Goal: Task Accomplishment & Management: Complete application form

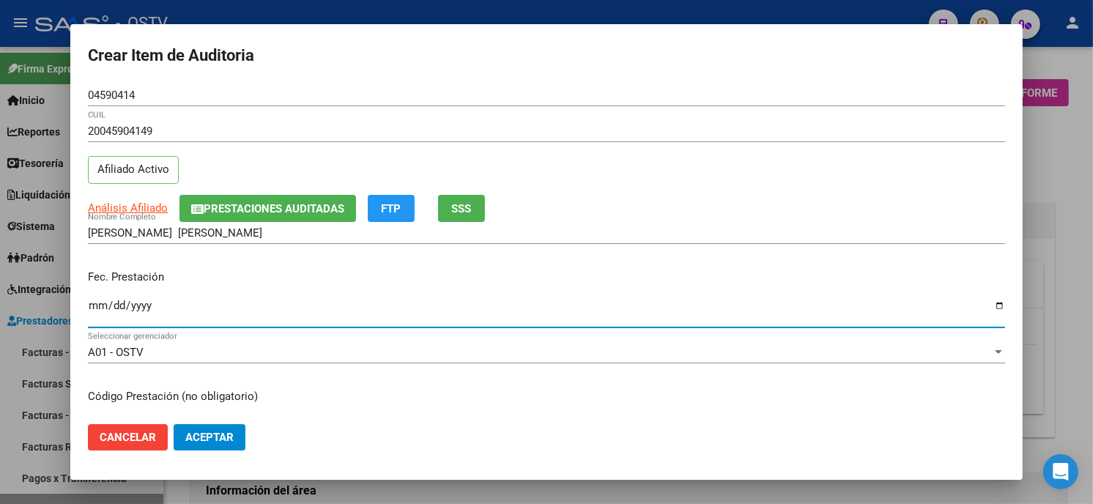
scroll to position [948, 0]
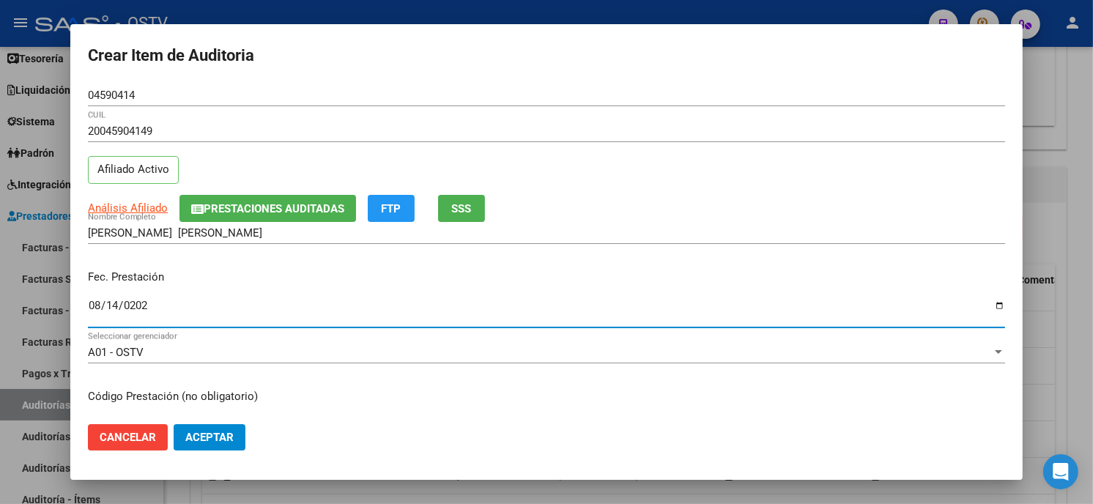
type input "2025-08-14"
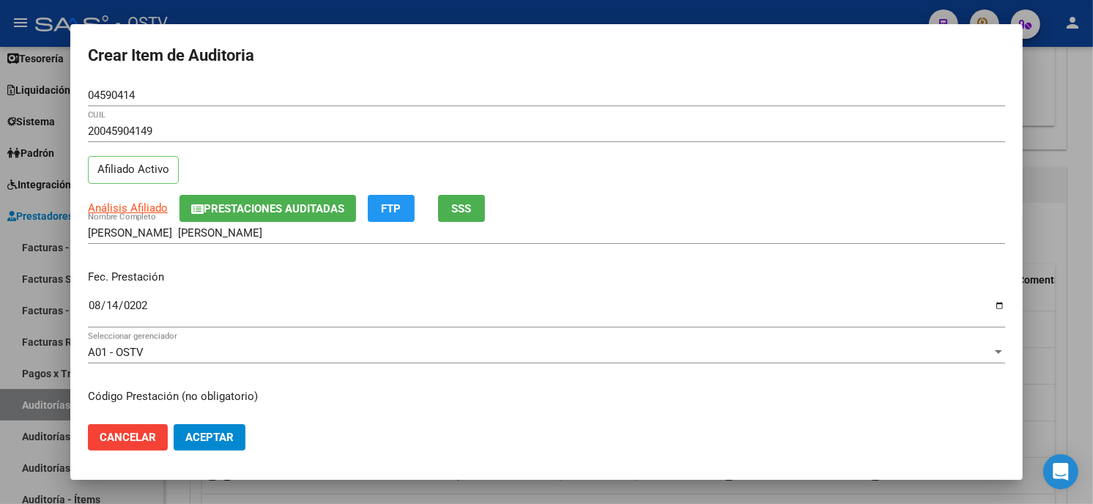
scroll to position [178, 0]
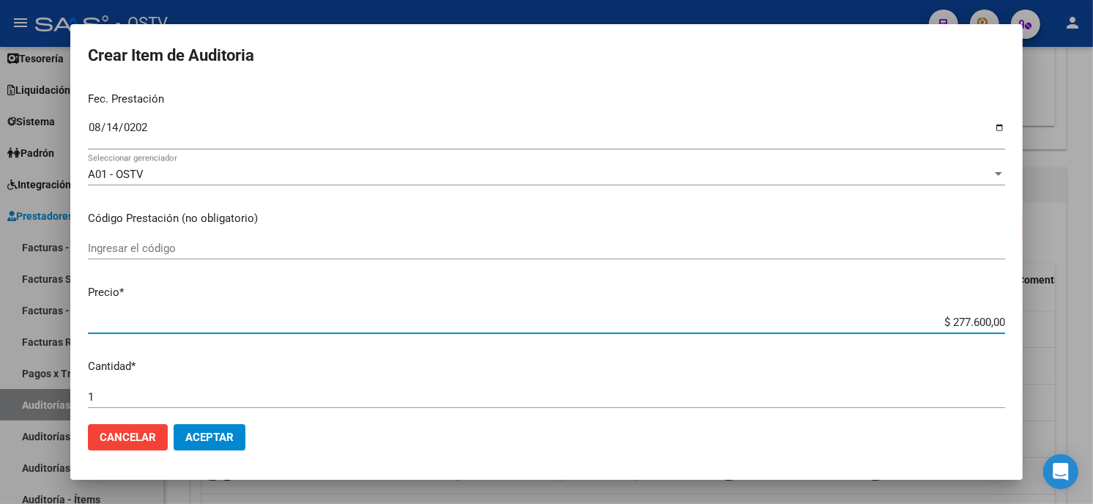
type input "$ 0,01"
type input "$ 0,11"
type input "$ 1,19"
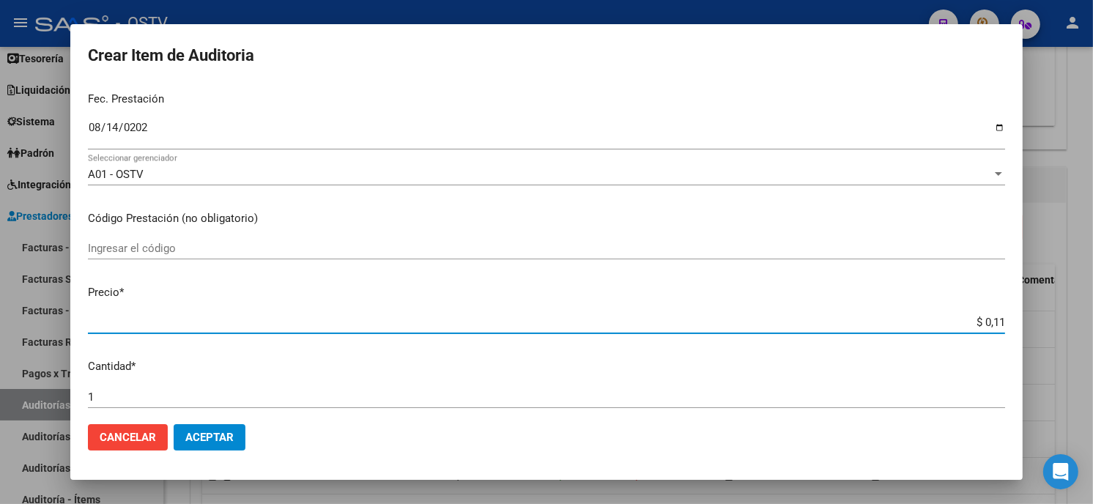
type input "$ 1,19"
type input "$ 11,90"
type input "$ 119,00"
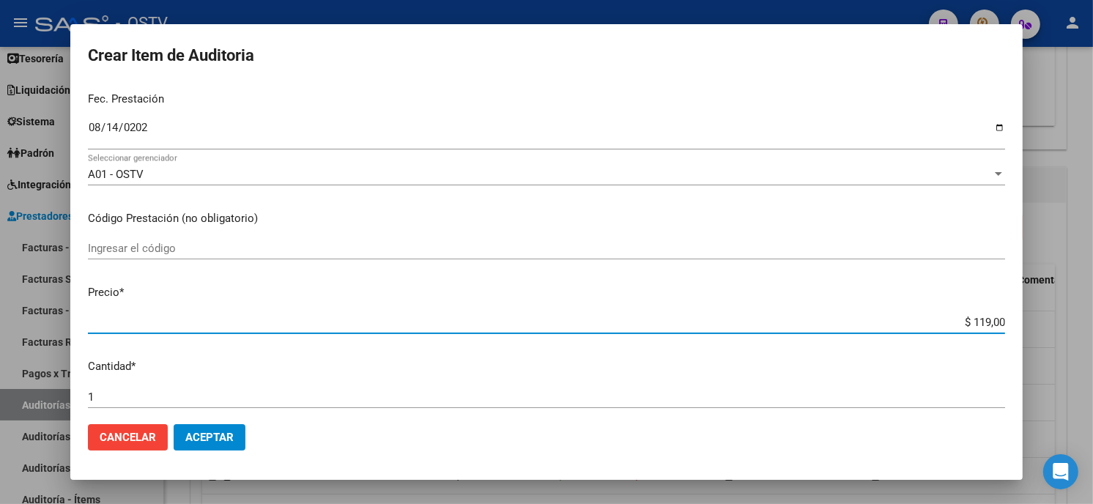
type input "$ 1.190,00"
type input "$ 11.900,00"
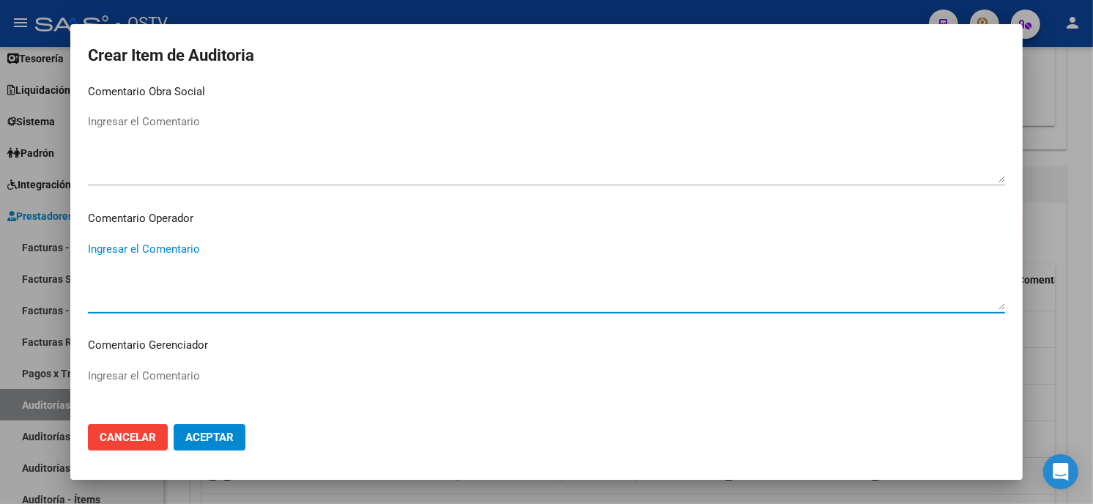
scroll to position [929, 0]
type textarea "420101 DBT"
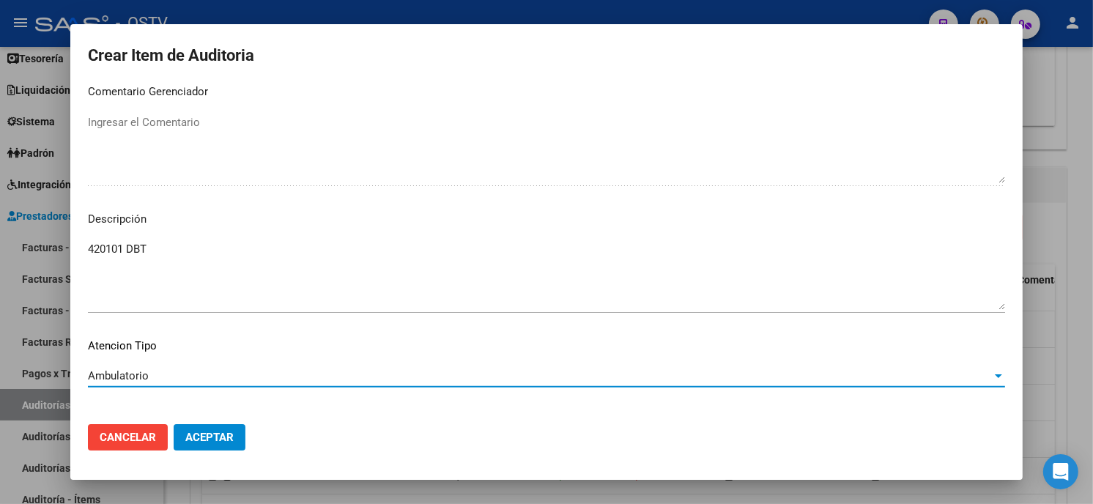
scroll to position [991, 0]
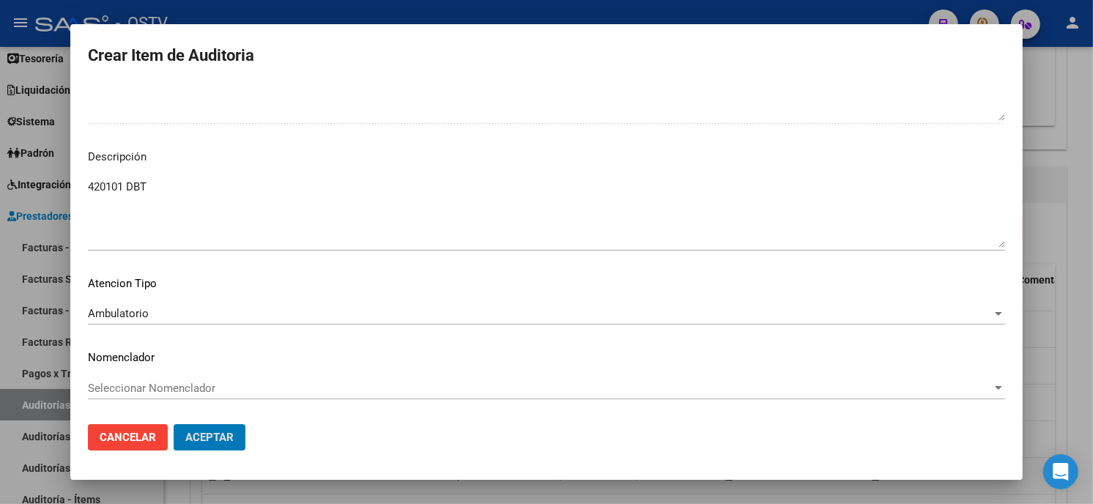
click at [174, 424] on button "Aceptar" at bounding box center [210, 437] width 72 height 26
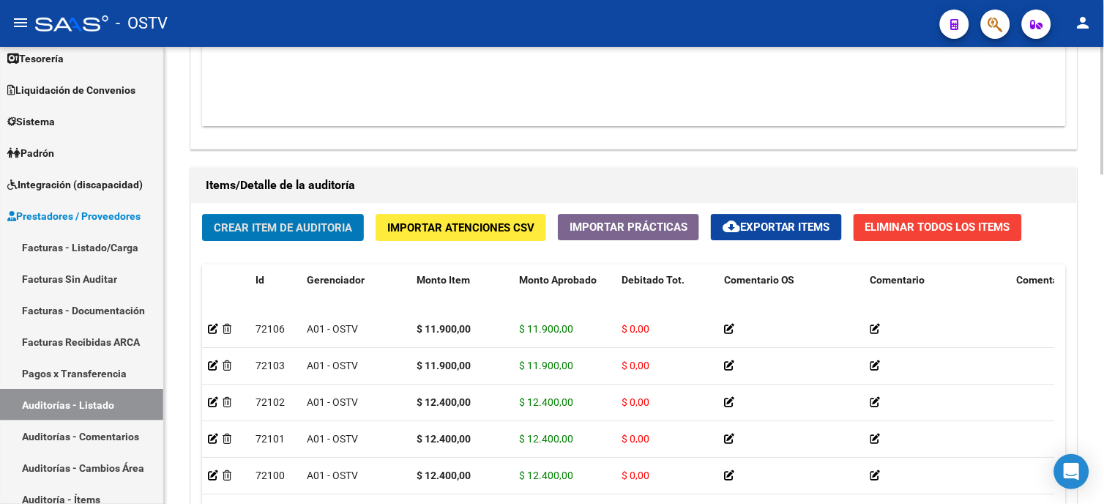
click at [338, 223] on button "Crear Item de Auditoria" at bounding box center [283, 227] width 162 height 27
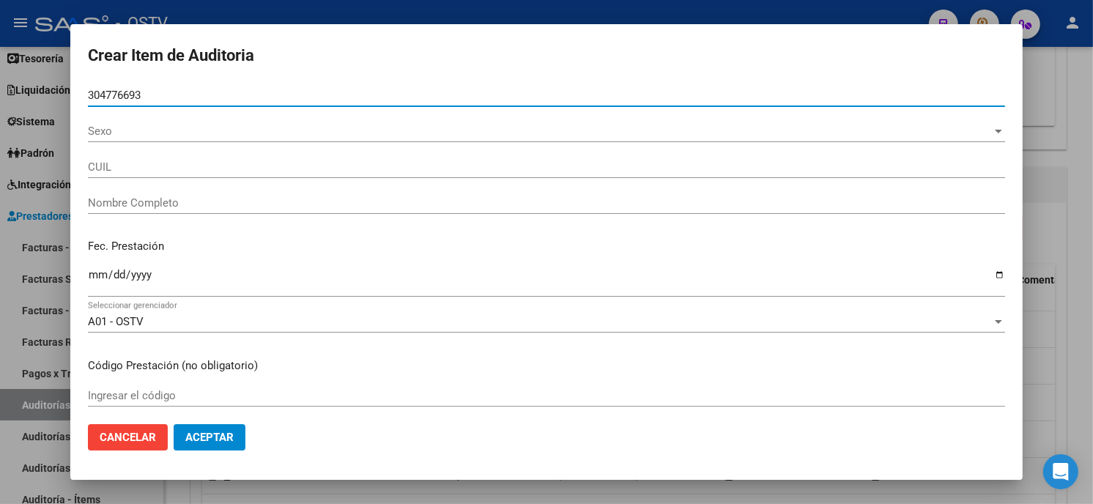
type input "30477669"
type input "20304776693"
type input "IORAS EZEQUIEL"
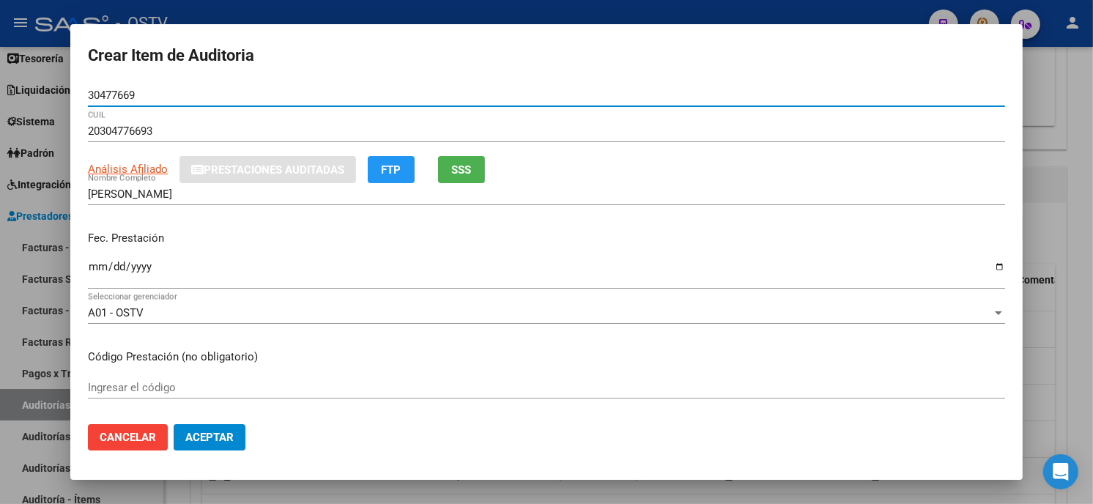
type input "30477669"
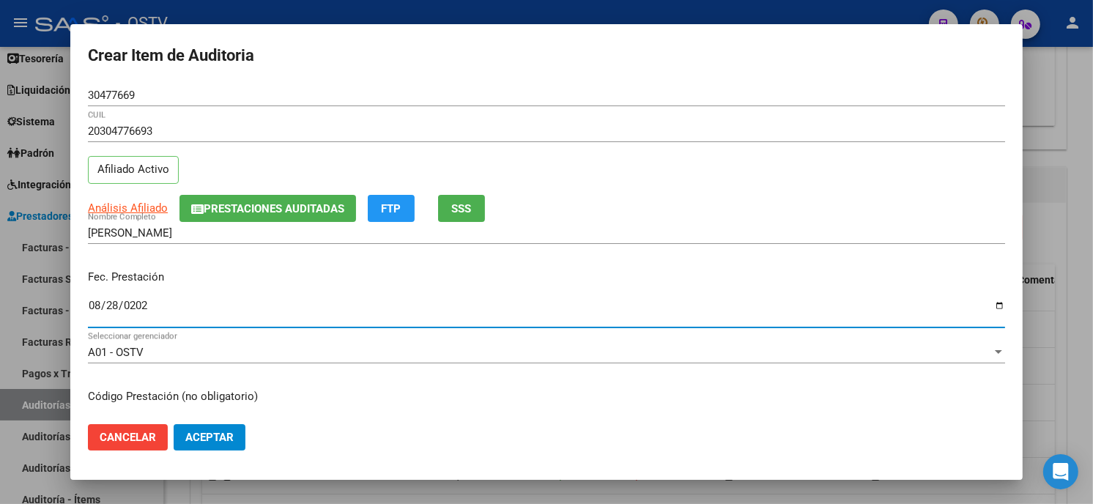
type input "2025-08-28"
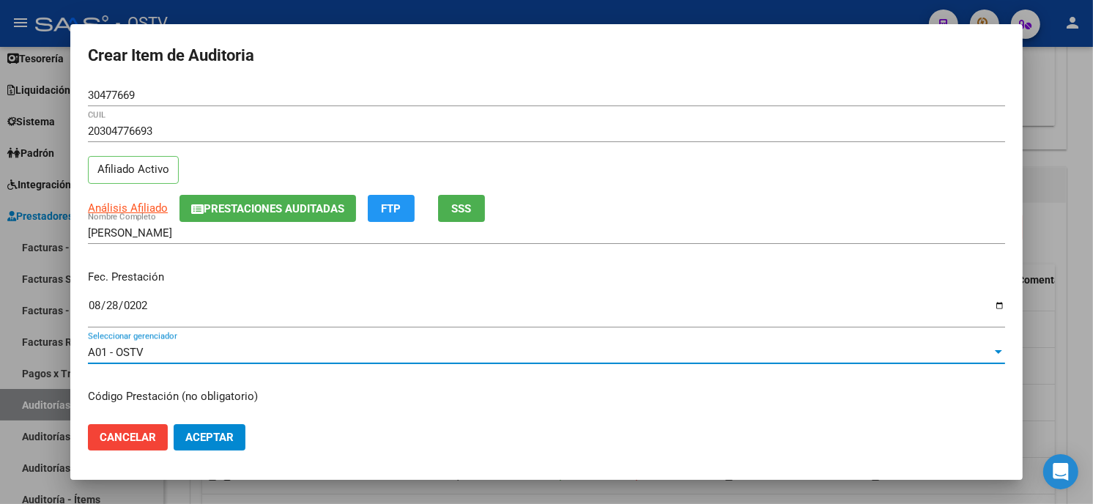
scroll to position [178, 0]
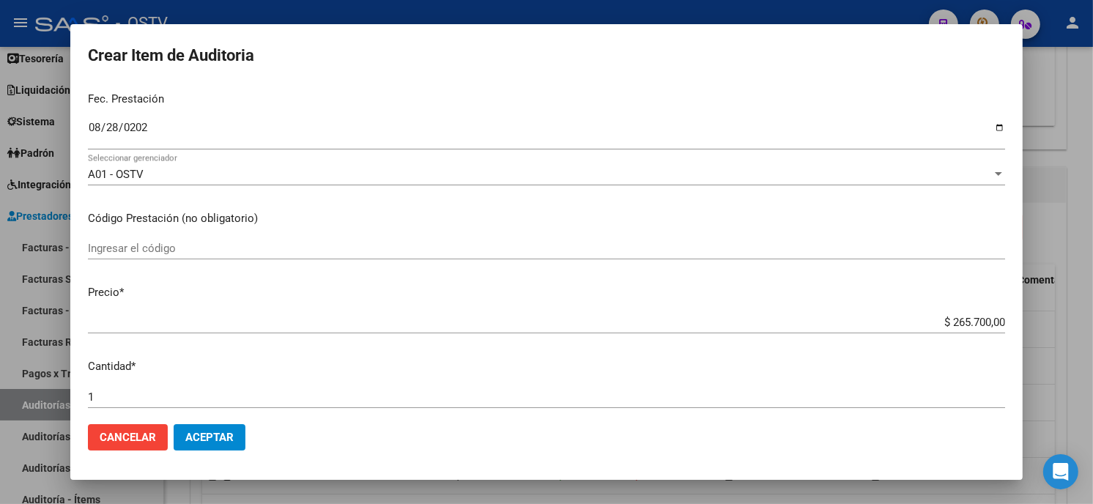
type input "$ 0,01"
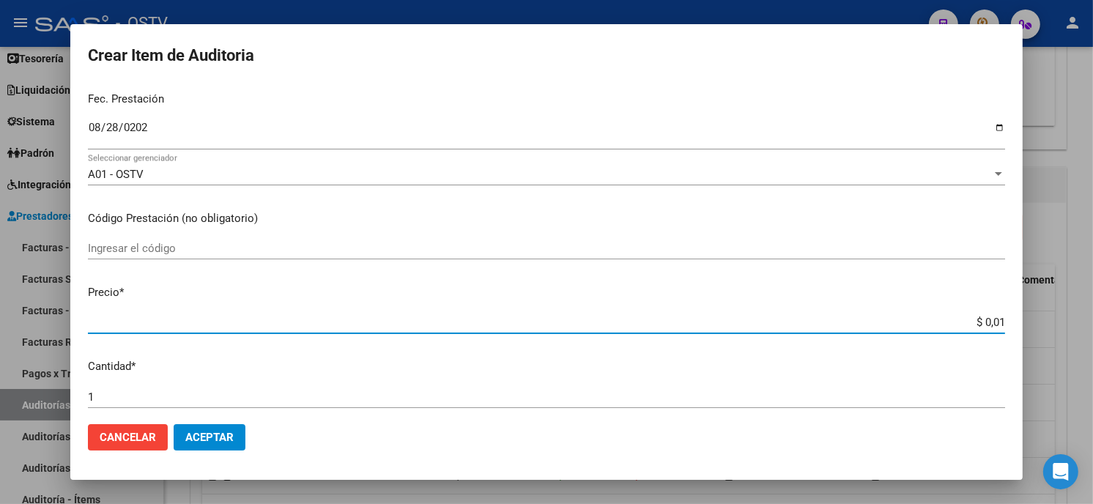
type input "$ 0,11"
type input "$ 1,19"
type input "$ 11,90"
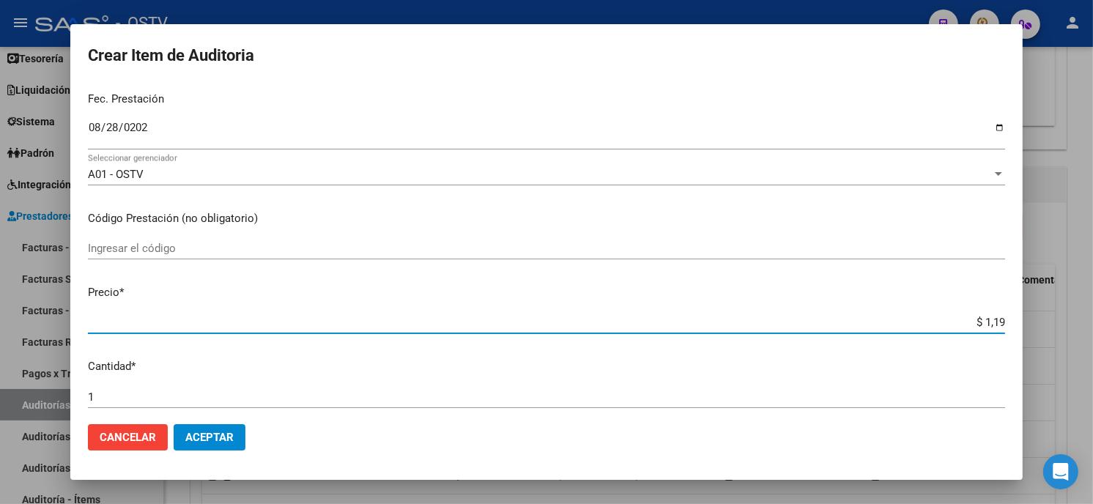
type input "$ 11,90"
type input "$ 119,00"
type input "$ 1.190,00"
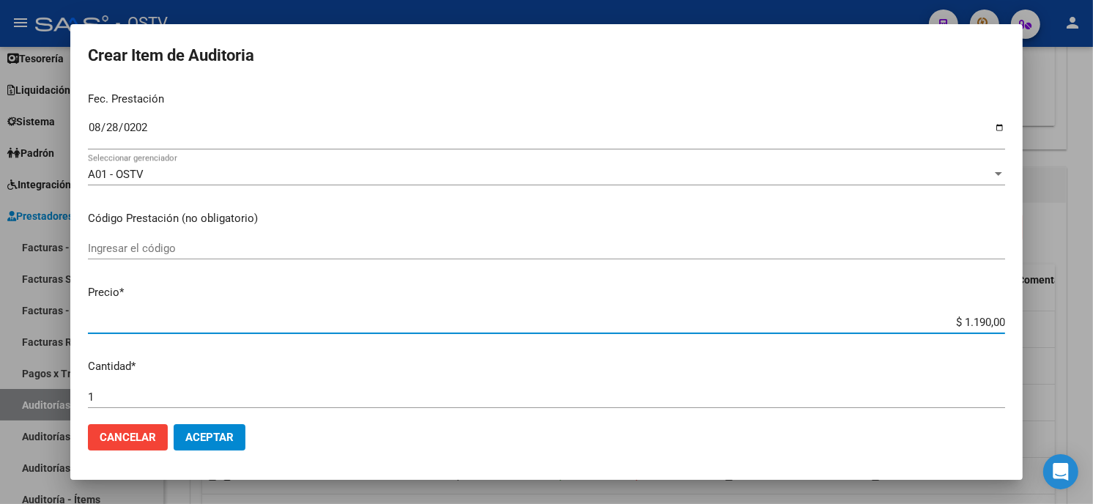
type input "$ 11.900,00"
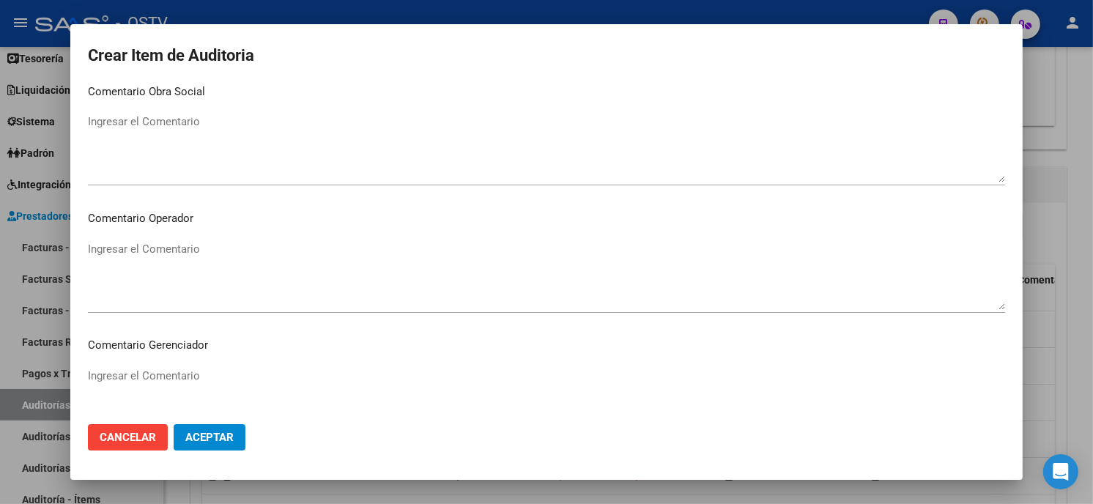
scroll to position [929, 0]
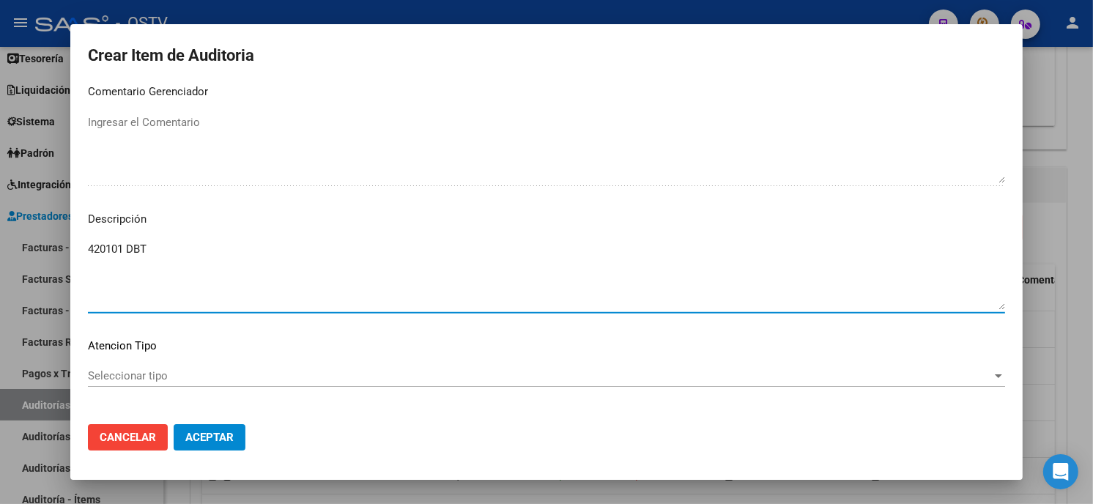
type textarea "420101 DBT"
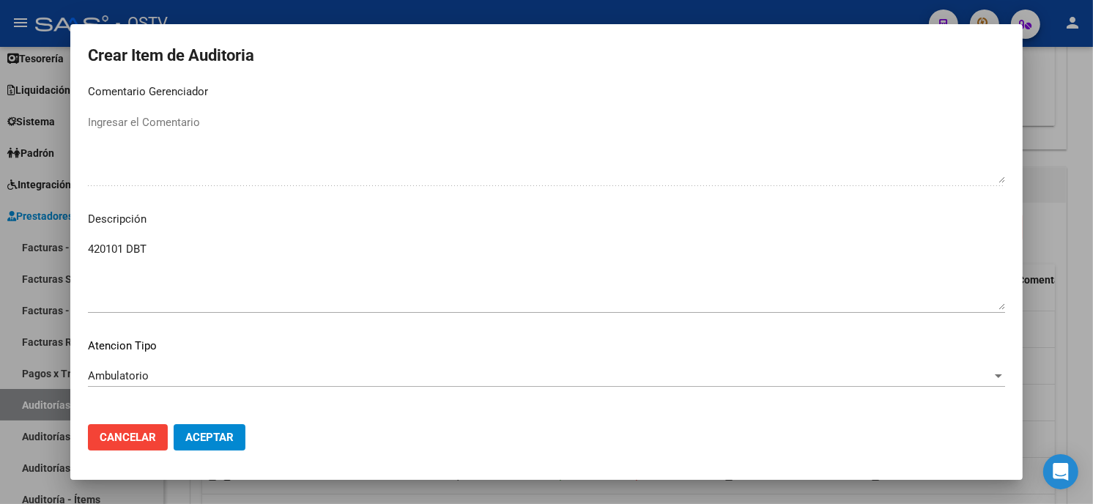
scroll to position [991, 0]
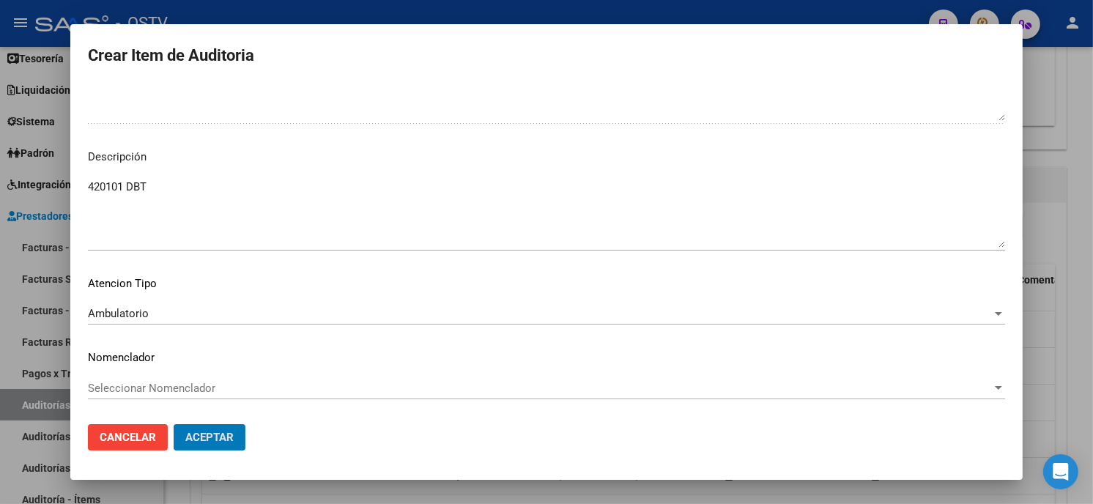
click at [174, 424] on button "Aceptar" at bounding box center [210, 437] width 72 height 26
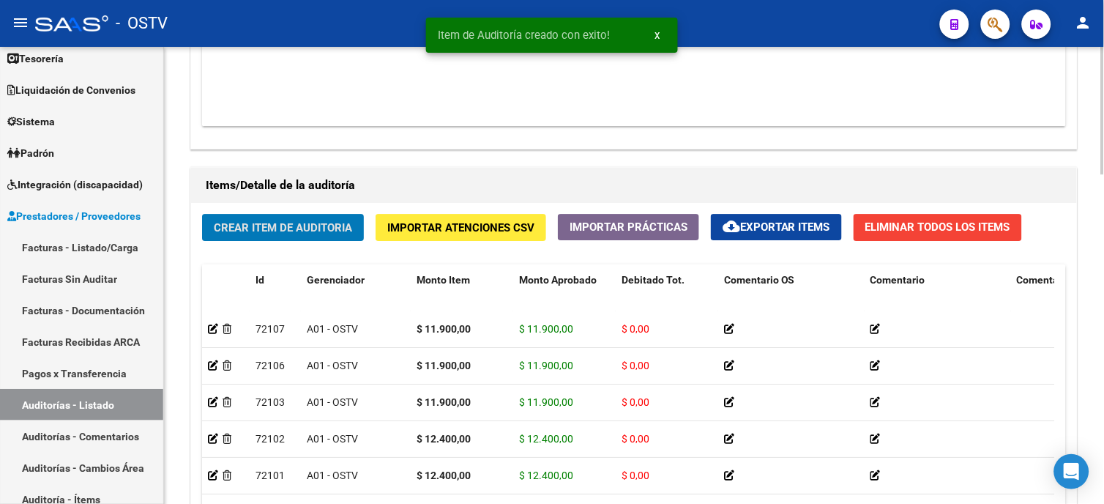
click at [327, 212] on div "Crear Item de Auditoria Importar Atenciones CSV Importar Prácticas cloud_downlo…" at bounding box center [634, 421] width 886 height 437
click at [327, 226] on span "Crear Item de Auditoria" at bounding box center [283, 227] width 138 height 13
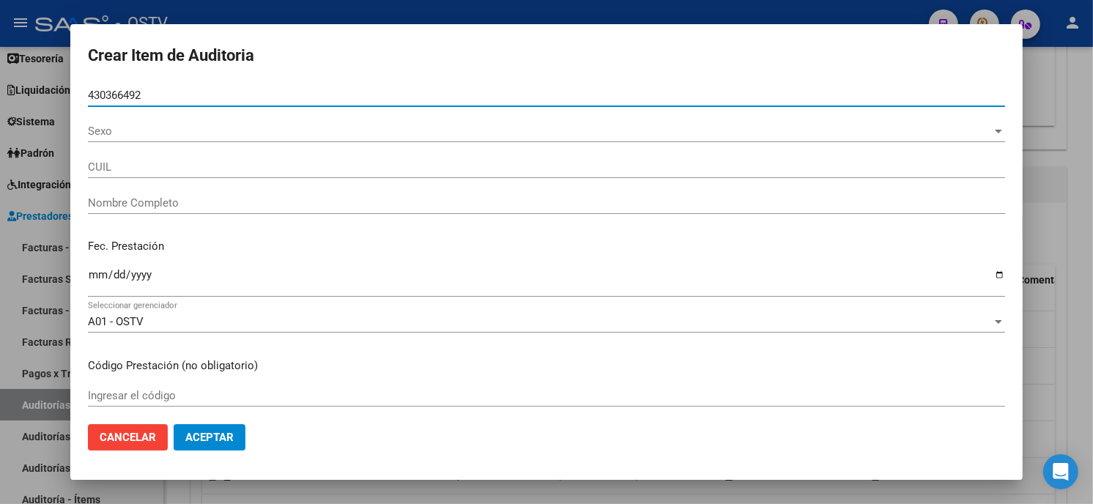
type input "43036649"
type input "20430366492"
type input "INGA OCTAVIO EXEQUIEL"
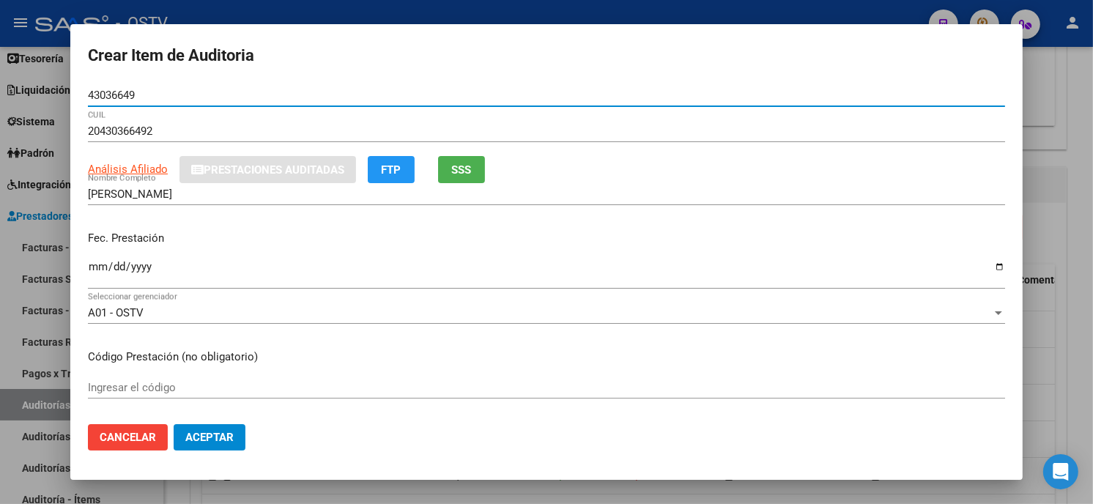
type input "43036649"
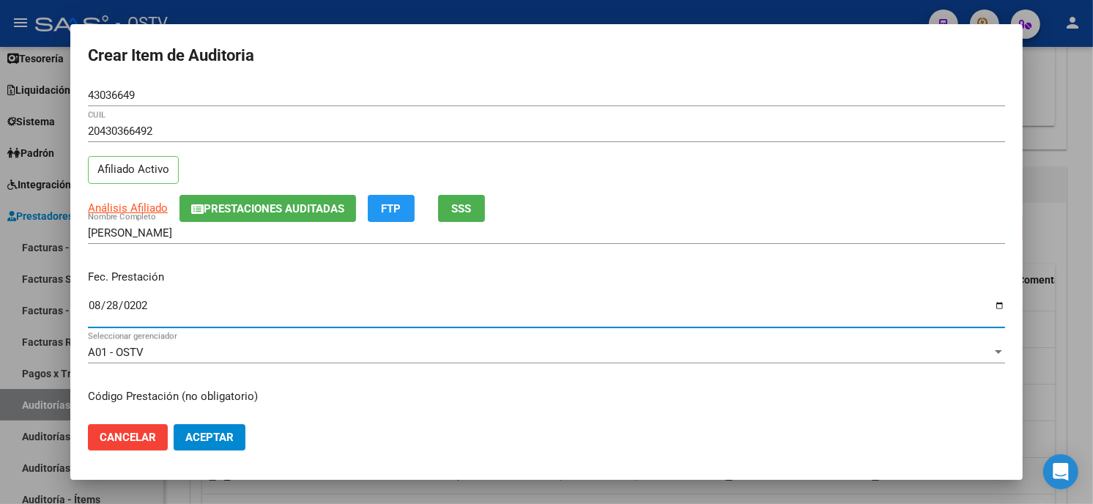
type input "2025-08-28"
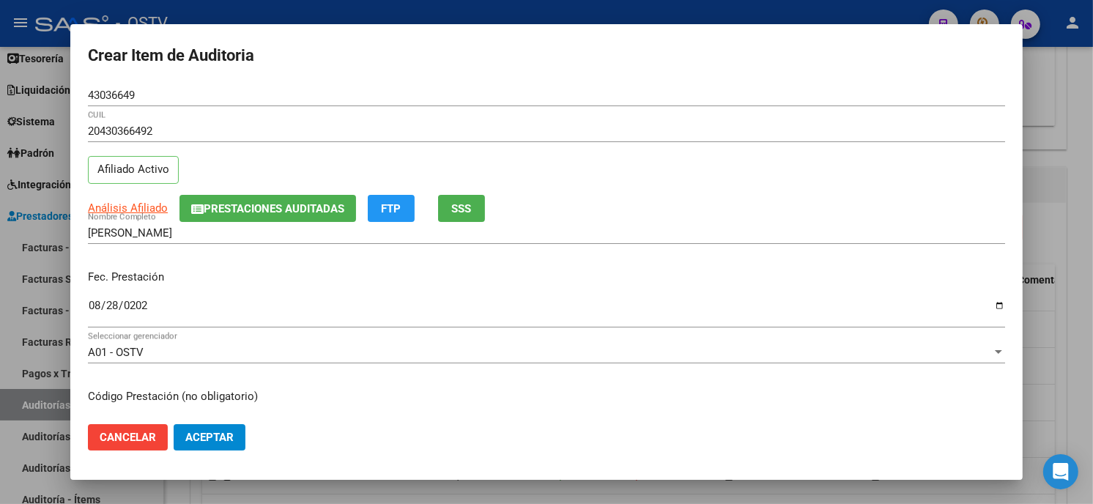
scroll to position [178, 0]
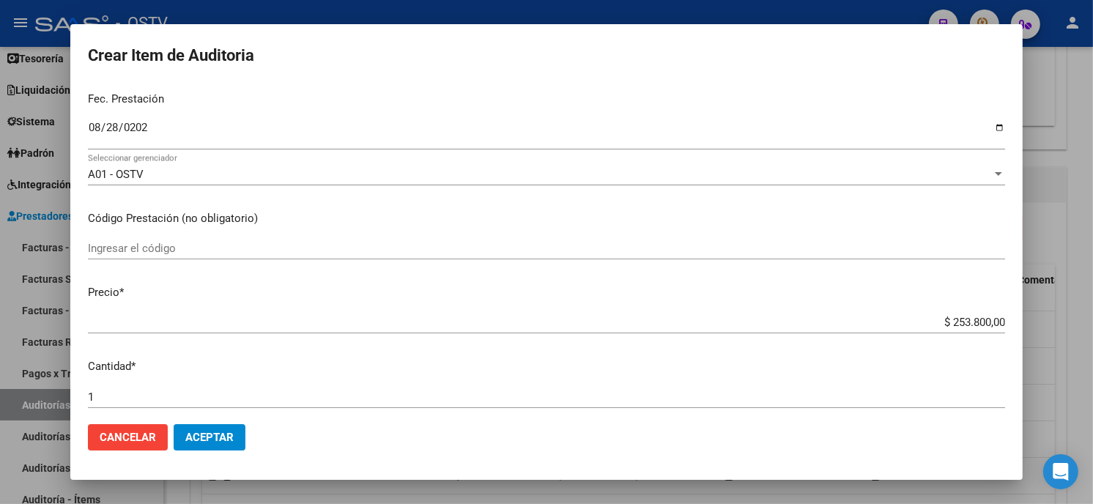
click at [325, 250] on input "Ingresar el código" at bounding box center [546, 248] width 917 height 13
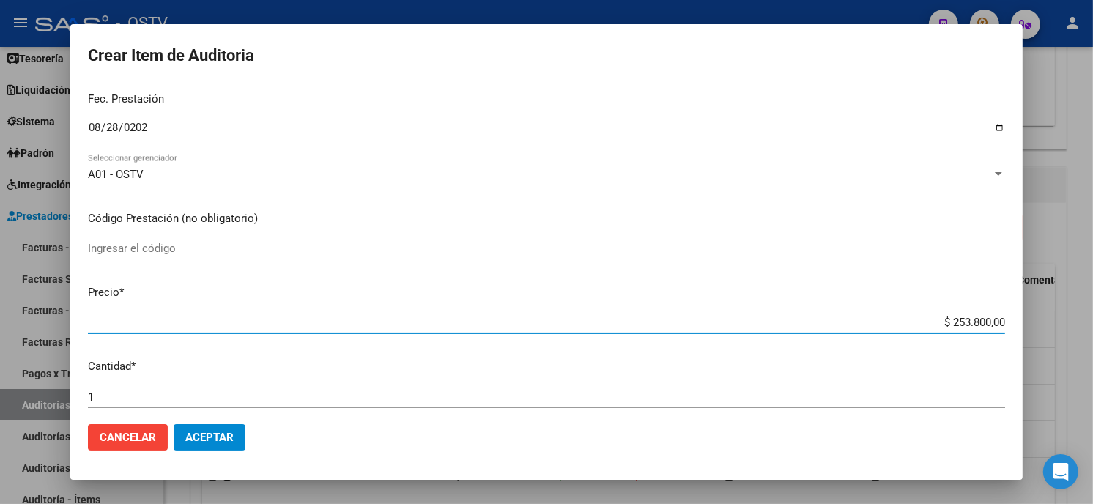
type input "$ 0,01"
type input "$ 0,11"
type input "$ 1,19"
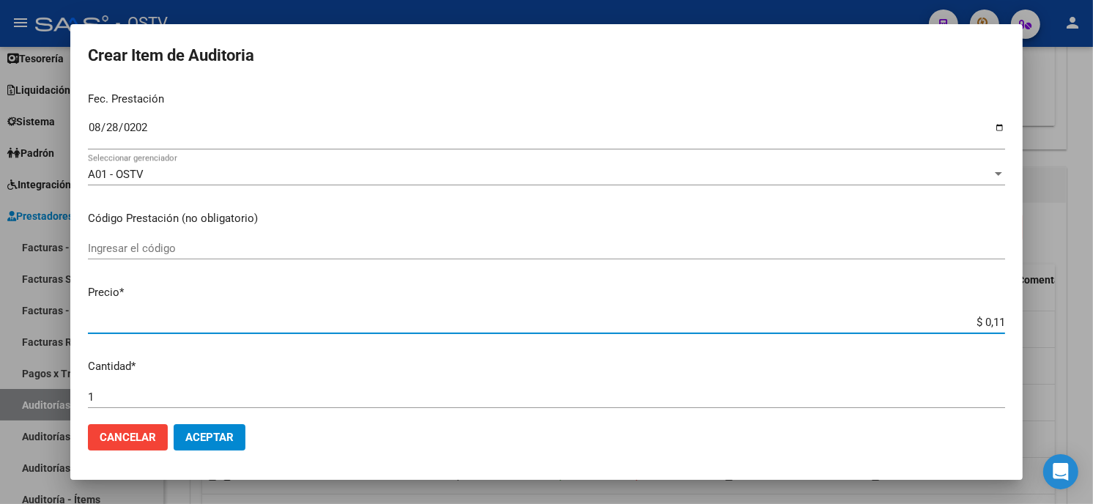
type input "$ 1,19"
type input "$ 11,90"
type input "$ 119,00"
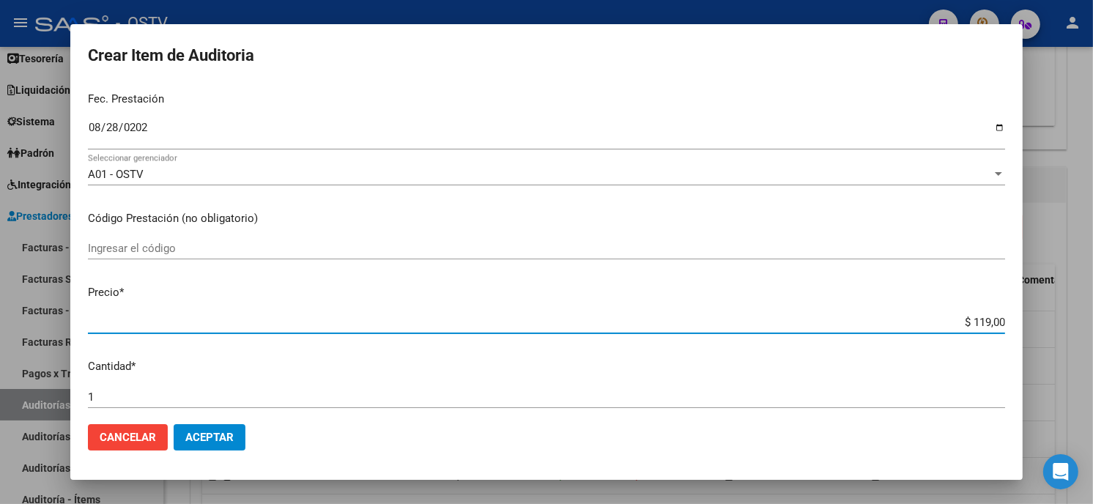
type input "$ 1.190,00"
type input "$ 11.900,00"
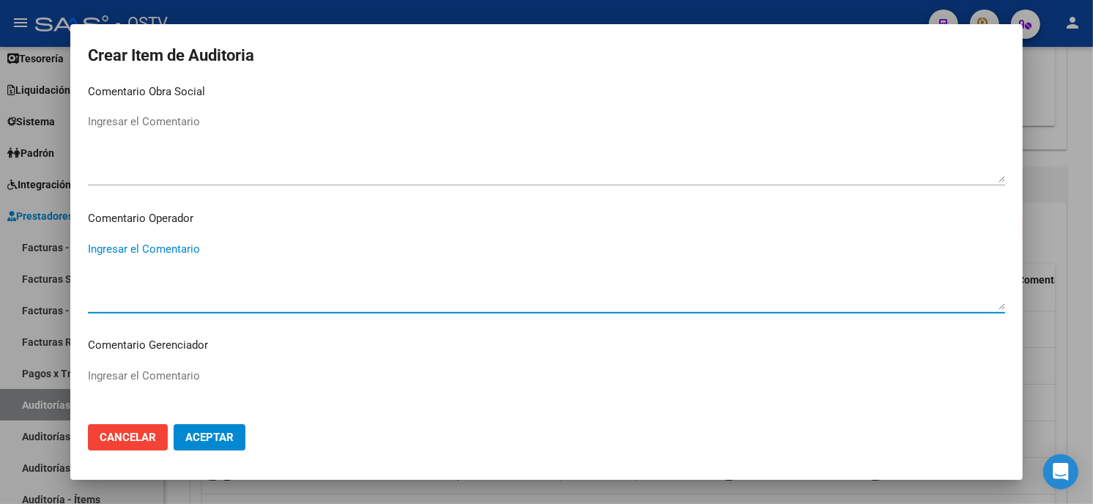
scroll to position [929, 0]
type textarea "420101 DBT"
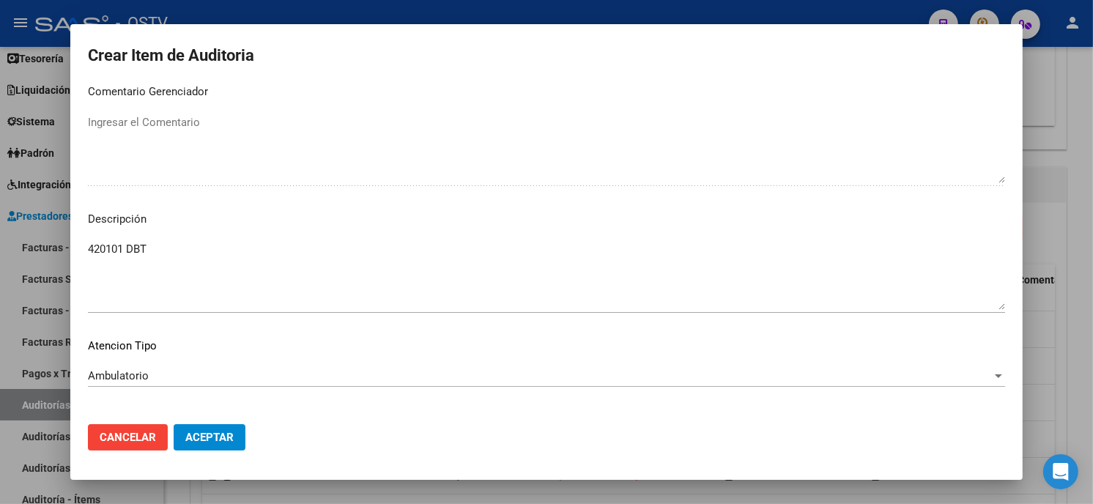
scroll to position [991, 0]
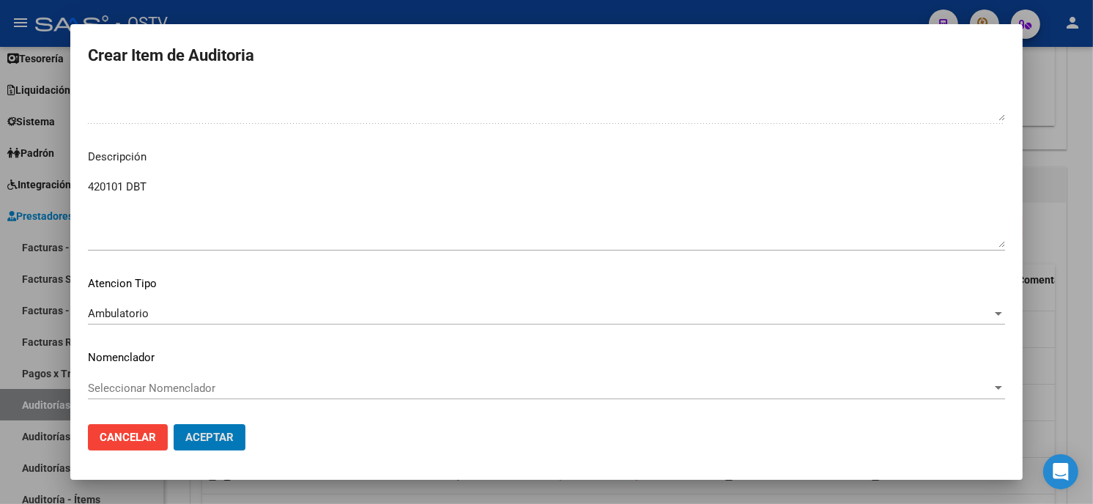
click at [174, 424] on button "Aceptar" at bounding box center [210, 437] width 72 height 26
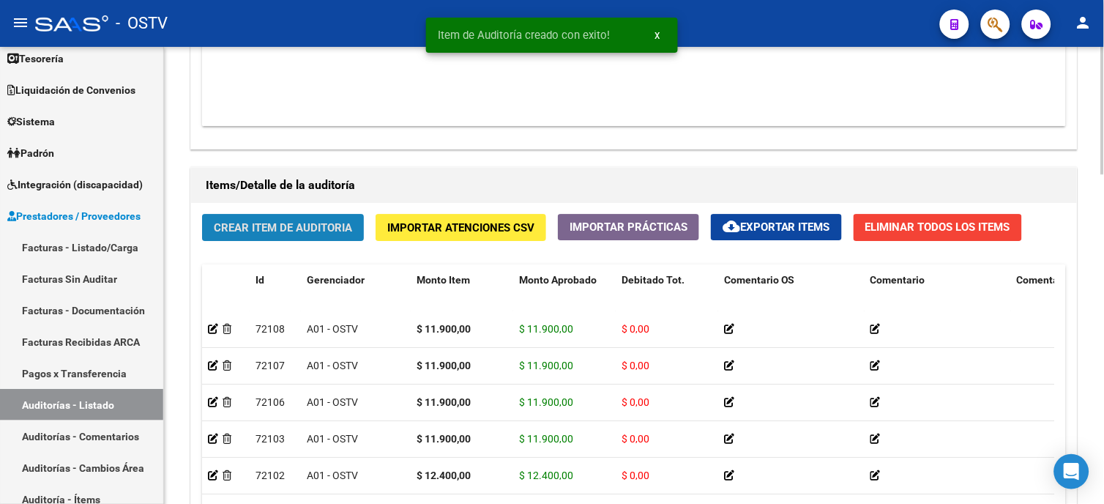
click at [330, 231] on span "Crear Item de Auditoria" at bounding box center [283, 227] width 138 height 13
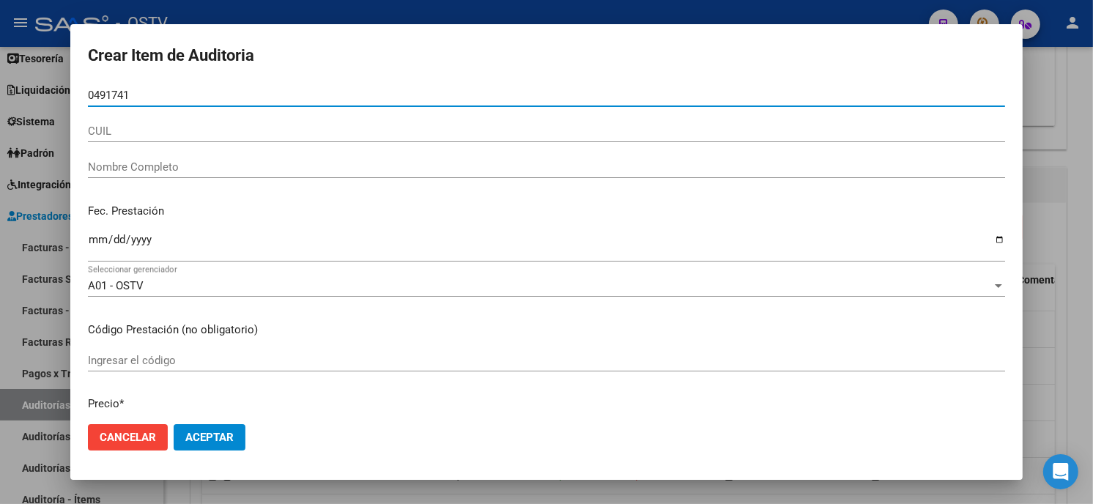
type input "04917412"
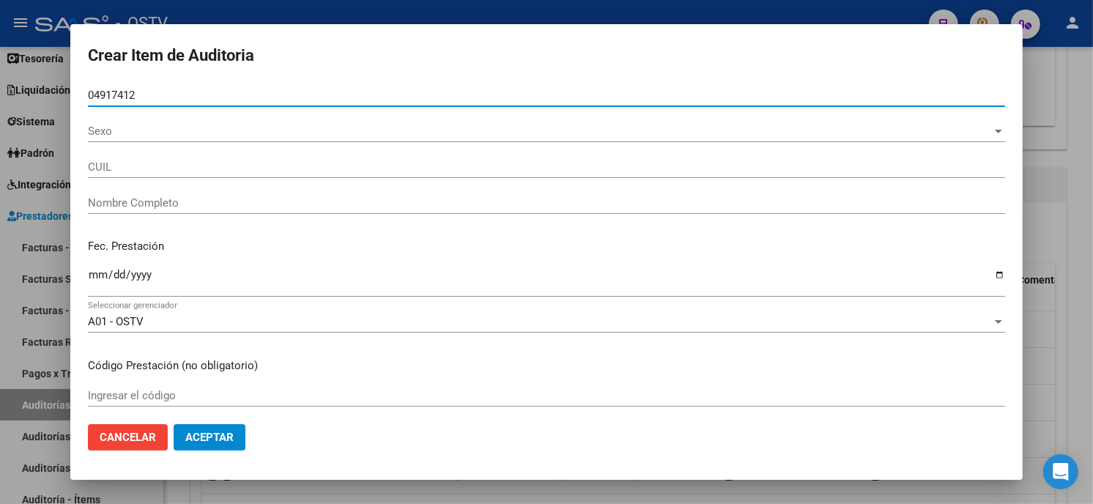
type input "20049174129"
type input "HIDALGO JUAN CARLOS"
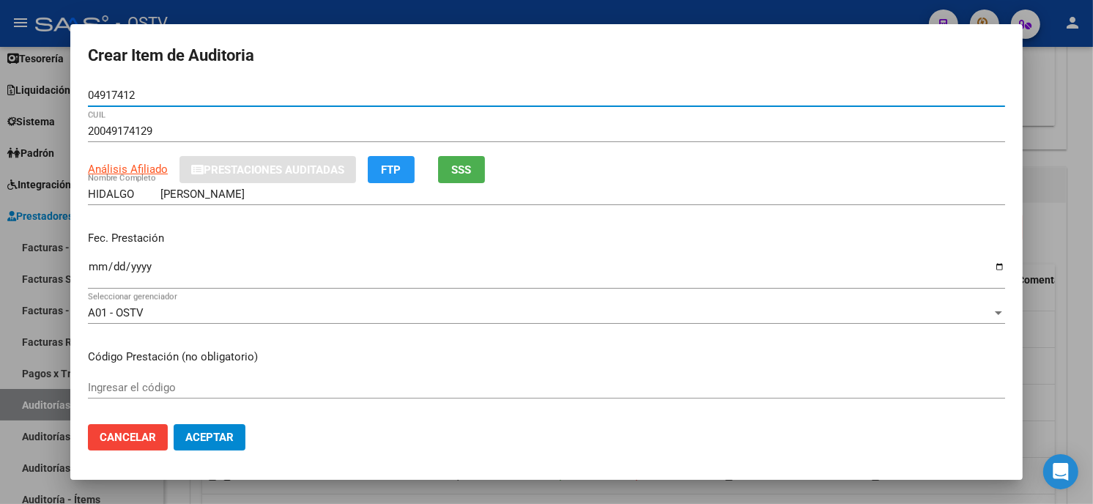
type input "04917412"
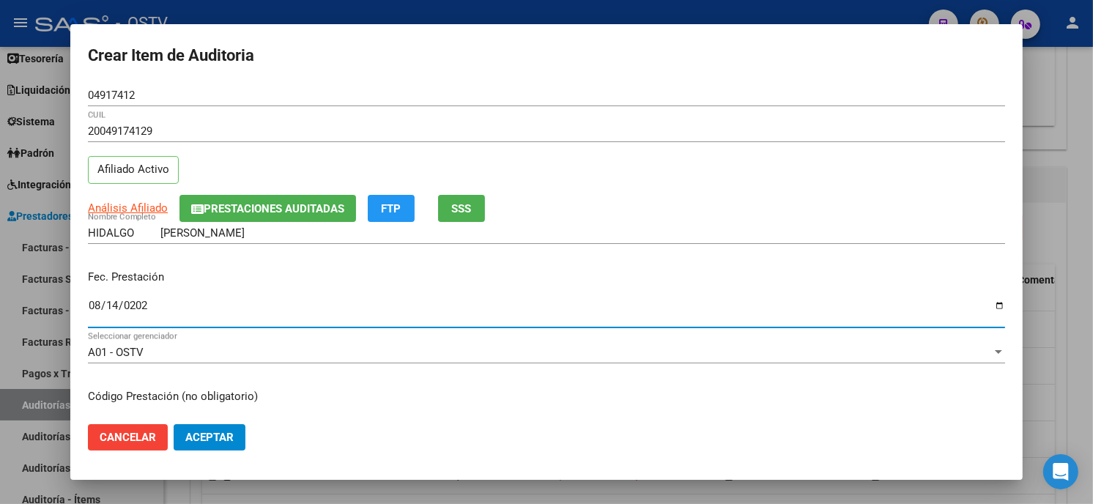
type input "2025-08-14"
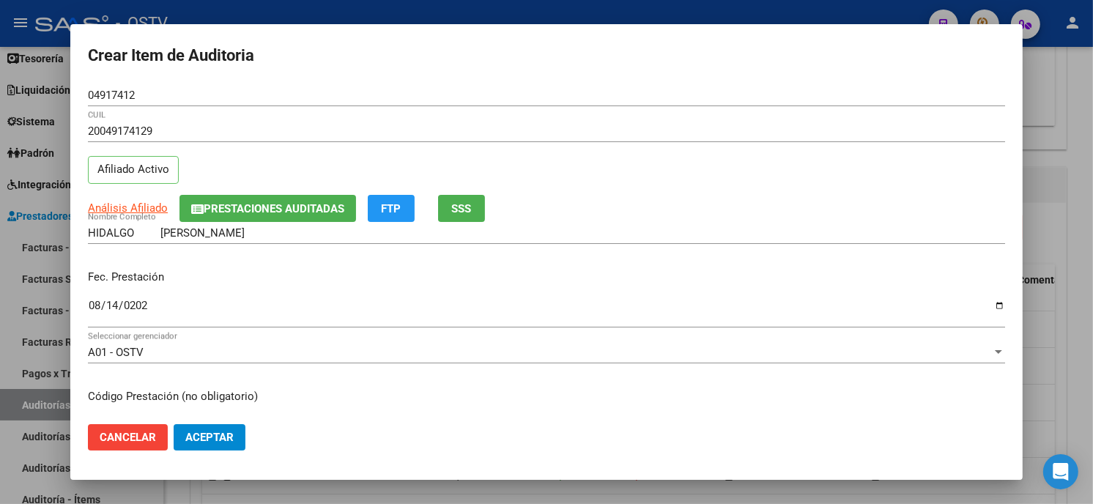
scroll to position [178, 0]
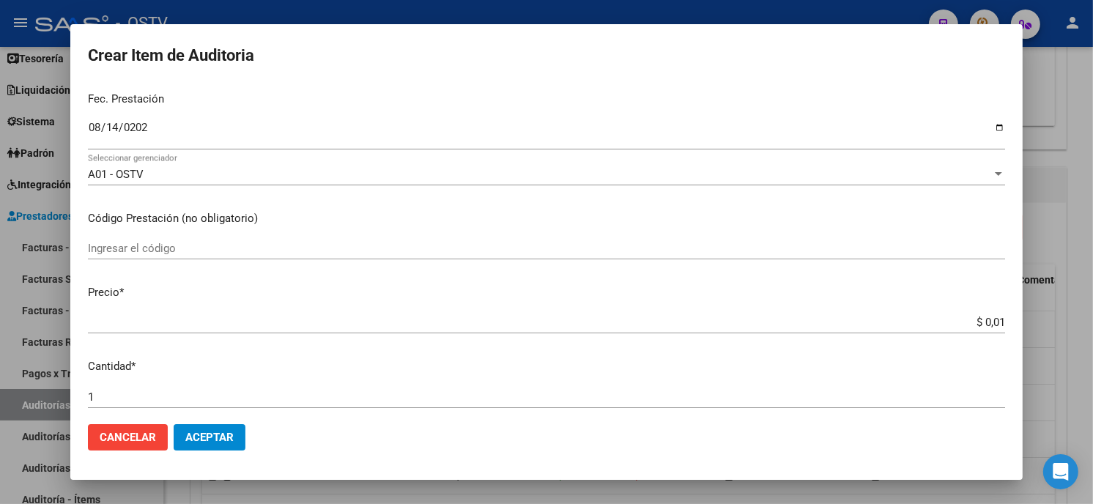
type input "$ 0,11"
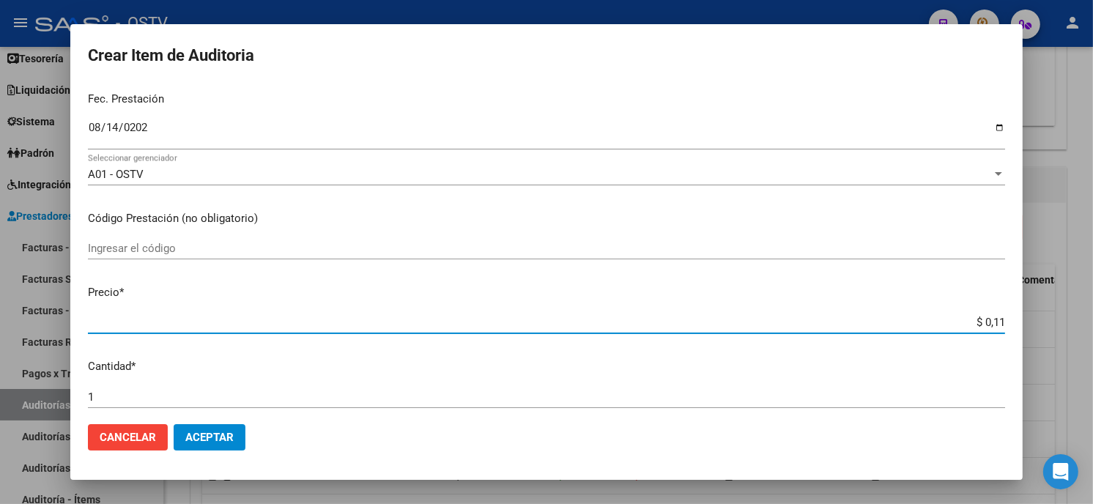
type input "$ 1,19"
type input "$ 11,90"
type input "$ 119,00"
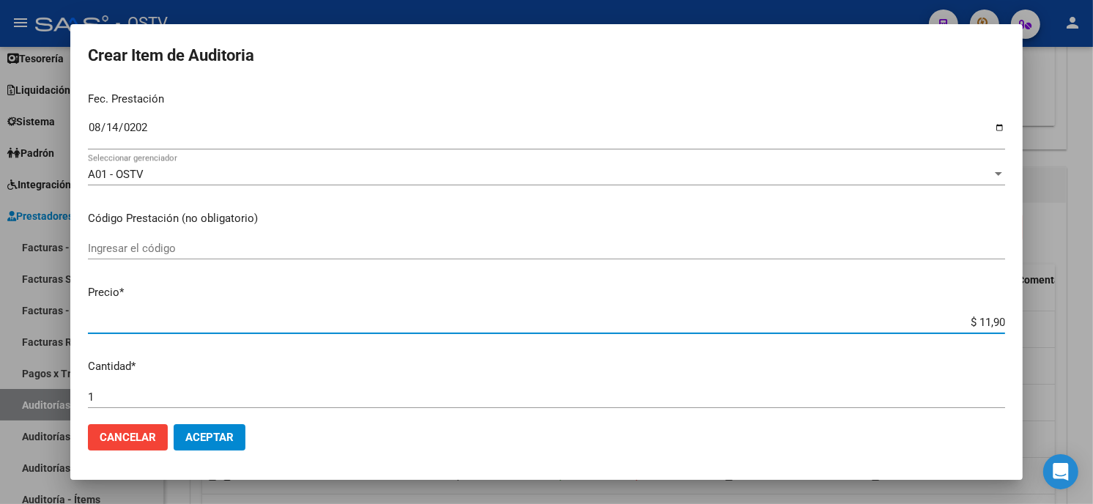
type input "$ 119,00"
type input "$ 1.190,00"
type input "$ 11.900,00"
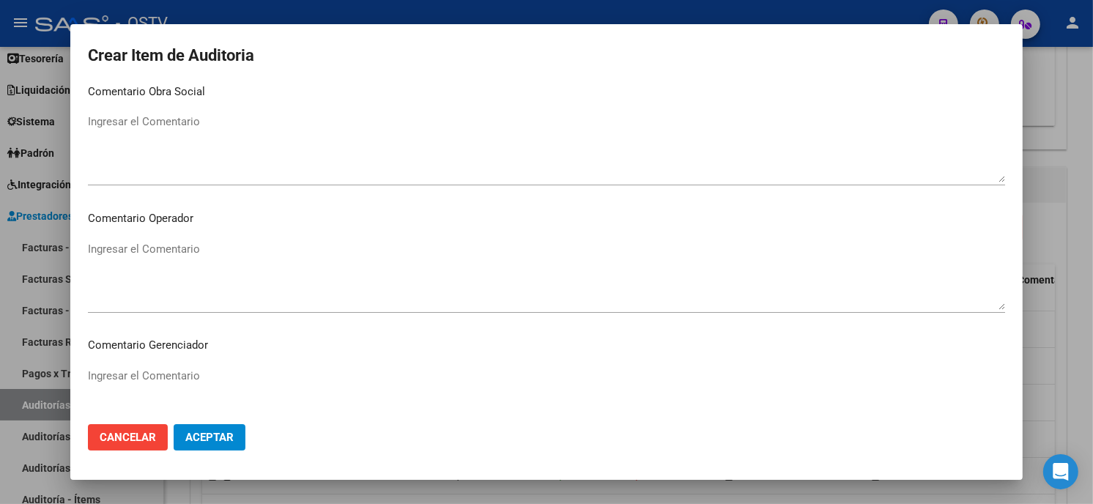
scroll to position [929, 0]
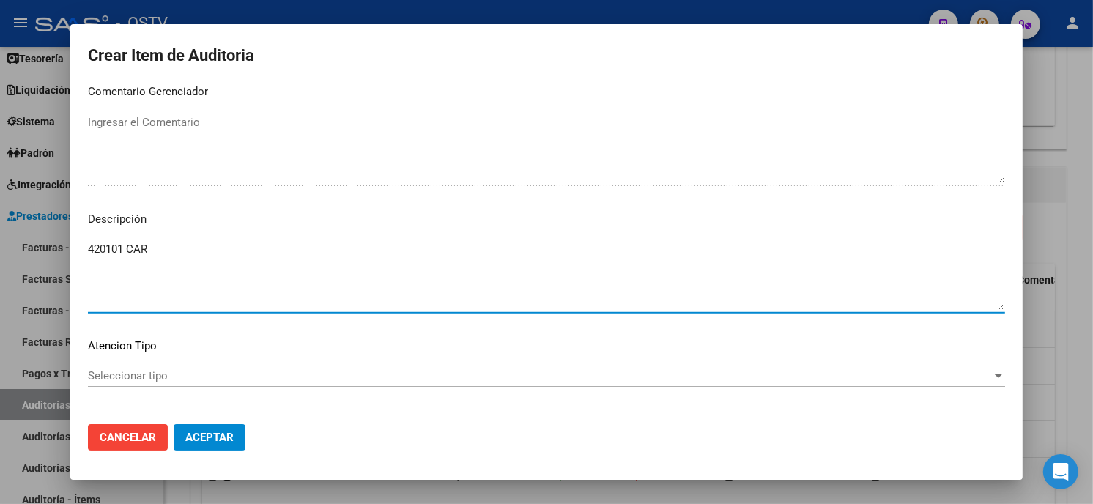
type textarea "420101 CAR"
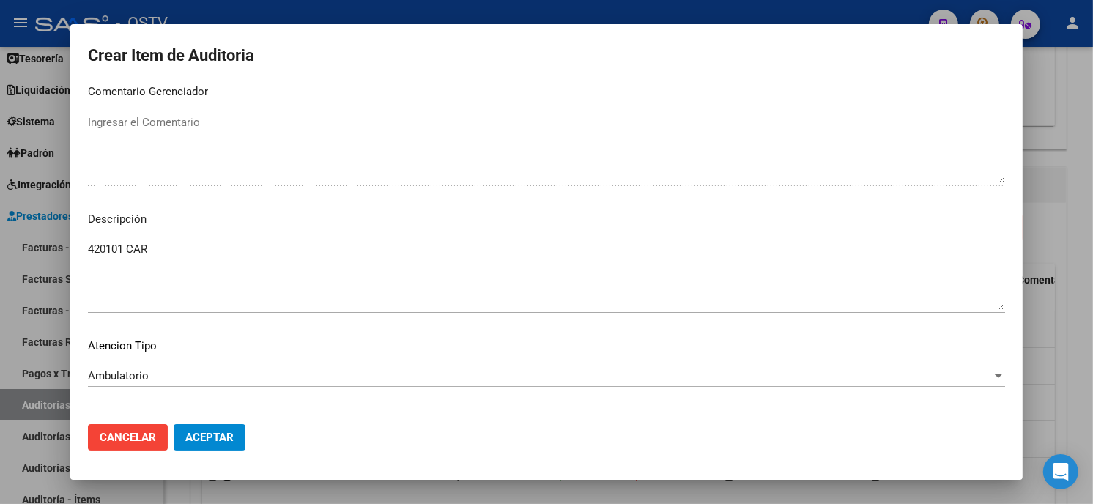
scroll to position [991, 0]
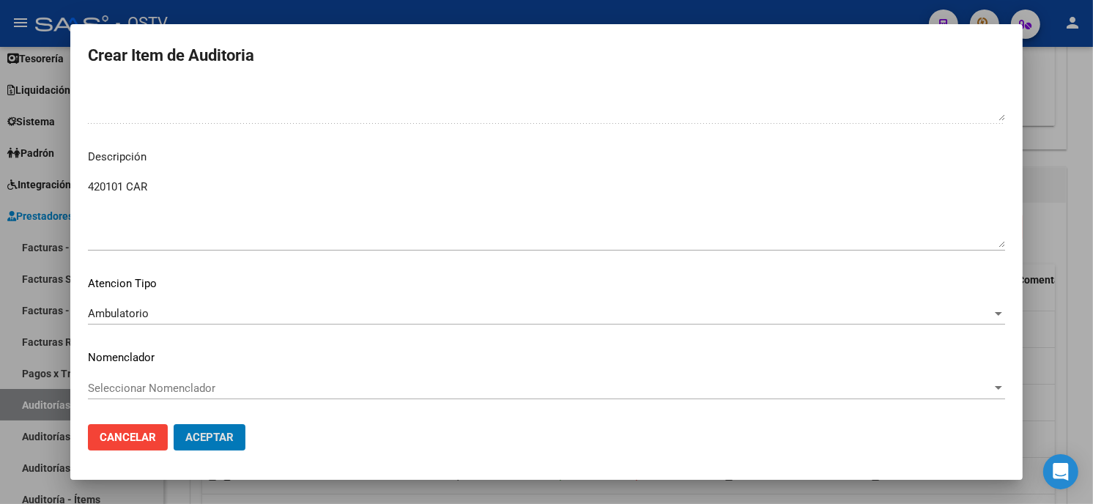
click at [174, 424] on button "Aceptar" at bounding box center [210, 437] width 72 height 26
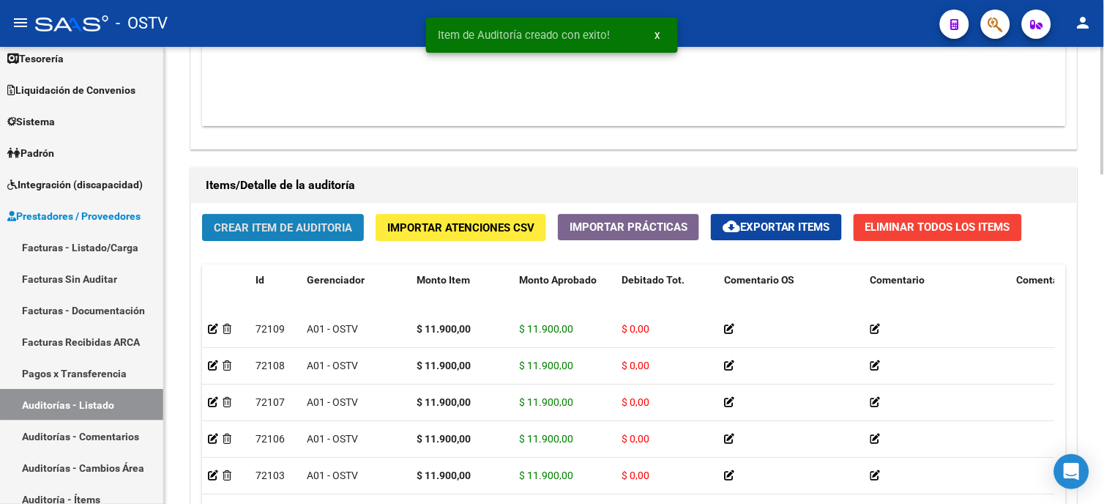
click at [350, 222] on span "Crear Item de Auditoria" at bounding box center [283, 227] width 138 height 13
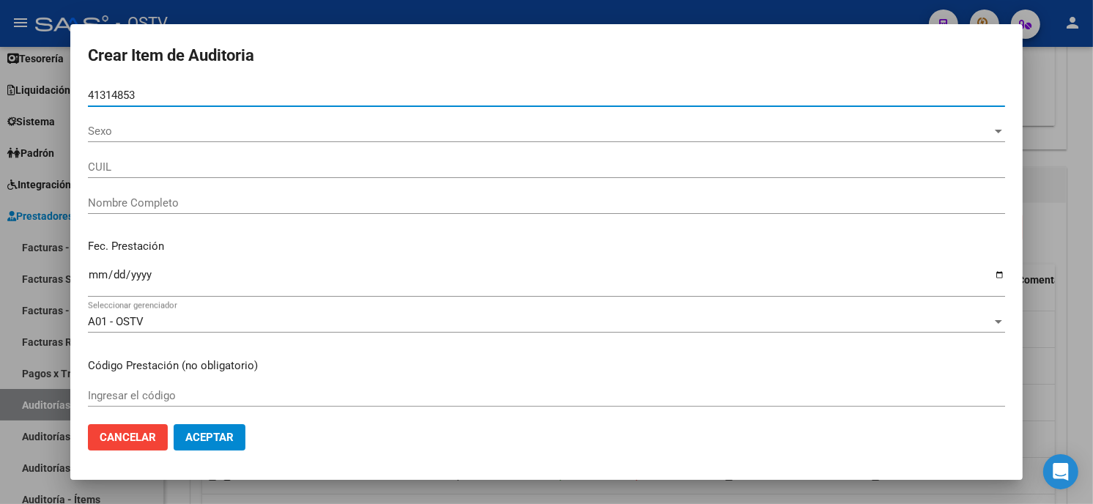
type input "41314853"
type input "20413148538"
type input "ROBIN ALEJANDRO FEDERICO"
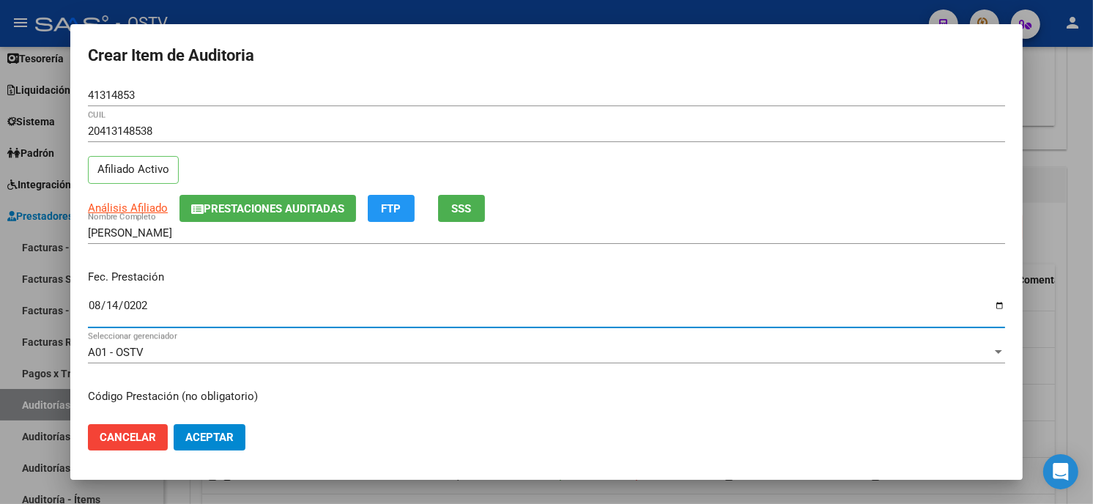
type input "2025-08-14"
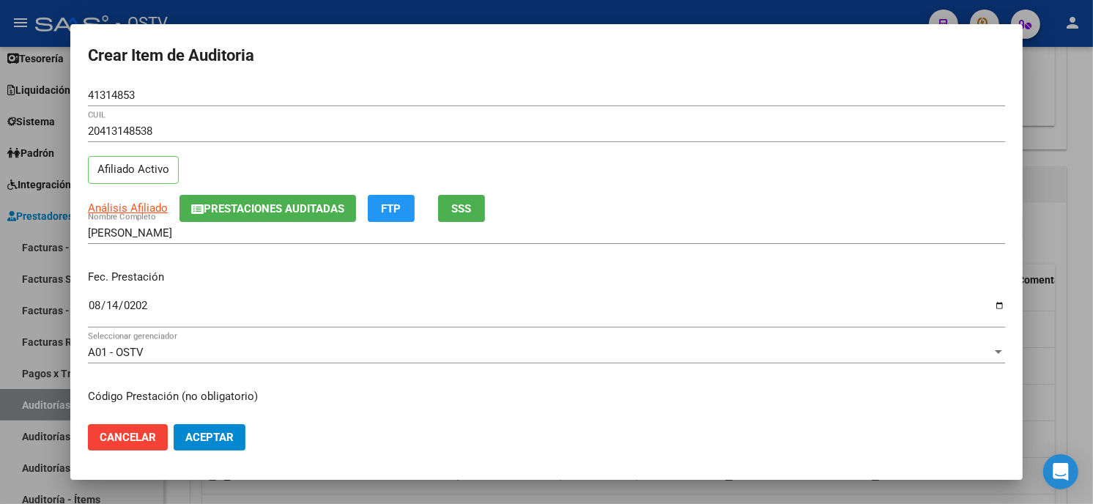
scroll to position [178, 0]
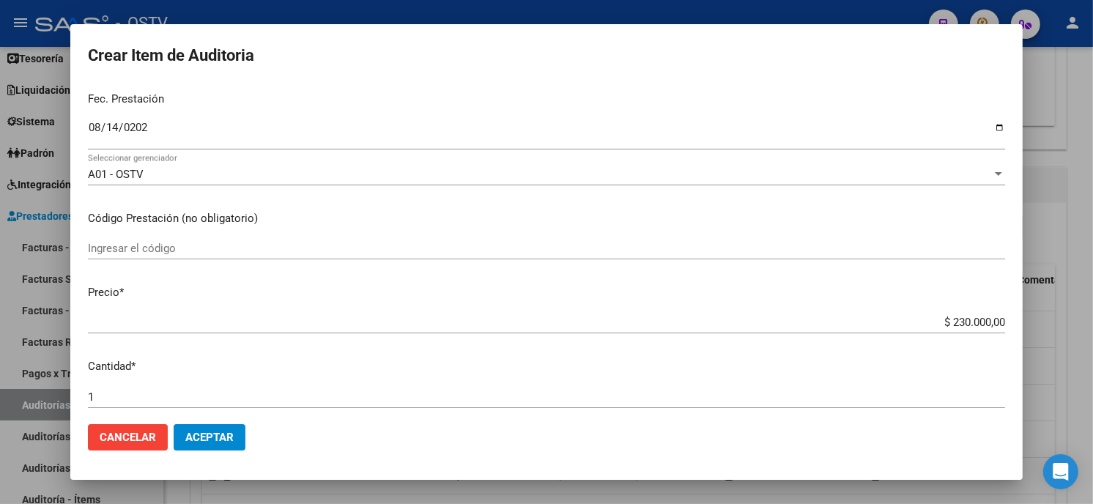
type input "$ 0,01"
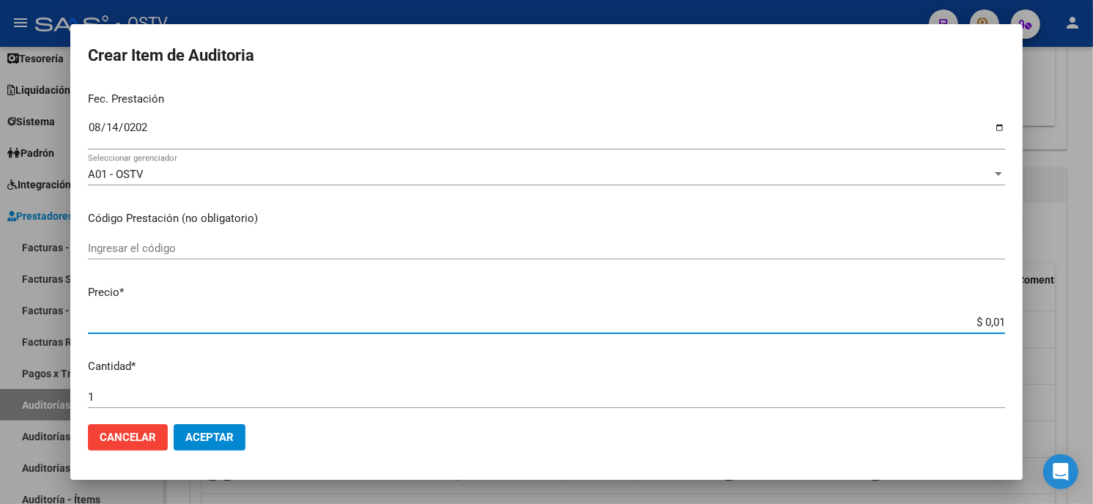
type input "$ 0,17"
type input "$ 1,75"
type input "$ 17,50"
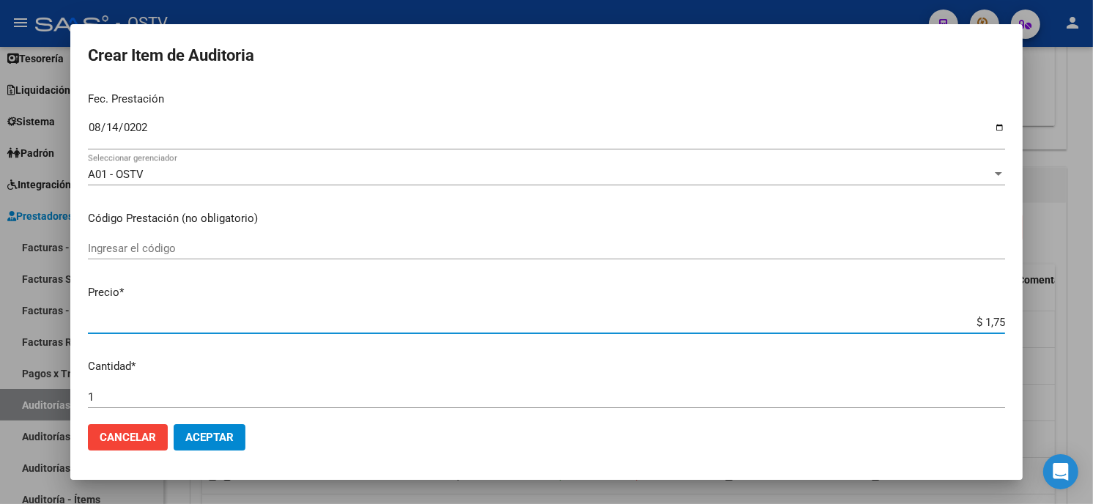
type input "$ 17,50"
type input "$ 175,00"
type input "$ 1.750,00"
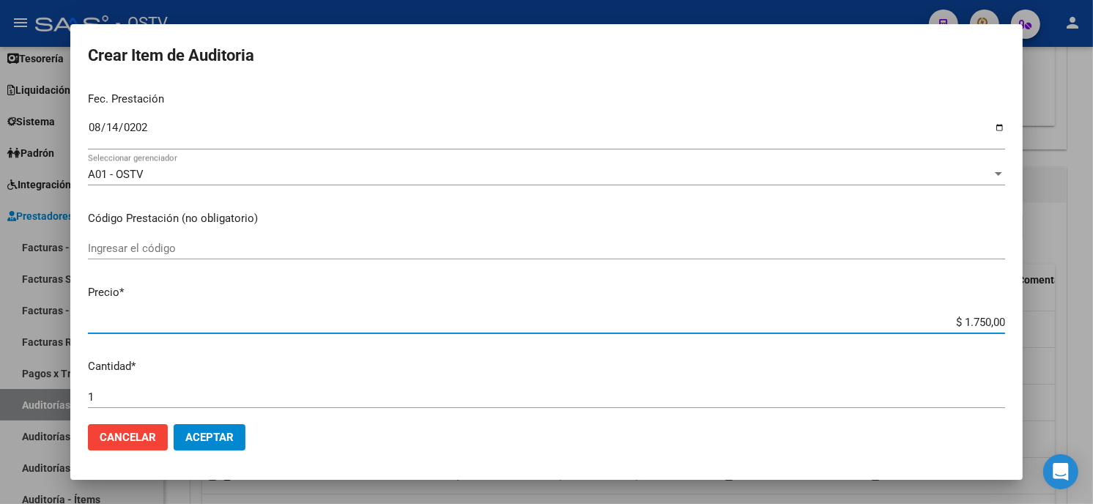
type input "$ 17.500,00"
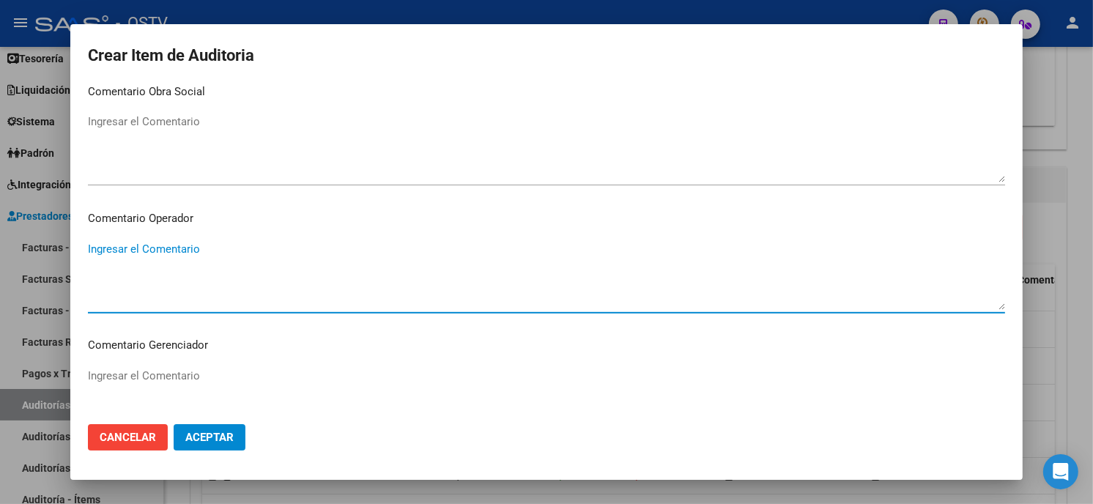
scroll to position [929, 0]
type textarea "420101 CAR"
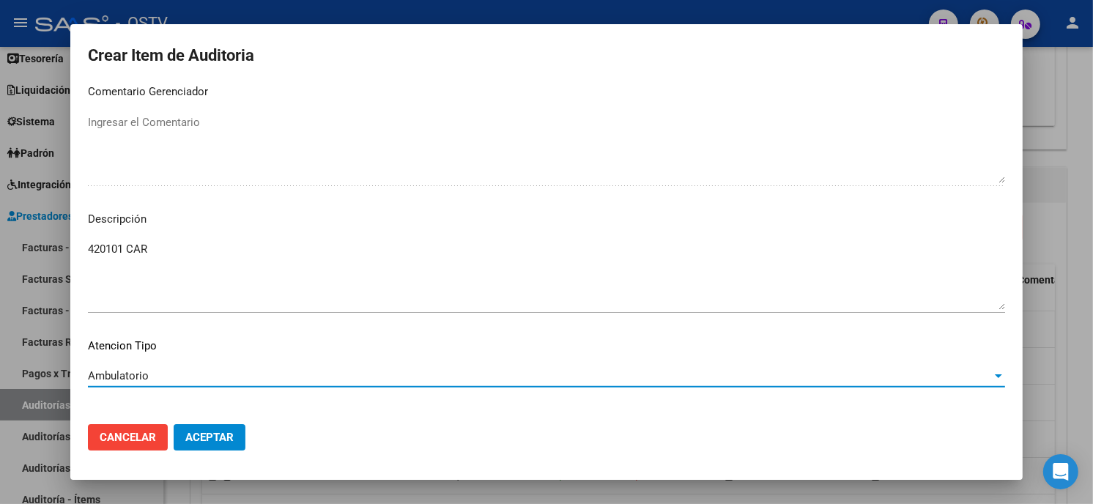
scroll to position [991, 0]
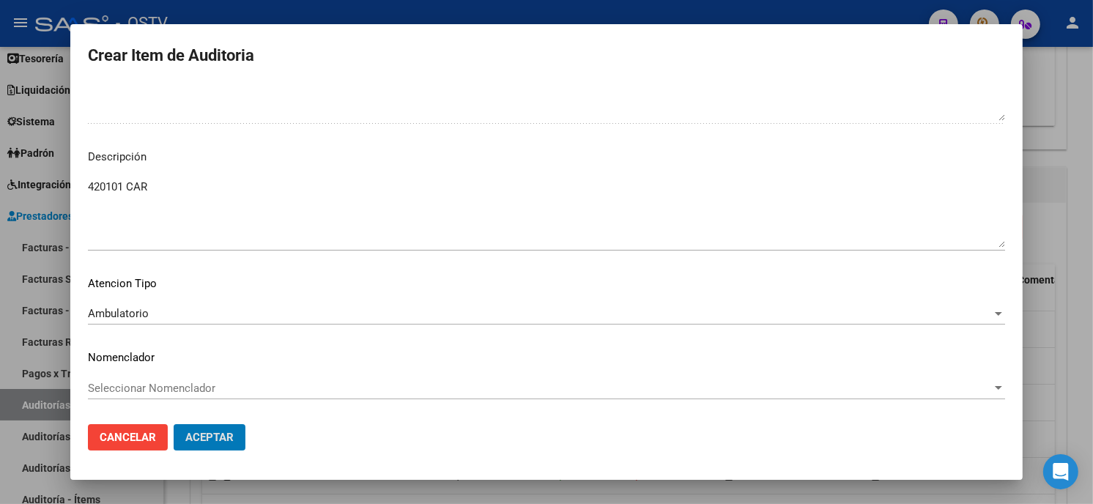
click at [174, 424] on button "Aceptar" at bounding box center [210, 437] width 72 height 26
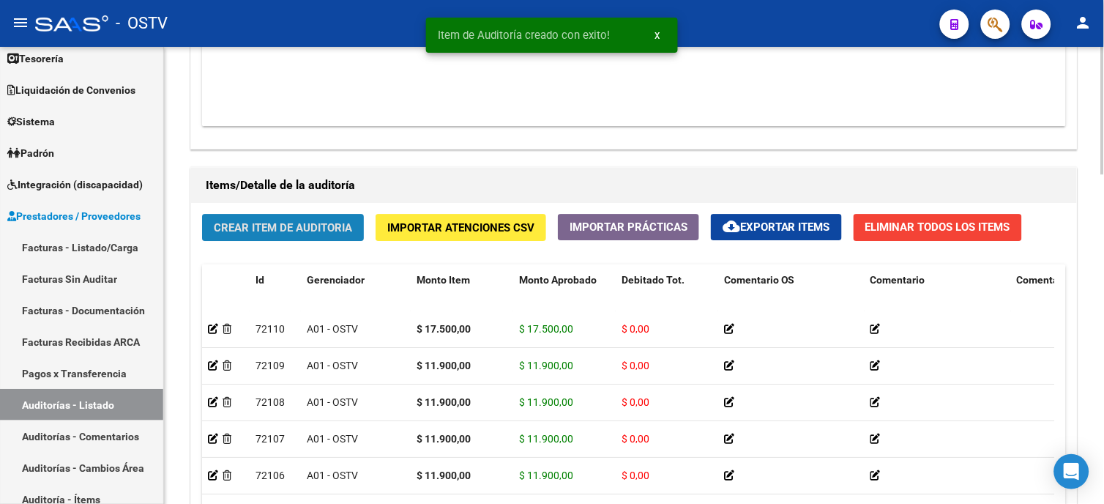
click at [231, 217] on button "Crear Item de Auditoria" at bounding box center [283, 227] width 162 height 27
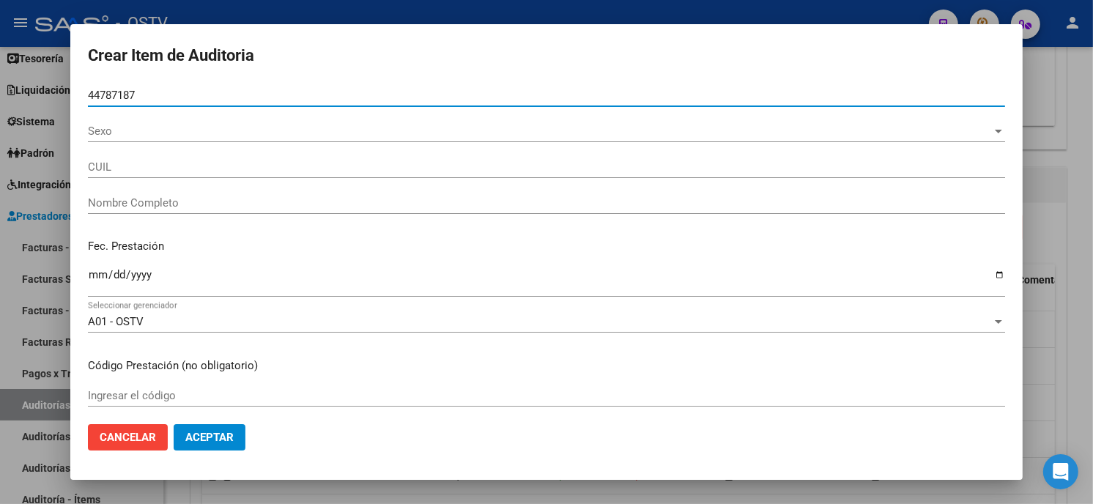
type input "44787187"
type input "20447871875"
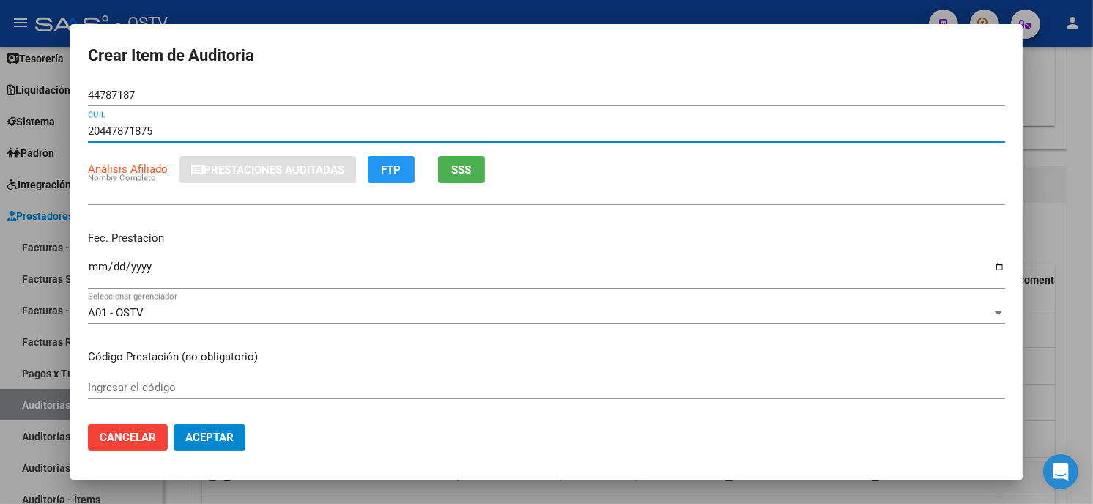
type input "COMMIDARI MANUEL FABIAN"
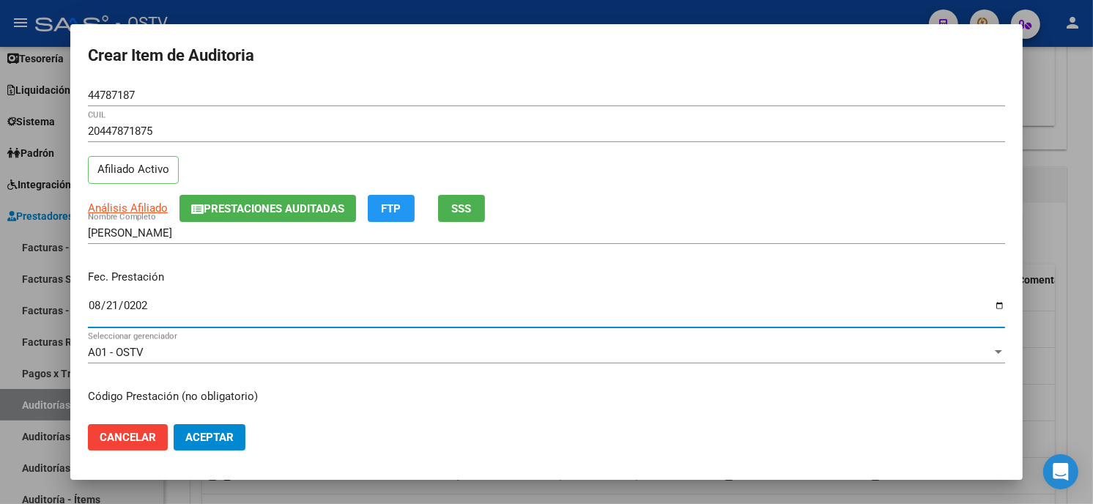
type input "2025-08-21"
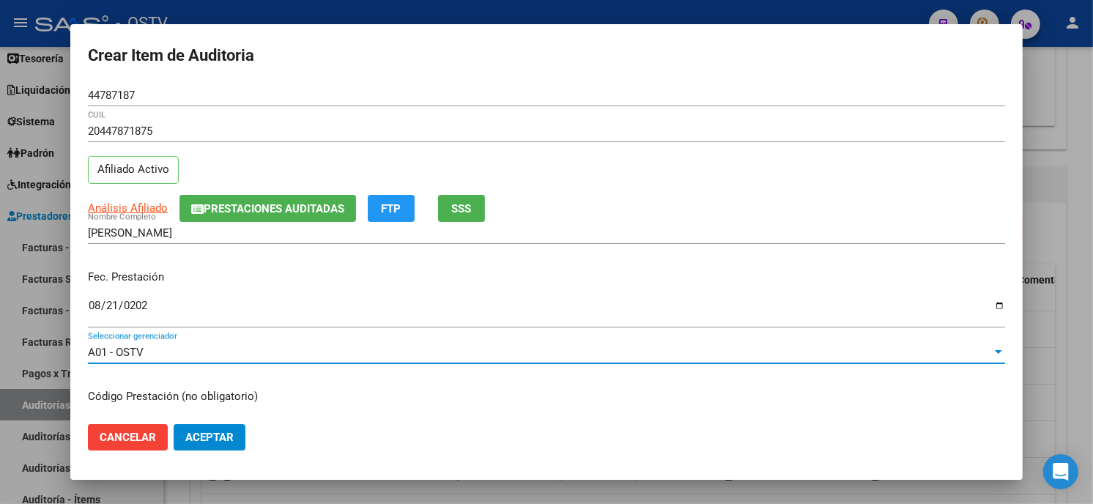
scroll to position [178, 0]
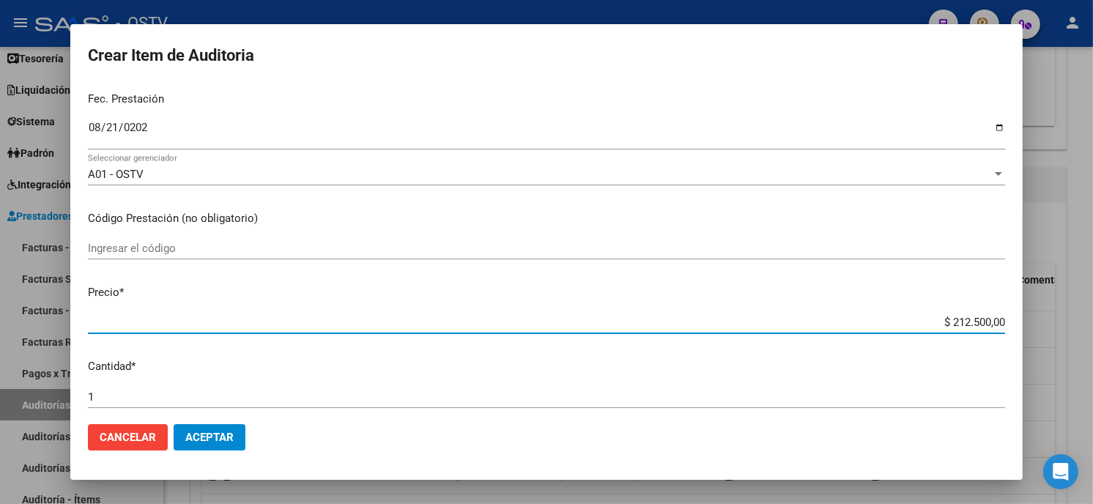
type input "$ 0,01"
type input "$ 0,17"
type input "$ 1,75"
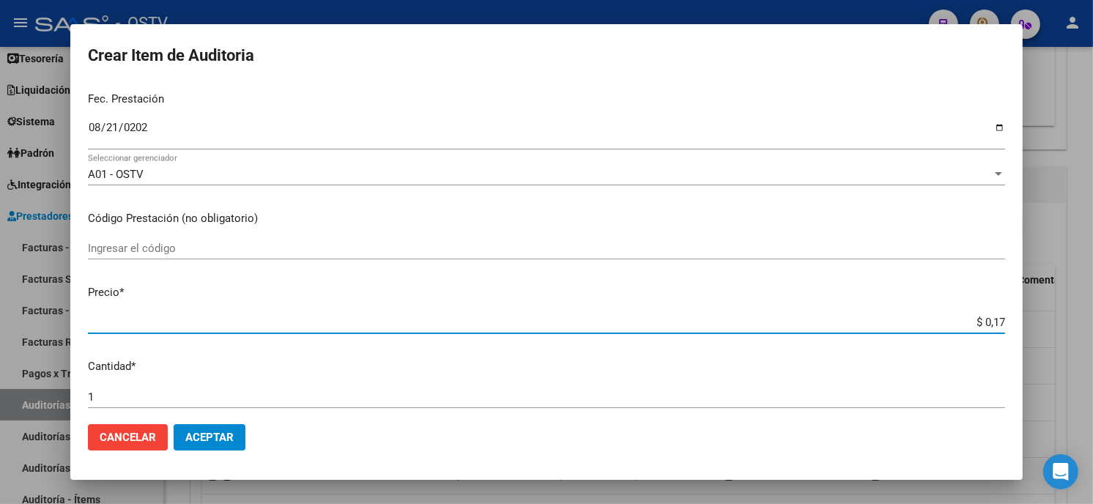
type input "$ 1,75"
type input "$ 17,50"
type input "$ 175,00"
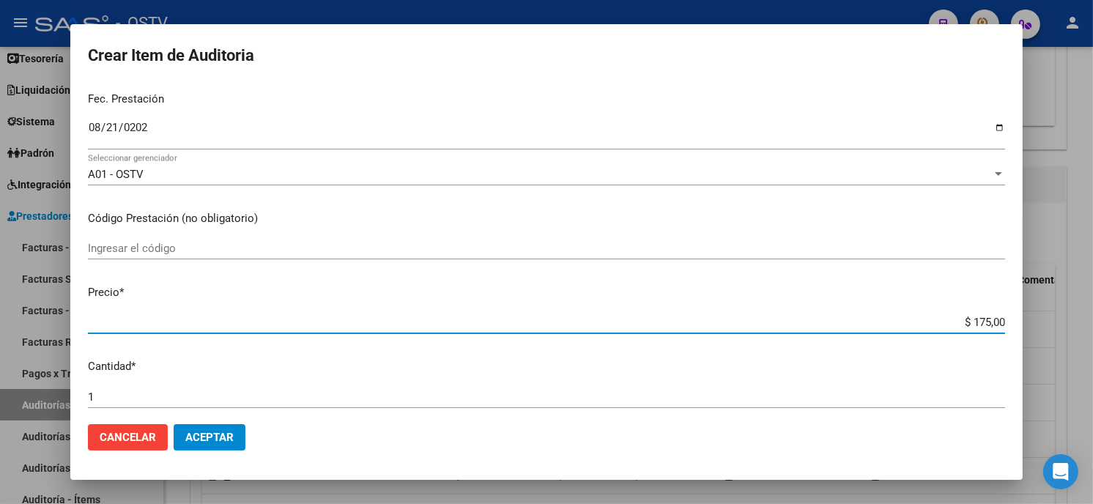
type input "$ 1.750,00"
type input "$ 17.500,00"
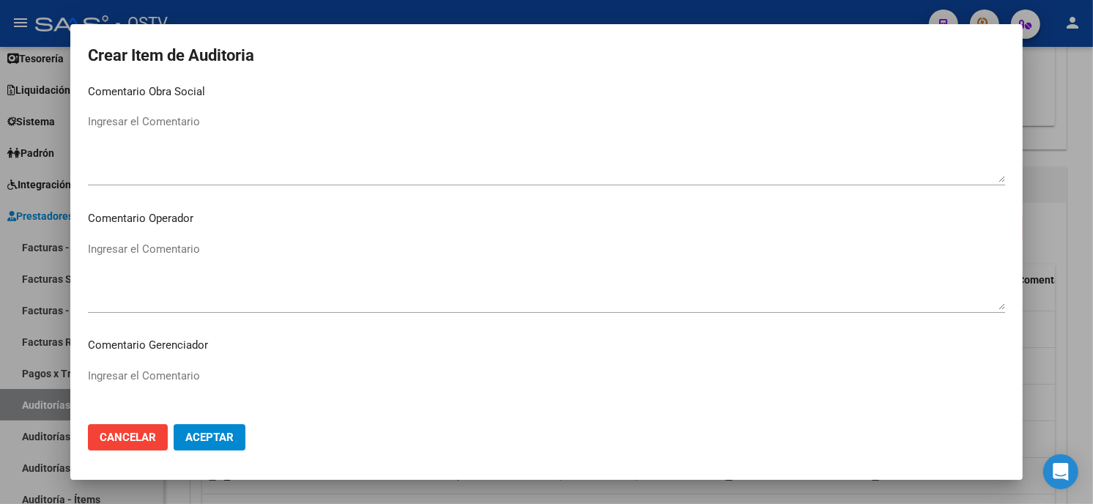
scroll to position [929, 0]
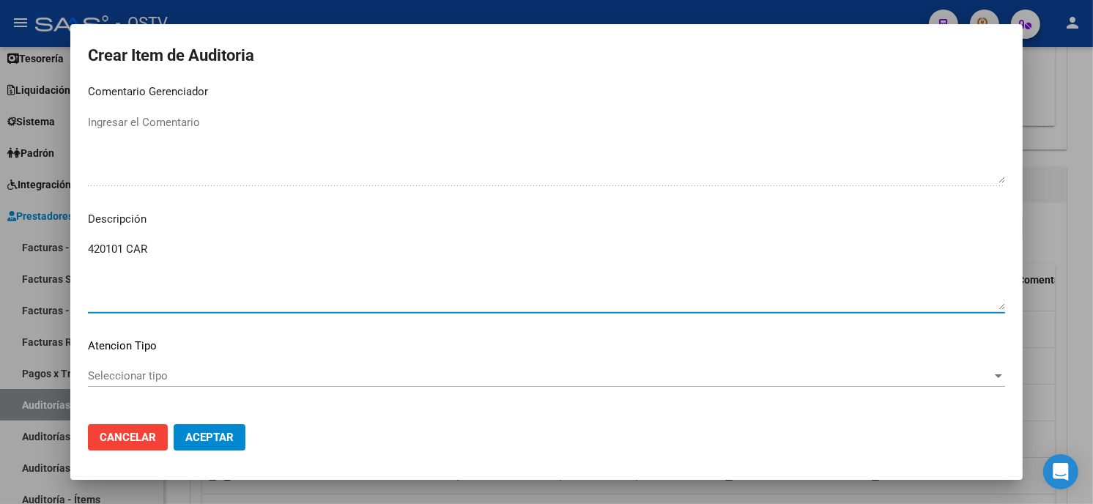
type textarea "420101 CAR"
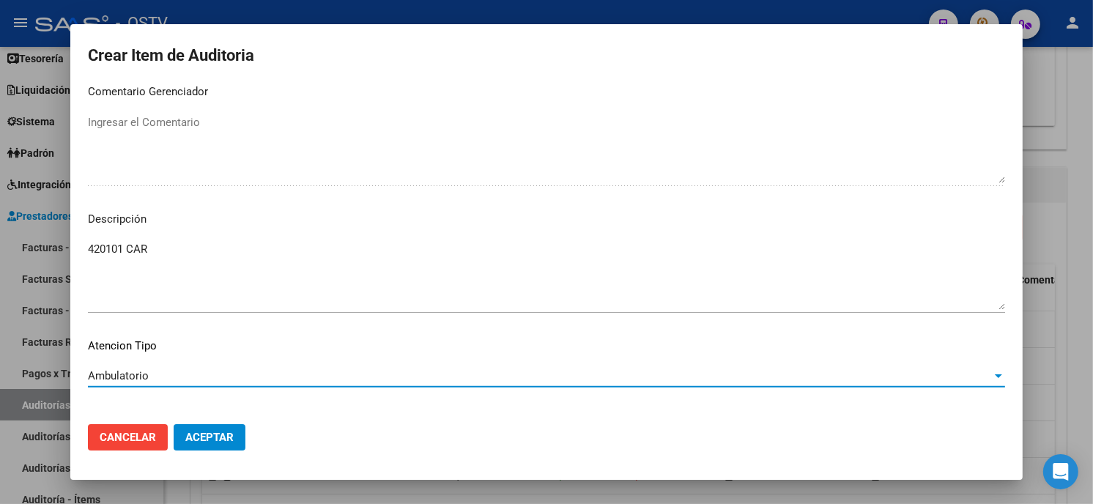
scroll to position [991, 0]
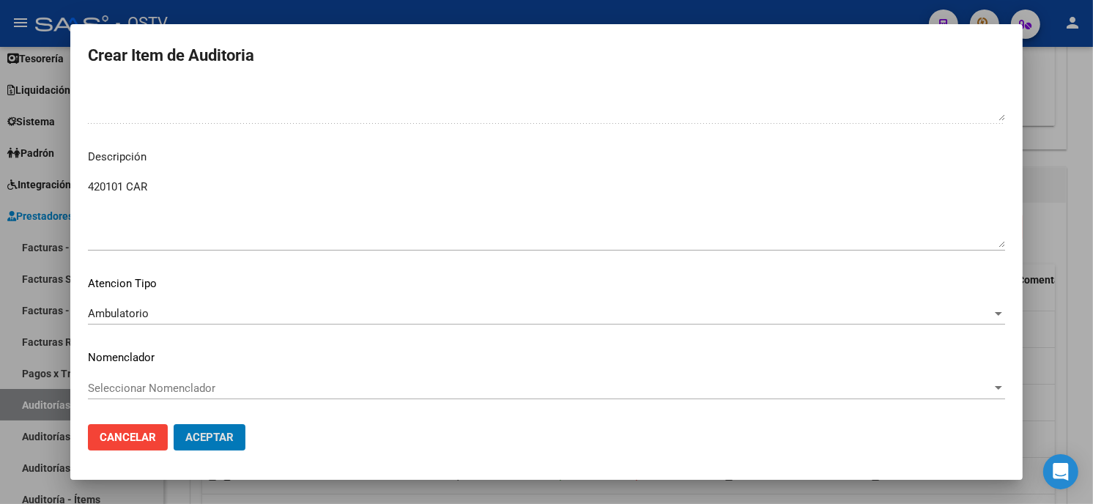
click at [174, 424] on button "Aceptar" at bounding box center [210, 437] width 72 height 26
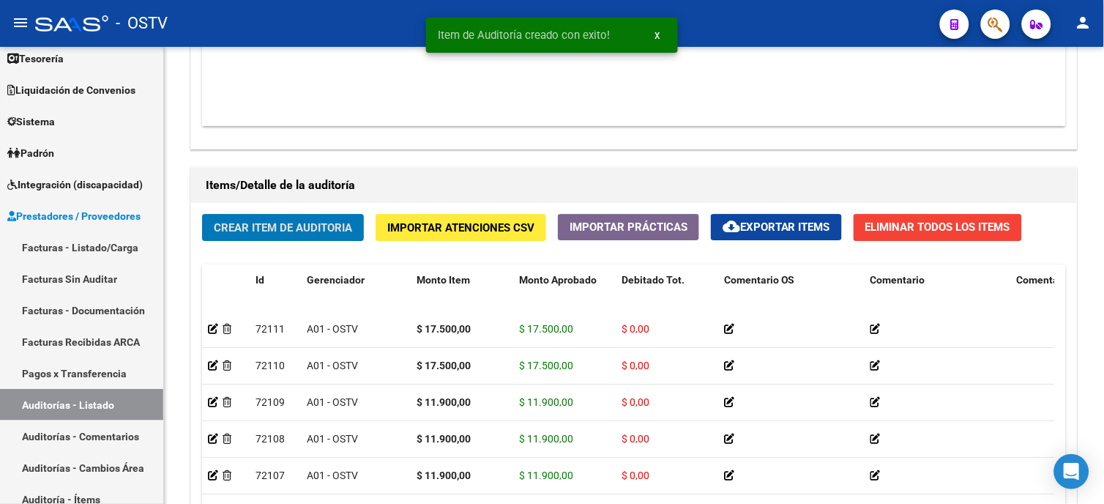
click at [272, 239] on button "Crear Item de Auditoria" at bounding box center [283, 227] width 162 height 27
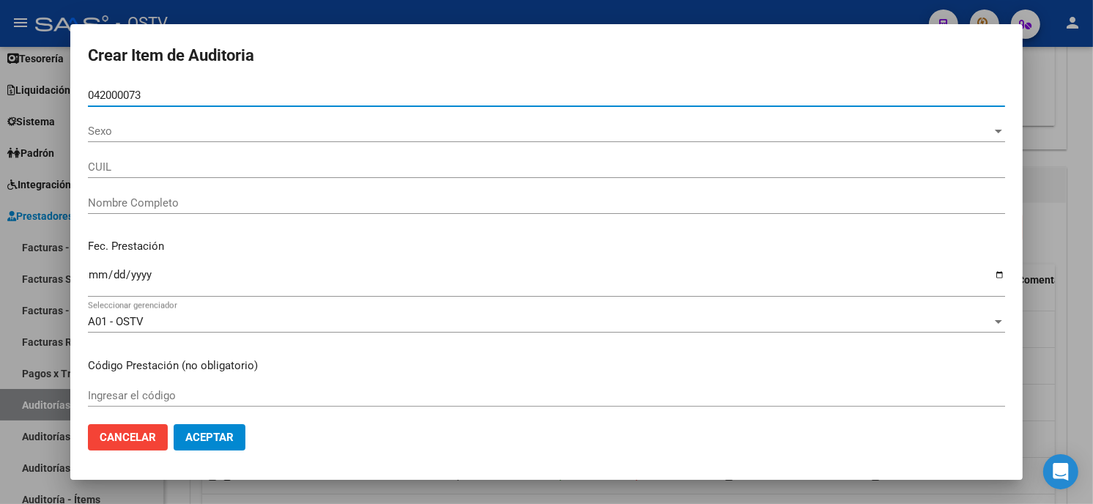
type input "04200007"
type input "27042000073"
type input "ORELLANO MARTA ELENA"
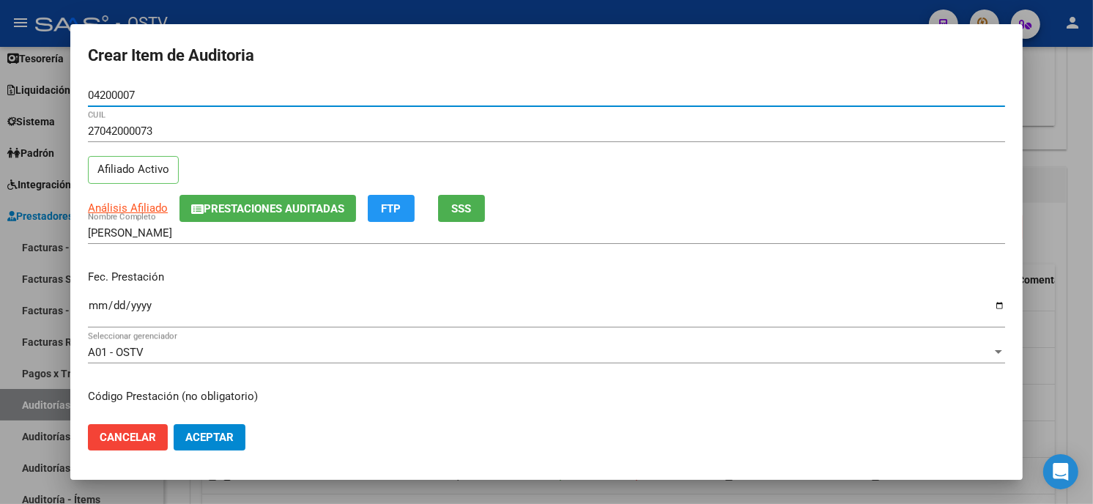
type input "04200007"
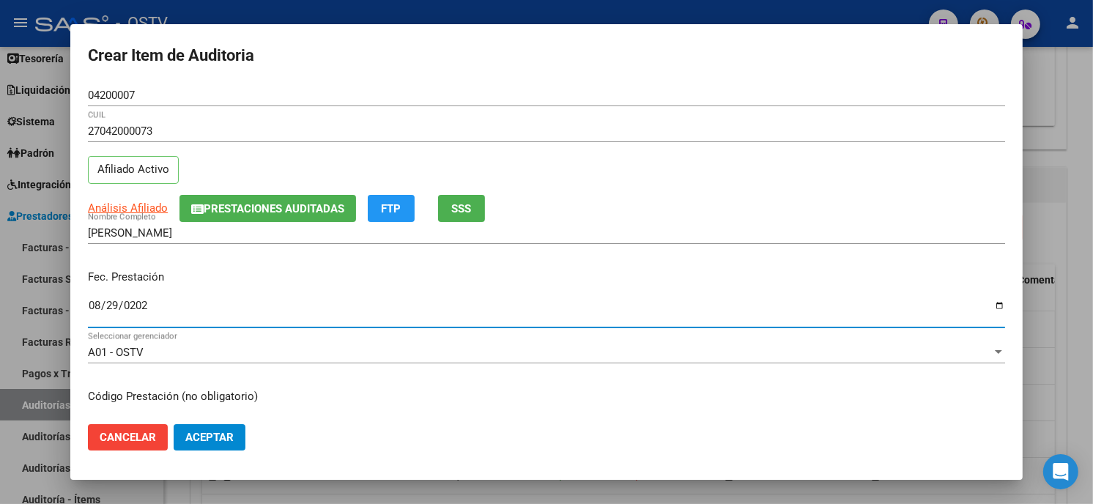
type input "2025-08-29"
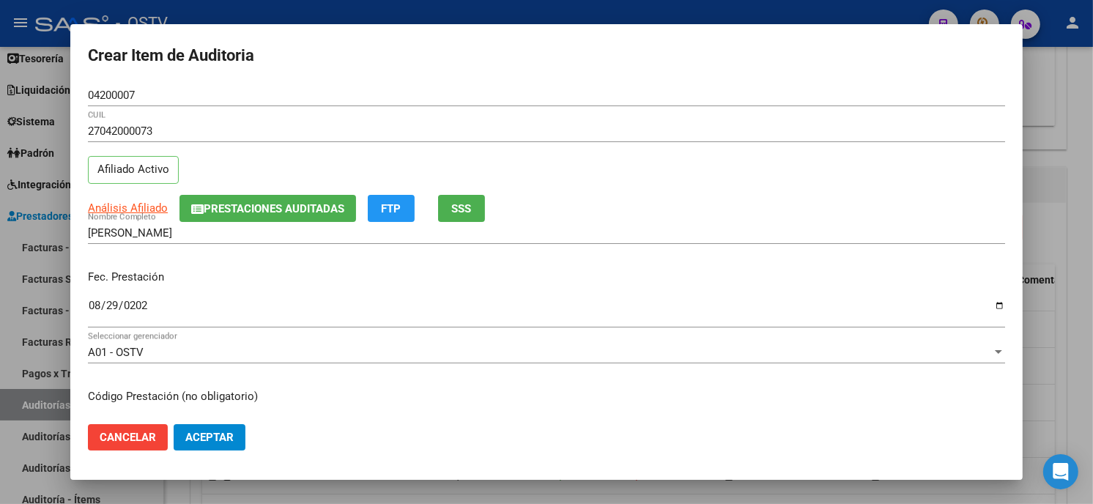
scroll to position [178, 0]
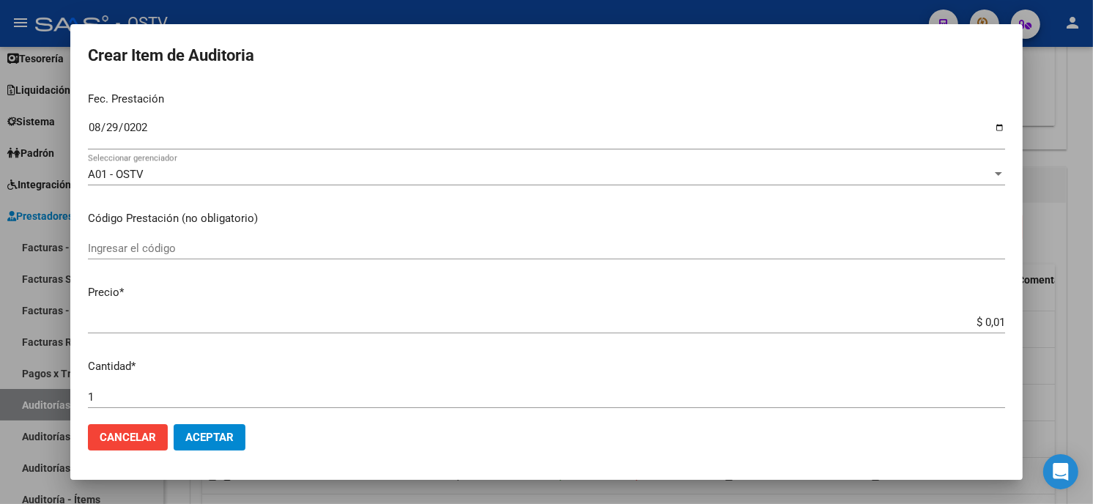
type input "$ 0,17"
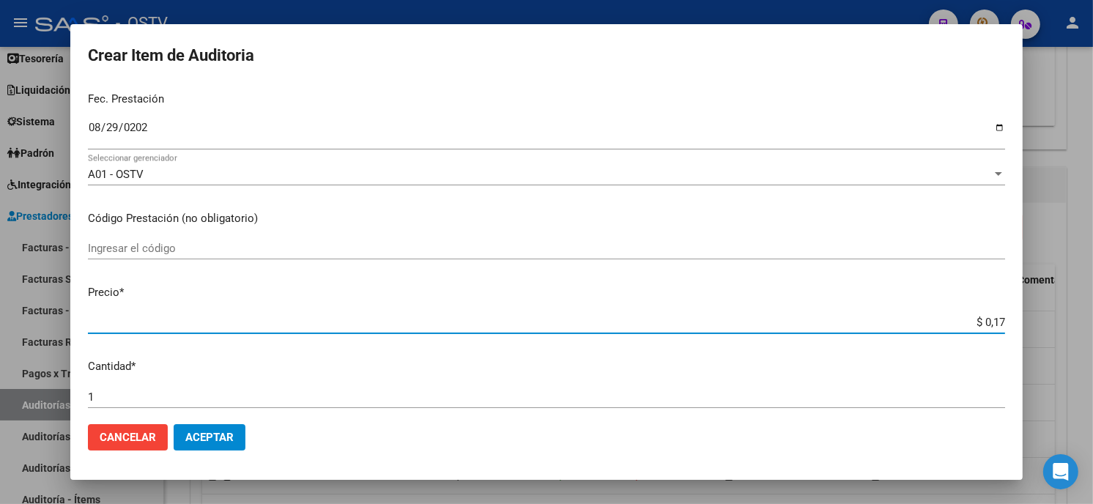
type input "$ 1,75"
type input "$ 17,50"
type input "$ 175,00"
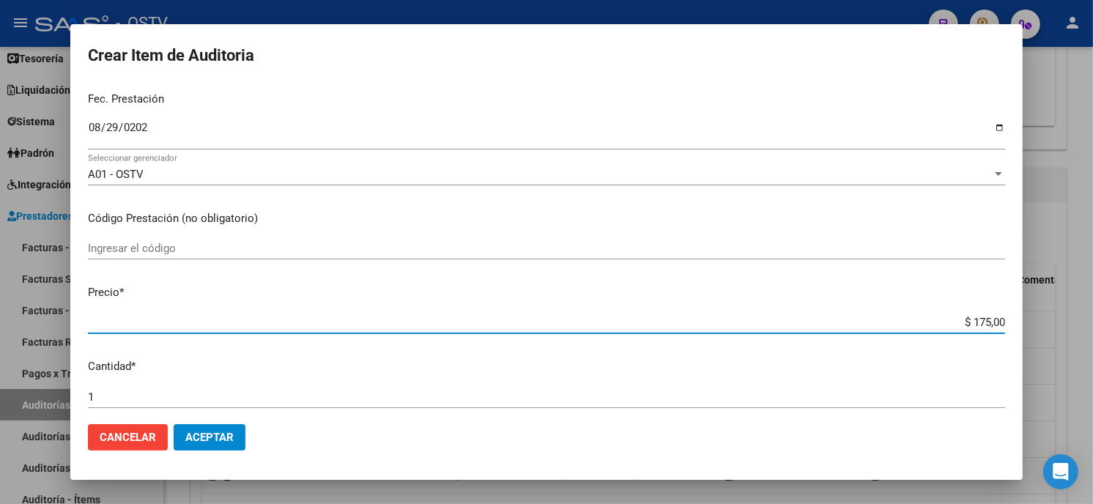
type input "$ 175,00"
type input "$ 1.750,00"
type input "$ 17.500,00"
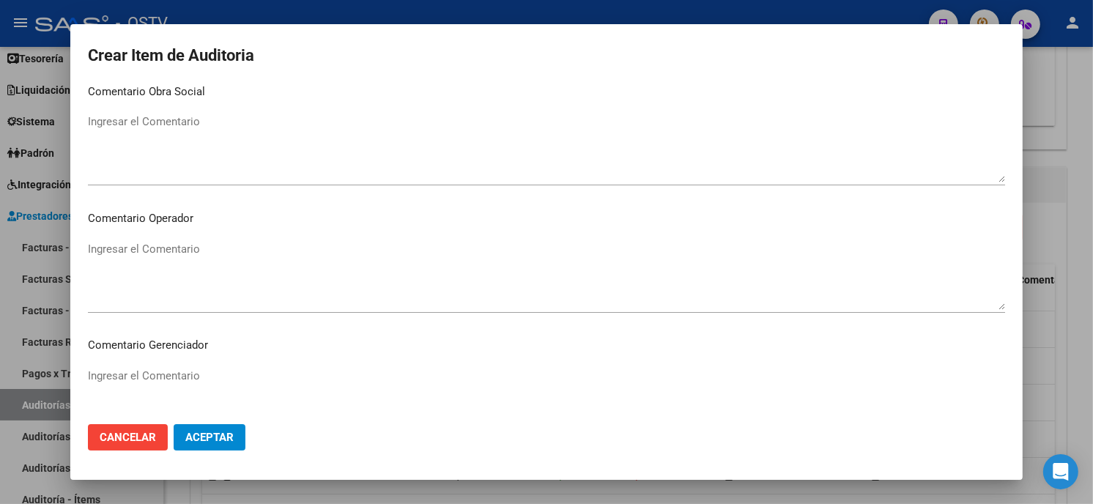
scroll to position [929, 0]
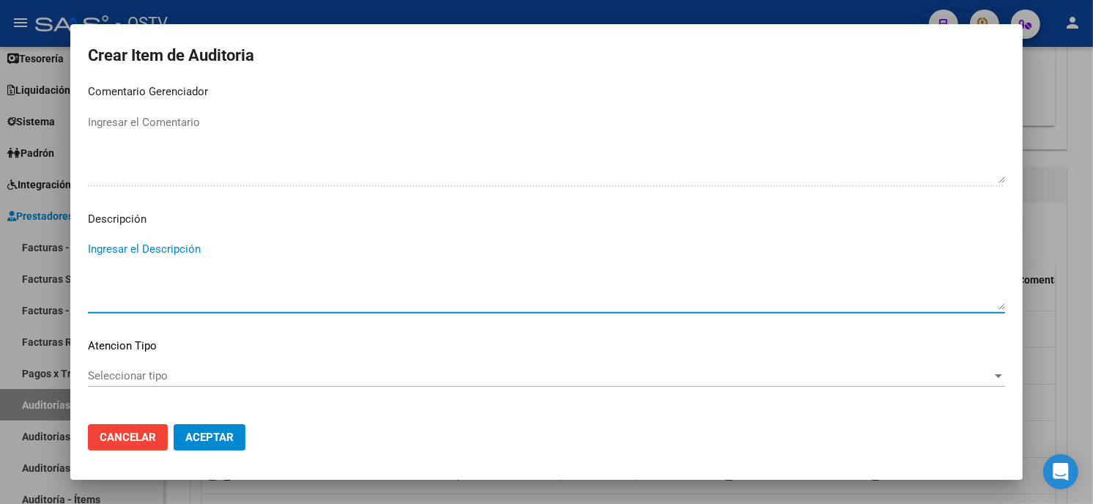
type textarea "a"
type textarea "420101 CAR"
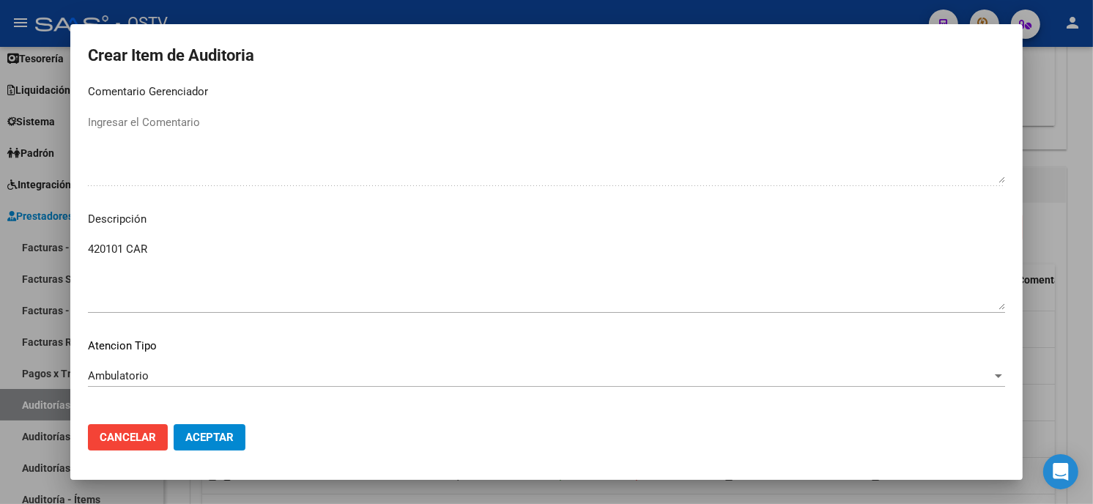
scroll to position [991, 0]
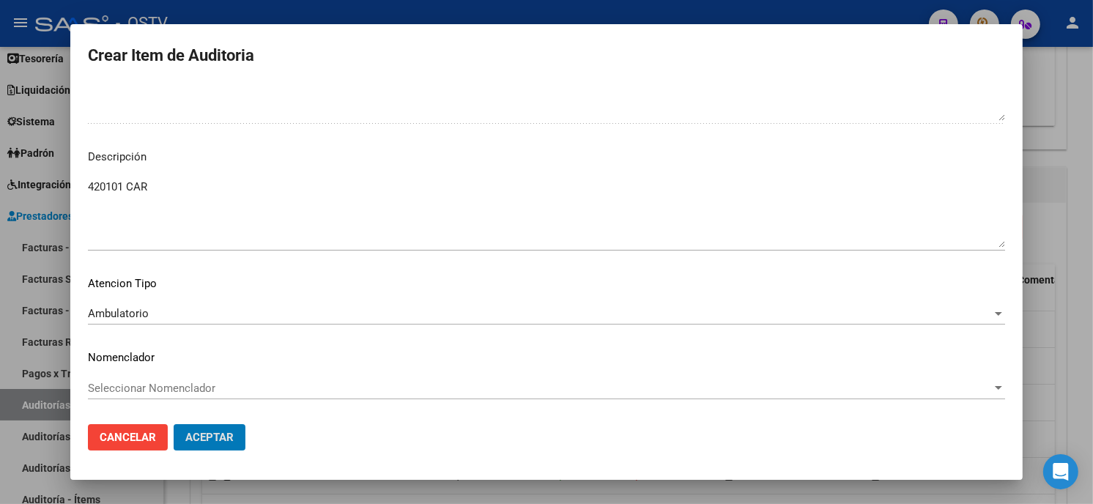
click at [174, 424] on button "Aceptar" at bounding box center [210, 437] width 72 height 26
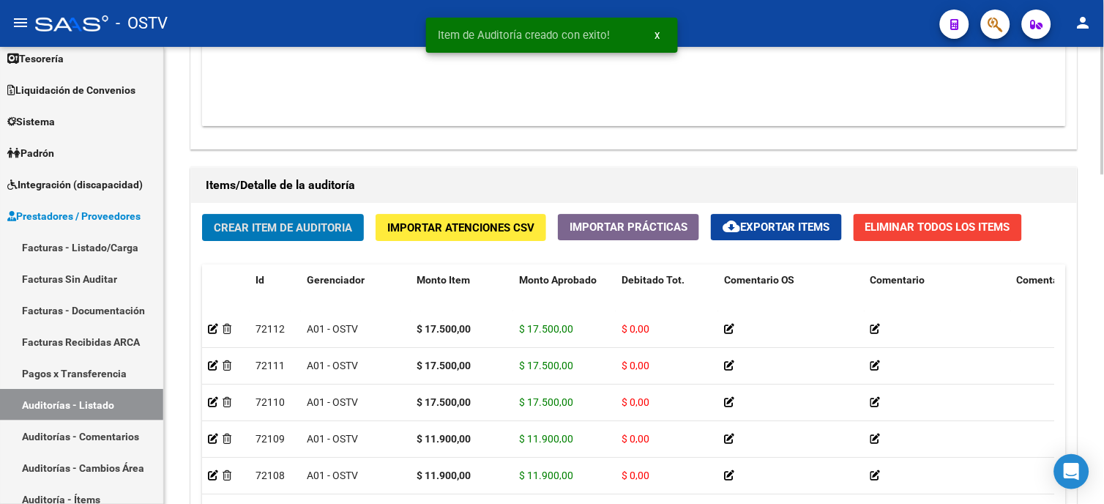
click at [326, 221] on span "Crear Item de Auditoria" at bounding box center [283, 226] width 138 height 13
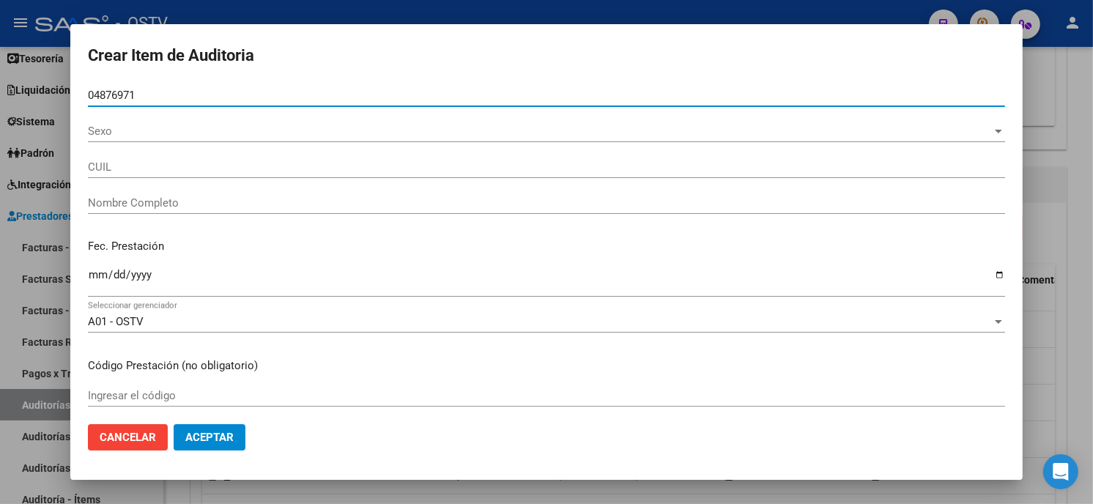
type input "04876971"
type input "27048769719"
type input "CASTRO ANA EMMA"
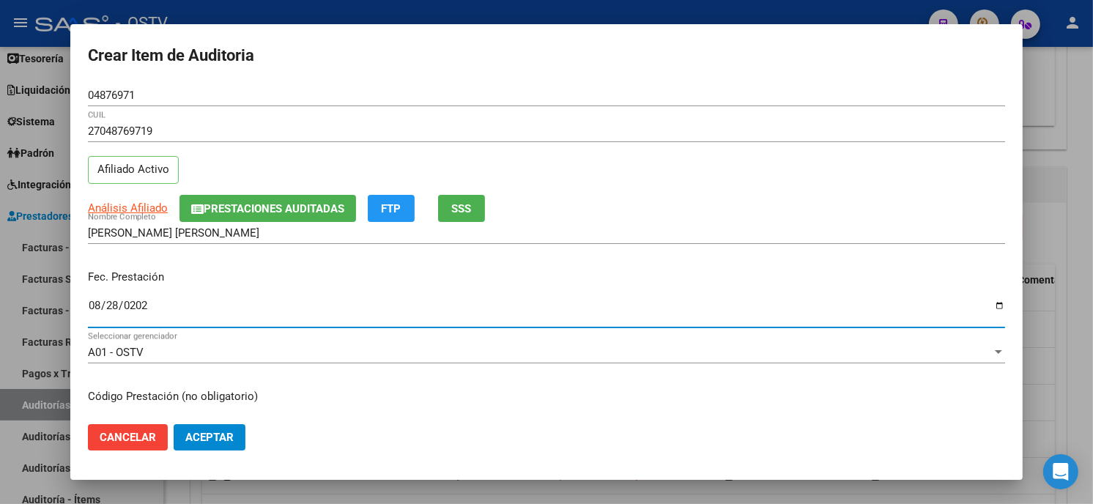
type input "2025-08-28"
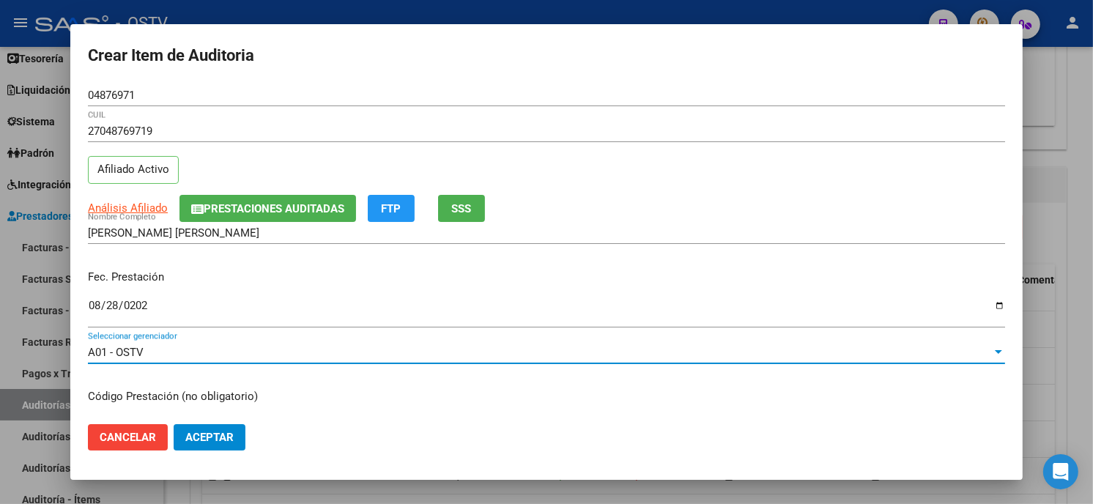
scroll to position [178, 0]
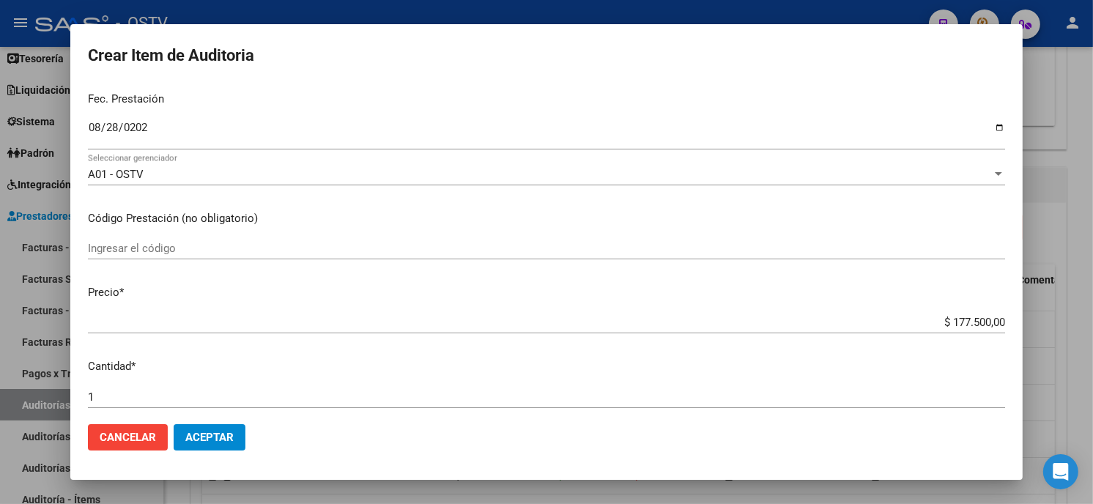
type input "$ 0,01"
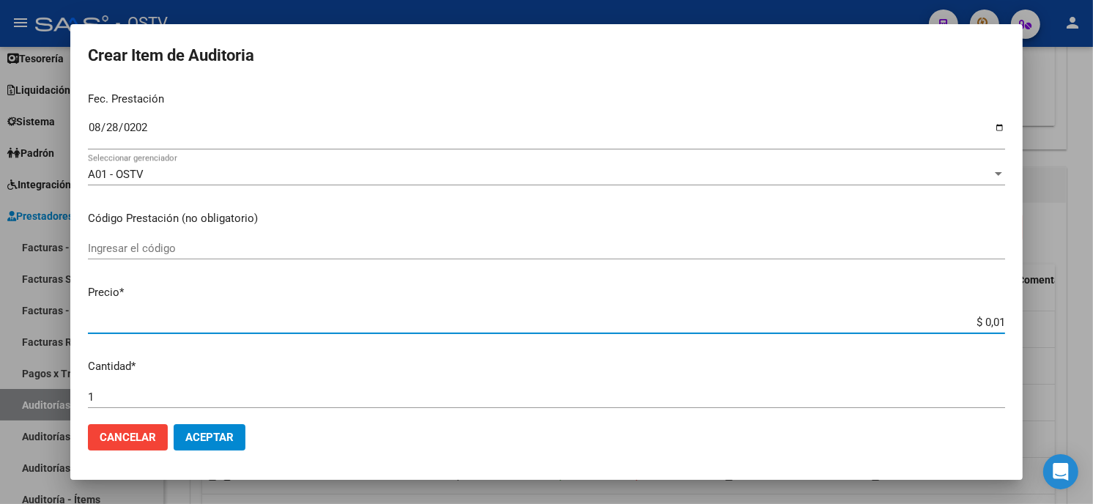
type input "$ 0,11"
type input "$ 1,19"
type input "$ 11,90"
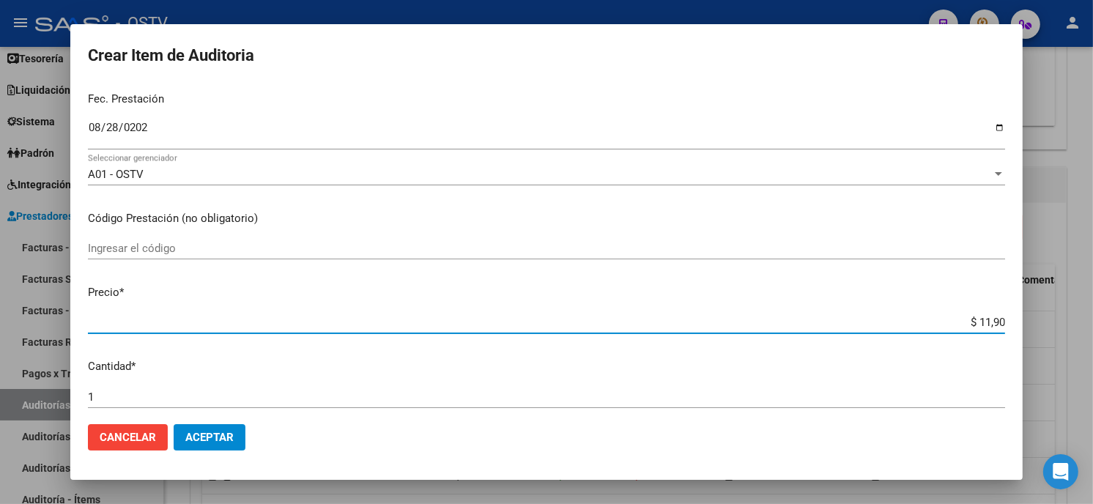
type input "$ 11,90"
type input "$ 119,00"
type input "$ 1.190,00"
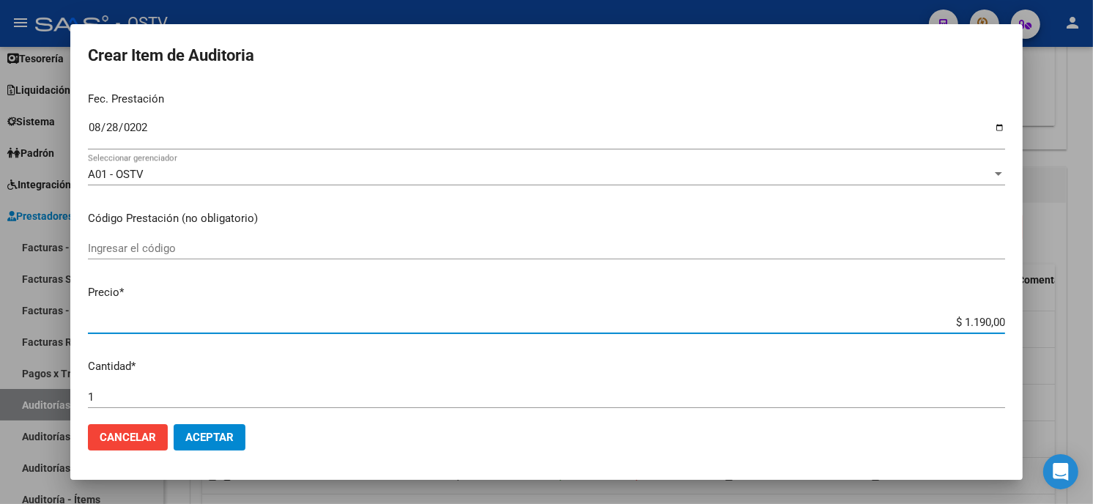
type input "$ 11.900,00"
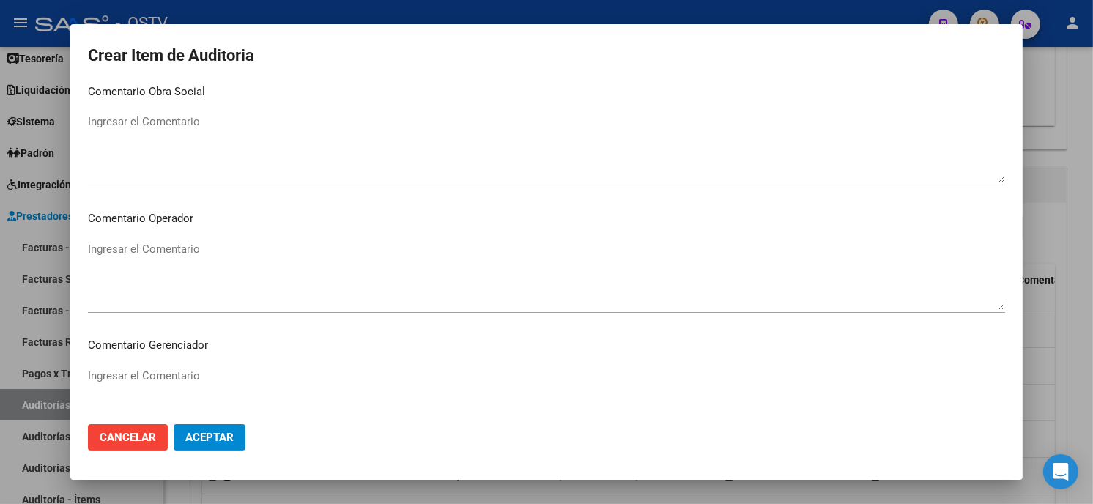
scroll to position [929, 0]
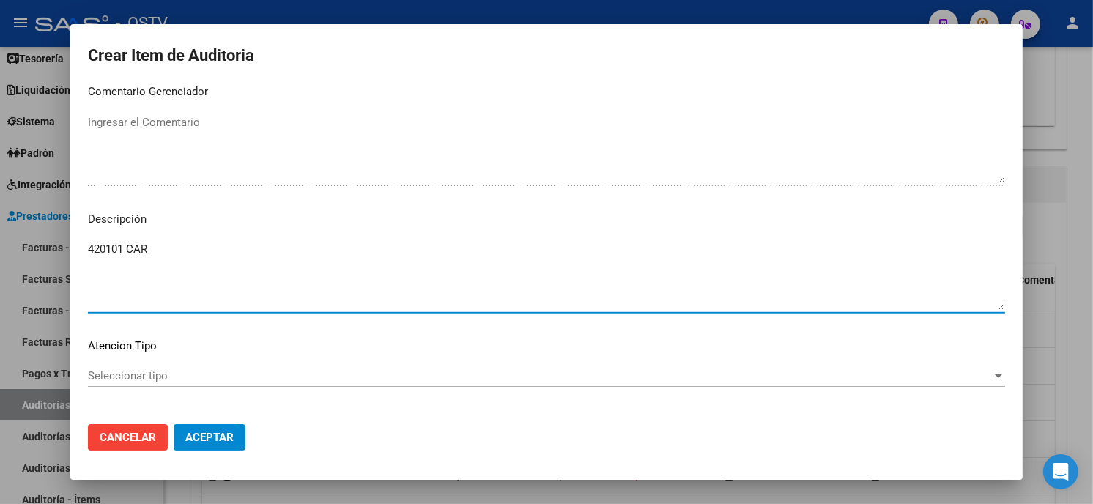
type textarea "420101 CAR"
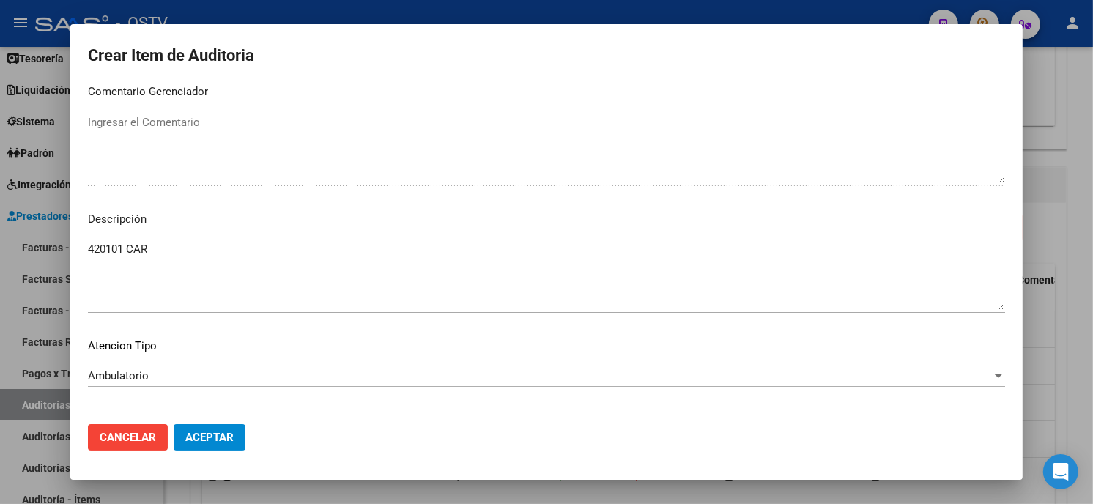
scroll to position [991, 0]
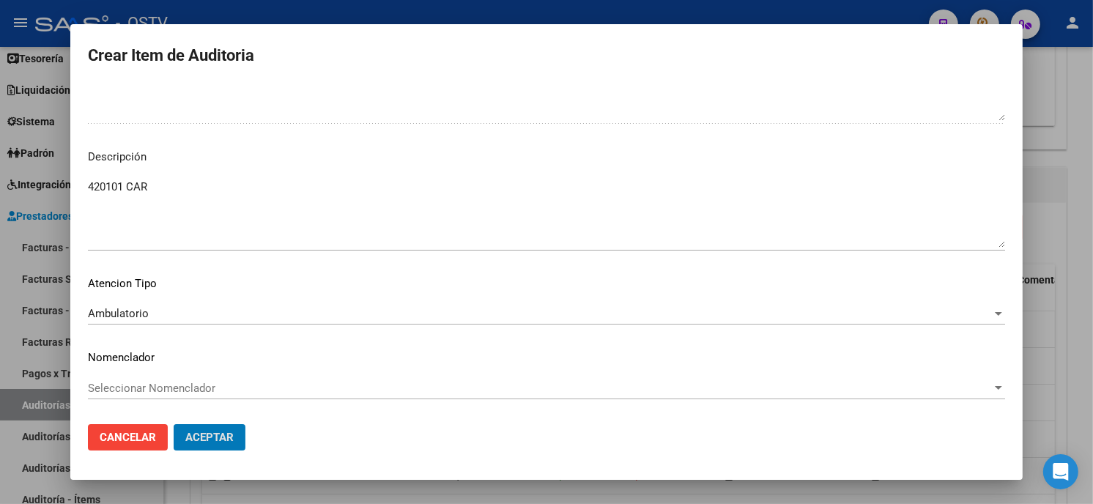
click at [174, 424] on button "Aceptar" at bounding box center [210, 437] width 72 height 26
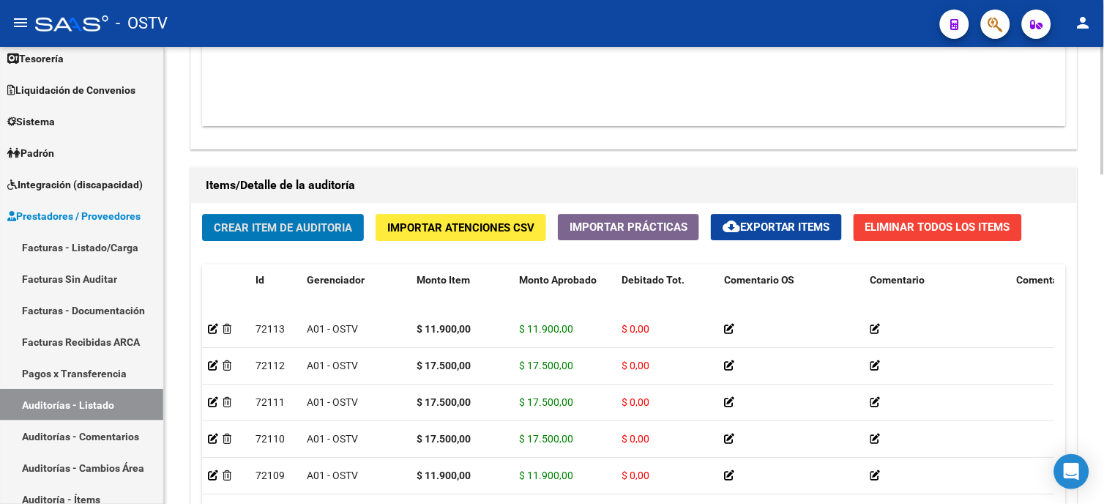
click at [339, 222] on span "Crear Item de Auditoria" at bounding box center [283, 227] width 138 height 13
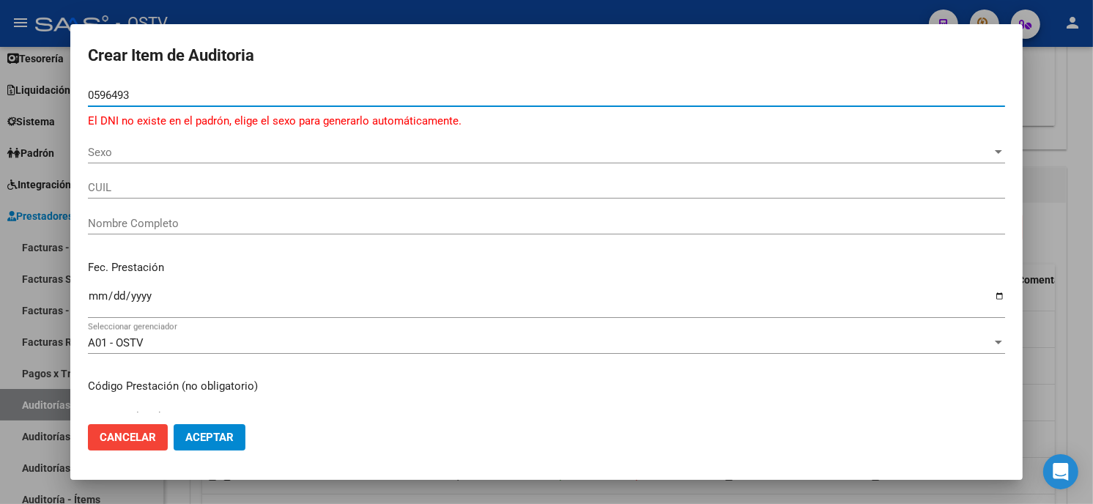
type input "05964934"
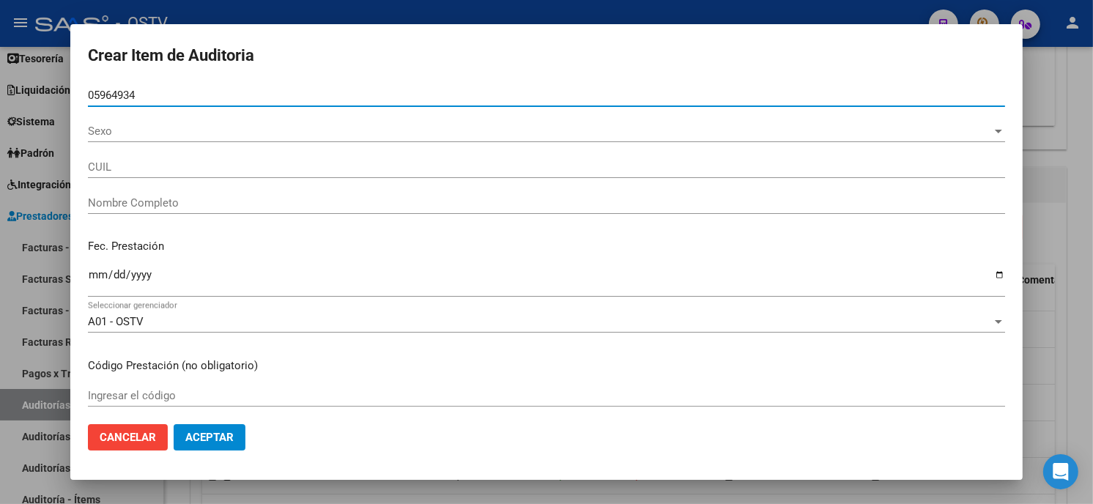
type input "27059649340"
type input "ROMERO ADELINA"
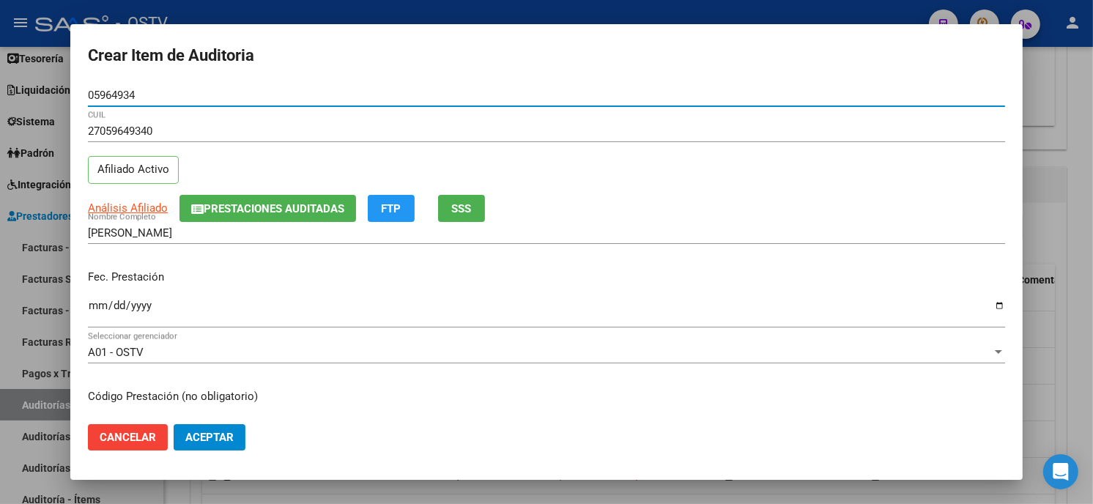
type input "05964934"
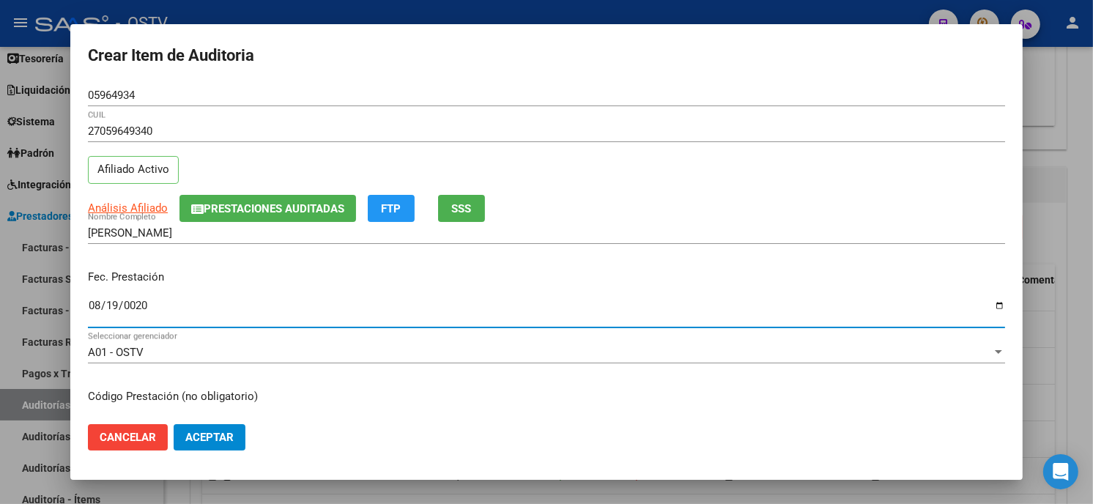
type input "0205-08-19"
type input "2025-08-19"
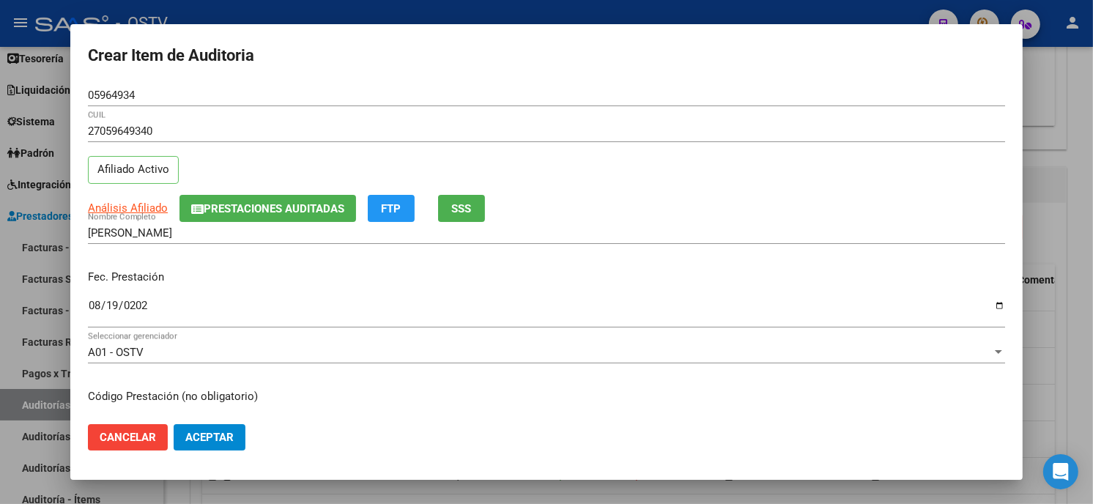
scroll to position [178, 0]
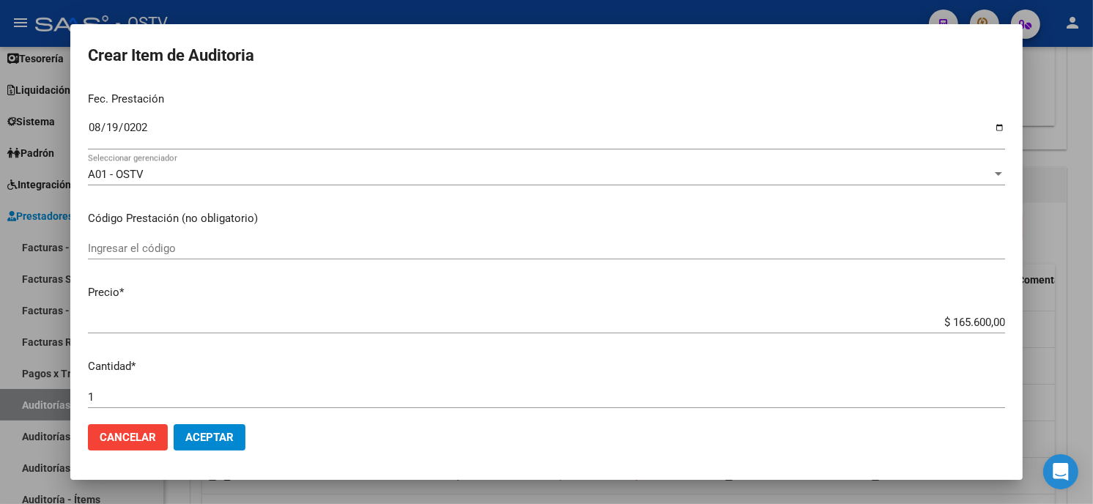
type input "$ 0,01"
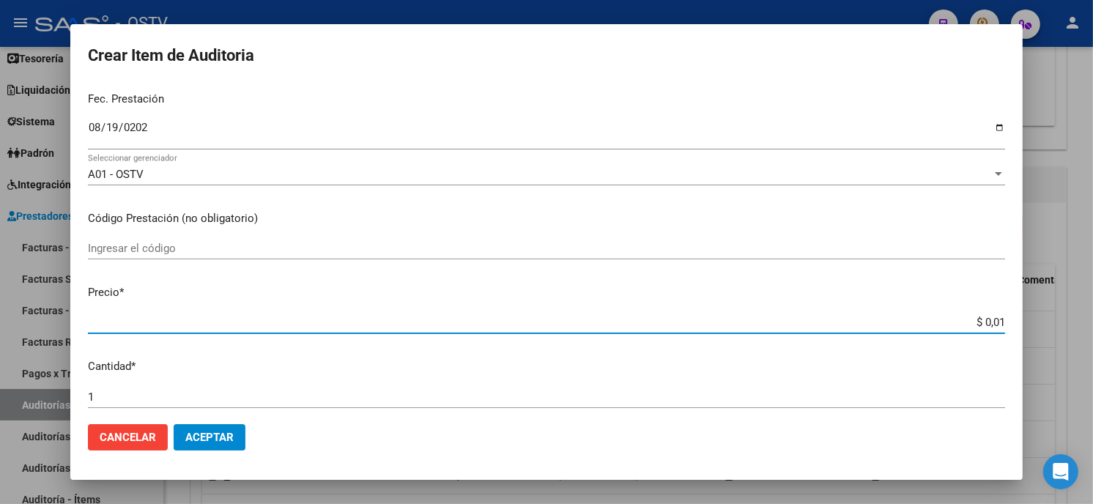
type input "$ 0,11"
type input "$ 1,14"
type input "$ 11,40"
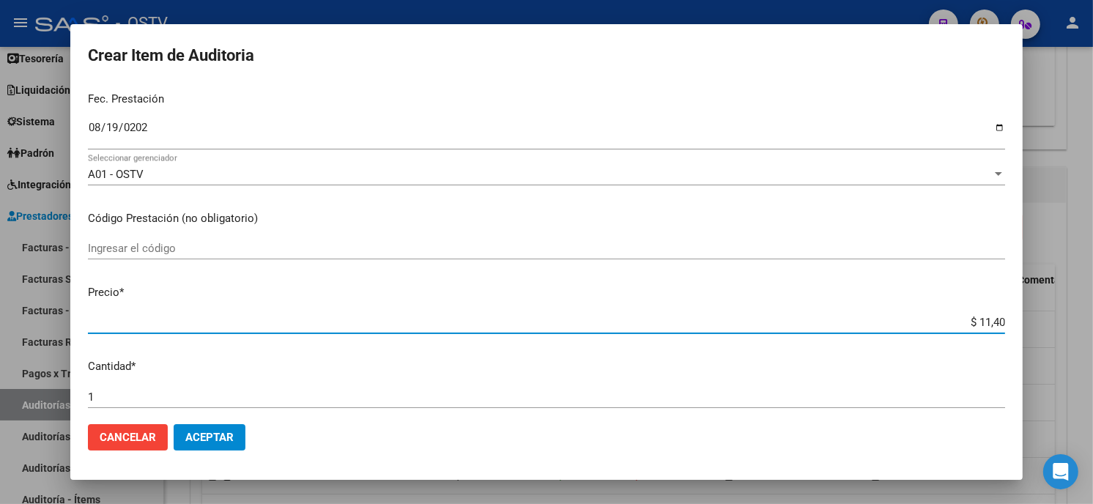
type input "$ 11,40"
type input "$ 114,00"
type input "$ 1.140,00"
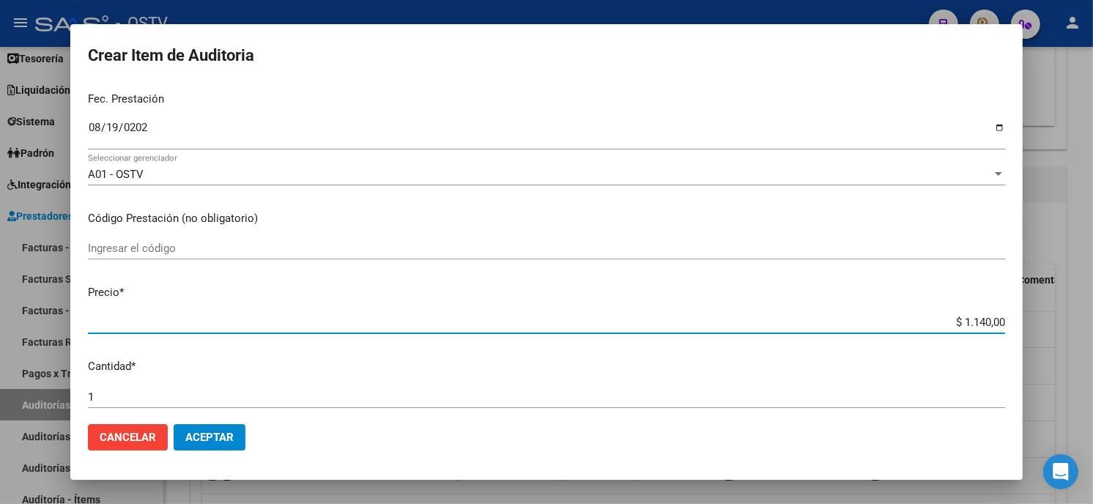
type input "$ 11.400,00"
type input "$ 114.000,00"
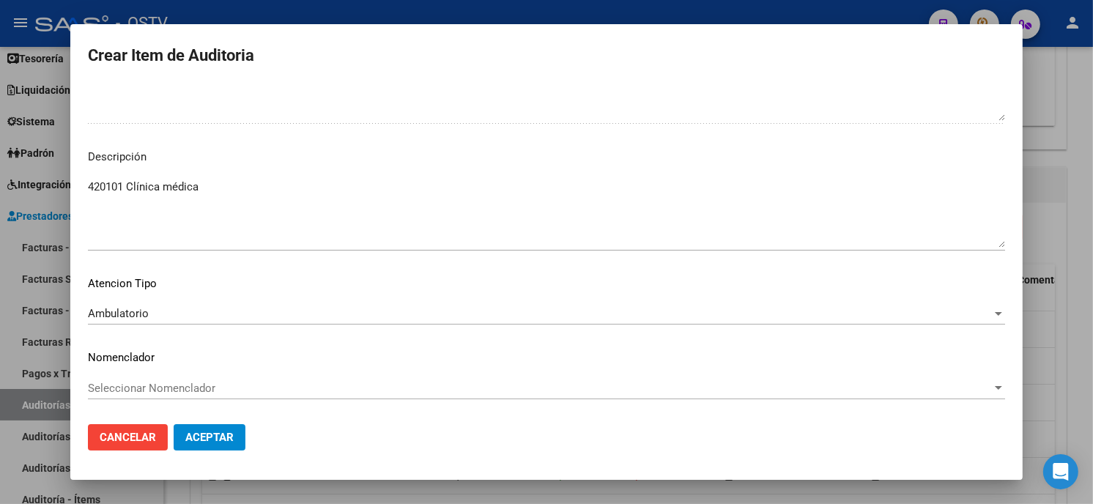
scroll to position [0, 0]
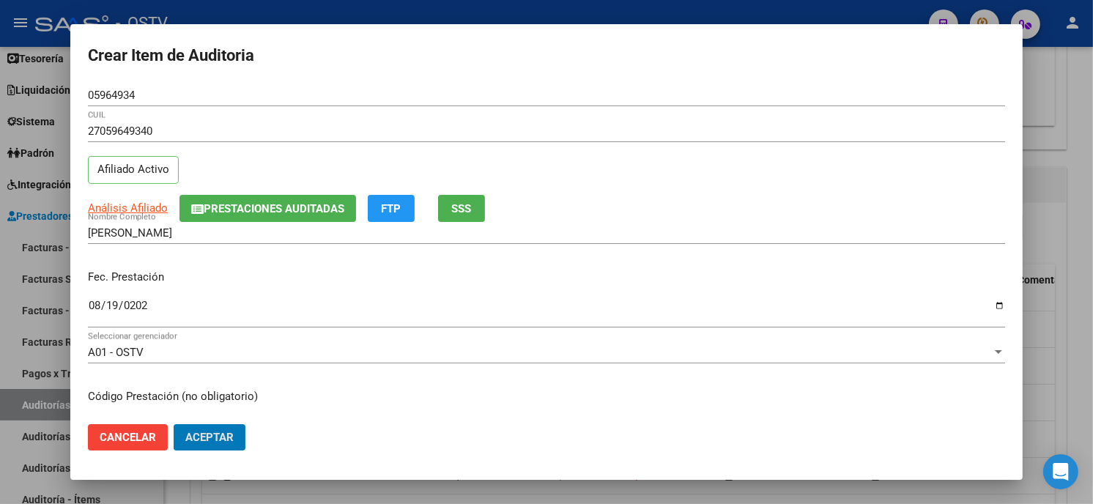
click at [174, 424] on button "Aceptar" at bounding box center [210, 437] width 72 height 26
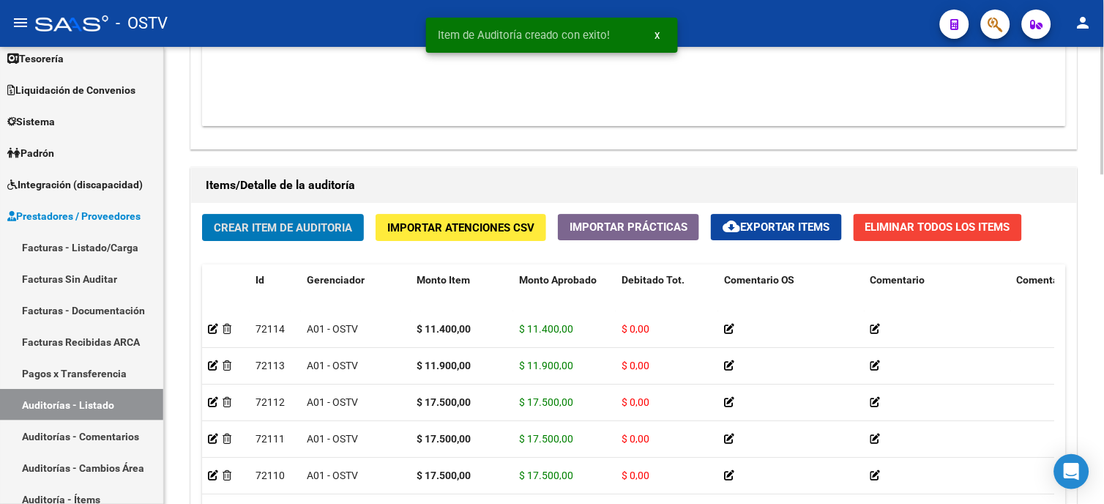
click at [294, 238] on button "Crear Item de Auditoria" at bounding box center [283, 227] width 162 height 27
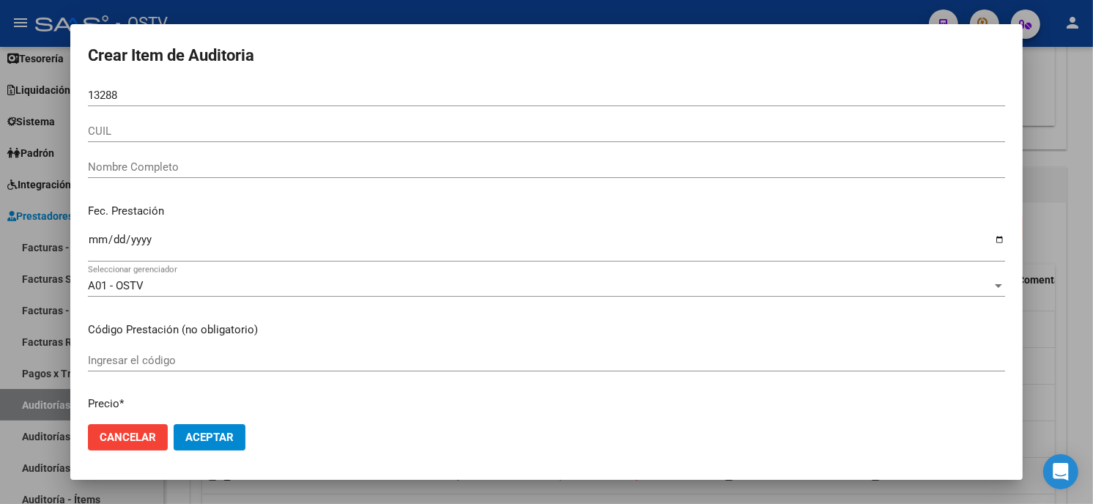
click at [211, 83] on form "Crear Item de Auditoria 13288 Nro Documento CUIL Nombre Completo Fec. Prestació…" at bounding box center [546, 252] width 917 height 420
click at [182, 108] on div "13288 Nro Documento" at bounding box center [546, 102] width 917 height 36
click at [157, 95] on input "13288" at bounding box center [546, 95] width 917 height 13
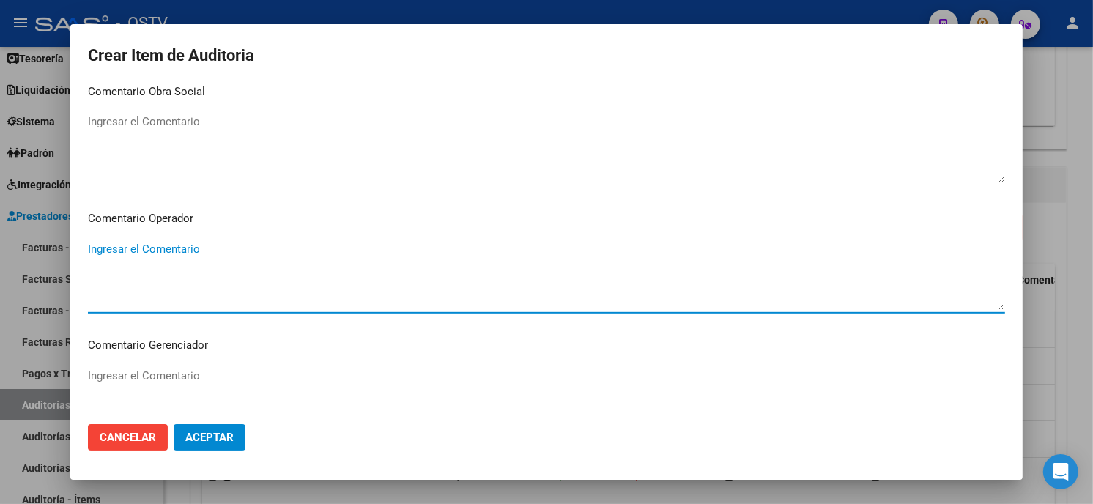
scroll to position [929, 0]
paste textarea "420101 Clínica médica"
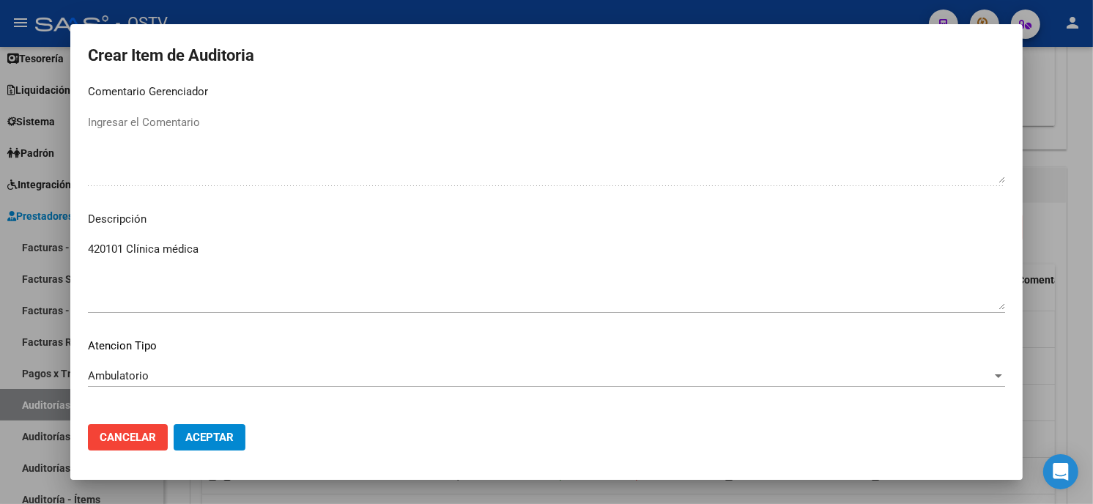
scroll to position [991, 0]
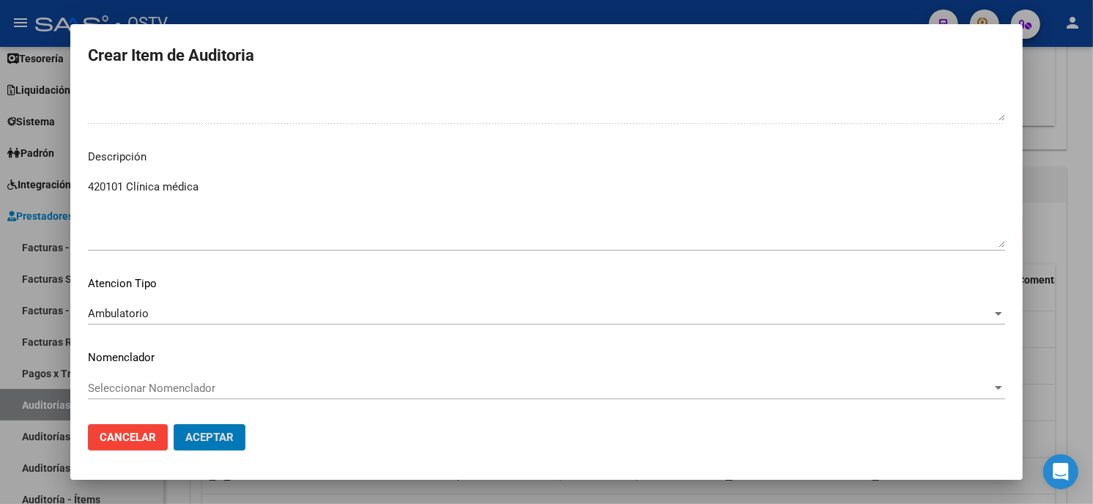
click at [174, 424] on button "Aceptar" at bounding box center [210, 437] width 72 height 26
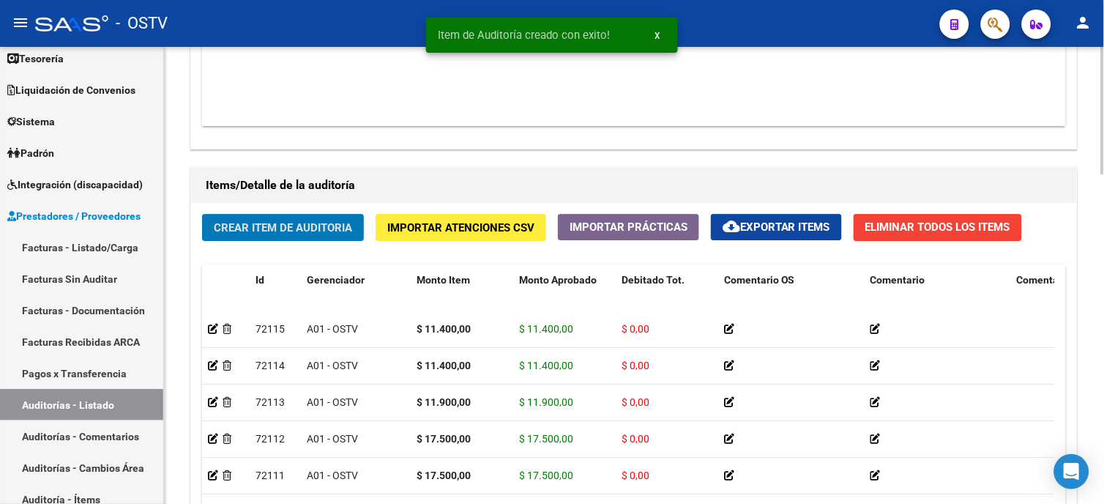
click at [294, 228] on span "Crear Item de Auditoria" at bounding box center [283, 227] width 138 height 13
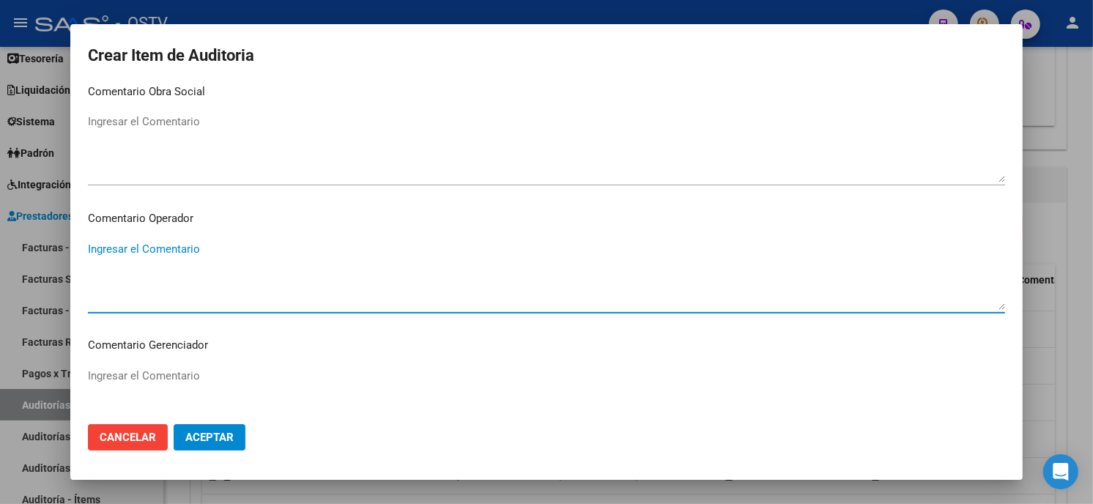
scroll to position [929, 0]
paste textarea "420101 Clínica médica"
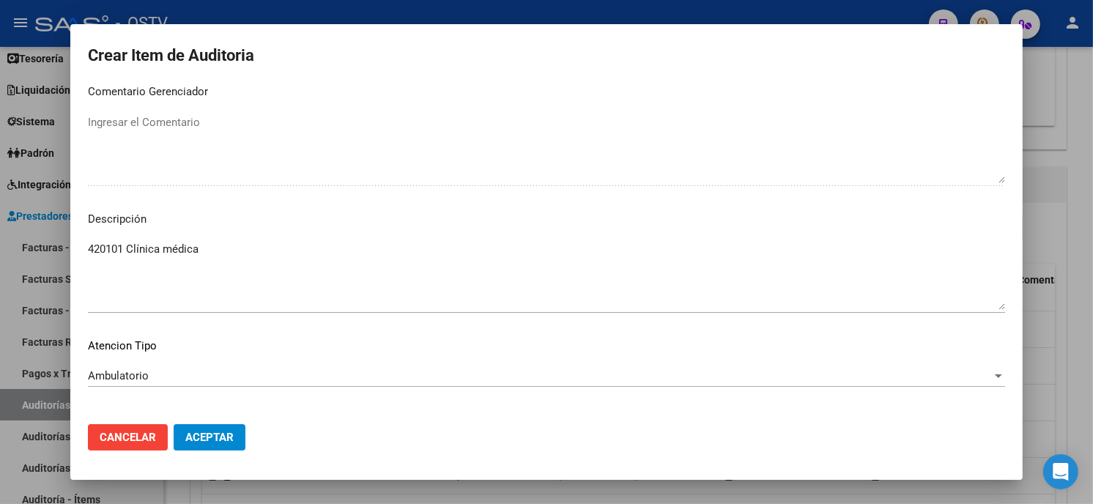
scroll to position [991, 0]
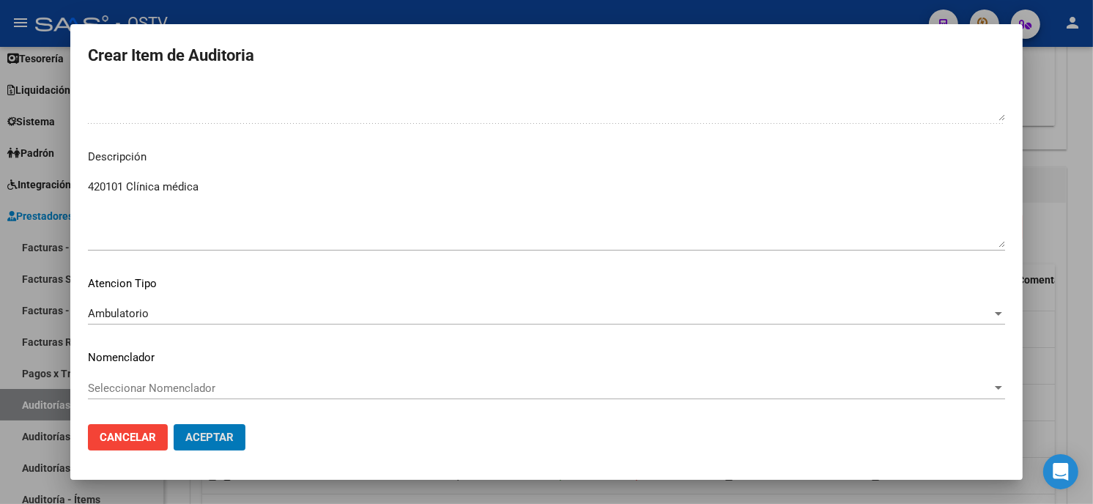
click at [174, 424] on button "Aceptar" at bounding box center [210, 437] width 72 height 26
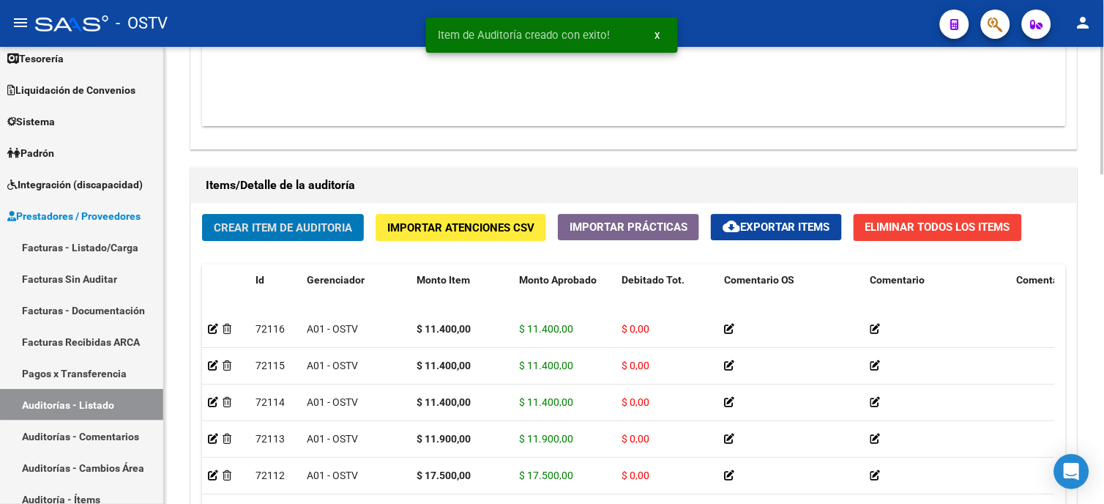
click at [238, 224] on span "Crear Item de Auditoria" at bounding box center [283, 227] width 138 height 13
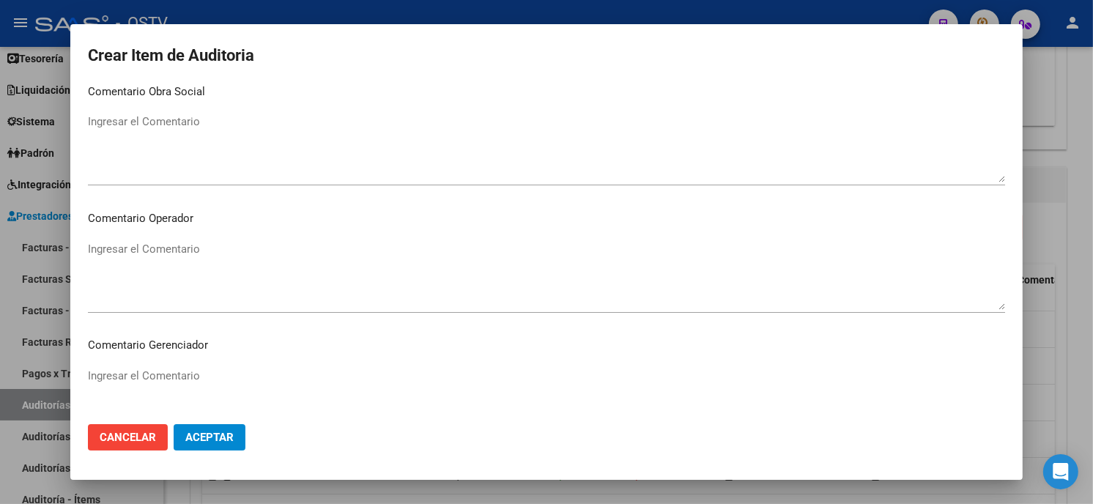
scroll to position [929, 0]
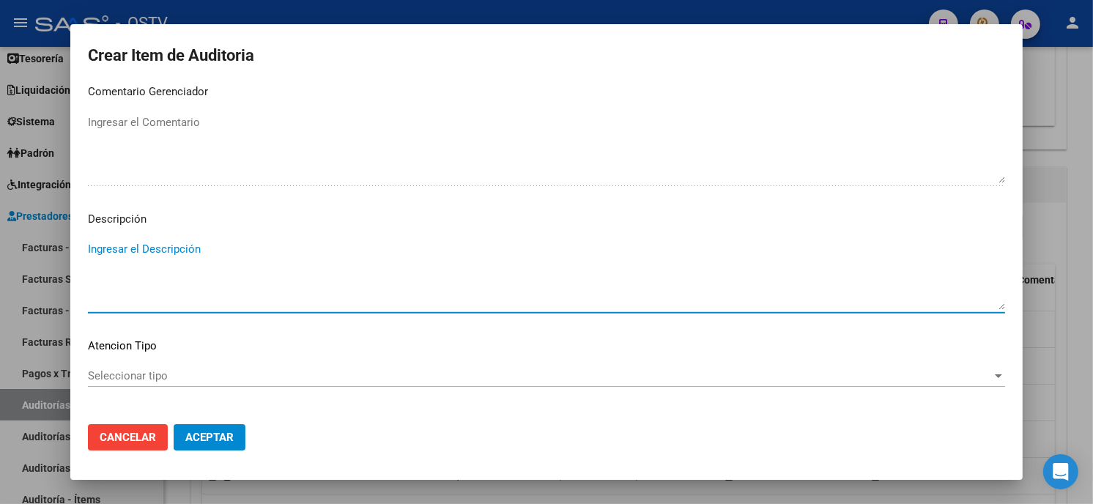
paste textarea "420101 Clínica médica"
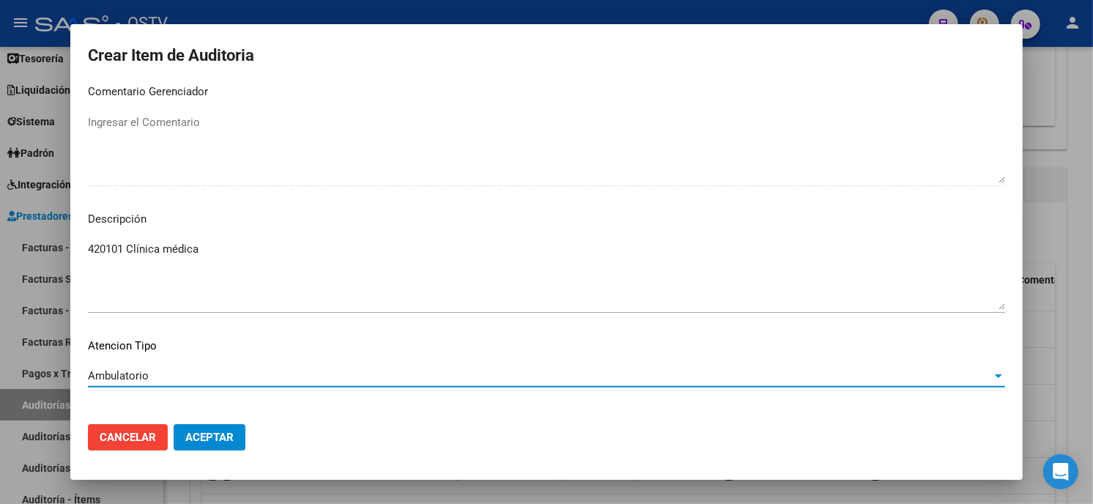
scroll to position [991, 0]
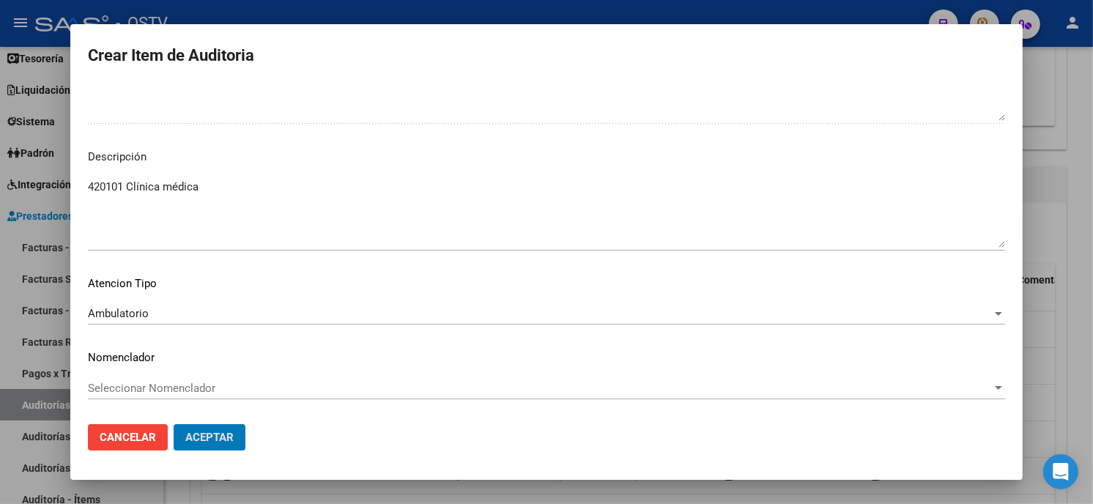
click at [174, 424] on button "Aceptar" at bounding box center [210, 437] width 72 height 26
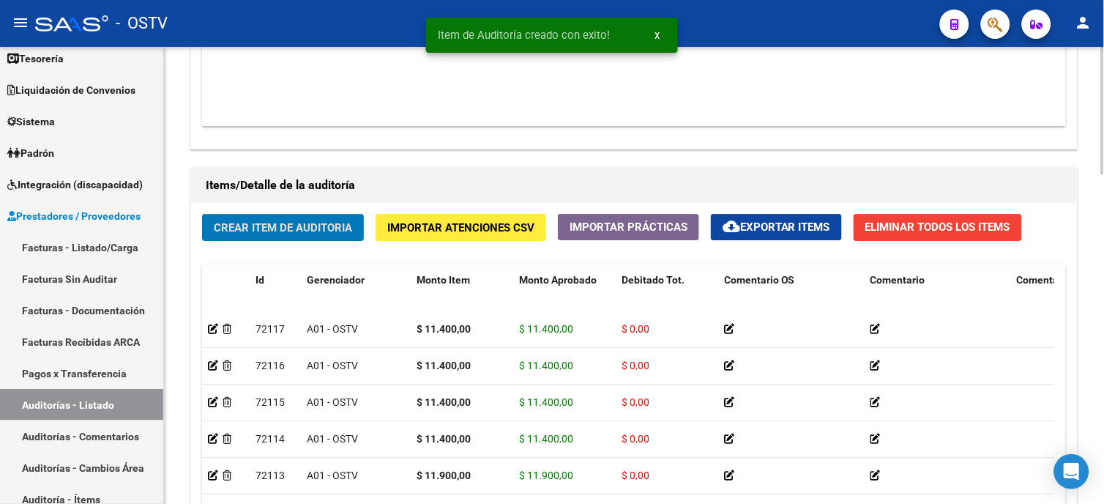
click at [332, 236] on button "Crear Item de Auditoria" at bounding box center [283, 227] width 162 height 27
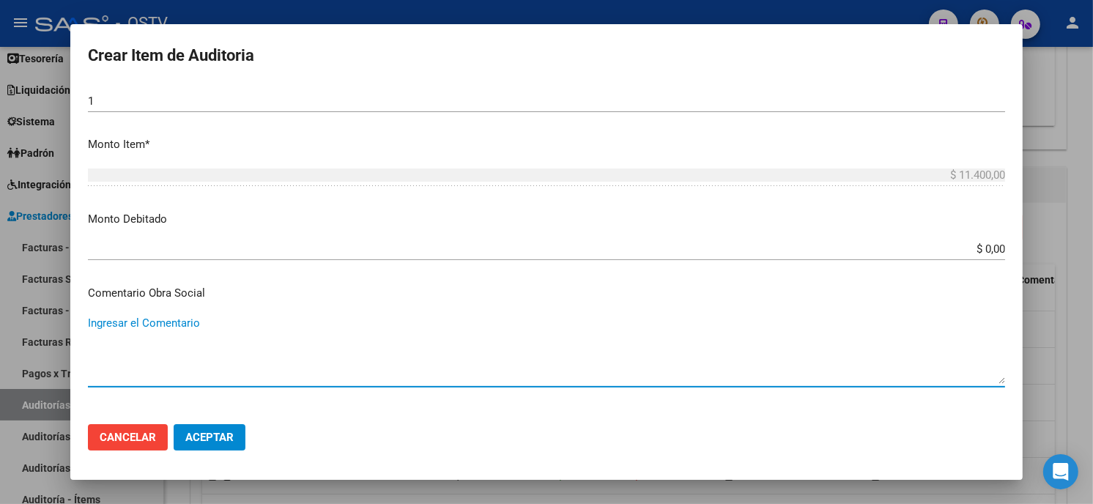
scroll to position [675, 0]
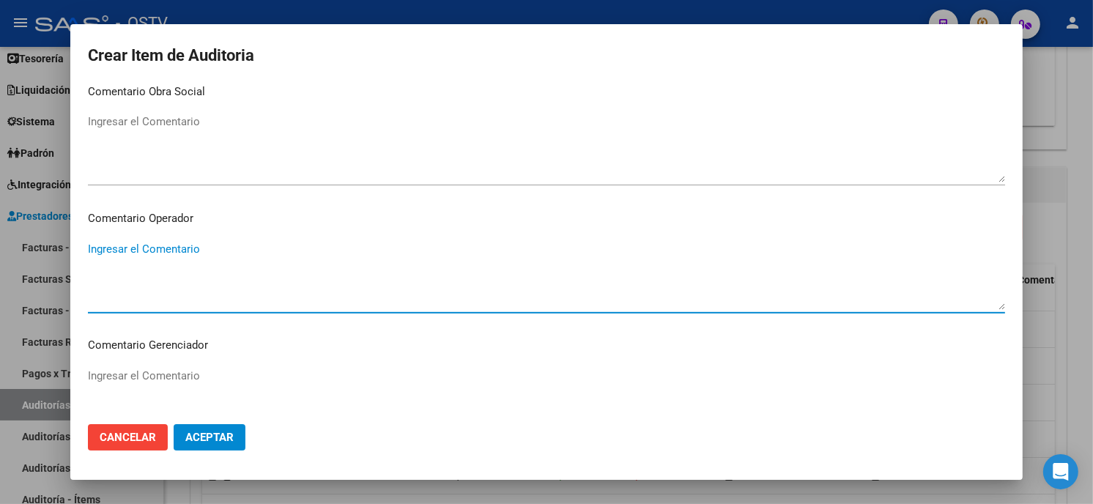
paste textarea "420101 Clínica médica"
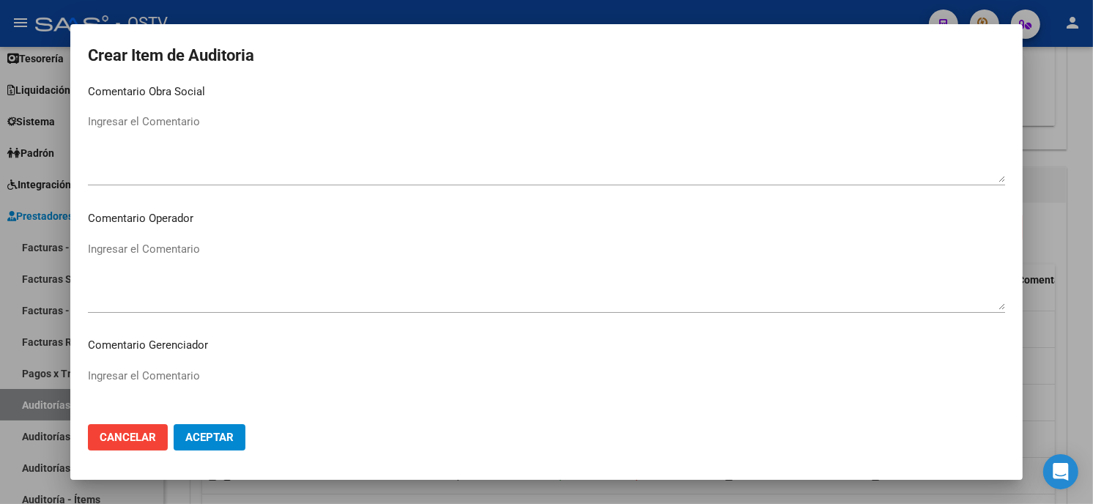
scroll to position [929, 0]
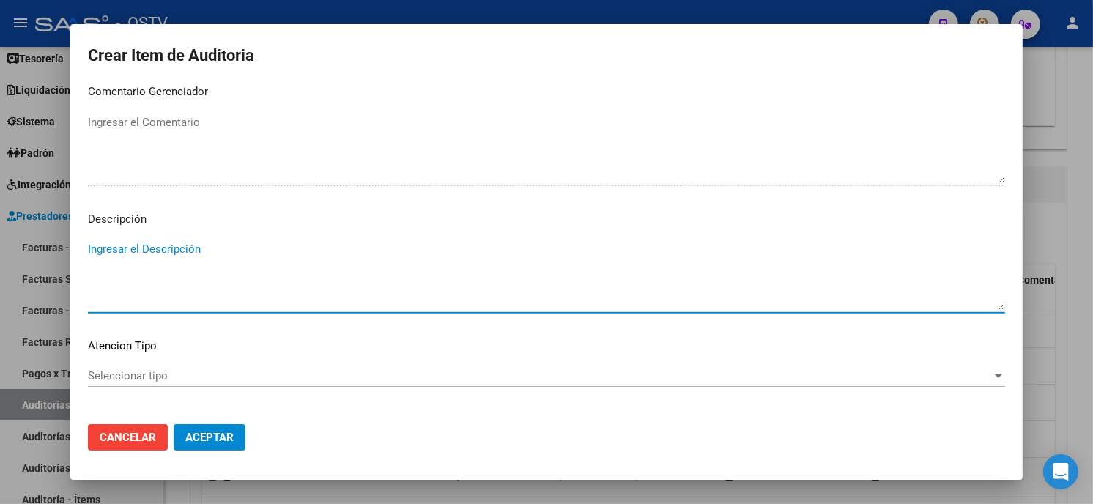
paste textarea "420101 Clínica médica"
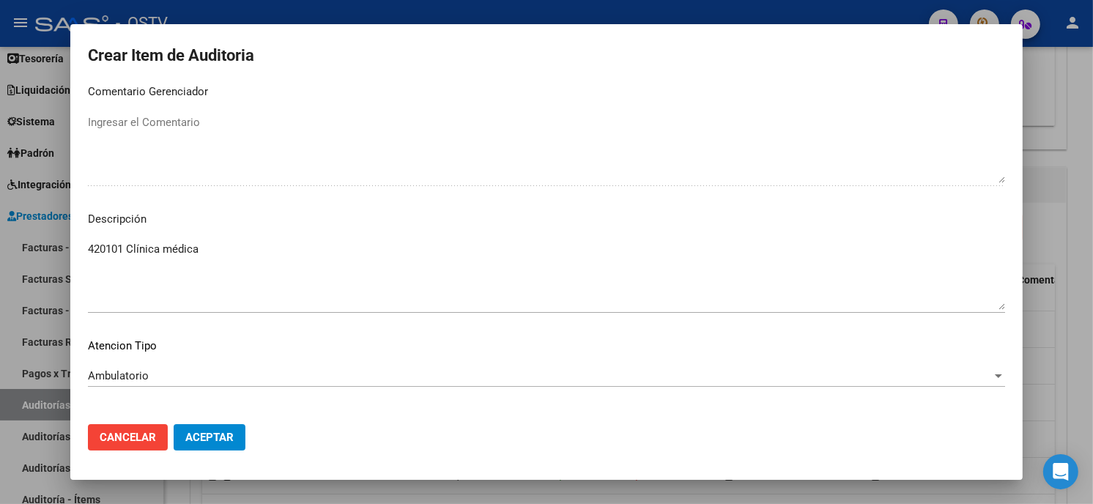
scroll to position [991, 0]
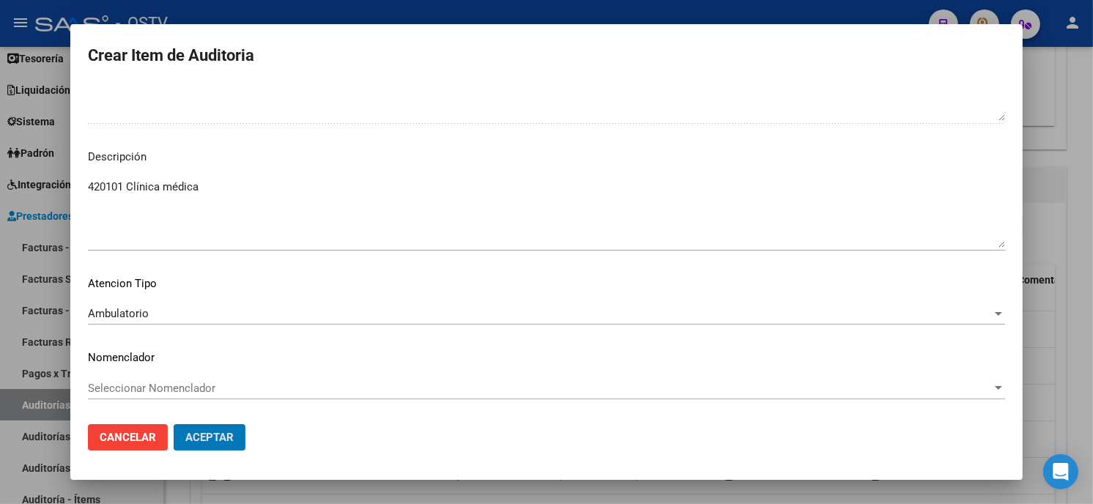
click at [174, 424] on button "Aceptar" at bounding box center [210, 437] width 72 height 26
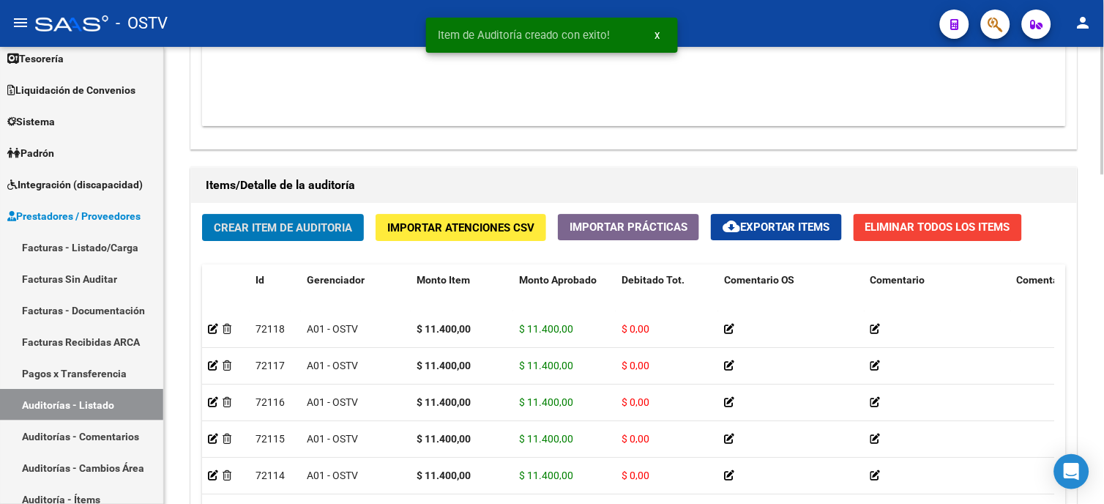
click at [335, 223] on span "Crear Item de Auditoria" at bounding box center [283, 227] width 138 height 13
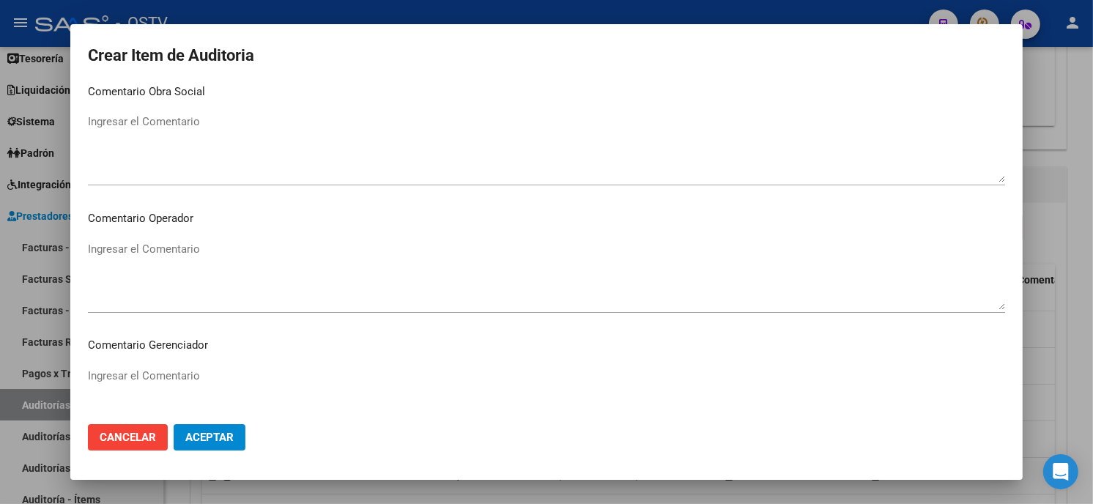
scroll to position [929, 0]
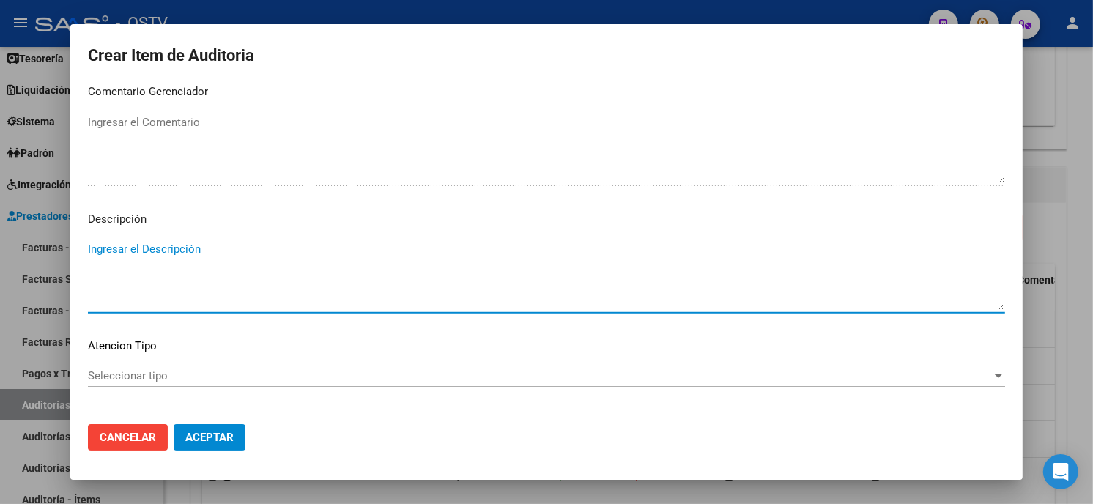
paste textarea "420101 Clínica médica"
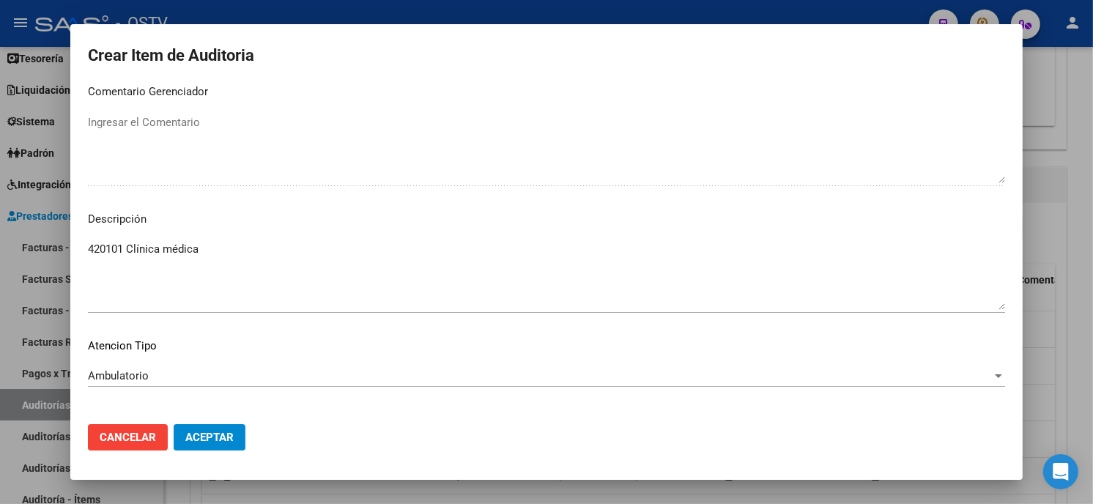
scroll to position [991, 0]
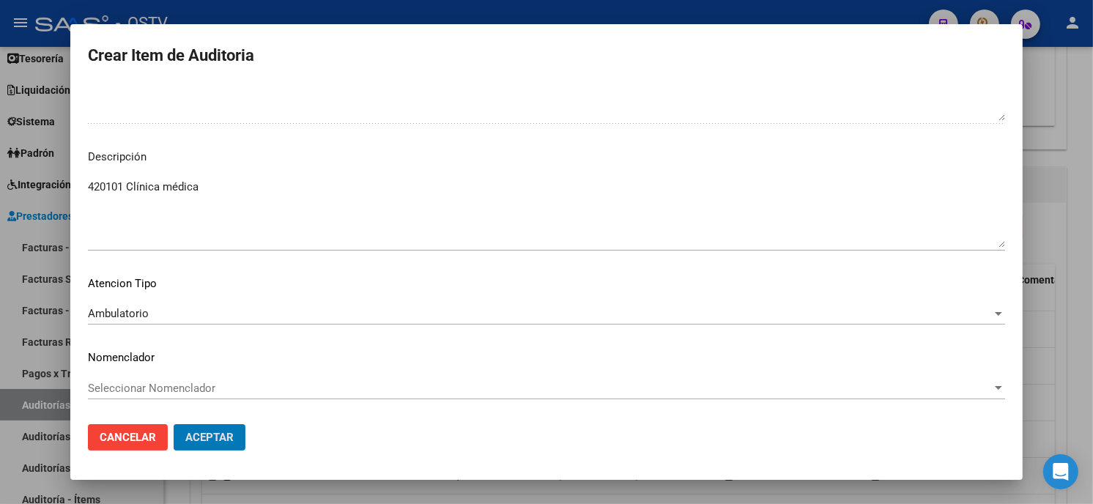
click at [174, 424] on button "Aceptar" at bounding box center [210, 437] width 72 height 26
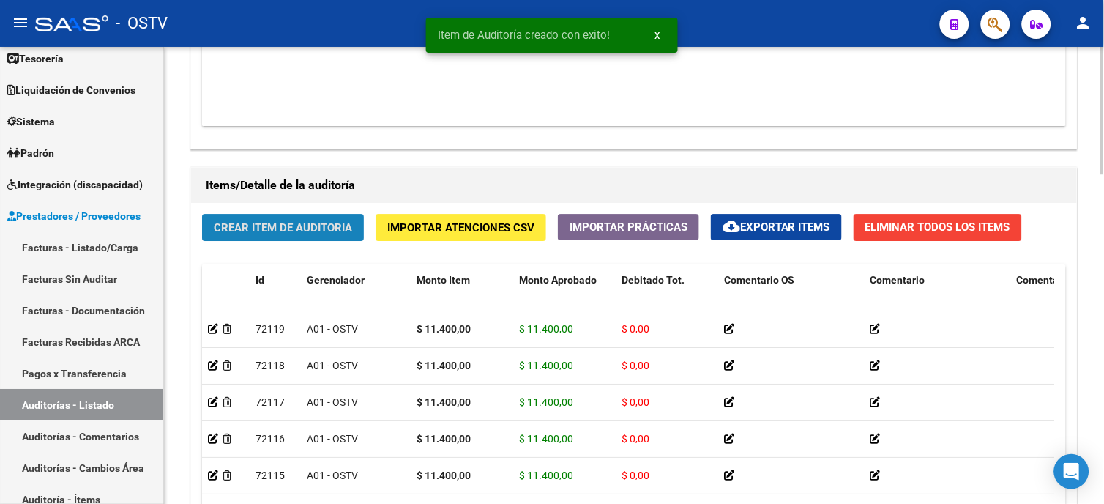
click at [283, 227] on span "Crear Item de Auditoria" at bounding box center [283, 227] width 138 height 13
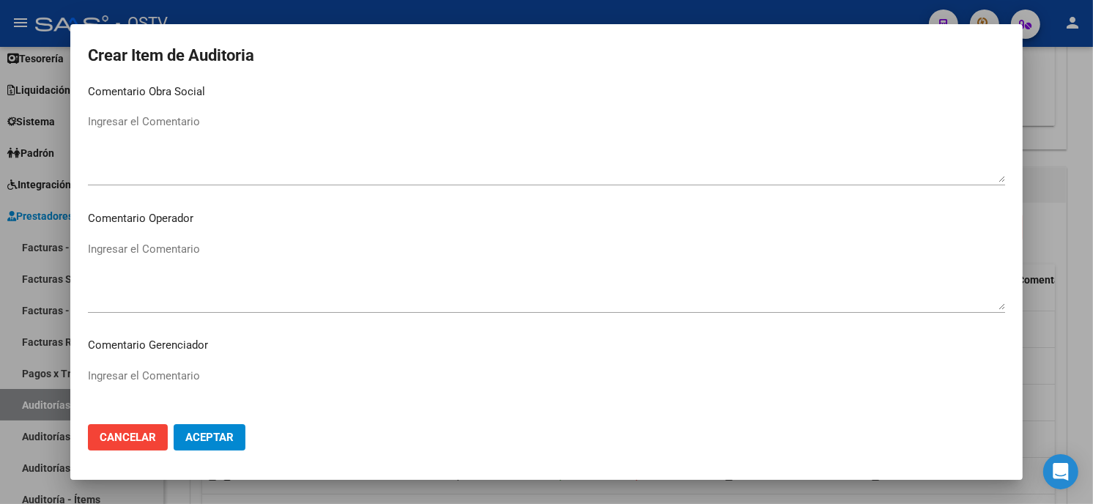
scroll to position [929, 0]
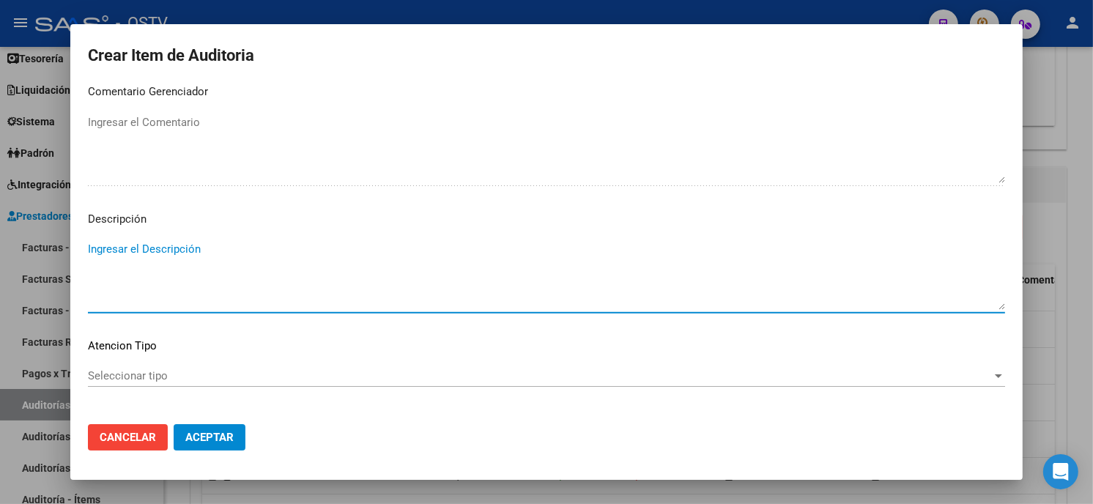
paste textarea "420101 Clínica médica"
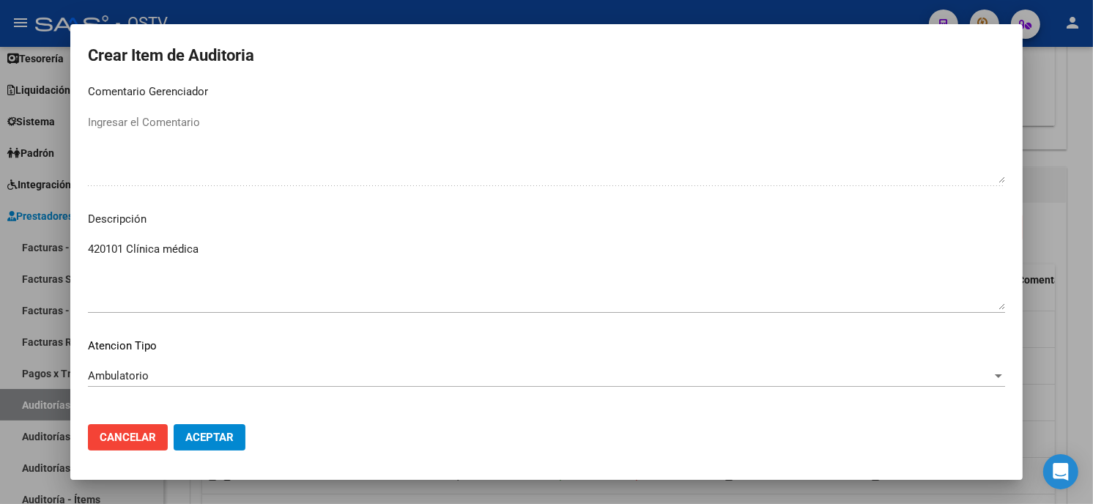
scroll to position [991, 0]
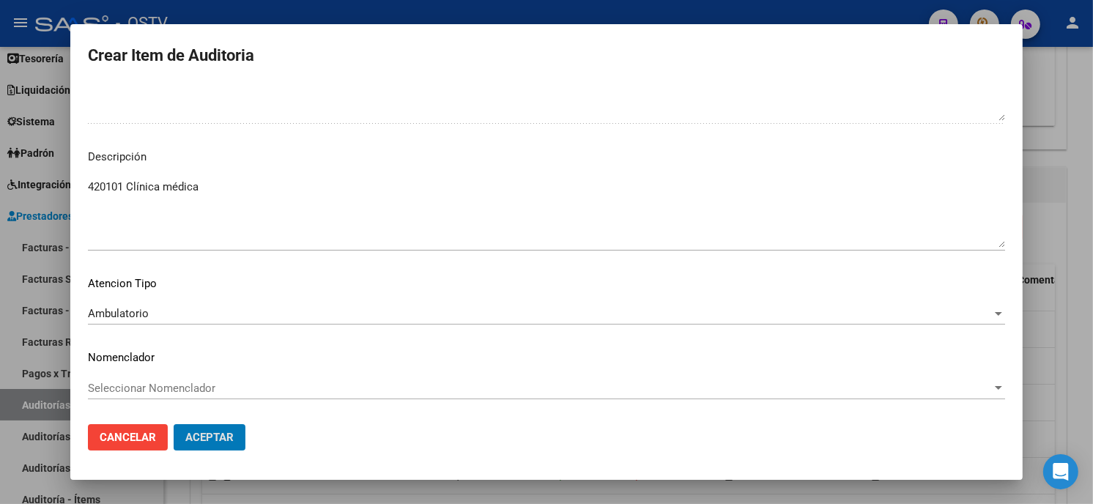
click at [174, 424] on button "Aceptar" at bounding box center [210, 437] width 72 height 26
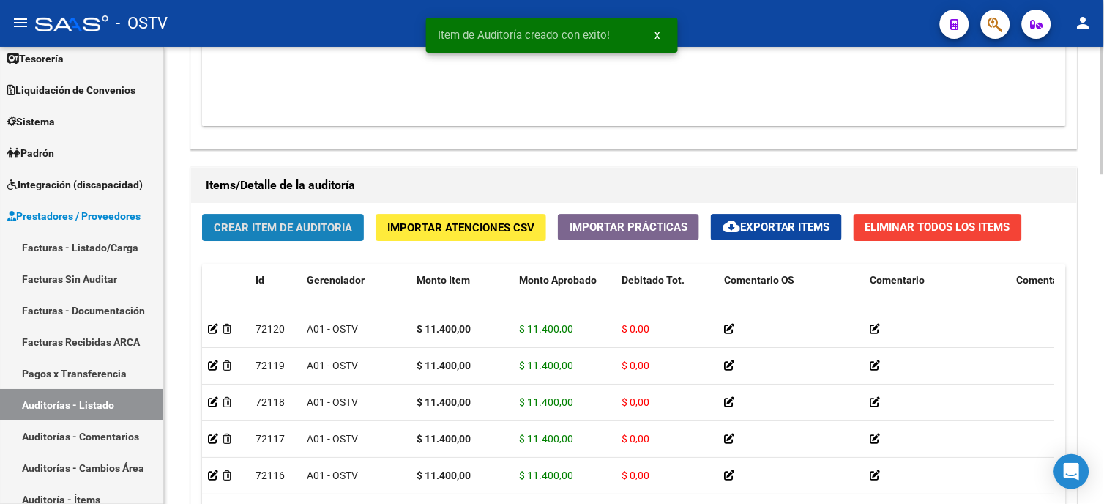
click at [281, 229] on span "Crear Item de Auditoria" at bounding box center [283, 227] width 138 height 13
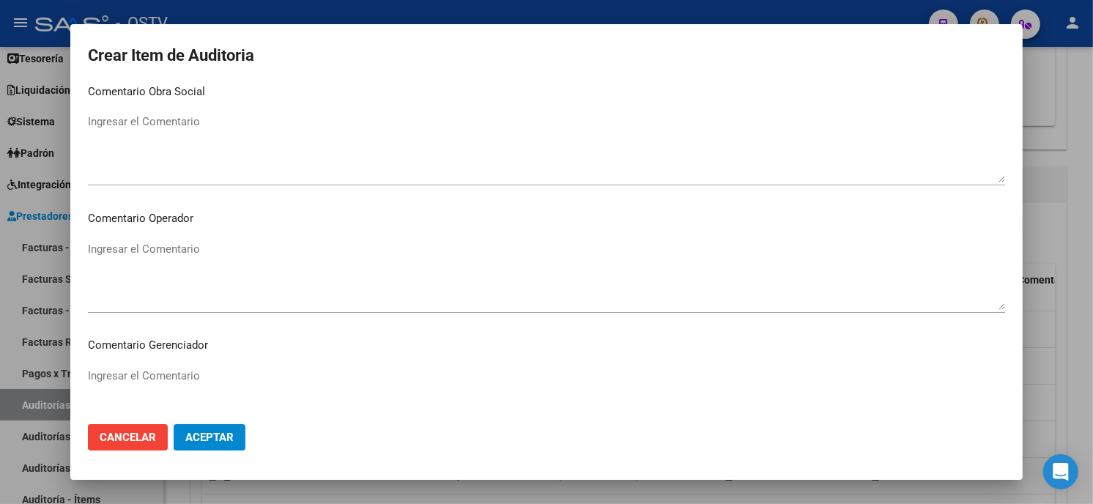
scroll to position [929, 0]
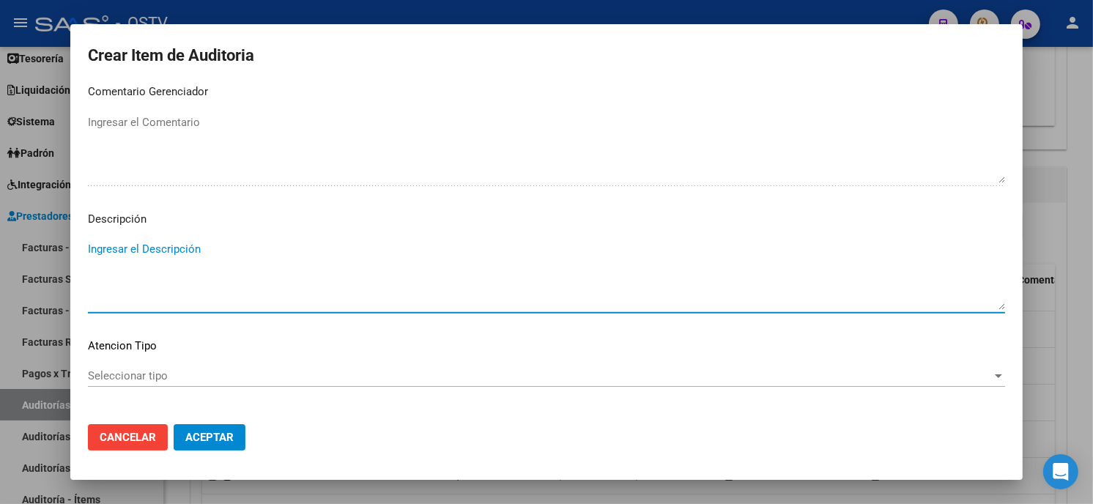
paste textarea "420101 Clínica médica"
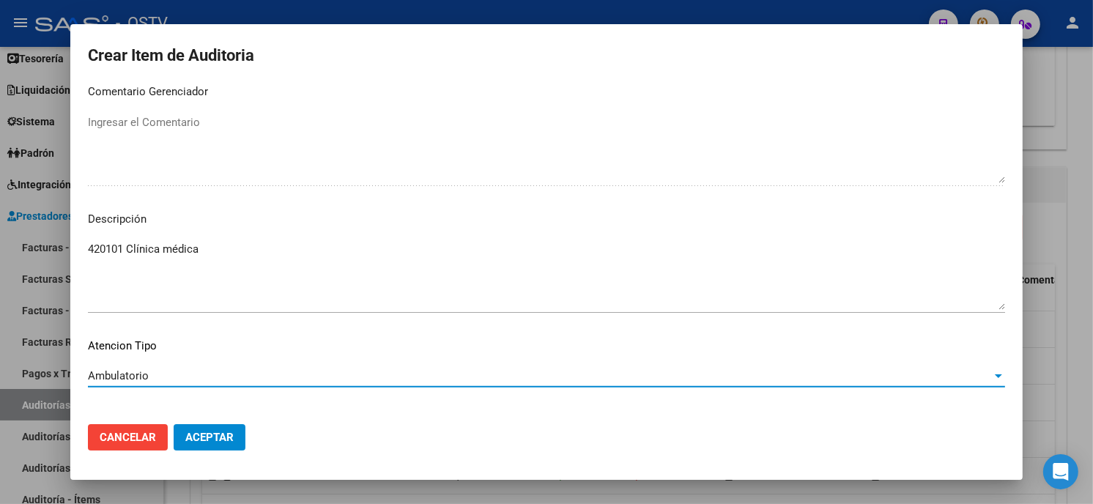
scroll to position [991, 0]
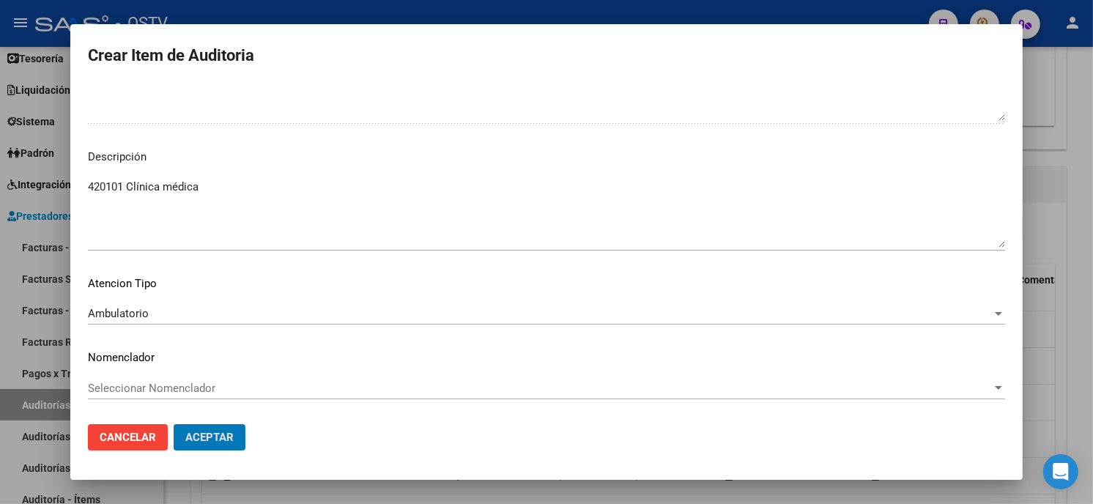
click at [174, 424] on button "Aceptar" at bounding box center [210, 437] width 72 height 26
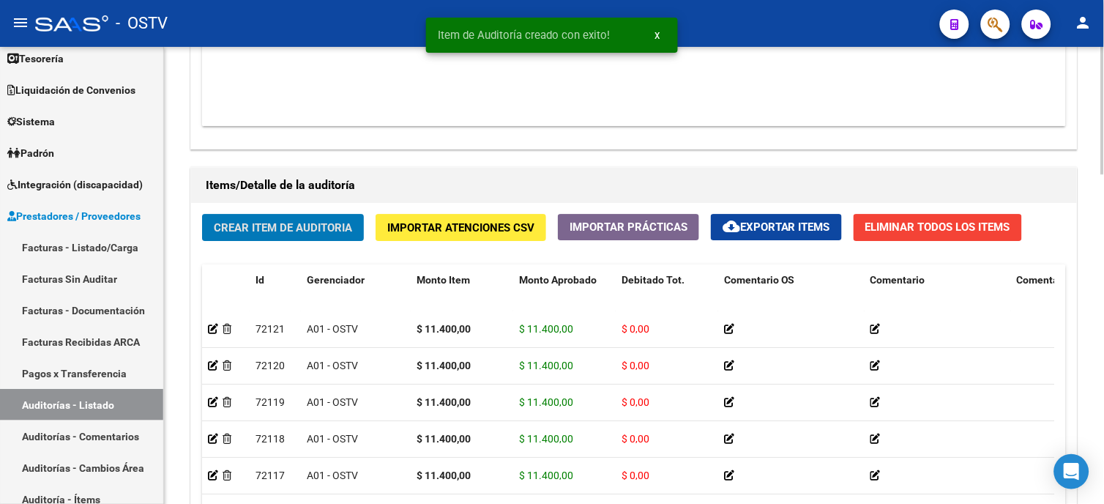
click at [284, 226] on span "Crear Item de Auditoria" at bounding box center [283, 227] width 138 height 13
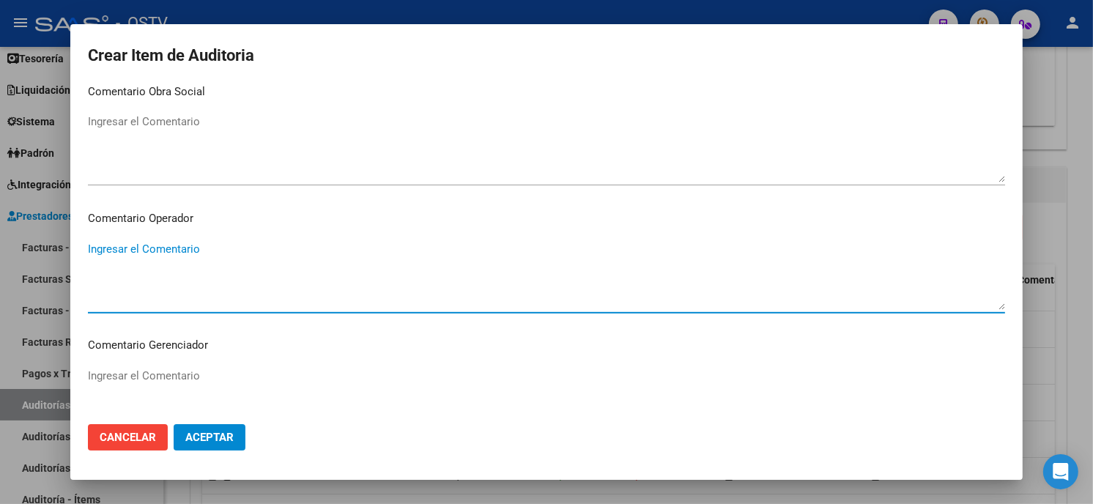
scroll to position [929, 0]
paste textarea "420101 Clínica médica"
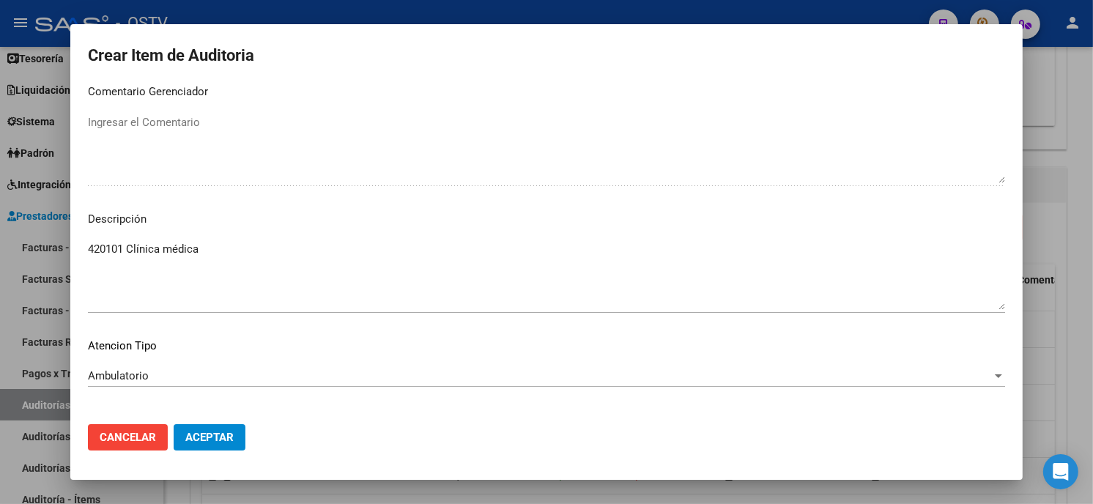
scroll to position [991, 0]
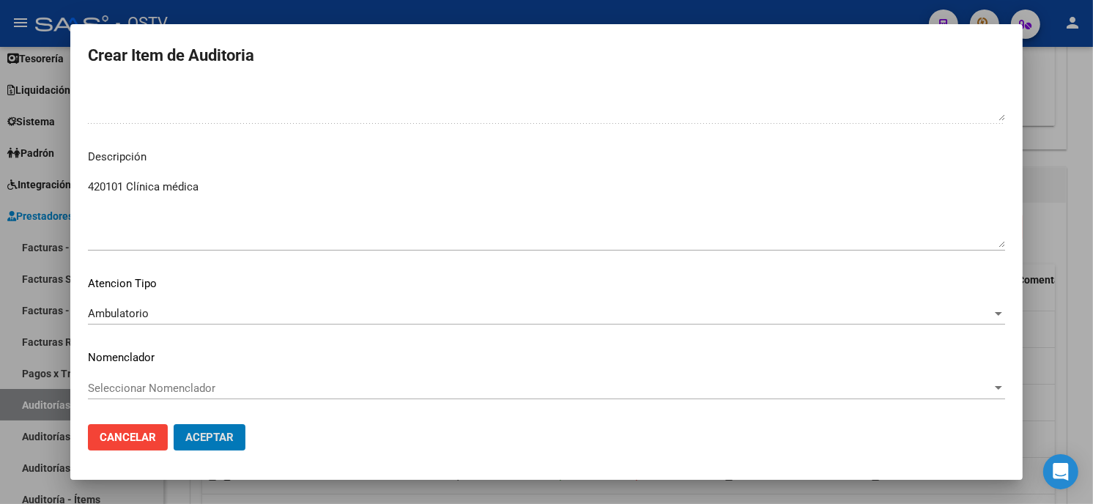
click at [174, 424] on button "Aceptar" at bounding box center [210, 437] width 72 height 26
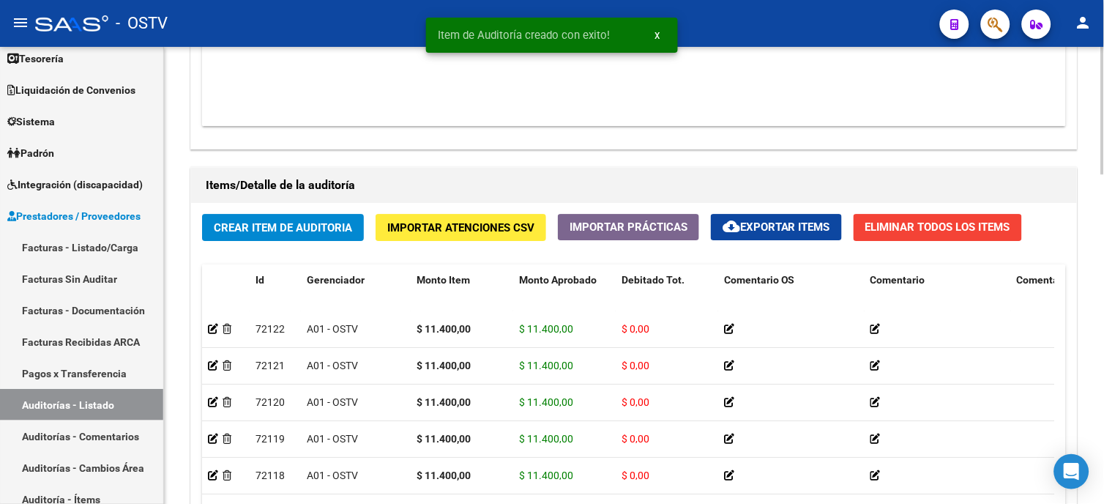
click at [331, 213] on div "Crear Item de Auditoria Importar Atenciones CSV Importar Prácticas cloud_downlo…" at bounding box center [634, 421] width 886 height 437
click at [332, 220] on button "Crear Item de Auditoria" at bounding box center [283, 227] width 162 height 27
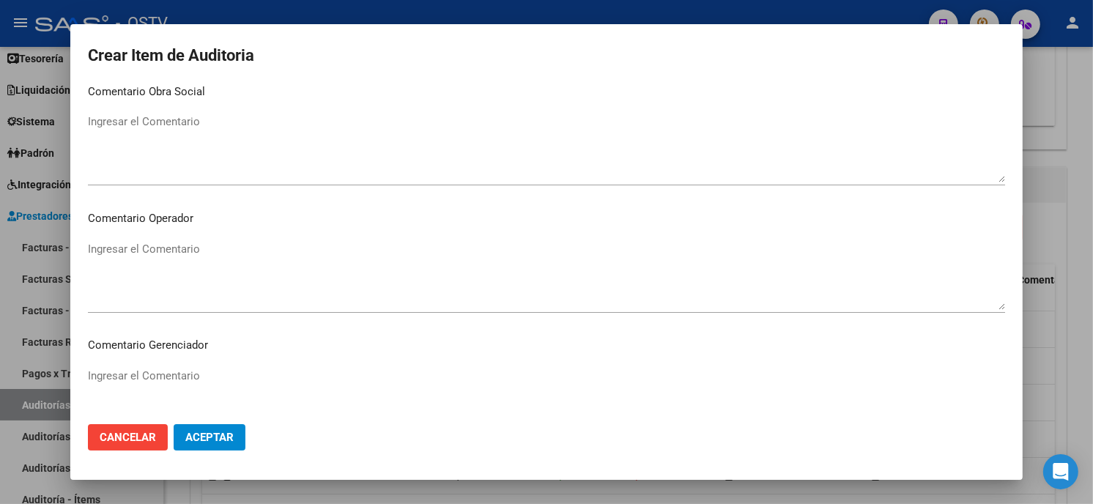
scroll to position [929, 0]
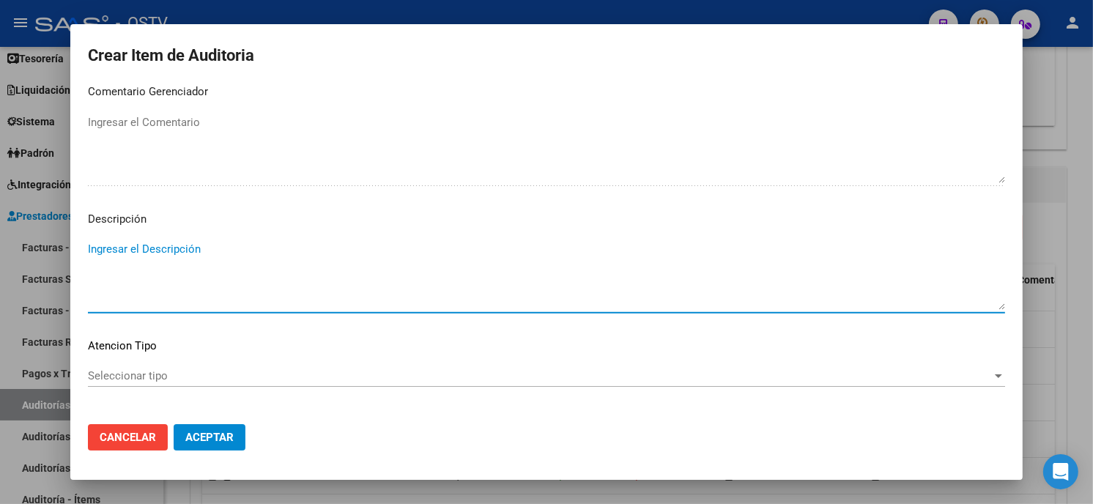
paste textarea "420101 Clínica médica"
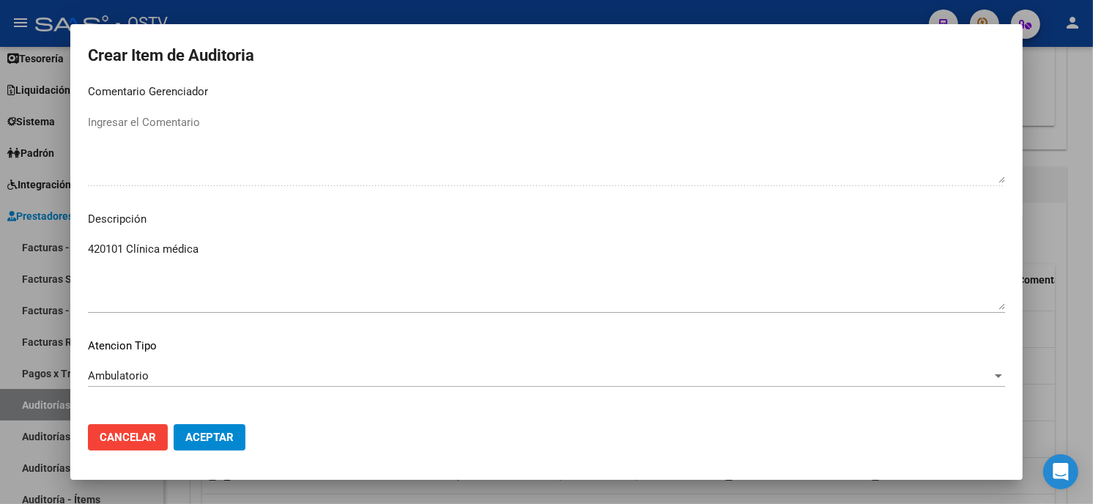
scroll to position [991, 0]
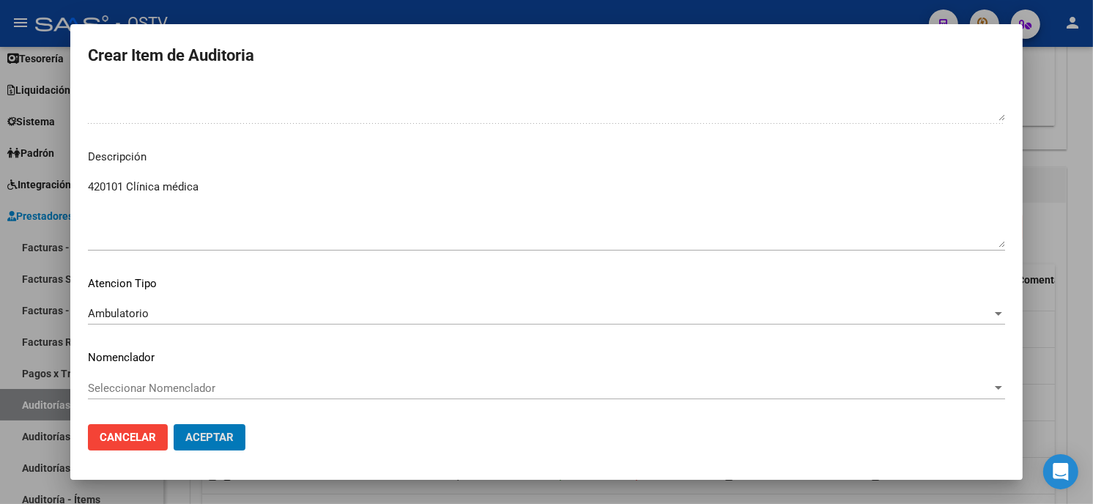
click at [174, 424] on button "Aceptar" at bounding box center [210, 437] width 72 height 26
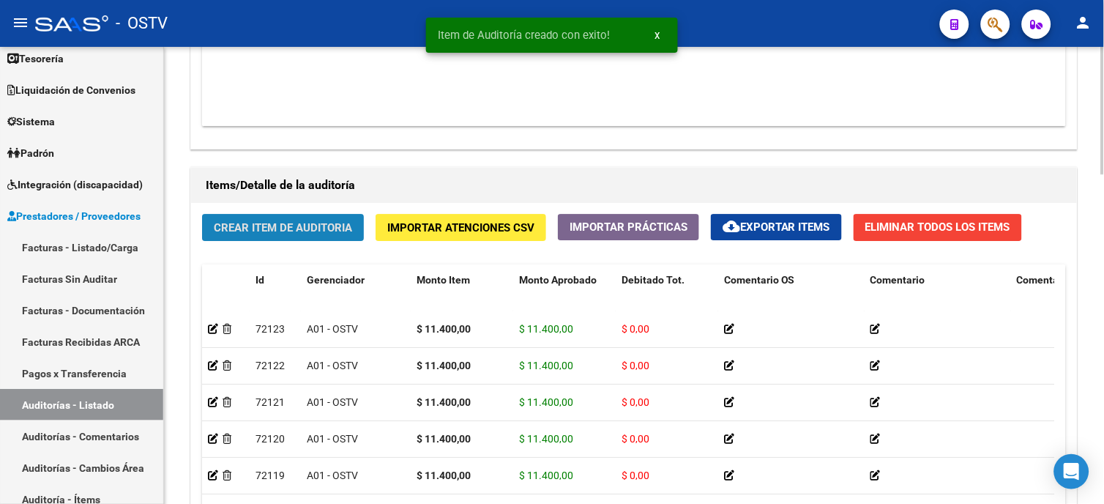
click at [302, 237] on button "Crear Item de Auditoria" at bounding box center [283, 227] width 162 height 27
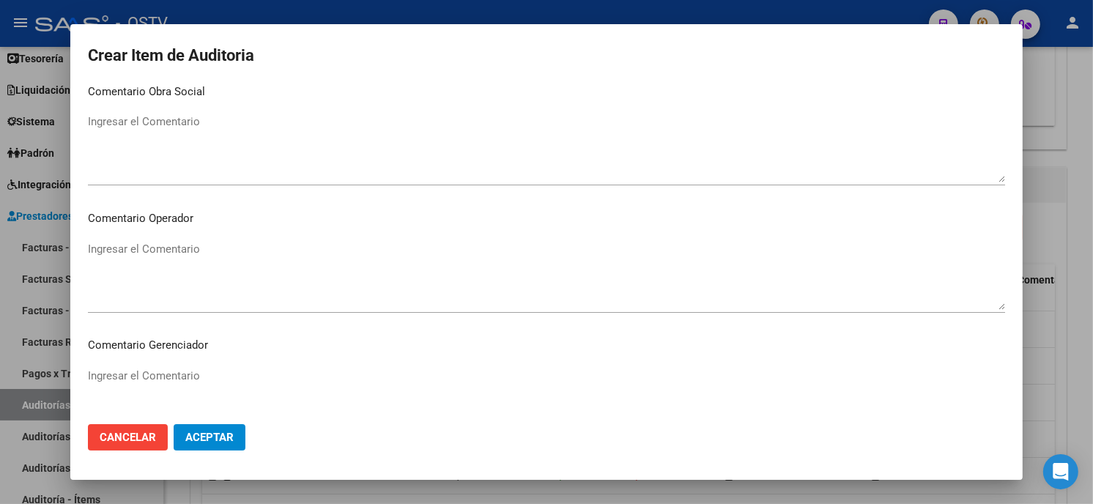
scroll to position [929, 0]
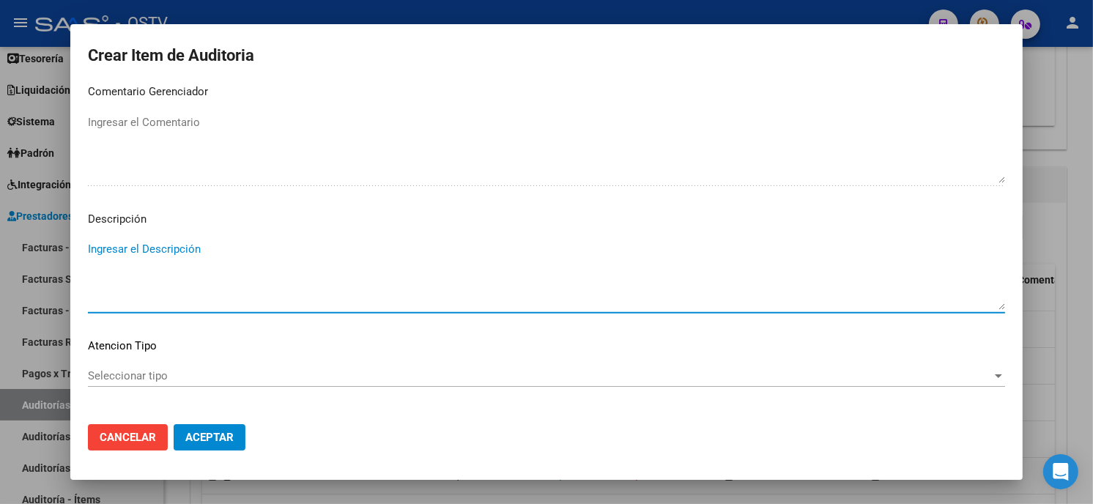
paste textarea "420101 Clínica médica"
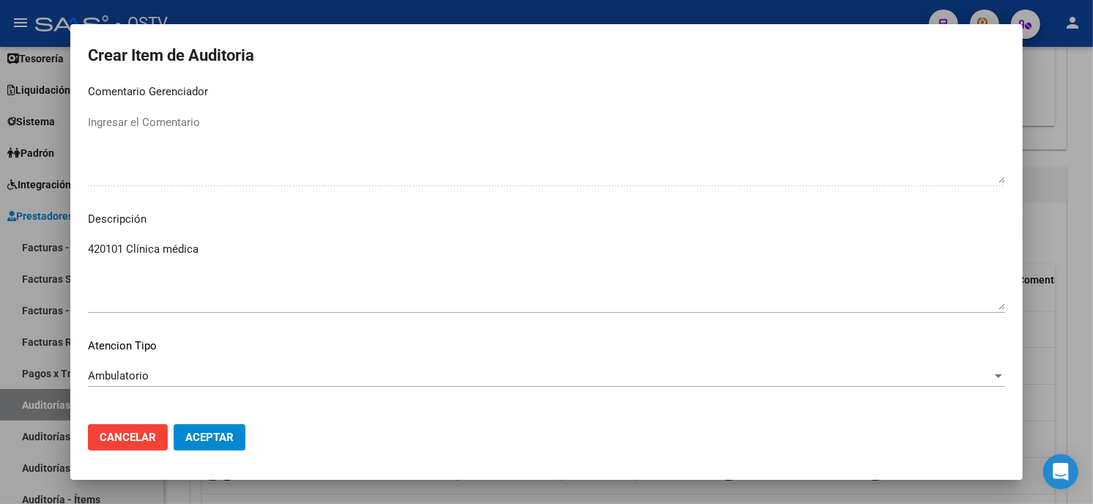
scroll to position [991, 0]
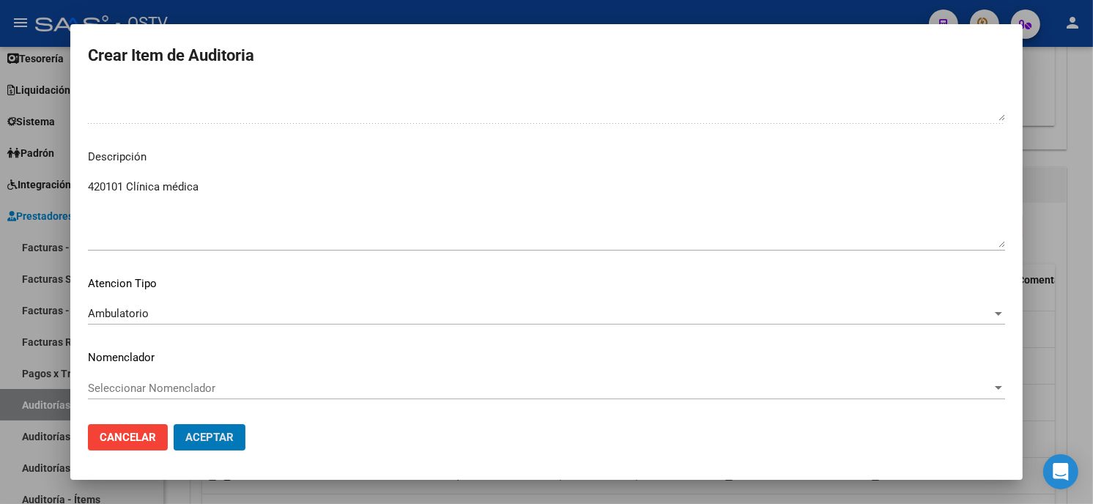
click at [174, 424] on button "Aceptar" at bounding box center [210, 437] width 72 height 26
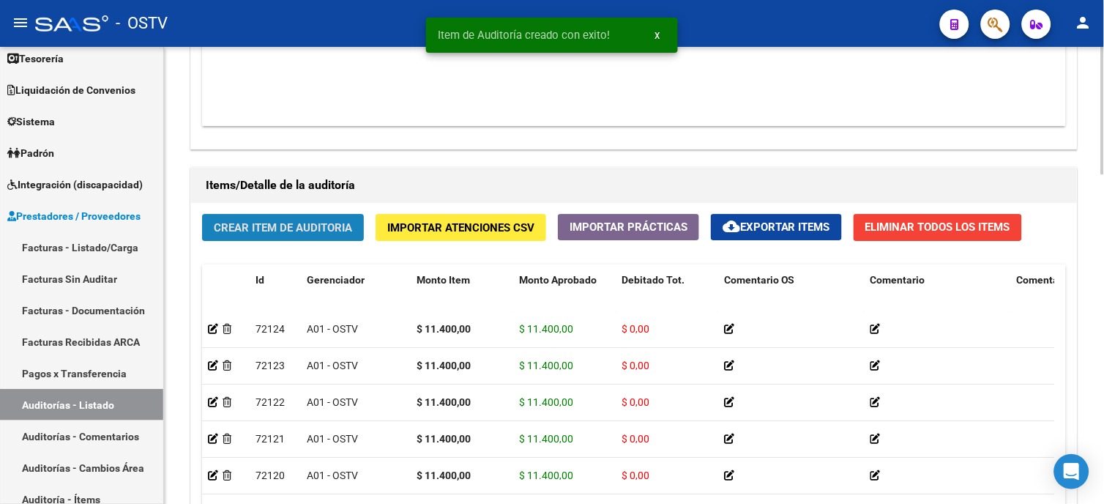
click at [278, 231] on span "Crear Item de Auditoria" at bounding box center [283, 227] width 138 height 13
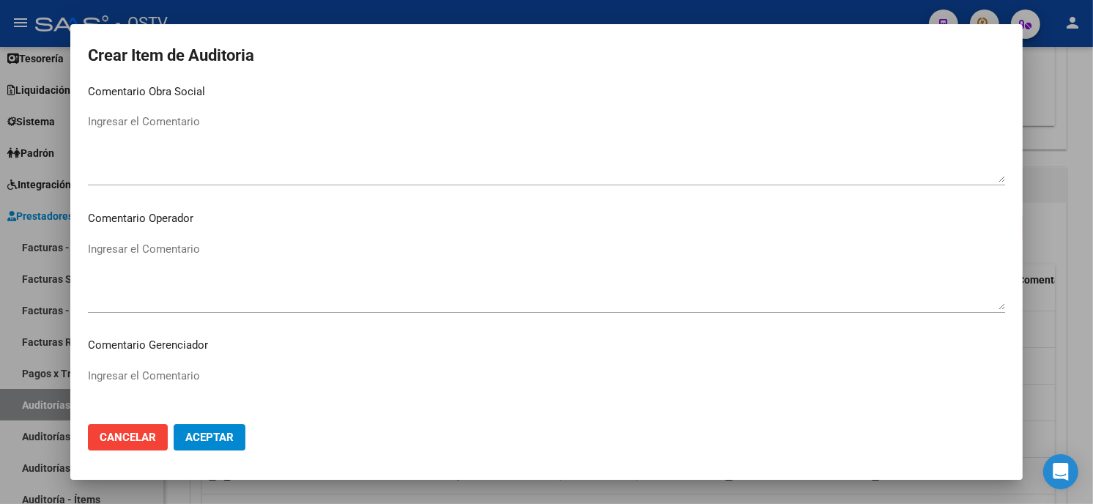
scroll to position [929, 0]
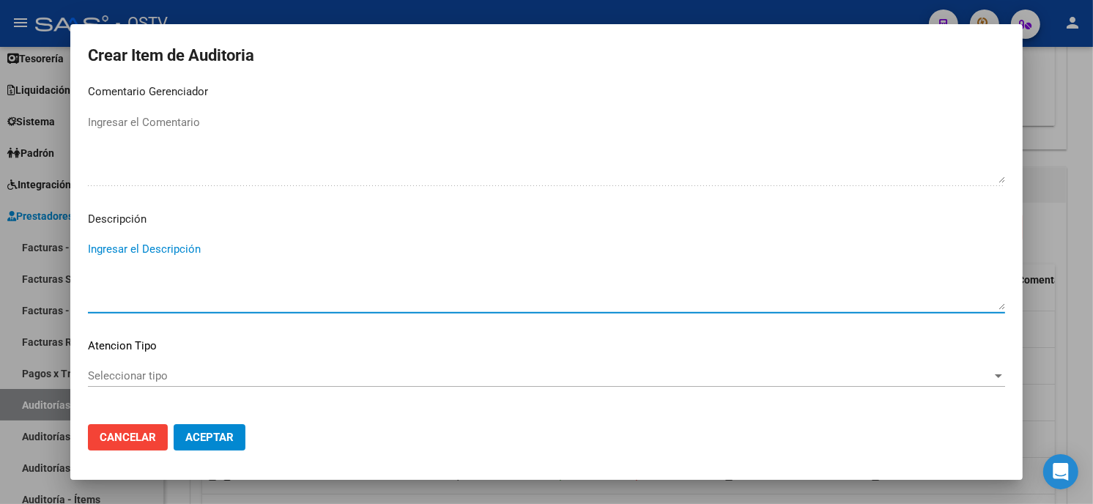
paste textarea "420101 Clínica médica"
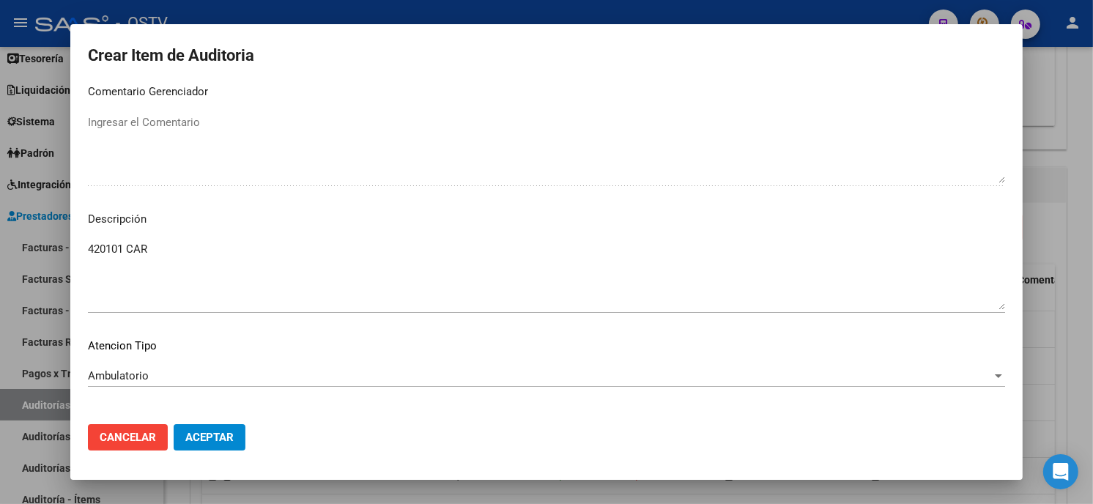
scroll to position [991, 0]
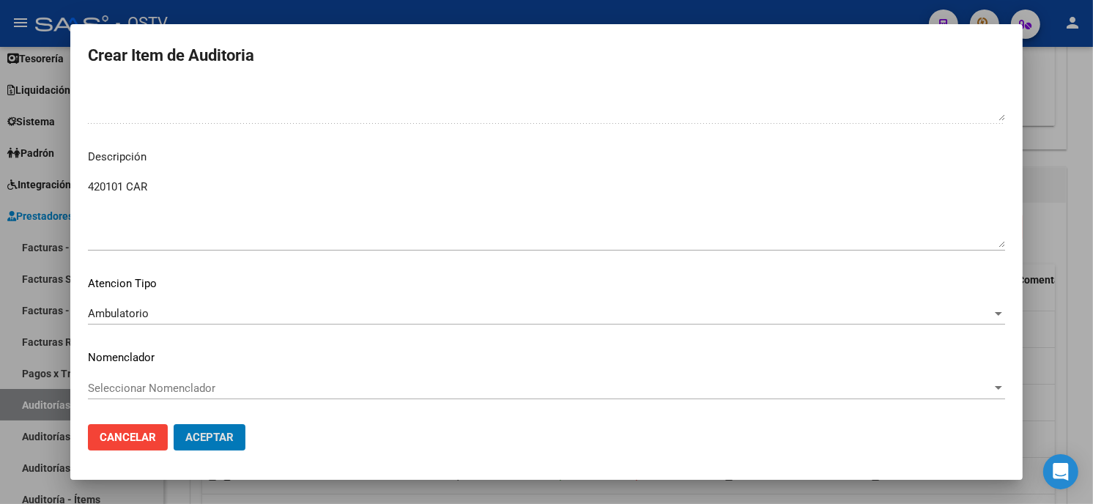
click at [174, 424] on button "Aceptar" at bounding box center [210, 437] width 72 height 26
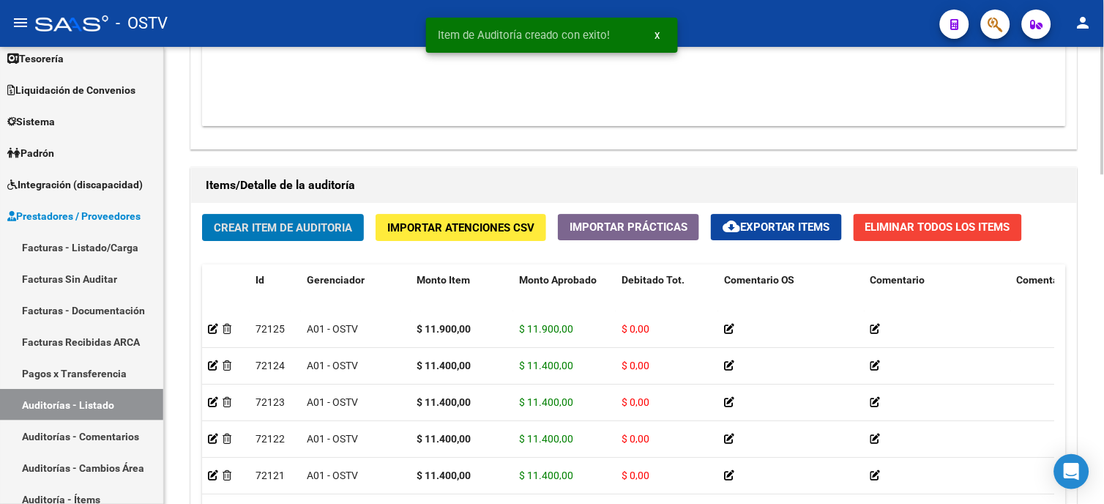
click at [283, 233] on span "Crear Item de Auditoria" at bounding box center [283, 227] width 138 height 13
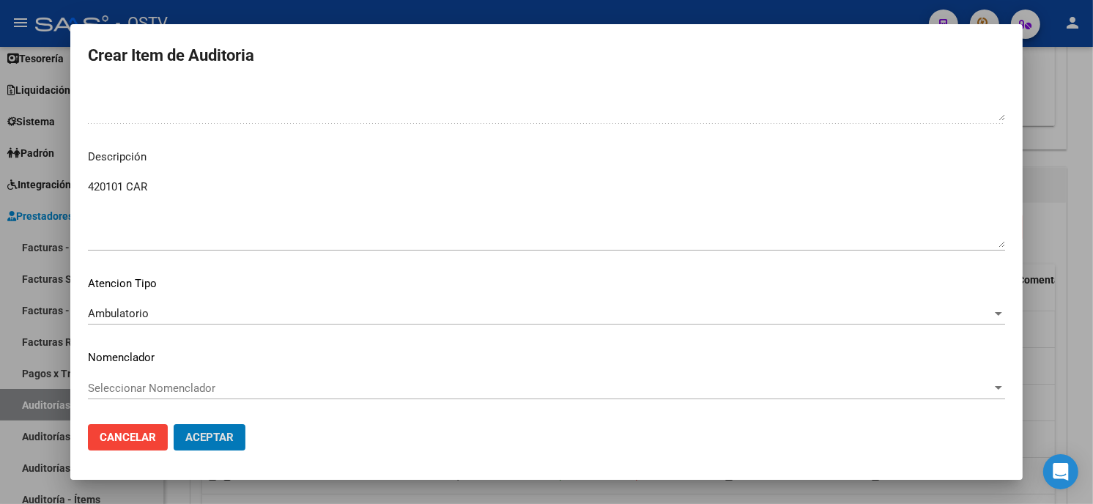
click at [174, 424] on button "Aceptar" at bounding box center [210, 437] width 72 height 26
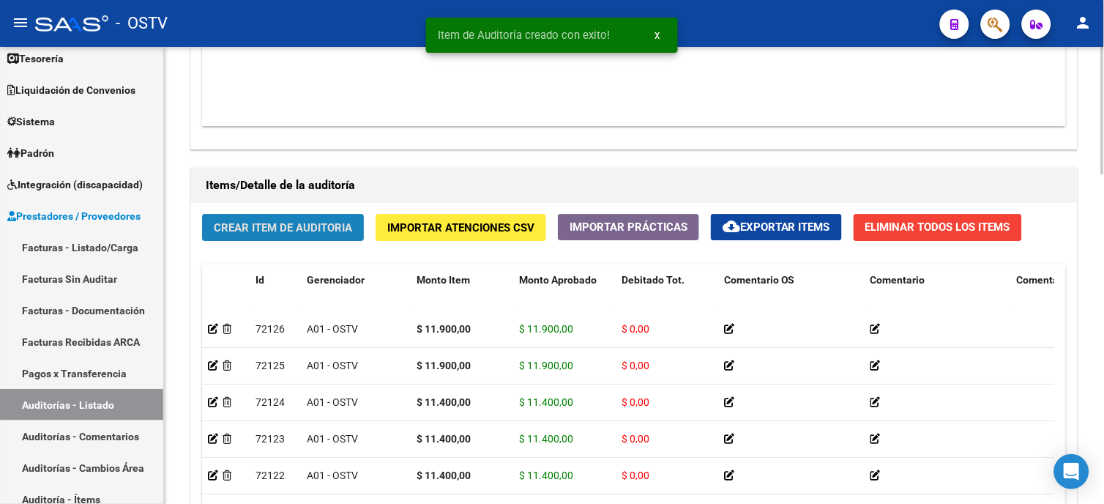
click at [283, 239] on button "Crear Item de Auditoria" at bounding box center [283, 227] width 162 height 27
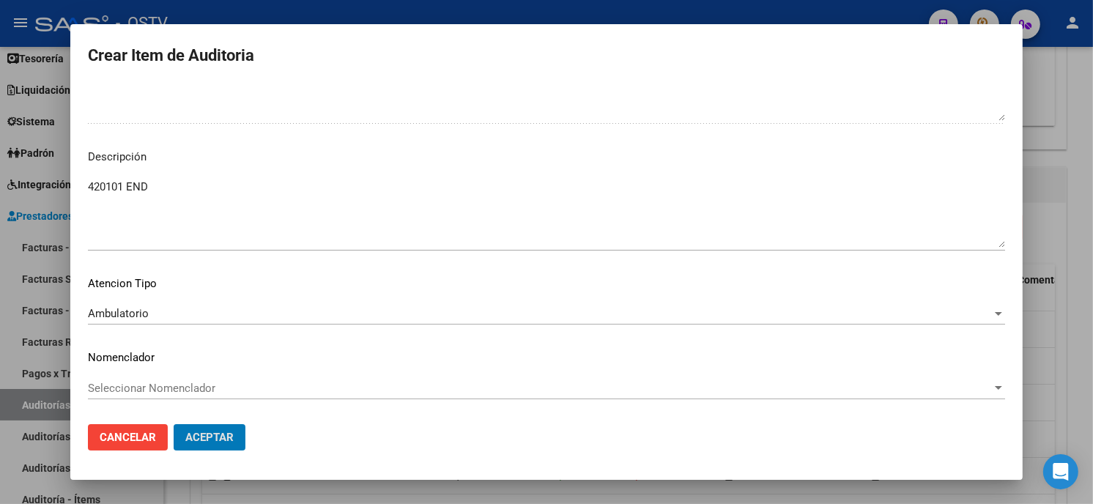
click at [174, 424] on button "Aceptar" at bounding box center [210, 437] width 72 height 26
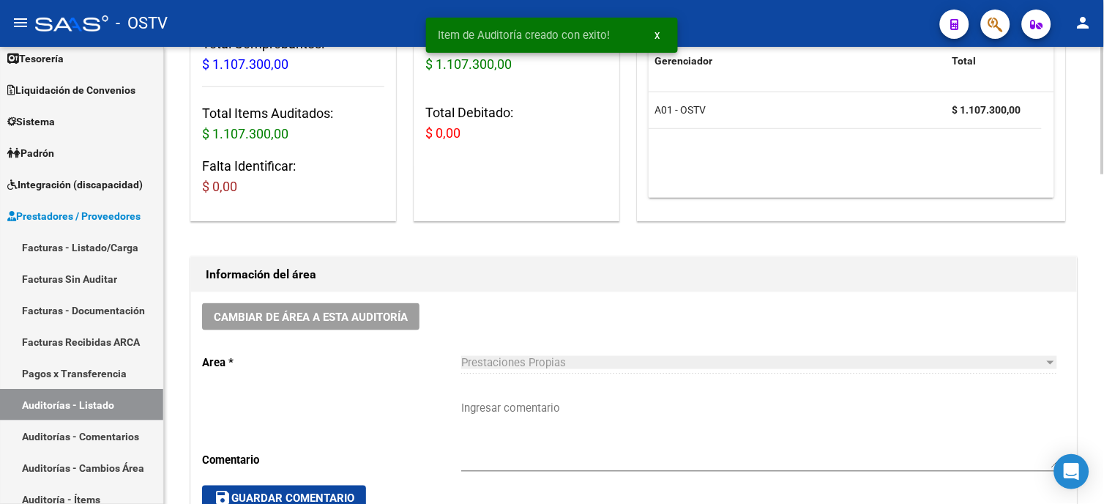
scroll to position [297, 0]
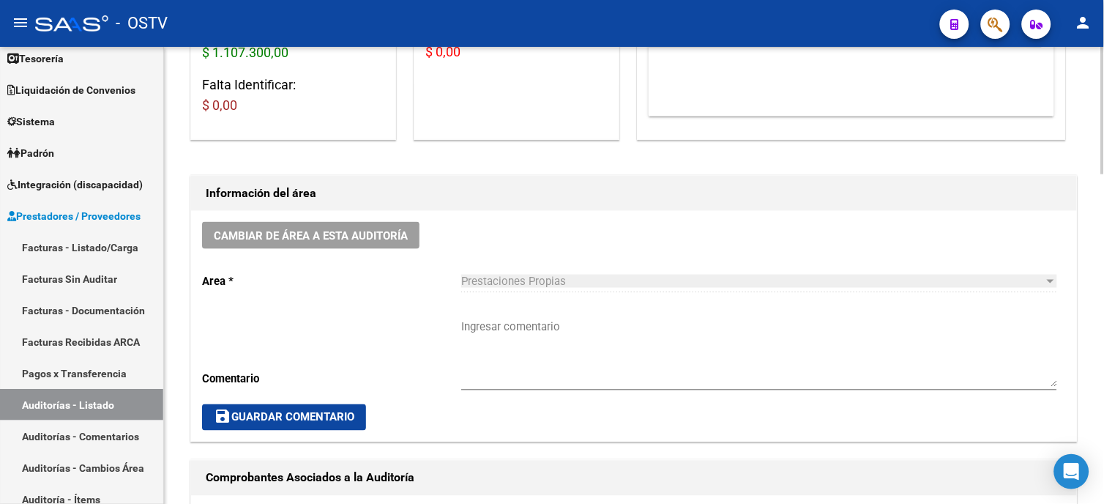
click at [535, 317] on div "Ingresar comentario" at bounding box center [759, 348] width 596 height 84
click at [354, 414] on span "save Guardar Comentario" at bounding box center [284, 417] width 141 height 13
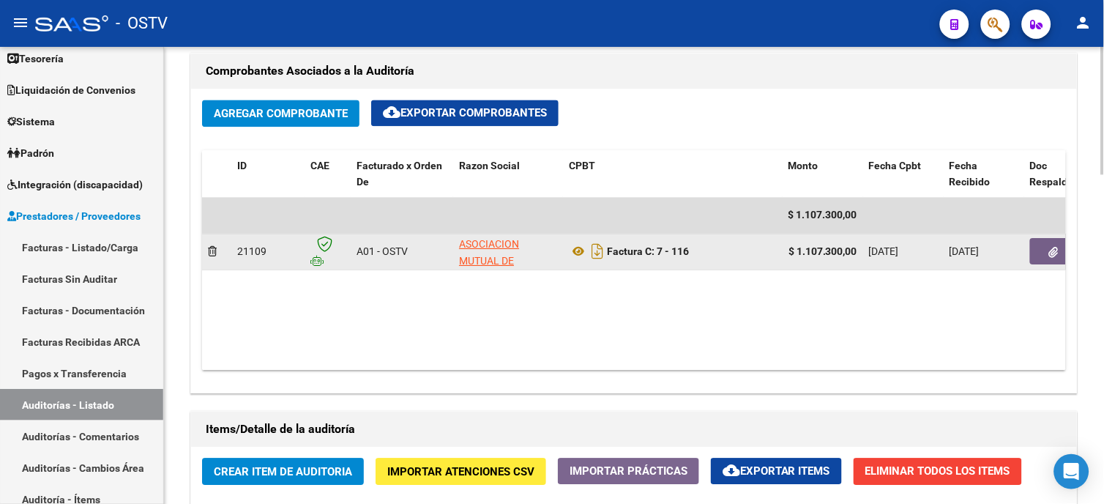
scroll to position [0, 1]
drag, startPoint x: 799, startPoint y: 254, endPoint x: 874, endPoint y: 252, distance: 75.5
click at [874, 252] on div "21109 A01 - OSTV ASOCIACION MUTUAL DE SERVICIOS ASISTENCIALES E INVESTIGACIONES…" at bounding box center [924, 252] width 1445 height 37
copy div "1.107.300,00 0"
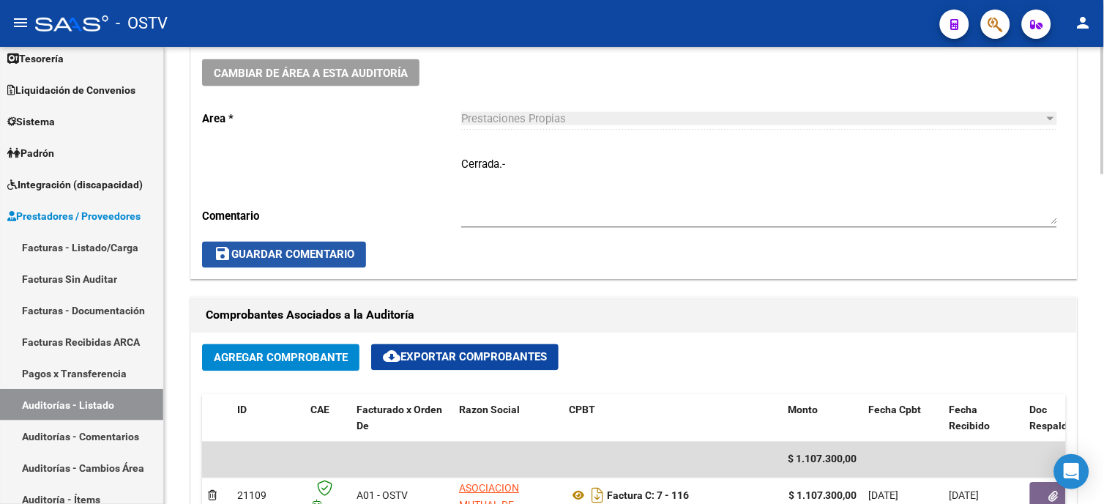
drag, startPoint x: 326, startPoint y: 256, endPoint x: 321, endPoint y: 249, distance: 8.9
click at [326, 255] on span "save Guardar Comentario" at bounding box center [284, 254] width 141 height 13
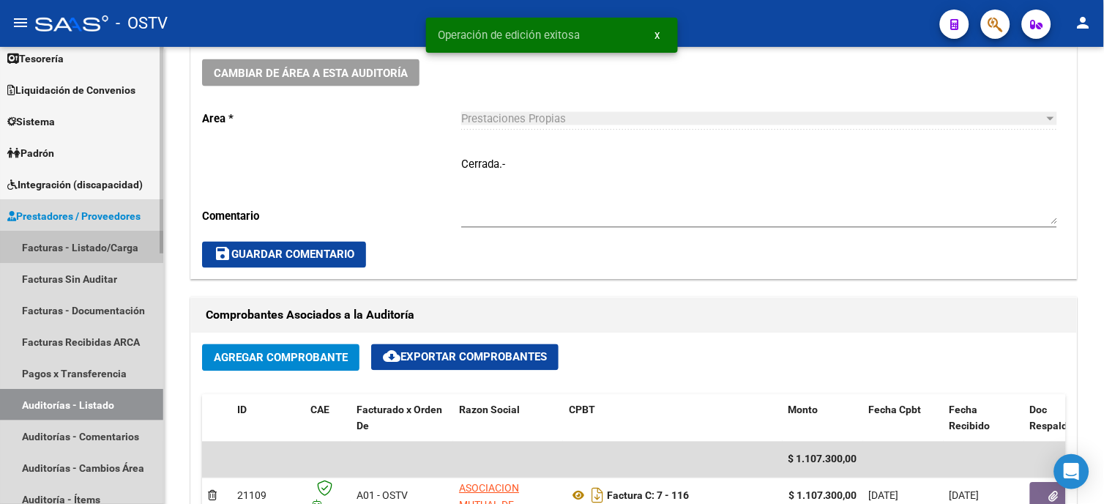
click at [81, 250] on link "Facturas - Listado/Carga" at bounding box center [81, 246] width 163 height 31
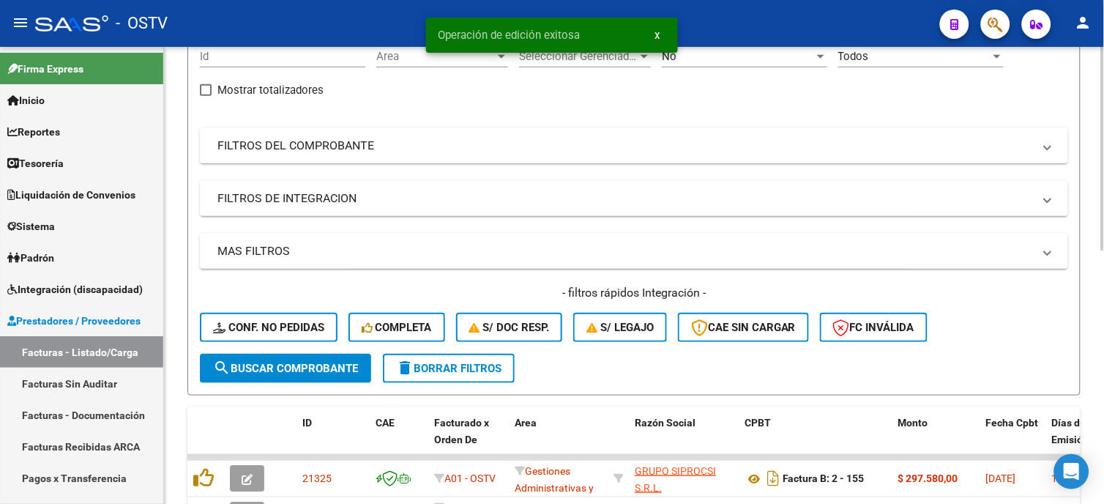
scroll to position [53, 0]
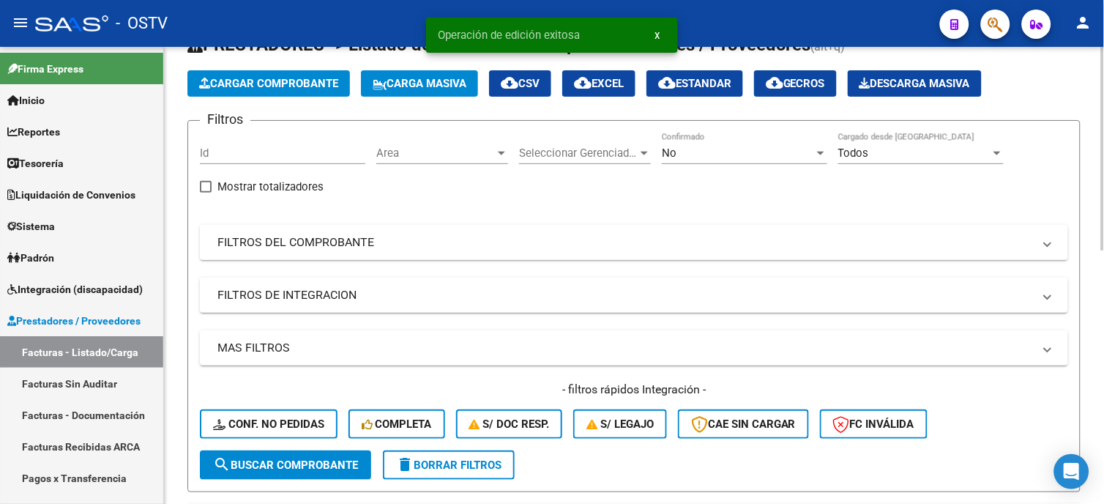
click at [308, 252] on mat-expansion-panel-header "FILTROS DEL COMPROBANTE" at bounding box center [634, 242] width 868 height 35
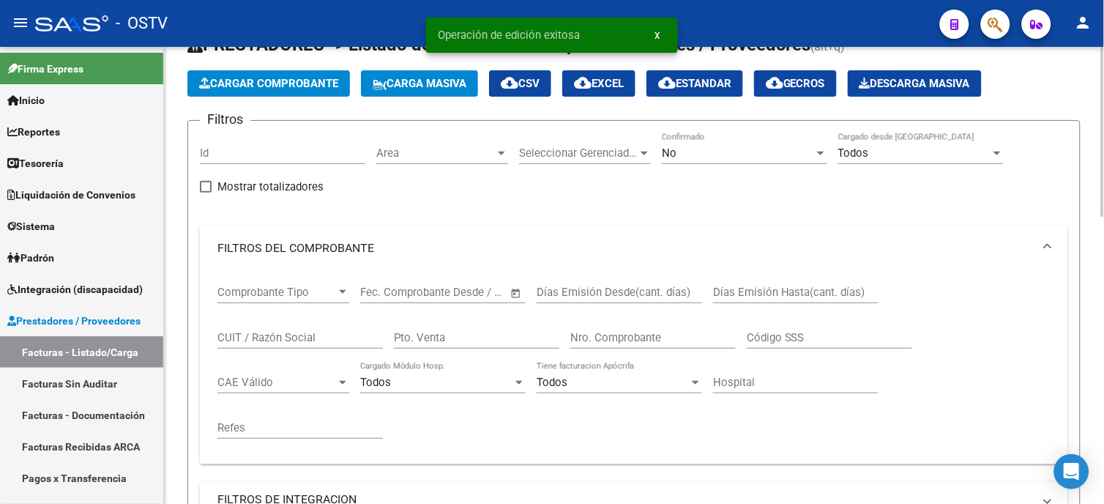
click at [648, 333] on input "Nro. Comprobante" at bounding box center [652, 337] width 165 height 13
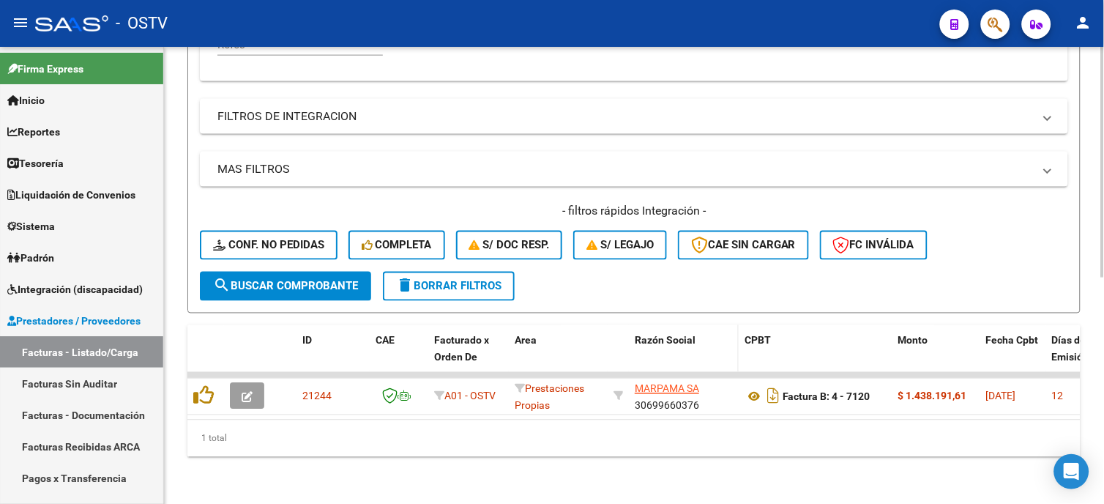
scroll to position [447, 0]
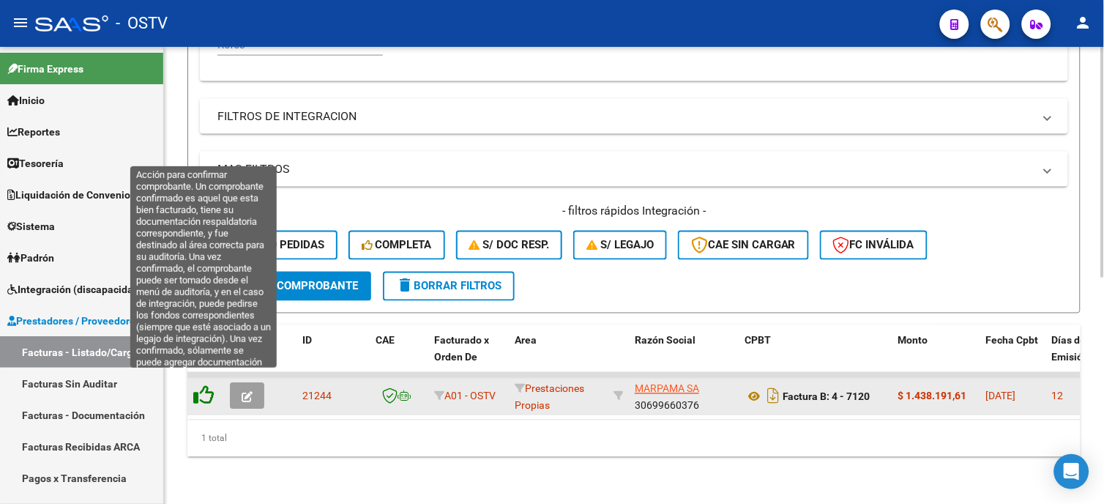
click at [200, 387] on icon at bounding box center [203, 395] width 21 height 21
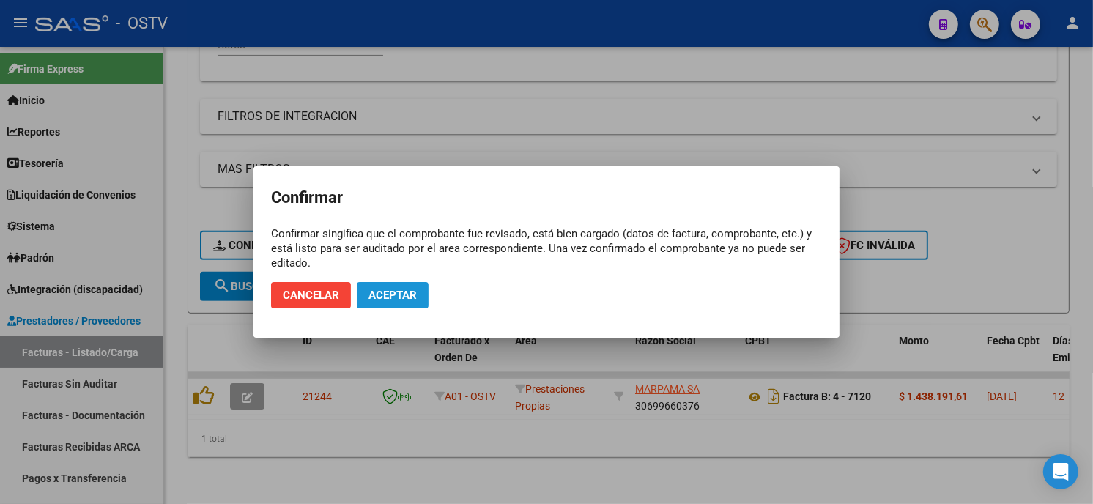
click at [413, 297] on span "Aceptar" at bounding box center [392, 295] width 48 height 13
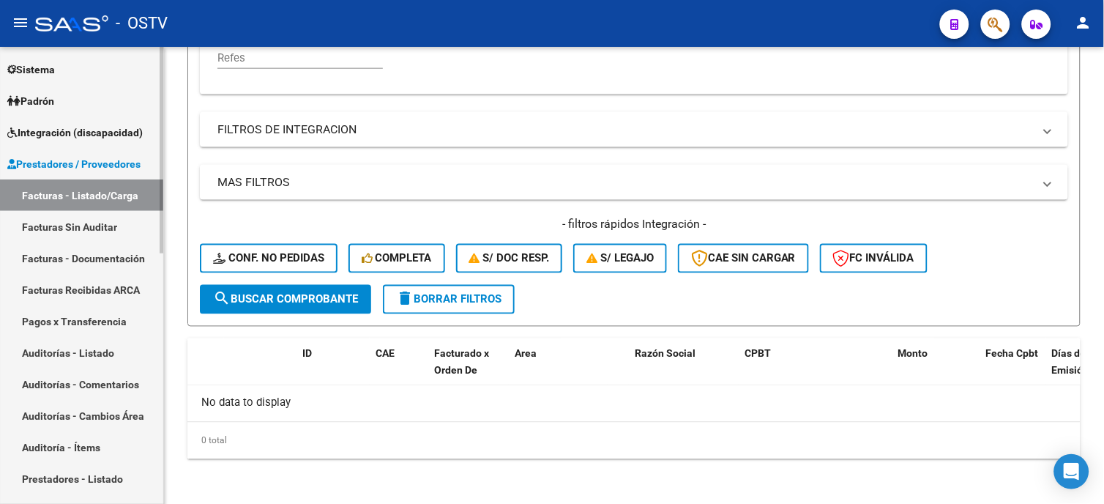
scroll to position [163, 0]
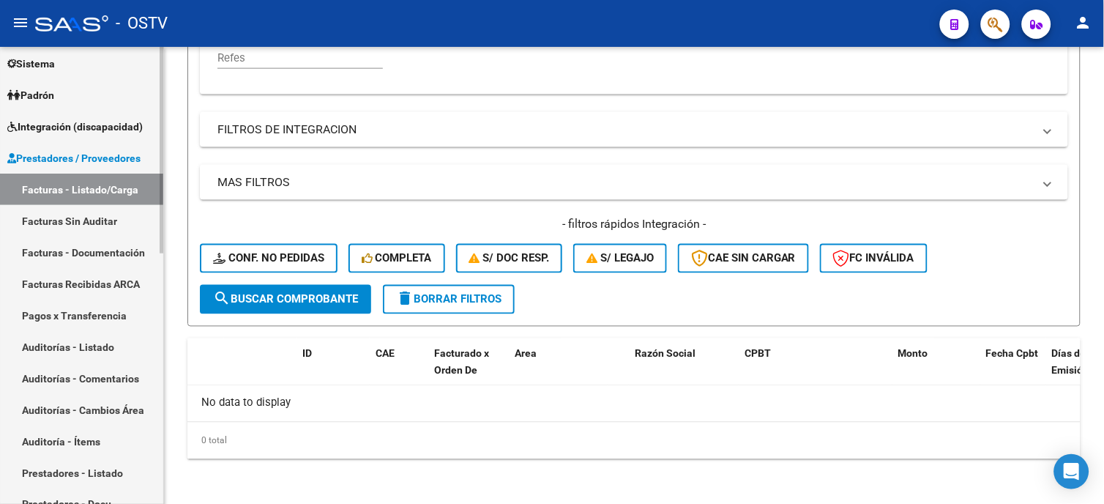
drag, startPoint x: 100, startPoint y: 349, endPoint x: 94, endPoint y: 356, distance: 9.9
click at [100, 349] on link "Auditorías - Listado" at bounding box center [81, 346] width 163 height 31
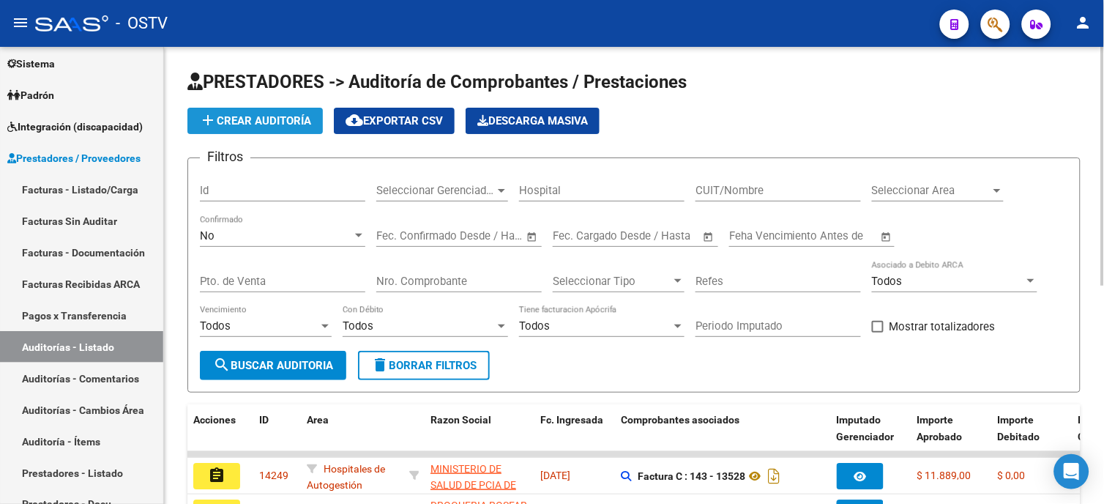
click at [305, 133] on button "add Crear Auditoría" at bounding box center [254, 121] width 135 height 26
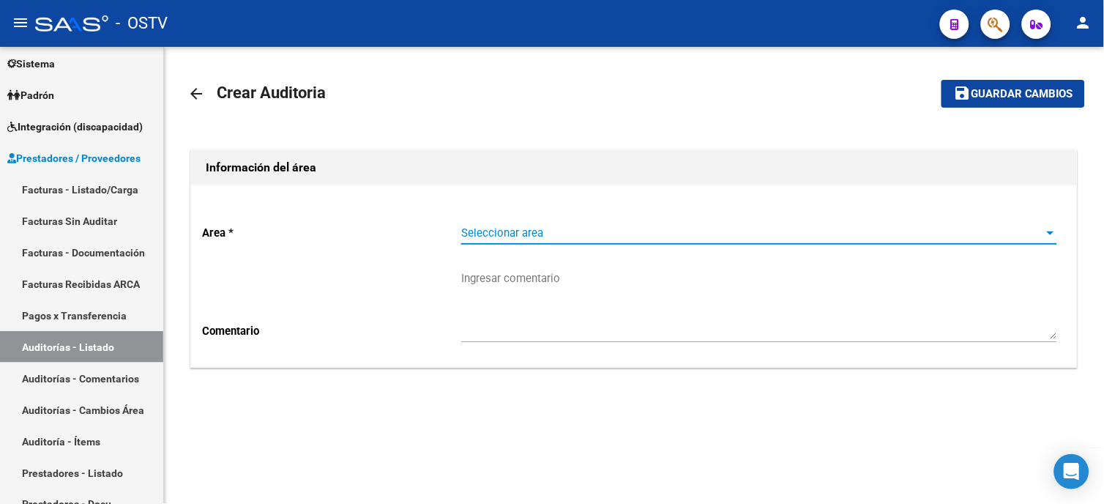
click at [581, 228] on span "Seleccionar area" at bounding box center [752, 232] width 583 height 13
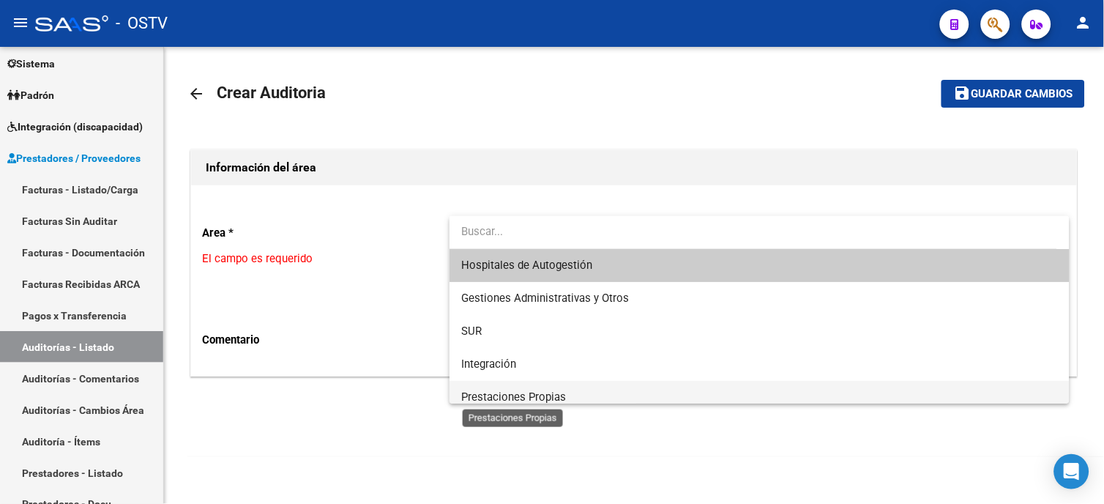
click at [510, 392] on span "Prestaciones Propias" at bounding box center [513, 396] width 105 height 13
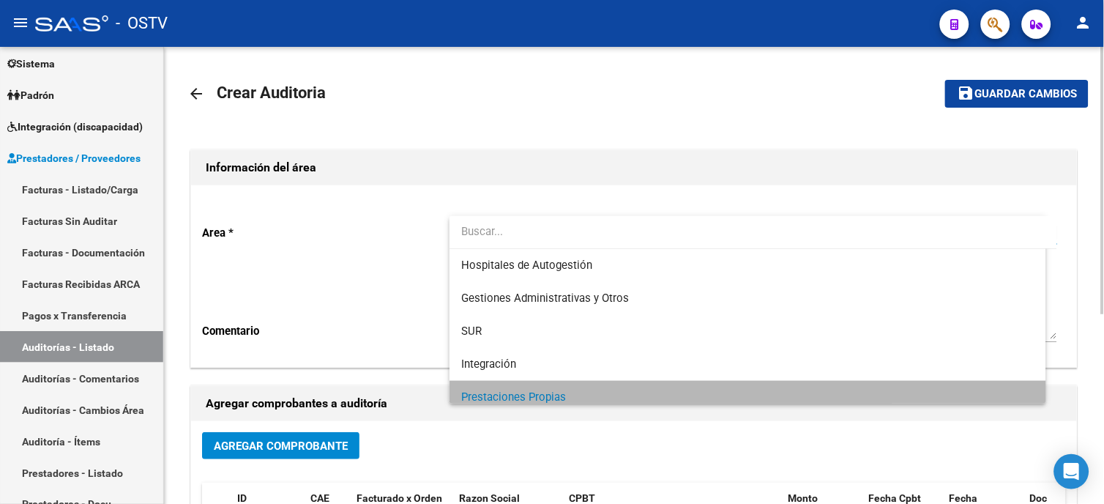
scroll to position [10, 0]
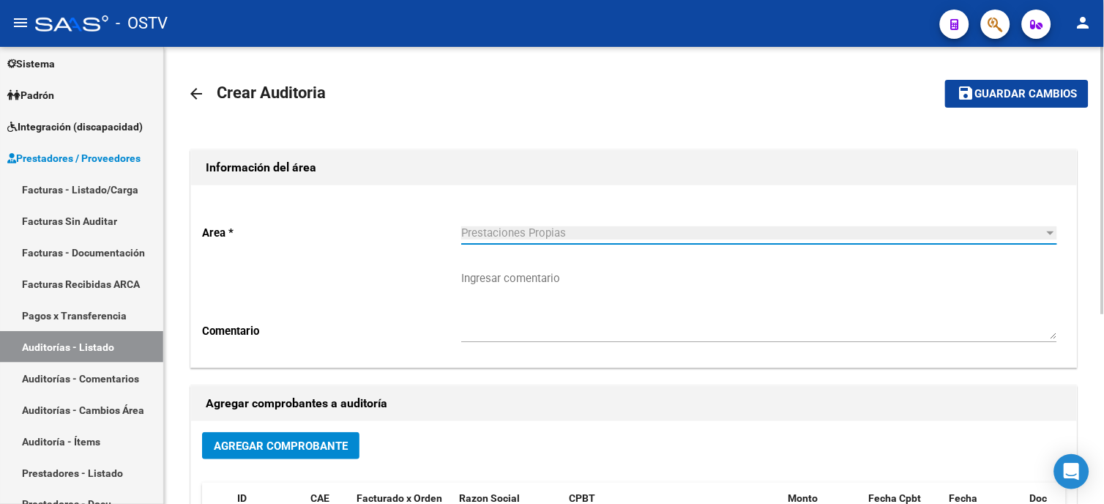
click at [289, 443] on span "Agregar Comprobante" at bounding box center [281, 445] width 134 height 13
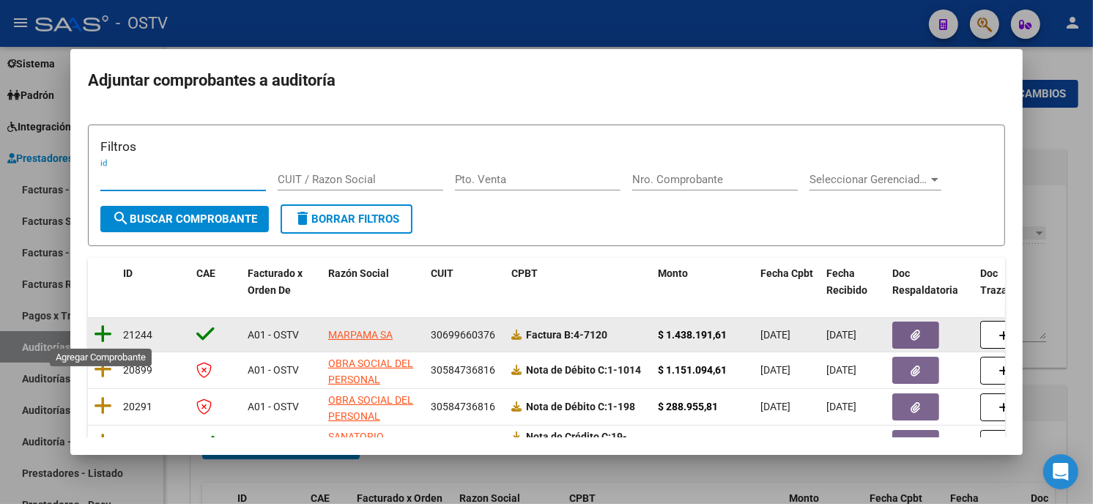
click at [100, 327] on icon at bounding box center [103, 334] width 18 height 21
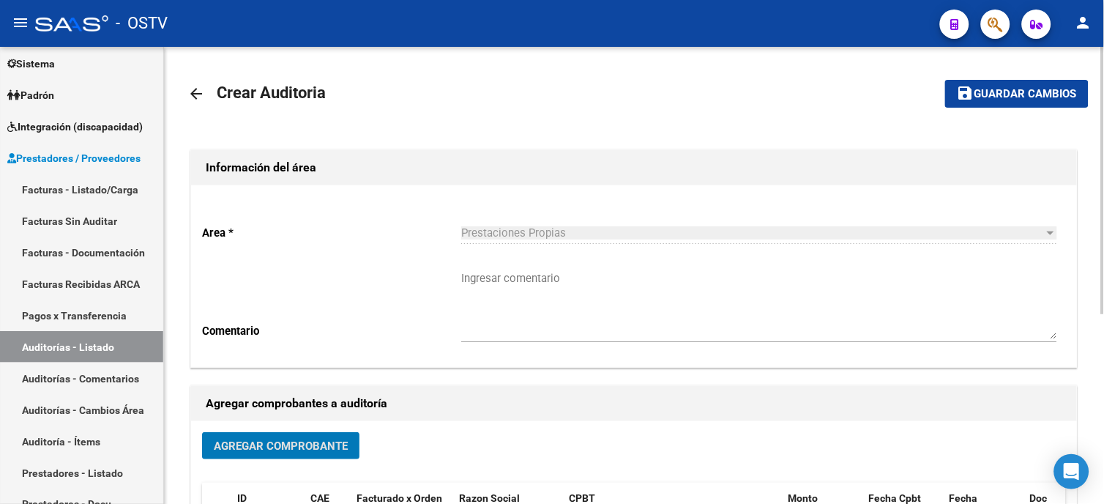
click at [978, 92] on span "Guardar cambios" at bounding box center [1026, 94] width 103 height 13
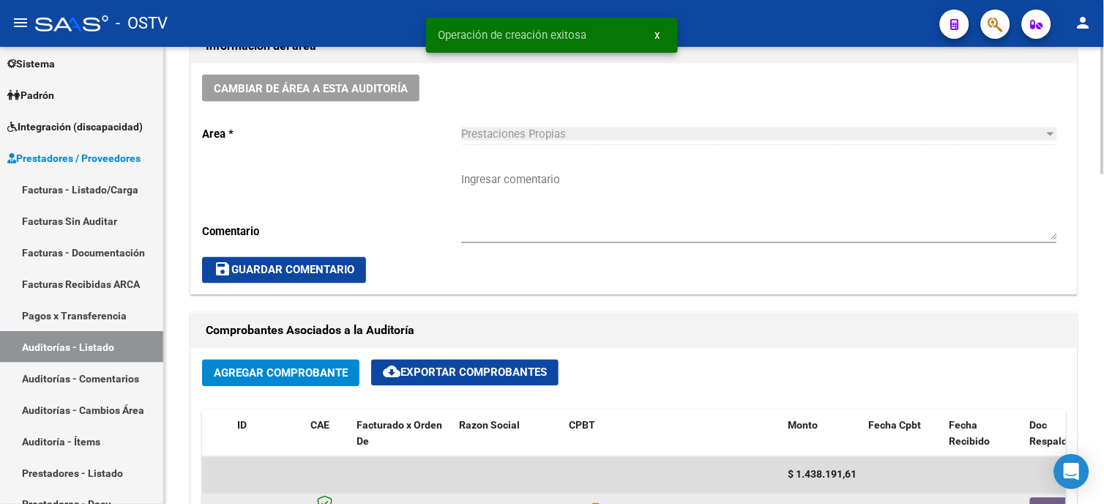
scroll to position [569, 0]
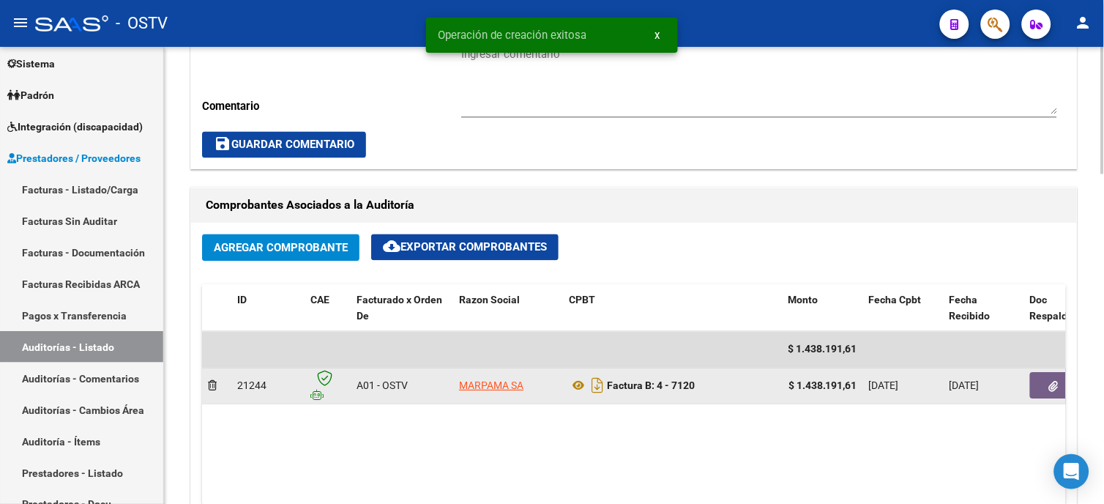
click at [1048, 379] on button "button" at bounding box center [1053, 386] width 47 height 26
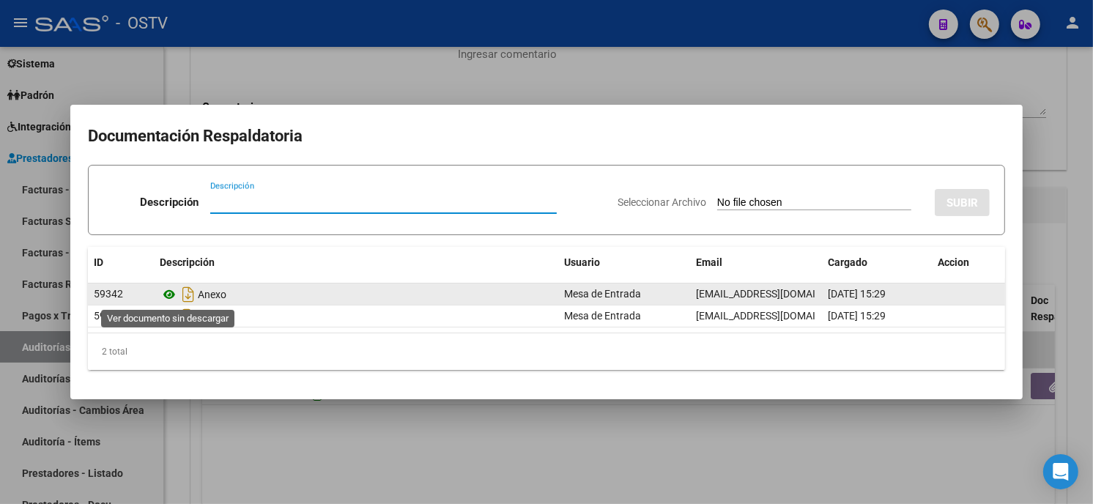
click at [171, 290] on icon at bounding box center [169, 295] width 19 height 18
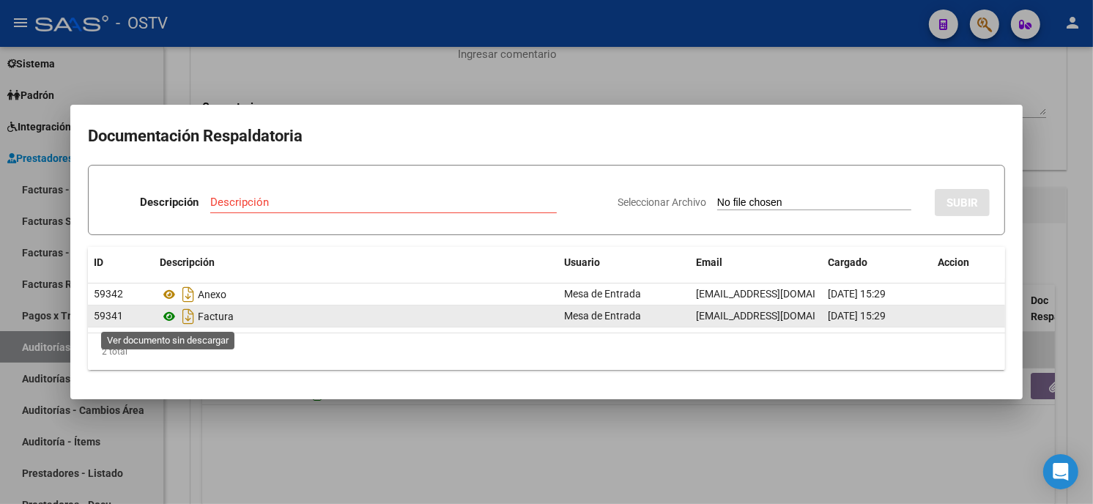
click at [165, 319] on icon at bounding box center [169, 317] width 19 height 18
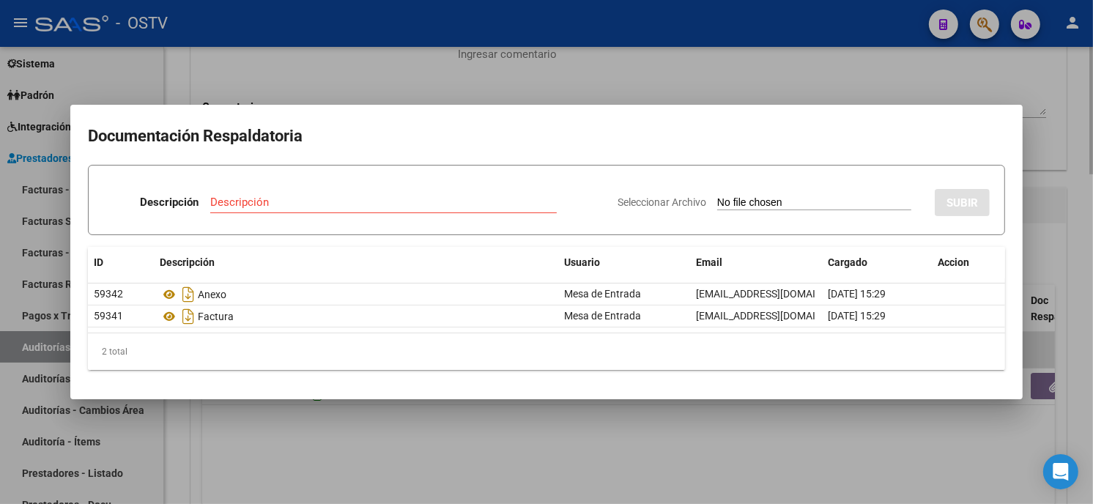
click at [277, 412] on div at bounding box center [546, 252] width 1093 height 504
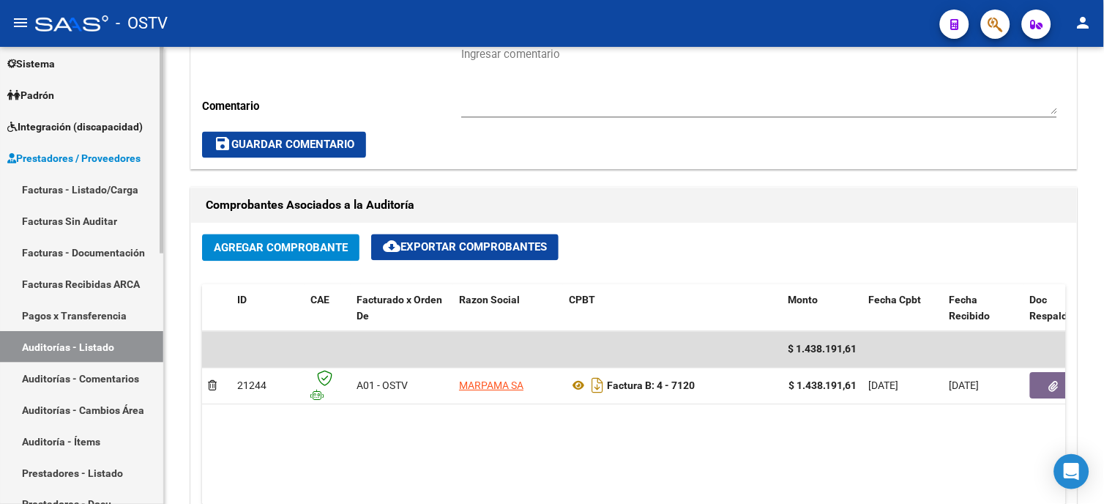
click at [69, 183] on link "Facturas - Listado/Carga" at bounding box center [81, 189] width 163 height 31
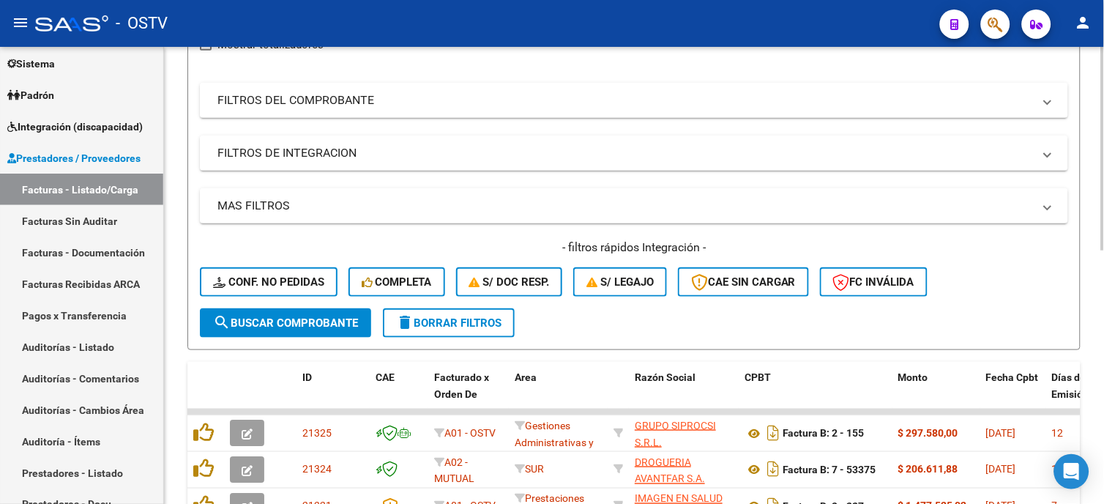
scroll to position [81, 0]
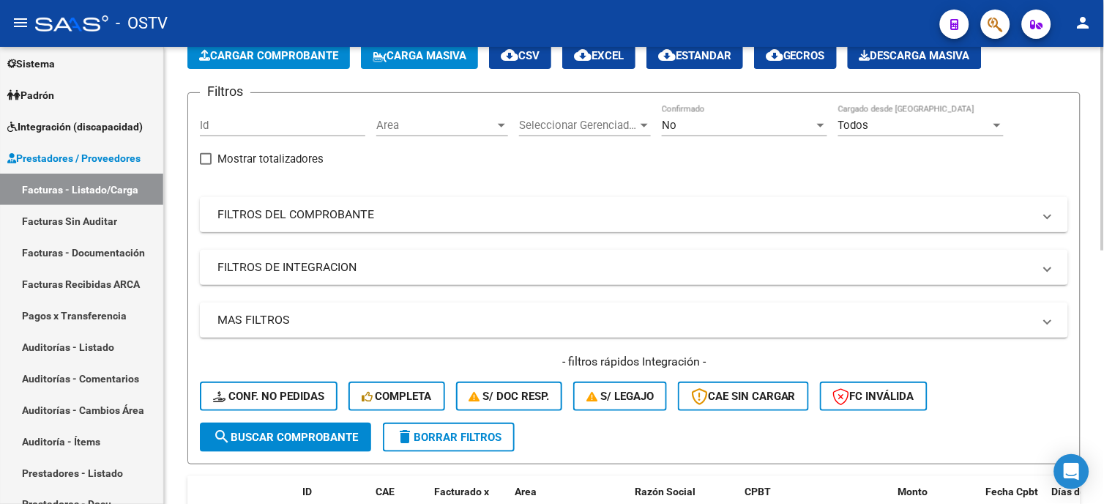
click at [248, 209] on mat-panel-title "FILTROS DEL COMPROBANTE" at bounding box center [625, 215] width 816 height 16
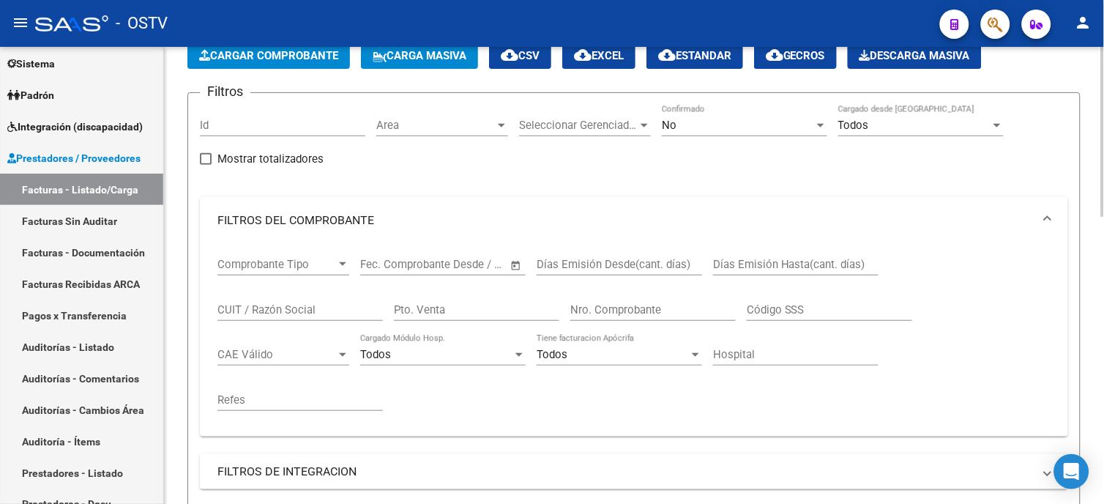
click at [648, 309] on input "Nro. Comprobante" at bounding box center [652, 309] width 165 height 13
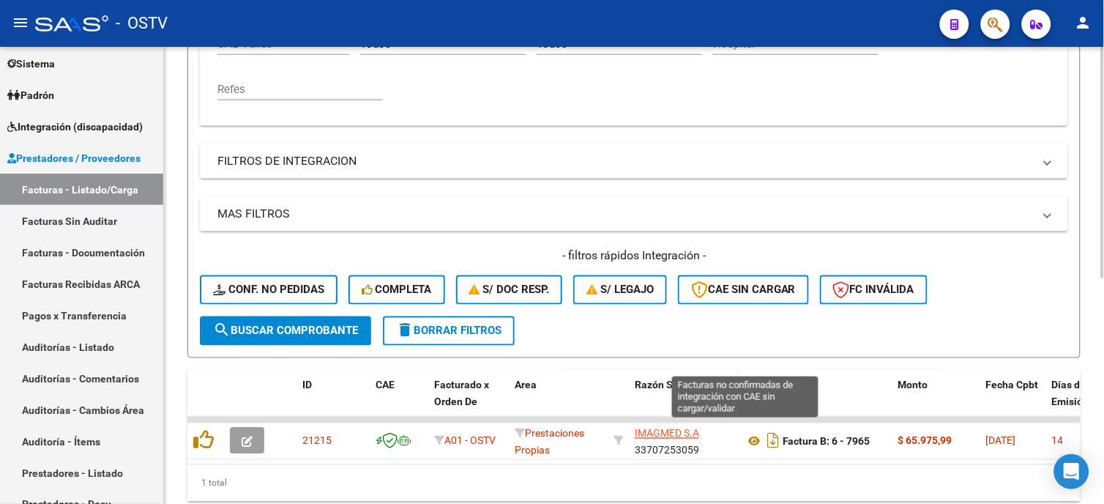
scroll to position [406, 0]
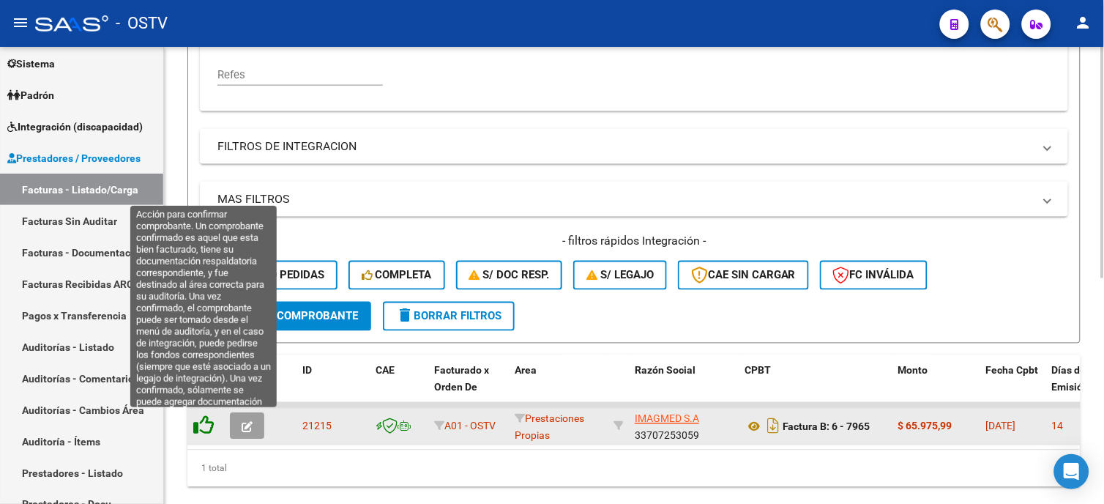
click at [207, 428] on icon at bounding box center [203, 425] width 21 height 21
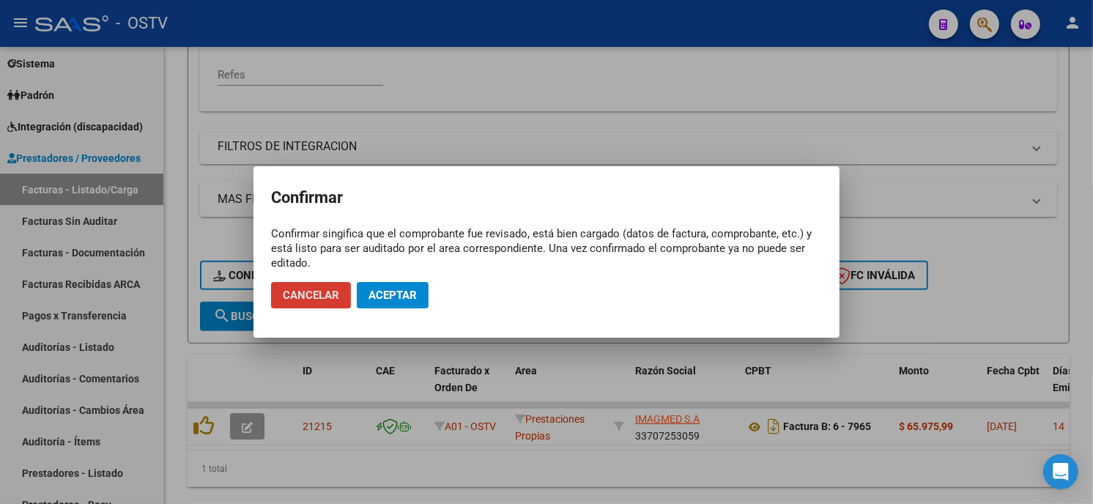
drag, startPoint x: 384, startPoint y: 291, endPoint x: 365, endPoint y: 301, distance: 21.3
click at [384, 291] on span "Aceptar" at bounding box center [392, 295] width 48 height 13
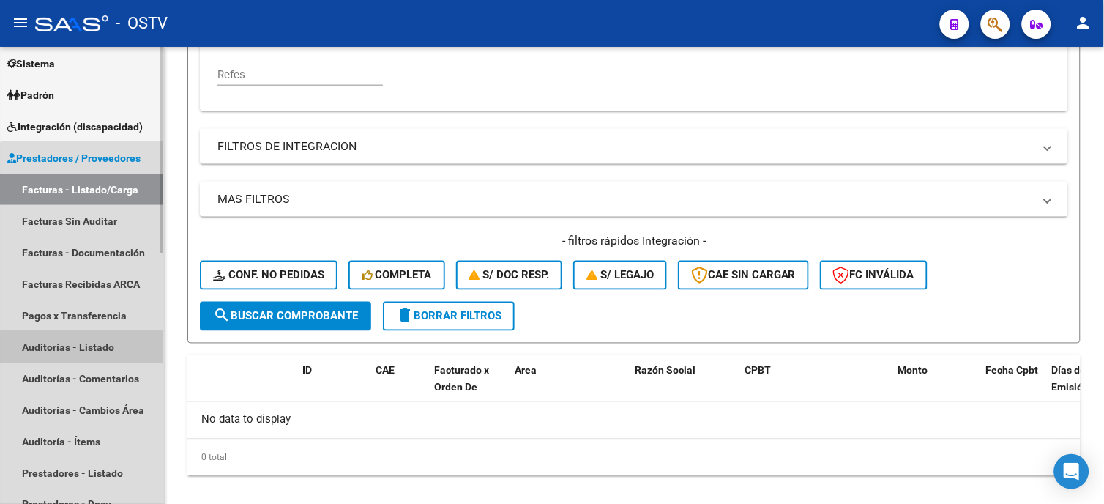
click at [93, 348] on link "Auditorías - Listado" at bounding box center [81, 346] width 163 height 31
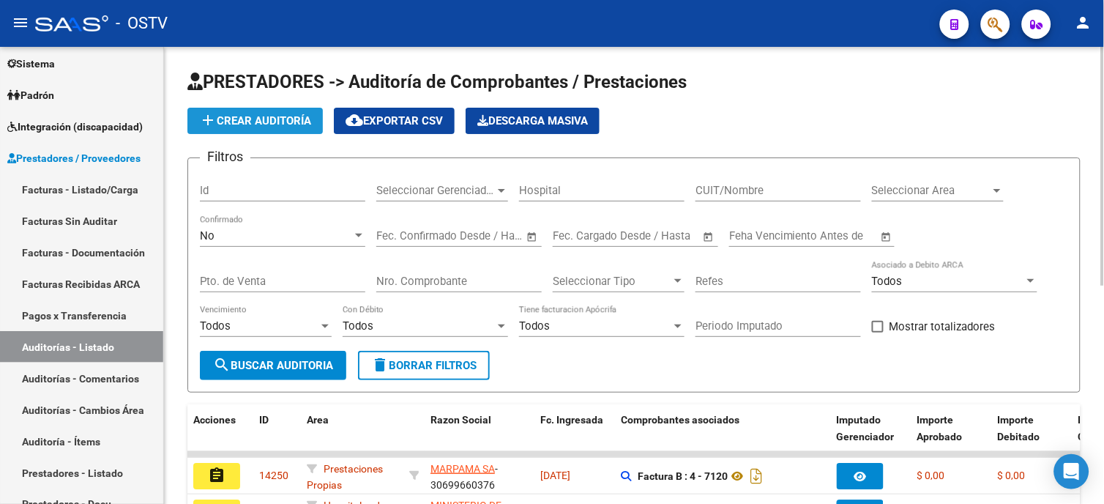
click at [256, 124] on span "add Crear Auditoría" at bounding box center [255, 120] width 112 height 13
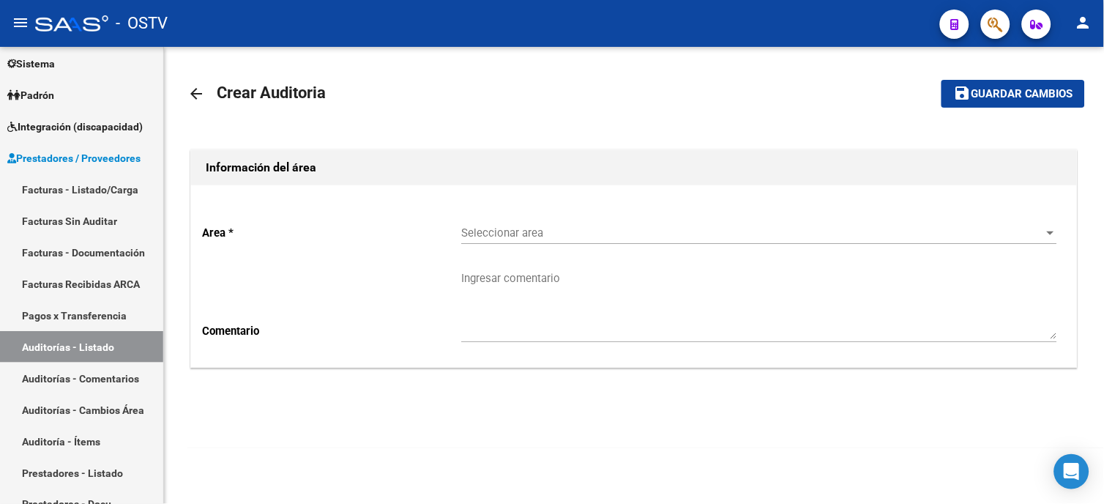
click at [476, 233] on span "Seleccionar area" at bounding box center [752, 232] width 583 height 13
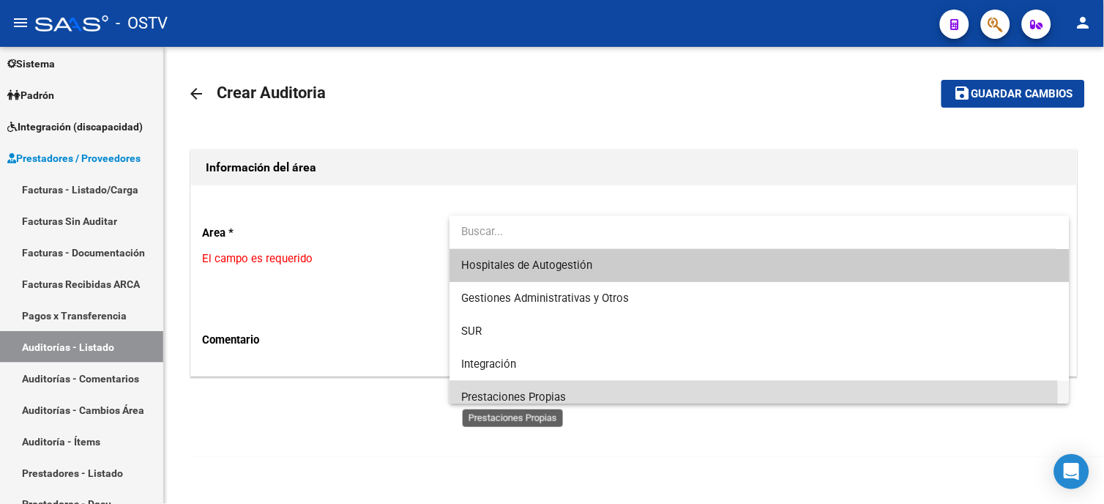
click at [491, 395] on span "Prestaciones Propias" at bounding box center [513, 396] width 105 height 13
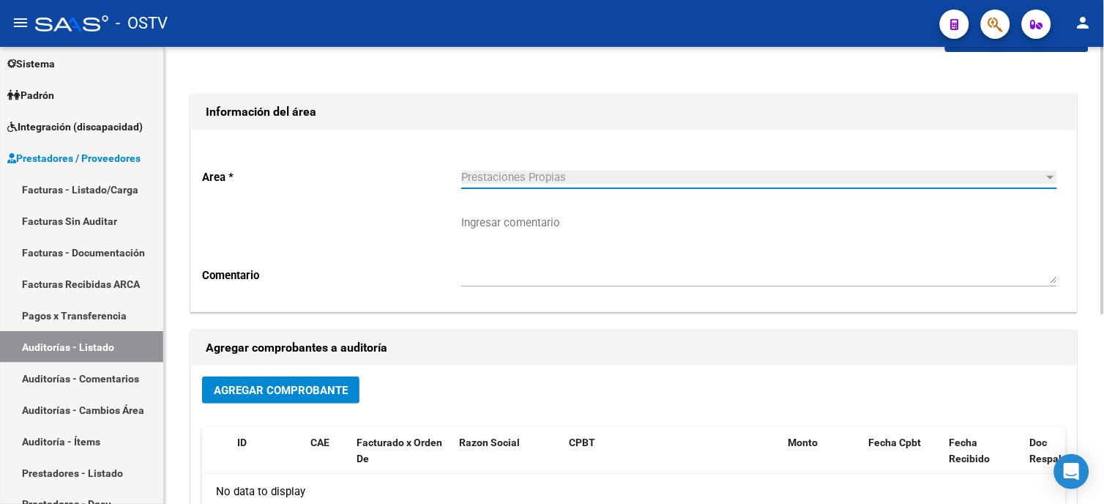
scroll to position [81, 0]
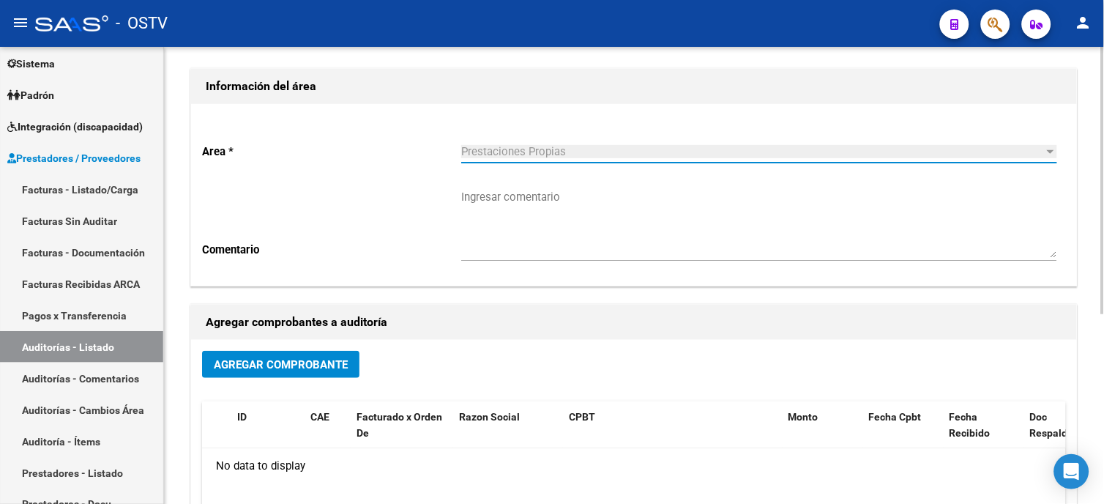
click at [341, 360] on span "Agregar Comprobante" at bounding box center [281, 364] width 134 height 13
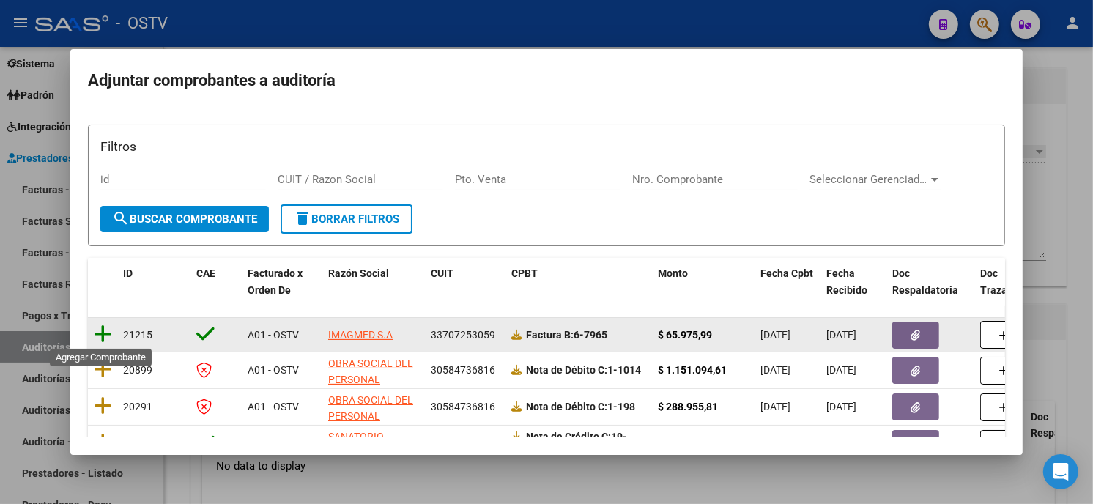
click at [96, 331] on icon at bounding box center [103, 334] width 18 height 21
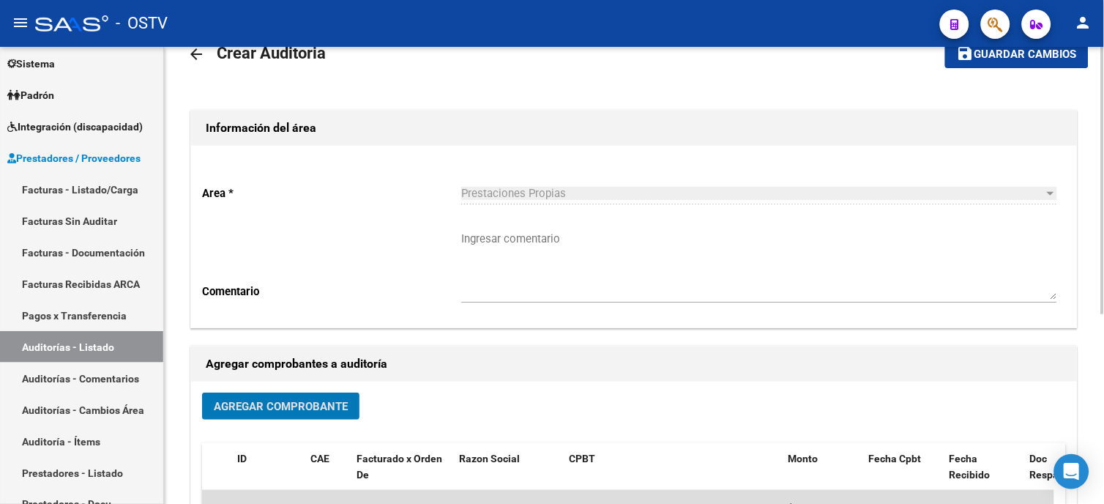
scroll to position [0, 0]
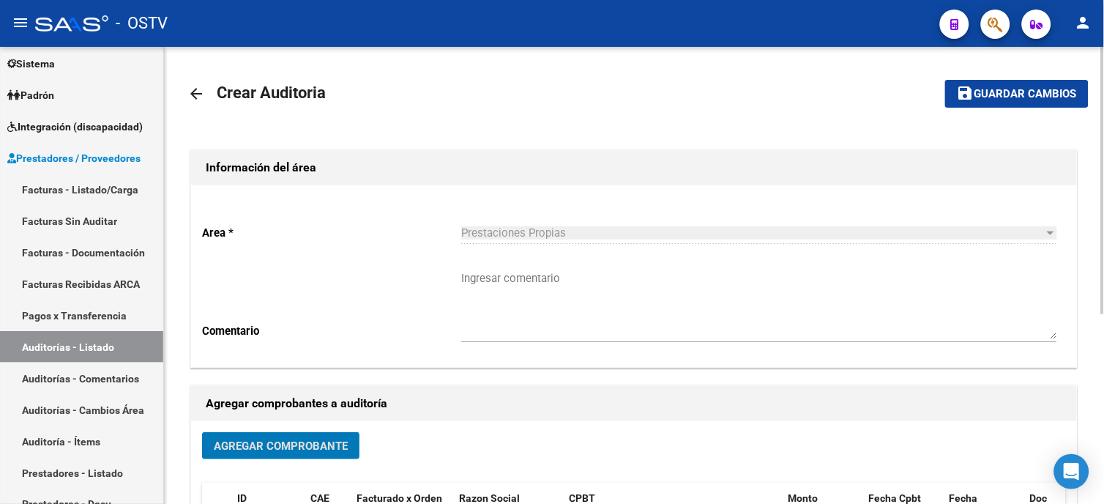
click at [1035, 101] on button "save Guardar cambios" at bounding box center [1017, 93] width 144 height 27
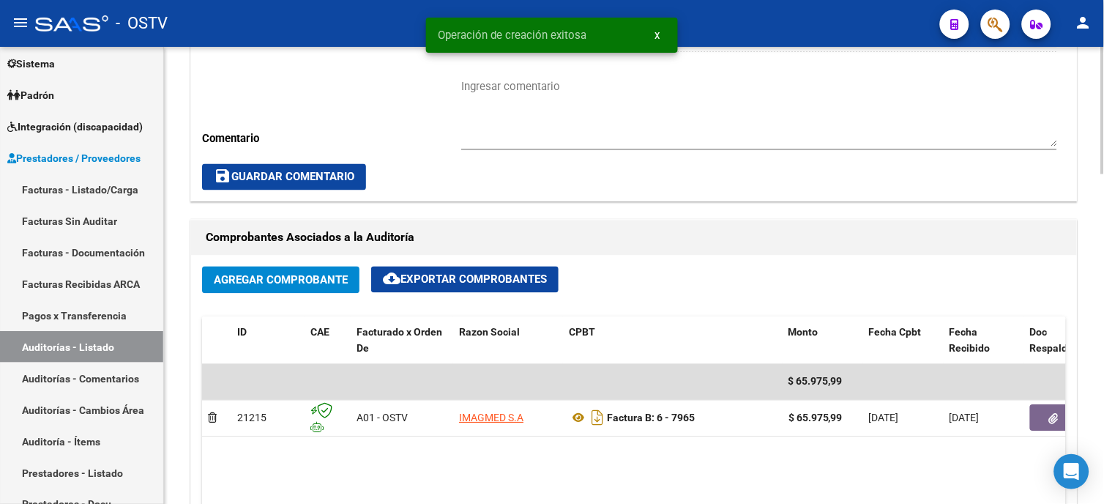
scroll to position [569, 0]
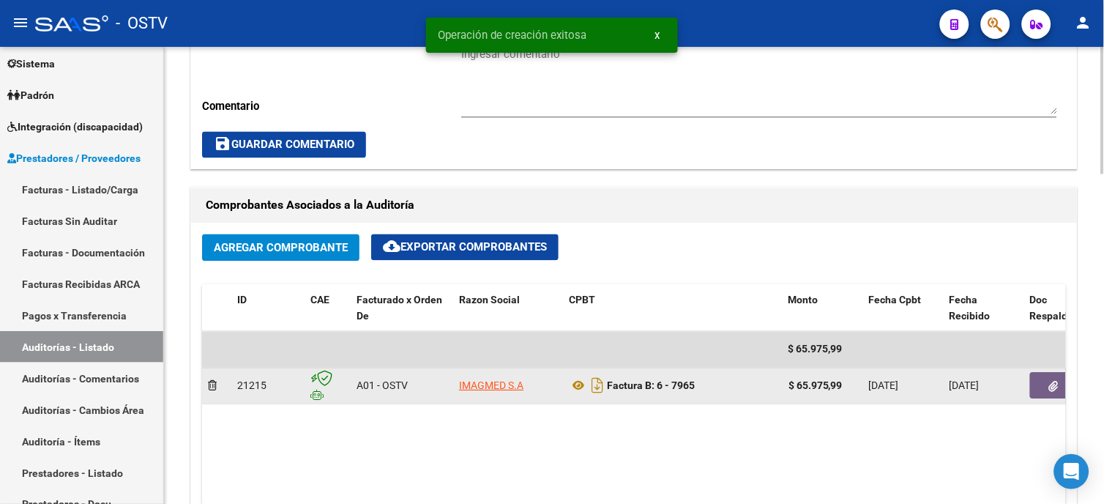
click at [1044, 391] on button "button" at bounding box center [1053, 386] width 47 height 26
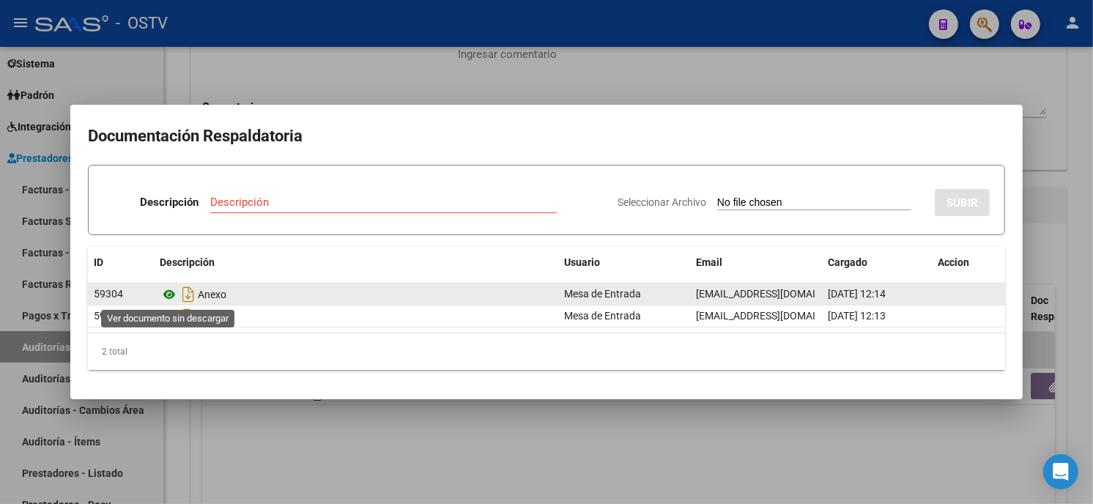
click at [167, 297] on icon at bounding box center [169, 295] width 19 height 18
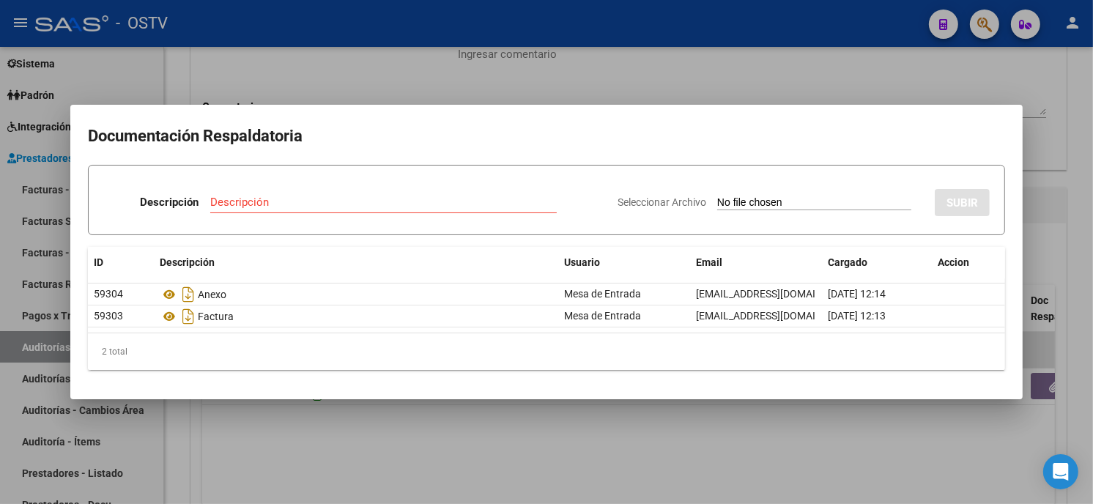
click at [305, 78] on div at bounding box center [546, 252] width 1093 height 504
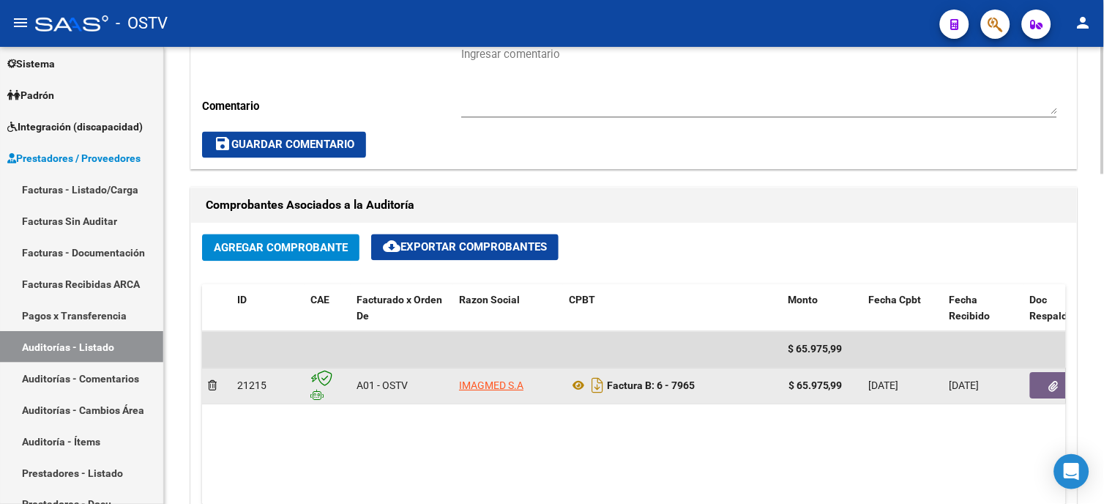
drag, startPoint x: 800, startPoint y: 385, endPoint x: 833, endPoint y: 384, distance: 33.0
click at [835, 384] on strong "$ 65.975,99" at bounding box center [816, 386] width 54 height 12
drag, startPoint x: 833, startPoint y: 384, endPoint x: 797, endPoint y: 388, distance: 36.9
click at [797, 388] on strong "$ 65.975,99" at bounding box center [816, 386] width 54 height 12
drag, startPoint x: 797, startPoint y: 384, endPoint x: 850, endPoint y: 388, distance: 53.6
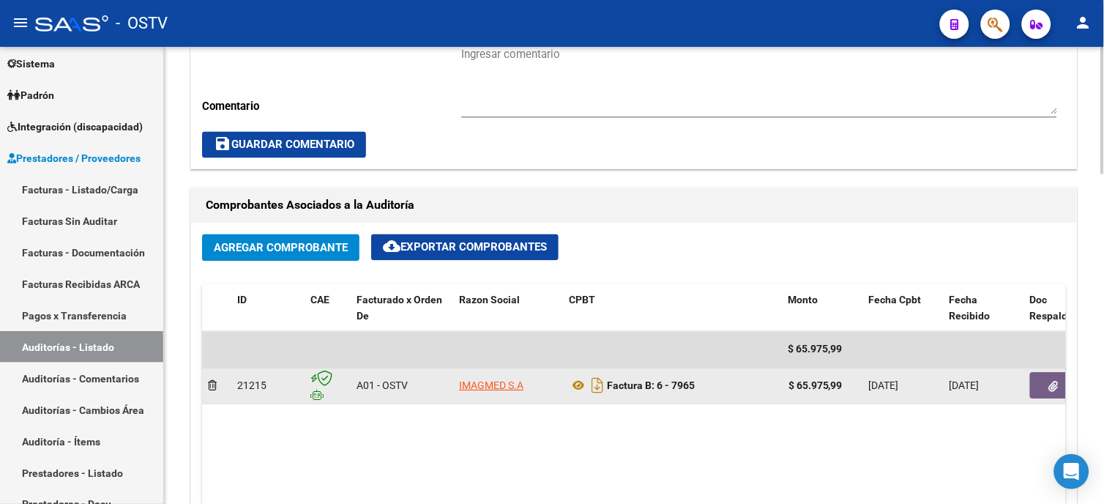
click at [850, 388] on div "$ 65.975,99" at bounding box center [823, 386] width 69 height 17
copy strong "65.975,99"
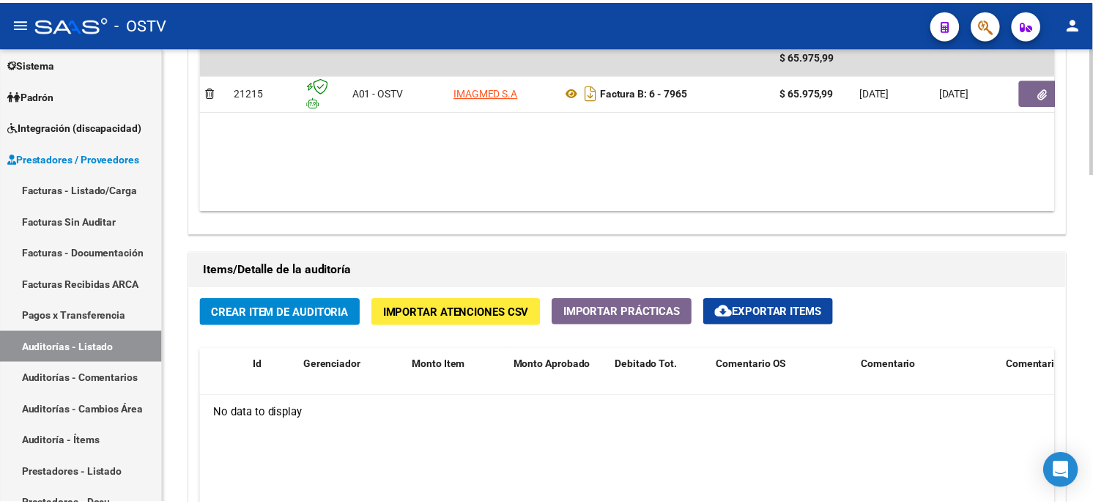
scroll to position [895, 0]
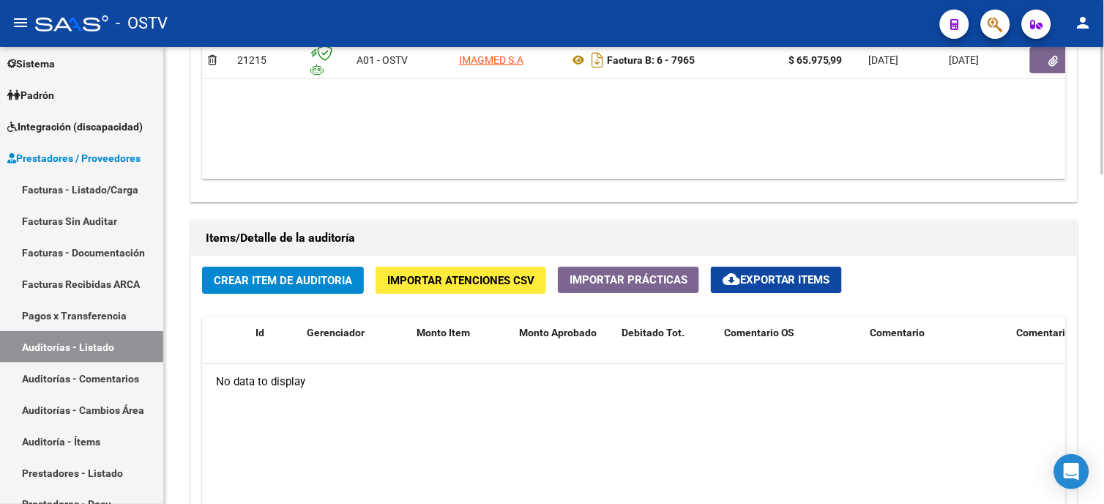
click at [288, 275] on span "Crear Item de Auditoria" at bounding box center [283, 280] width 138 height 13
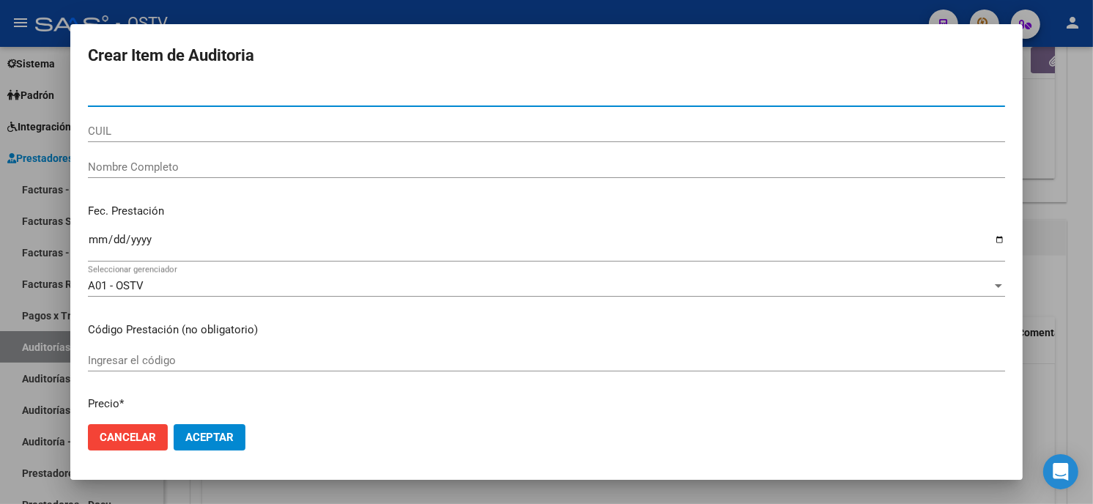
click at [92, 90] on input "Nro Documento" at bounding box center [546, 95] width 917 height 13
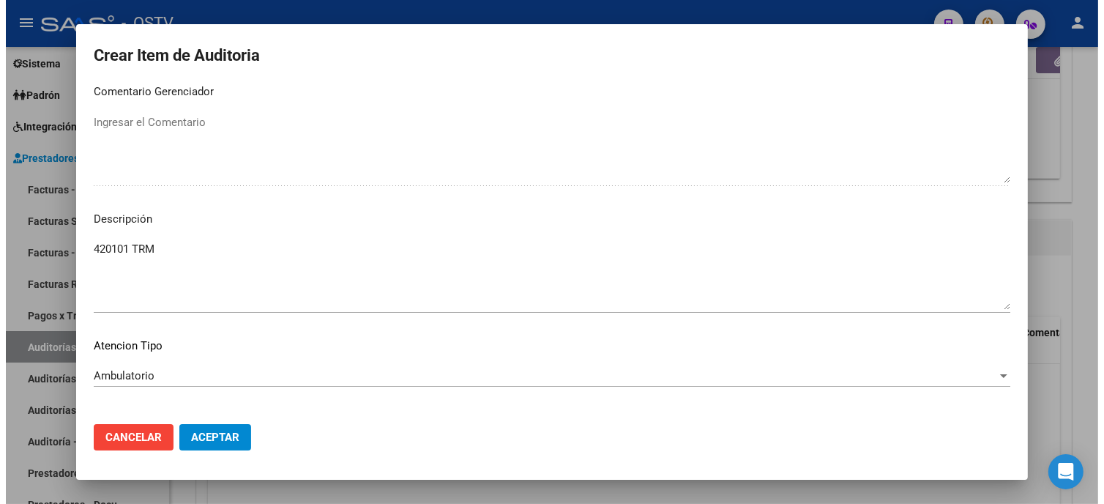
scroll to position [991, 0]
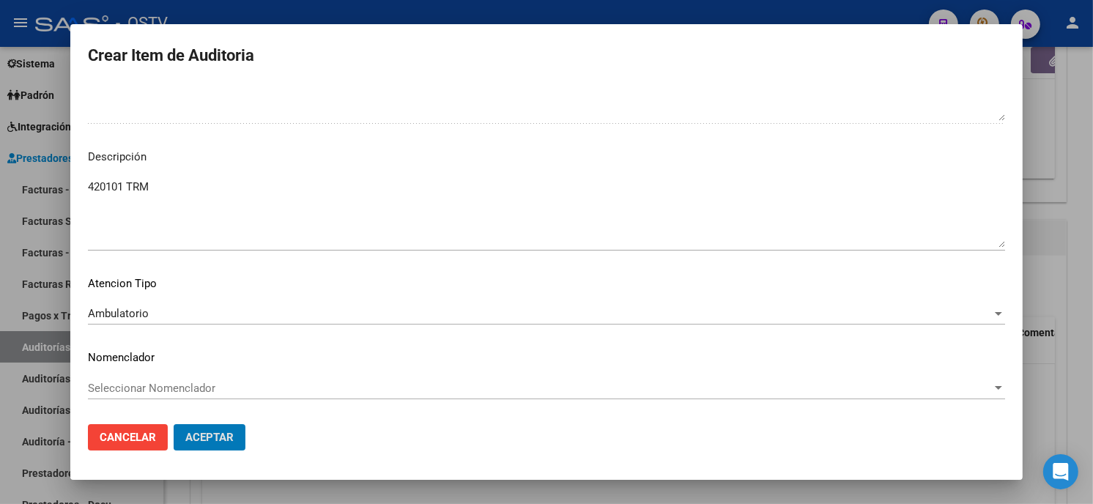
click at [174, 424] on button "Aceptar" at bounding box center [210, 437] width 72 height 26
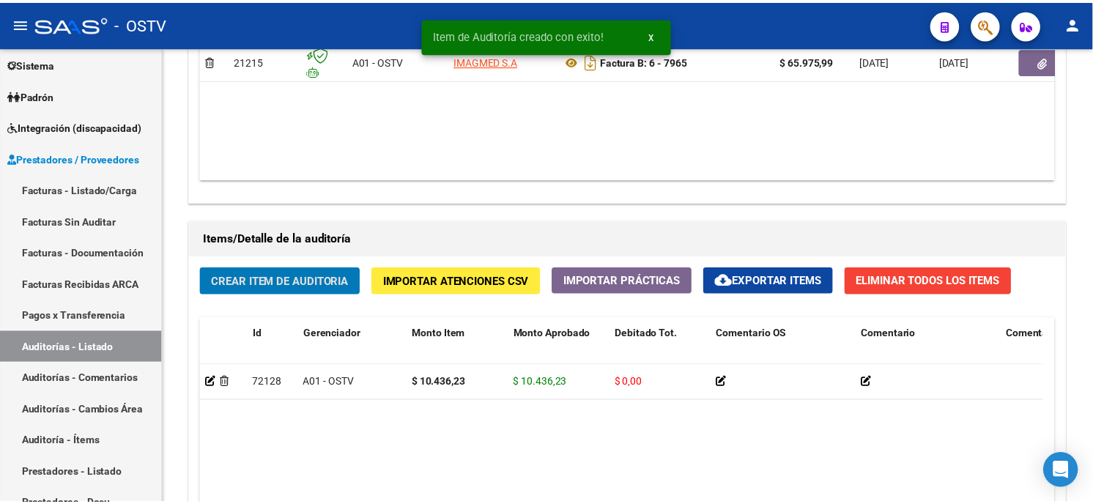
scroll to position [896, 0]
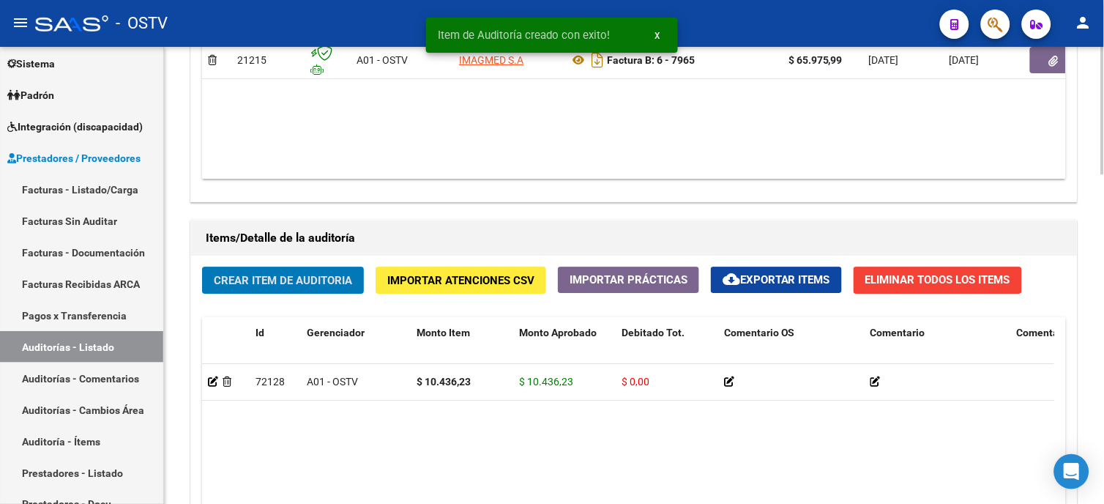
click at [330, 283] on span "Crear Item de Auditoria" at bounding box center [283, 280] width 138 height 13
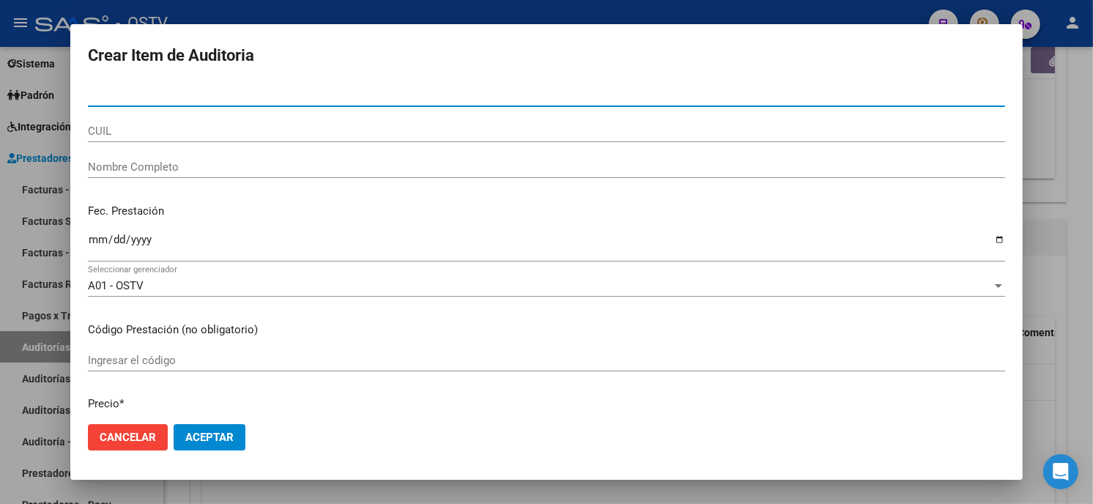
paste input "121146164"
click at [189, 94] on input "121146164" at bounding box center [546, 95] width 917 height 13
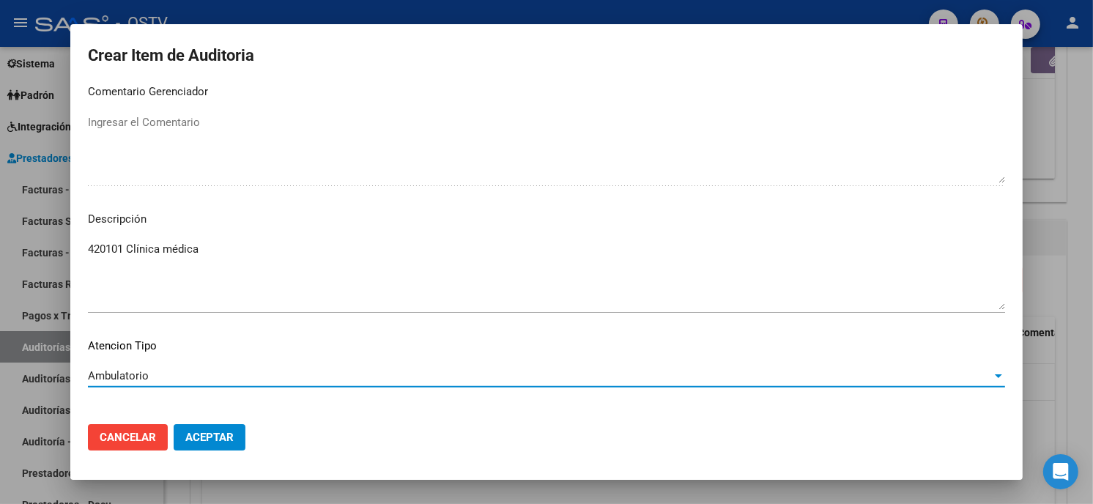
scroll to position [991, 0]
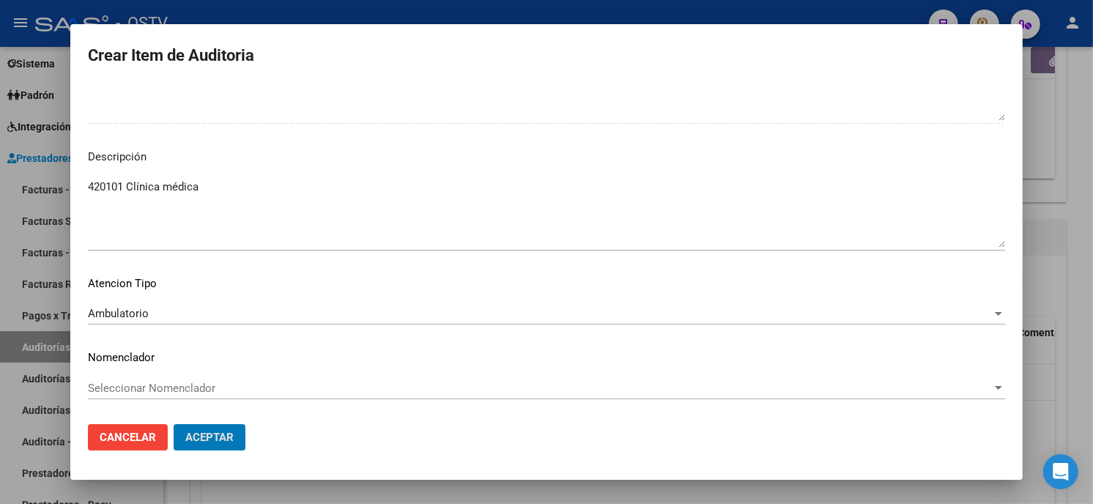
click at [174, 424] on button "Aceptar" at bounding box center [210, 437] width 72 height 26
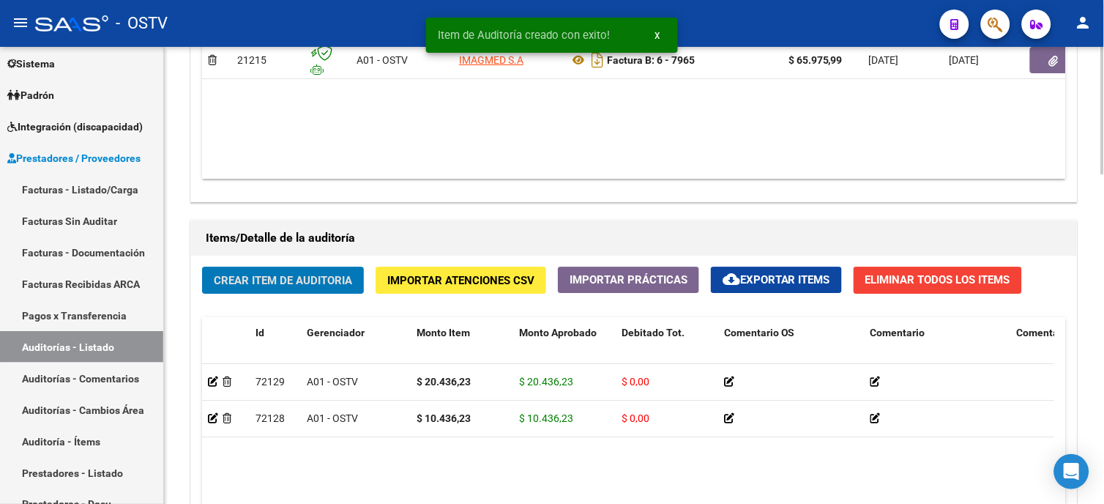
click at [296, 283] on span "Crear Item de Auditoria" at bounding box center [283, 280] width 138 height 13
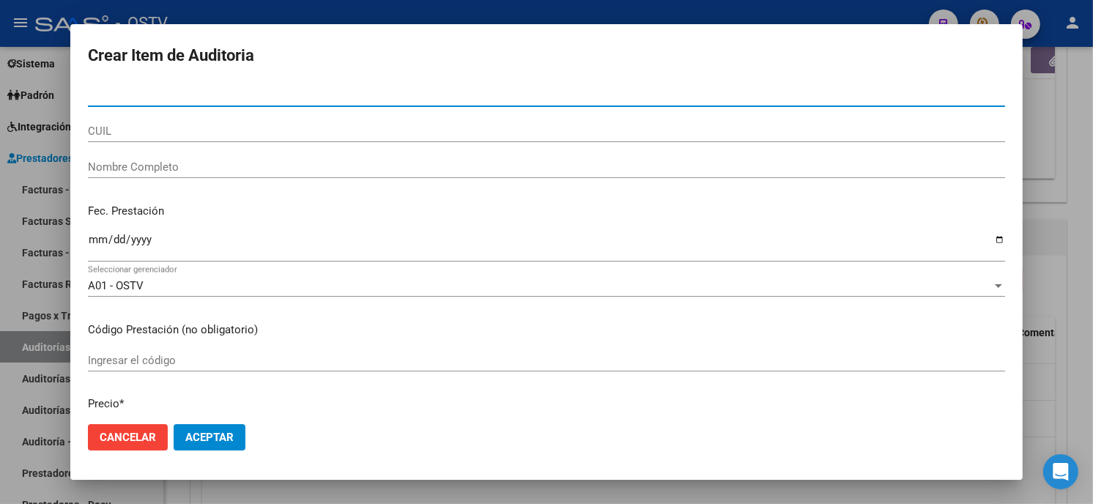
paste input "03541390"
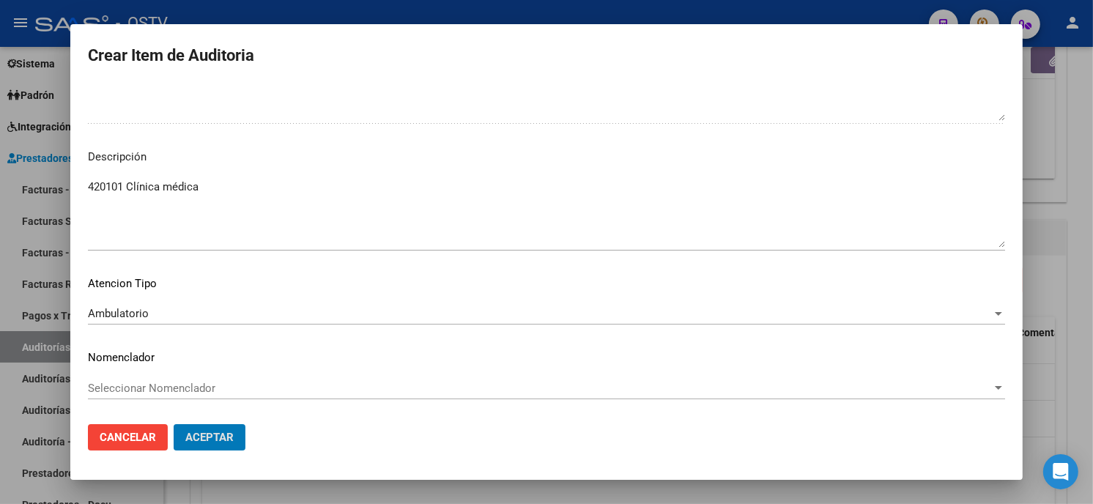
click at [174, 424] on button "Aceptar" at bounding box center [210, 437] width 72 height 26
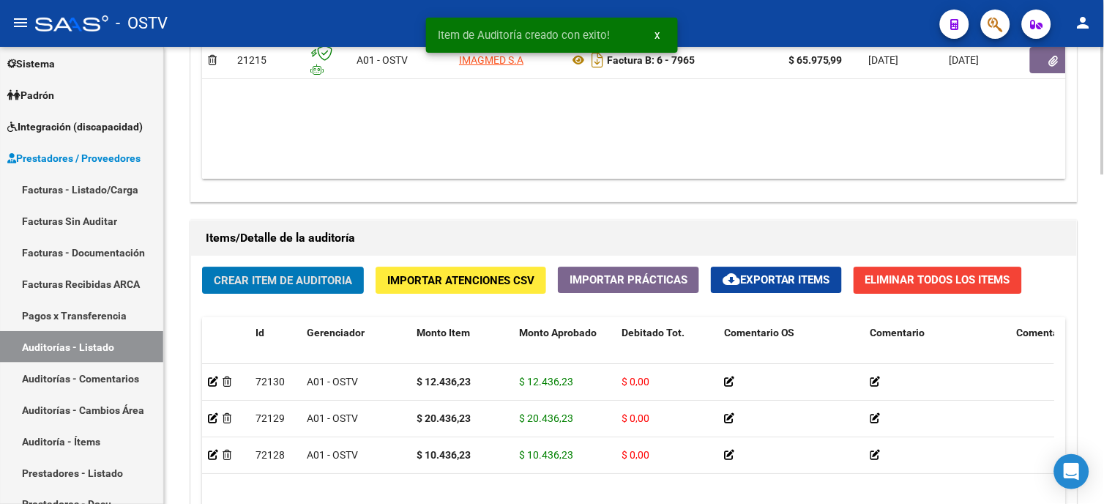
click at [275, 282] on span "Crear Item de Auditoria" at bounding box center [283, 280] width 138 height 13
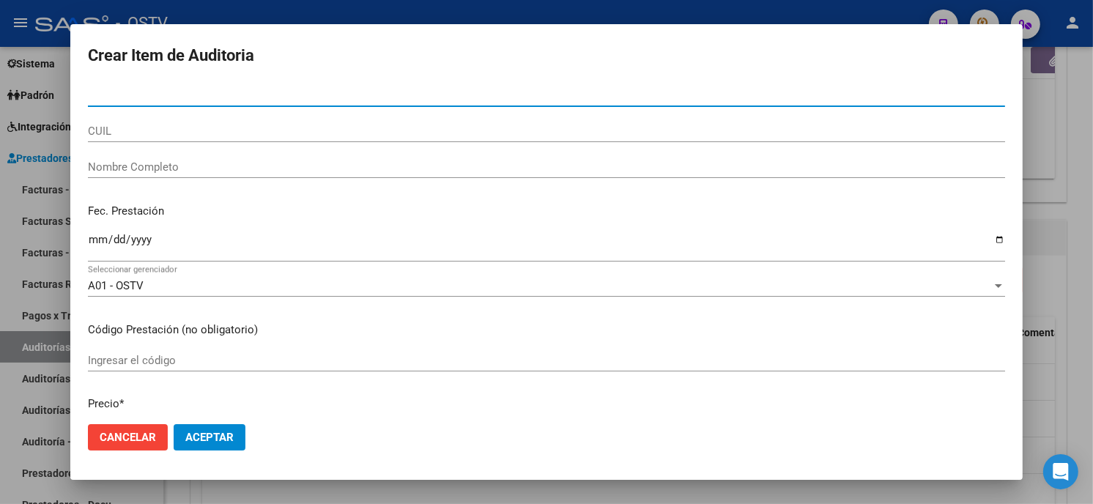
paste input "02919473"
click at [192, 90] on input "Nro Documento" at bounding box center [546, 95] width 917 height 13
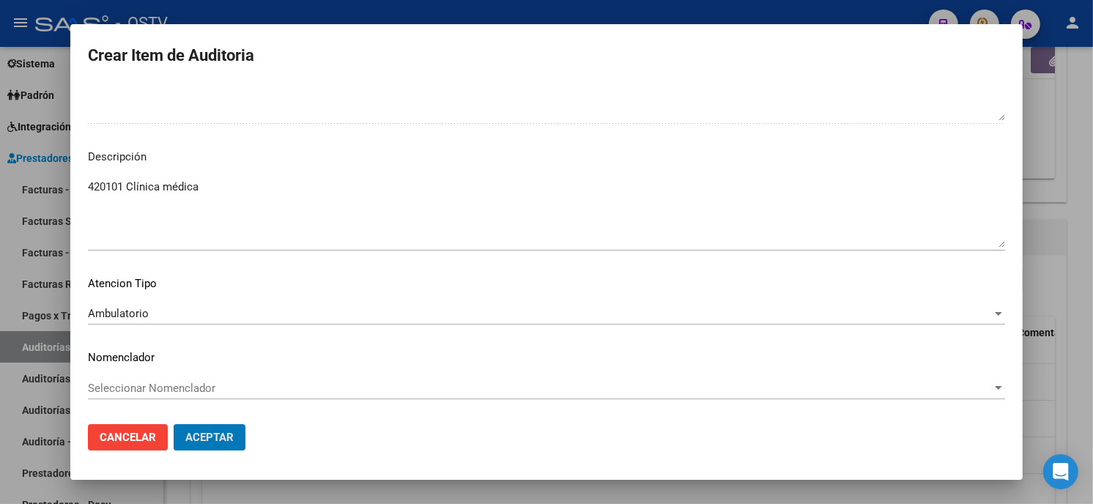
click at [174, 424] on button "Aceptar" at bounding box center [210, 437] width 72 height 26
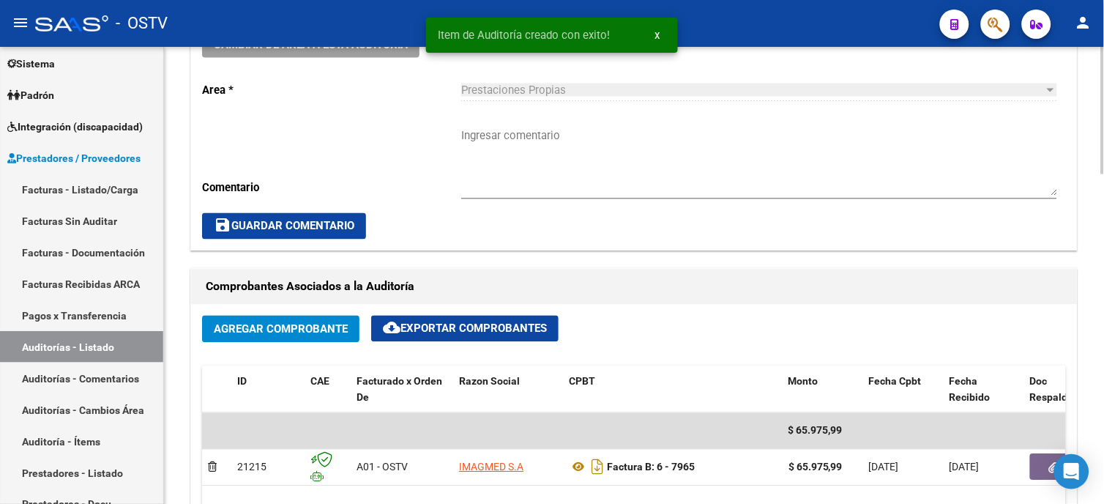
scroll to position [326, 0]
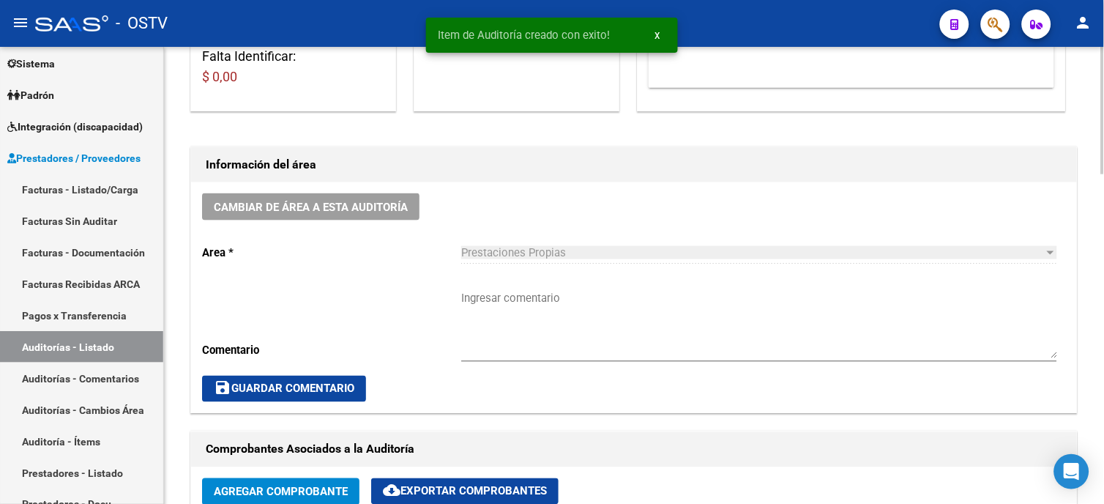
click at [496, 305] on textarea "Ingresar comentario" at bounding box center [759, 324] width 596 height 69
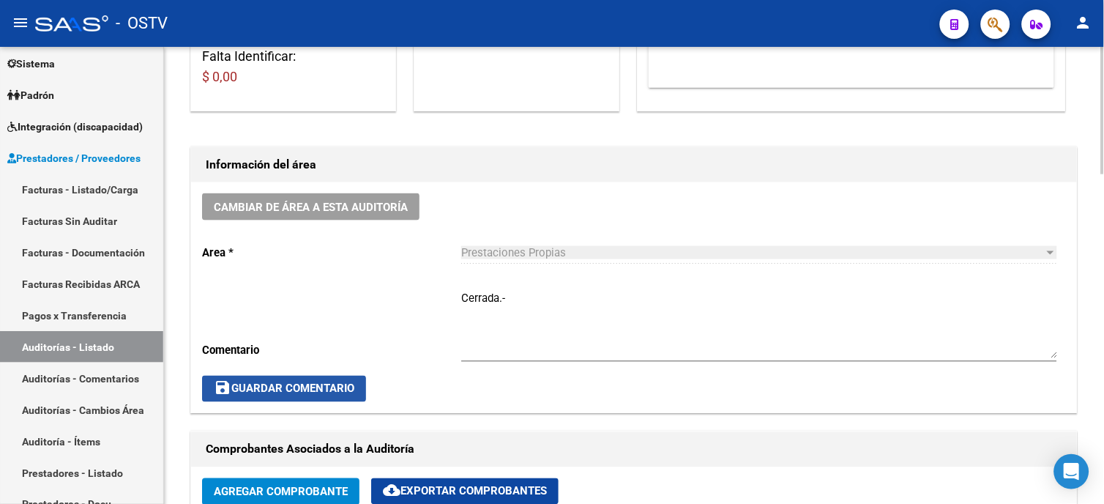
click at [250, 398] on button "save Guardar Comentario" at bounding box center [284, 389] width 164 height 26
click at [319, 384] on span "save Guardar Comentario" at bounding box center [284, 388] width 141 height 13
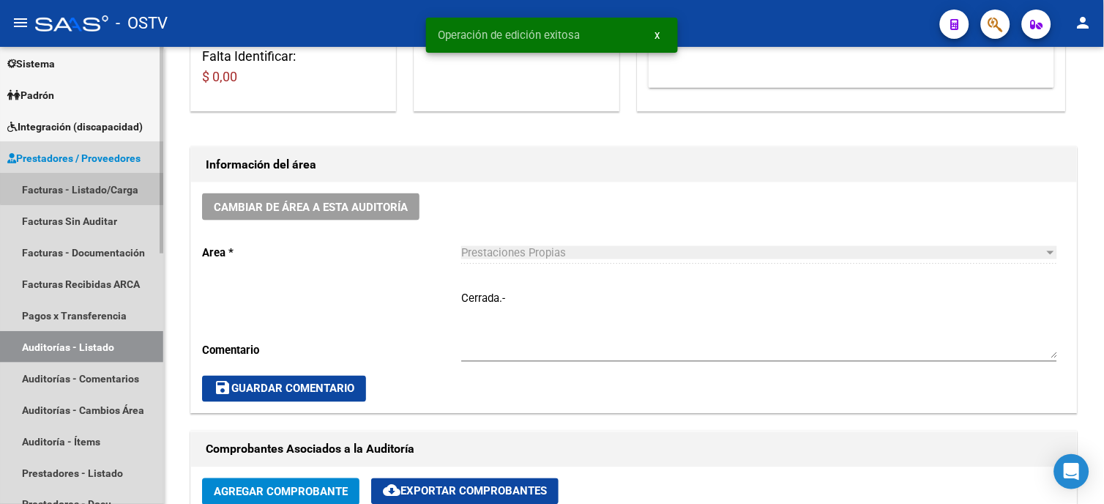
click at [89, 185] on link "Facturas - Listado/Carga" at bounding box center [81, 189] width 163 height 31
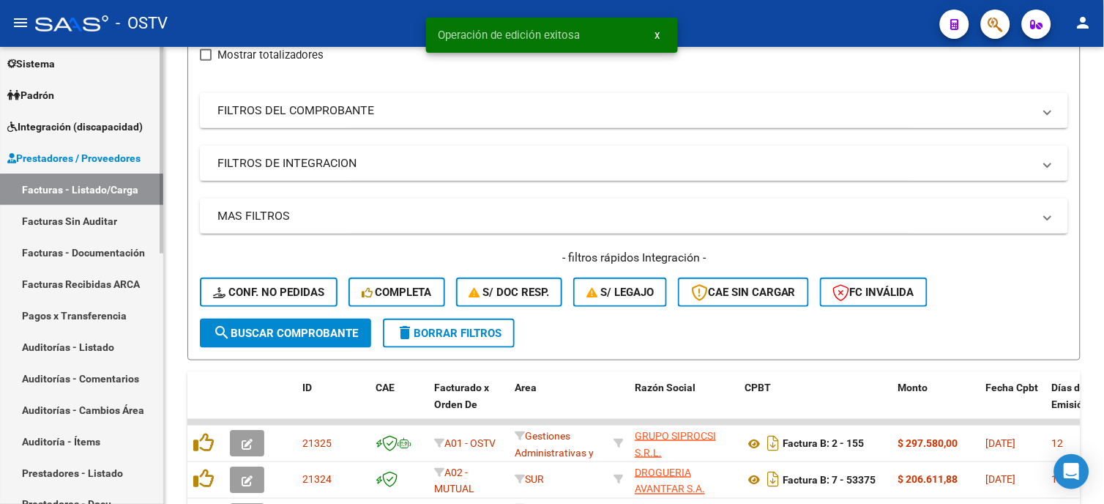
scroll to position [326, 0]
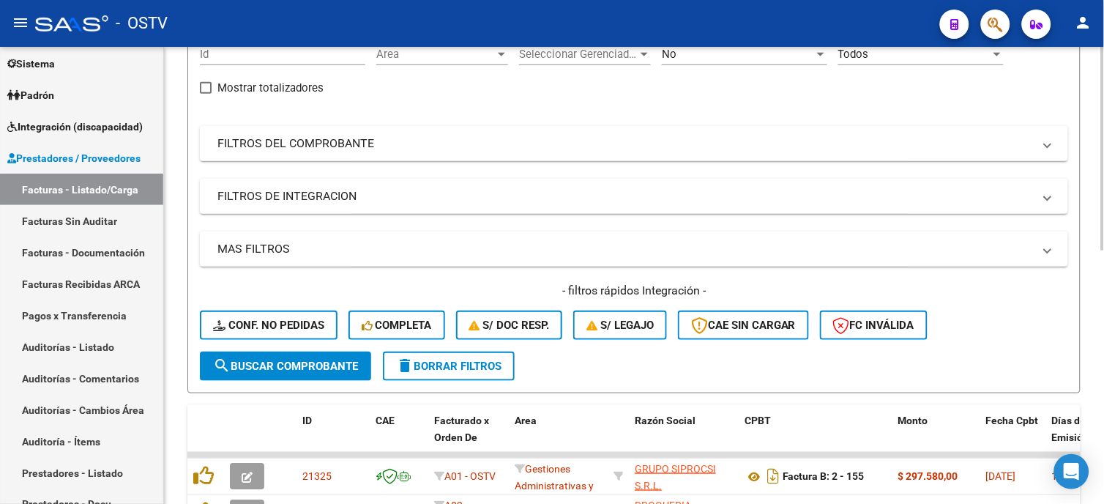
scroll to position [82, 0]
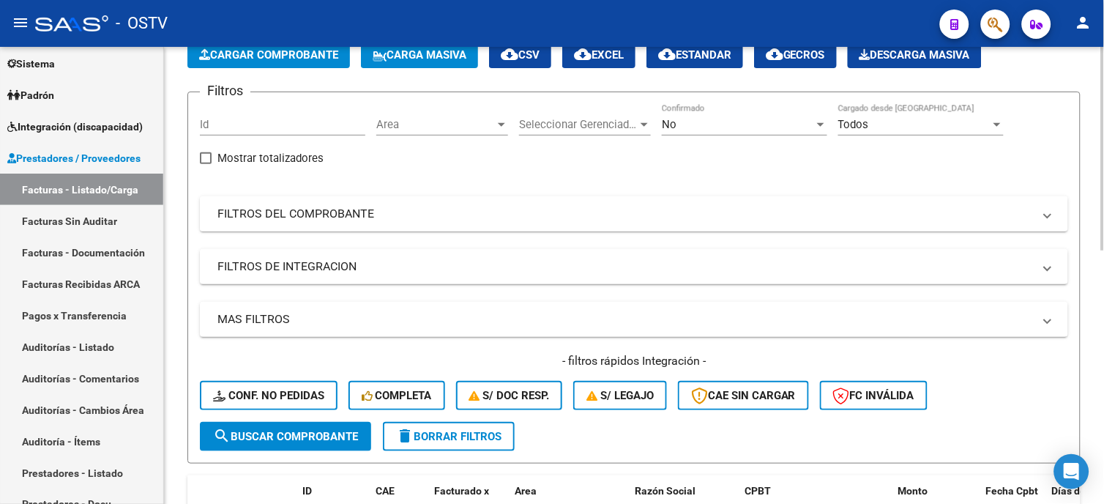
click at [366, 218] on mat-panel-title "FILTROS DEL COMPROBANTE" at bounding box center [625, 214] width 816 height 16
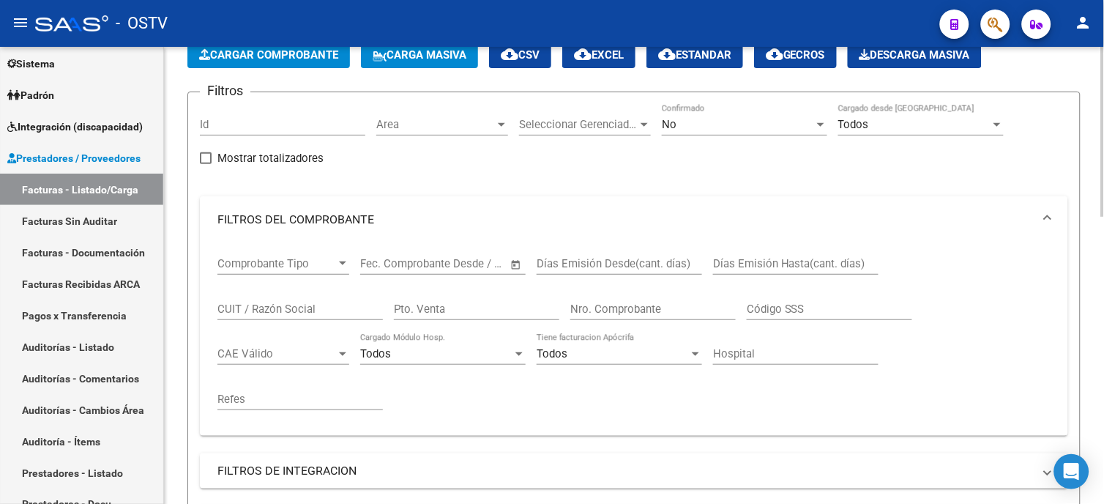
click at [595, 308] on input "Nro. Comprobante" at bounding box center [652, 308] width 165 height 13
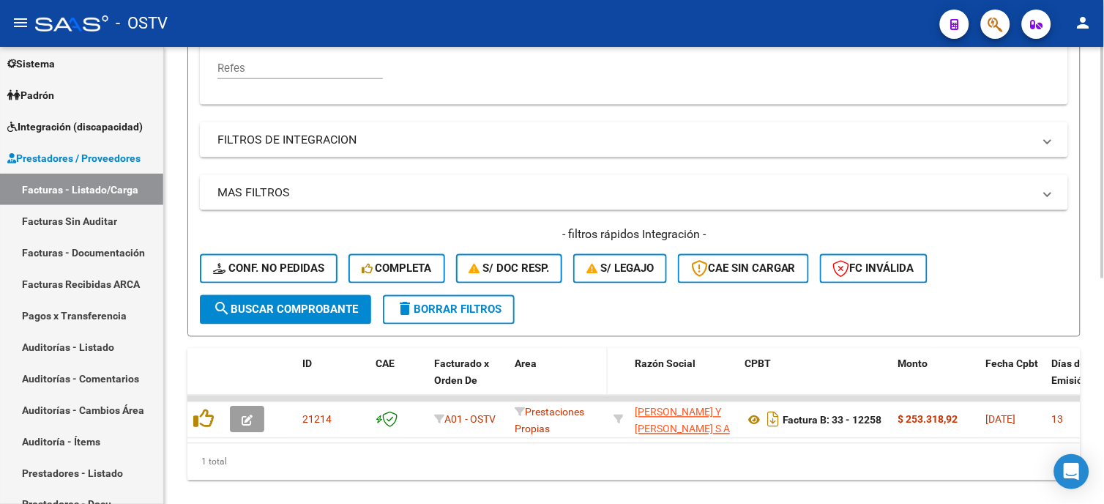
scroll to position [447, 0]
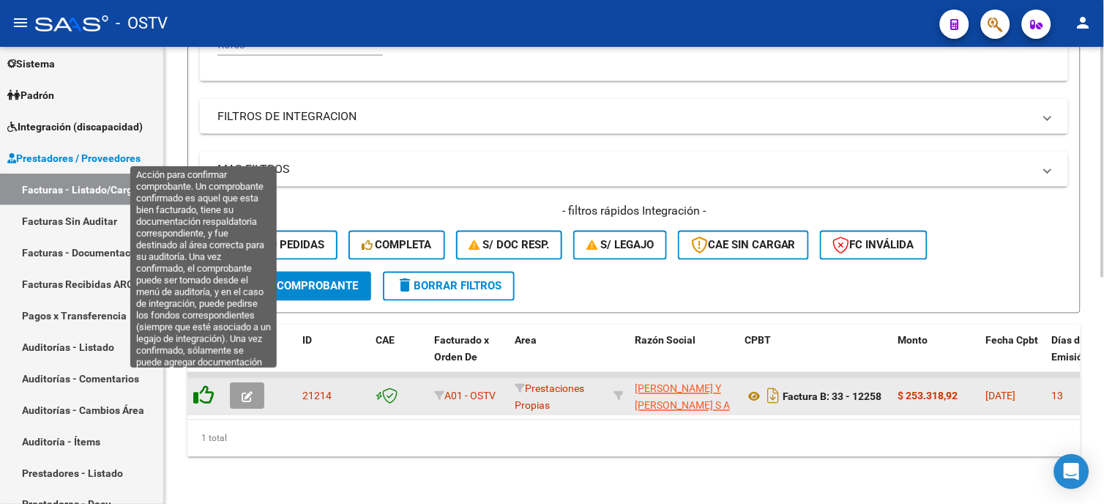
type input "12258"
click at [209, 387] on icon at bounding box center [203, 395] width 21 height 21
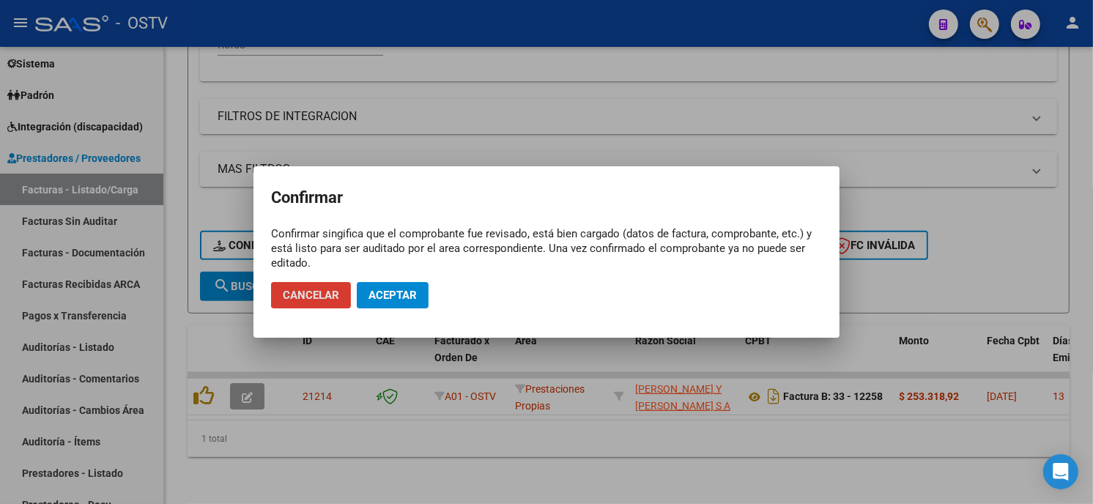
click at [410, 294] on span "Aceptar" at bounding box center [392, 295] width 48 height 13
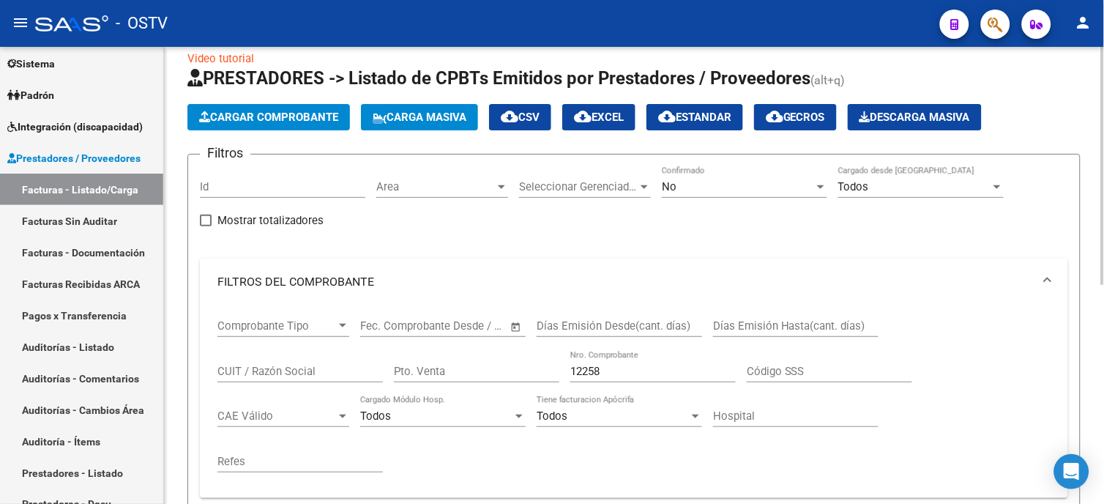
scroll to position [17, 0]
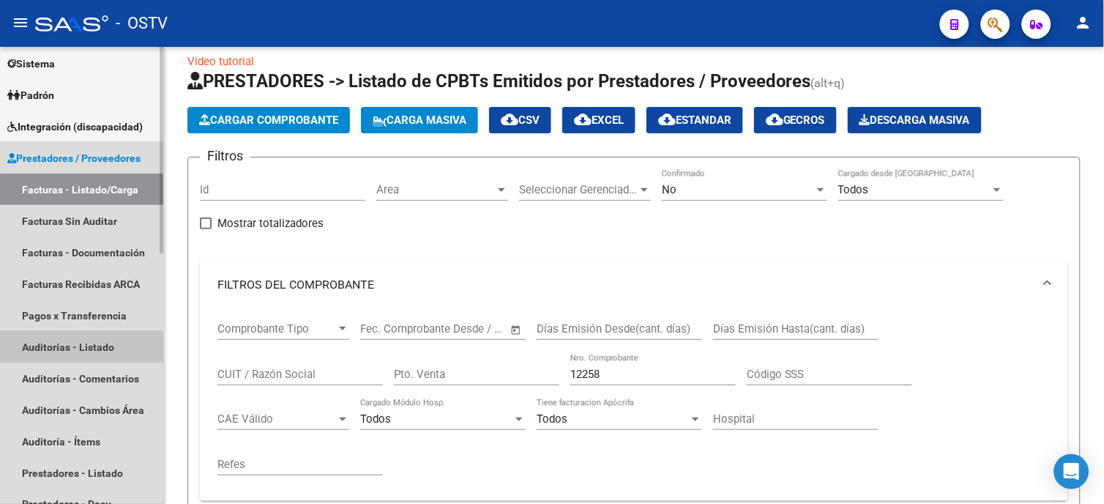
drag, startPoint x: 75, startPoint y: 348, endPoint x: 133, endPoint y: 345, distance: 57.2
click at [75, 347] on link "Auditorías - Listado" at bounding box center [81, 346] width 163 height 31
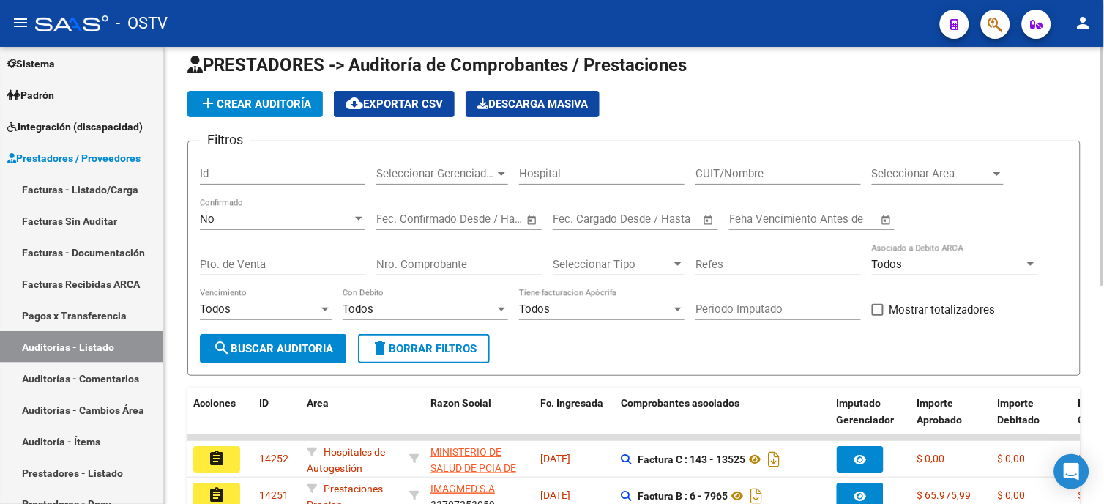
click at [278, 97] on span "add Crear Auditoría" at bounding box center [255, 103] width 112 height 13
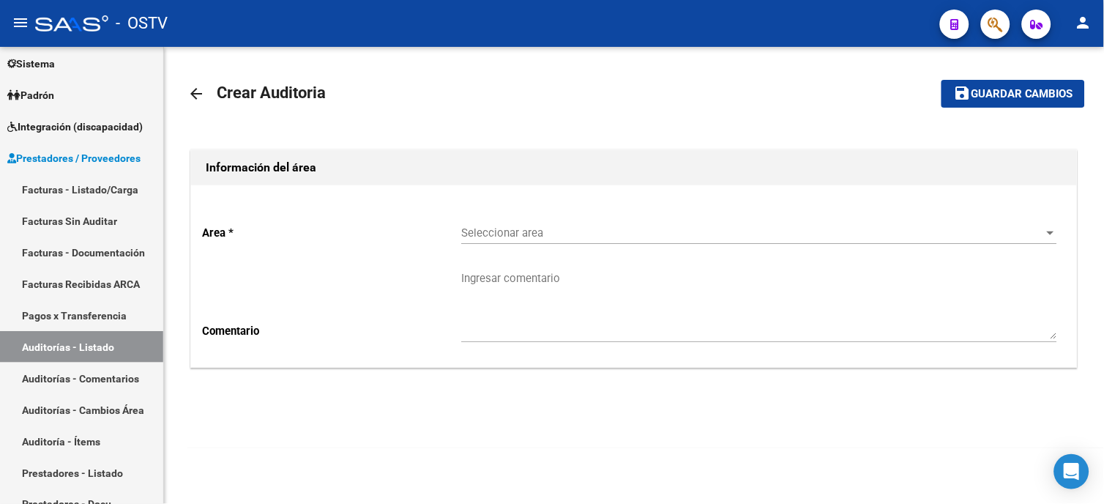
click at [543, 223] on div "Seleccionar area Seleccionar area" at bounding box center [759, 227] width 596 height 31
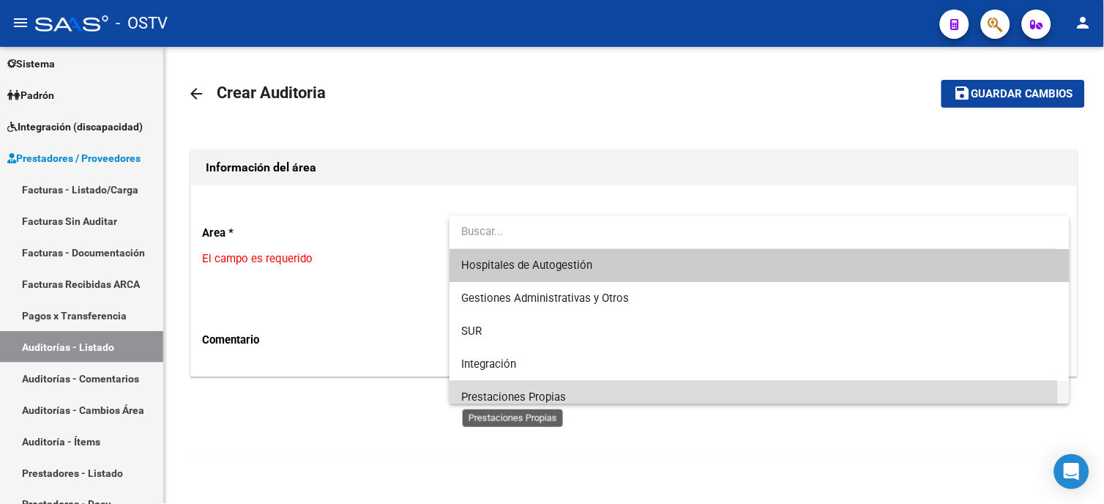
click at [533, 396] on span "Prestaciones Propias" at bounding box center [513, 396] width 105 height 13
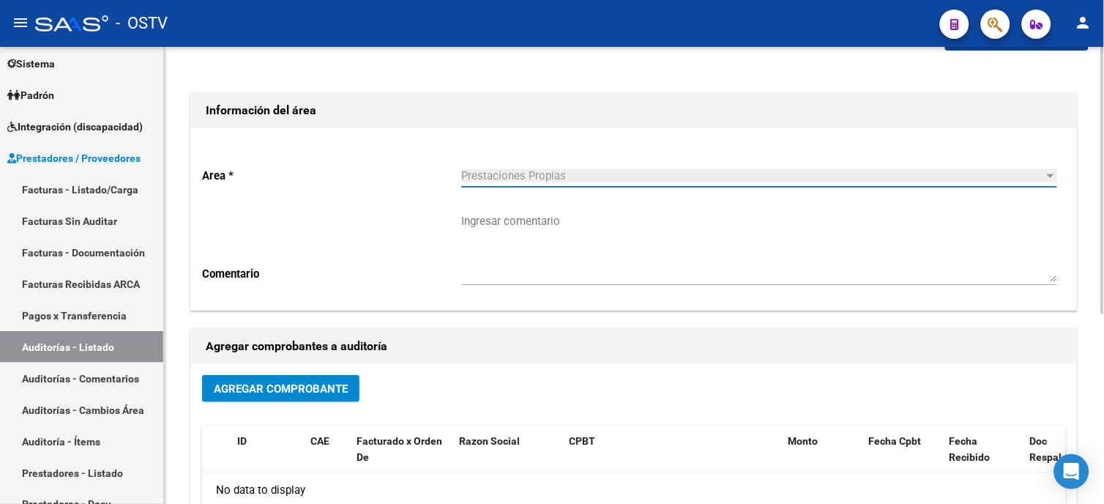
scroll to position [163, 0]
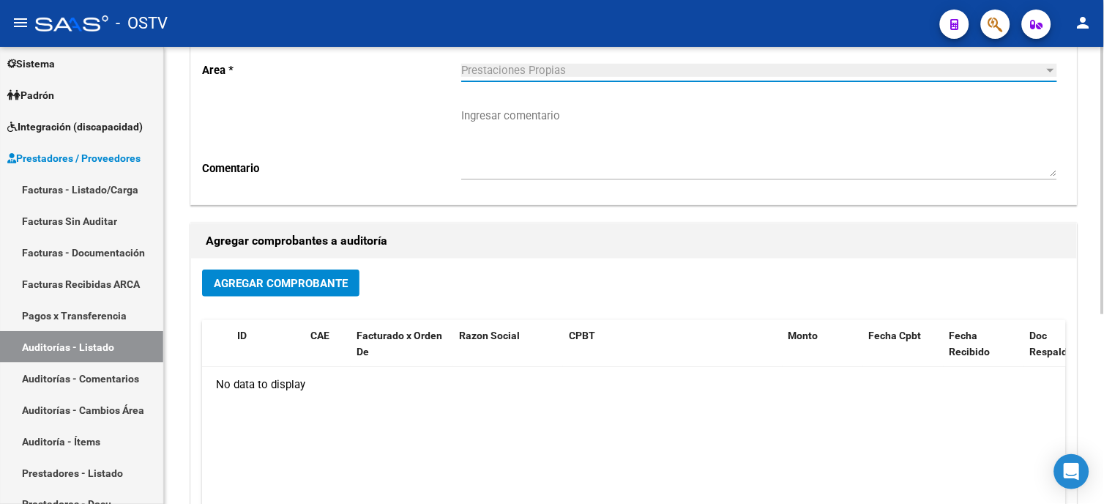
click at [335, 283] on span "Agregar Comprobante" at bounding box center [281, 283] width 134 height 13
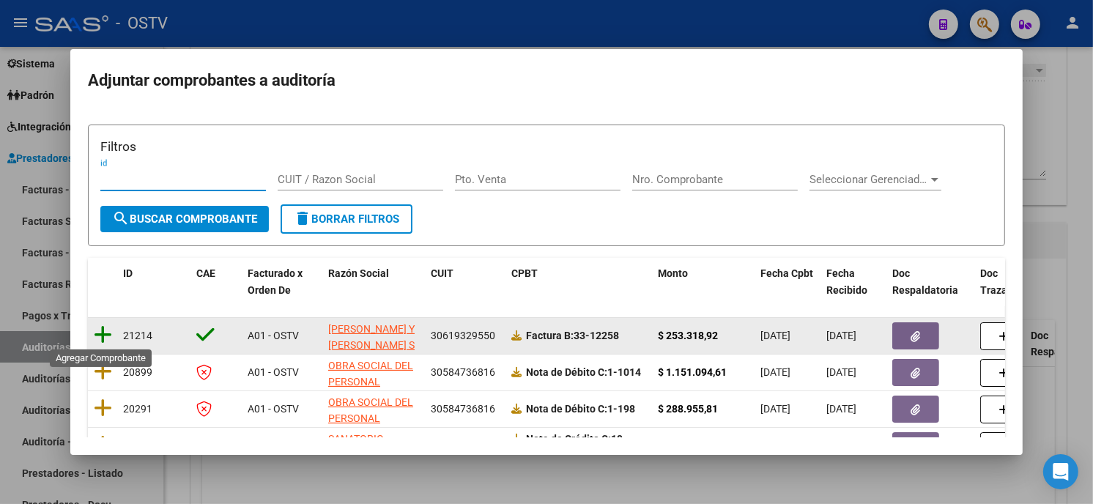
click at [104, 332] on icon at bounding box center [103, 334] width 18 height 21
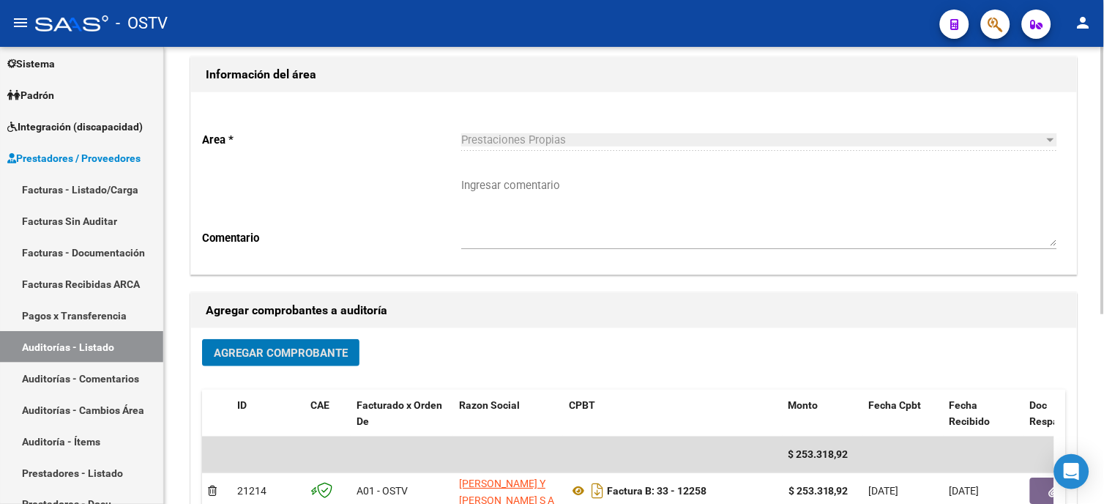
scroll to position [0, 0]
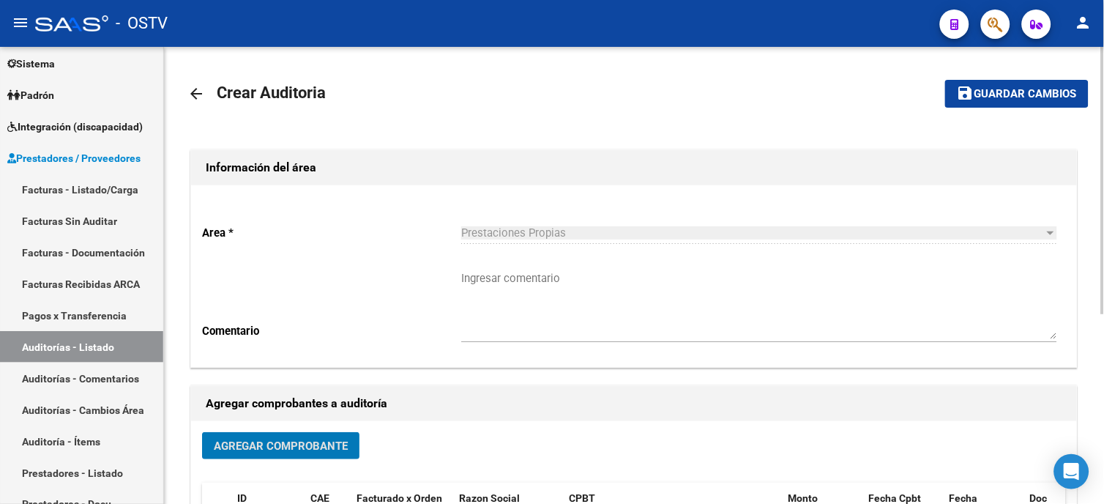
click at [1005, 92] on span "Guardar cambios" at bounding box center [1026, 94] width 103 height 13
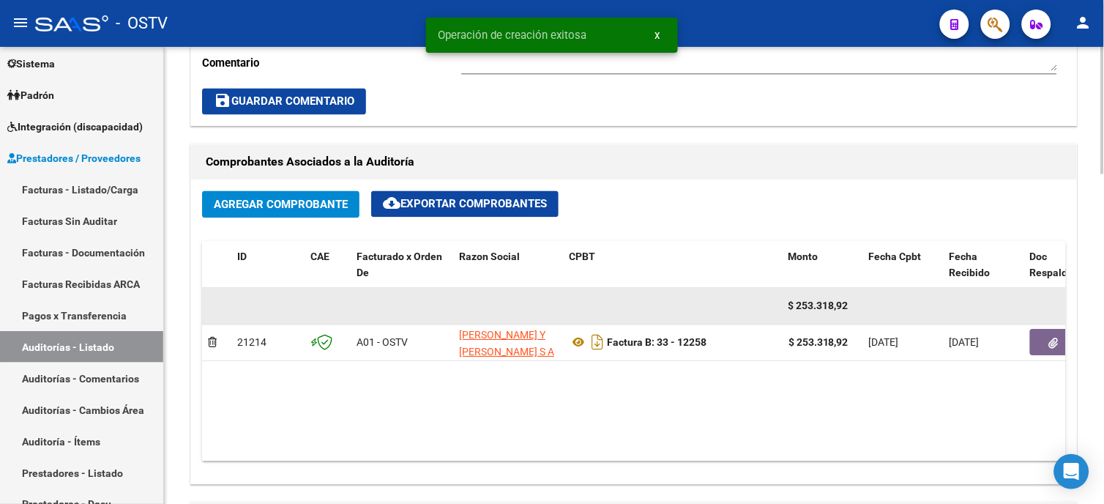
scroll to position [650, 0]
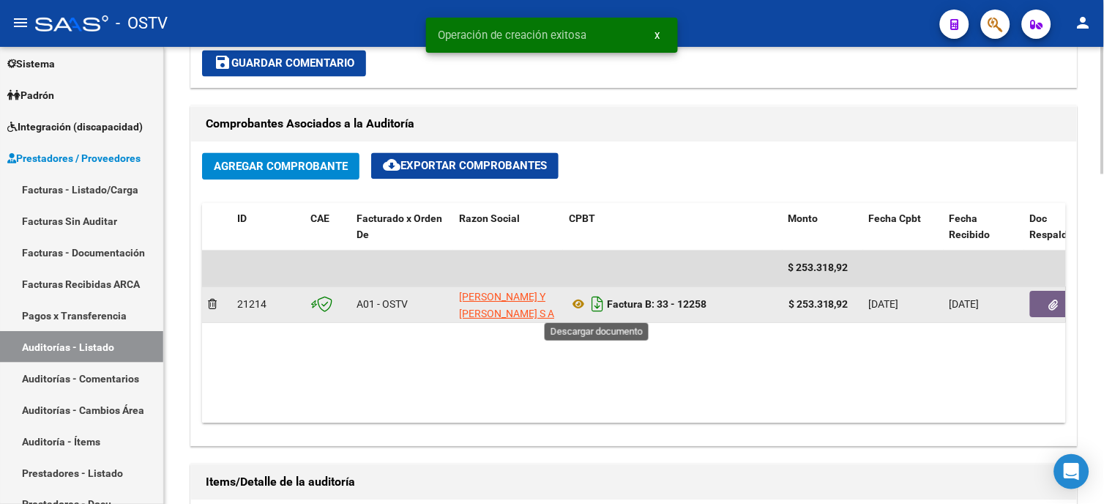
click at [598, 304] on icon "Descargar documento" at bounding box center [597, 304] width 19 height 23
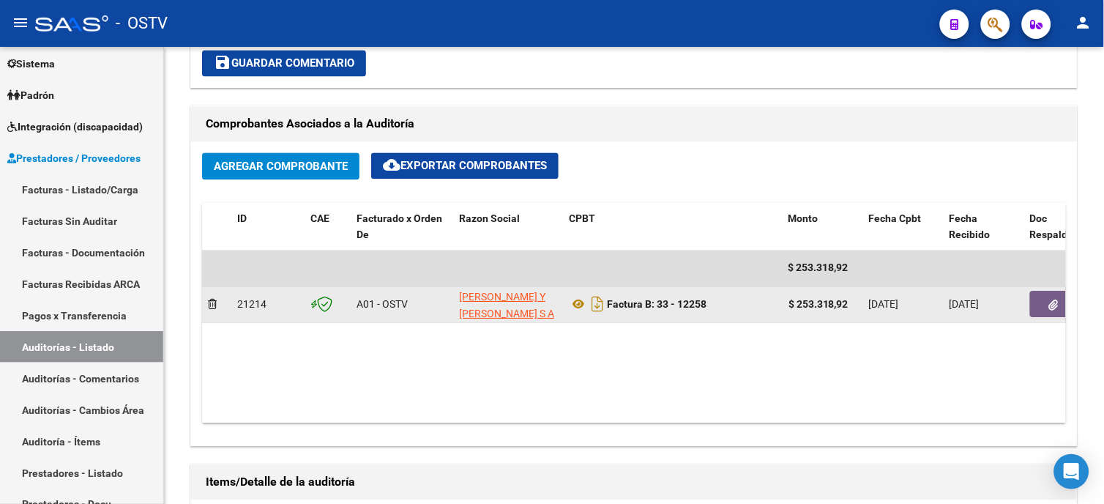
drag, startPoint x: 800, startPoint y: 302, endPoint x: 854, endPoint y: 303, distance: 54.2
click at [854, 303] on div "$ 253.318,92" at bounding box center [823, 305] width 69 height 17
copy strong "253.318,92"
click at [1049, 306] on icon "button" at bounding box center [1054, 305] width 10 height 11
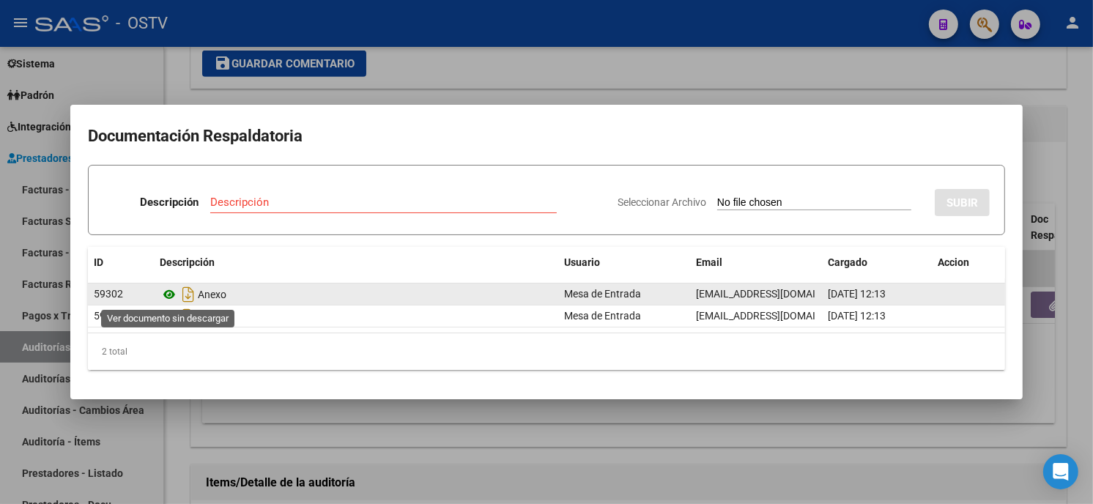
click at [171, 289] on icon at bounding box center [169, 295] width 19 height 18
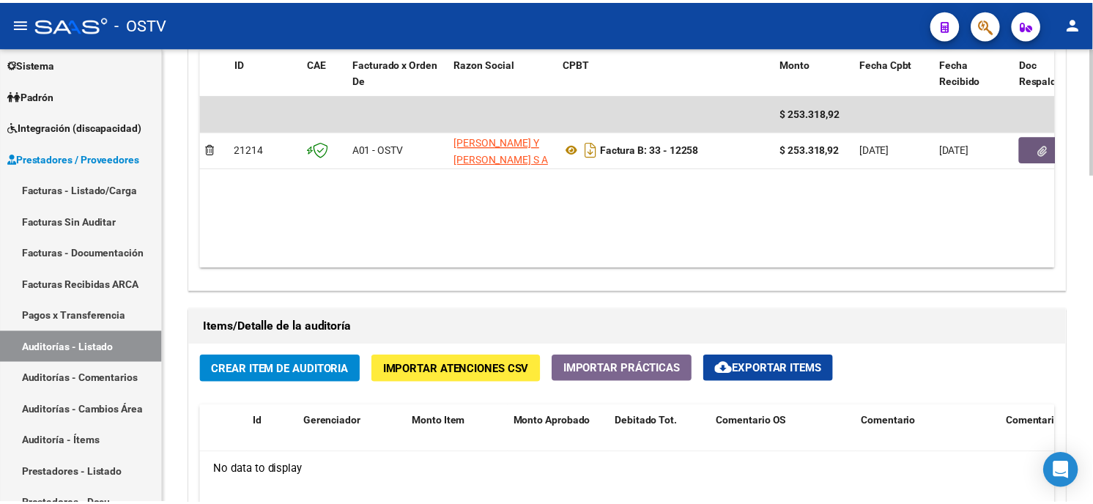
scroll to position [814, 0]
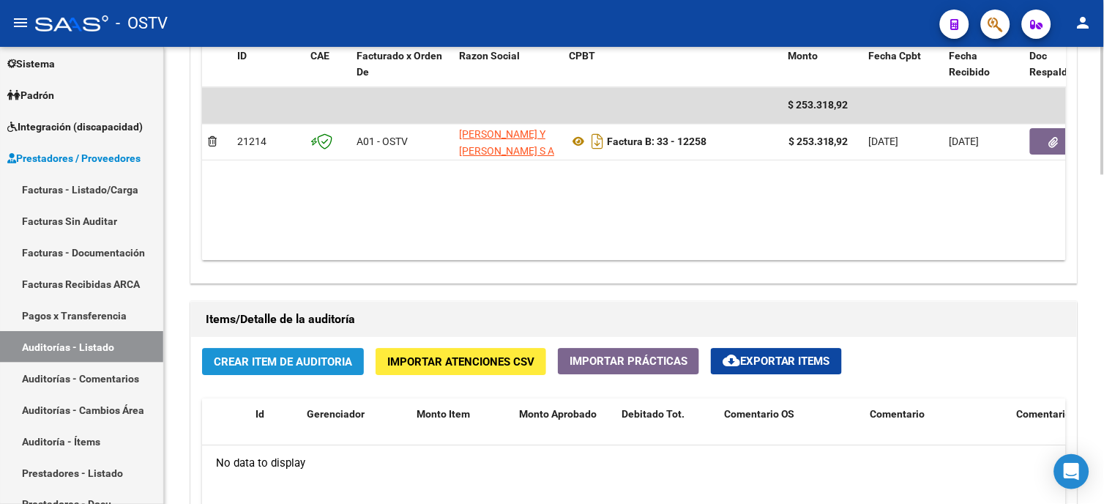
click at [288, 362] on span "Crear Item de Auditoria" at bounding box center [283, 361] width 138 height 13
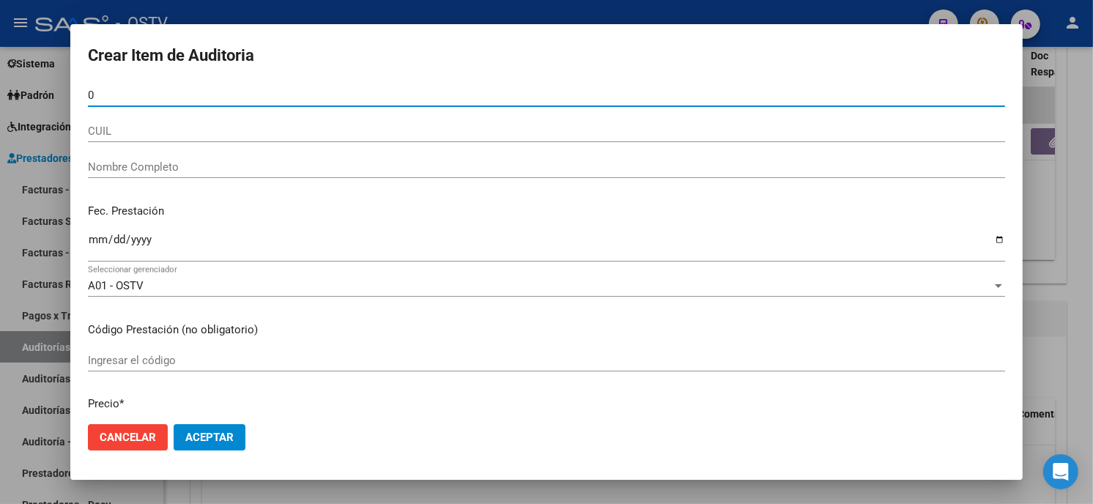
paste input "9979326"
type input "09979326"
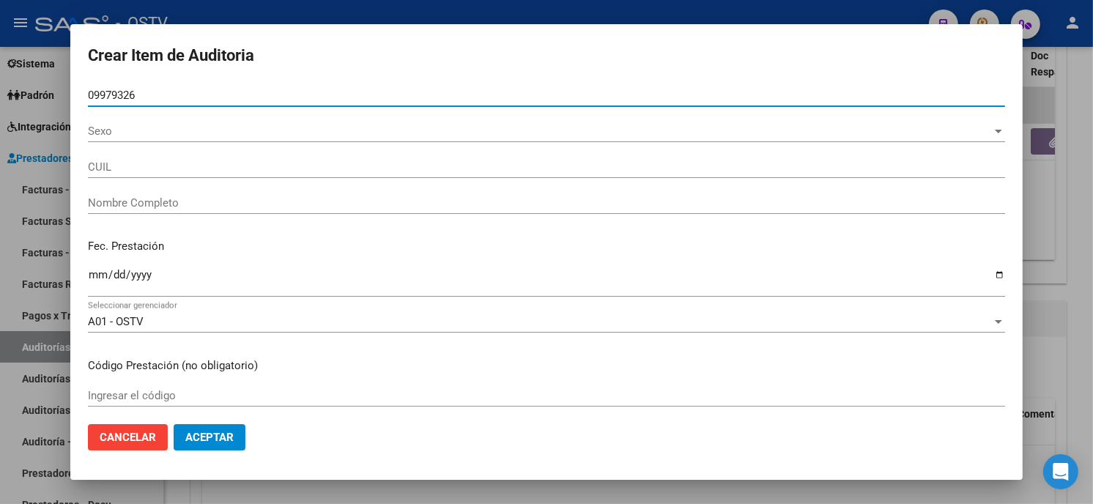
type input "27099793266"
type input "[PERSON_NAME] [PERSON_NAME]"
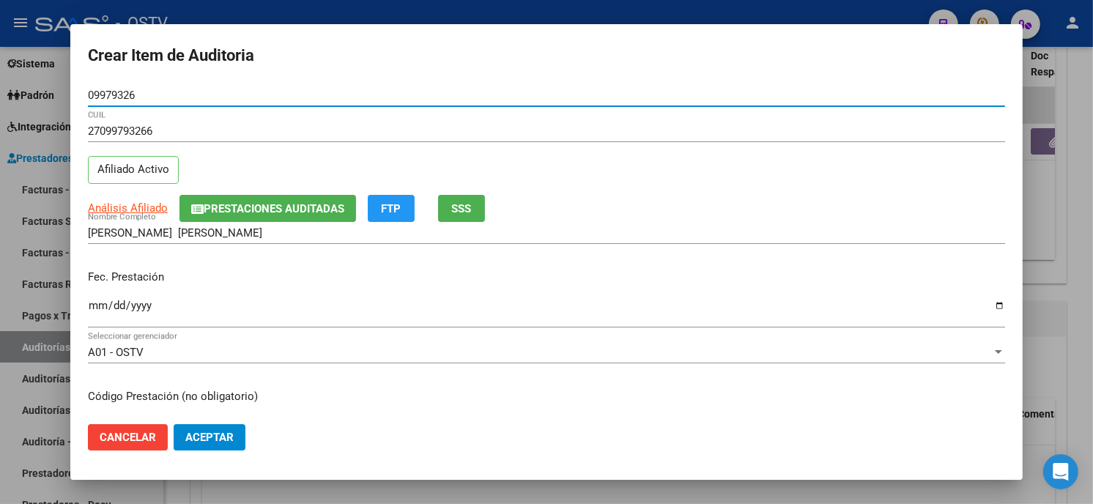
type input "09979326"
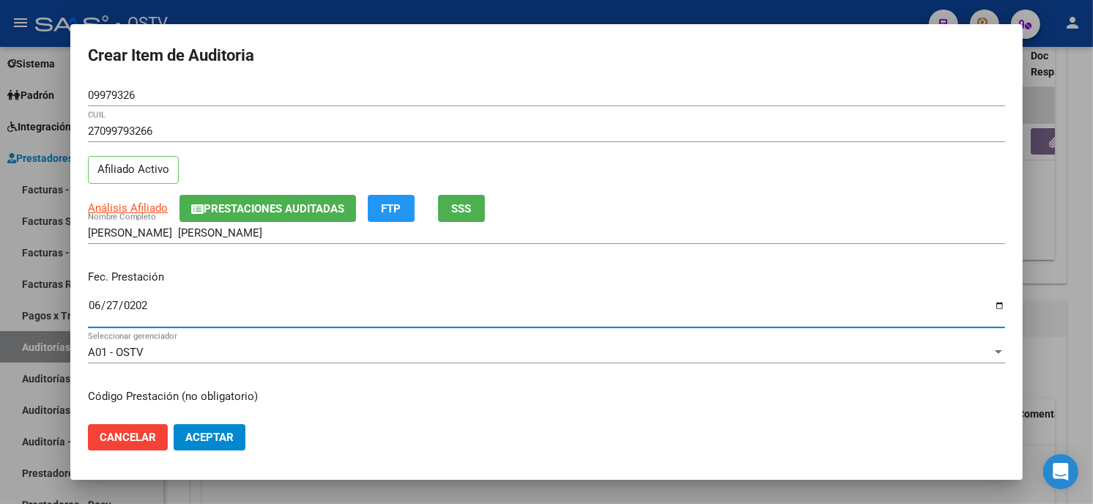
type input "[DATE]"
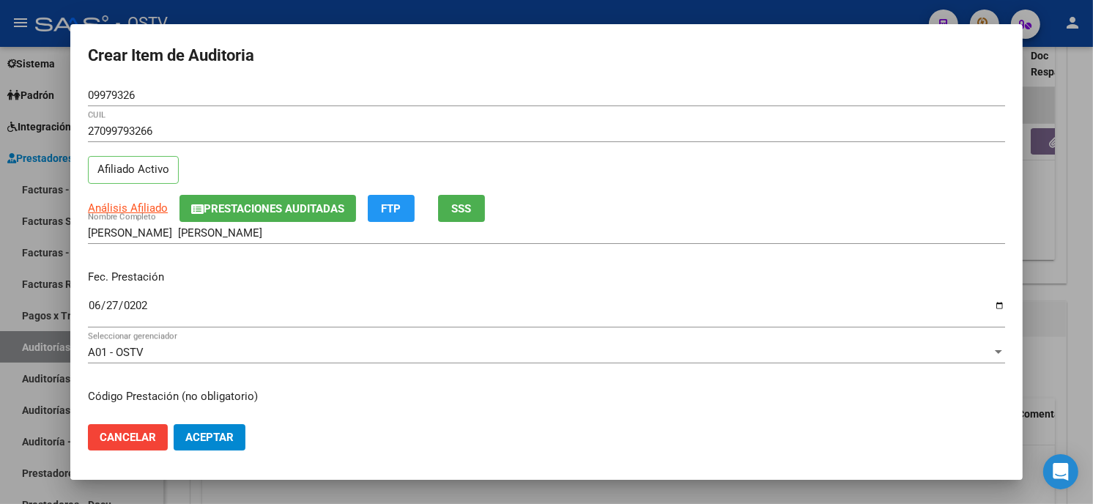
scroll to position [178, 0]
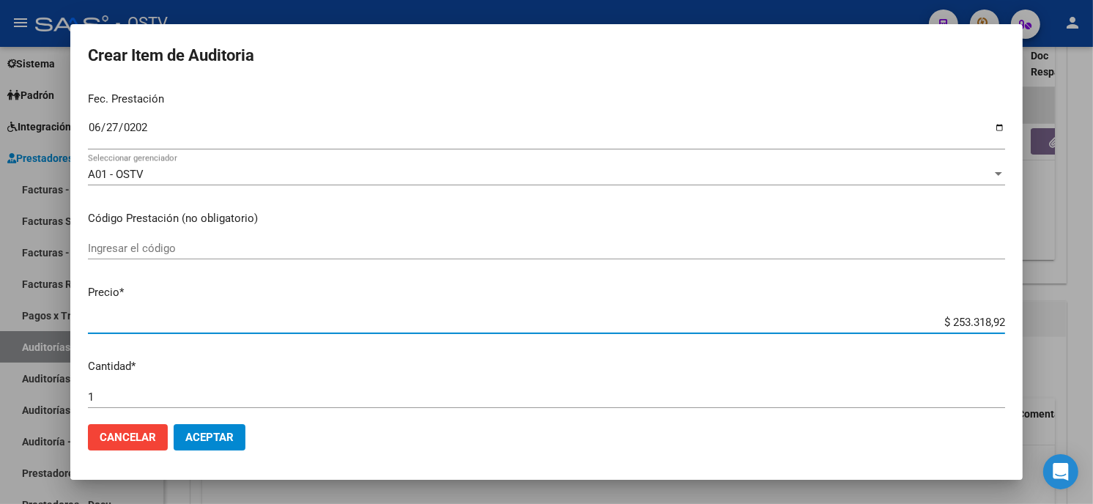
type input "$ 0,01"
type input "$ 0,17"
type input "$ 1,79"
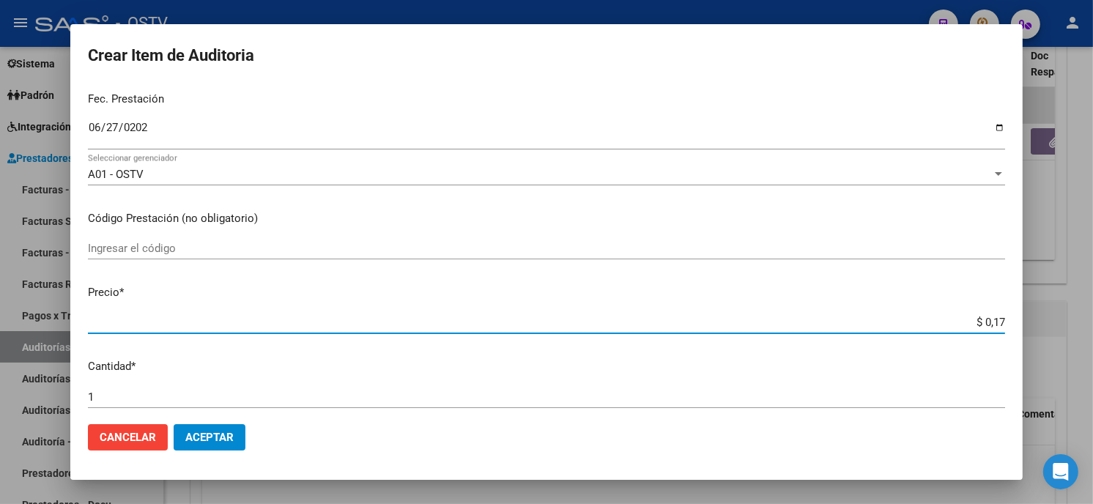
type input "$ 1,79"
type input "$ 17,92"
type input "$ 179,28"
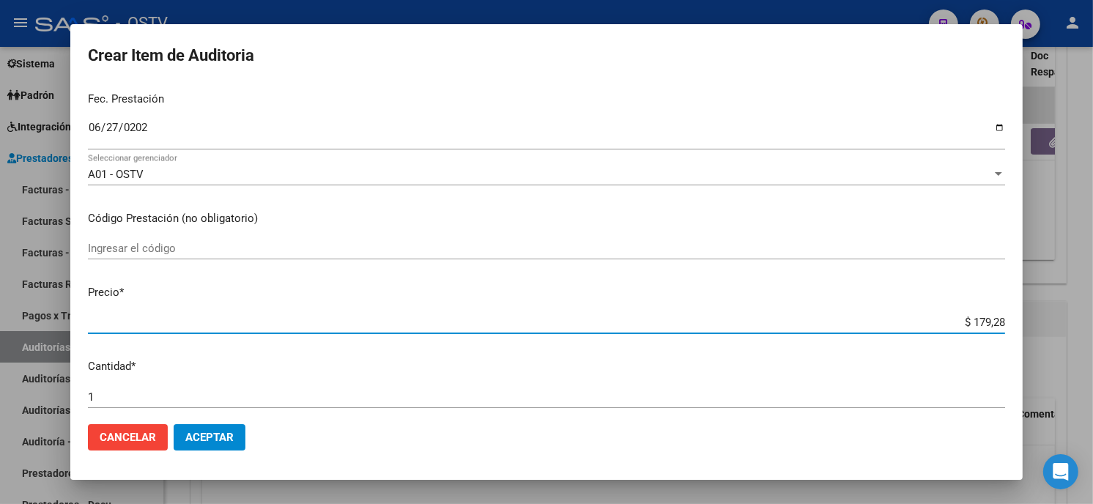
type input "$ 1.792,85"
type input "$ 17.928,52"
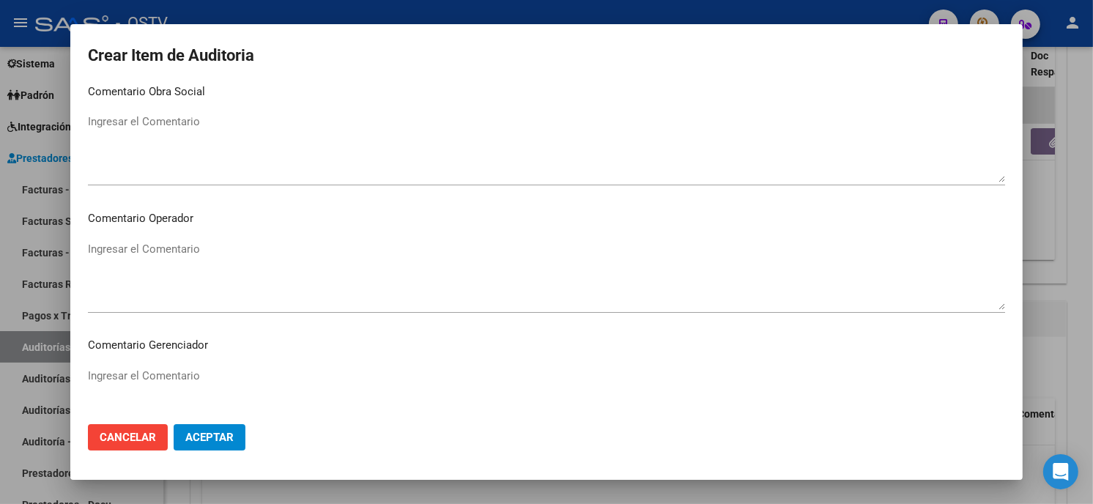
scroll to position [929, 0]
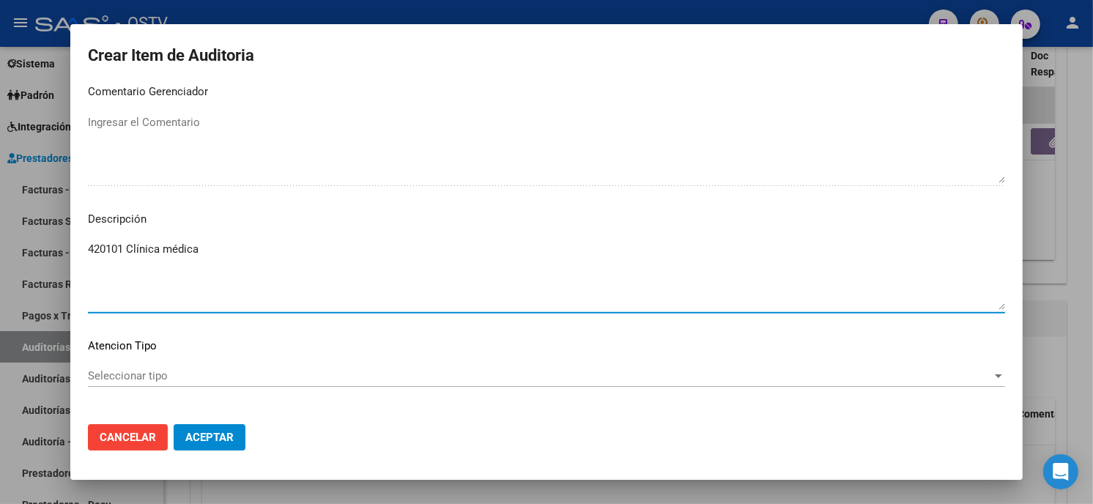
type textarea "420101 Clínica médica"
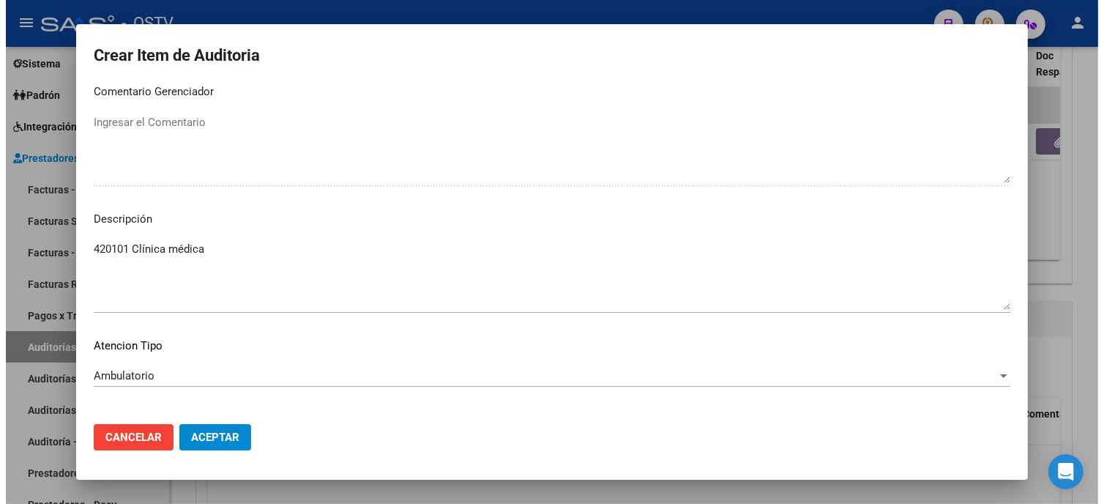
scroll to position [991, 0]
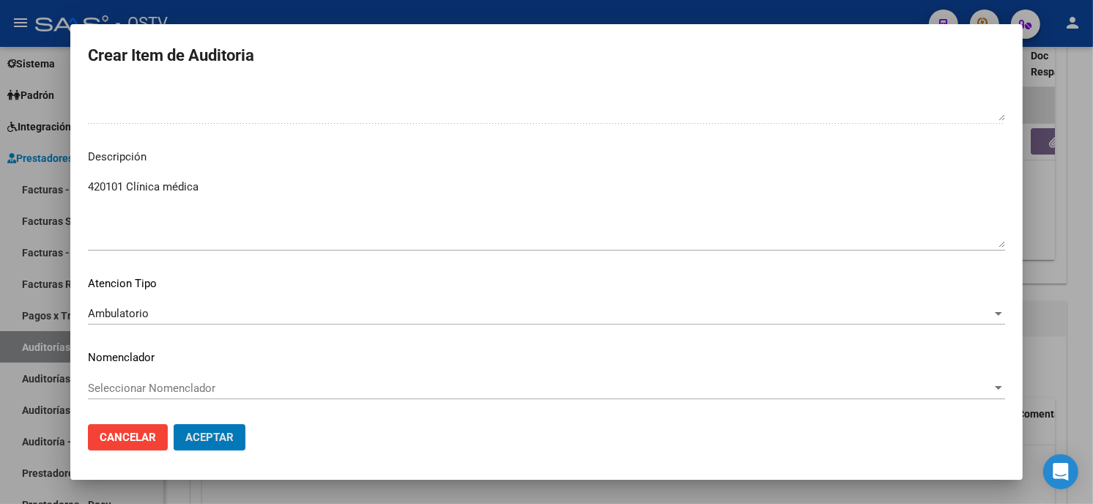
click at [174, 424] on button "Aceptar" at bounding box center [210, 437] width 72 height 26
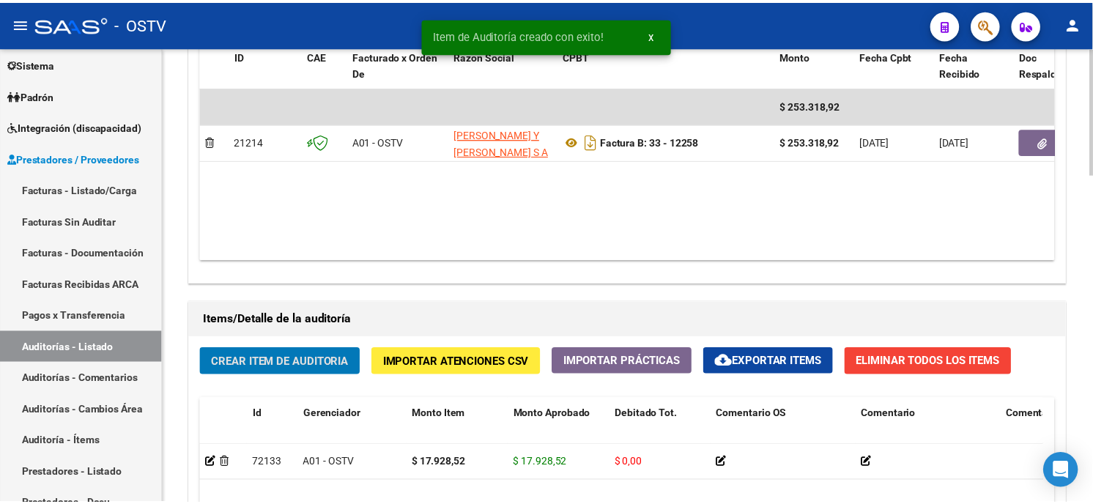
scroll to position [814, 0]
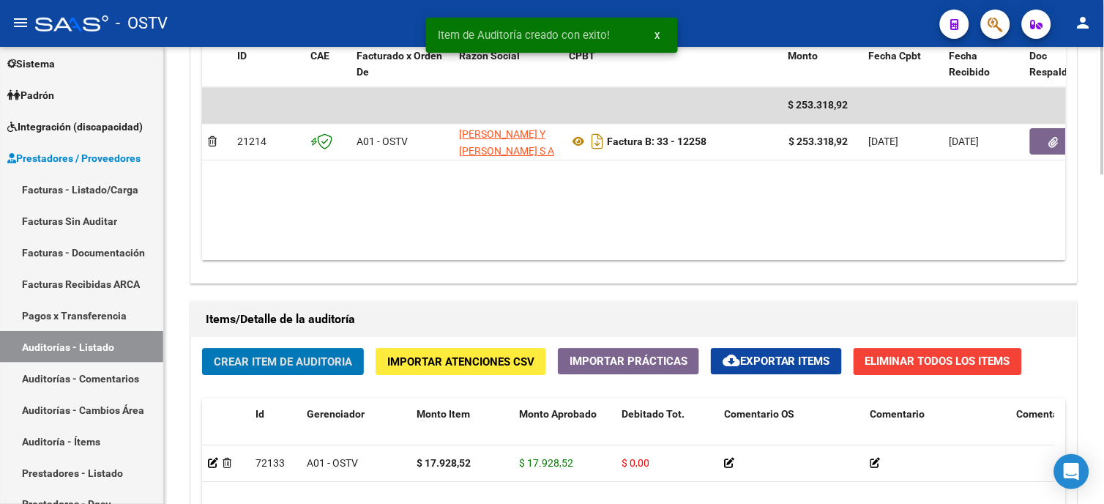
click at [265, 367] on span "Crear Item de Auditoria" at bounding box center [283, 361] width 138 height 13
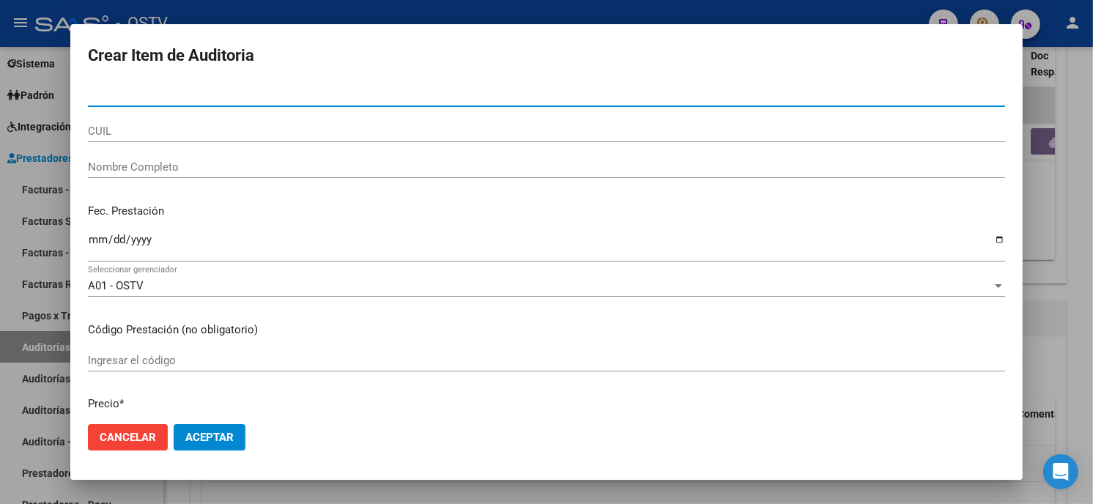
paste input "46759902"
type input "46759902"
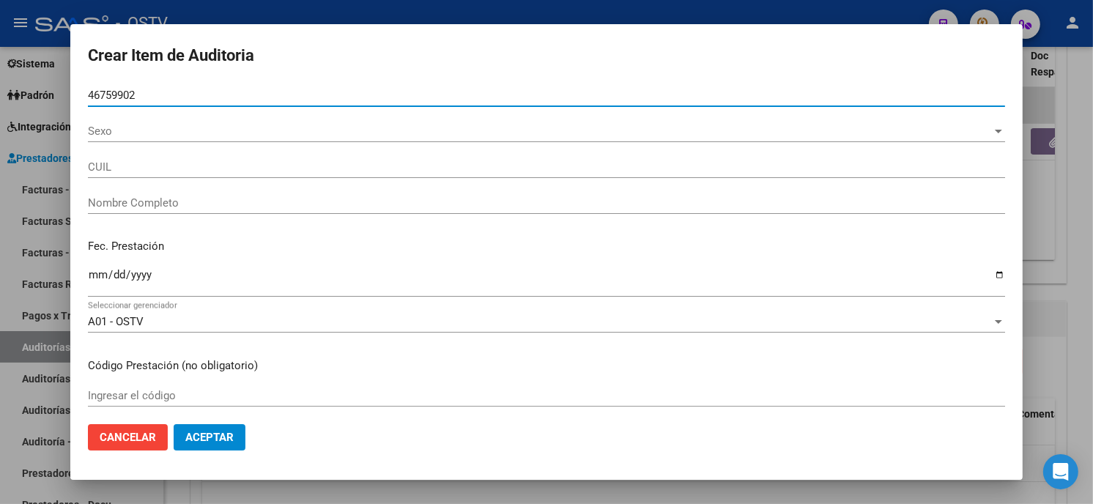
type input "20467599020"
type input "[PERSON_NAME] [PERSON_NAME]"
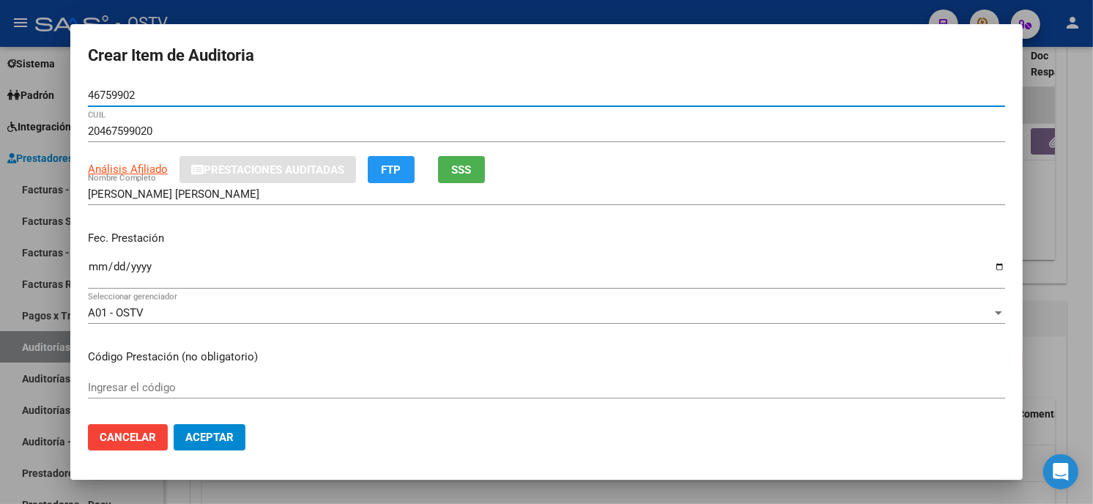
type input "46759902"
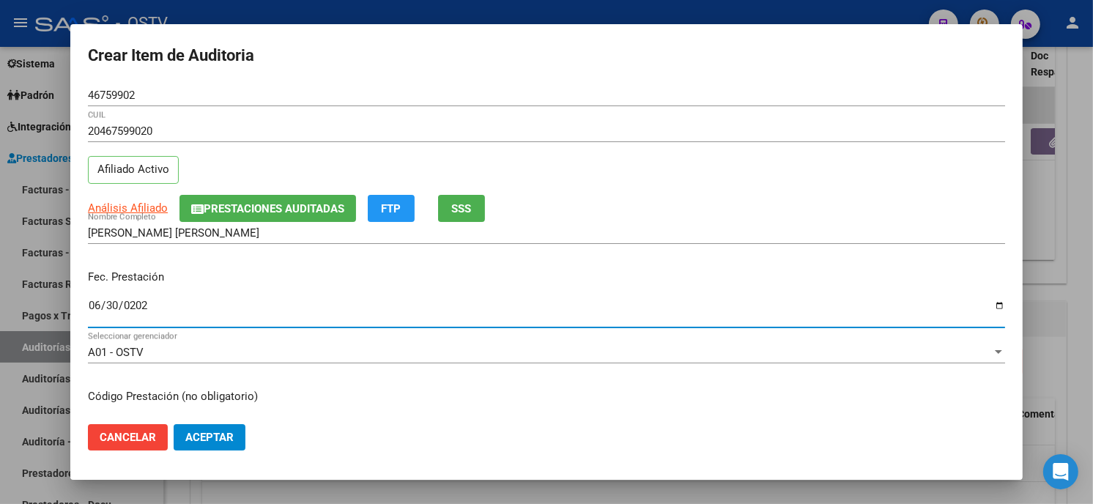
type input "[DATE]"
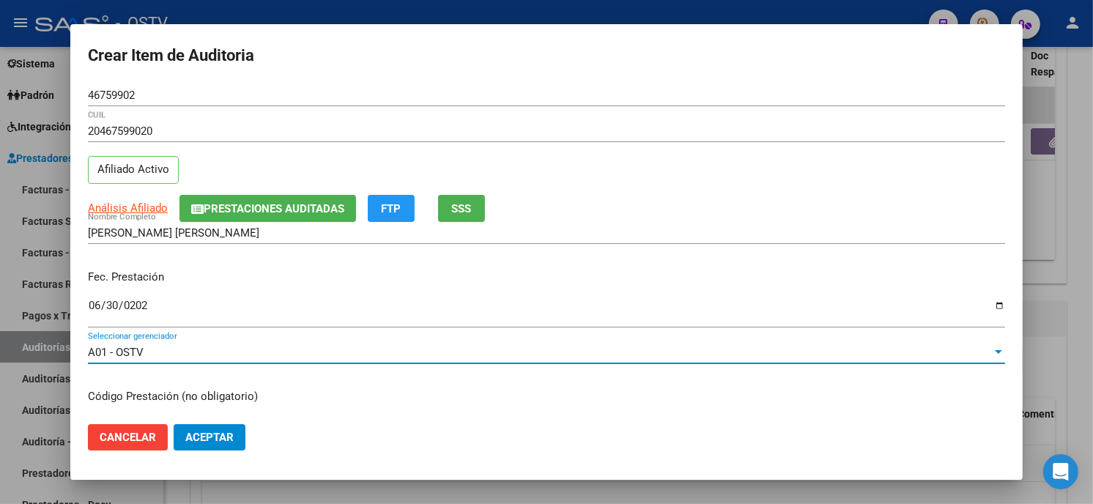
scroll to position [178, 0]
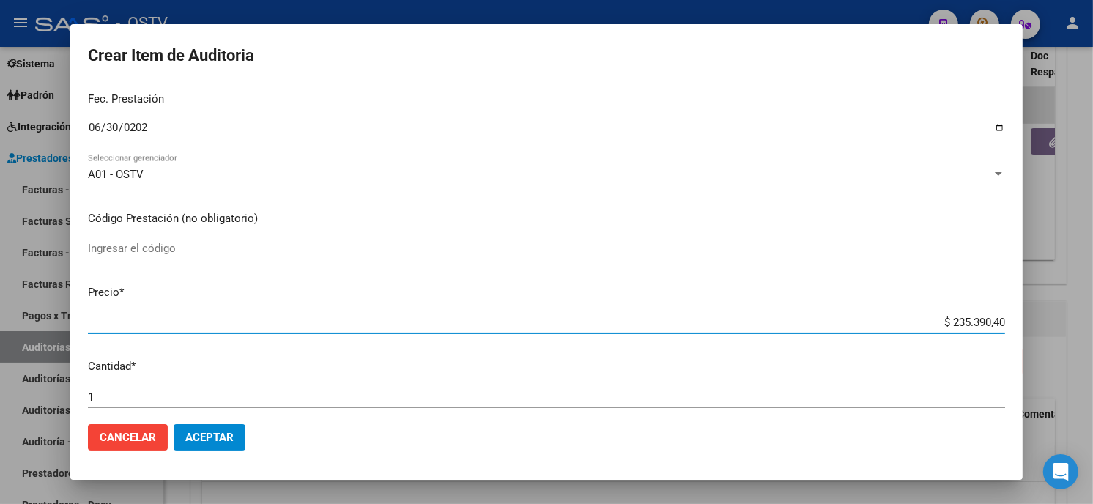
type input "$ 0,01"
type input "$ 0,17"
type input "$ 1,79"
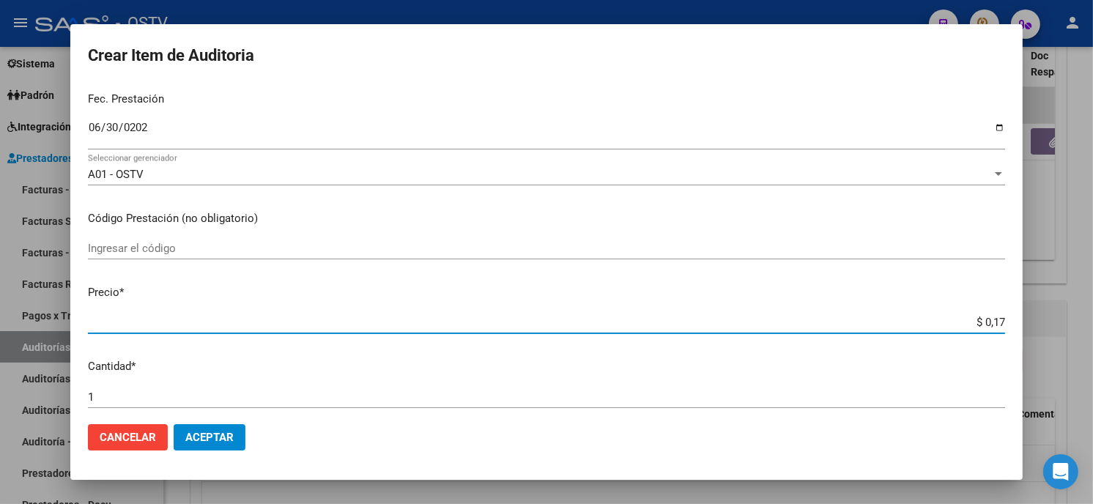
type input "$ 1,79"
type input "$ 17,92"
type input "$ 179,28"
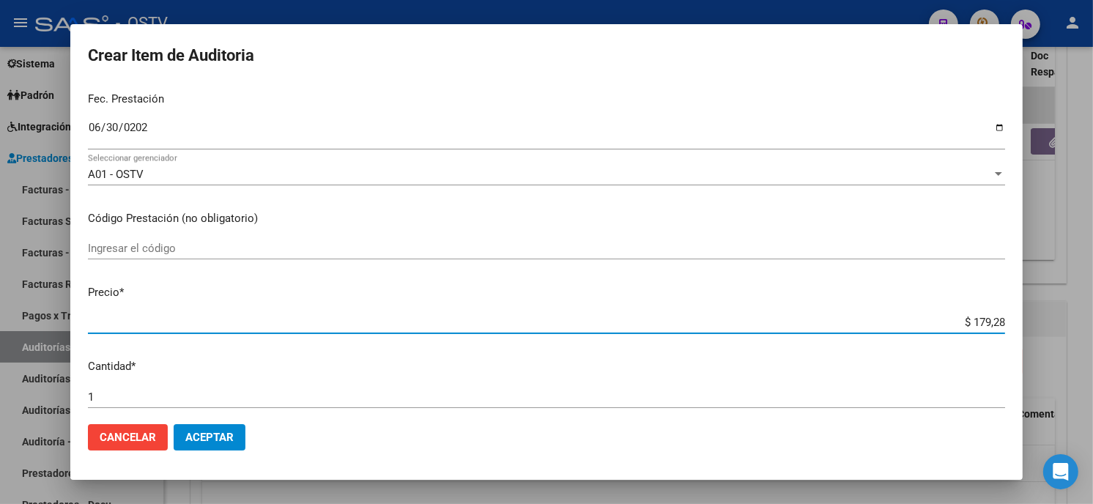
type input "$ 1.792,85"
type input "$ 17.928,52"
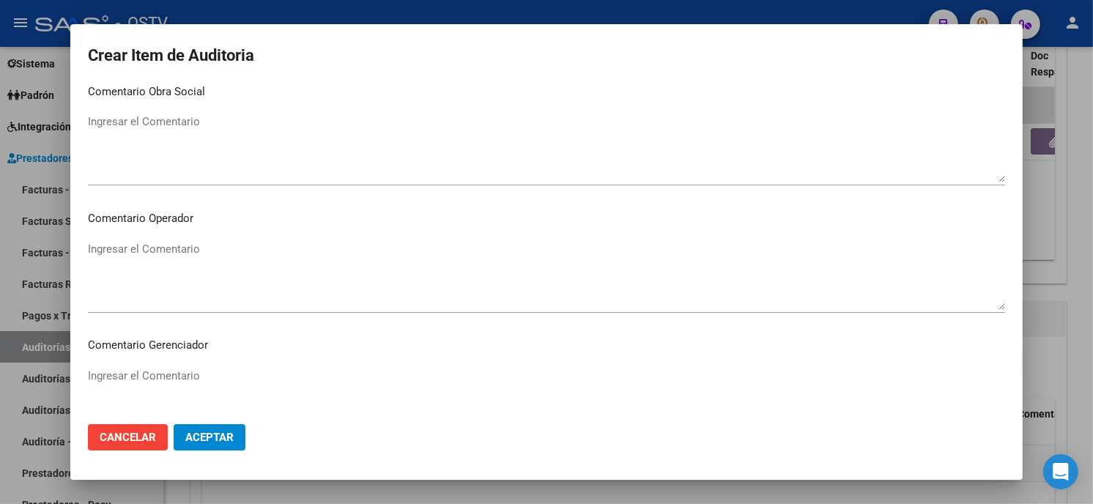
scroll to position [929, 0]
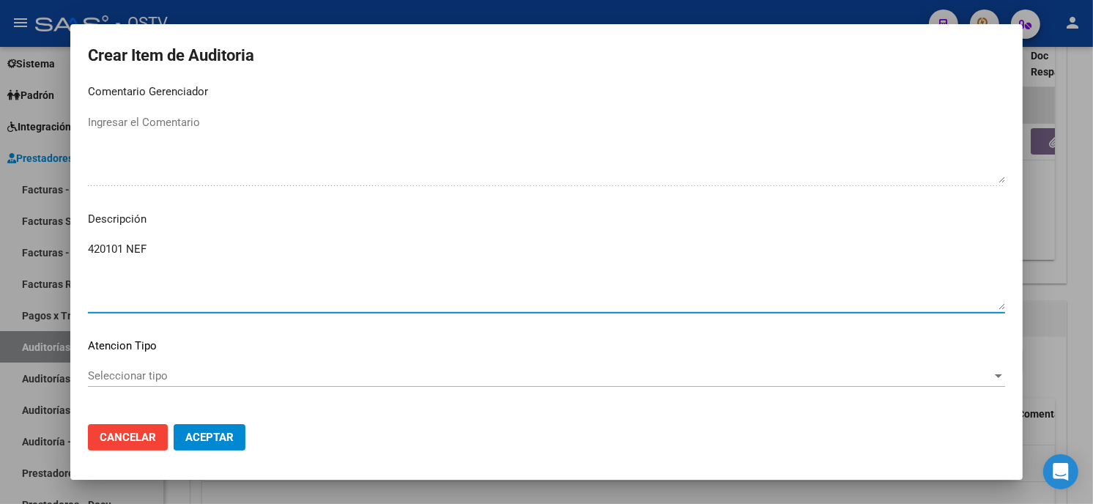
type textarea "420101 NEF"
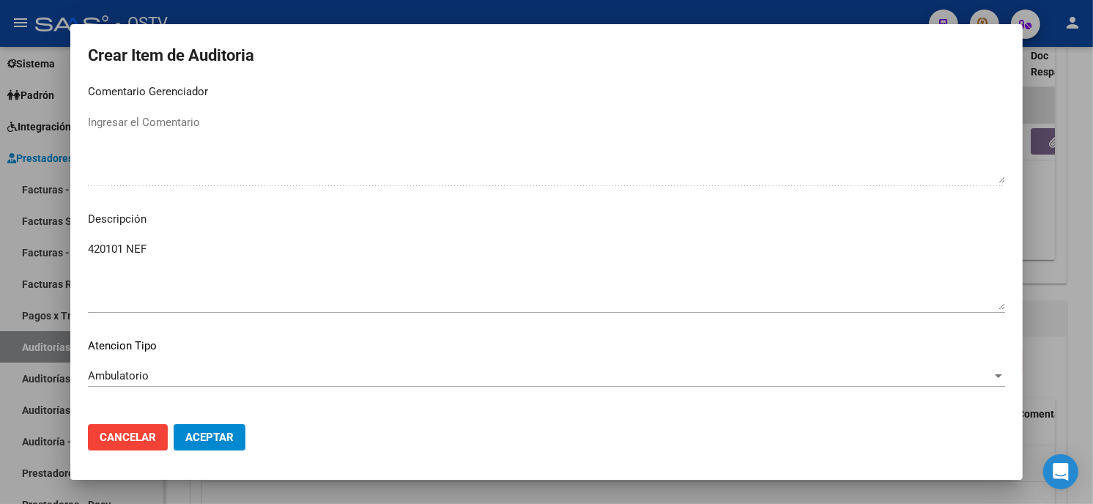
scroll to position [991, 0]
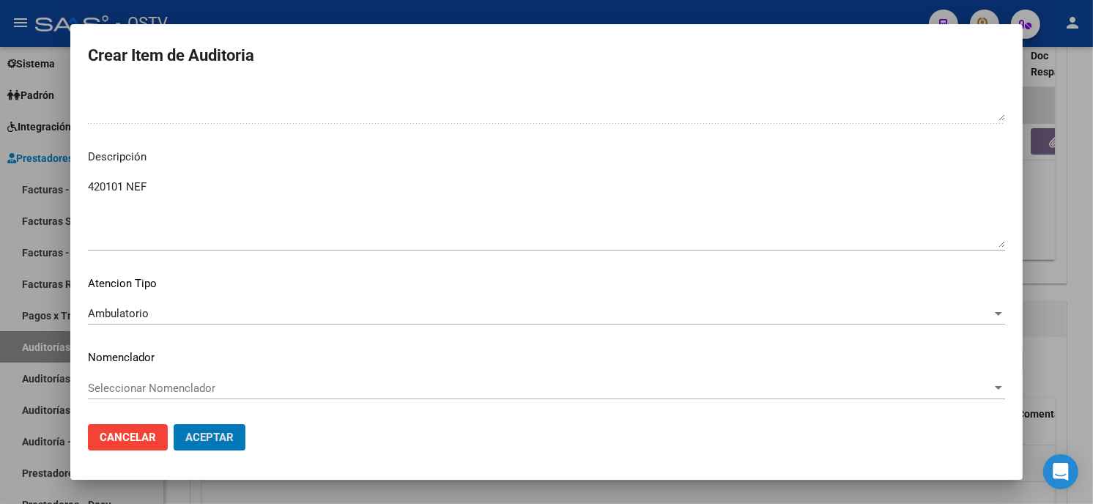
click at [174, 424] on button "Aceptar" at bounding box center [210, 437] width 72 height 26
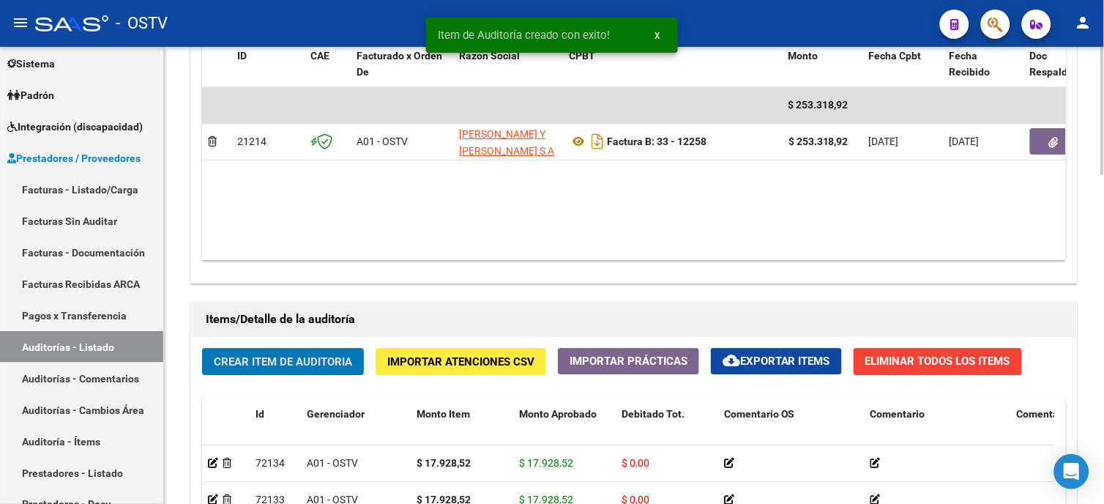
click at [280, 363] on span "Crear Item de Auditoria" at bounding box center [283, 361] width 138 height 13
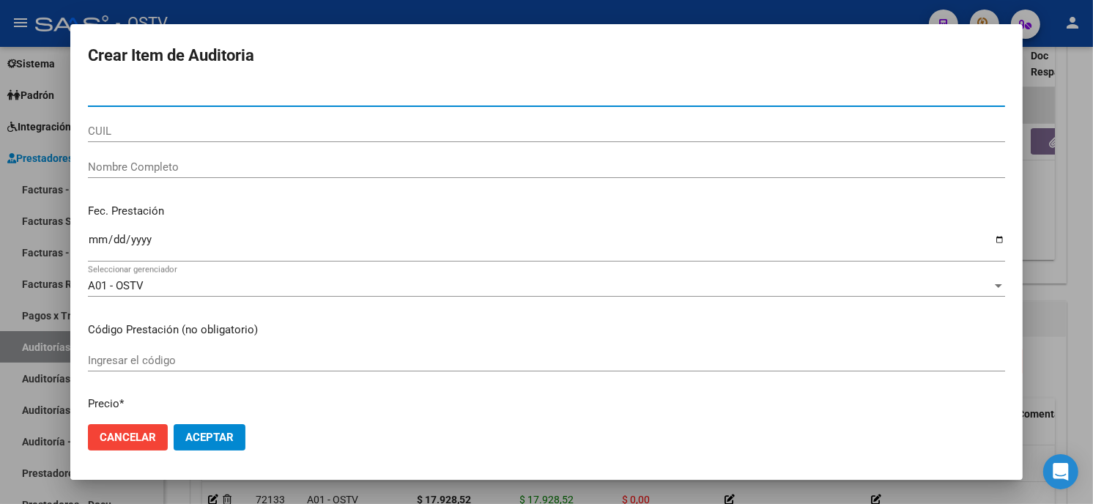
paste input "1386556"
click at [92, 92] on input "1386556" at bounding box center [546, 95] width 917 height 13
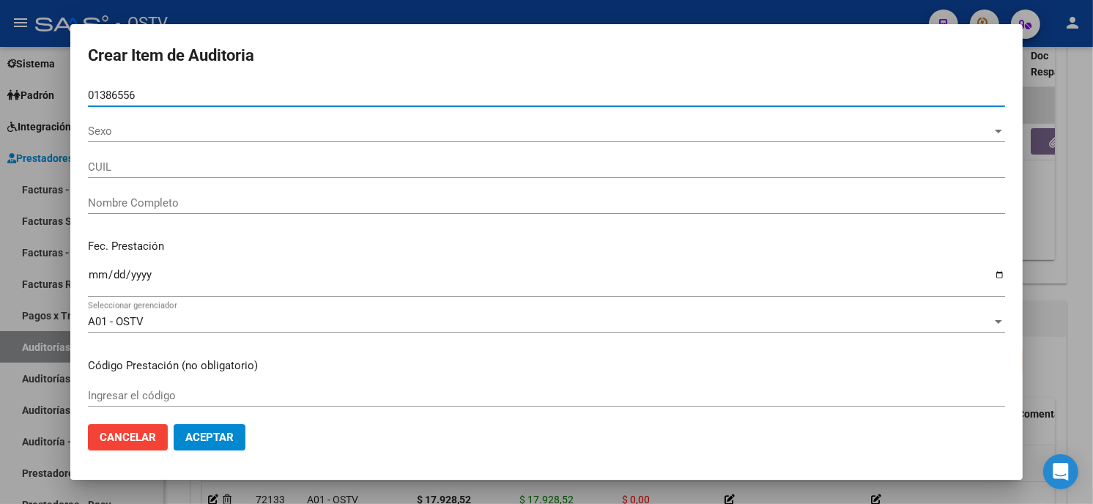
type input "01386556"
type input "27013865561"
type input "[PERSON_NAME]"
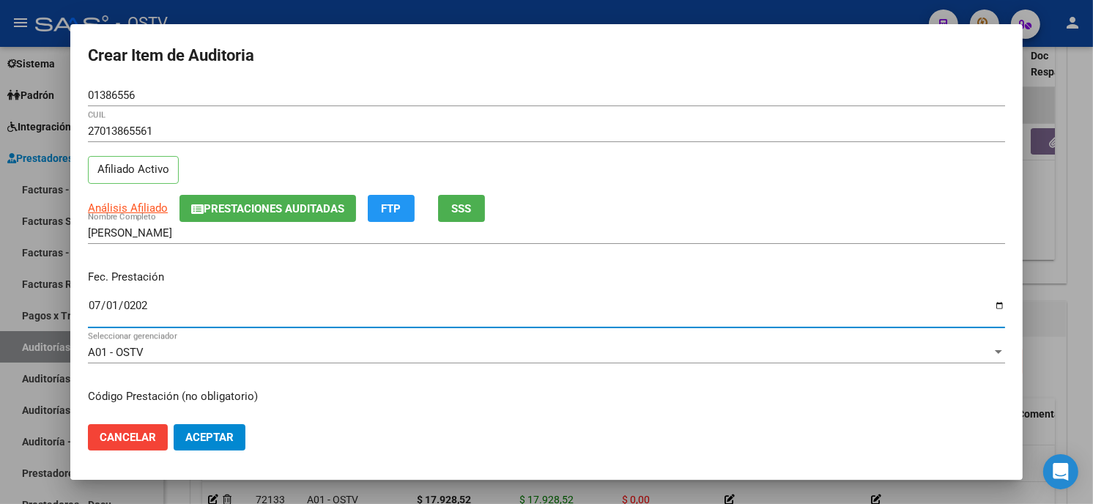
type input "[DATE]"
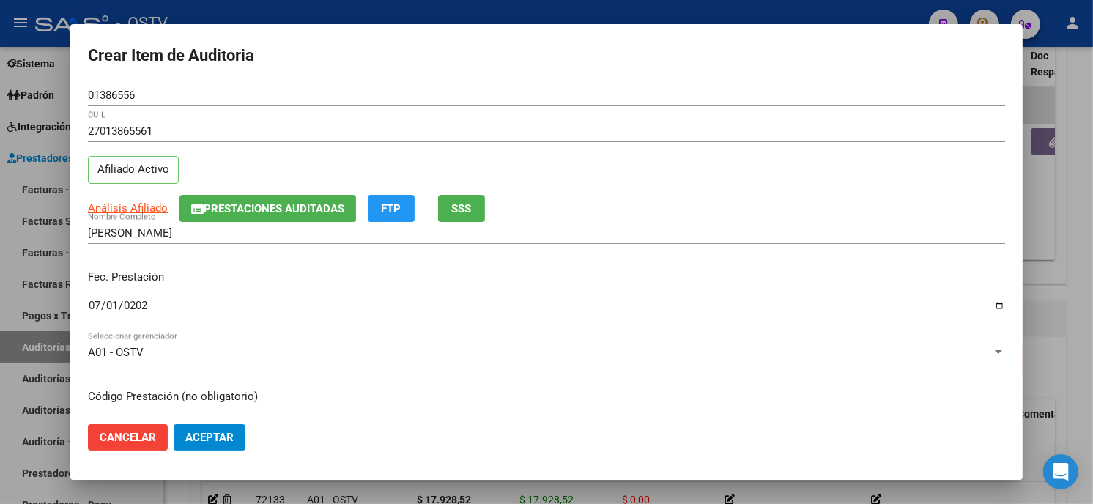
scroll to position [178, 0]
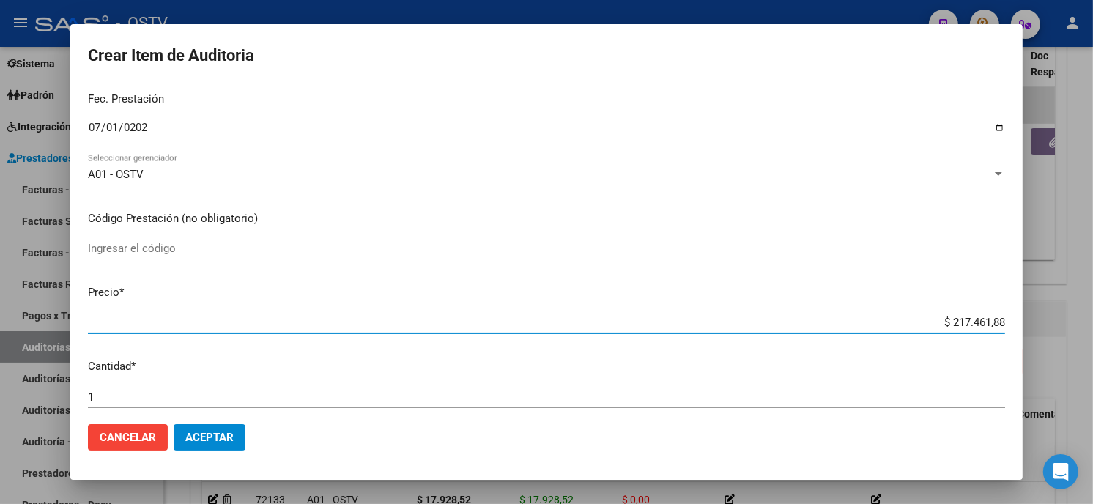
type input "$ 0,01"
type input "$ 0,18"
type input "$ 1,81"
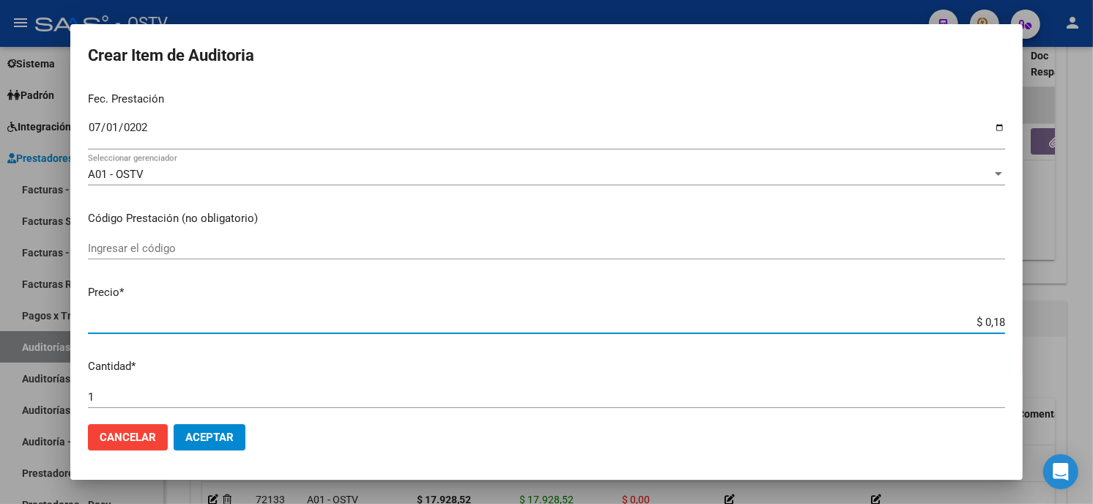
type input "$ 1,81"
type input "$ 18,12"
type input "$ 181,25"
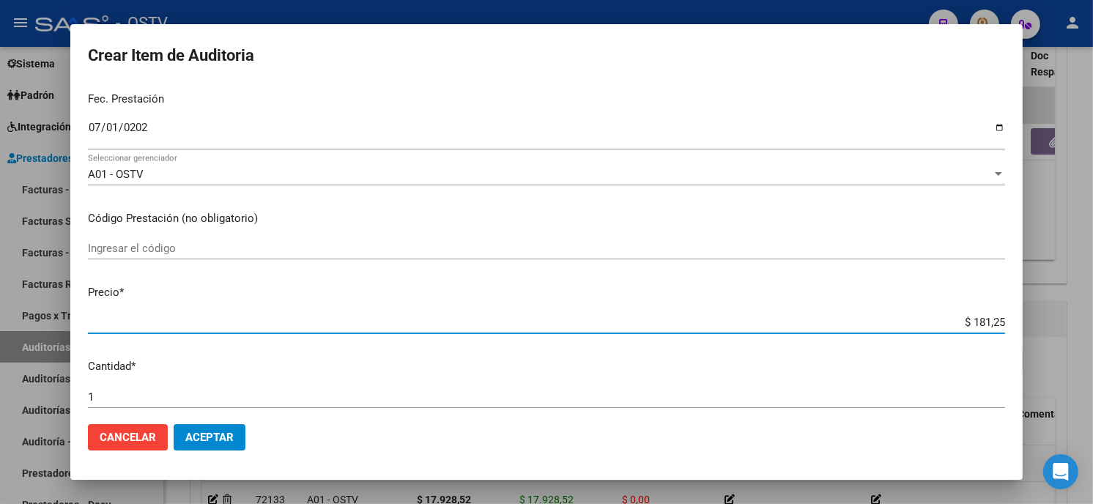
type input "$ 1.812,57"
type input "$ 18.125,74"
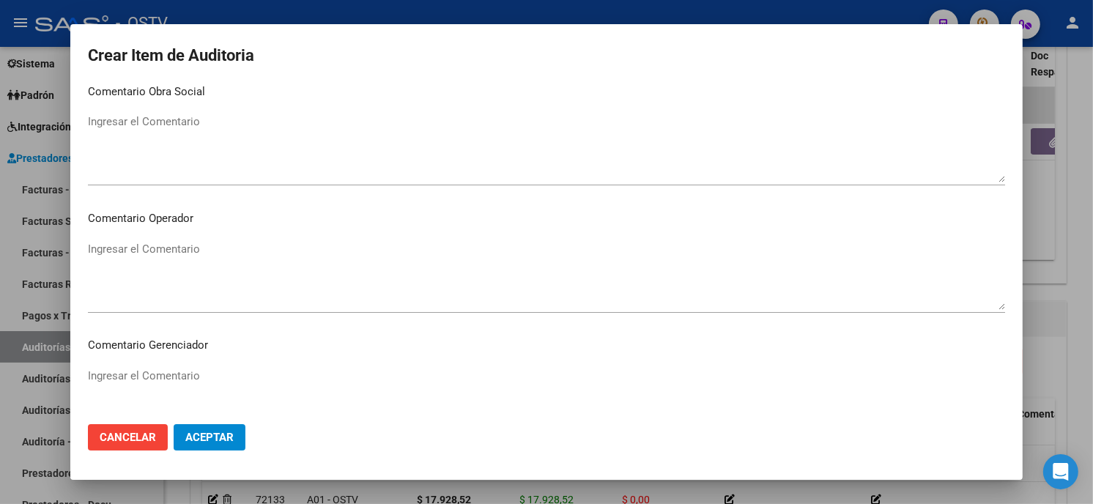
scroll to position [929, 0]
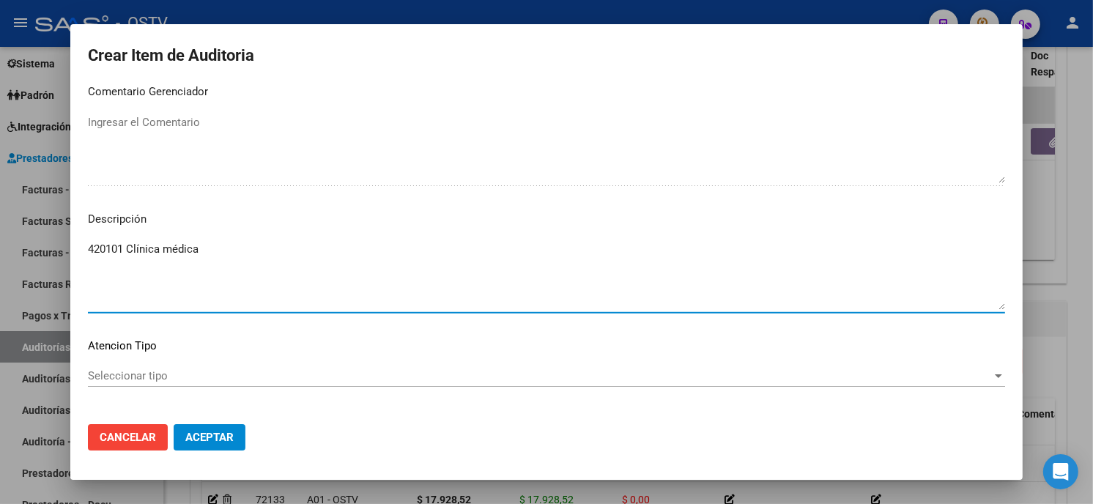
type textarea "420101 Clínica médica"
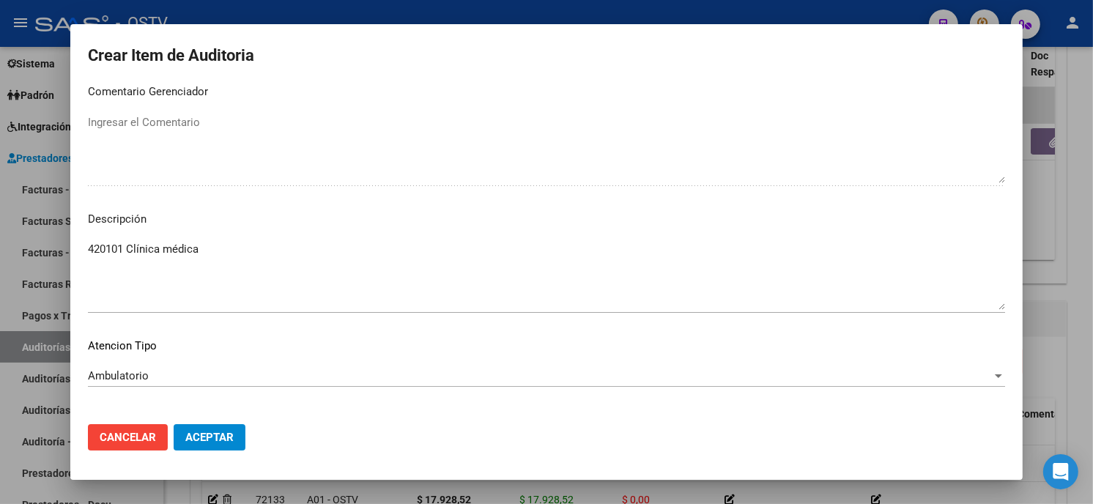
scroll to position [991, 0]
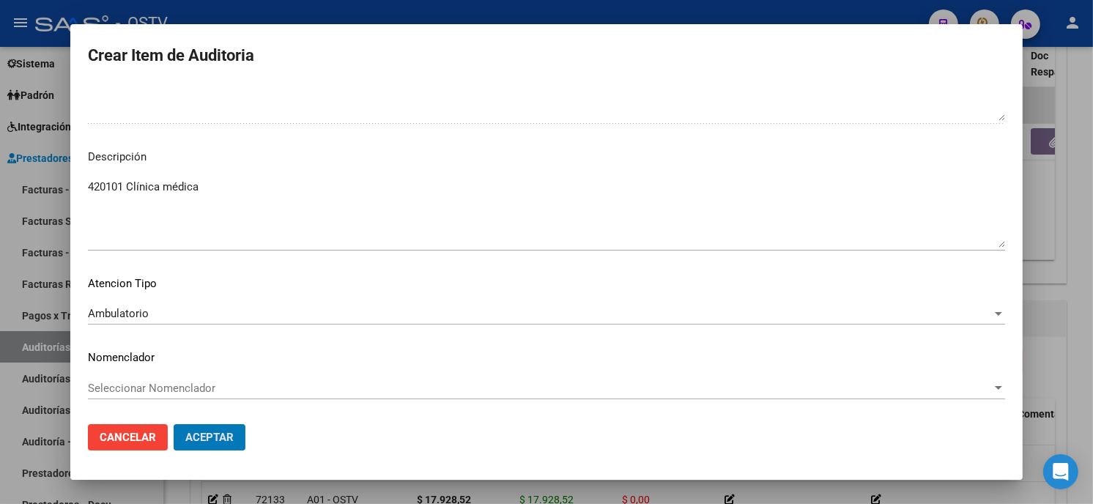
click at [174, 424] on button "Aceptar" at bounding box center [210, 437] width 72 height 26
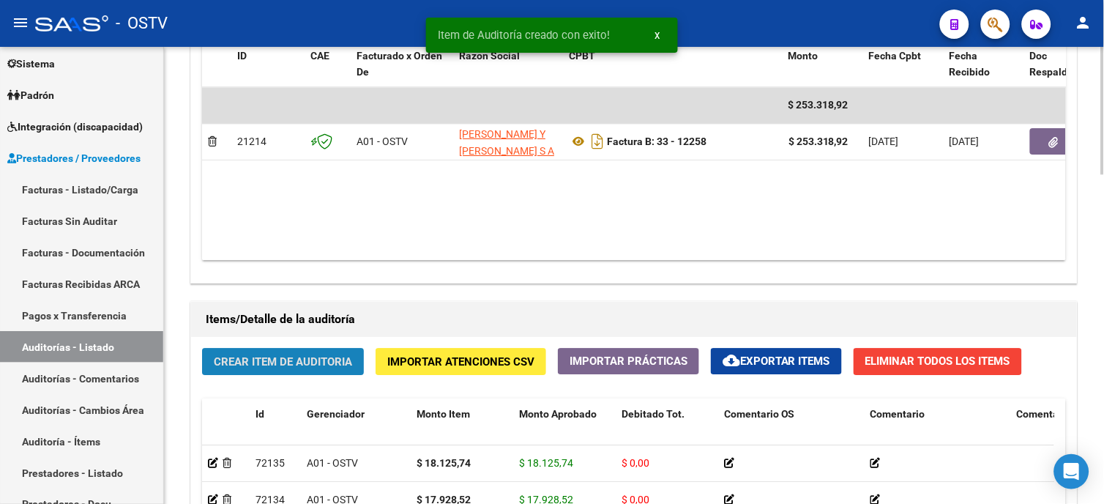
click at [287, 362] on span "Crear Item de Auditoria" at bounding box center [283, 361] width 138 height 13
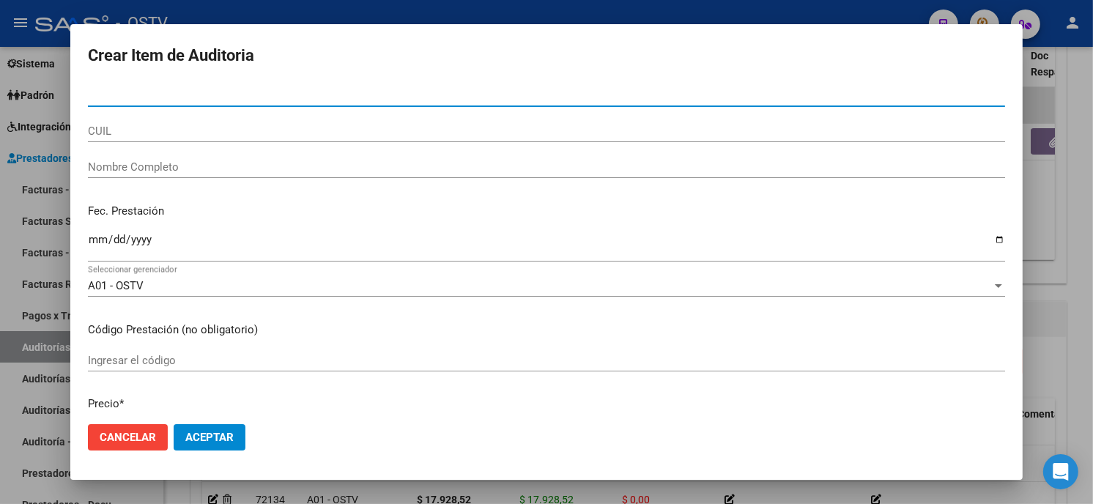
paste input "49905076"
type input "49905076"
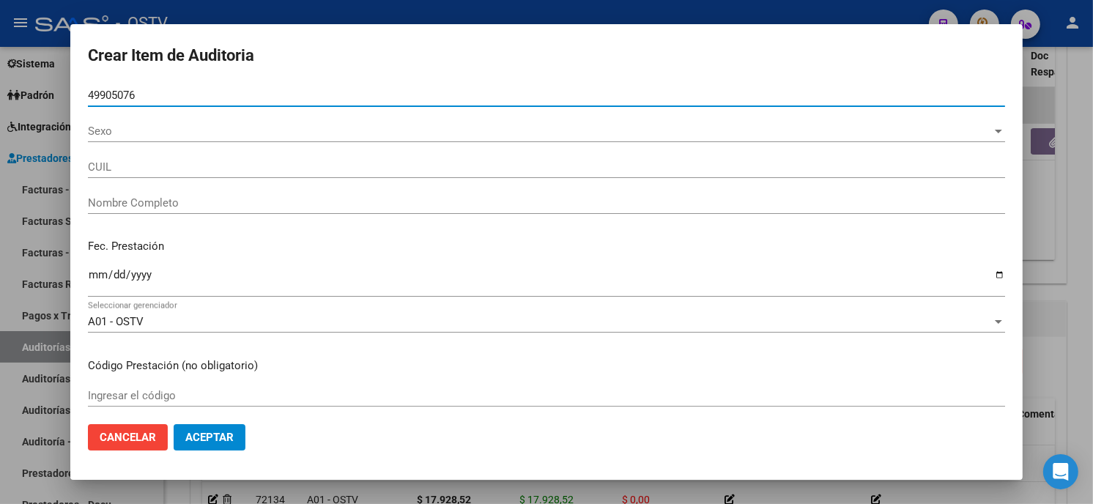
type input "20499050764"
type input "[PERSON_NAME] [PERSON_NAME]"
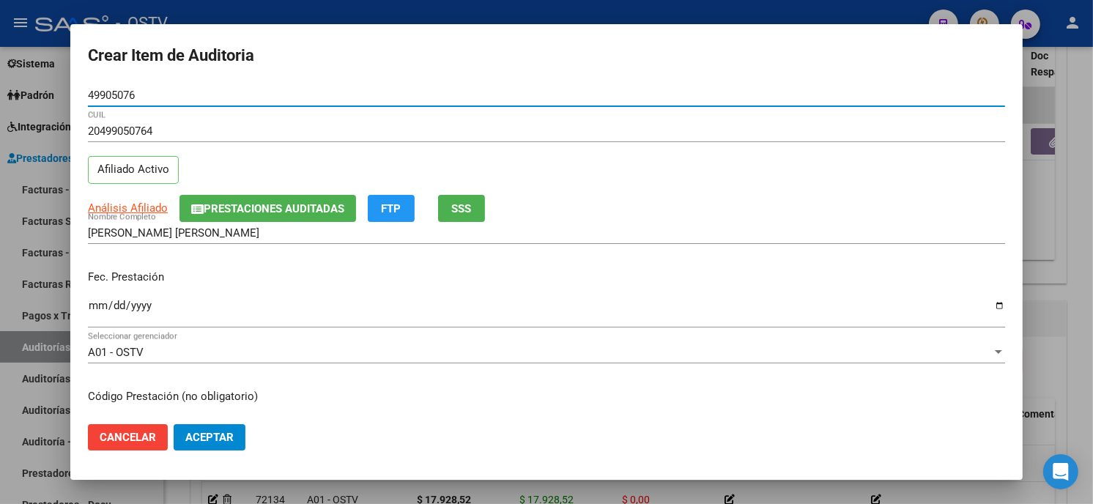
type input "49905076"
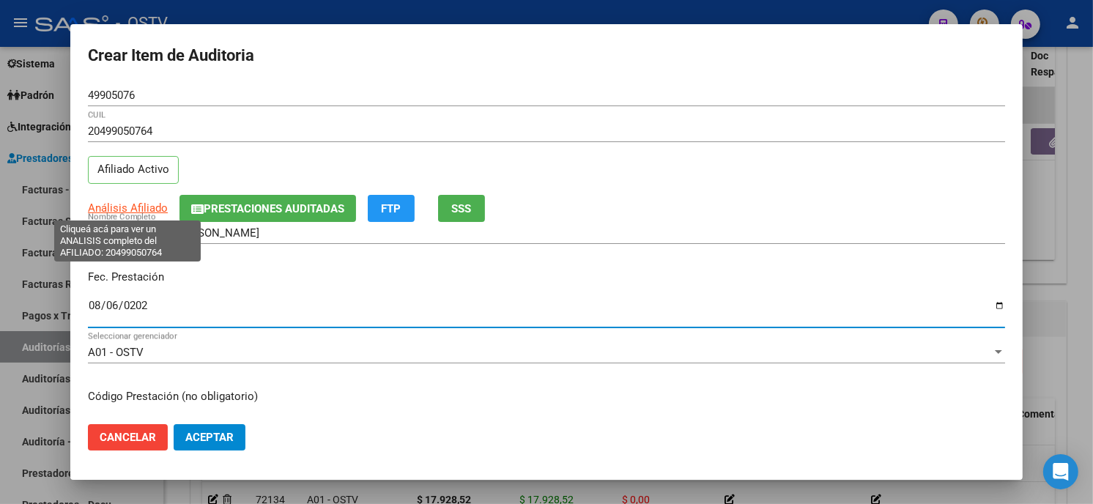
type input "[DATE]"
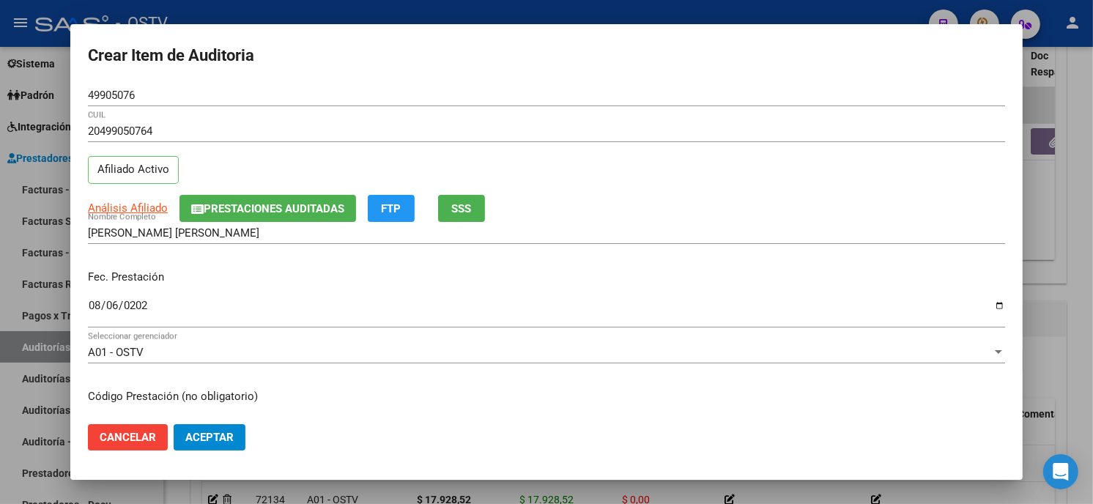
scroll to position [178, 0]
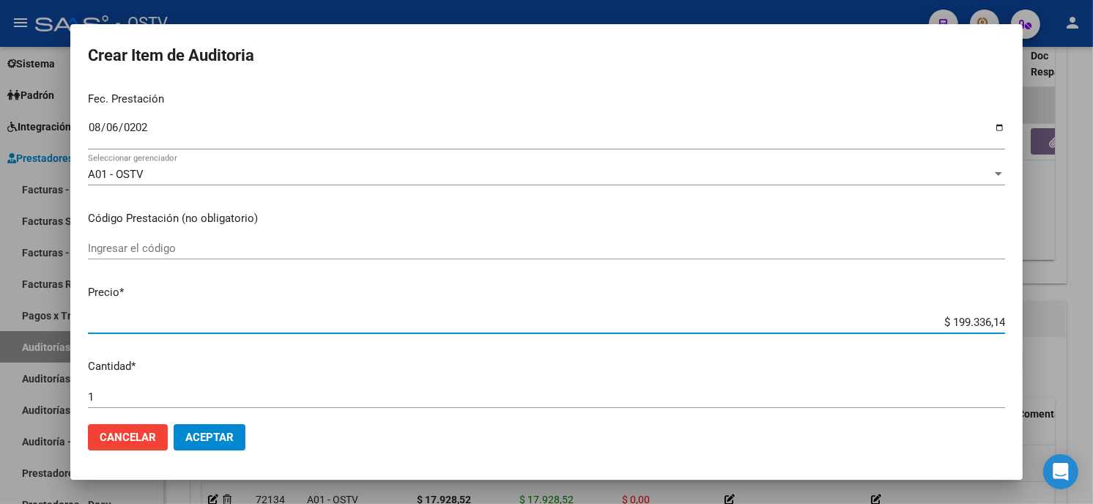
type input "$ 0,01"
type input "$ 0,19"
type input "$ 1,97"
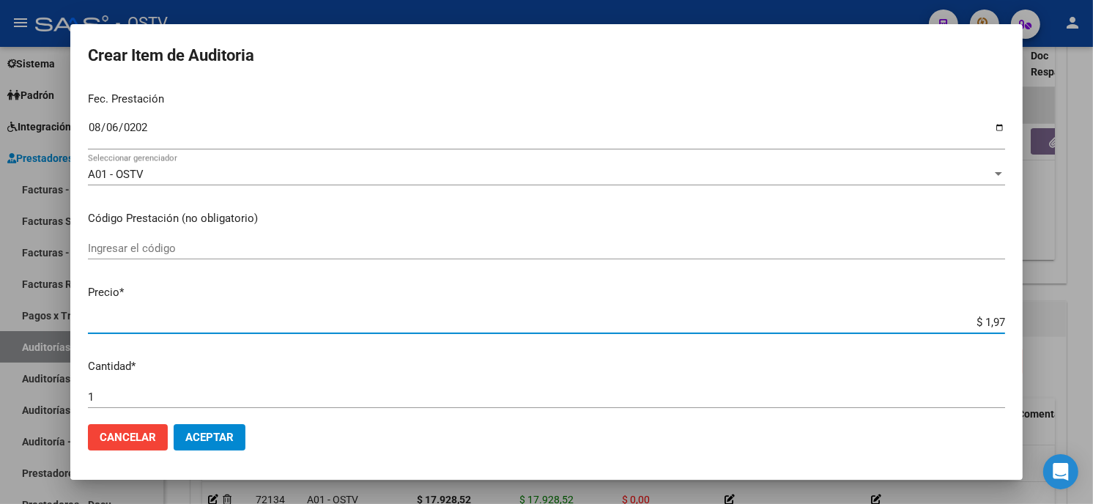
type input "$ 1,97"
type input "$ 19,70"
type input "$ 197,08"
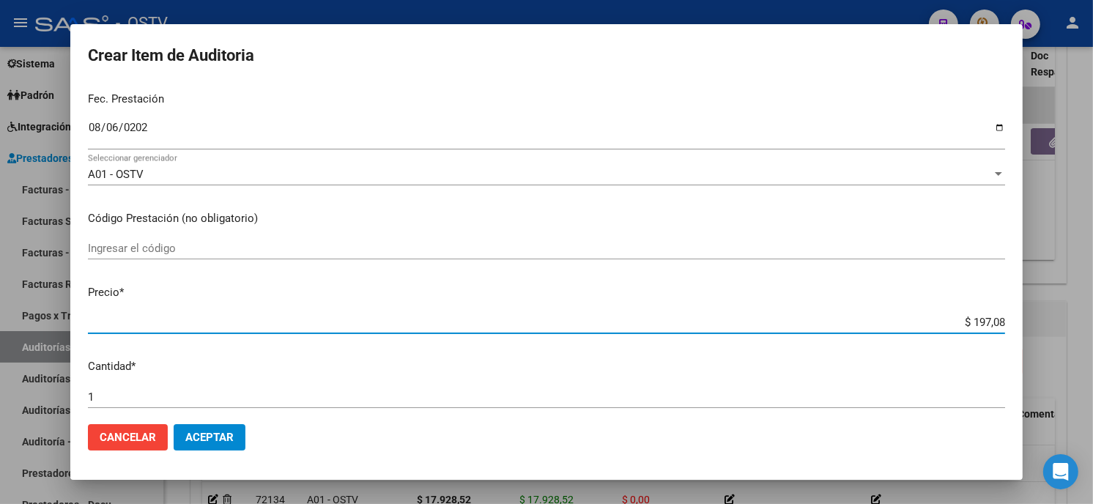
type input "$ 1.970,84"
type input "$ 19.708,46"
type input "$ 197.084,66"
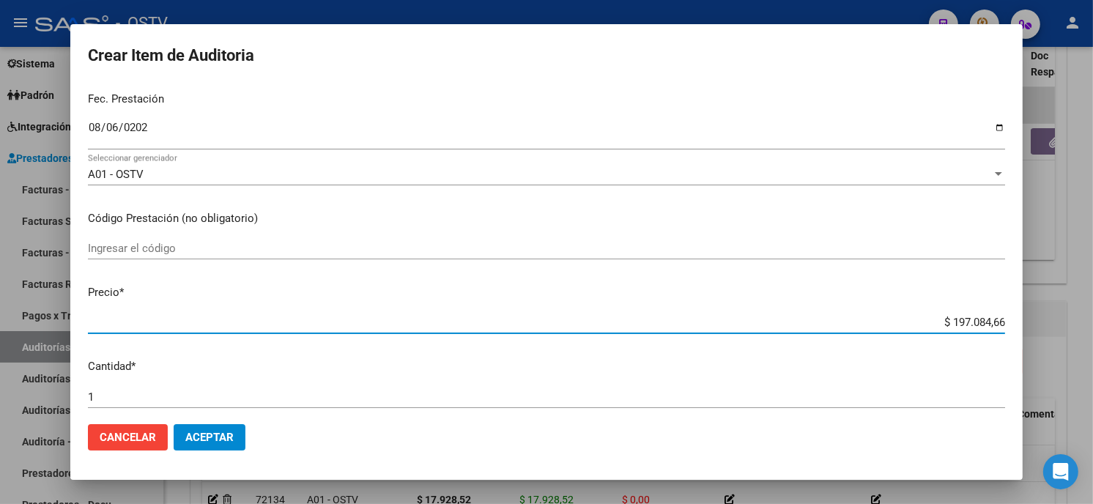
type input "$ 197.084,66"
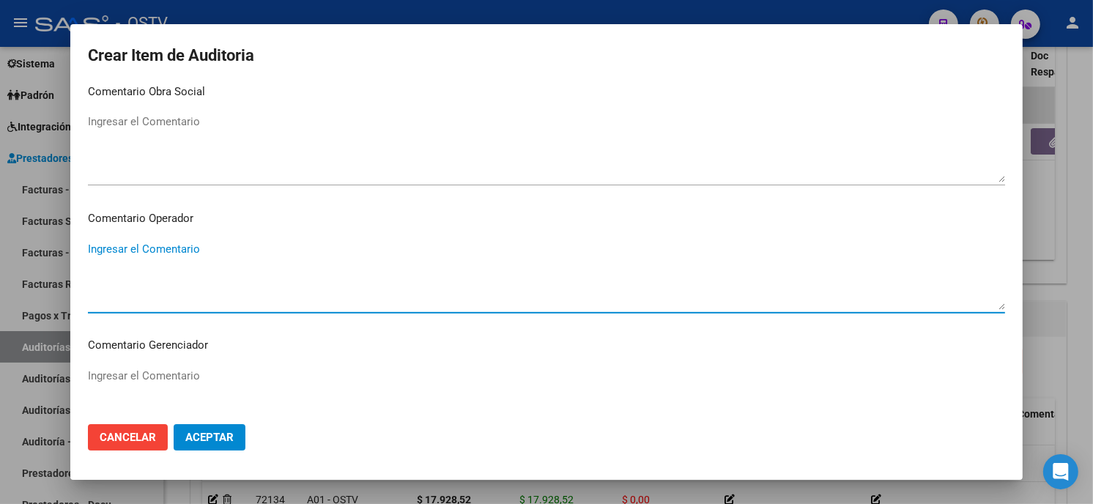
scroll to position [929, 0]
click at [250, 253] on textarea "420103 Guardia pediátrica +" at bounding box center [546, 275] width 917 height 69
type textarea "420103 + 420101 Pediatría + ORL + 340201 Rx"
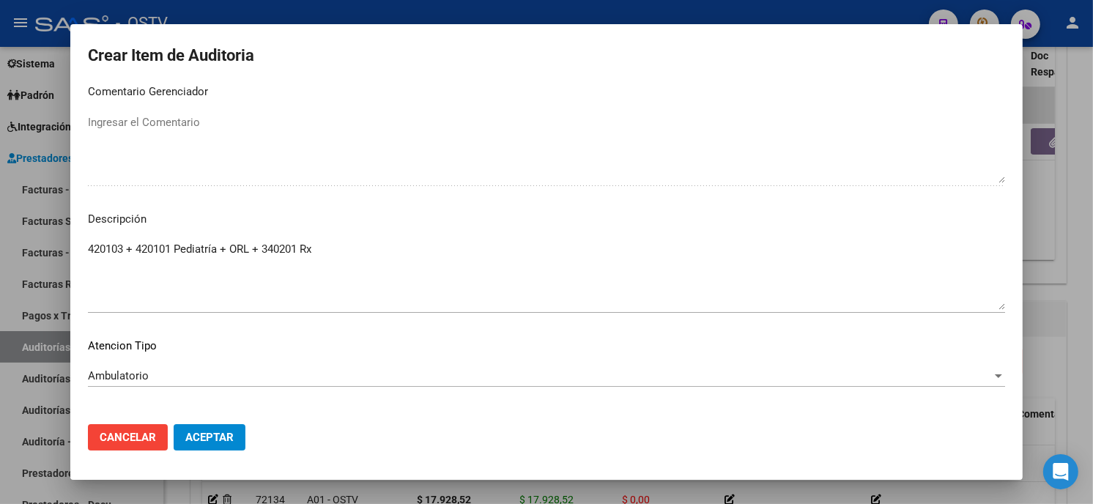
scroll to position [991, 0]
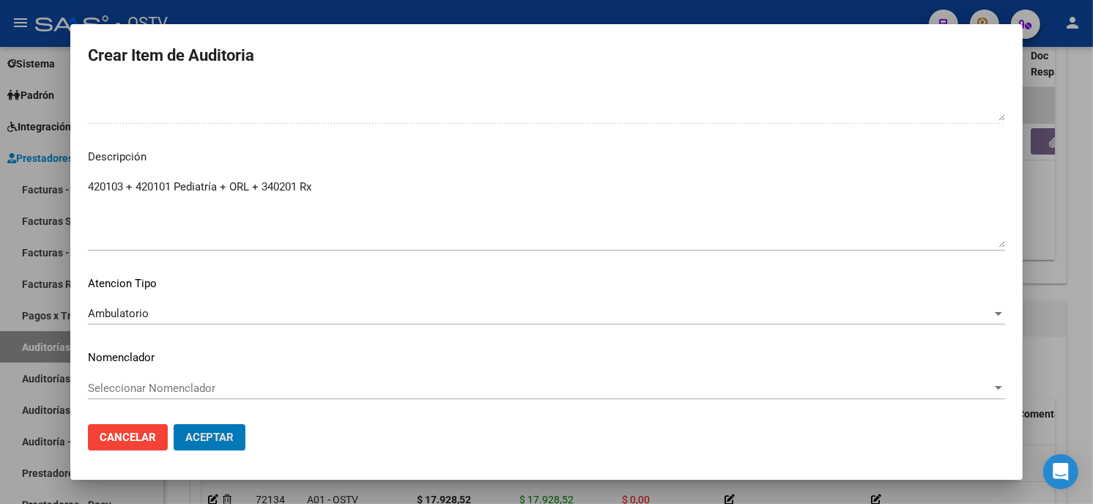
click at [174, 424] on button "Aceptar" at bounding box center [210, 437] width 72 height 26
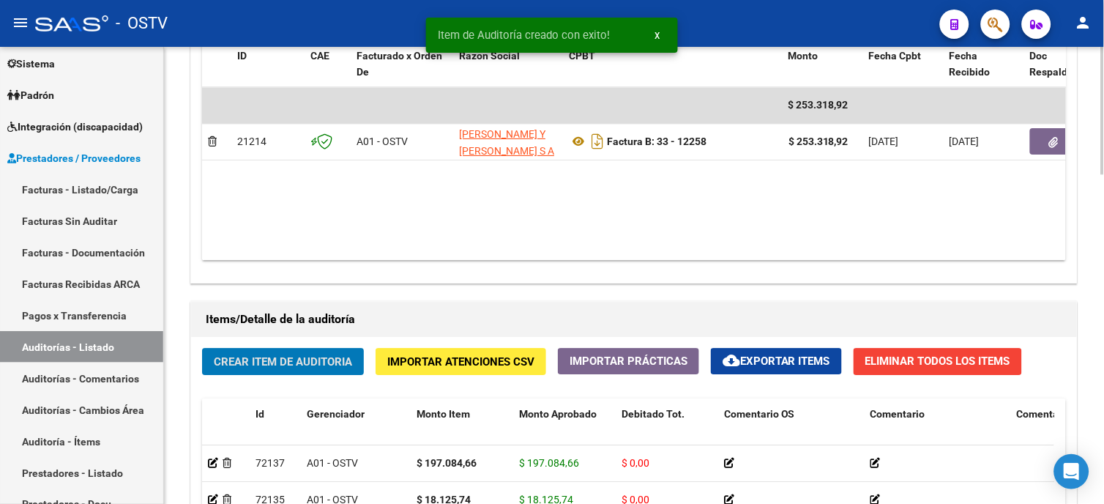
click at [310, 350] on button "Crear Item de Auditoria" at bounding box center [283, 361] width 162 height 27
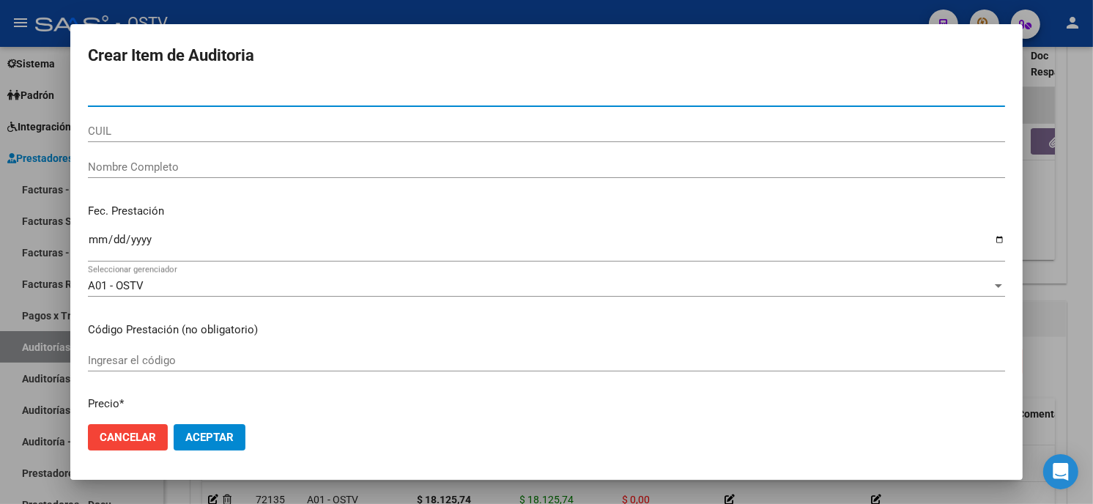
paste input "23771929"
type input "23771929"
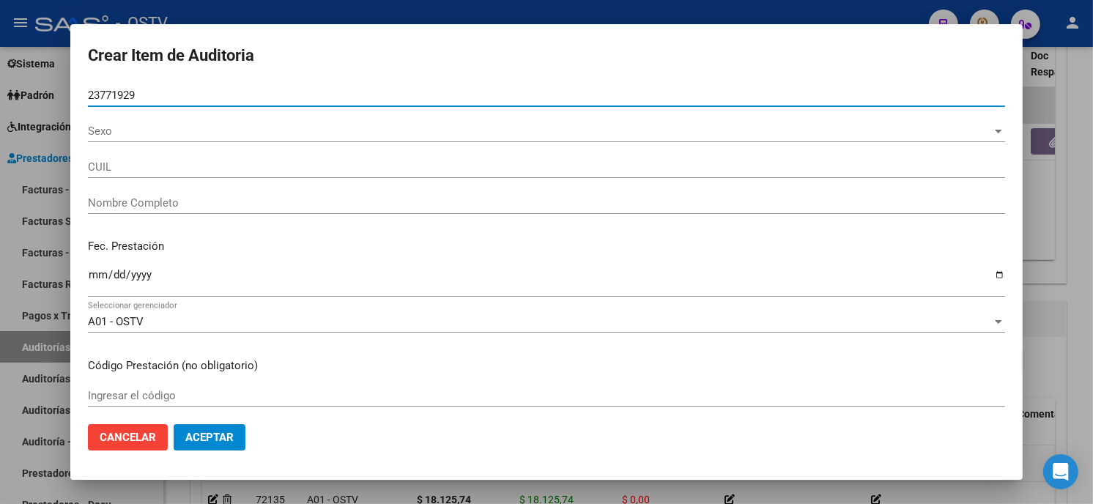
type input "27237719293"
type input "[PERSON_NAME]"
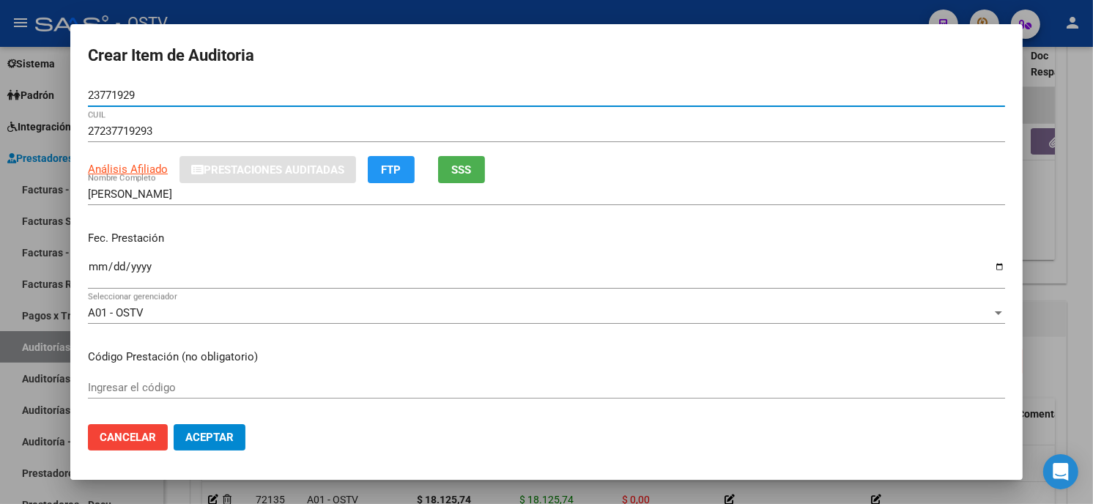
type input "23771929"
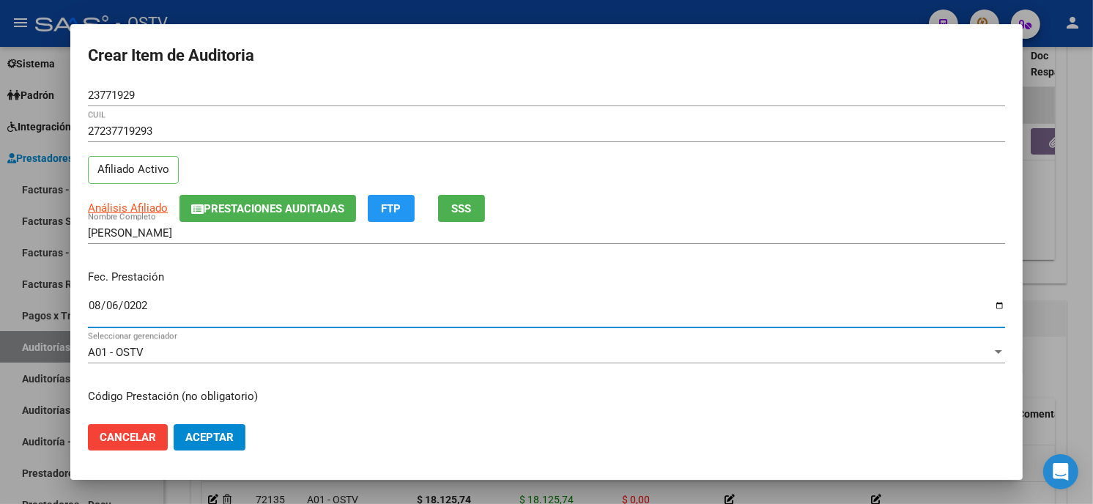
type input "[DATE]"
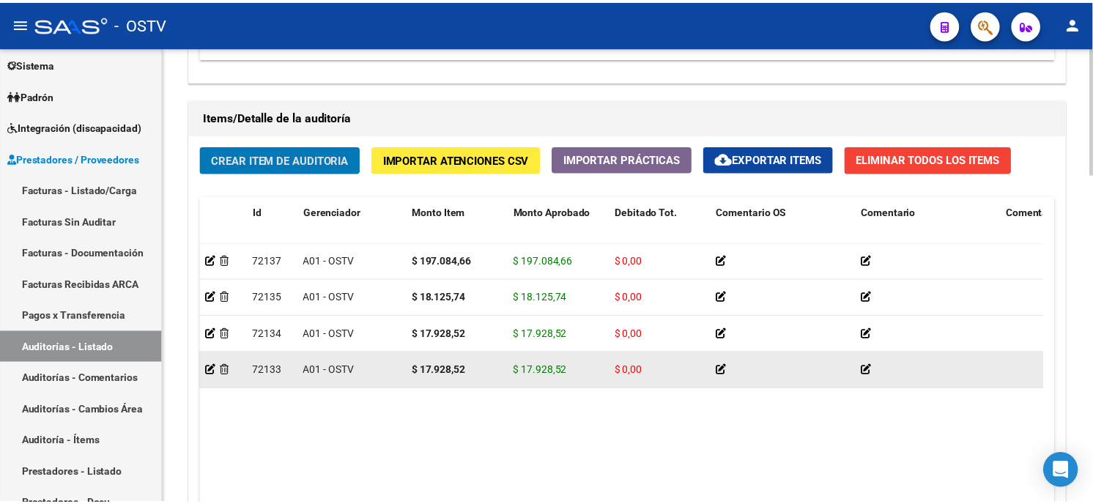
scroll to position [1058, 0]
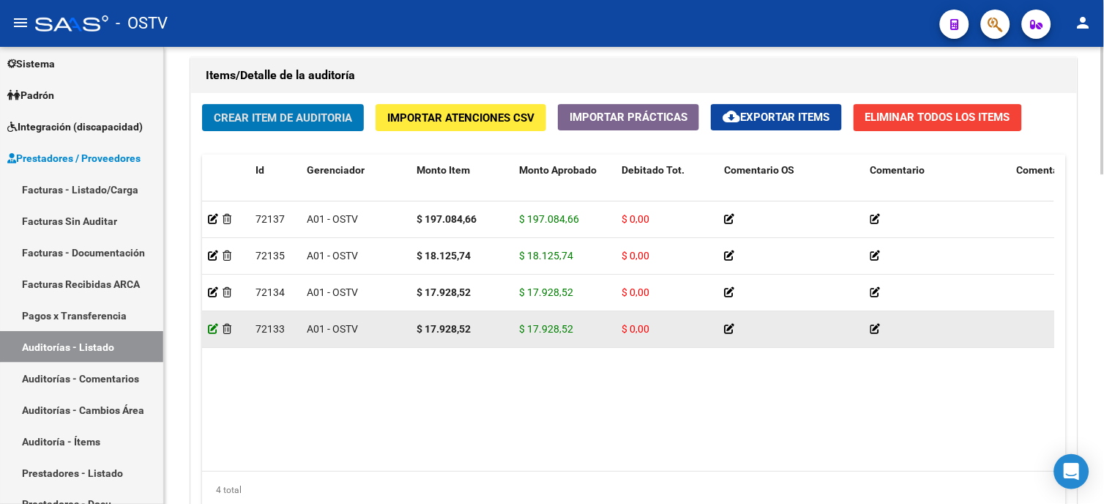
click at [215, 328] on icon at bounding box center [213, 329] width 10 height 10
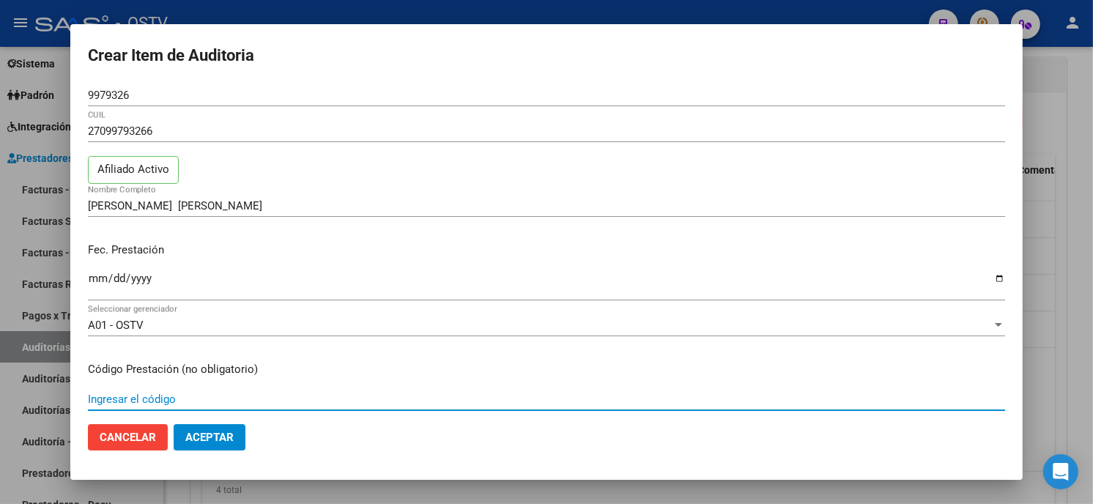
scroll to position [224, 0]
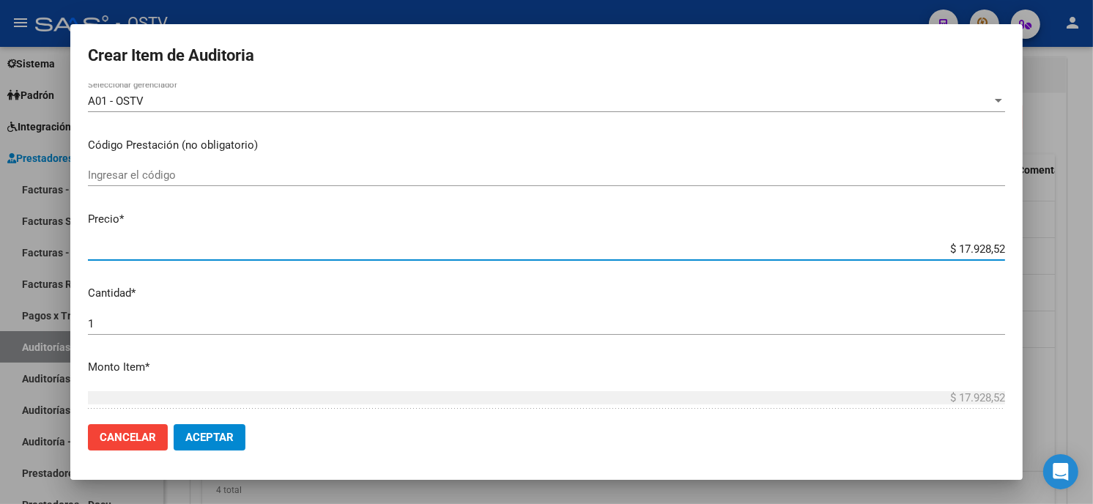
type input "$ 0,09"
type input "$ 0,99"
type input "$ 9,92"
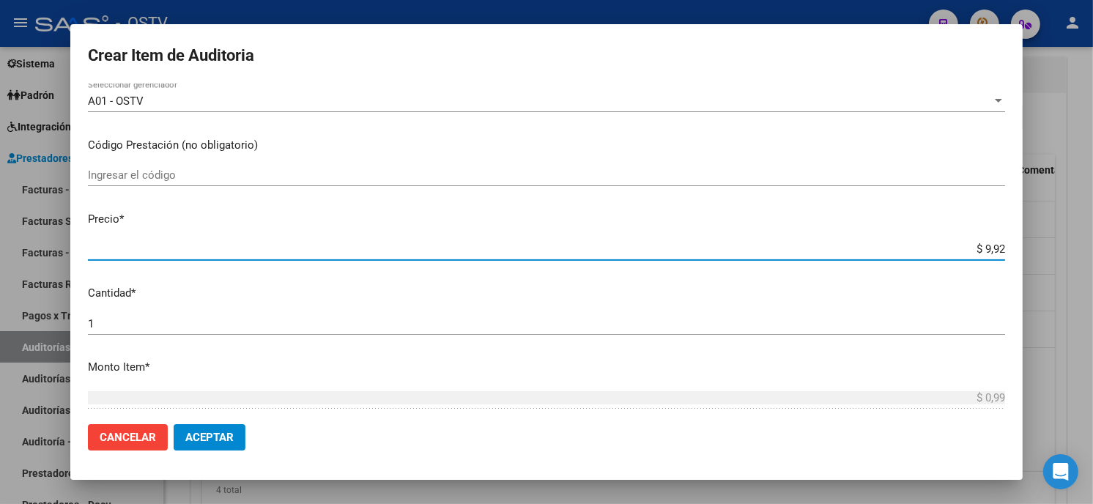
type input "$ 9,92"
type input "$ 99,28"
type input "$ 992,85"
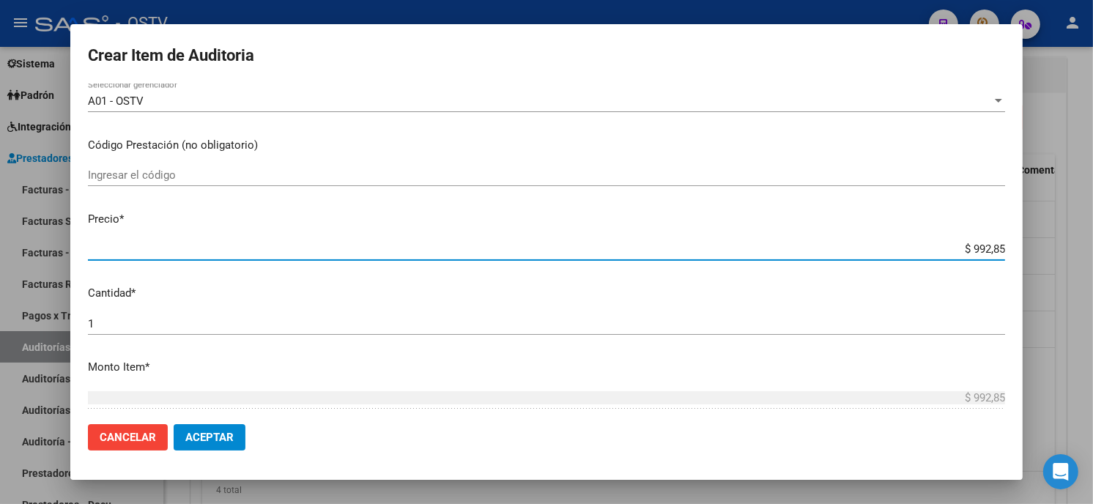
type input "$ 9.928,52"
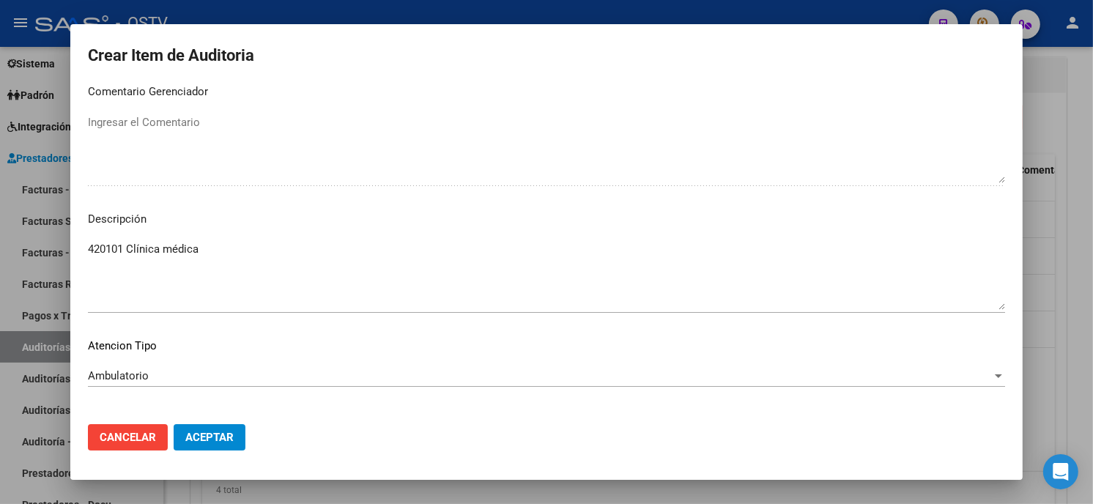
scroll to position [963, 0]
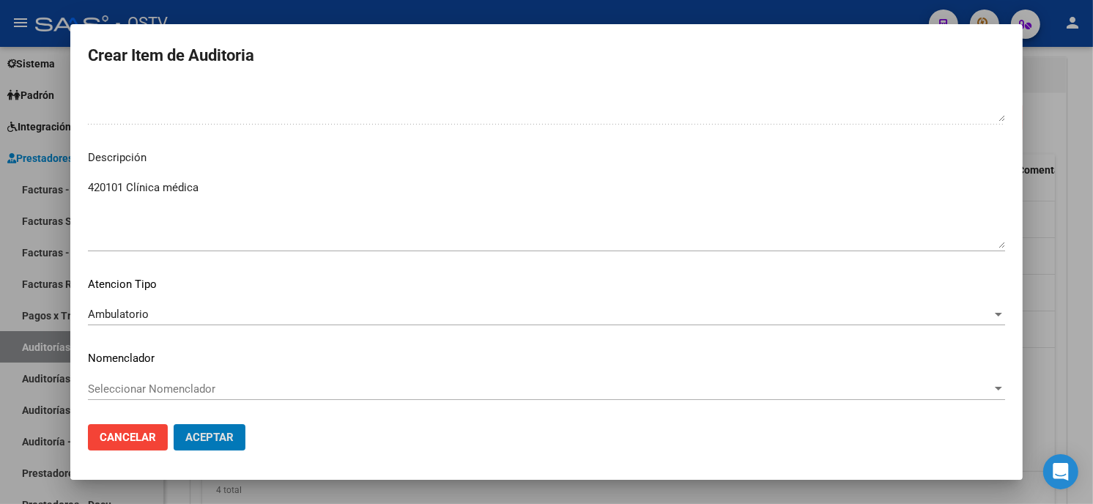
click at [174, 424] on button "Aceptar" at bounding box center [210, 437] width 72 height 26
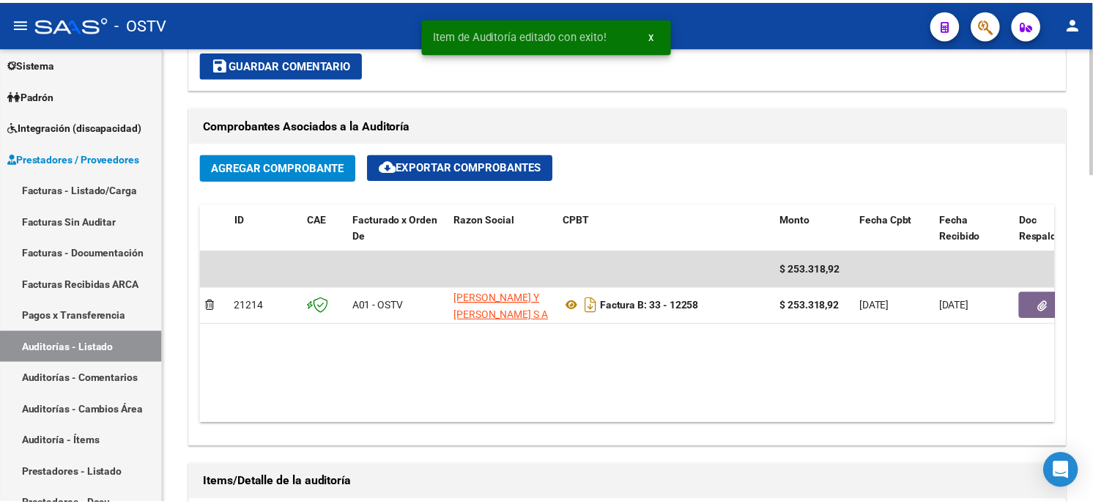
scroll to position [976, 0]
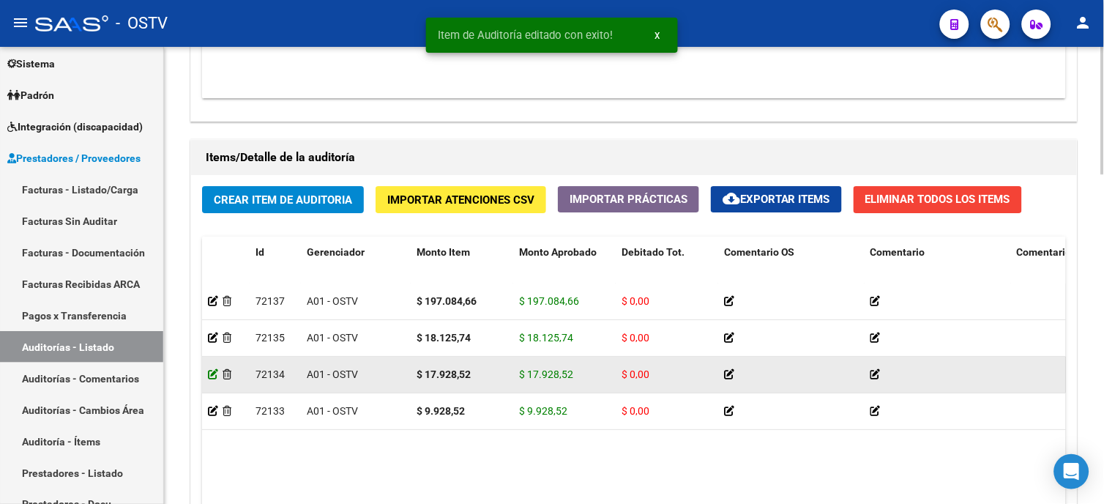
click at [211, 377] on icon at bounding box center [213, 374] width 10 height 10
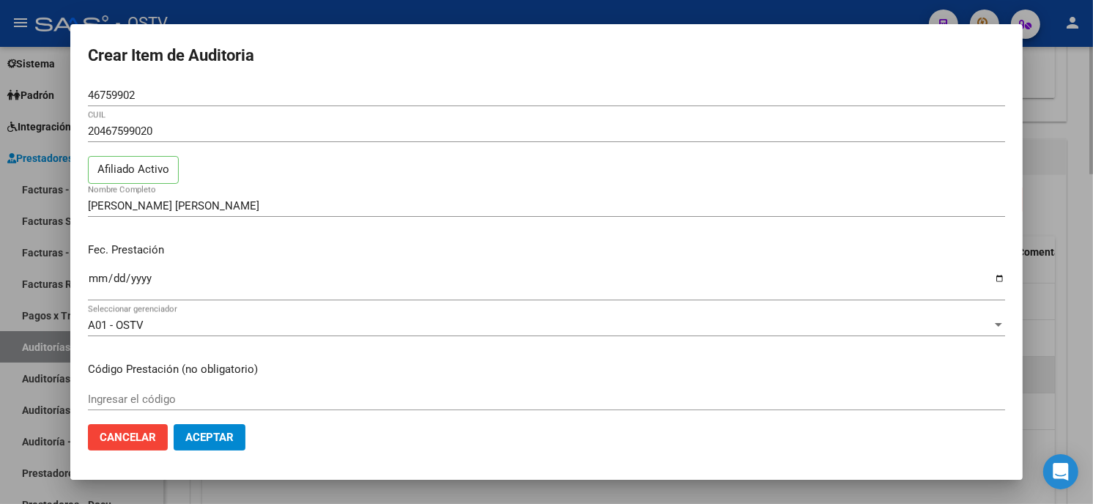
scroll to position [224, 0]
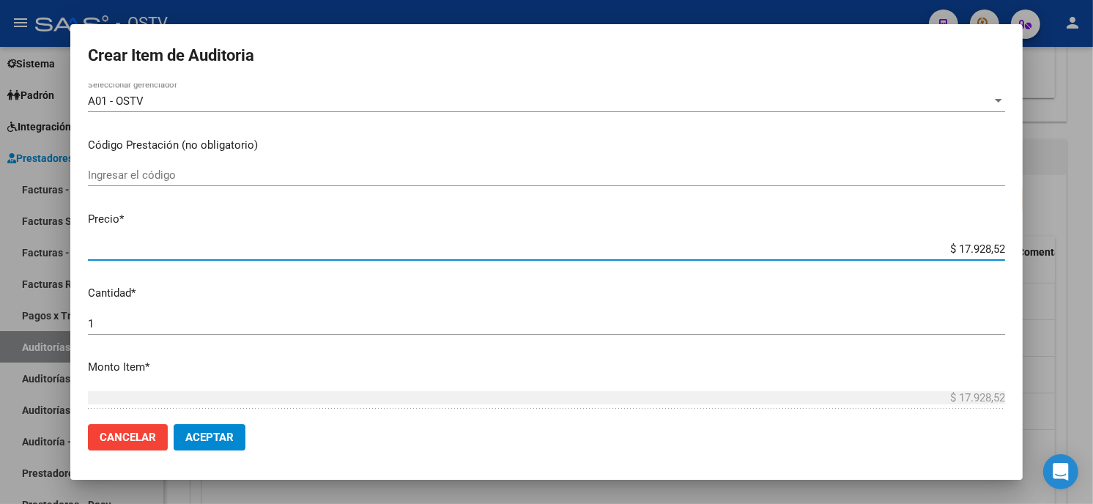
type input "$ 0,07"
type input "$ 0,79"
type input "$ 7,92"
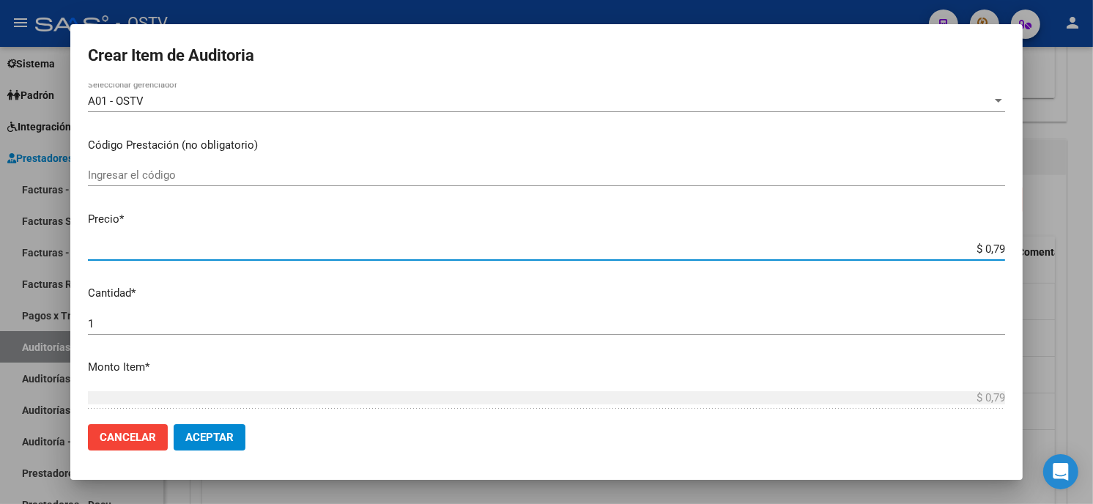
type input "$ 7,92"
type input "$ 79,28"
type input "$ 792,85"
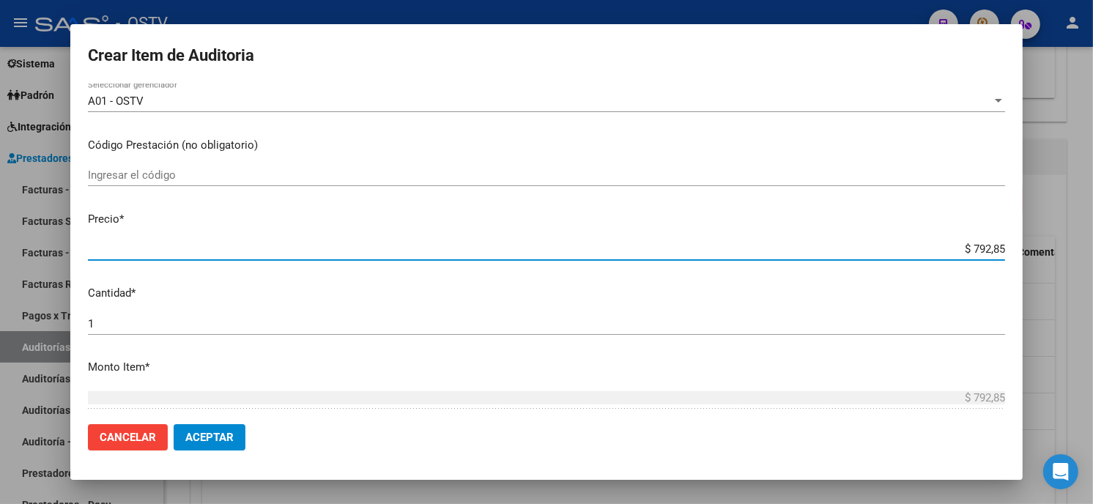
type input "$ 7.928,52"
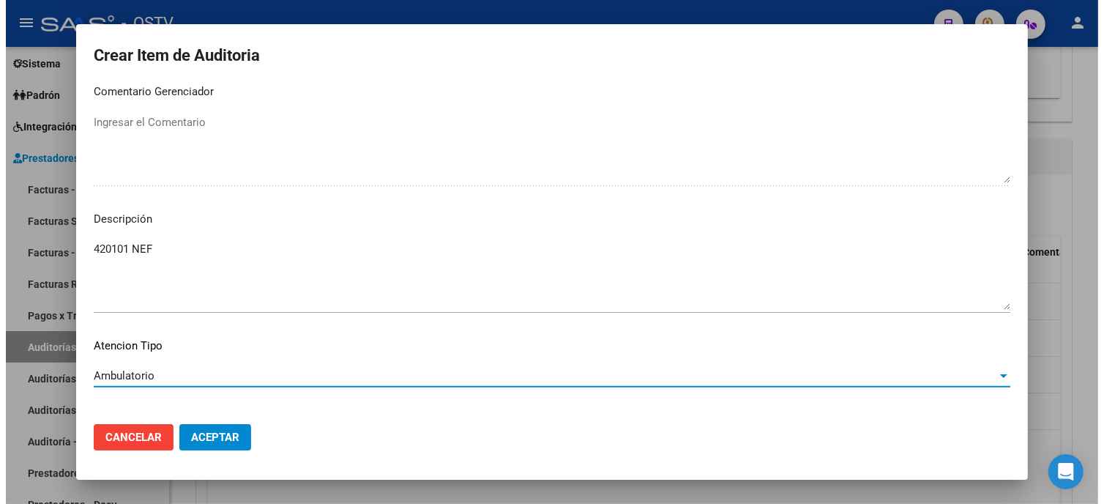
scroll to position [963, 0]
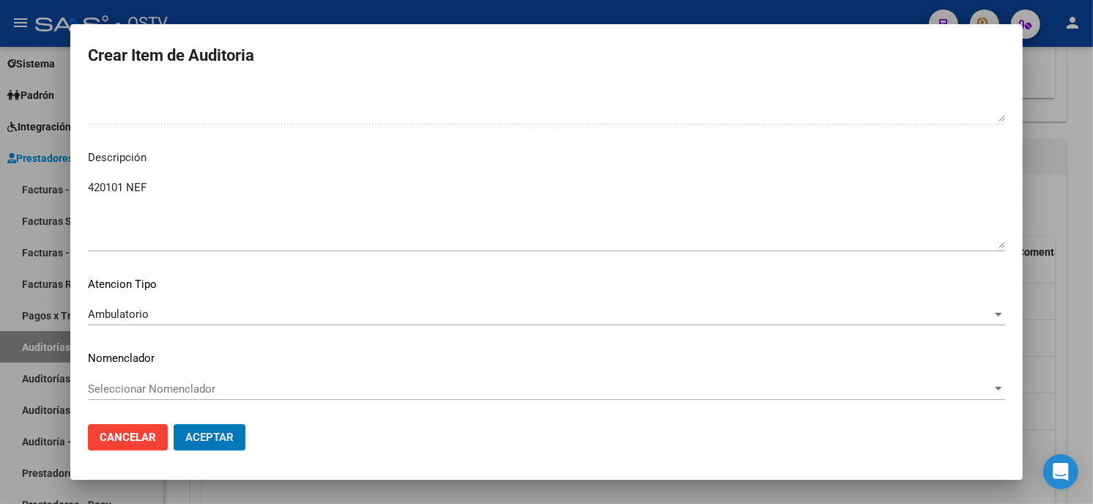
click at [174, 424] on button "Aceptar" at bounding box center [210, 437] width 72 height 26
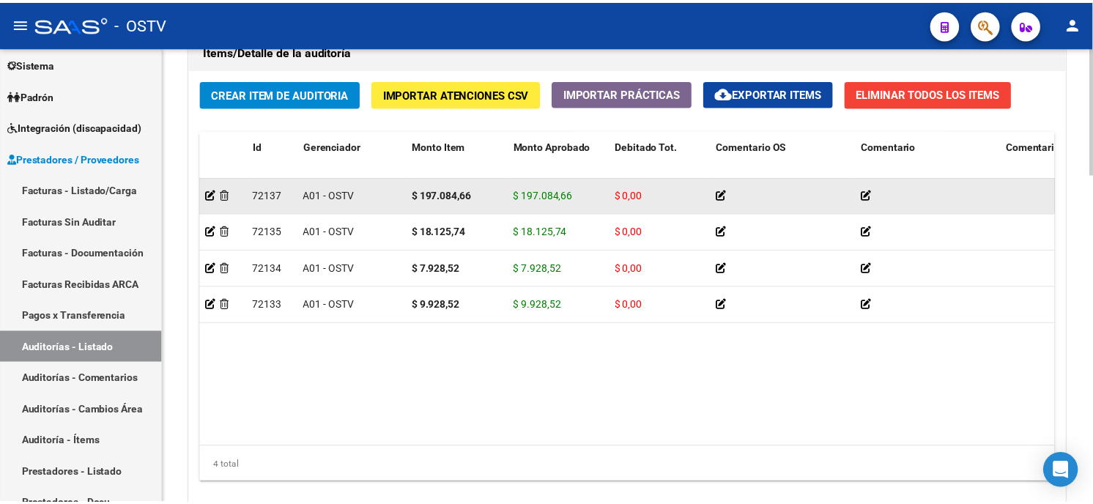
scroll to position [1139, 0]
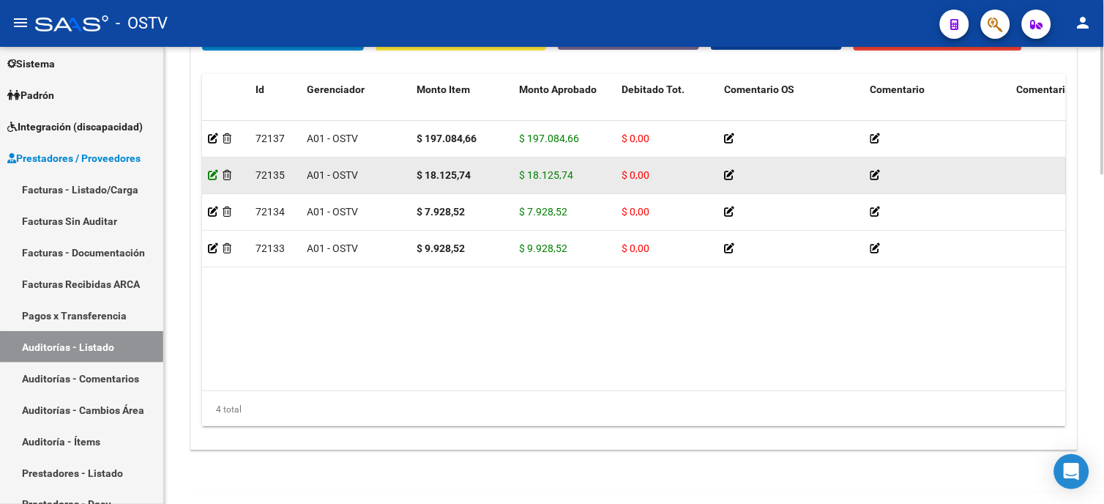
click at [215, 179] on icon at bounding box center [213, 175] width 10 height 10
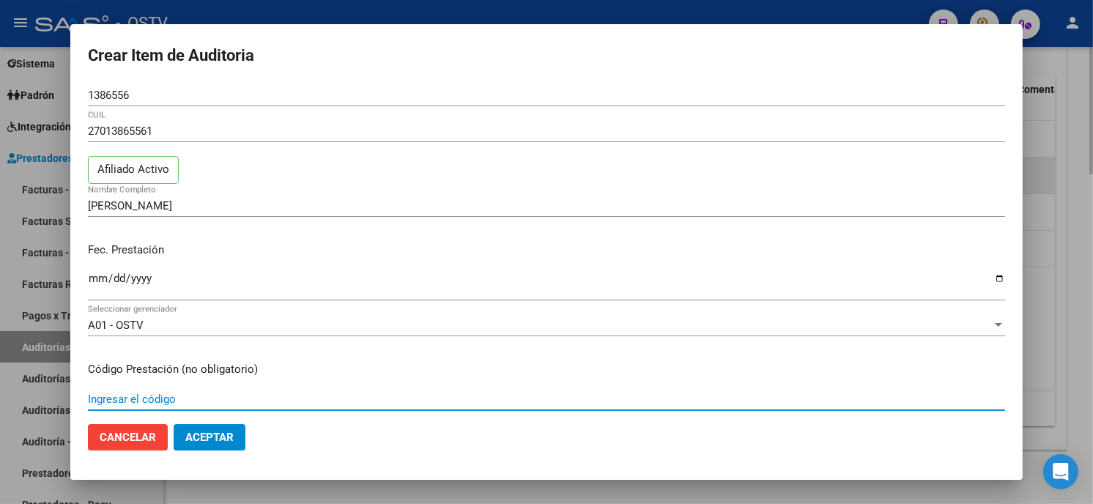
scroll to position [224, 0]
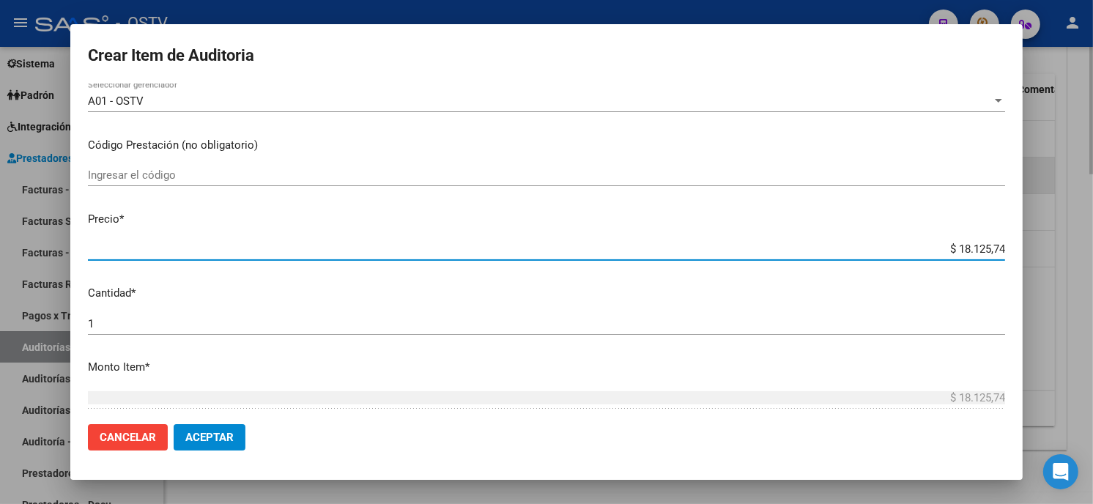
type input "$ 0,01"
type input "$ 0,10"
type input "$ 1,01"
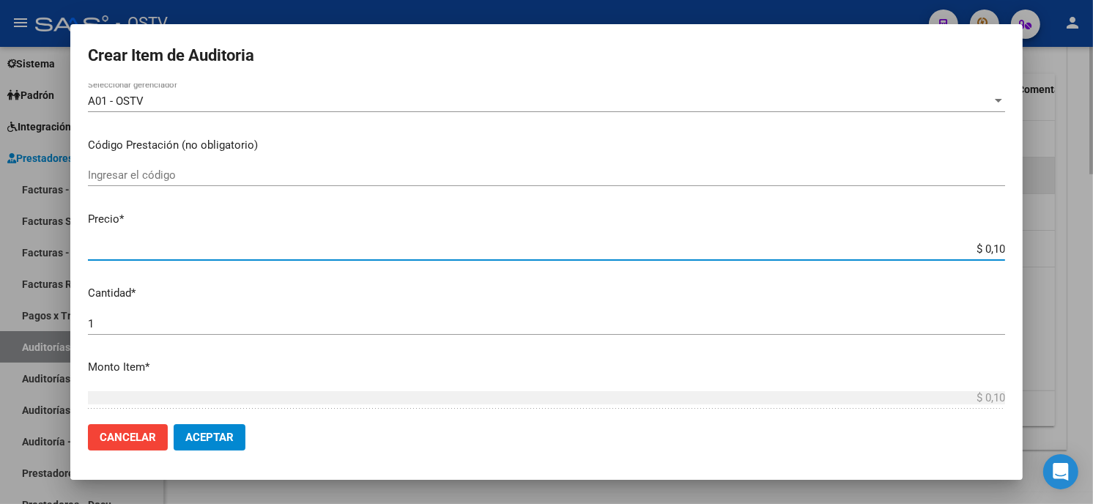
type input "$ 1,01"
type input "$ 10,12"
type input "$ 101,25"
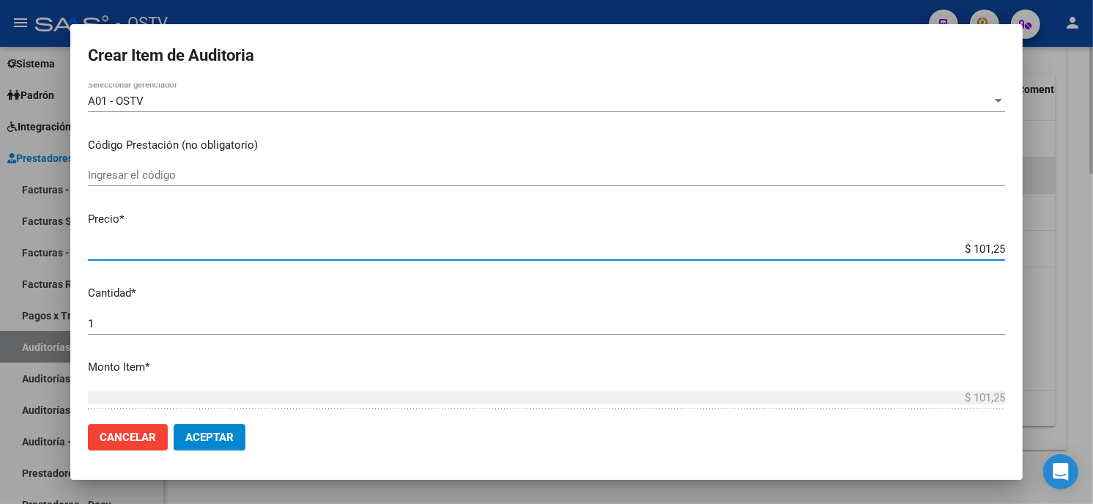
type input "$ 1.012,57"
type input "$ 10.125,74"
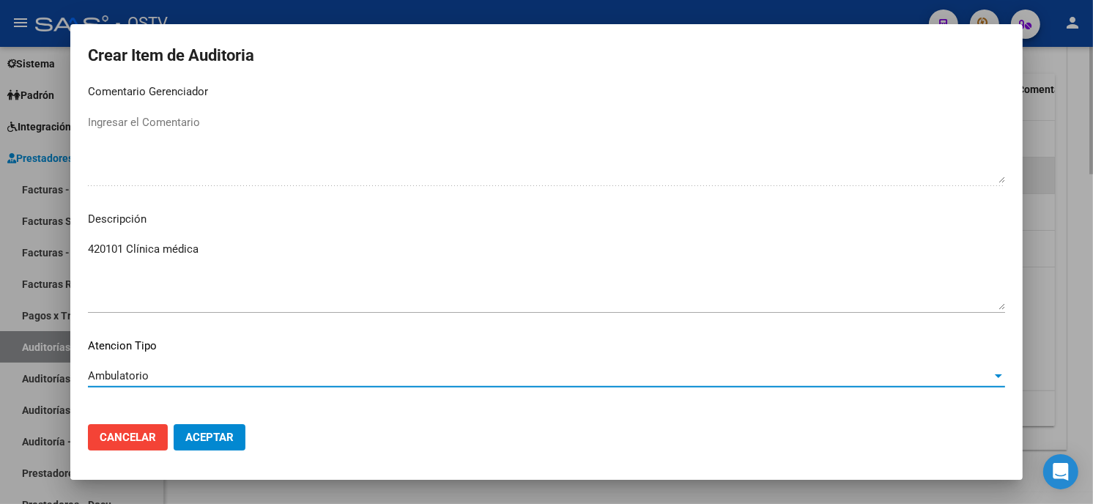
scroll to position [963, 0]
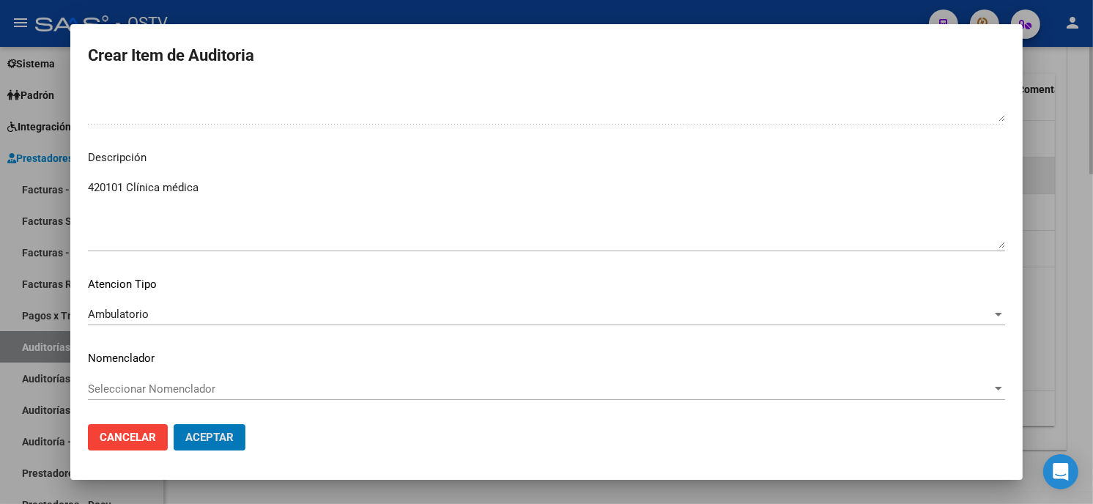
click at [174, 424] on button "Aceptar" at bounding box center [210, 437] width 72 height 26
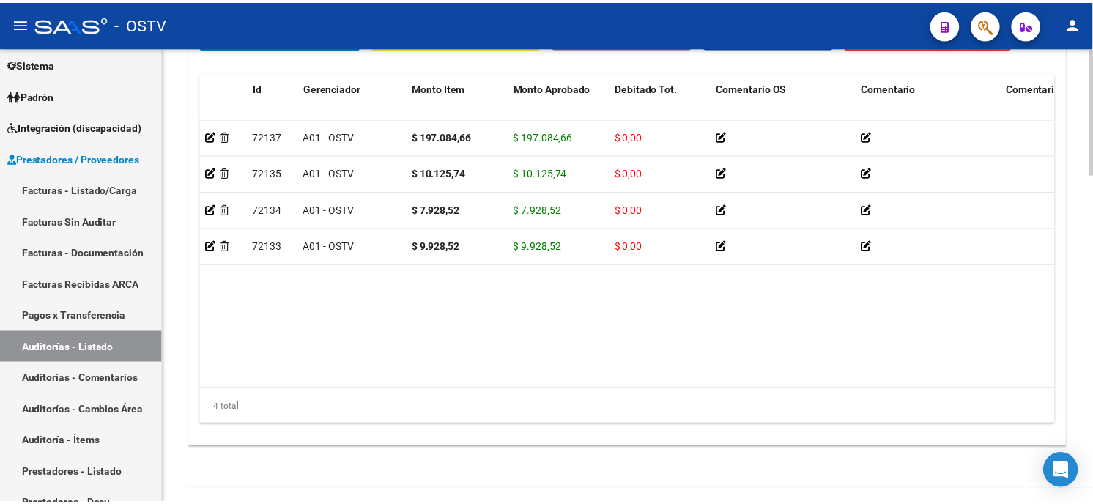
scroll to position [946, 0]
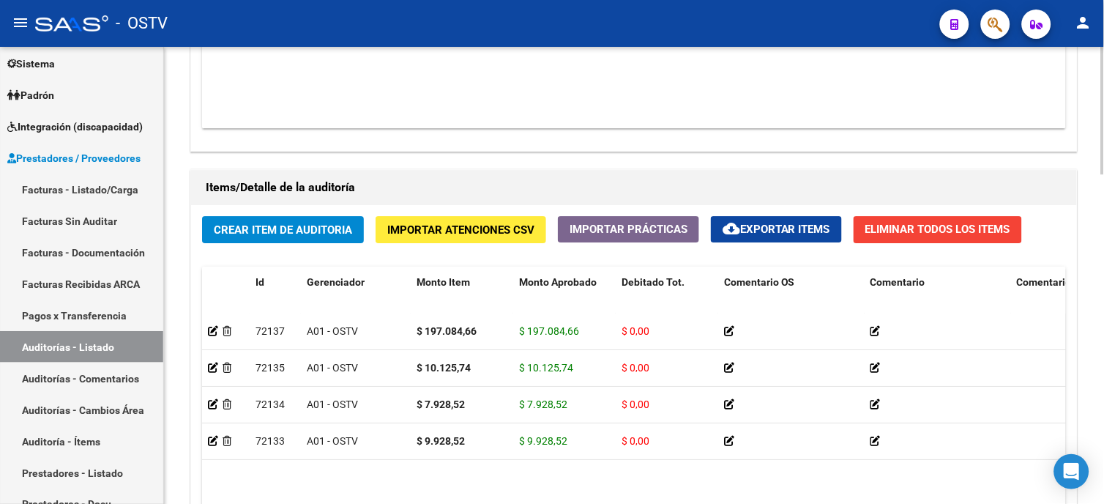
click at [303, 234] on span "Crear Item de Auditoria" at bounding box center [283, 229] width 138 height 13
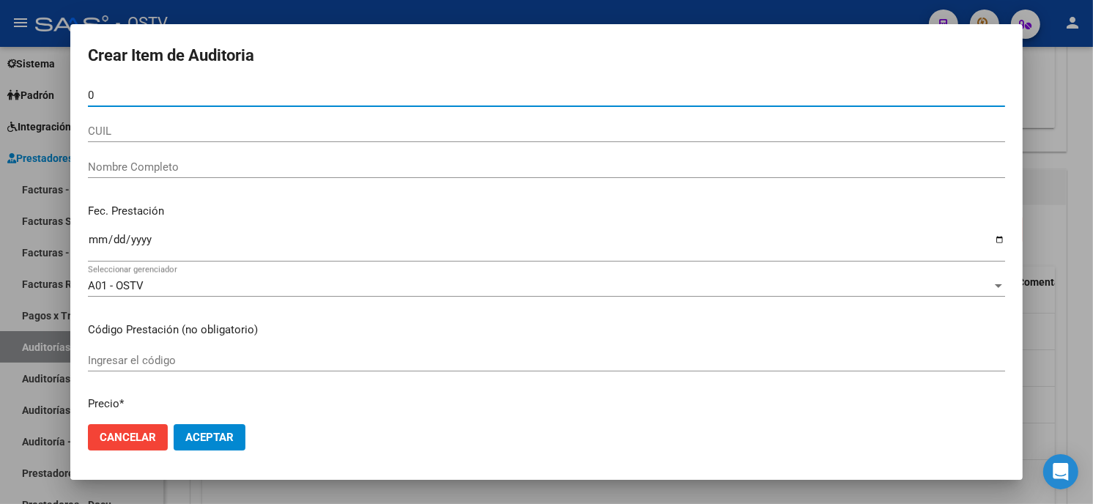
paste input "1386556"
type input "01386556"
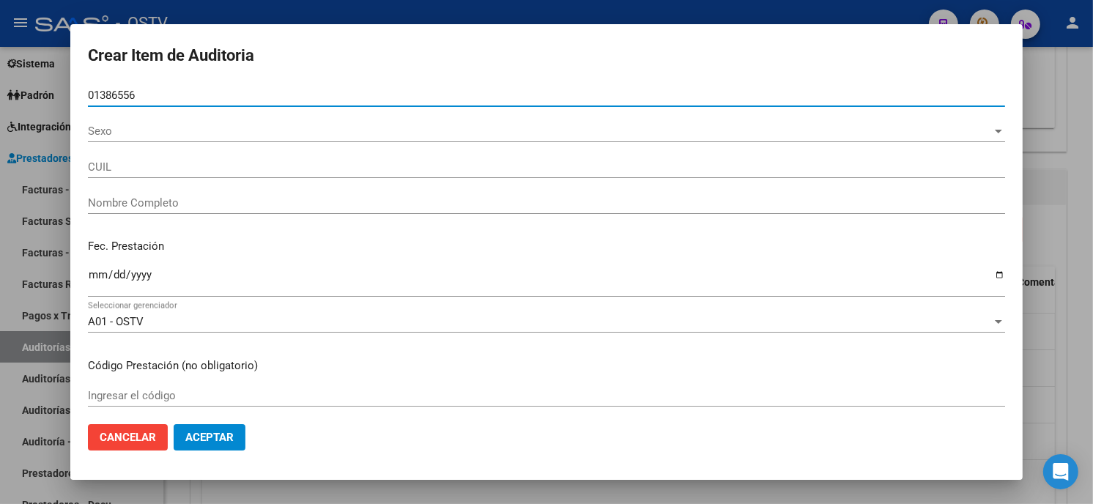
type input "27013865561"
type input "[PERSON_NAME]"
type input "01386556"
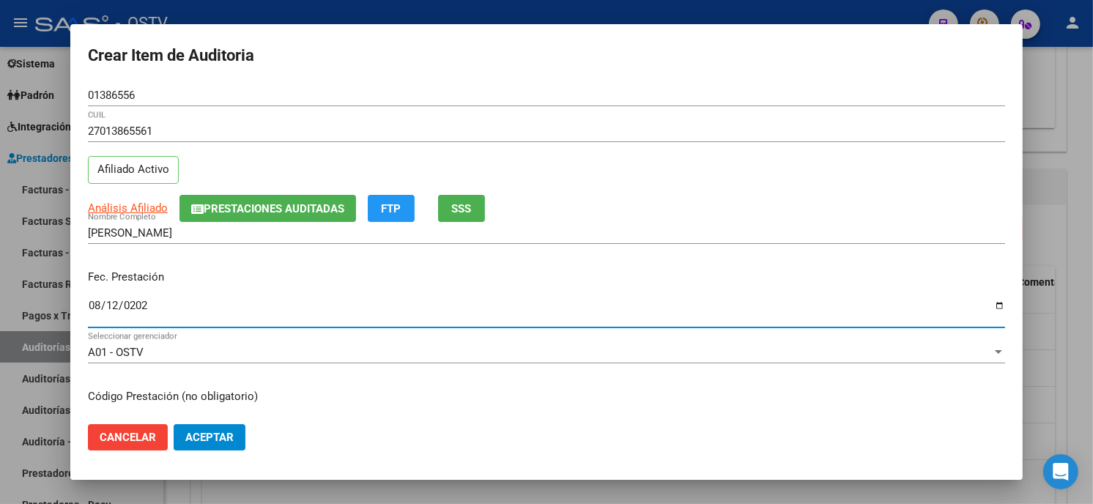
type input "[DATE]"
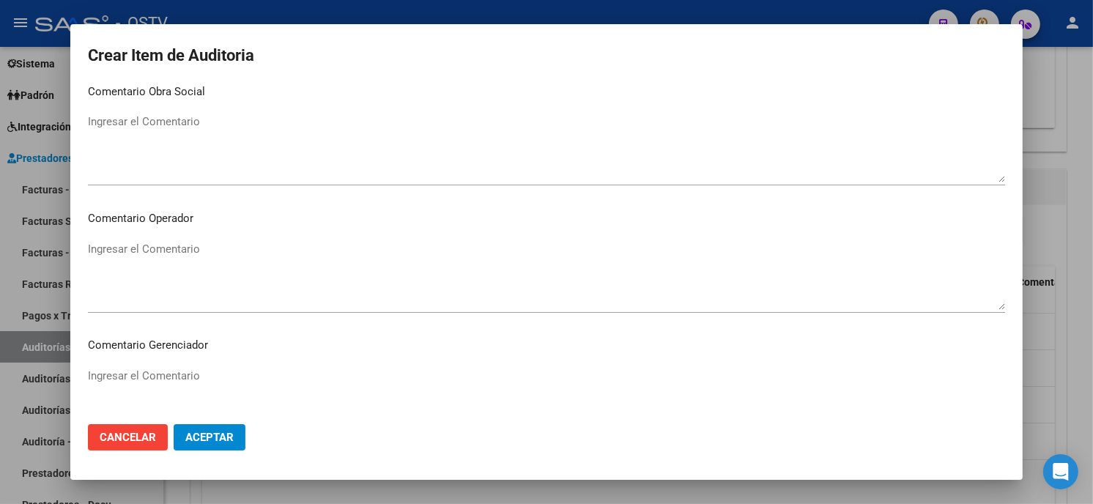
scroll to position [929, 0]
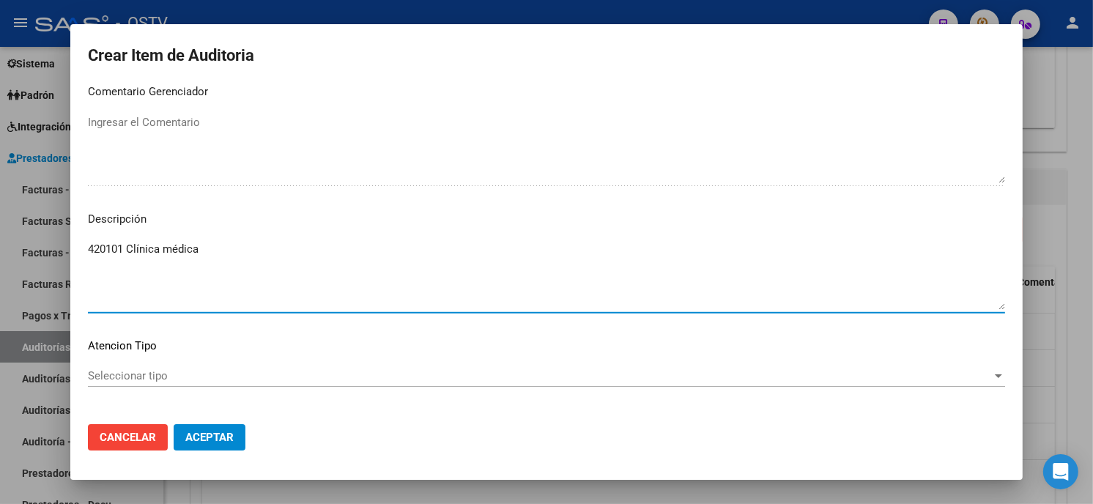
type textarea "420101 Clínica médica"
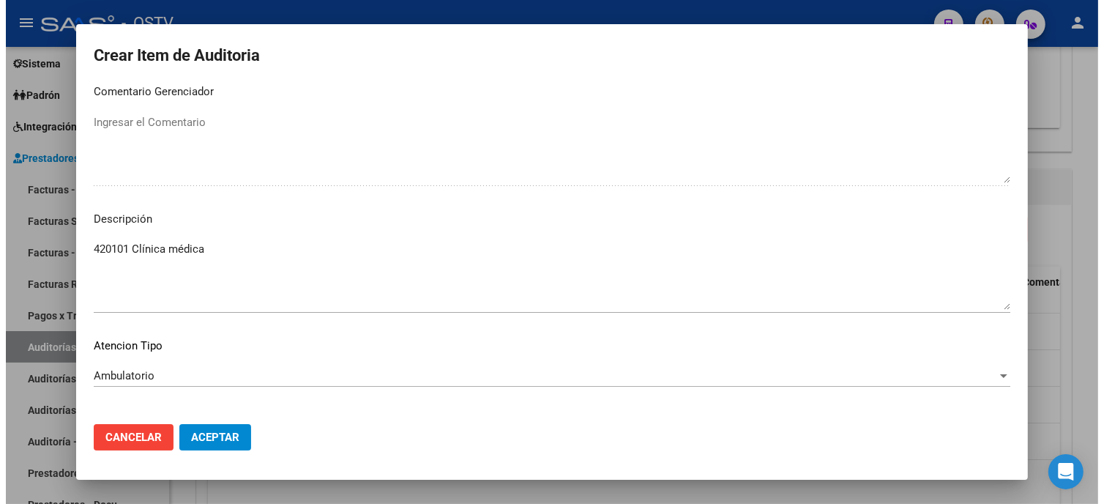
scroll to position [991, 0]
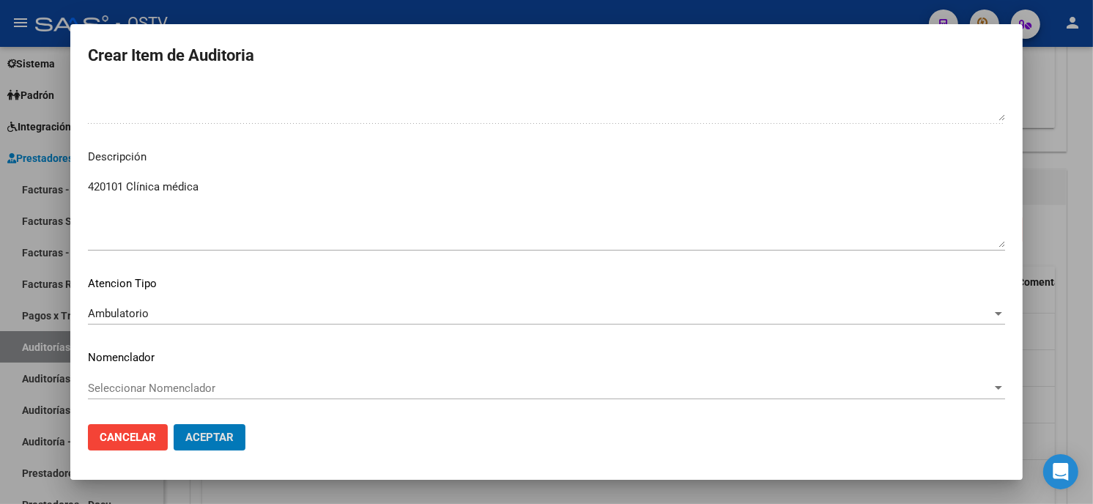
click at [174, 424] on button "Aceptar" at bounding box center [210, 437] width 72 height 26
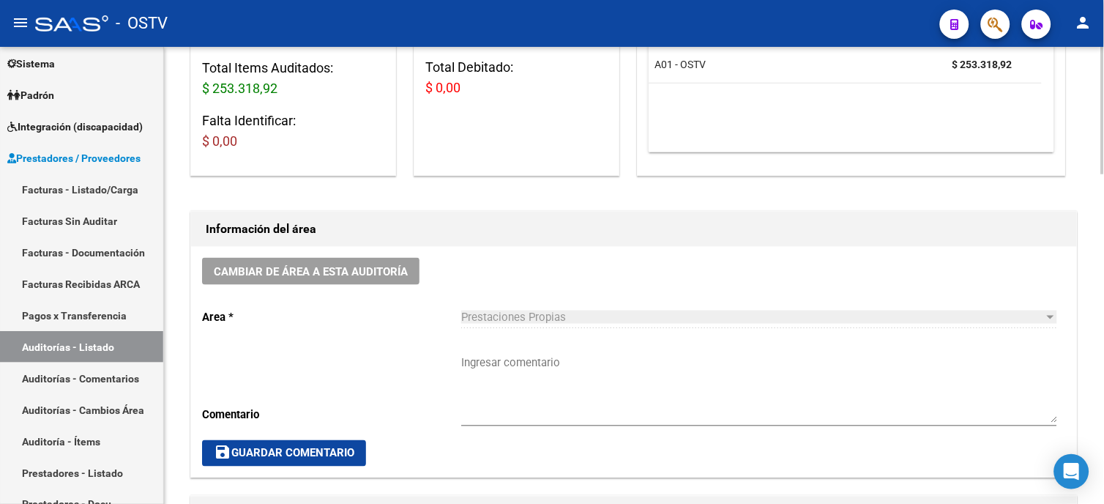
scroll to position [295, 0]
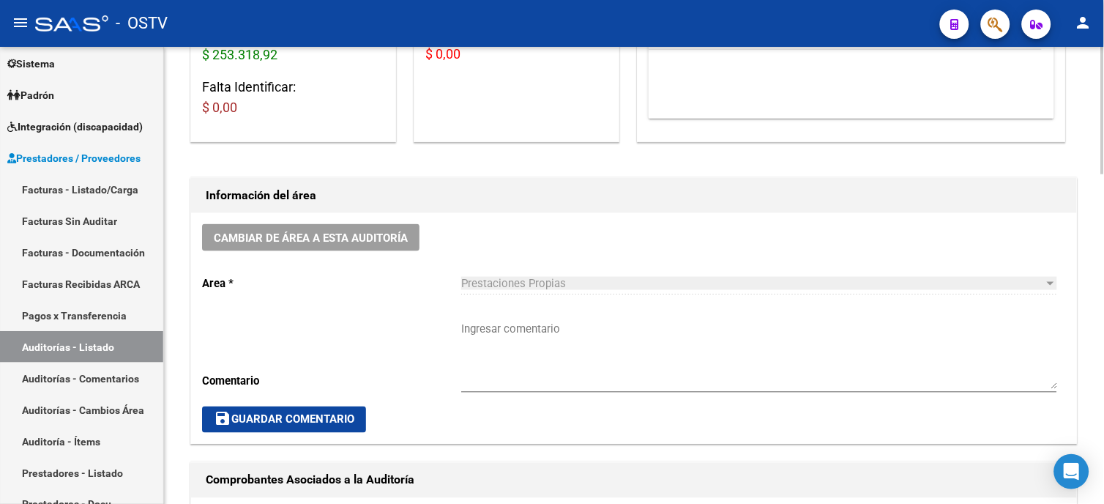
click at [558, 326] on textarea "Ingresar comentario" at bounding box center [759, 355] width 596 height 69
type textarea "Cerrada.-"
click at [359, 428] on button "save Guardar Comentario" at bounding box center [284, 419] width 164 height 26
click at [302, 420] on span "save Guardar Comentario" at bounding box center [284, 419] width 141 height 13
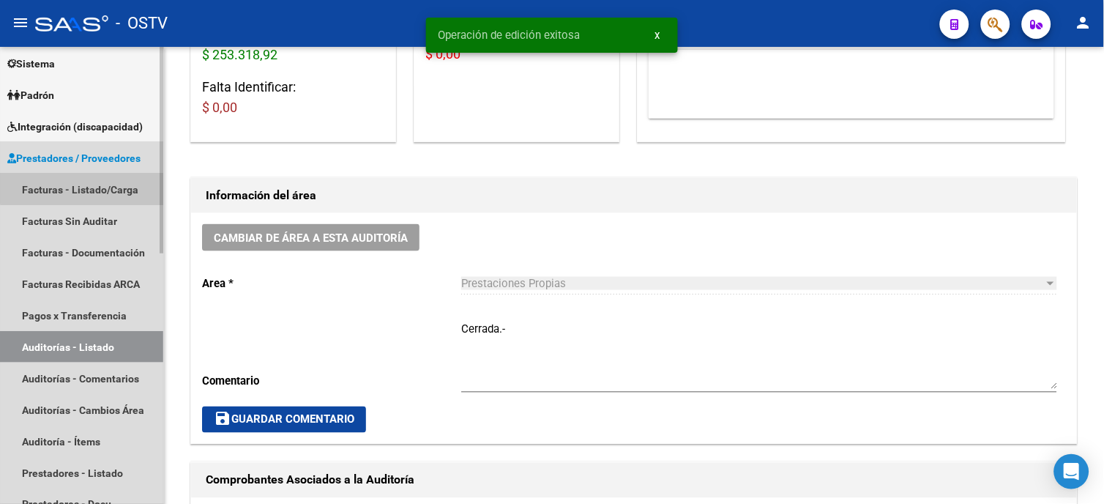
click at [95, 181] on link "Facturas - Listado/Carga" at bounding box center [81, 189] width 163 height 31
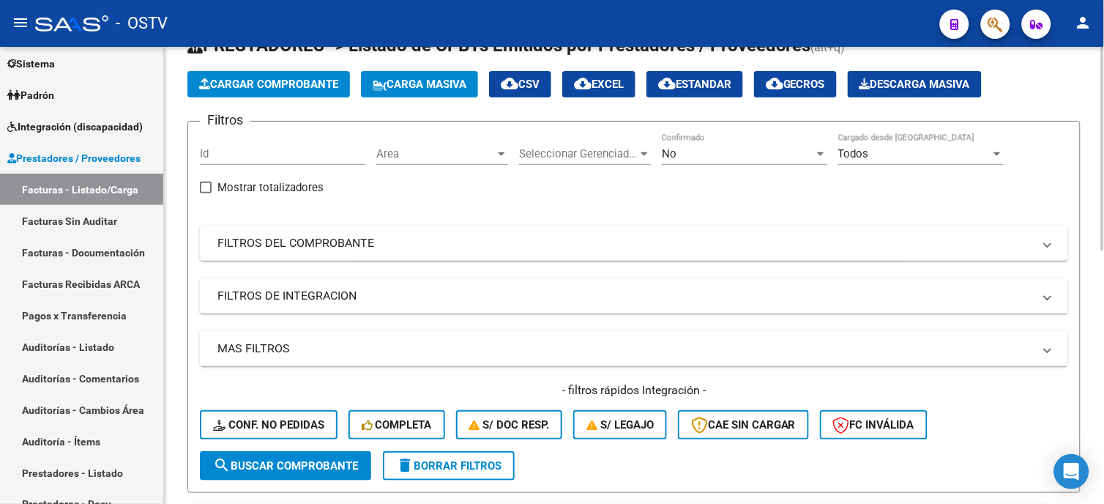
scroll to position [51, 0]
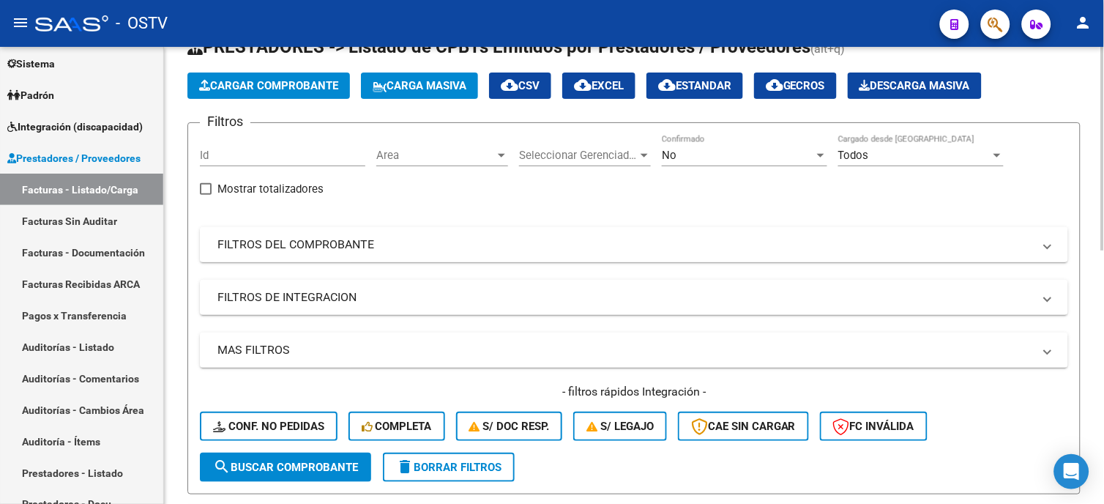
click at [305, 243] on mat-panel-title "FILTROS DEL COMPROBANTE" at bounding box center [625, 245] width 816 height 16
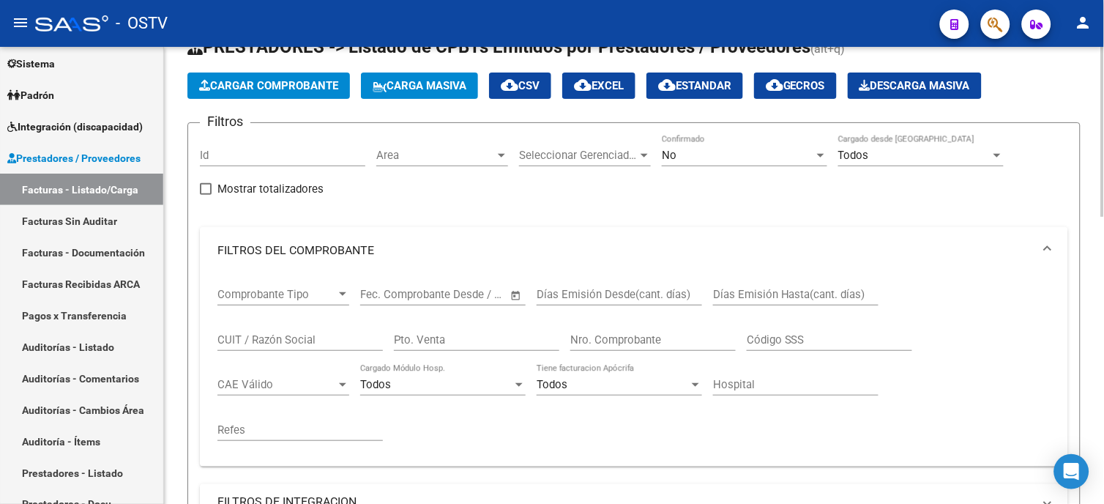
click at [611, 334] on input "Nro. Comprobante" at bounding box center [652, 339] width 165 height 13
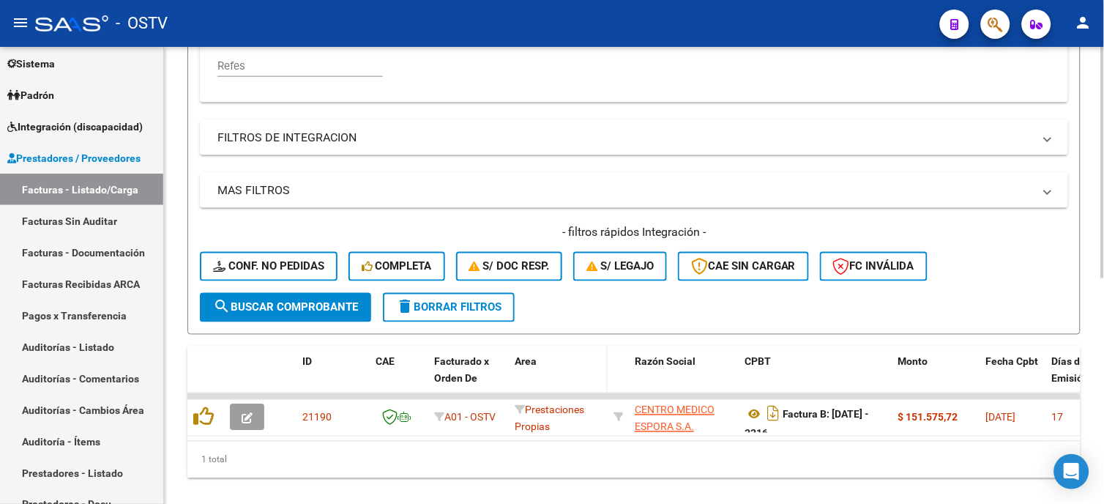
scroll to position [447, 0]
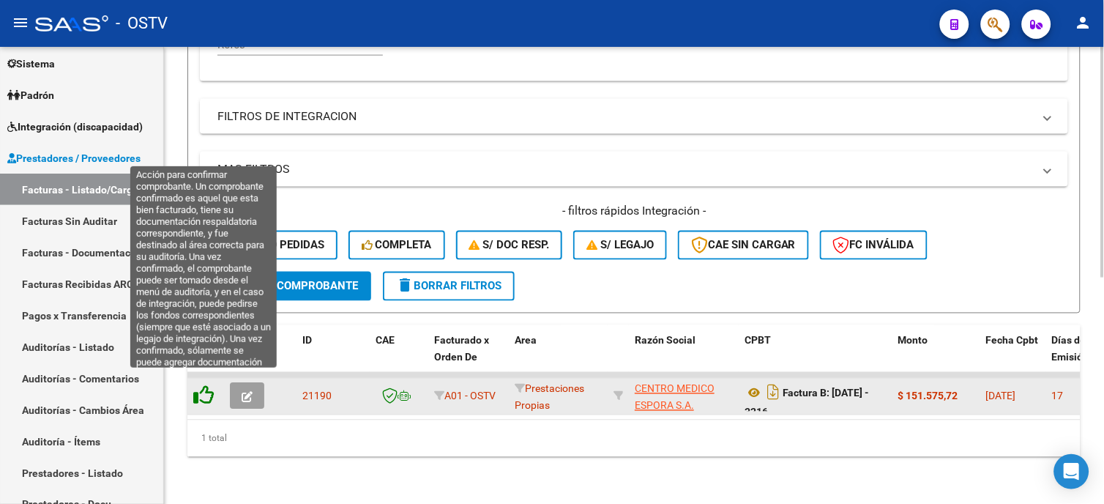
type input "3216"
click at [203, 389] on icon at bounding box center [203, 395] width 21 height 21
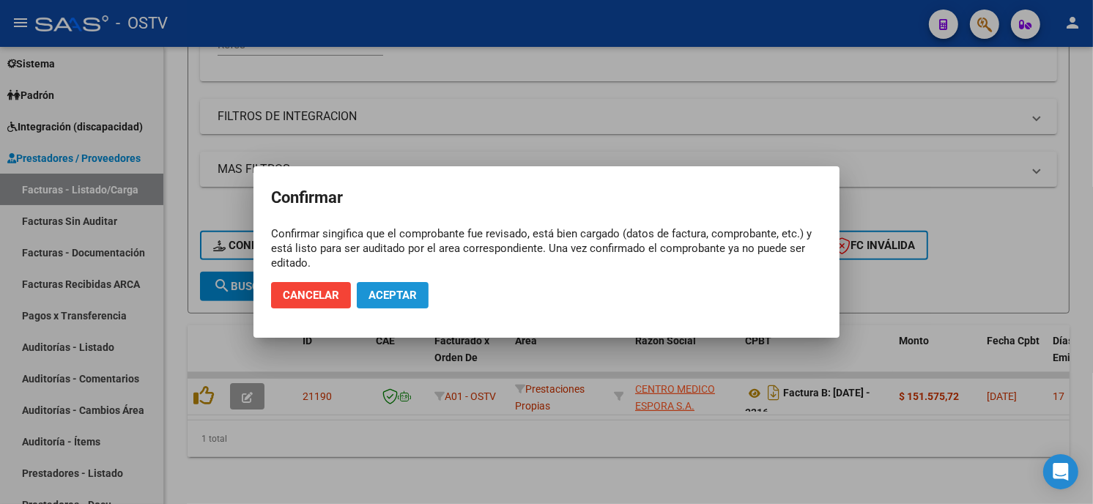
click at [387, 294] on span "Aceptar" at bounding box center [392, 295] width 48 height 13
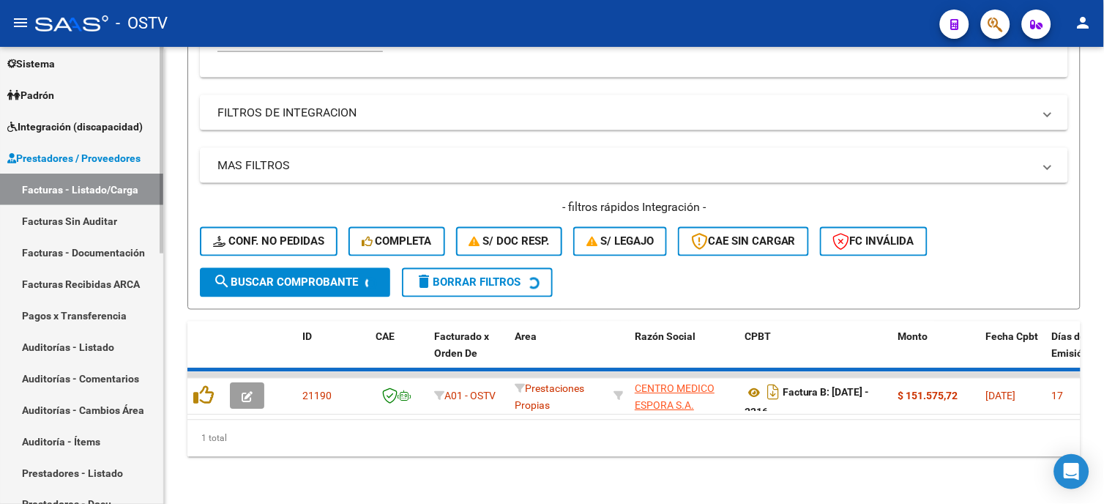
scroll to position [423, 0]
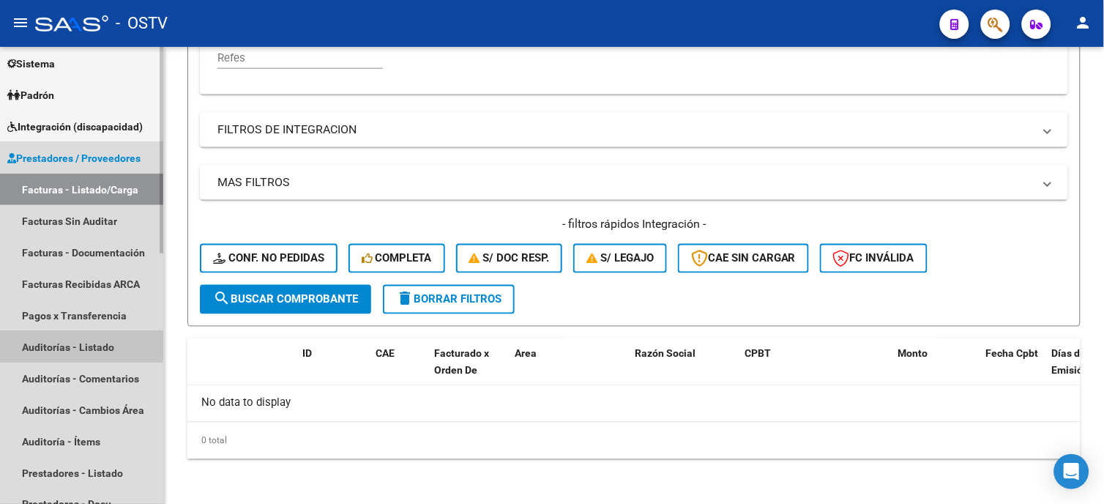
click at [45, 341] on link "Auditorías - Listado" at bounding box center [81, 346] width 163 height 31
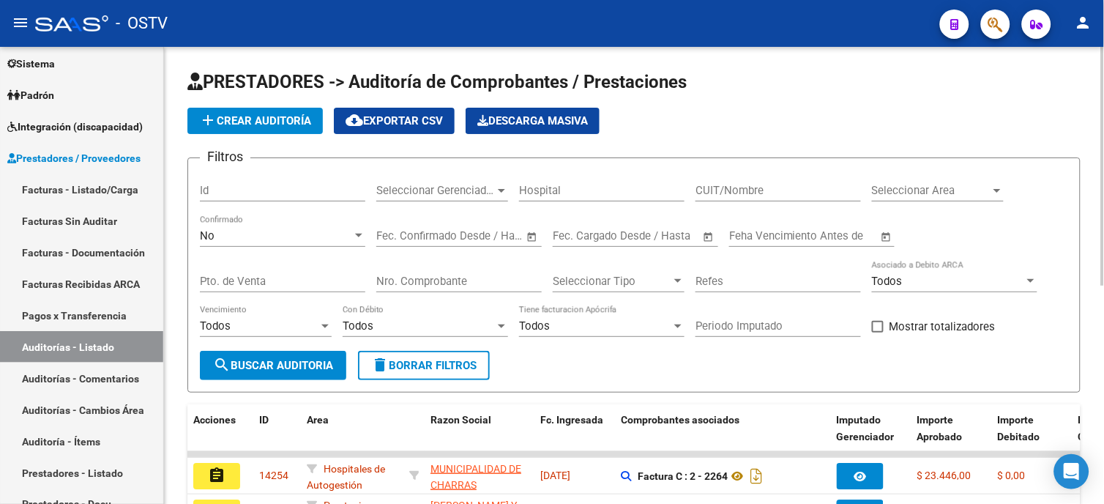
click at [243, 119] on span "add Crear Auditoría" at bounding box center [255, 120] width 112 height 13
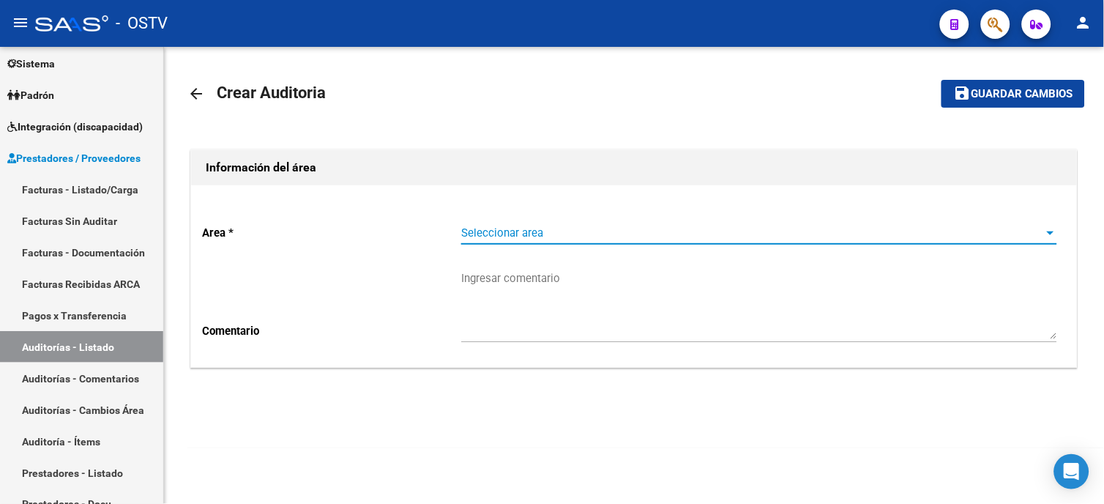
click at [487, 231] on span "Seleccionar area" at bounding box center [752, 232] width 583 height 13
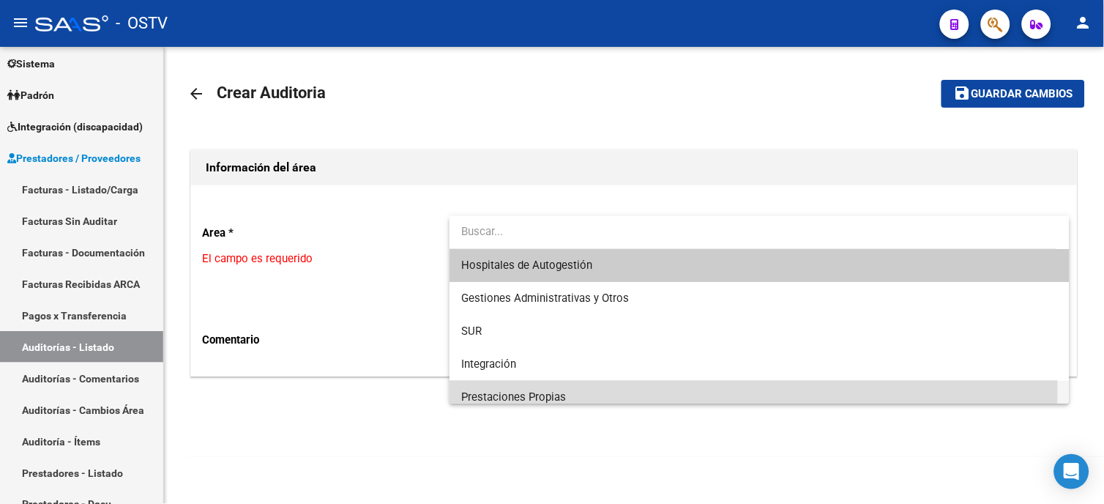
click at [522, 385] on span "Prestaciones Propias" at bounding box center [759, 397] width 597 height 33
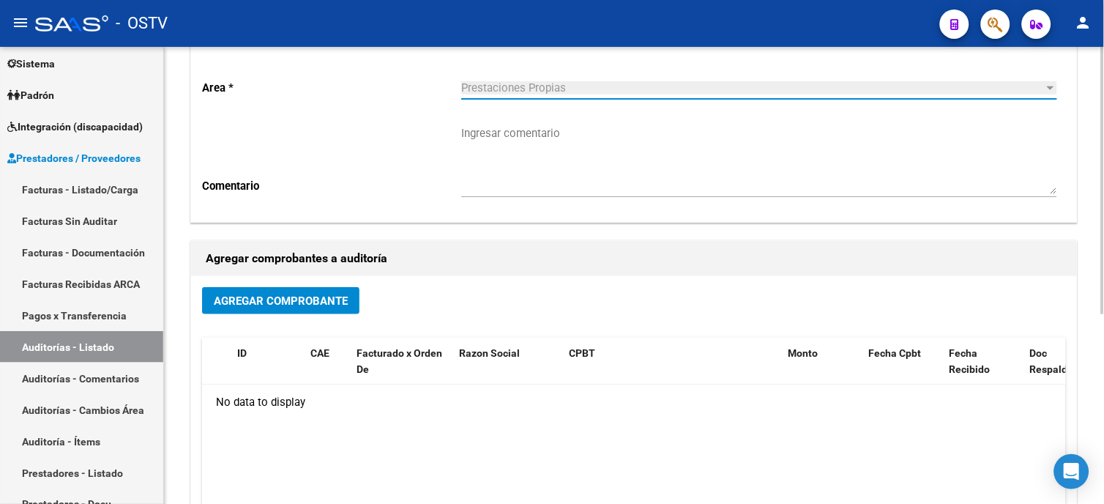
scroll to position [163, 0]
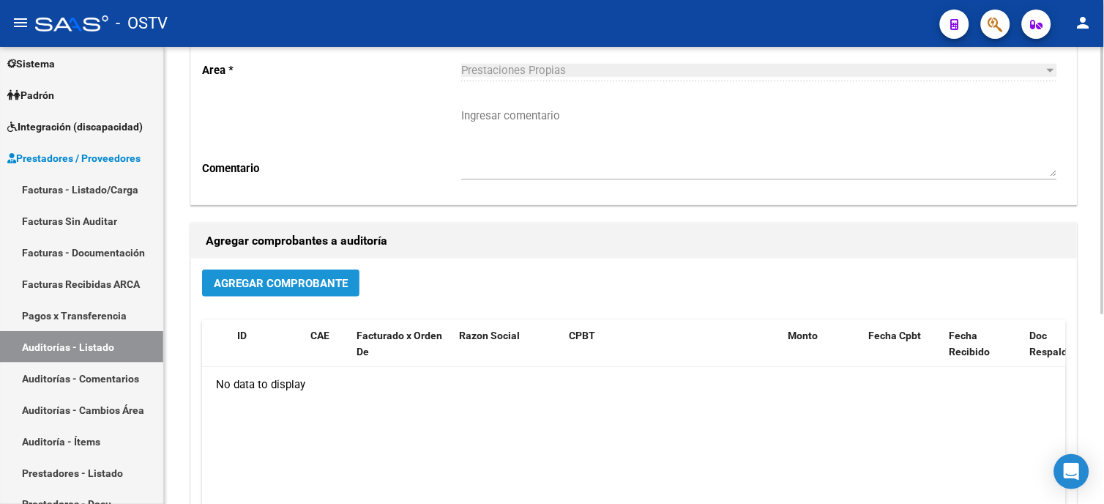
click at [311, 282] on span "Agregar Comprobante" at bounding box center [281, 283] width 134 height 13
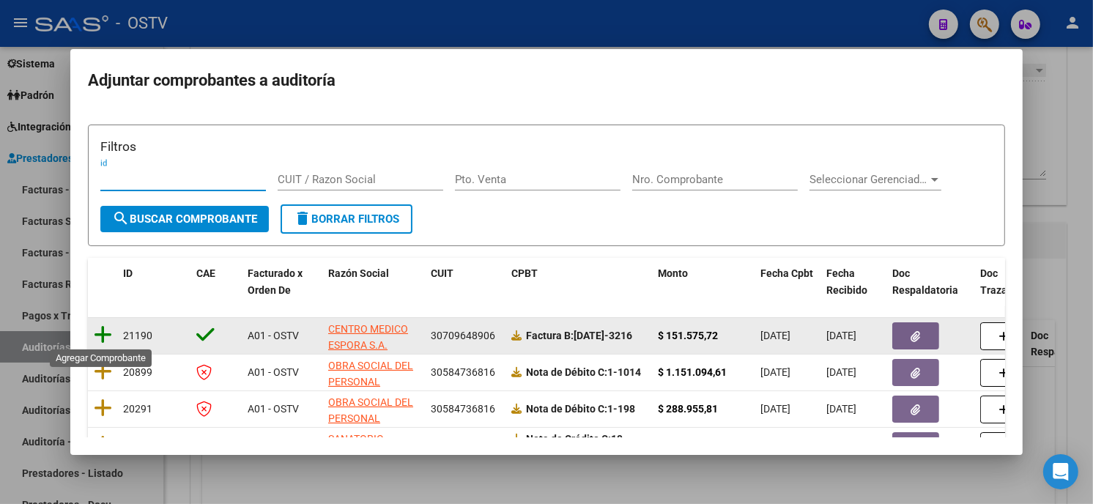
click at [99, 330] on icon at bounding box center [103, 334] width 18 height 21
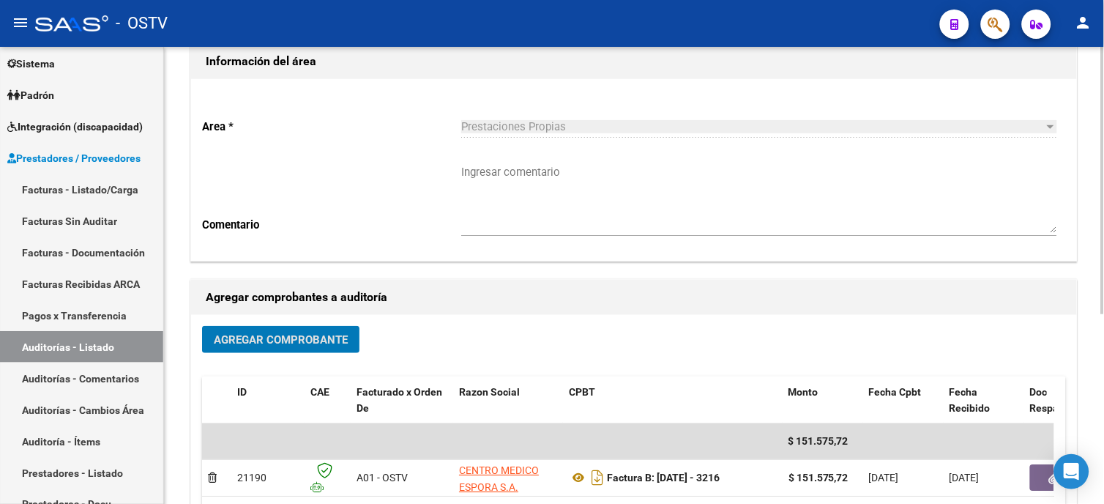
scroll to position [0, 0]
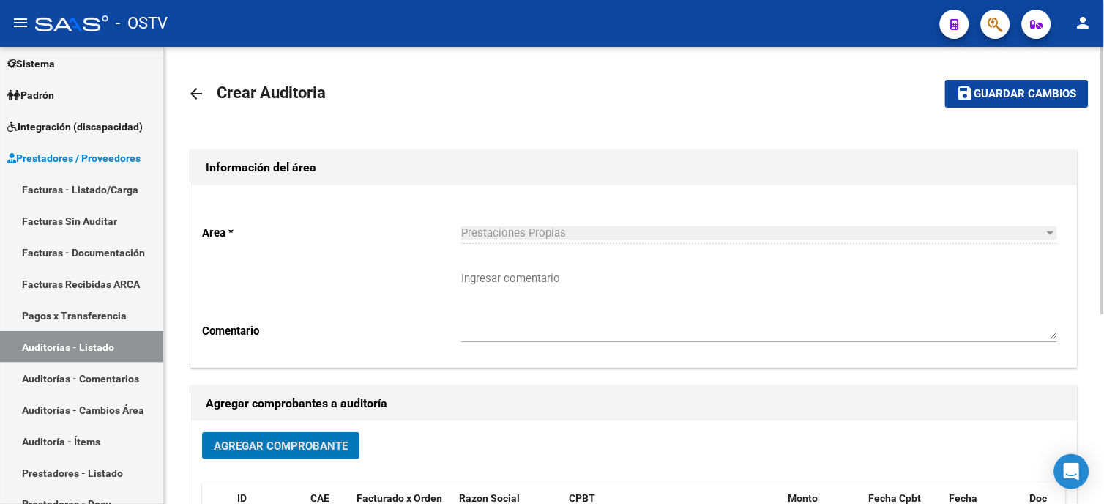
click at [978, 88] on span "Guardar cambios" at bounding box center [1026, 94] width 103 height 13
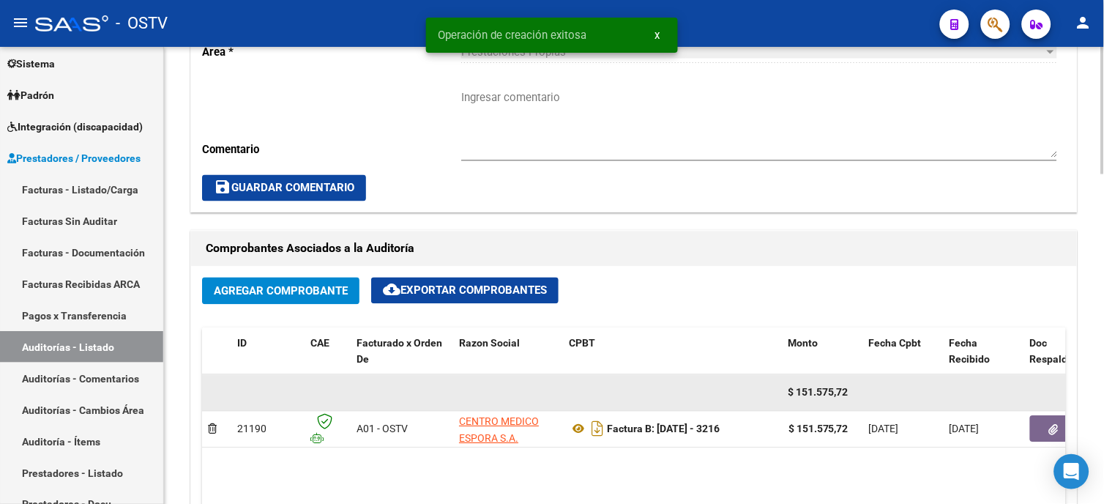
scroll to position [569, 0]
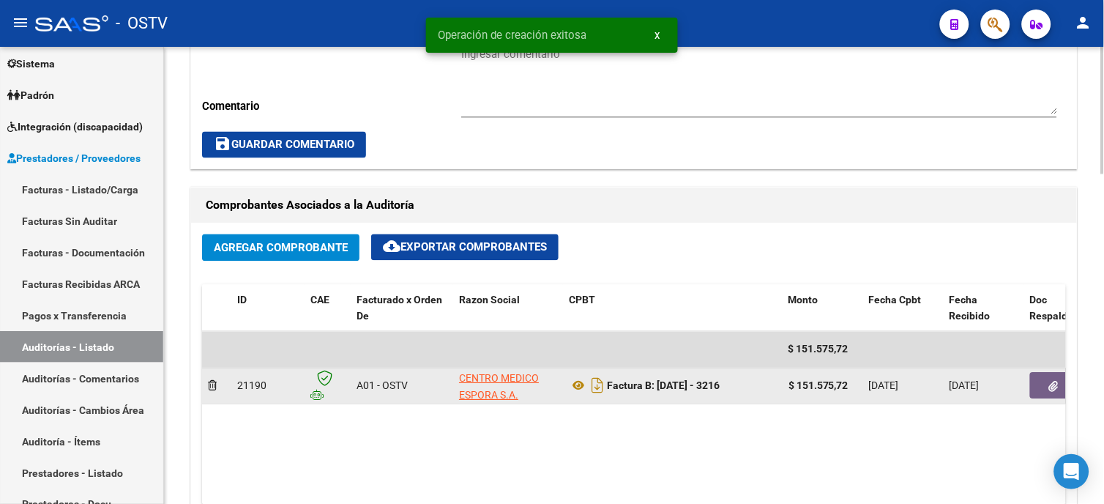
click at [1060, 388] on button "button" at bounding box center [1053, 386] width 47 height 26
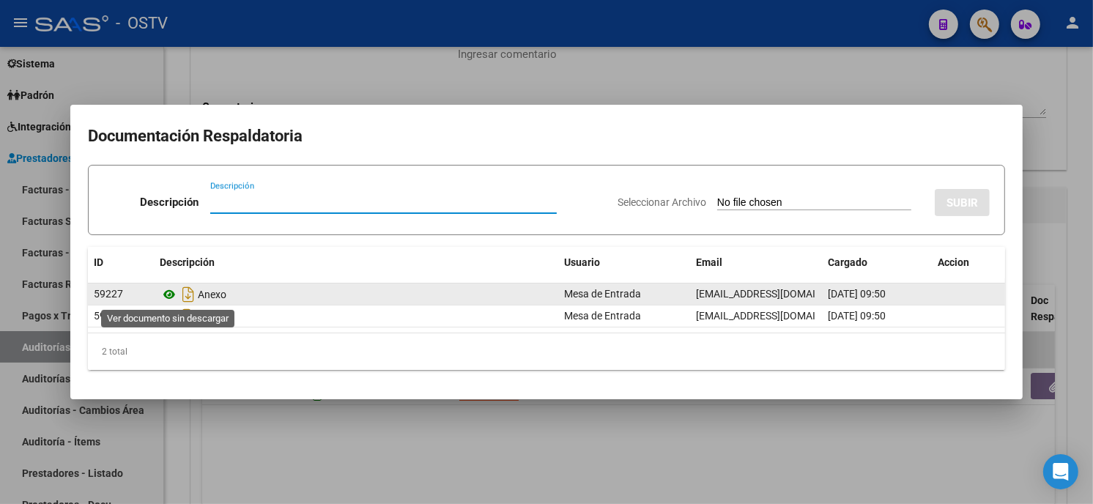
click at [171, 293] on icon at bounding box center [169, 295] width 19 height 18
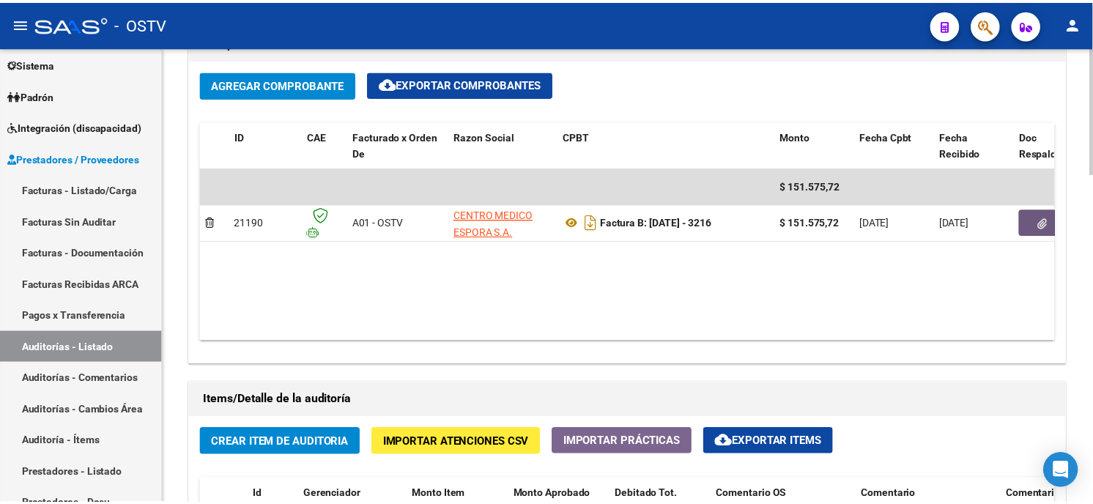
scroll to position [976, 0]
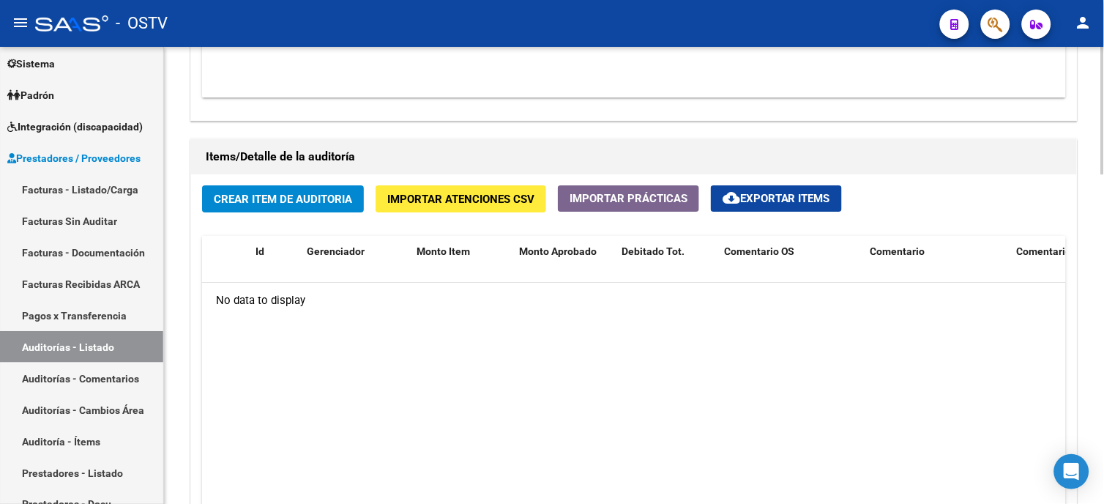
click at [297, 187] on button "Crear Item de Auditoria" at bounding box center [283, 198] width 162 height 27
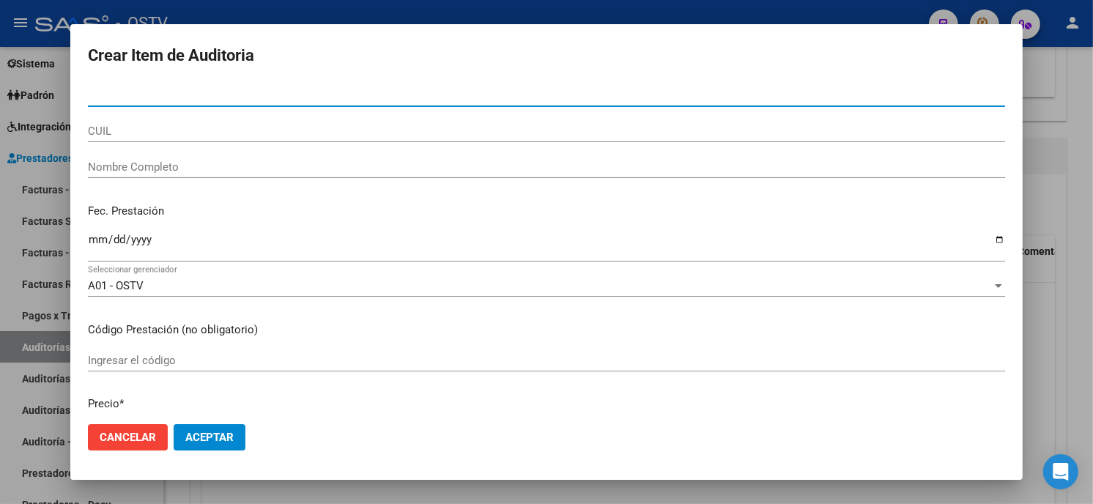
paste input "04253379"
type input "04253379"
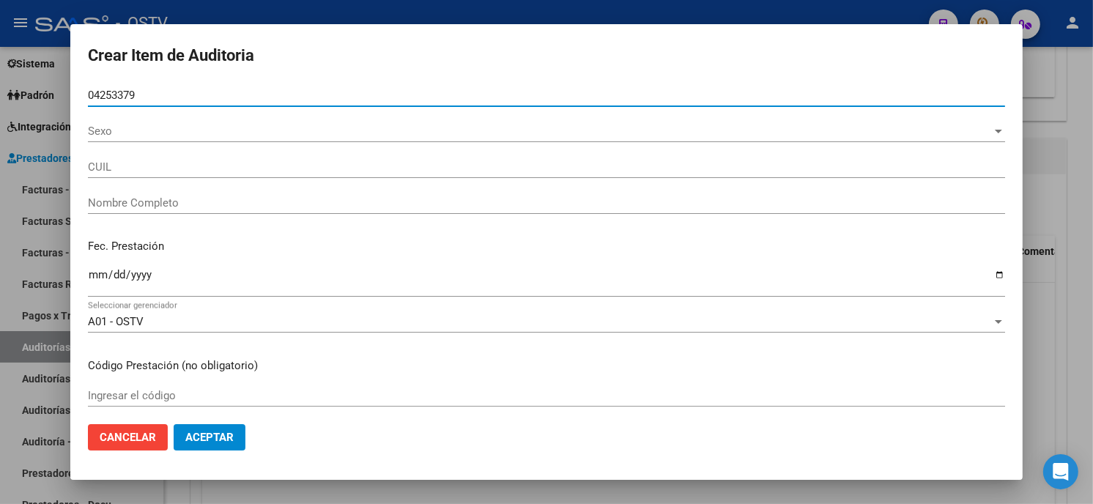
type input "27042533799"
type input "[PERSON_NAME]"
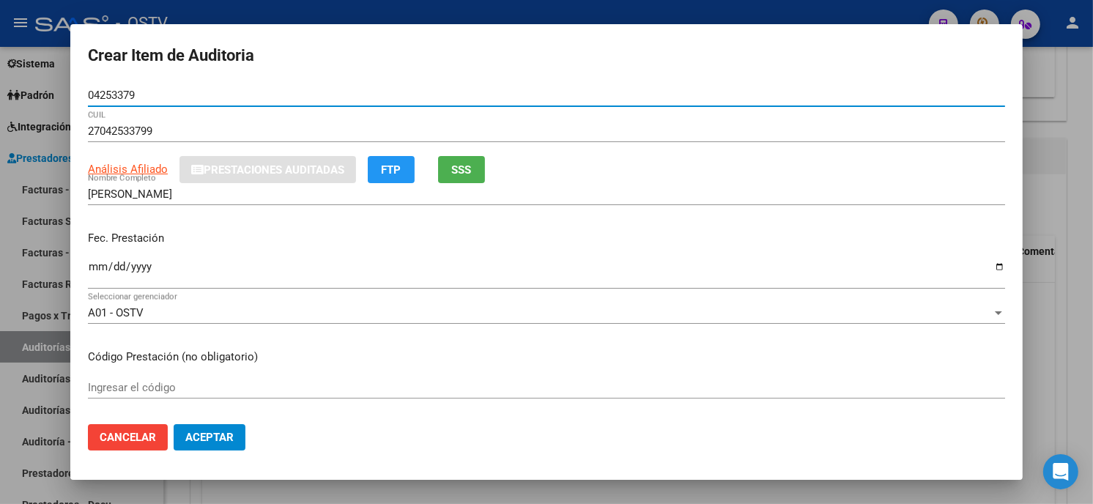
type input "04253379"
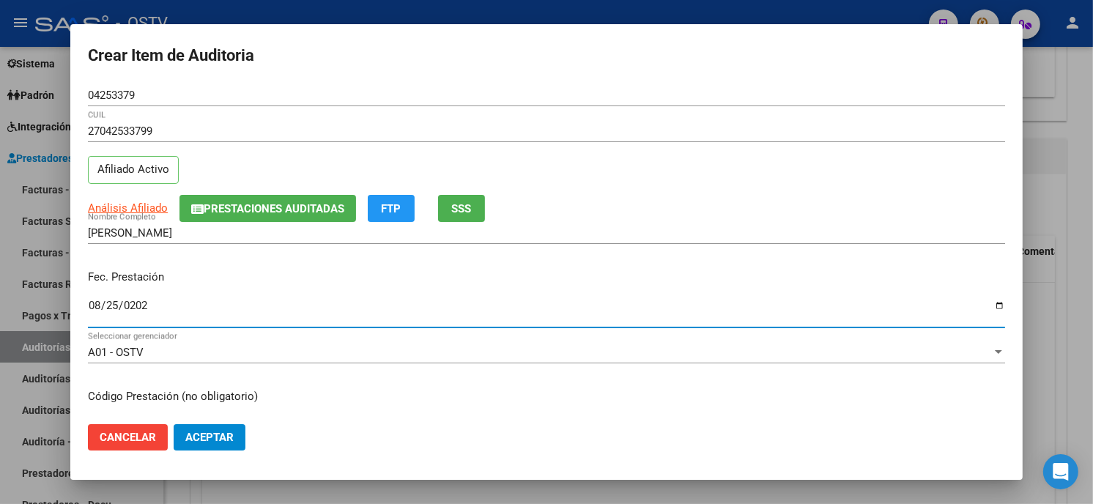
type input "[DATE]"
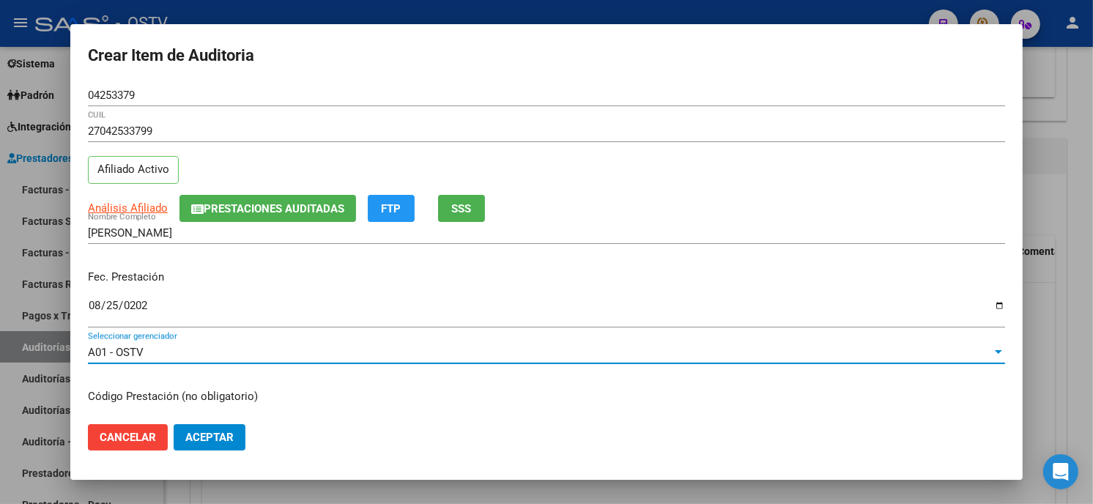
scroll to position [178, 0]
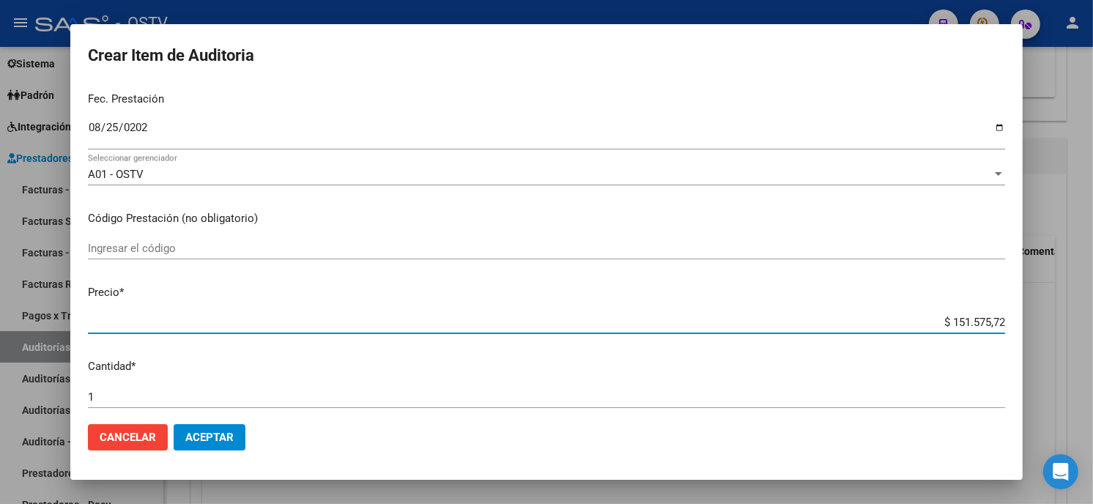
paste input "87147,66"
type input "$ 87.147,66"
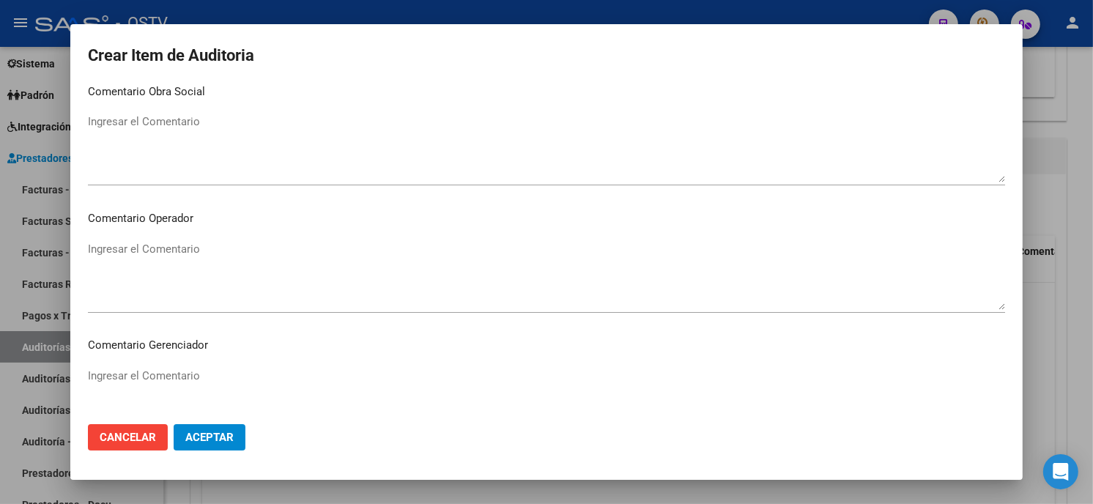
scroll to position [929, 0]
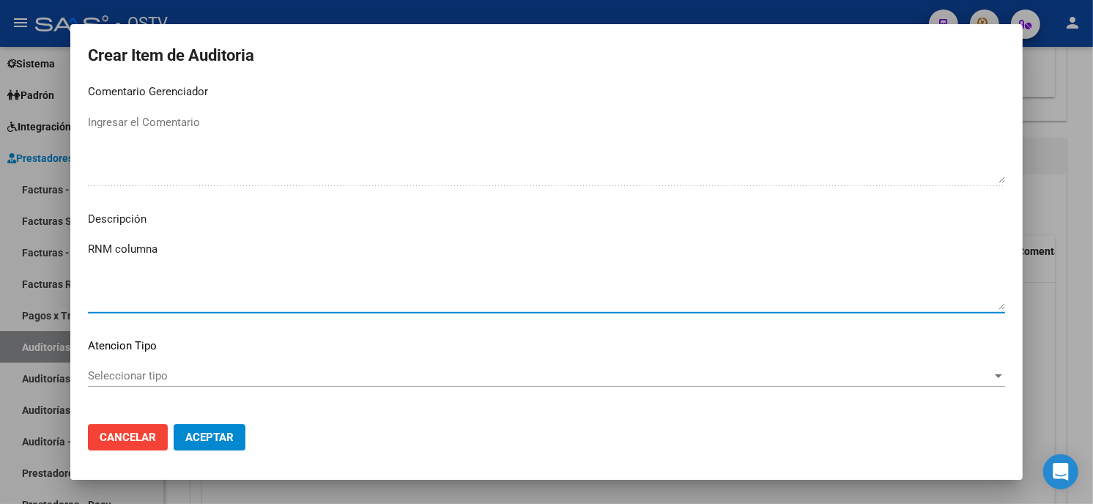
type textarea "RNM columna"
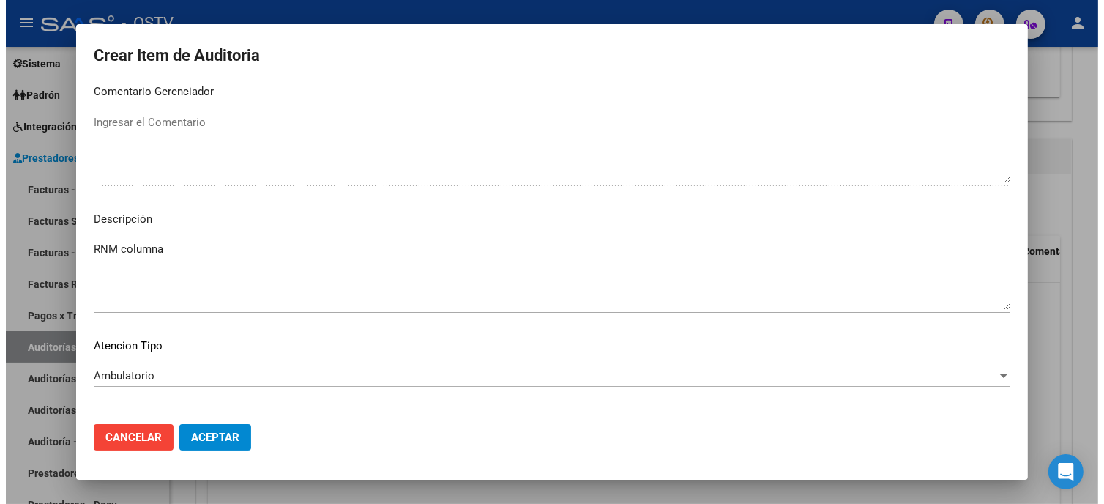
scroll to position [991, 0]
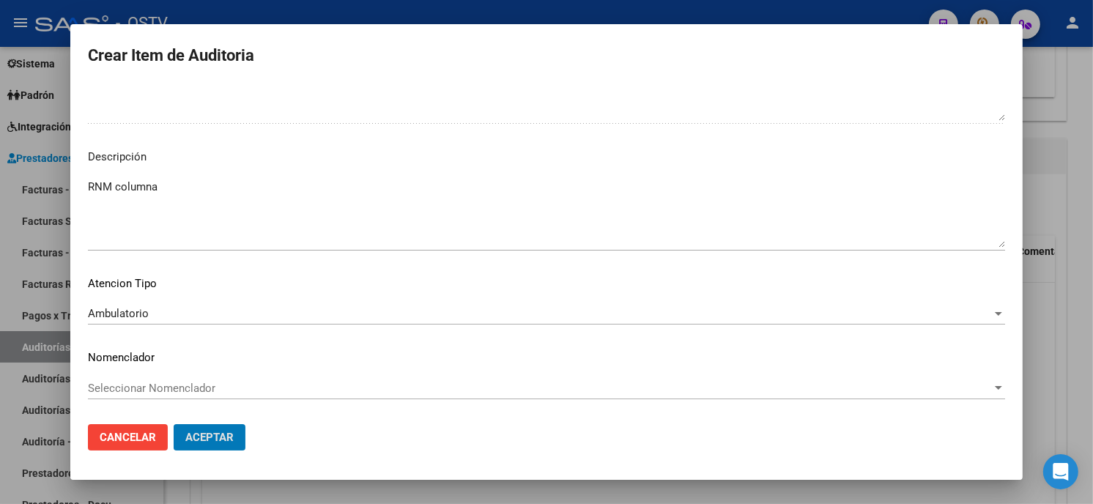
click at [174, 424] on button "Aceptar" at bounding box center [210, 437] width 72 height 26
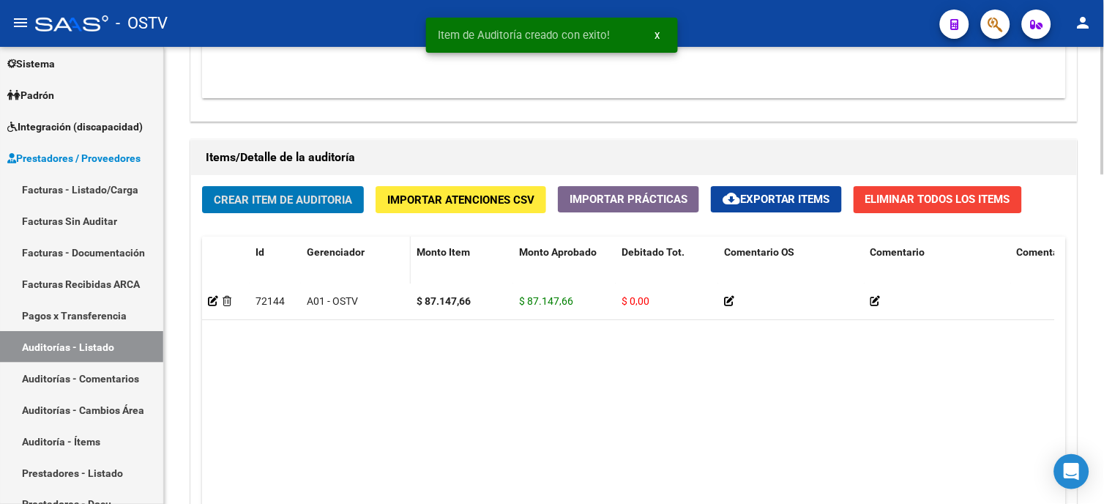
scroll to position [977, 0]
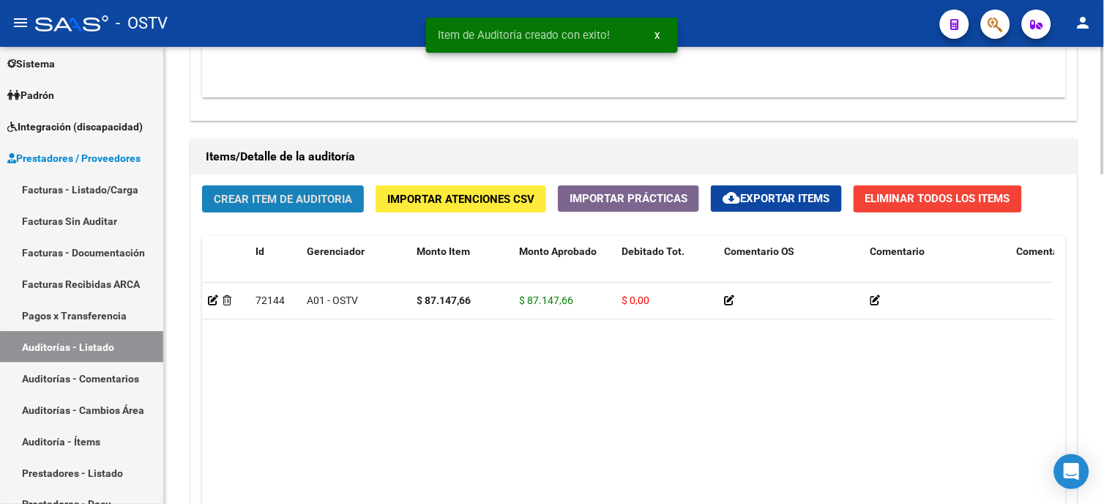
click at [287, 201] on span "Crear Item de Auditoria" at bounding box center [283, 199] width 138 height 13
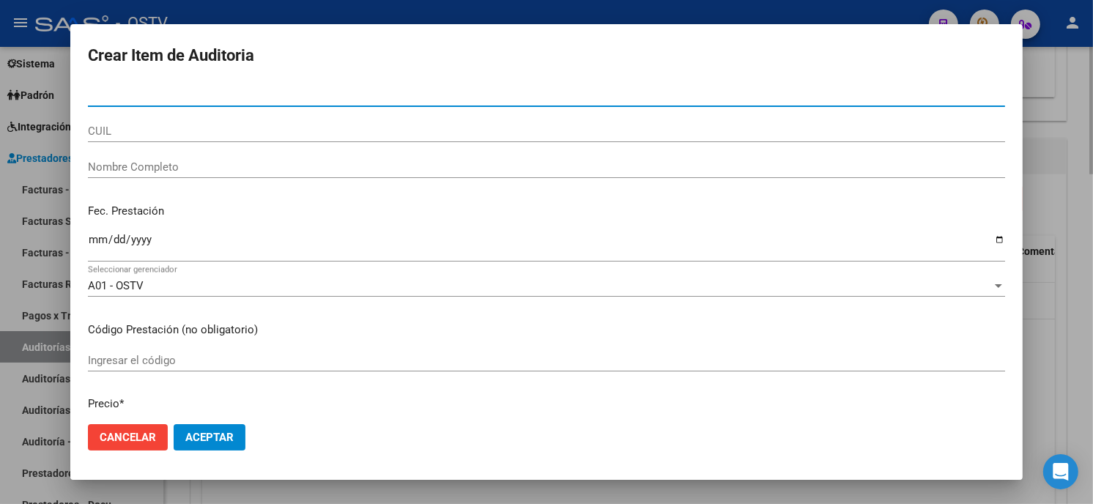
click at [1082, 362] on div at bounding box center [546, 252] width 1093 height 504
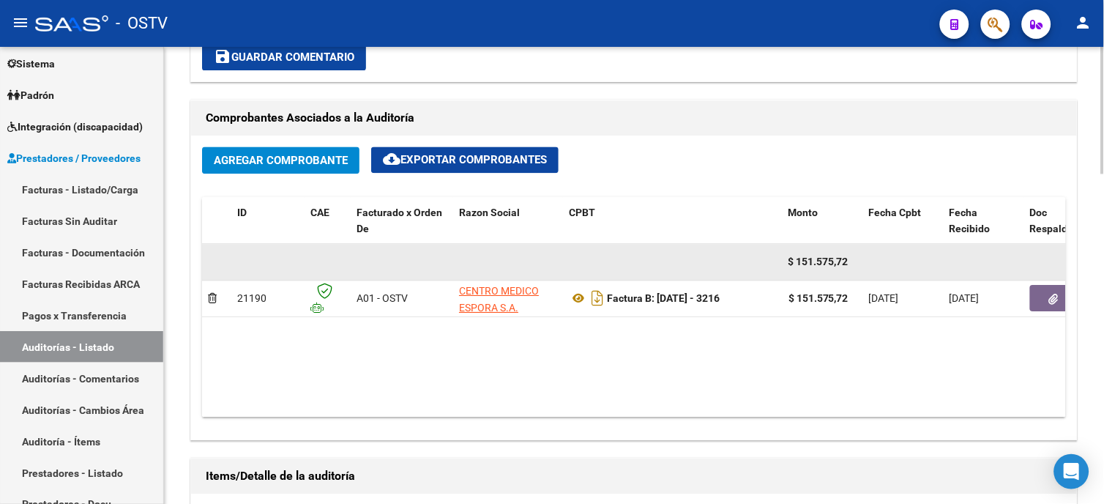
scroll to position [652, 0]
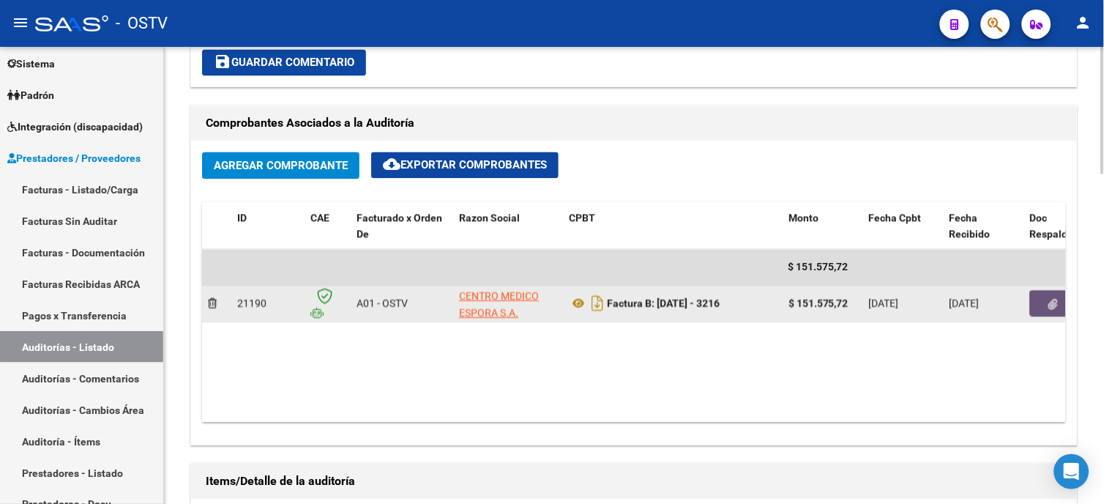
click at [1051, 306] on icon "button" at bounding box center [1054, 305] width 10 height 11
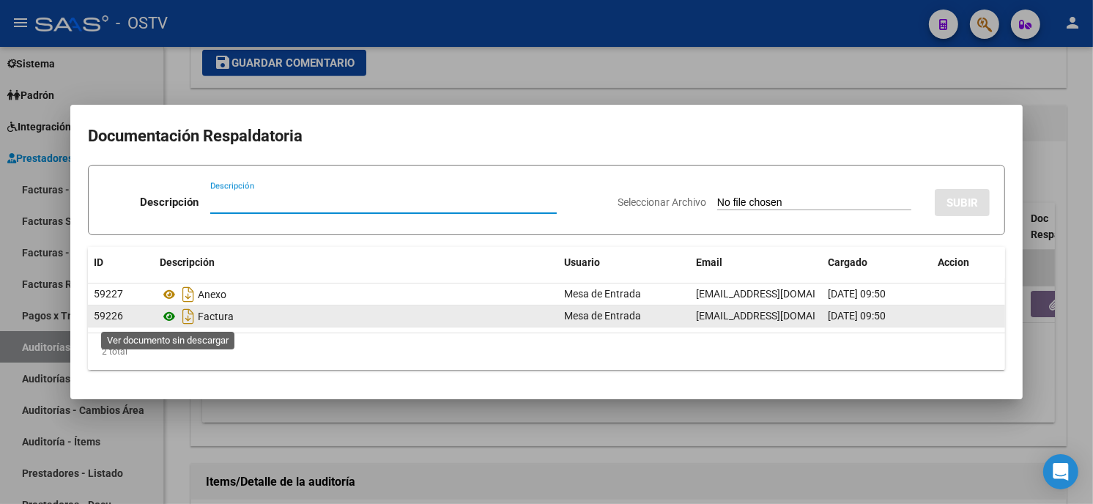
click at [165, 318] on icon at bounding box center [169, 317] width 19 height 18
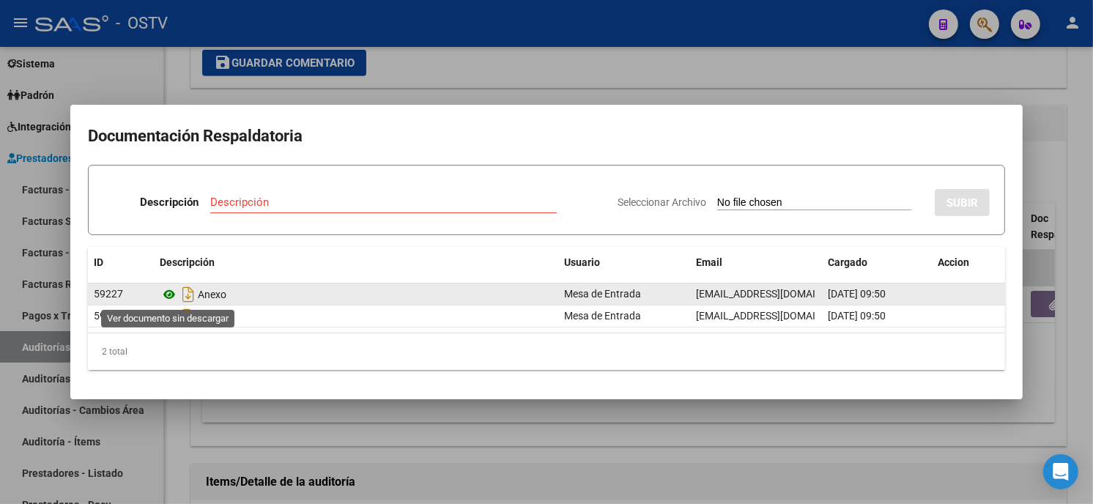
click at [168, 296] on icon at bounding box center [169, 295] width 19 height 18
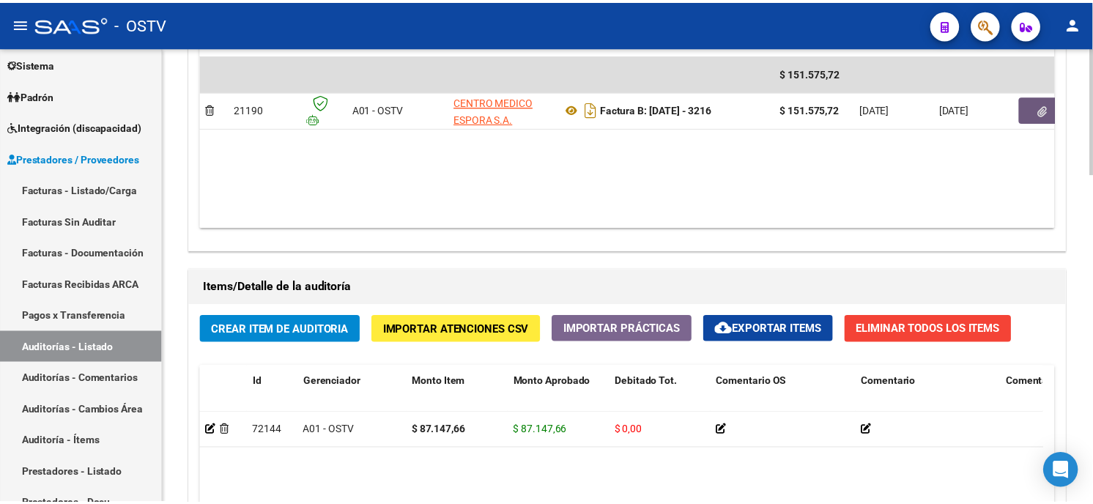
scroll to position [896, 0]
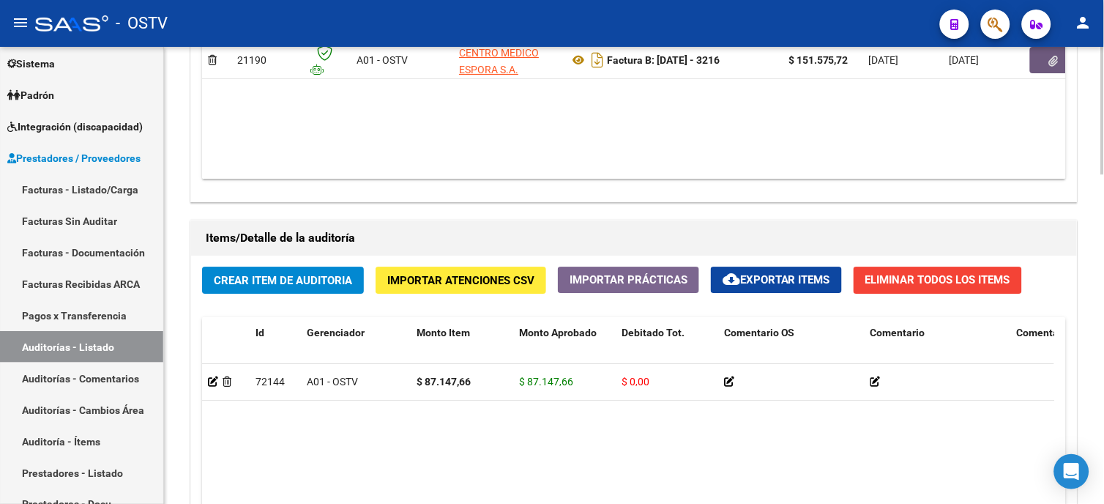
click at [291, 282] on span "Crear Item de Auditoria" at bounding box center [283, 280] width 138 height 13
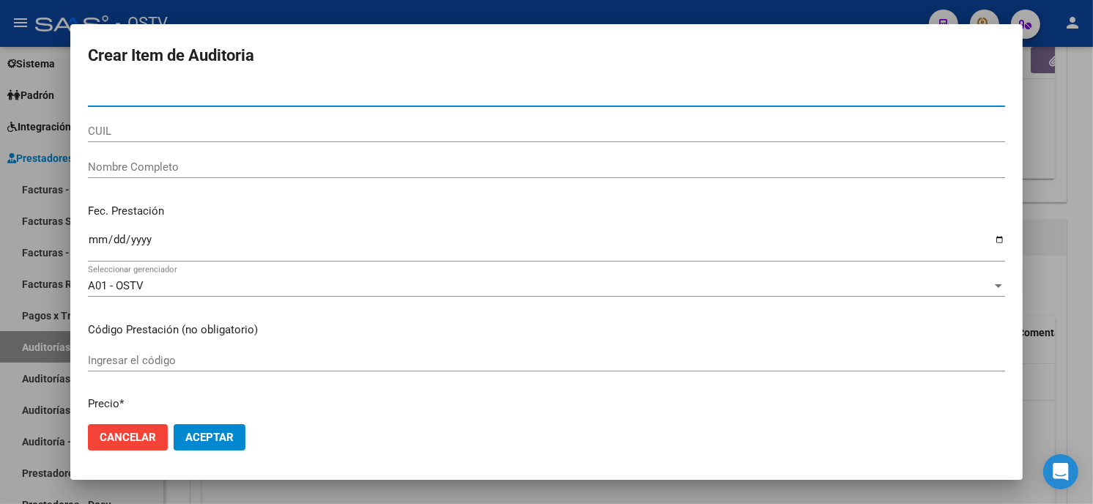
paste input "23771929300"
click at [216, 90] on input "23771929300" at bounding box center [546, 95] width 917 height 13
type input "23771929"
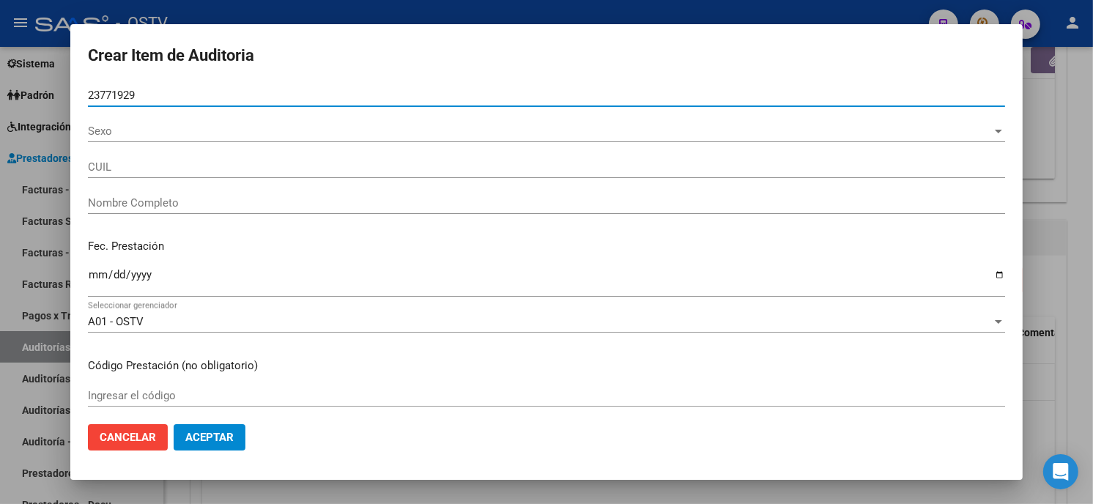
type input "27237719293"
type input "[PERSON_NAME]"
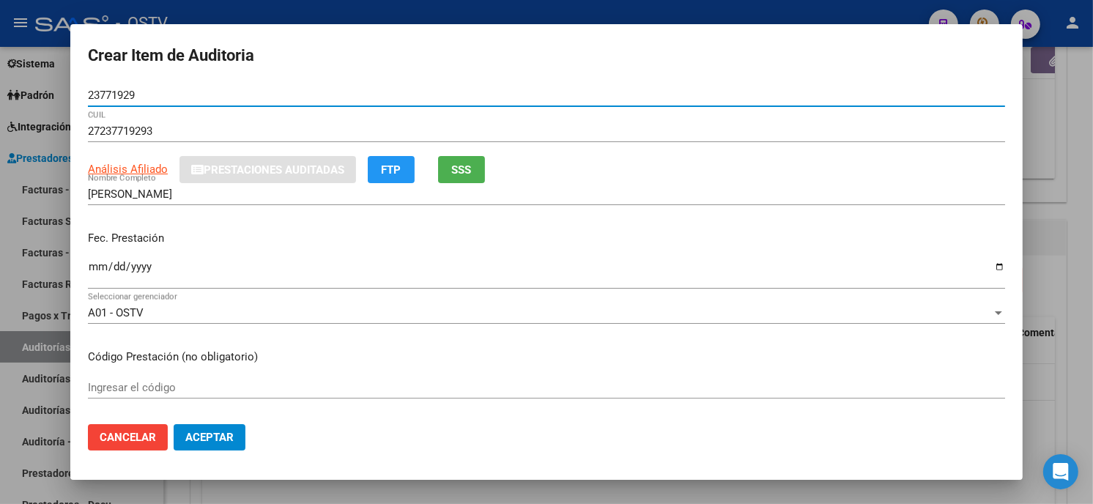
type input "23771929"
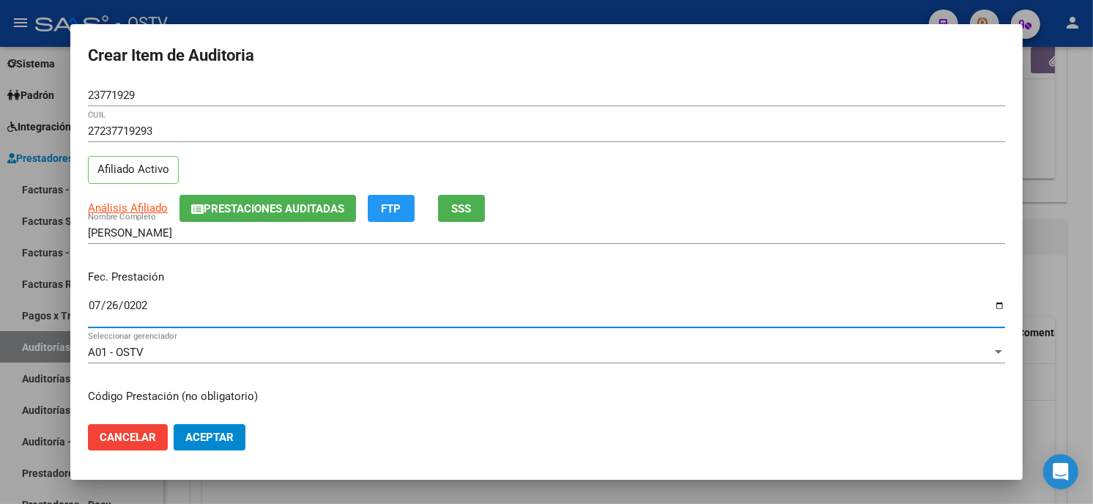
type input "[DATE]"
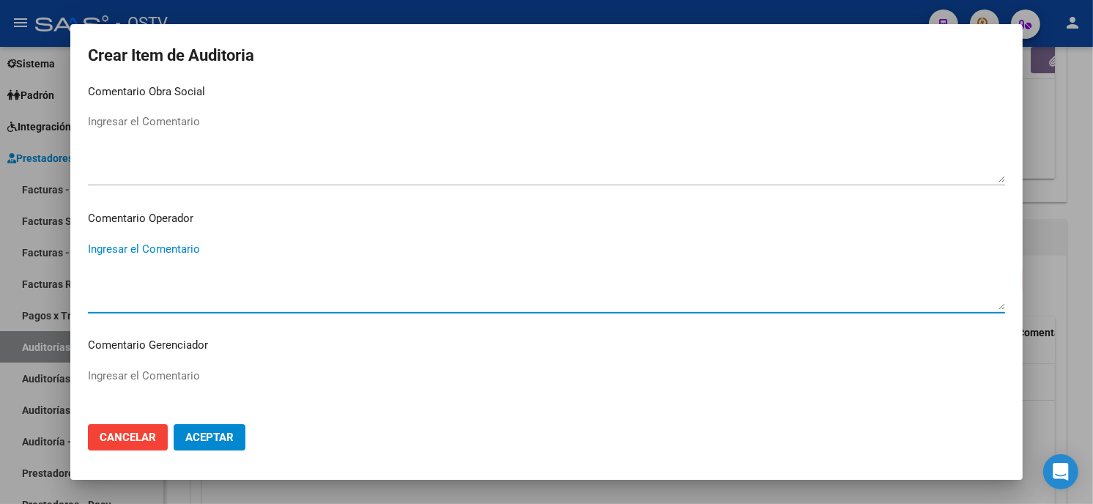
scroll to position [929, 0]
type textarea "LABORATORIO"
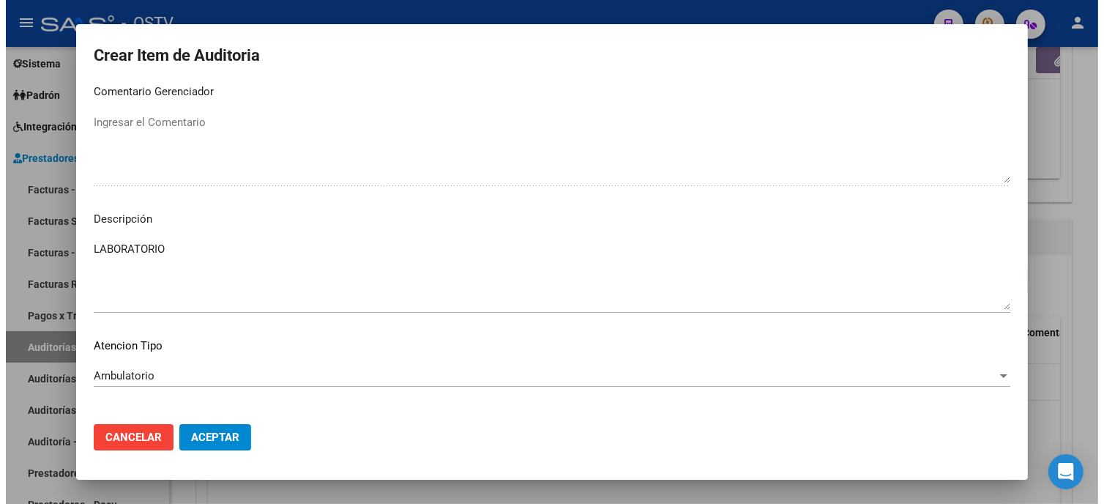
scroll to position [991, 0]
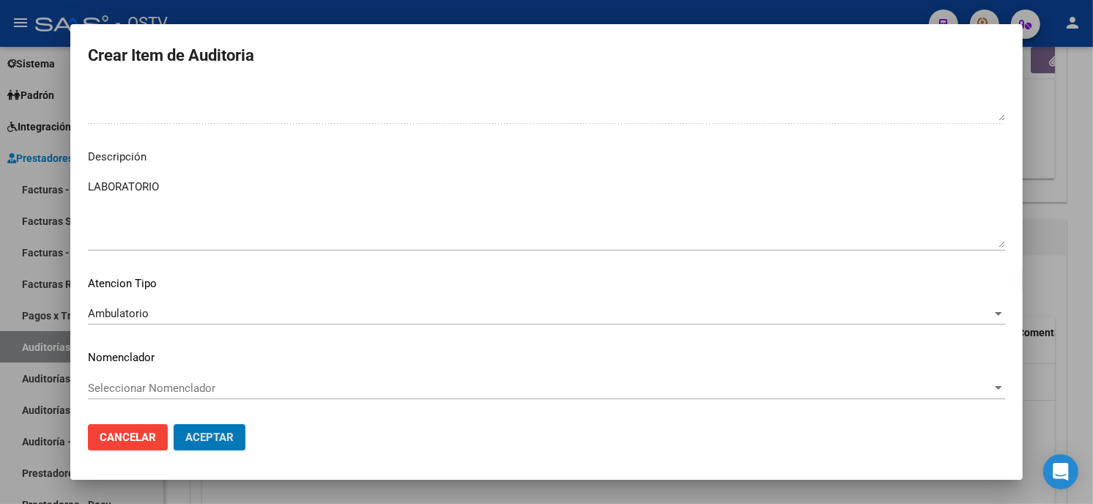
click at [174, 424] on button "Aceptar" at bounding box center [210, 437] width 72 height 26
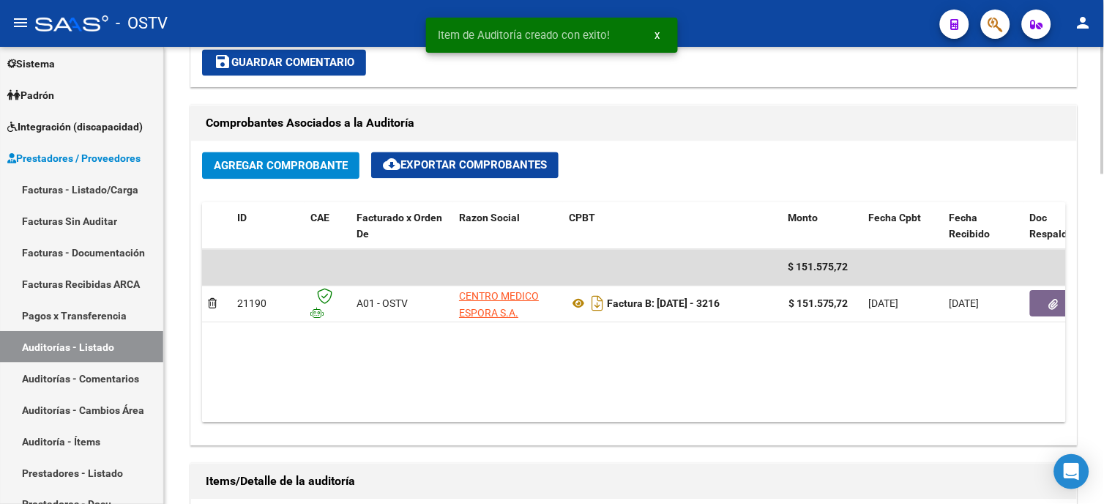
scroll to position [407, 0]
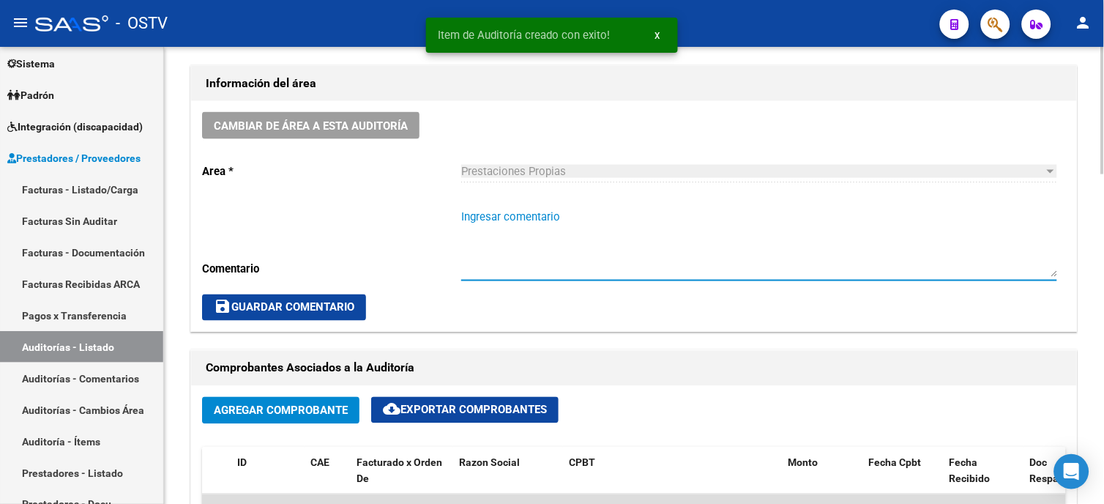
click at [506, 216] on textarea "Ingresar comentario" at bounding box center [759, 243] width 596 height 69
type textarea "V"
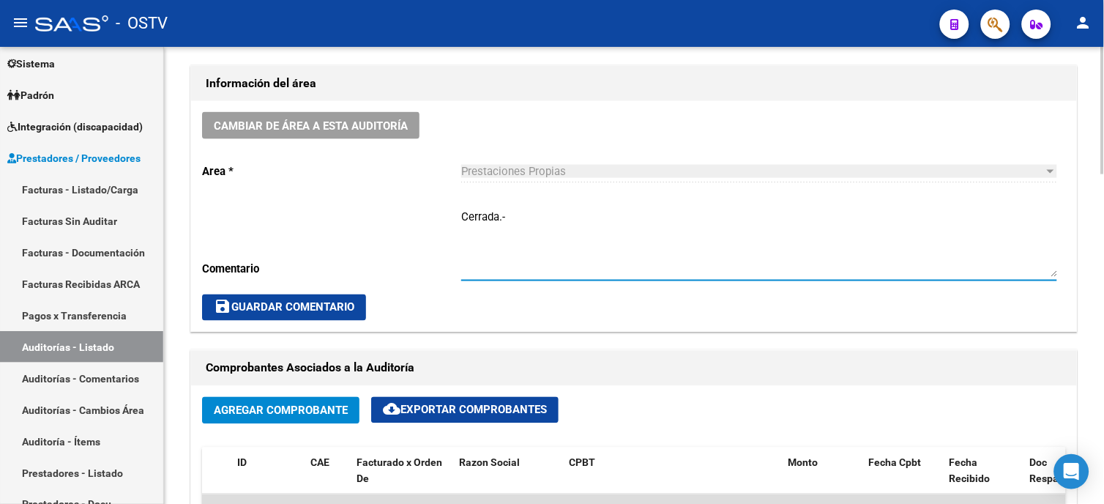
type textarea "Cerrada.-"
click at [339, 303] on span "save Guardar Comentario" at bounding box center [284, 307] width 141 height 13
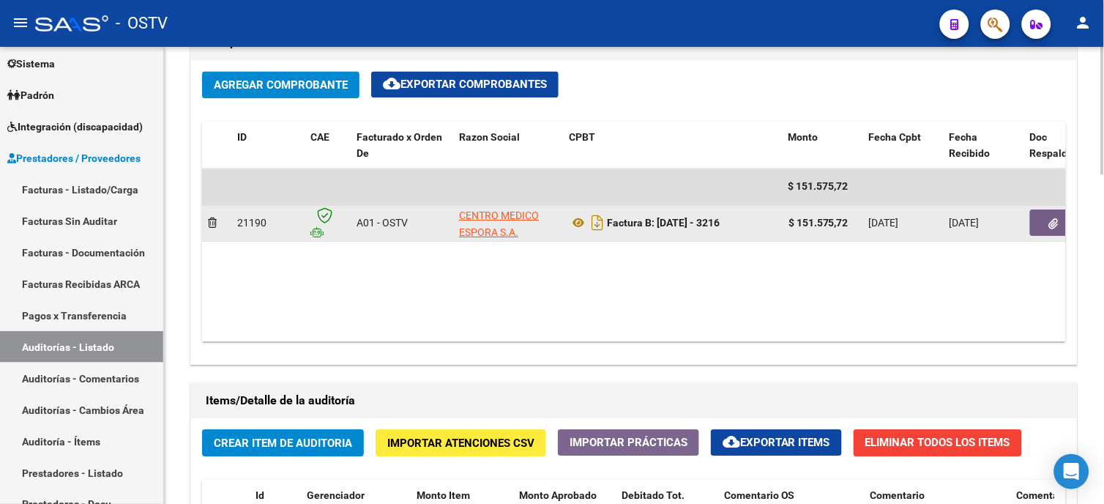
drag, startPoint x: 800, startPoint y: 221, endPoint x: 851, endPoint y: 221, distance: 51.3
click at [851, 221] on div "$ 151.575,72" at bounding box center [823, 223] width 69 height 17
copy strong "151.575,72"
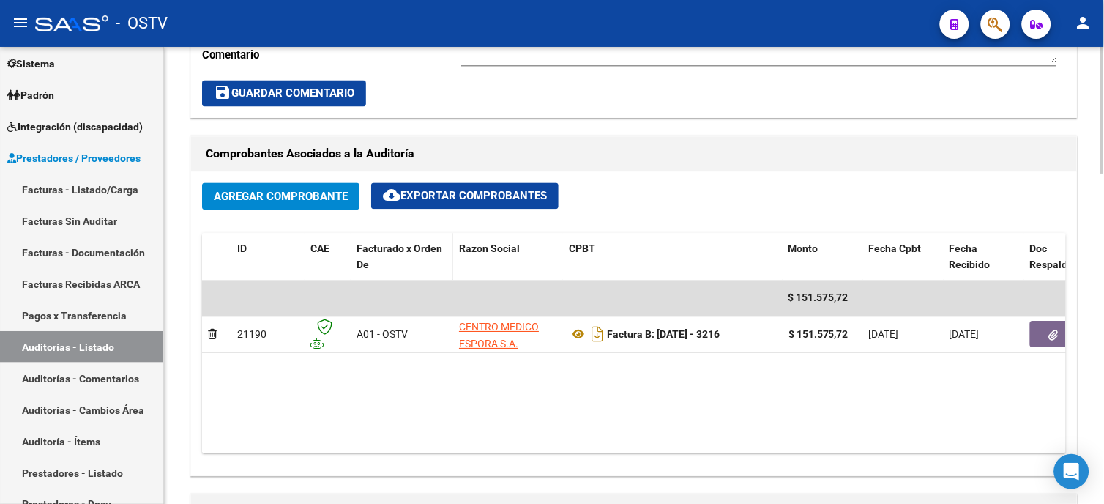
scroll to position [488, 0]
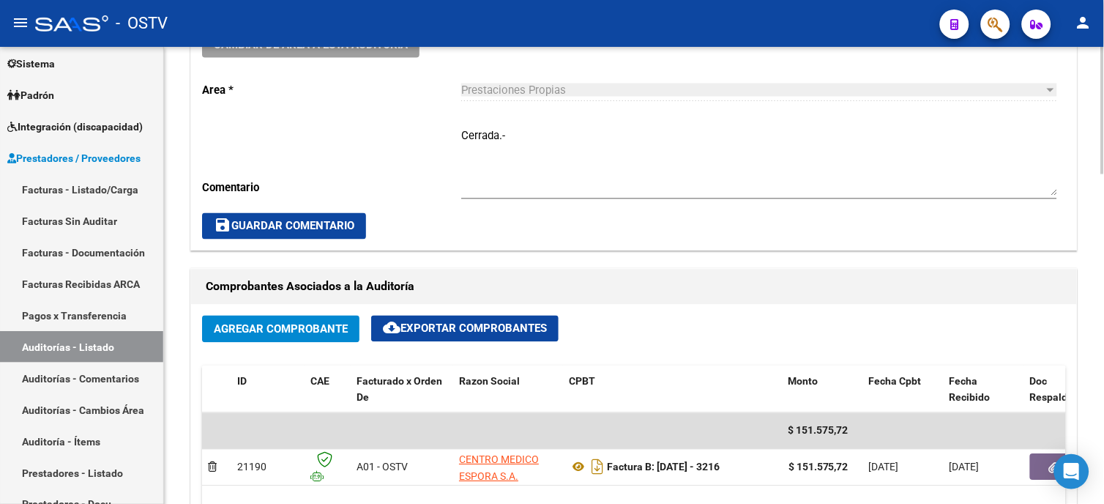
drag, startPoint x: 300, startPoint y: 225, endPoint x: 166, endPoint y: 238, distance: 134.7
click at [300, 222] on span "save Guardar Comentario" at bounding box center [284, 226] width 141 height 13
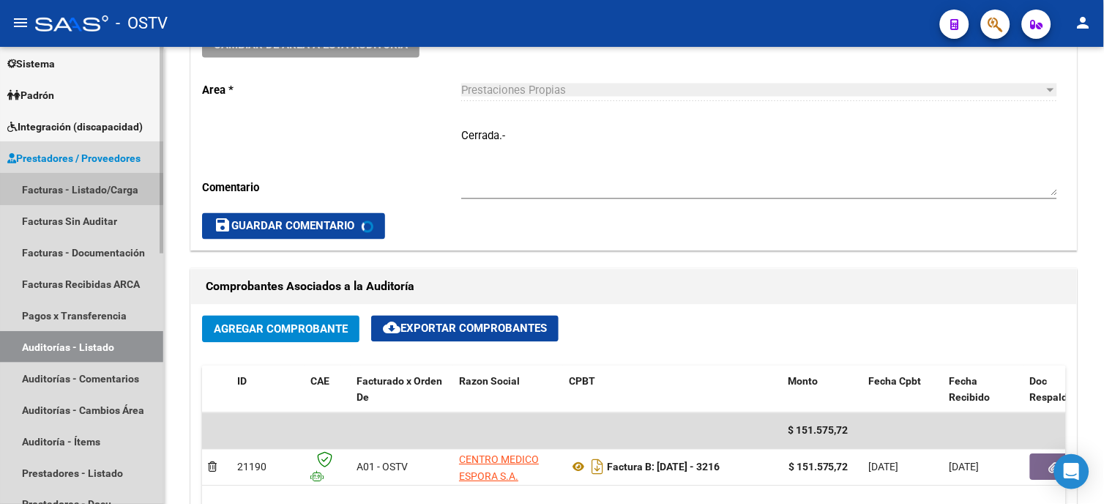
click at [46, 187] on link "Facturas - Listado/Carga" at bounding box center [81, 189] width 163 height 31
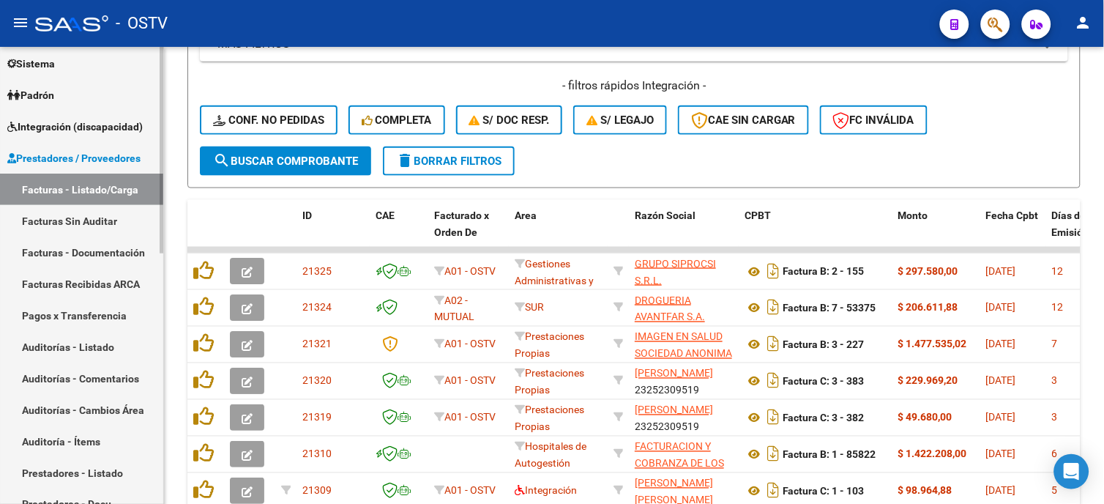
scroll to position [245, 0]
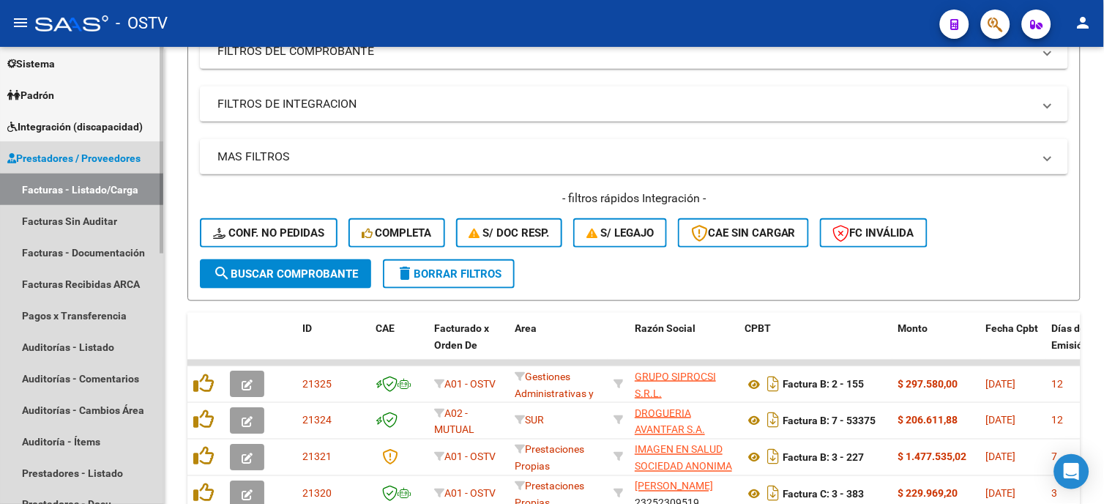
click at [68, 180] on link "Facturas - Listado/Carga" at bounding box center [81, 189] width 163 height 31
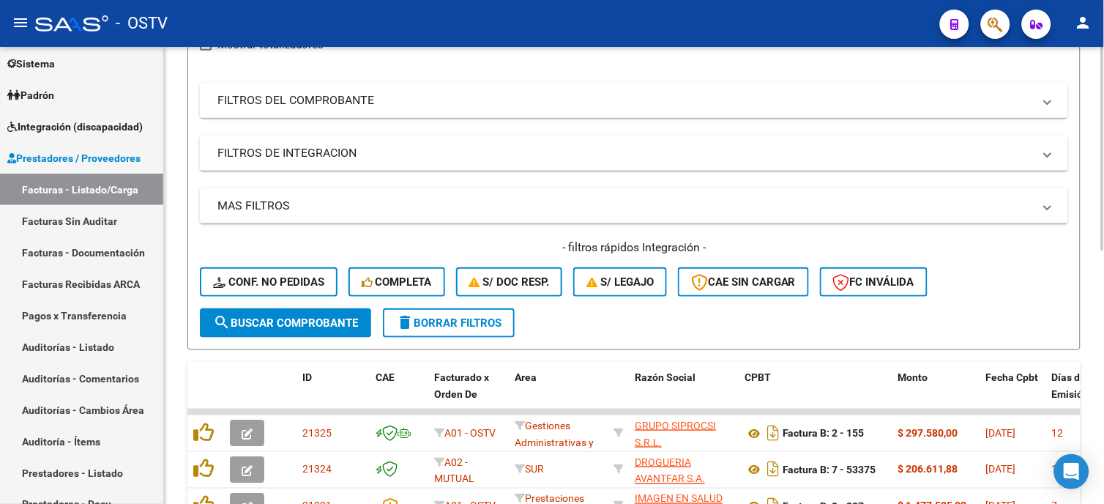
scroll to position [163, 0]
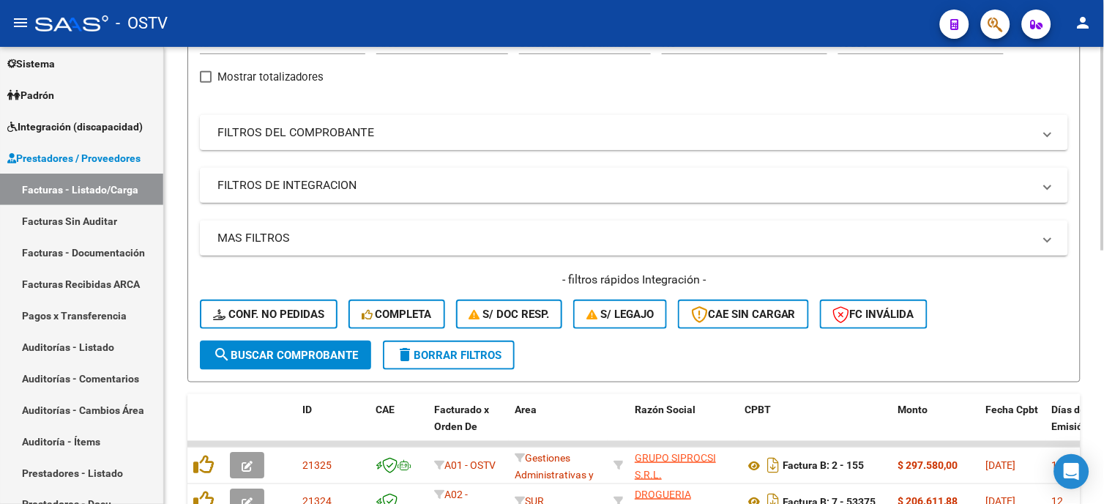
click at [335, 124] on mat-panel-title "FILTROS DEL COMPROBANTE" at bounding box center [625, 132] width 816 height 16
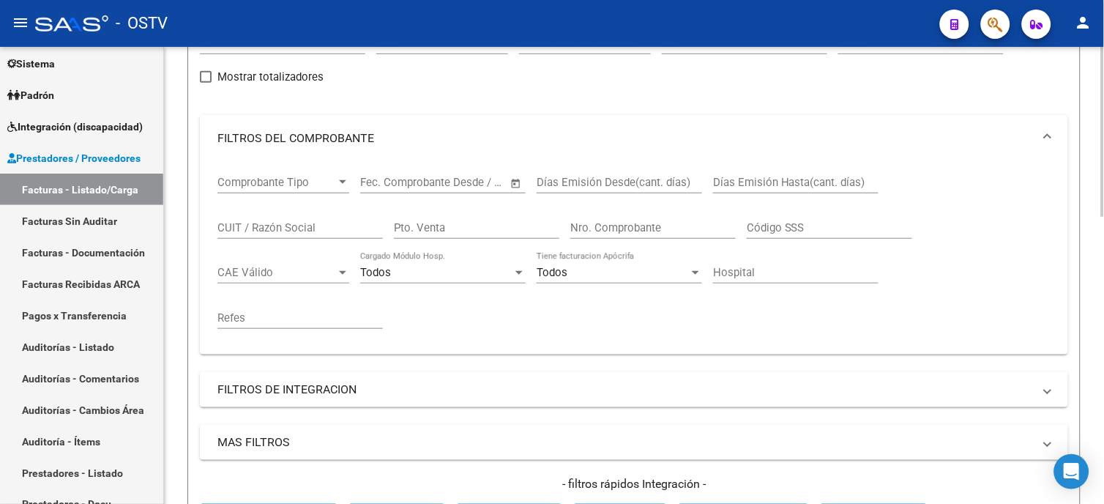
click at [623, 226] on input "Nro. Comprobante" at bounding box center [652, 227] width 165 height 13
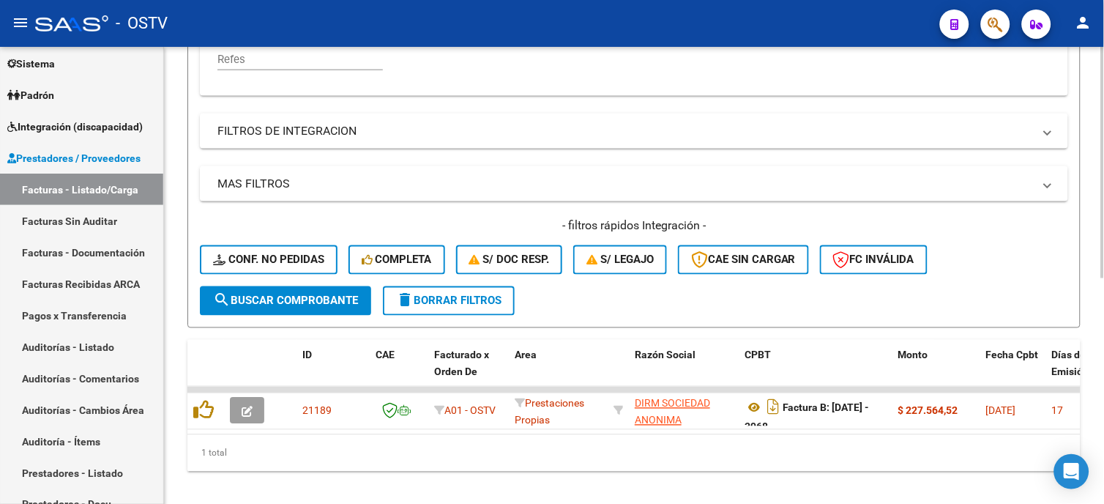
scroll to position [447, 0]
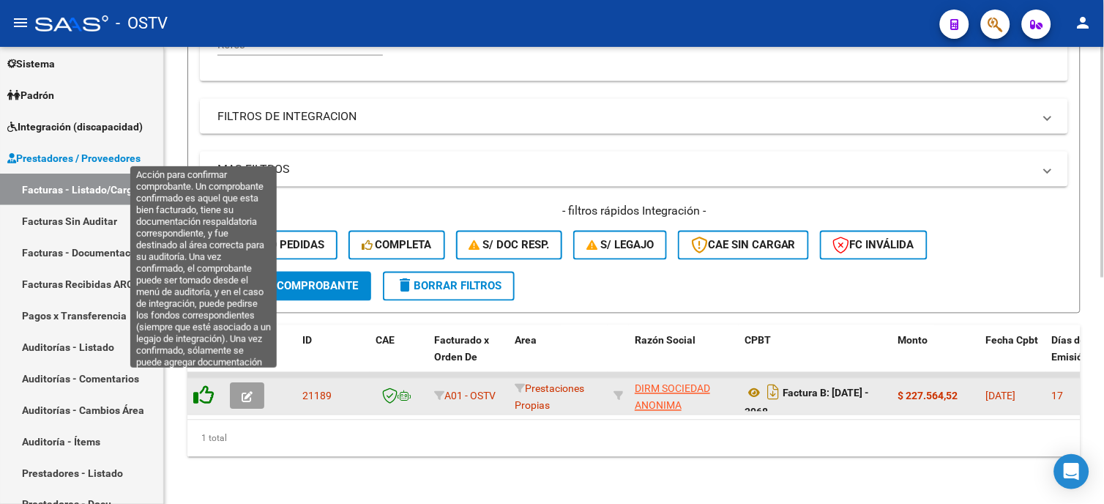
type input "3968"
click at [198, 387] on icon at bounding box center [203, 395] width 21 height 21
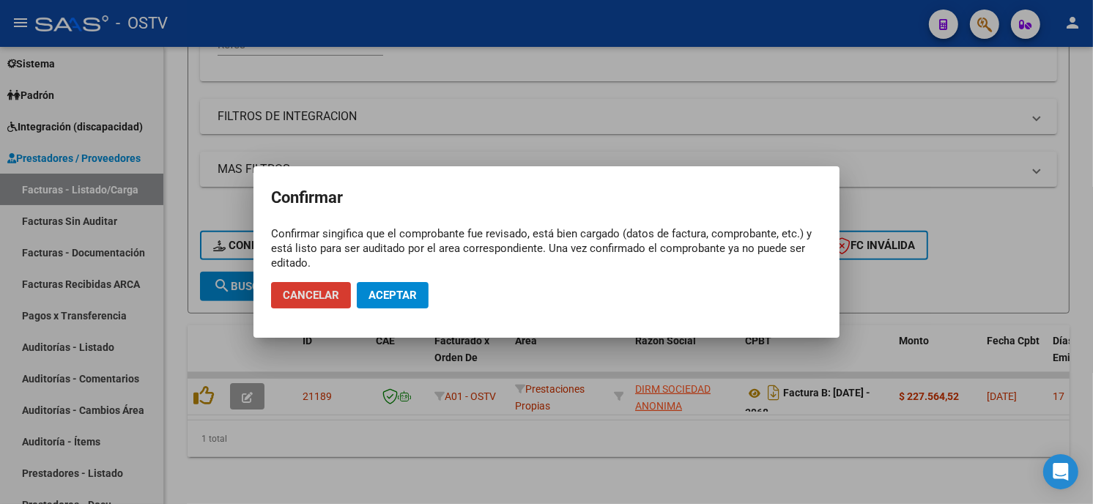
click at [382, 293] on span "Aceptar" at bounding box center [392, 295] width 48 height 13
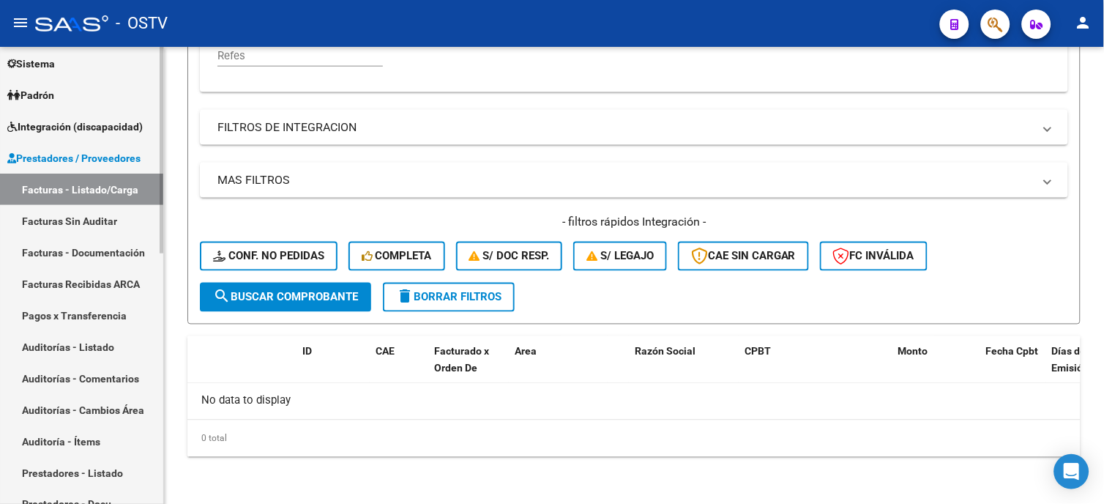
scroll to position [423, 0]
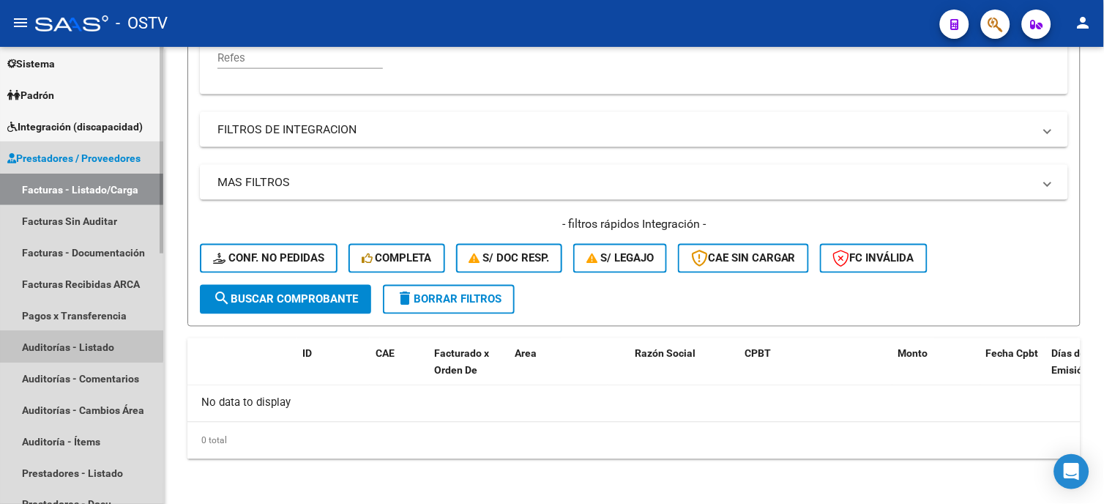
click at [76, 338] on link "Auditorías - Listado" at bounding box center [81, 346] width 163 height 31
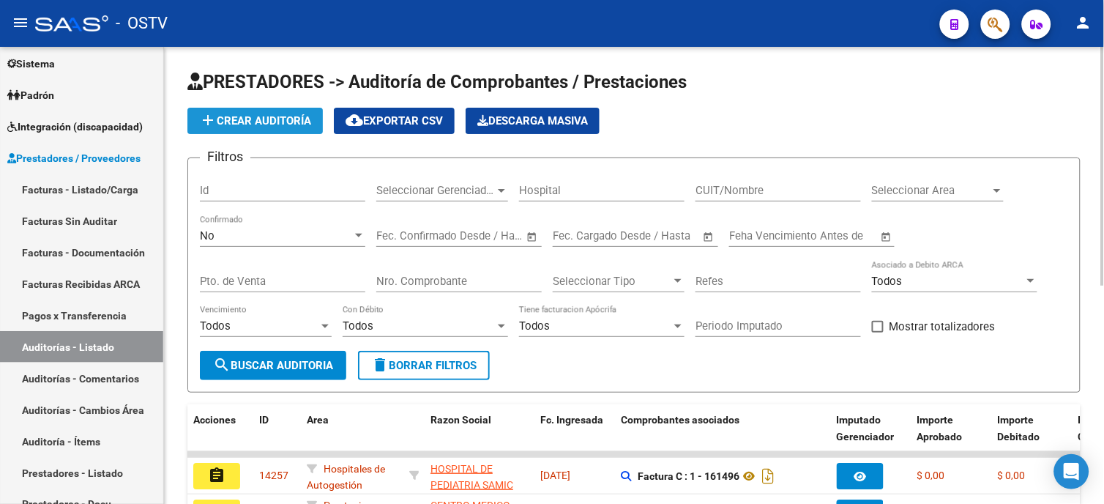
click at [227, 116] on span "add Crear Auditoría" at bounding box center [255, 120] width 112 height 13
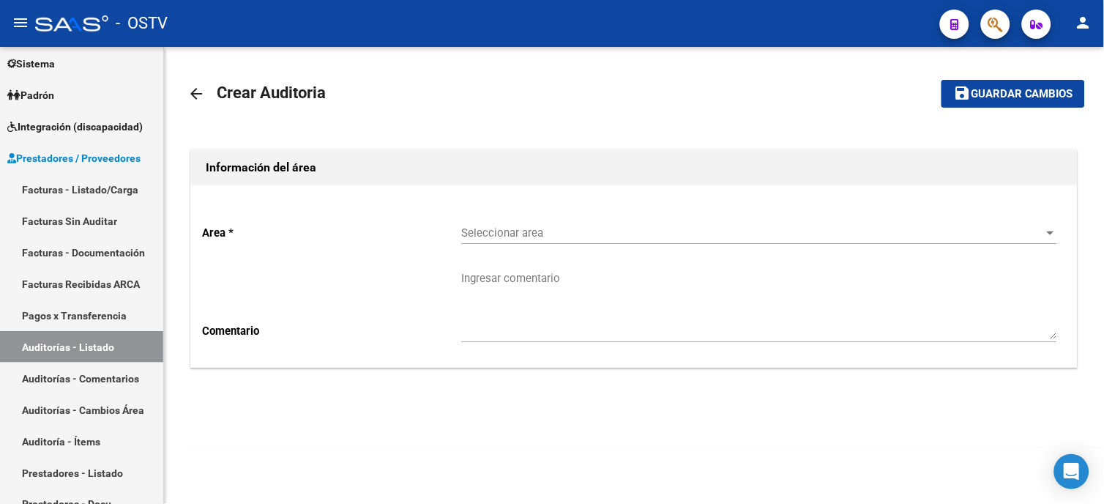
click at [535, 227] on span "Seleccionar area" at bounding box center [752, 232] width 583 height 13
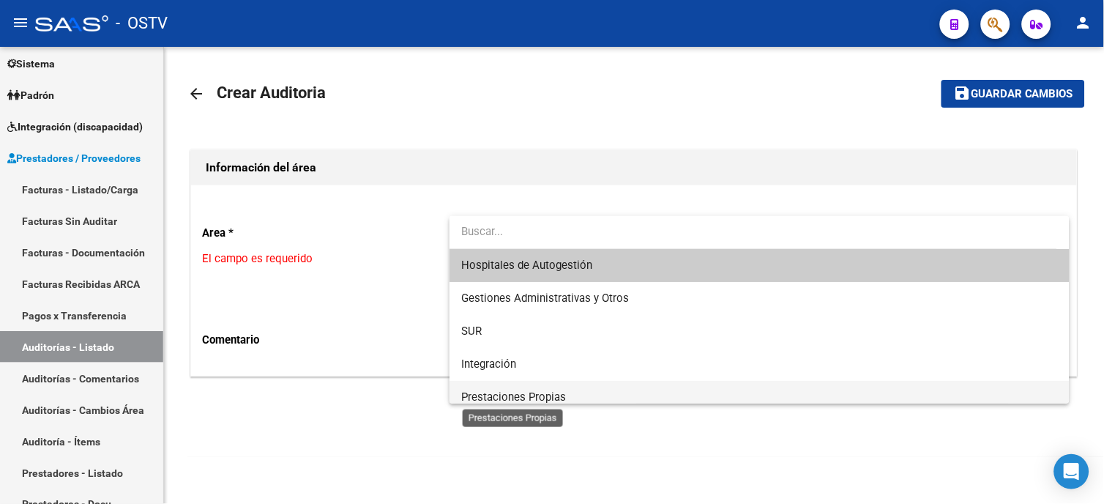
click at [522, 400] on span "Prestaciones Propias" at bounding box center [513, 396] width 105 height 13
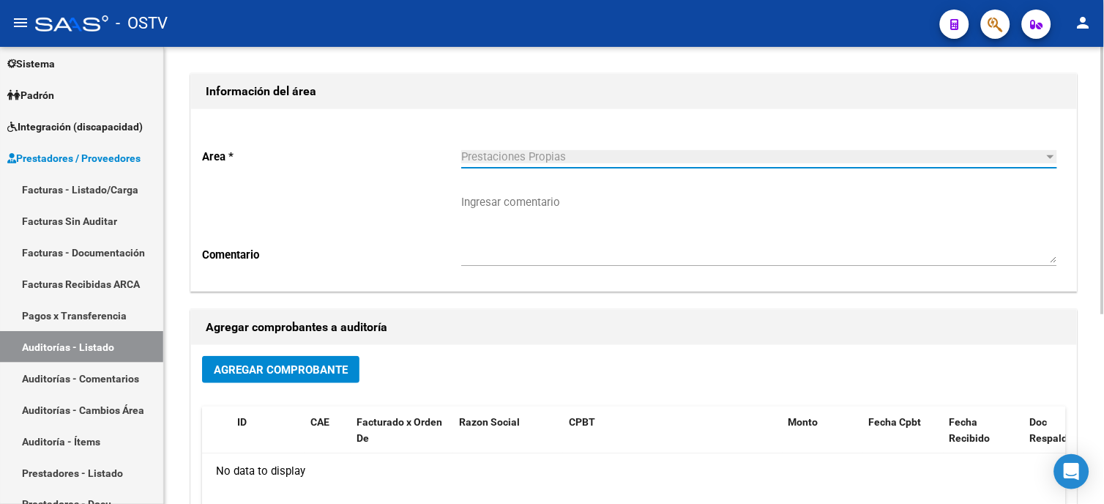
scroll to position [163, 0]
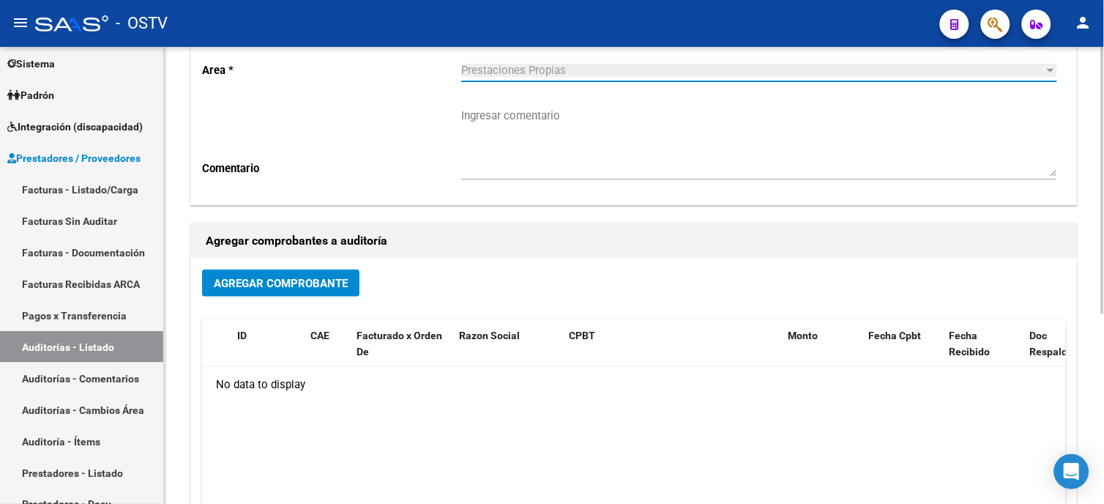
drag, startPoint x: 305, startPoint y: 266, endPoint x: 302, endPoint y: 274, distance: 8.6
click at [302, 272] on div "Agregar Comprobante ID CAE Facturado x Orden De Razon Social CPBT Monto Fecha C…" at bounding box center [634, 410] width 886 height 304
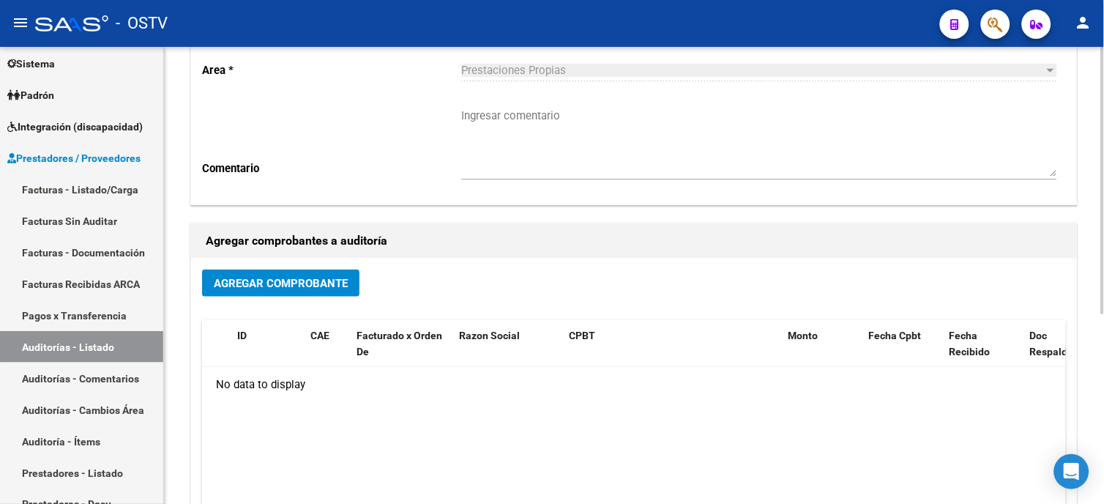
click at [299, 279] on span "Agregar Comprobante" at bounding box center [281, 283] width 134 height 13
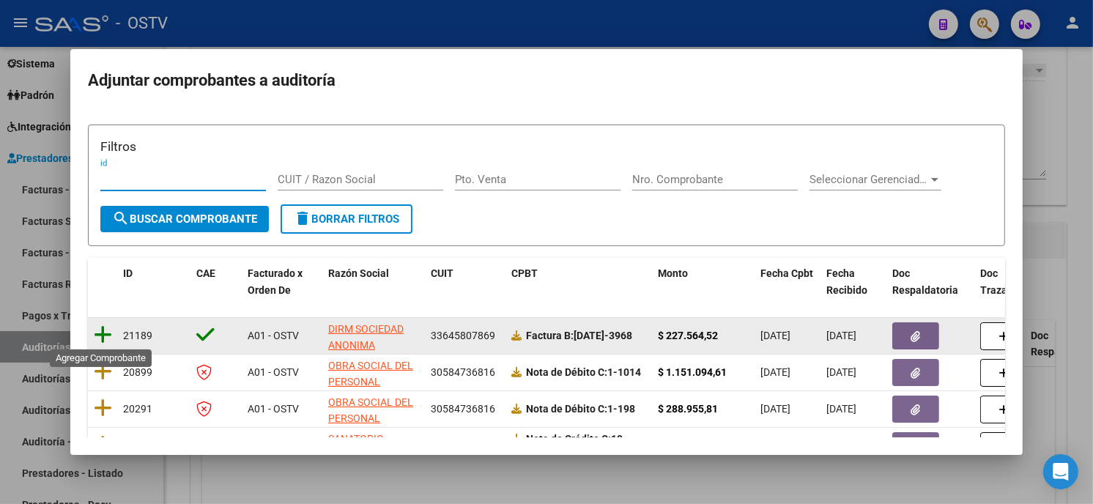
click at [105, 332] on icon at bounding box center [103, 334] width 18 height 21
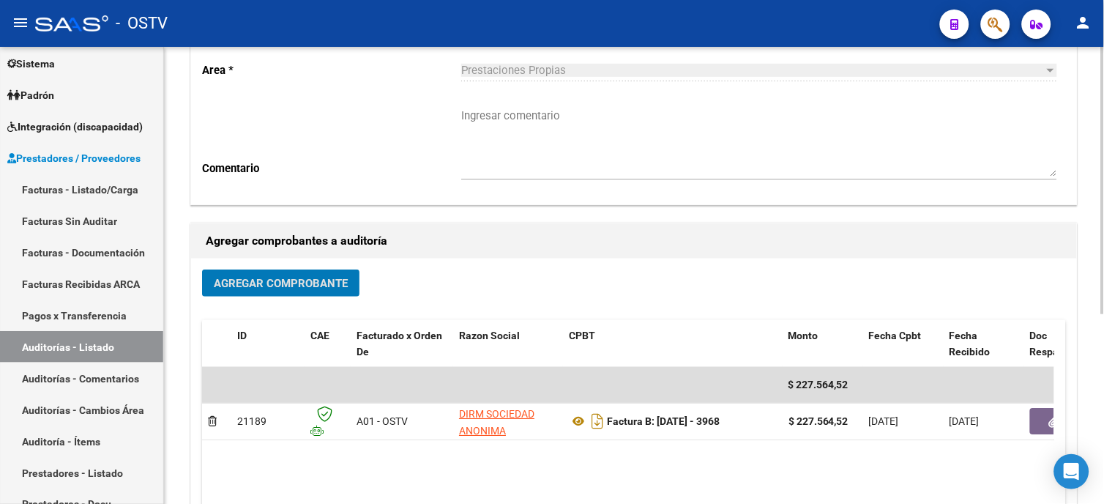
scroll to position [0, 0]
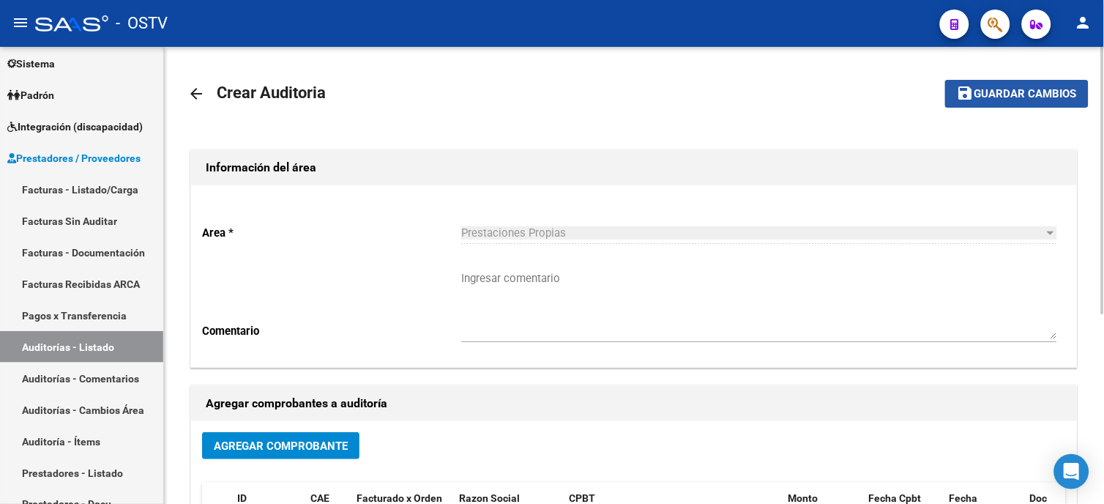
click at [1049, 99] on span "Guardar cambios" at bounding box center [1026, 94] width 103 height 13
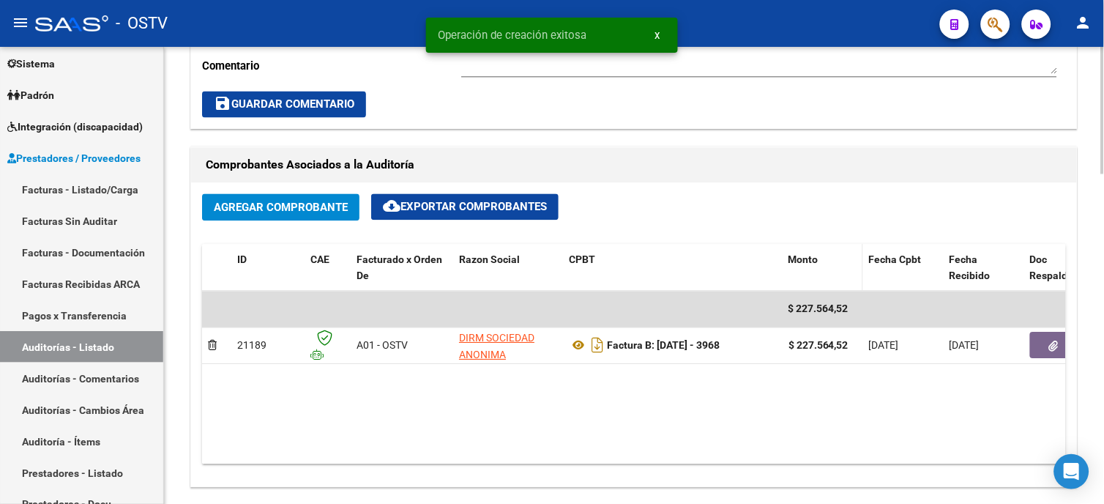
scroll to position [650, 0]
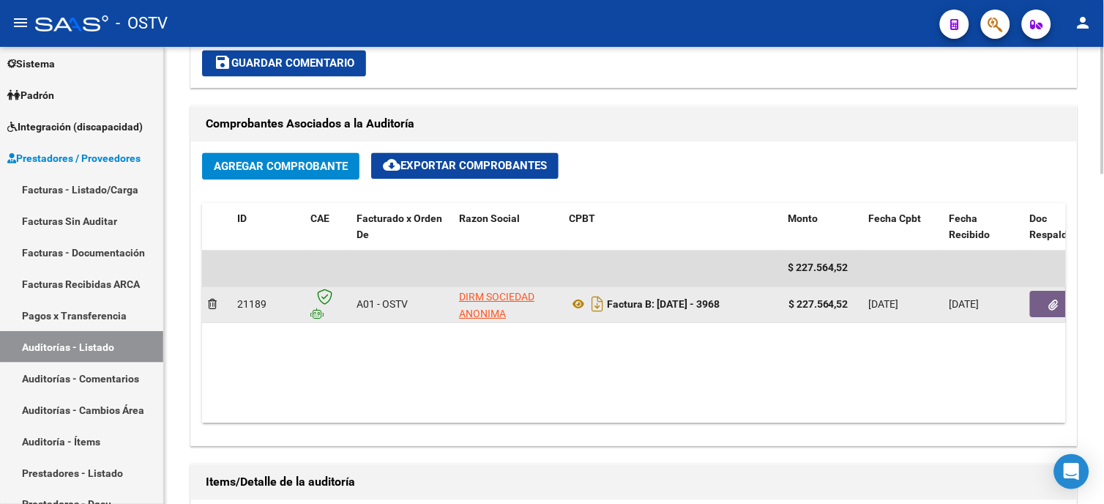
drag, startPoint x: 801, startPoint y: 305, endPoint x: 836, endPoint y: 305, distance: 35.1
click at [836, 305] on strong "$ 227.564,52" at bounding box center [819, 305] width 60 height 12
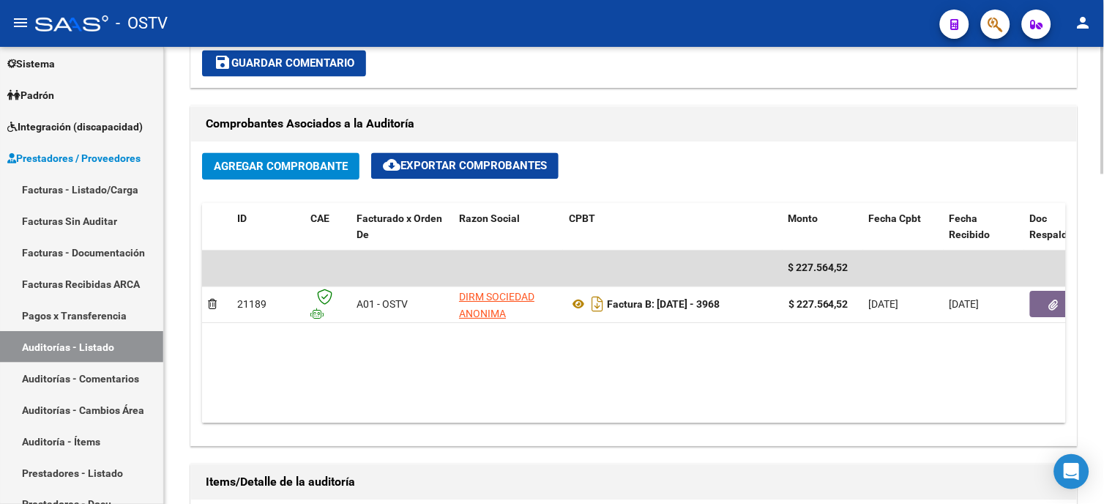
drag, startPoint x: 836, startPoint y: 305, endPoint x: 804, endPoint y: 341, distance: 47.7
click at [804, 355] on datatable-body "$ 227.564,52 21189 A01 - OSTV DIRM SOCIEDAD ANONIMA Factura B: 1002 - 3968 $ 22…" at bounding box center [634, 336] width 864 height 173
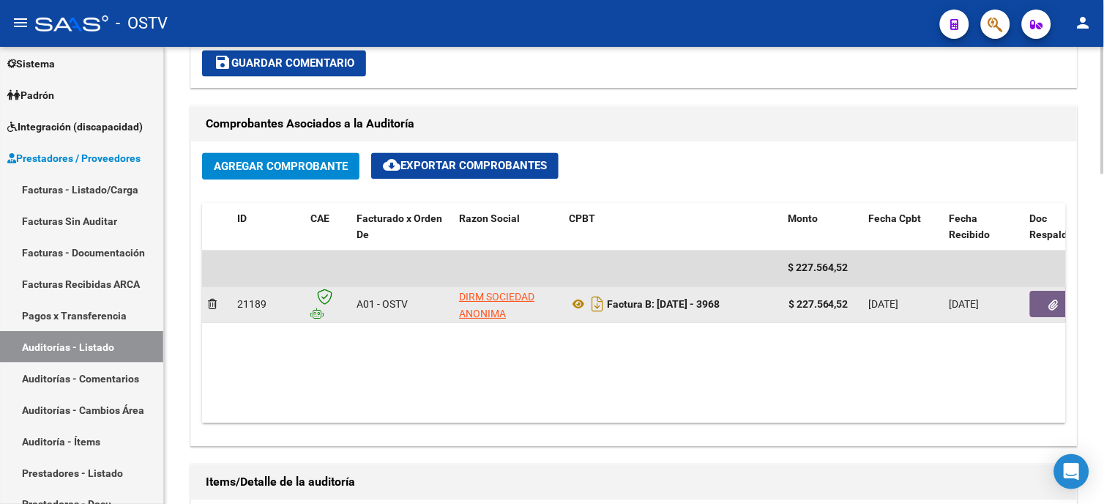
drag, startPoint x: 800, startPoint y: 305, endPoint x: 857, endPoint y: 308, distance: 57.2
click at [857, 308] on div "$ 227.564,52" at bounding box center [823, 305] width 69 height 17
copy strong "227.564,52"
click at [1044, 313] on button "button" at bounding box center [1053, 304] width 47 height 26
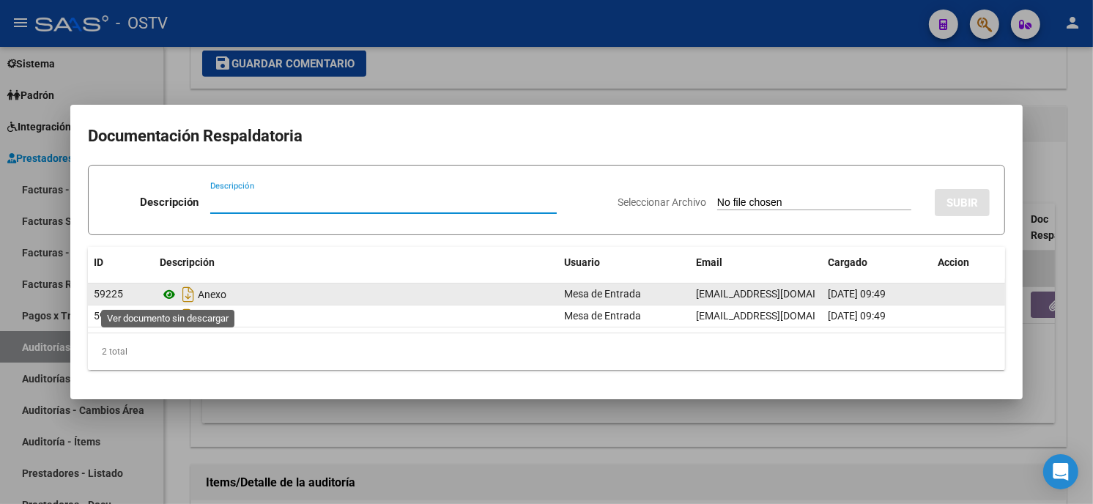
click at [172, 293] on icon at bounding box center [169, 295] width 19 height 18
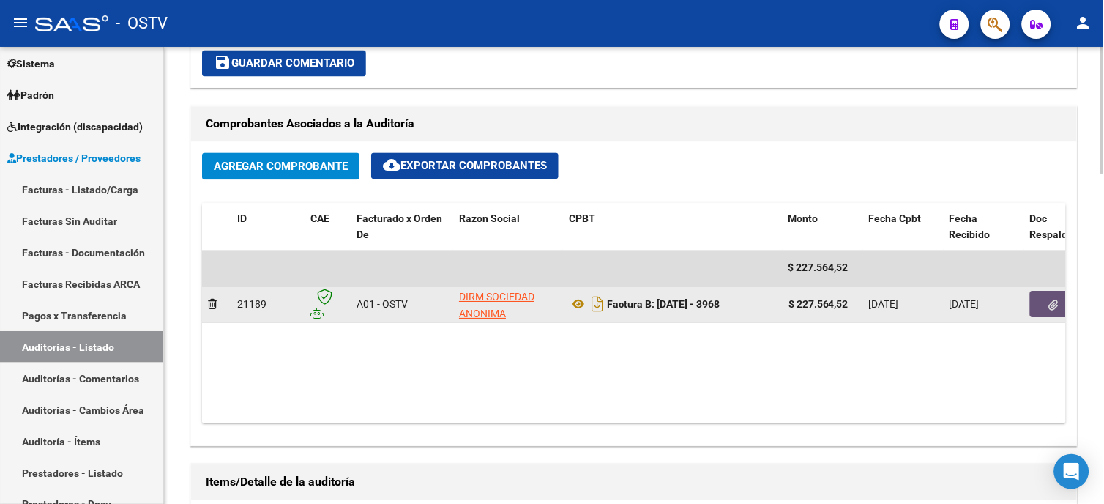
scroll to position [3, 0]
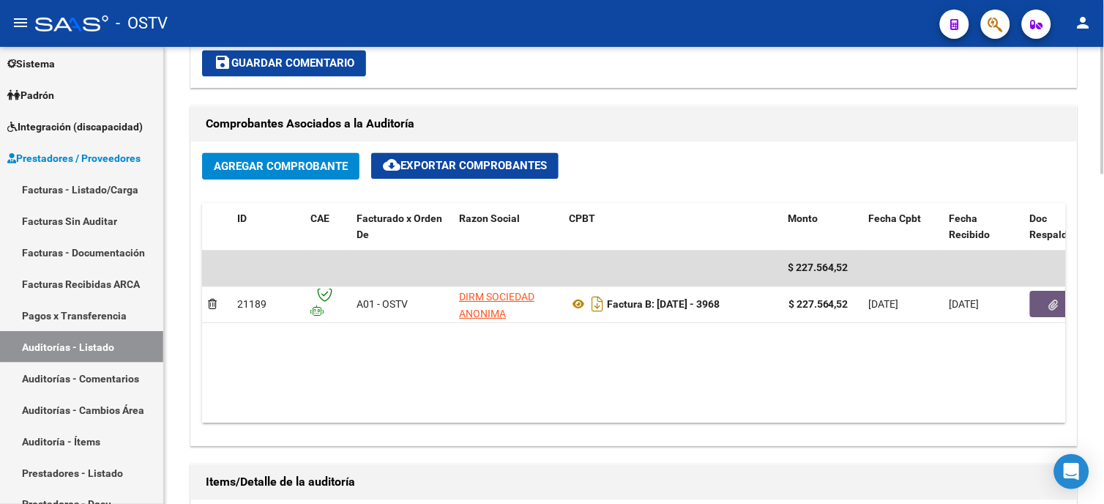
click at [324, 368] on datatable-body "$ 227.564,52 21189 A01 - OSTV DIRM SOCIEDAD ANONIMA Factura B: 1002 - 3968 $ 22…" at bounding box center [634, 336] width 864 height 173
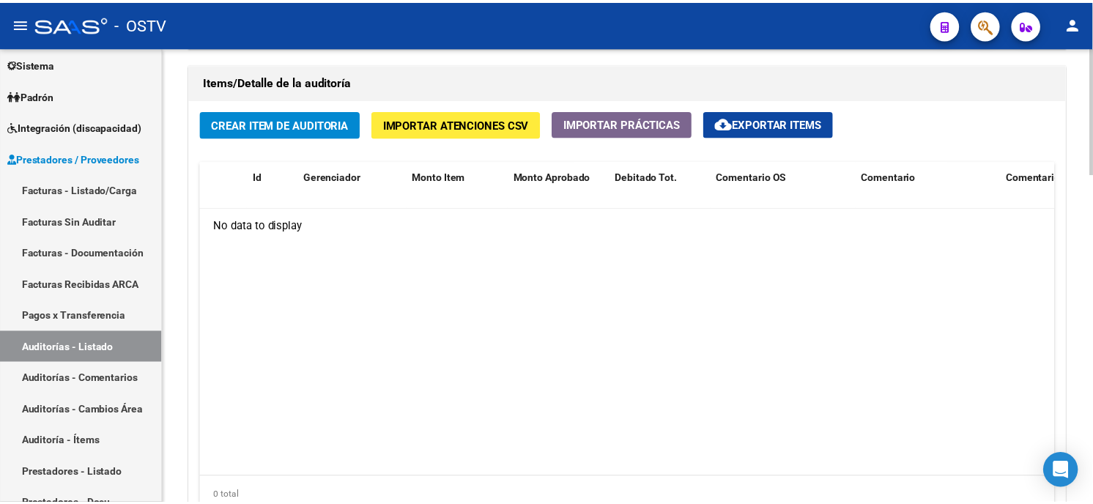
scroll to position [1057, 0]
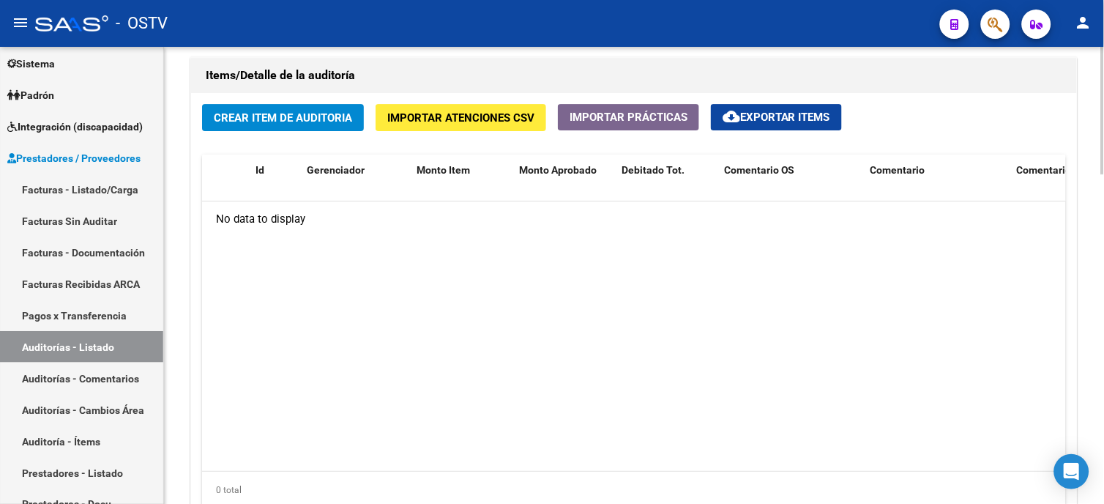
click at [290, 116] on span "Crear Item de Auditoria" at bounding box center [283, 117] width 138 height 13
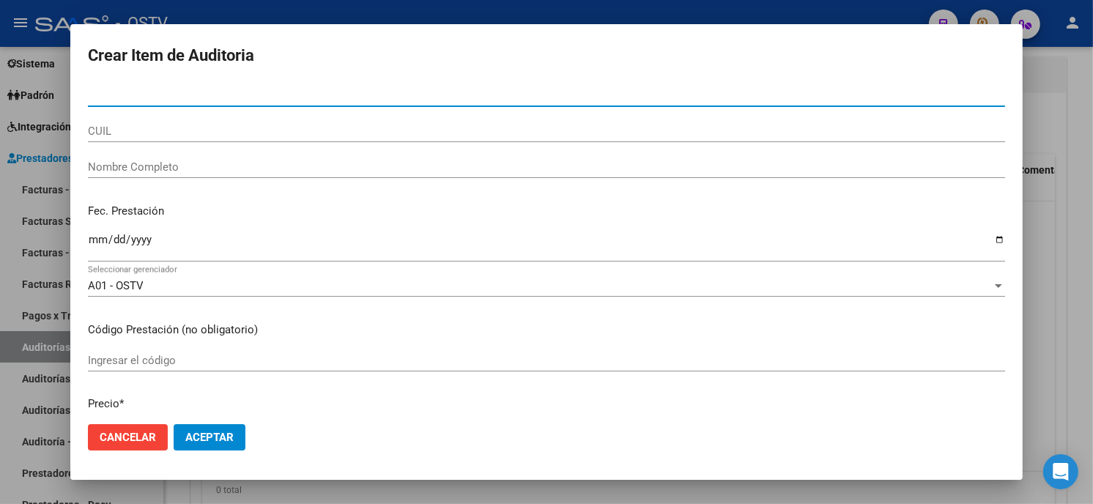
paste input "12460835"
type input "12460835"
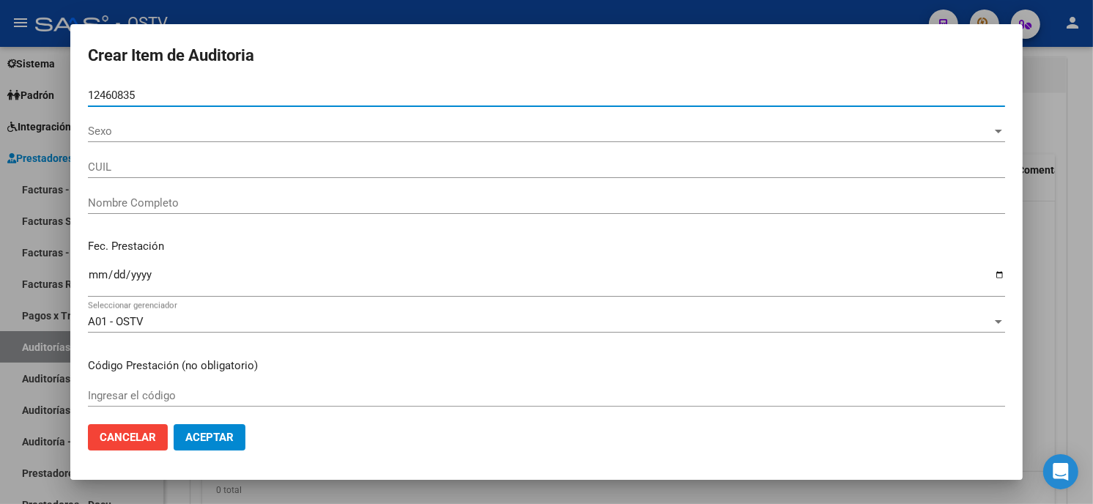
type input "27124608355"
type input "TERRADO ANA LIA"
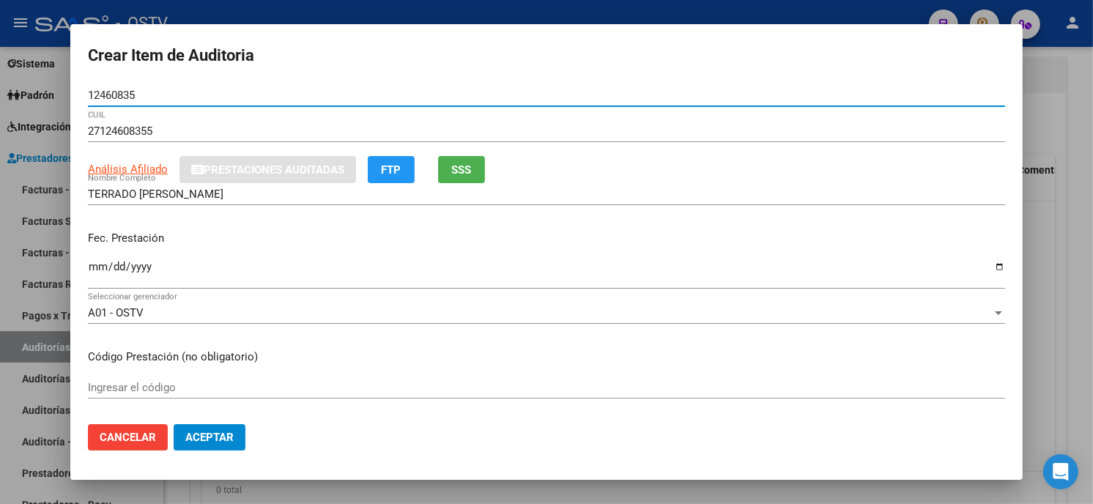
type input "12460835"
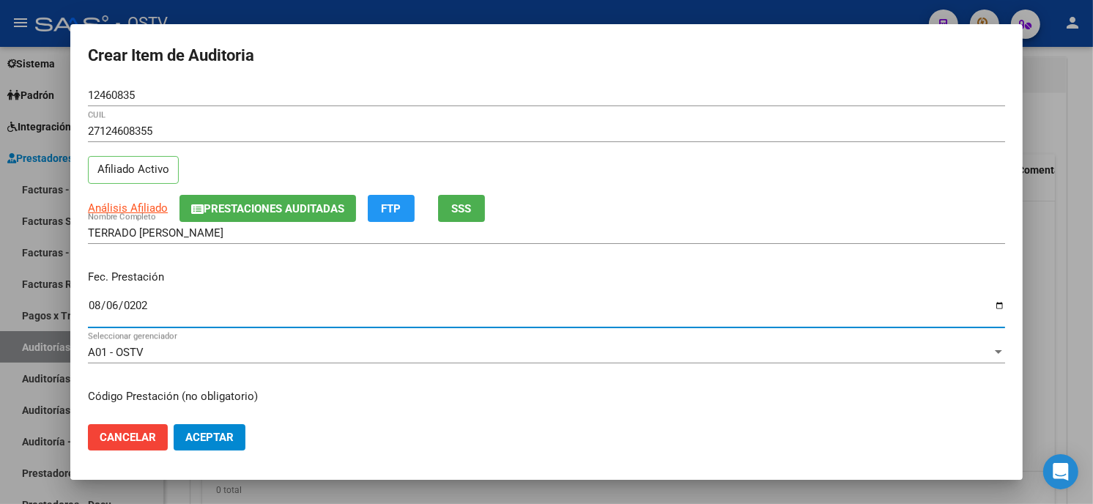
type input "[DATE]"
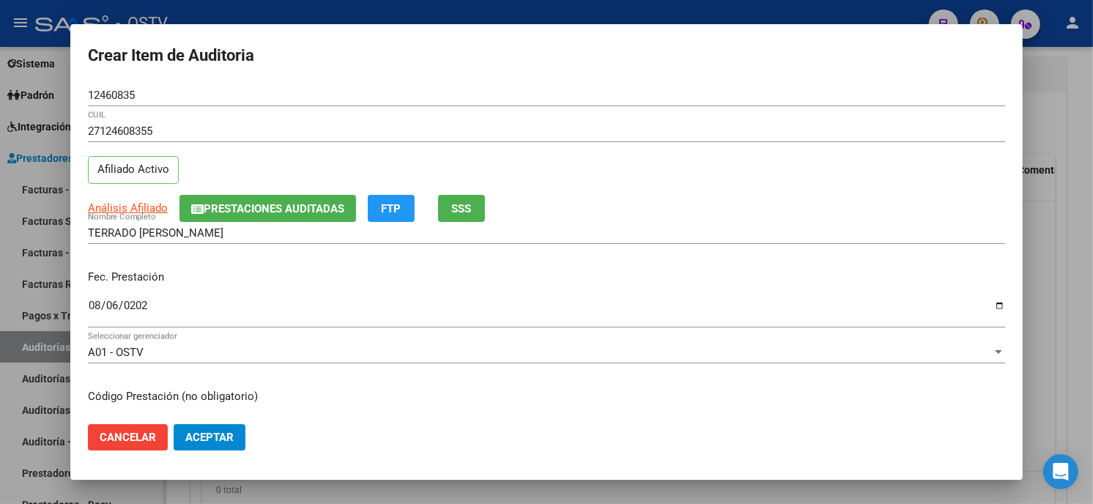
scroll to position [178, 0]
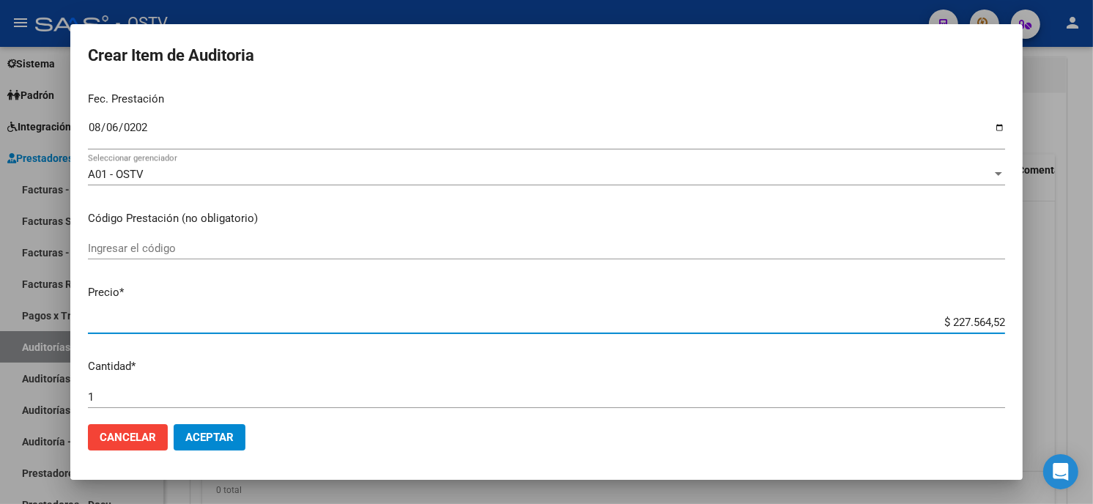
paste input "158038,83"
type input "$ 158.038,83"
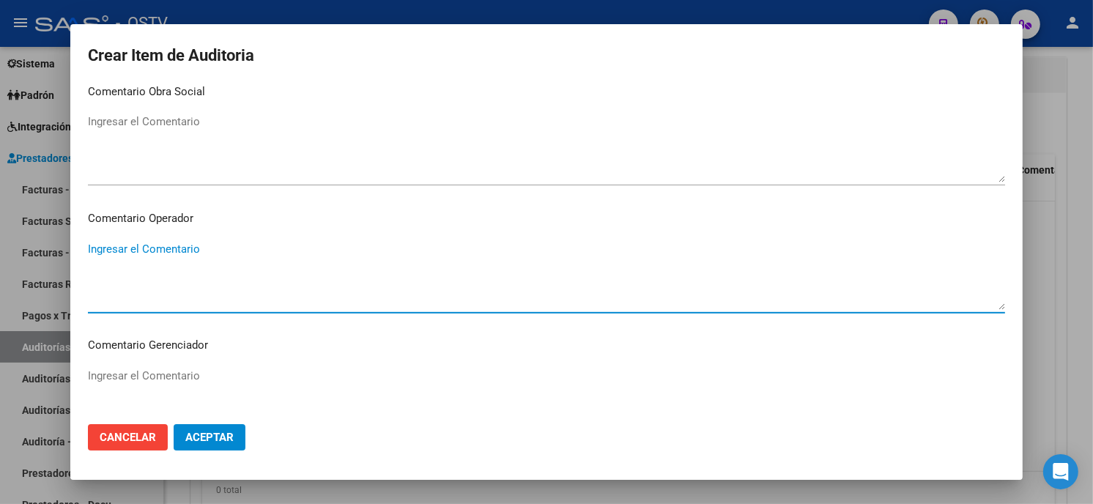
scroll to position [929, 0]
type textarea "LABORATORIO"
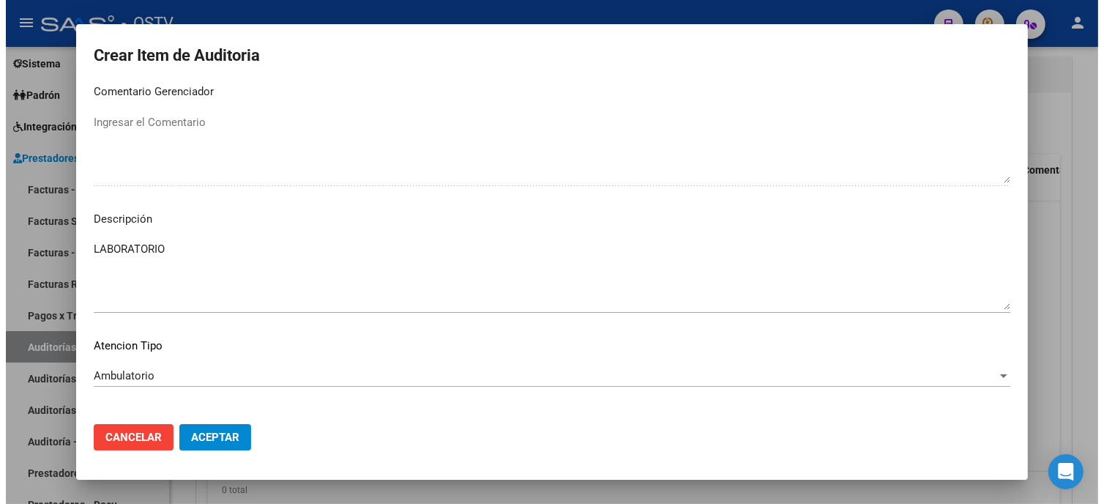
scroll to position [991, 0]
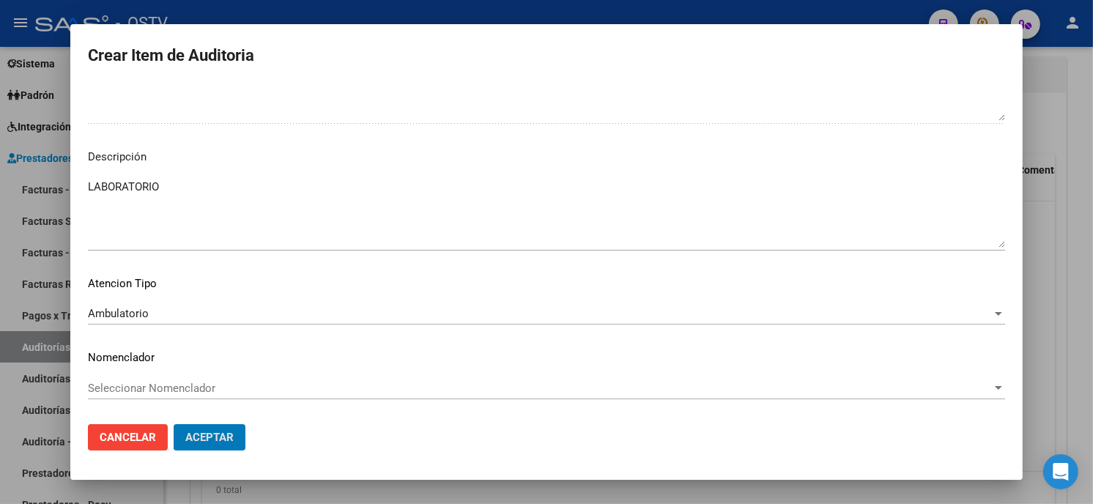
click at [174, 424] on button "Aceptar" at bounding box center [210, 437] width 72 height 26
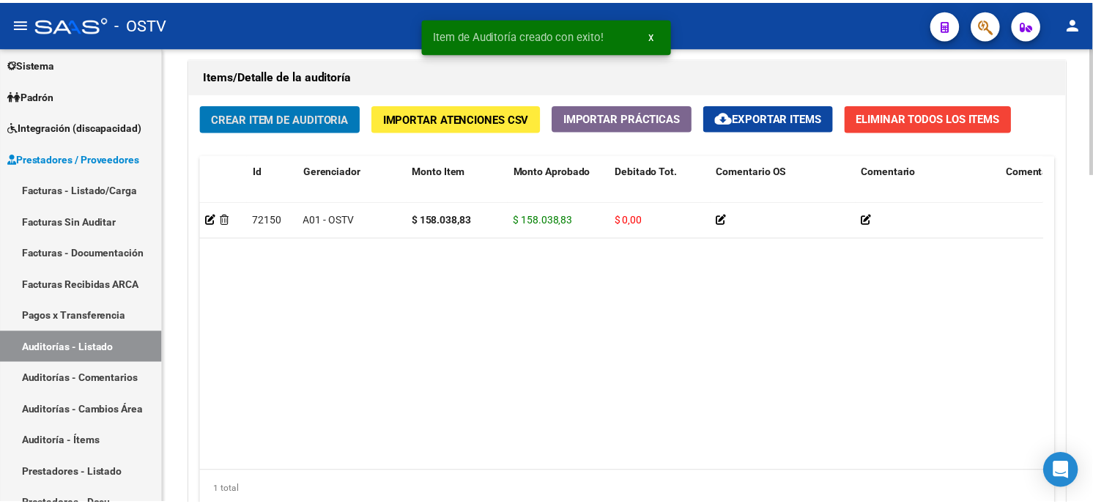
scroll to position [1058, 0]
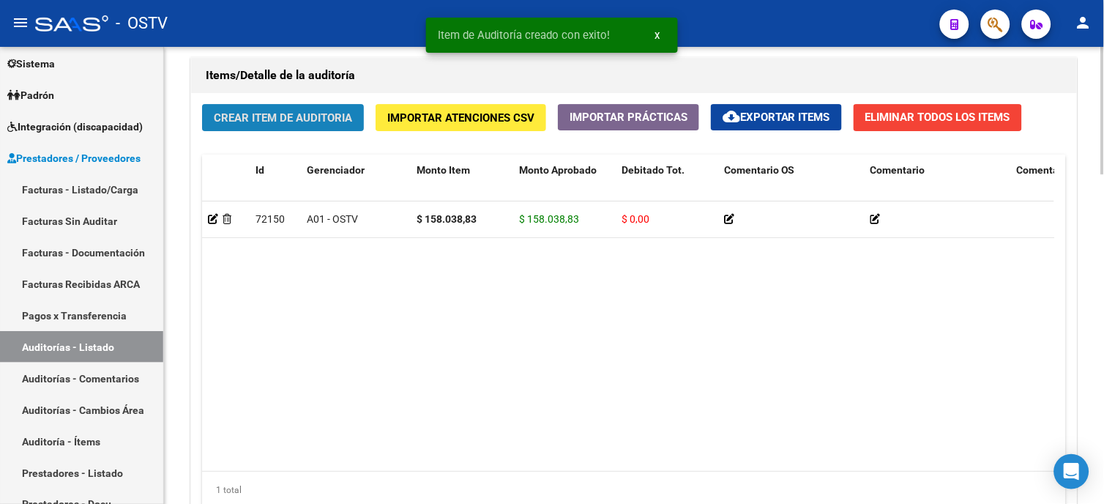
click at [276, 124] on span "Crear Item de Auditoria" at bounding box center [283, 117] width 138 height 13
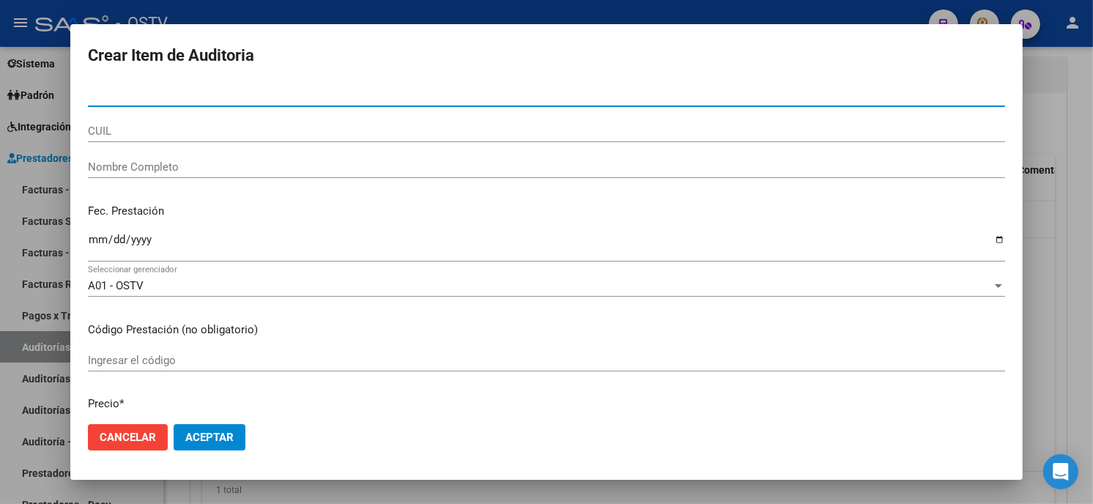
paste input "12460835"
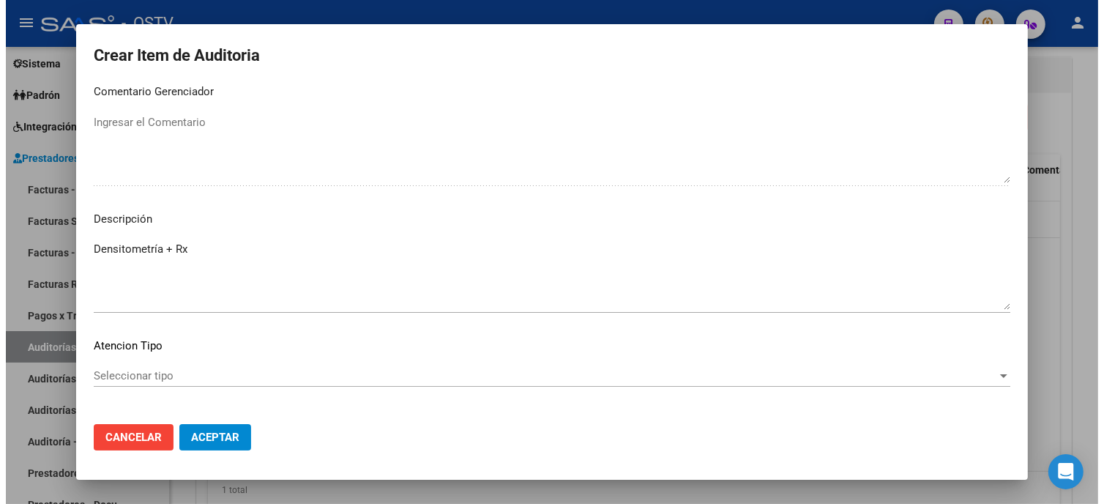
scroll to position [991, 0]
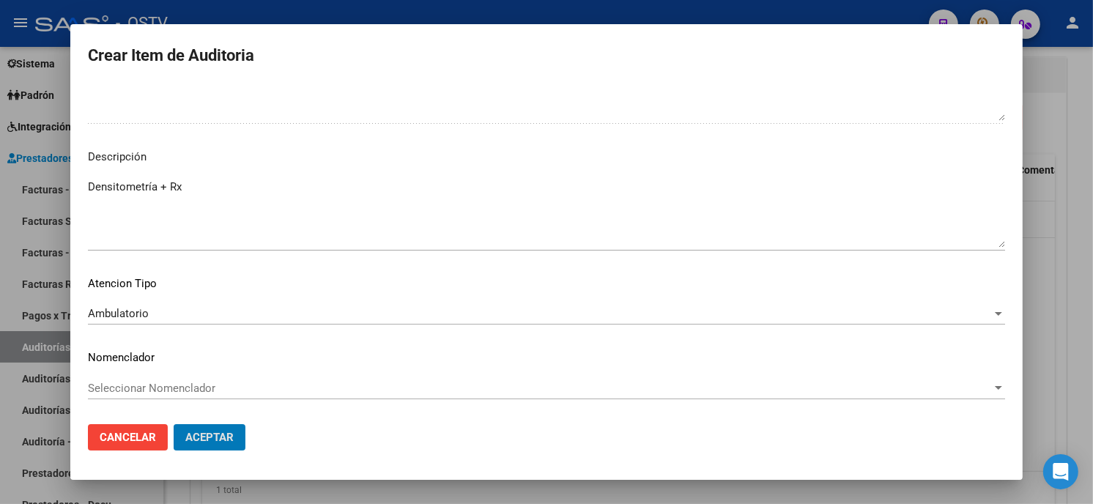
click at [174, 424] on button "Aceptar" at bounding box center [210, 437] width 72 height 26
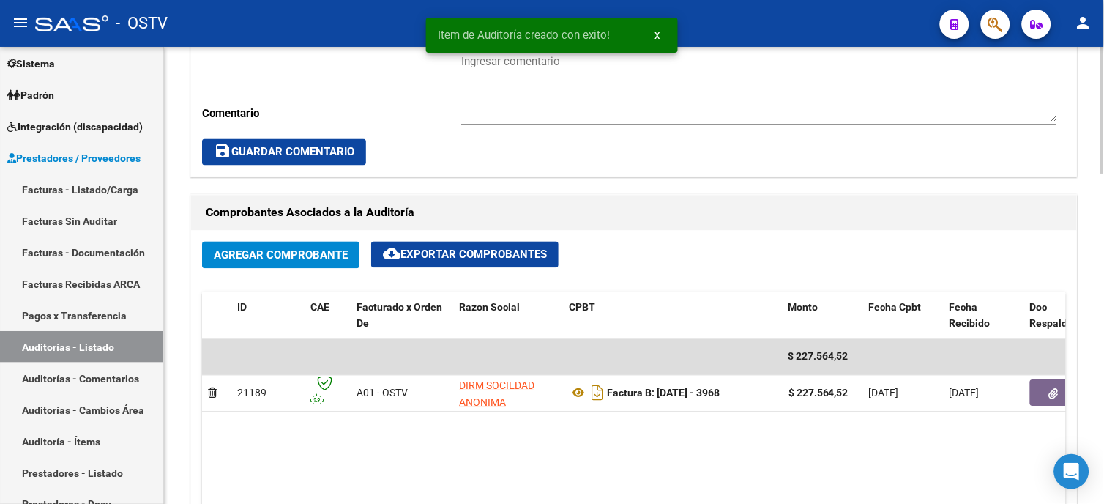
scroll to position [407, 0]
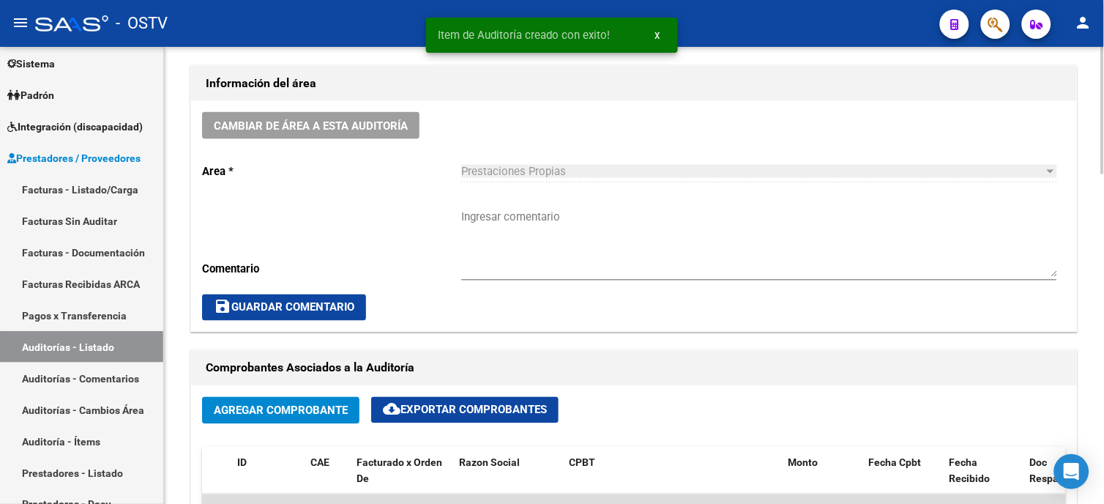
drag, startPoint x: 494, startPoint y: 223, endPoint x: 489, endPoint y: 217, distance: 7.8
click at [495, 222] on textarea "Ingresar comentario" at bounding box center [759, 243] width 596 height 69
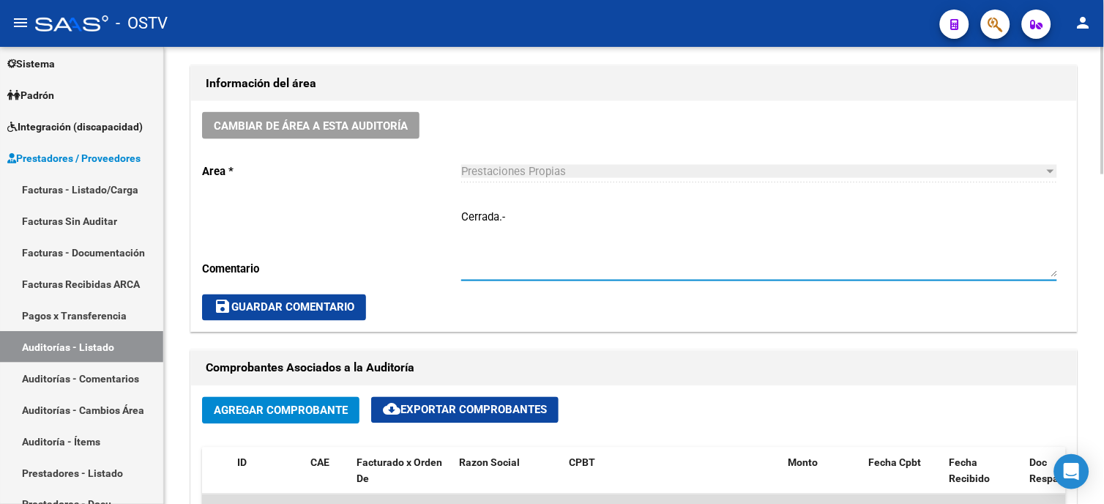
click at [318, 309] on span "save Guardar Comentario" at bounding box center [284, 307] width 141 height 13
click at [299, 305] on span "save Guardar Comentario" at bounding box center [284, 307] width 141 height 13
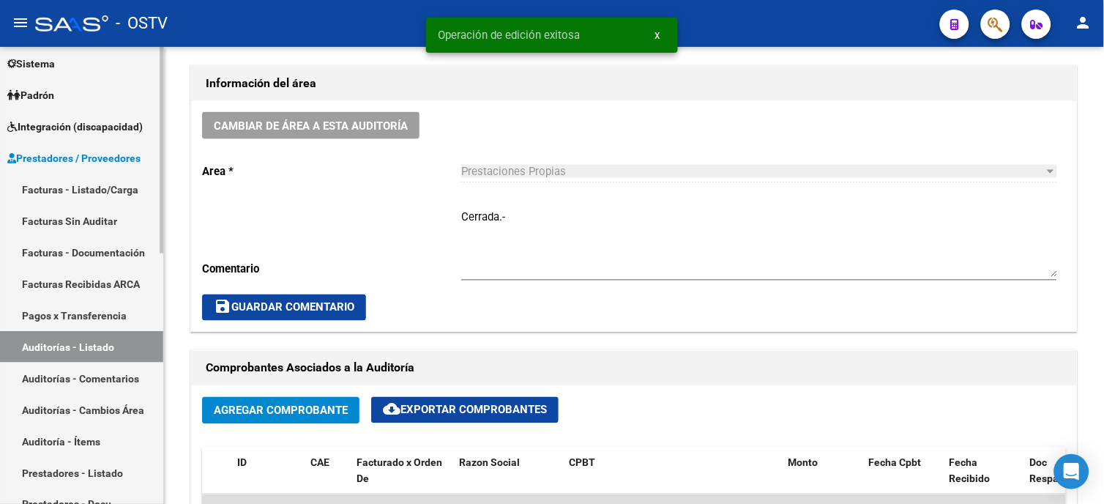
click at [59, 185] on link "Facturas - Listado/Carga" at bounding box center [81, 189] width 163 height 31
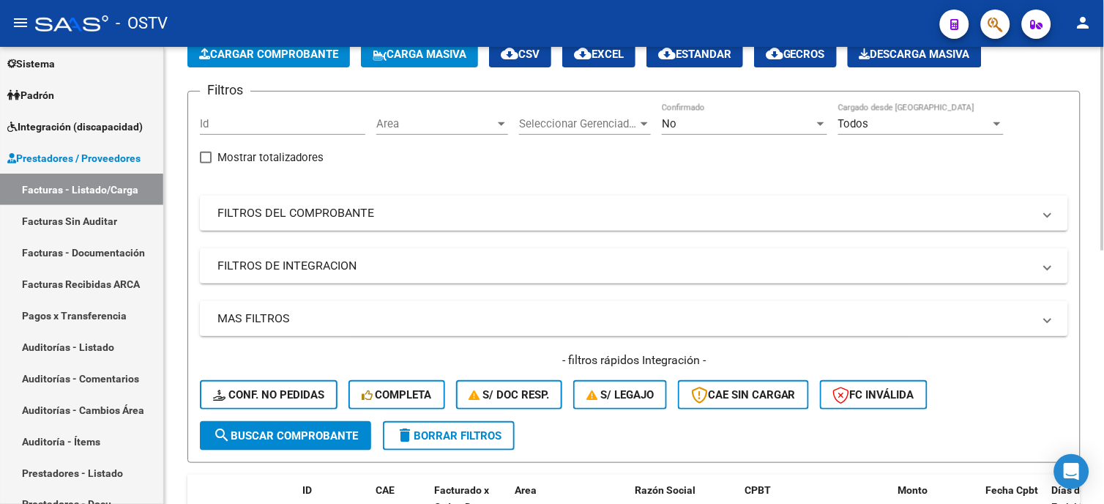
scroll to position [82, 0]
click at [330, 216] on mat-panel-title "FILTROS DEL COMPROBANTE" at bounding box center [625, 214] width 816 height 16
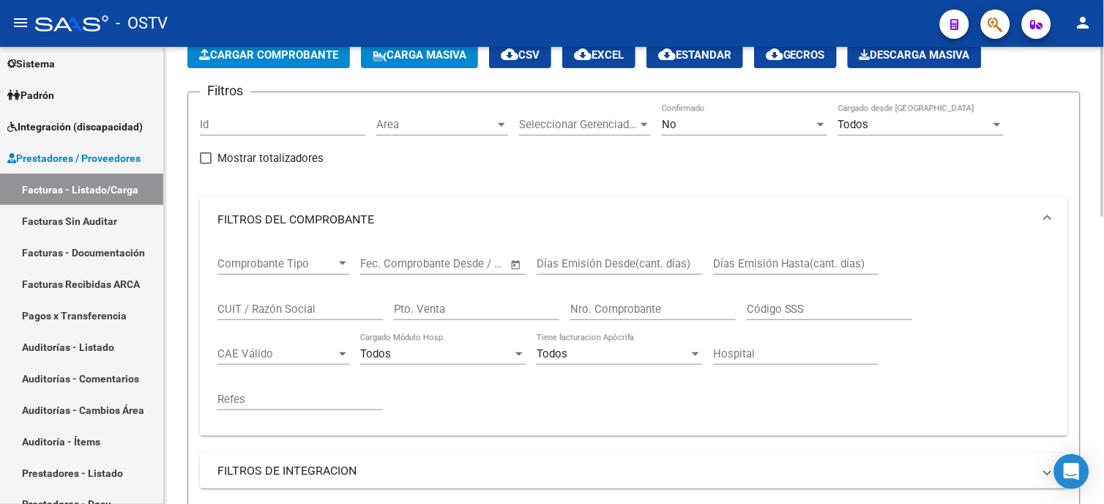
click at [649, 305] on input "Nro. Comprobante" at bounding box center [652, 308] width 165 height 13
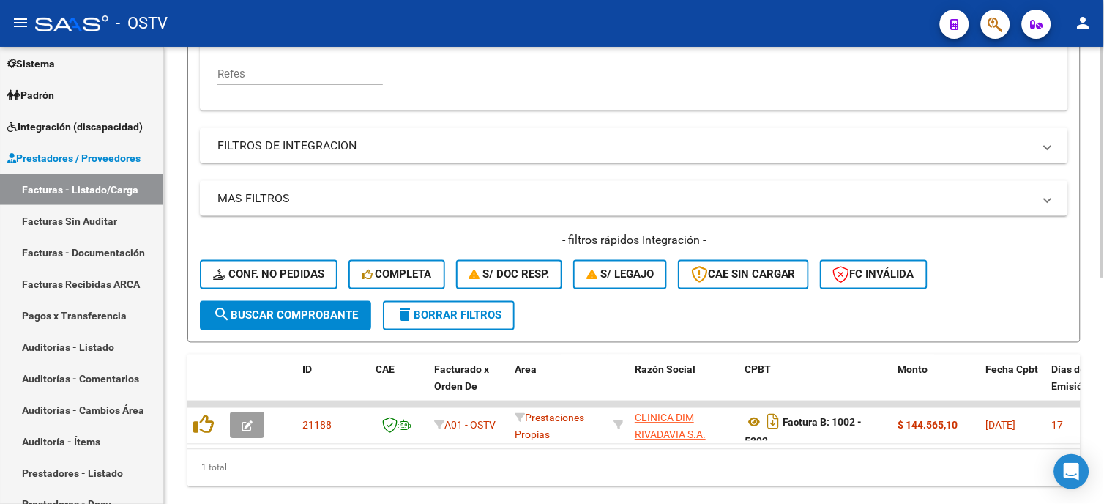
scroll to position [447, 0]
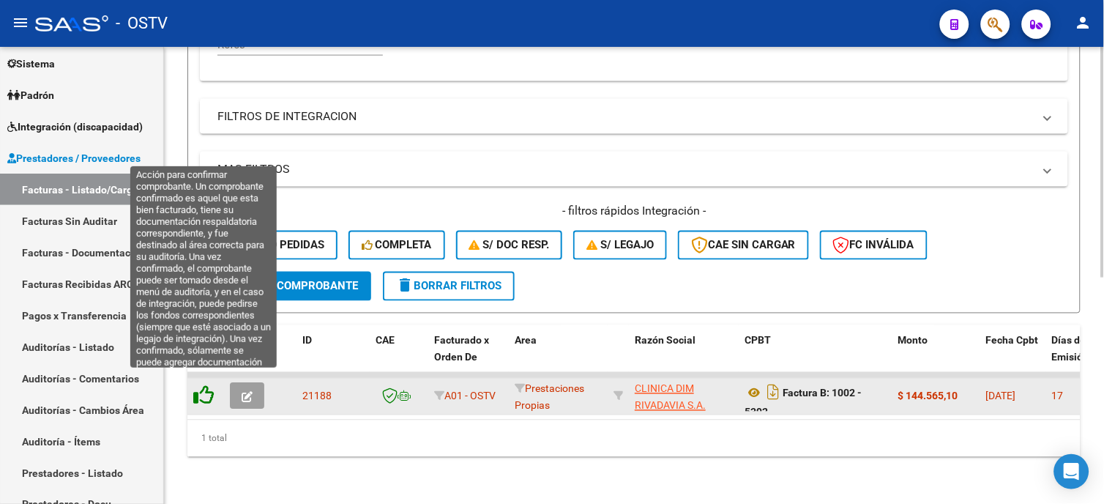
click at [207, 385] on icon at bounding box center [203, 395] width 21 height 21
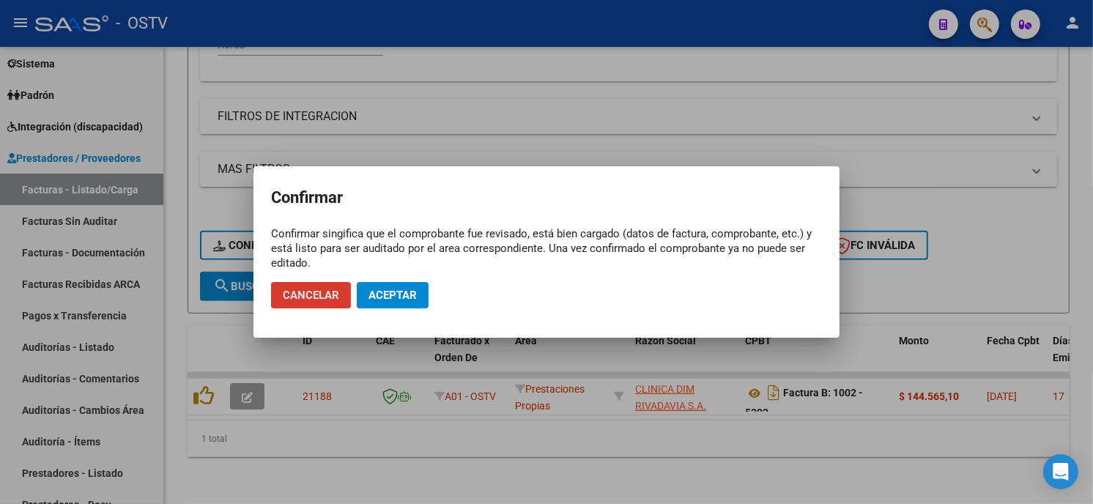
click at [390, 289] on span "Aceptar" at bounding box center [392, 295] width 48 height 13
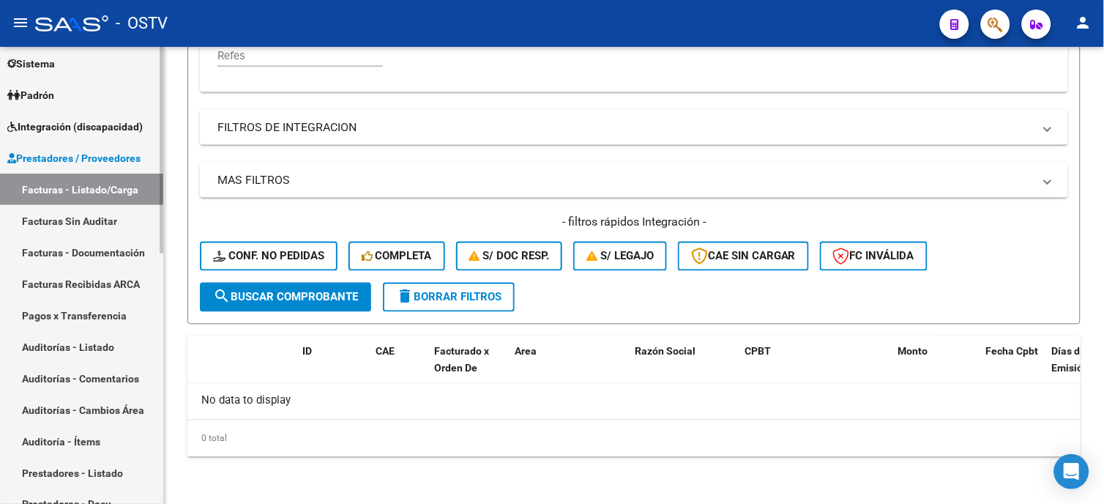
scroll to position [423, 0]
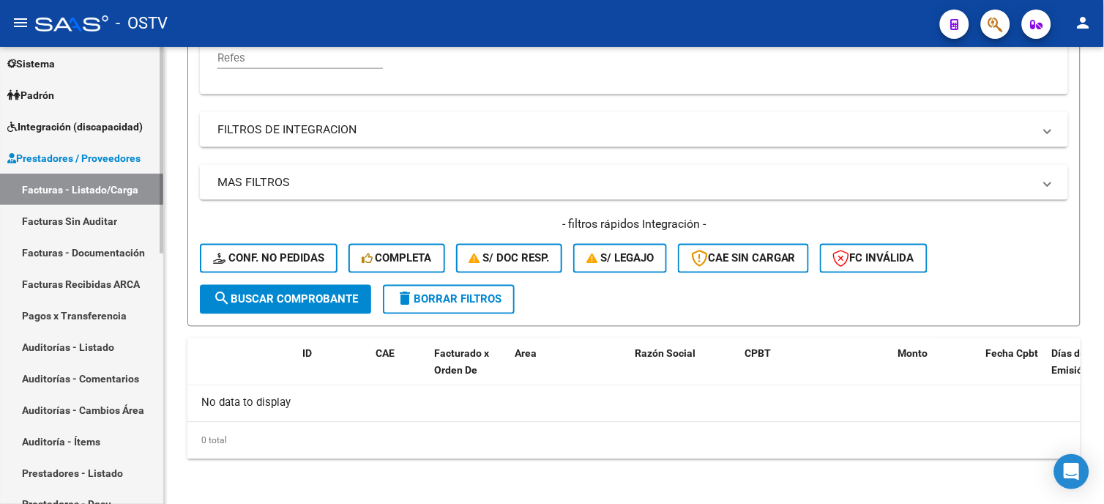
click at [77, 346] on link "Auditorías - Listado" at bounding box center [81, 346] width 163 height 31
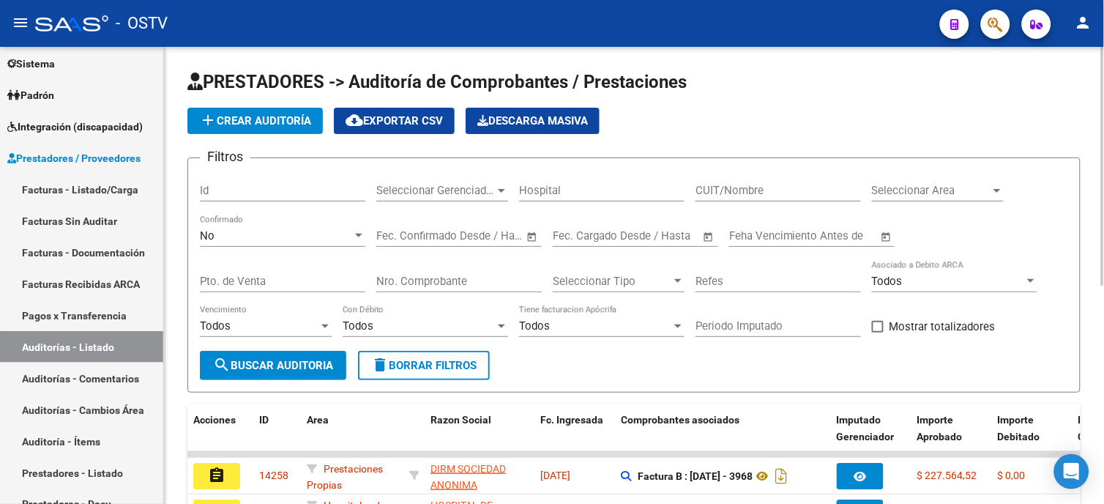
click at [269, 127] on button "add Crear Auditoría" at bounding box center [254, 121] width 135 height 26
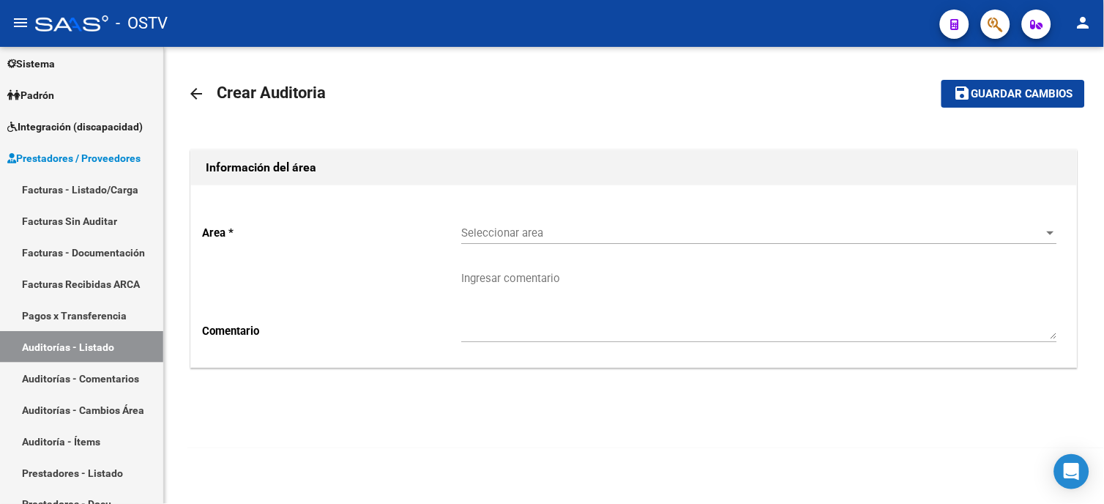
click at [587, 242] on div "Seleccionar area Seleccionar area" at bounding box center [759, 227] width 596 height 31
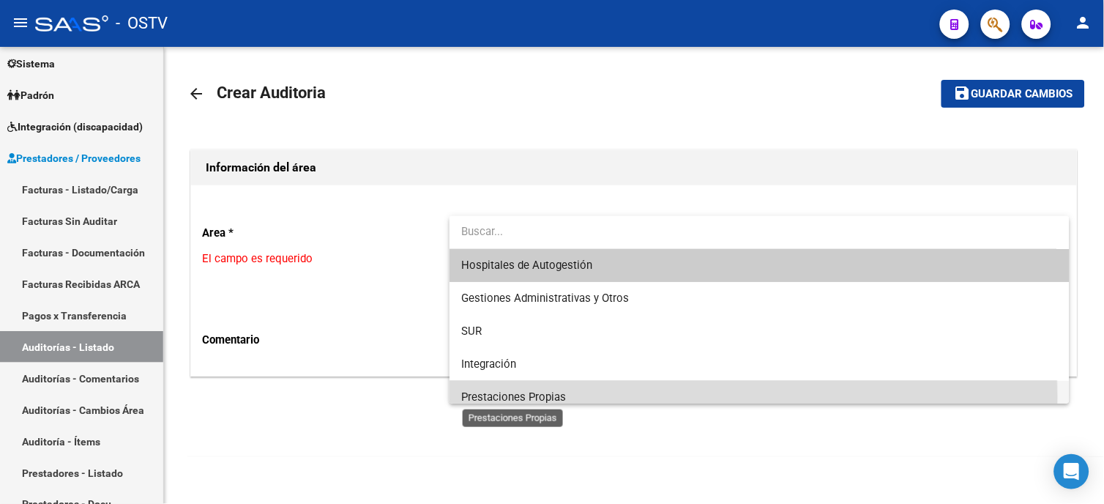
click at [525, 396] on span "Prestaciones Propias" at bounding box center [513, 396] width 105 height 13
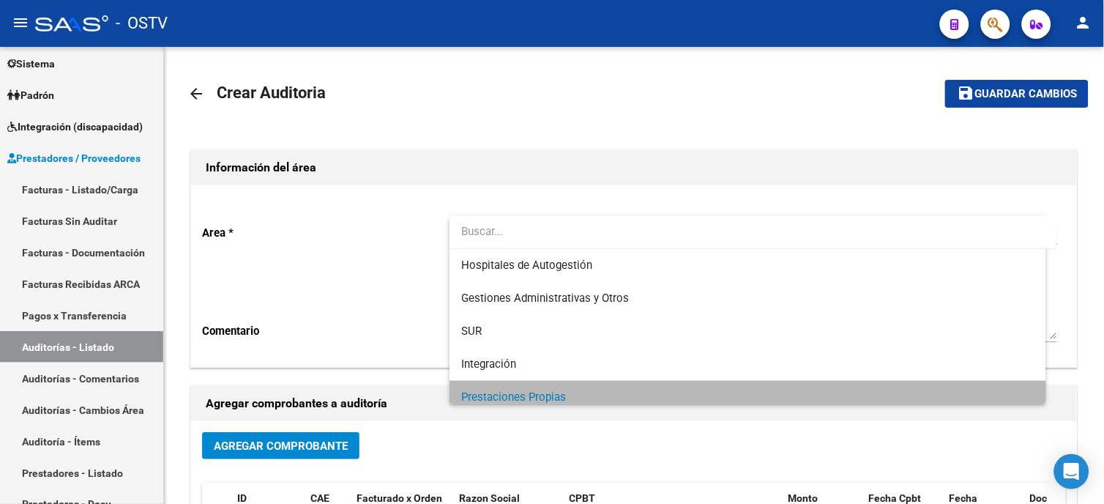
scroll to position [10, 0]
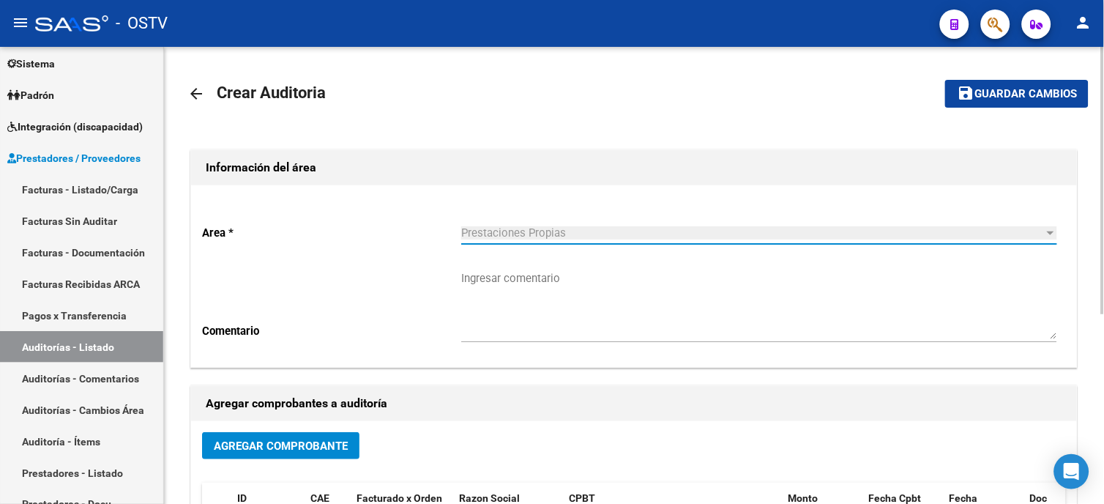
click at [311, 457] on button "Agregar Comprobante" at bounding box center [280, 445] width 157 height 27
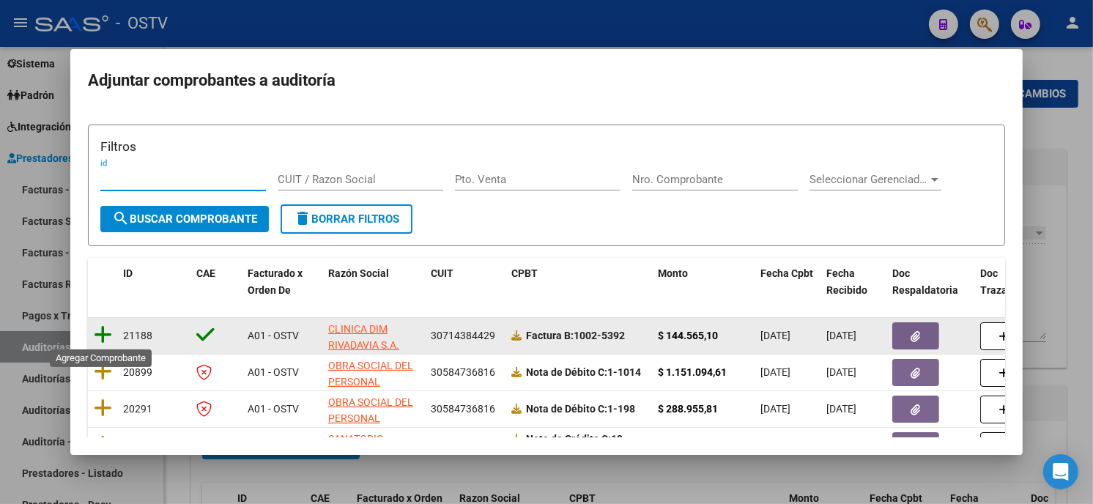
click at [105, 330] on icon at bounding box center [103, 334] width 18 height 21
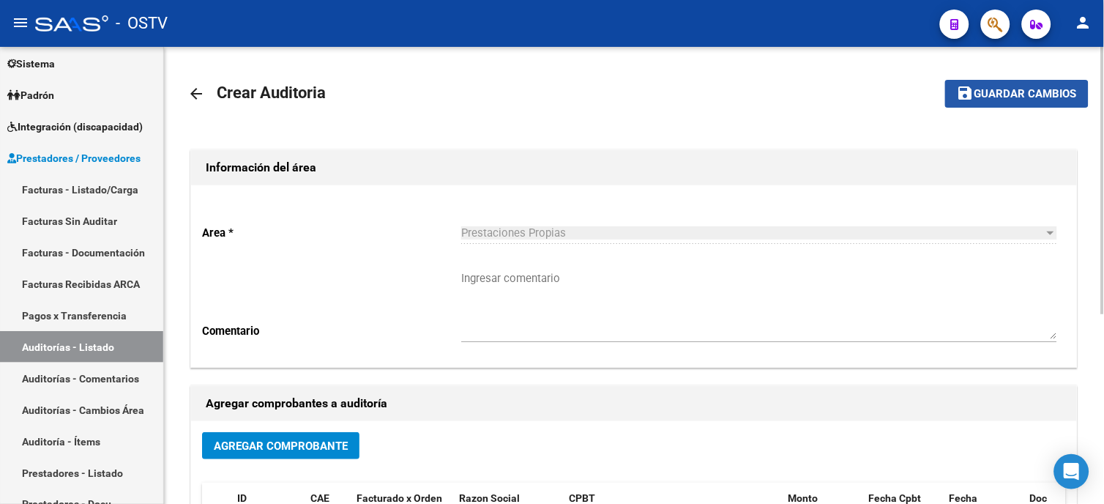
click at [1022, 88] on span "Guardar cambios" at bounding box center [1026, 94] width 103 height 13
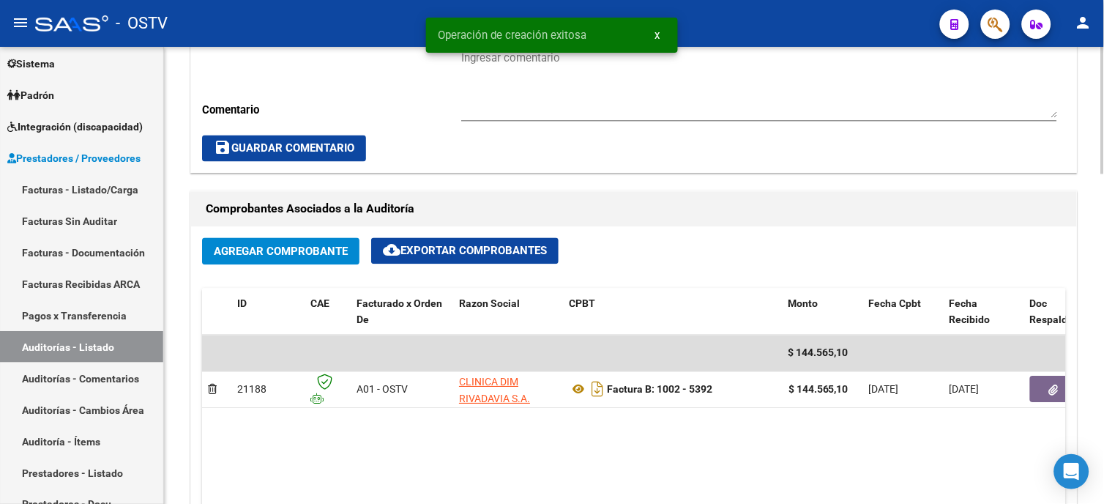
scroll to position [569, 0]
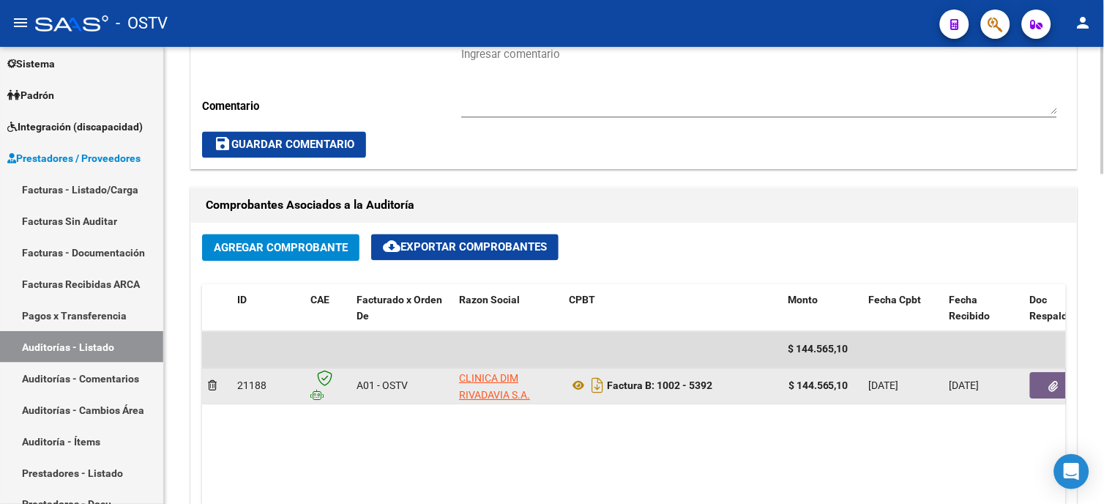
drag, startPoint x: 800, startPoint y: 384, endPoint x: 847, endPoint y: 385, distance: 46.9
click at [847, 385] on strong "$ 144.565,10" at bounding box center [819, 386] width 60 height 12
drag, startPoint x: 847, startPoint y: 385, endPoint x: 799, endPoint y: 396, distance: 49.6
click at [792, 415] on datatable-body "$ 144.565,10 21188 A01 - OSTV CLINICA DIM RIVADAVIA S.A. Factura B: 1002 - 5392…" at bounding box center [634, 418] width 864 height 173
drag, startPoint x: 798, startPoint y: 382, endPoint x: 853, endPoint y: 384, distance: 55.0
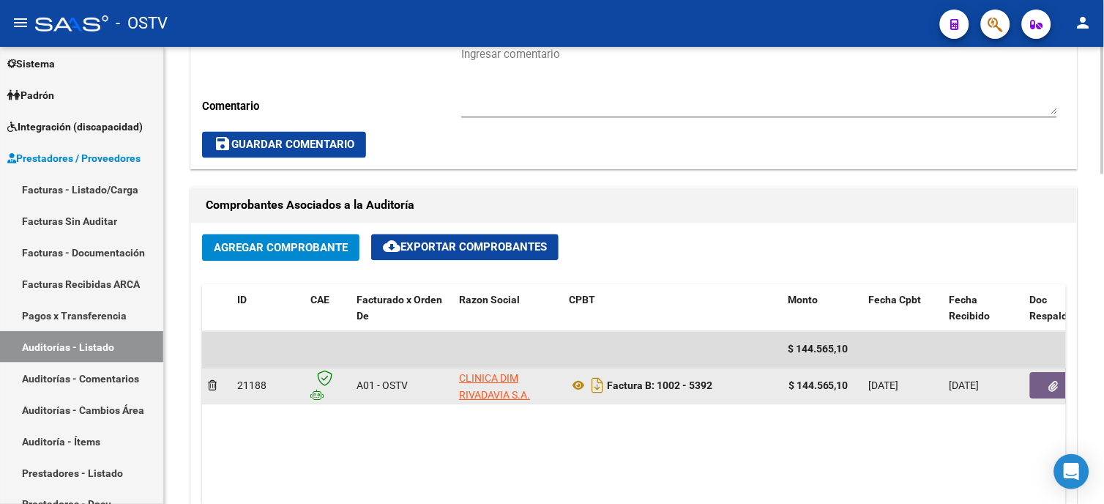
click at [853, 384] on div "$ 144.565,10" at bounding box center [823, 386] width 69 height 17
copy strong "144.565,10"
click at [1047, 383] on button "button" at bounding box center [1053, 386] width 47 height 26
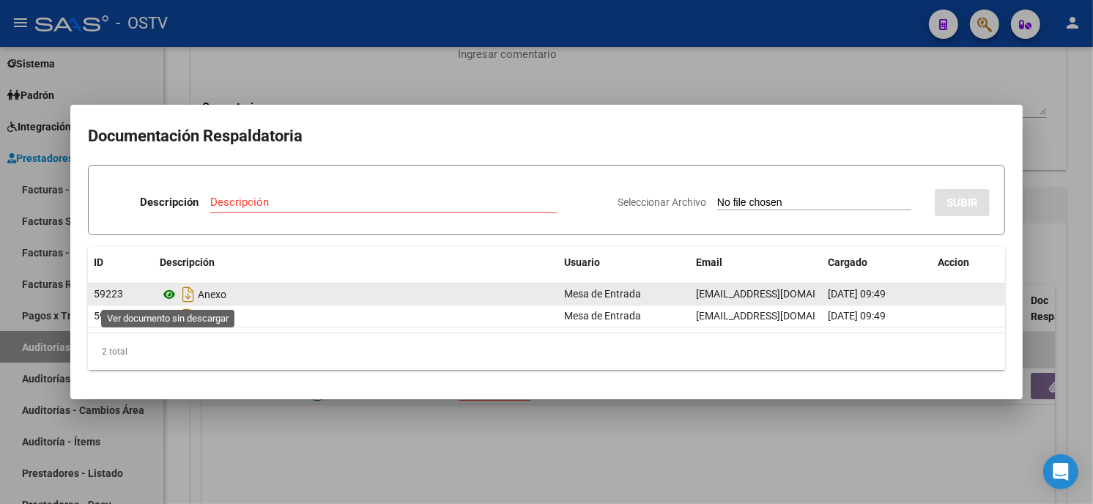
click at [166, 296] on icon at bounding box center [169, 295] width 19 height 18
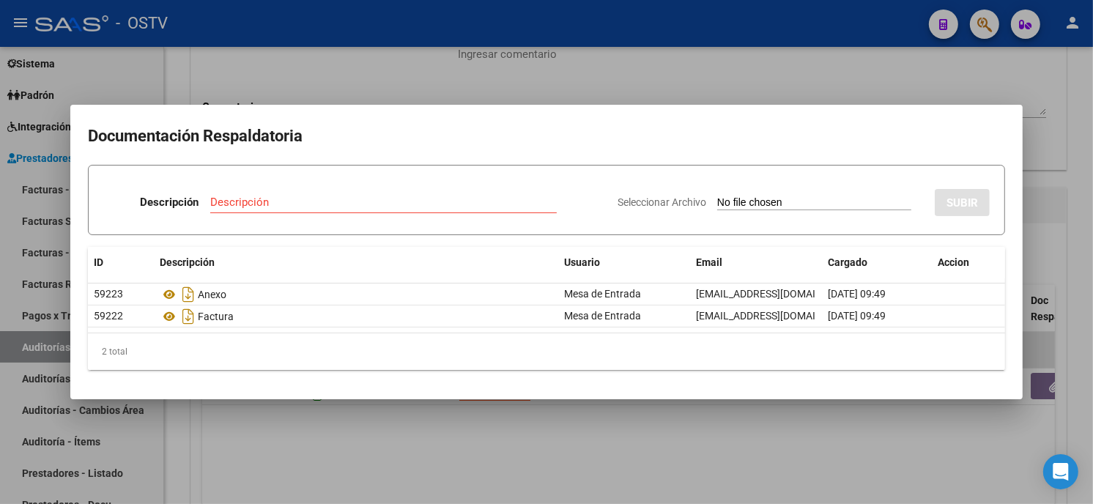
click at [887, 60] on div at bounding box center [546, 252] width 1093 height 504
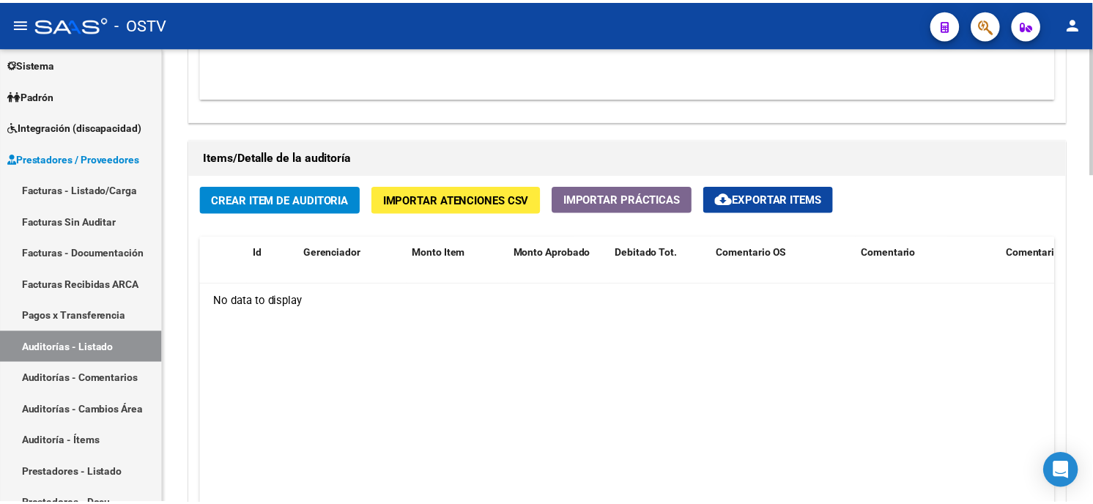
scroll to position [976, 0]
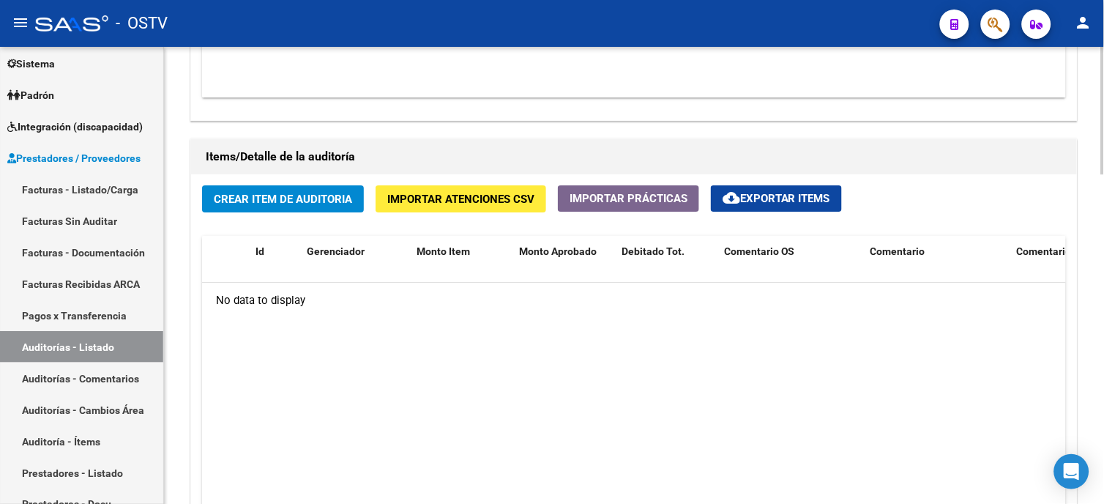
click at [334, 206] on span "Crear Item de Auditoria" at bounding box center [283, 199] width 138 height 13
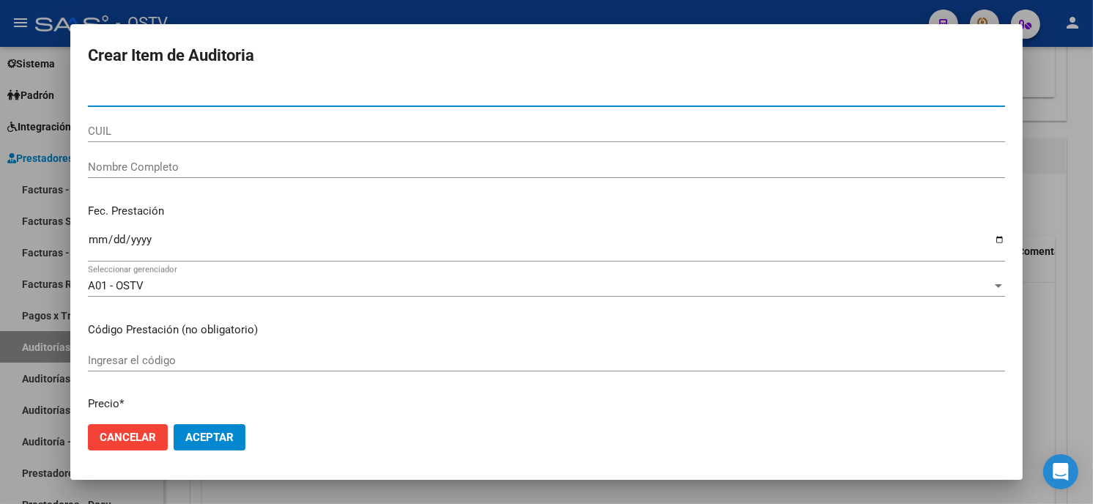
paste input "04405802800"
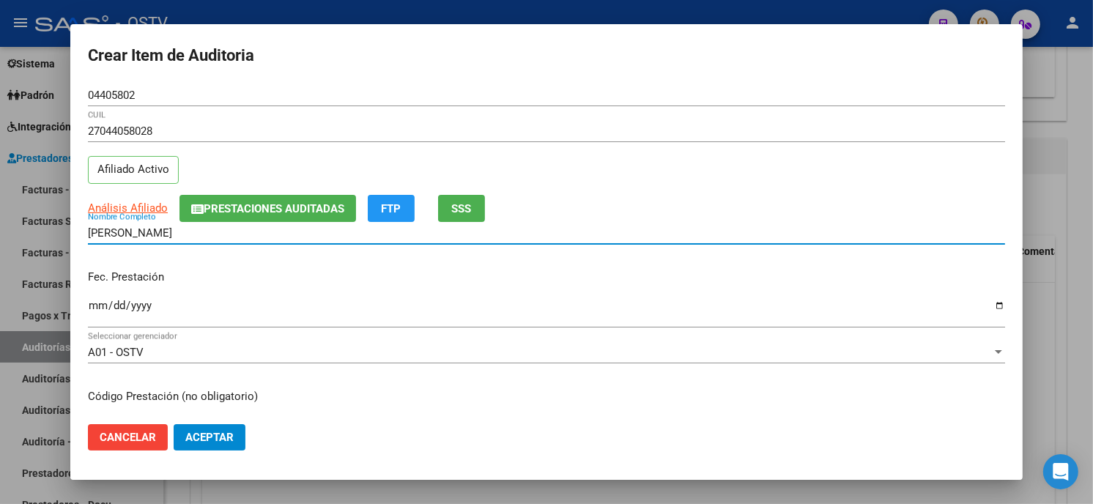
click at [209, 232] on input "ATTAR BEATRIZ" at bounding box center [546, 232] width 917 height 13
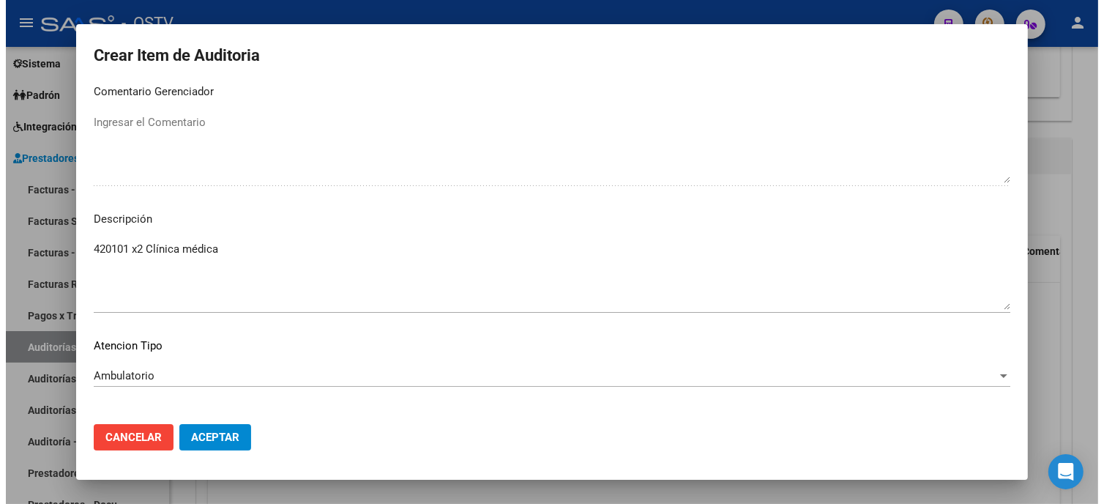
scroll to position [991, 0]
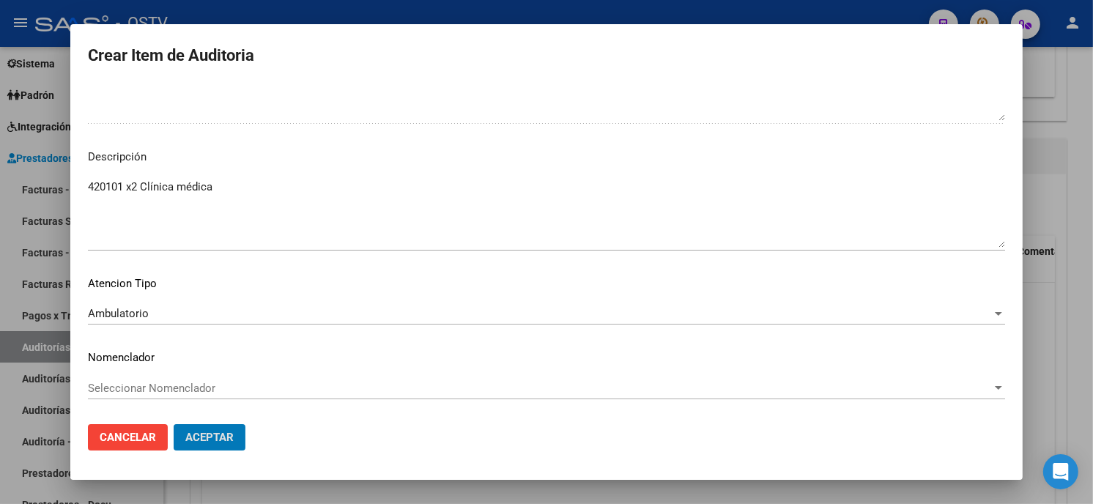
click at [174, 424] on button "Aceptar" at bounding box center [210, 437] width 72 height 26
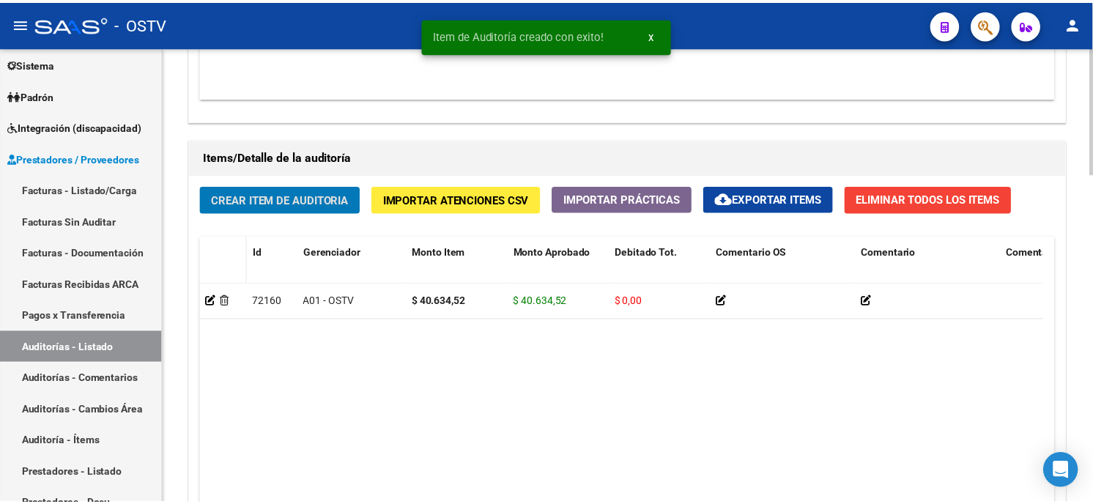
scroll to position [977, 0]
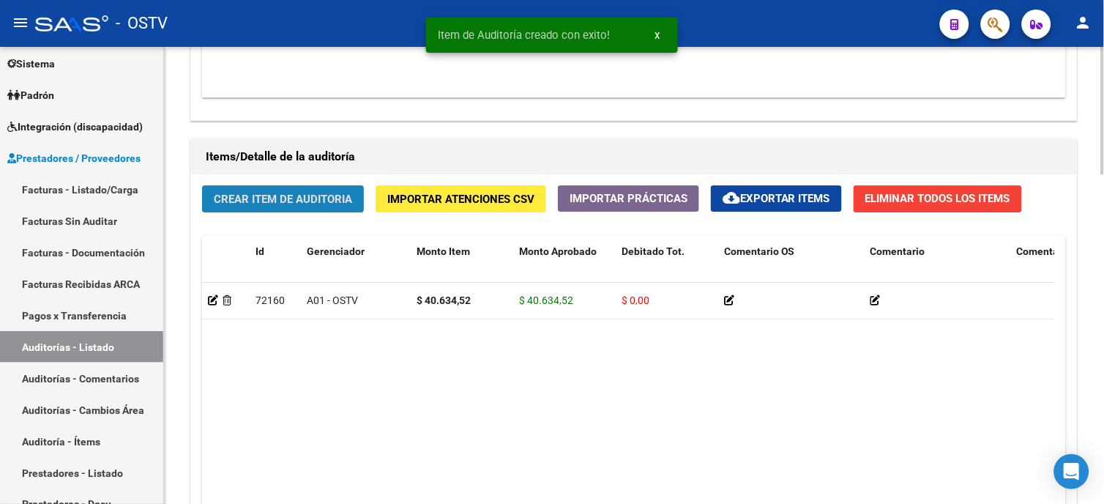
click at [242, 207] on button "Crear Item de Auditoria" at bounding box center [283, 198] width 162 height 27
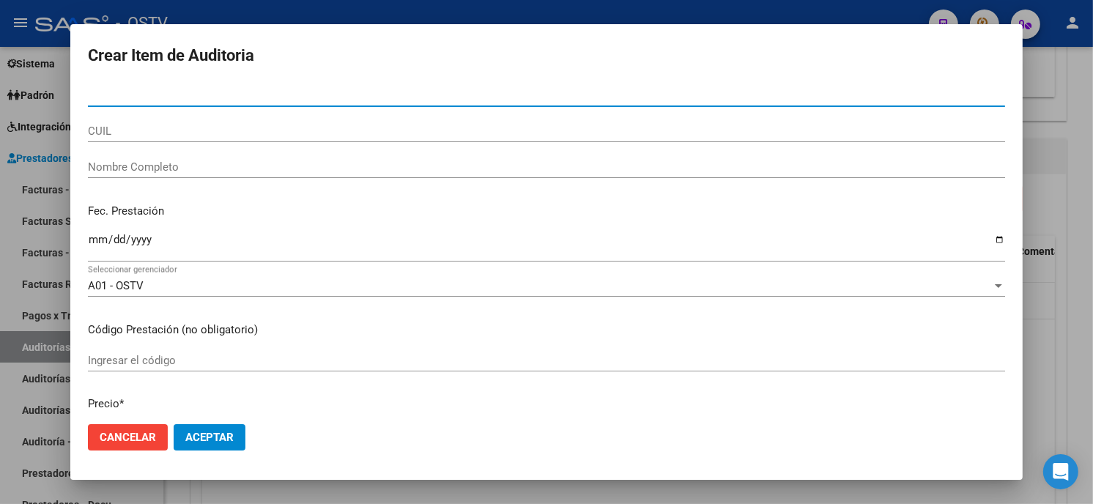
click at [94, 92] on input "Nro Documento" at bounding box center [546, 95] width 917 height 13
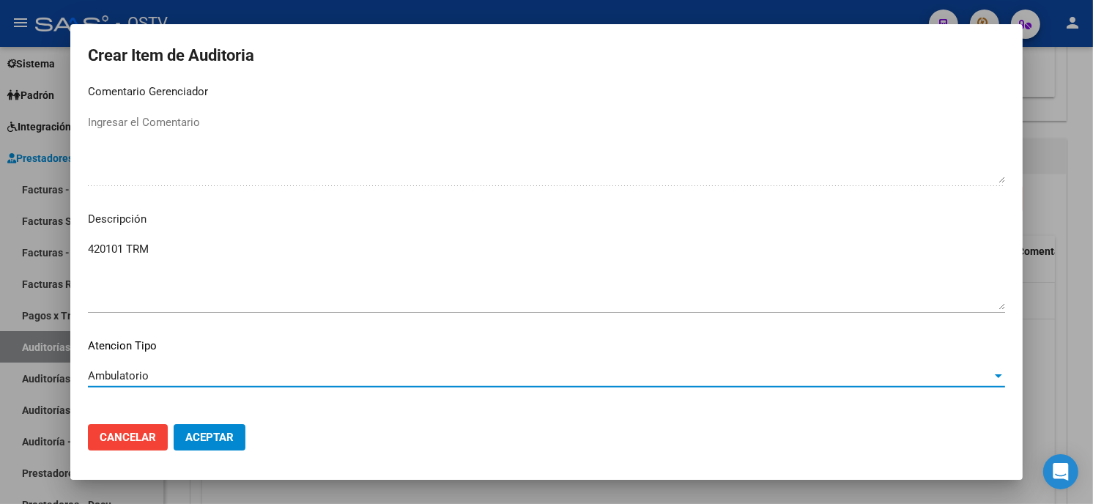
scroll to position [991, 0]
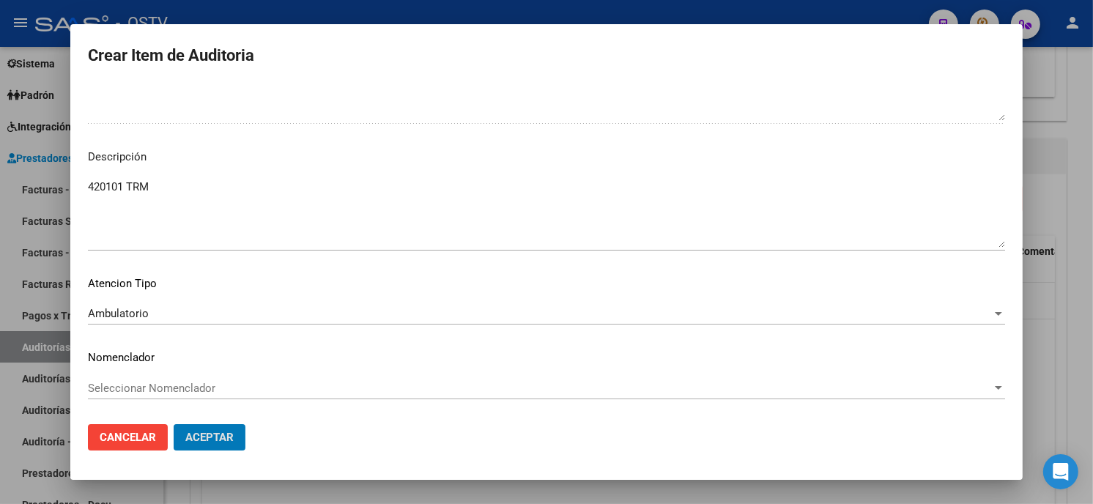
click at [174, 424] on button "Aceptar" at bounding box center [210, 437] width 72 height 26
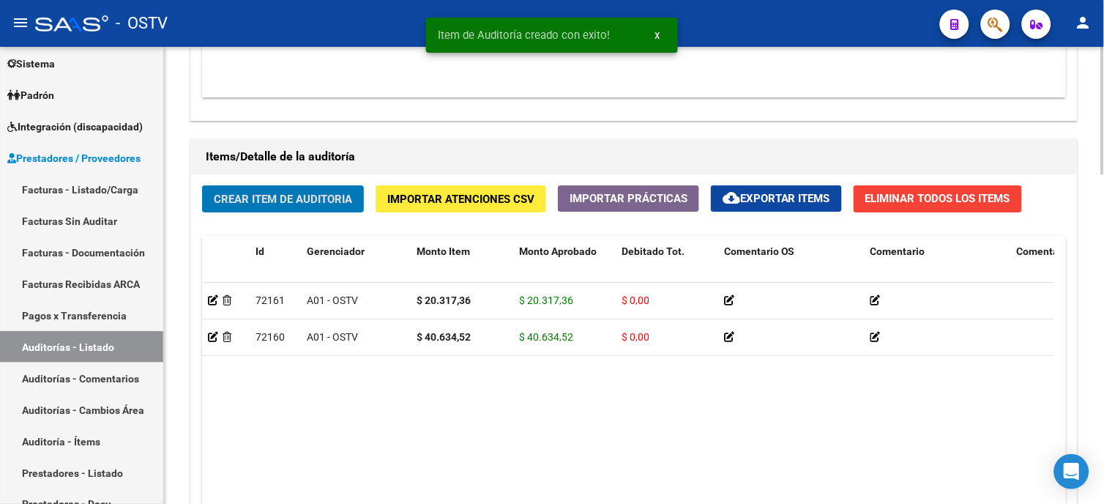
click at [284, 191] on button "Crear Item de Auditoria" at bounding box center [283, 198] width 162 height 27
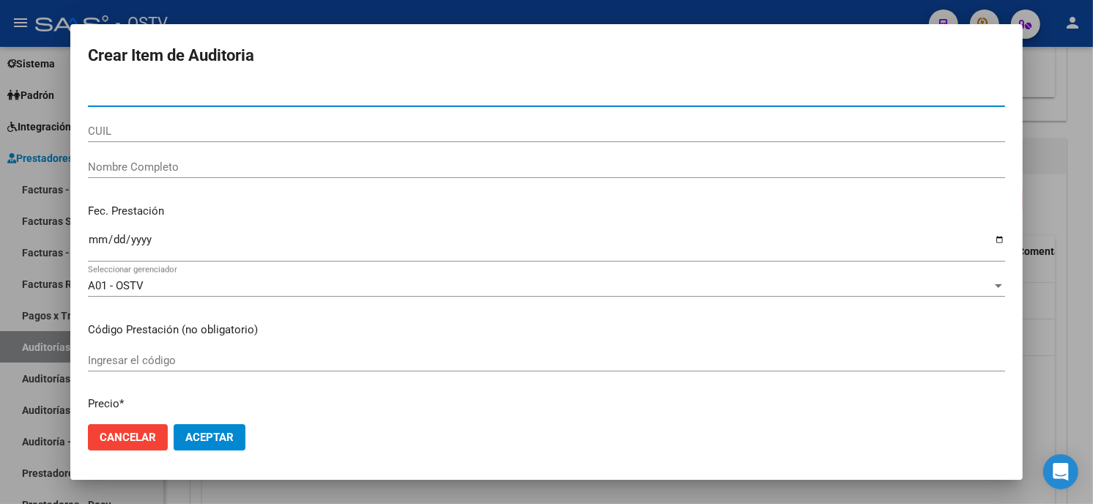
paste input "723652140602"
click at [94, 96] on input "723652140602" at bounding box center [546, 95] width 917 height 13
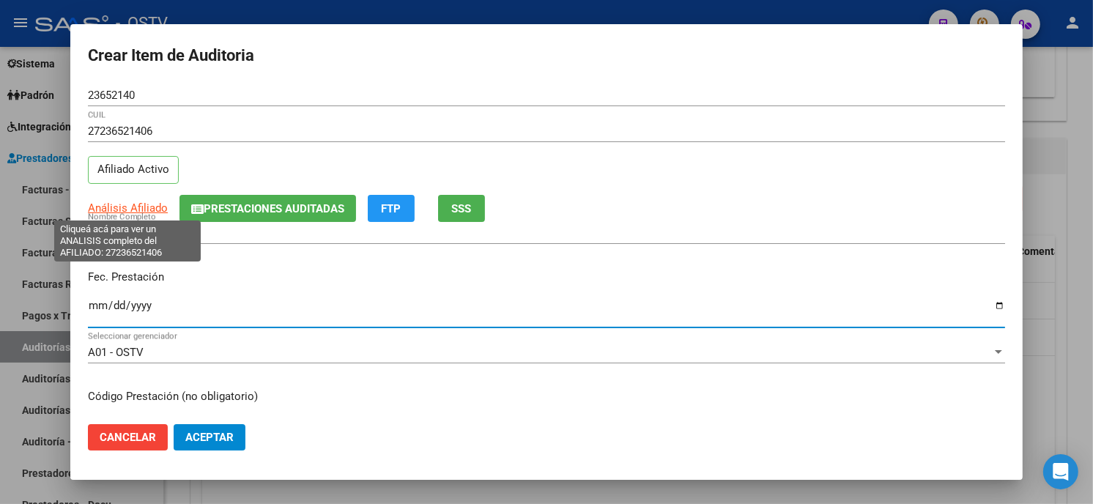
click at [119, 206] on span "Análisis Afiliado" at bounding box center [128, 207] width 80 height 13
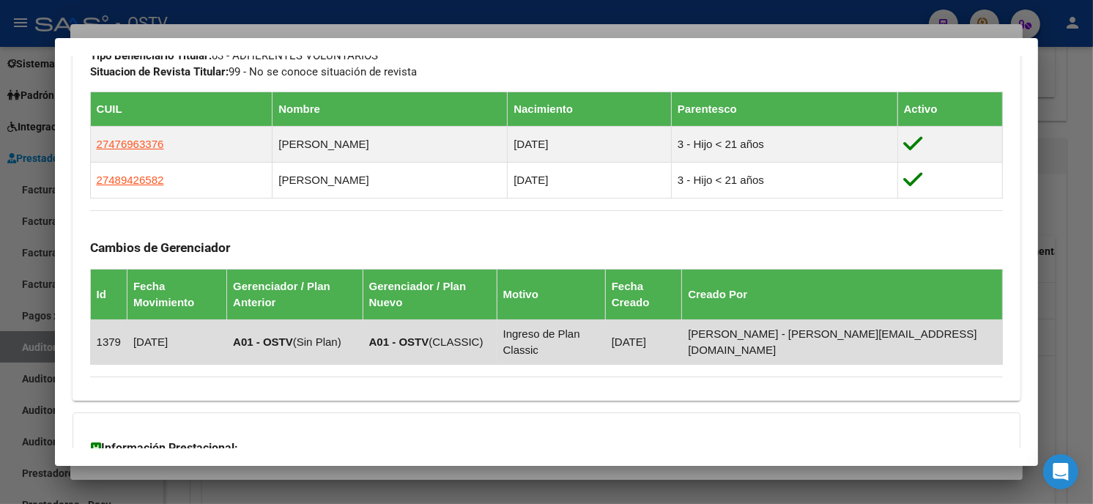
scroll to position [741, 0]
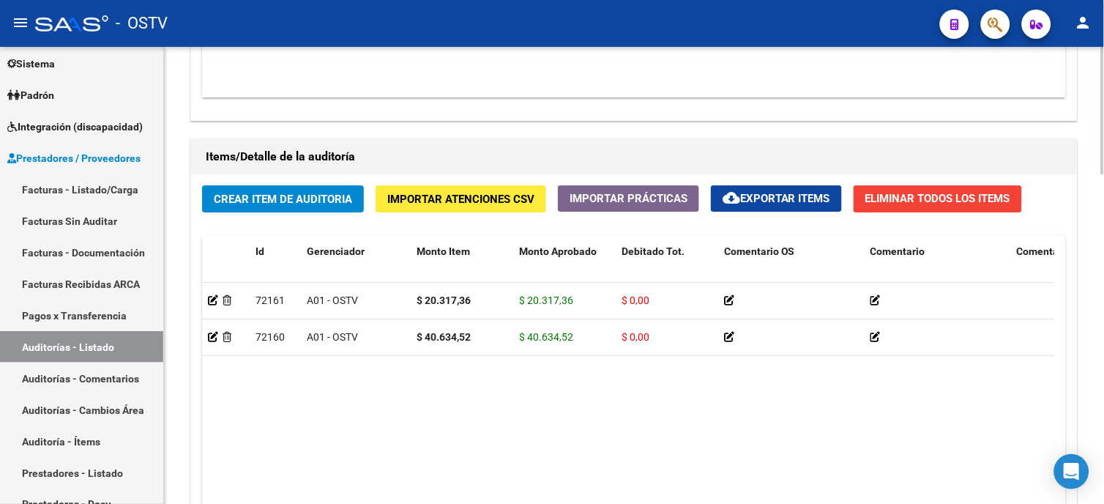
click at [655, 385] on datatable-body "72161 A01 - OSTV $ 20.317,36 $ 20.317,36 $ 0,00 420101 TRM 27042533799 4253379 …" at bounding box center [628, 417] width 852 height 269
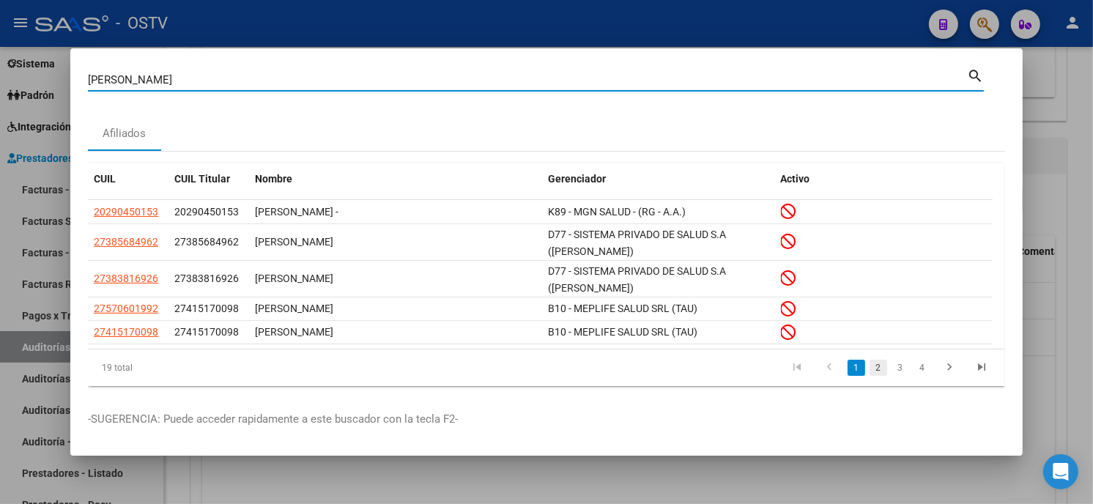
click at [869, 364] on link "2" at bounding box center [878, 368] width 18 height 16
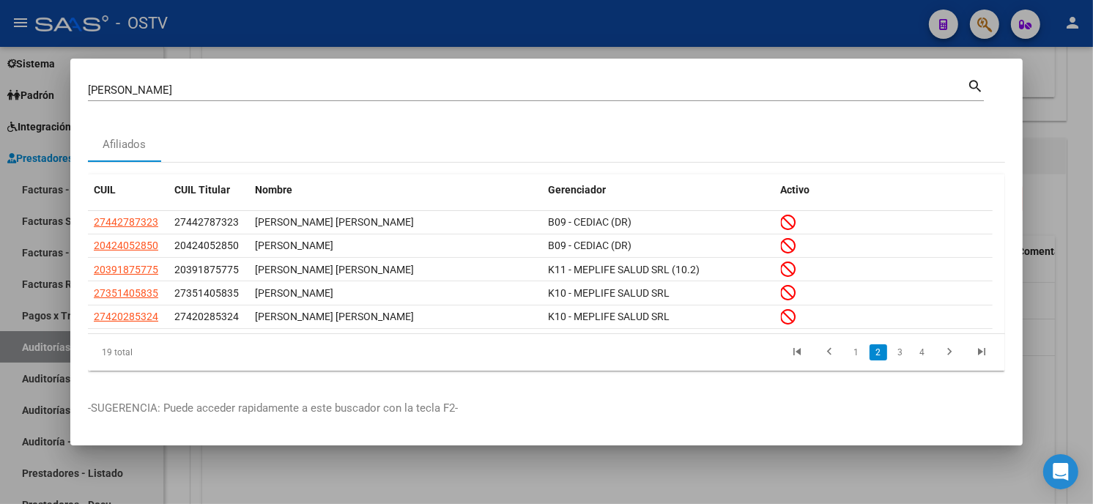
click at [901, 350] on link "3" at bounding box center [900, 352] width 18 height 16
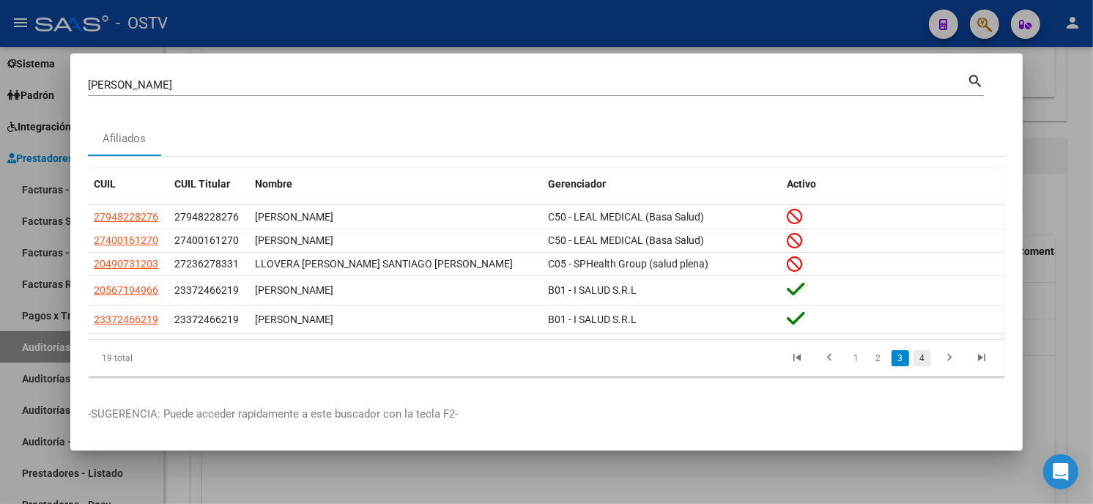
click at [926, 359] on link "4" at bounding box center [922, 358] width 18 height 16
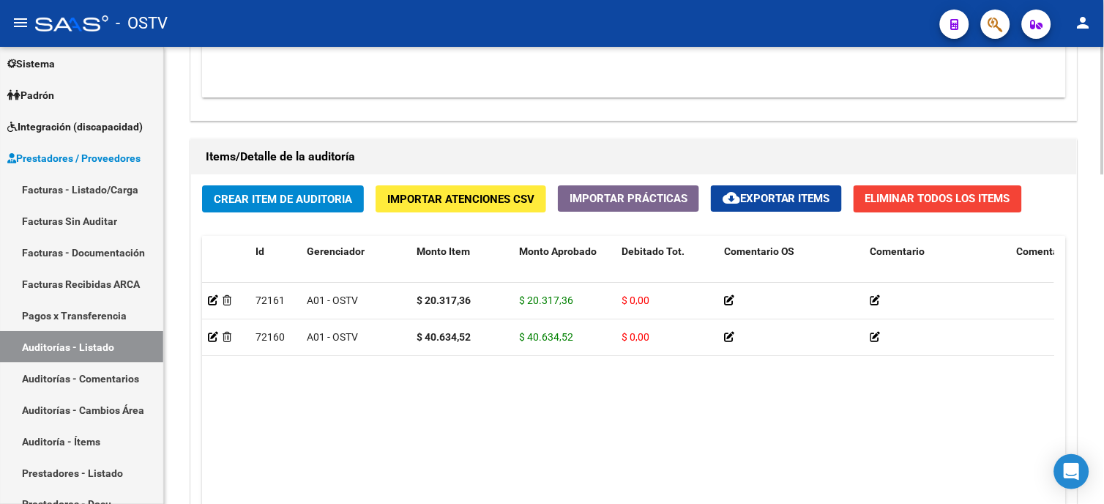
click at [251, 191] on button "Crear Item de Auditoria" at bounding box center [283, 198] width 162 height 27
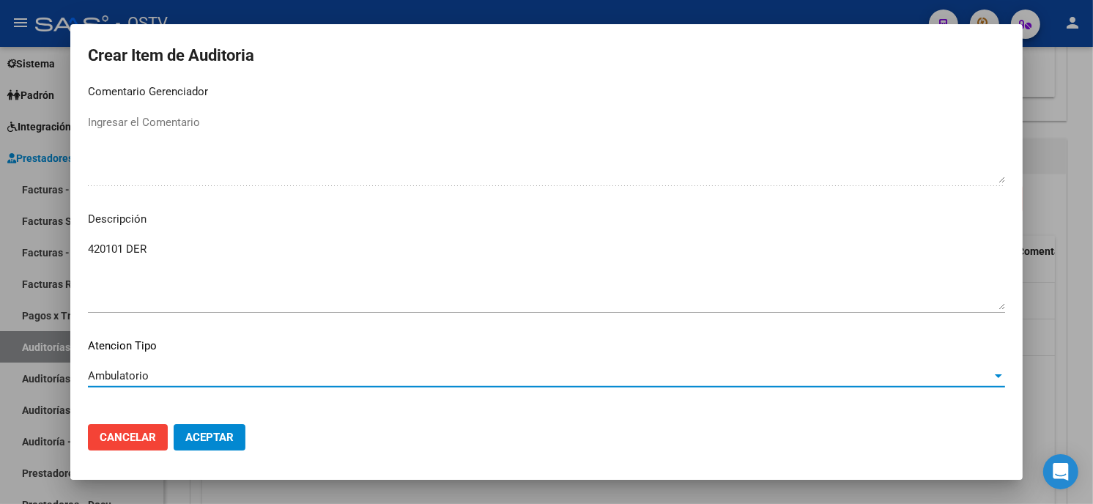
scroll to position [991, 0]
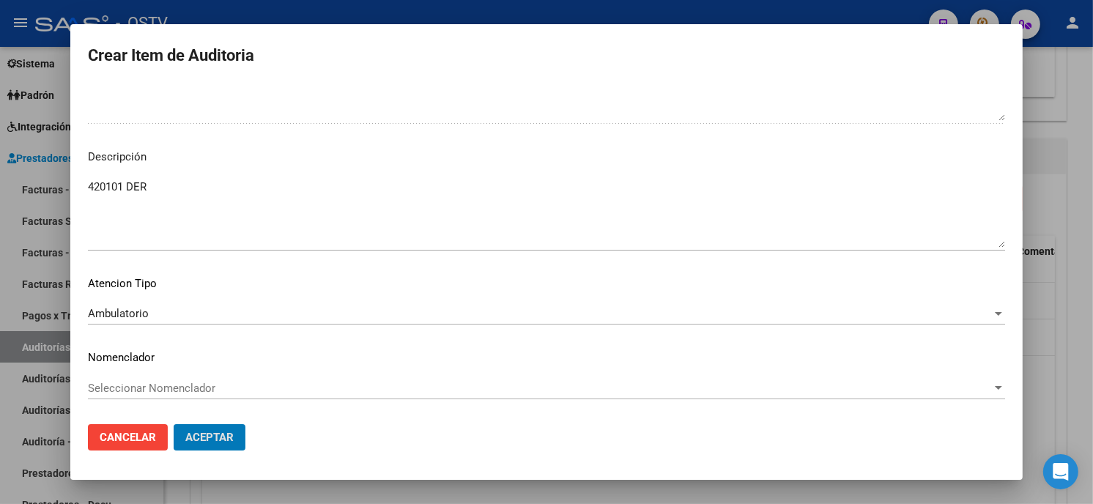
click at [174, 424] on button "Aceptar" at bounding box center [210, 437] width 72 height 26
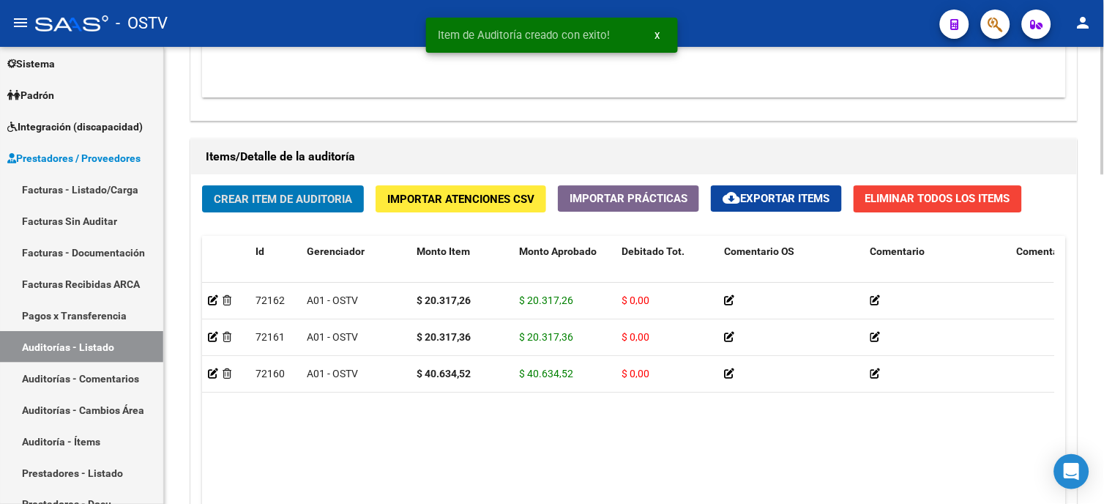
click at [279, 195] on span "Crear Item de Auditoria" at bounding box center [283, 199] width 138 height 13
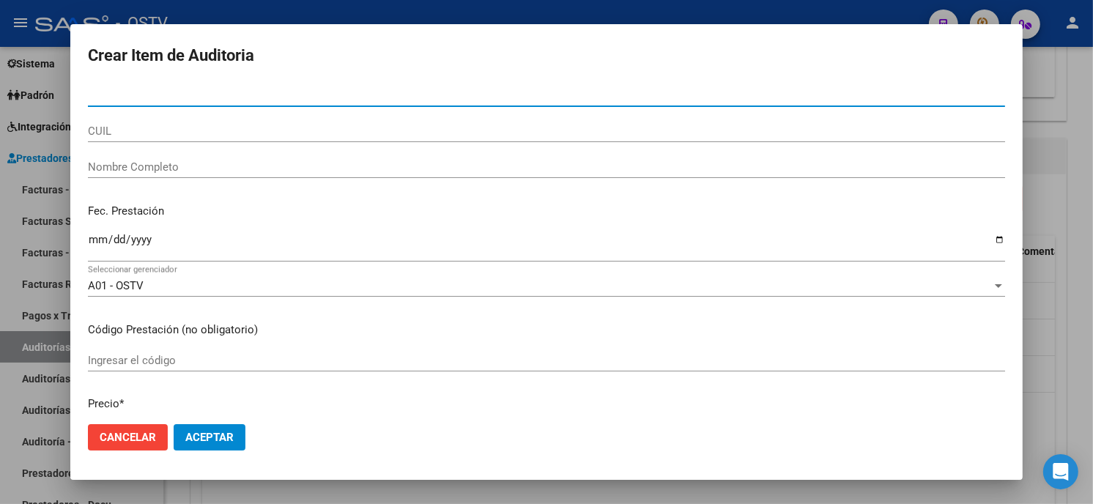
paste input "12460835"
click at [185, 93] on input "Nro Documento" at bounding box center [546, 95] width 917 height 13
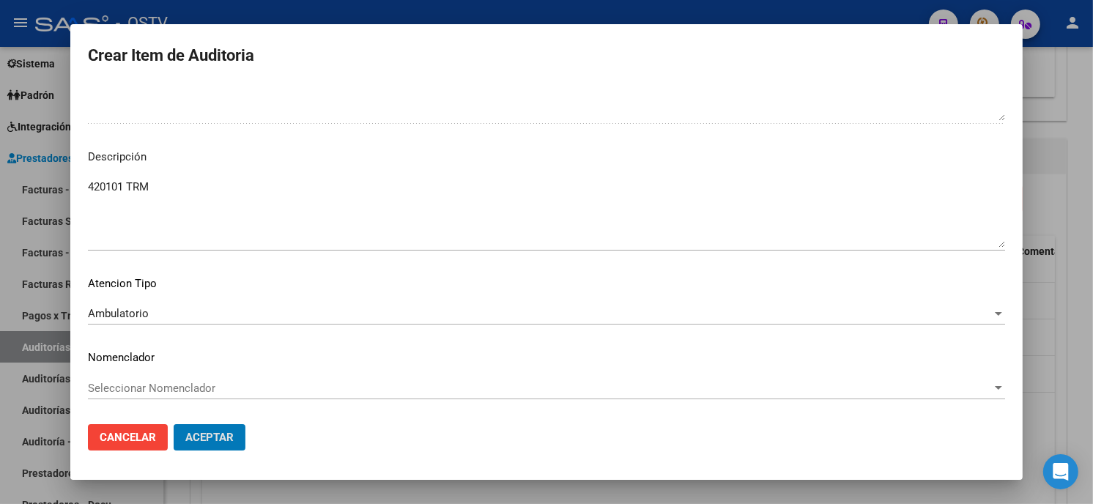
click at [174, 424] on button "Aceptar" at bounding box center [210, 437] width 72 height 26
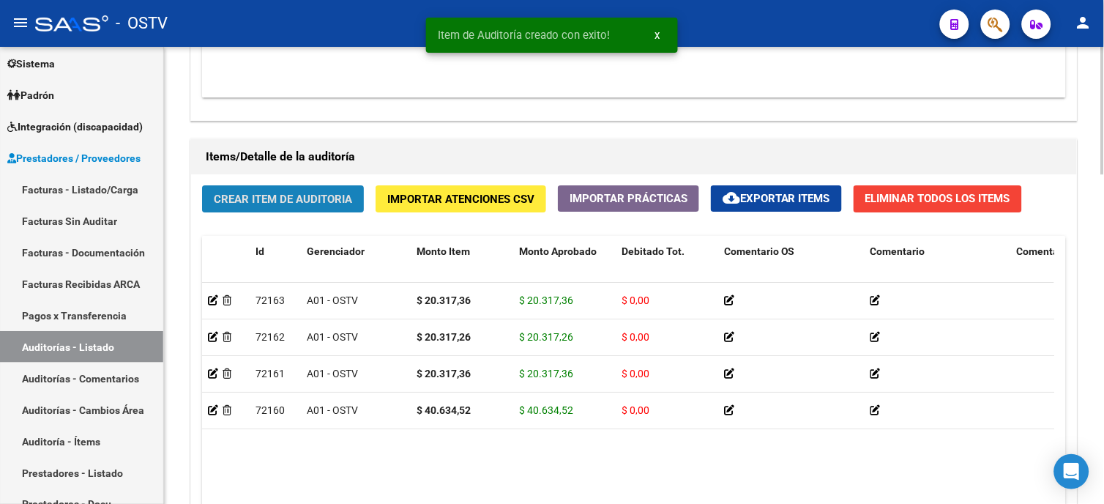
click at [256, 207] on button "Crear Item de Auditoria" at bounding box center [283, 198] width 162 height 27
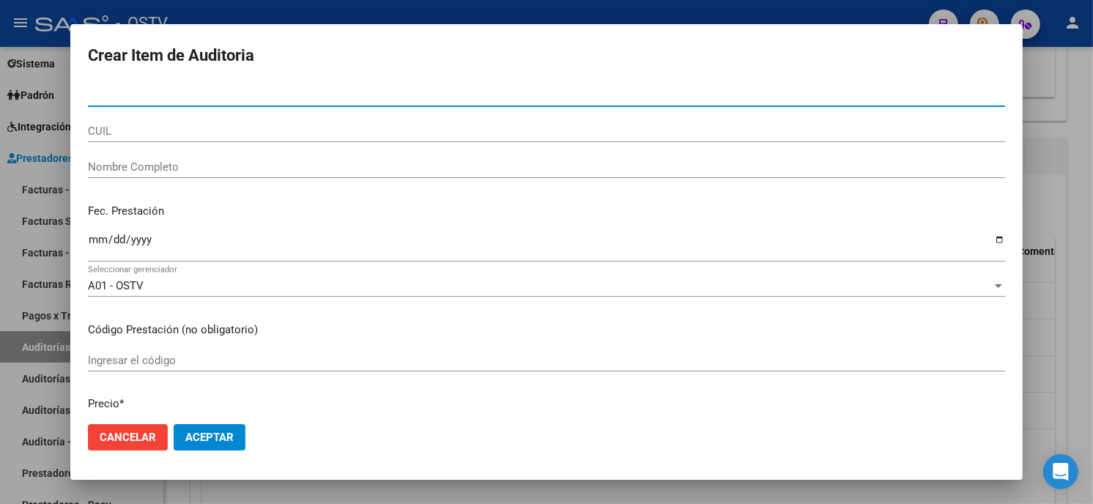
paste input "04253379"
click at [171, 100] on input "Nro Documento" at bounding box center [546, 95] width 917 height 13
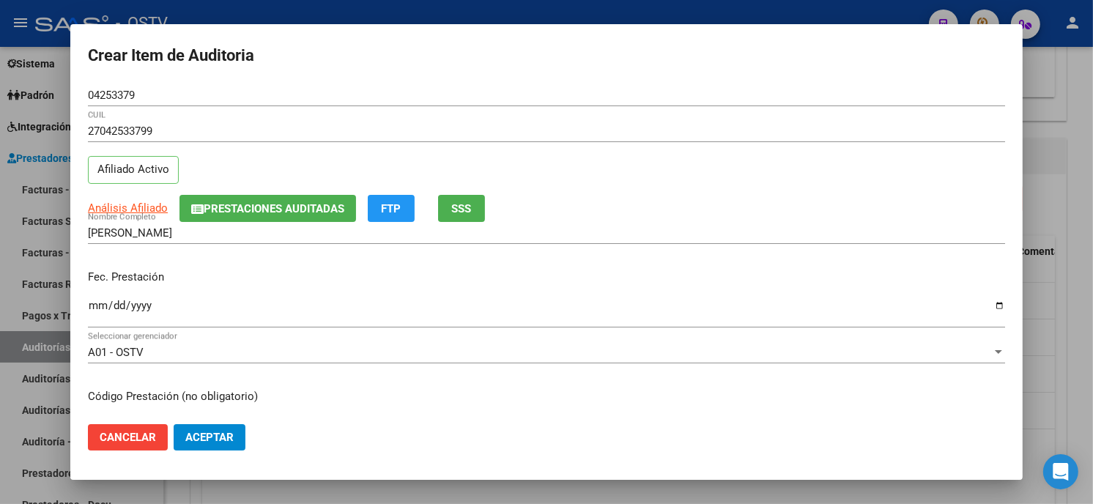
scroll to position [178, 0]
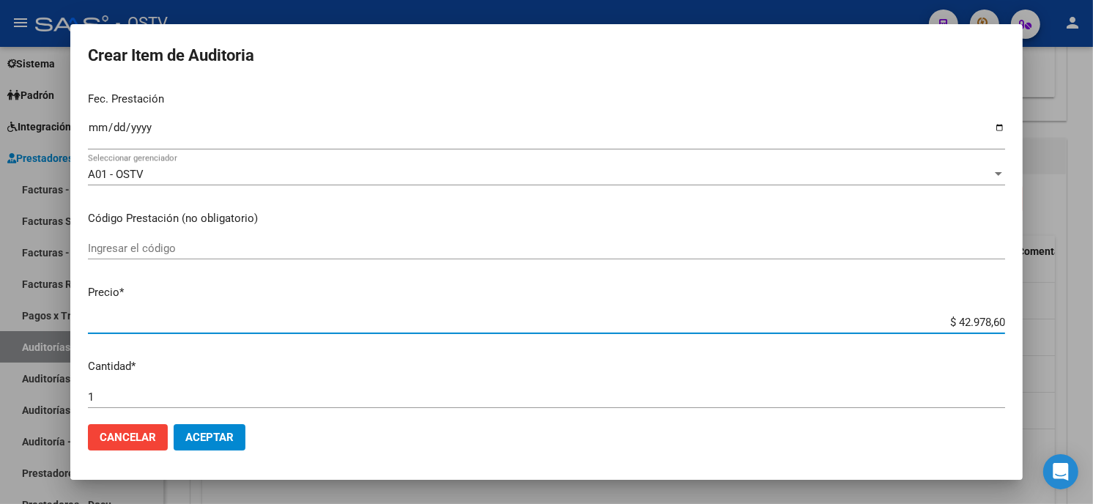
paste input "22.344,28"
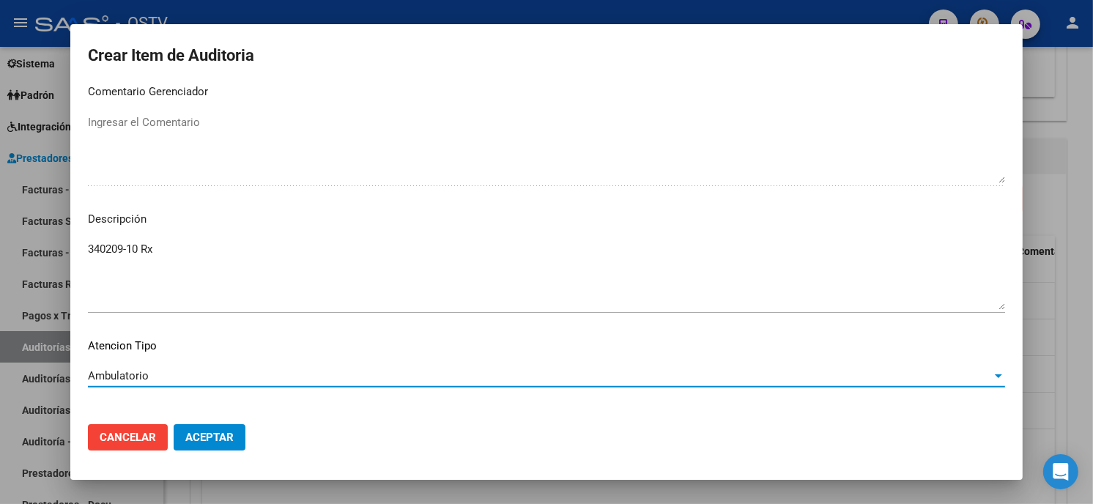
scroll to position [991, 0]
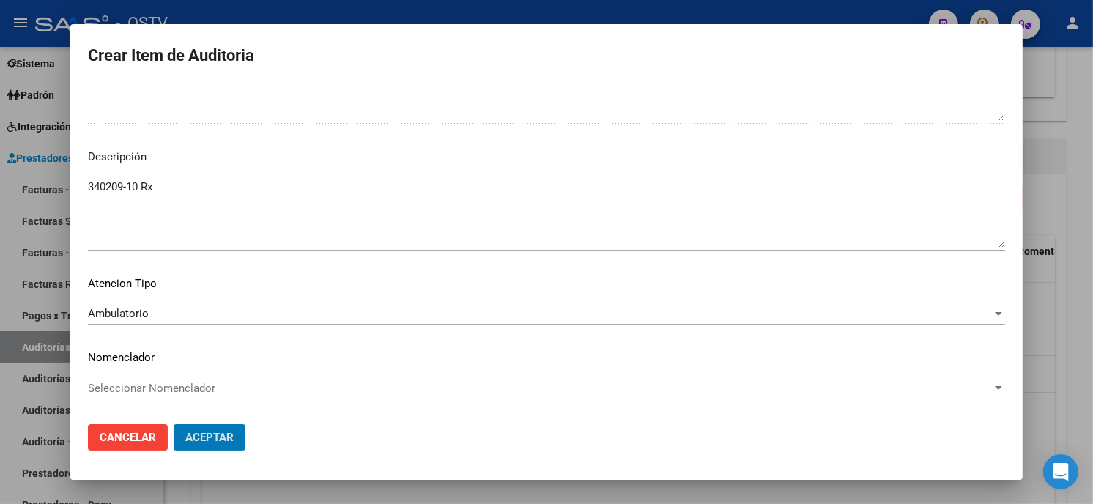
click at [174, 424] on button "Aceptar" at bounding box center [210, 437] width 72 height 26
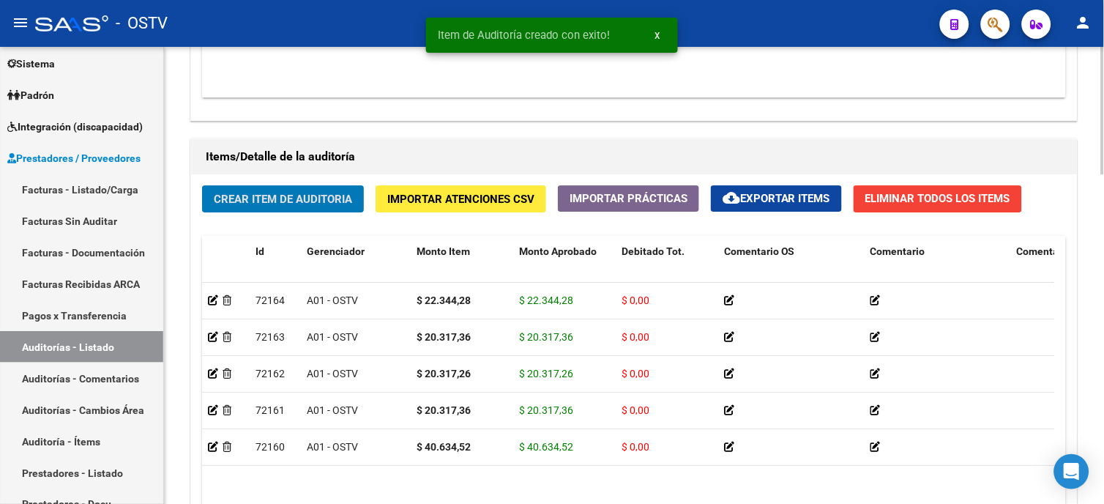
click at [282, 200] on span "Crear Item de Auditoria" at bounding box center [283, 199] width 138 height 13
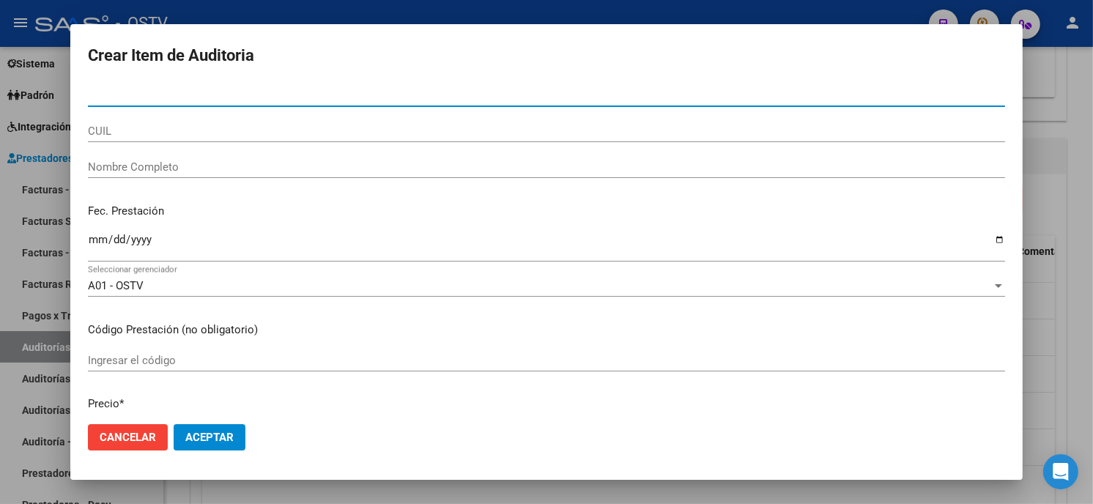
paste input "27589143700"
click at [186, 86] on div "27589143700 Nro Documento" at bounding box center [546, 95] width 917 height 22
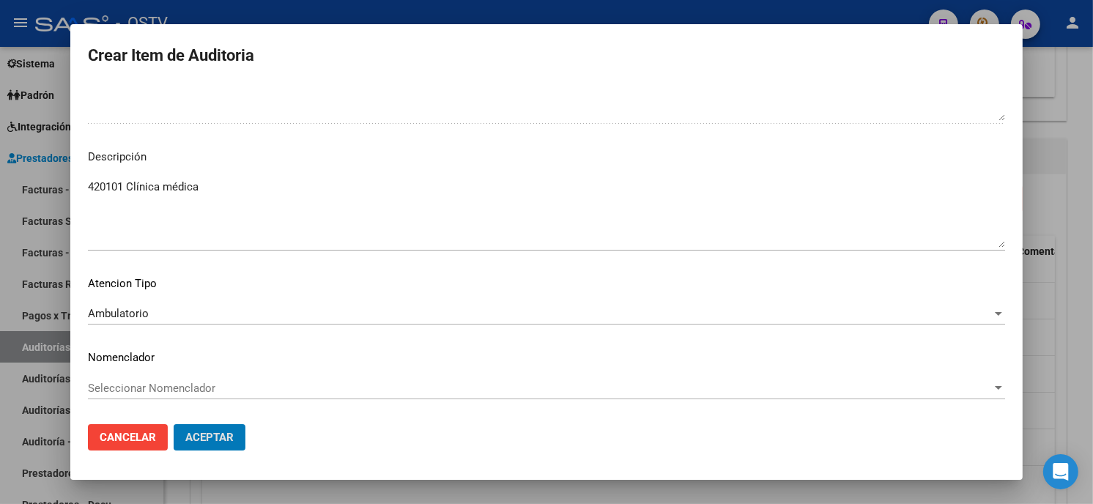
click at [174, 424] on button "Aceptar" at bounding box center [210, 437] width 72 height 26
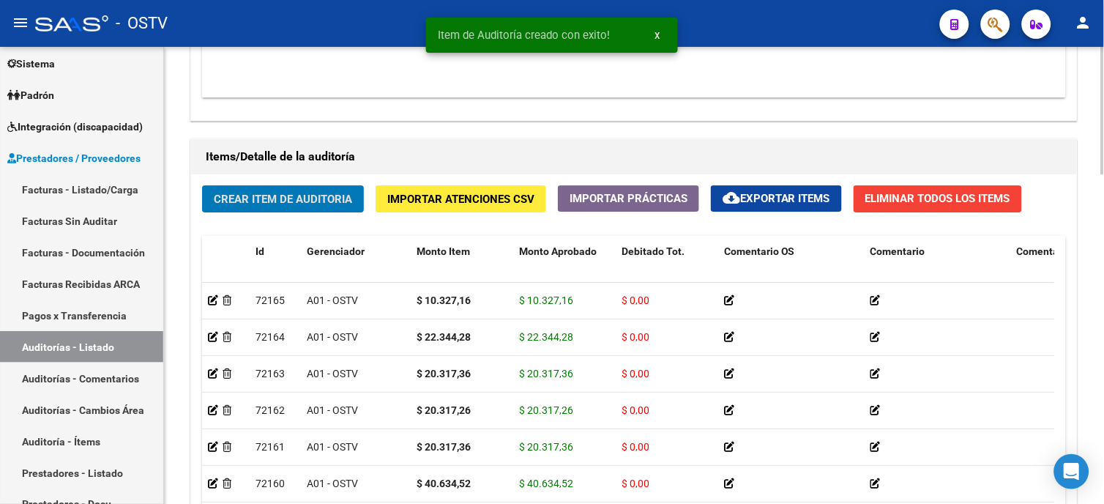
click at [286, 209] on button "Crear Item de Auditoria" at bounding box center [283, 198] width 162 height 27
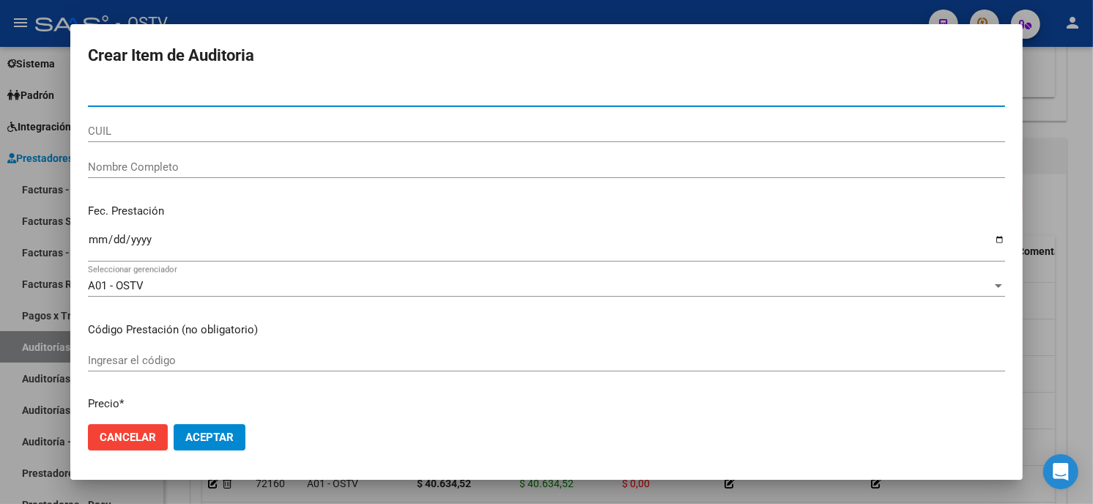
paste input "12460835"
click at [217, 92] on input "Nro Documento" at bounding box center [546, 95] width 917 height 13
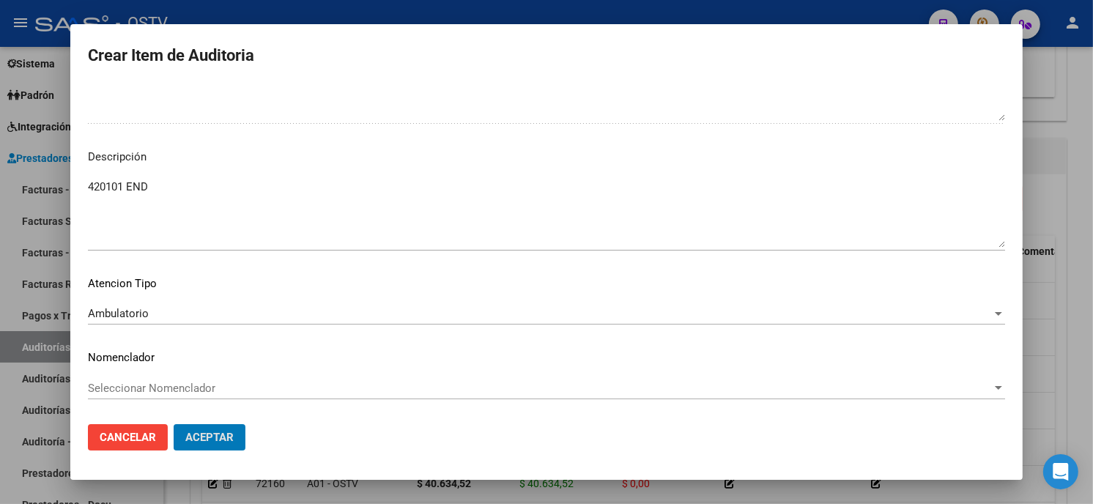
click at [174, 424] on button "Aceptar" at bounding box center [210, 437] width 72 height 26
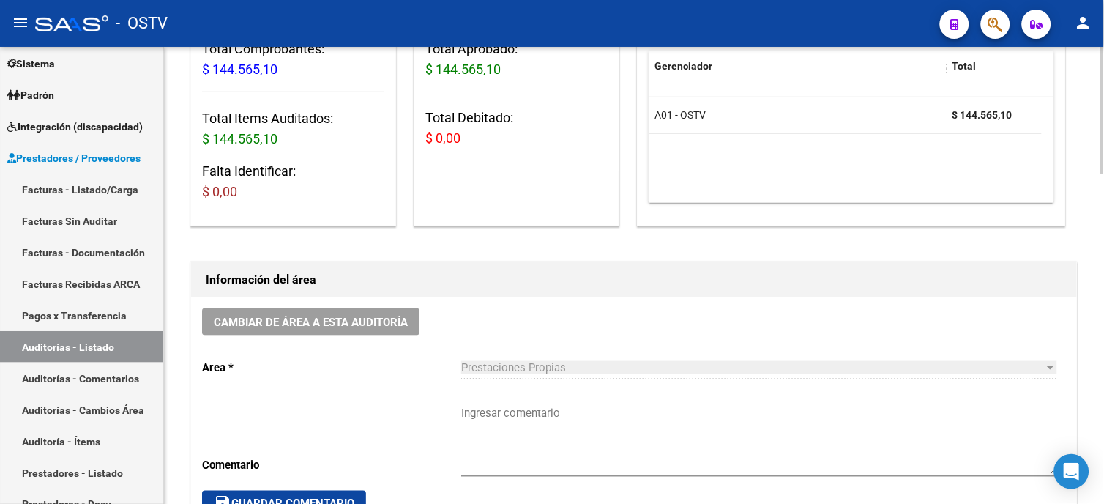
scroll to position [245, 0]
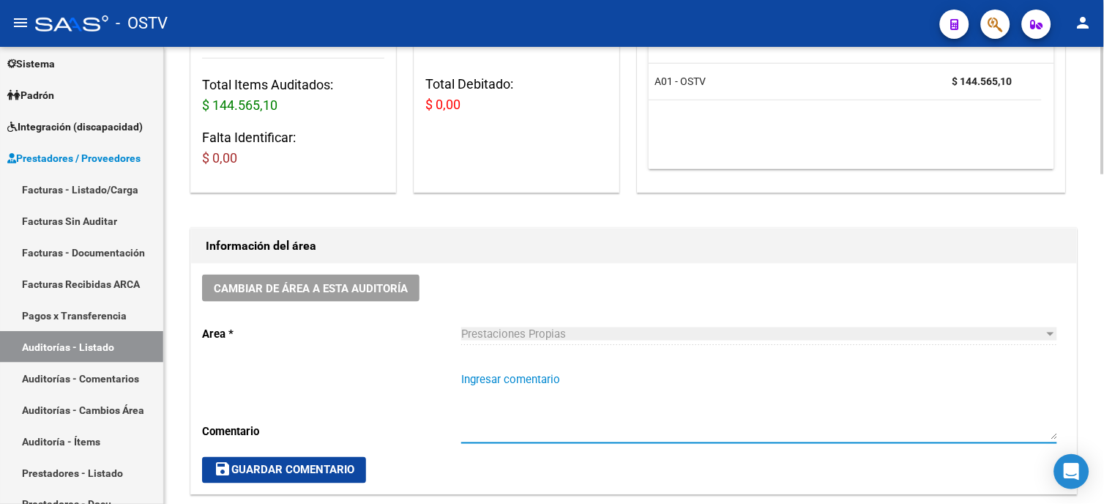
drag, startPoint x: 495, startPoint y: 390, endPoint x: 495, endPoint y: 382, distance: 8.1
click at [495, 388] on textarea "Ingresar comentario" at bounding box center [759, 405] width 596 height 69
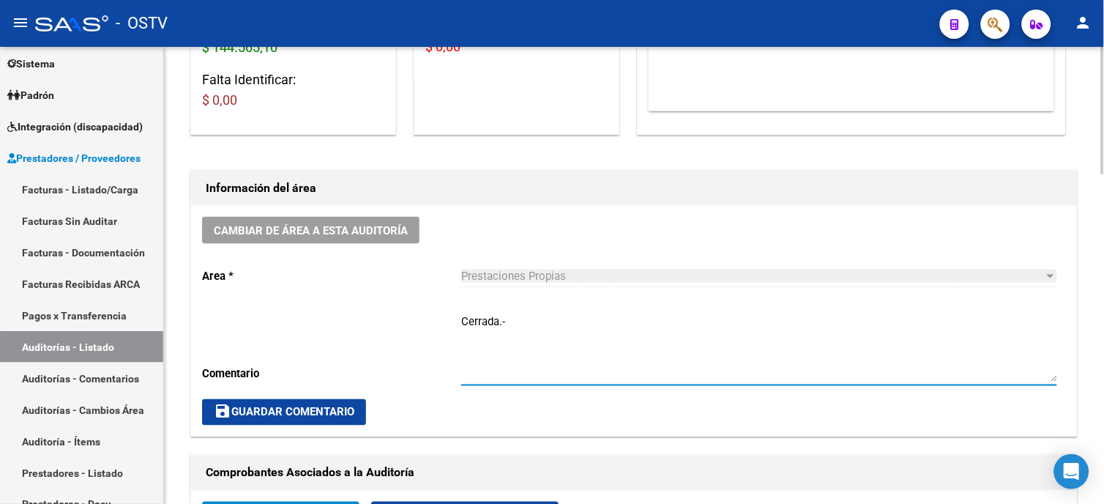
scroll to position [326, 0]
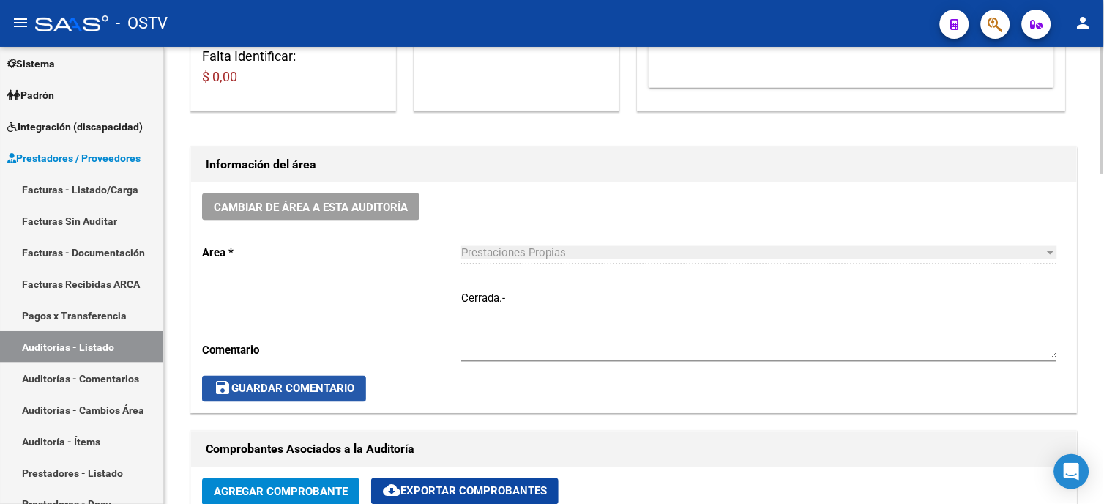
click at [349, 396] on button "save Guardar Comentario" at bounding box center [284, 389] width 164 height 26
click at [349, 382] on span "save Guardar Comentario" at bounding box center [284, 388] width 141 height 13
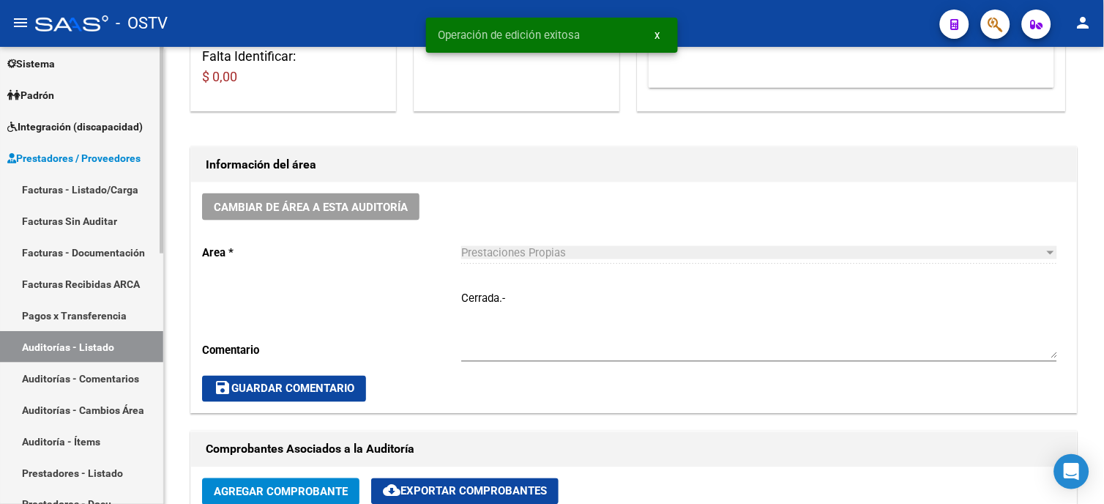
click at [100, 184] on link "Facturas - Listado/Carga" at bounding box center [81, 189] width 163 height 31
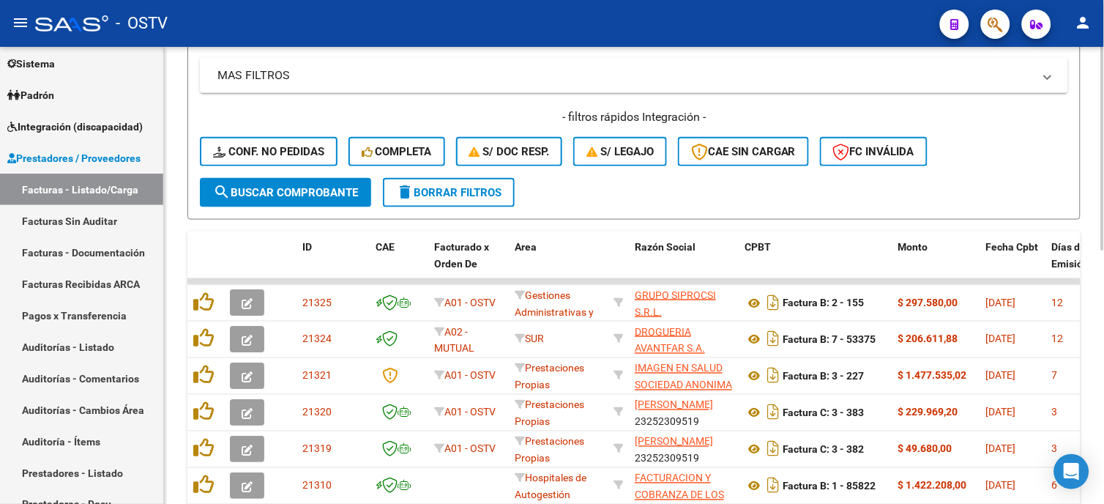
scroll to position [82, 0]
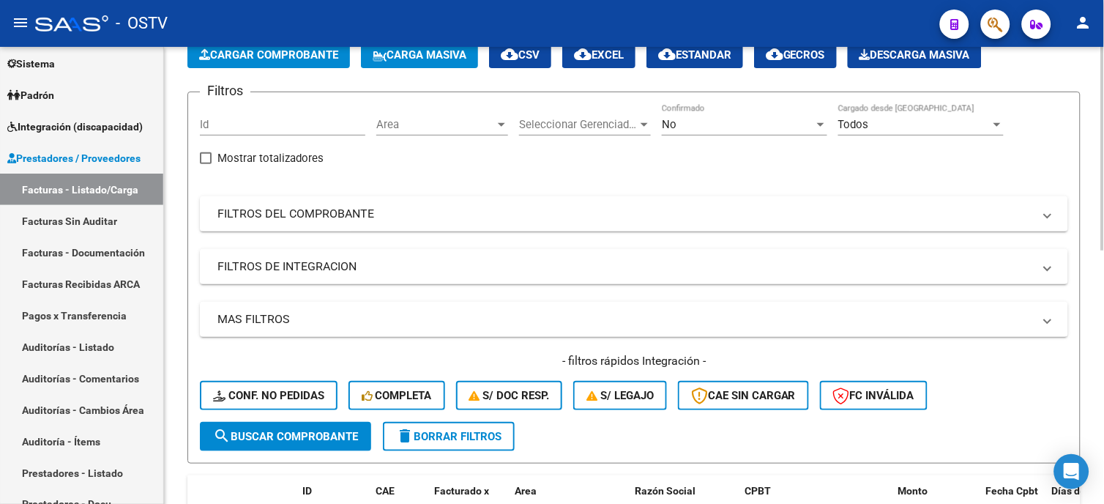
drag, startPoint x: 364, startPoint y: 215, endPoint x: 438, endPoint y: 248, distance: 80.7
click at [366, 215] on mat-panel-title "FILTROS DEL COMPROBANTE" at bounding box center [625, 214] width 816 height 16
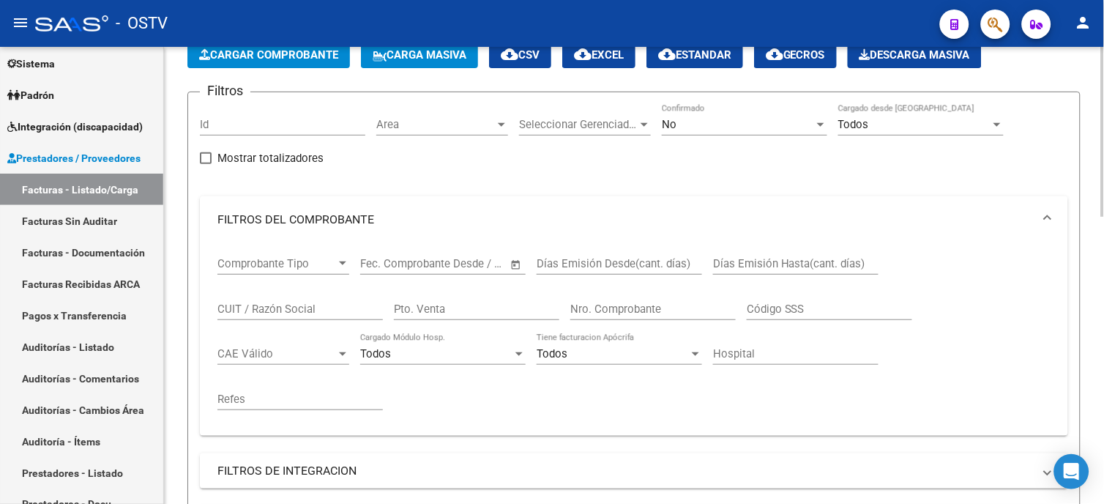
click at [640, 302] on div "Nro. Comprobante" at bounding box center [652, 304] width 165 height 31
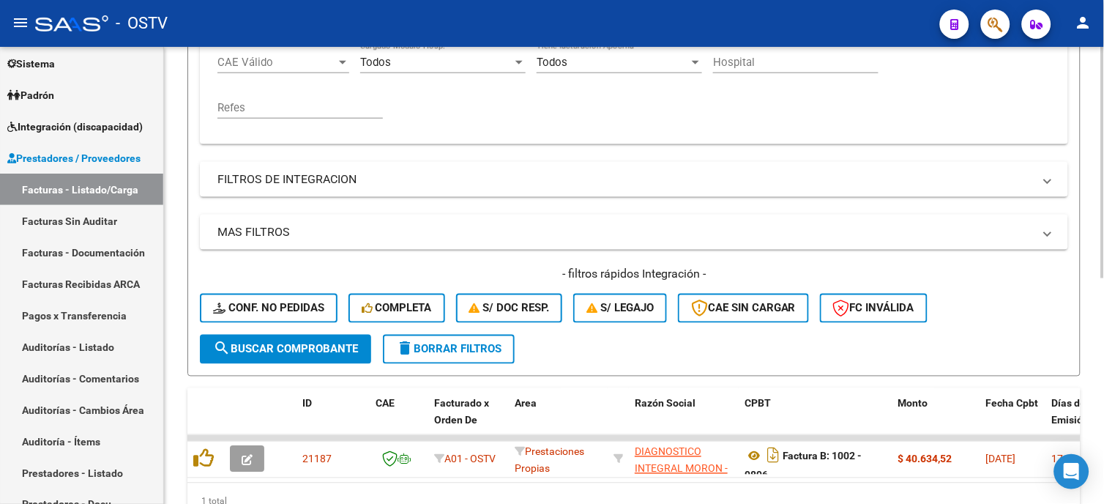
scroll to position [447, 0]
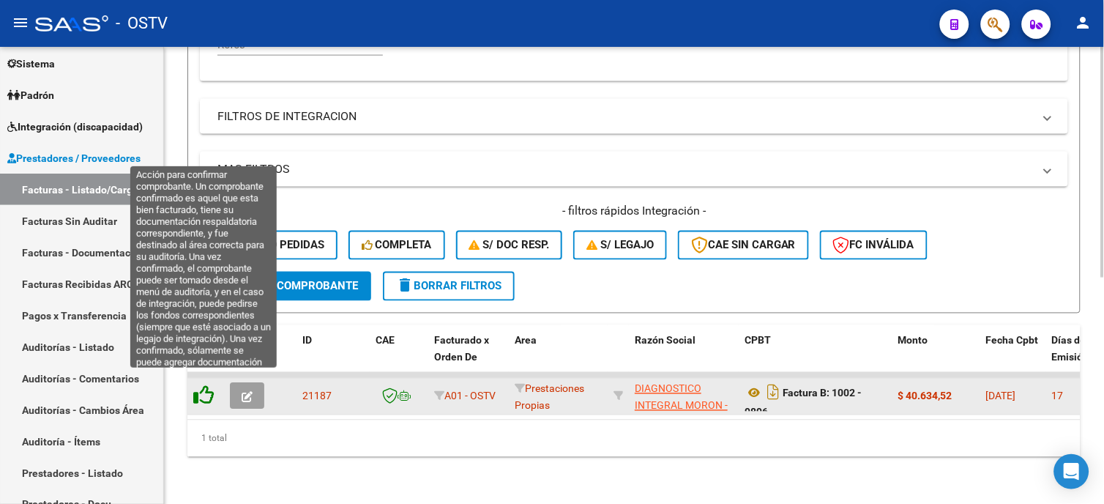
click at [205, 387] on icon at bounding box center [203, 395] width 21 height 21
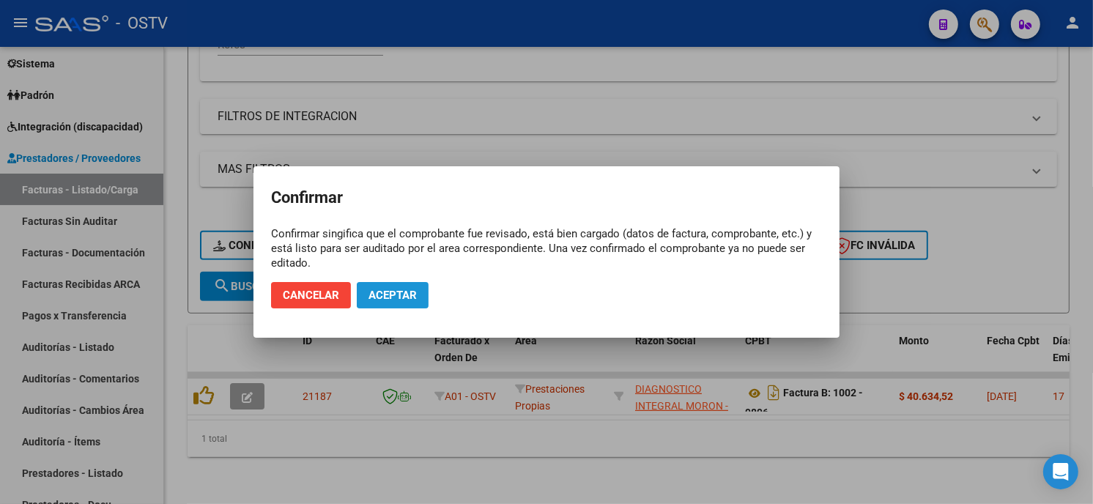
click at [412, 294] on span "Aceptar" at bounding box center [392, 295] width 48 height 13
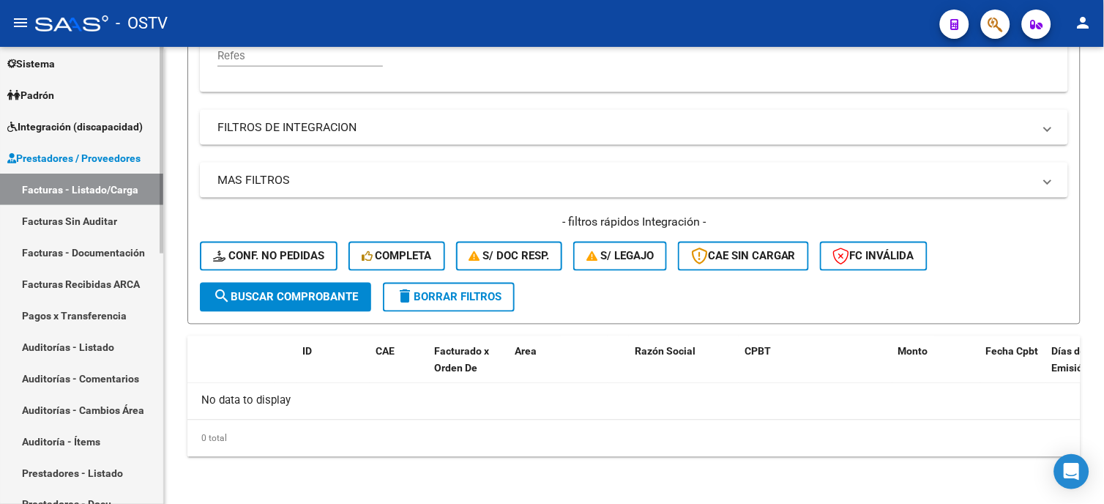
scroll to position [423, 0]
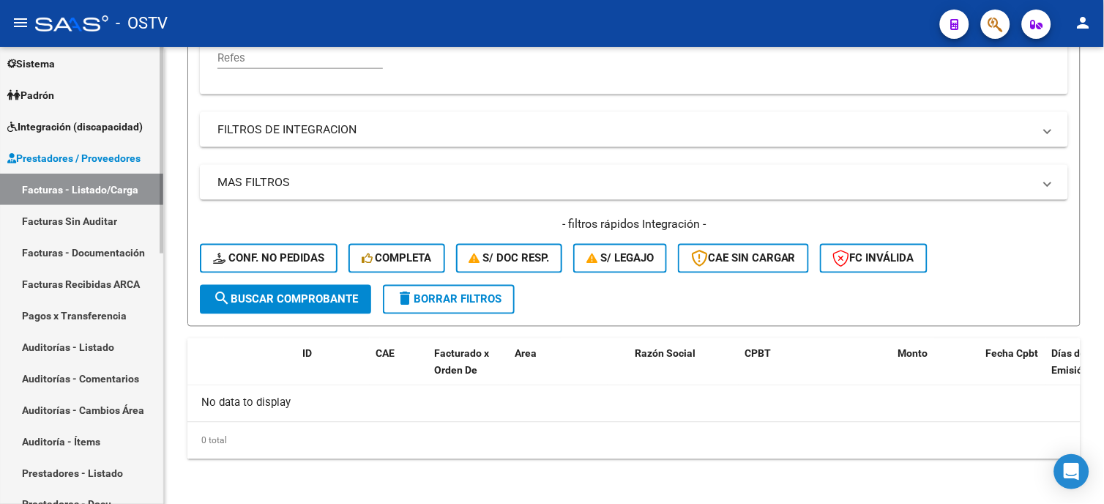
drag, startPoint x: 70, startPoint y: 343, endPoint x: 103, endPoint y: 352, distance: 34.3
click at [70, 343] on link "Auditorías - Listado" at bounding box center [81, 346] width 163 height 31
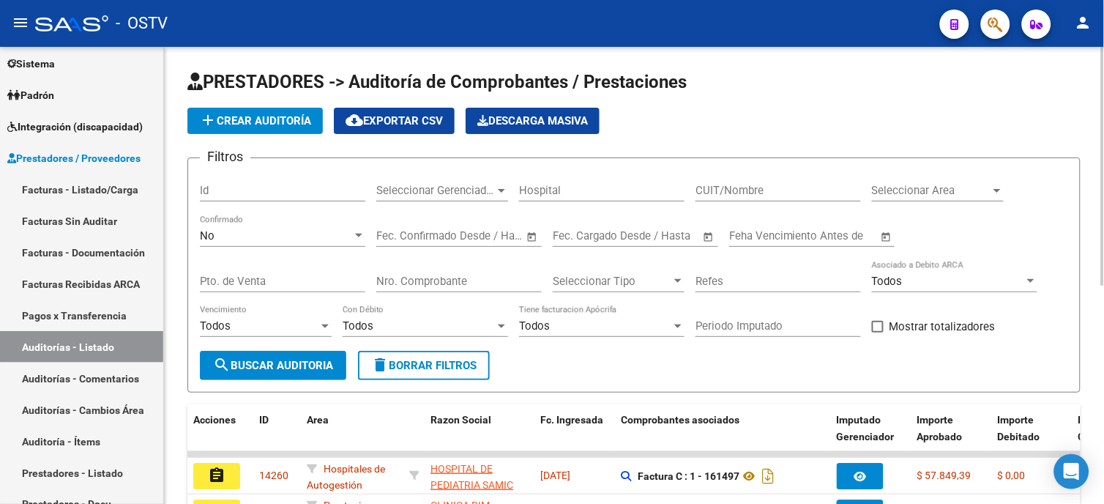
click at [244, 122] on span "add Crear Auditoría" at bounding box center [255, 120] width 112 height 13
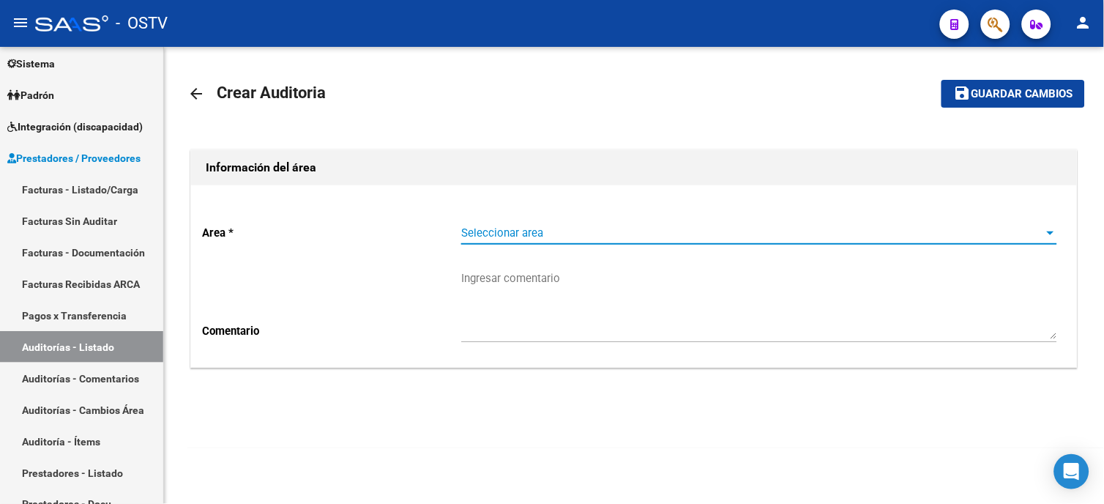
click at [503, 233] on span "Seleccionar area" at bounding box center [752, 232] width 583 height 13
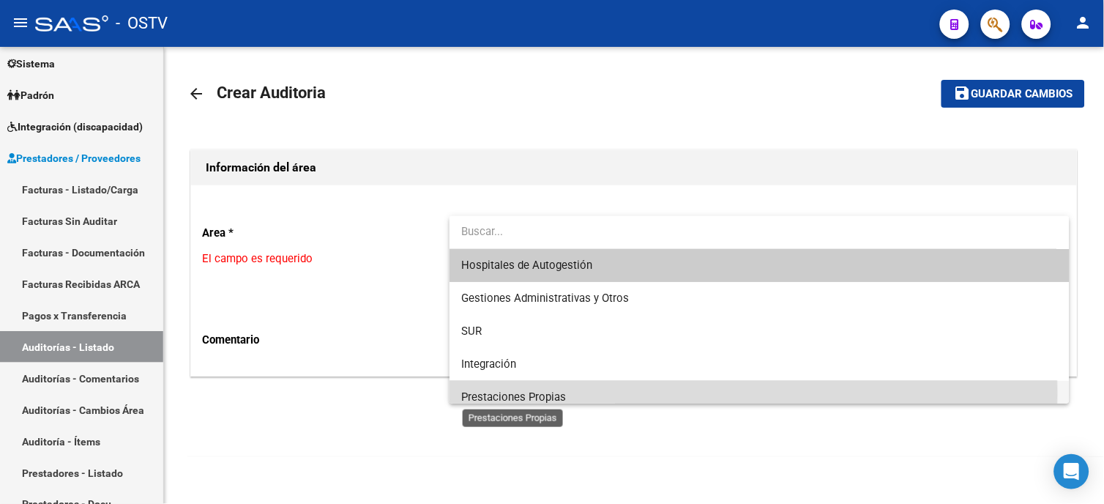
click at [557, 393] on span "Prestaciones Propias" at bounding box center [513, 396] width 105 height 13
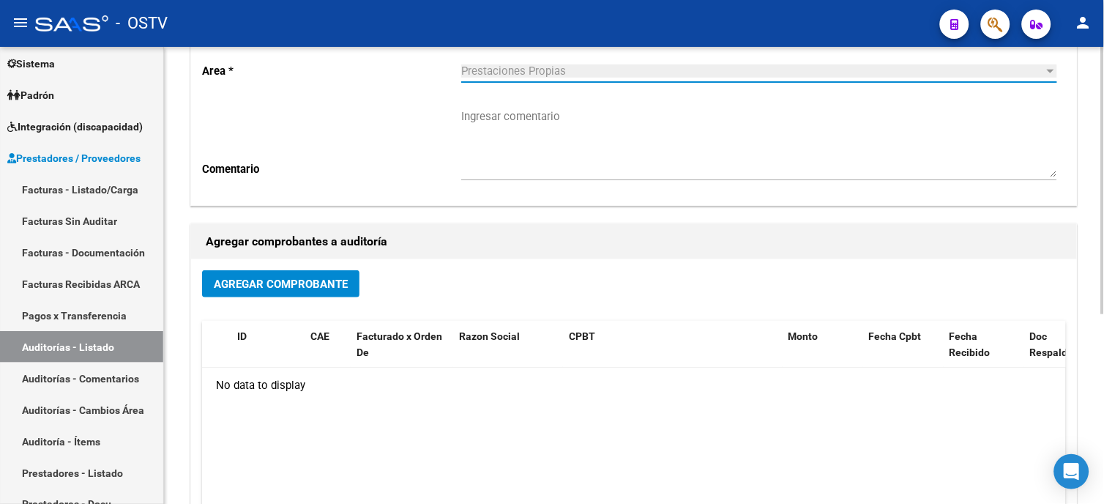
scroll to position [163, 0]
click at [272, 283] on span "Agregar Comprobante" at bounding box center [281, 283] width 134 height 13
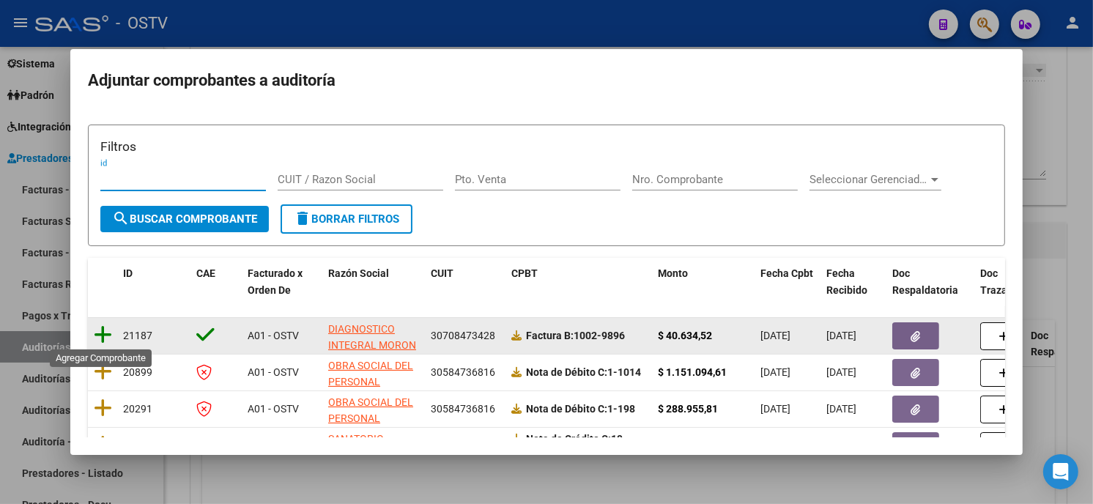
click at [106, 335] on icon at bounding box center [103, 334] width 18 height 21
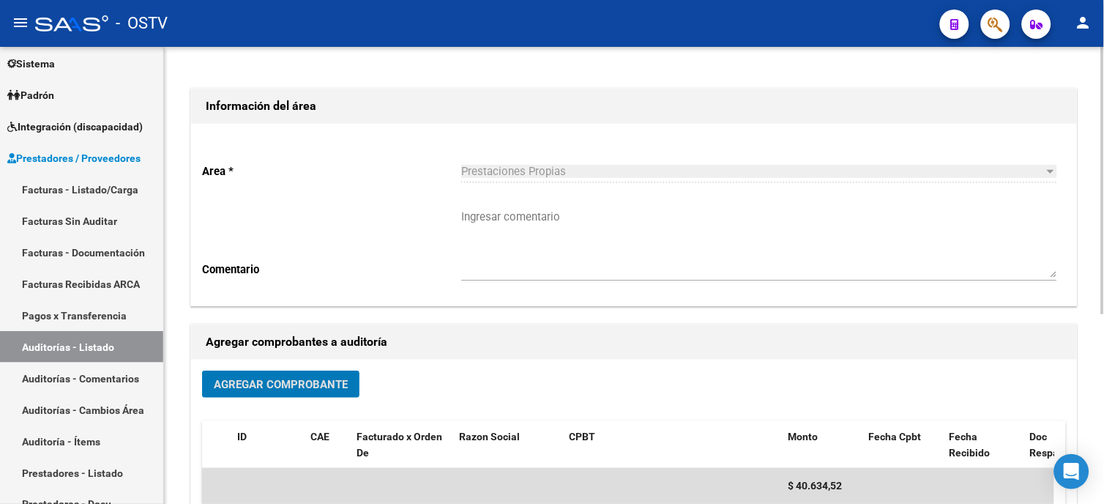
scroll to position [0, 0]
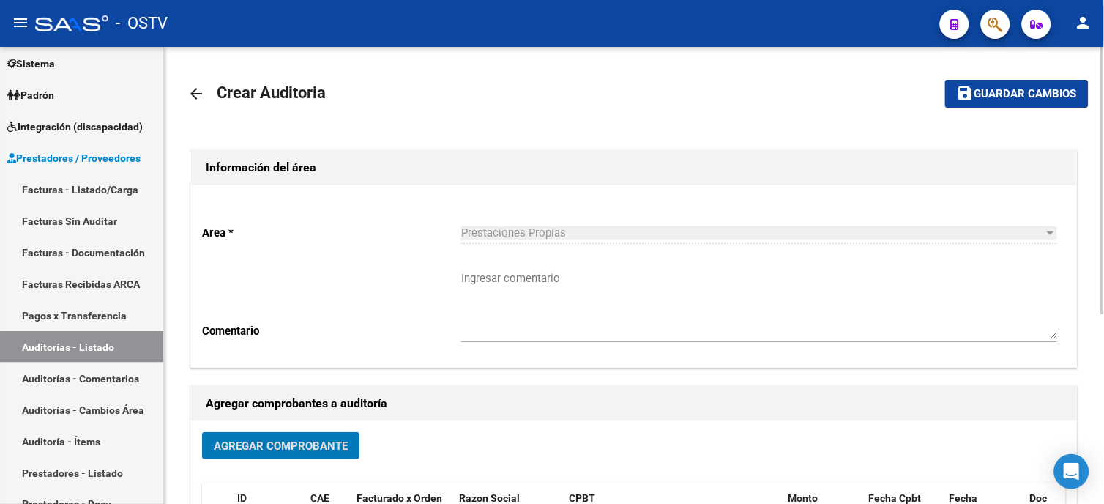
click at [1033, 91] on span "Guardar cambios" at bounding box center [1026, 94] width 103 height 13
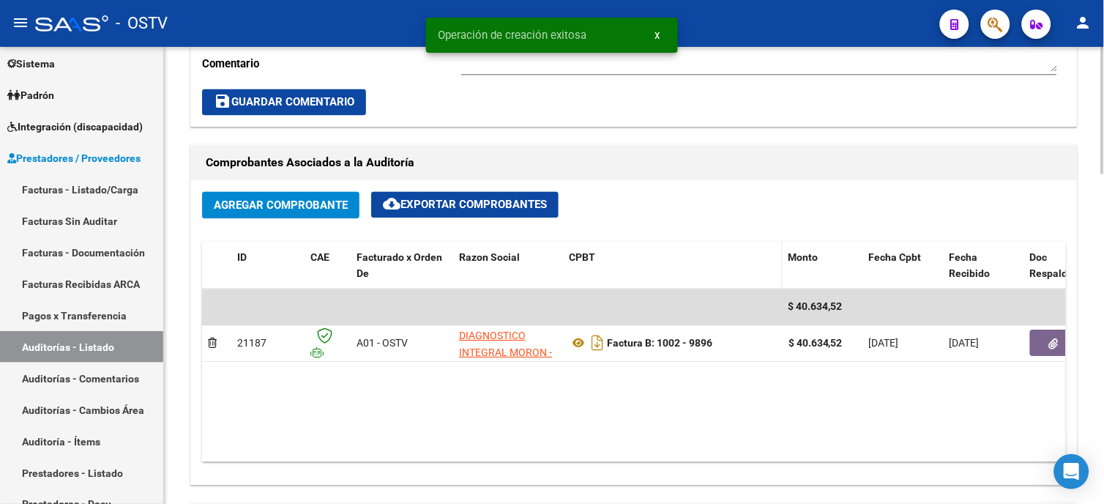
scroll to position [650, 0]
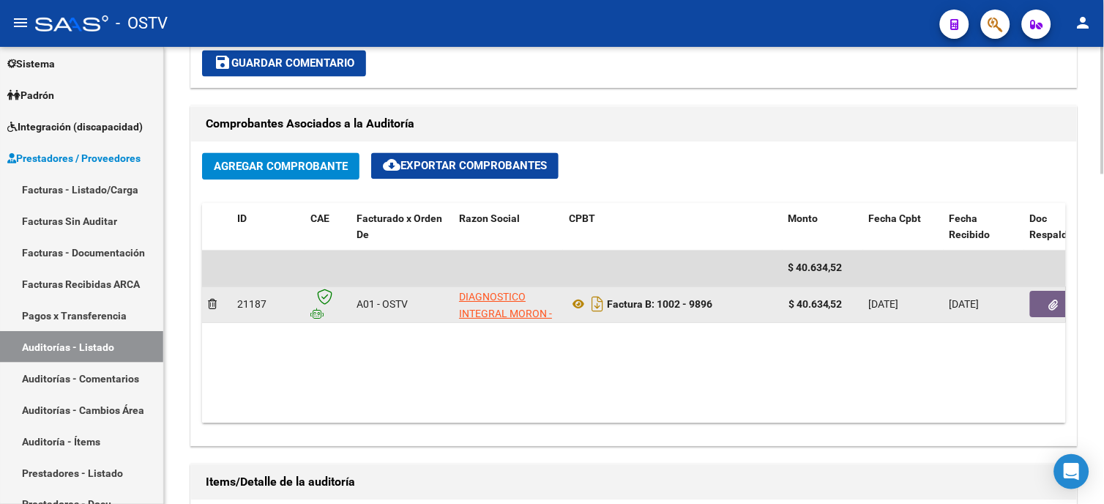
drag, startPoint x: 798, startPoint y: 302, endPoint x: 853, endPoint y: 302, distance: 54.9
click at [853, 302] on div "$ 40.634,52" at bounding box center [823, 305] width 69 height 17
copy strong "40.634,52"
click at [1055, 302] on icon "button" at bounding box center [1054, 305] width 10 height 11
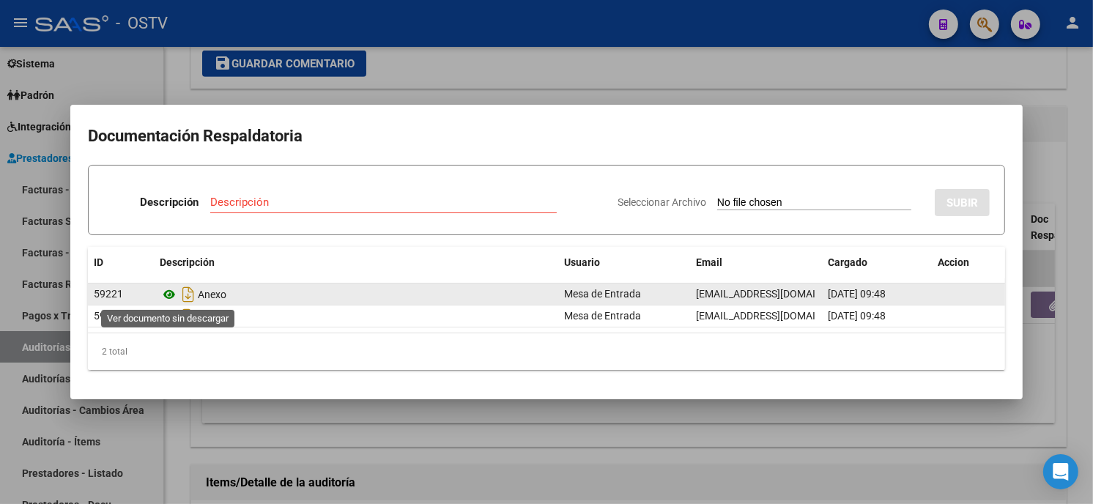
click at [168, 291] on icon at bounding box center [169, 295] width 19 height 18
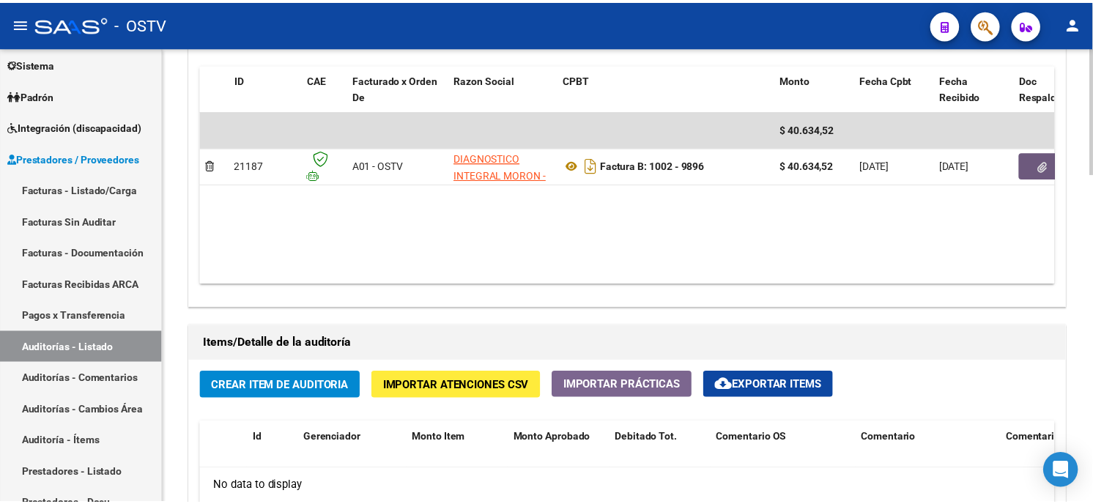
scroll to position [976, 0]
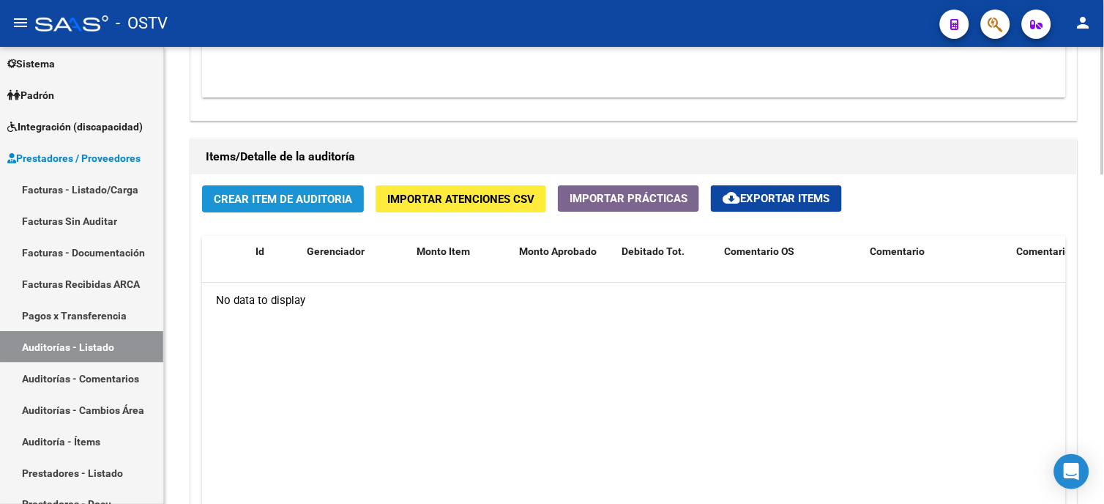
click at [312, 201] on span "Crear Item de Auditoria" at bounding box center [283, 199] width 138 height 13
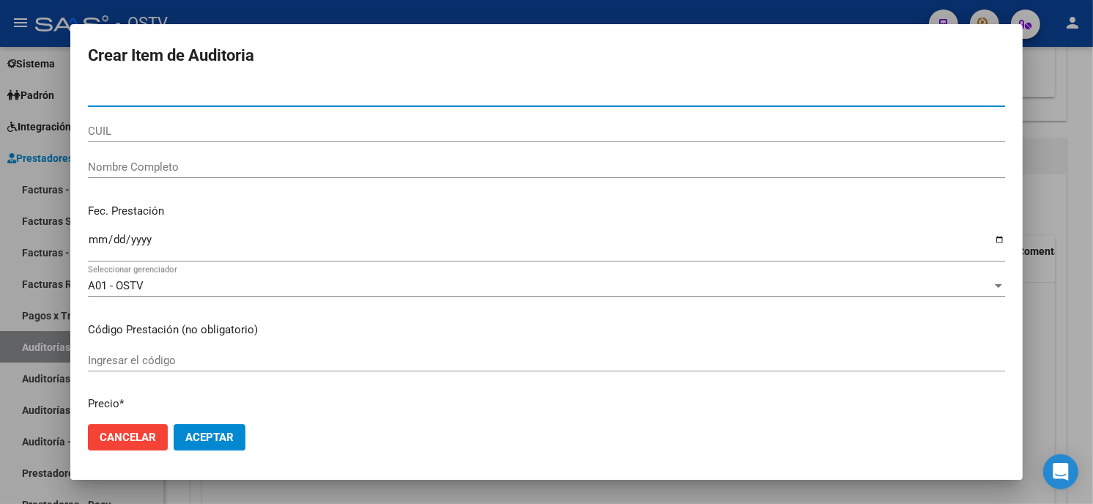
click at [141, 95] on input "Nro Documento" at bounding box center [546, 95] width 917 height 13
paste input "038859375000"
drag, startPoint x: 96, startPoint y: 96, endPoint x: 103, endPoint y: 91, distance: 8.3
click at [96, 94] on input "038859375000" at bounding box center [546, 95] width 917 height 13
type input "38859375"
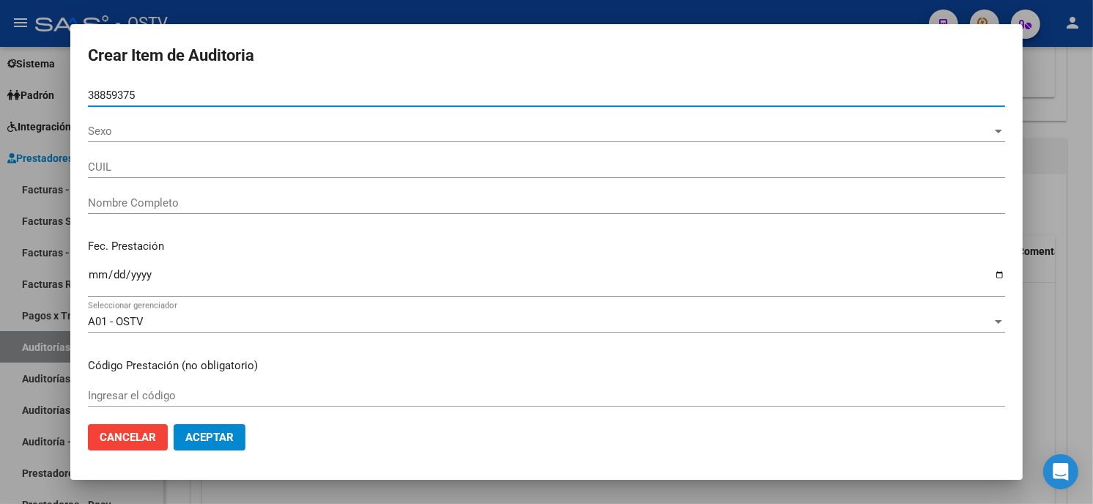
type input "20388593750"
type input "ARIAS ALAN NAHUEL"
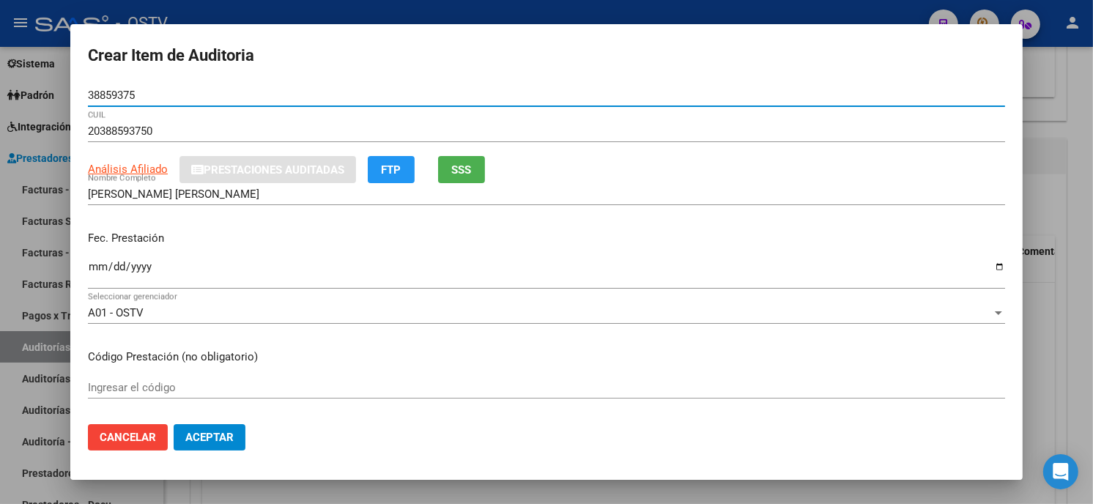
type input "38859375"
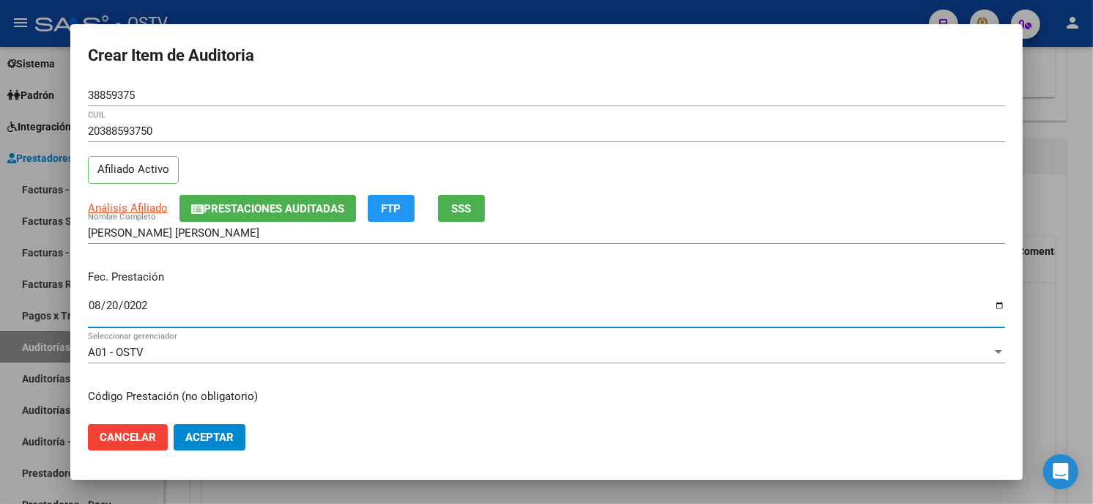
type input "2025-08-20"
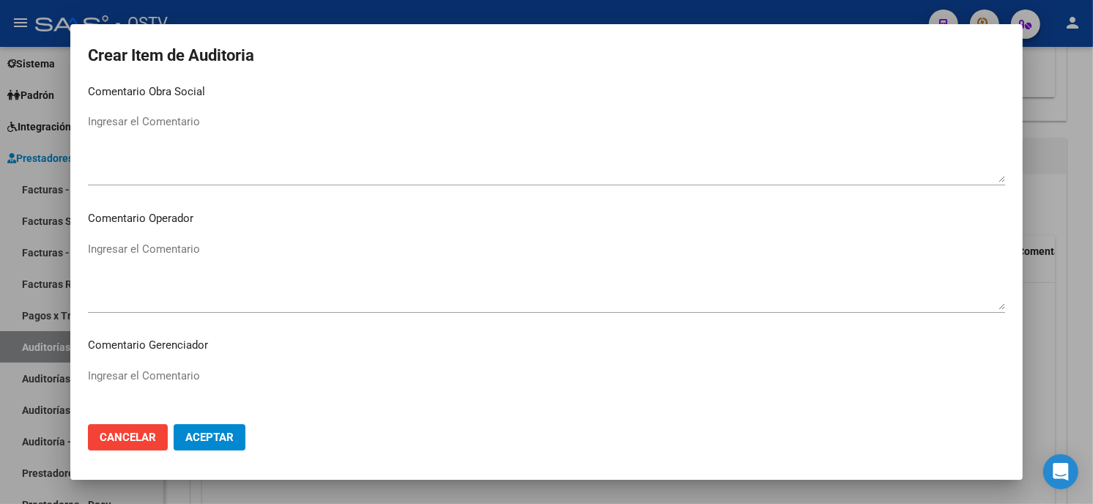
scroll to position [929, 0]
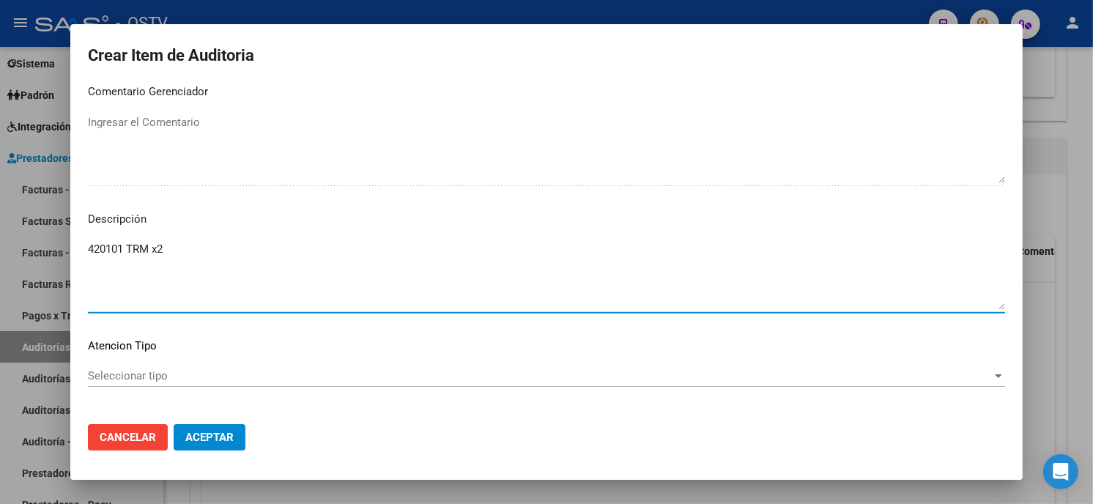
type textarea "420101 TRM x2"
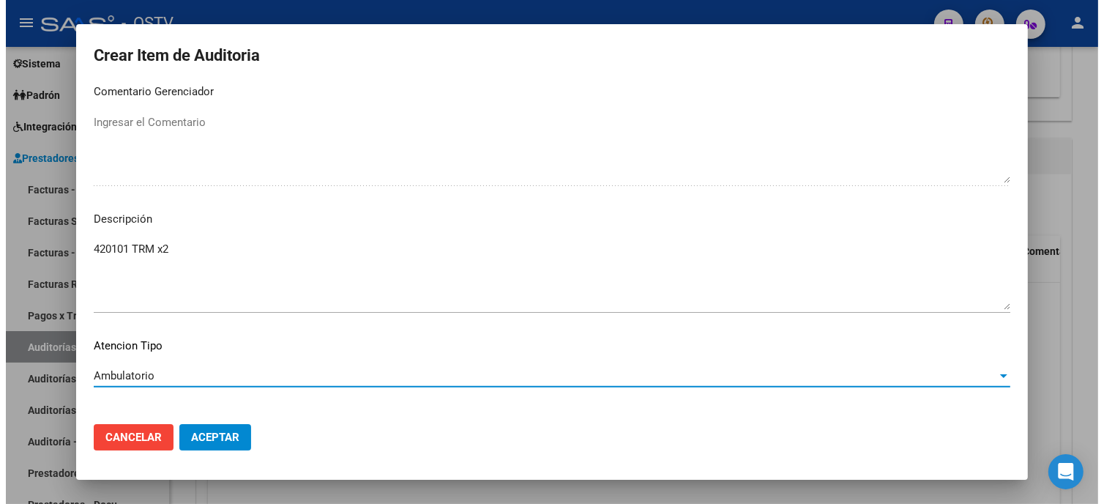
scroll to position [991, 0]
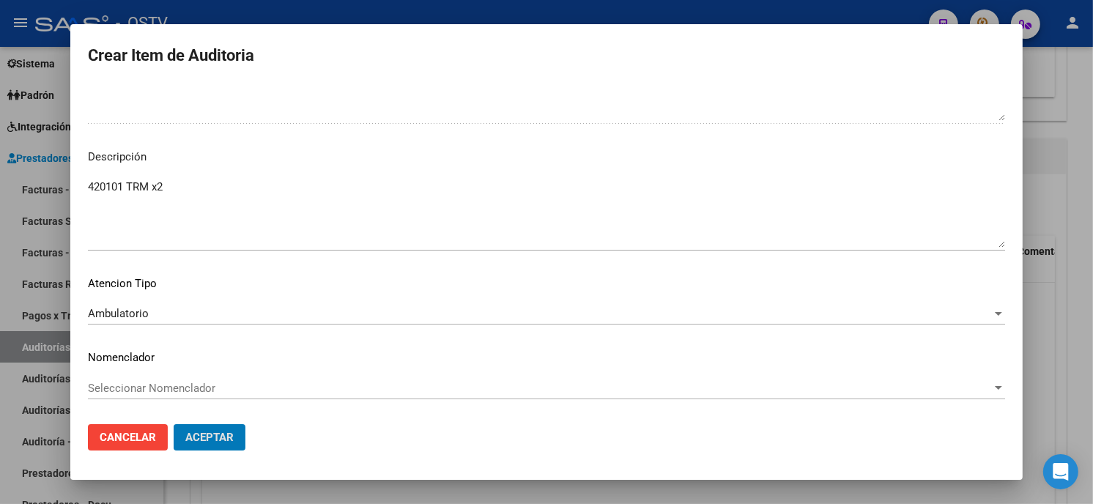
click at [174, 424] on button "Aceptar" at bounding box center [210, 437] width 72 height 26
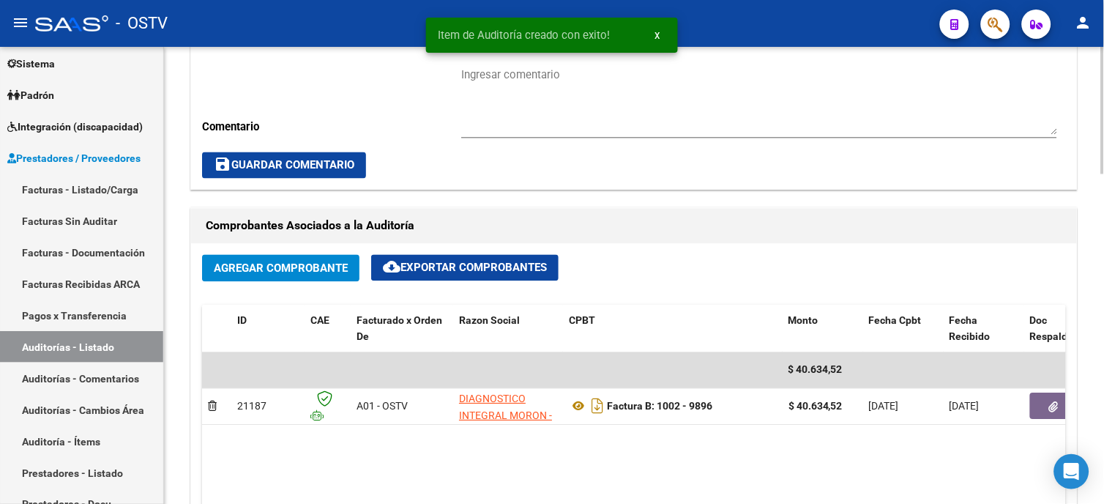
scroll to position [326, 0]
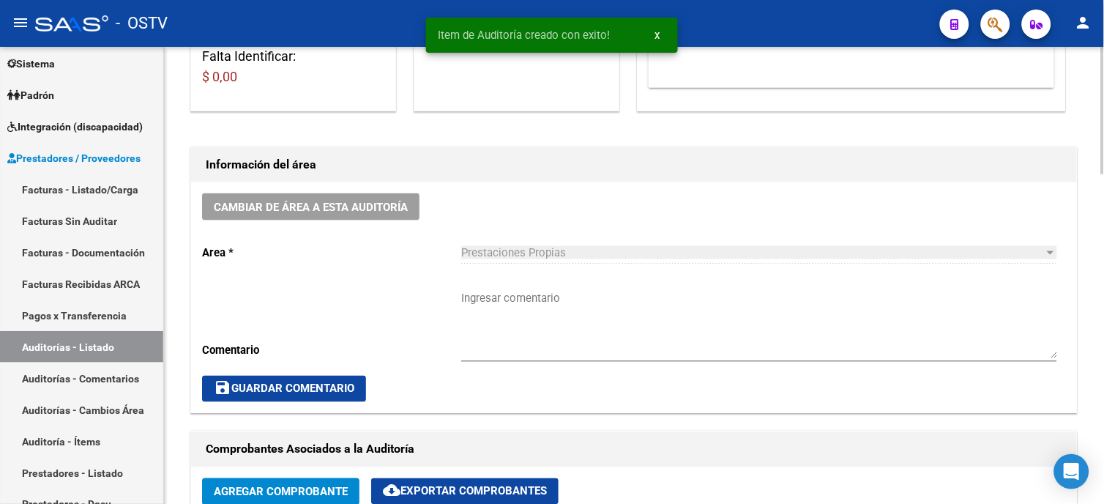
drag, startPoint x: 505, startPoint y: 294, endPoint x: 488, endPoint y: 282, distance: 20.5
click at [505, 291] on textarea "Ingresar comentario" at bounding box center [759, 324] width 596 height 69
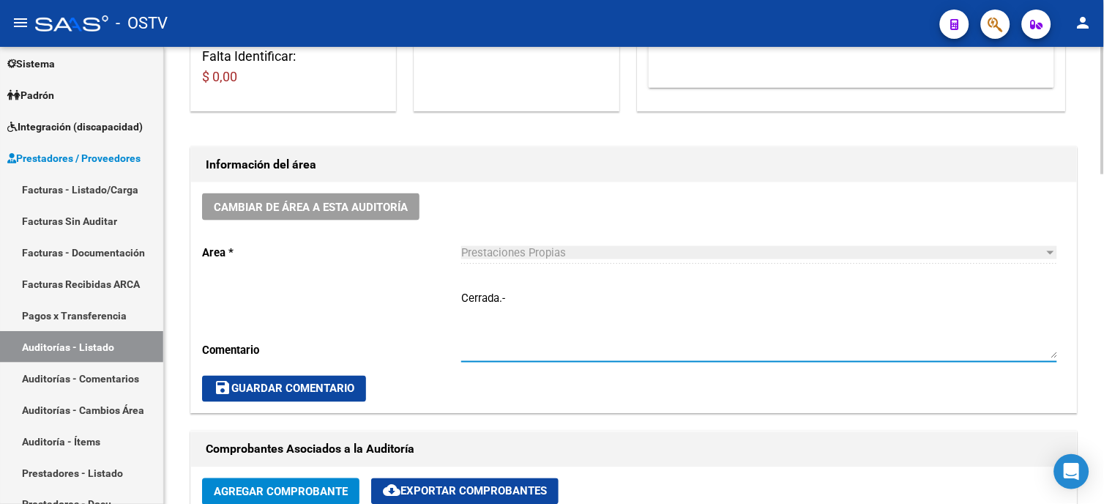
type textarea "Cerrada.-"
click at [309, 397] on button "save Guardar Comentario" at bounding box center [284, 389] width 164 height 26
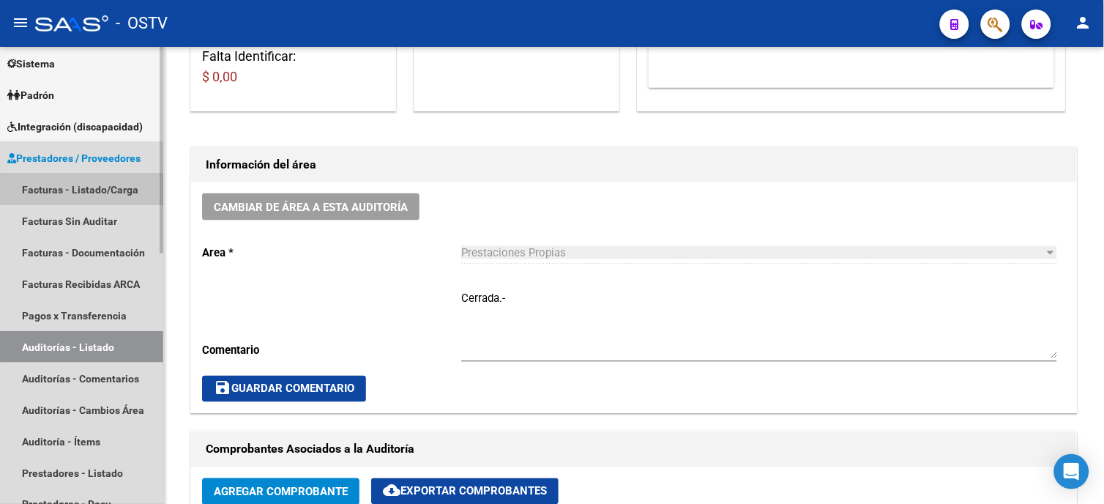
click at [59, 182] on link "Facturas - Listado/Carga" at bounding box center [81, 189] width 163 height 31
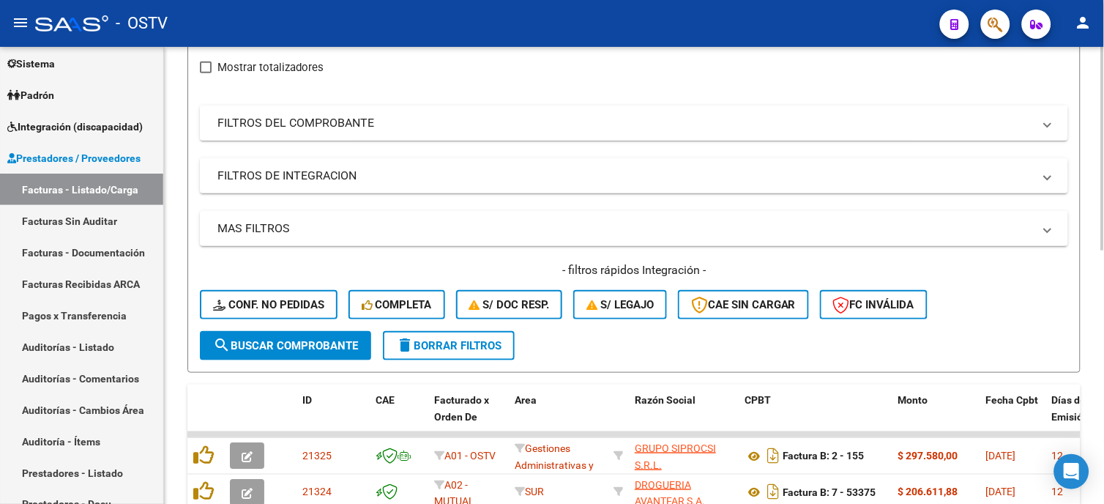
scroll to position [163, 0]
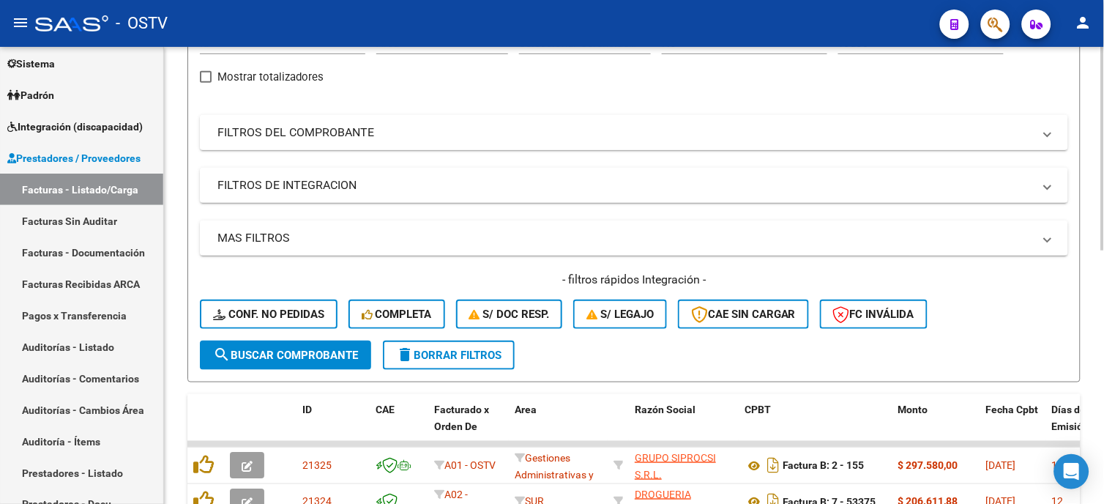
click at [464, 133] on mat-panel-title "FILTROS DEL COMPROBANTE" at bounding box center [625, 132] width 816 height 16
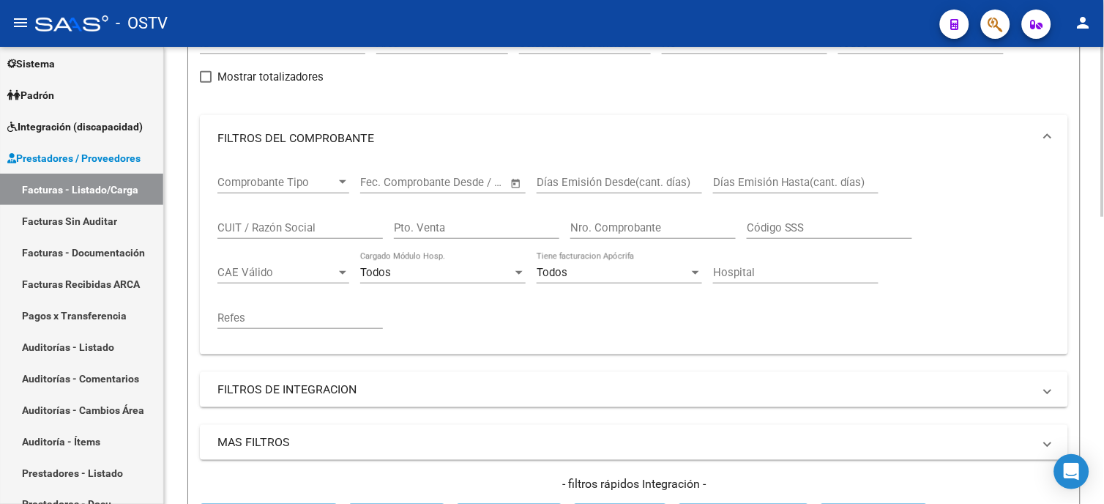
click at [657, 230] on input "Nro. Comprobante" at bounding box center [652, 227] width 165 height 13
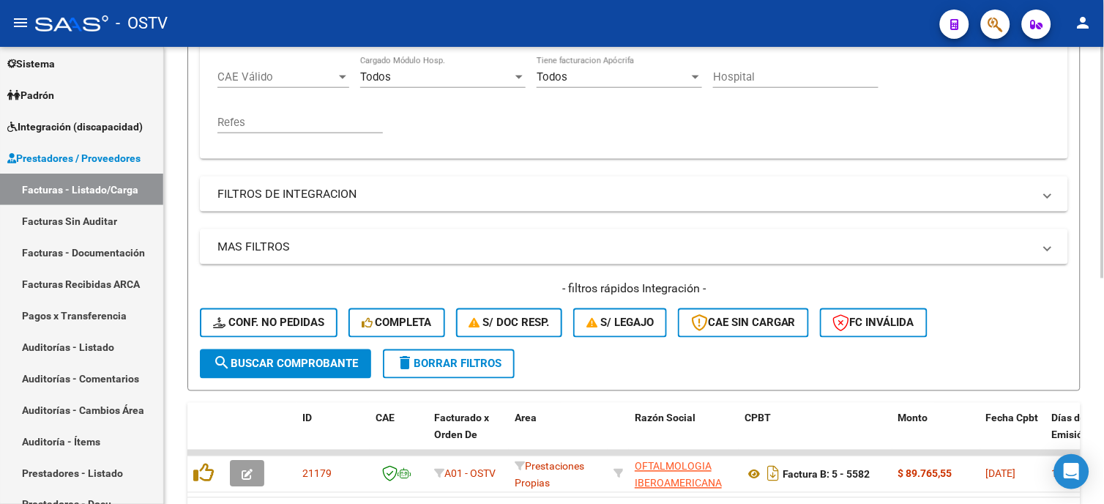
scroll to position [447, 0]
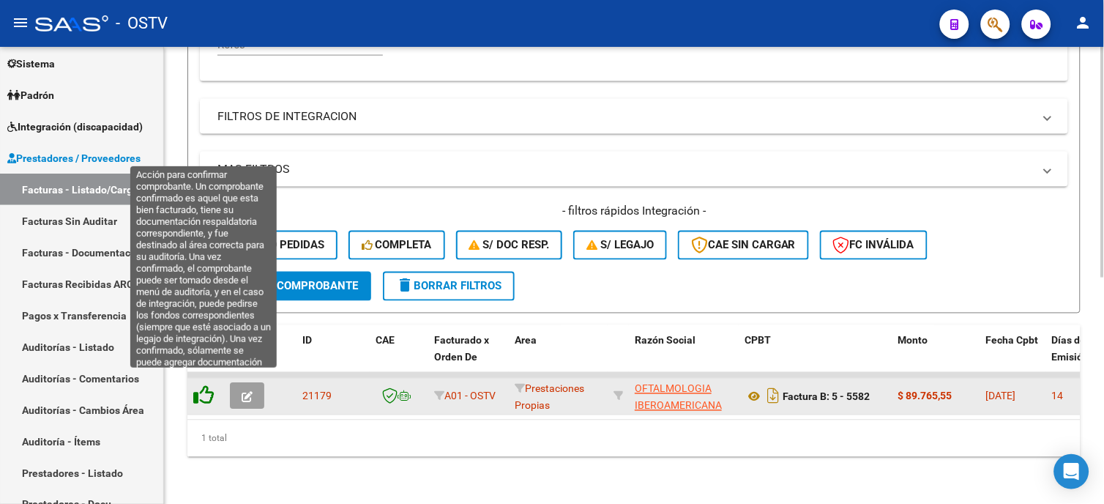
type input "5582"
click at [208, 385] on icon at bounding box center [203, 395] width 21 height 21
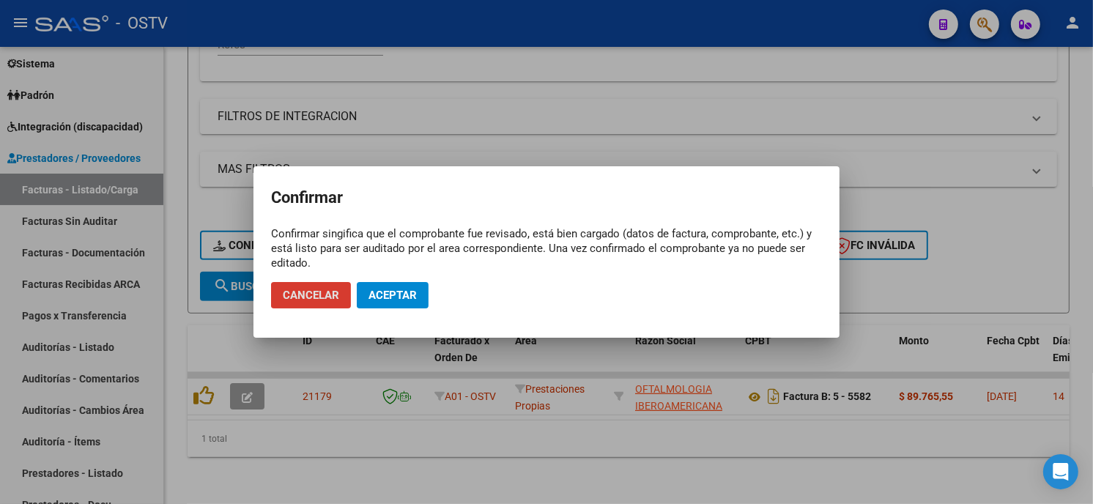
click at [388, 298] on span "Aceptar" at bounding box center [392, 295] width 48 height 13
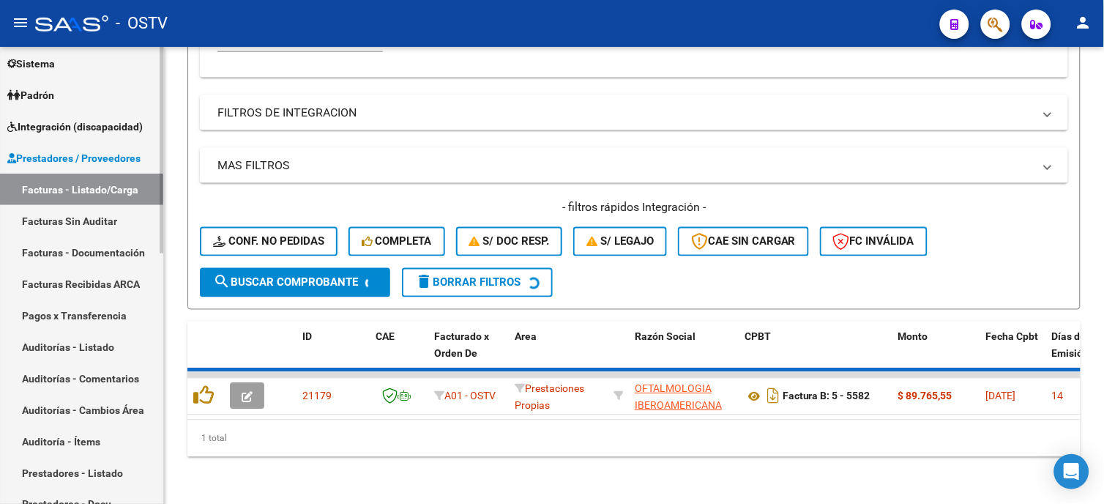
scroll to position [423, 0]
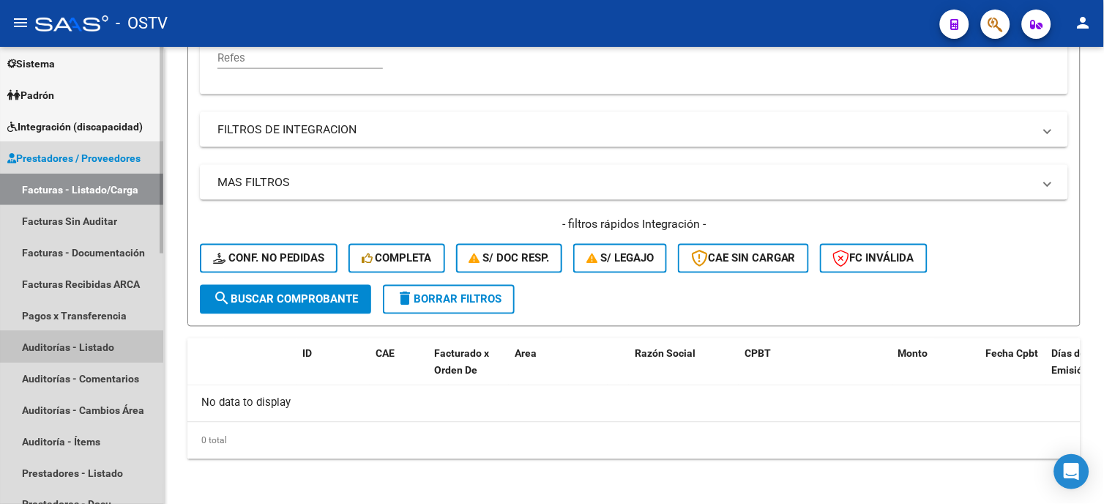
click at [76, 340] on link "Auditorías - Listado" at bounding box center [81, 346] width 163 height 31
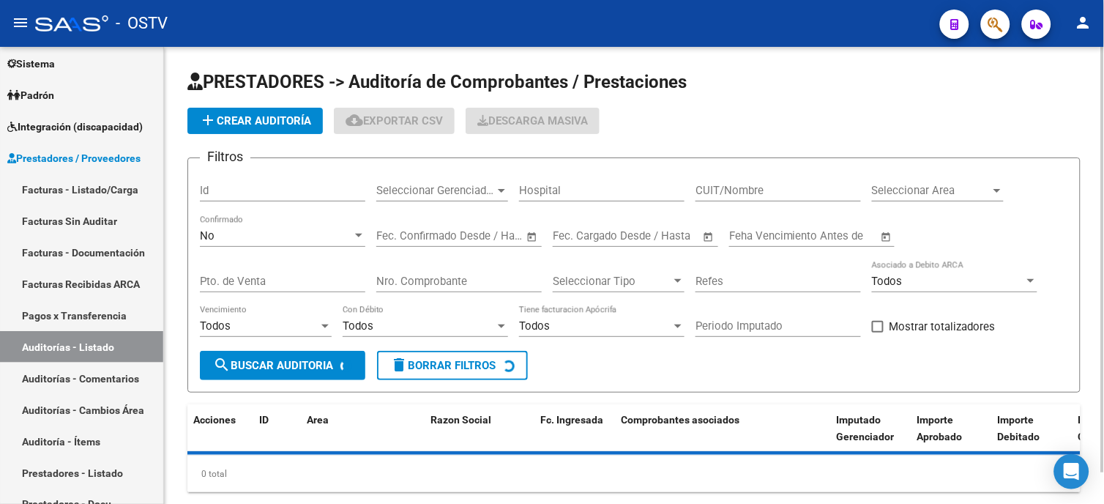
click at [250, 110] on button "add Crear Auditoría" at bounding box center [254, 121] width 135 height 26
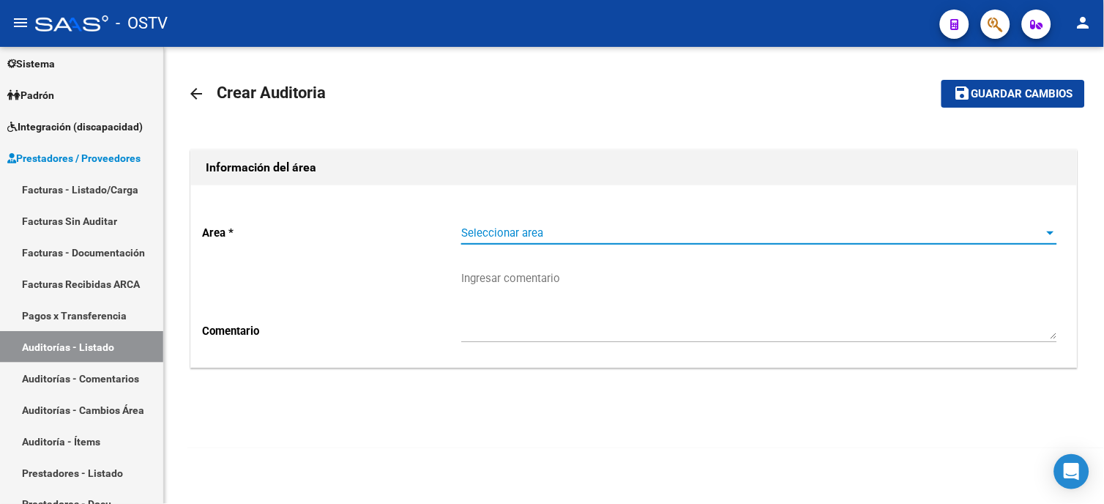
click at [524, 227] on span "Seleccionar area" at bounding box center [752, 232] width 583 height 13
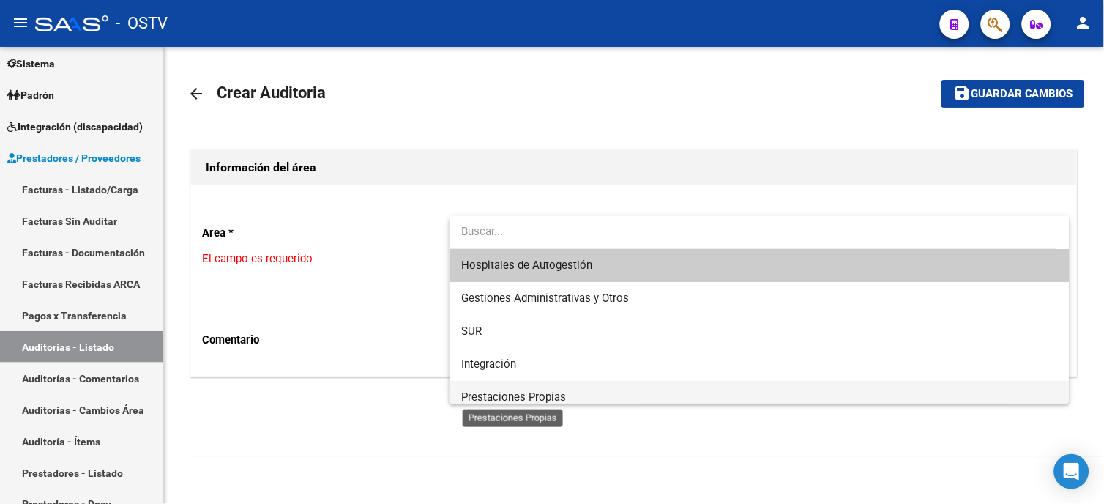
click at [492, 401] on span "Prestaciones Propias" at bounding box center [513, 396] width 105 height 13
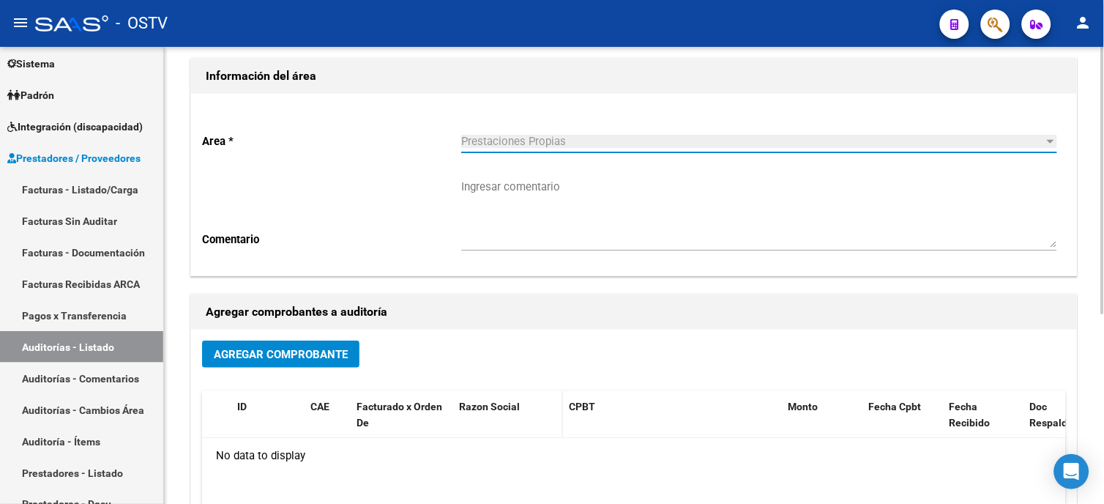
scroll to position [244, 0]
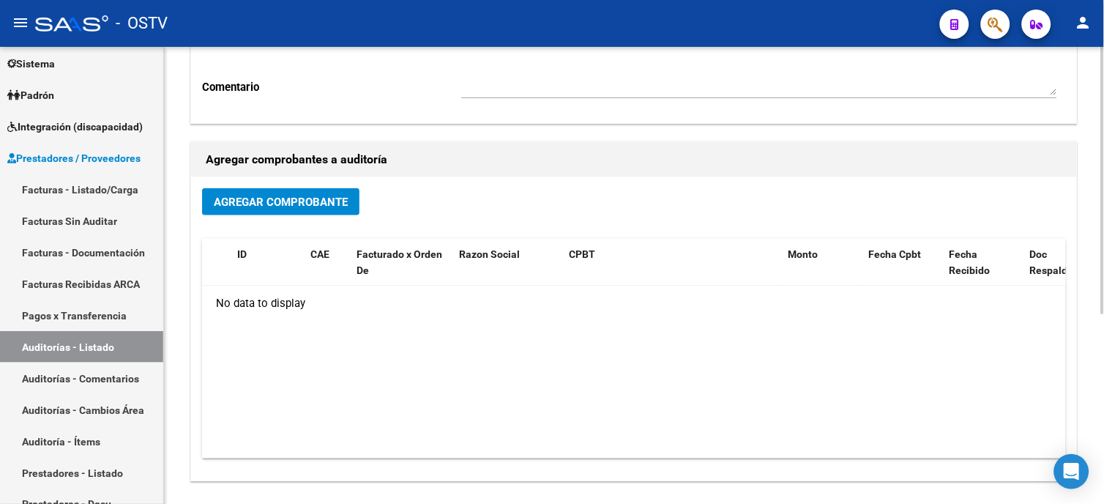
click at [315, 203] on span "Agregar Comprobante" at bounding box center [281, 202] width 134 height 13
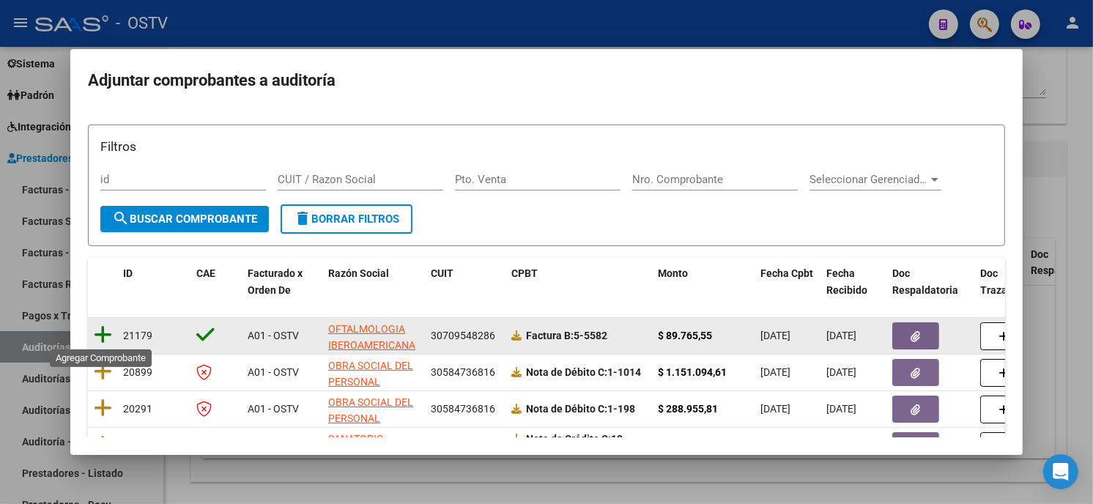
click at [103, 333] on icon at bounding box center [103, 334] width 18 height 21
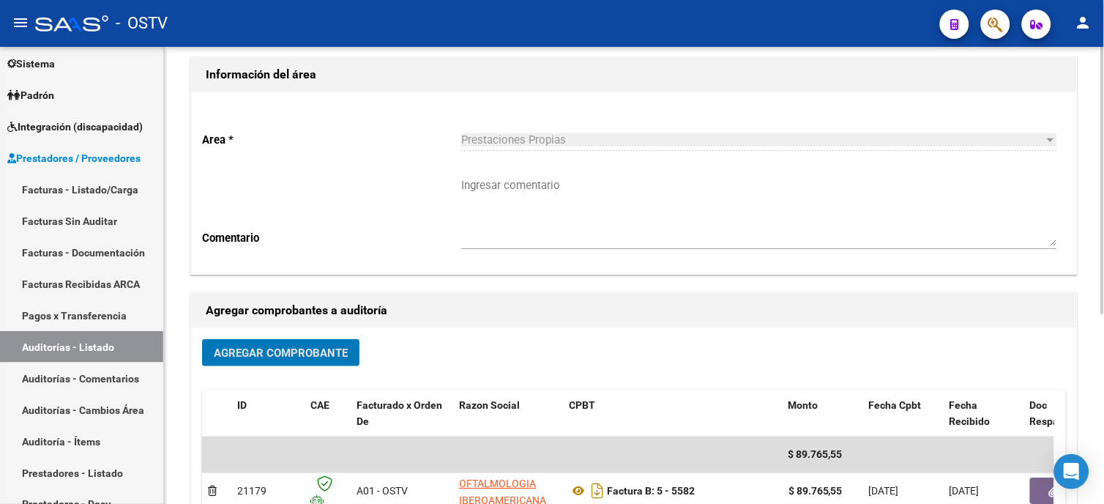
scroll to position [0, 0]
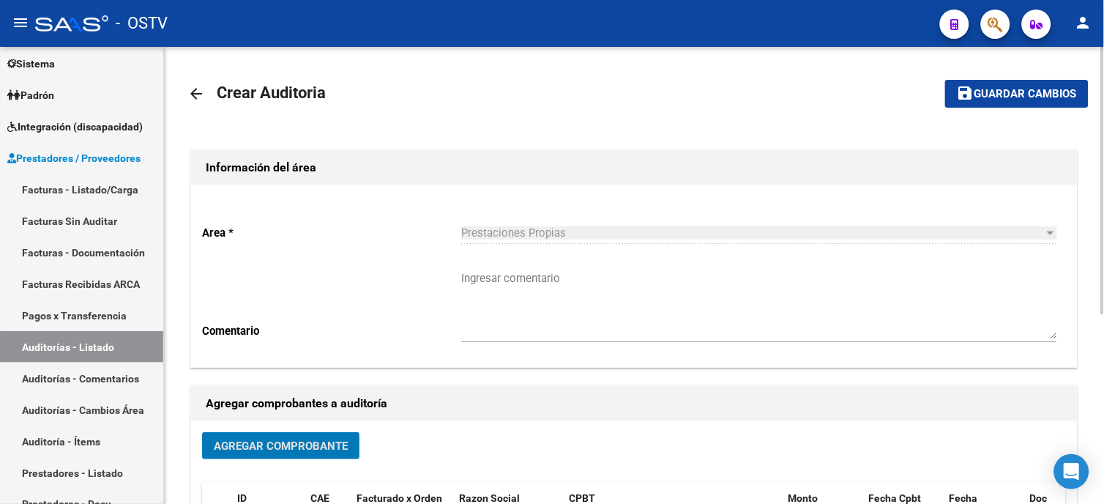
click at [1019, 100] on button "save Guardar cambios" at bounding box center [1017, 93] width 144 height 27
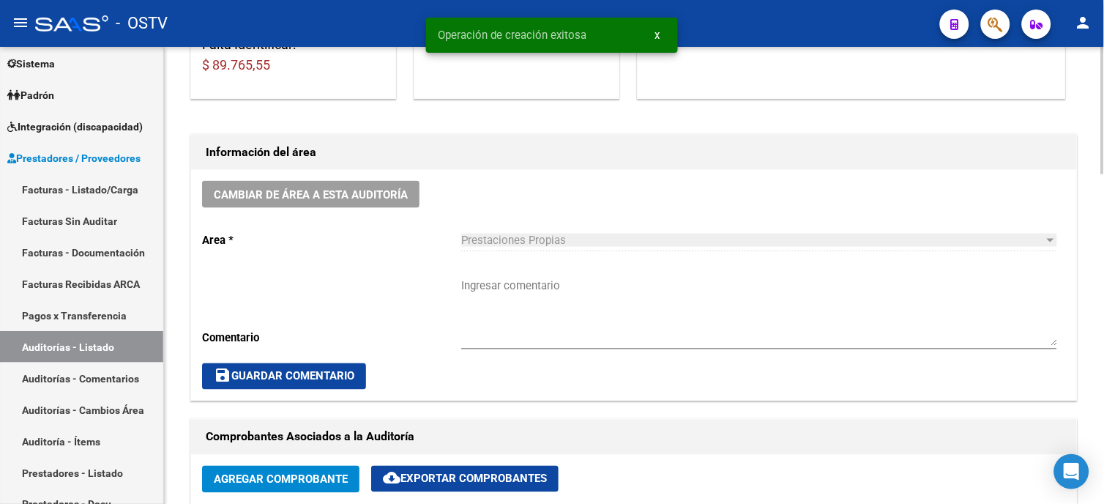
scroll to position [569, 0]
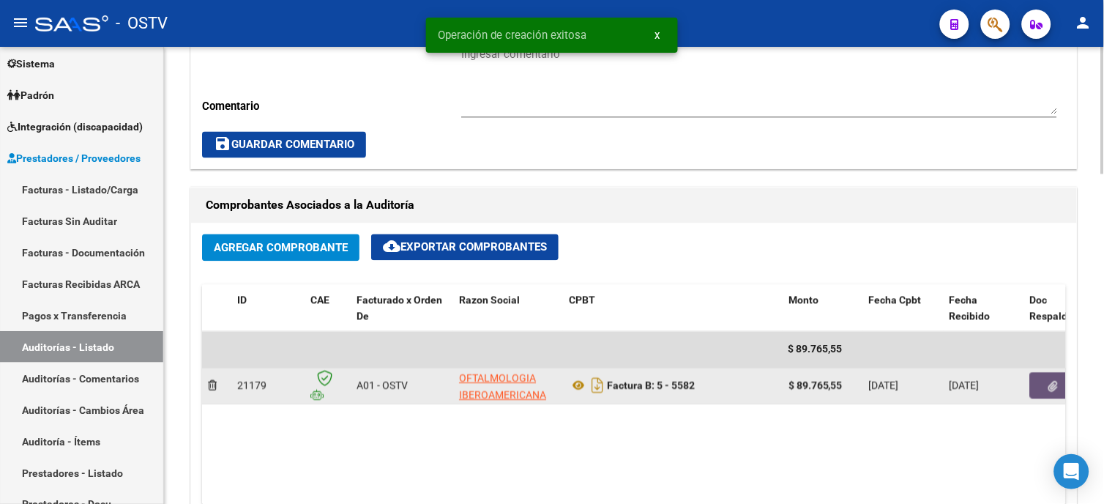
click at [1045, 384] on button "button" at bounding box center [1053, 386] width 47 height 26
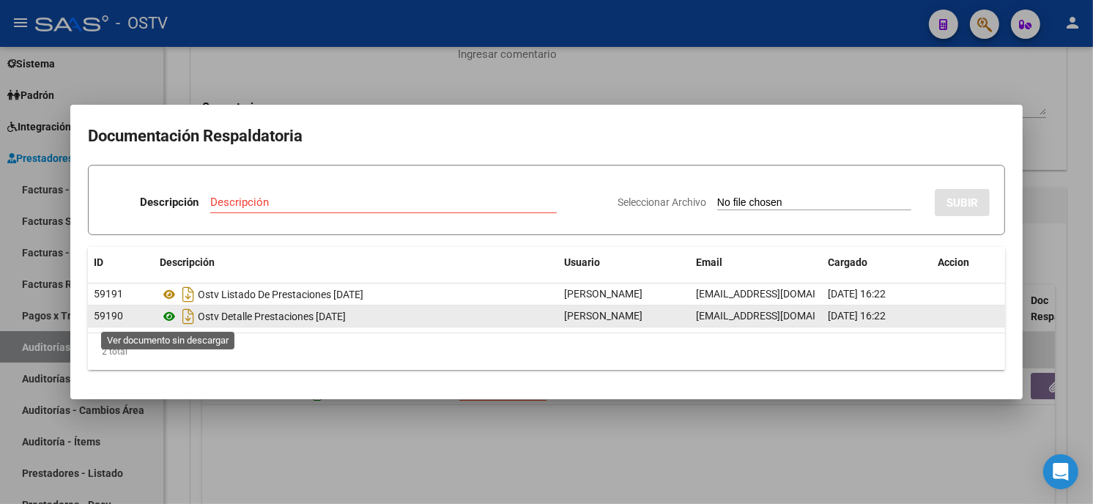
click at [168, 316] on icon at bounding box center [169, 317] width 19 height 18
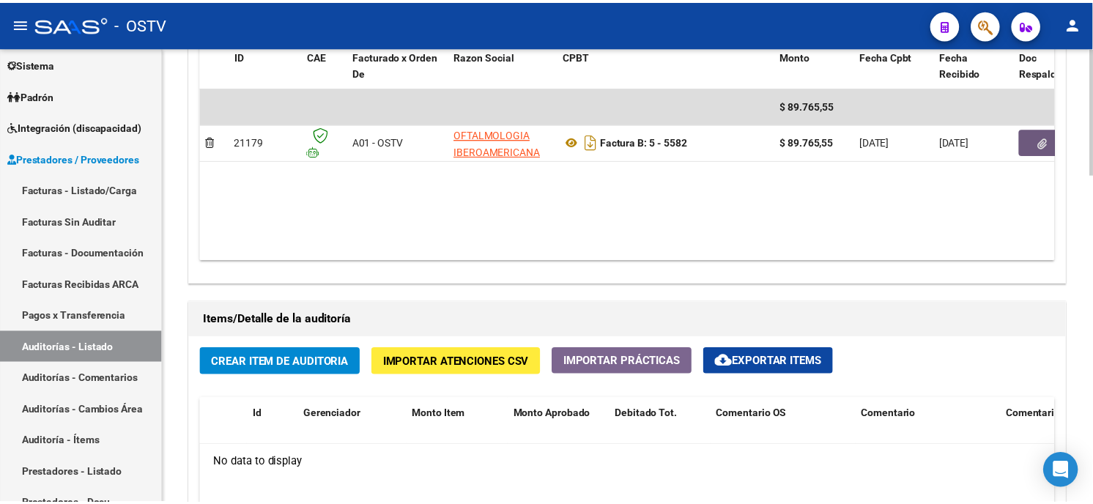
scroll to position [1057, 0]
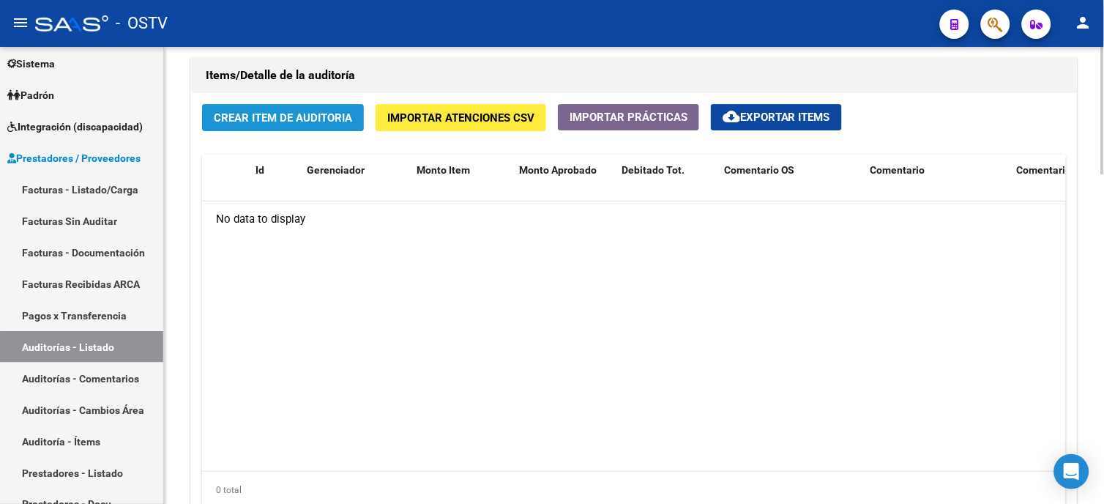
click at [319, 129] on button "Crear Item de Auditoria" at bounding box center [283, 117] width 162 height 27
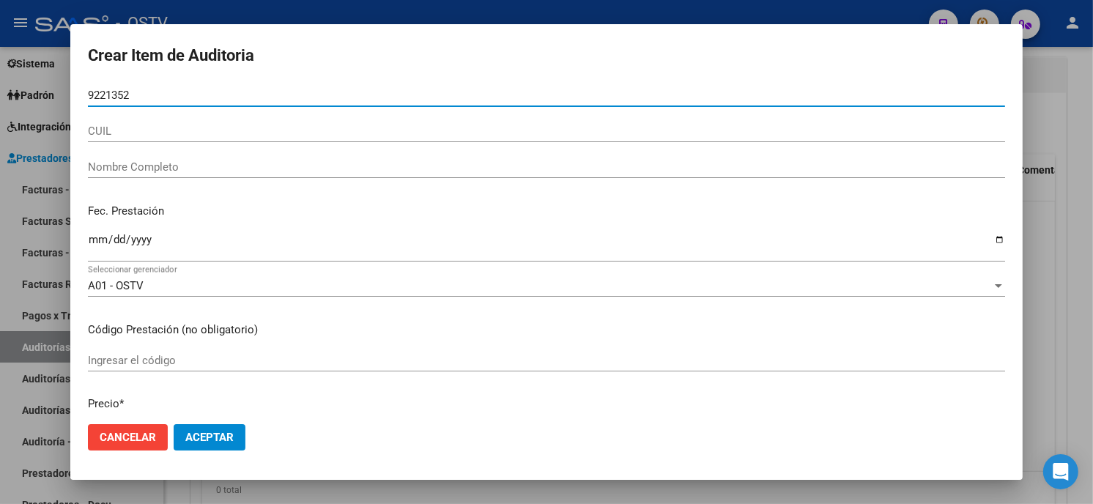
type input "92213523"
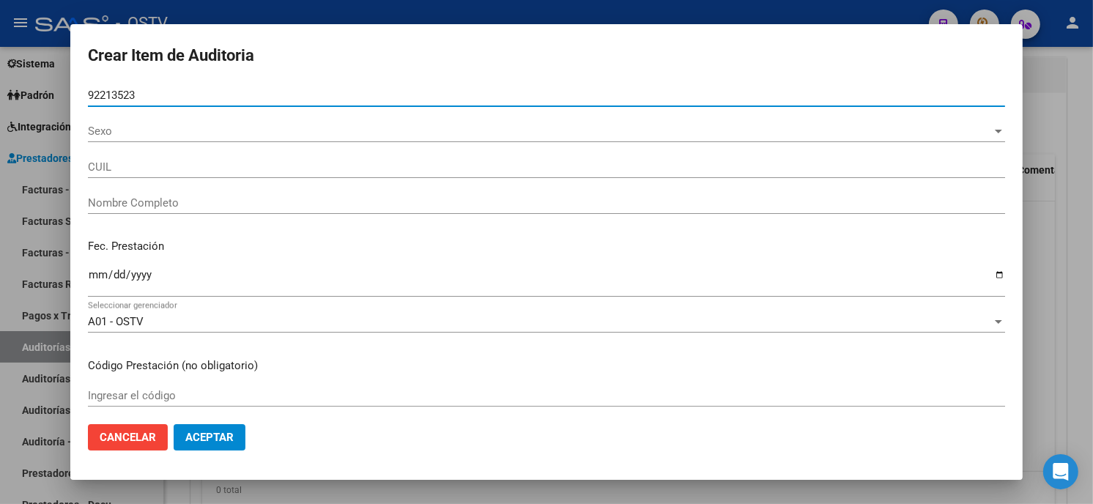
type input "20922135232"
type input "FIGARI PEDRO ESTEBAN"
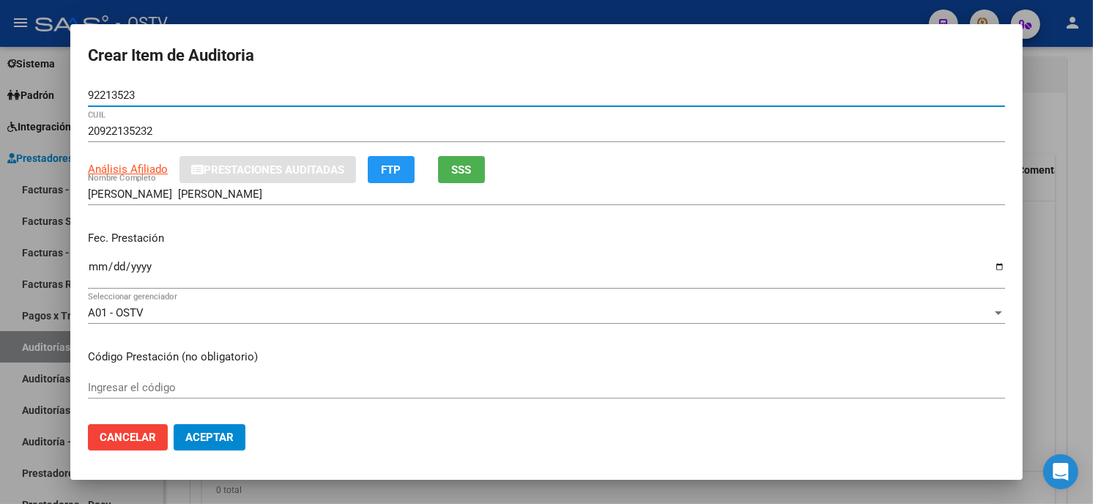
type input "92213523"
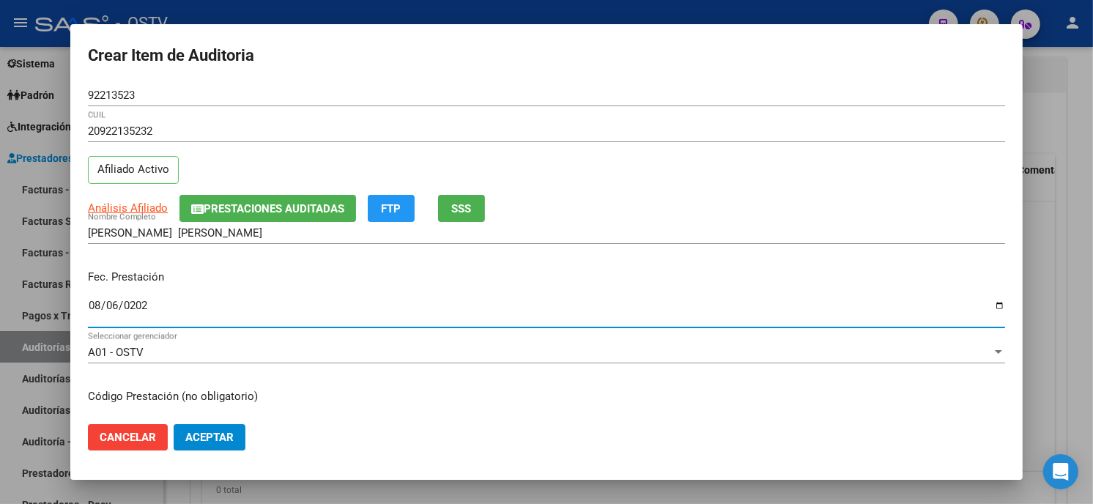
type input "[DATE]"
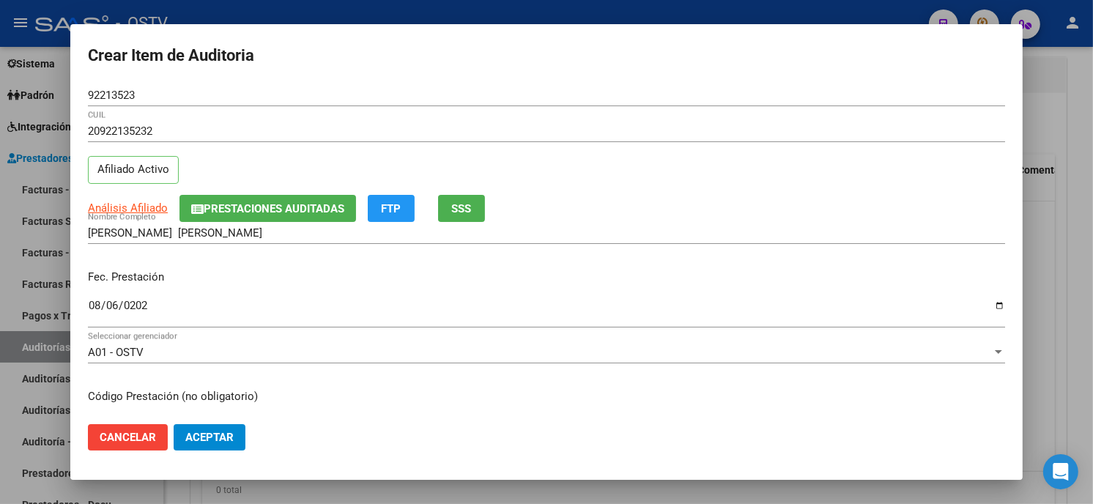
scroll to position [178, 0]
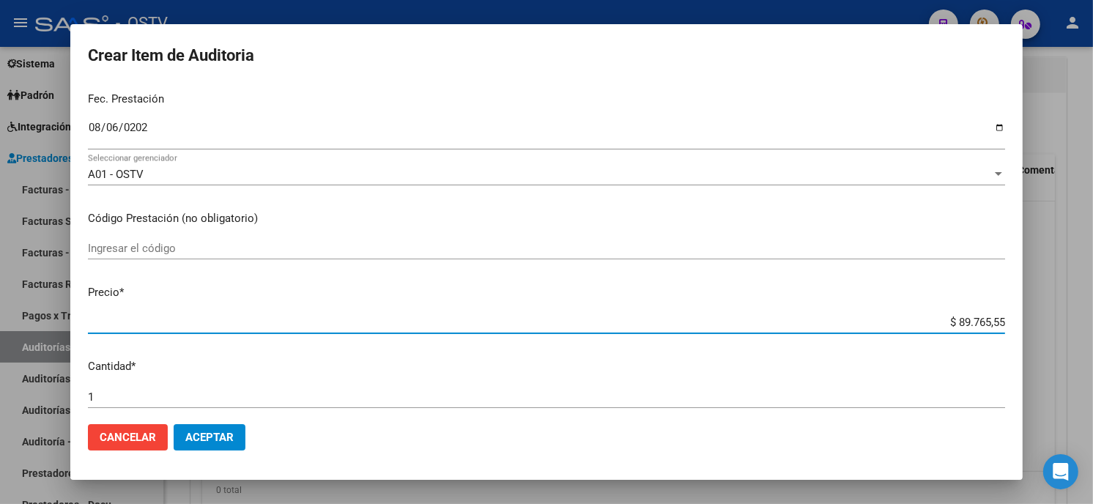
type input "$ 0,01"
type input "$ 0,12"
type input "$ 1,23"
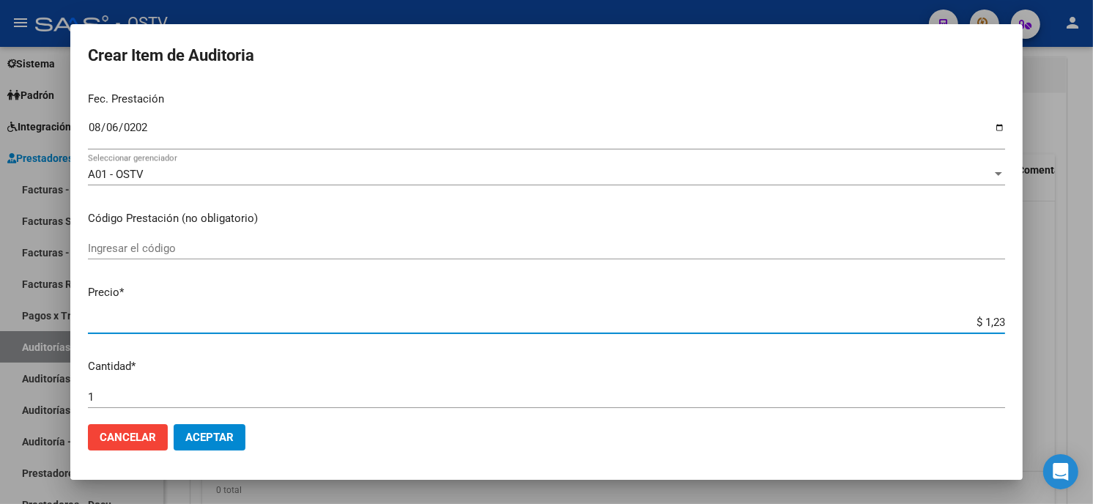
type input "$ 1,23"
type input "$ 12,38"
type input "$ 123,87"
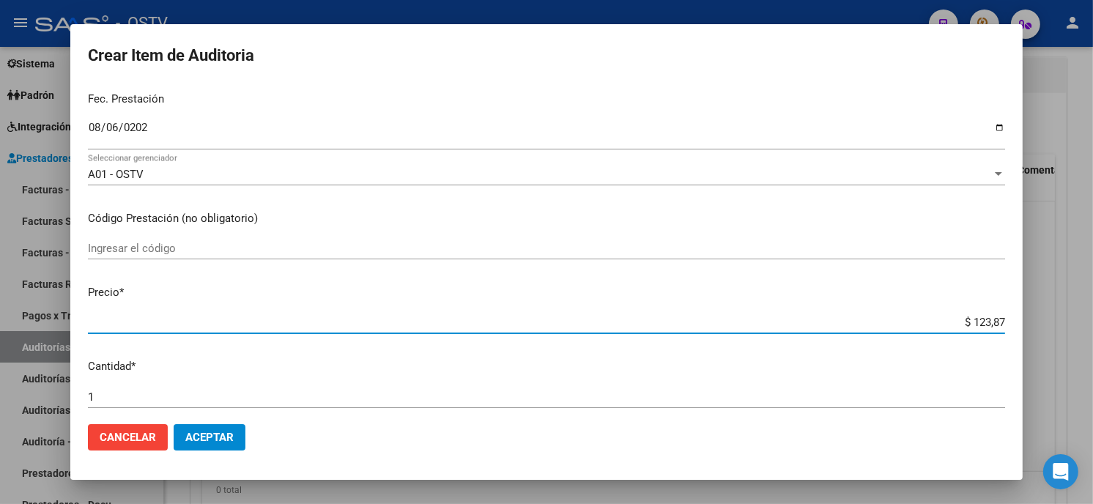
type input "$ 1.238,70"
type input "$ 12.387,00"
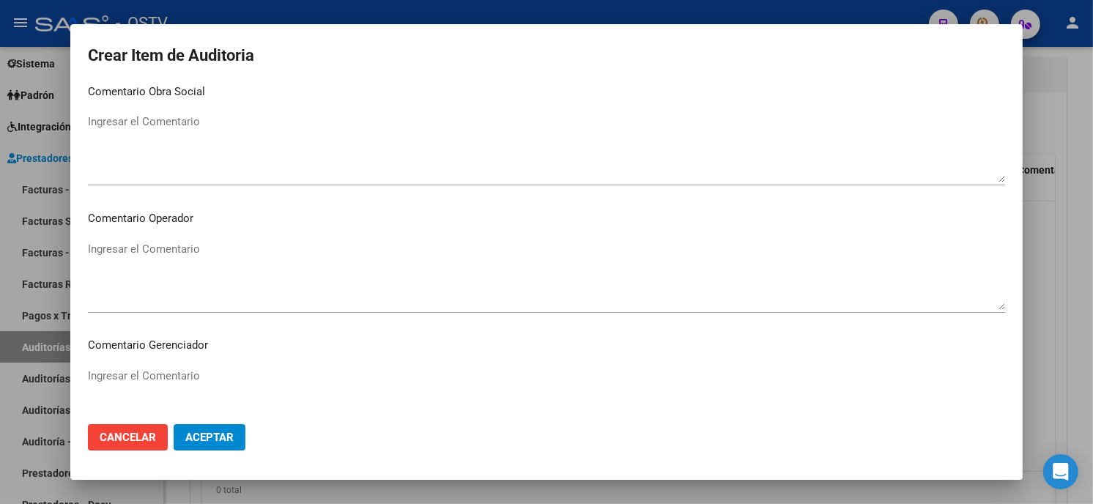
scroll to position [929, 0]
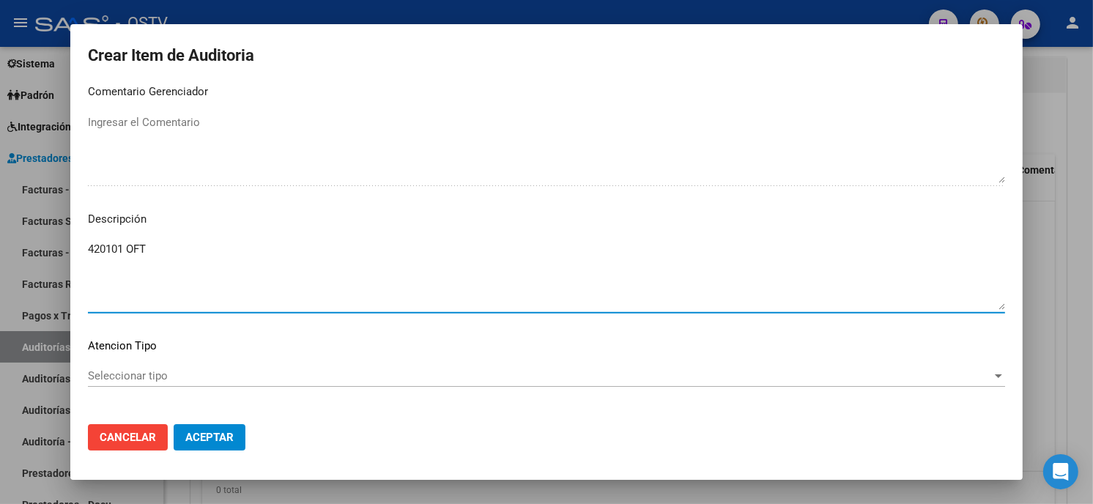
type textarea "420101 OFT"
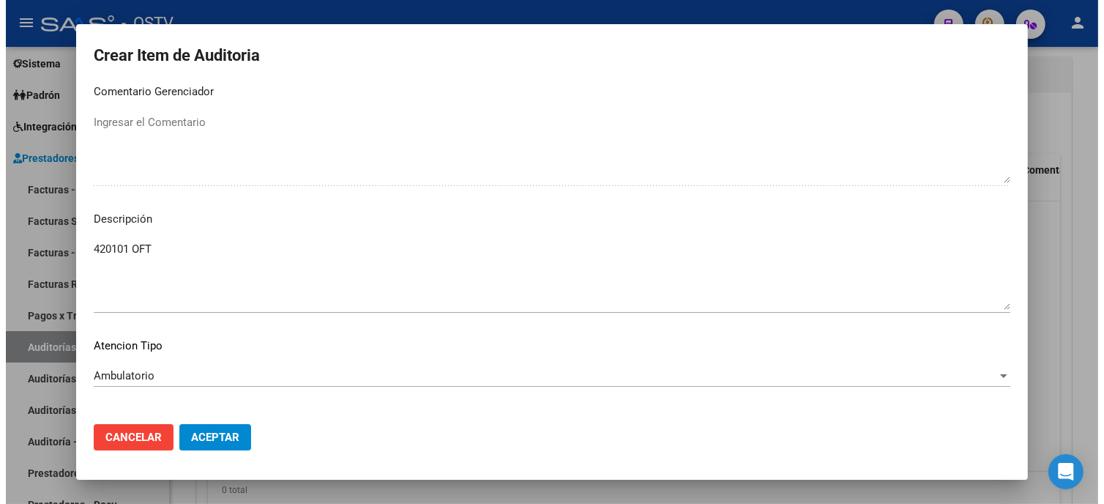
scroll to position [991, 0]
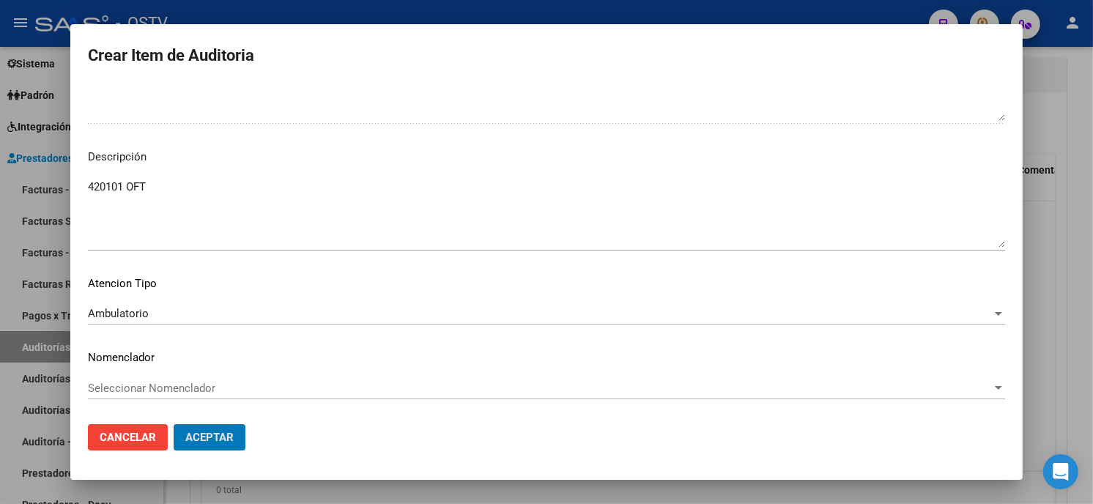
click at [174, 424] on button "Aceptar" at bounding box center [210, 437] width 72 height 26
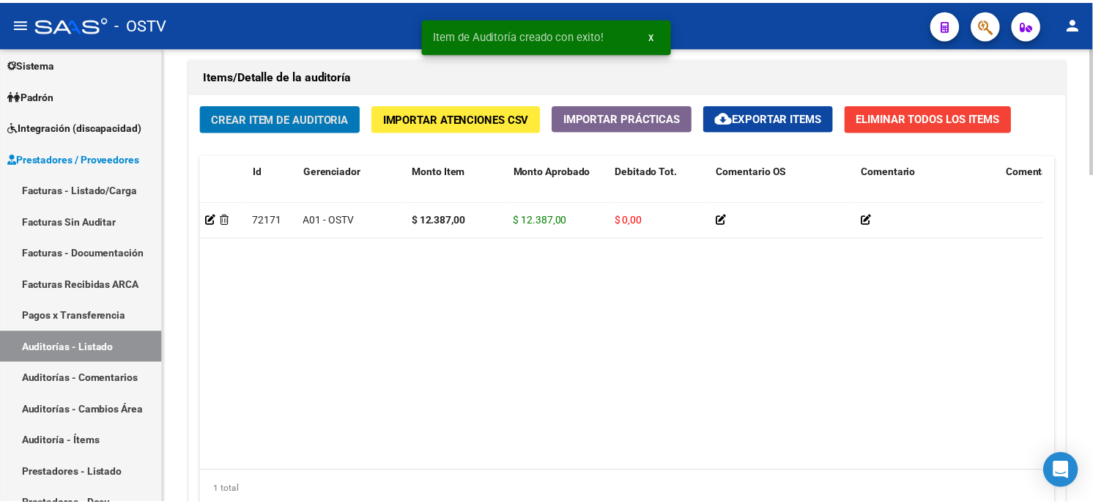
scroll to position [1058, 0]
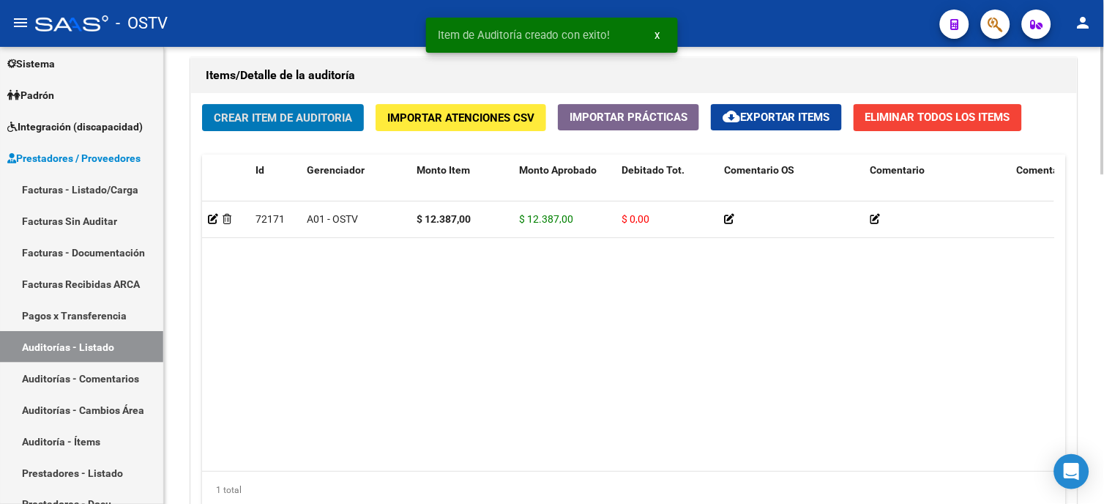
click at [346, 122] on span "Crear Item de Auditoria" at bounding box center [283, 117] width 138 height 13
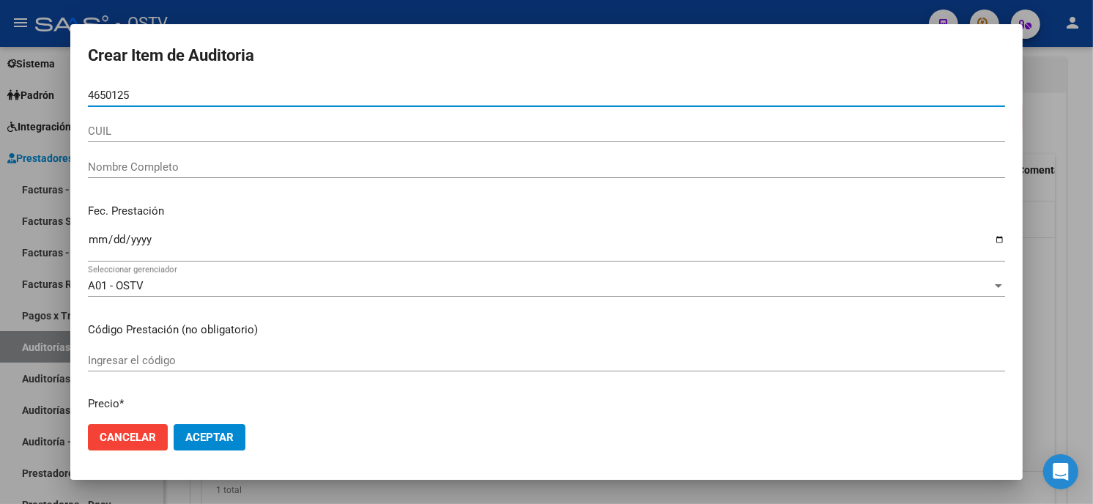
type input "46501254"
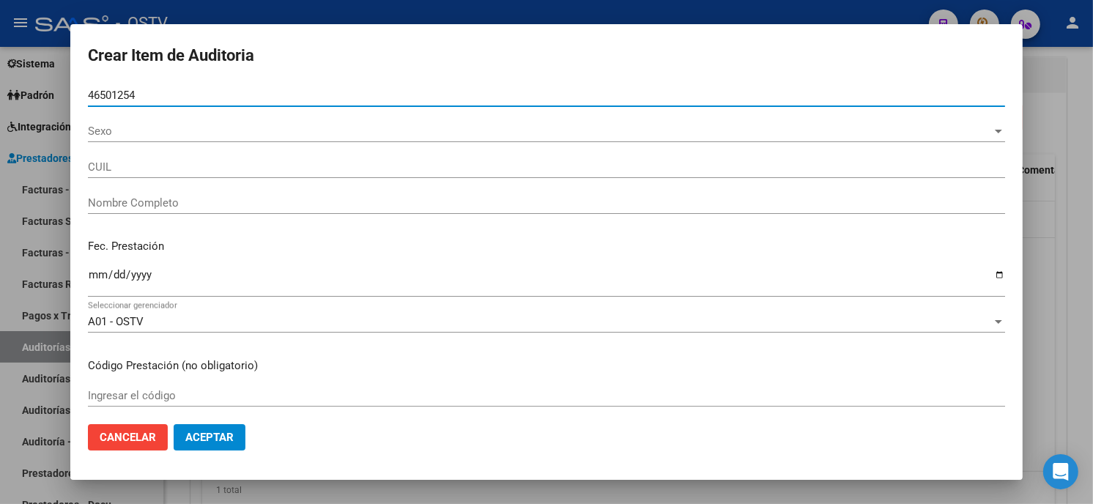
type input "20465012545"
type input "[PERSON_NAME]"
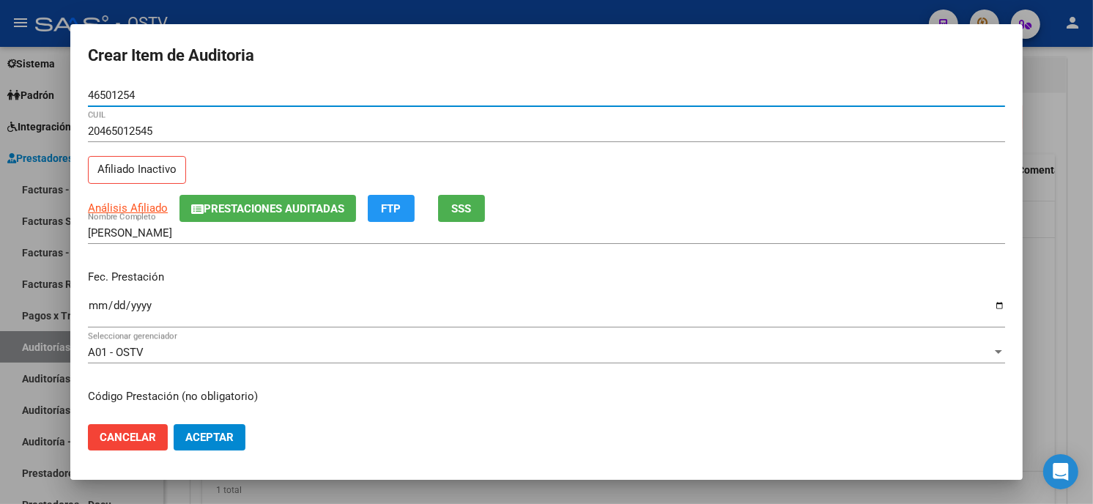
type input "46501254"
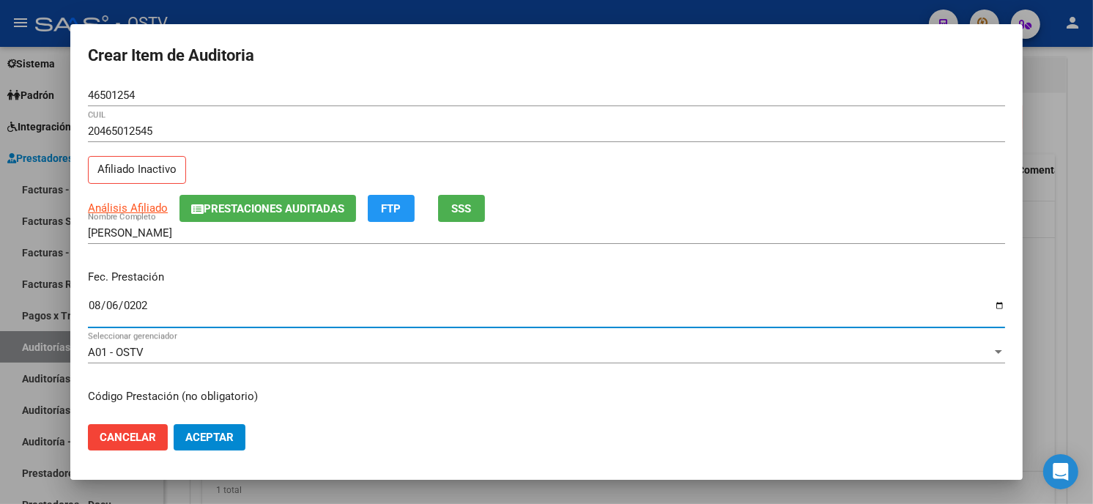
type input "[DATE]"
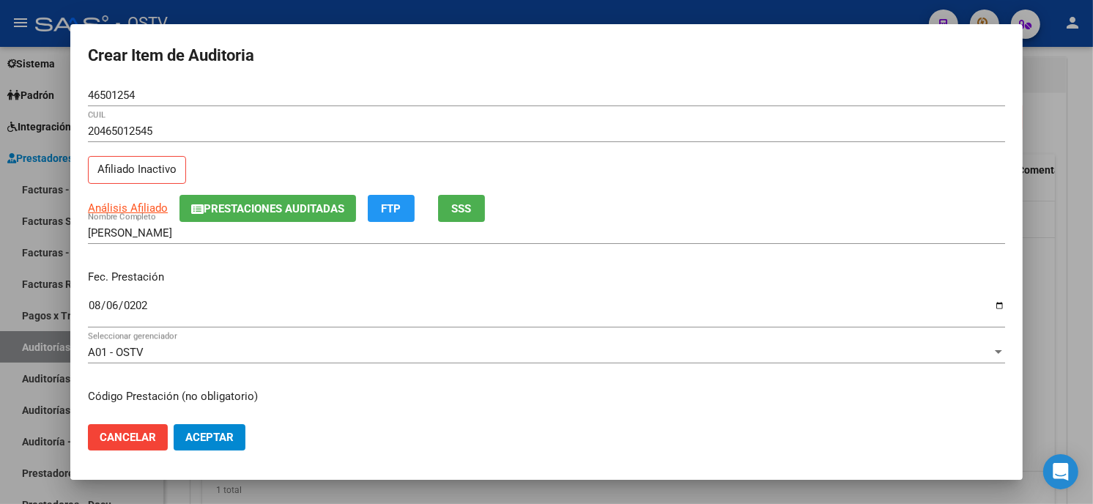
scroll to position [178, 0]
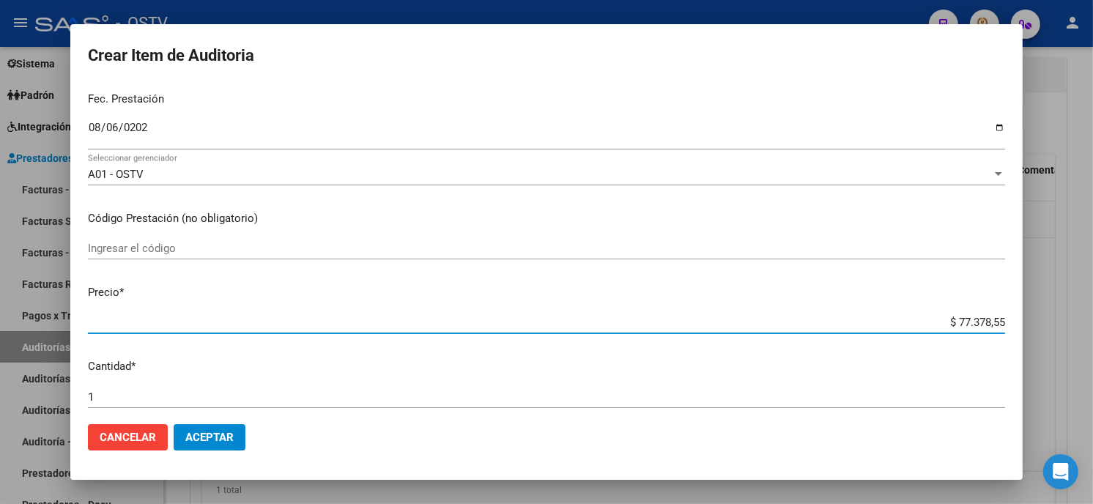
type input "$ 0,02"
type input "$ 0,23"
type input "$ 2,38"
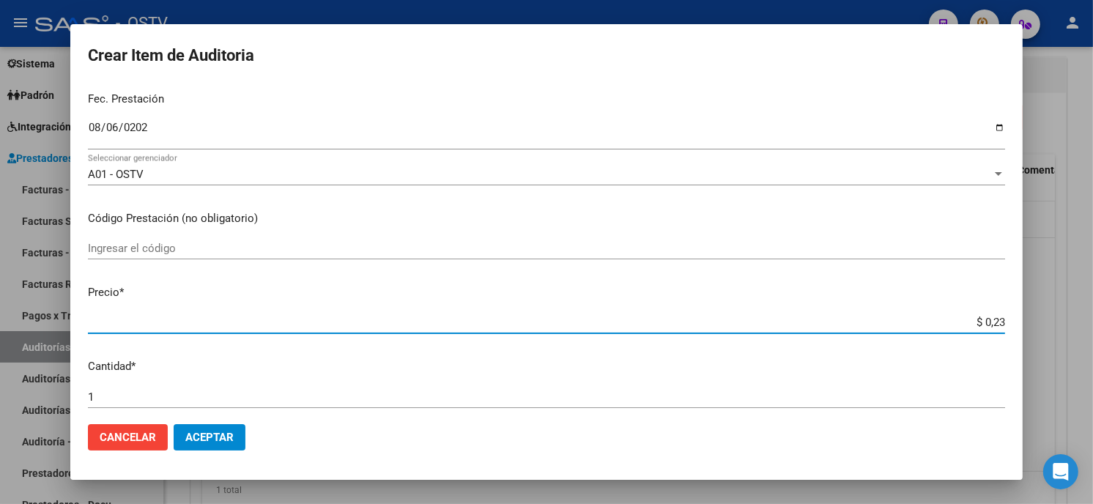
type input "$ 2,38"
type input "$ 23,87"
type input "$ 238,70"
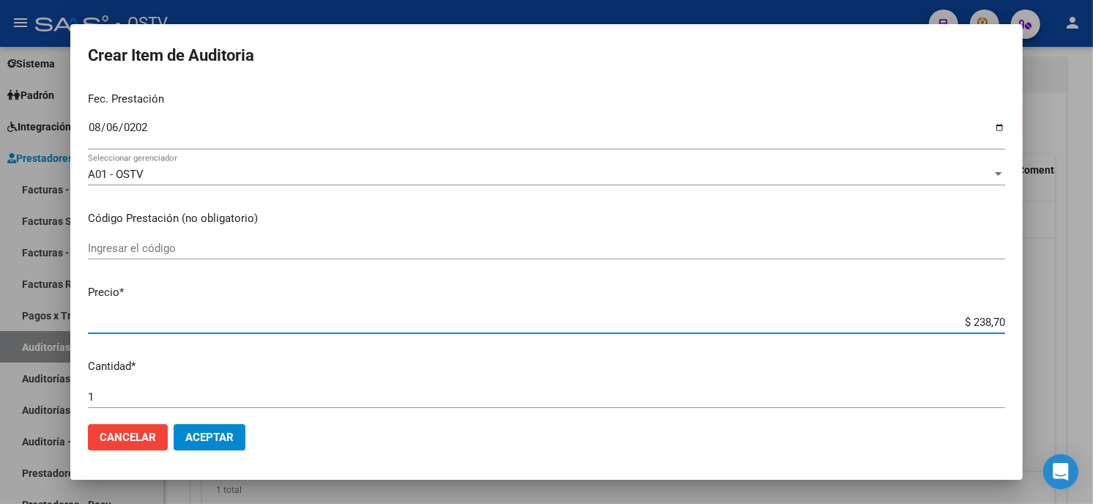
type input "$ 2.387,00"
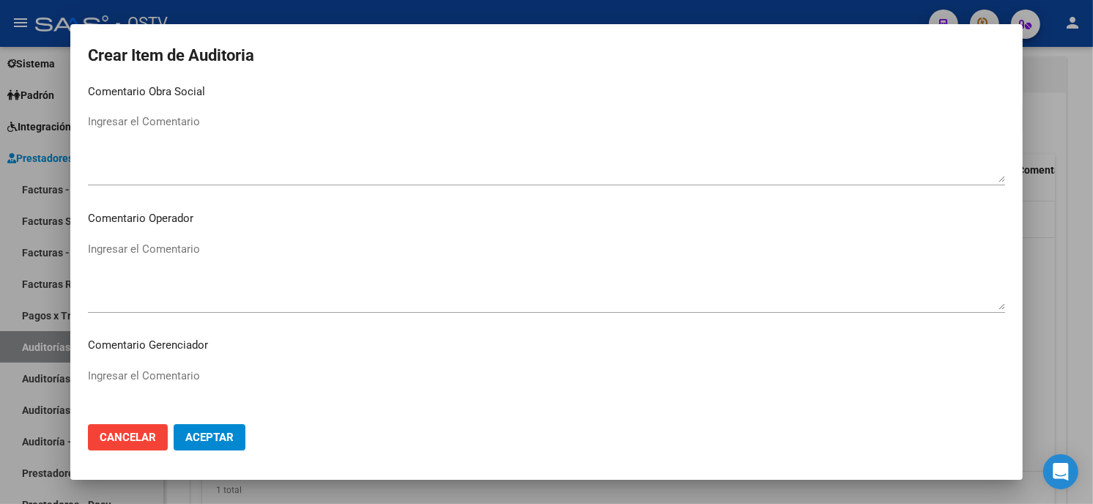
scroll to position [929, 0]
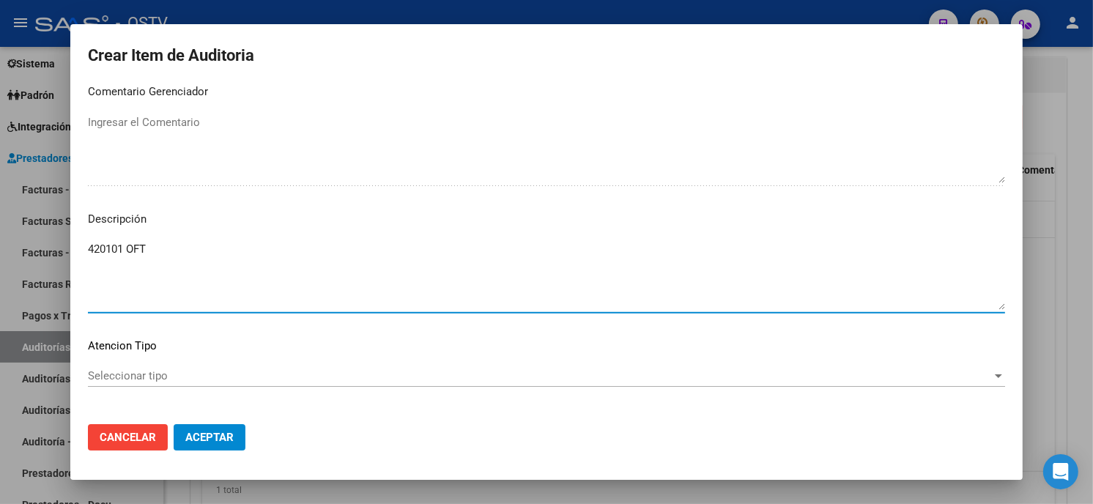
type textarea "420101 OFT"
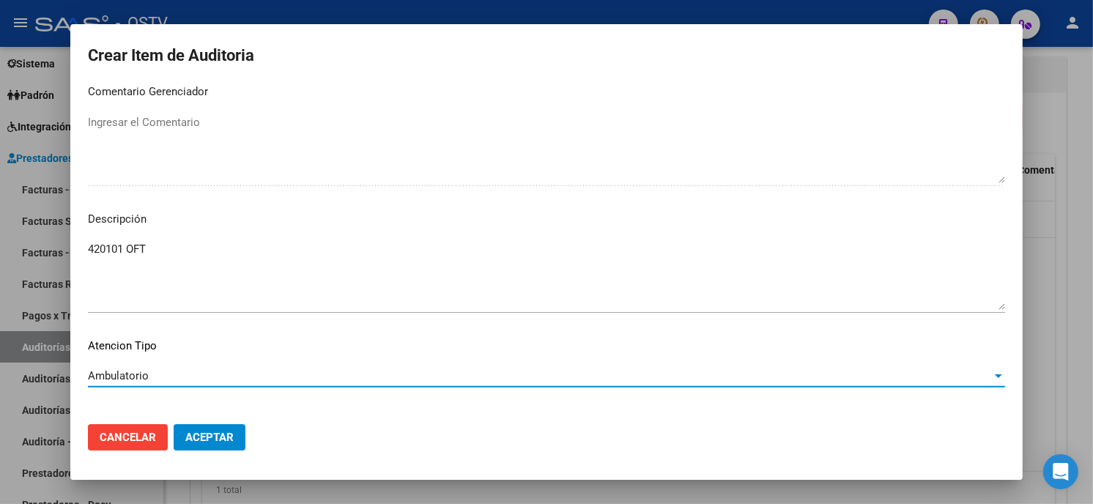
scroll to position [991, 0]
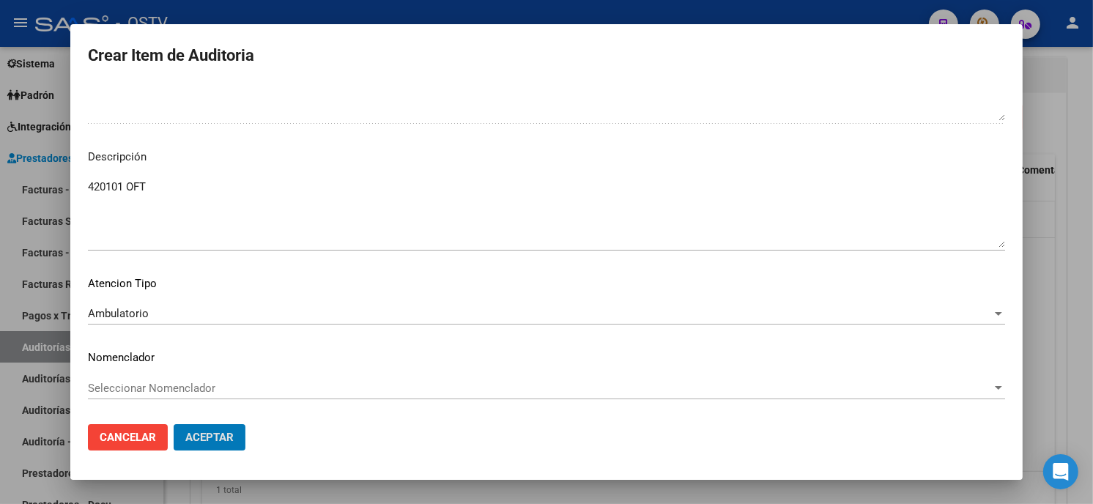
click at [174, 424] on button "Aceptar" at bounding box center [210, 437] width 72 height 26
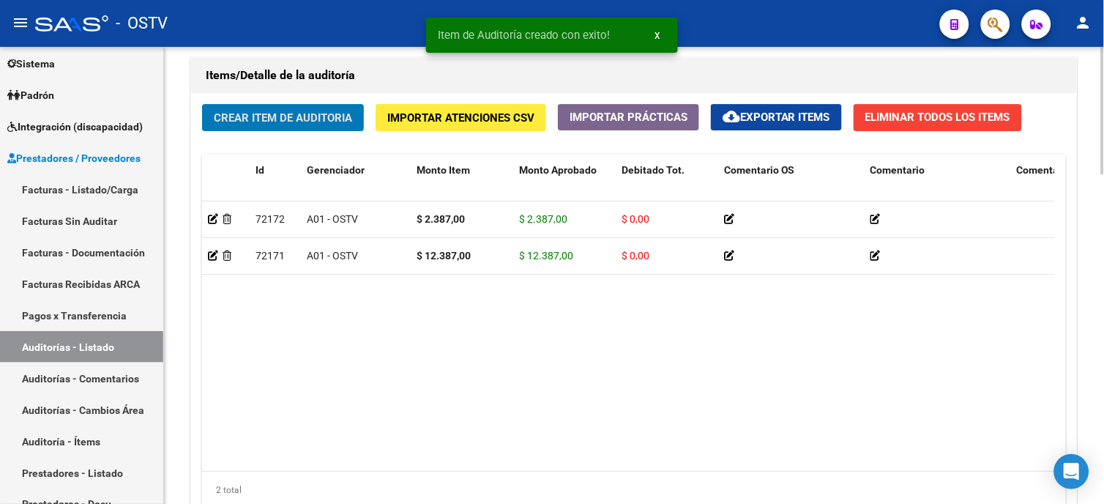
click at [289, 111] on span "Crear Item de Auditoria" at bounding box center [283, 117] width 138 height 13
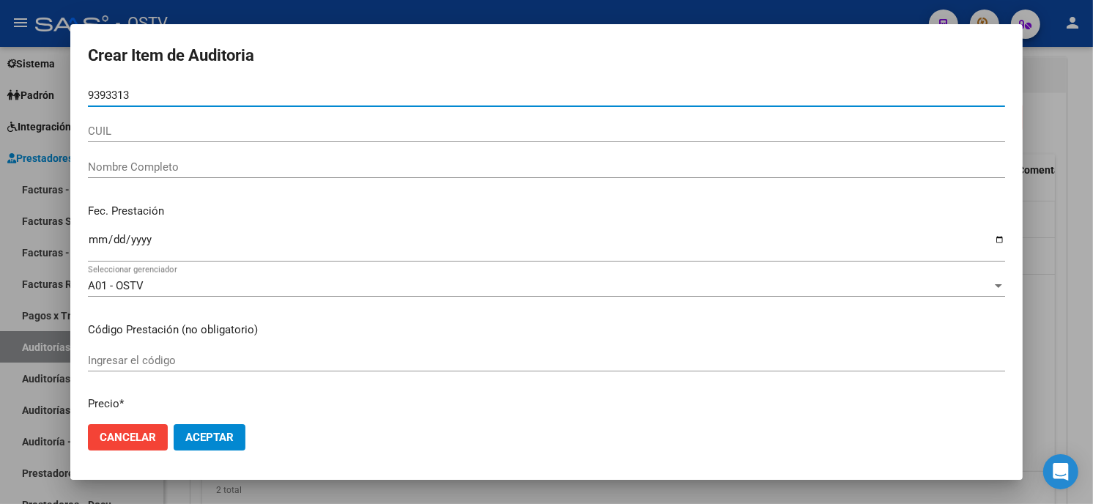
type input "93933137"
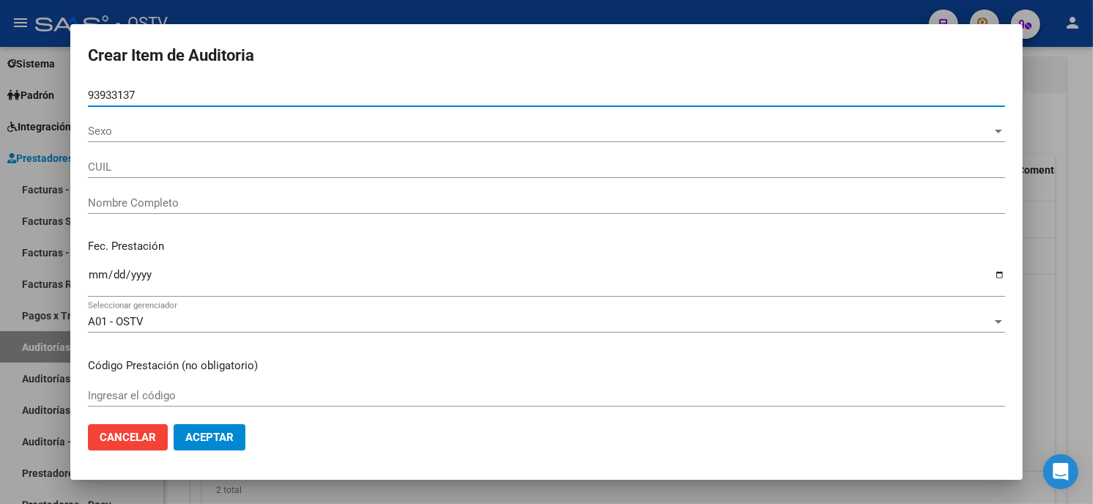
type input "27939331374"
type input "AMARILLA ANUNCIA"
type input "93933137"
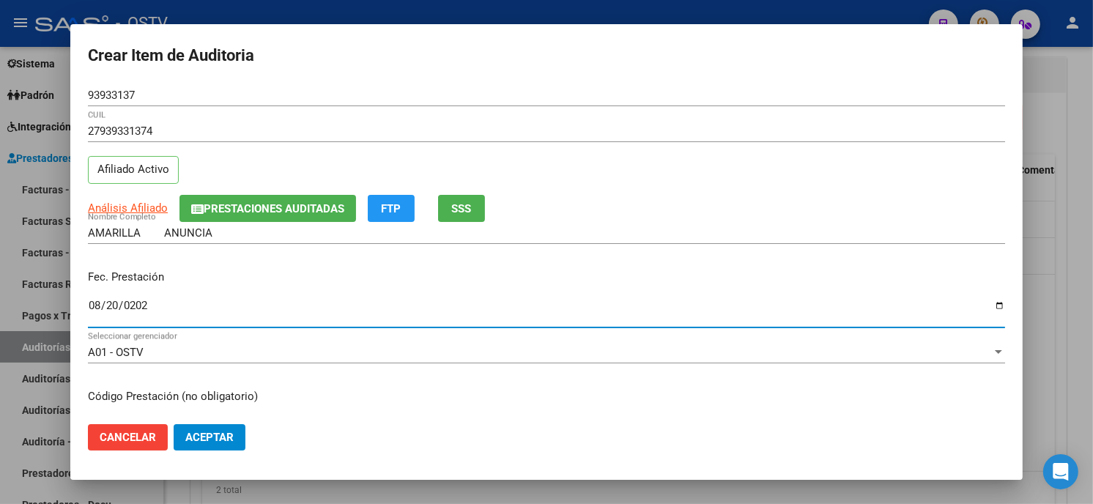
type input "2025-08-20"
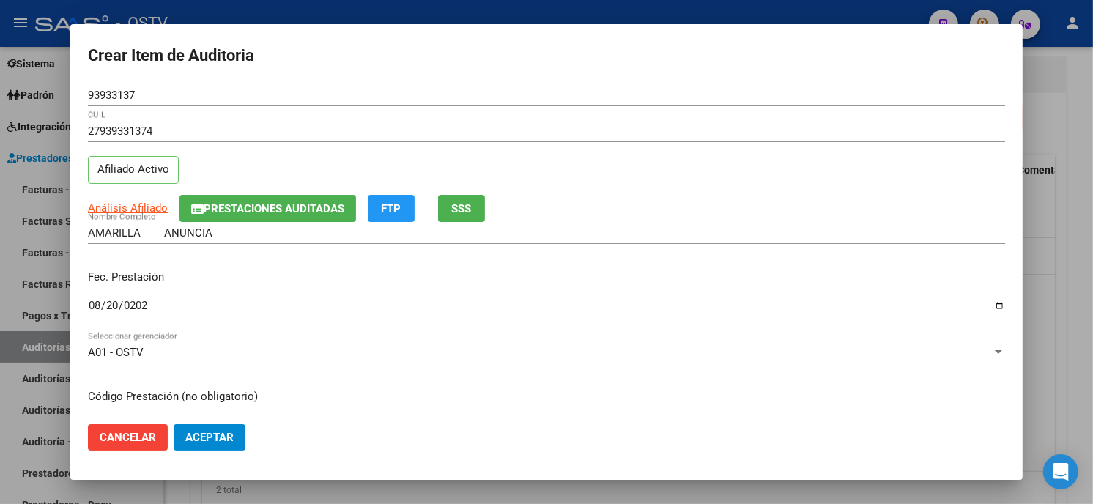
scroll to position [178, 0]
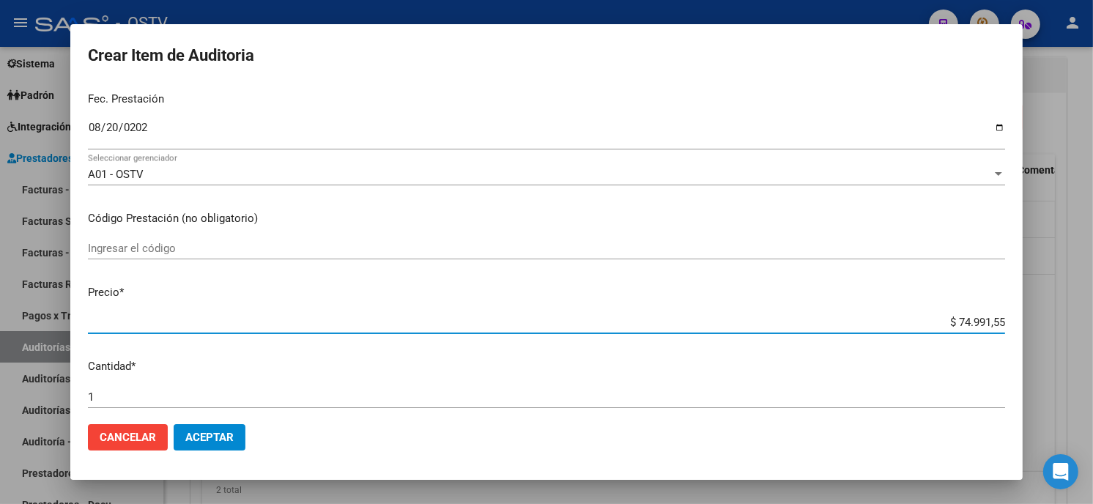
type input "$ 0,05"
type input "$ 0,52"
type input "$ 5,20"
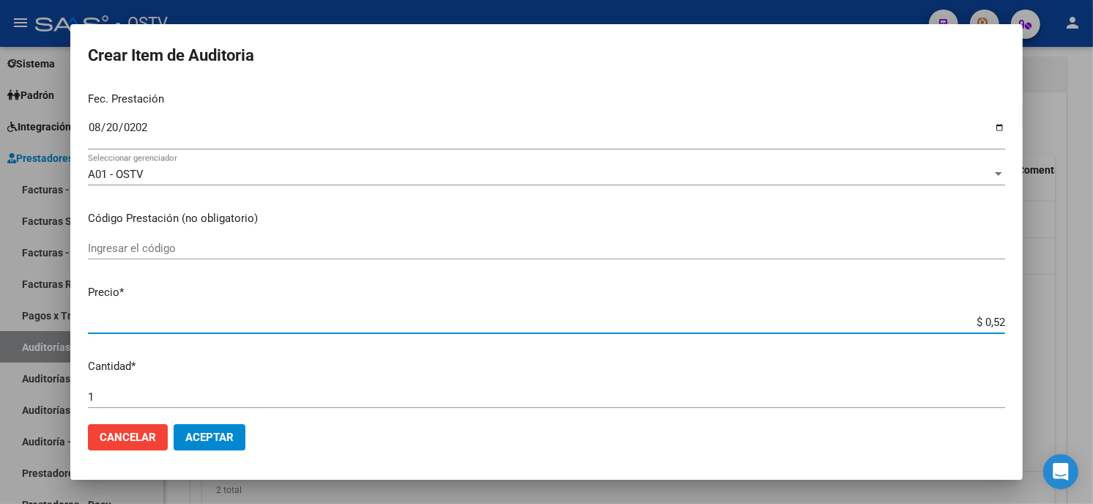
type input "$ 5,20"
type input "$ 52,08"
type input "$ 5,20"
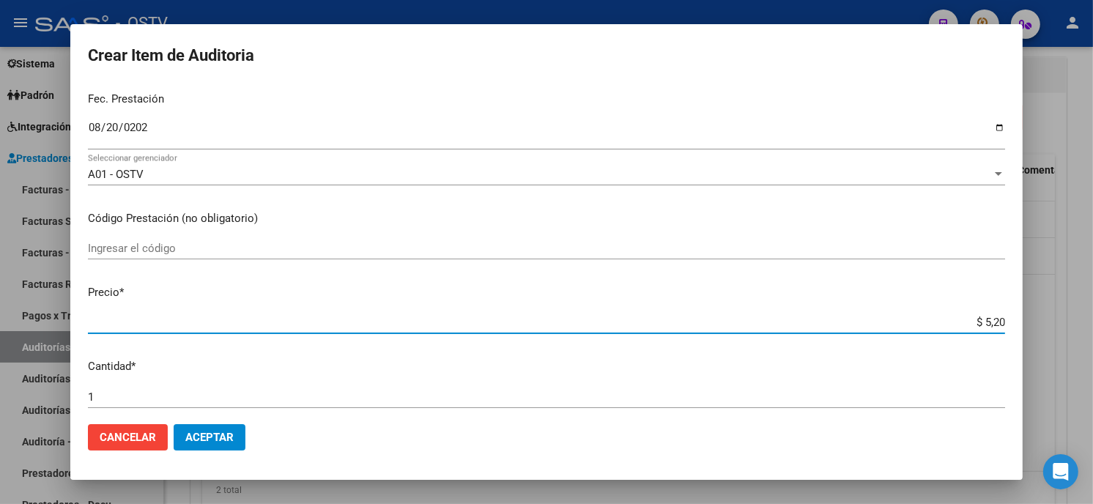
type input "$ 0,52"
type input "$ 5,24"
type input "$ 52,40"
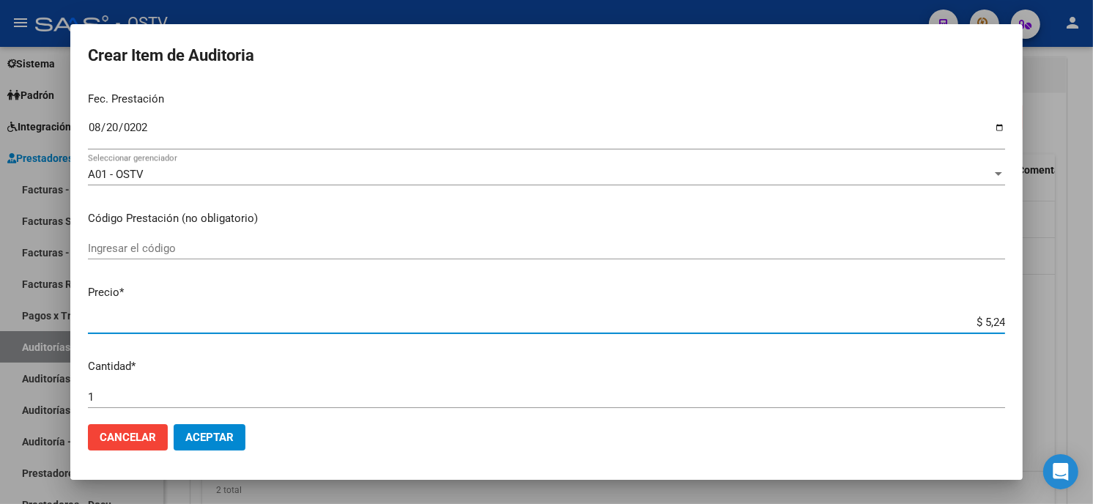
type input "$ 52,40"
type input "$ 524,08"
type input "$ 5.240,80"
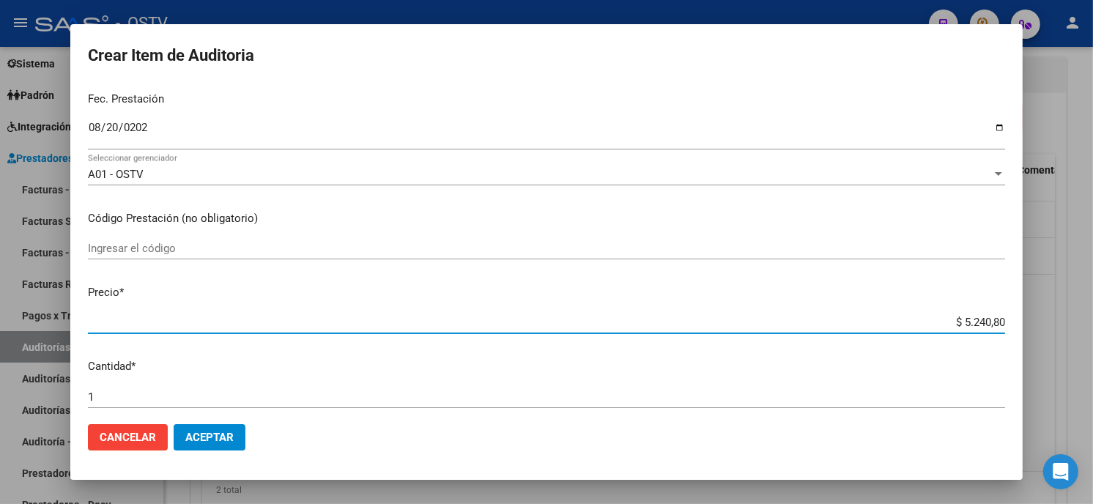
type input "$ 52.408,00"
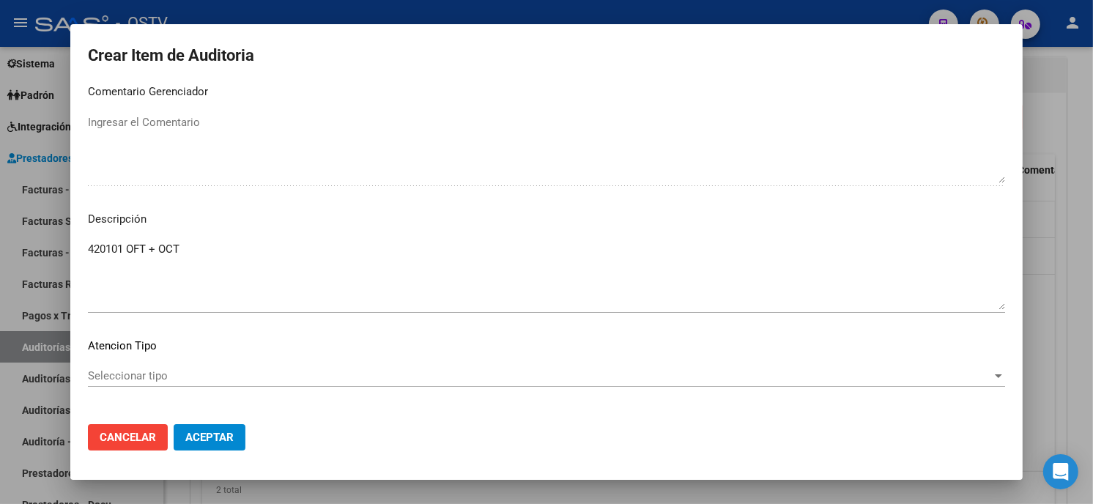
scroll to position [991, 0]
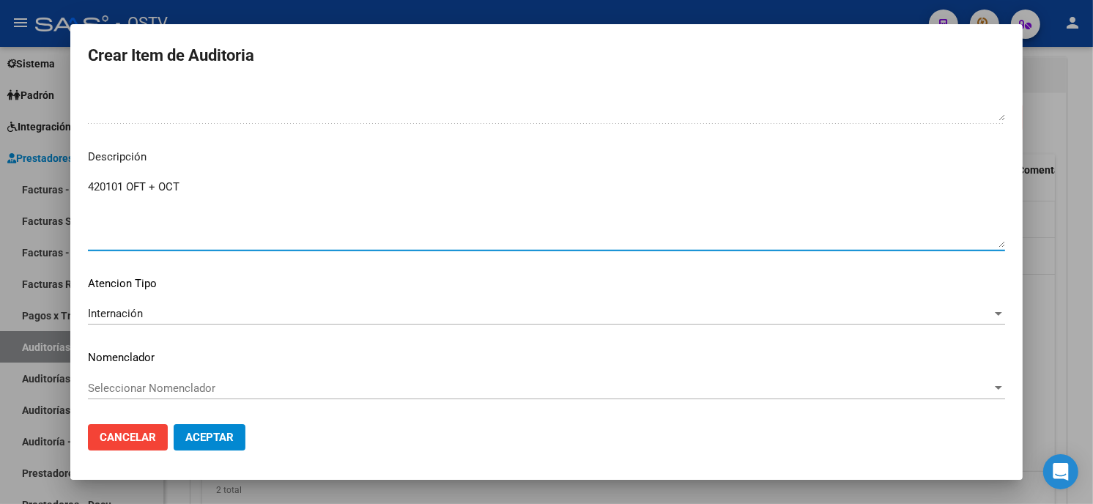
click at [160, 187] on textarea "420101 OFT + OCT" at bounding box center [546, 213] width 917 height 69
type textarea "420101 OFT + 300133 OCT"
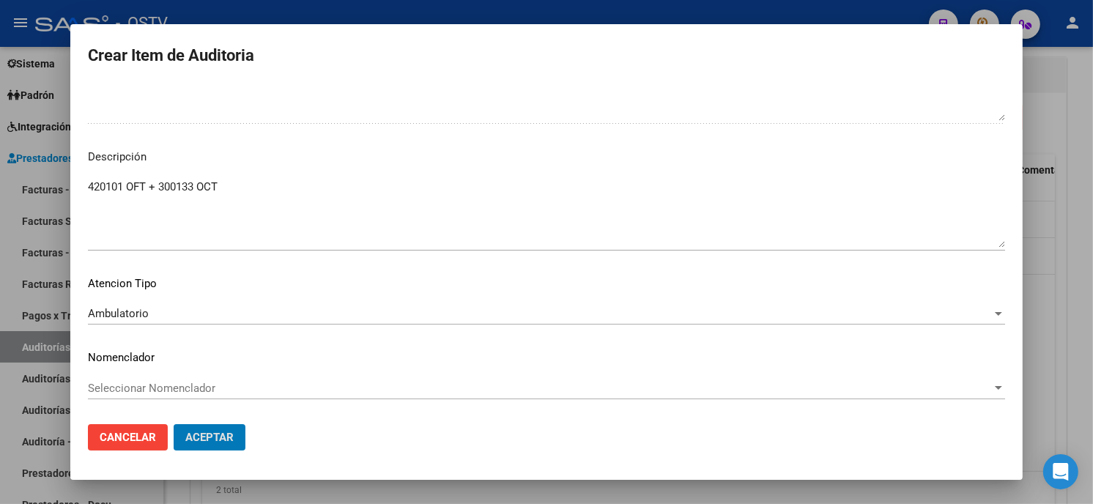
click at [174, 424] on button "Aceptar" at bounding box center [210, 437] width 72 height 26
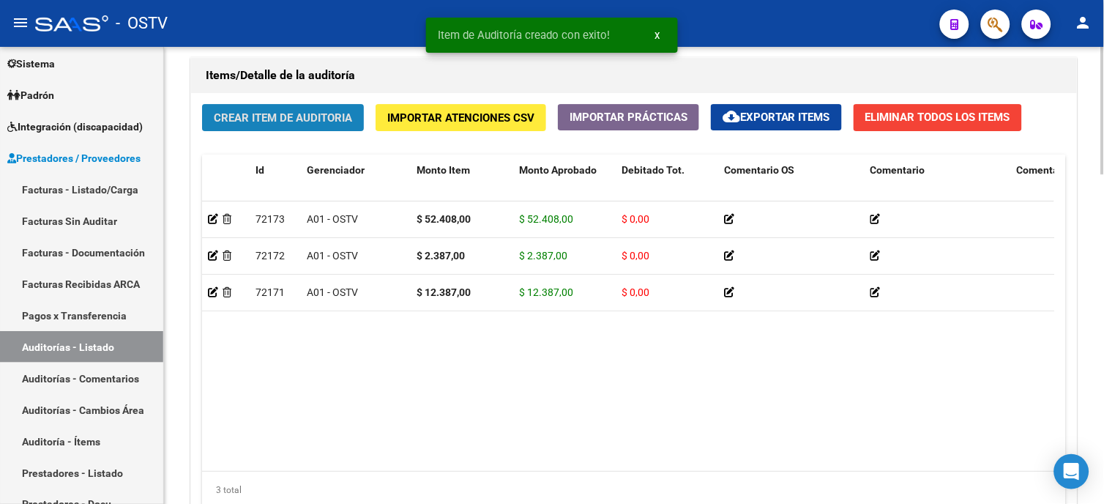
click at [296, 128] on button "Crear Item de Auditoria" at bounding box center [283, 117] width 162 height 27
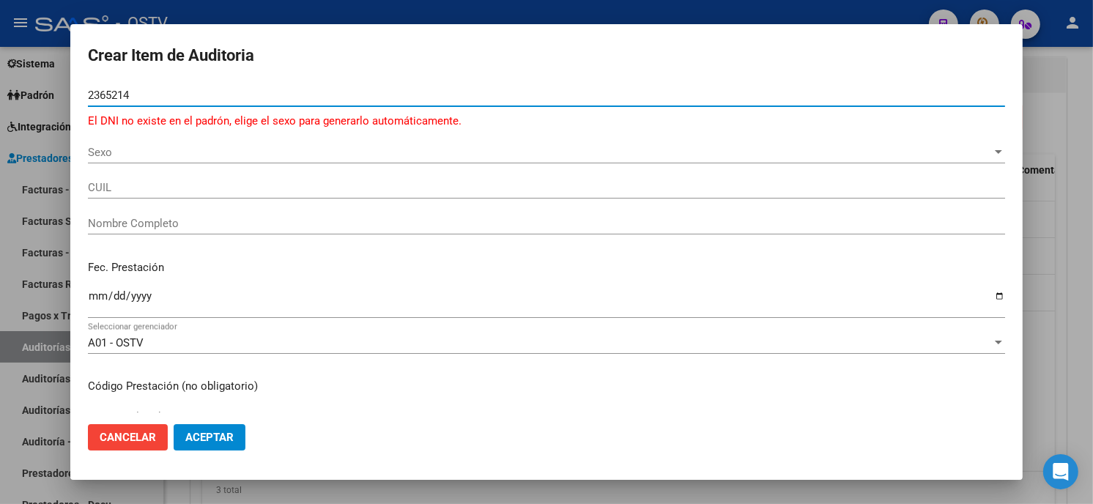
type input "23652140"
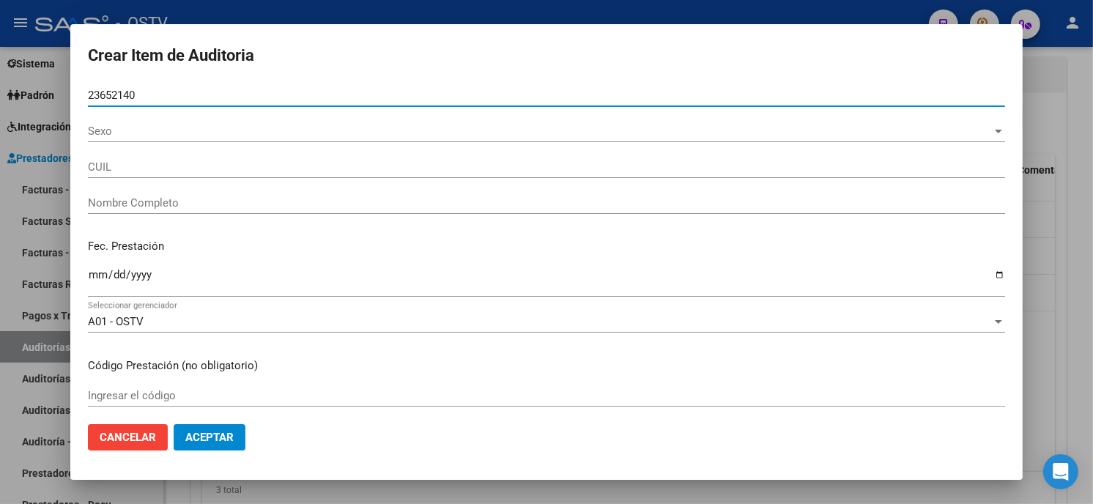
type input "27236521406"
type input "[PERSON_NAME]"
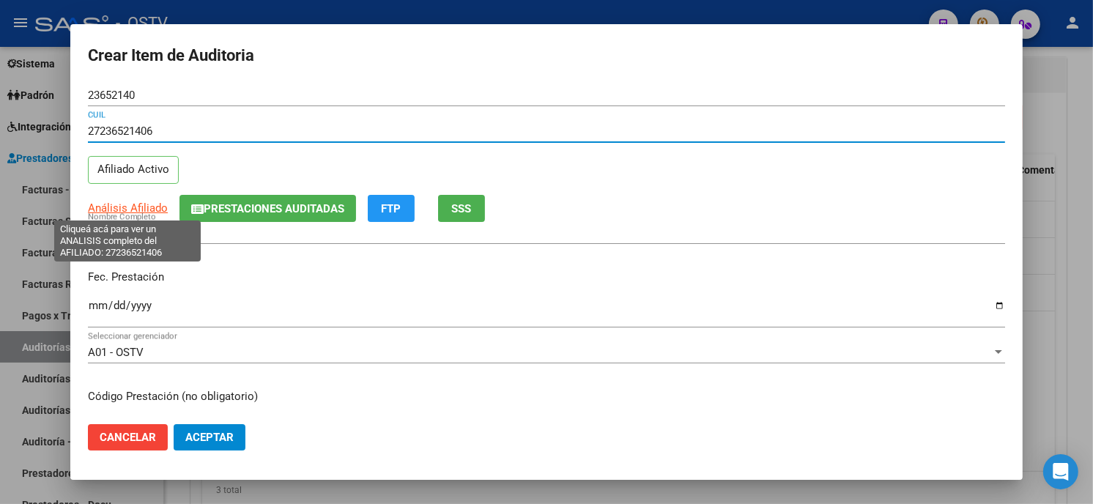
click at [103, 205] on span "Análisis Afiliado" at bounding box center [128, 207] width 80 height 13
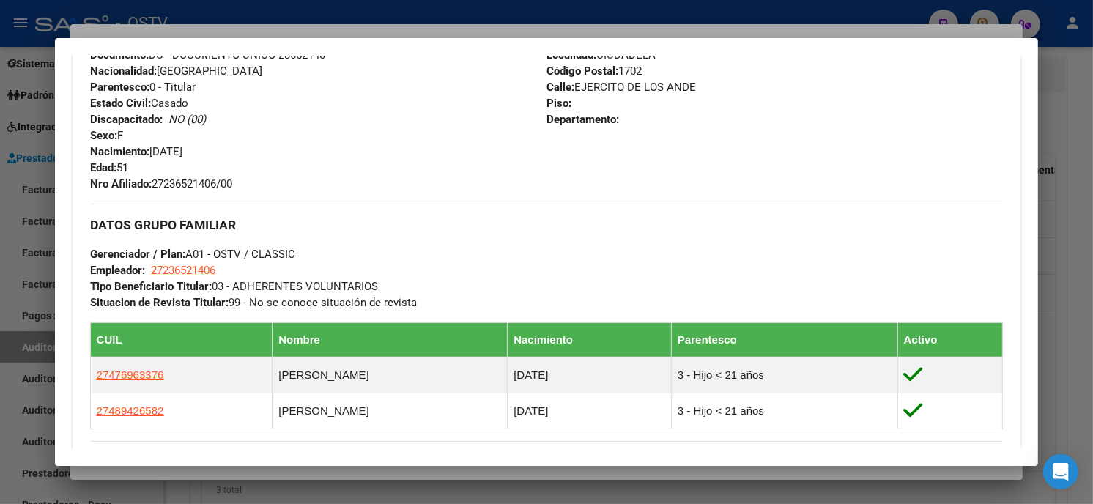
scroll to position [650, 0]
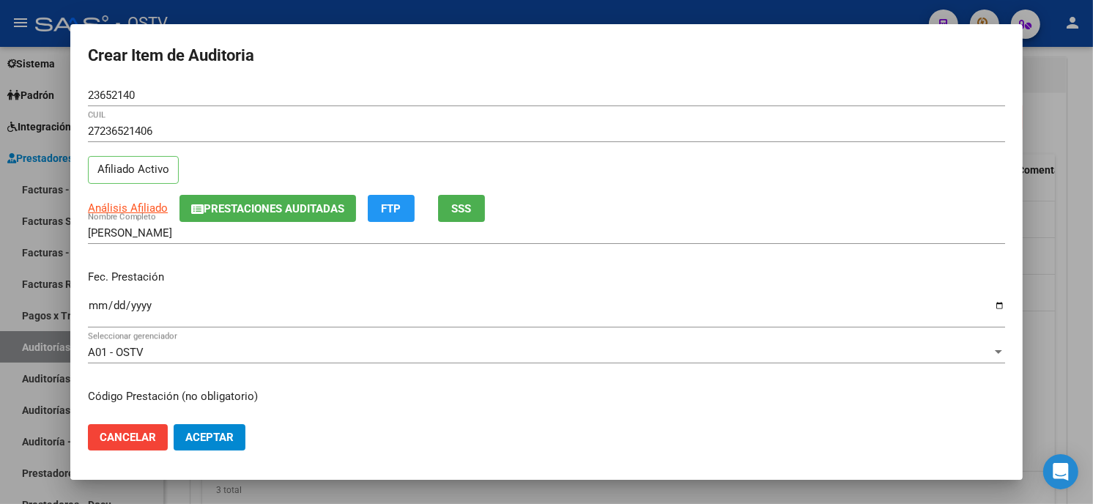
drag, startPoint x: 166, startPoint y: 95, endPoint x: 0, endPoint y: 93, distance: 166.2
click at [0, 92] on html "menu - OSTV person Firma Express Inicio Calendario SSS Instructivos Contacto OS…" at bounding box center [546, 252] width 1093 height 504
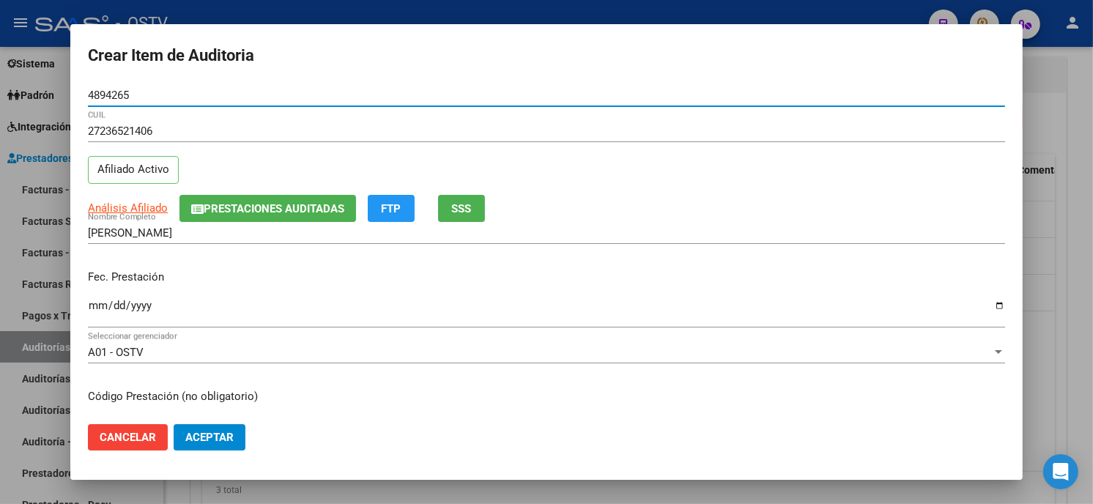
type input "48942658"
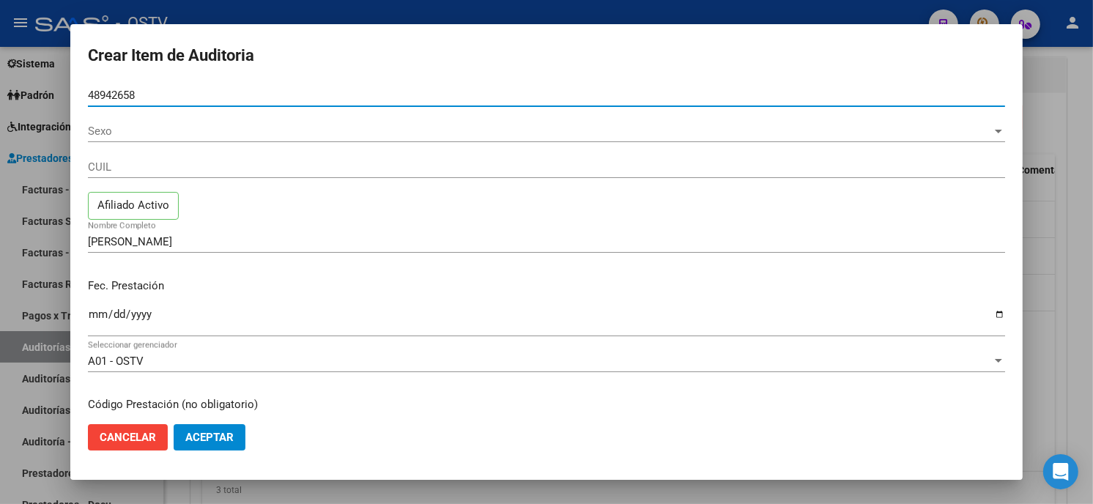
type input "27489426582"
type input "[PERSON_NAME]"
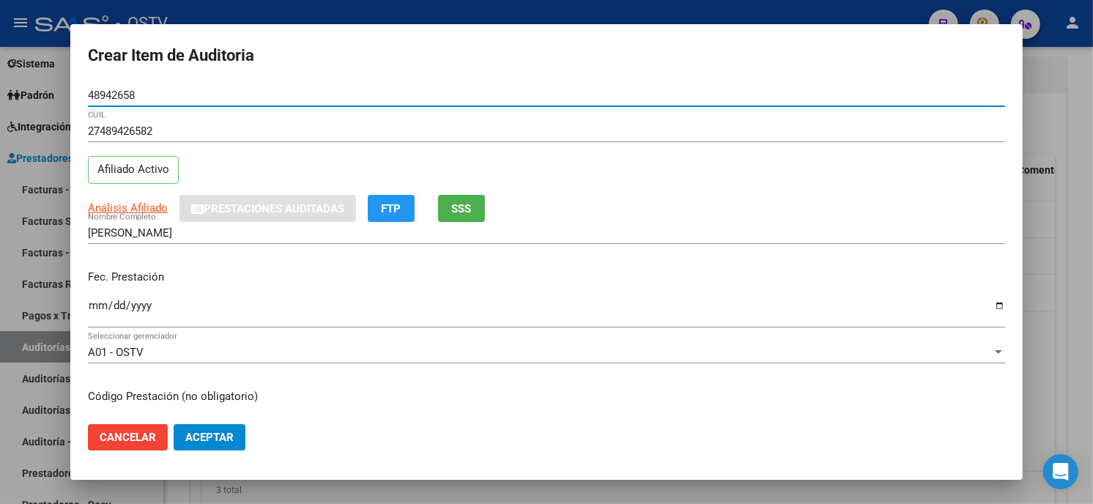
type input "48942658"
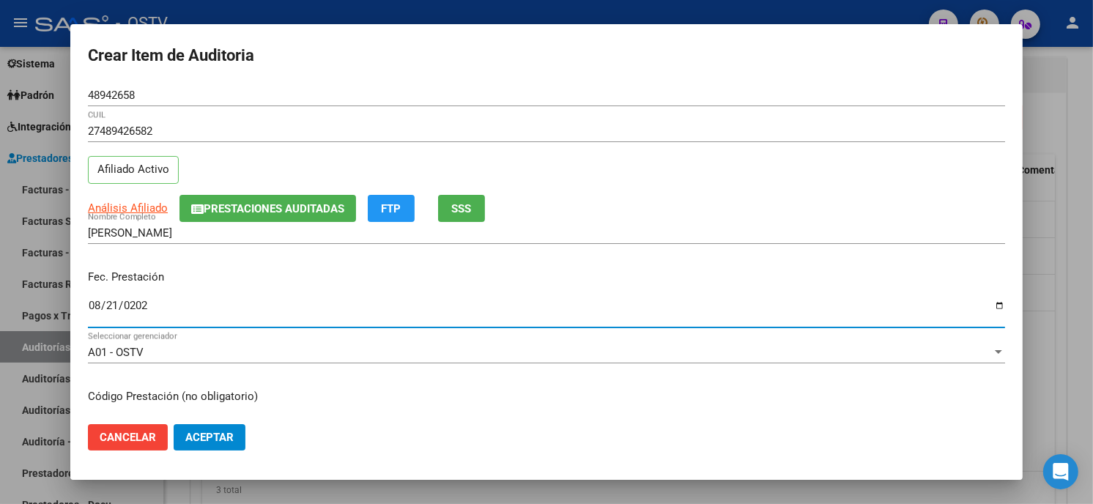
type input "2025-08-21"
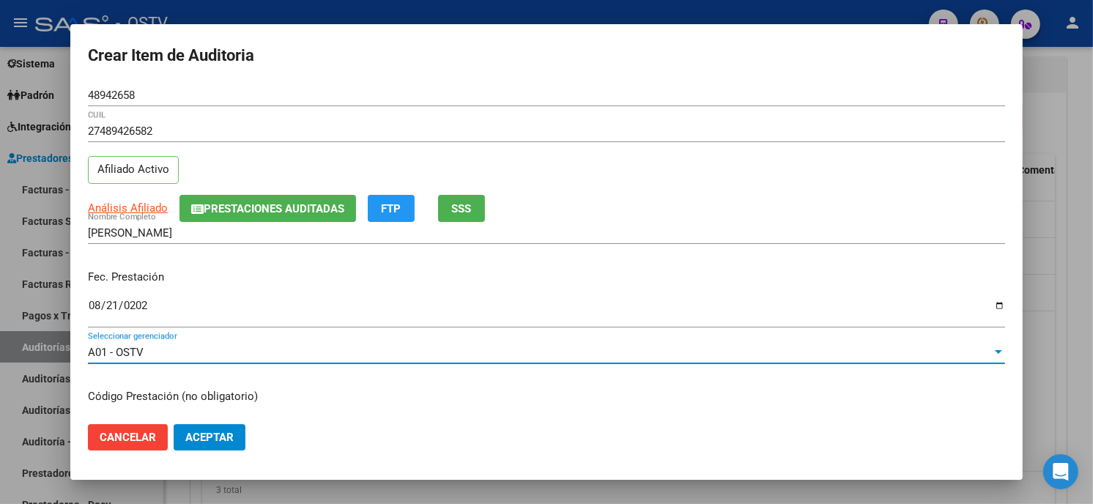
scroll to position [178, 0]
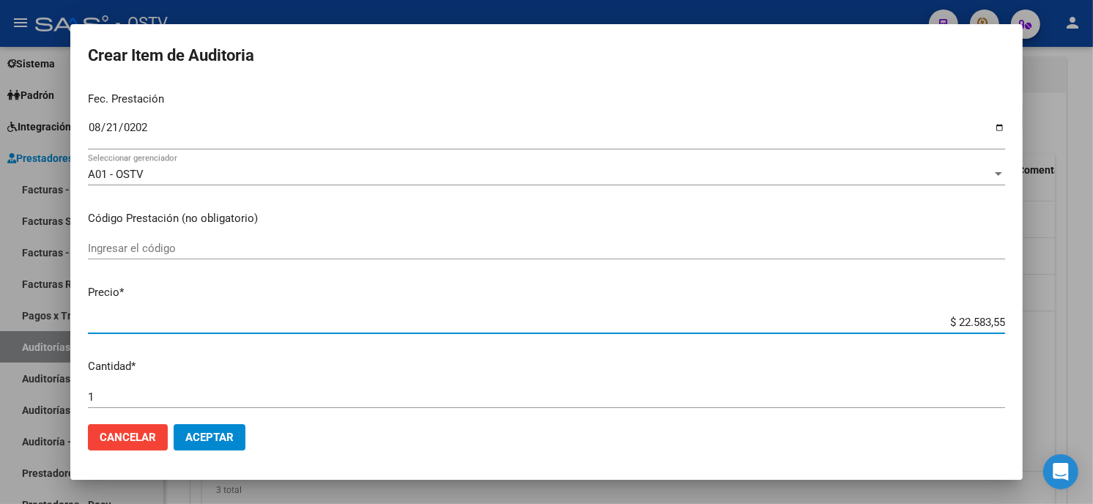
type input "$ 0,02"
type input "$ 0,23"
type input "$ 2,38"
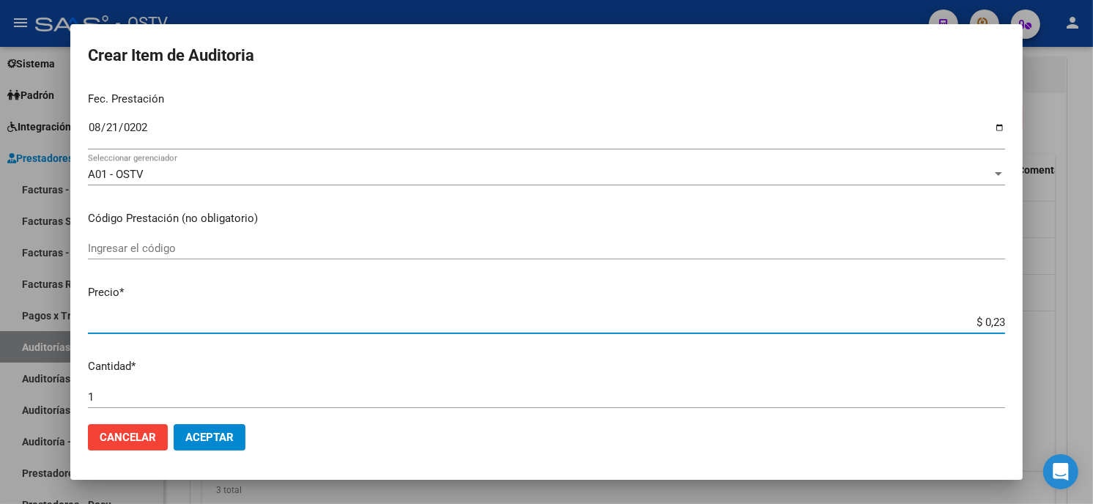
type input "$ 2,38"
type input "$ 23,87"
type input "$ 238,70"
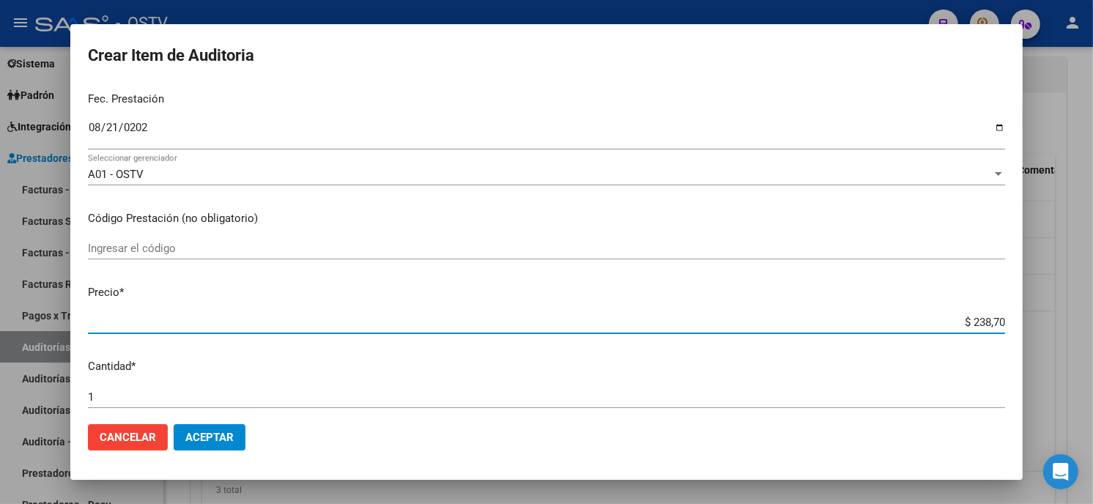
type input "$ 2.387,00"
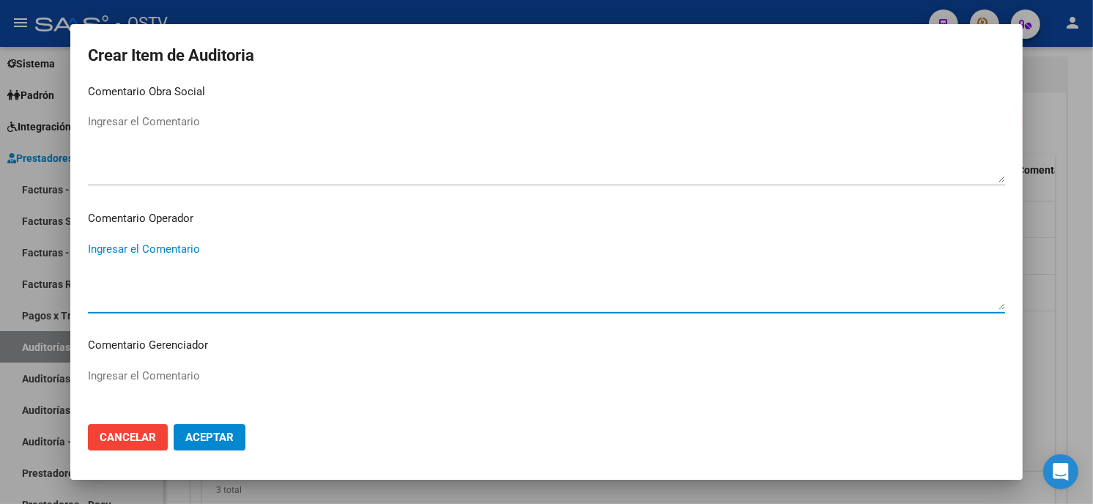
scroll to position [929, 0]
type textarea "420101 OFT"
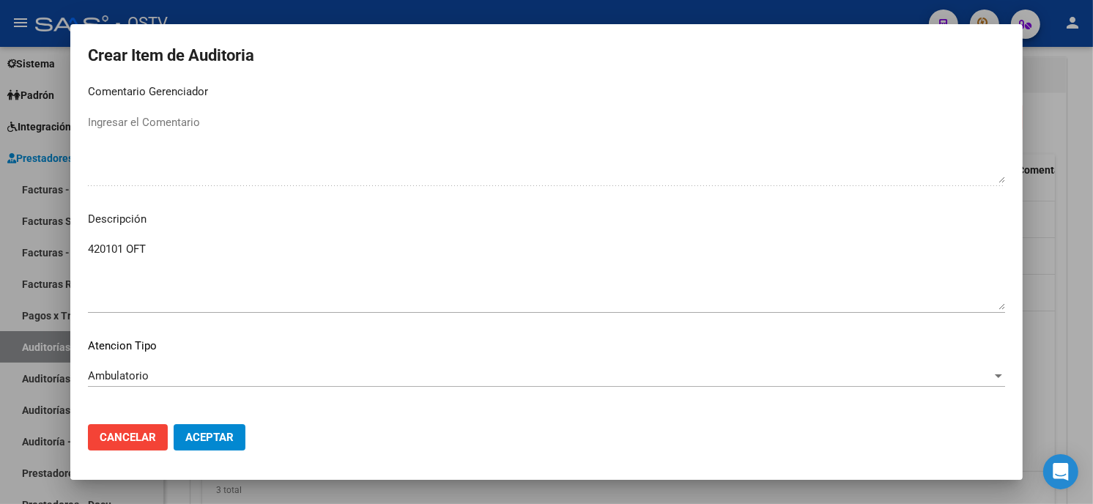
scroll to position [991, 0]
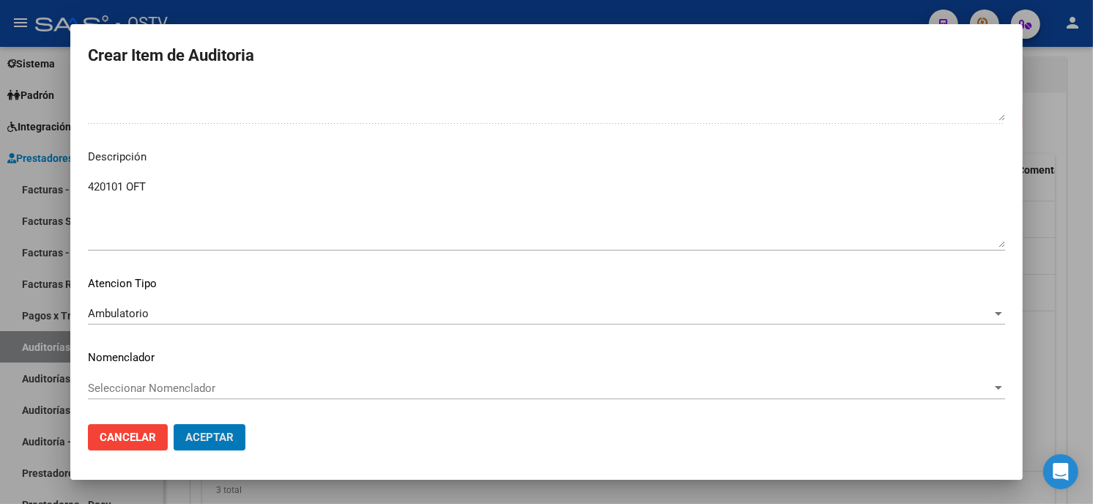
click at [174, 424] on button "Aceptar" at bounding box center [210, 437] width 72 height 26
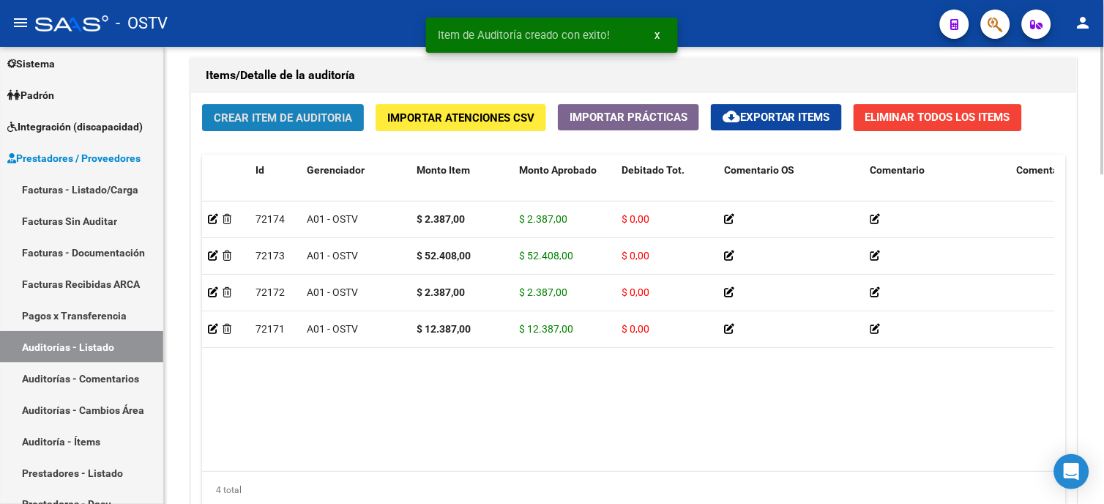
click at [289, 108] on button "Crear Item de Auditoria" at bounding box center [283, 117] width 162 height 27
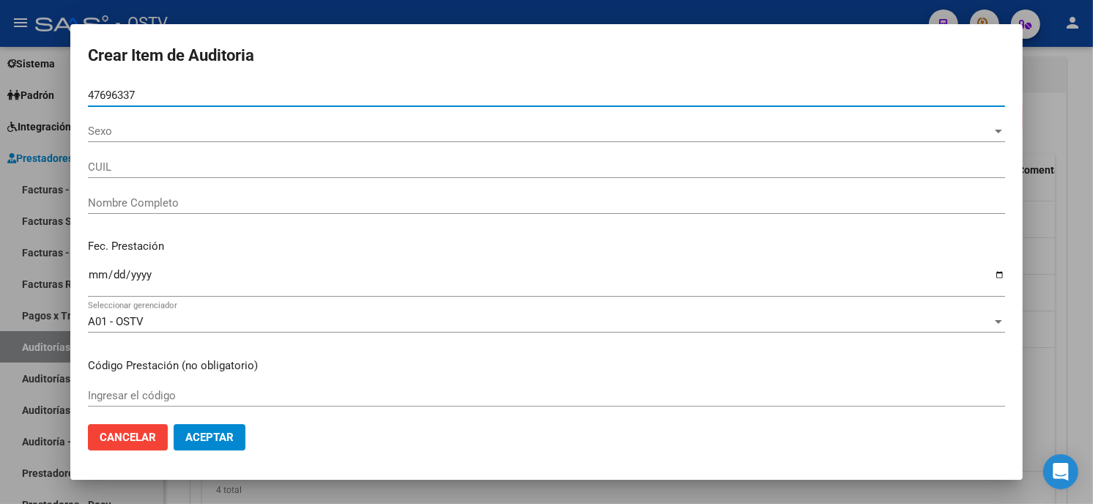
type input "47696337"
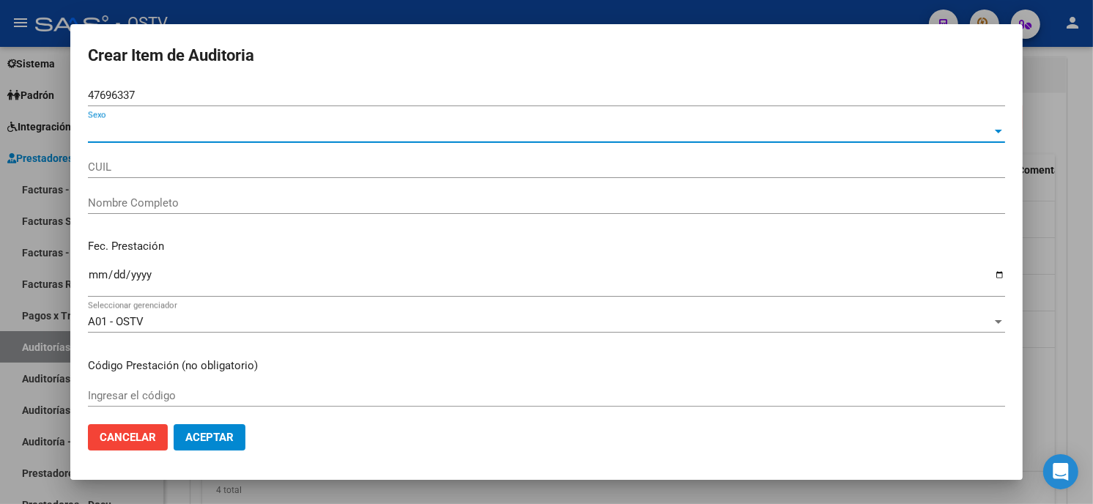
type input "27476963376"
type input "[PERSON_NAME] [PERSON_NAME]"
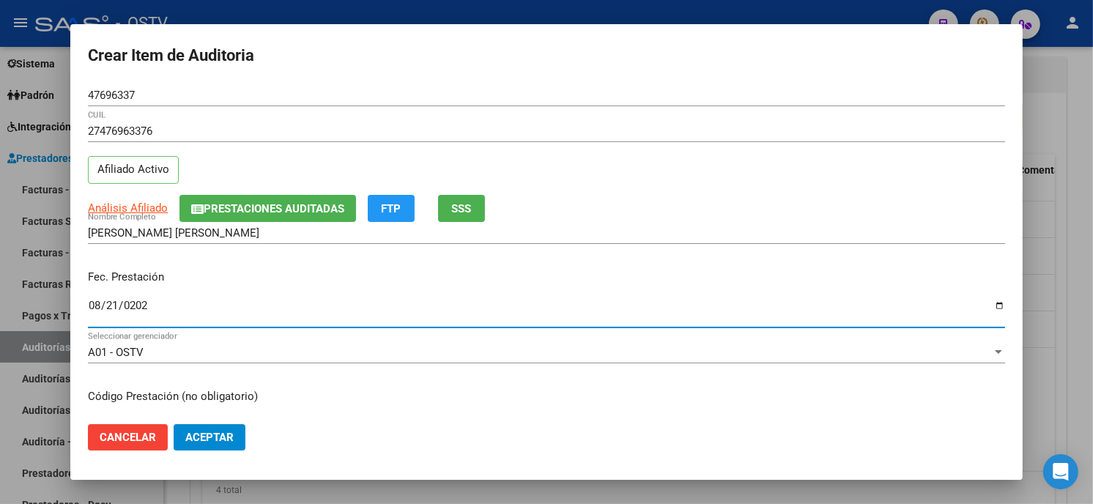
type input "2025-08-21"
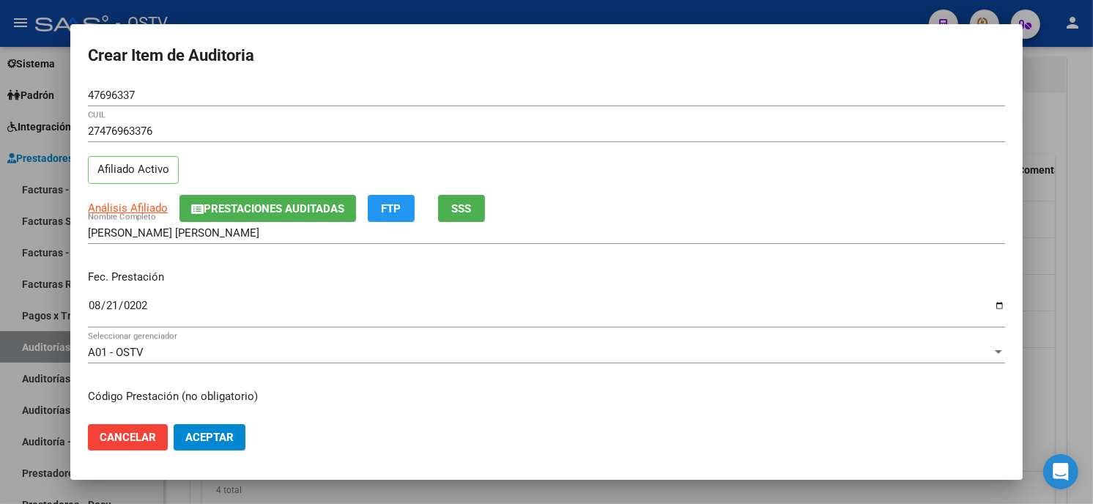
scroll to position [178, 0]
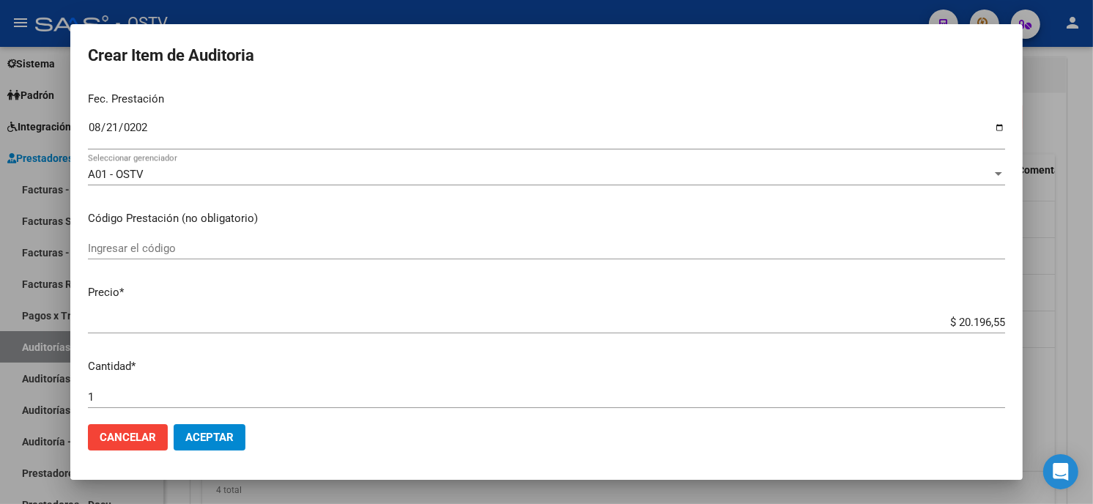
type input "$ 0,02"
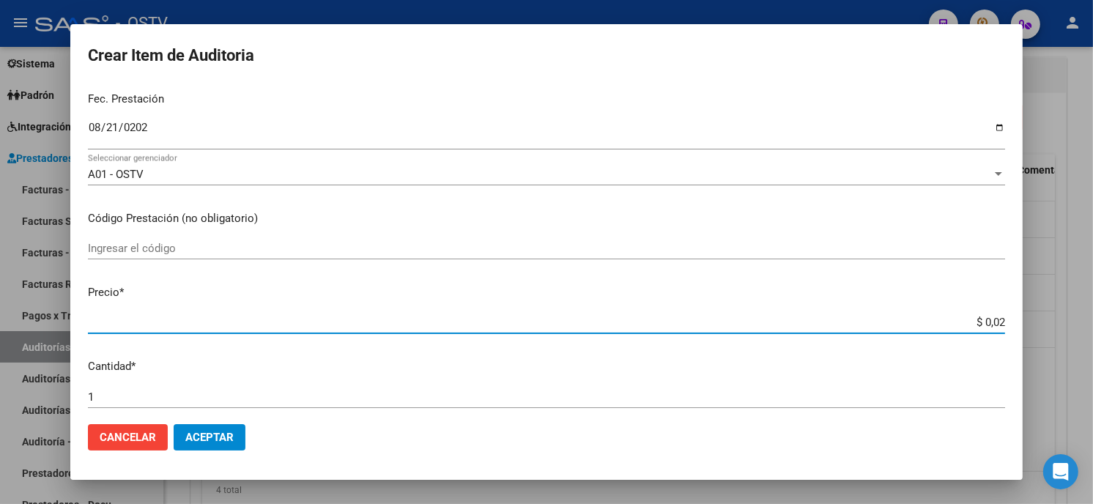
type input "$ 0,23"
type input "$ 2,38"
type input "$ 23,87"
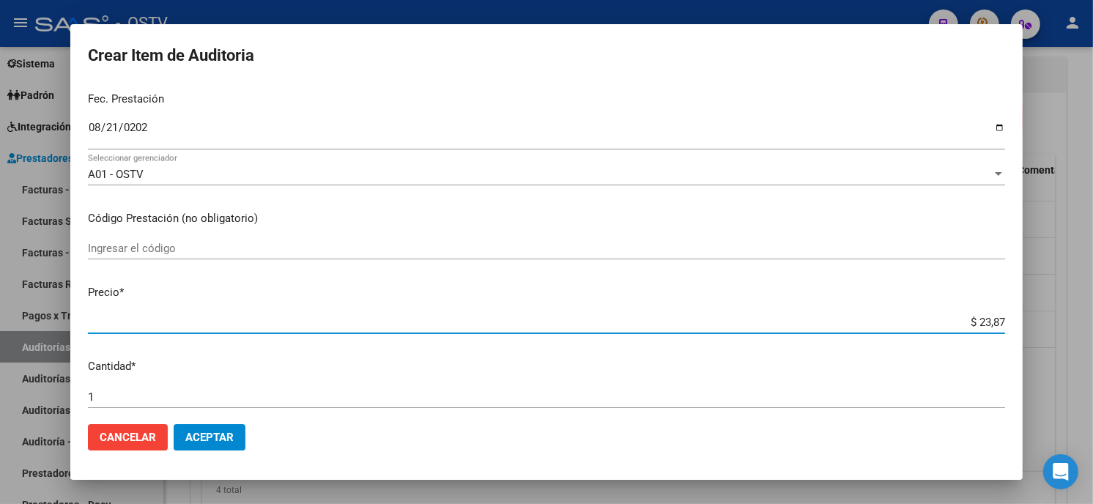
type input "$ 23,87"
type input "$ 238,70"
type input "$ 2.387,00"
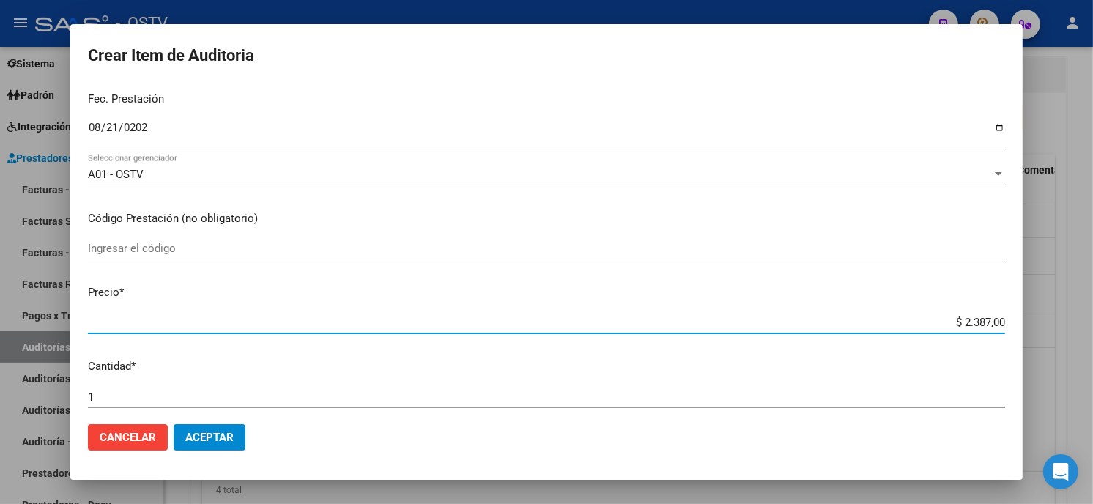
type input "$ 23.870,00"
type input "$ 2.387,00"
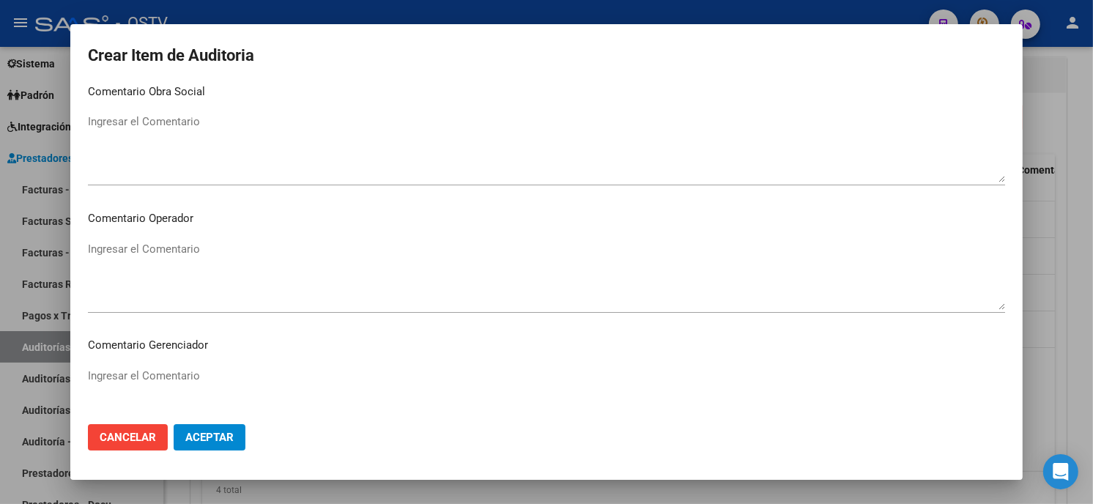
scroll to position [929, 0]
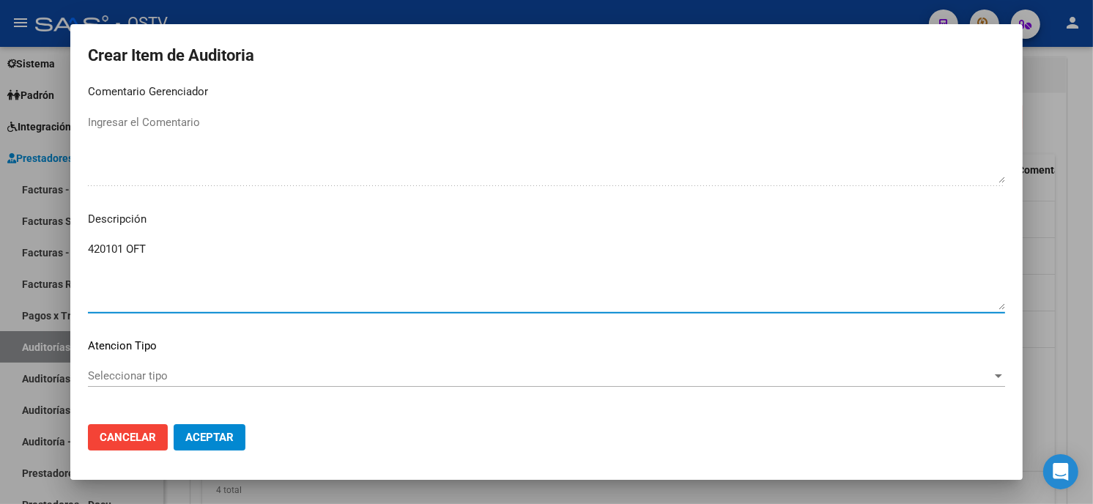
type textarea "420101 OFT"
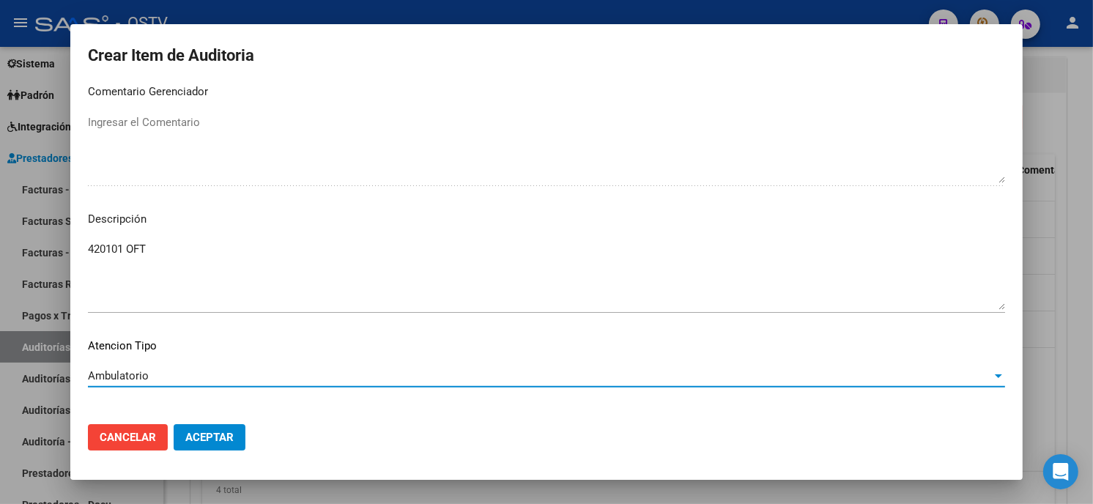
scroll to position [991, 0]
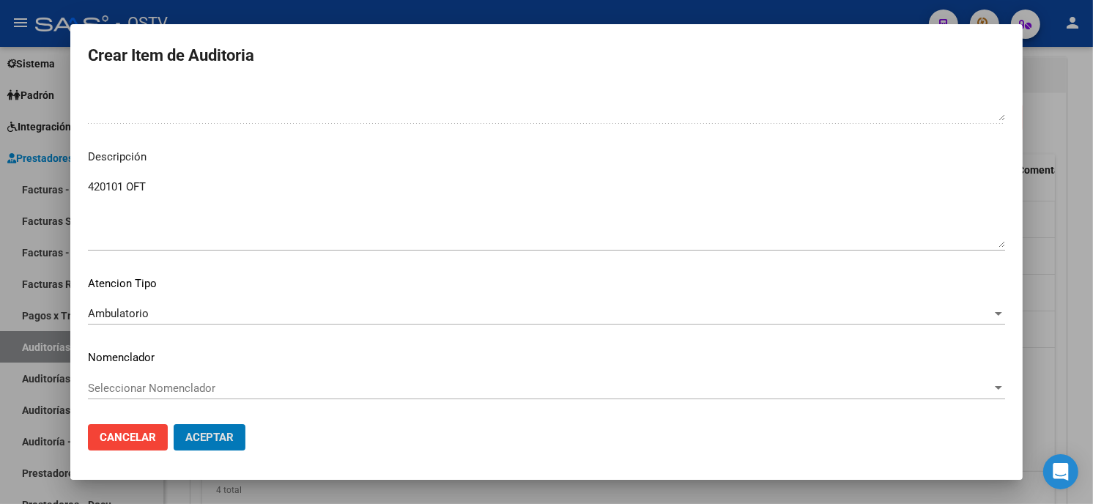
click at [174, 424] on button "Aceptar" at bounding box center [210, 437] width 72 height 26
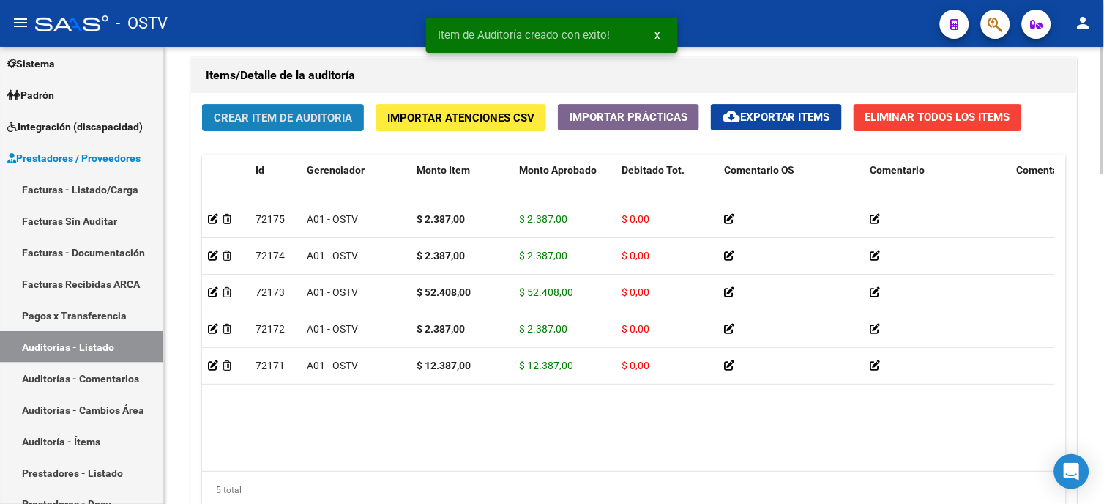
click at [305, 122] on span "Crear Item de Auditoria" at bounding box center [283, 117] width 138 height 13
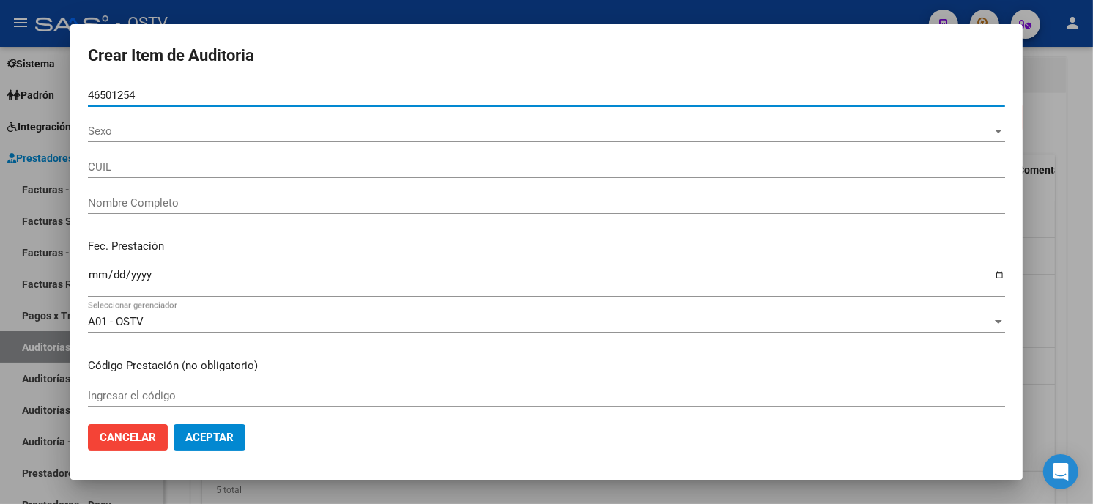
type input "46501254"
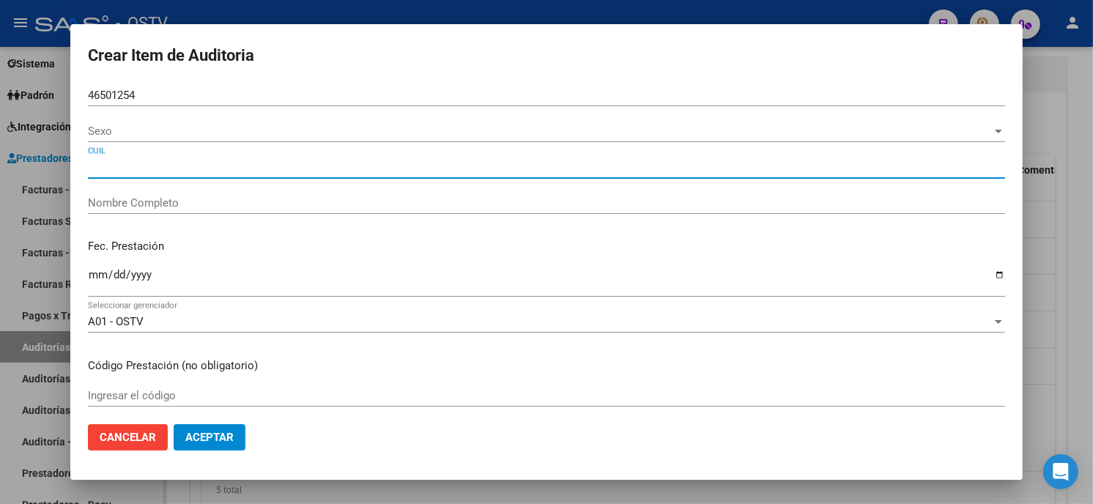
type input "[PERSON_NAME]"
type input "20465012545"
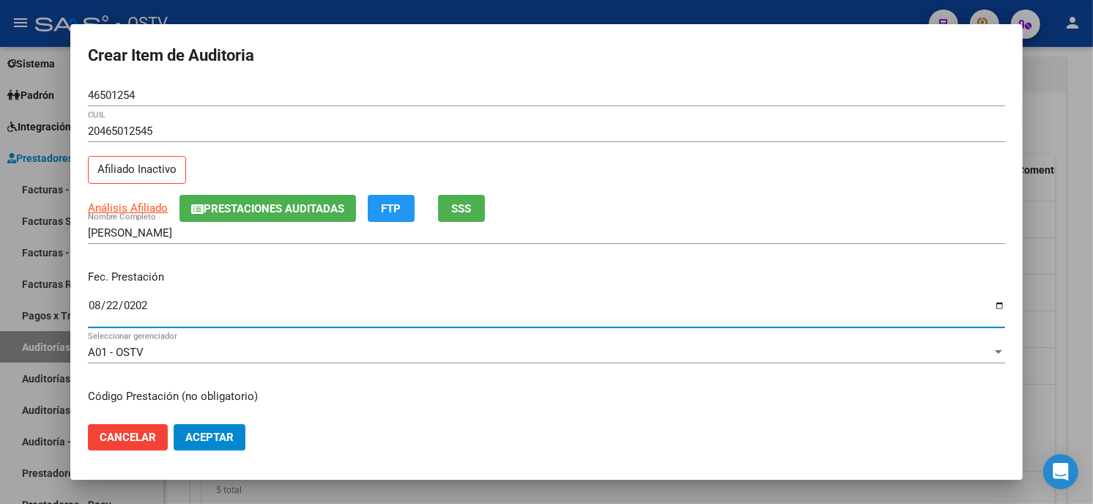
type input "[DATE]"
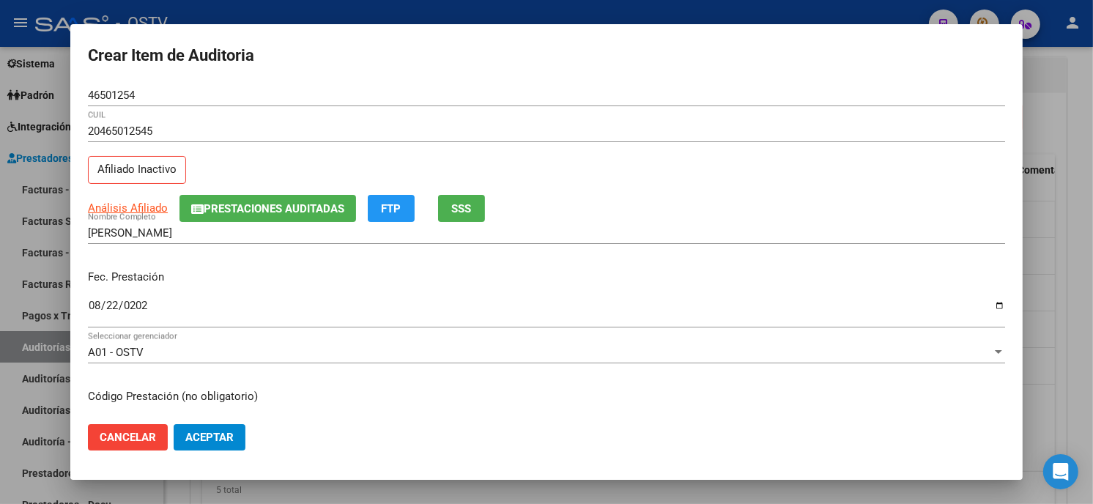
scroll to position [178, 0]
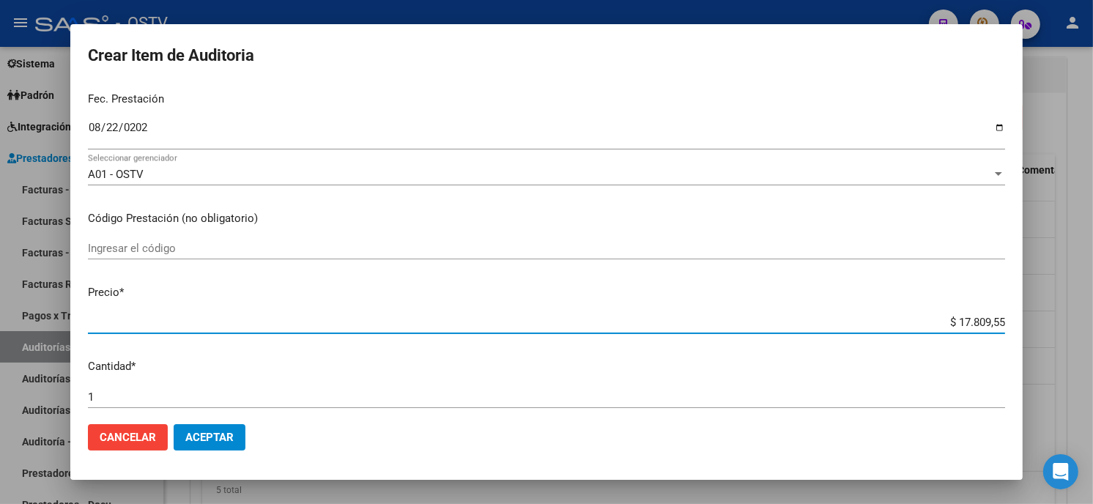
type input "$ 0,02"
type input "$ 0,23"
type input "$ 2,38"
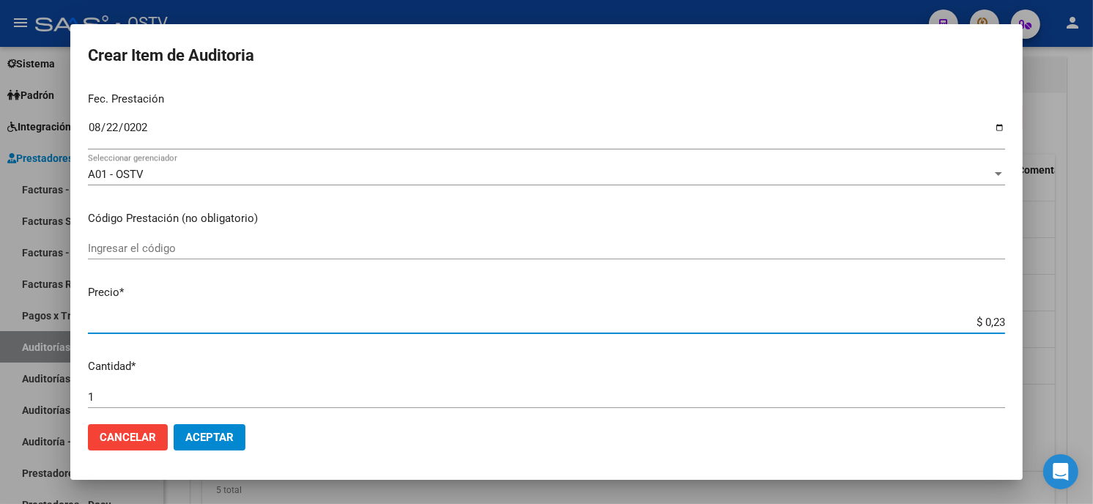
type input "$ 2,38"
type input "$ 23,87"
type input "$ 238,70"
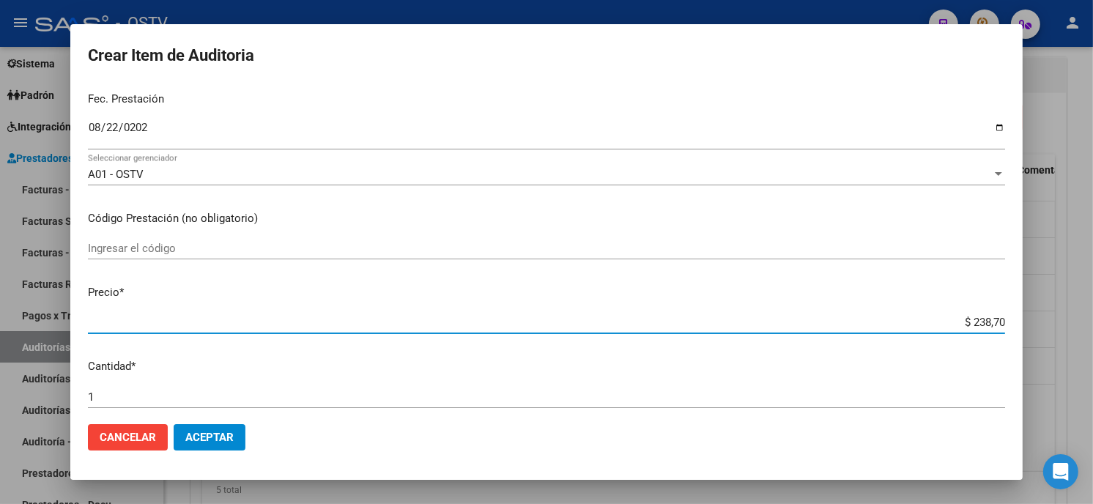
type input "$ 2.387,00"
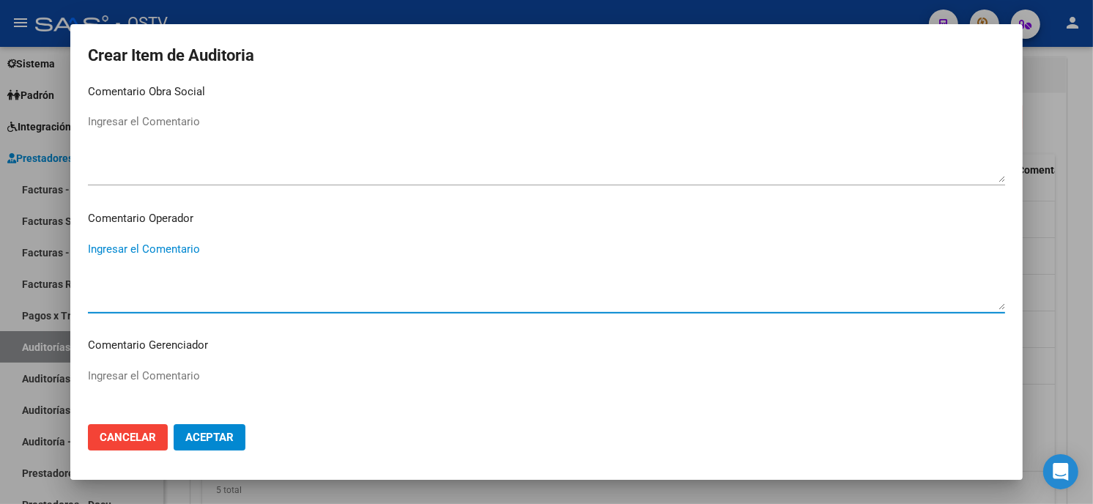
scroll to position [929, 0]
type textarea "420101 OFT"
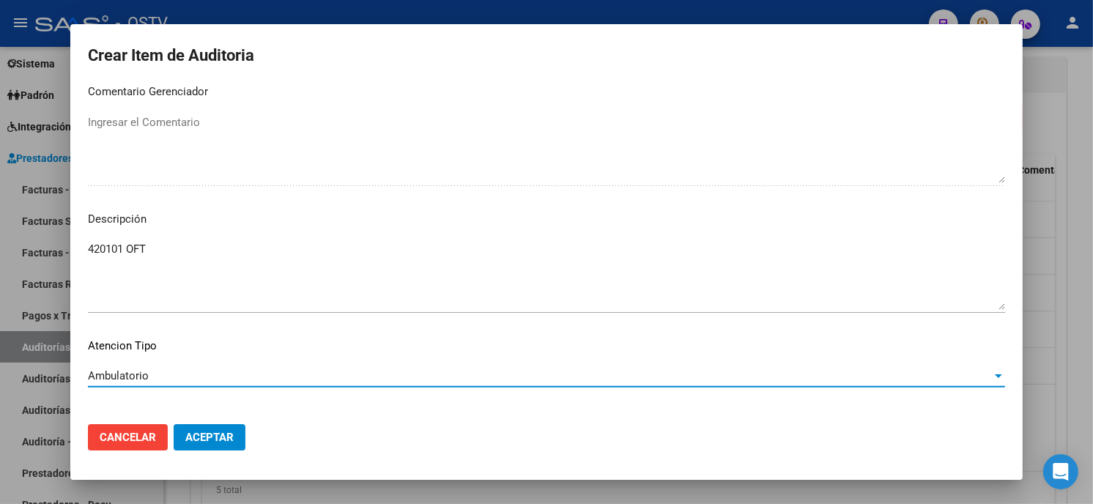
scroll to position [991, 0]
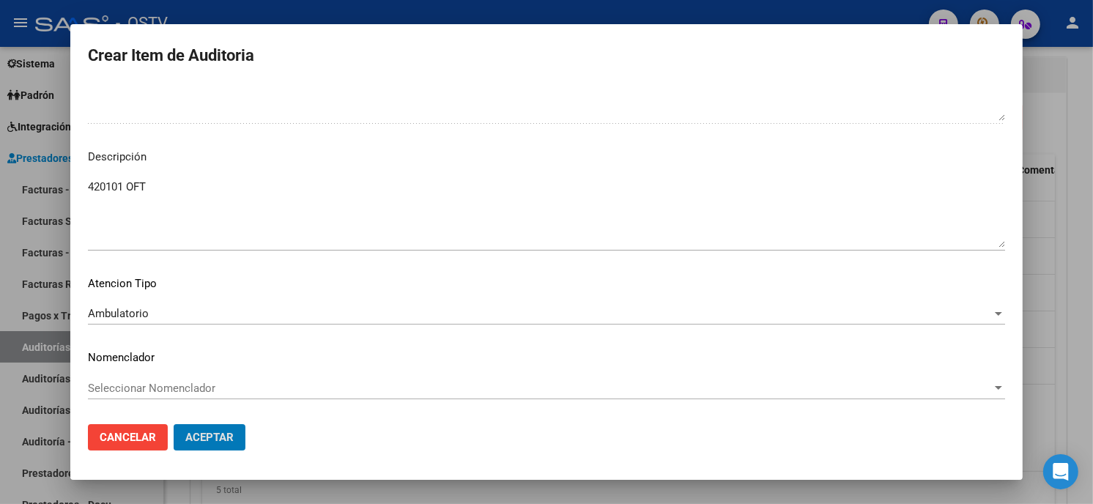
click at [174, 424] on button "Aceptar" at bounding box center [210, 437] width 72 height 26
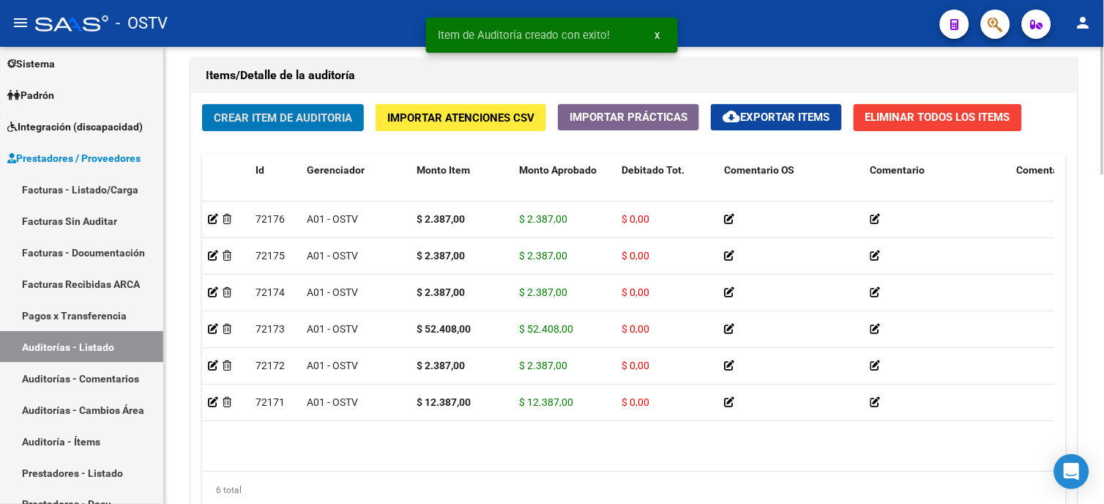
click at [351, 114] on span "Crear Item de Auditoria" at bounding box center [283, 117] width 138 height 13
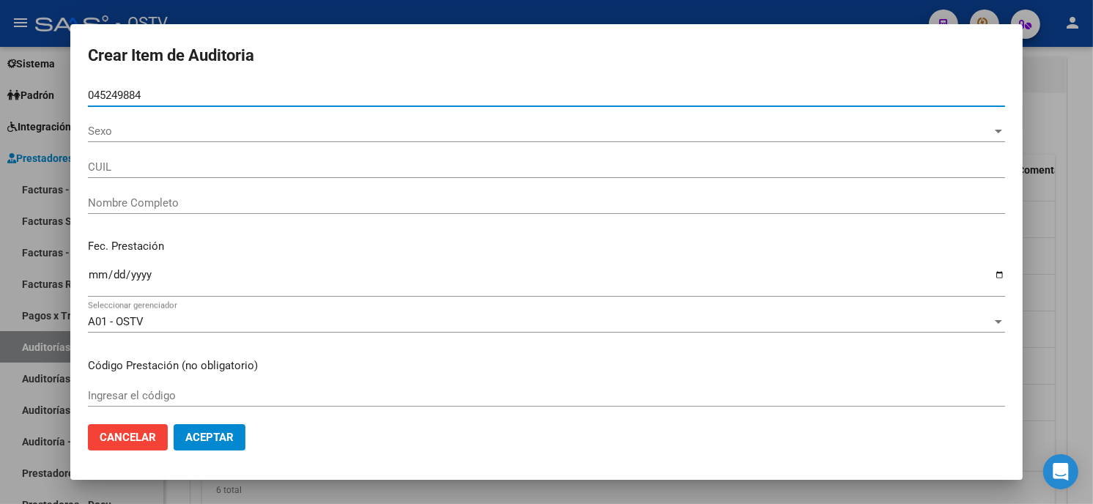
type input "04524988"
type input "20045249884"
type input "MANCINI CARLOS ALBERTO"
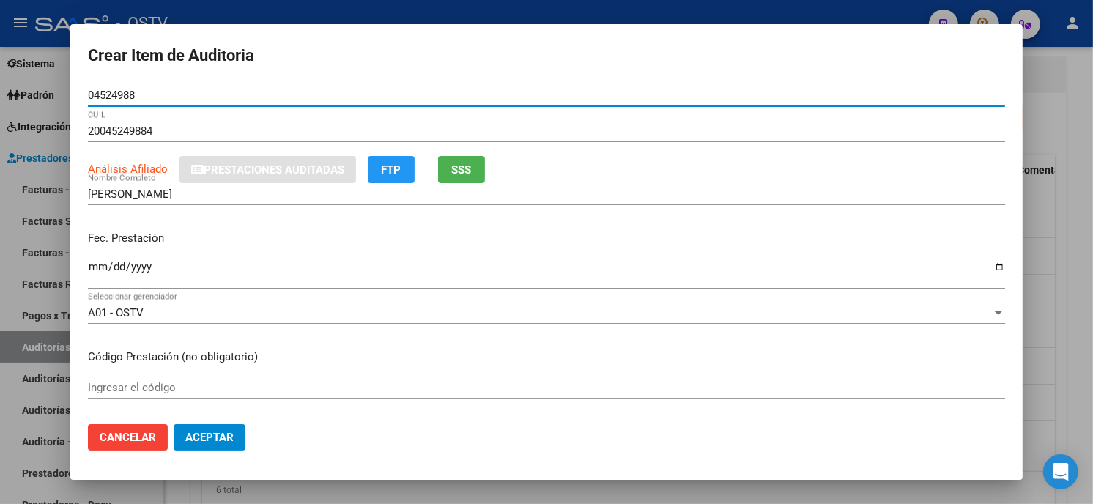
type input "04524988"
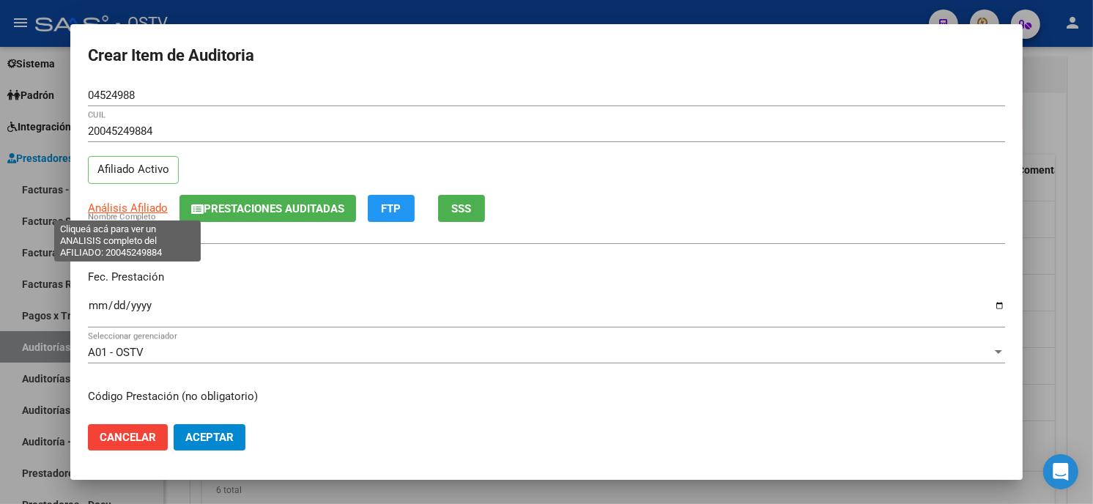
click at [101, 205] on span "Análisis Afiliado" at bounding box center [128, 207] width 80 height 13
type textarea "20045249884"
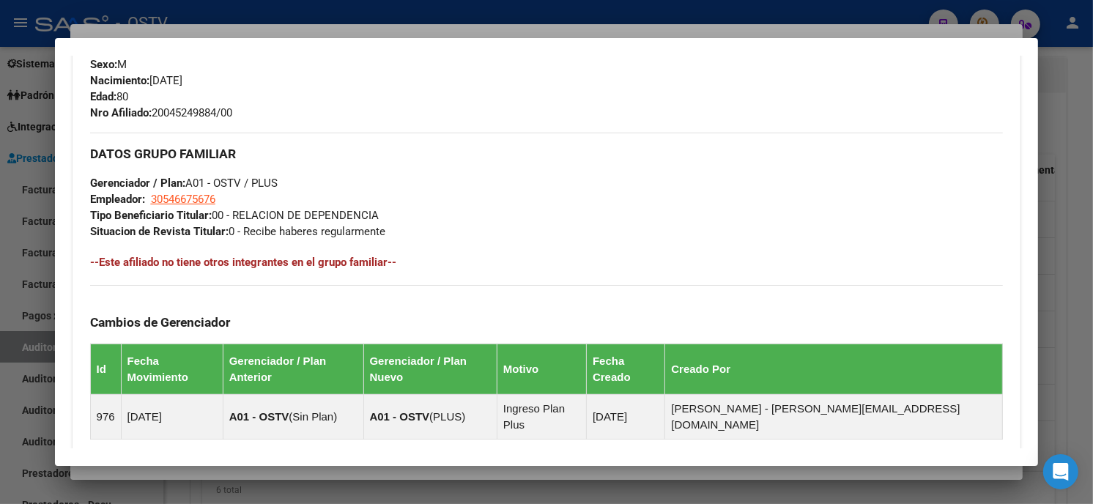
scroll to position [606, 0]
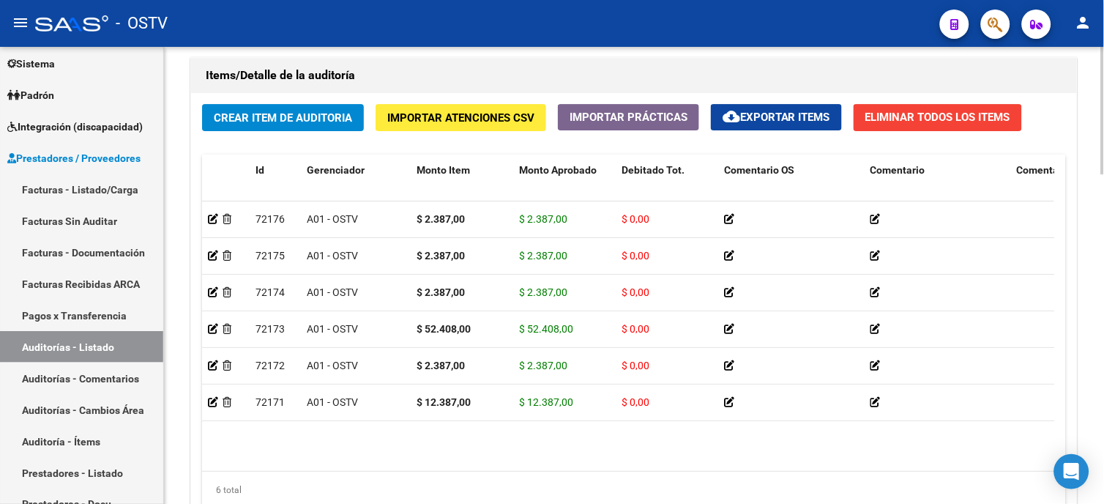
click at [1077, 188] on div "Crear Item de Auditoria Importar Atenciones CSV Importar Prácticas cloud_downlo…" at bounding box center [634, 311] width 886 height 437
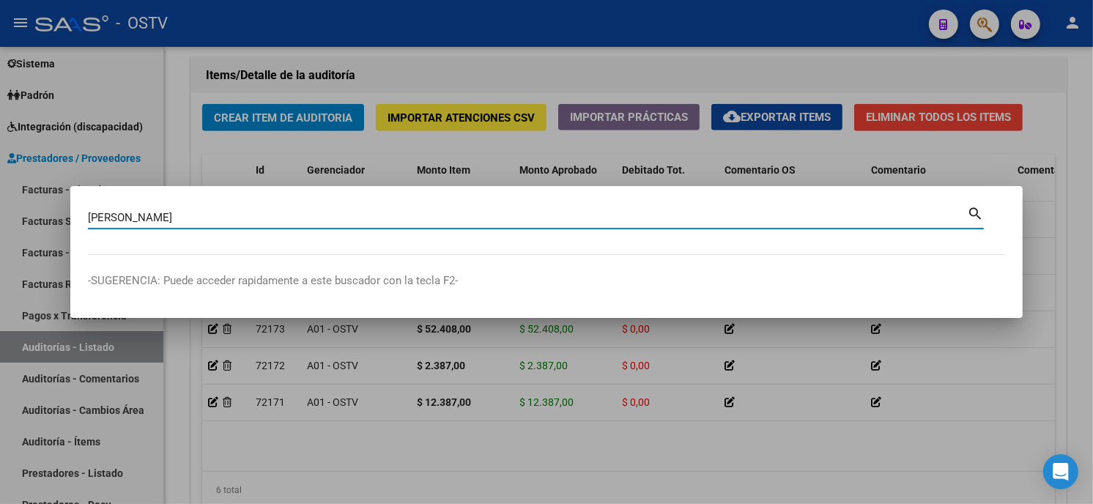
type input "perez herr"
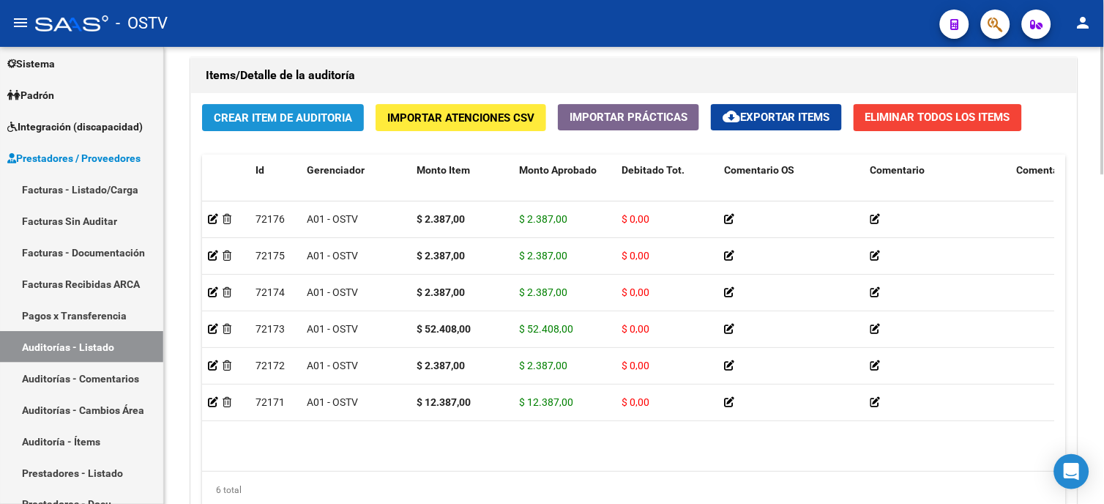
click at [303, 119] on span "Crear Item de Auditoria" at bounding box center [283, 117] width 138 height 13
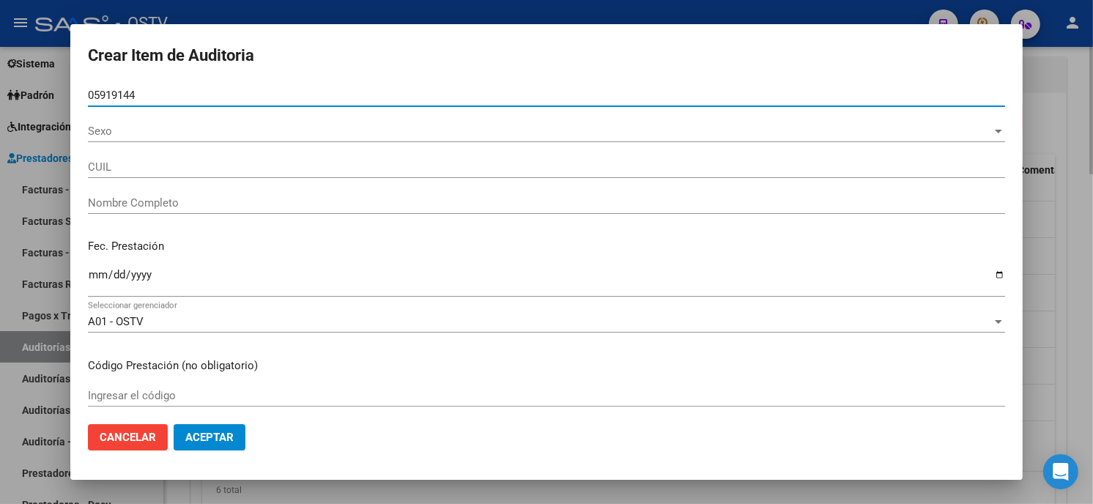
type input "05919144"
type input "27059191441"
type input "PEREZ HERRADA ANA MARIA"
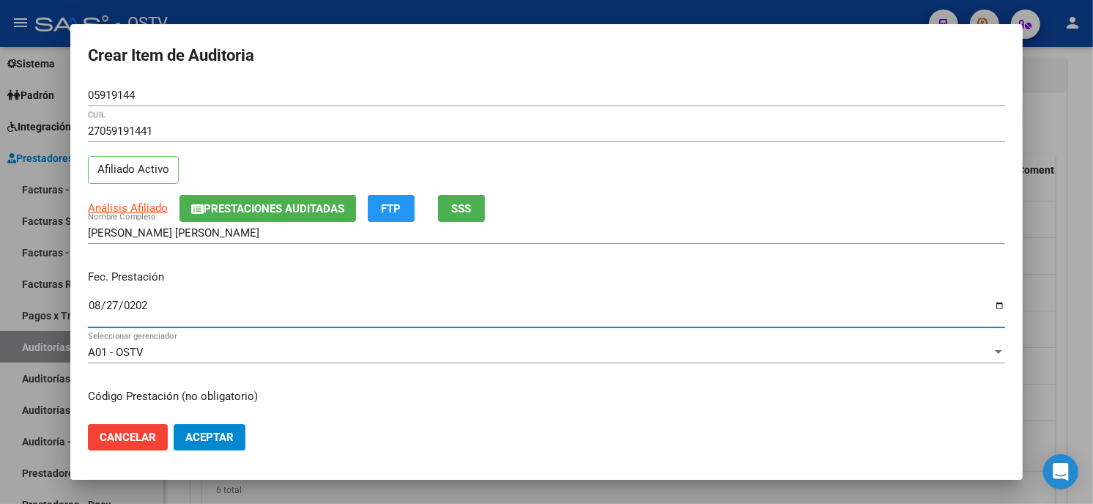
type input "2025-08-27"
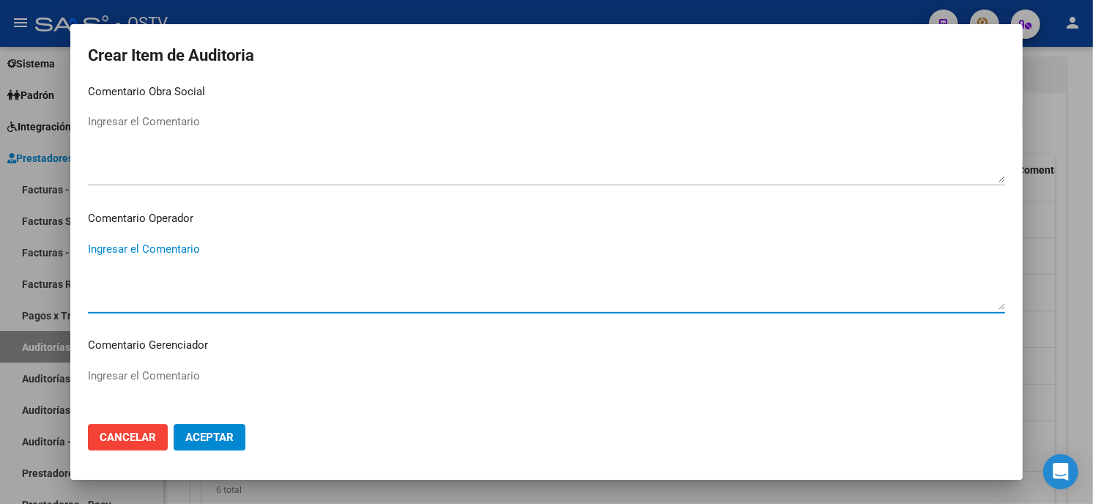
scroll to position [929, 0]
type textarea "420101 OFT"
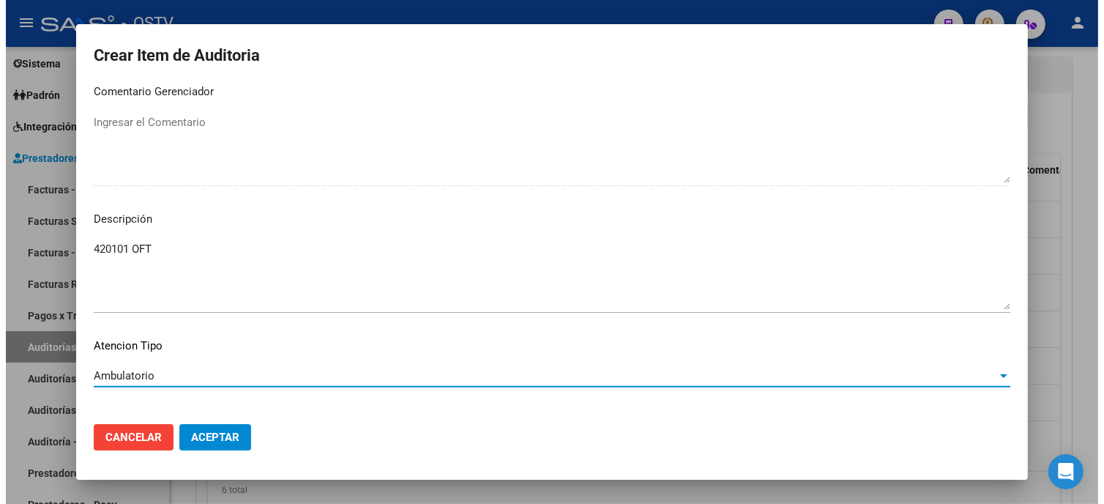
scroll to position [991, 0]
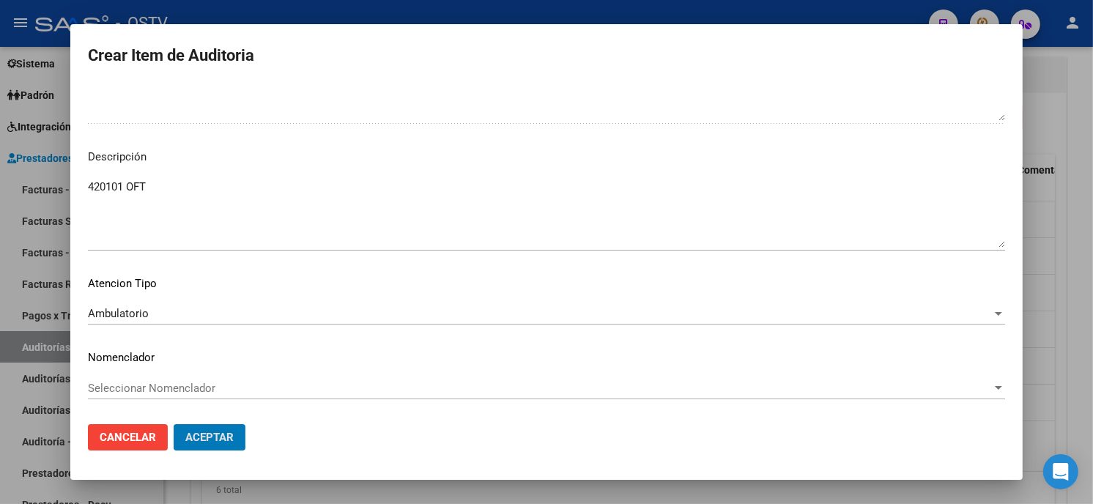
click at [174, 424] on button "Aceptar" at bounding box center [210, 437] width 72 height 26
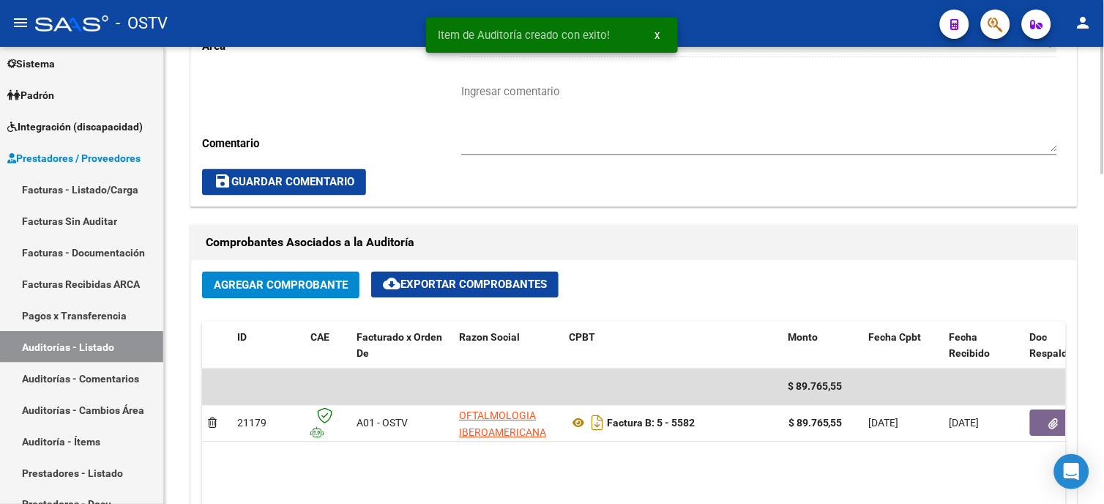
scroll to position [407, 0]
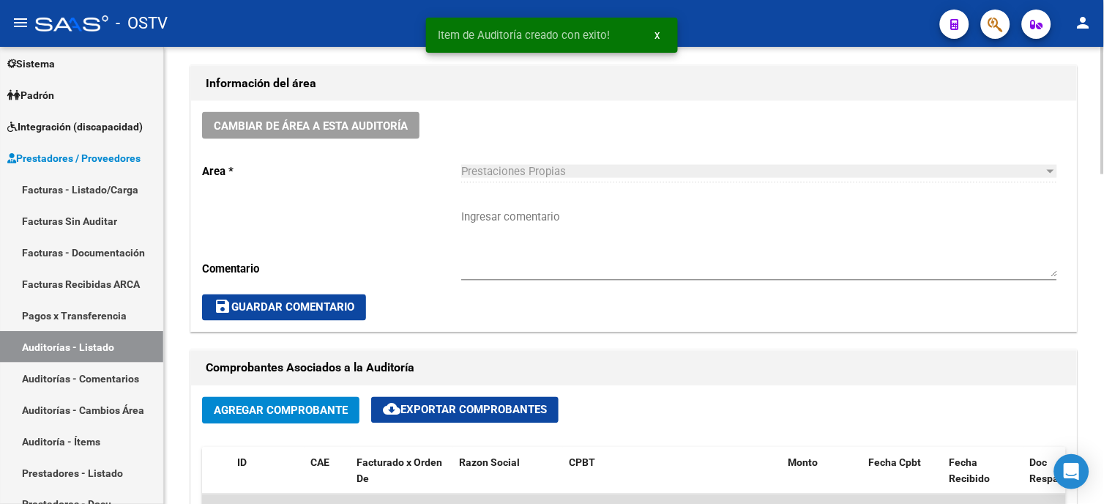
click at [501, 202] on div "Ingresar comentario" at bounding box center [759, 238] width 596 height 84
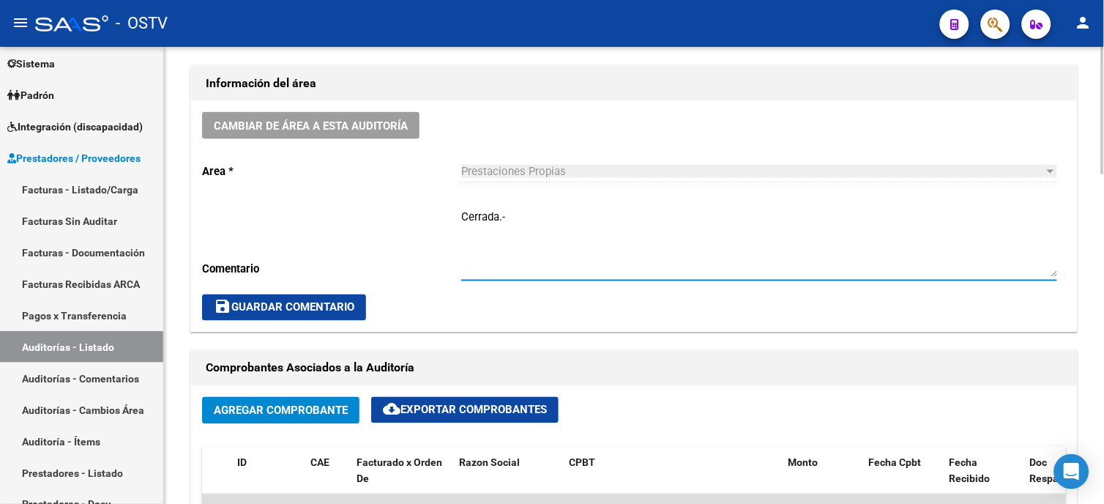
type textarea "Cerrada.-"
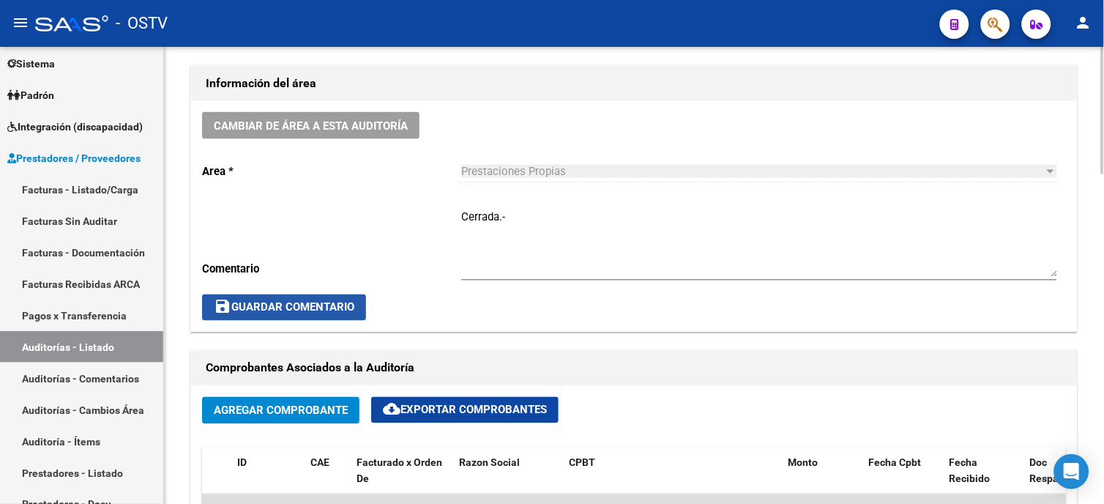
click at [289, 300] on button "save Guardar Comentario" at bounding box center [284, 307] width 164 height 26
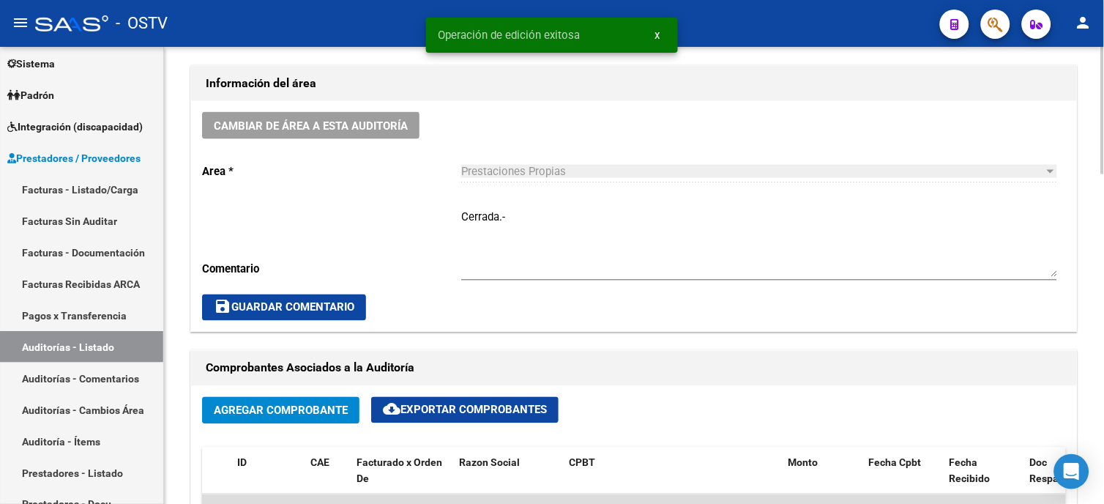
click at [354, 300] on button "save Guardar Comentario" at bounding box center [284, 307] width 164 height 26
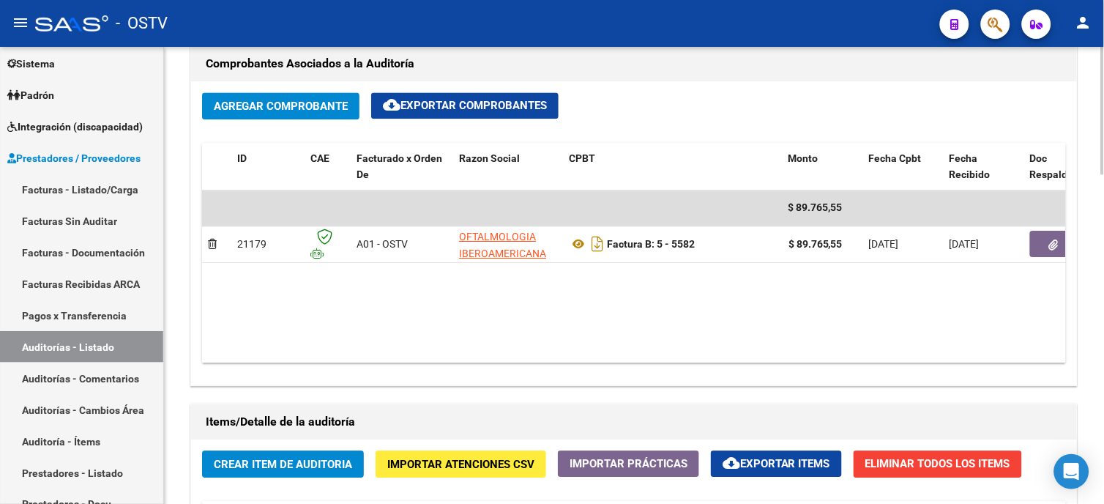
scroll to position [733, 0]
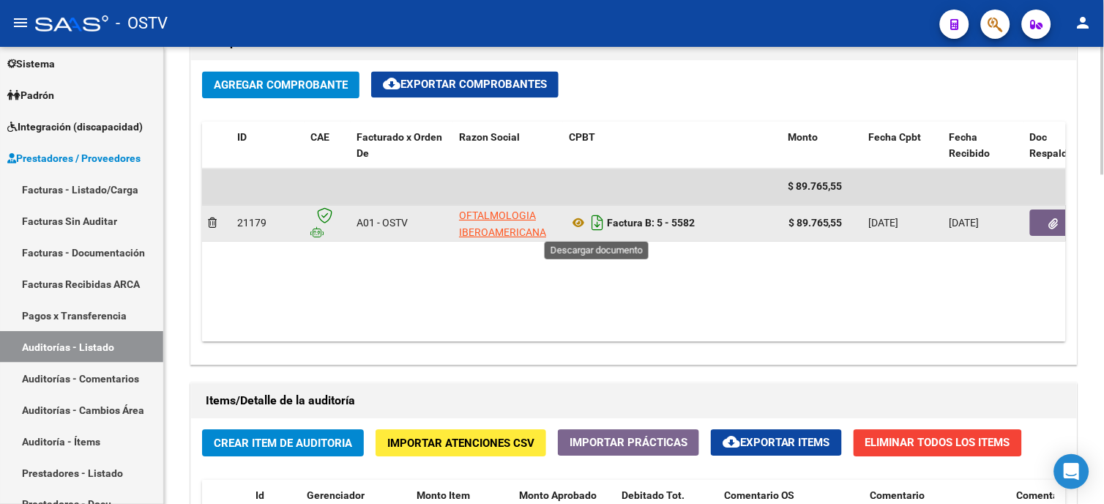
click at [604, 226] on icon "Descargar documento" at bounding box center [597, 222] width 19 height 23
drag, startPoint x: 799, startPoint y: 224, endPoint x: 850, endPoint y: 225, distance: 51.3
click at [850, 225] on div "$ 89.765,55" at bounding box center [823, 223] width 69 height 17
copy strong "89.765,55"
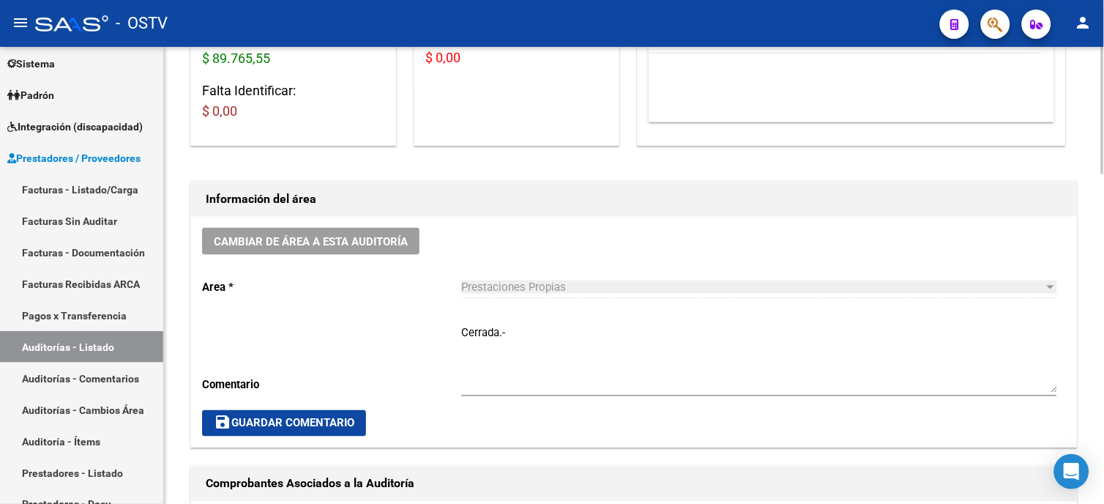
scroll to position [326, 0]
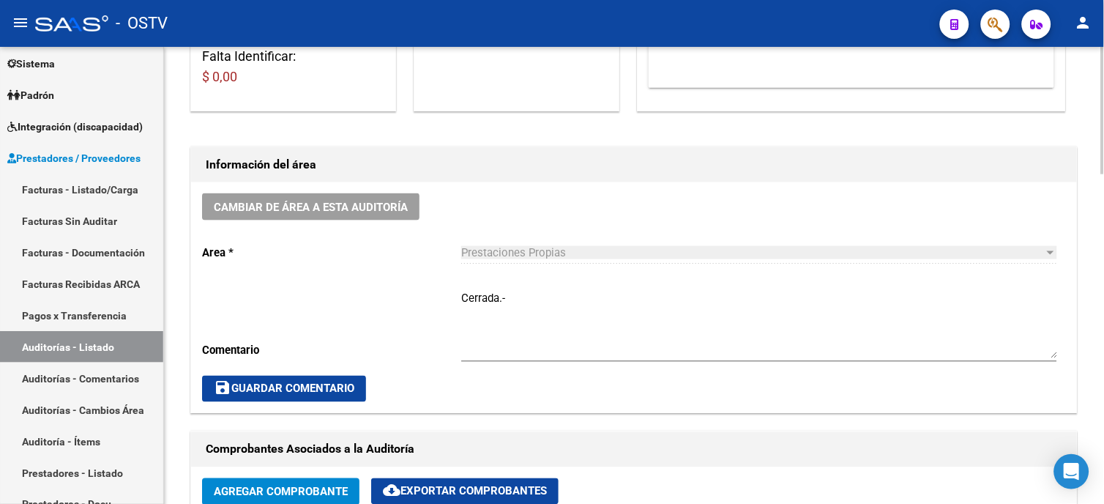
click at [302, 395] on span "save Guardar Comentario" at bounding box center [284, 388] width 141 height 13
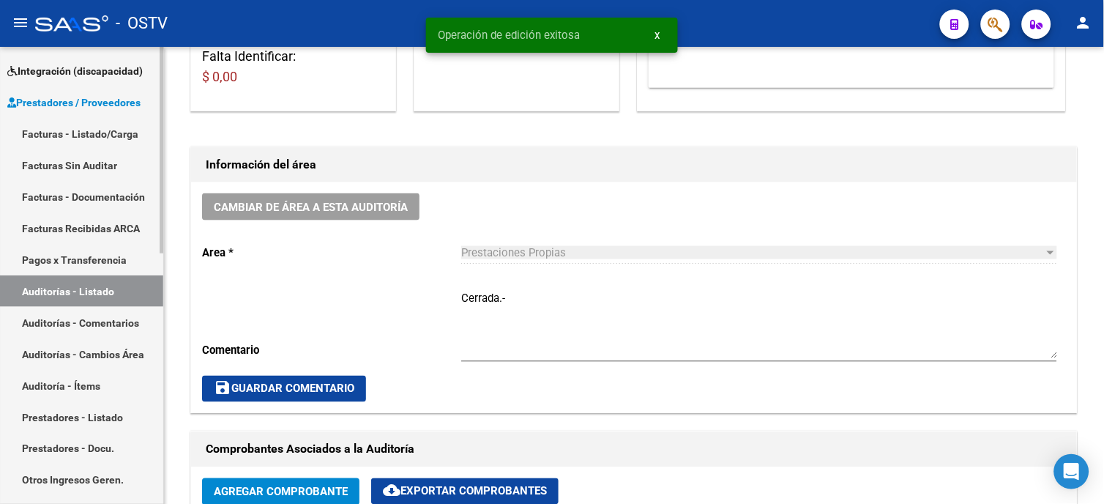
scroll to position [244, 0]
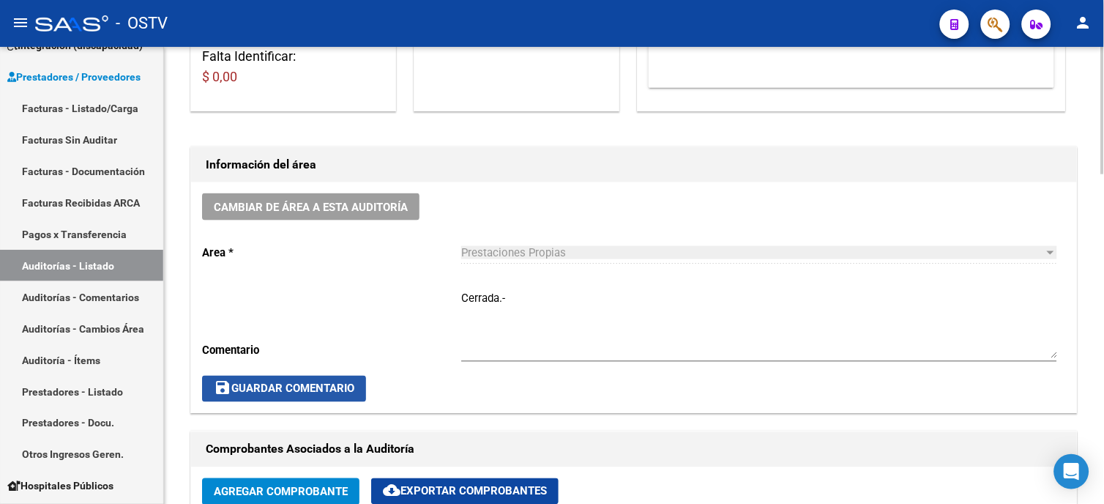
click at [284, 385] on span "save Guardar Comentario" at bounding box center [284, 388] width 141 height 13
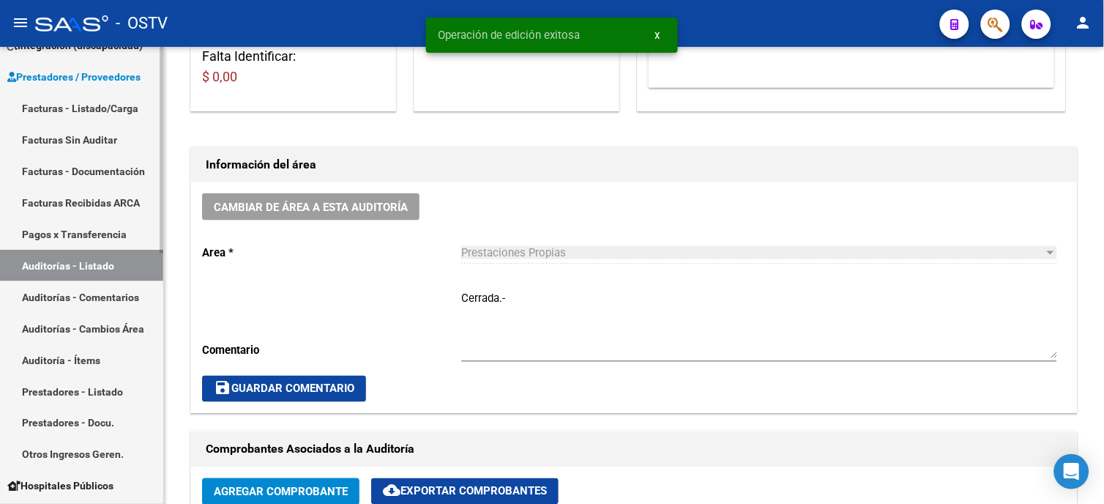
click at [40, 97] on link "Facturas - Listado/Carga" at bounding box center [81, 107] width 163 height 31
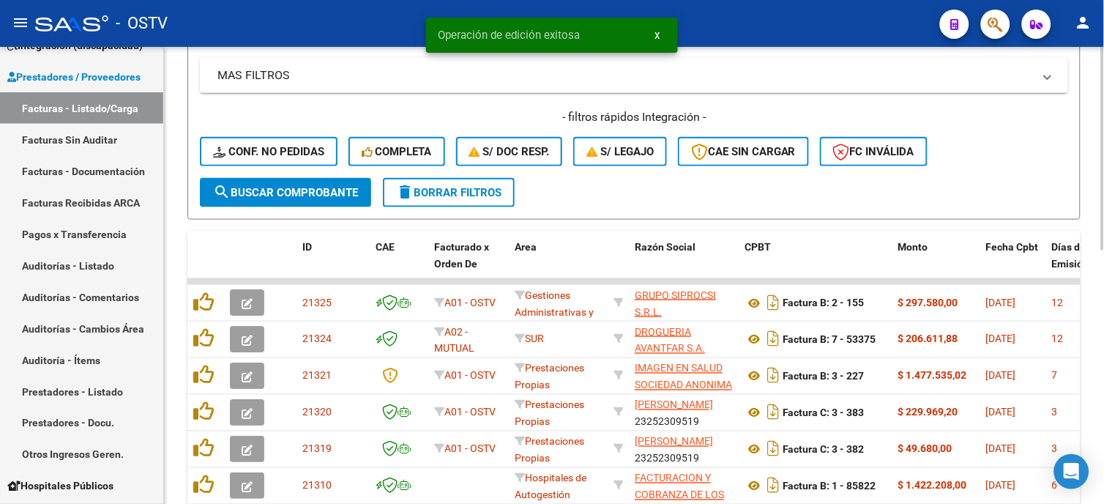
scroll to position [1, 0]
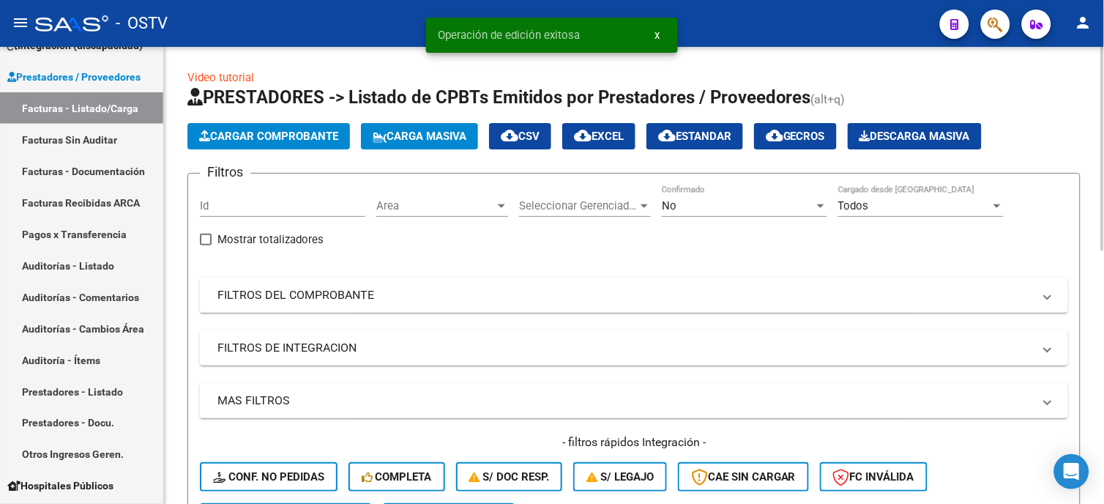
drag, startPoint x: 305, startPoint y: 302, endPoint x: 628, endPoint y: 371, distance: 330.9
click at [305, 302] on mat-panel-title "FILTROS DEL COMPROBANTE" at bounding box center [625, 295] width 816 height 16
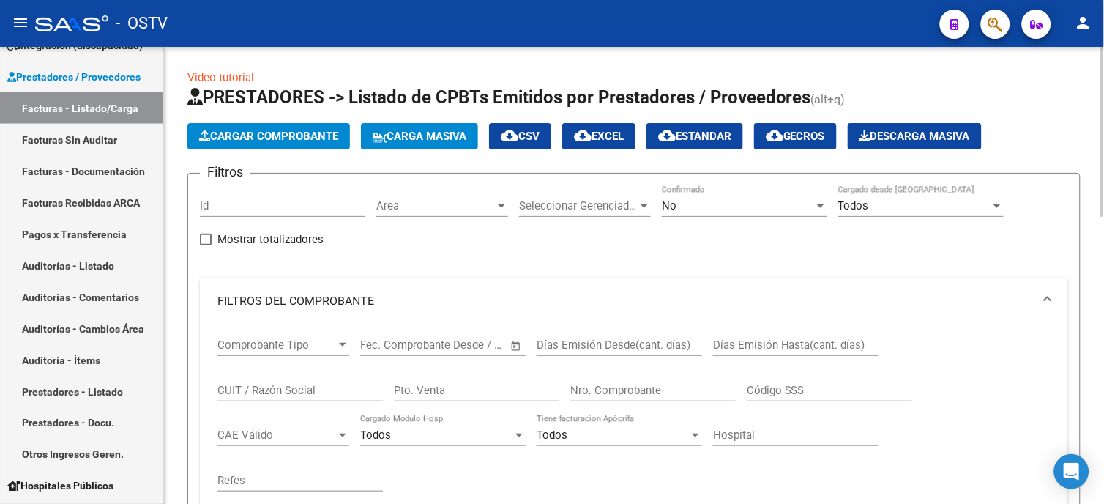
drag, startPoint x: 604, startPoint y: 389, endPoint x: 584, endPoint y: 361, distance: 34.1
click at [606, 389] on input "Nro. Comprobante" at bounding box center [652, 390] width 165 height 13
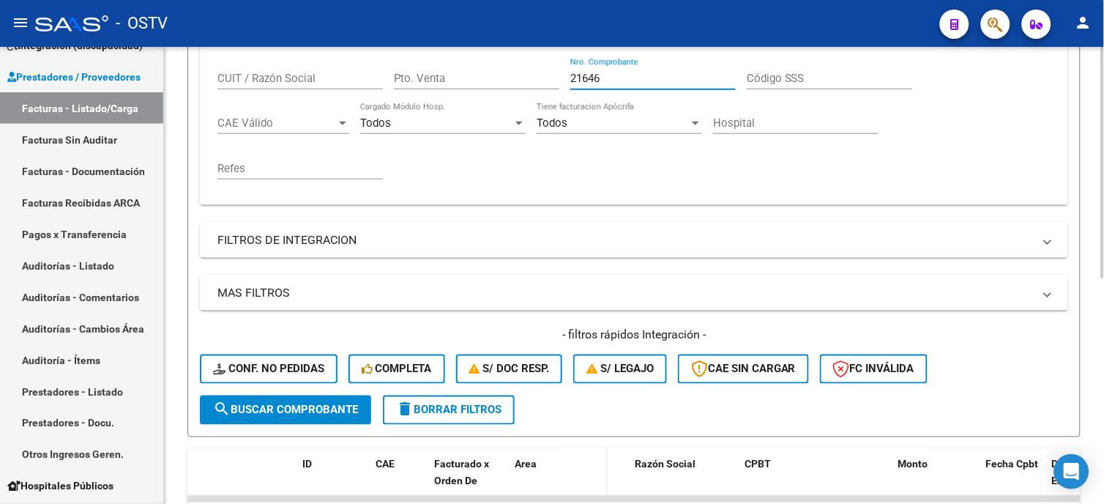
scroll to position [407, 0]
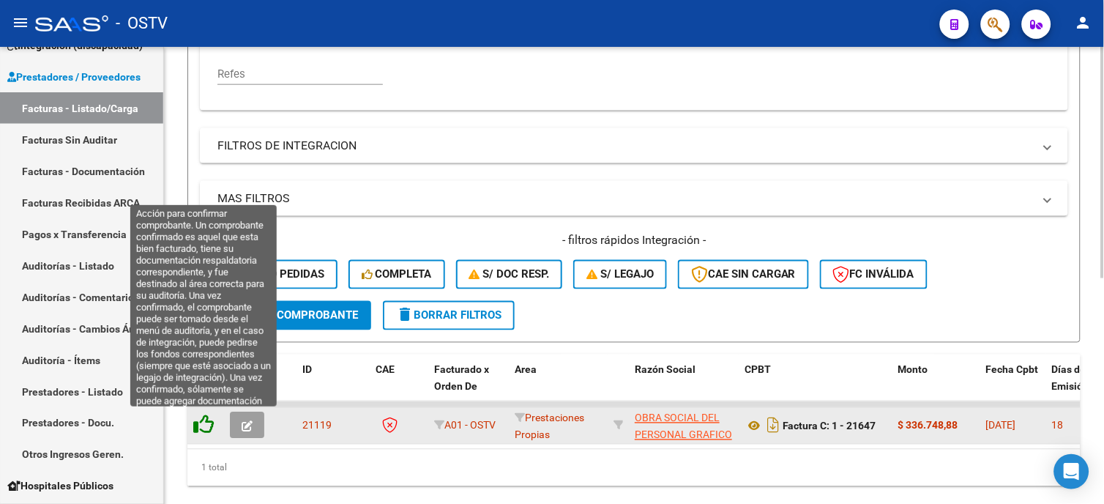
type input "21646"
click at [204, 428] on icon at bounding box center [203, 424] width 21 height 21
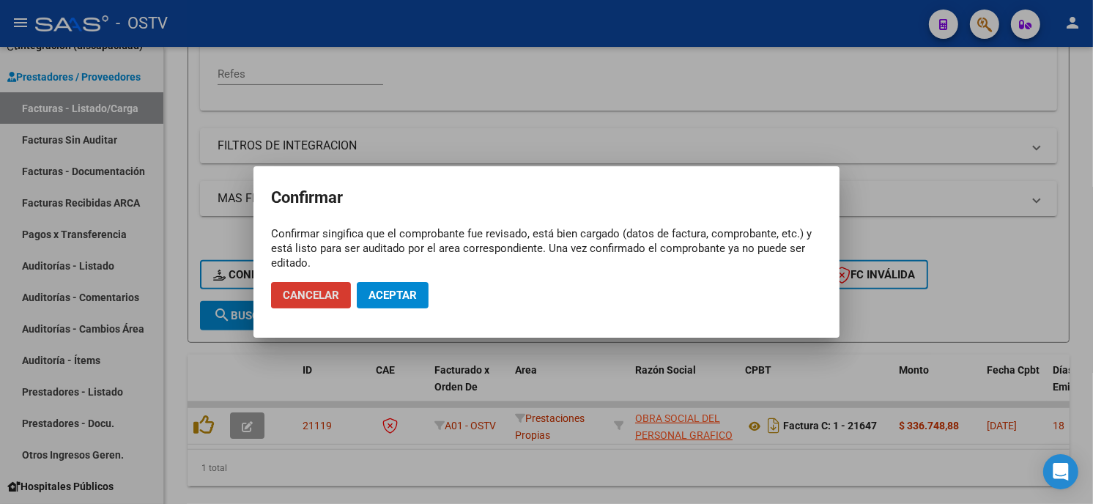
click at [391, 284] on button "Aceptar" at bounding box center [393, 295] width 72 height 26
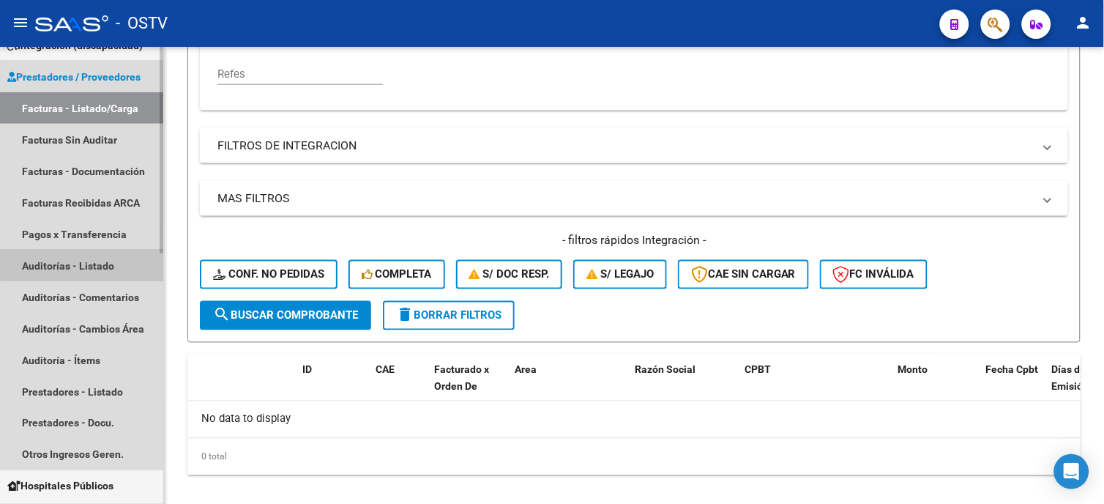
click at [92, 259] on link "Auditorías - Listado" at bounding box center [81, 265] width 163 height 31
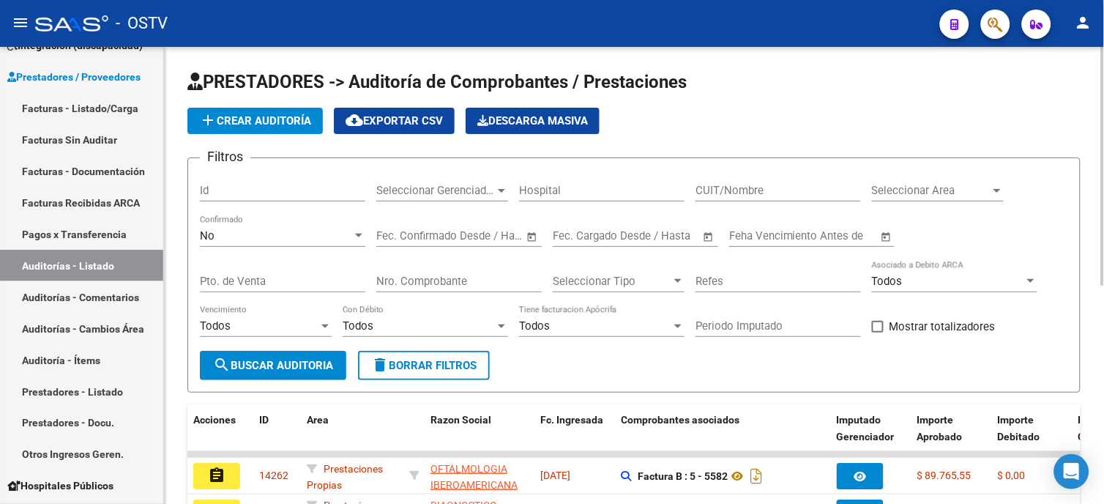
click at [250, 113] on button "add Crear Auditoría" at bounding box center [254, 121] width 135 height 26
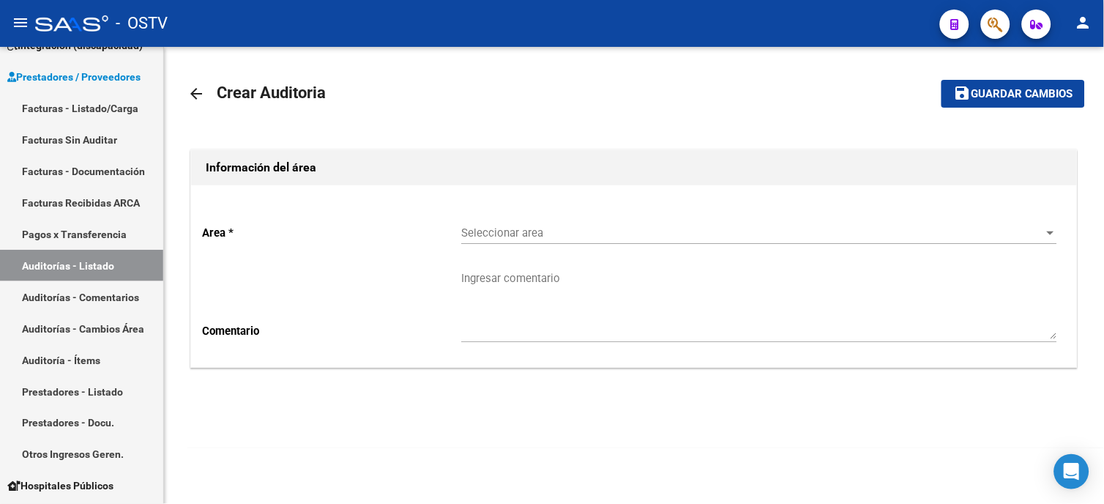
click at [542, 226] on span "Seleccionar area" at bounding box center [752, 232] width 583 height 13
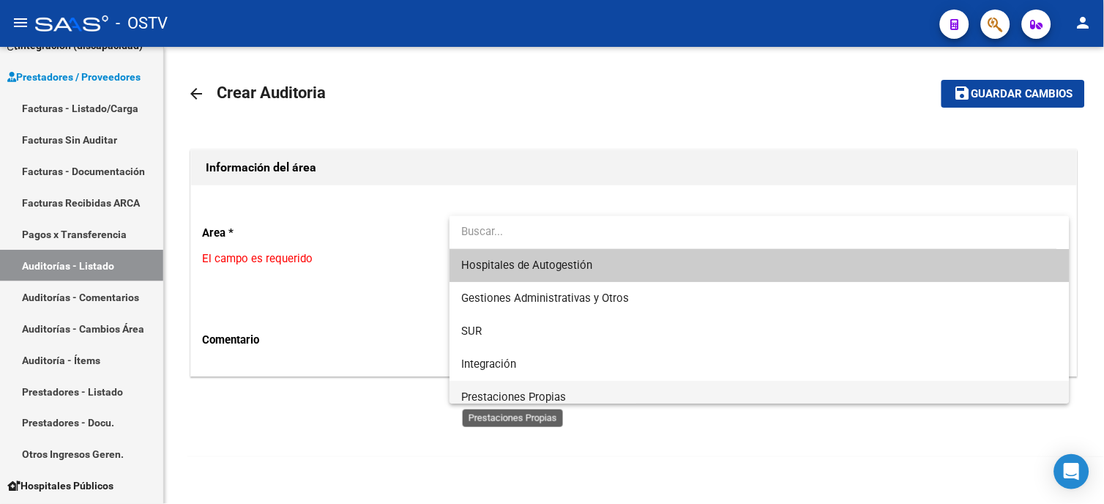
click at [514, 401] on span "Prestaciones Propias" at bounding box center [513, 396] width 105 height 13
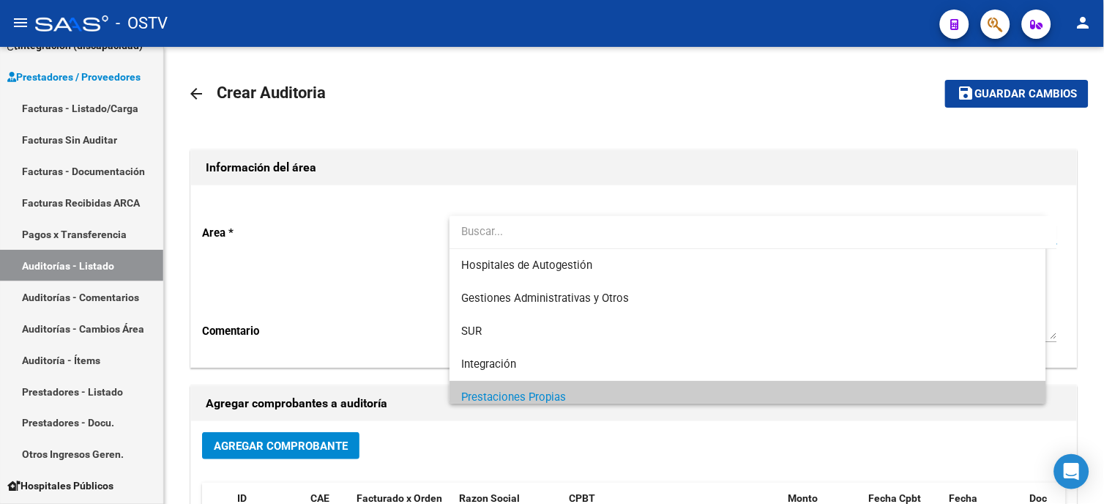
scroll to position [10, 0]
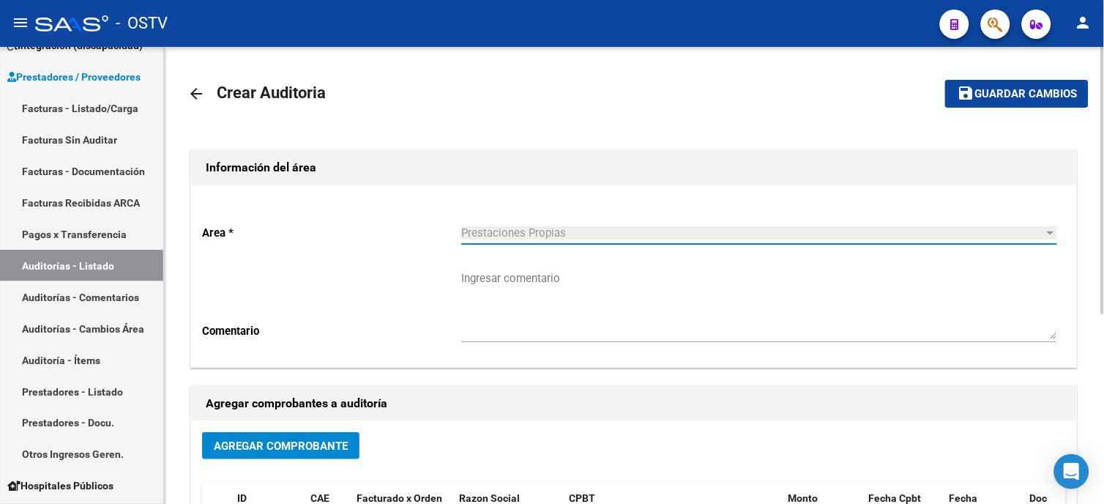
click at [320, 435] on button "Agregar Comprobante" at bounding box center [280, 445] width 157 height 27
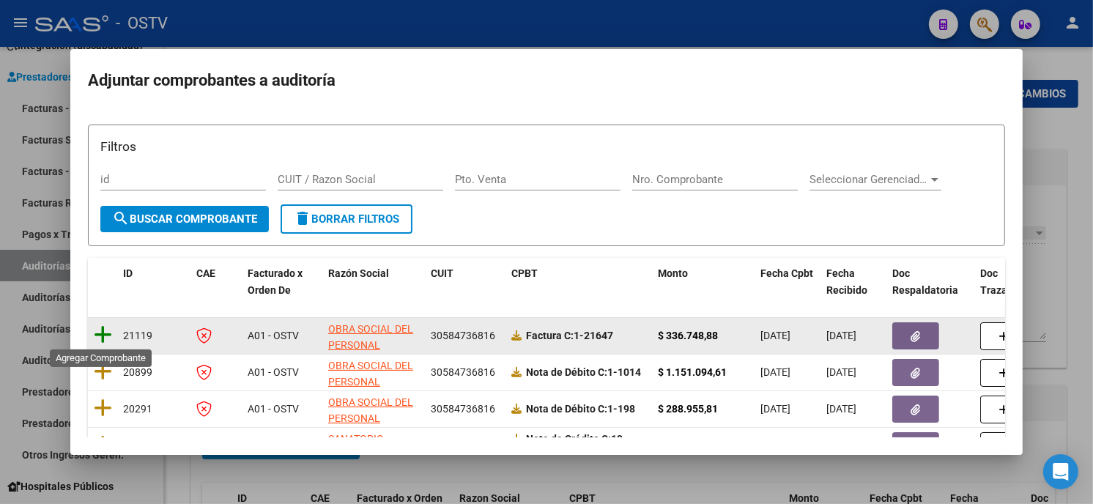
click at [103, 338] on icon at bounding box center [103, 334] width 18 height 21
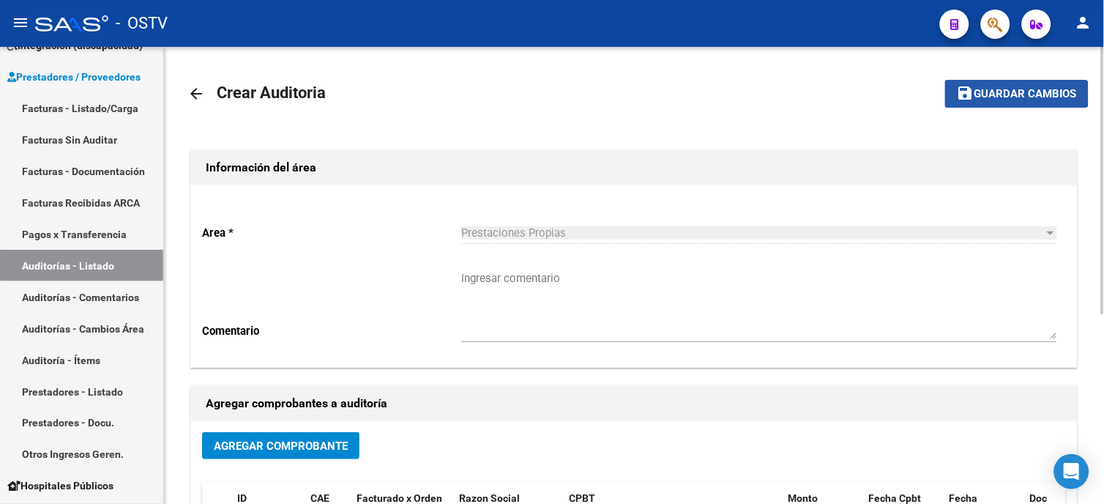
click at [989, 90] on span "Guardar cambios" at bounding box center [1026, 94] width 103 height 13
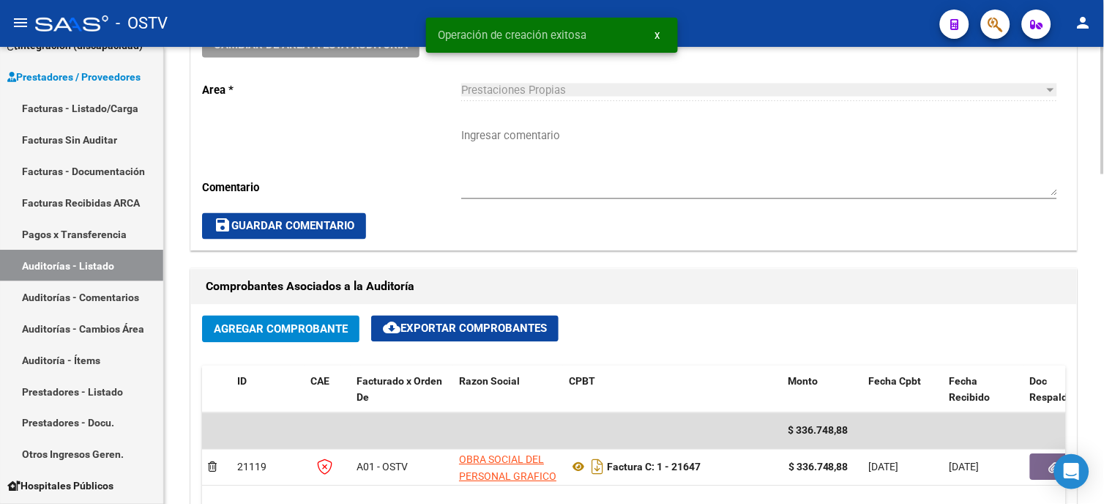
scroll to position [569, 0]
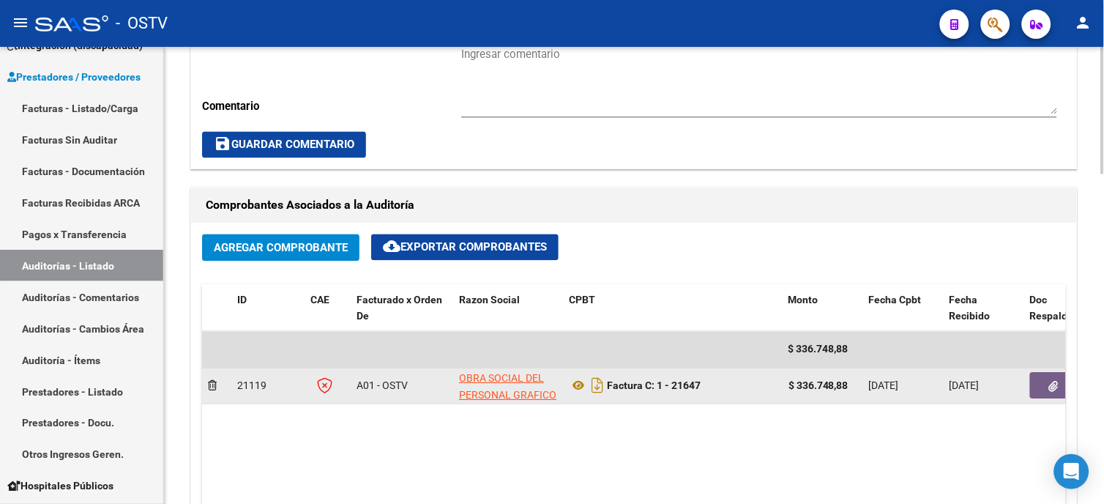
drag, startPoint x: 797, startPoint y: 383, endPoint x: 855, endPoint y: 381, distance: 58.6
click at [855, 381] on div "$ 336.748,88" at bounding box center [823, 386] width 69 height 17
copy strong "336.748,88"
click at [1049, 390] on icon "button" at bounding box center [1054, 387] width 10 height 11
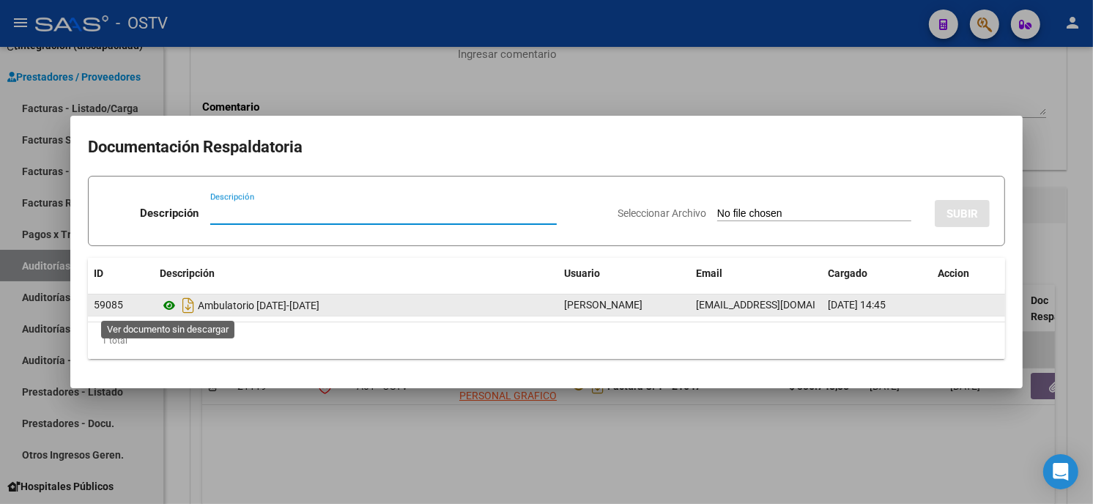
click at [171, 302] on icon at bounding box center [169, 306] width 19 height 18
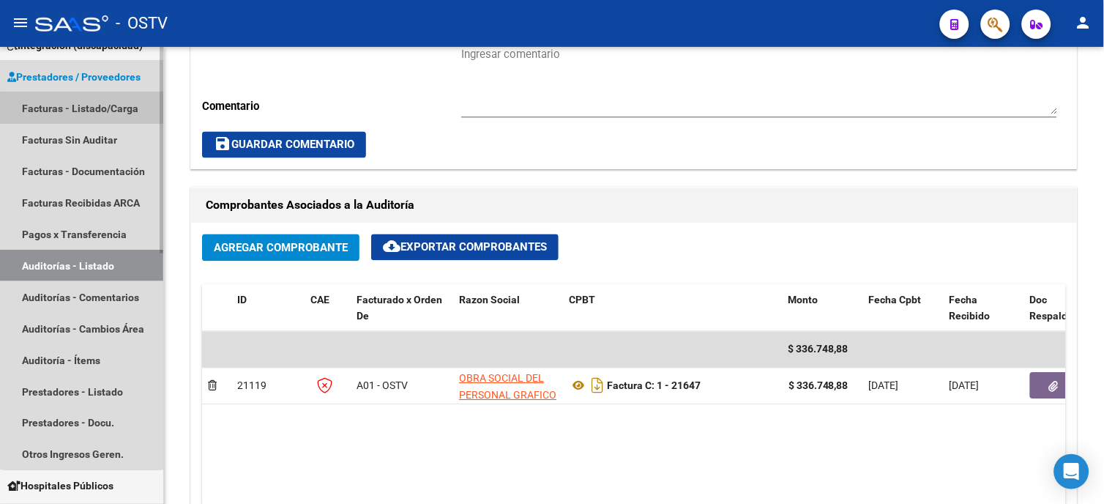
click at [82, 110] on link "Facturas - Listado/Carga" at bounding box center [81, 107] width 163 height 31
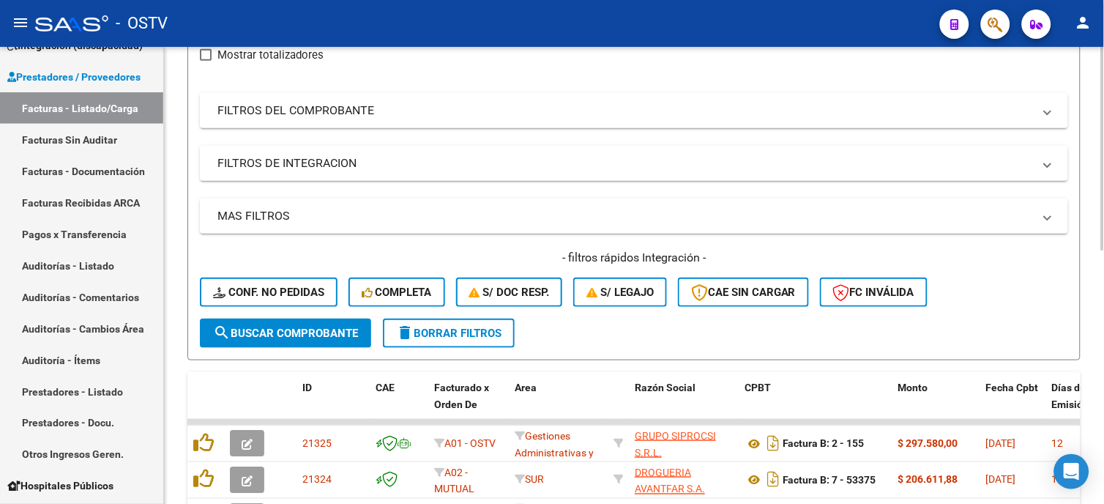
scroll to position [569, 0]
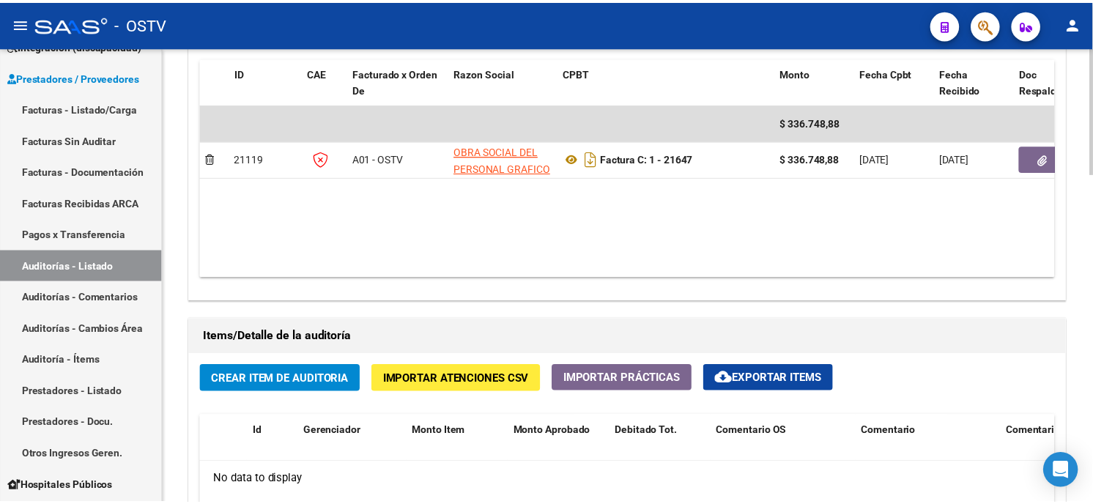
scroll to position [895, 0]
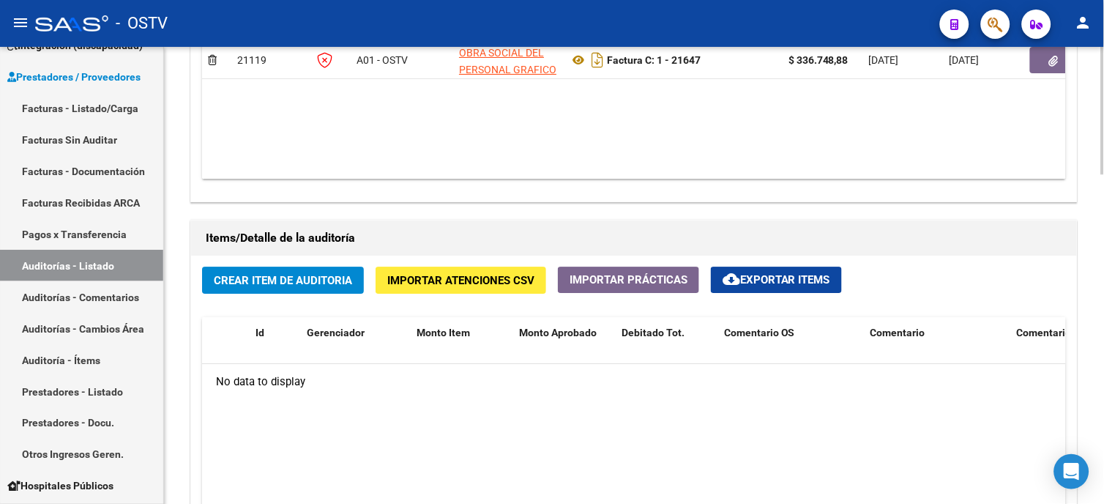
click at [318, 268] on button "Crear Item de Auditoria" at bounding box center [283, 280] width 162 height 27
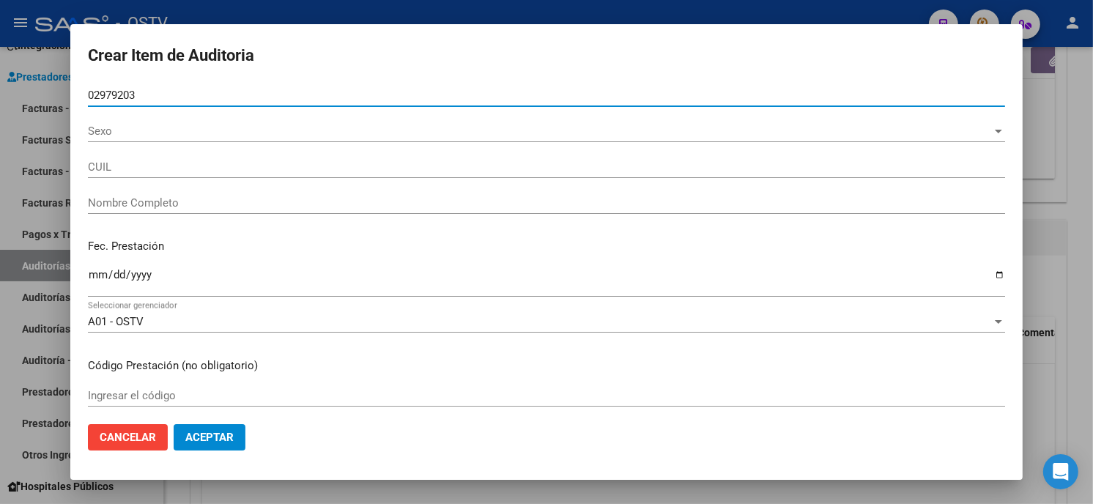
type input "02979203"
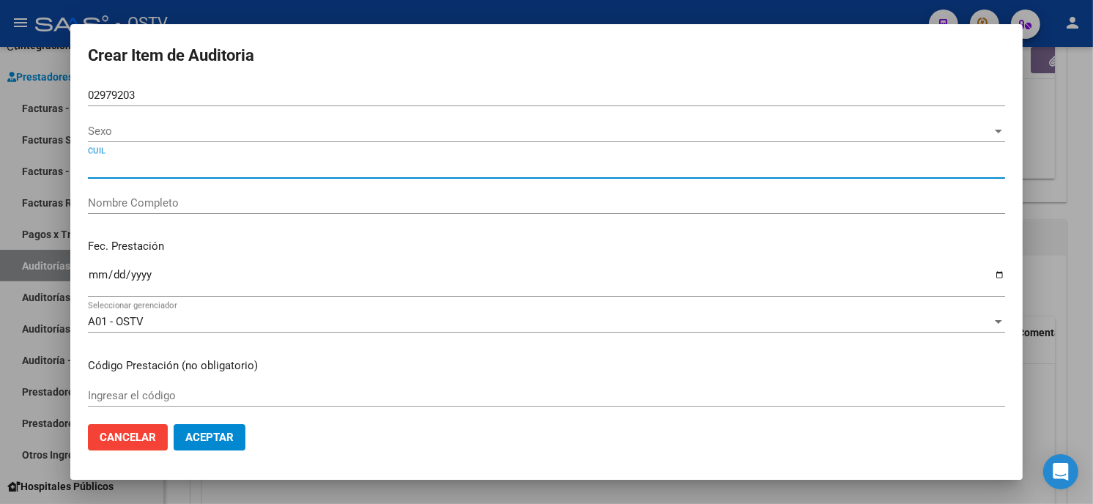
type input "27029792033"
type input "TORRES EULOGIA"
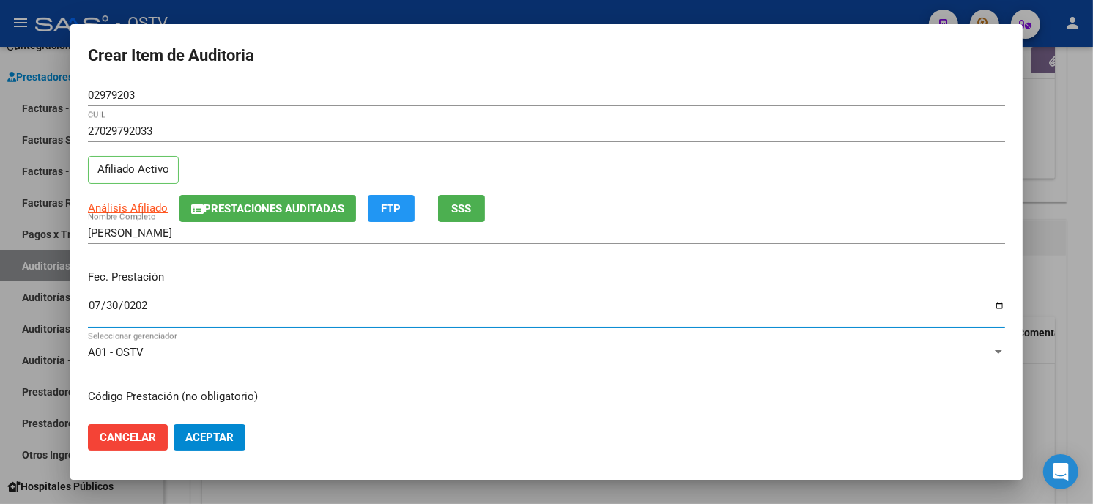
type input "2025-07-30"
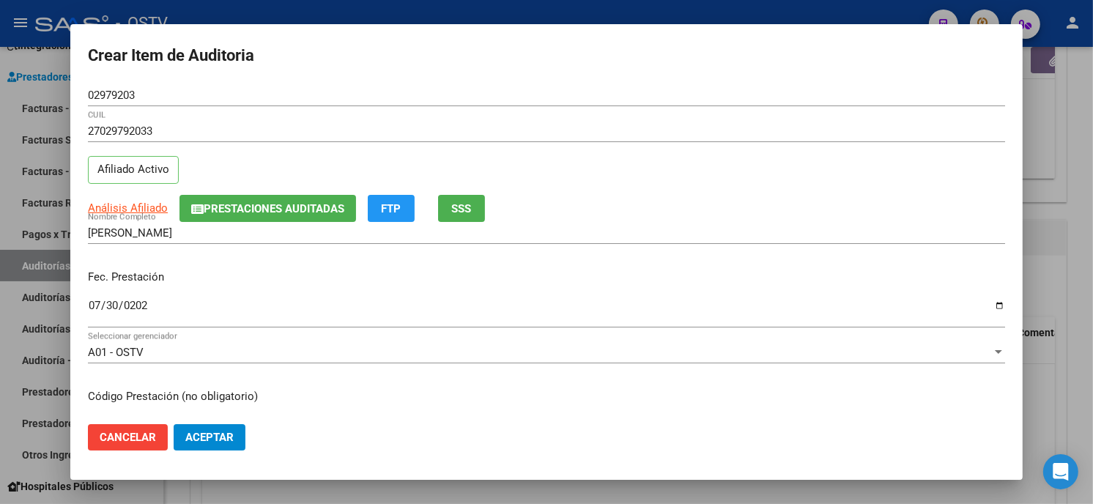
scroll to position [178, 0]
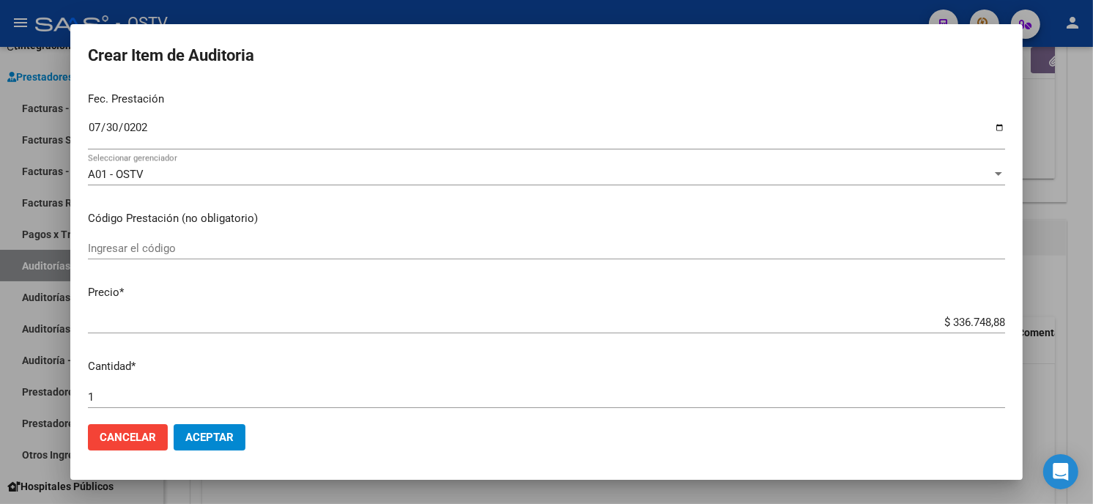
type input "$ 0,09"
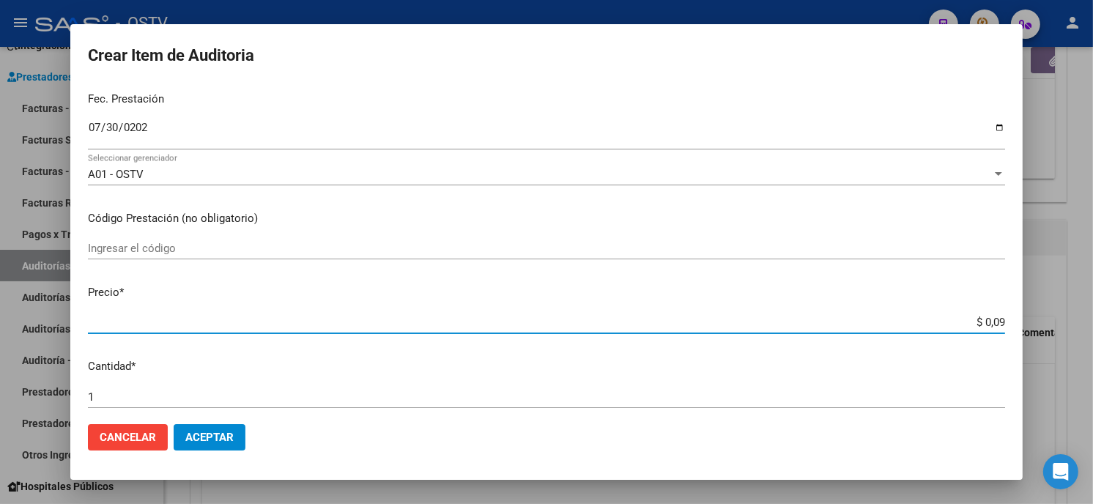
type input "$ 0,92"
type input "$ 9,28"
type input "$ 92,84"
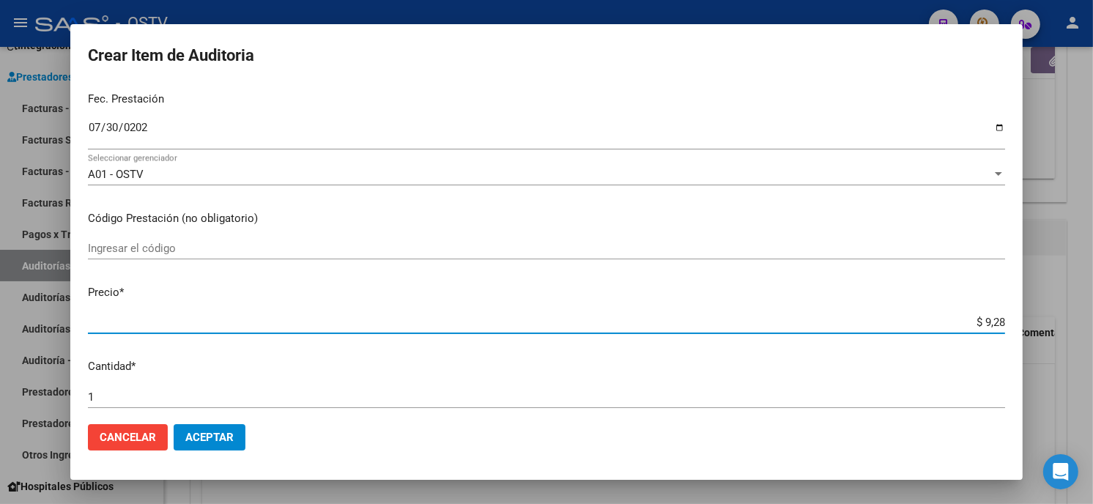
type input "$ 92,84"
type input "$ 928,41"
type input "$ 9.284,19"
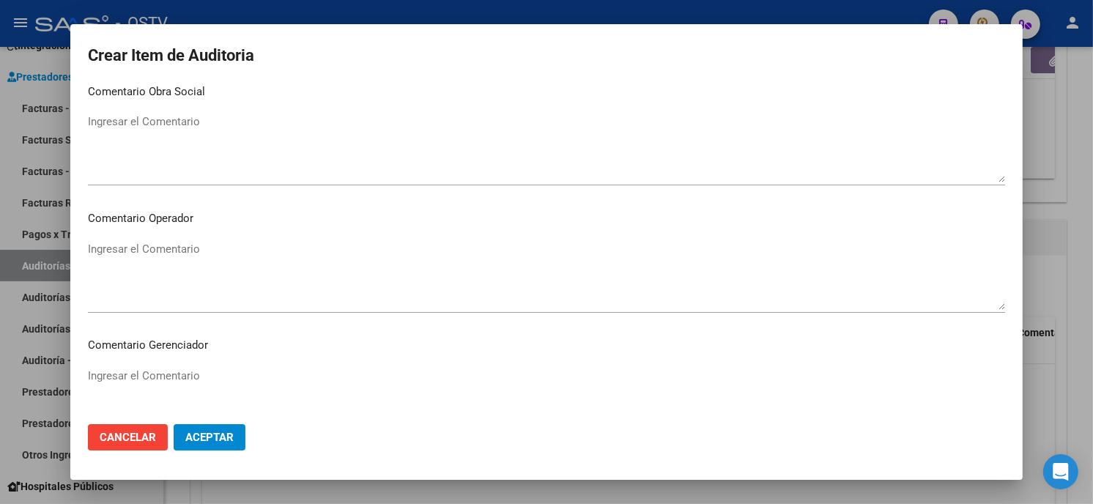
scroll to position [929, 0]
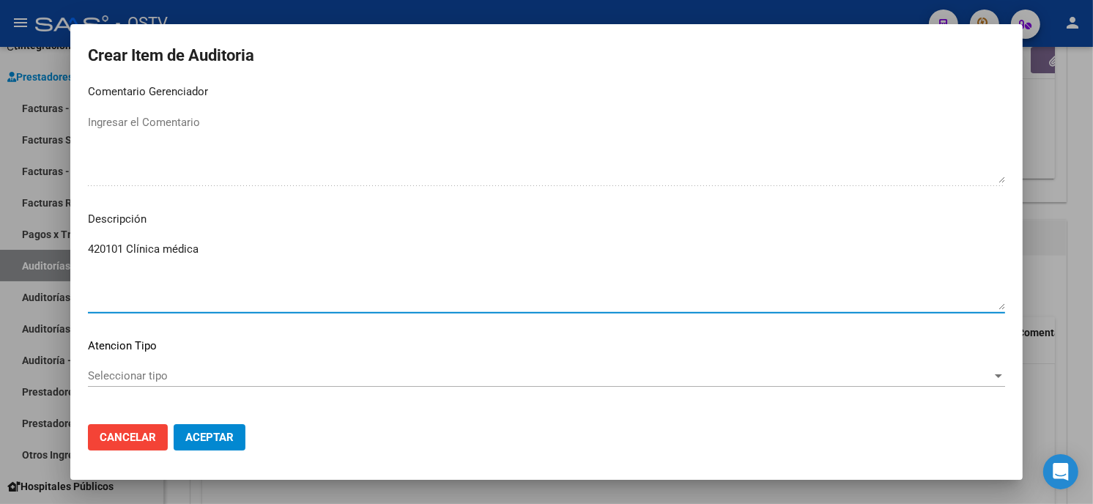
type textarea "420101 Clínica médica"
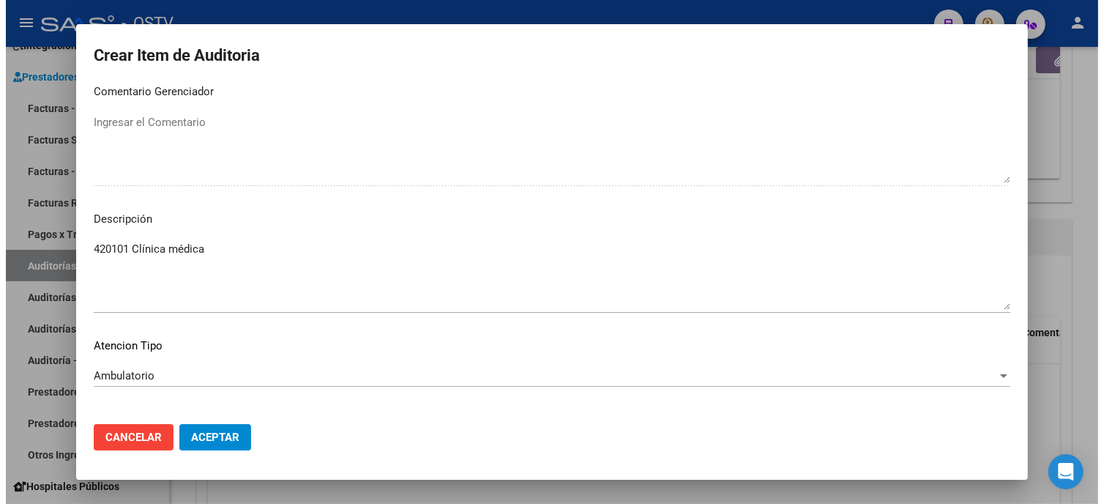
scroll to position [991, 0]
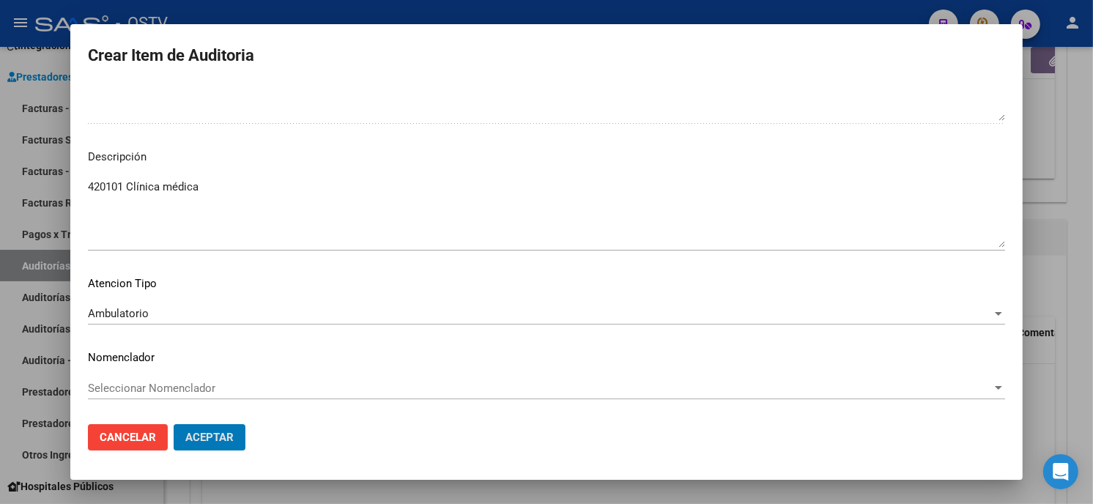
click at [174, 424] on button "Aceptar" at bounding box center [210, 437] width 72 height 26
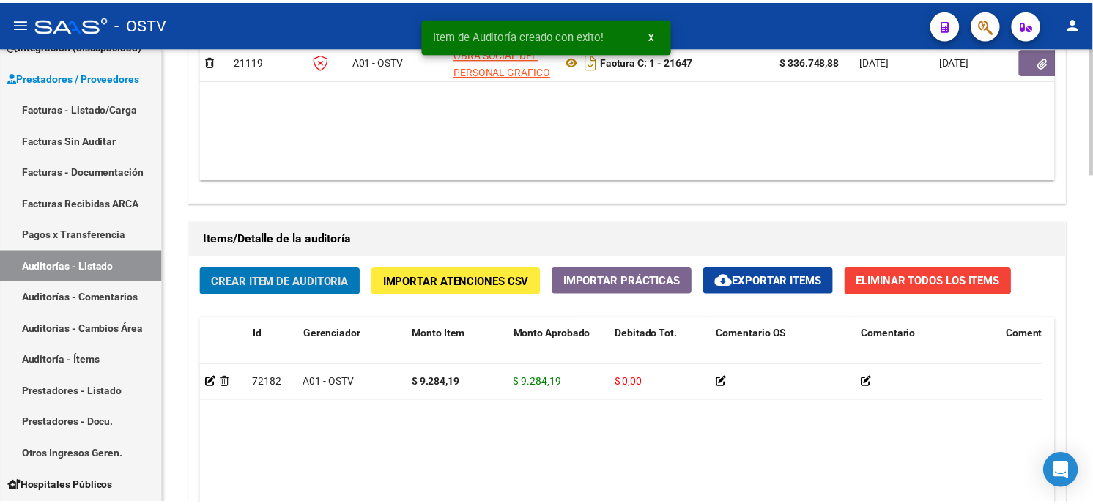
scroll to position [896, 0]
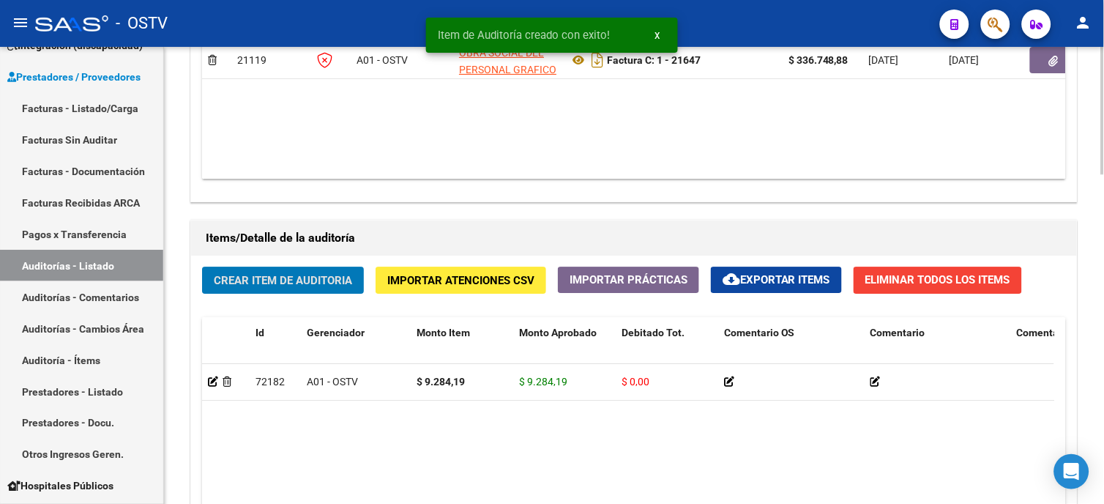
click at [249, 298] on div "Crear Item de Auditoria Importar Atenciones CSV Importar Prácticas cloud_downlo…" at bounding box center [634, 474] width 886 height 437
click at [255, 280] on span "Crear Item de Auditoria" at bounding box center [283, 280] width 138 height 13
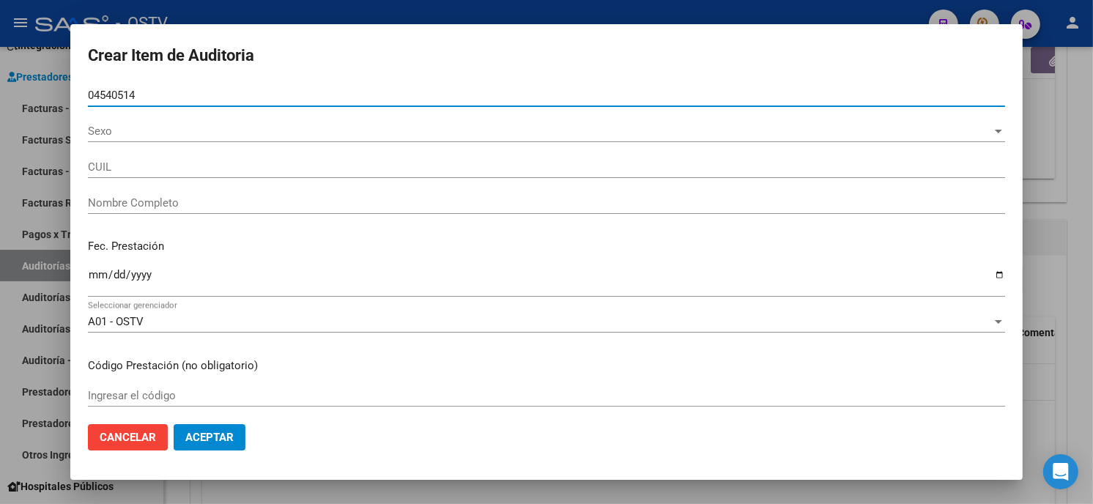
type input "04540514"
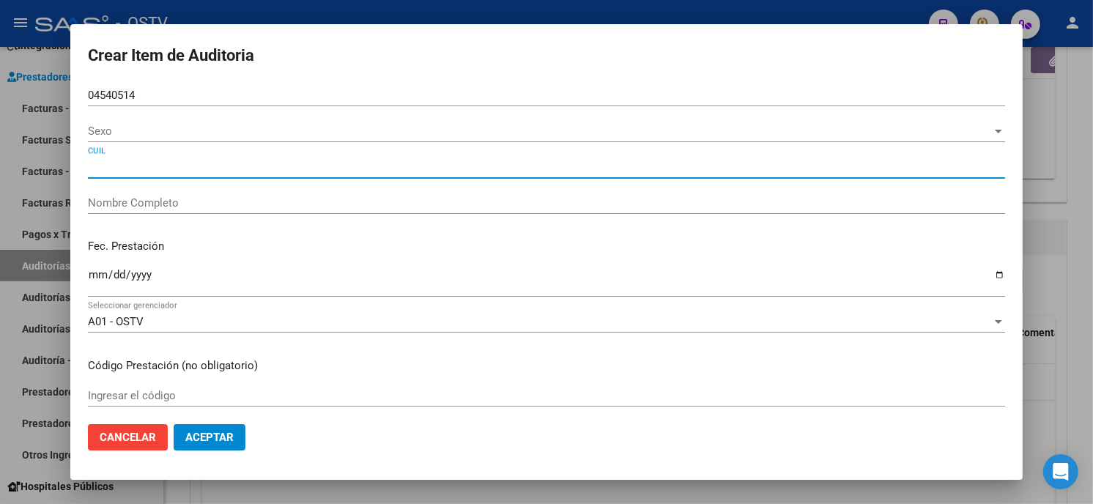
type input "20045405142"
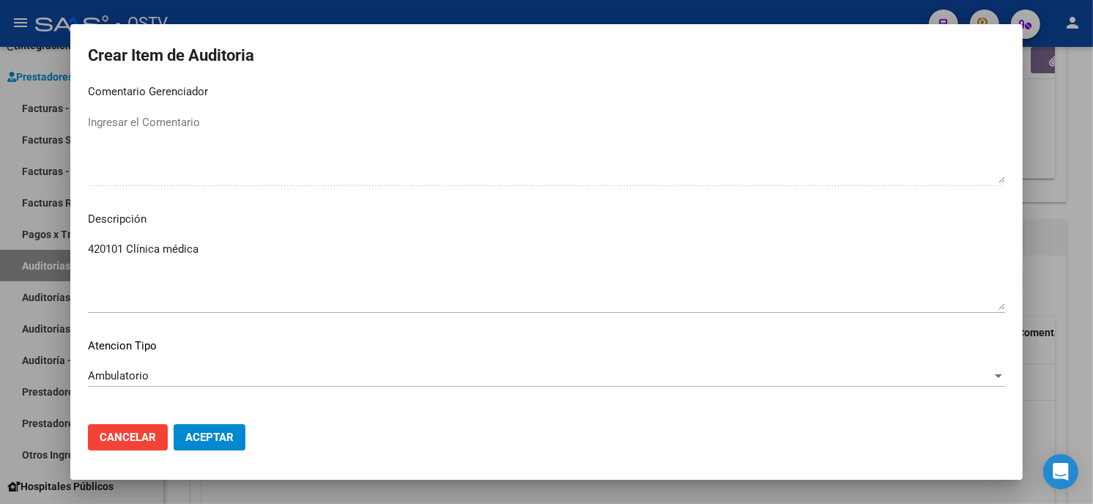
scroll to position [991, 0]
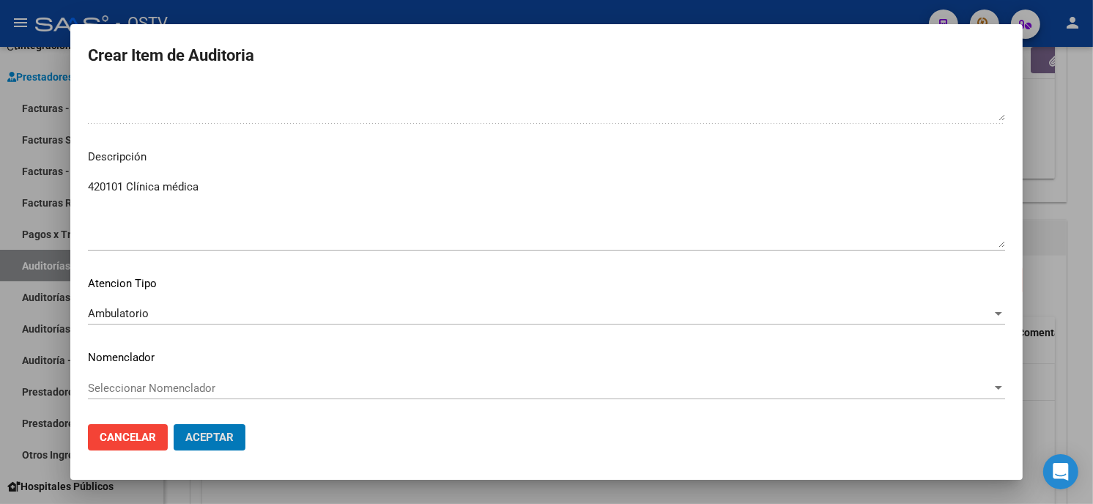
click at [174, 424] on button "Aceptar" at bounding box center [210, 437] width 72 height 26
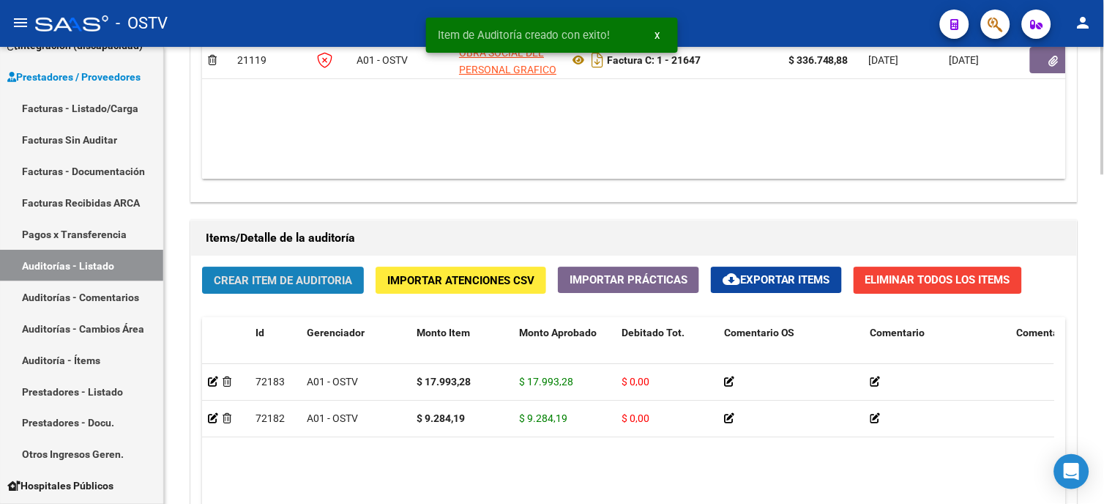
click at [339, 271] on button "Crear Item de Auditoria" at bounding box center [283, 280] width 162 height 27
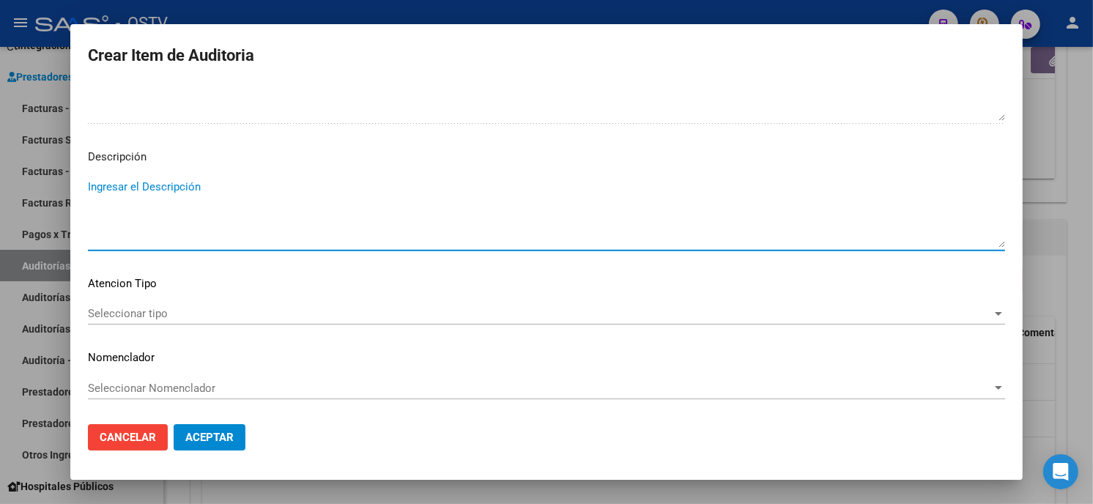
paste textarea "420101 Clínica médica"
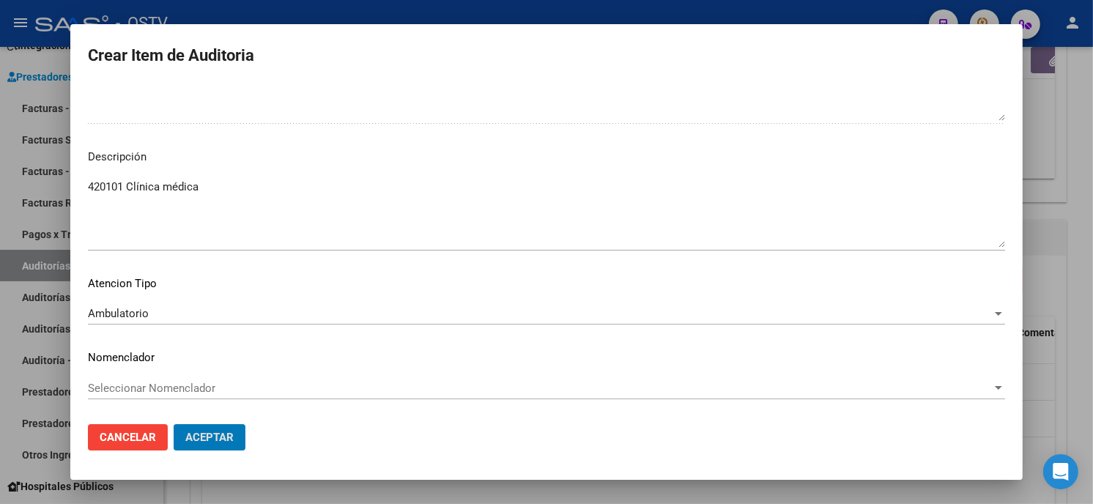
click at [174, 424] on button "Aceptar" at bounding box center [210, 437] width 72 height 26
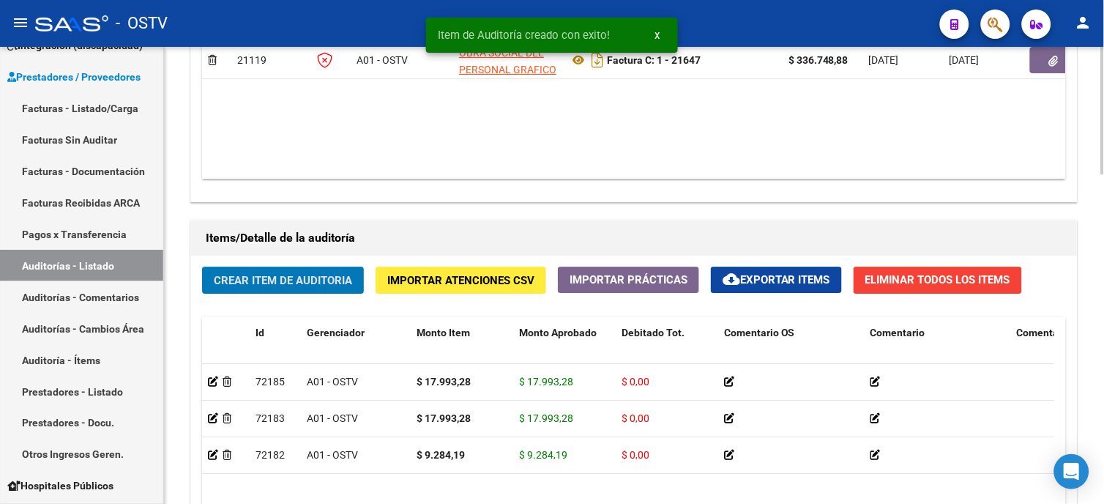
click at [328, 275] on span "Crear Item de Auditoria" at bounding box center [283, 280] width 138 height 13
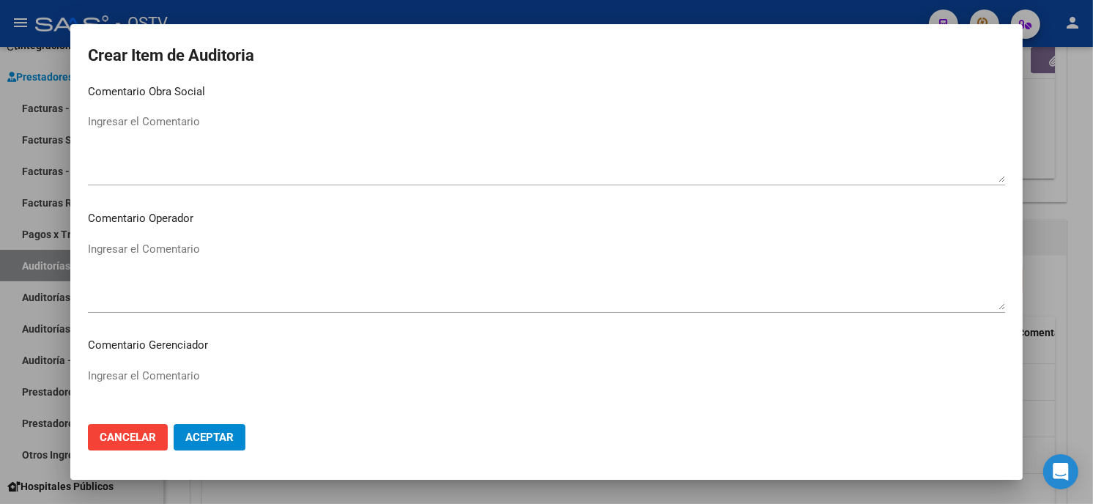
scroll to position [929, 0]
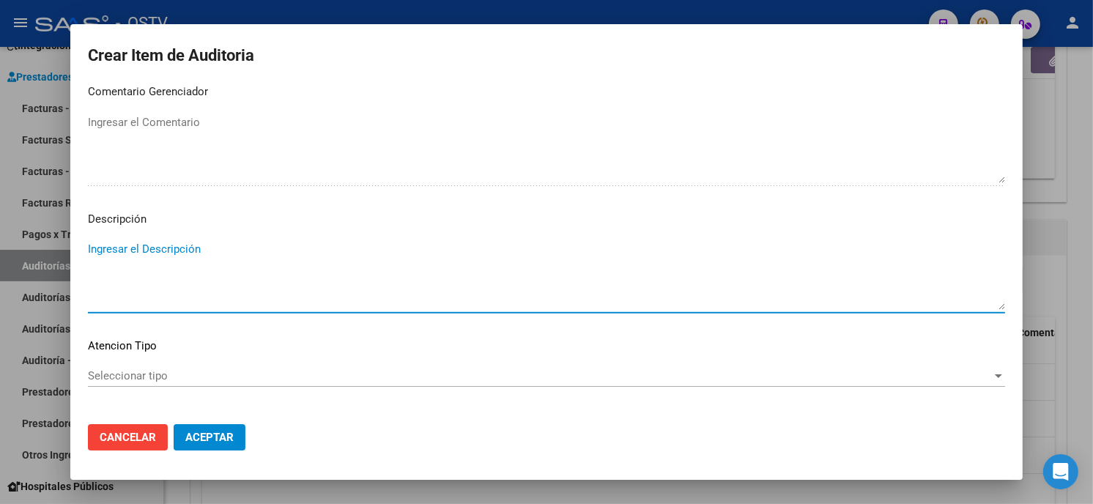
paste textarea "420101 Clínica médica"
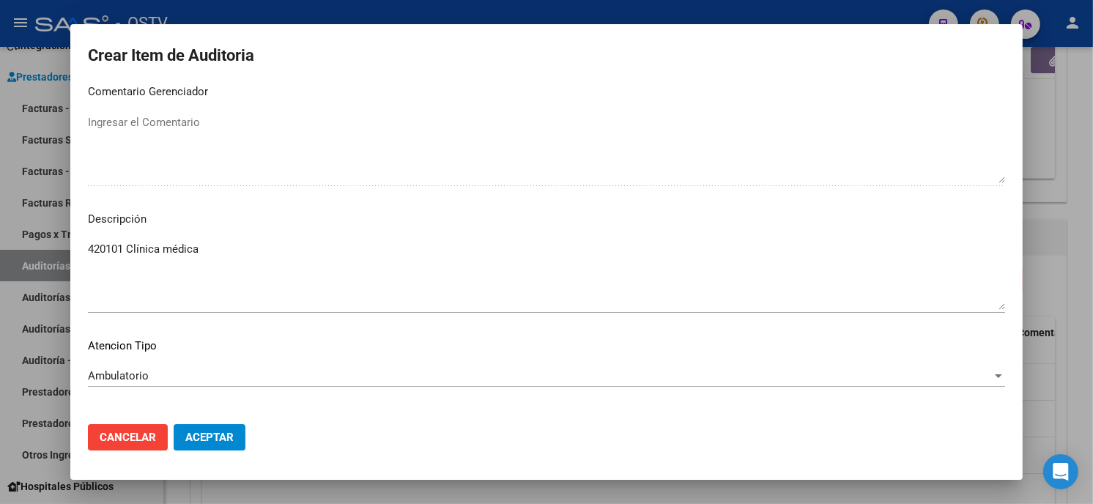
scroll to position [991, 0]
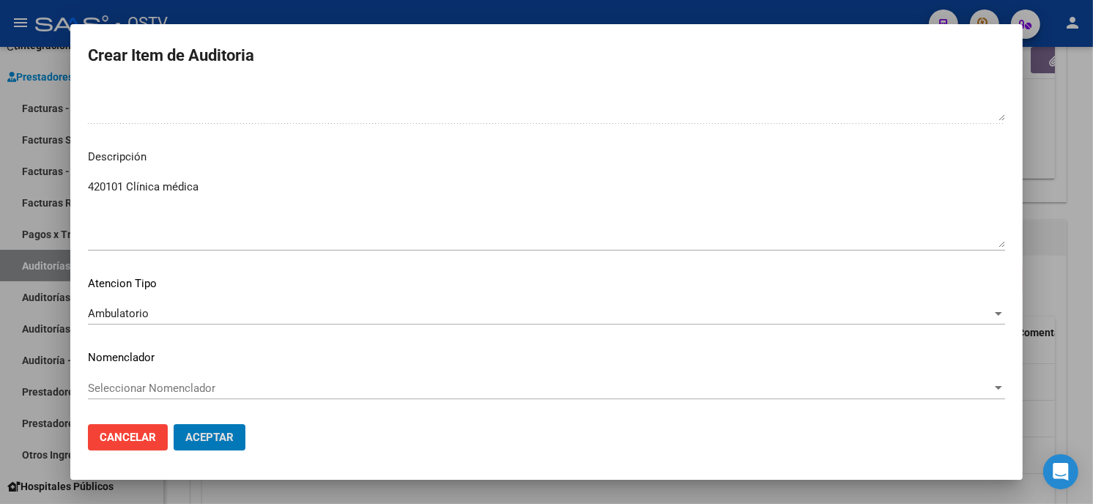
click at [174, 424] on button "Aceptar" at bounding box center [210, 437] width 72 height 26
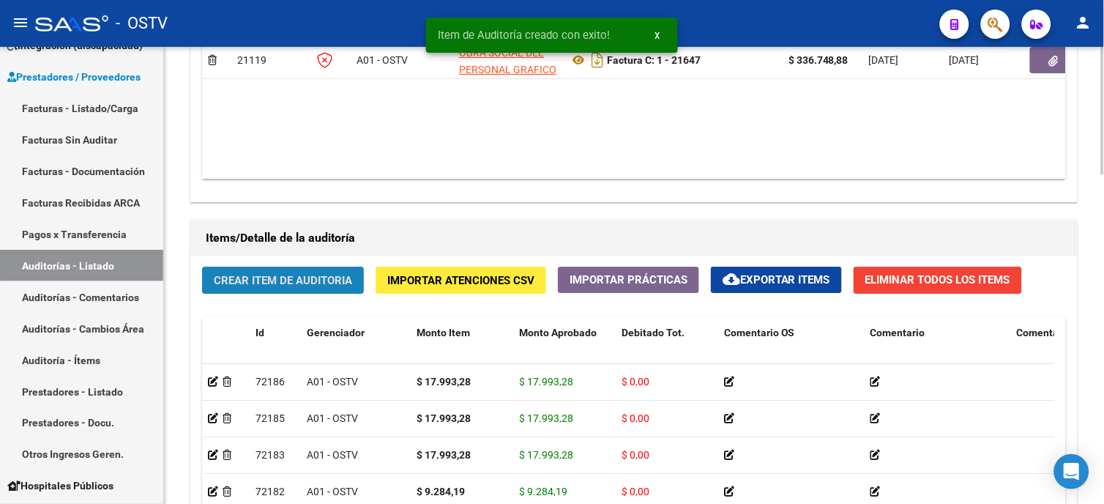
click at [278, 278] on span "Crear Item de Auditoria" at bounding box center [283, 280] width 138 height 13
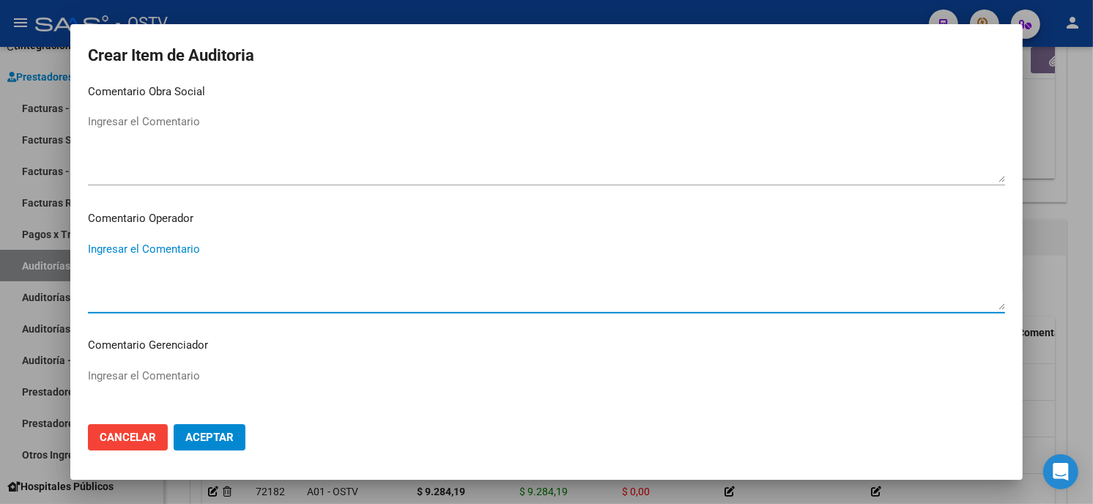
scroll to position [929, 0]
paste textarea "420101 Clínica médica"
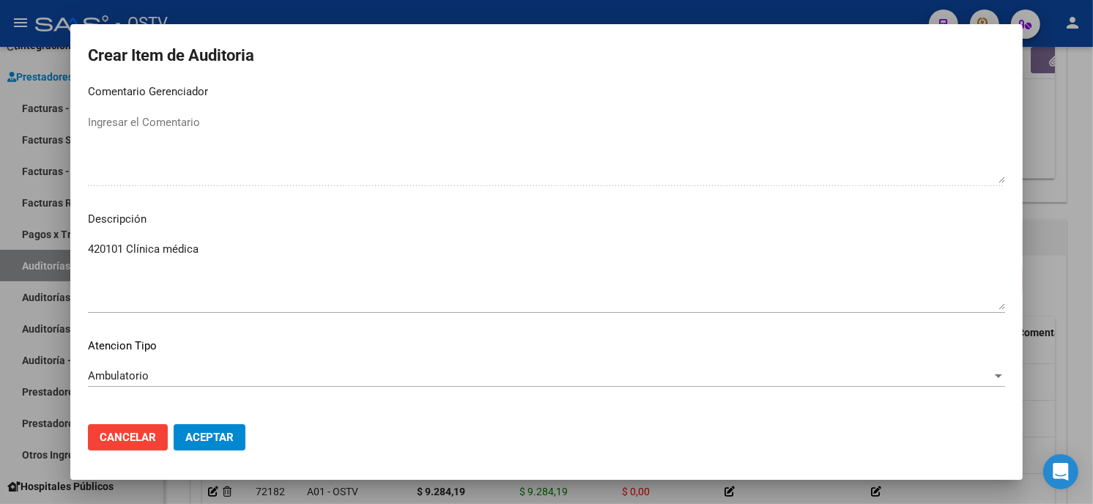
scroll to position [991, 0]
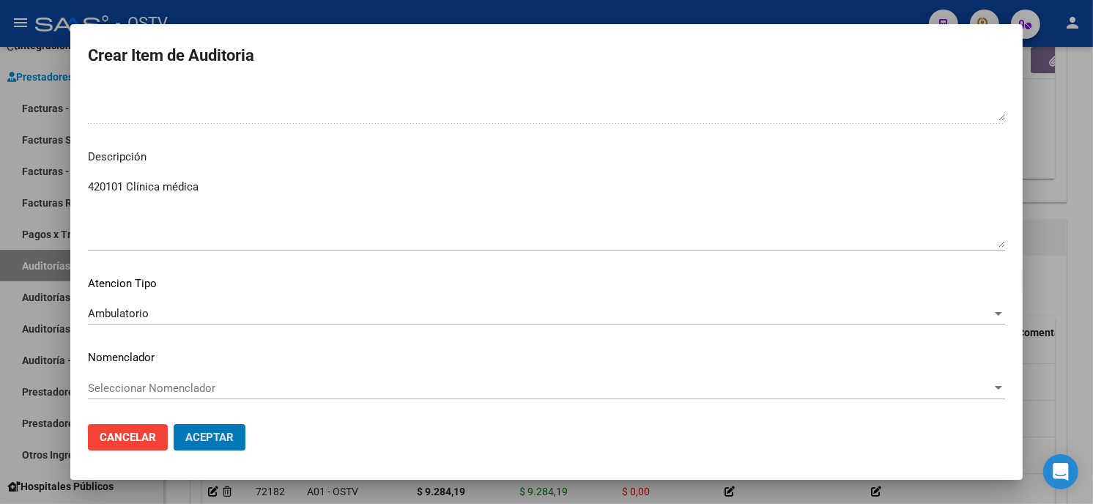
click at [174, 424] on button "Aceptar" at bounding box center [210, 437] width 72 height 26
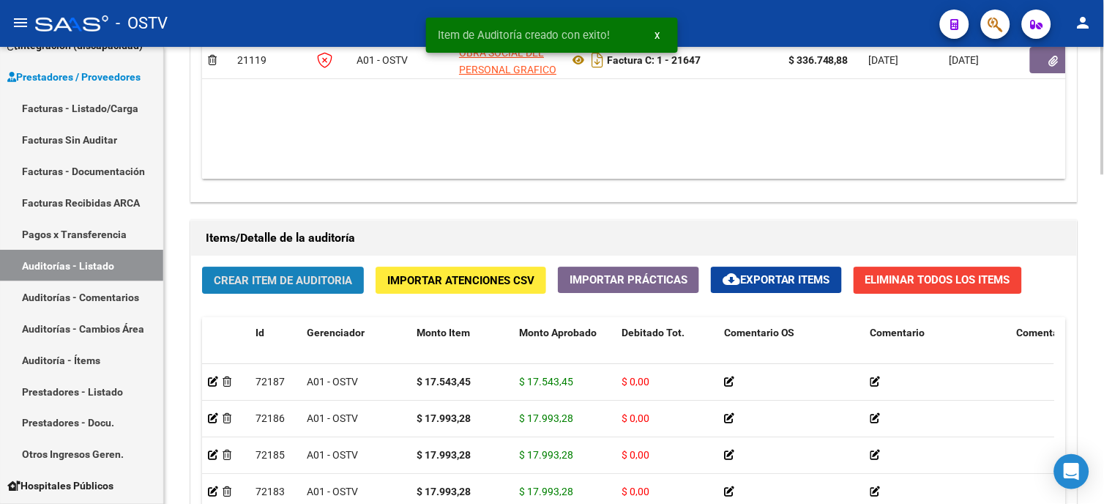
click at [275, 279] on span "Crear Item de Auditoria" at bounding box center [283, 280] width 138 height 13
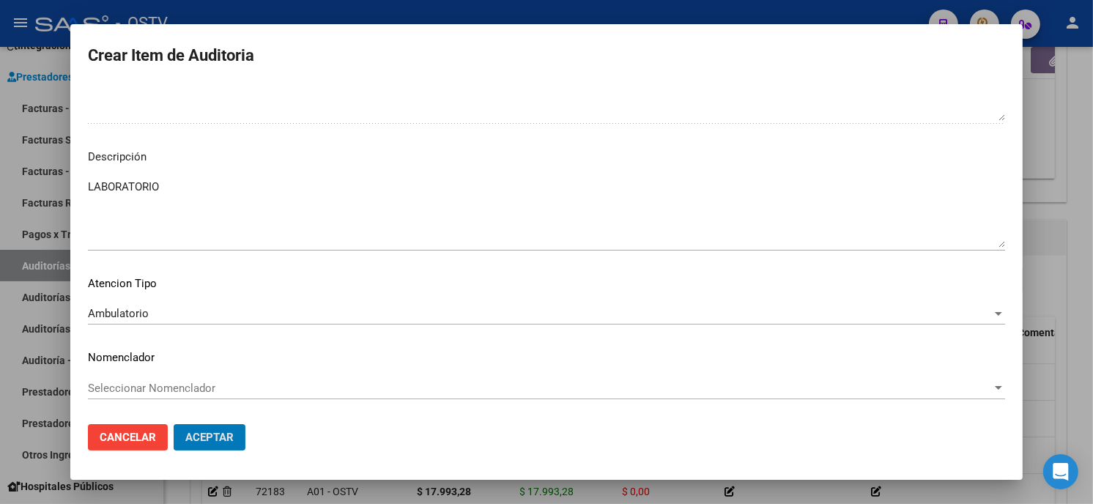
click at [174, 424] on button "Aceptar" at bounding box center [210, 437] width 72 height 26
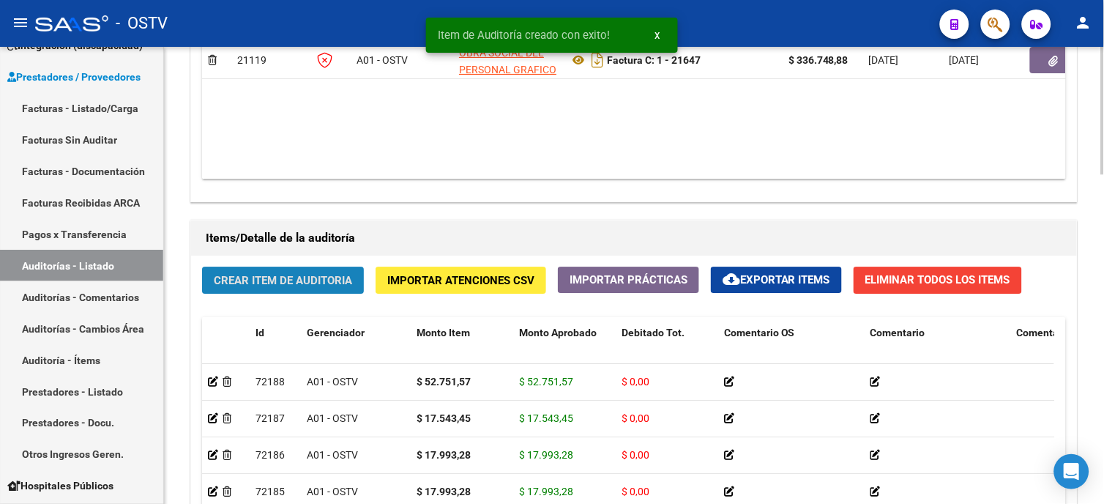
click at [337, 281] on span "Crear Item de Auditoria" at bounding box center [283, 280] width 138 height 13
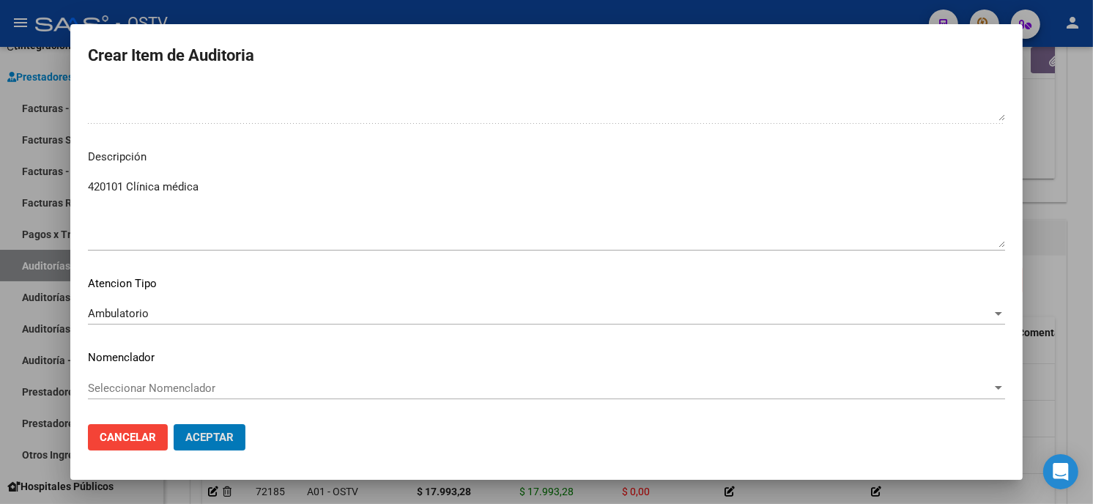
click at [174, 424] on button "Aceptar" at bounding box center [210, 437] width 72 height 26
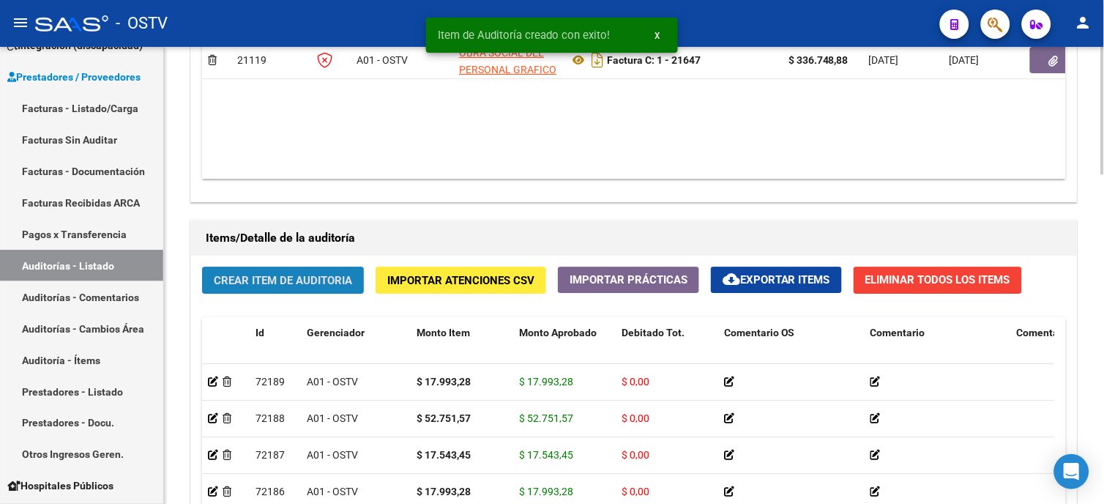
click at [308, 288] on button "Crear Item de Auditoria" at bounding box center [283, 280] width 162 height 27
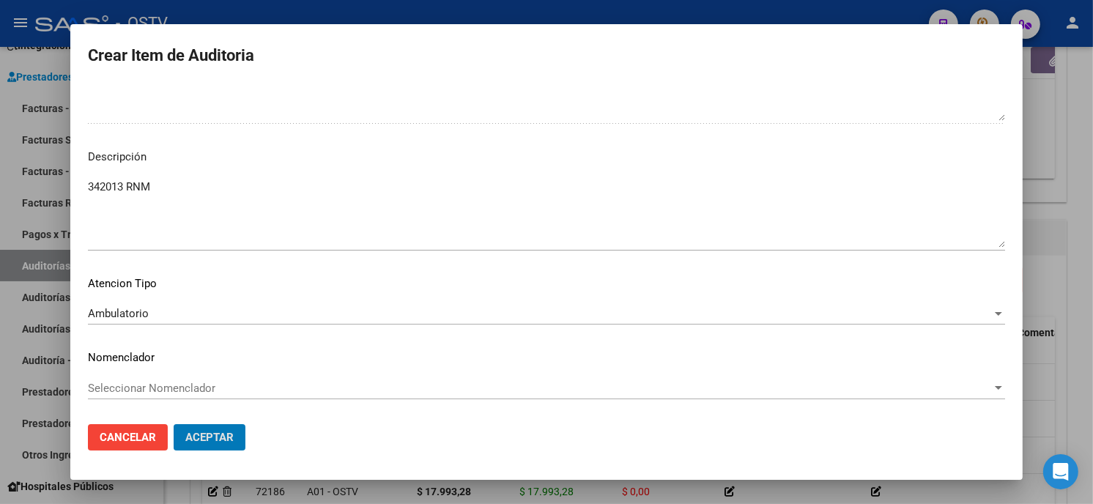
click at [174, 424] on button "Aceptar" at bounding box center [210, 437] width 72 height 26
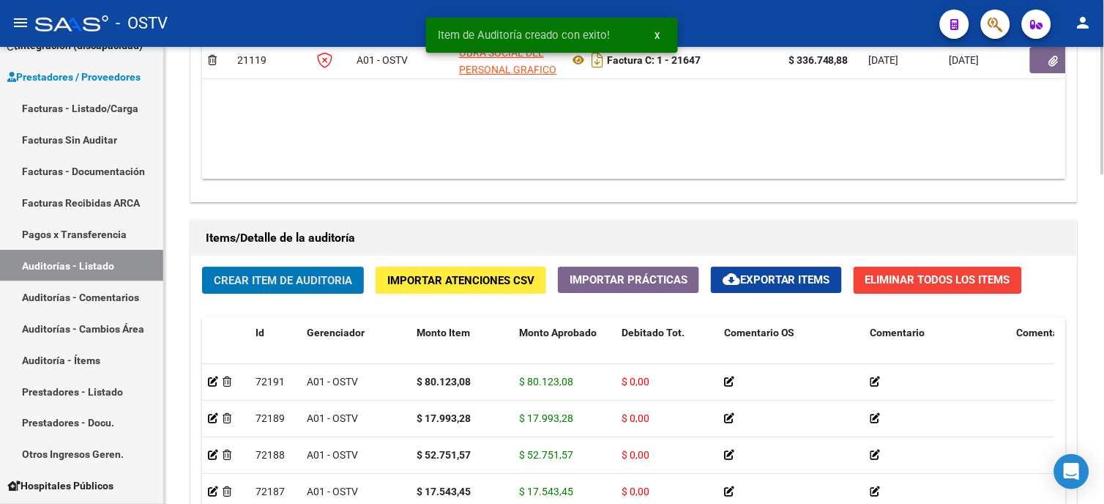
click at [317, 282] on span "Crear Item de Auditoria" at bounding box center [283, 280] width 138 height 13
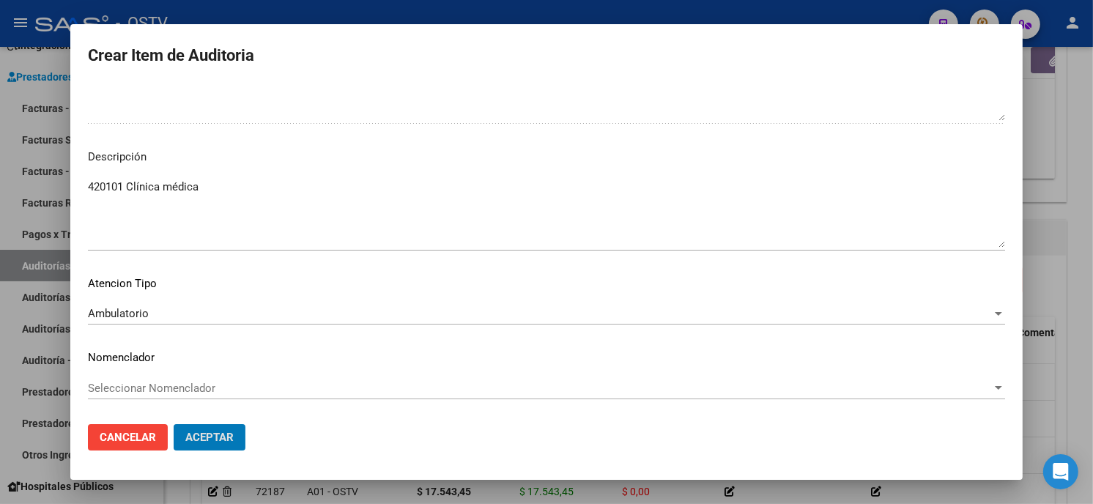
click at [174, 424] on button "Aceptar" at bounding box center [210, 437] width 72 height 26
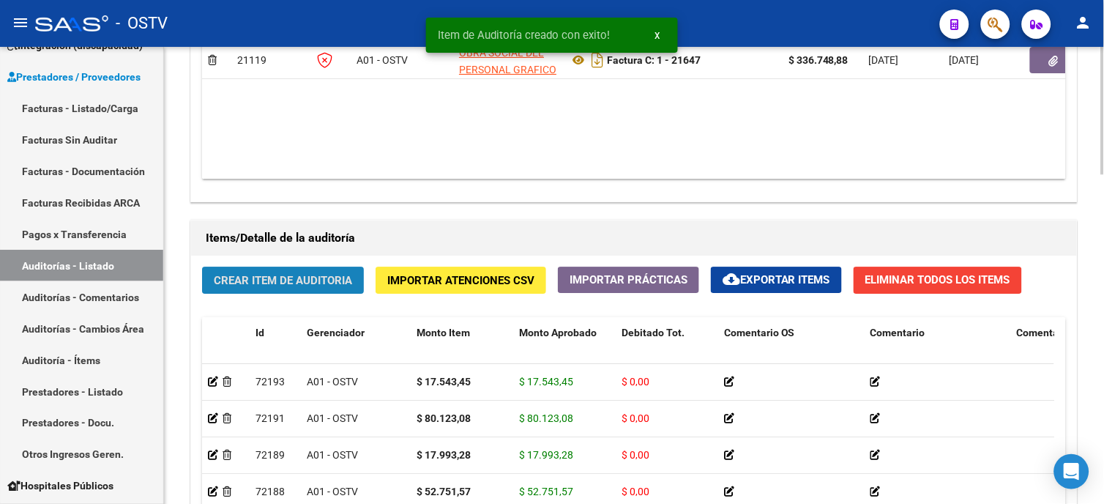
click at [248, 291] on button "Crear Item de Auditoria" at bounding box center [283, 280] width 162 height 27
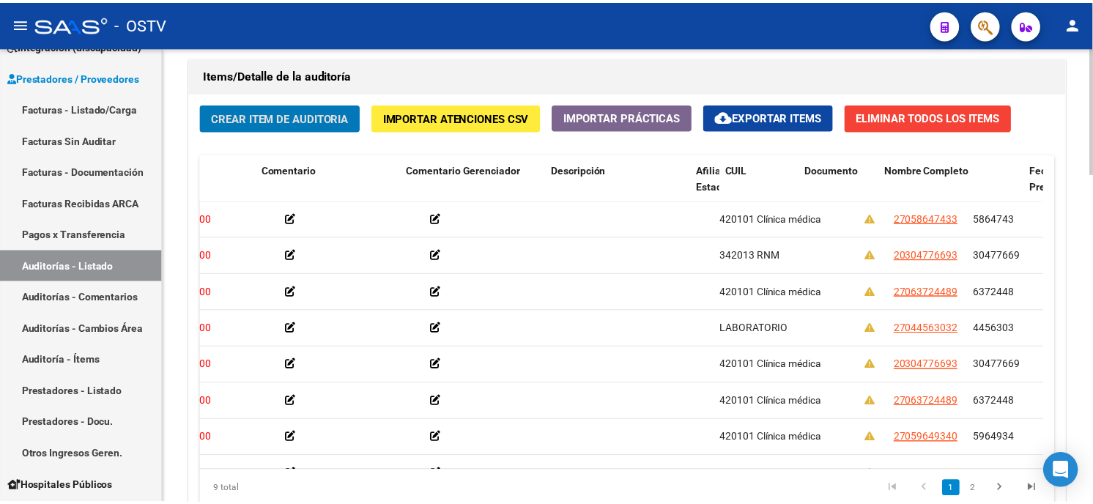
scroll to position [0, 606]
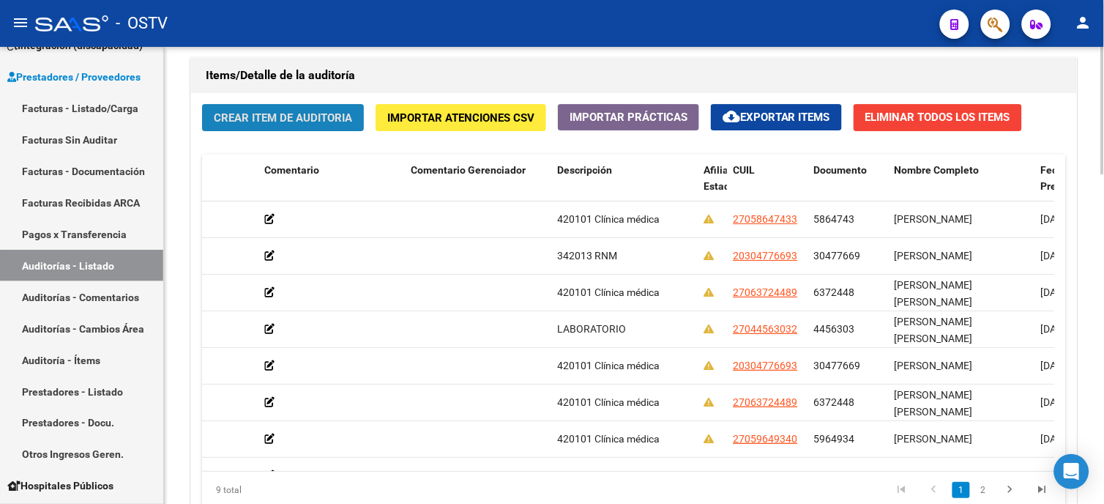
click at [297, 117] on span "Crear Item de Auditoria" at bounding box center [283, 117] width 138 height 13
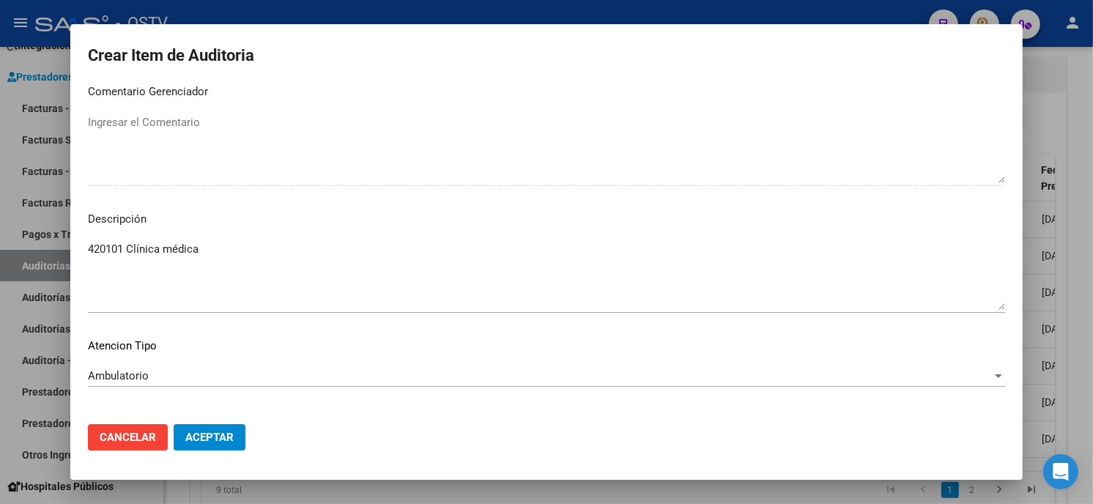
scroll to position [991, 0]
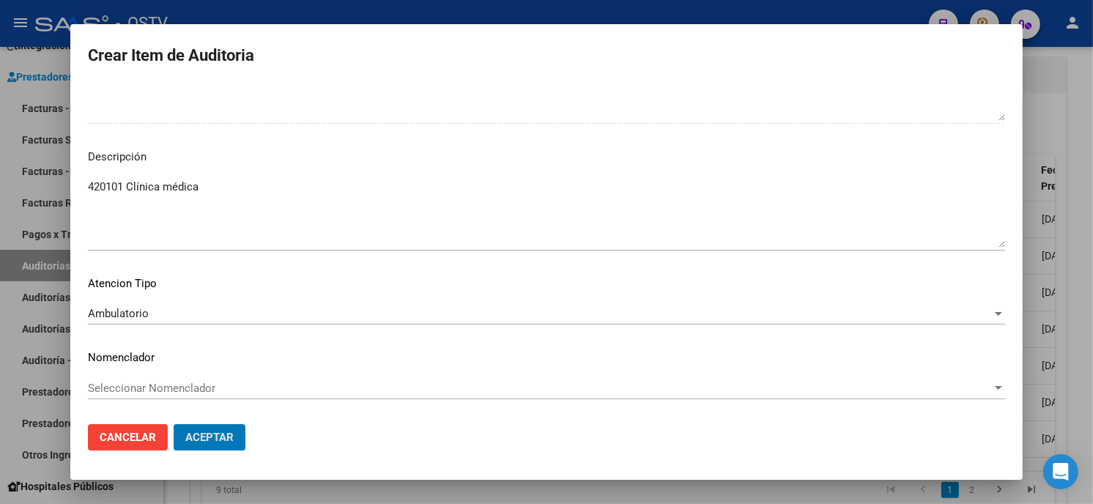
click at [174, 424] on button "Aceptar" at bounding box center [210, 437] width 72 height 26
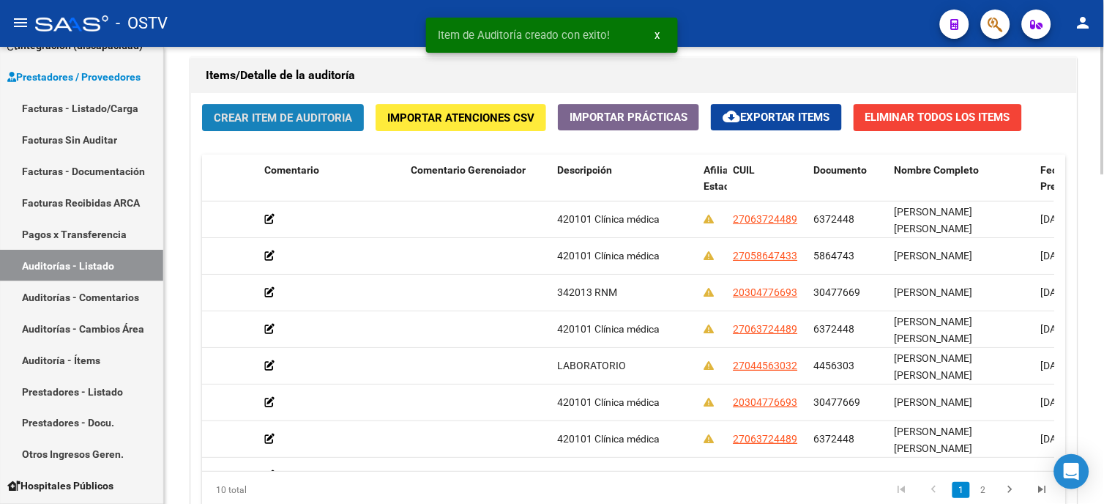
click at [286, 121] on span "Crear Item de Auditoria" at bounding box center [283, 117] width 138 height 13
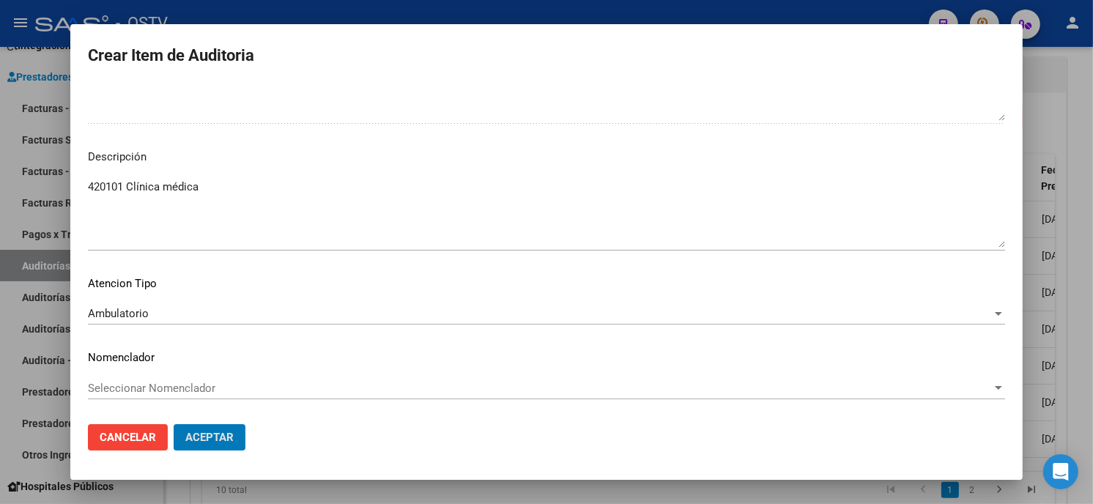
click at [174, 424] on button "Aceptar" at bounding box center [210, 437] width 72 height 26
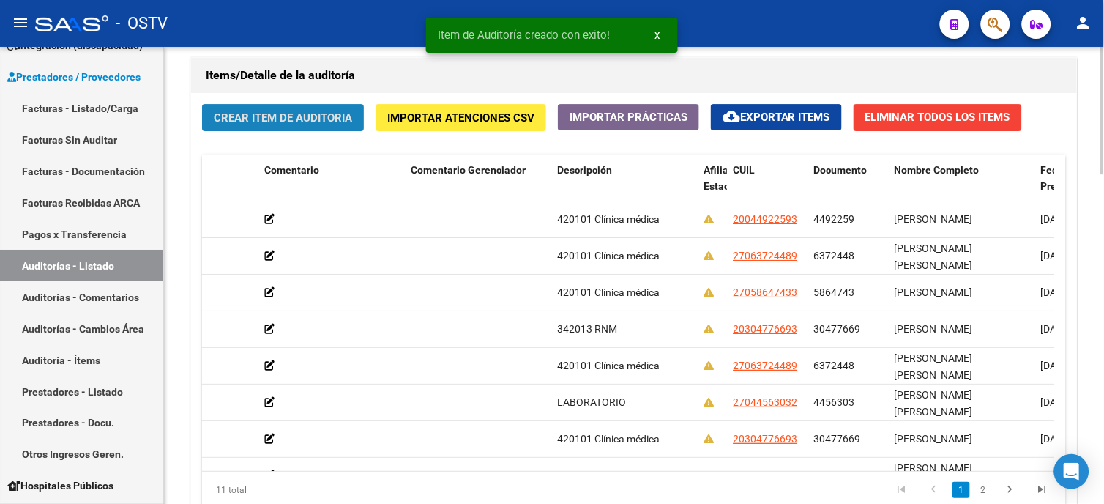
click at [280, 112] on span "Crear Item de Auditoria" at bounding box center [283, 117] width 138 height 13
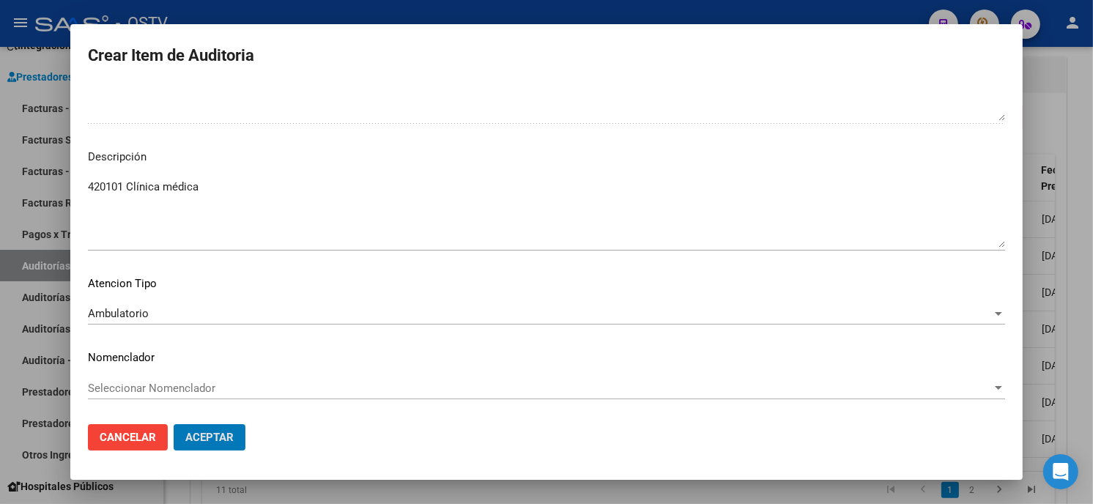
click at [174, 424] on button "Aceptar" at bounding box center [210, 437] width 72 height 26
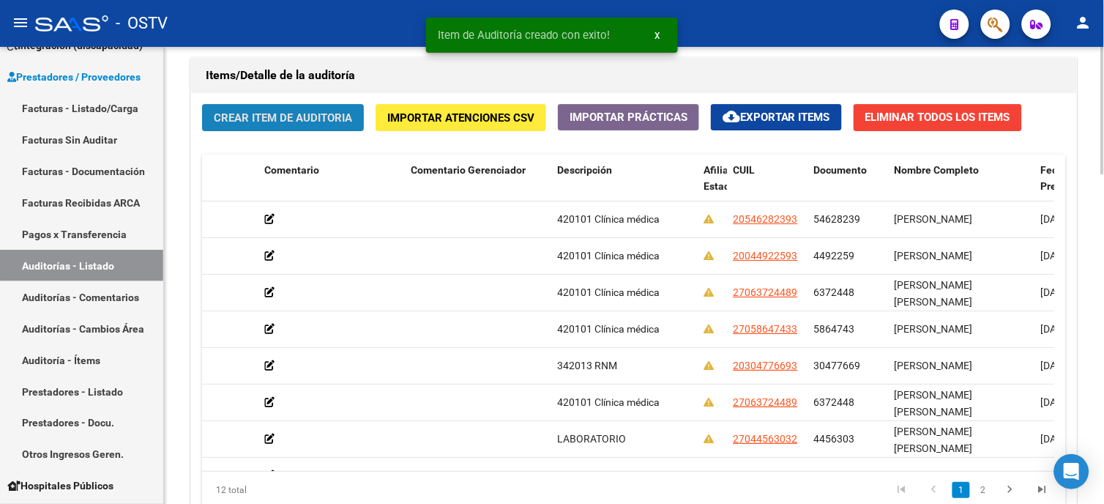
click at [288, 106] on button "Crear Item de Auditoria" at bounding box center [283, 117] width 162 height 27
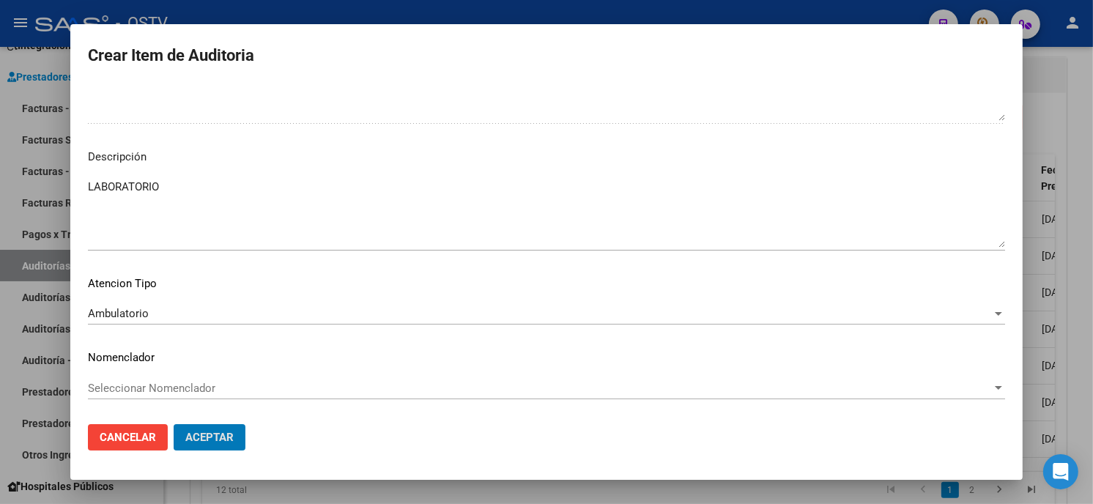
click at [174, 424] on button "Aceptar" at bounding box center [210, 437] width 72 height 26
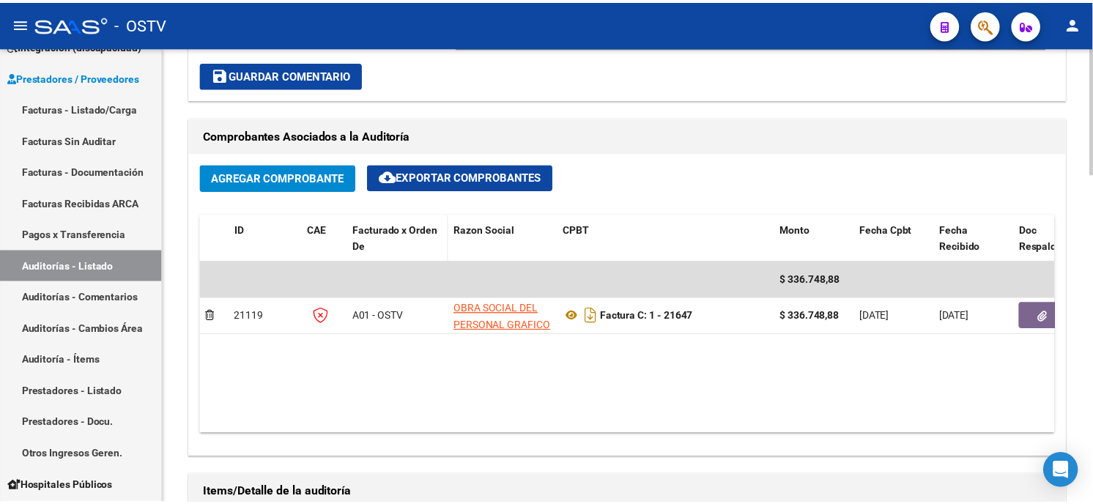
scroll to position [733, 0]
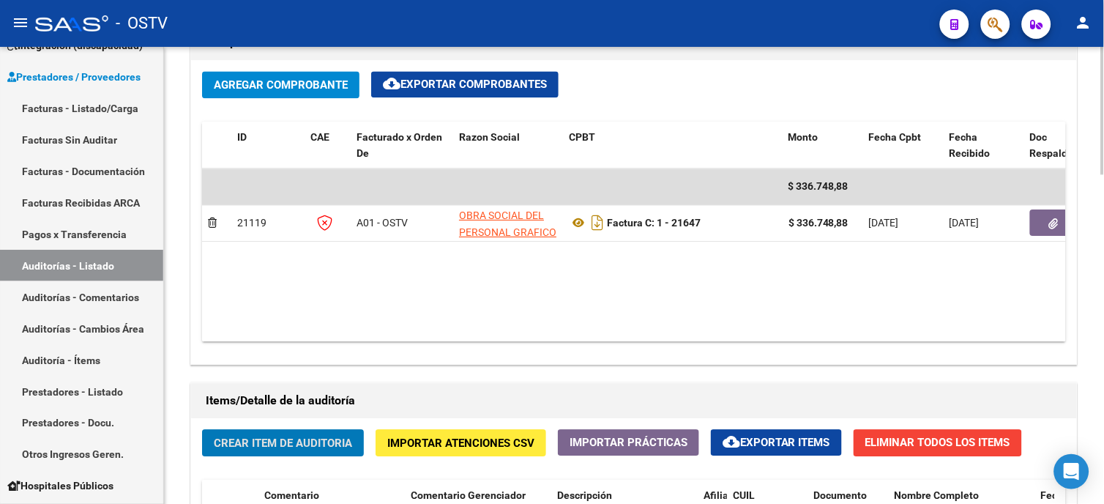
click at [290, 439] on span "Crear Item de Auditoria" at bounding box center [283, 442] width 138 height 13
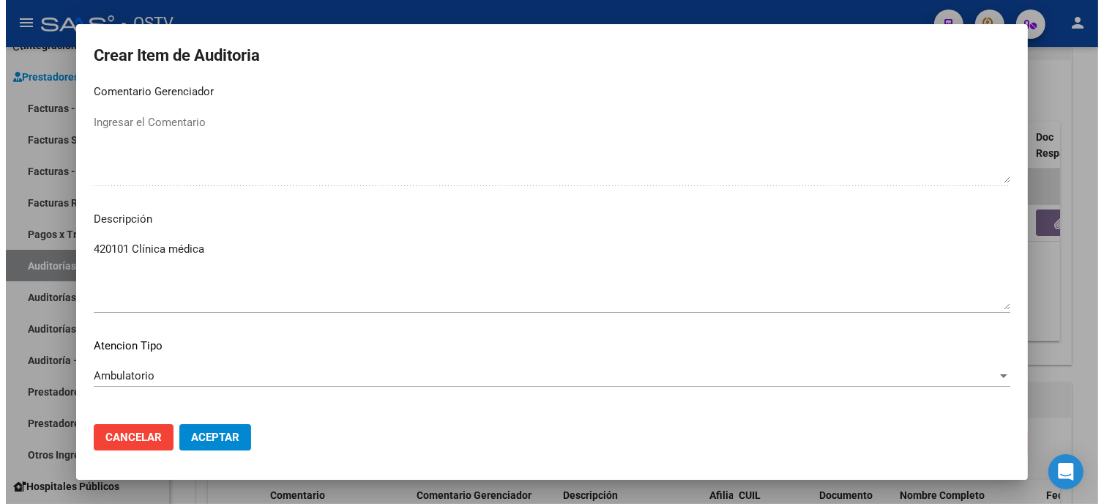
scroll to position [991, 0]
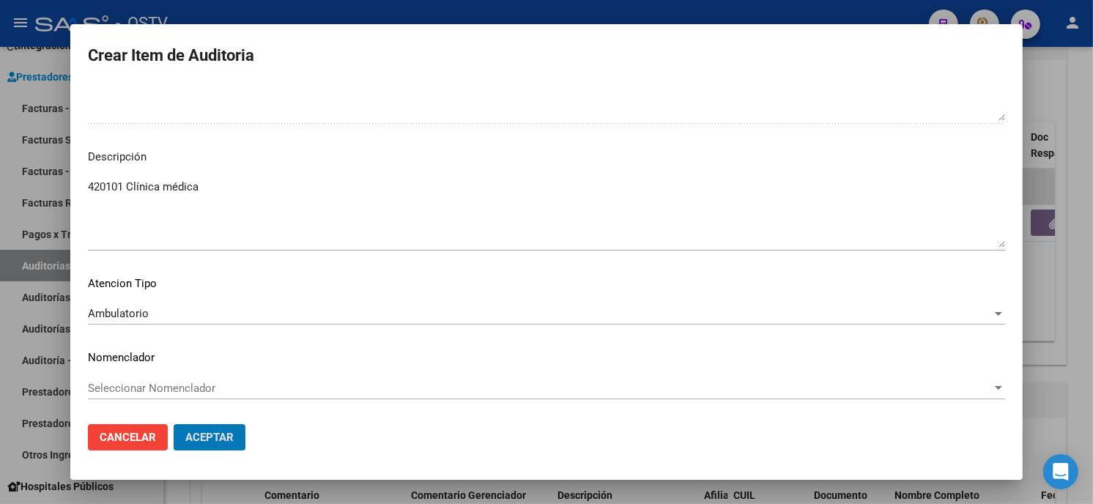
click at [174, 424] on button "Aceptar" at bounding box center [210, 437] width 72 height 26
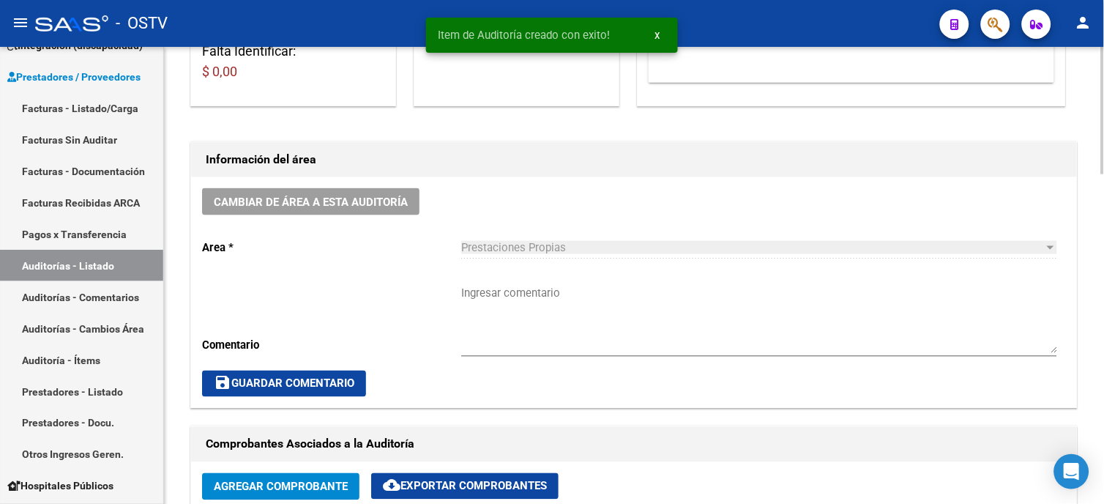
scroll to position [326, 0]
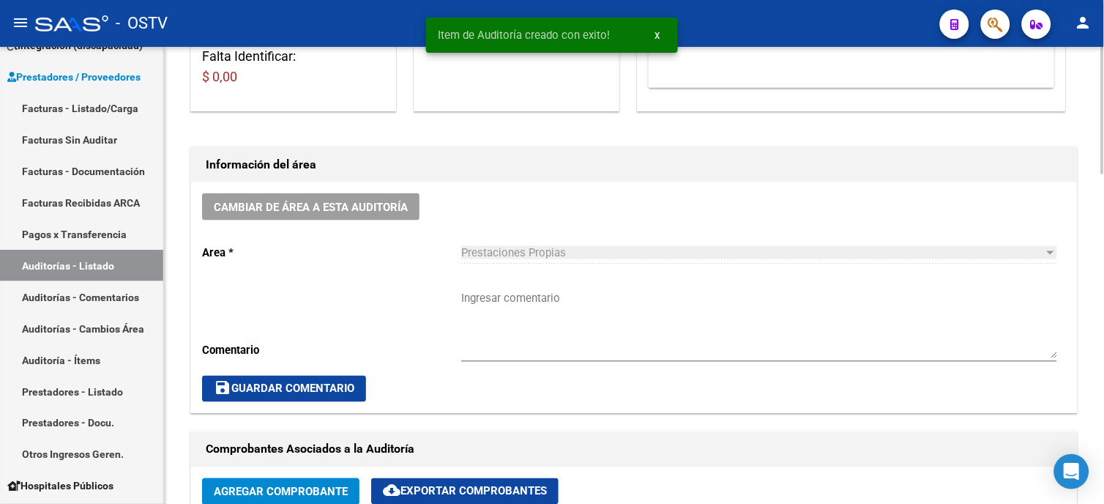
click at [532, 308] on textarea "Ingresar comentario" at bounding box center [759, 324] width 596 height 69
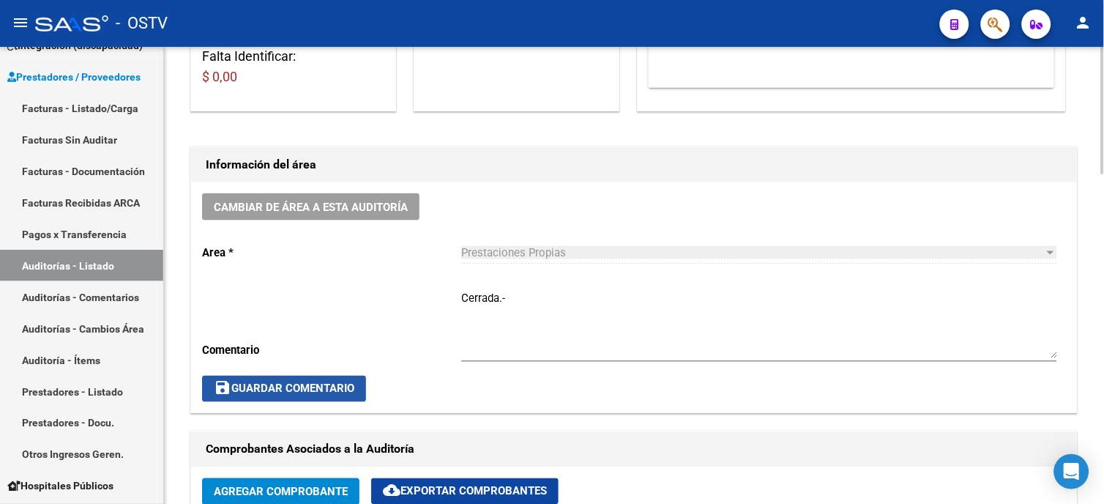
drag, startPoint x: 327, startPoint y: 396, endPoint x: 332, endPoint y: 389, distance: 8.9
click at [327, 393] on button "save Guardar Comentario" at bounding box center [284, 389] width 164 height 26
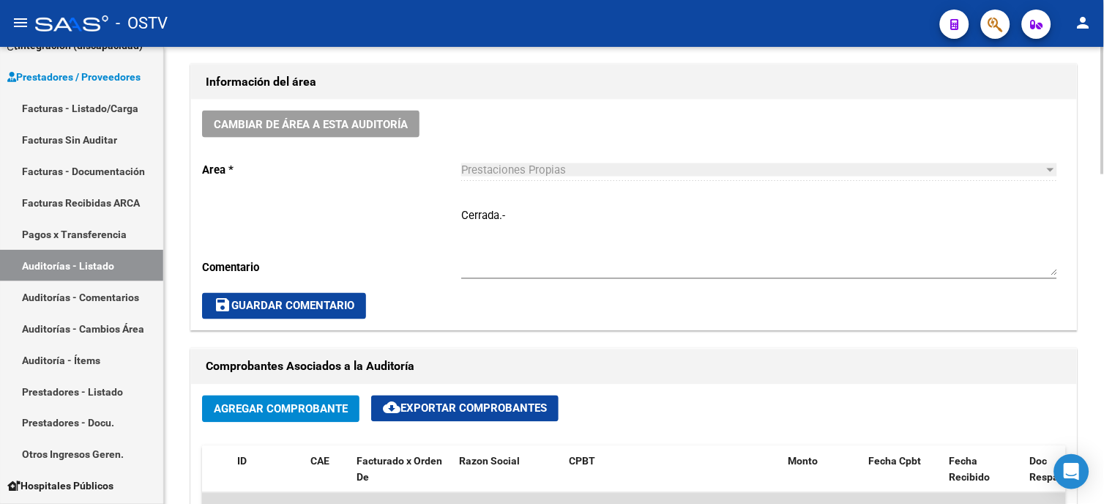
scroll to position [245, 0]
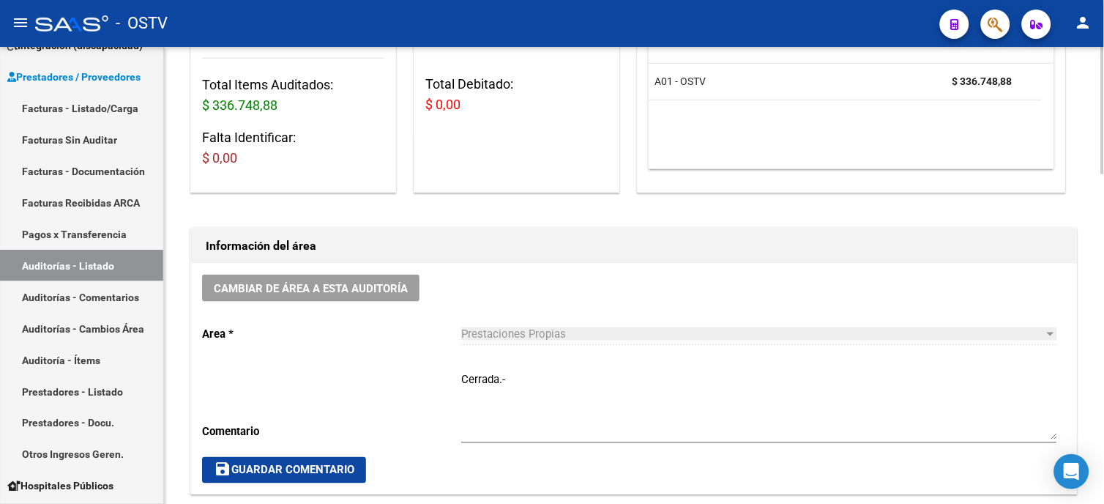
click at [318, 459] on button "save Guardar Comentario" at bounding box center [284, 470] width 164 height 26
drag, startPoint x: 86, startPoint y: 107, endPoint x: 112, endPoint y: 121, distance: 29.8
click at [86, 107] on link "Facturas - Listado/Carga" at bounding box center [81, 107] width 163 height 31
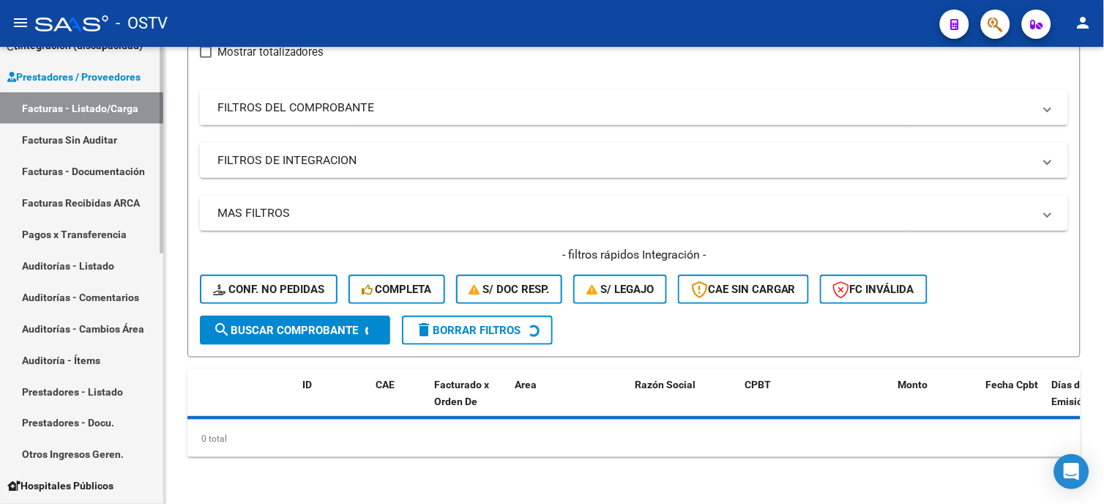
scroll to position [185, 0]
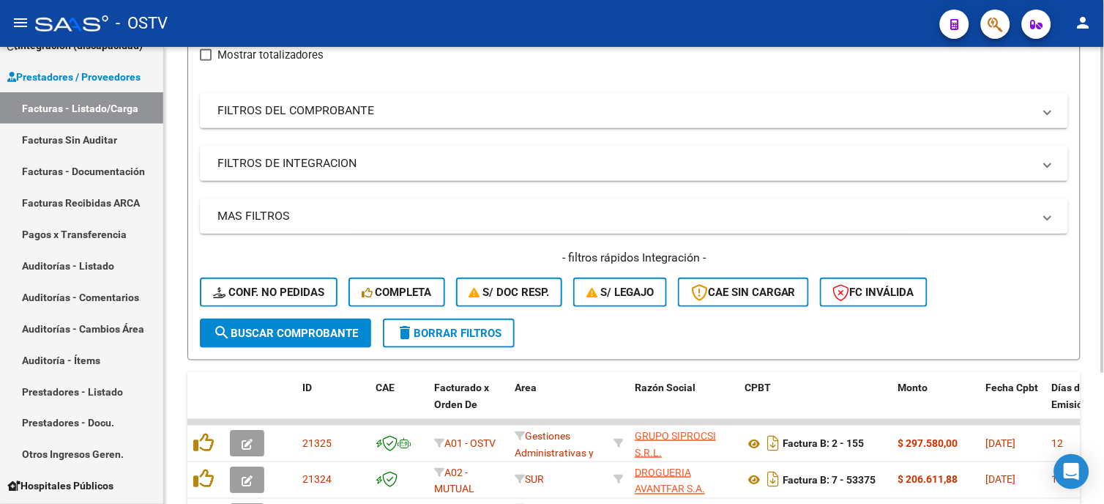
click at [306, 146] on mat-expansion-panel-header "FILTROS DE INTEGRACION" at bounding box center [634, 163] width 868 height 35
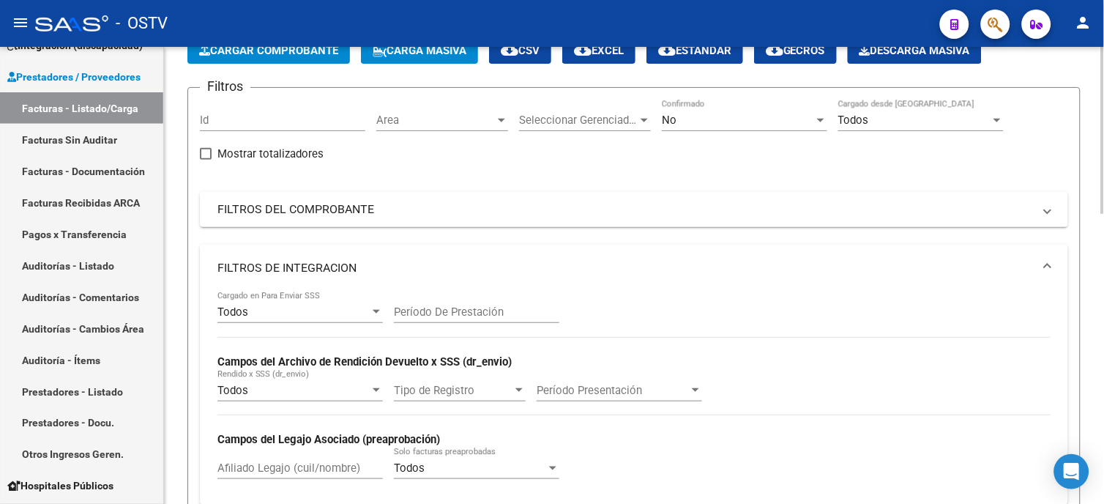
scroll to position [82, 0]
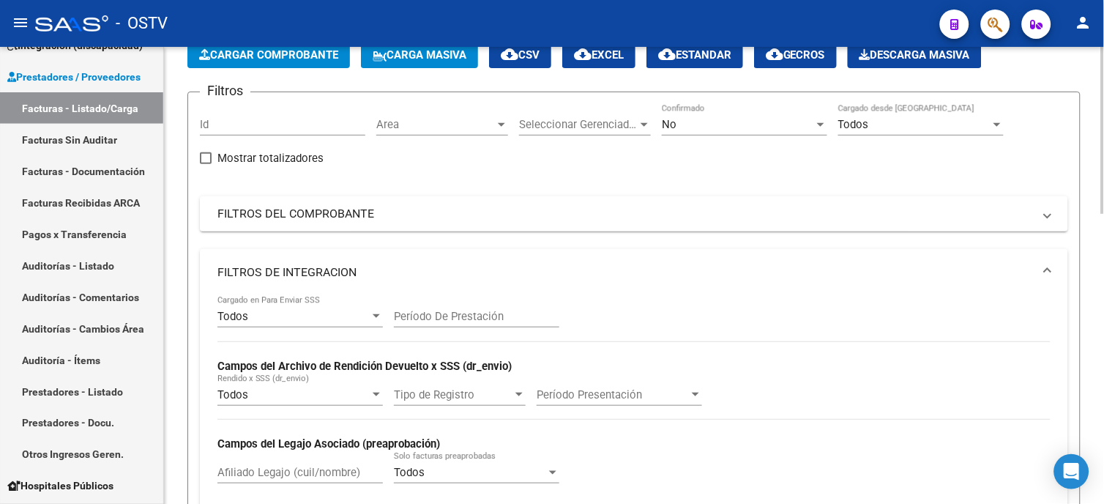
click at [364, 210] on mat-panel-title "FILTROS DEL COMPROBANTE" at bounding box center [625, 214] width 816 height 16
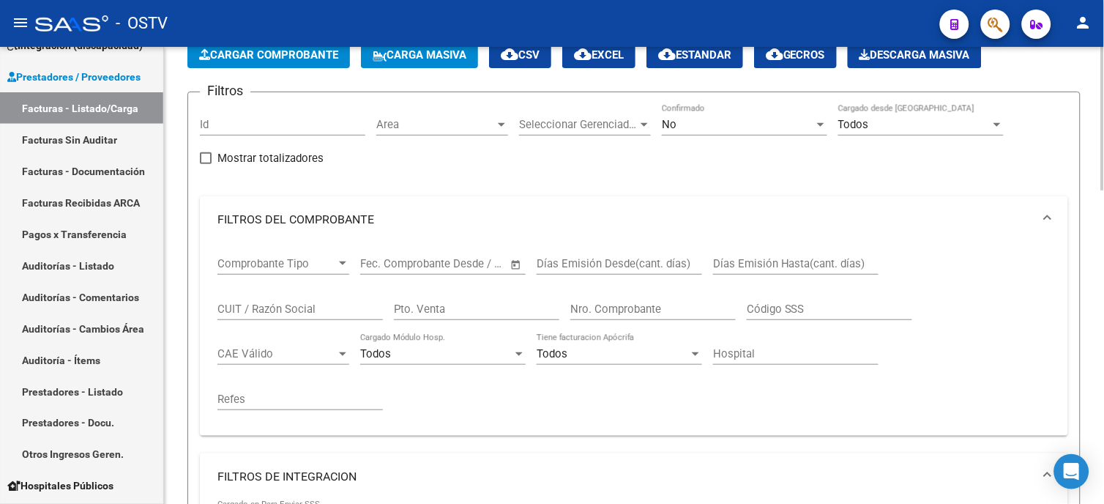
click at [599, 293] on div "Nro. Comprobante" at bounding box center [652, 304] width 165 height 31
click at [595, 305] on input "Nro. Comprobante" at bounding box center [652, 308] width 165 height 13
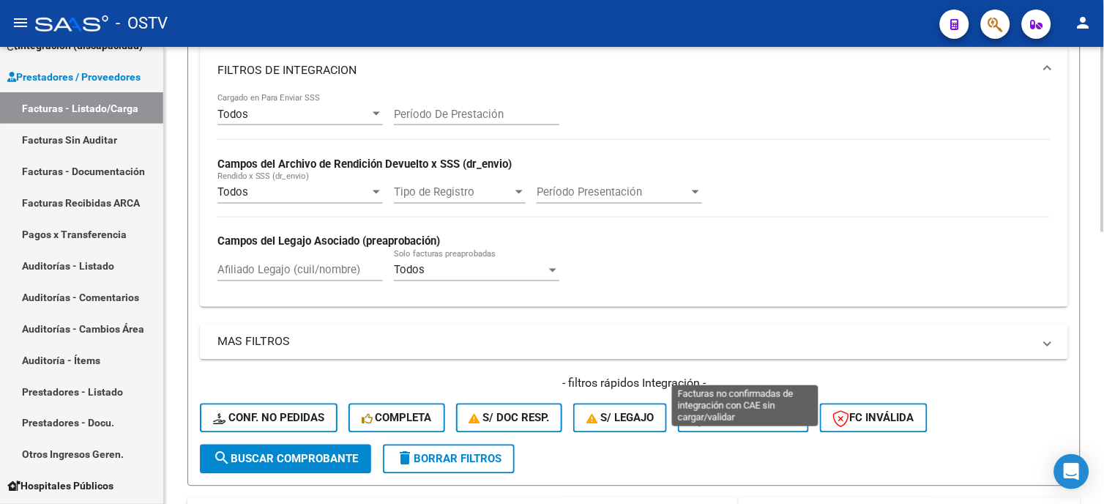
scroll to position [652, 0]
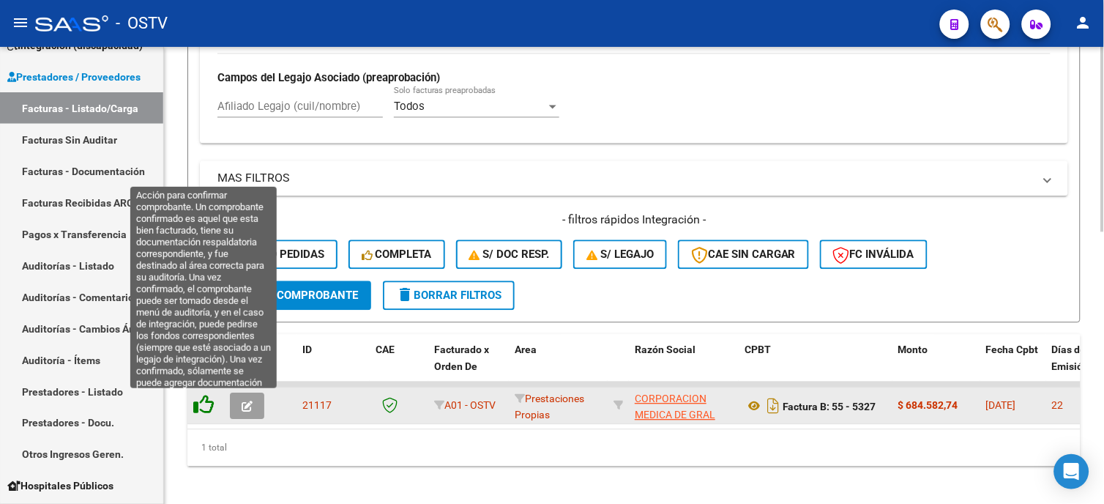
click at [210, 407] on icon at bounding box center [203, 405] width 21 height 21
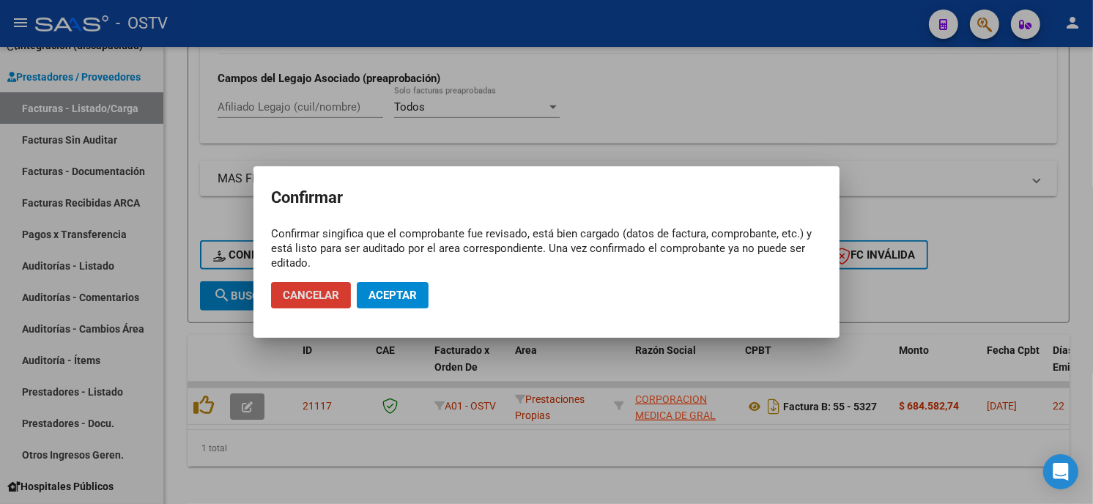
click at [395, 297] on span "Aceptar" at bounding box center [392, 295] width 48 height 13
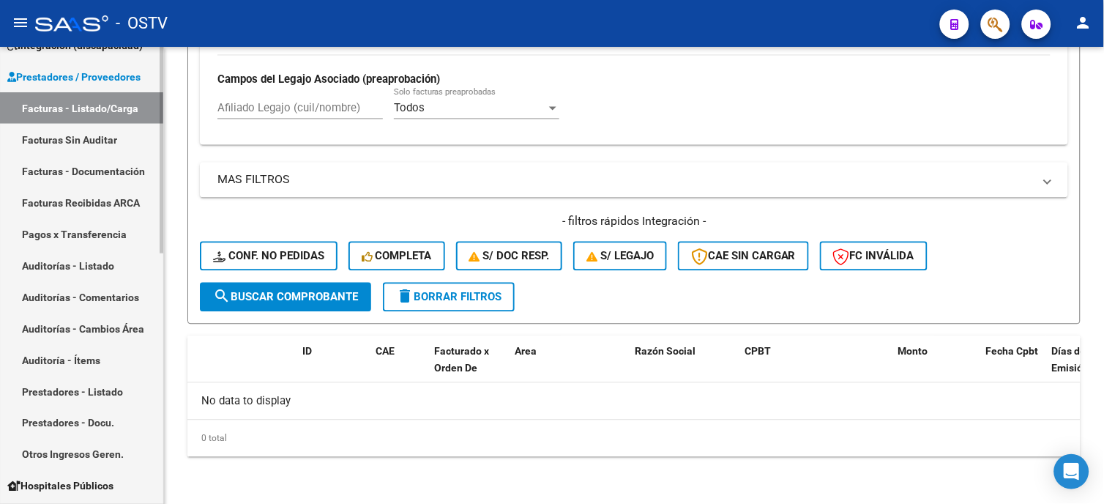
scroll to position [649, 0]
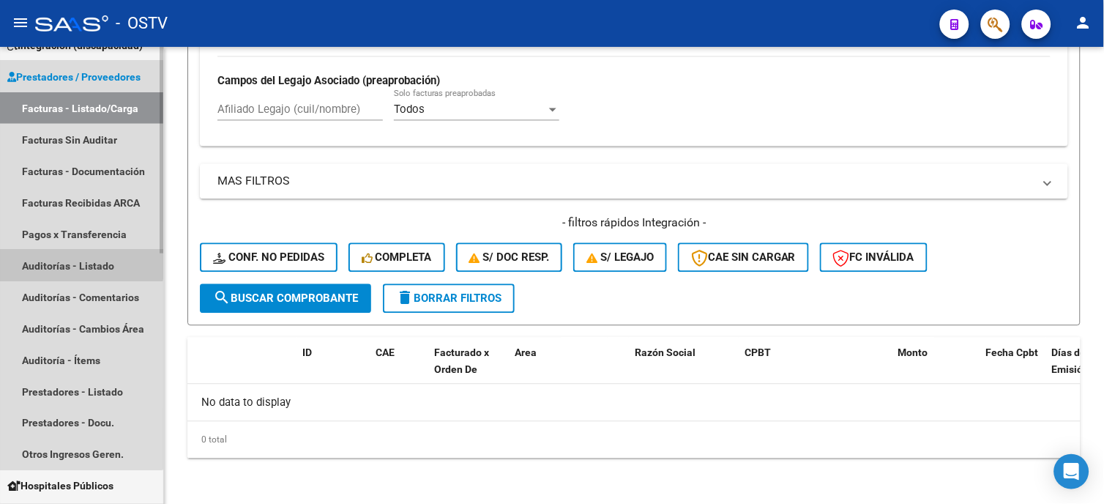
click at [81, 260] on link "Auditorías - Listado" at bounding box center [81, 265] width 163 height 31
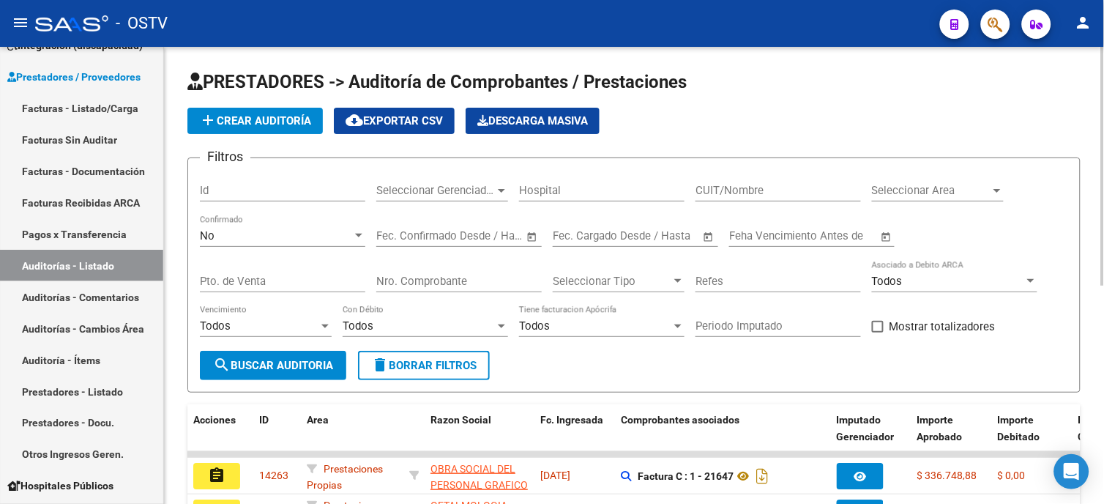
click at [265, 117] on span "add Crear Auditoría" at bounding box center [255, 120] width 112 height 13
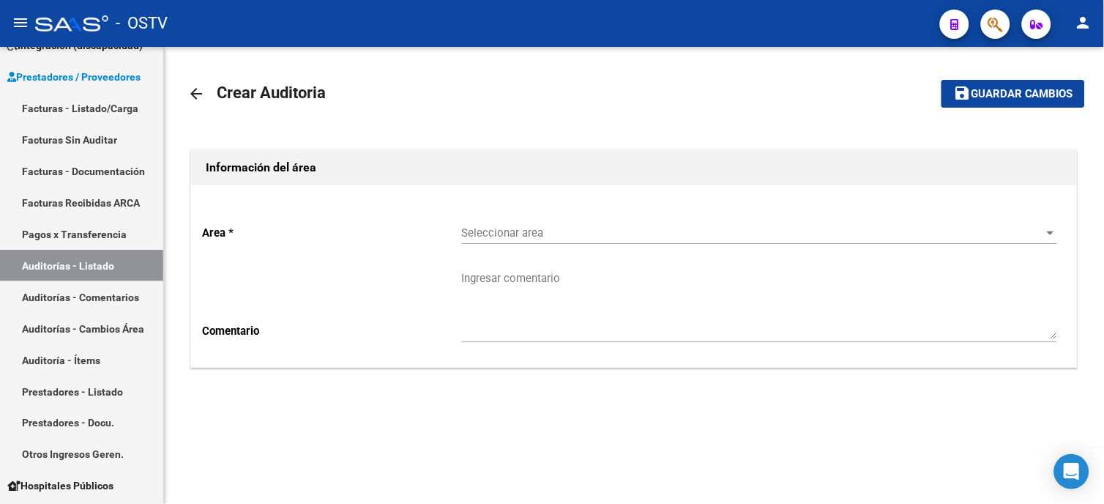
click at [567, 231] on span "Seleccionar area" at bounding box center [752, 232] width 583 height 13
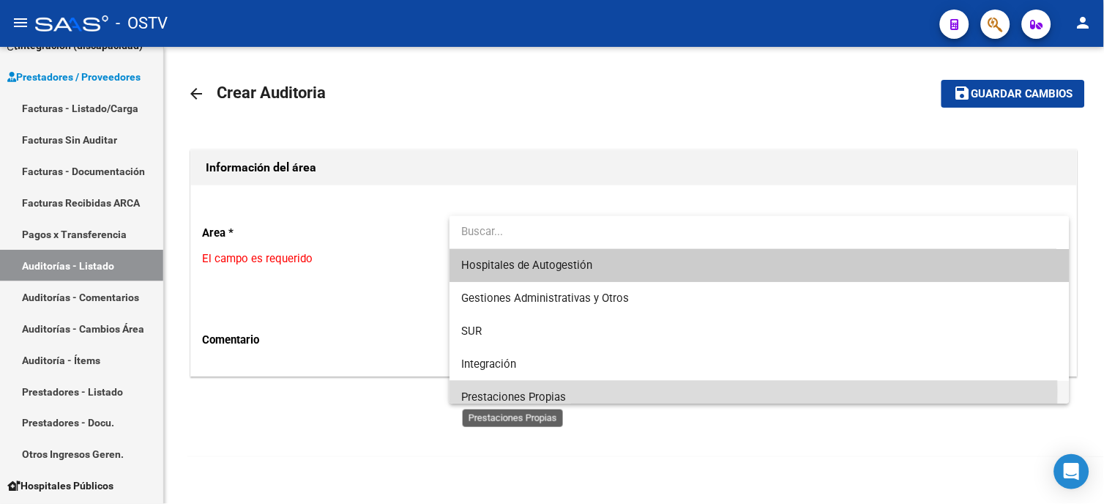
click at [535, 390] on span "Prestaciones Propias" at bounding box center [513, 396] width 105 height 13
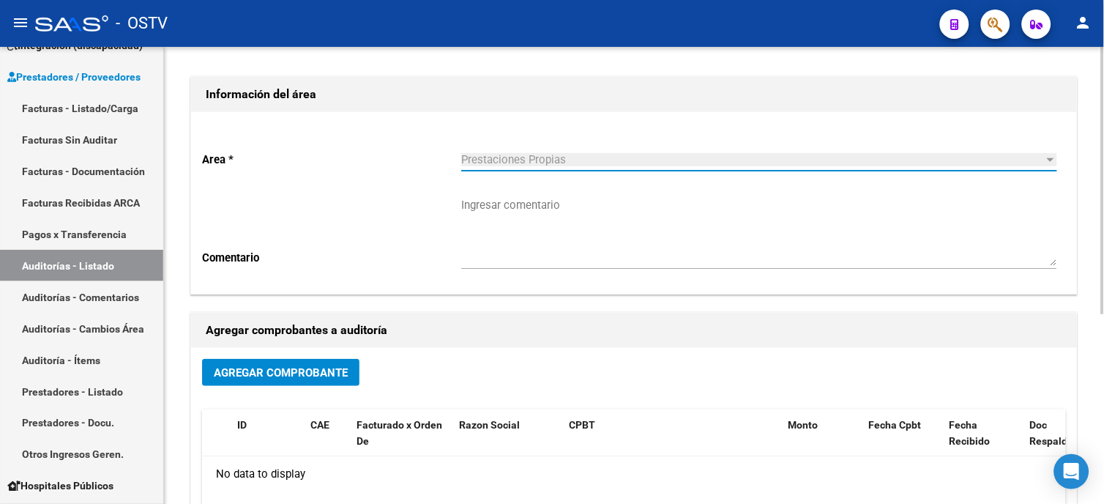
scroll to position [163, 0]
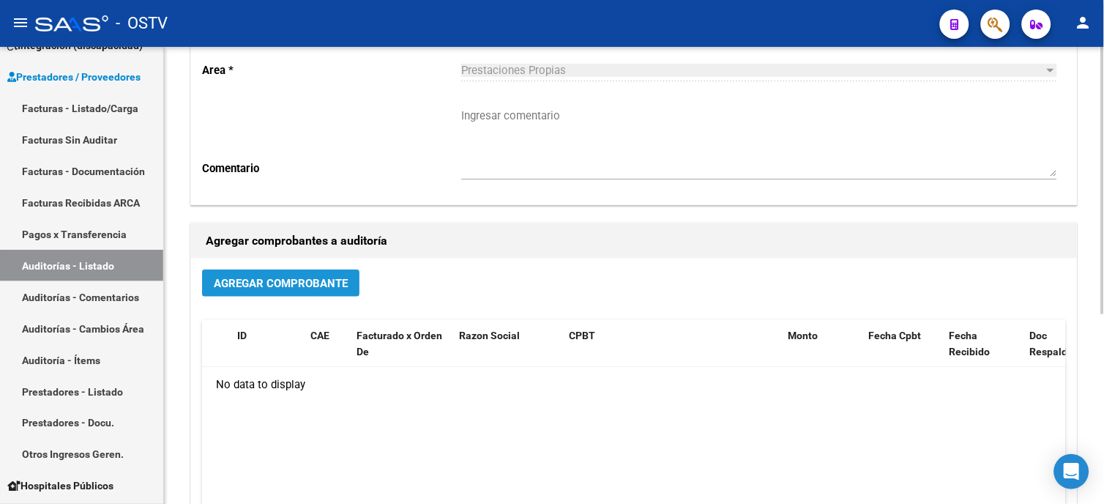
click at [301, 282] on span "Agregar Comprobante" at bounding box center [281, 283] width 134 height 13
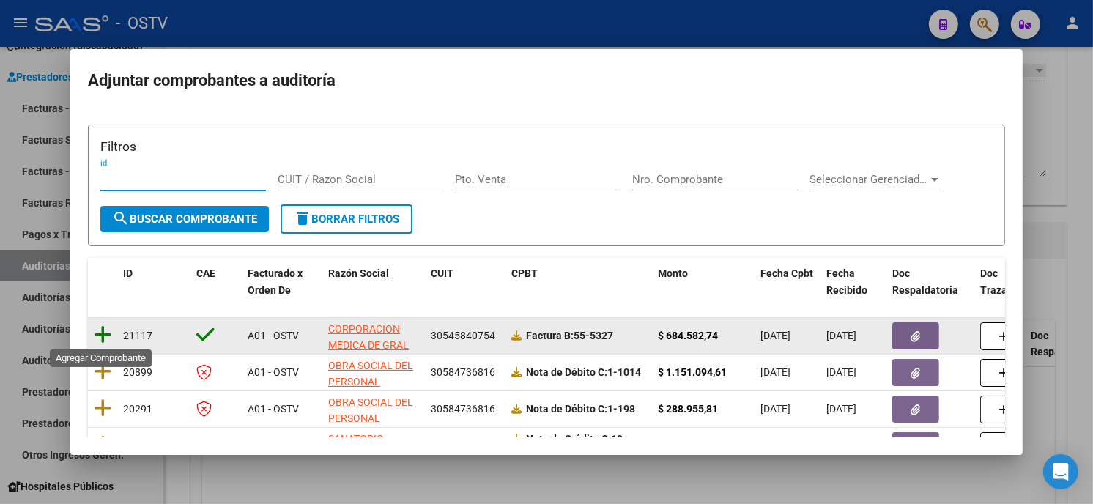
click at [100, 338] on icon at bounding box center [103, 334] width 18 height 21
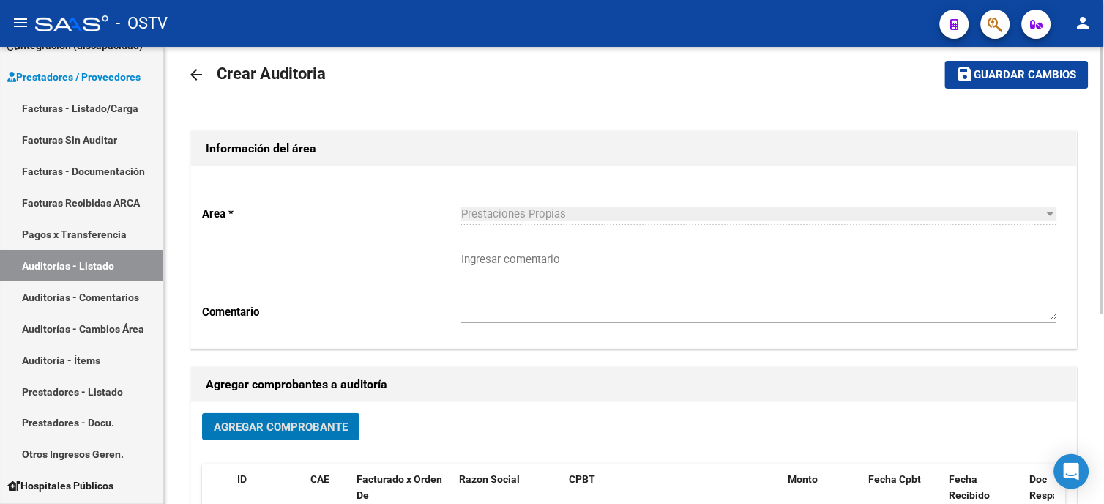
scroll to position [0, 0]
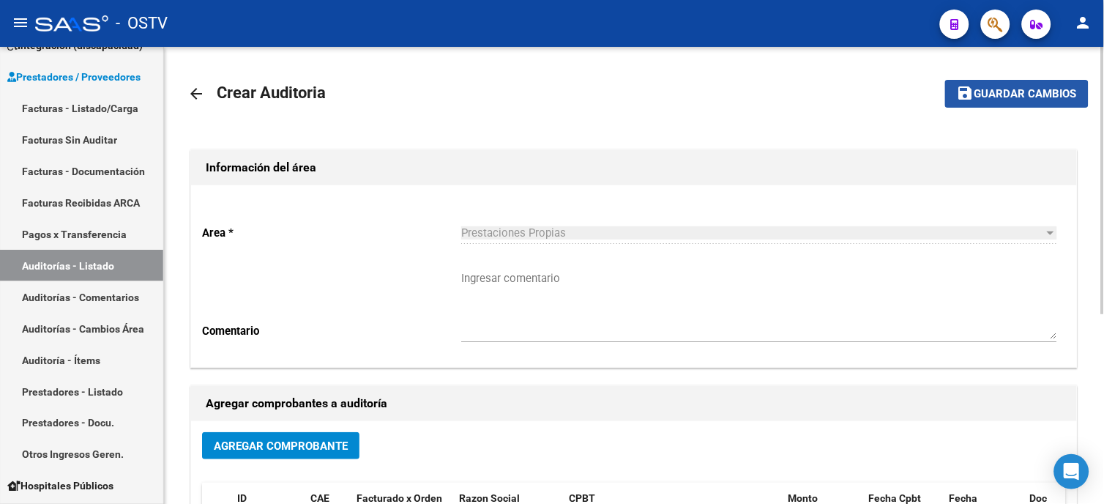
click at [1005, 97] on span "Guardar cambios" at bounding box center [1026, 94] width 103 height 13
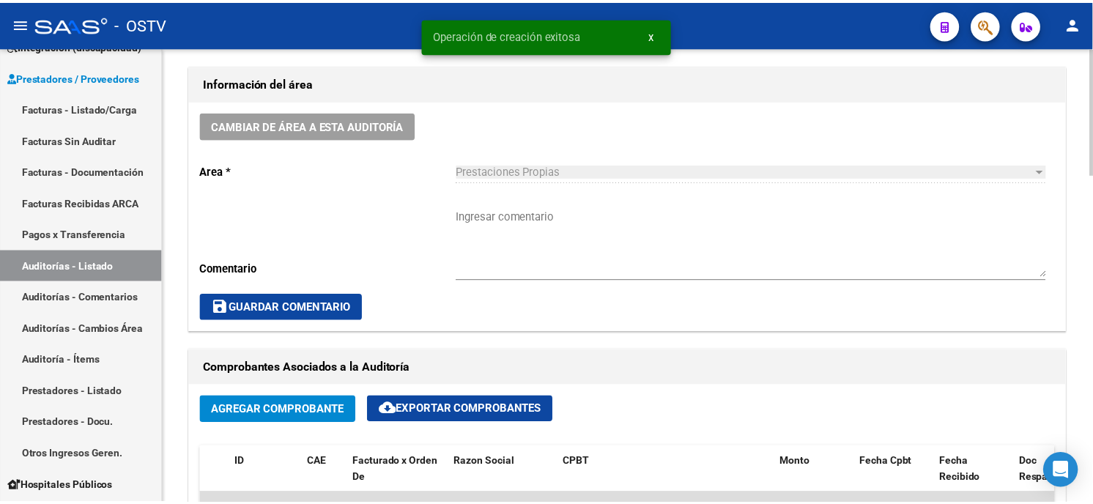
scroll to position [569, 0]
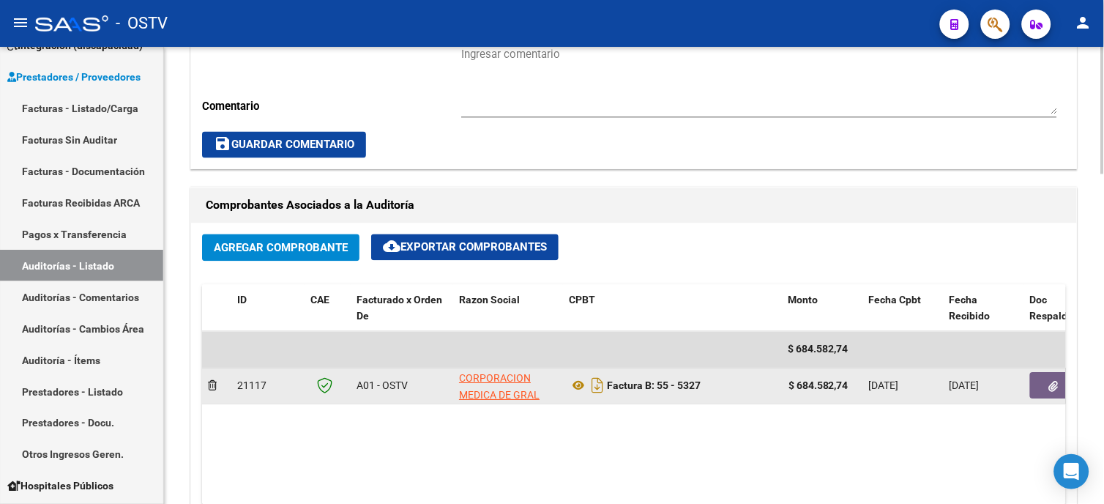
click at [1054, 381] on span "button" at bounding box center [1054, 385] width 10 height 13
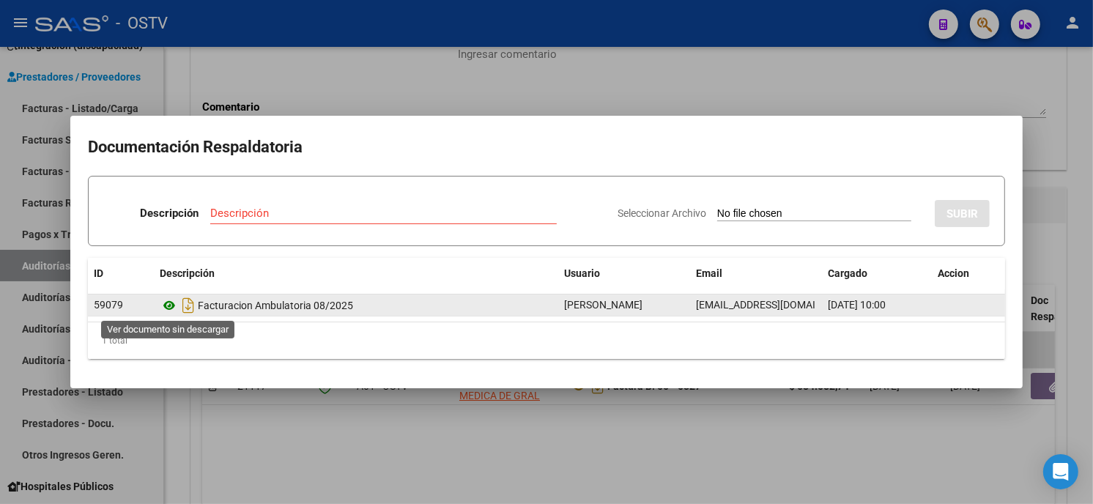
click at [169, 308] on icon at bounding box center [169, 306] width 19 height 18
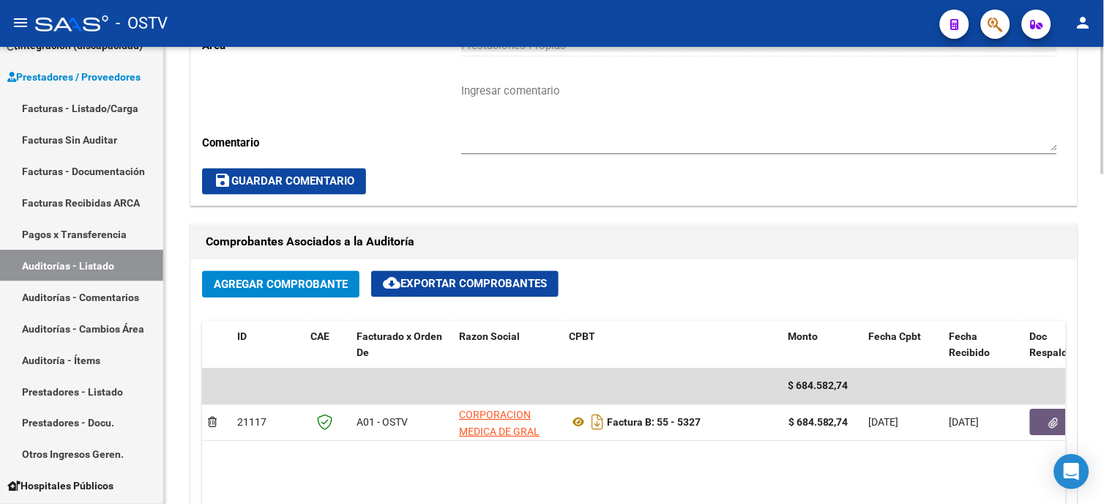
scroll to position [569, 0]
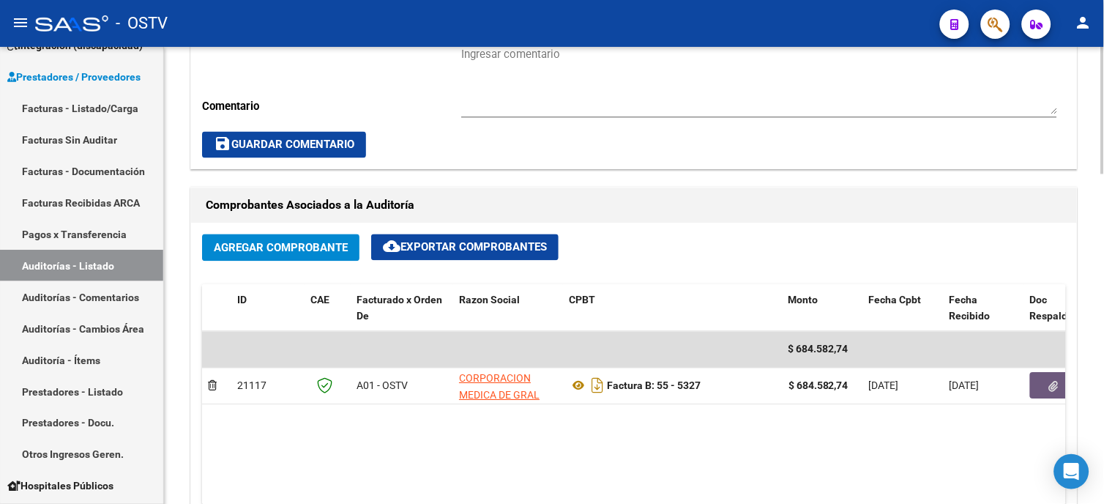
click at [315, 239] on button "Agregar Comprobante" at bounding box center [280, 247] width 157 height 27
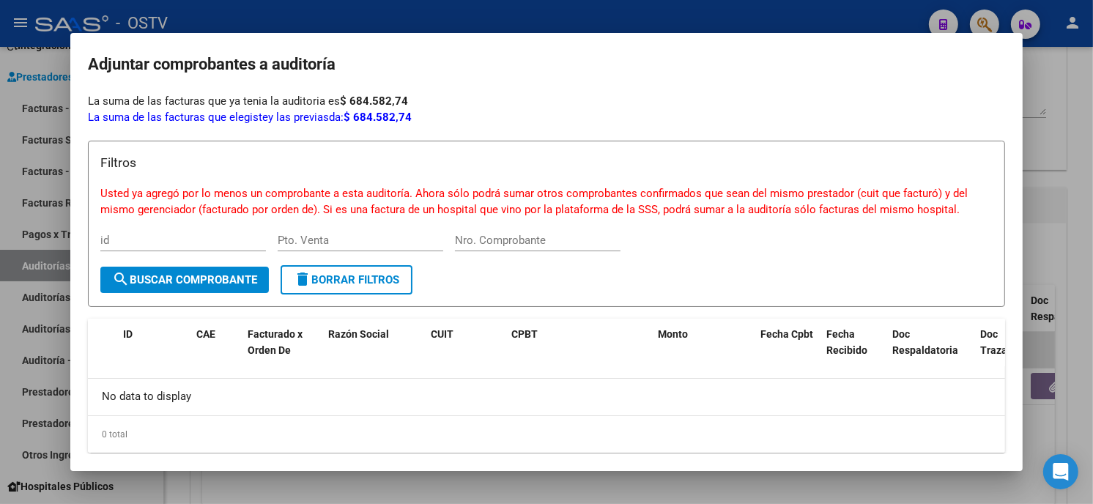
click at [423, 12] on div at bounding box center [546, 252] width 1093 height 504
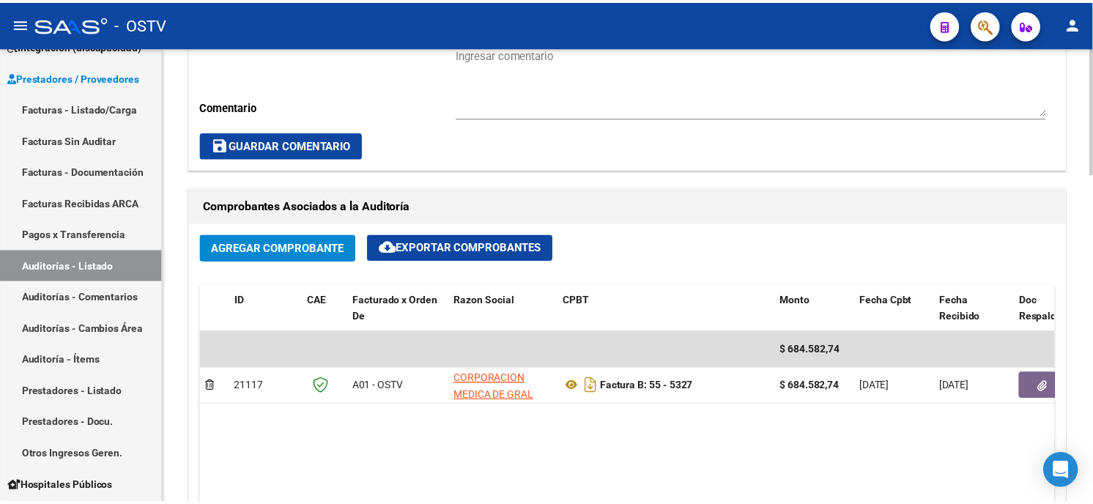
scroll to position [814, 0]
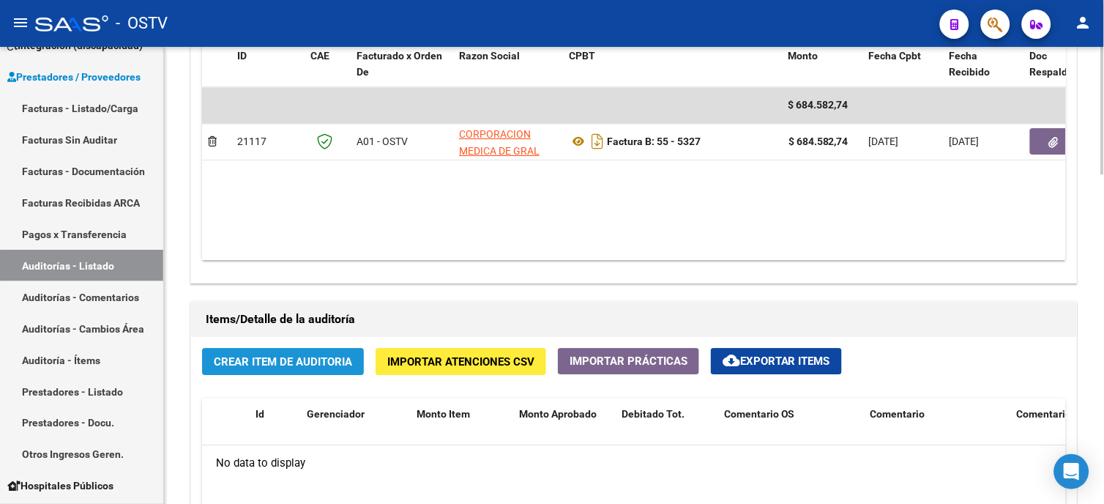
click at [324, 363] on span "Crear Item de Auditoria" at bounding box center [283, 361] width 138 height 13
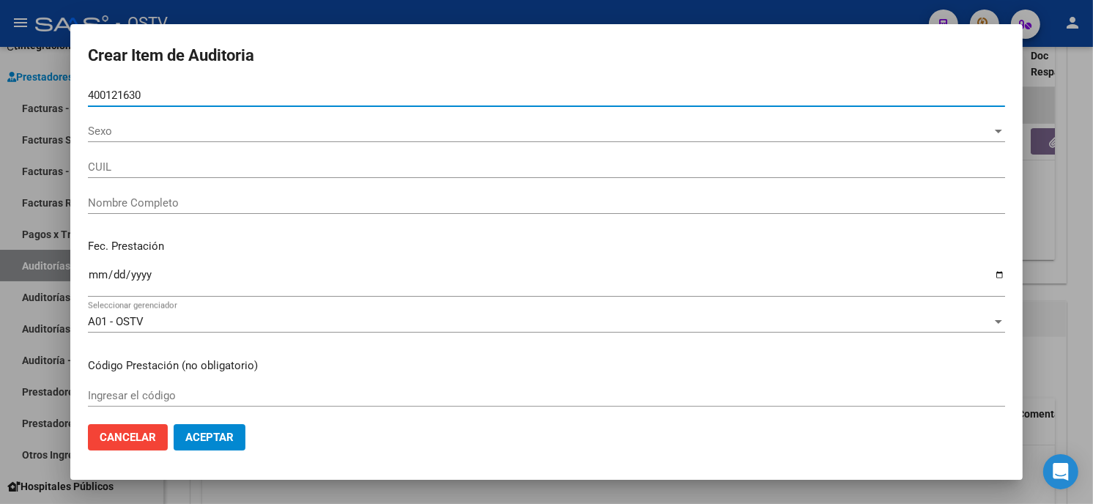
type input "40012163"
type input "20400121630"
type input "ZURITA ALEÑA AGUSTIN MICHEL"
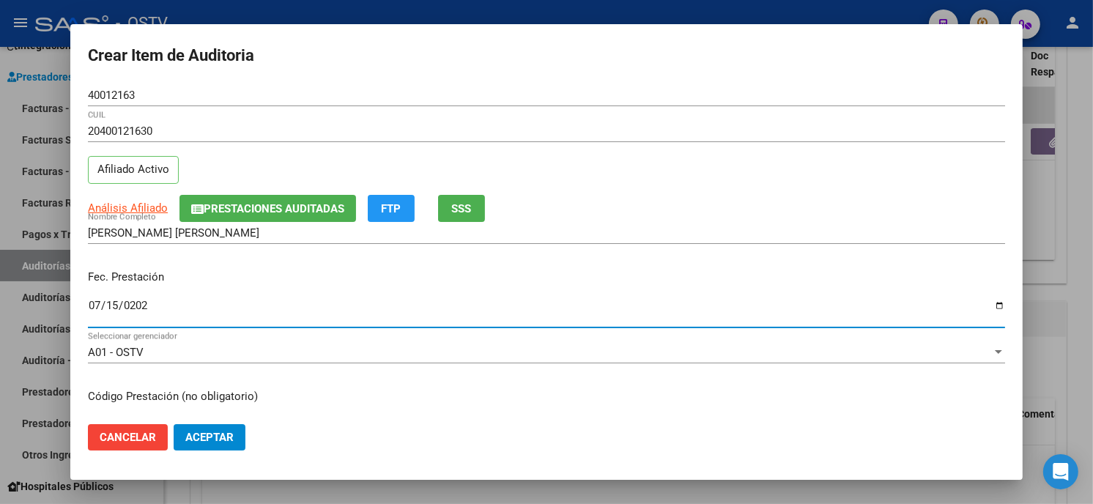
type input "2025-07-15"
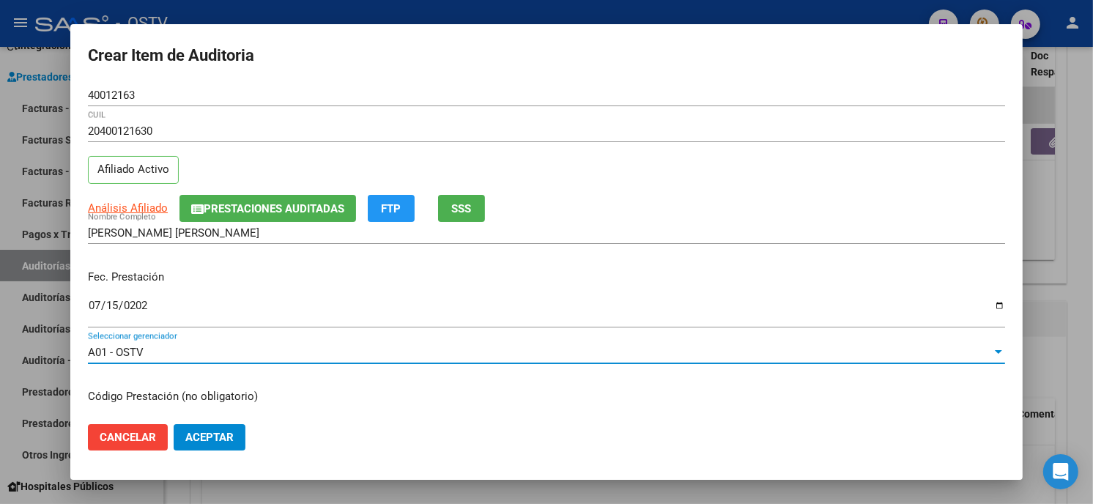
scroll to position [178, 0]
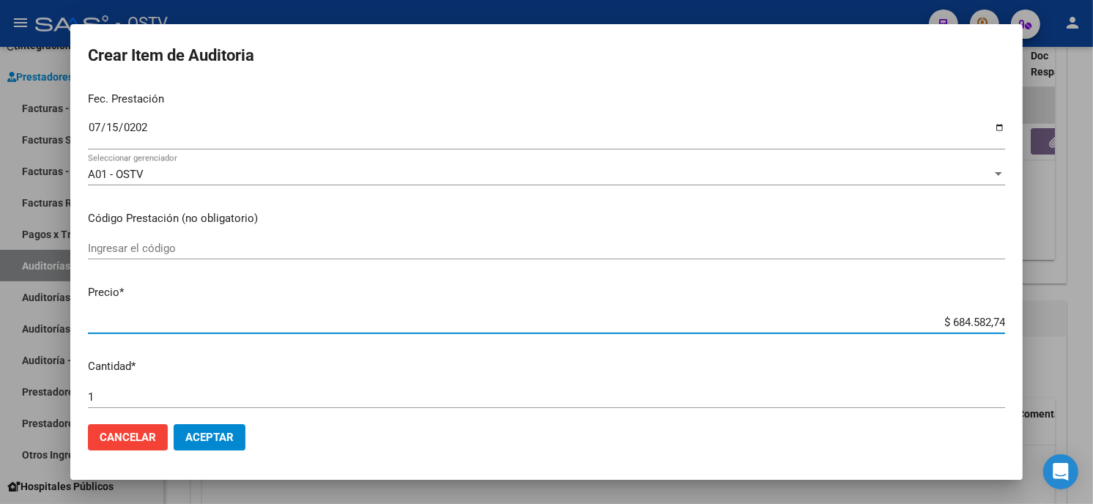
type input "$ 0,05"
type input "$ 0,58"
type input "$ 5,82"
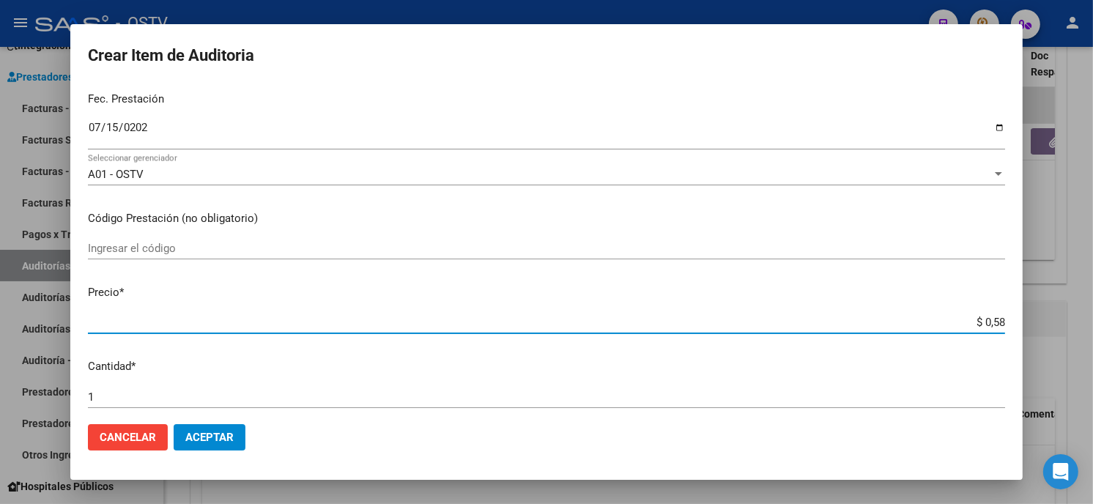
type input "$ 5,82"
type input "$ 58,28"
type input "$ 582,82"
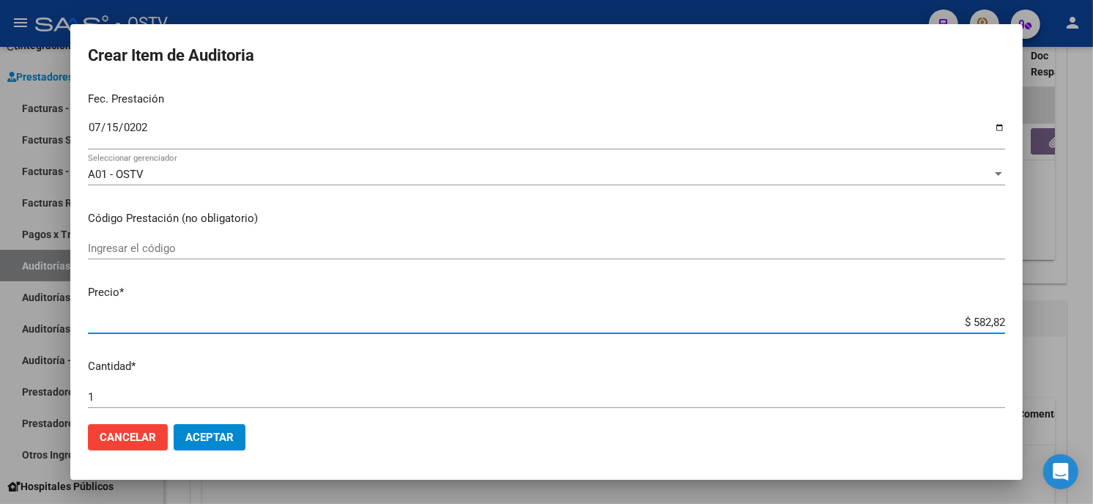
type input "$ 5.828,27"
type input "$ 58.282,72"
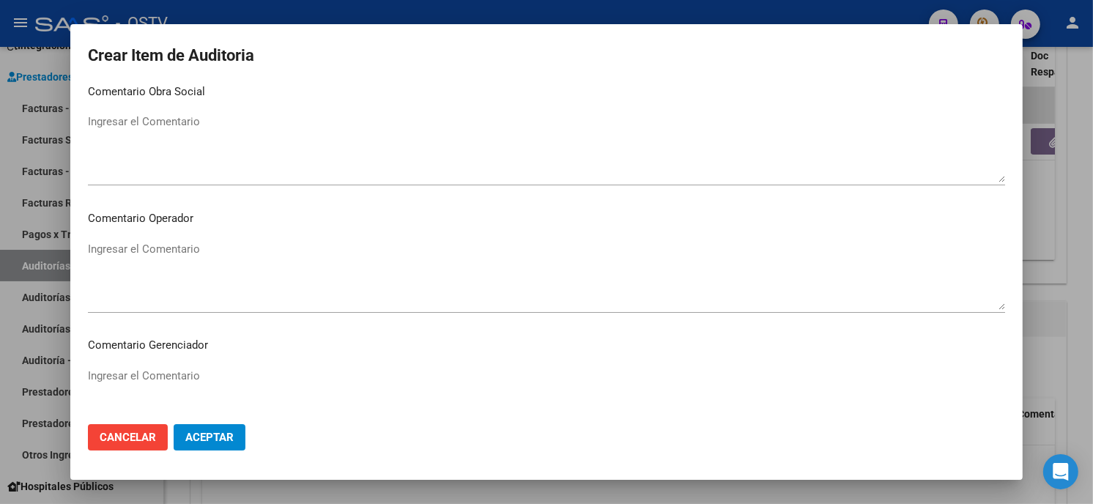
scroll to position [929, 0]
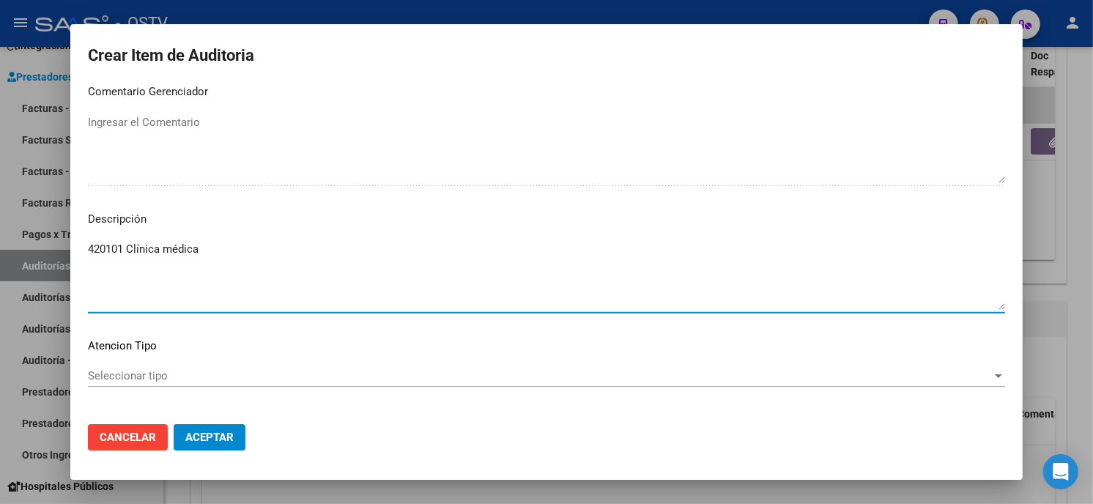
type textarea "420101 Clínica médica"
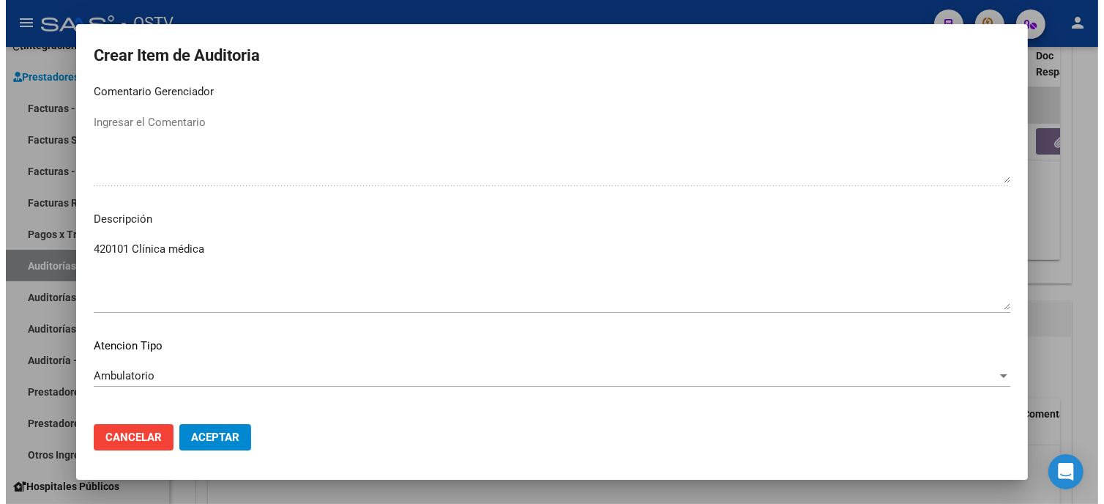
scroll to position [991, 0]
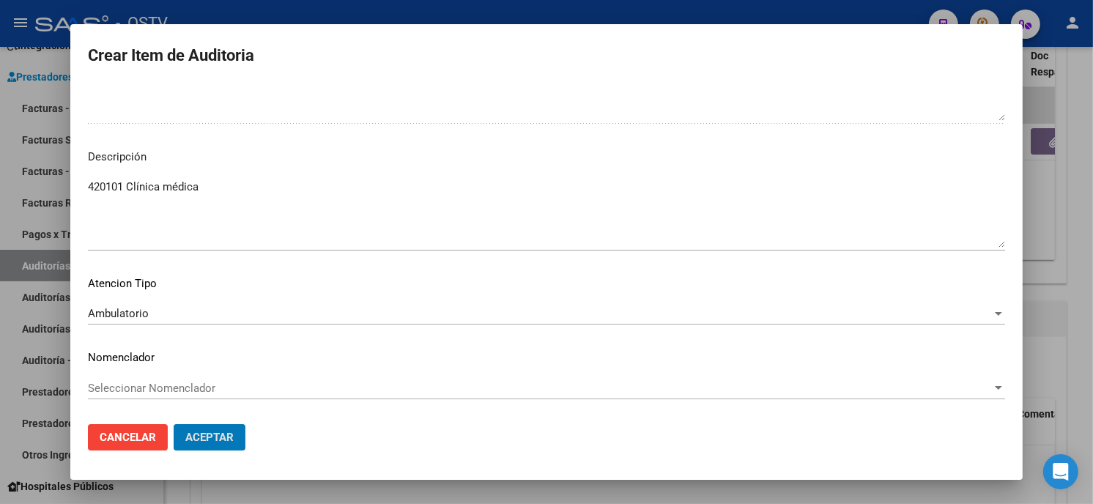
click at [174, 424] on button "Aceptar" at bounding box center [210, 437] width 72 height 26
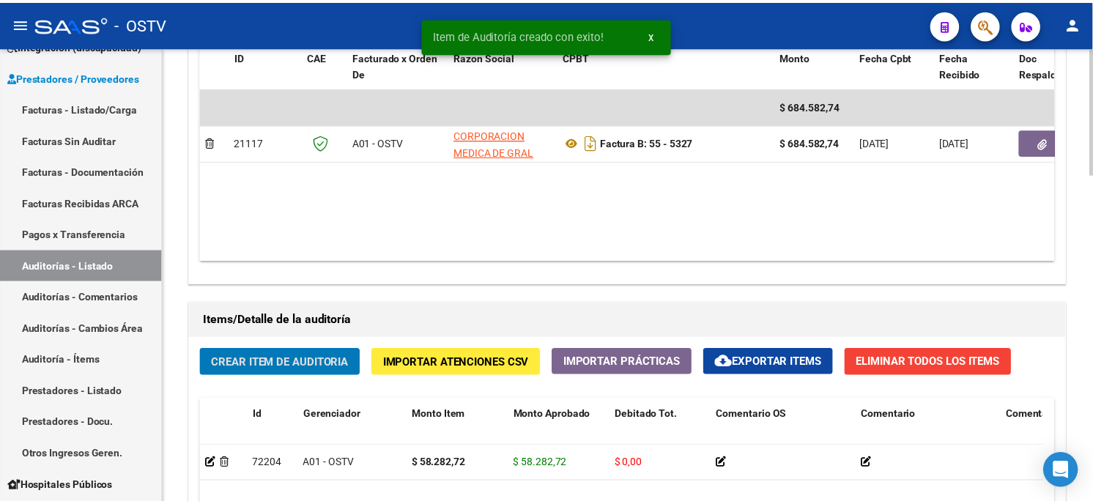
scroll to position [814, 0]
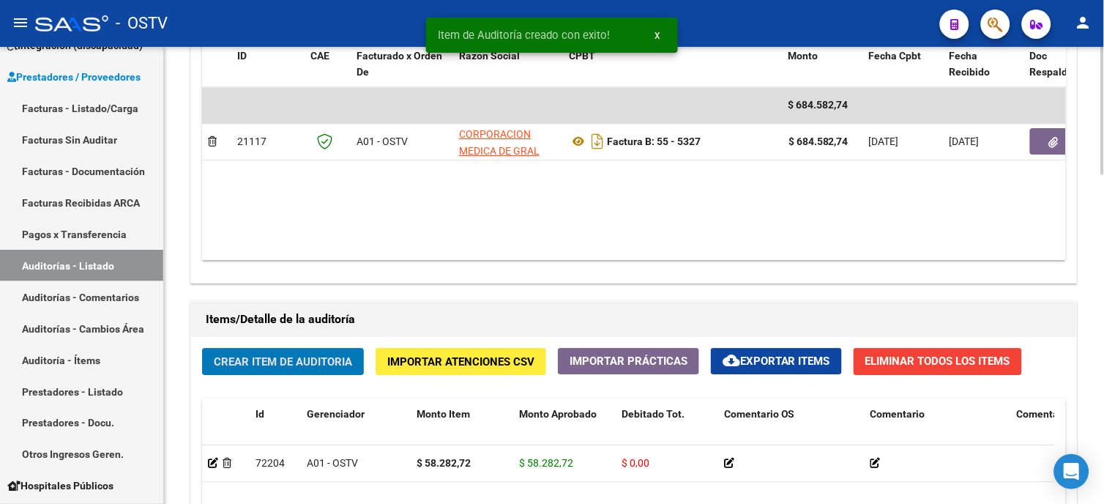
click at [326, 355] on span "Crear Item de Auditoria" at bounding box center [283, 360] width 138 height 13
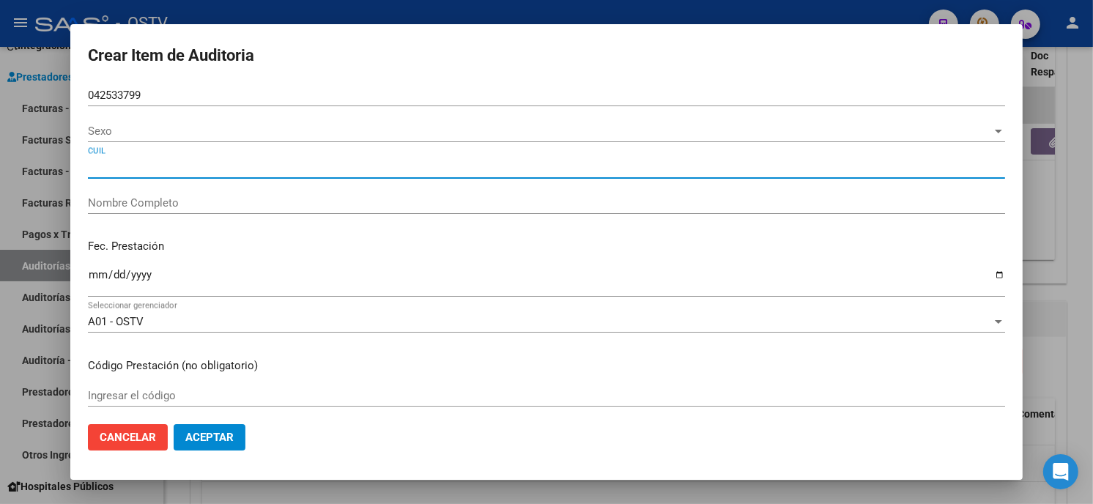
type input "04253379"
type input "27042533799"
type input "[PERSON_NAME]"
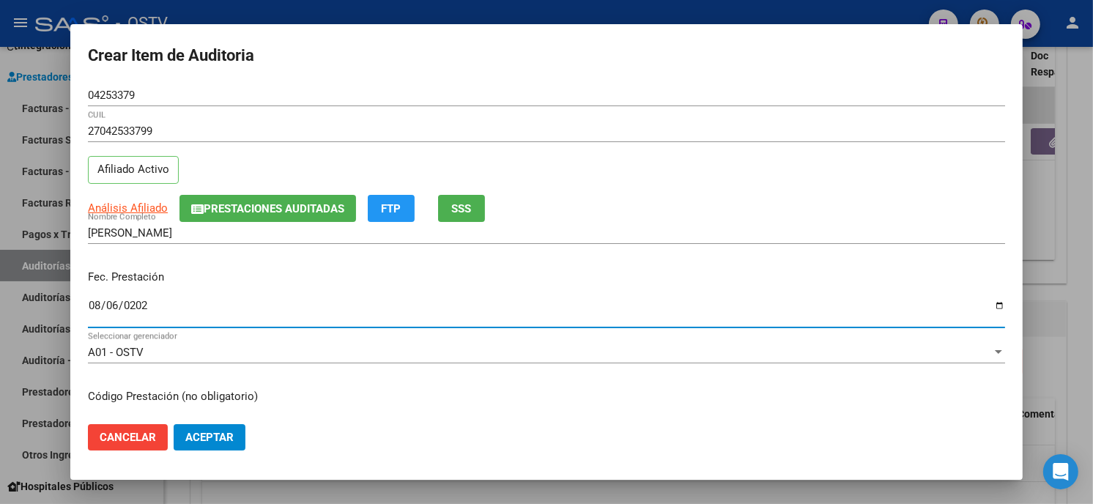
type input "[DATE]"
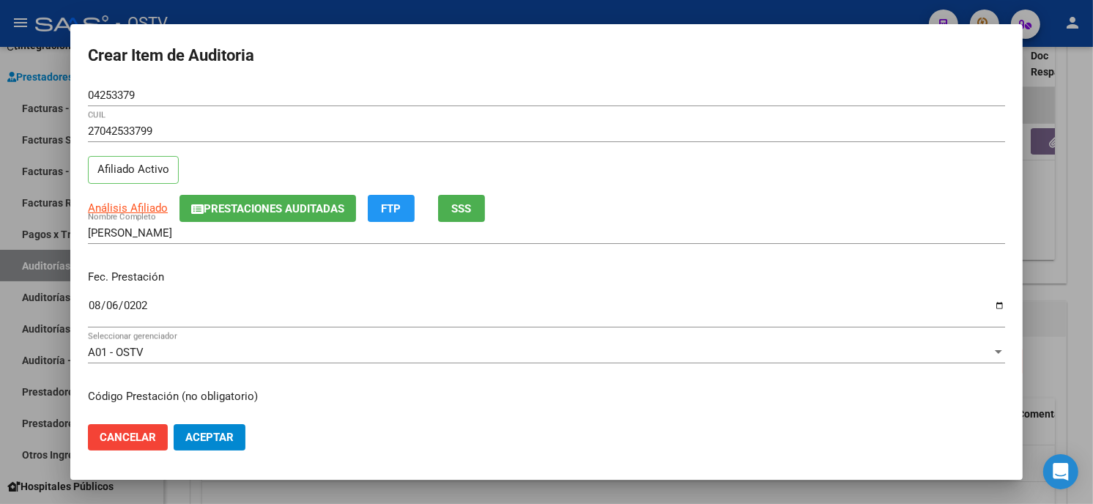
scroll to position [163, 0]
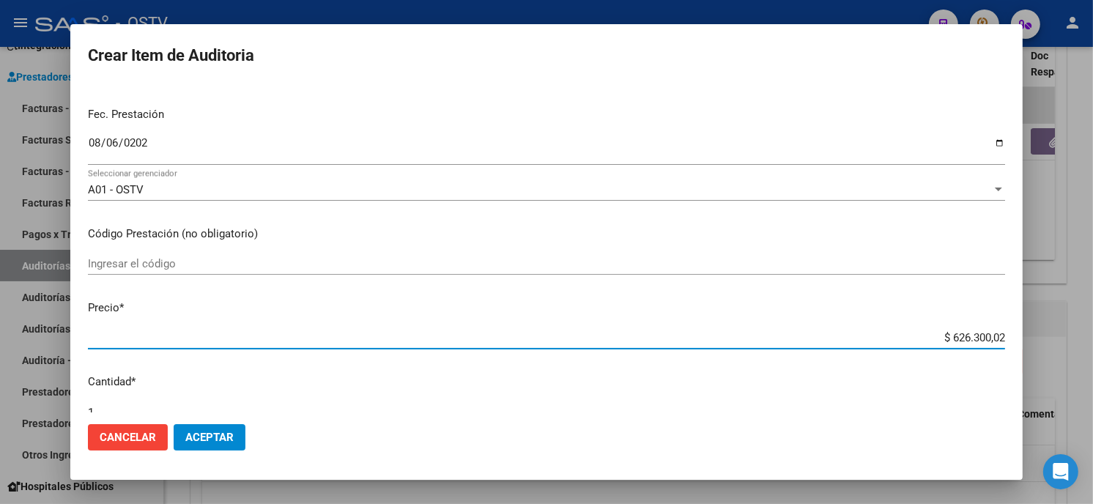
type input "$ 0,05"
type input "$ 0,58"
type input "$ 5,82"
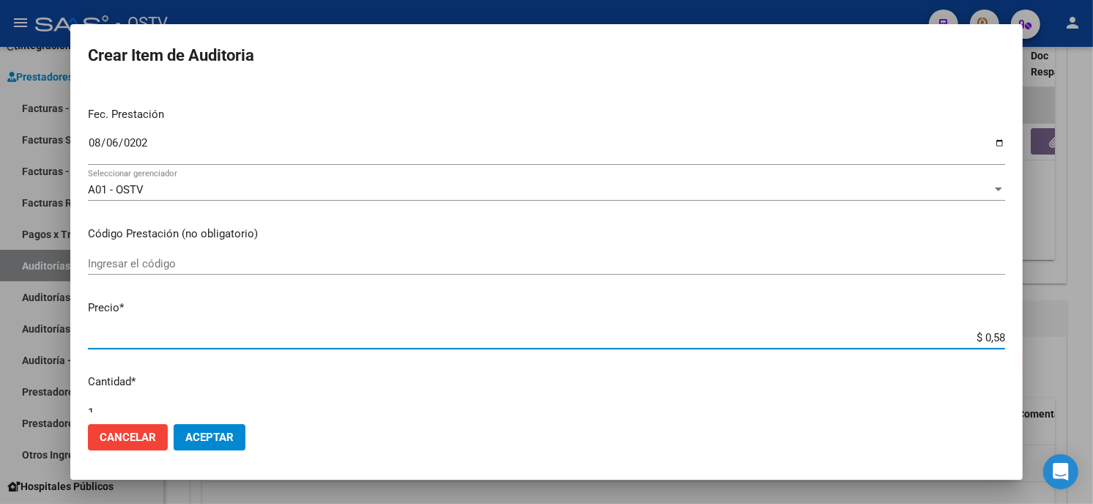
type input "$ 5,82"
type input "$ 58,28"
type input "$ 582,82"
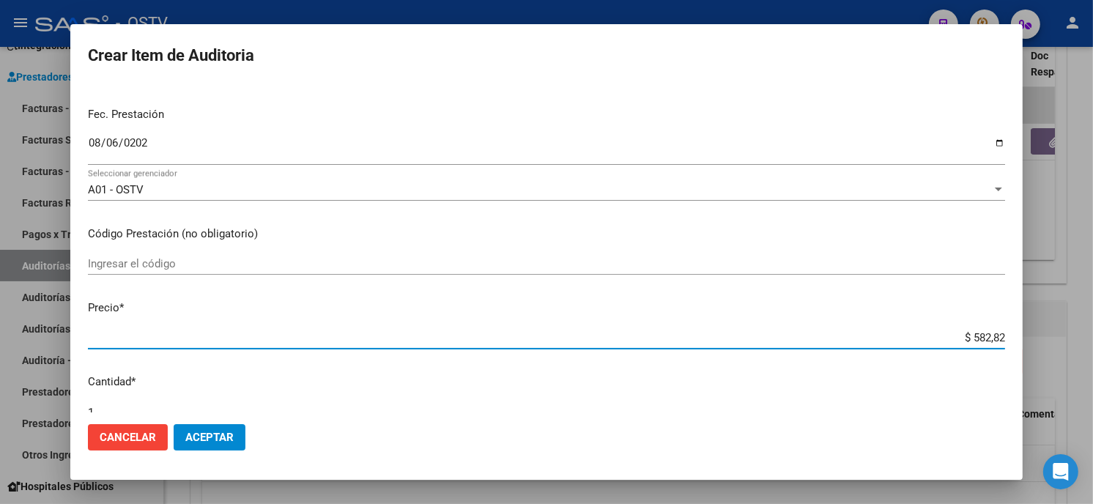
type input "$ 5.828,27"
type input "$ 58.282,72"
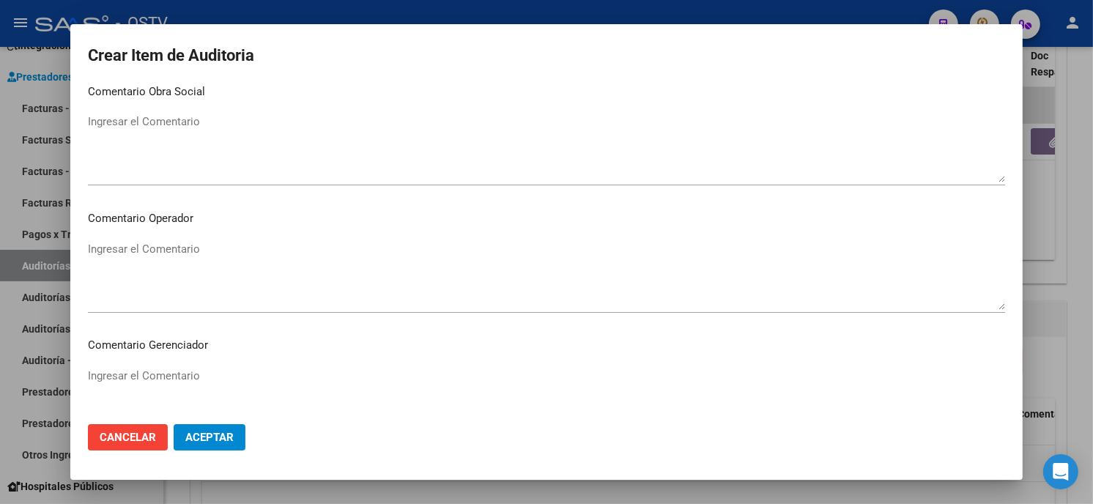
scroll to position [929, 0]
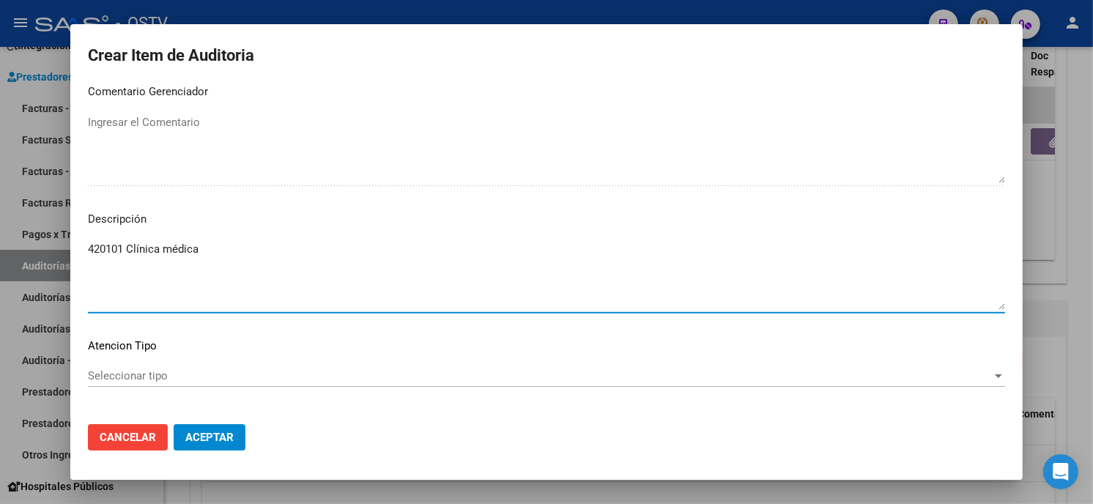
type textarea "420101 Clínica médica"
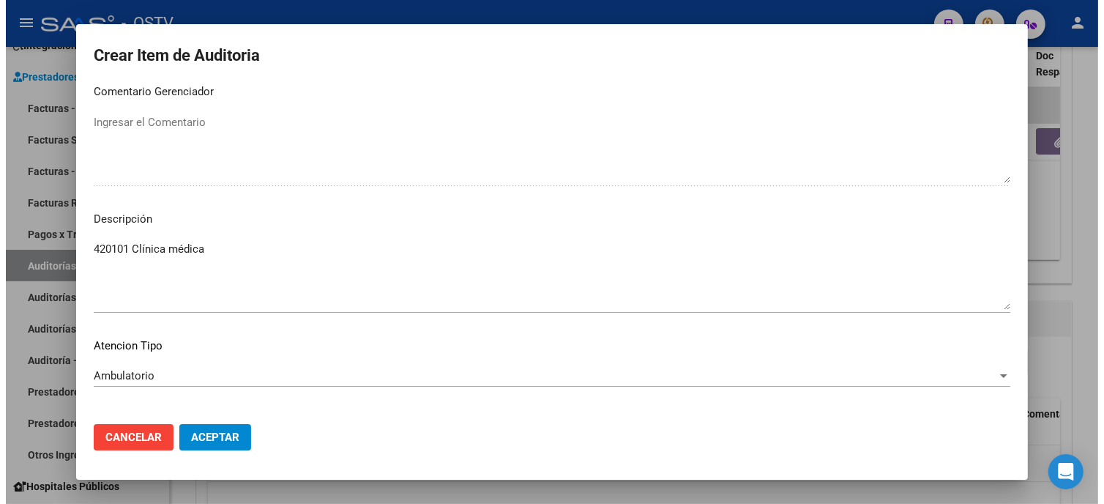
scroll to position [991, 0]
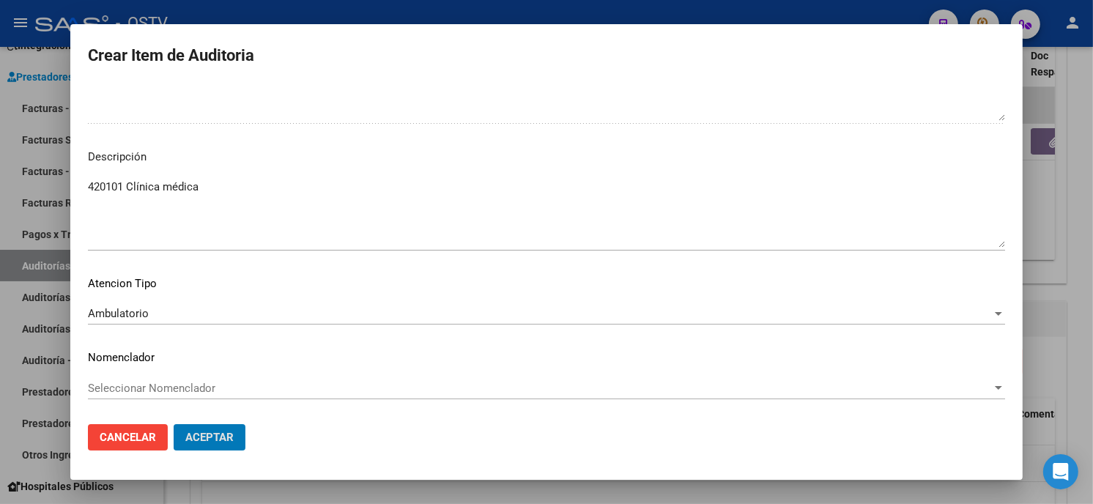
click at [174, 424] on button "Aceptar" at bounding box center [210, 437] width 72 height 26
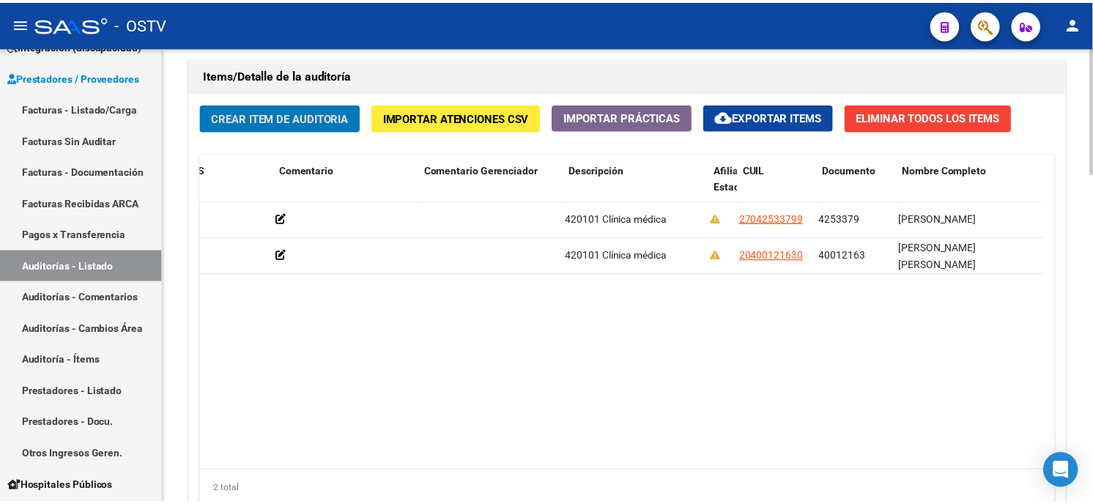
scroll to position [0, 0]
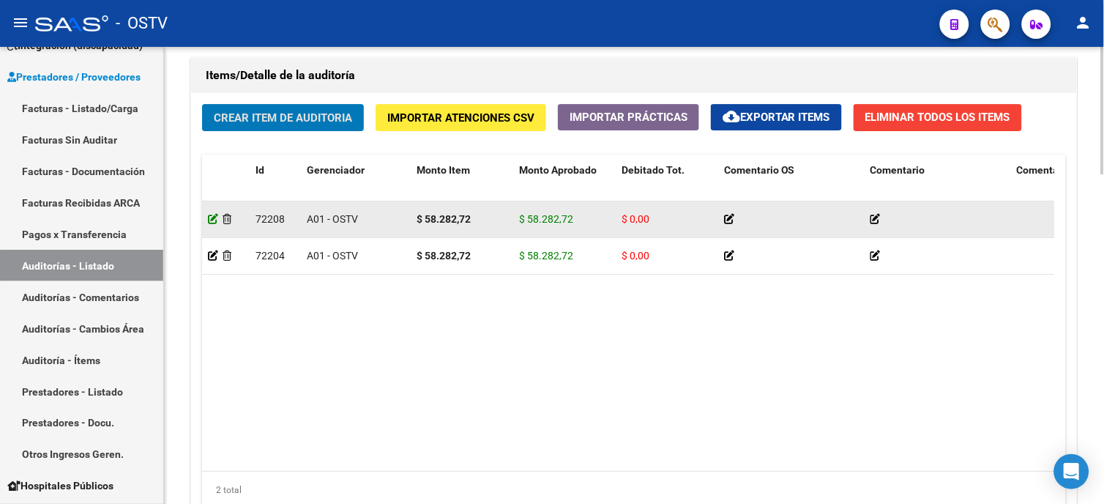
click at [209, 223] on icon at bounding box center [213, 219] width 10 height 10
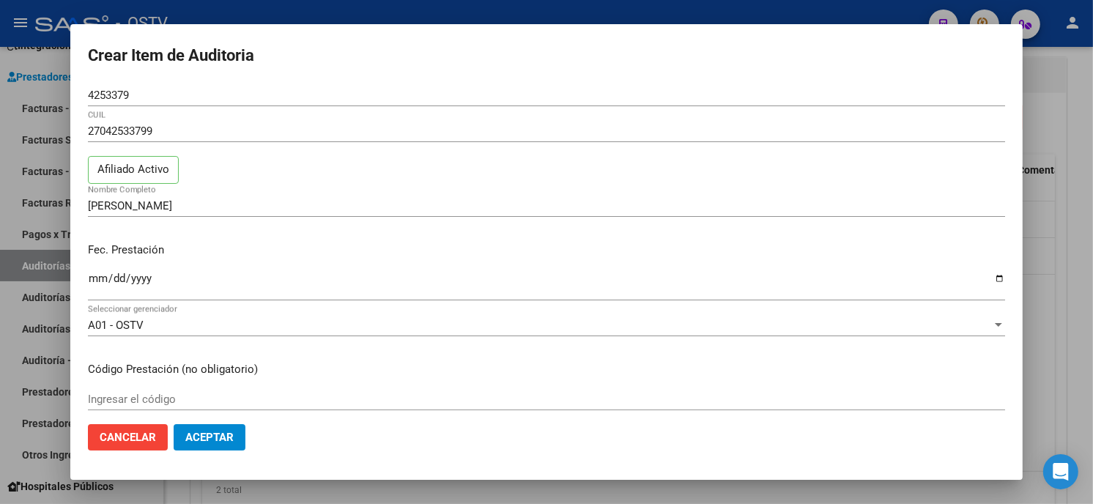
scroll to position [224, 0]
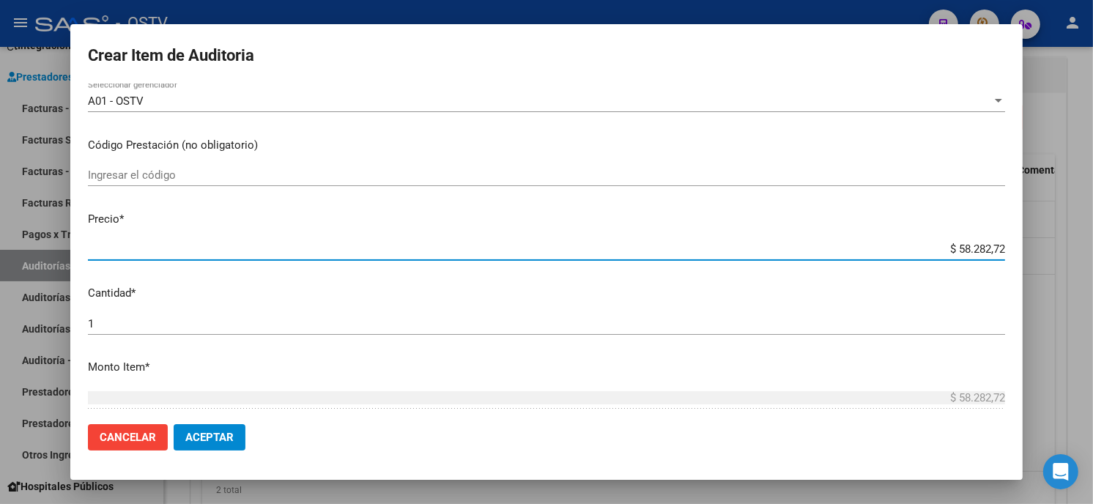
type input "$ 0,02"
type input "$ 0,29"
type input "$ 2,97"
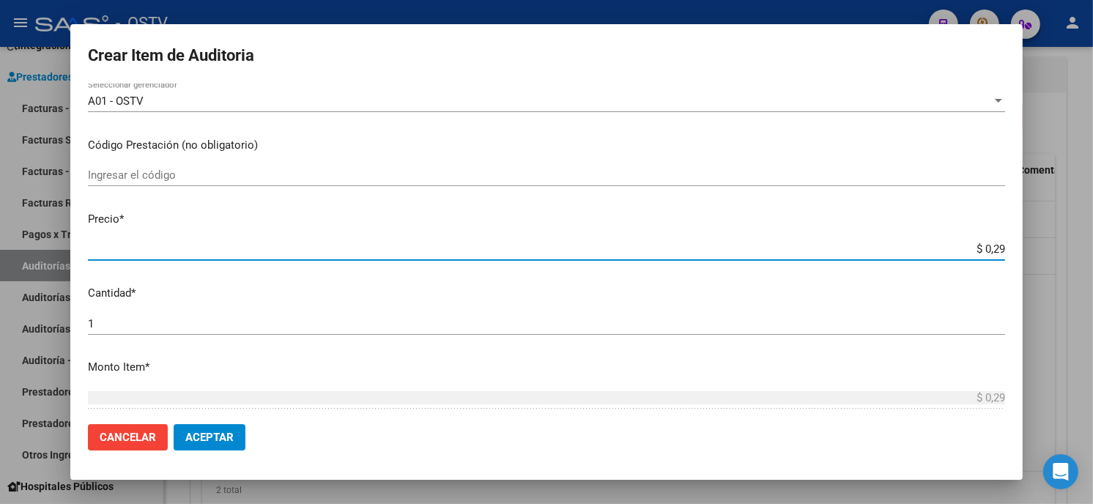
type input "$ 2,97"
type input "$ 29,79"
type input "$ 297,98"
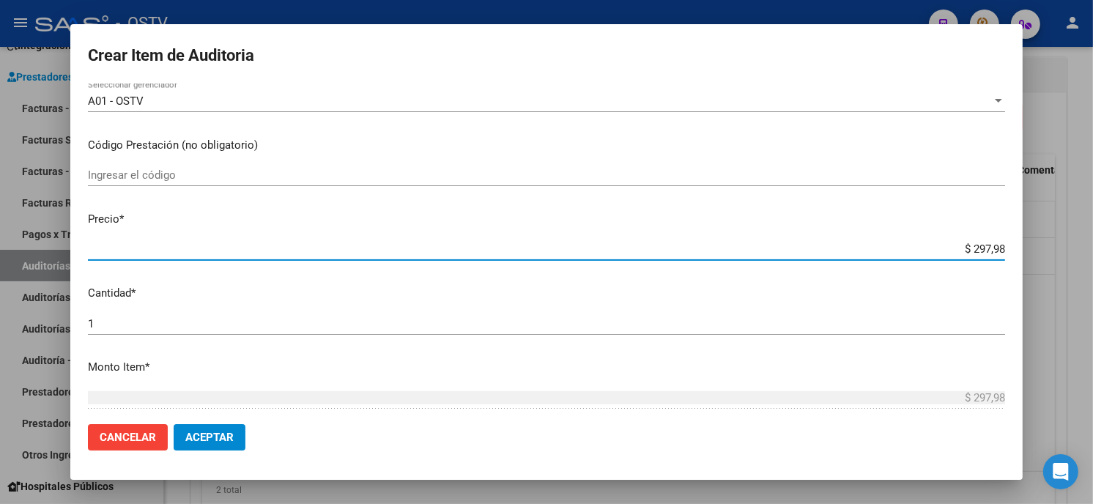
type input "$ 2.979,80"
type input "$ 29.798,07"
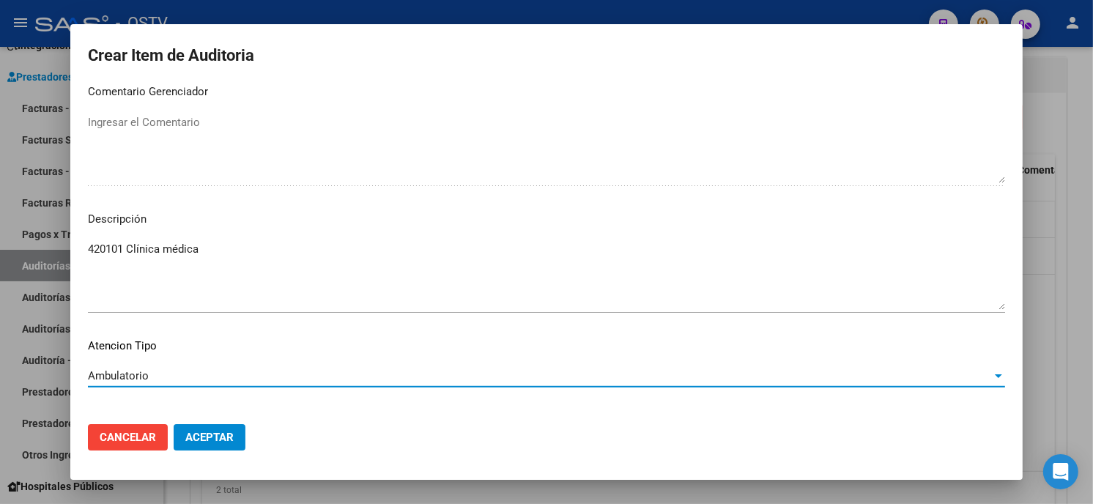
scroll to position [963, 0]
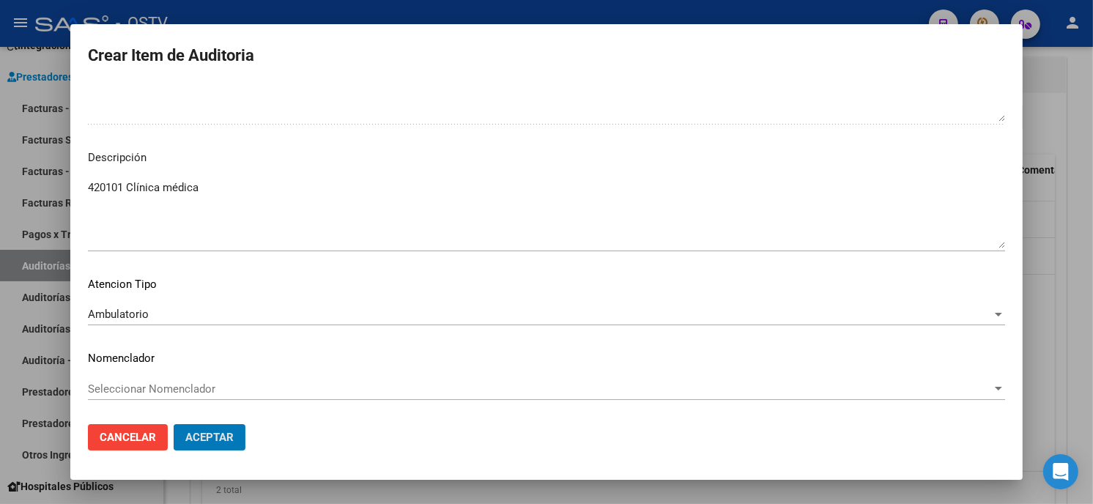
click at [174, 424] on button "Aceptar" at bounding box center [210, 437] width 72 height 26
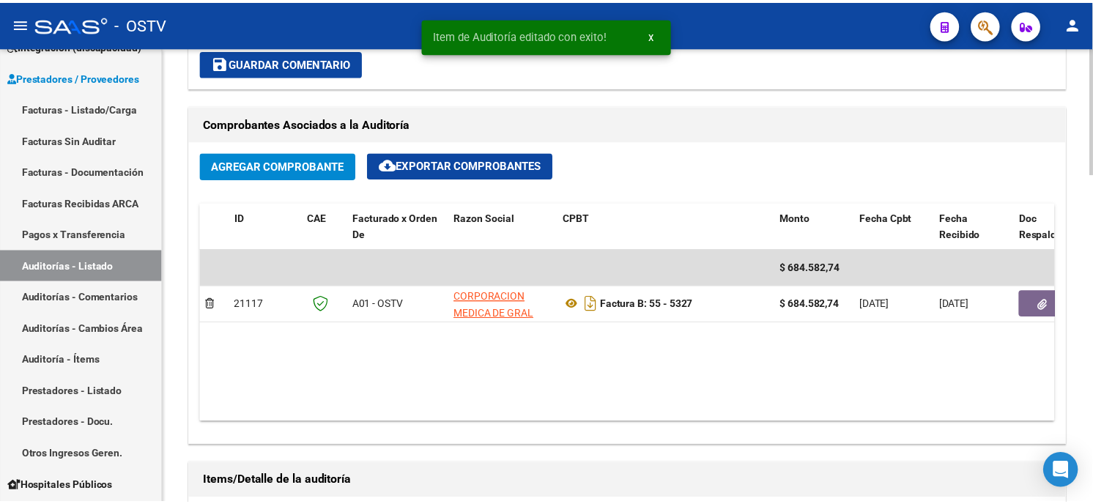
scroll to position [732, 0]
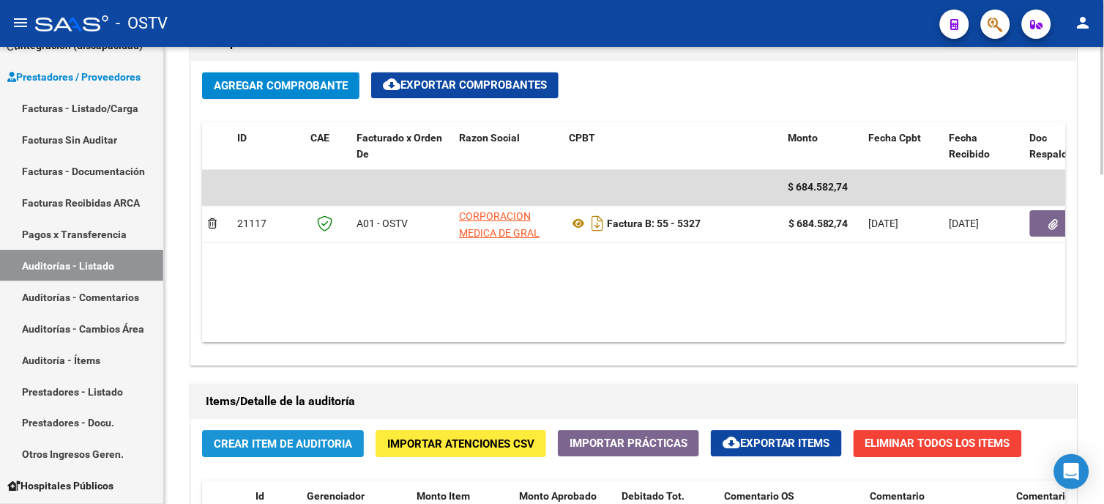
click at [280, 449] on span "Crear Item de Auditoria" at bounding box center [283, 443] width 138 height 13
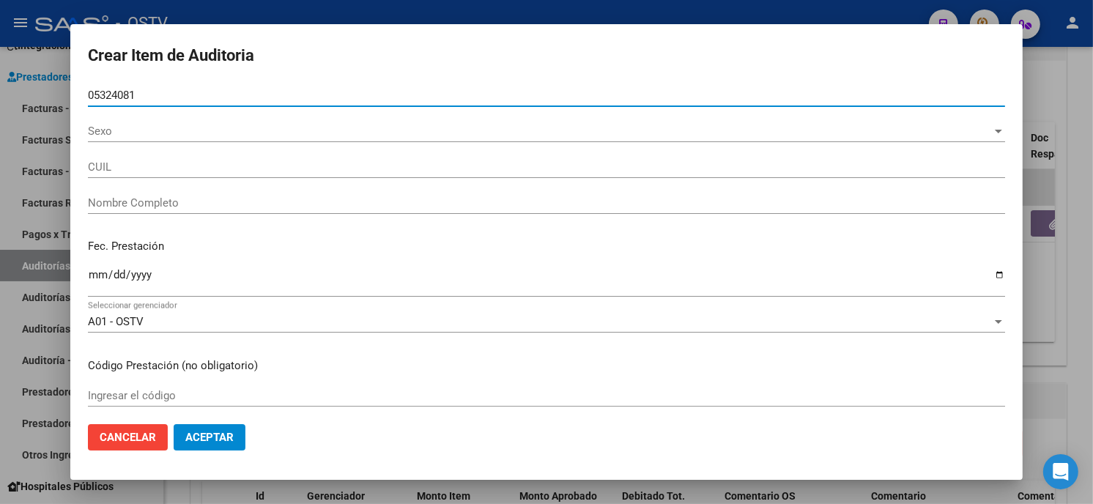
type input "05324081"
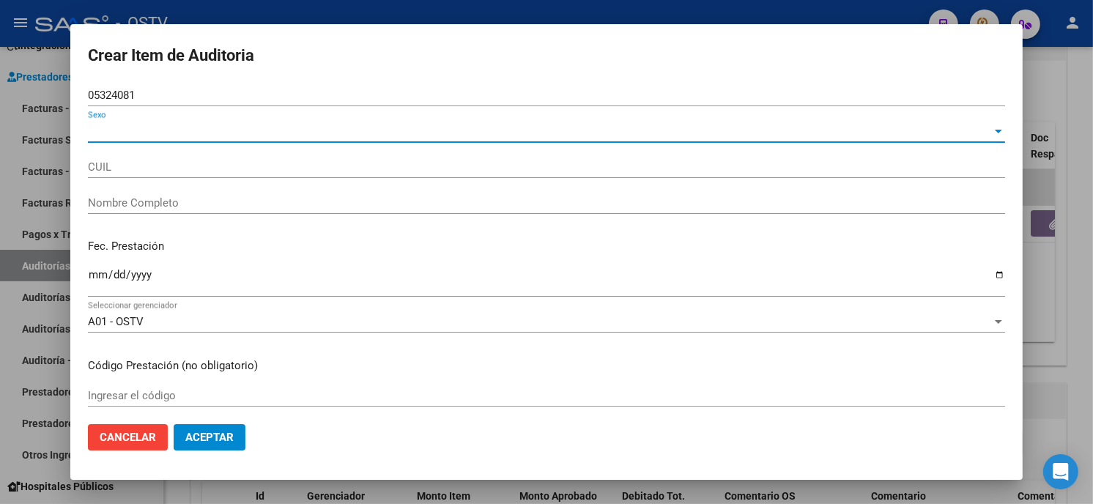
type input "27053240815"
type input "GERVASONI MARIA ISABEL"
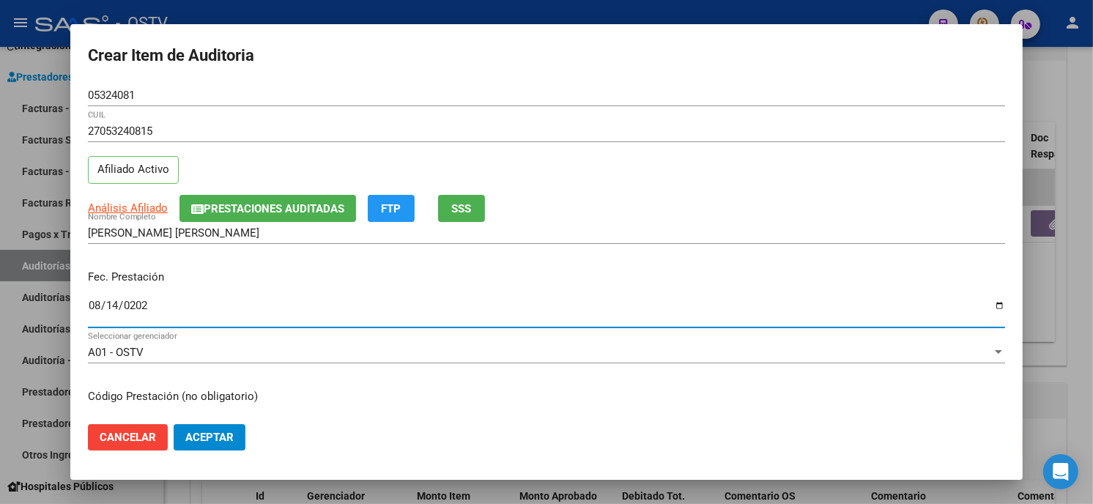
type input "2025-08-14"
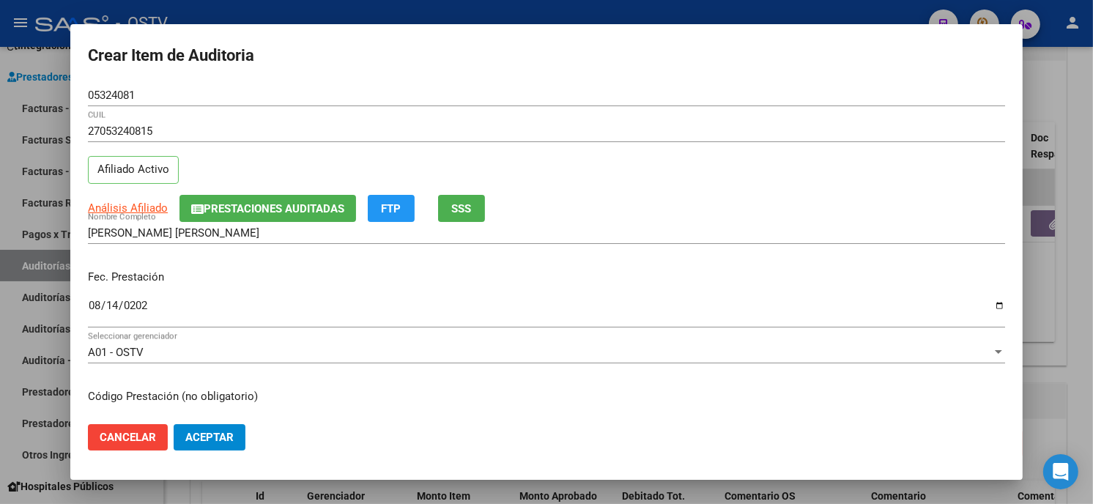
scroll to position [178, 0]
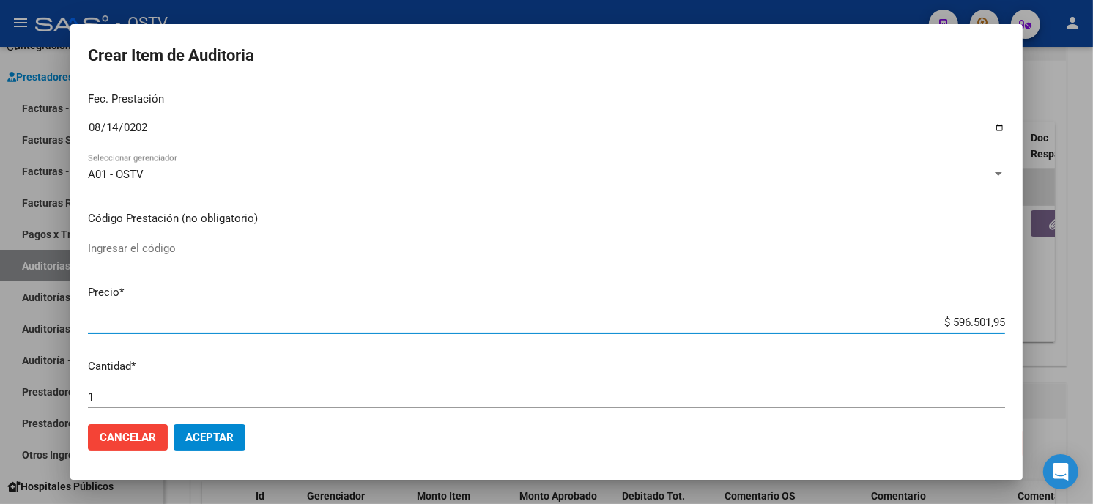
type input "$ 0,03"
type input "$ 0,34"
type input "$ 3,47"
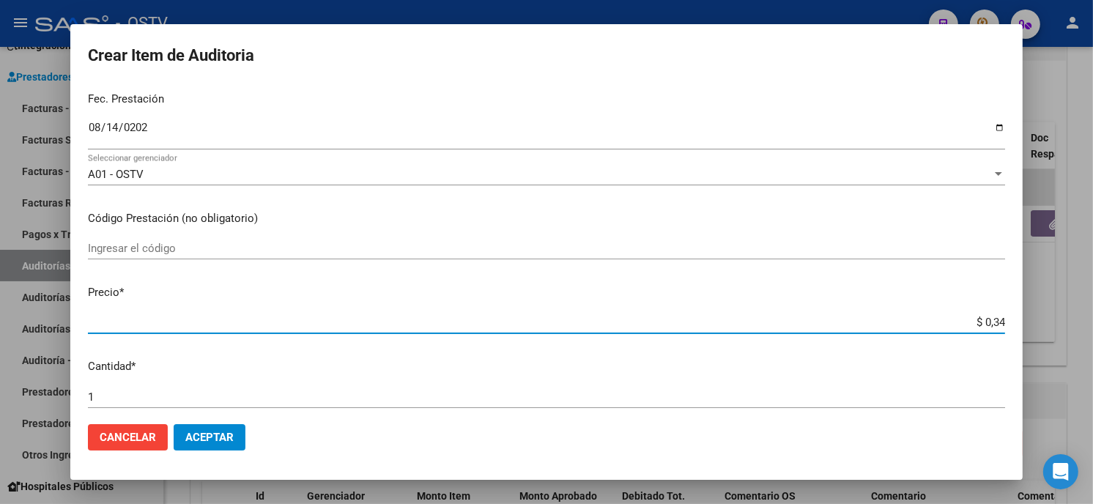
type input "$ 3,47"
type input "$ 34,79"
type input "$ 347,98"
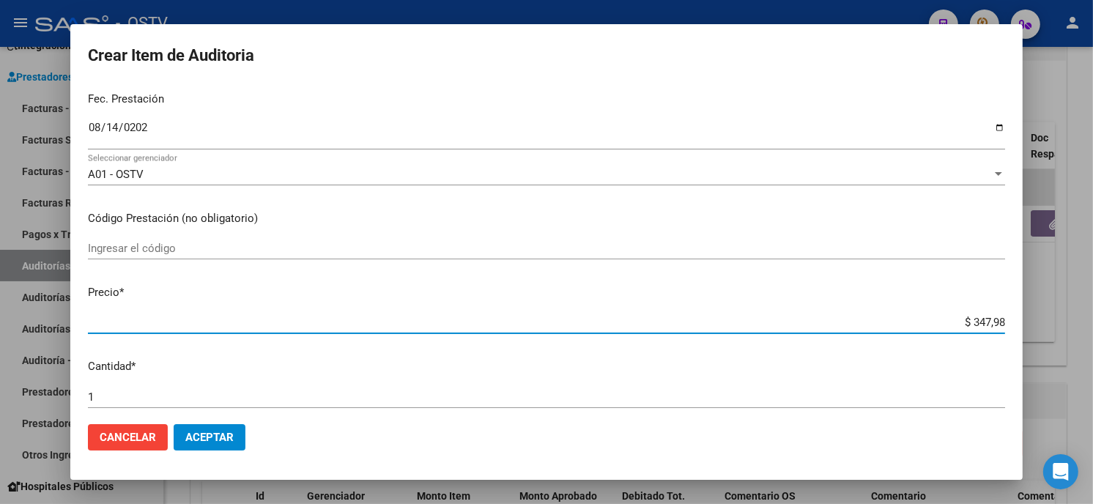
type input "$ 3.479,80"
type input "$ 34.798,07"
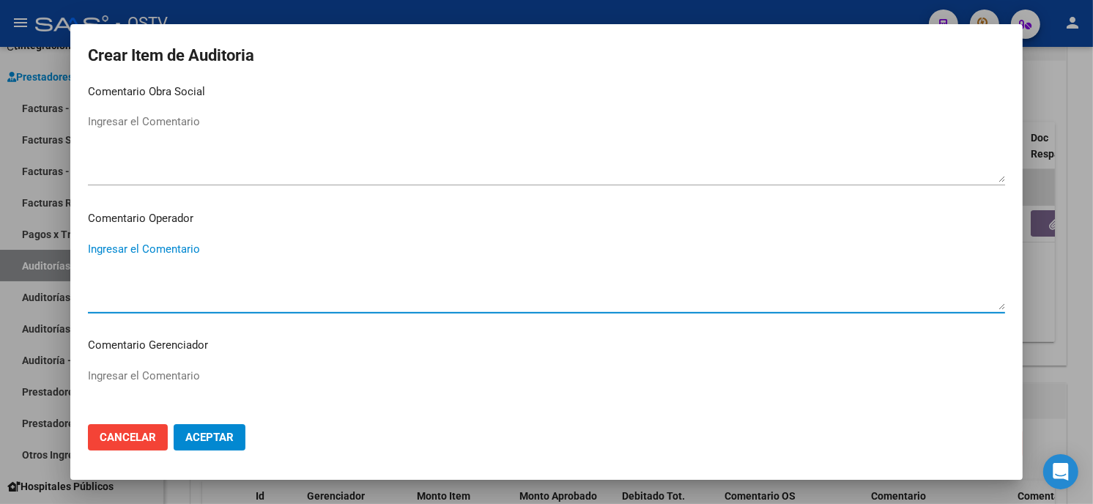
scroll to position [929, 0]
type textarea "420101 Clínica médica"
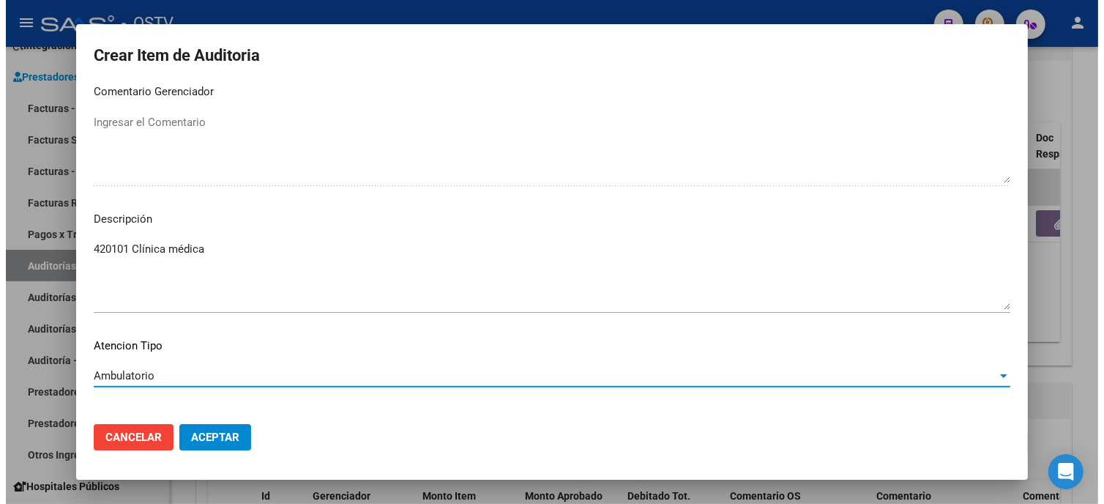
scroll to position [991, 0]
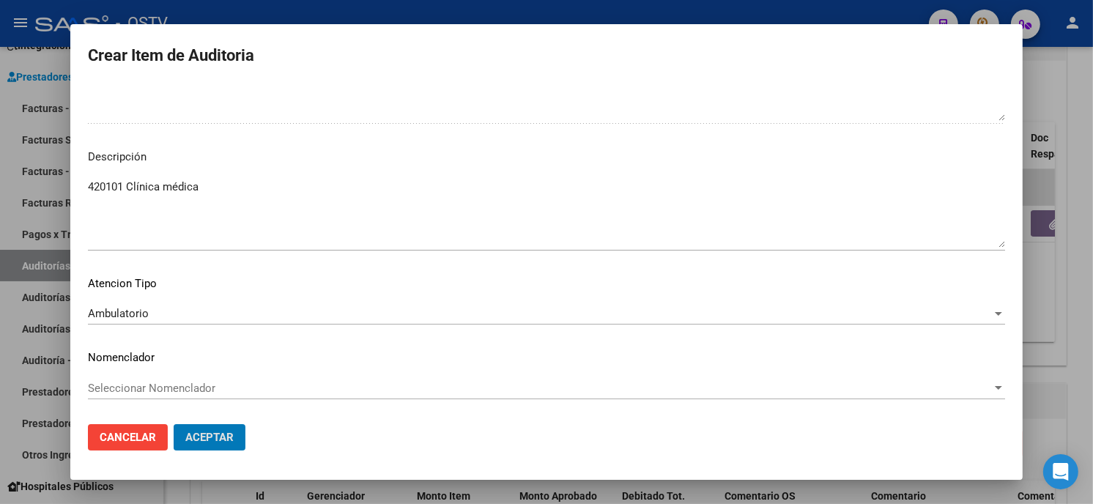
click at [174, 424] on button "Aceptar" at bounding box center [210, 437] width 72 height 26
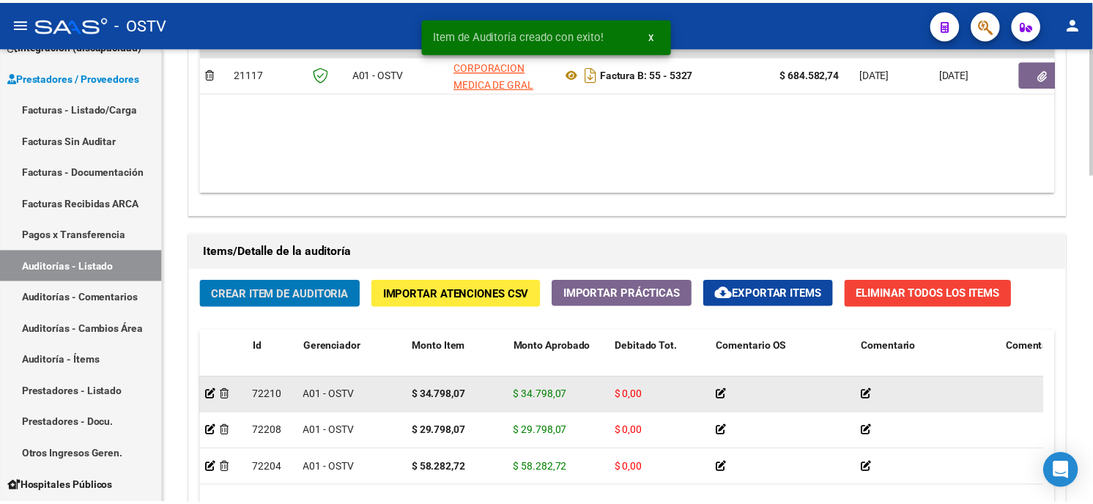
scroll to position [895, 0]
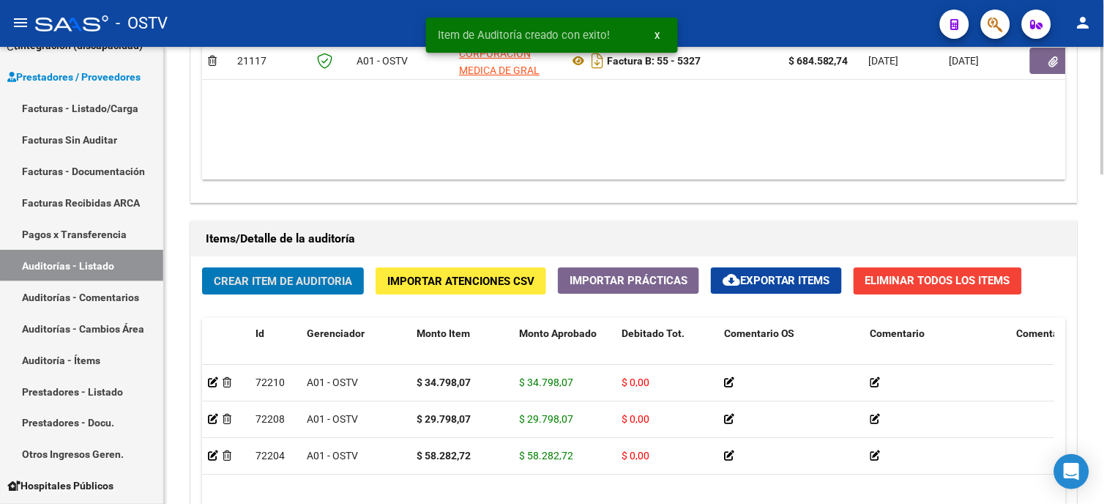
click at [316, 283] on span "Crear Item de Auditoria" at bounding box center [283, 281] width 138 height 13
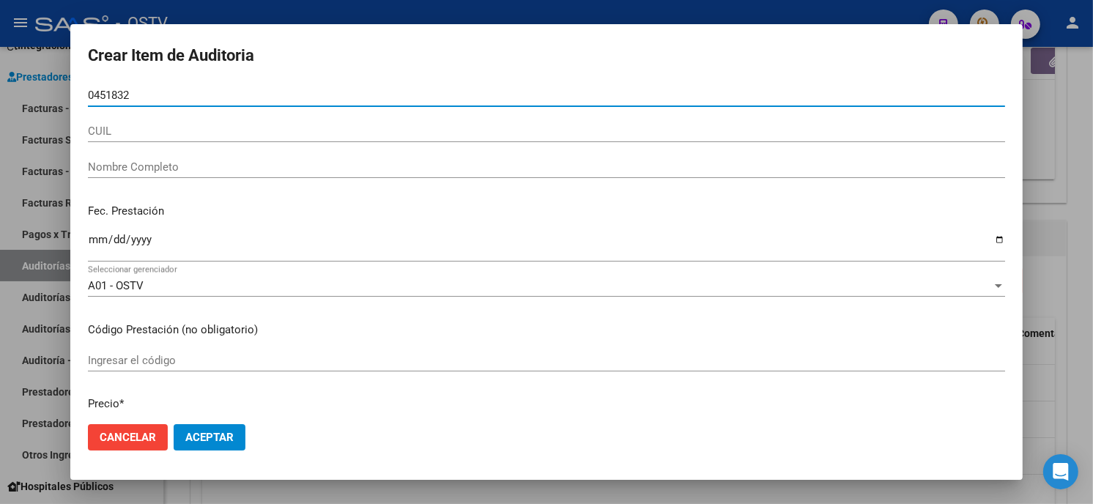
type input "04518328"
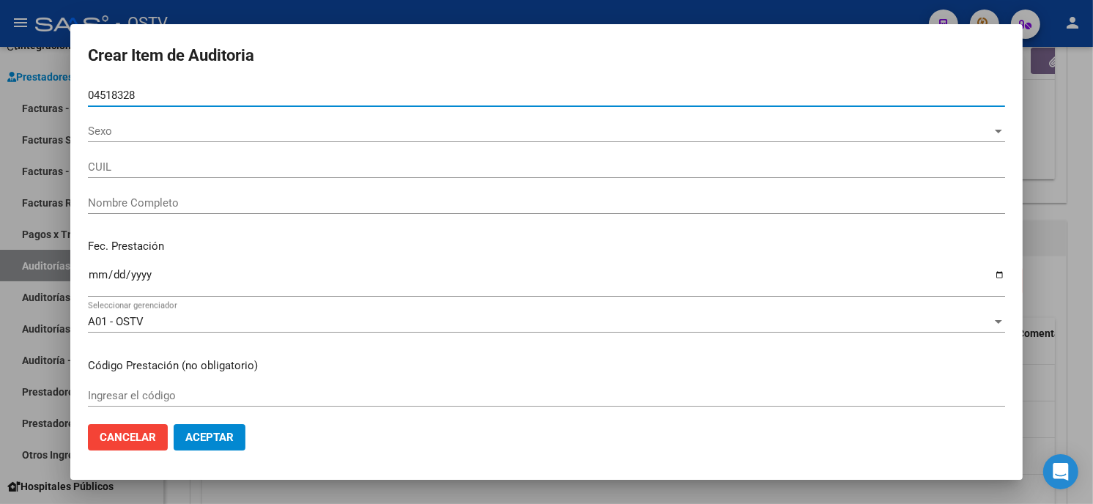
type input "27045183284"
type input "GUILLERMINI GLORIA DOMINGA"
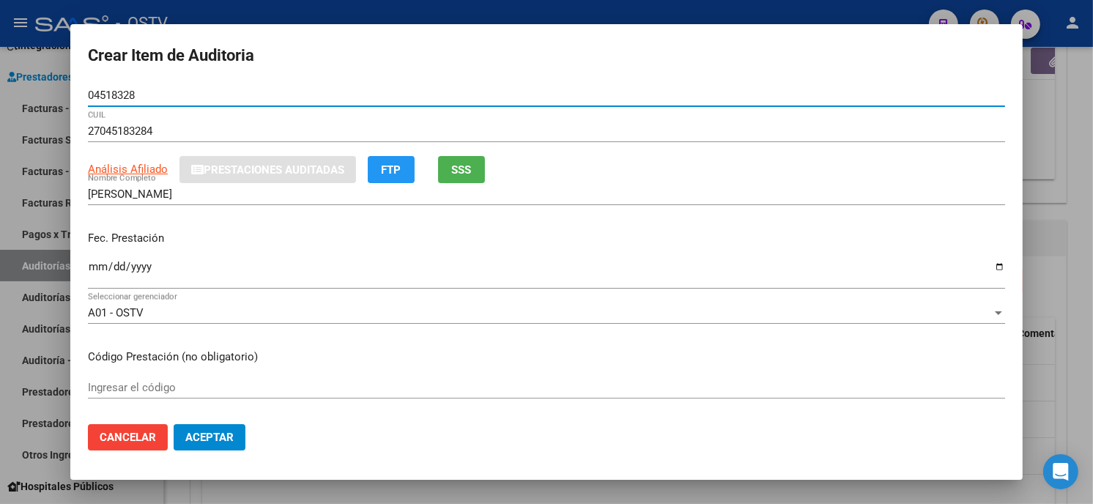
type input "04518328"
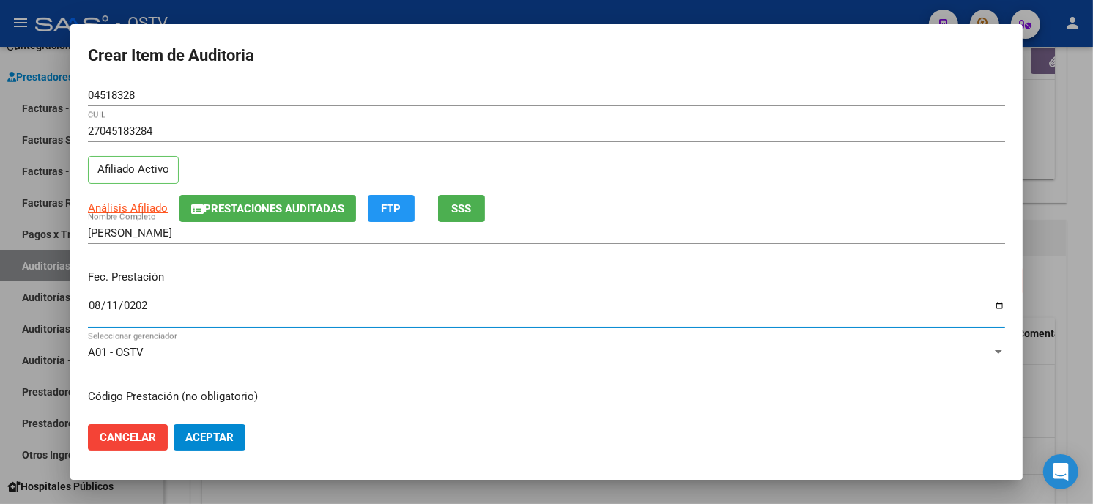
type input "[DATE]"
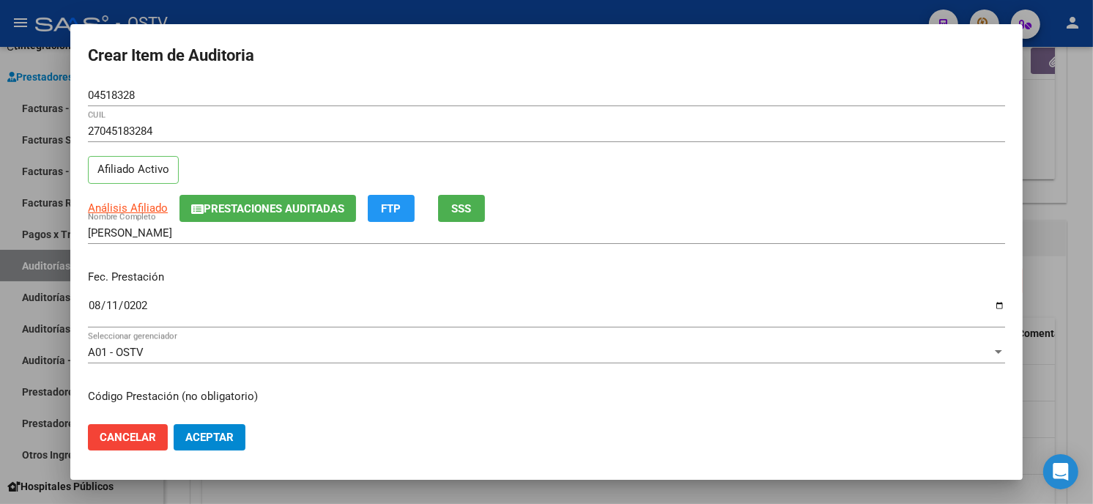
scroll to position [178, 0]
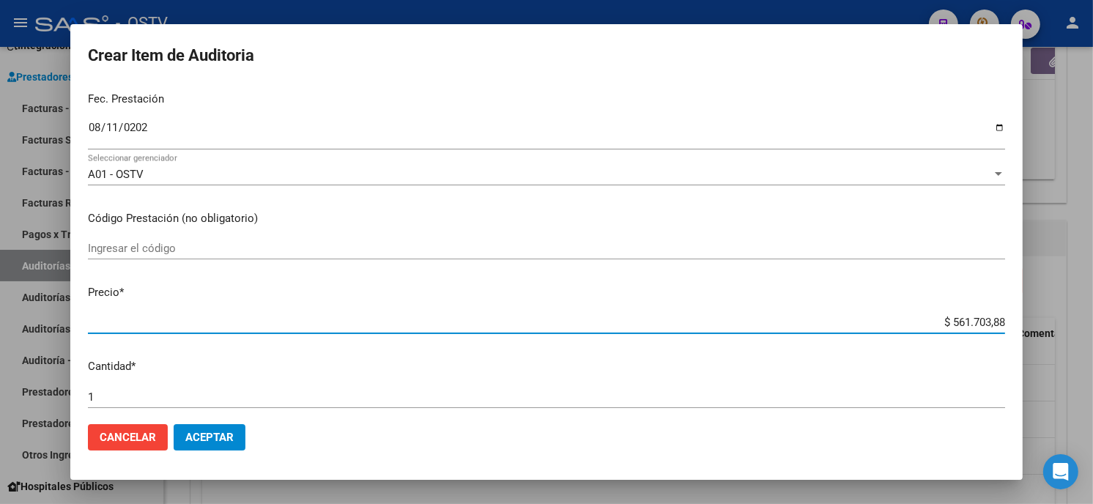
type input "$ 0,02"
type input "$ 0,29"
type input "$ 2,97"
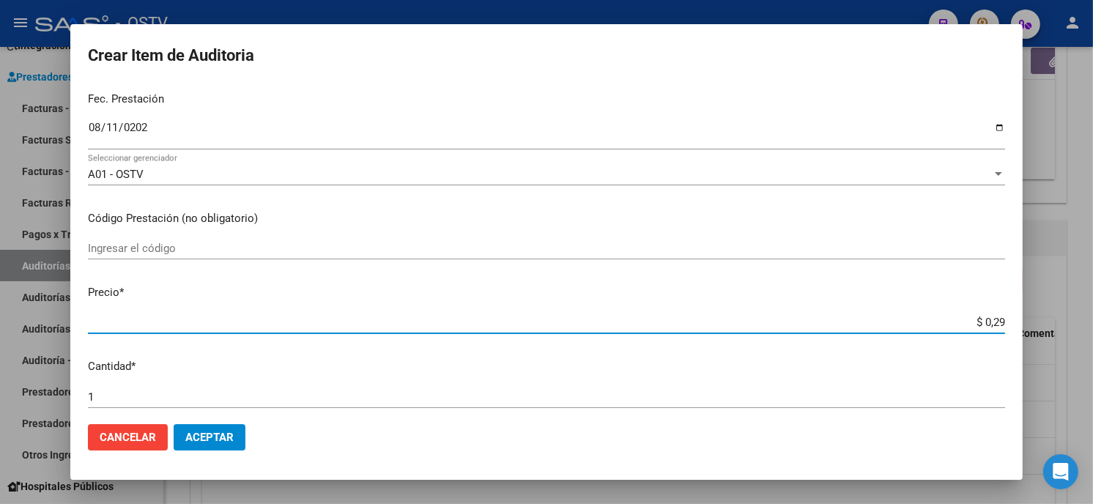
type input "$ 2,97"
type input "$ 29,79"
type input "$ 297,98"
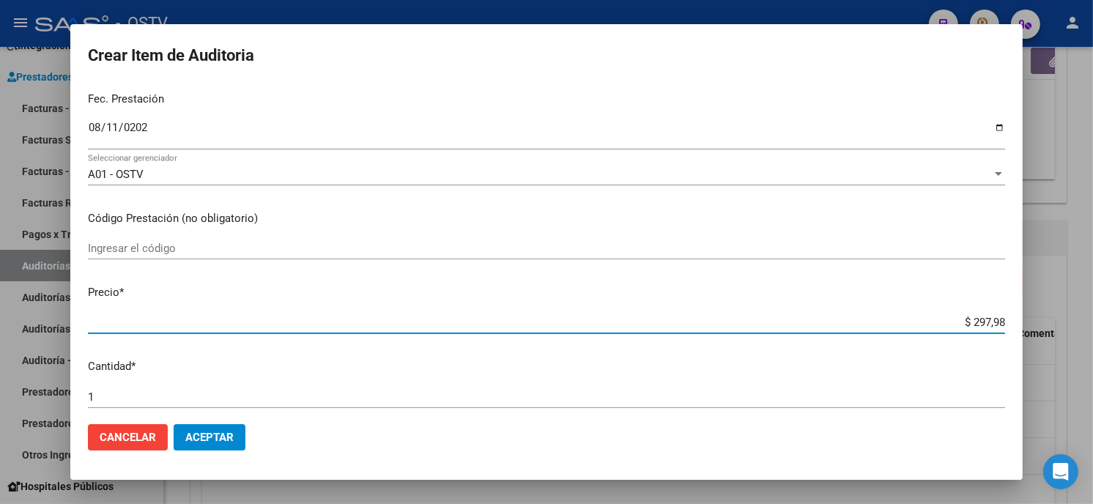
type input "$ 2.979,80"
type input "$ 29.798,07"
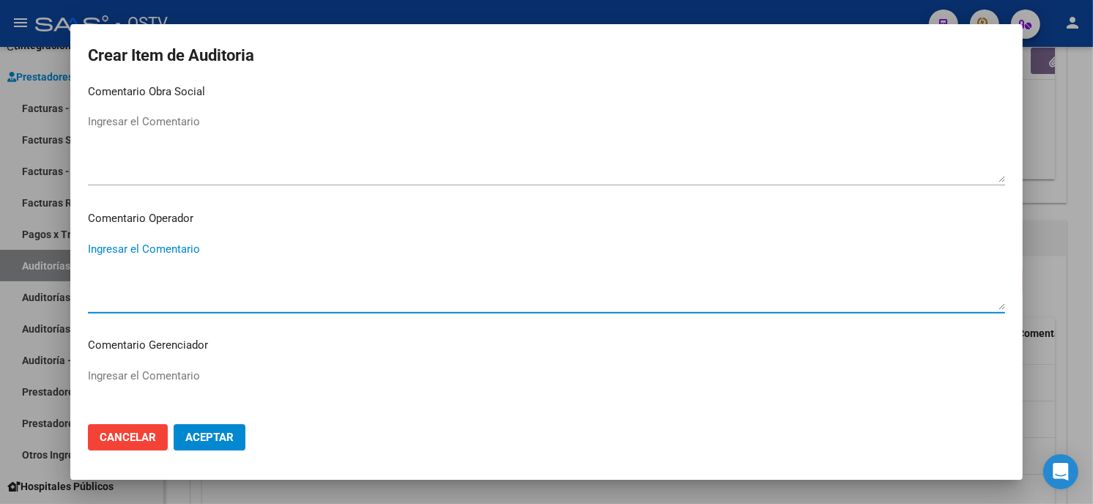
scroll to position [929, 0]
type textarea "420101 Clínica médica"
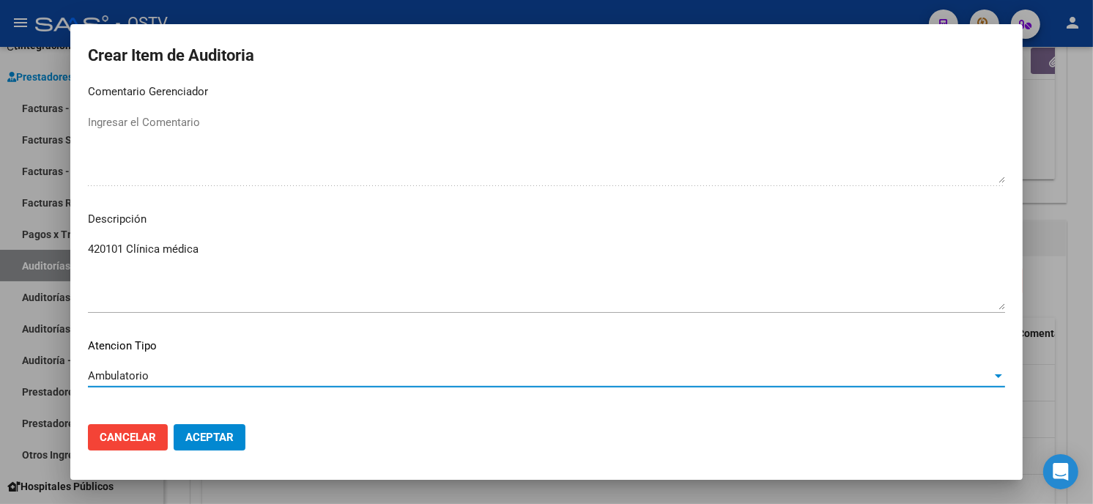
scroll to position [991, 0]
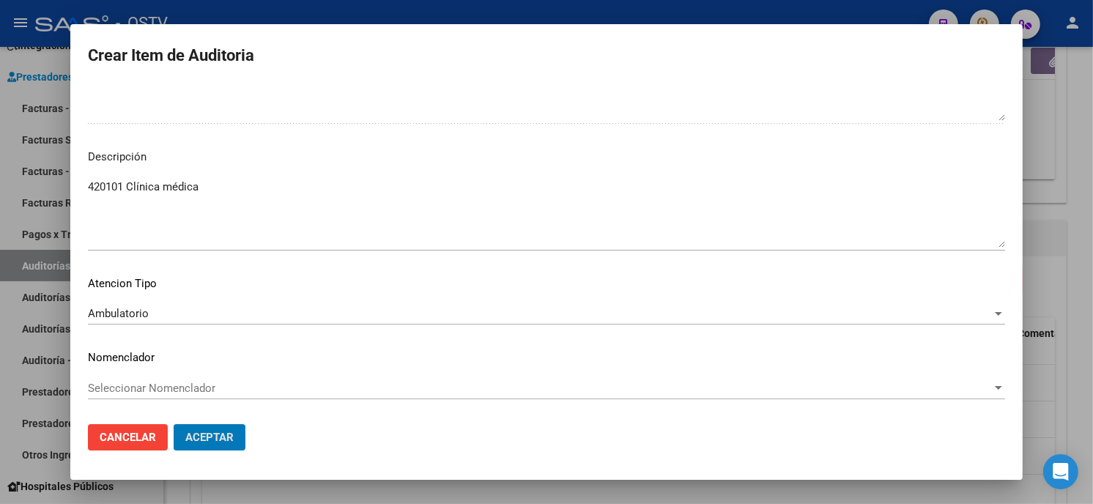
click at [174, 424] on button "Aceptar" at bounding box center [210, 437] width 72 height 26
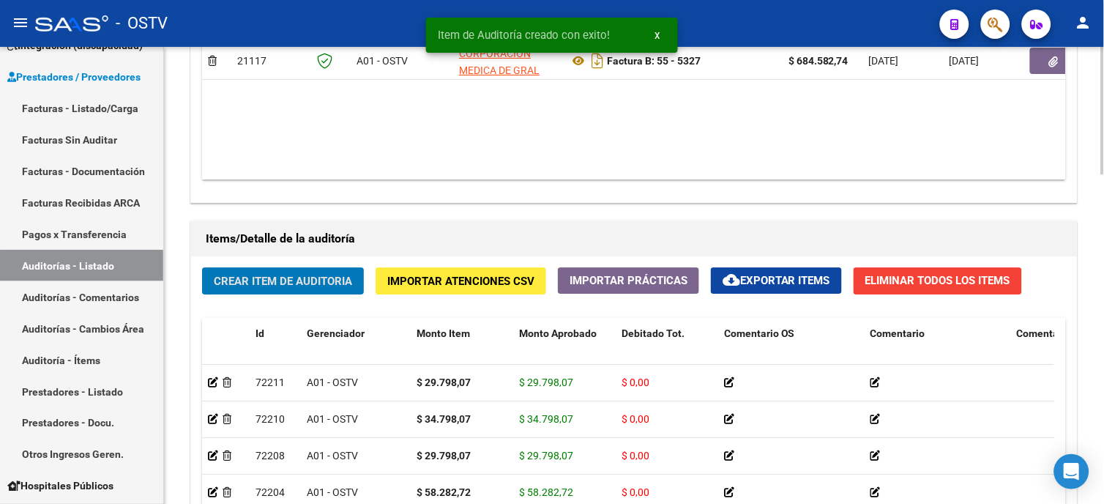
click at [316, 288] on span "Crear Item de Auditoria" at bounding box center [283, 281] width 138 height 13
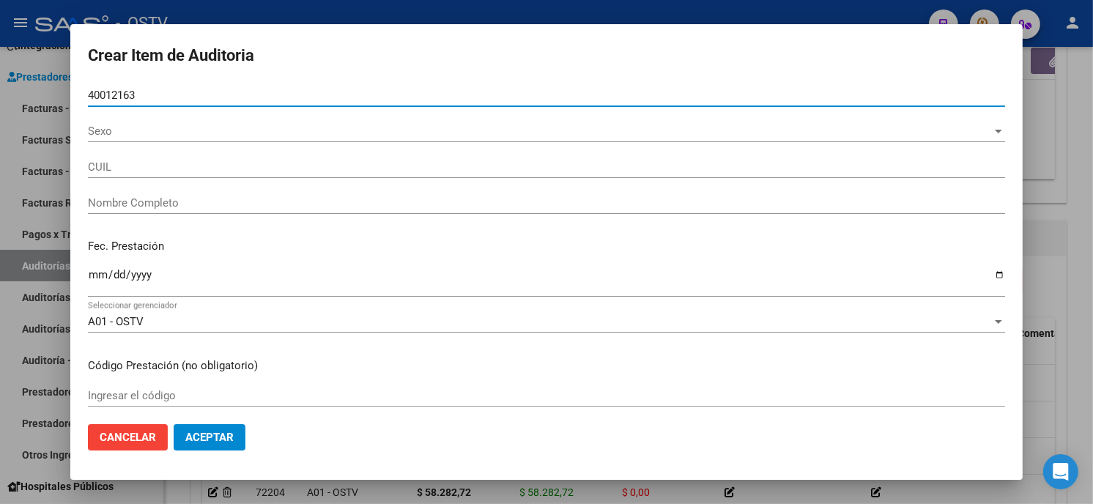
type input "400121630"
type input "20400121630"
type input "ZURITA ALEÑA AGUSTIN MICHEL"
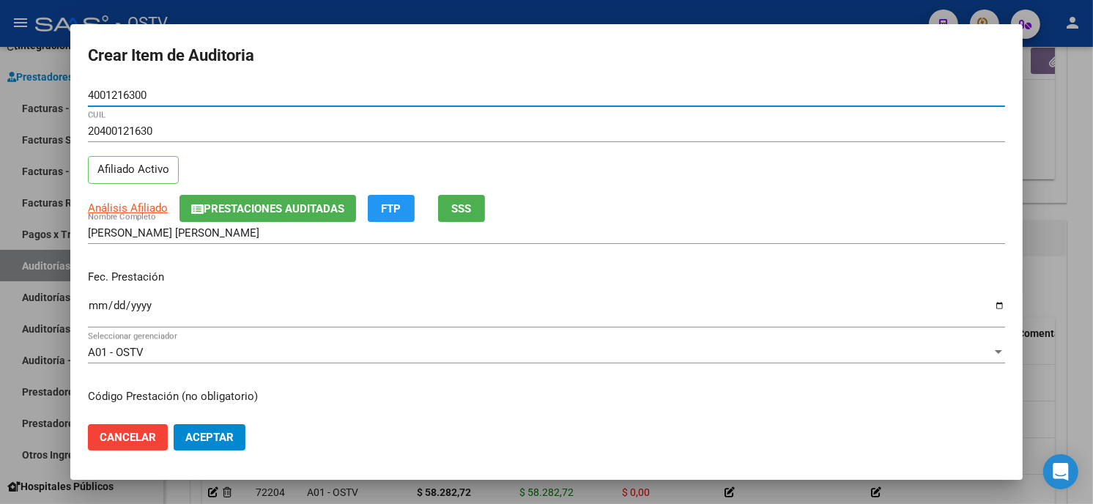
type input "4001216300"
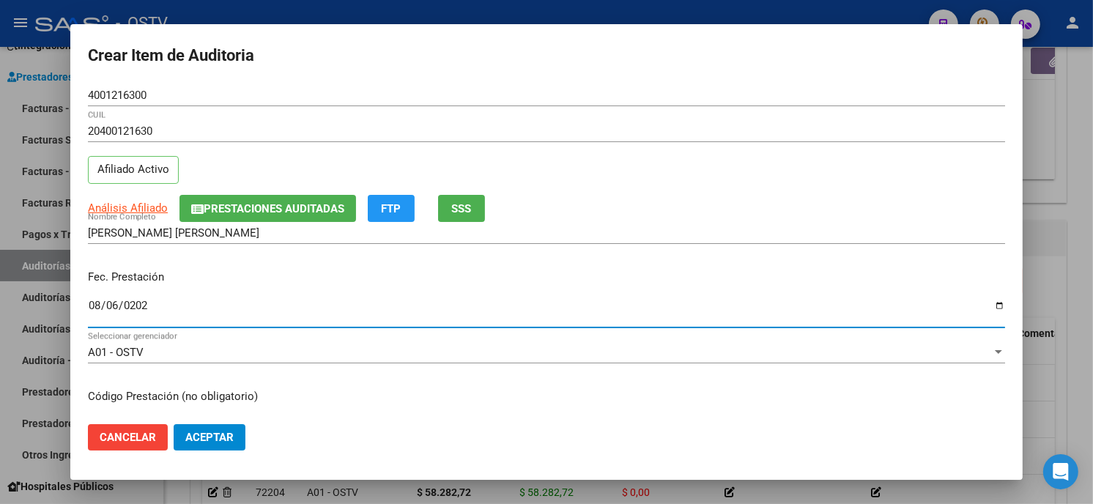
type input "[DATE]"
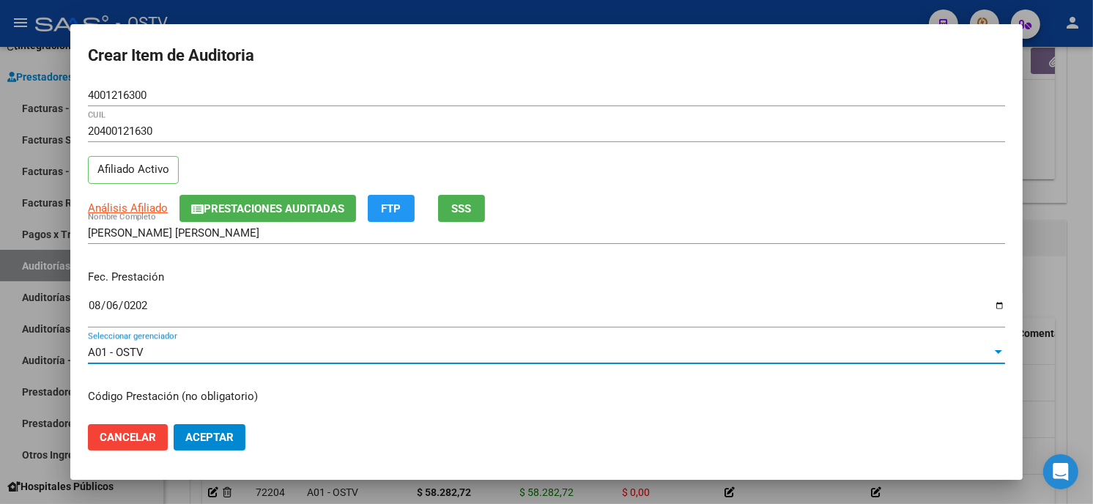
scroll to position [178, 0]
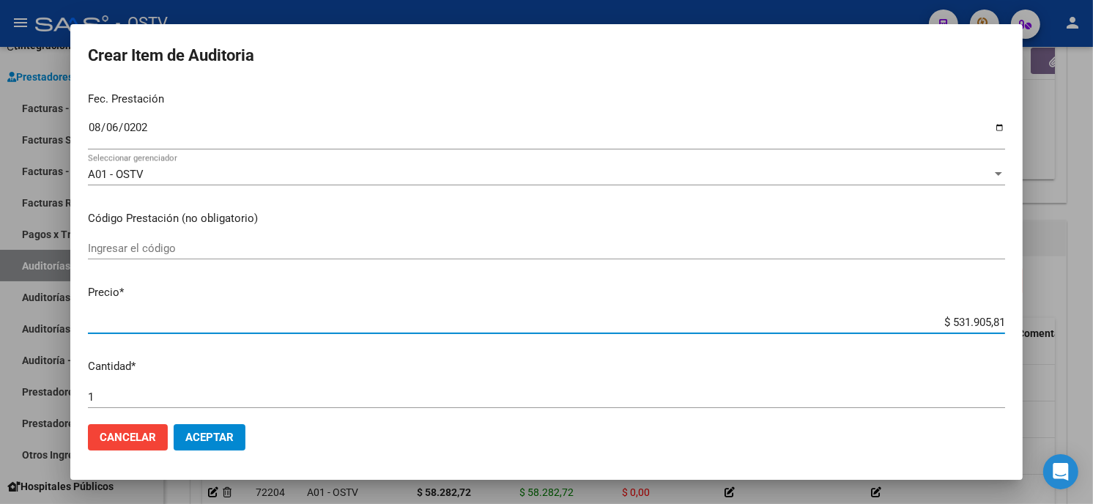
type input "$ 0,02"
type input "$ 0,29"
type input "$ 2,97"
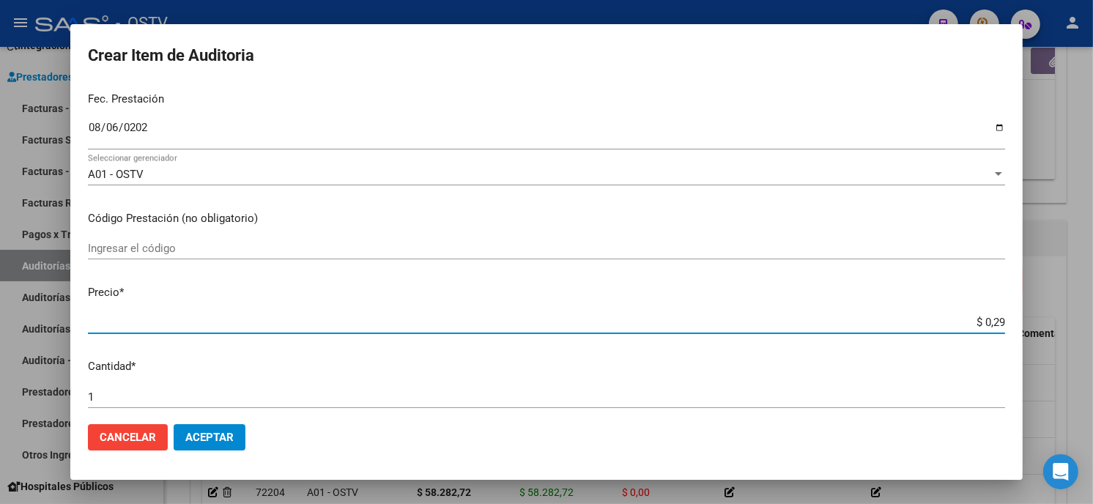
type input "$ 2,97"
type input "$ 29,79"
type input "$ 297,98"
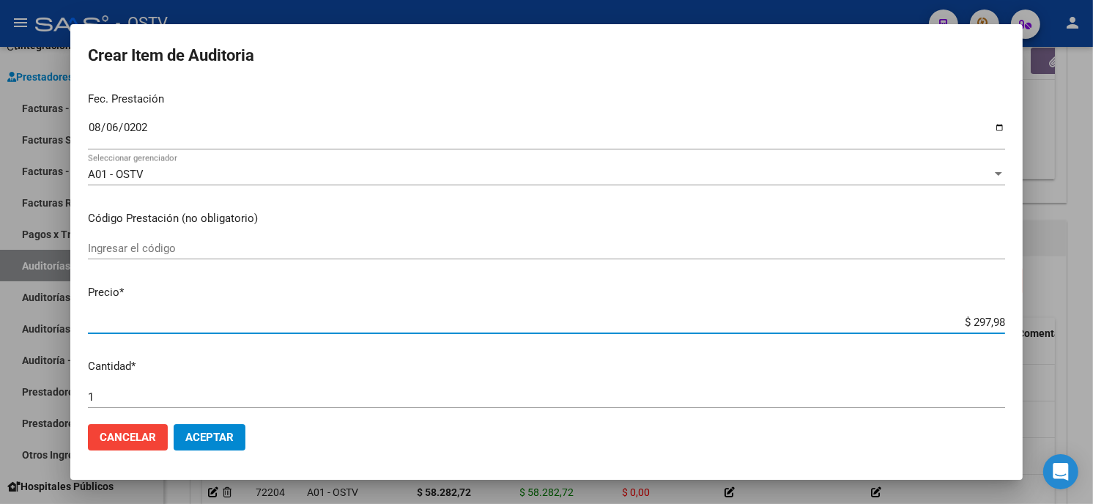
type input "$ 2.979,80"
type input "$ 29.798,07"
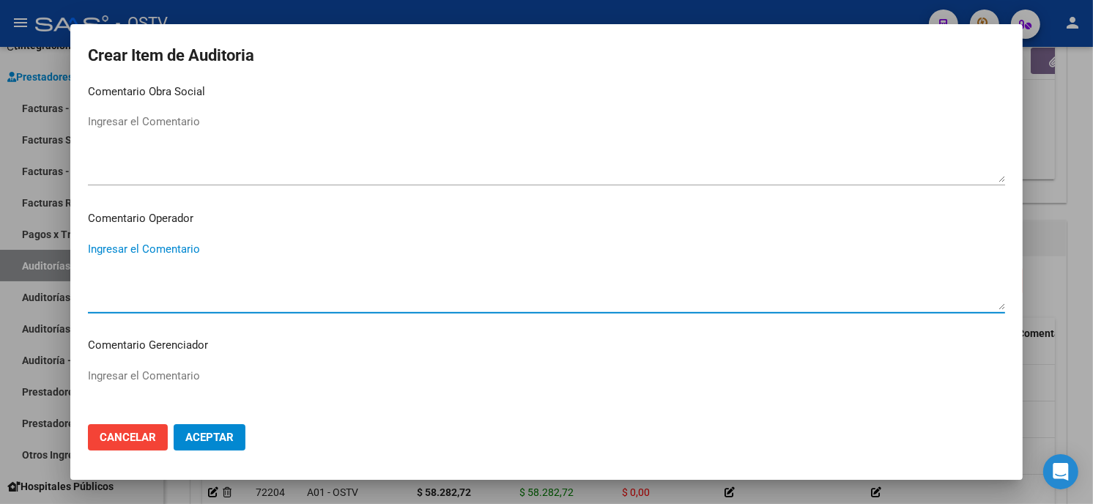
scroll to position [929, 0]
type textarea "420101 Clínica médica"
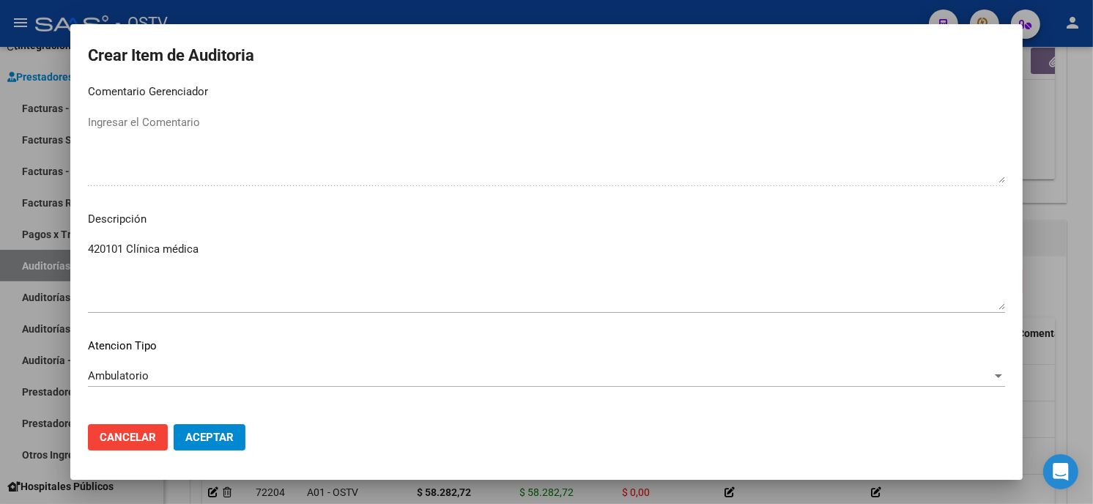
scroll to position [991, 0]
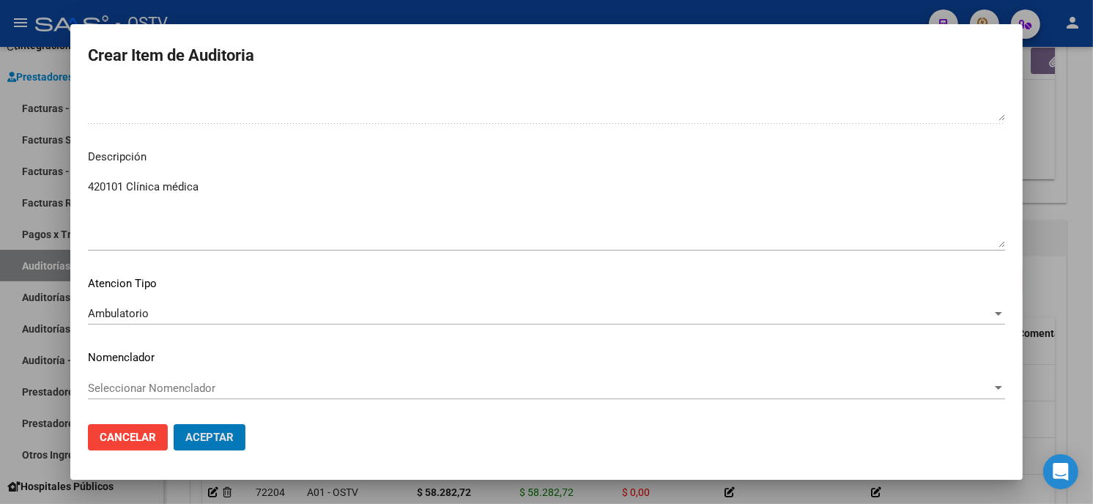
click at [174, 424] on button "Aceptar" at bounding box center [210, 437] width 72 height 26
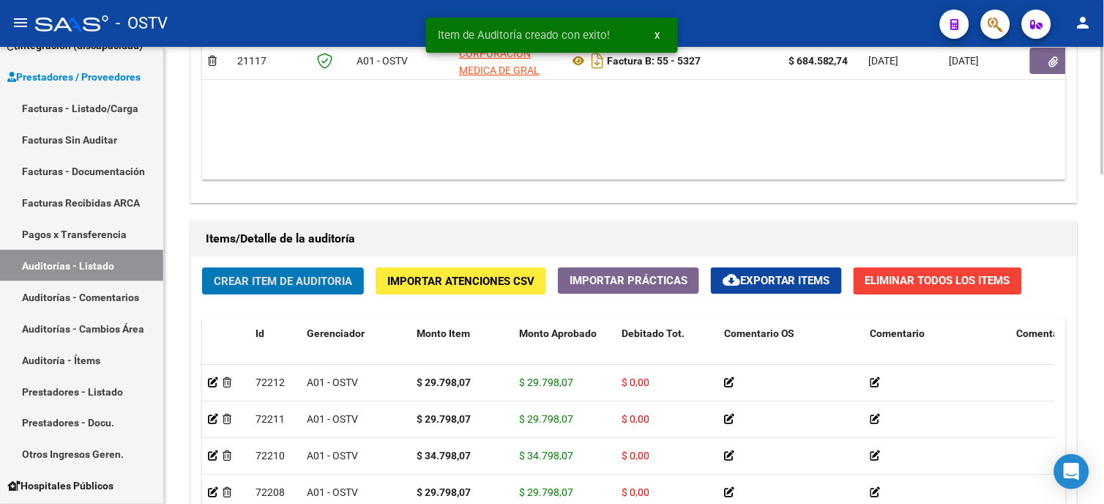
click at [281, 275] on span "Crear Item de Auditoria" at bounding box center [283, 280] width 138 height 13
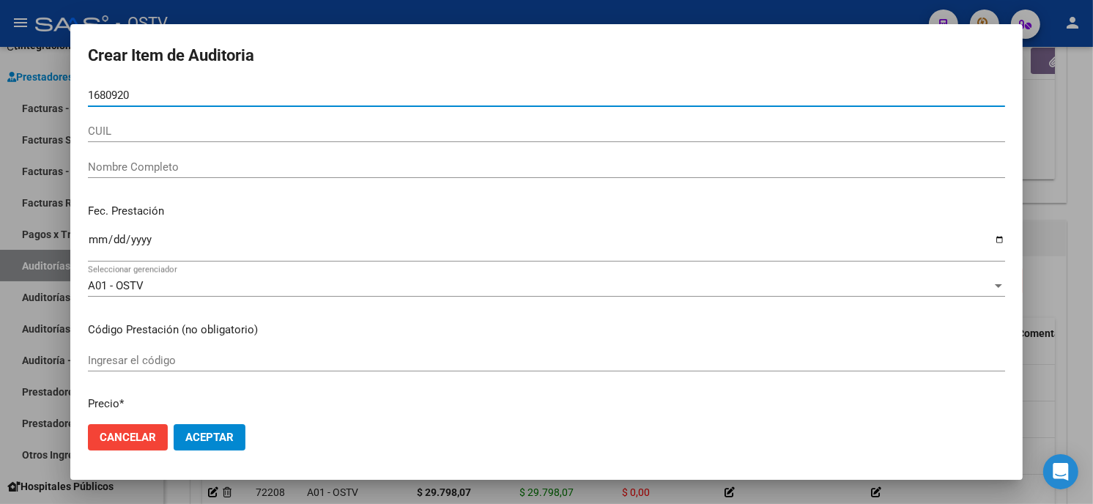
type input "16809203"
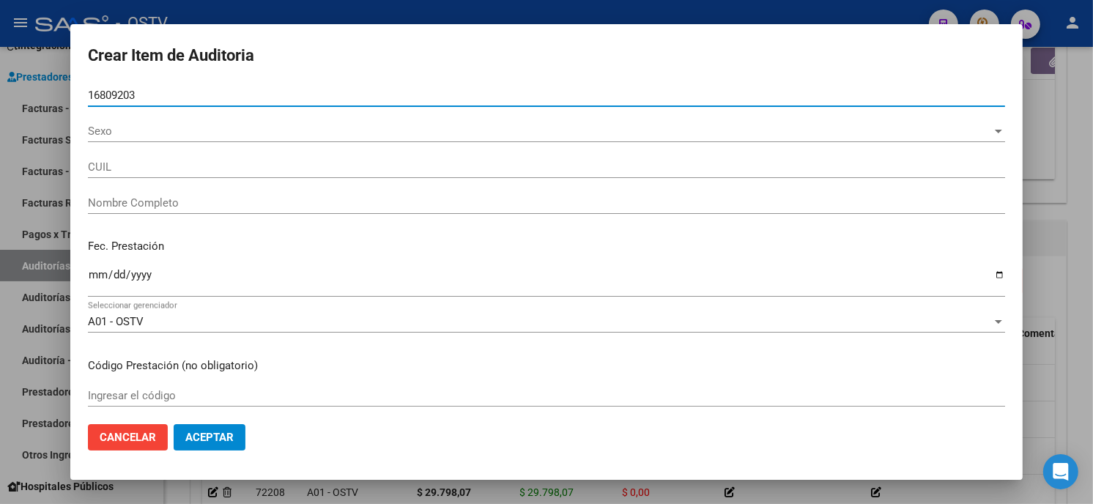
type input "20168092033"
type input "CEJAS VICTOR ALCIDES"
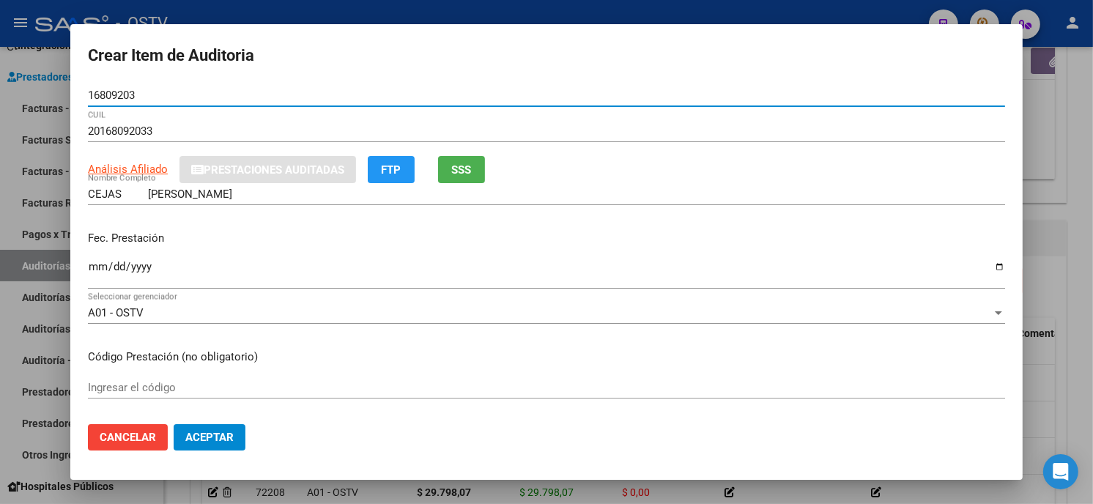
type input "16809203"
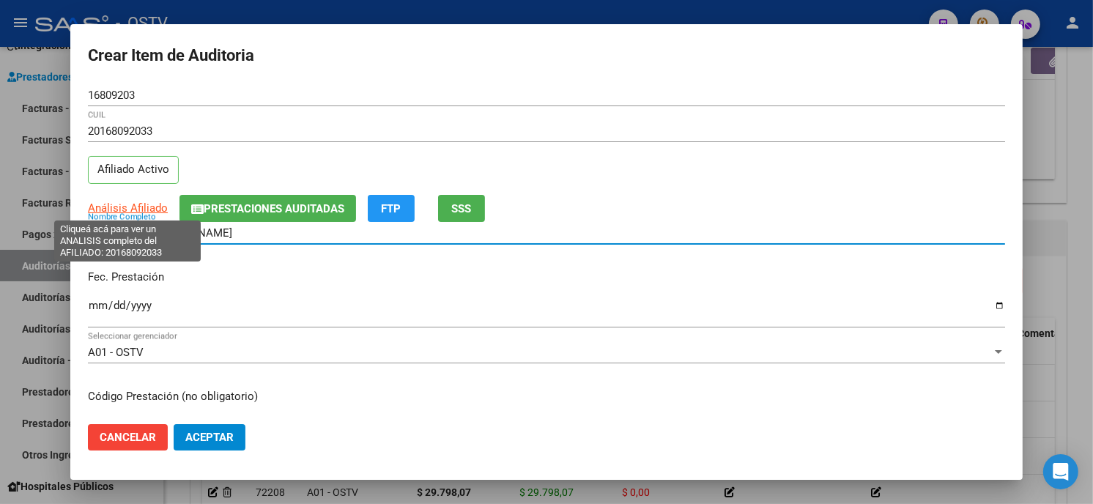
click at [141, 209] on span "Análisis Afiliado" at bounding box center [128, 207] width 80 height 13
type textarea "20168092033"
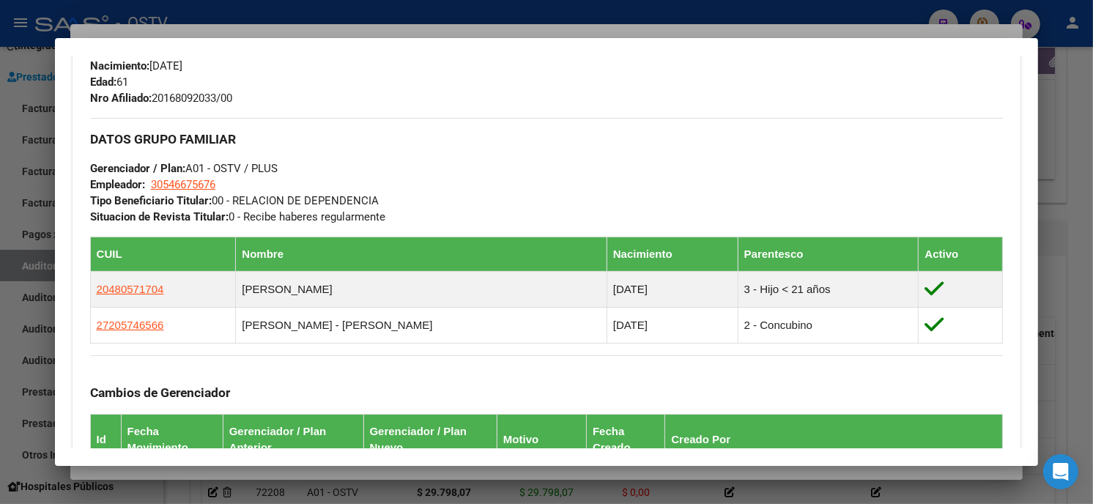
scroll to position [650, 0]
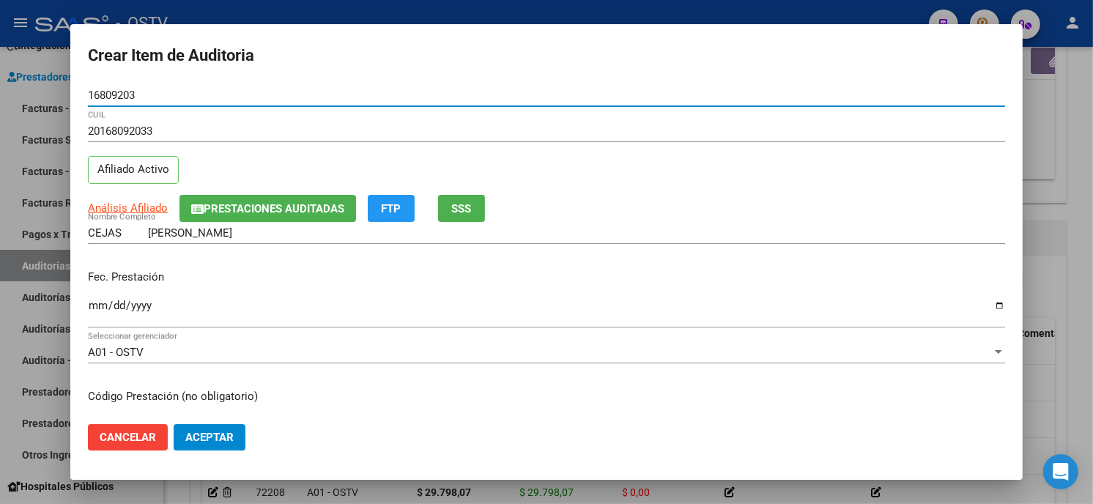
drag, startPoint x: 162, startPoint y: 92, endPoint x: -4, endPoint y: 70, distance: 166.9
click at [0, 70] on html "menu - OSTV person Firma Express Inicio Calendario SSS Instructivos Contacto OS…" at bounding box center [546, 252] width 1093 height 504
type input "20574656"
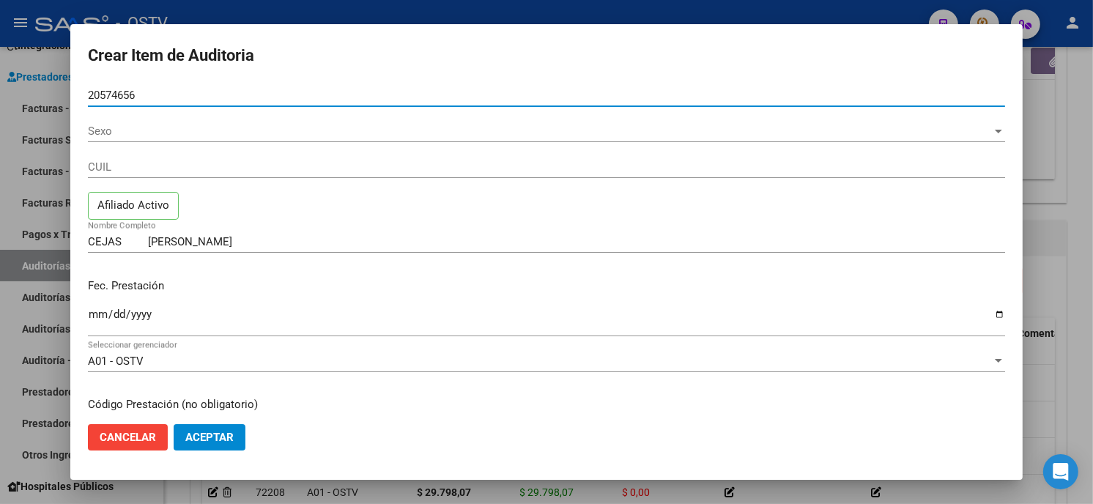
type input "20574656"
type input "27205746566"
type input "RODRIGUEZ ANA ALEJANDRA"
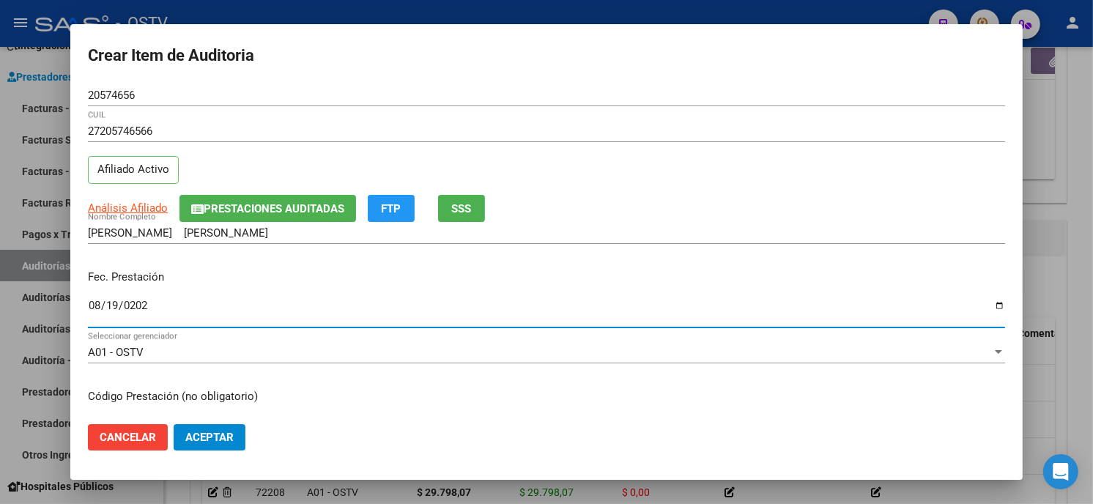
type input "2025-08-19"
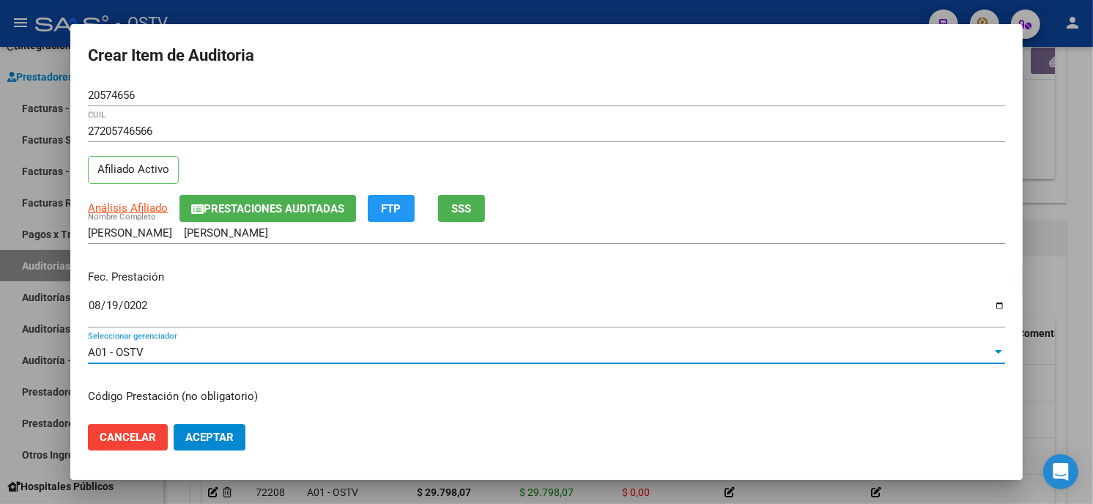
scroll to position [178, 0]
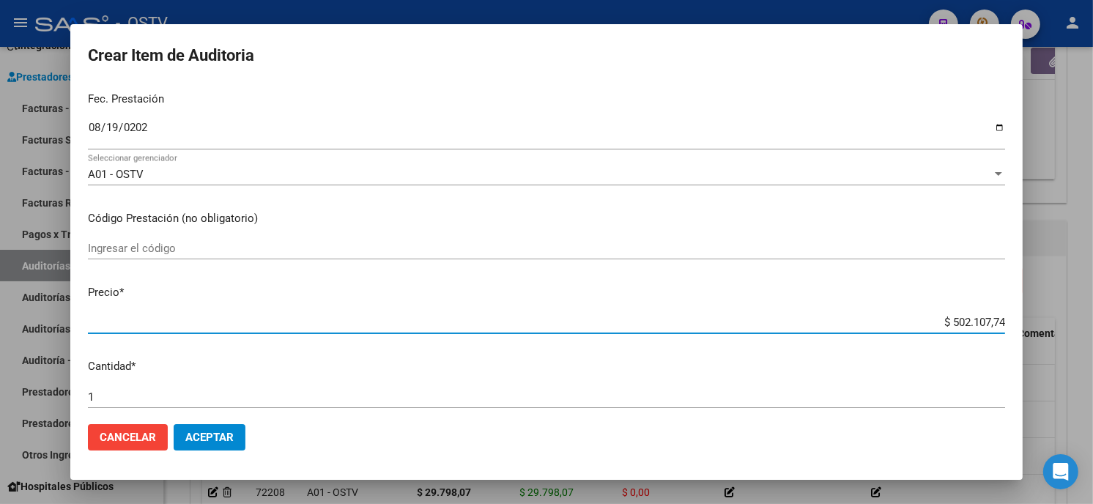
type input "$ 0,05"
type input "$ 0,59"
type input "$ 5,97"
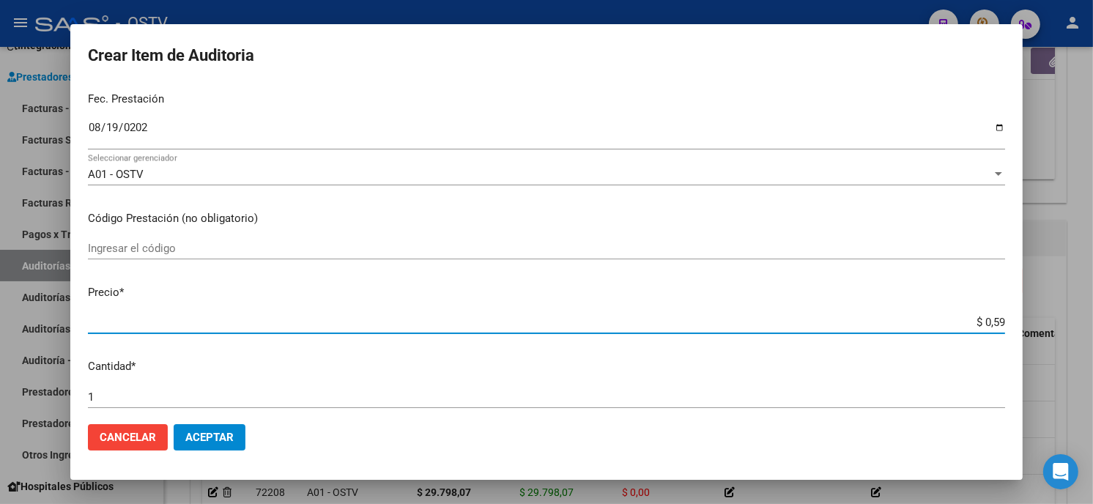
type input "$ 5,97"
type input "$ 59,79"
type input "$ 597,98"
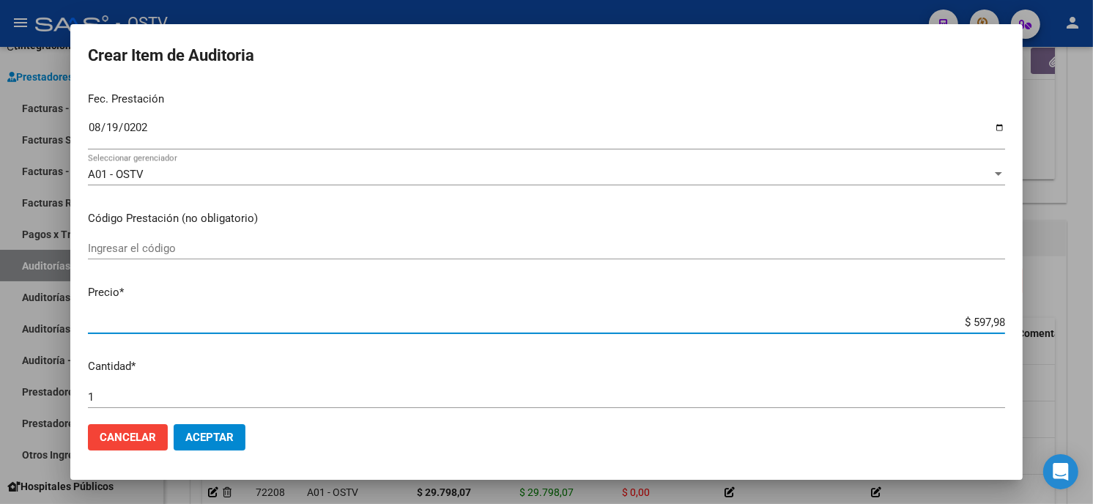
type input "$ 5.979,80"
type input "$ 59.798,07"
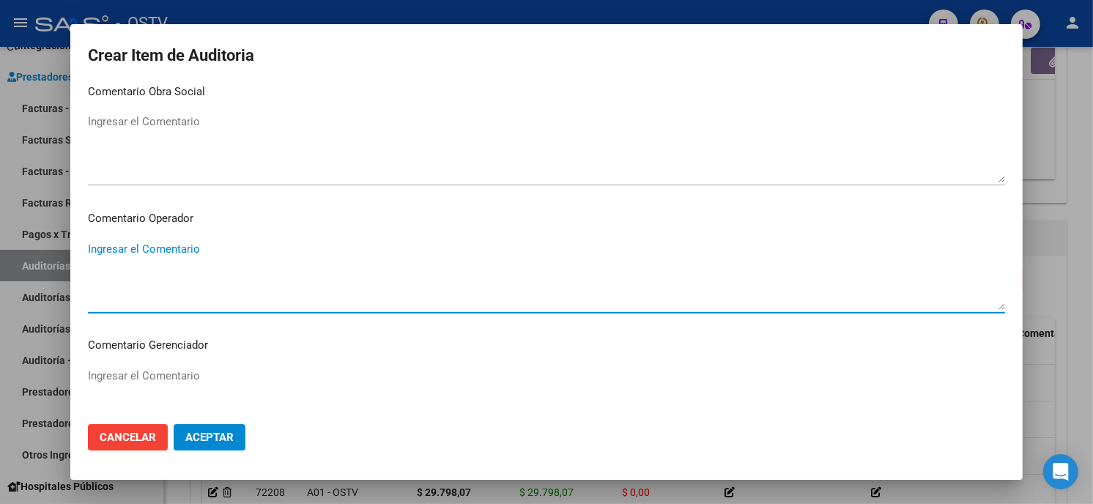
scroll to position [929, 0]
type textarea "420101 Clínica médica"
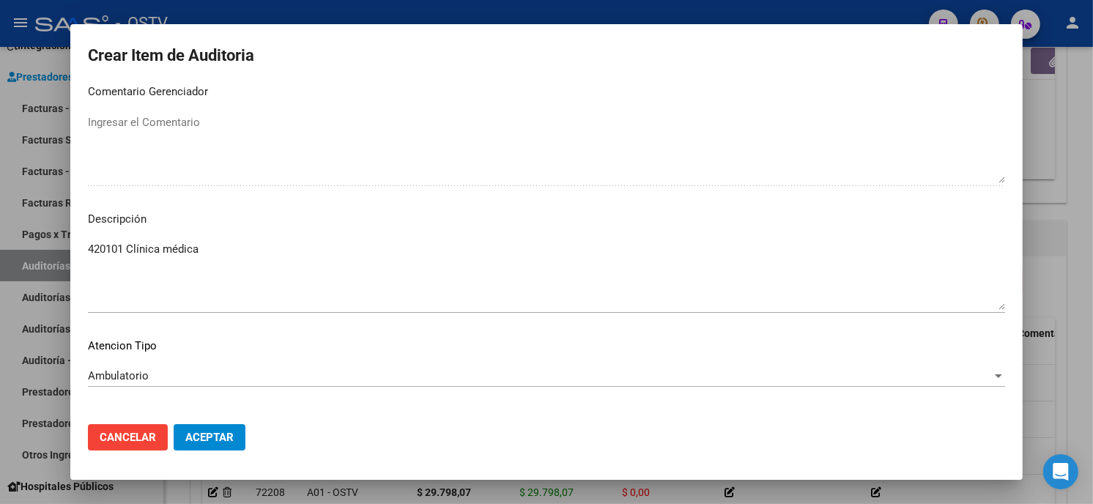
scroll to position [991, 0]
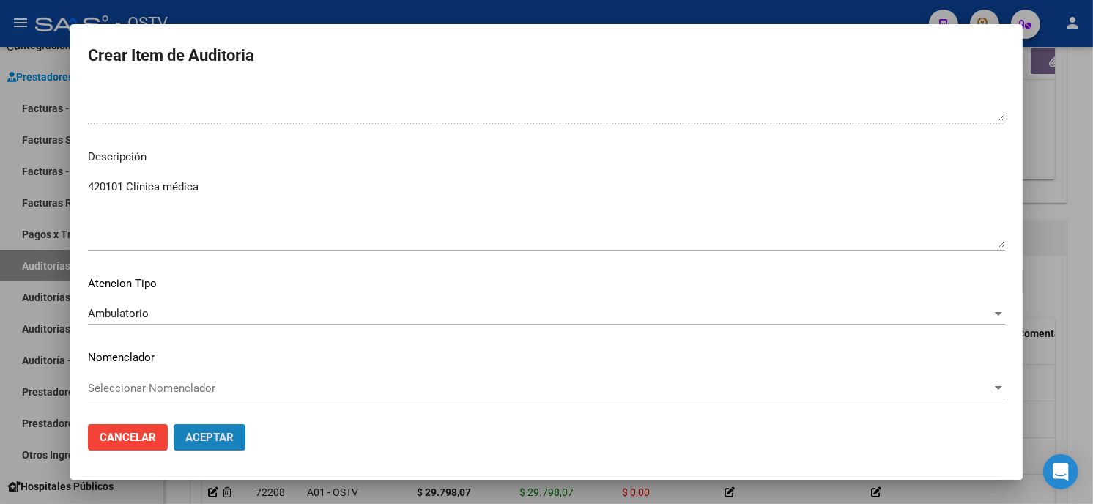
click at [203, 431] on span "Aceptar" at bounding box center [209, 437] width 48 height 13
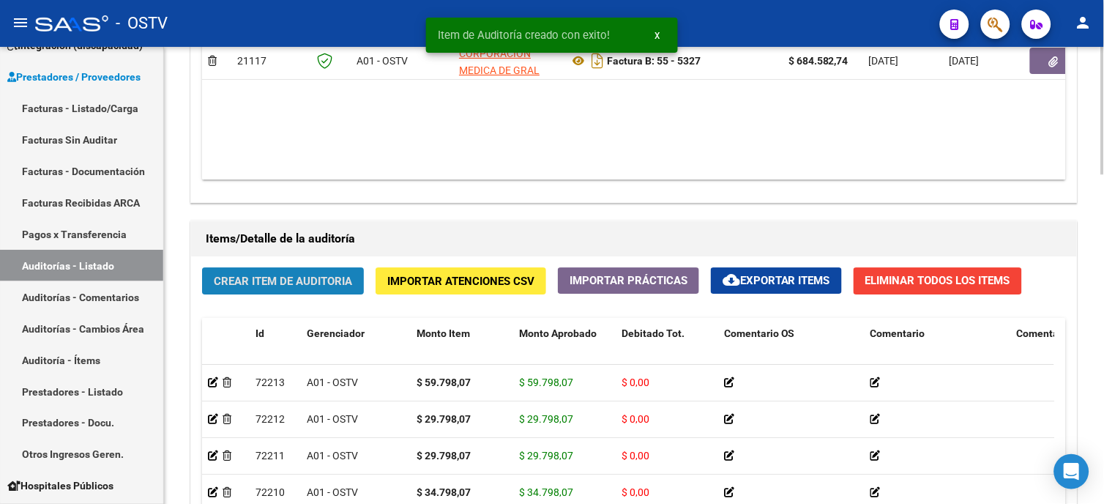
click at [299, 272] on button "Crear Item de Auditoria" at bounding box center [283, 280] width 162 height 27
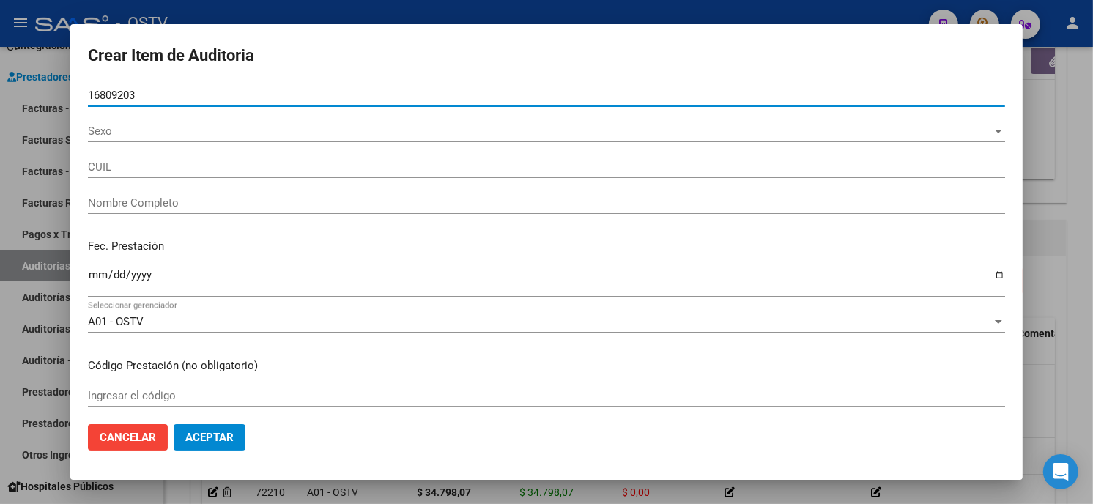
type input "16809203"
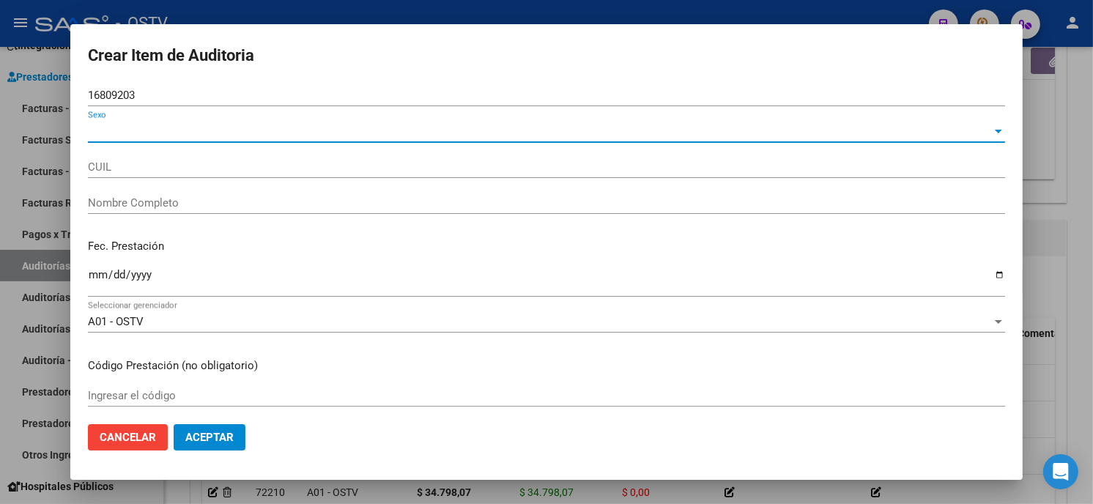
type input "20168092033"
type input "CEJAS VICTOR ALCIDES"
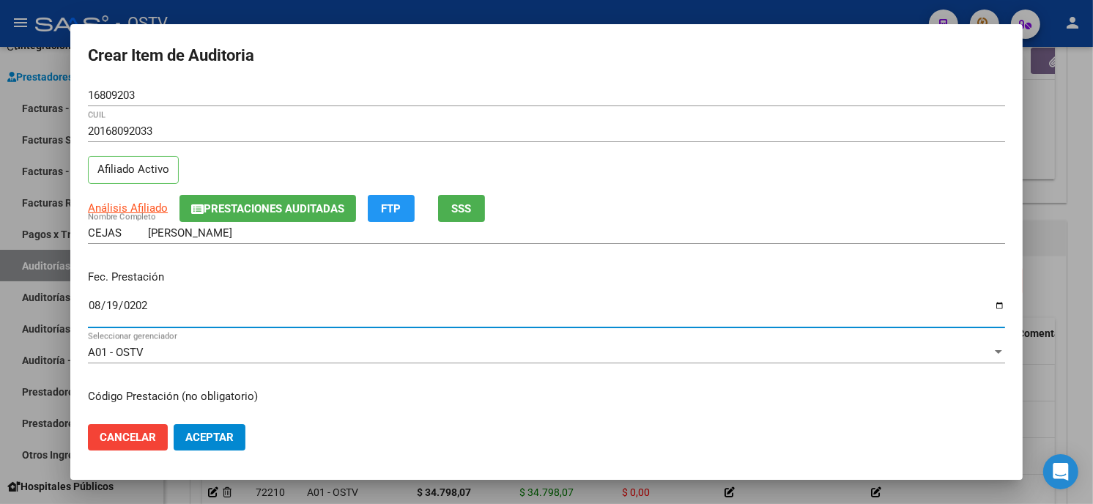
type input "2025-08-19"
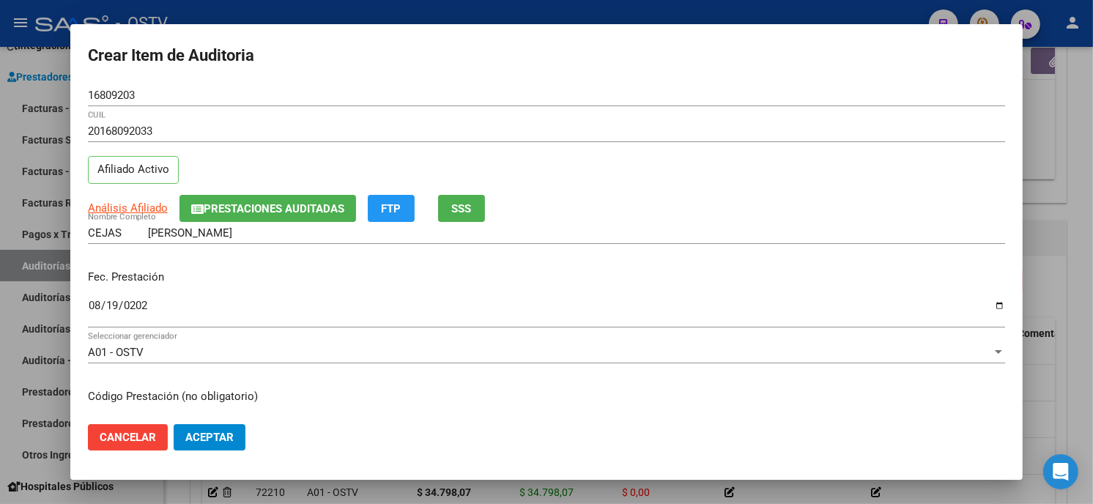
scroll to position [178, 0]
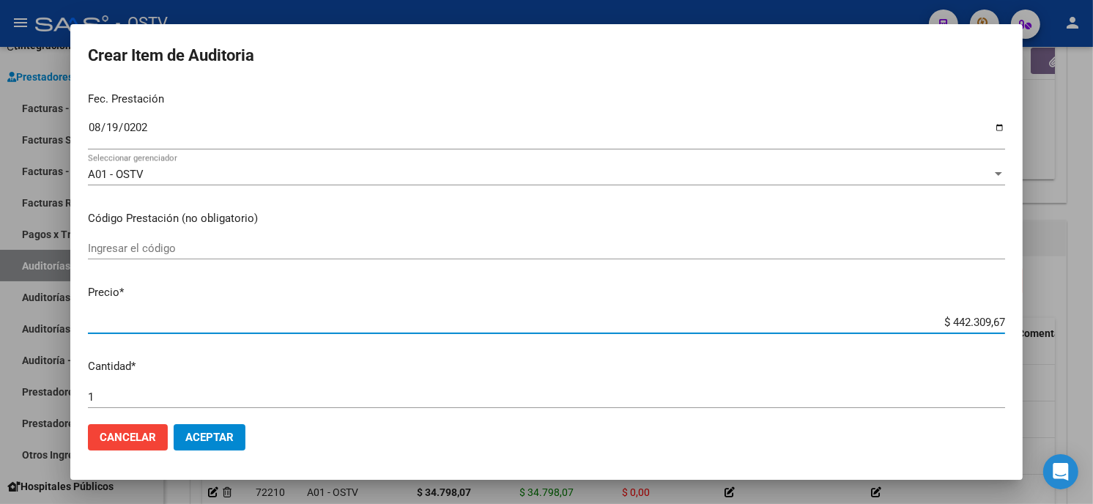
type input "$ 0,05"
type input "$ 0,59"
type input "$ 5,97"
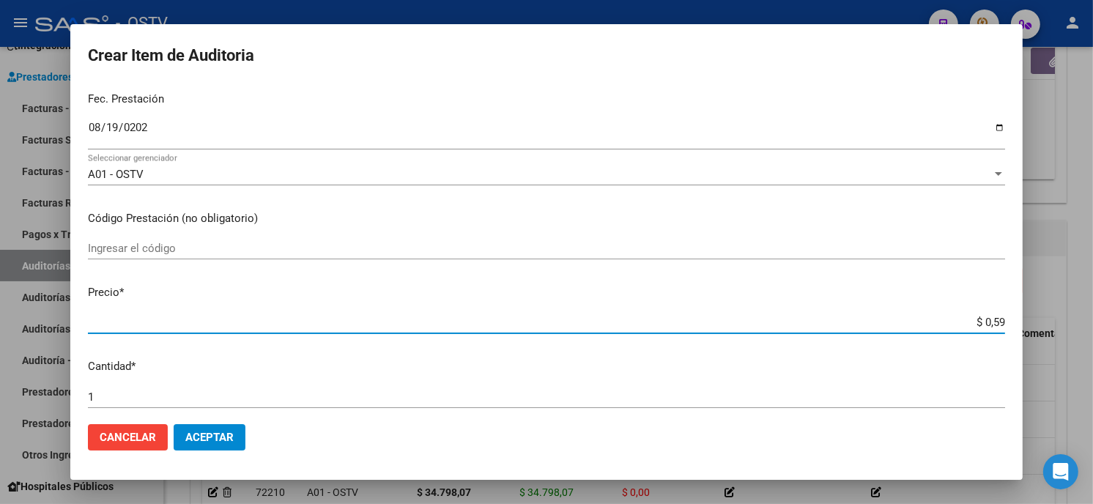
type input "$ 5,97"
type input "$ 59,79"
type input "$ 597,98"
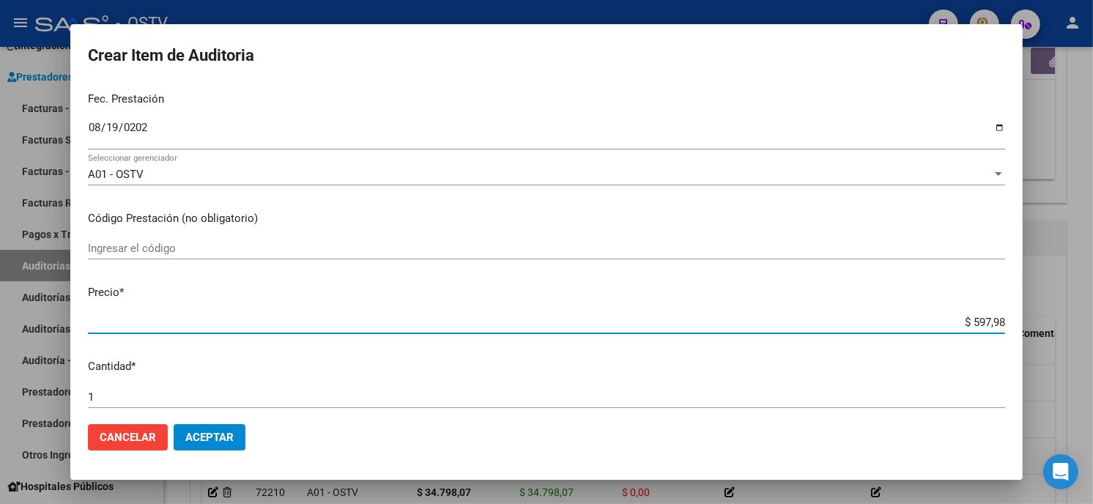
type input "$ 5.979,80"
type input "$ 59.798,07"
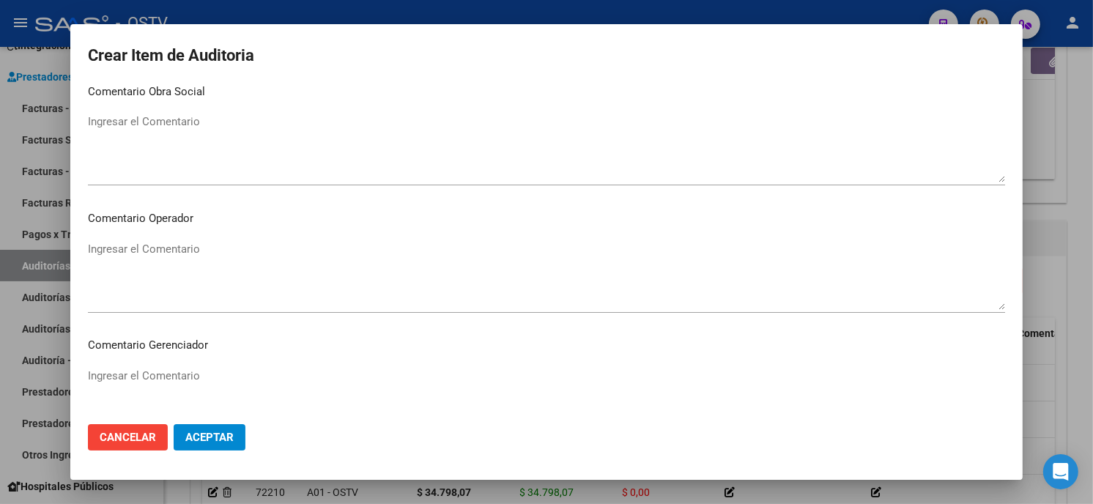
scroll to position [929, 0]
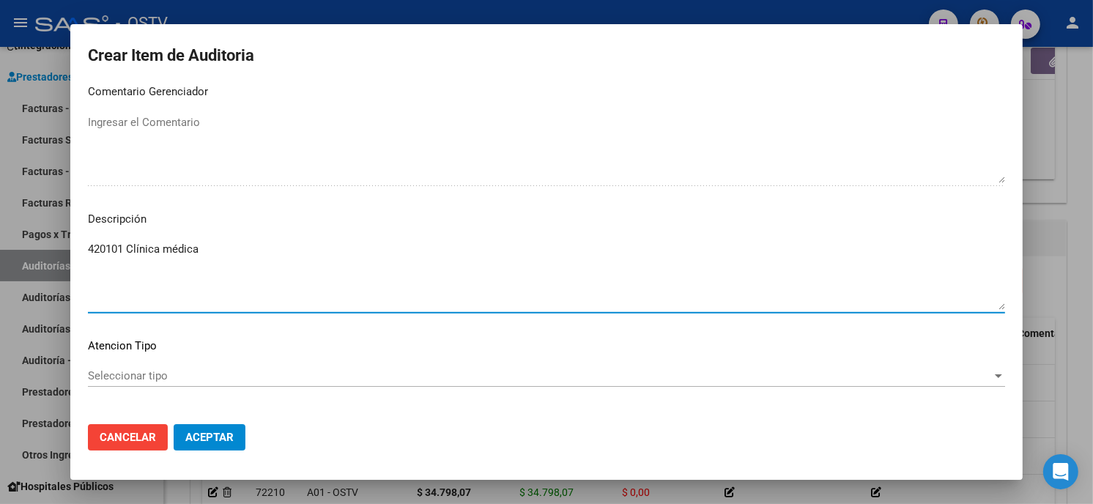
type textarea "420101 Clínica médica"
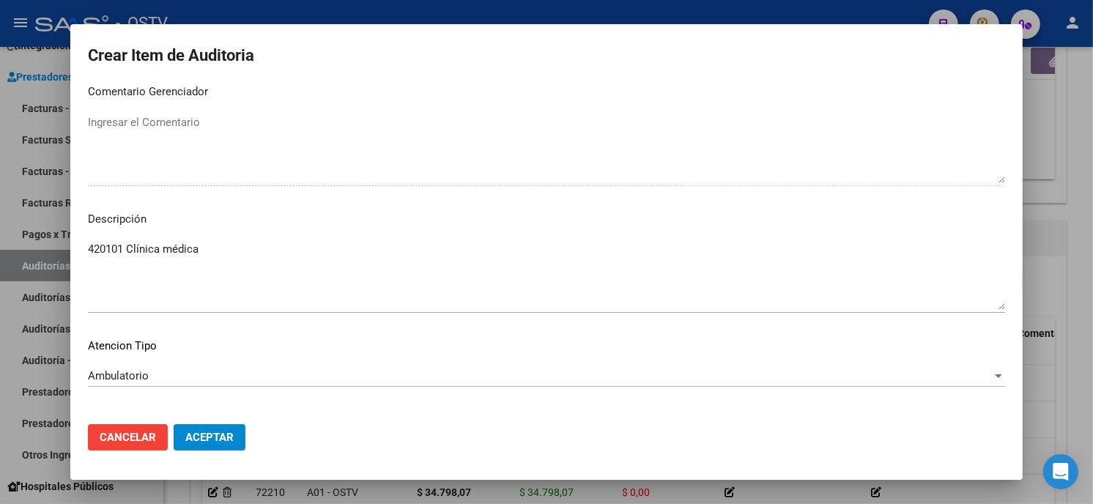
scroll to position [991, 0]
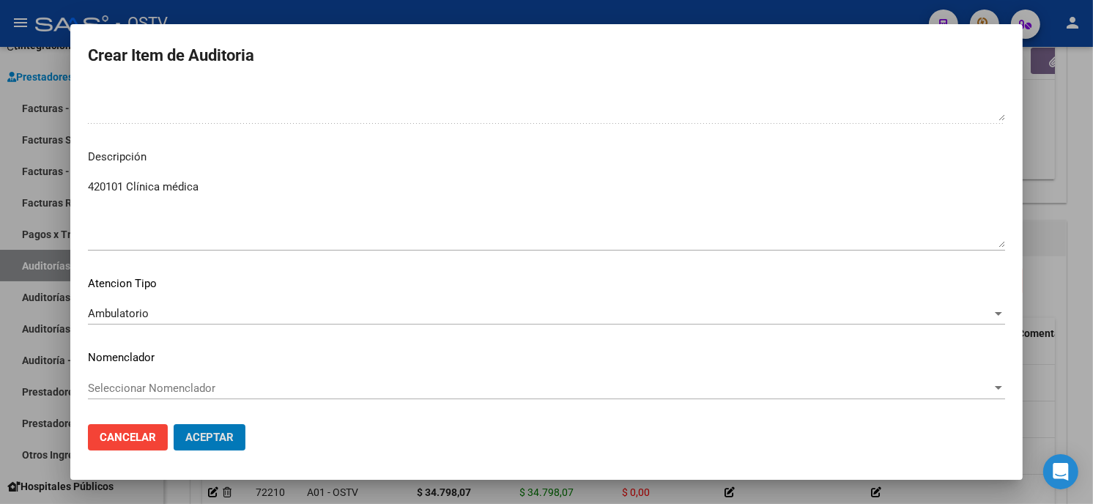
click at [174, 424] on button "Aceptar" at bounding box center [210, 437] width 72 height 26
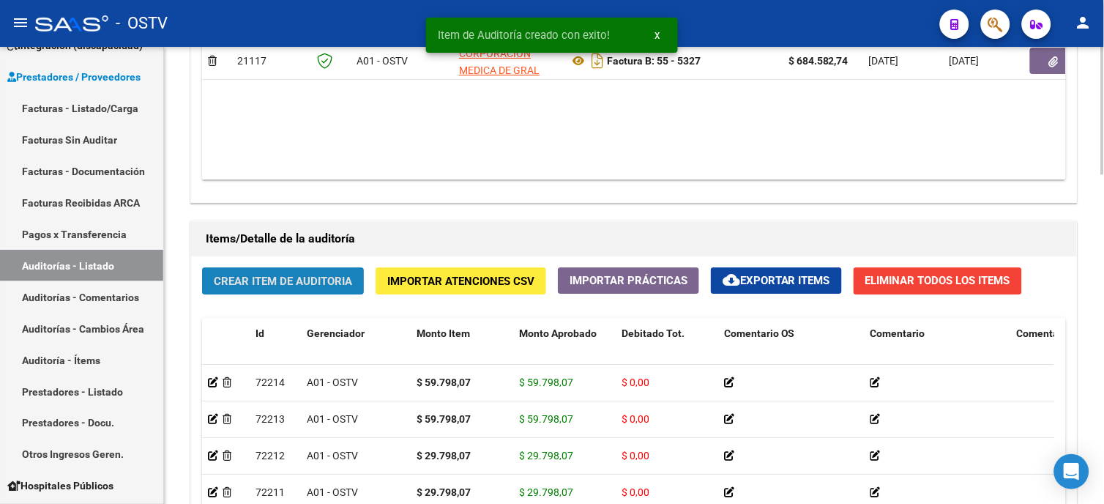
click at [220, 290] on button "Crear Item de Auditoria" at bounding box center [283, 280] width 162 height 27
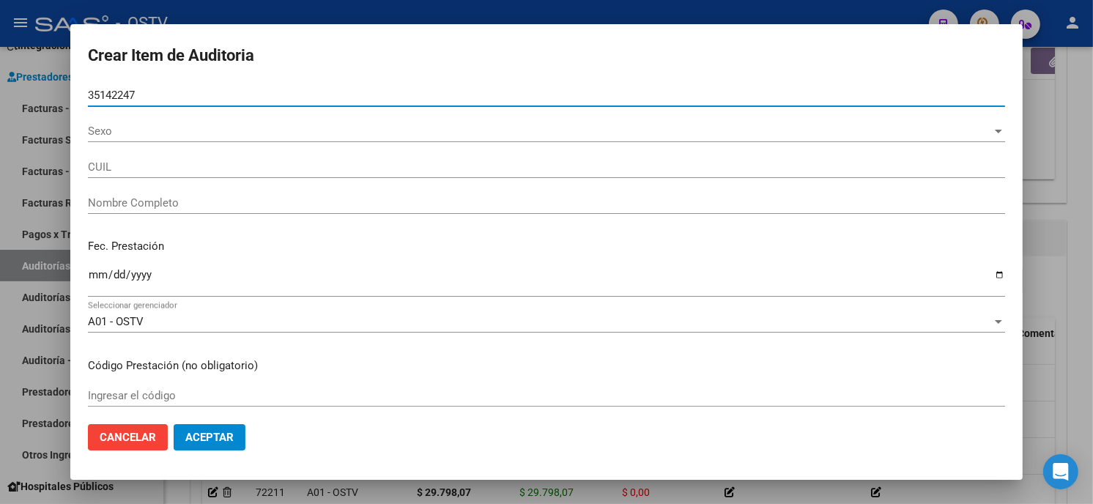
type input "35142247"
type input "20351422476"
type input "ZURITA ALEÑA EMILIANO FERNANDO"
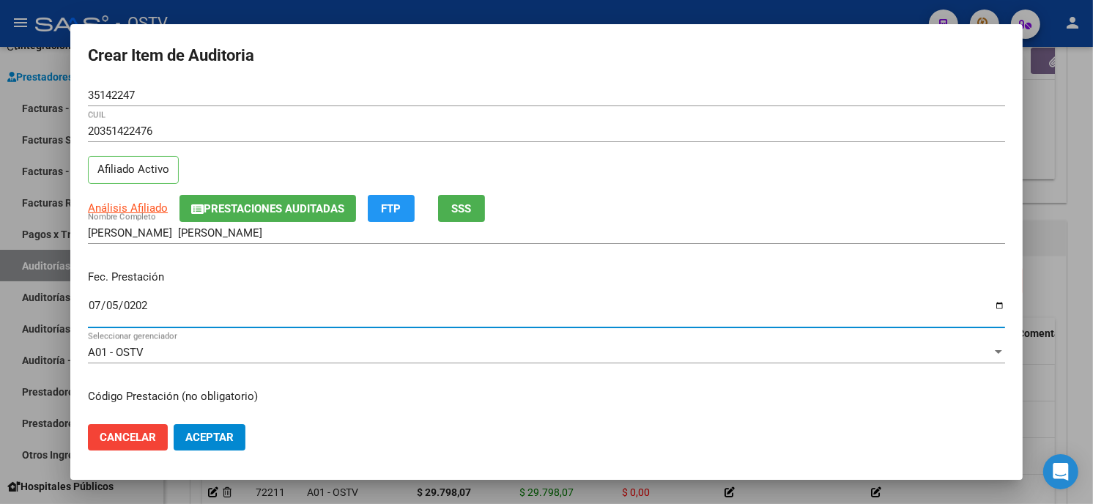
type input "2025-07-05"
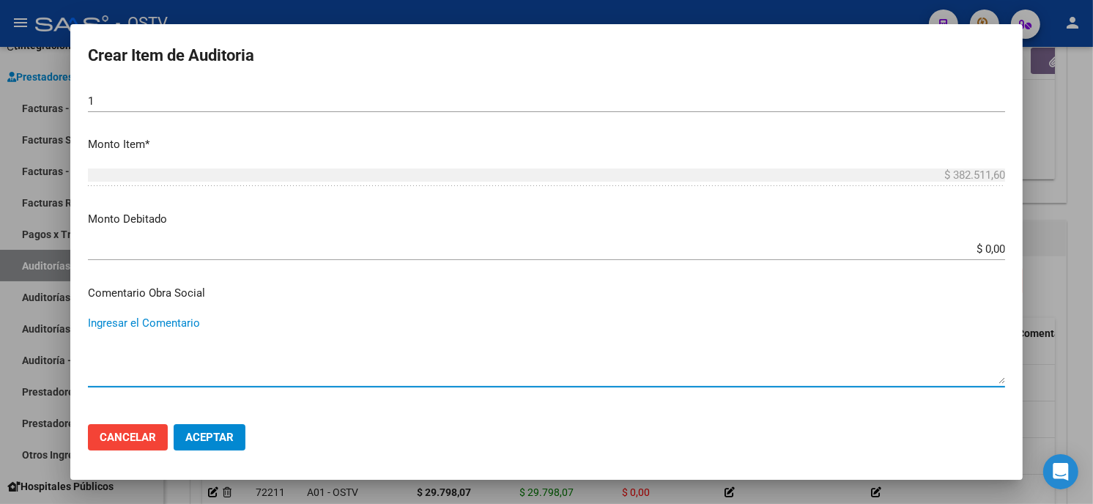
scroll to position [675, 0]
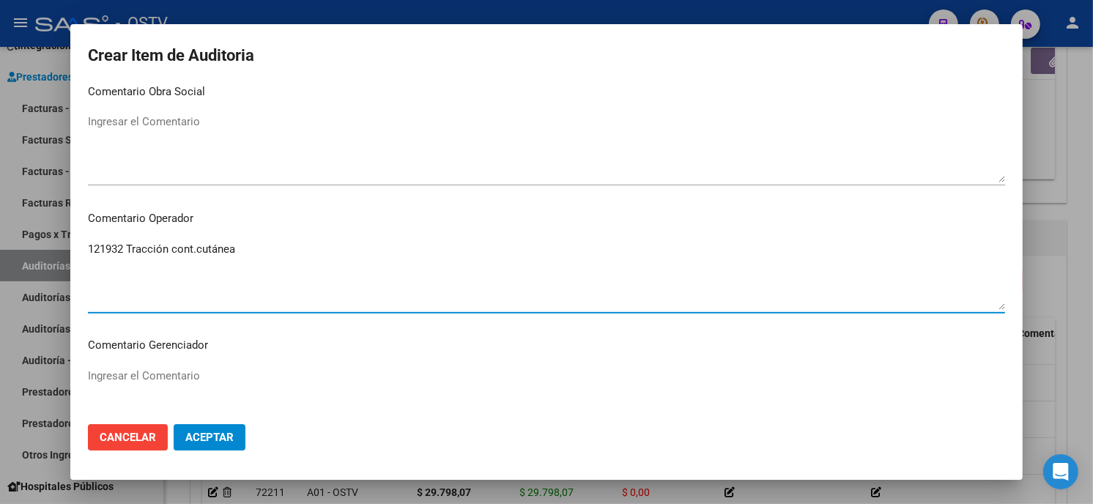
type textarea "121932 Tracción cont.cutánea"
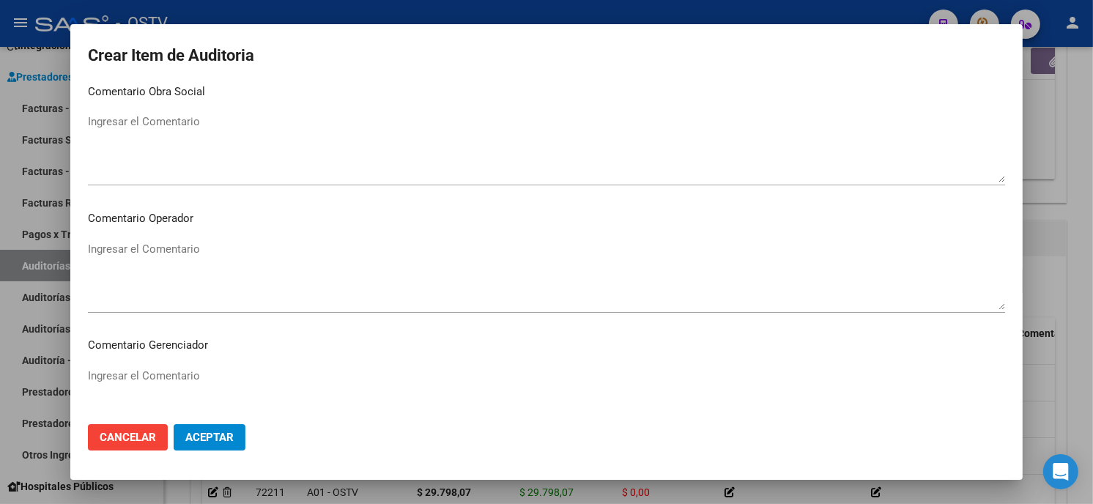
scroll to position [929, 0]
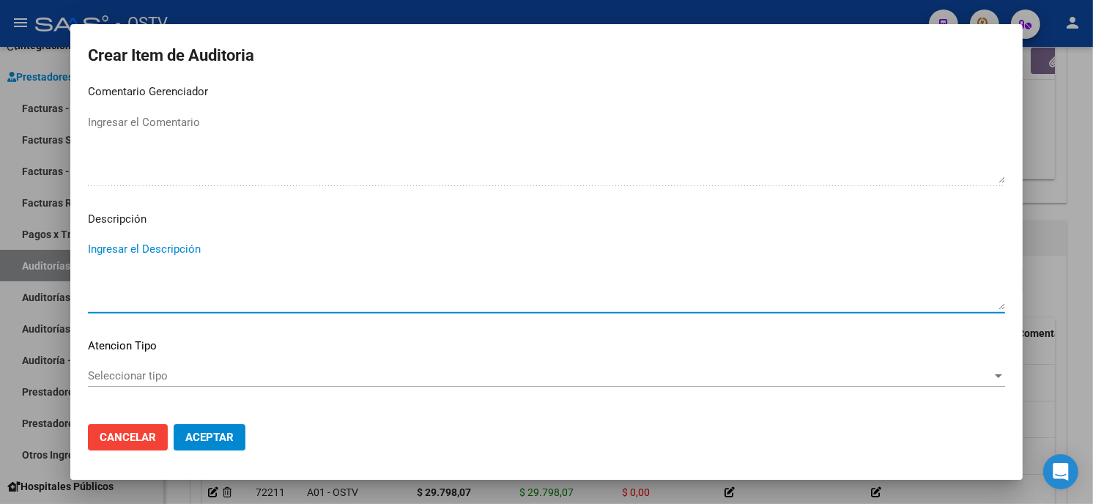
paste textarea "121932 Tracción cont.cutánea"
type textarea "121932 Tracción cont.cutánea"
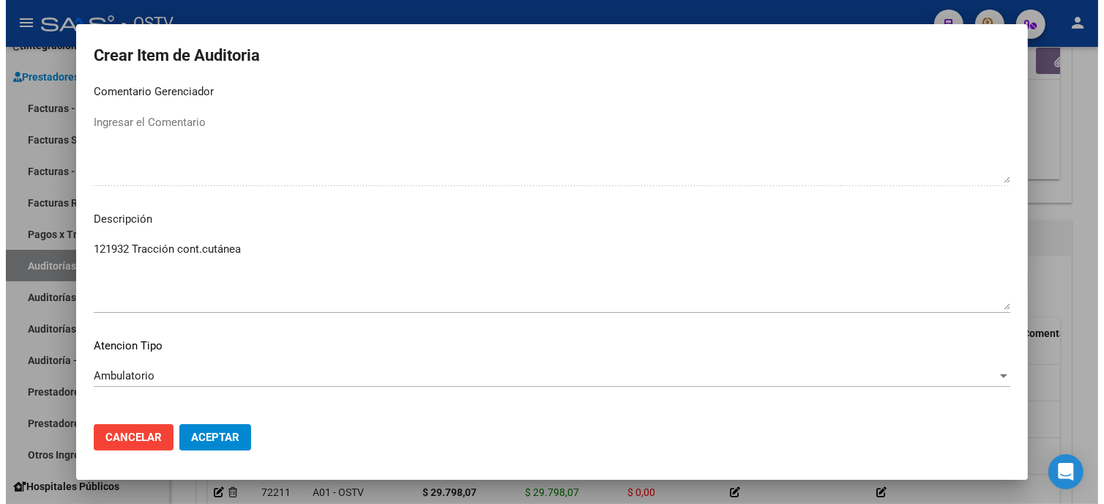
scroll to position [991, 0]
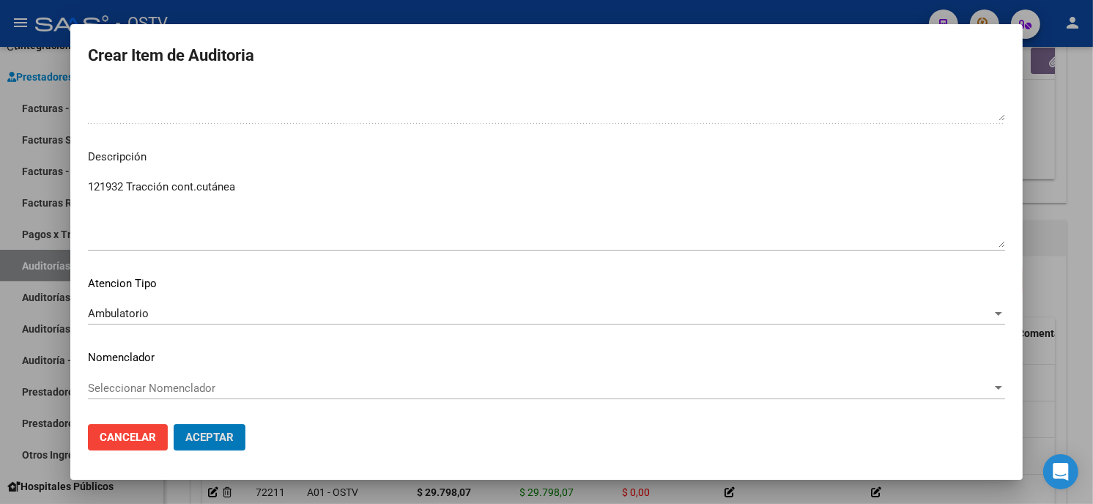
click at [174, 424] on button "Aceptar" at bounding box center [210, 437] width 72 height 26
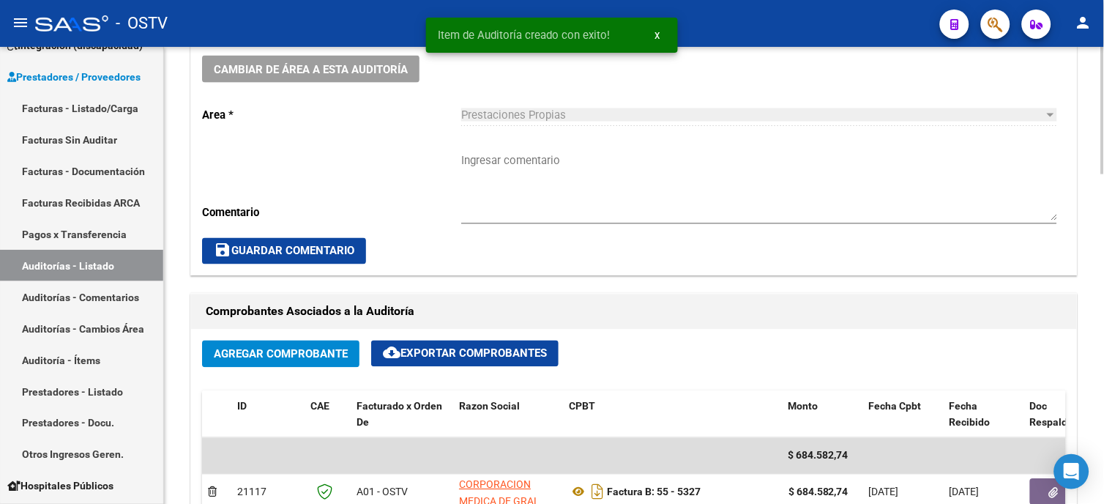
scroll to position [325, 0]
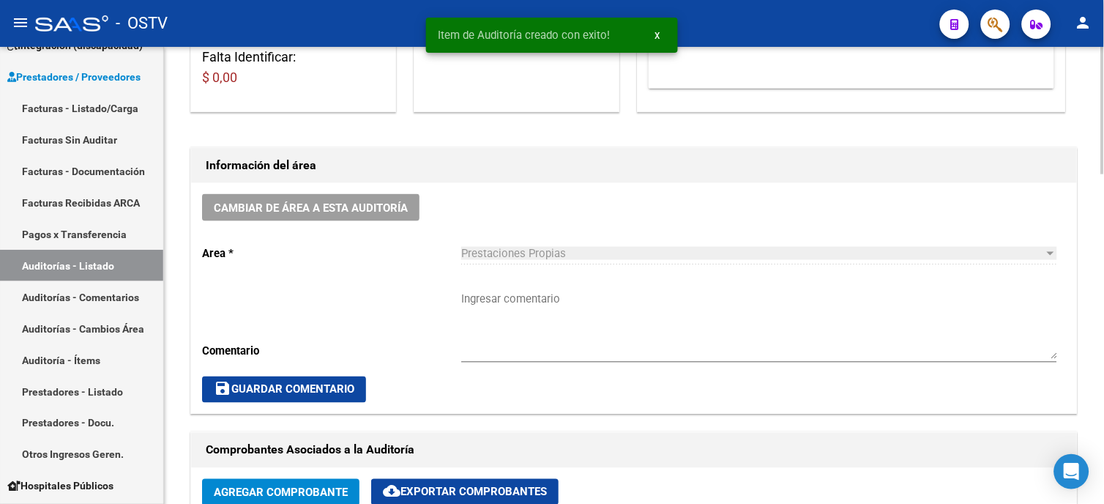
click at [517, 300] on textarea "Ingresar comentario" at bounding box center [759, 325] width 596 height 69
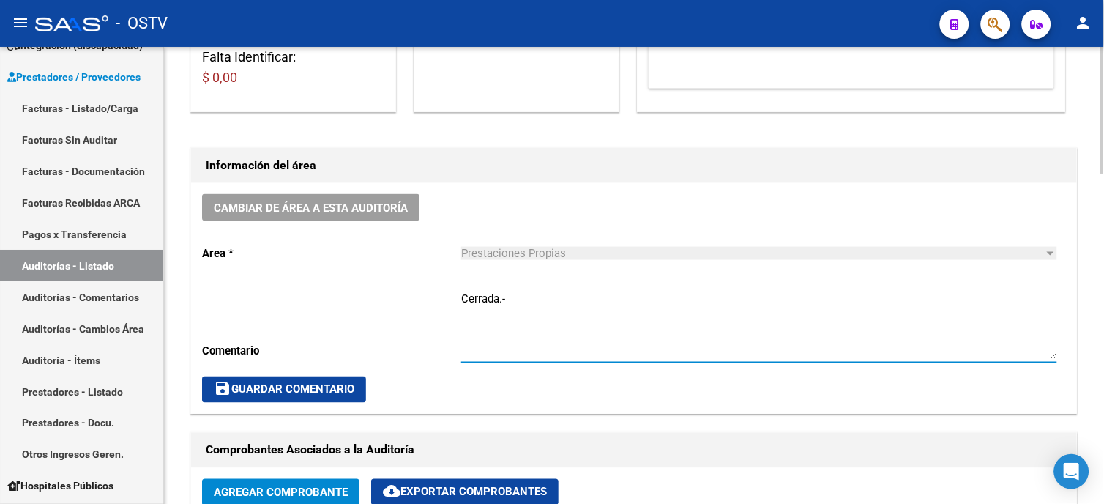
type textarea "Cerrada.-"
click at [342, 386] on span "save Guardar Comentario" at bounding box center [284, 389] width 141 height 13
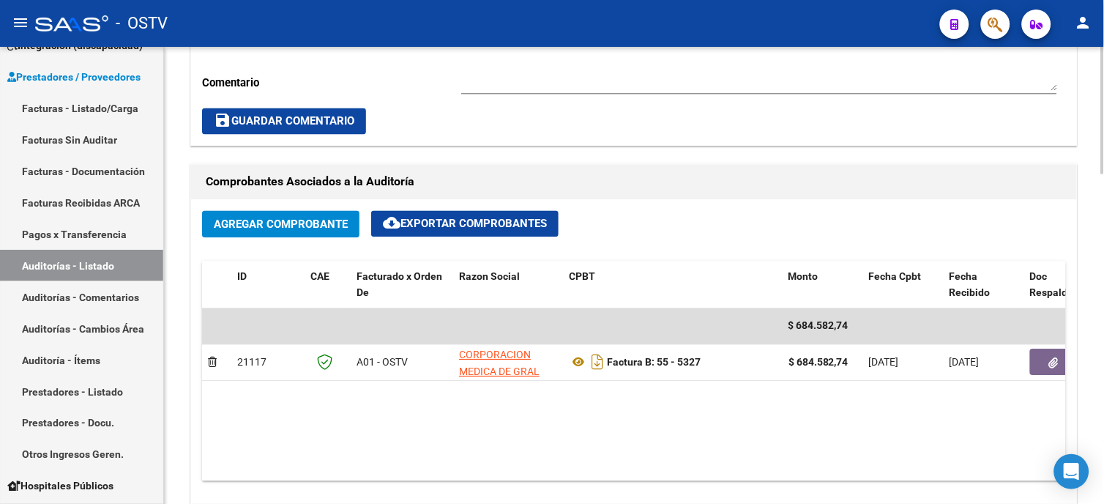
scroll to position [650, 0]
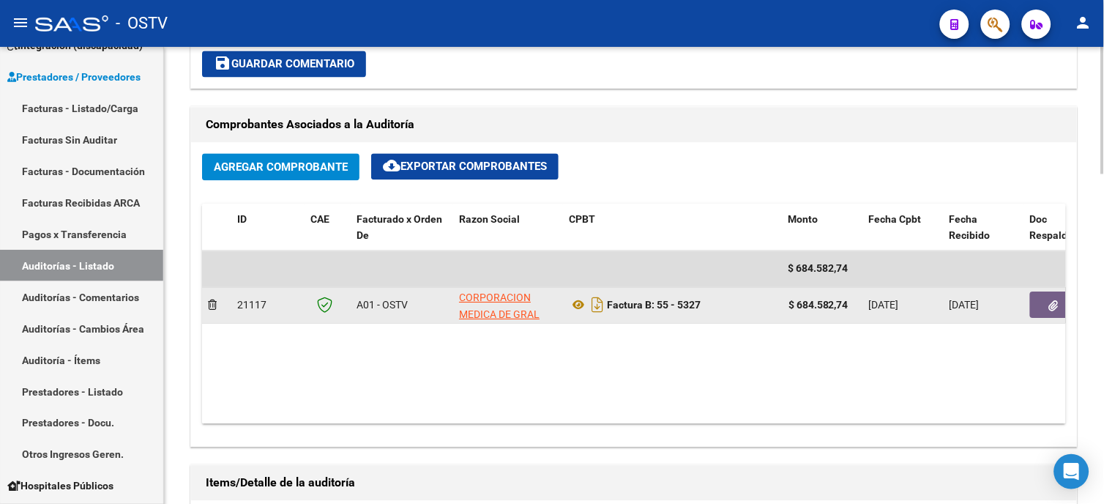
drag, startPoint x: 800, startPoint y: 304, endPoint x: 855, endPoint y: 308, distance: 55.8
click at [855, 308] on div "$ 684.582,74" at bounding box center [823, 305] width 69 height 17
copy strong "684.582,74"
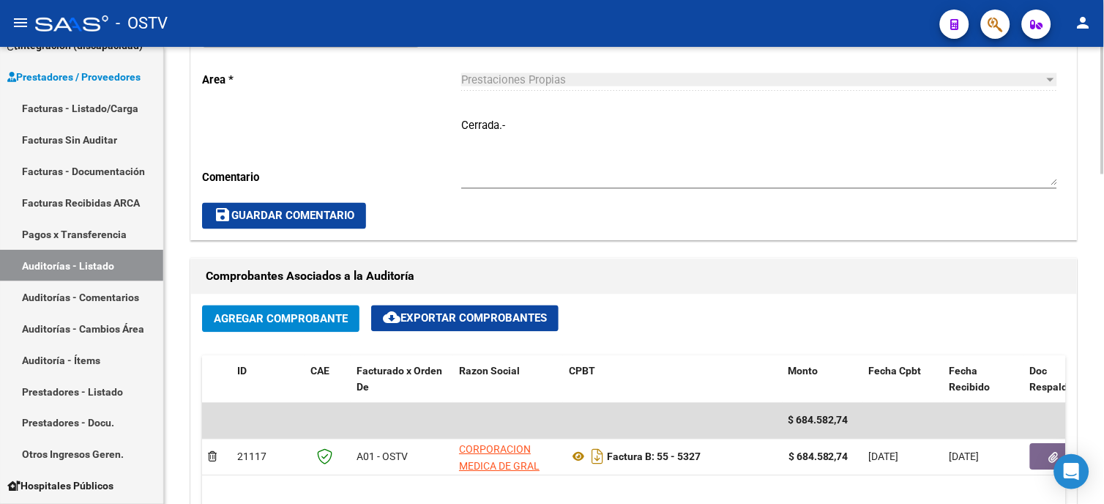
scroll to position [325, 0]
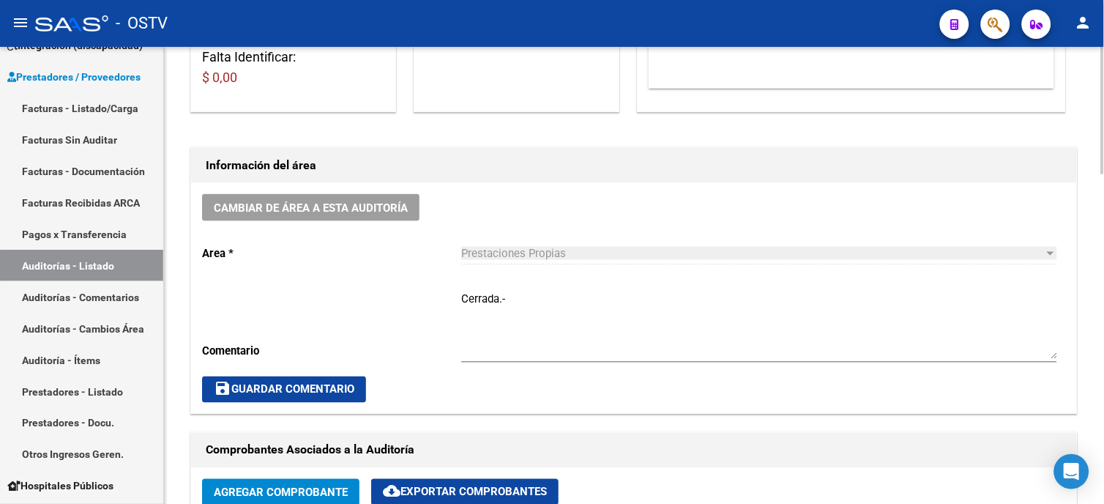
click at [299, 390] on span "save Guardar Comentario" at bounding box center [284, 389] width 141 height 13
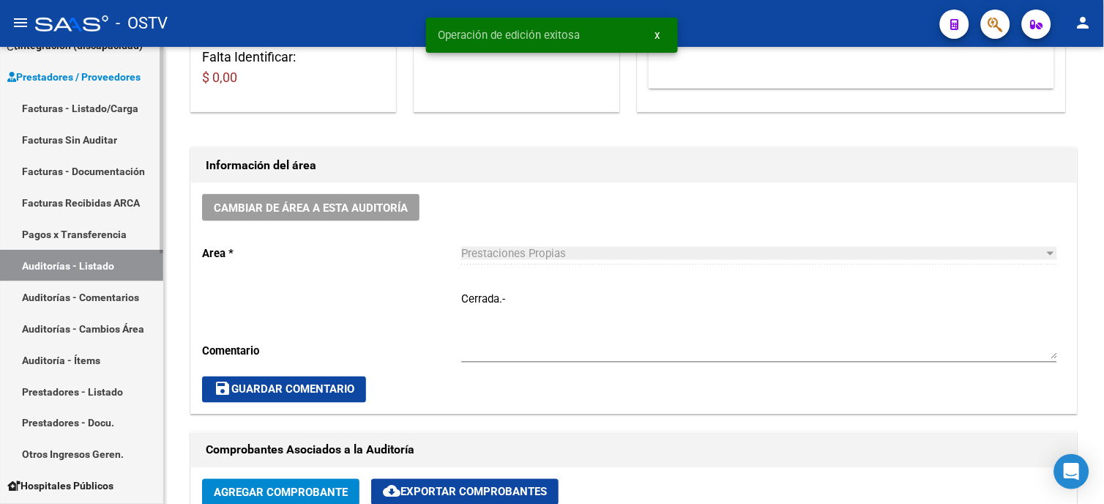
click at [82, 108] on link "Facturas - Listado/Carga" at bounding box center [81, 107] width 163 height 31
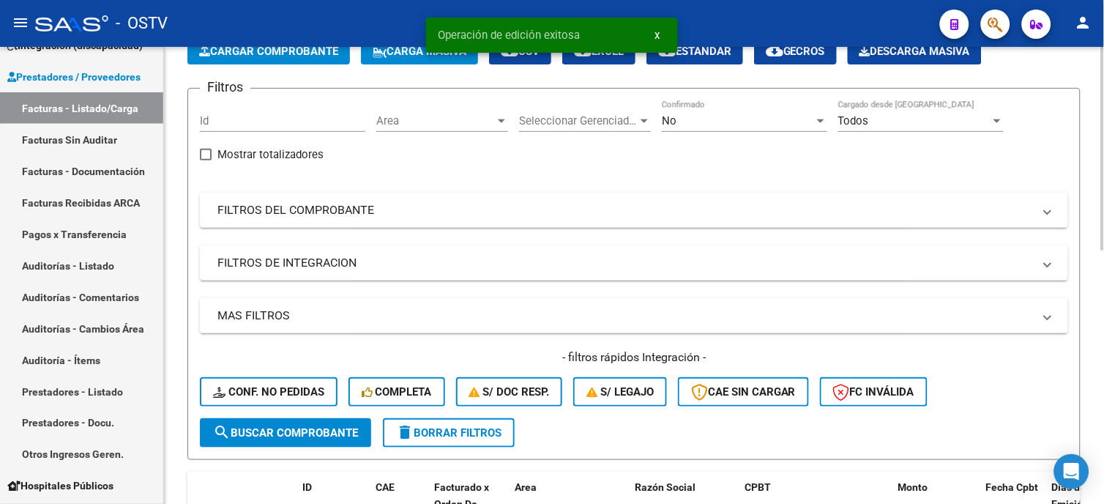
scroll to position [81, 0]
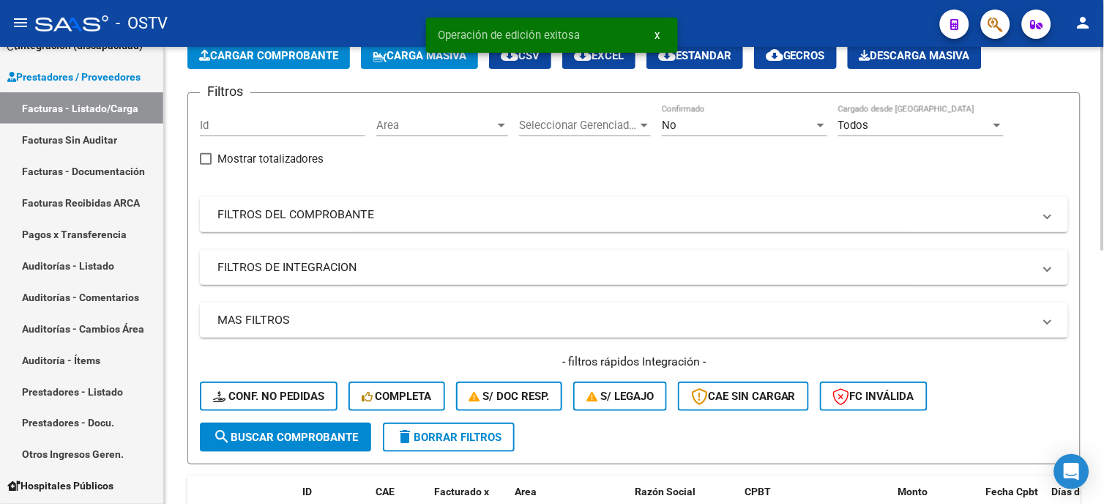
drag, startPoint x: 324, startPoint y: 209, endPoint x: 516, endPoint y: 301, distance: 212.9
click at [324, 208] on mat-panel-title "FILTROS DEL COMPROBANTE" at bounding box center [625, 215] width 816 height 16
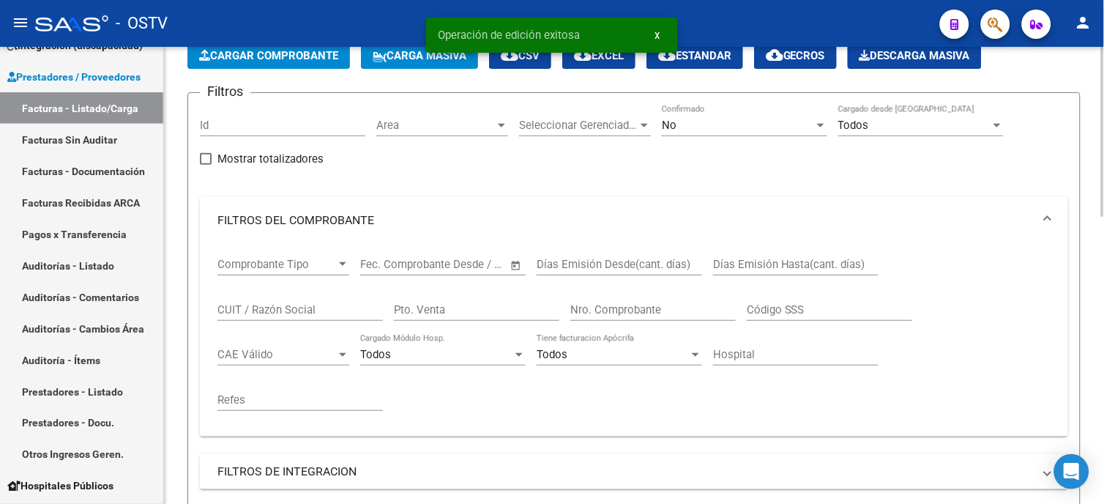
click at [611, 296] on div "Nro. Comprobante" at bounding box center [652, 304] width 165 height 31
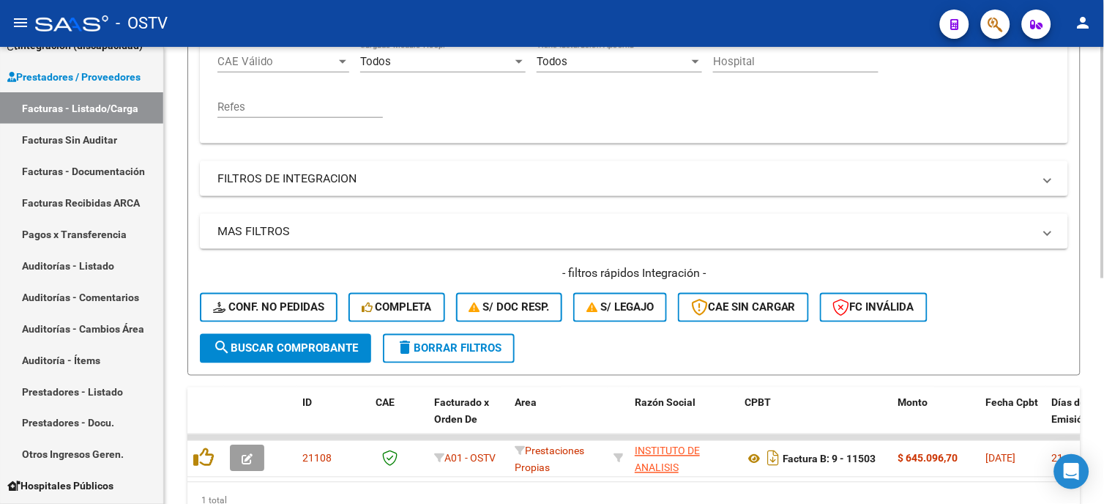
scroll to position [447, 0]
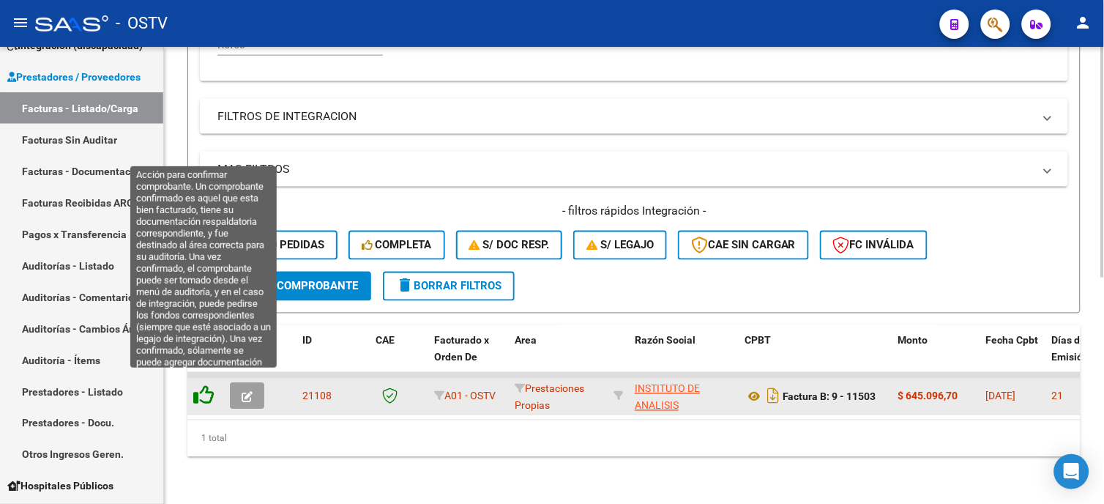
type input "11503"
click at [203, 388] on icon at bounding box center [203, 395] width 21 height 21
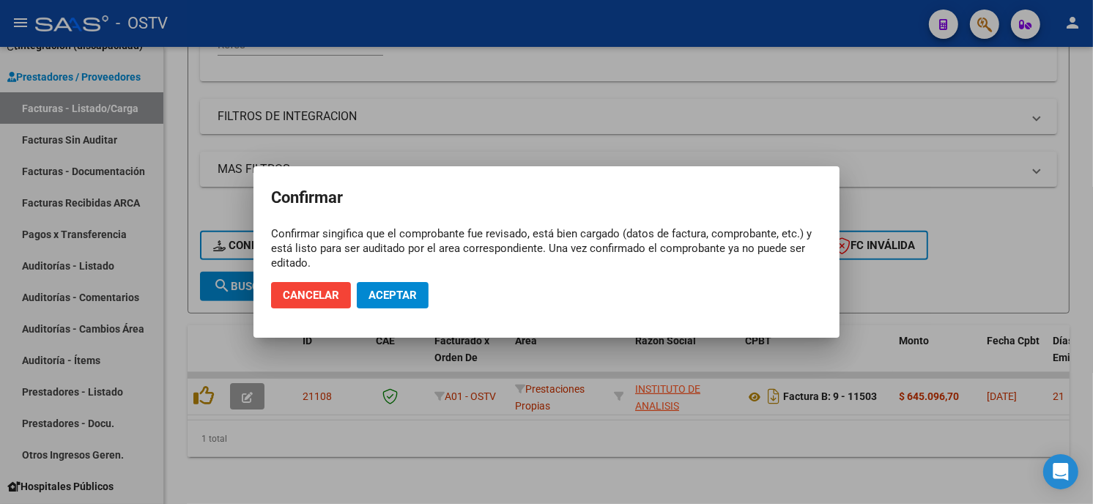
click at [391, 280] on mat-dialog-actions "Cancelar Aceptar" at bounding box center [546, 295] width 551 height 50
drag, startPoint x: 379, startPoint y: 289, endPoint x: 356, endPoint y: 280, distance: 25.3
click at [381, 289] on span "Aceptar" at bounding box center [392, 295] width 48 height 13
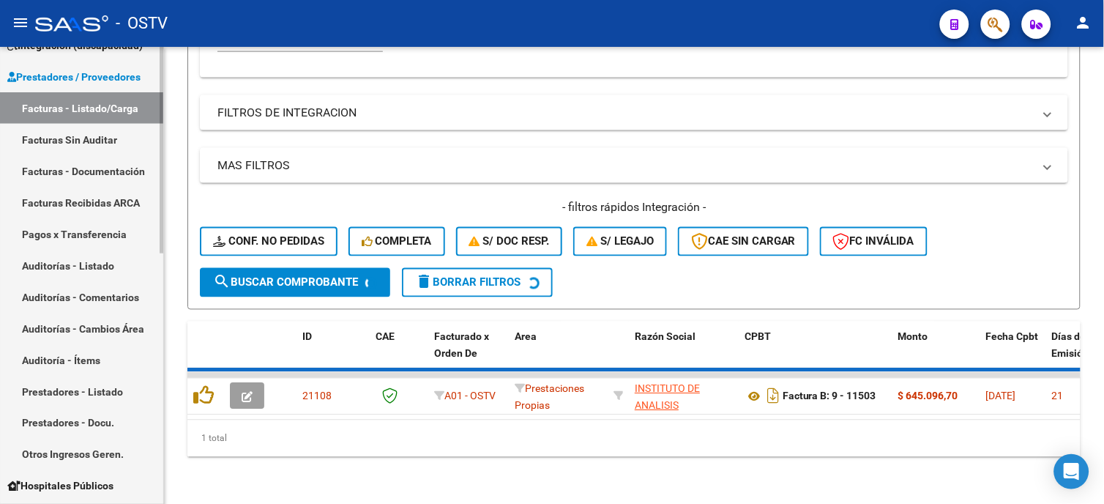
click at [53, 264] on link "Auditorías - Listado" at bounding box center [81, 265] width 163 height 31
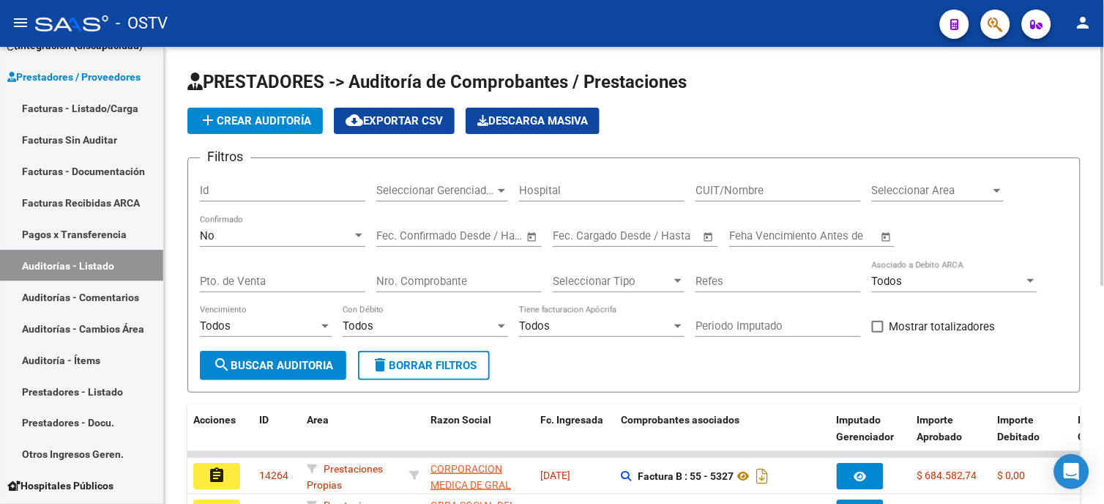
click at [248, 126] on span "add Crear Auditoría" at bounding box center [255, 120] width 112 height 13
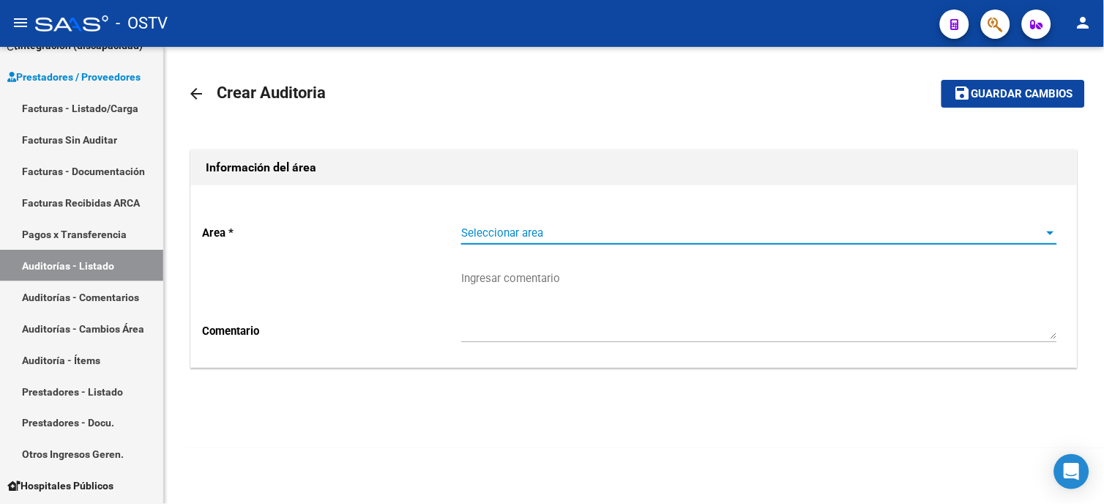
click at [580, 237] on span "Seleccionar area" at bounding box center [752, 232] width 583 height 13
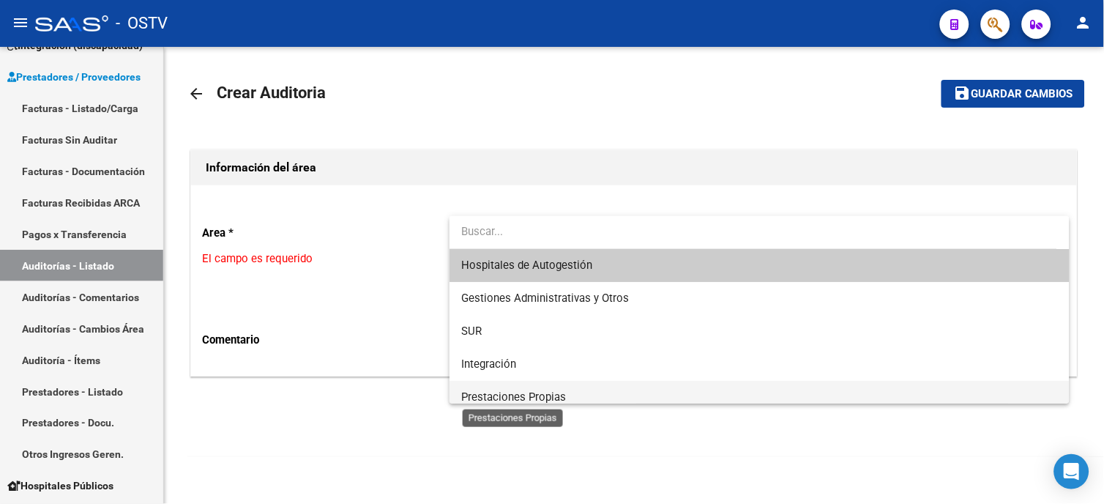
click at [538, 393] on span "Prestaciones Propias" at bounding box center [513, 396] width 105 height 13
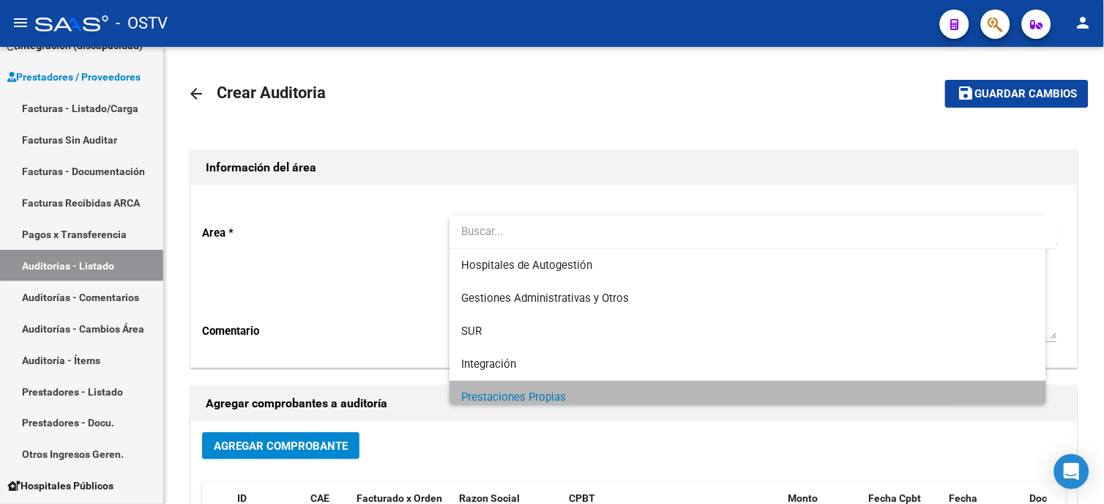
scroll to position [10, 0]
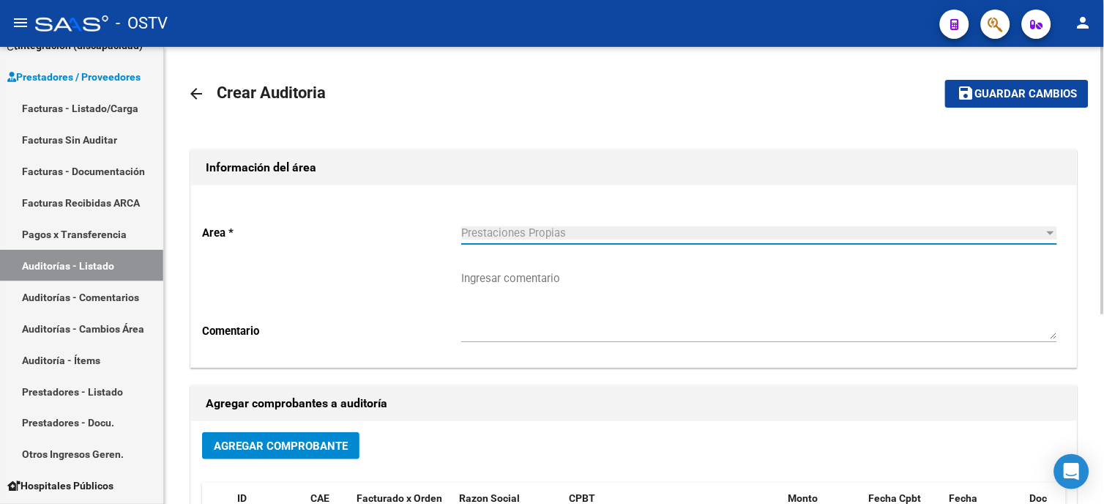
click at [282, 444] on span "Agregar Comprobante" at bounding box center [281, 445] width 134 height 13
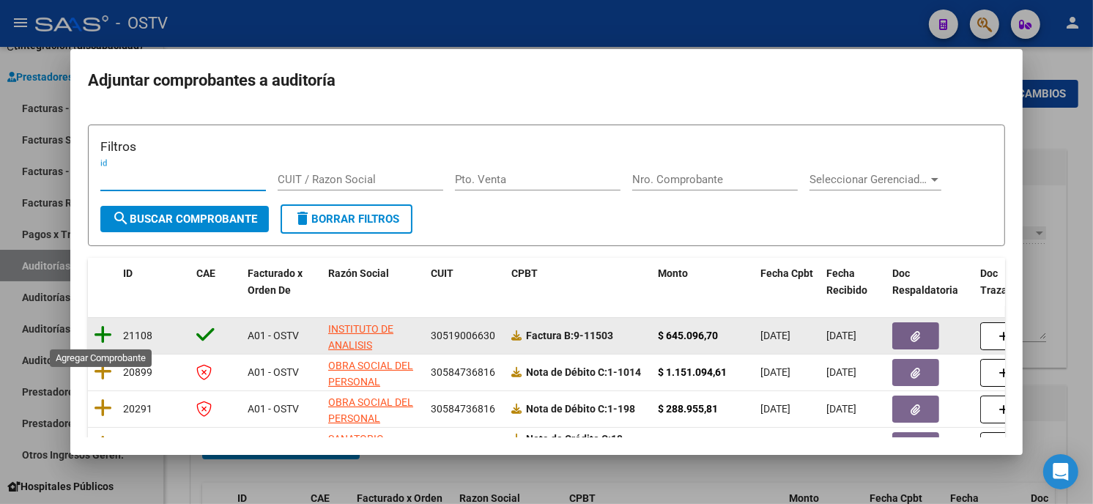
click at [105, 337] on icon at bounding box center [103, 334] width 18 height 21
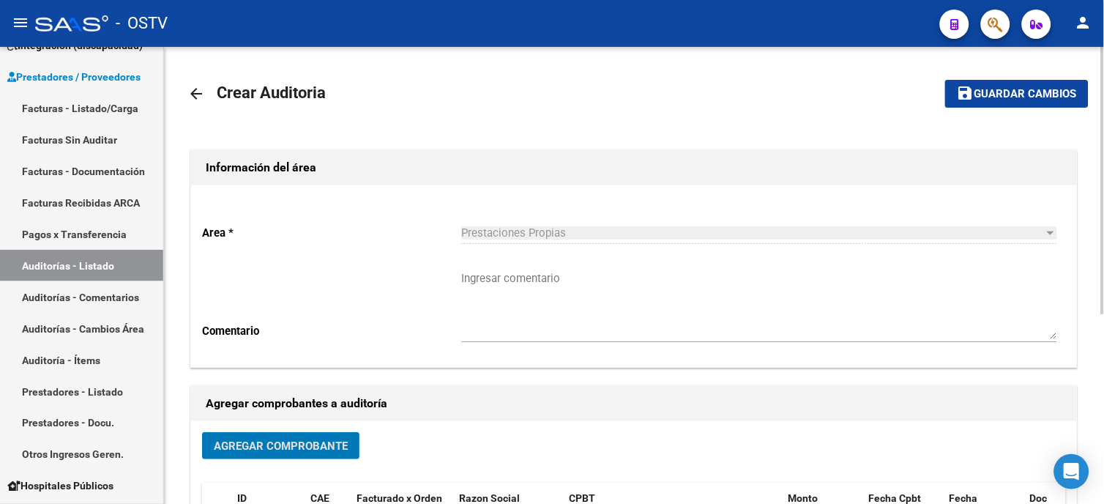
click at [1037, 89] on span "Guardar cambios" at bounding box center [1026, 94] width 103 height 13
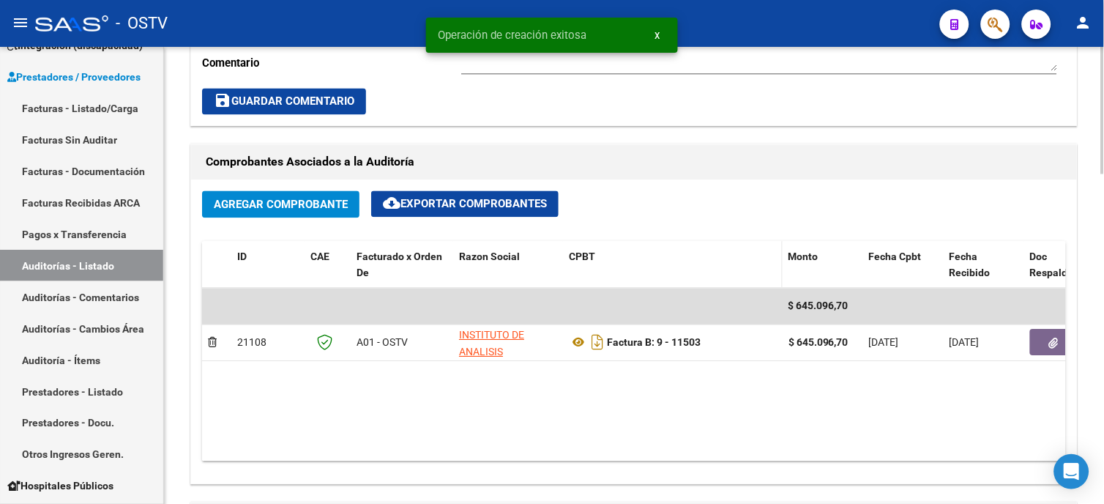
scroll to position [650, 0]
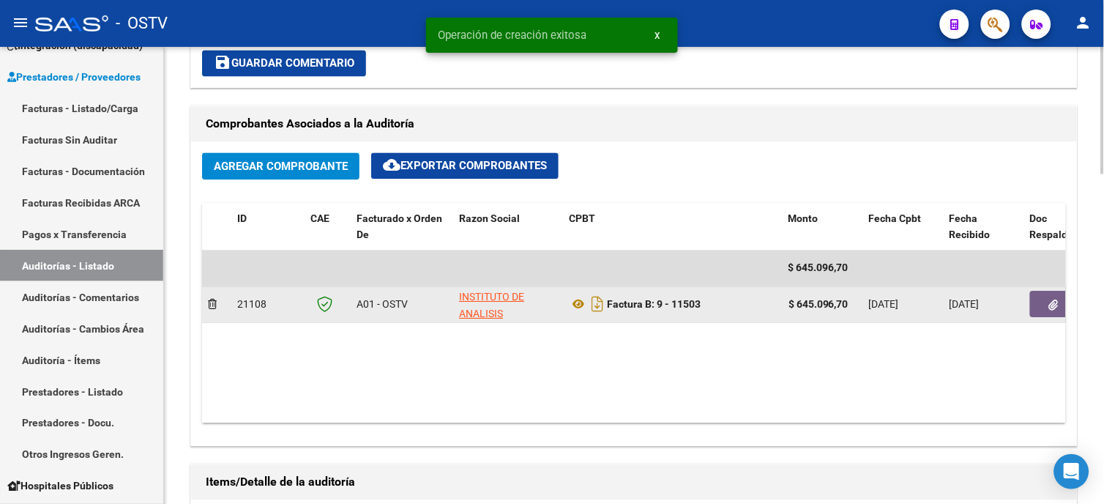
click at [1041, 305] on button "button" at bounding box center [1053, 304] width 47 height 26
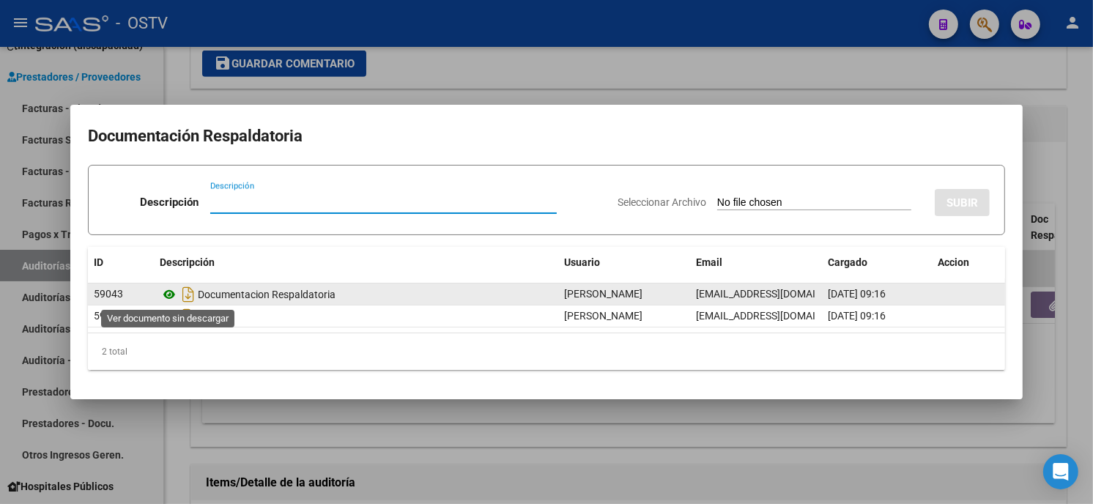
click at [169, 291] on icon at bounding box center [169, 295] width 19 height 18
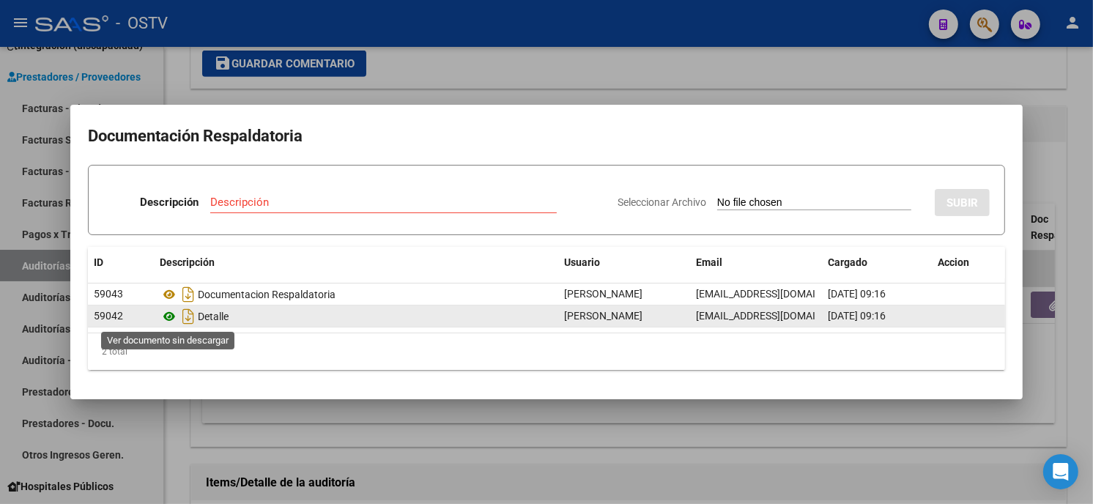
click at [165, 319] on icon at bounding box center [169, 317] width 19 height 18
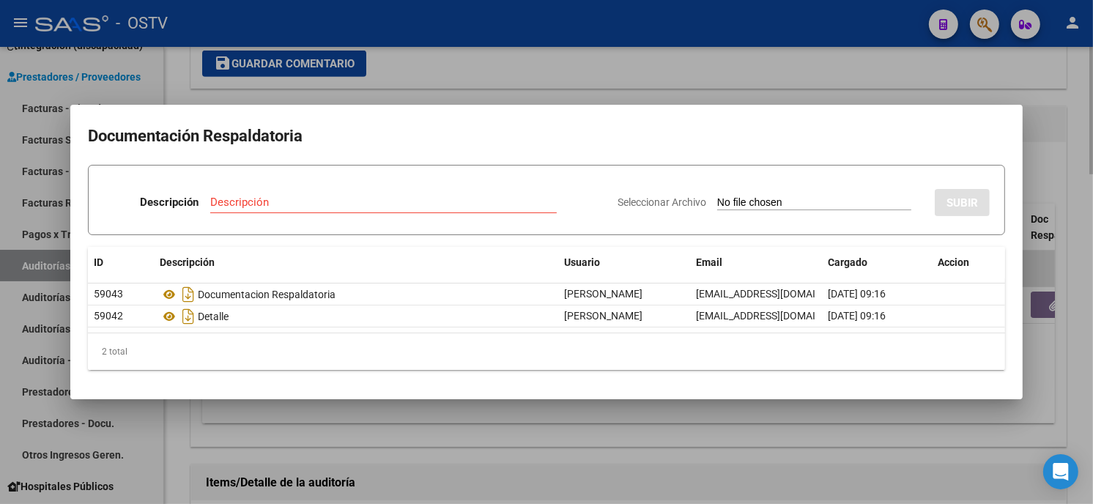
click at [414, 52] on div at bounding box center [546, 252] width 1093 height 504
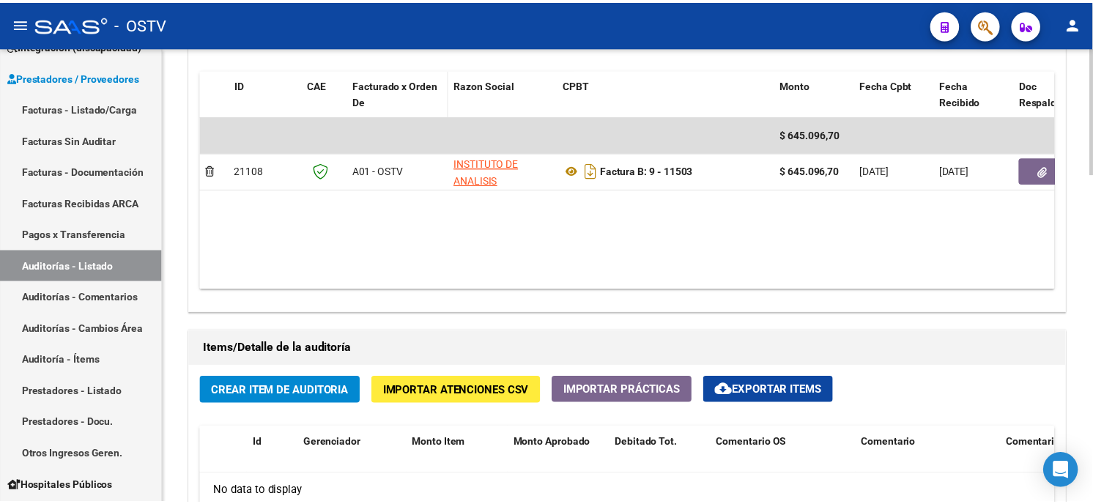
scroll to position [895, 0]
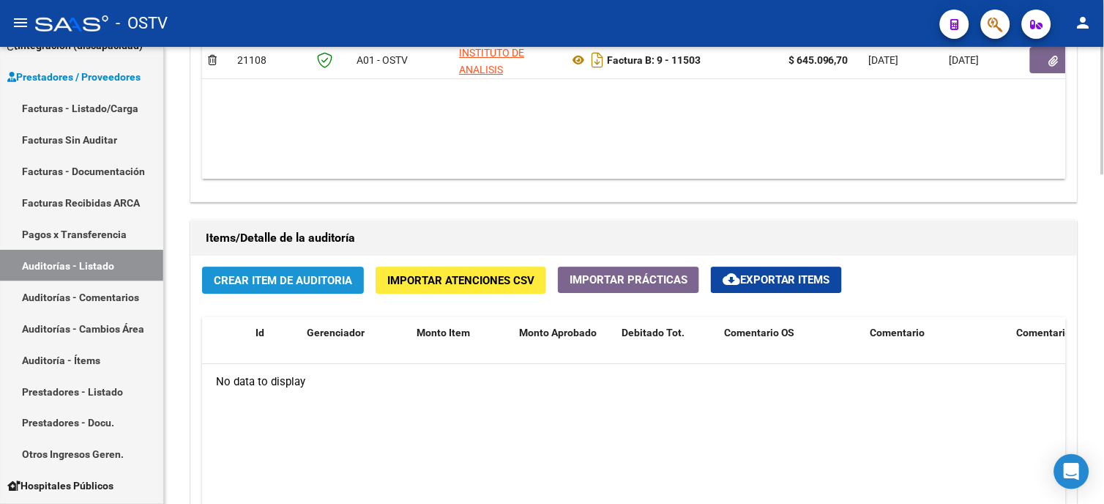
click at [274, 281] on span "Crear Item de Auditoria" at bounding box center [283, 280] width 138 height 13
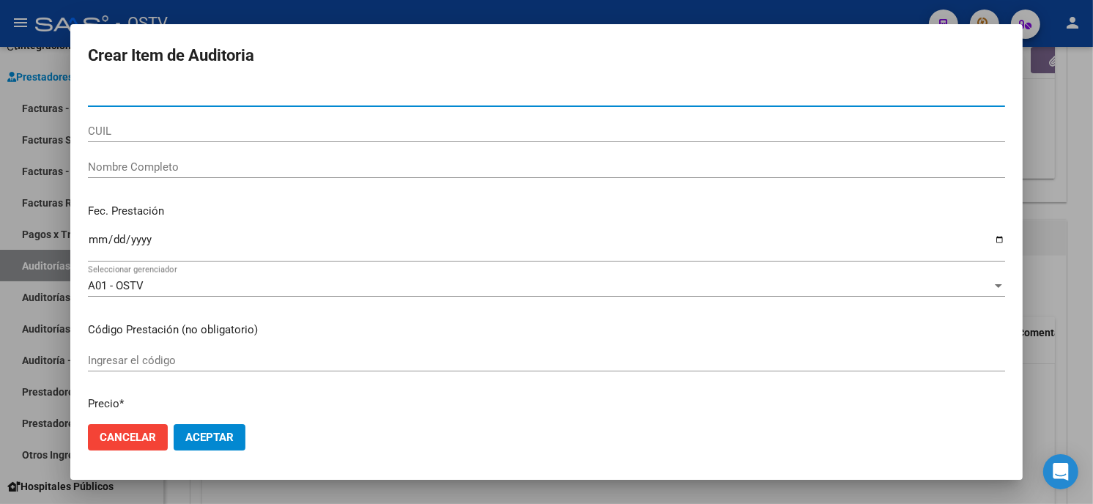
click at [294, 96] on input "Nro Documento" at bounding box center [546, 95] width 917 height 13
click at [103, 89] on input "Nro Documento" at bounding box center [546, 95] width 917 height 13
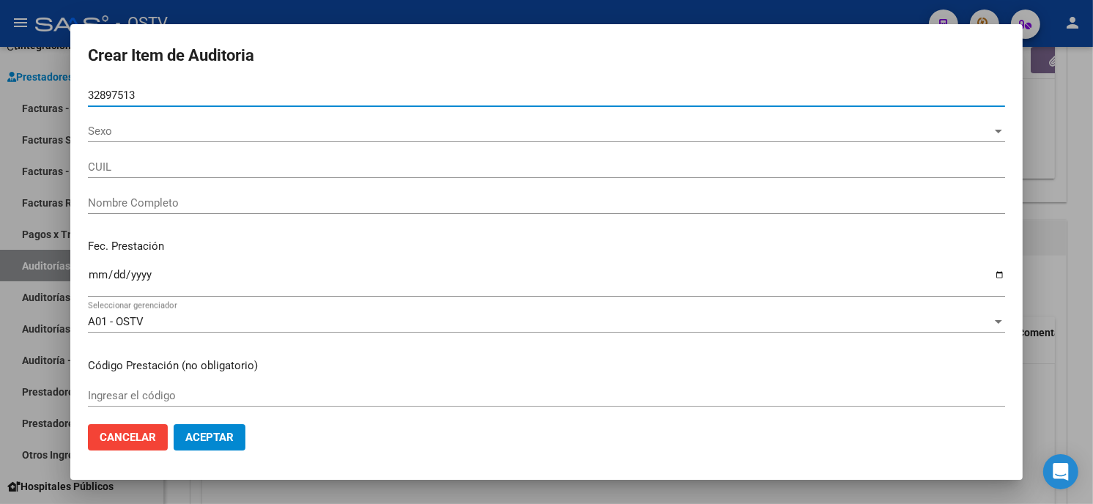
type input "32897513"
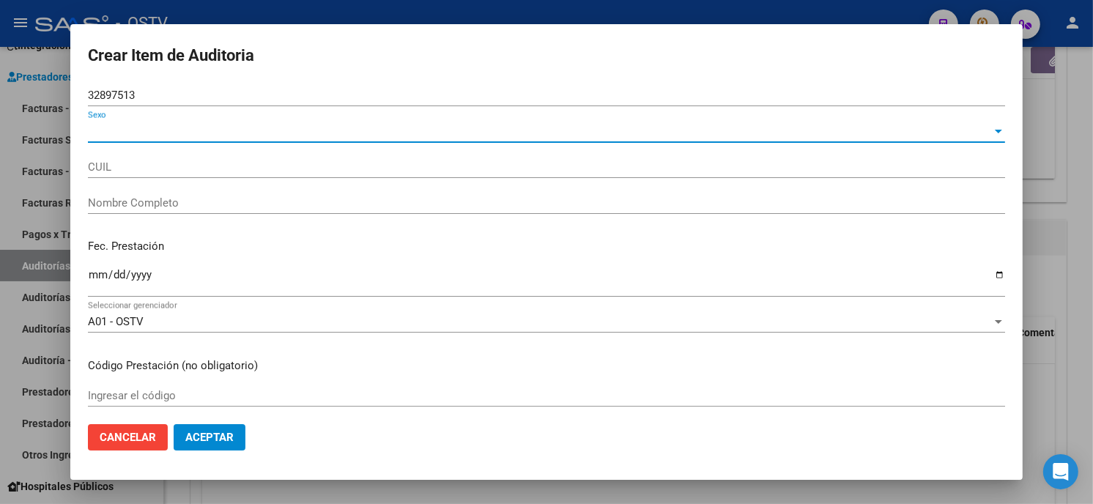
type input "27328975136"
type input "PINETT GISELLE ESTEFANIA"
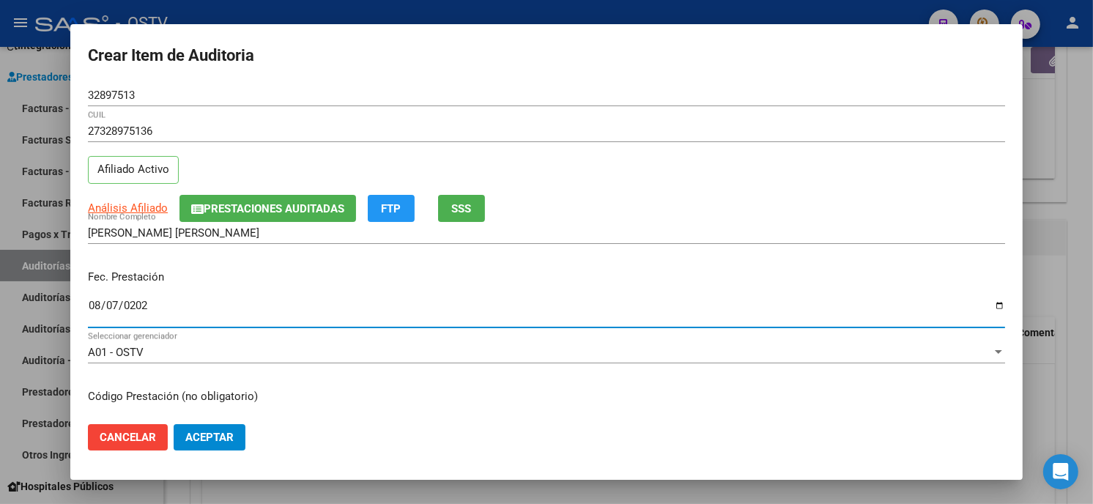
type input "2025-08-07"
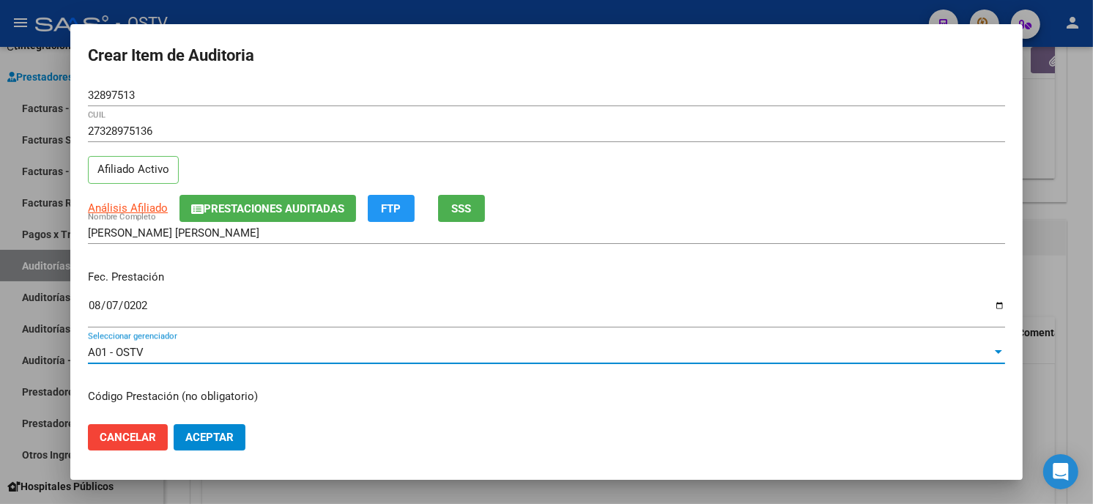
scroll to position [178, 0]
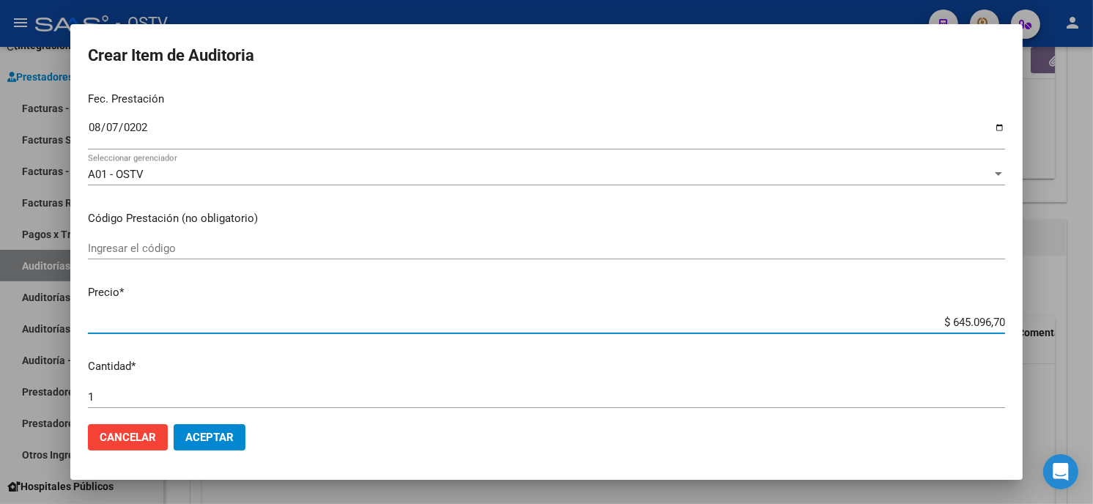
paste input "4312,12"
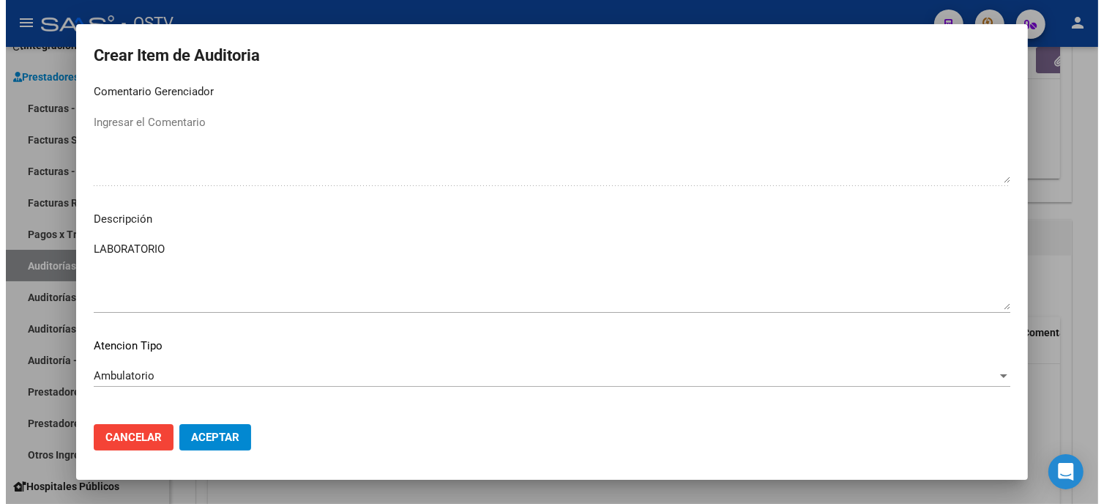
scroll to position [991, 0]
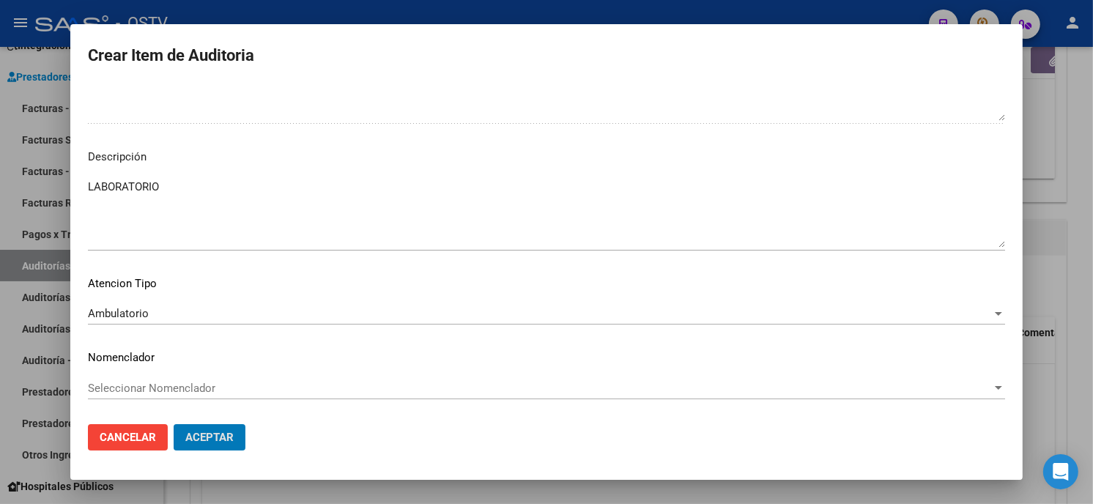
click at [174, 424] on button "Aceptar" at bounding box center [210, 437] width 72 height 26
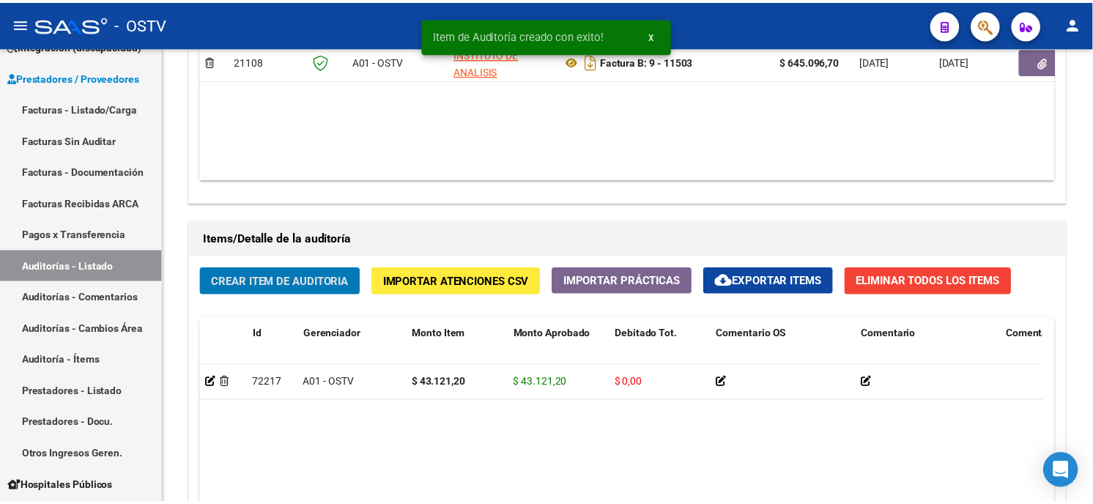
scroll to position [896, 0]
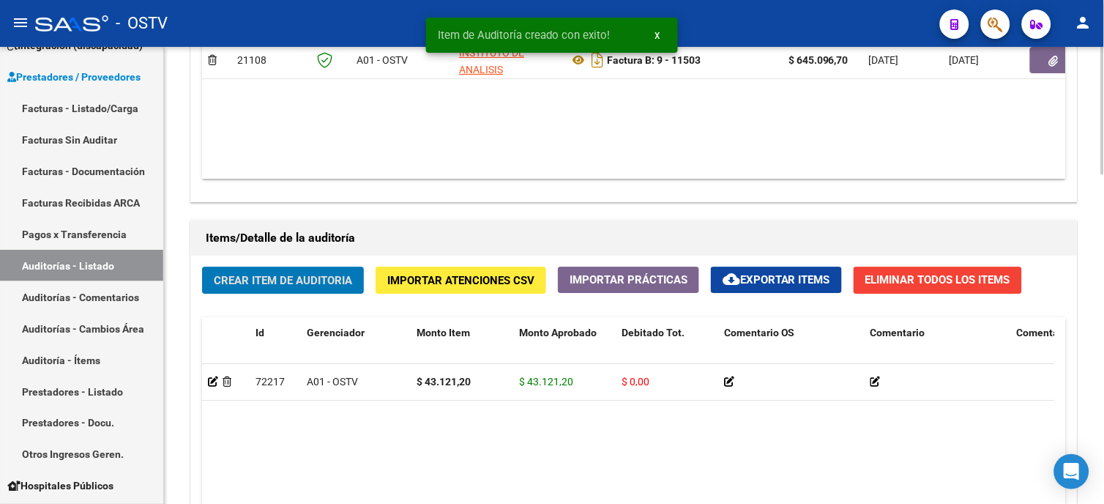
click at [305, 281] on span "Crear Item de Auditoria" at bounding box center [283, 280] width 138 height 13
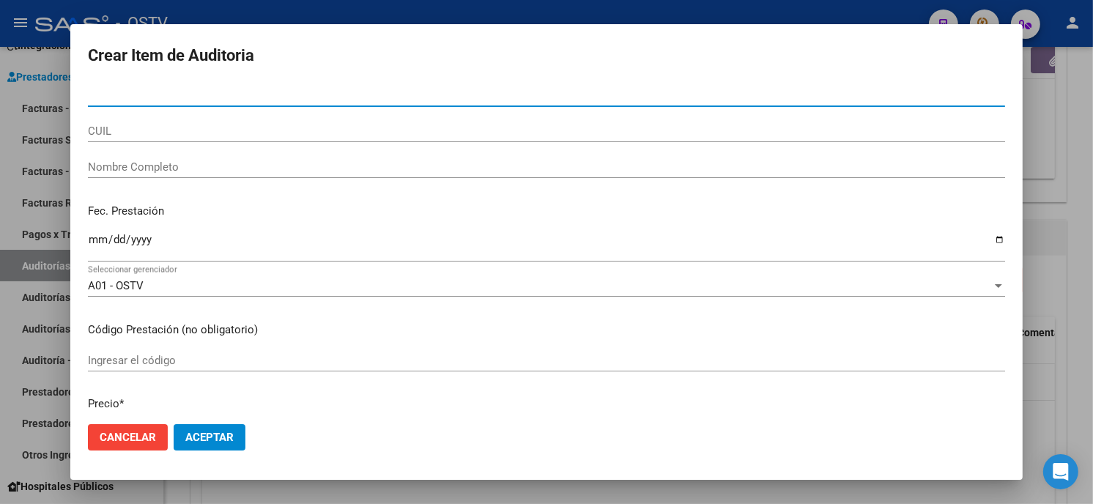
click at [217, 100] on input "Nro Documento" at bounding box center [546, 95] width 917 height 13
paste input "2741069930900"
click at [100, 92] on input "2741069930900" at bounding box center [546, 95] width 917 height 13
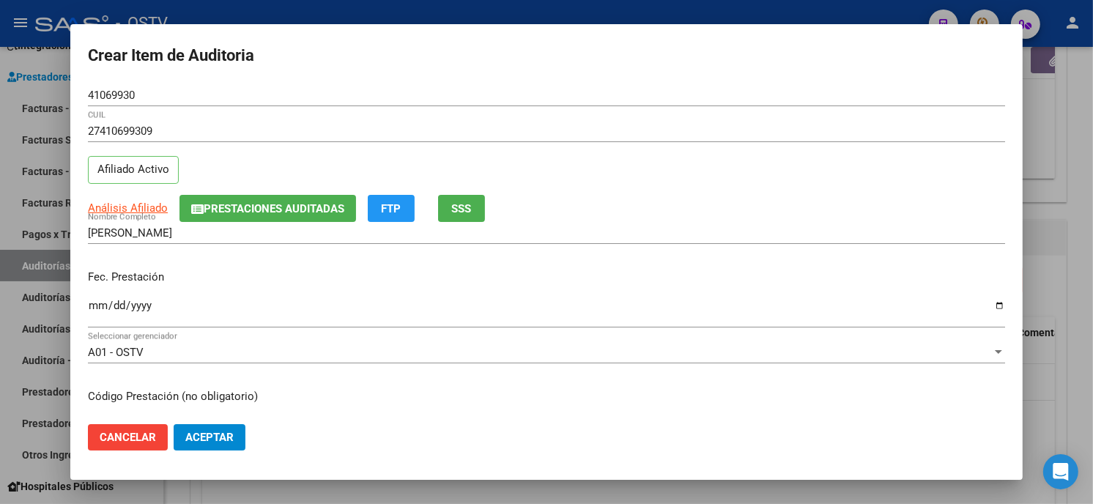
scroll to position [178, 0]
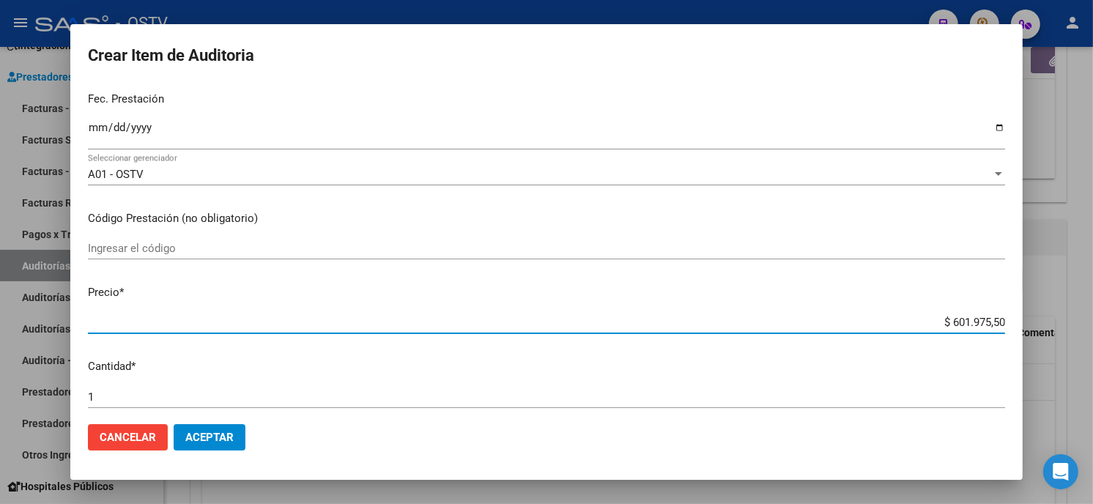
paste input "9606,34"
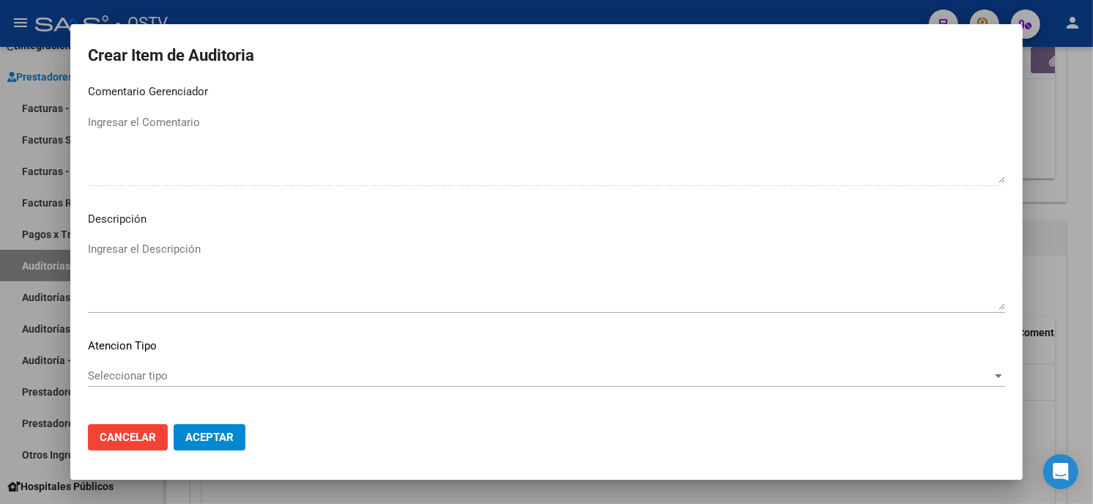
scroll to position [991, 0]
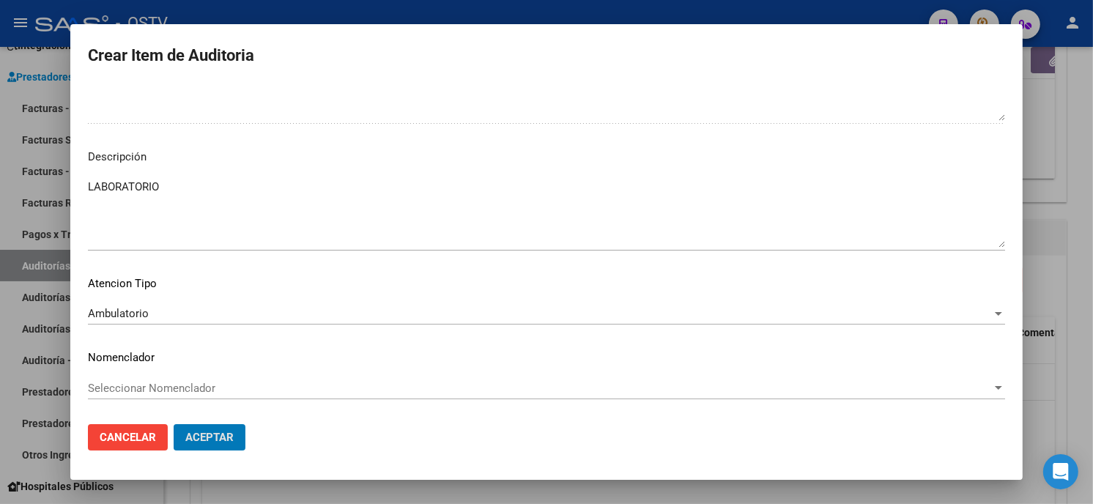
click at [174, 424] on button "Aceptar" at bounding box center [210, 437] width 72 height 26
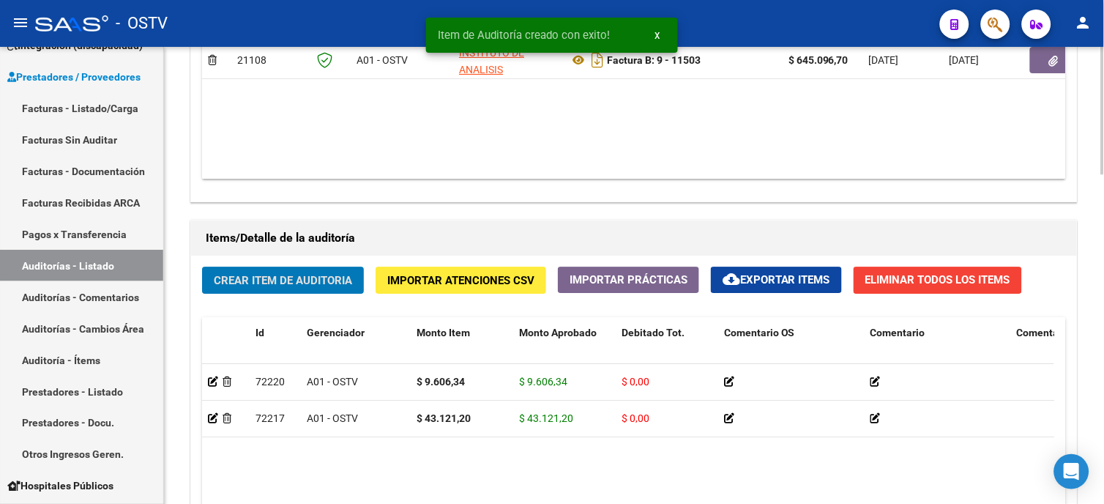
click at [351, 277] on span "Crear Item de Auditoria" at bounding box center [283, 280] width 138 height 13
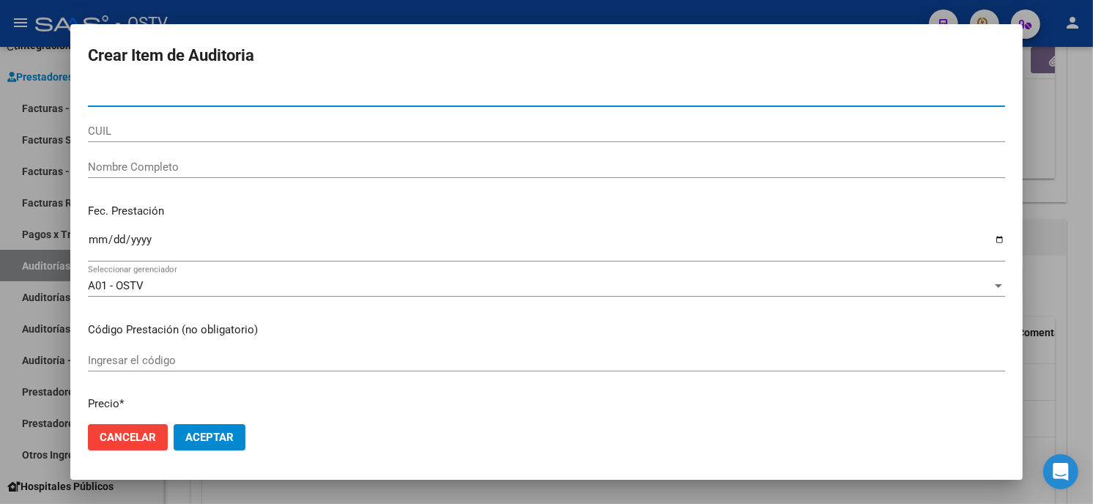
click at [103, 92] on input "Nro Documento" at bounding box center [546, 95] width 917 height 13
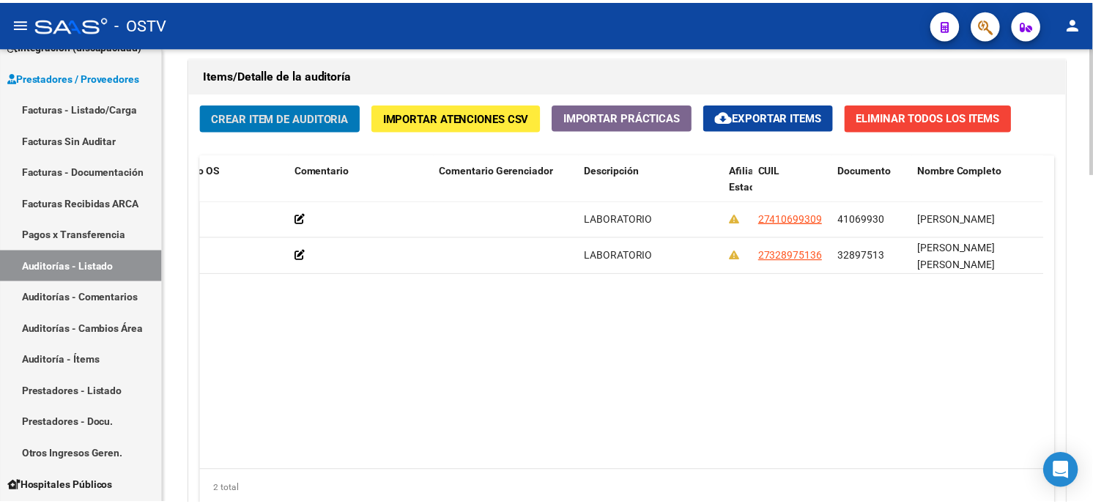
scroll to position [0, 0]
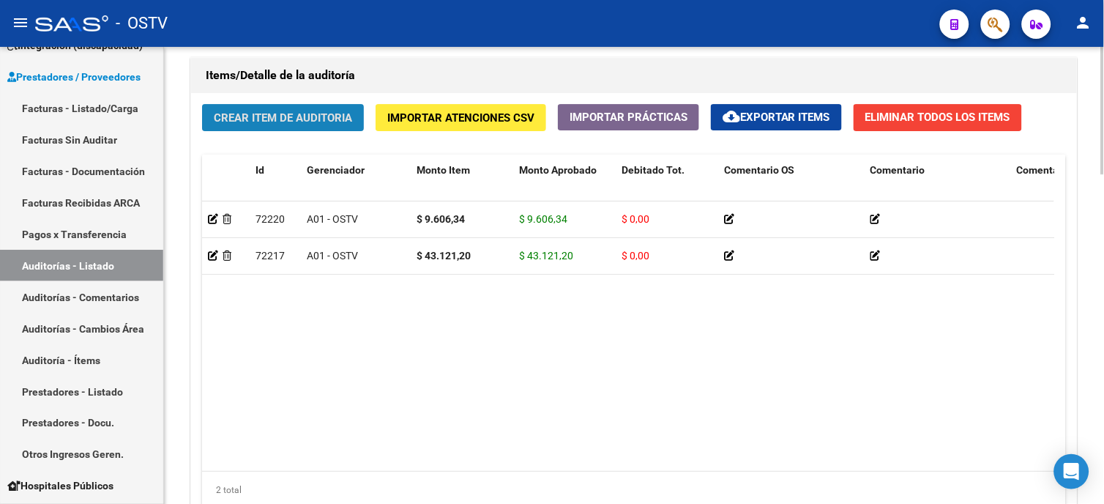
click at [289, 108] on button "Crear Item de Auditoria" at bounding box center [283, 117] width 162 height 27
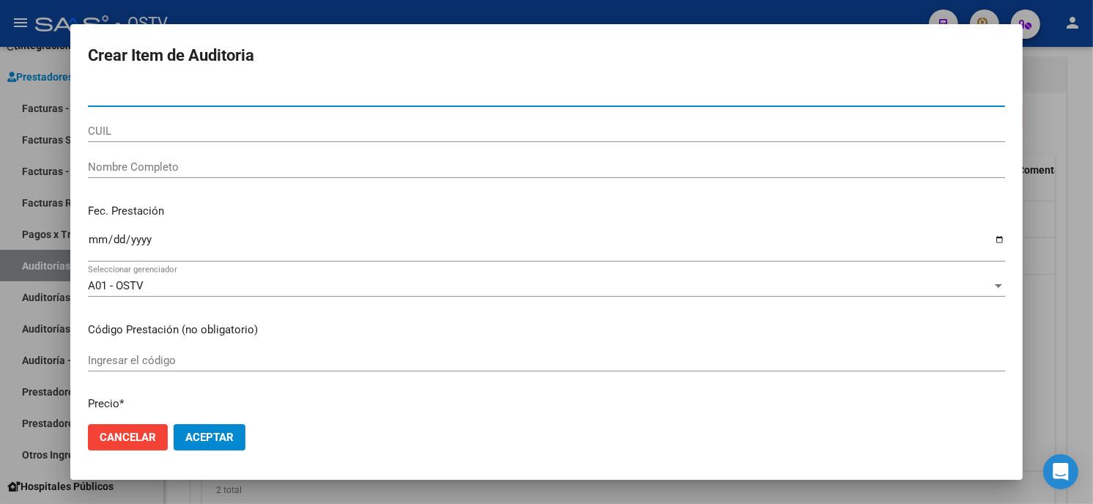
click at [183, 90] on input "Nro Documento" at bounding box center [546, 95] width 917 height 13
click at [104, 90] on input "Nro Documento" at bounding box center [546, 95] width 917 height 13
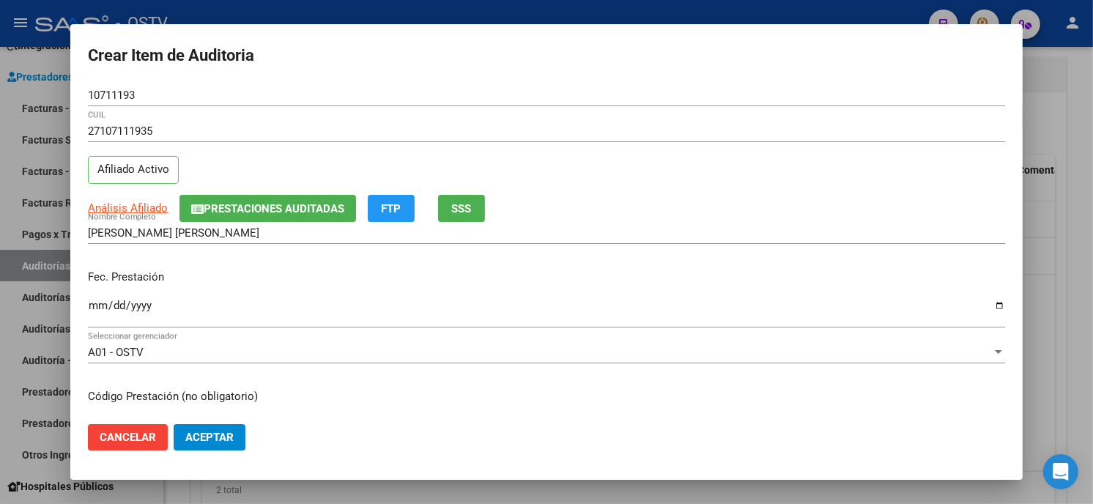
scroll to position [178, 0]
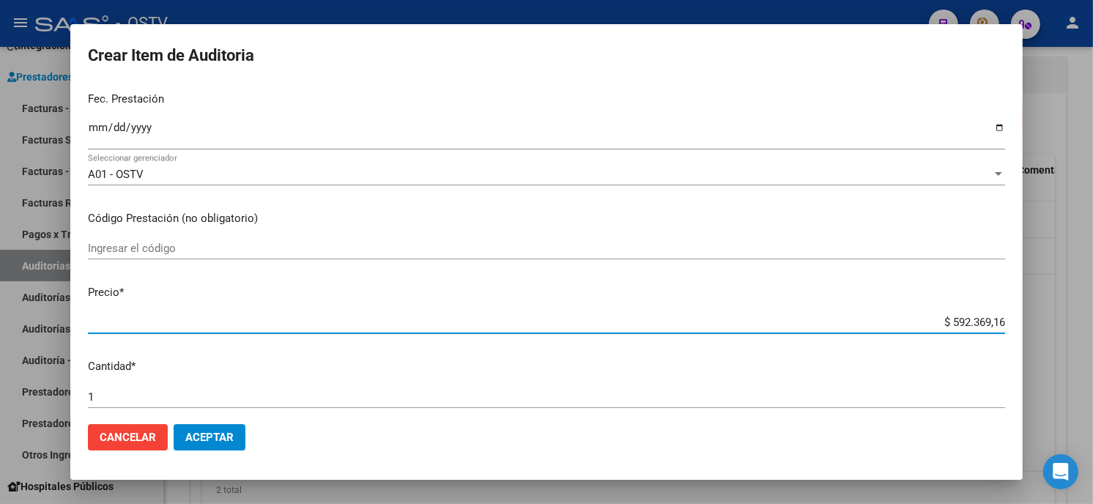
paste input "34521,94"
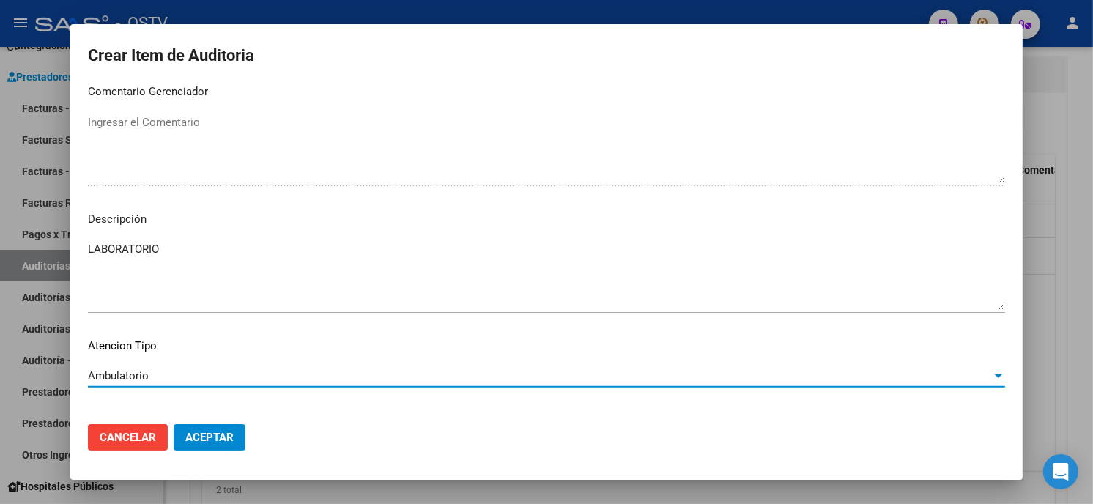
scroll to position [991, 0]
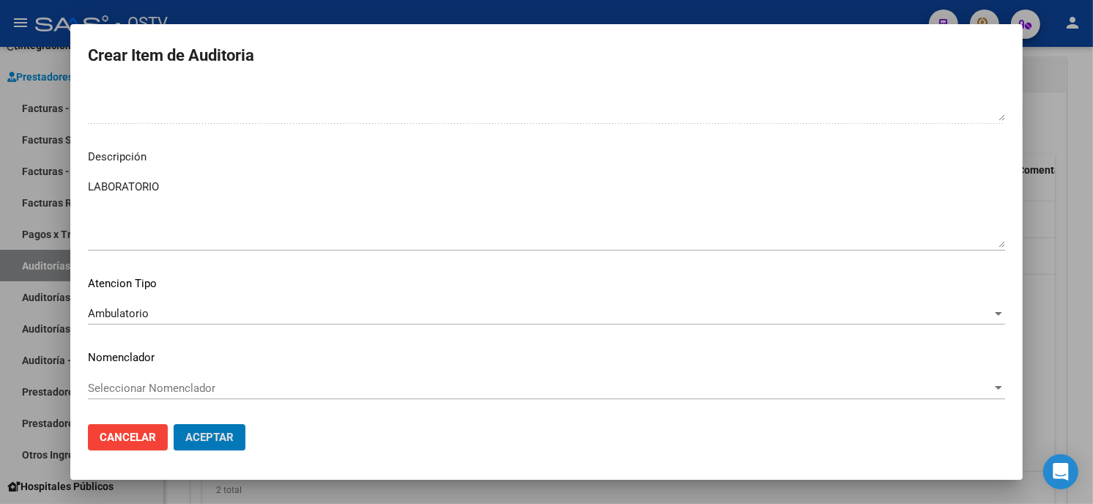
click at [174, 424] on button "Aceptar" at bounding box center [210, 437] width 72 height 26
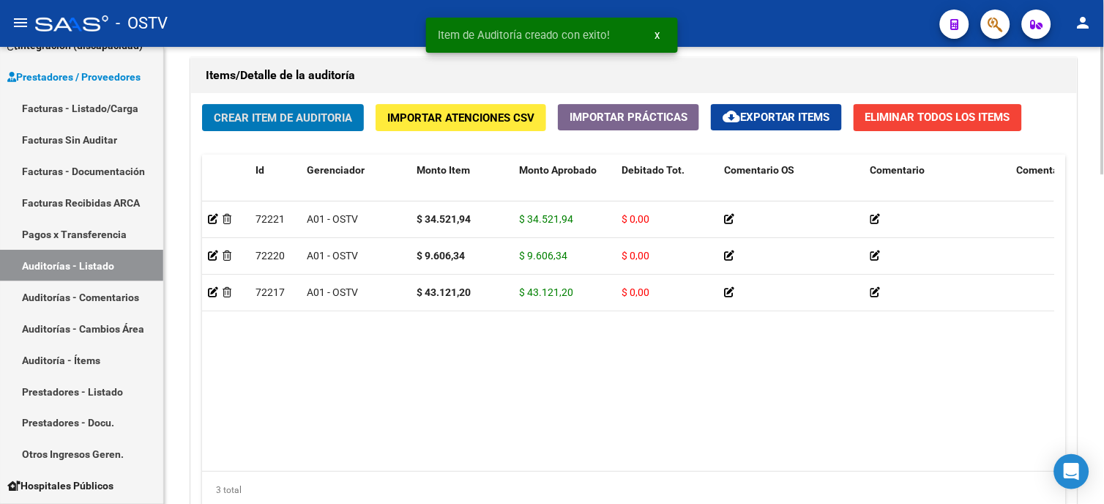
click at [322, 111] on button "Crear Item de Auditoria" at bounding box center [283, 117] width 162 height 27
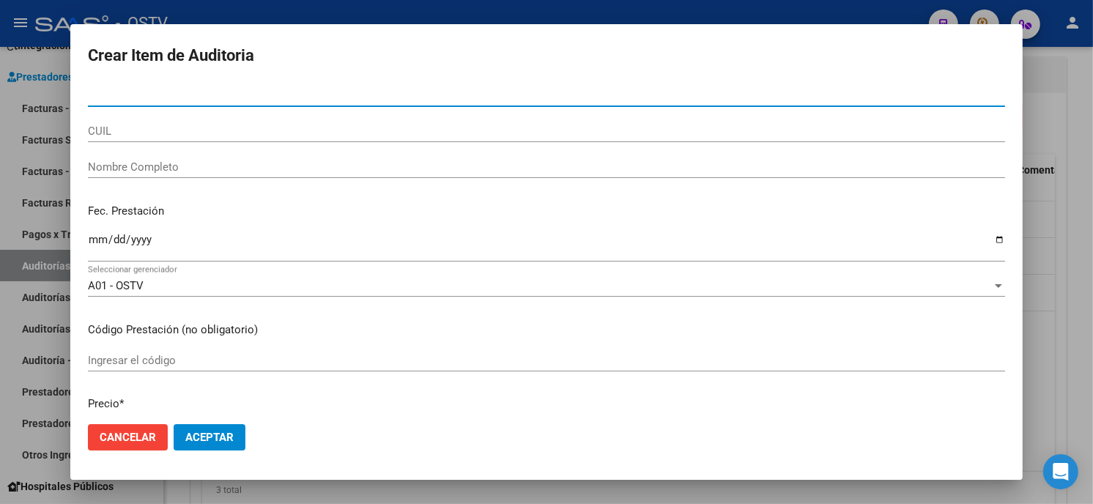
paste input "2018292880200"
click at [103, 95] on input "2018292880200" at bounding box center [546, 95] width 917 height 13
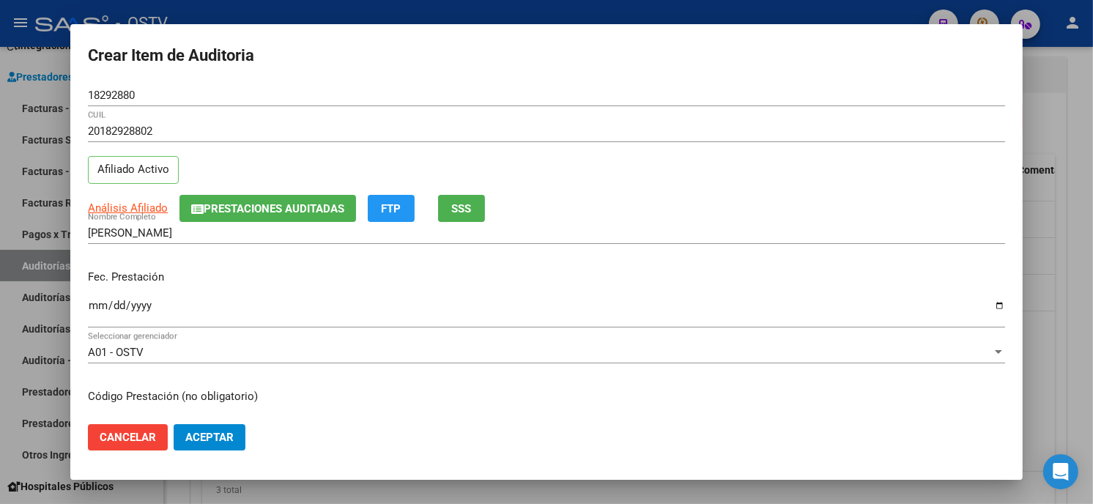
scroll to position [178, 0]
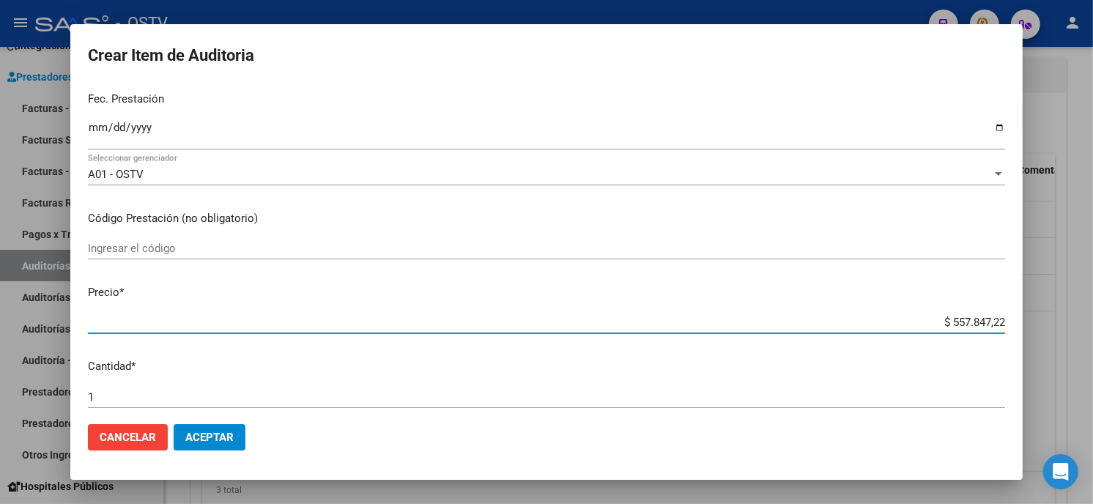
paste input "22628,88"
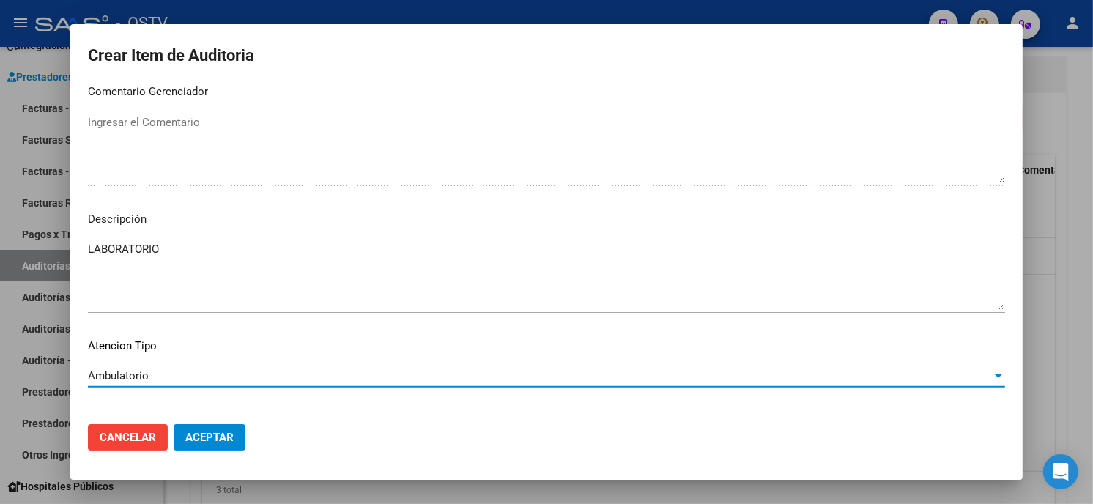
scroll to position [991, 0]
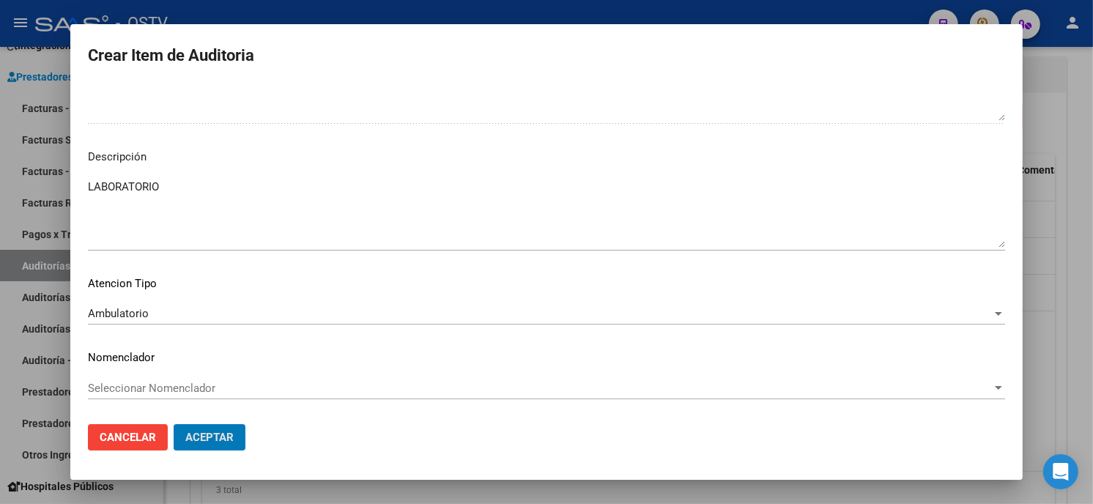
click at [174, 424] on button "Aceptar" at bounding box center [210, 437] width 72 height 26
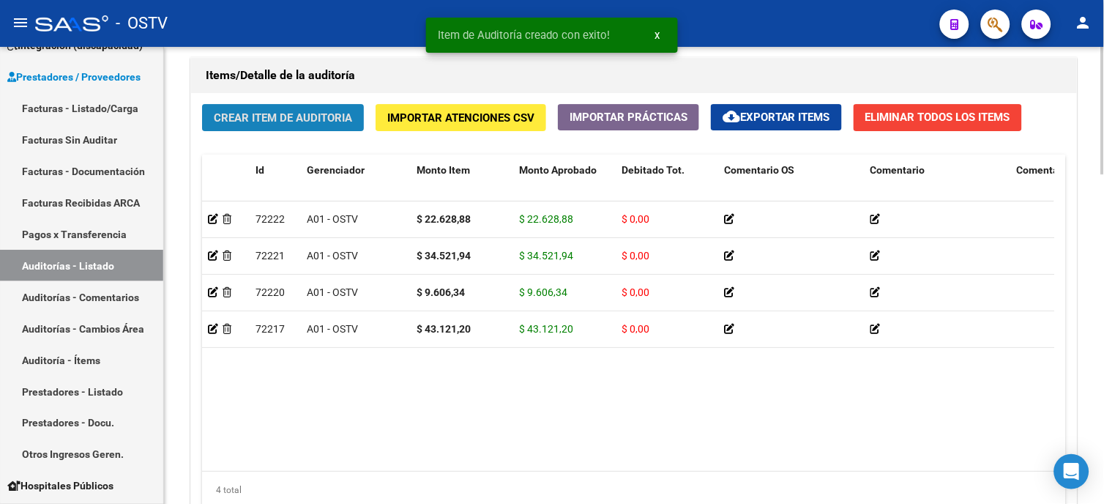
click at [283, 116] on span "Crear Item de Auditoria" at bounding box center [283, 117] width 138 height 13
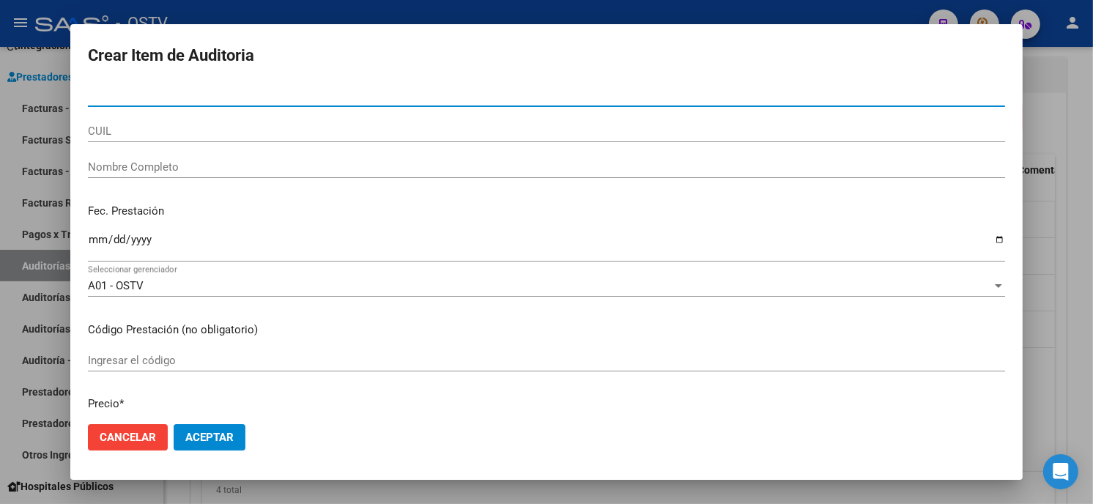
paste input "2092213523200"
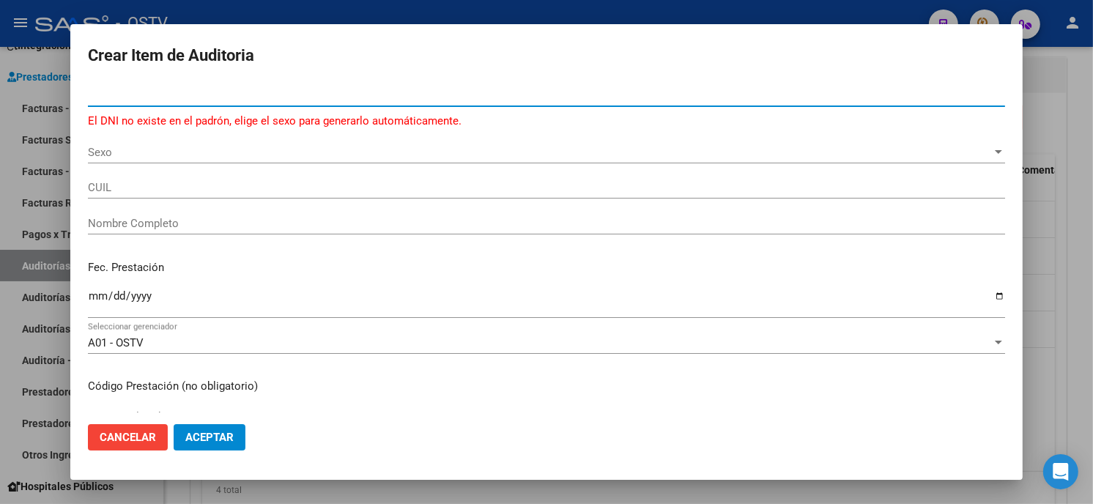
paste input "2092213523200"
click at [100, 91] on input "2092213523200" at bounding box center [546, 95] width 917 height 13
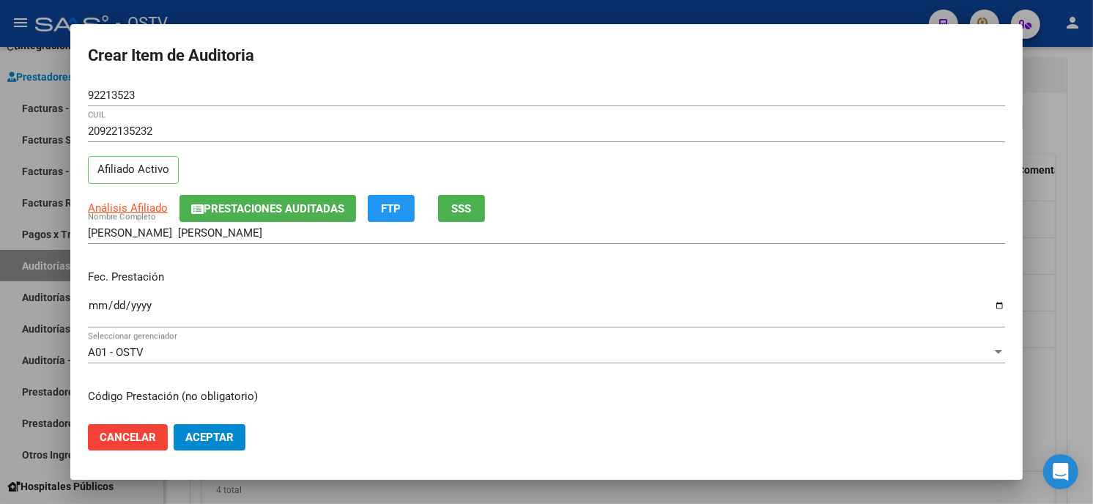
scroll to position [178, 0]
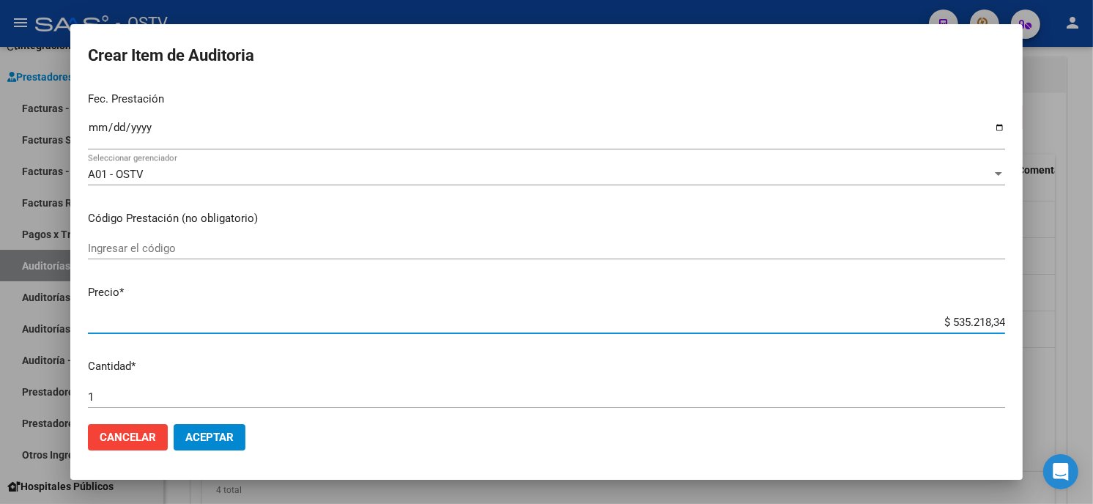
paste input "75602,82"
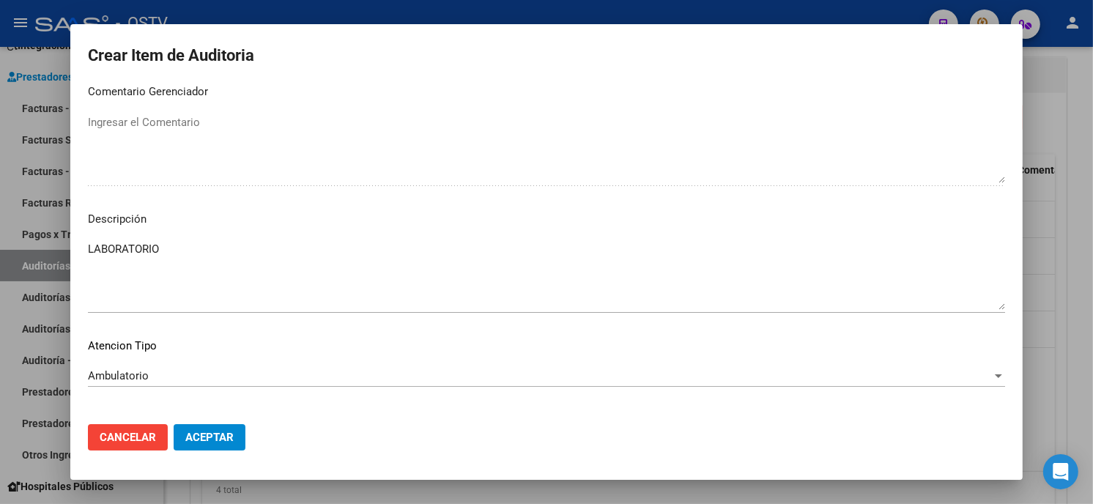
scroll to position [991, 0]
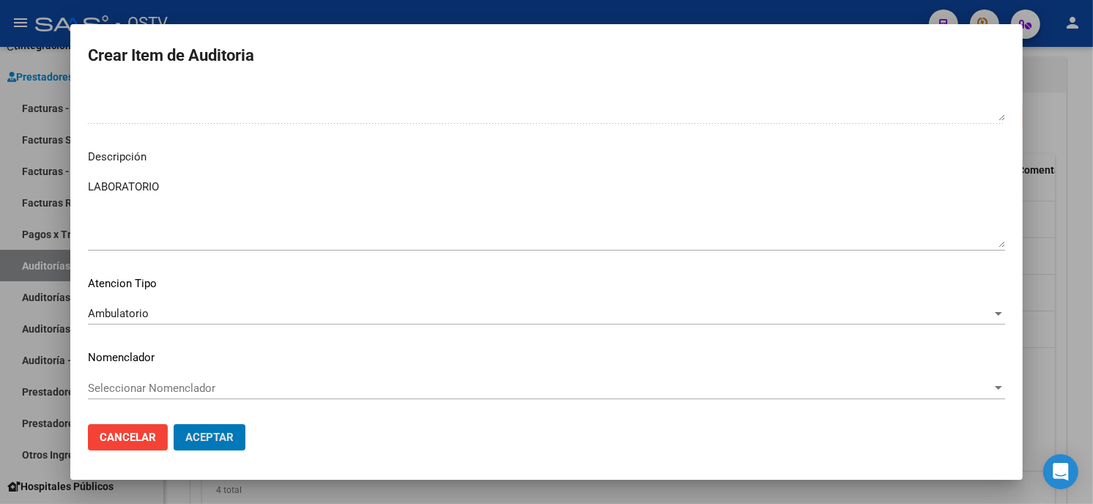
click at [174, 424] on button "Aceptar" at bounding box center [210, 437] width 72 height 26
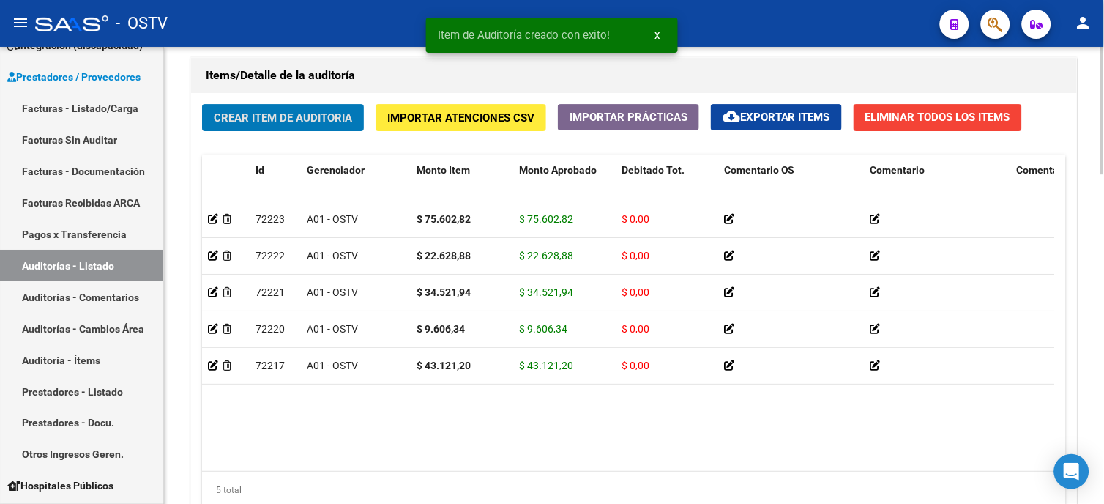
click at [320, 119] on span "Crear Item de Auditoria" at bounding box center [283, 117] width 138 height 13
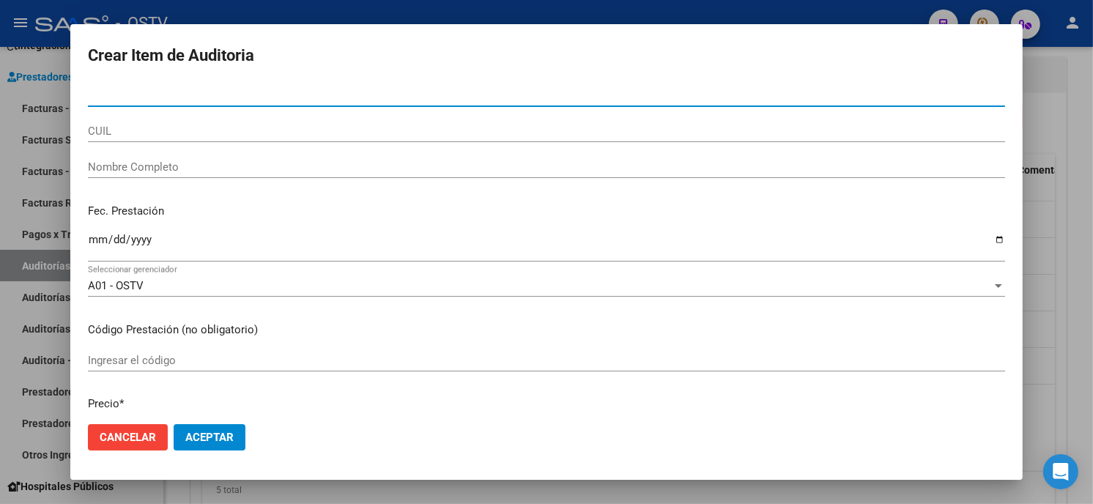
click at [105, 93] on input "Nro Documento" at bounding box center [546, 95] width 917 height 13
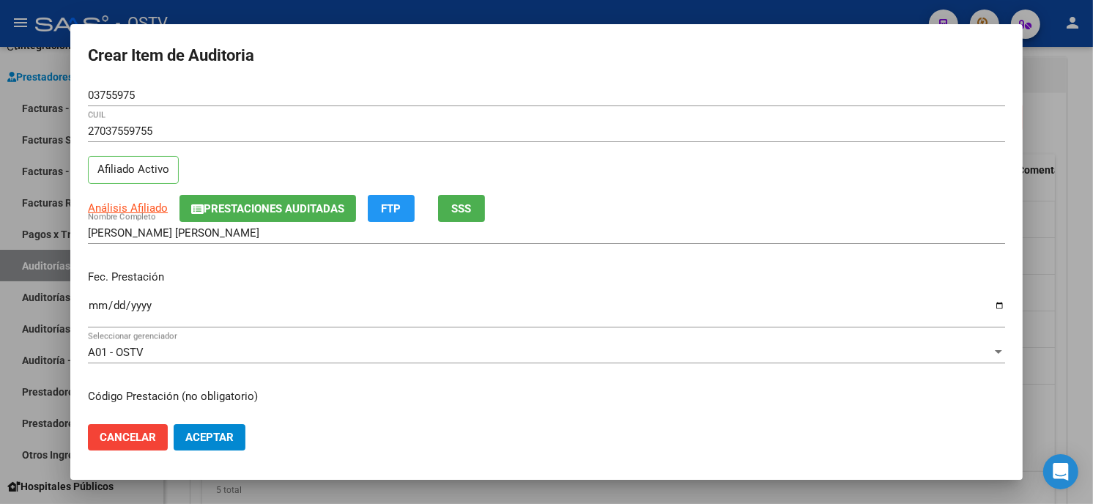
scroll to position [178, 0]
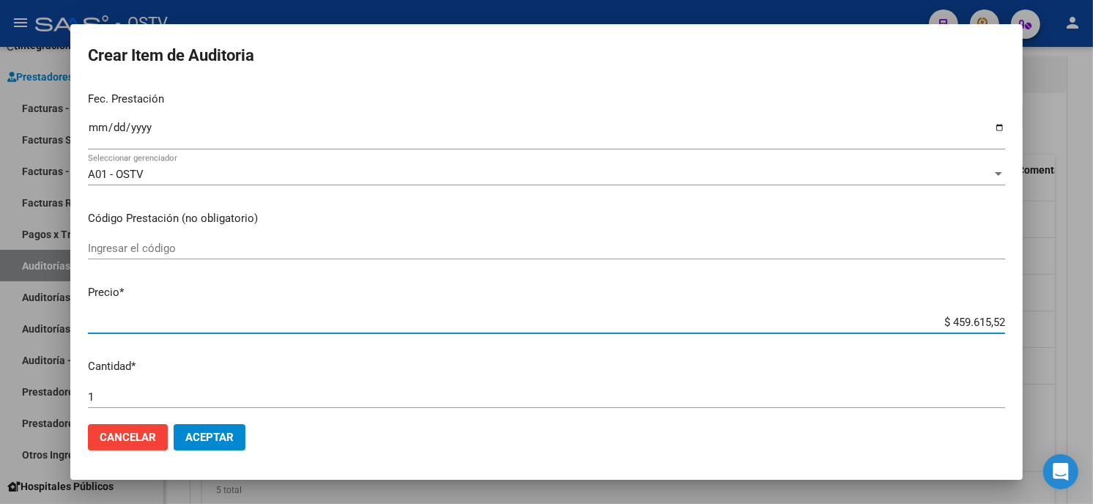
paste input "52367,59"
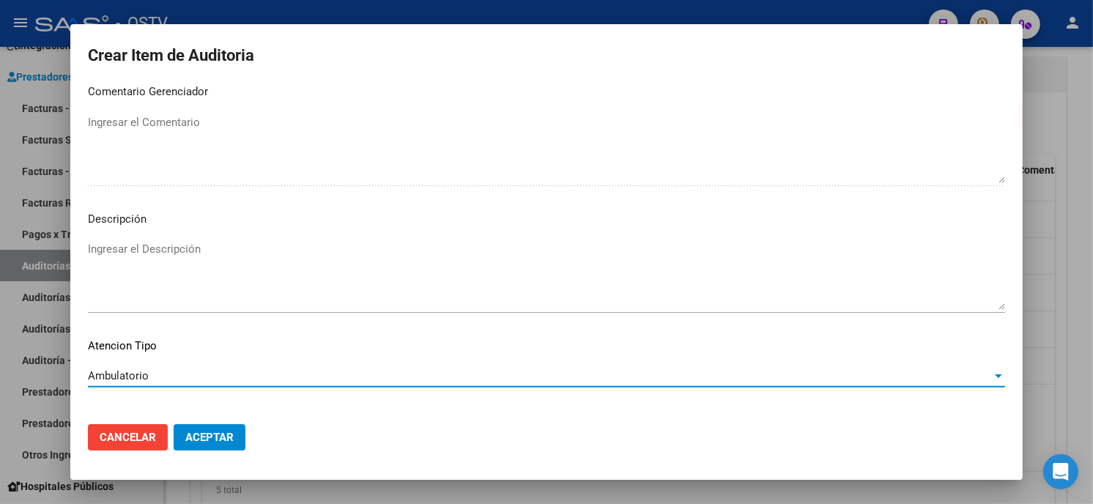
scroll to position [991, 0]
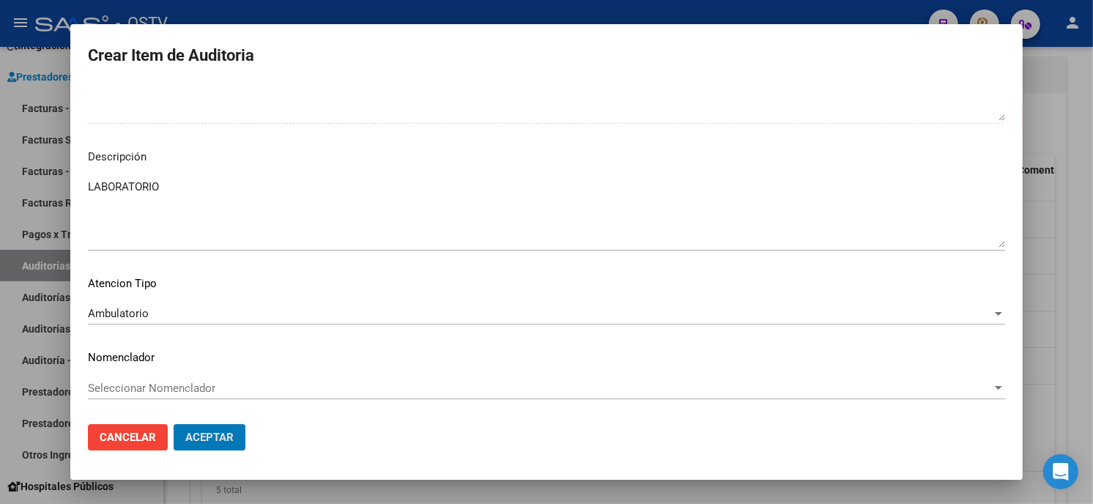
click at [174, 424] on button "Aceptar" at bounding box center [210, 437] width 72 height 26
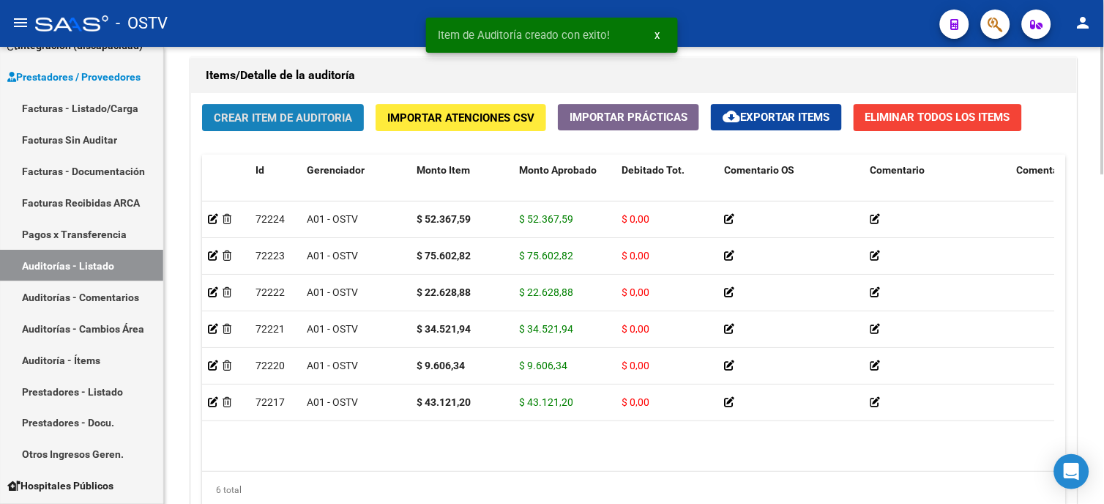
click at [326, 105] on button "Crear Item de Auditoria" at bounding box center [283, 117] width 162 height 27
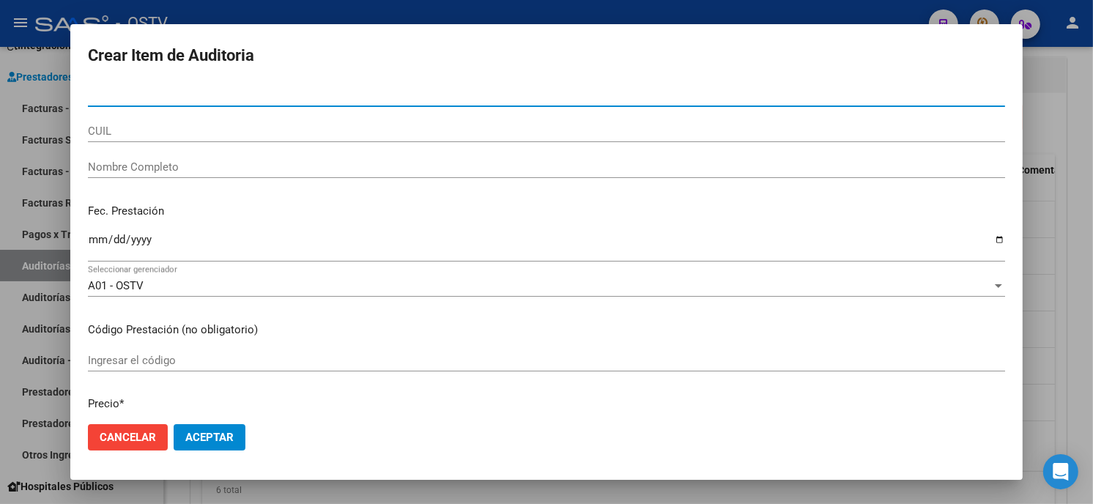
paste input "2018292880200"
click at [103, 91] on input "2018292880200" at bounding box center [546, 95] width 917 height 13
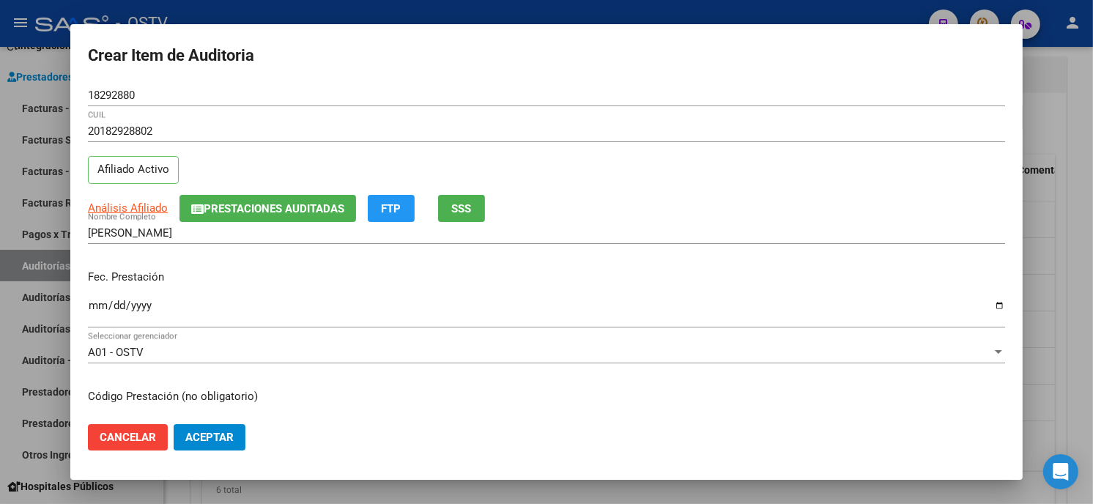
scroll to position [178, 0]
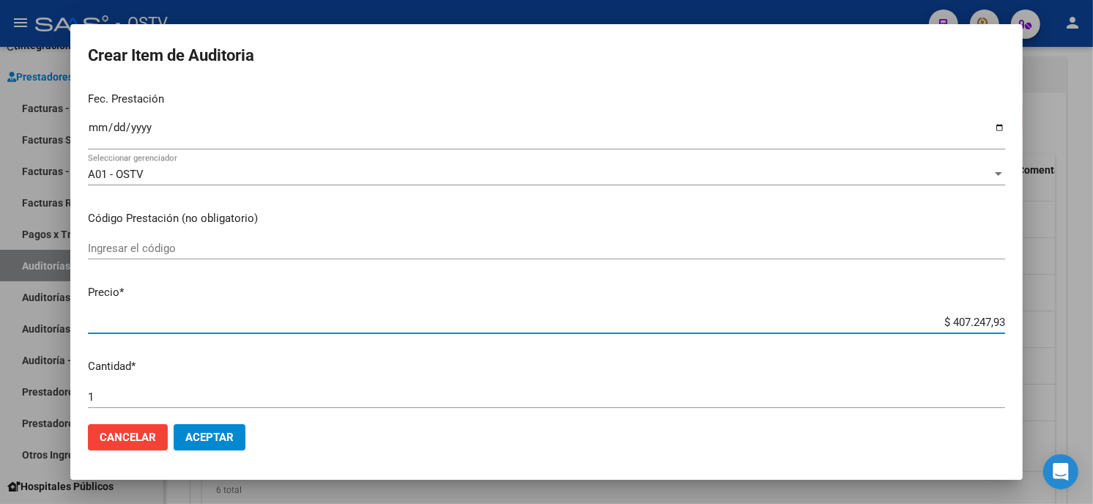
paste input "12568,08"
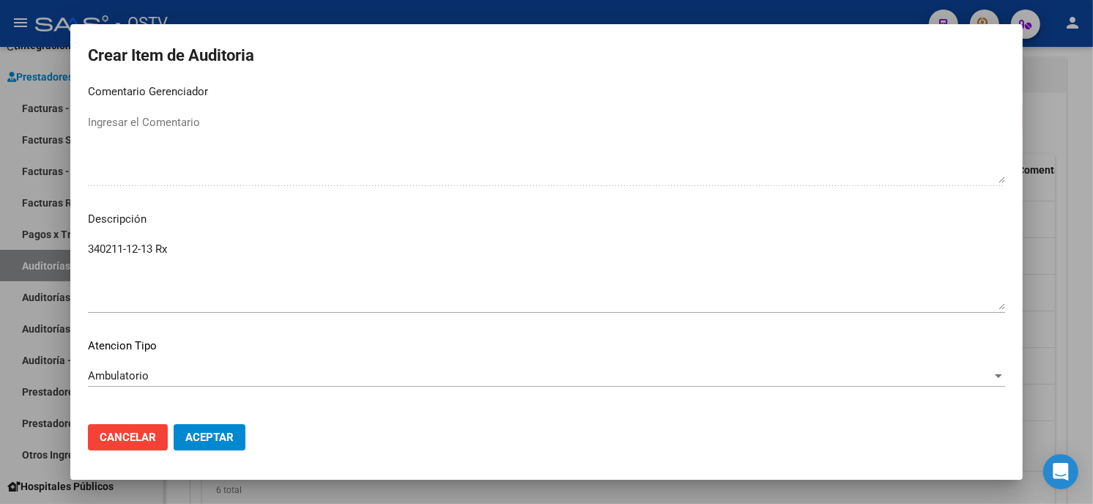
scroll to position [991, 0]
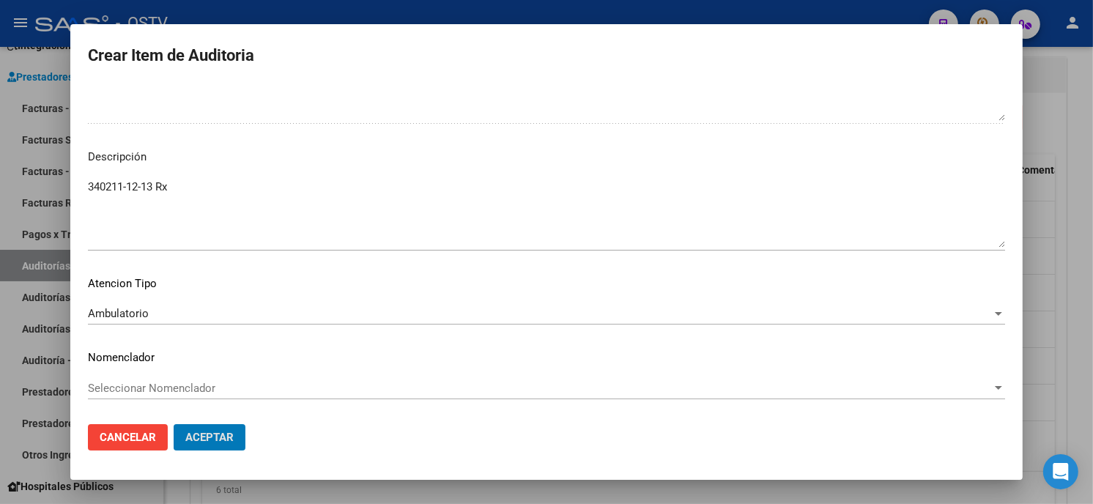
click at [174, 424] on button "Aceptar" at bounding box center [210, 437] width 72 height 26
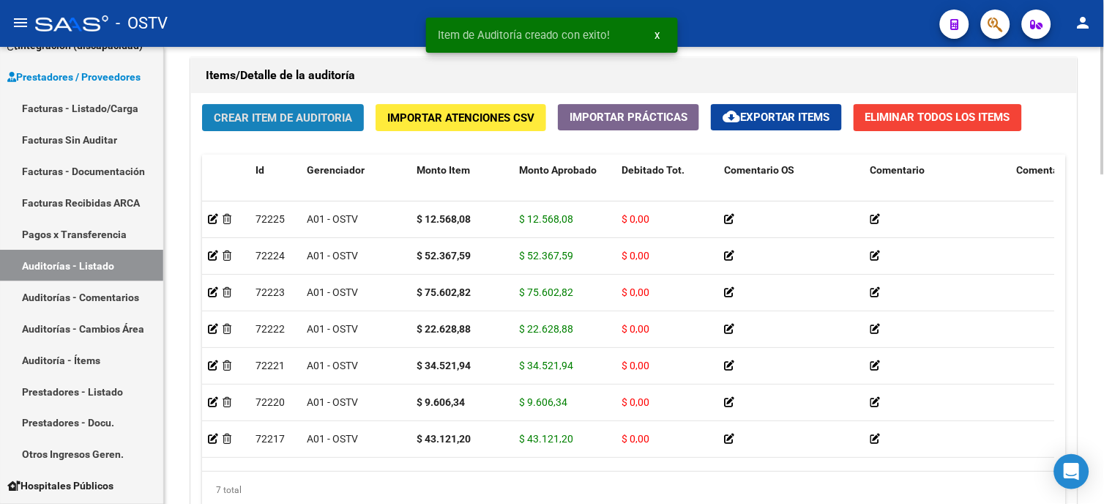
click at [337, 117] on span "Crear Item de Auditoria" at bounding box center [283, 117] width 138 height 13
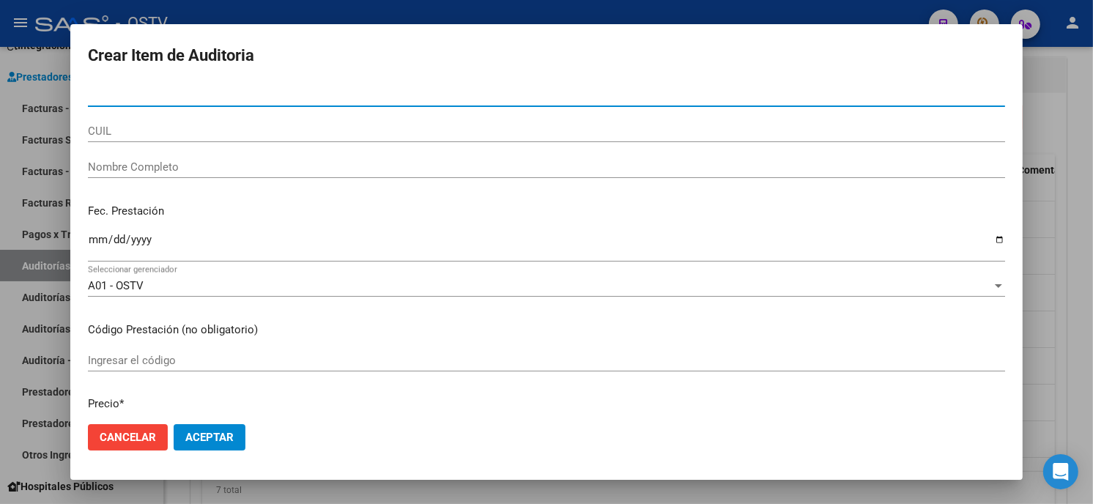
click at [108, 90] on input "Nro Documento" at bounding box center [546, 95] width 917 height 13
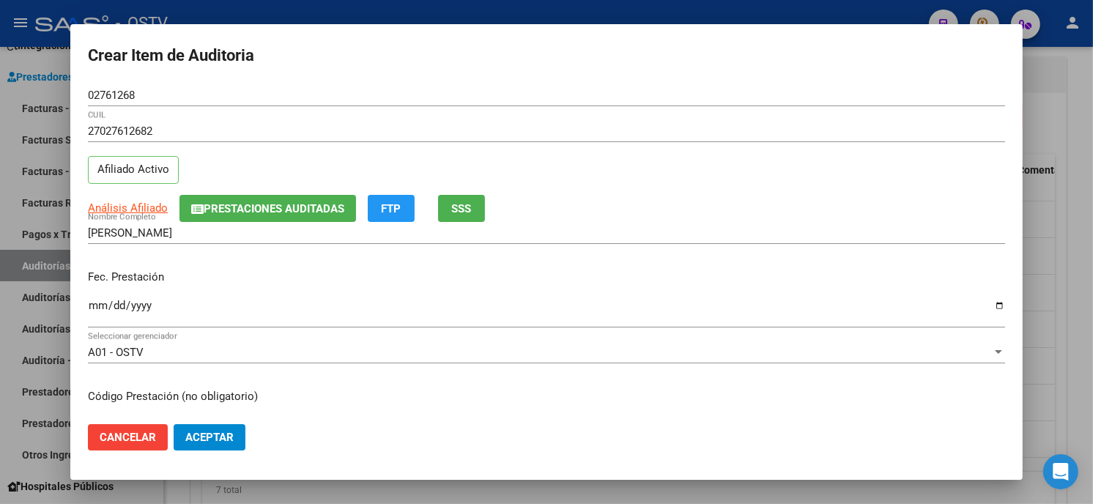
scroll to position [178, 0]
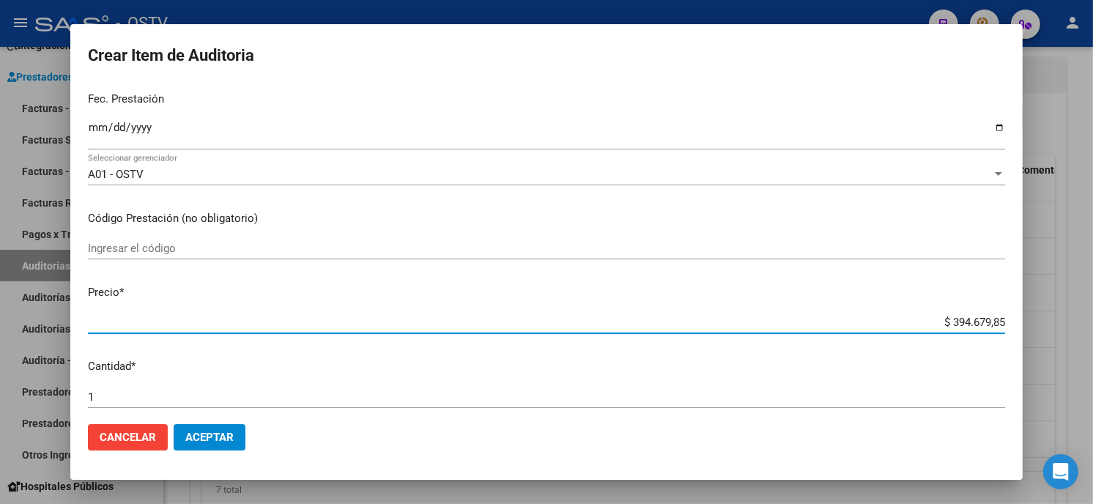
paste input "62340,43"
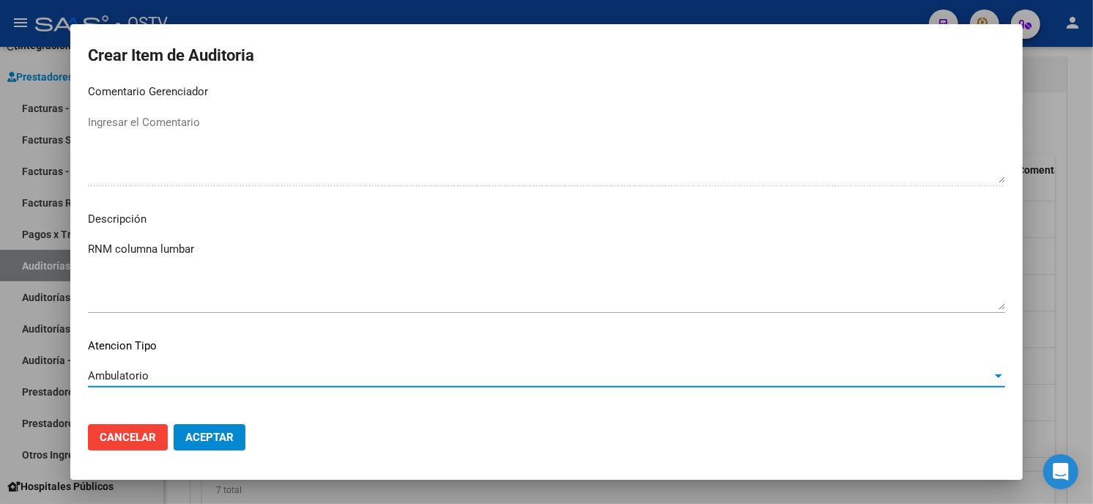
scroll to position [991, 0]
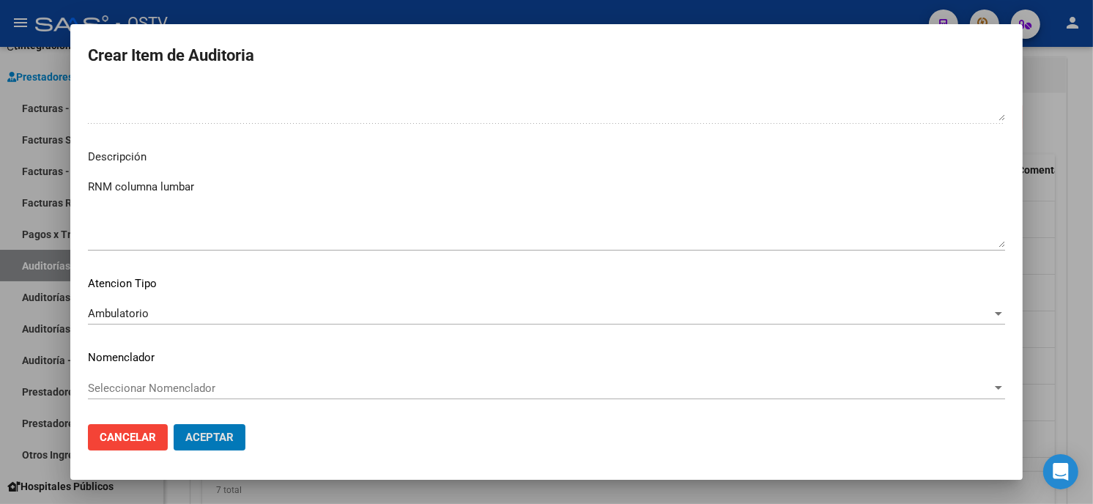
click at [174, 424] on button "Aceptar" at bounding box center [210, 437] width 72 height 26
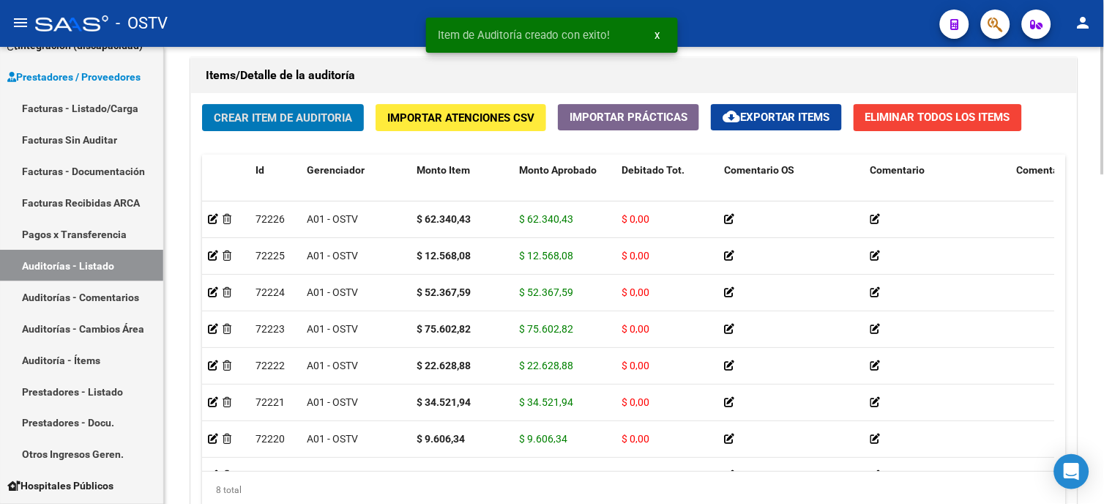
click at [315, 108] on button "Crear Item de Auditoria" at bounding box center [283, 117] width 162 height 27
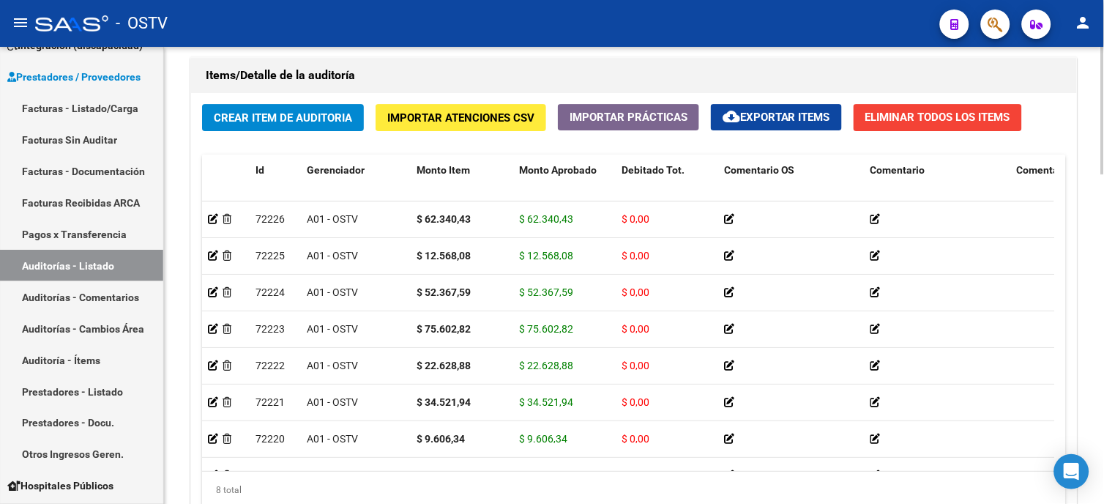
click at [311, 119] on span "Crear Item de Auditoria" at bounding box center [283, 117] width 138 height 13
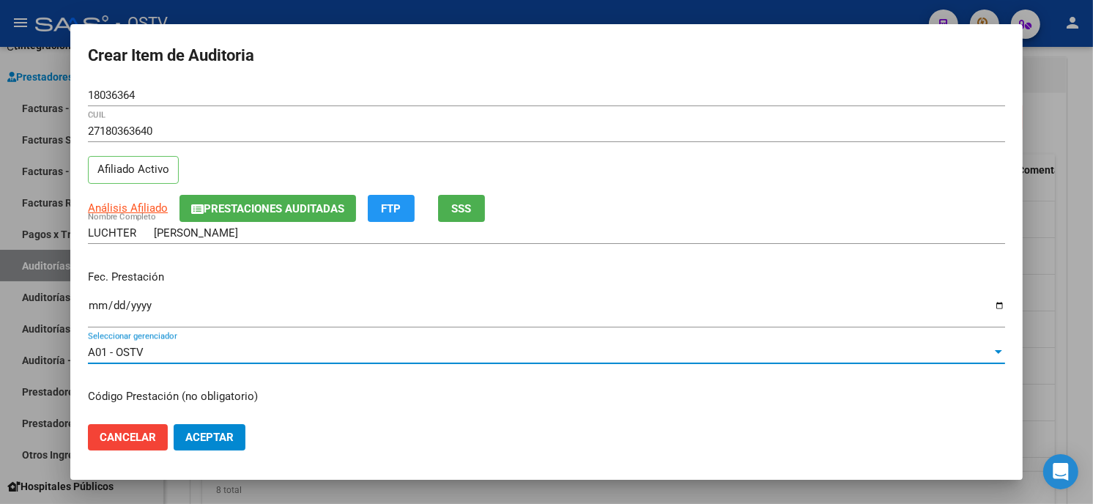
scroll to position [178, 0]
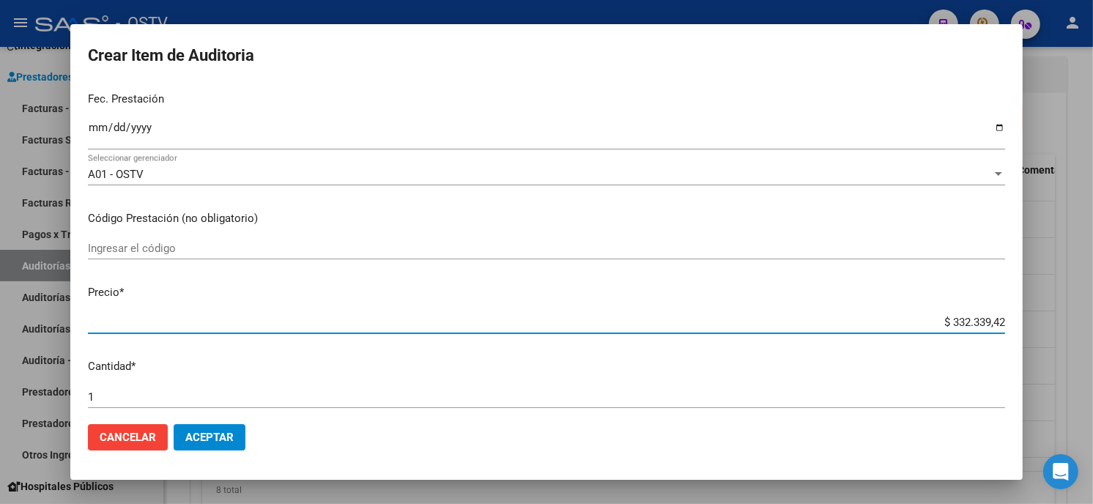
paste input "37340,43"
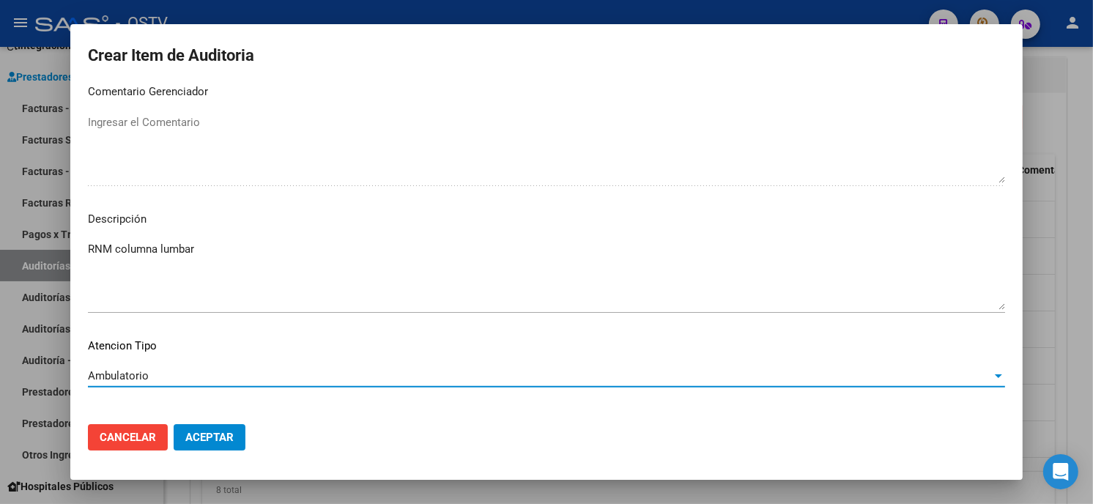
scroll to position [991, 0]
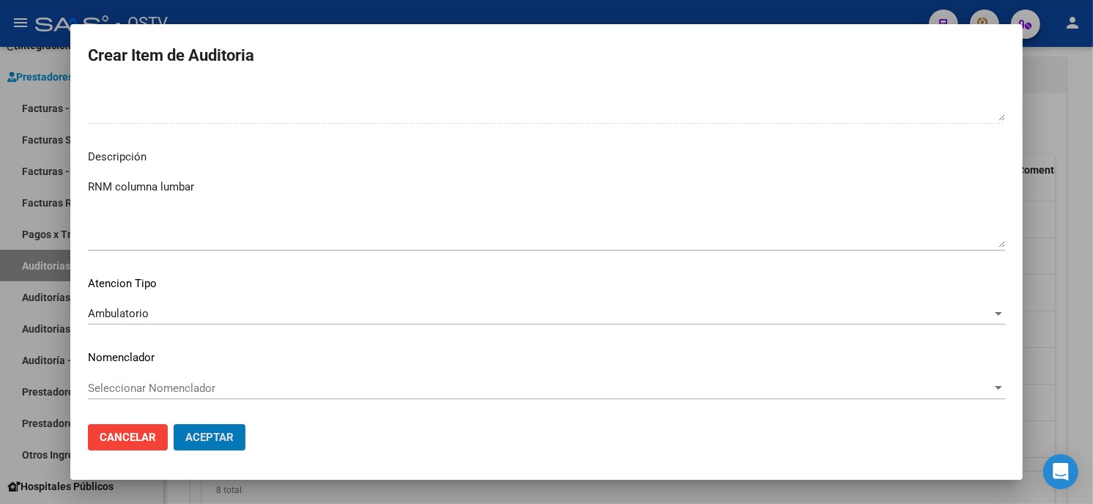
click at [174, 424] on button "Aceptar" at bounding box center [210, 437] width 72 height 26
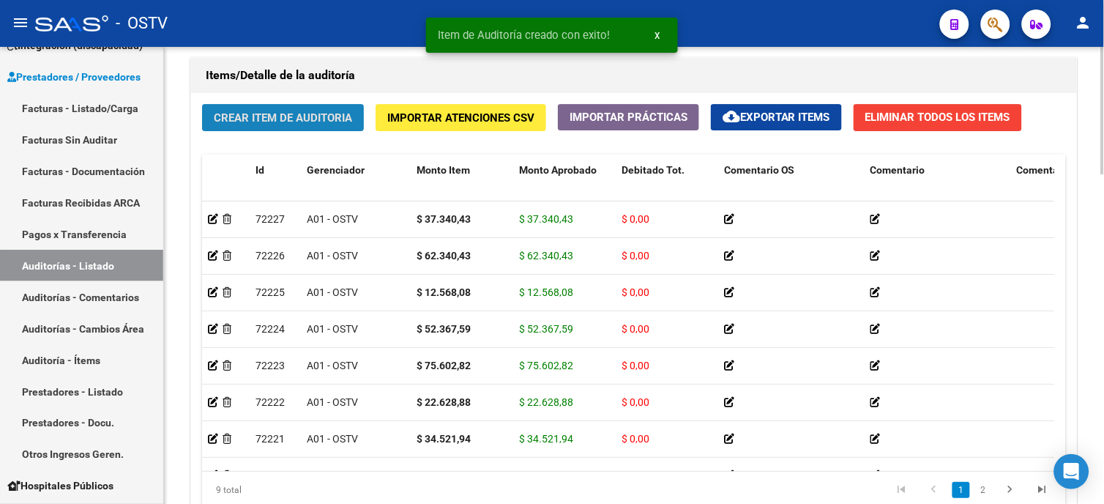
click at [267, 113] on span "Crear Item de Auditoria" at bounding box center [283, 117] width 138 height 13
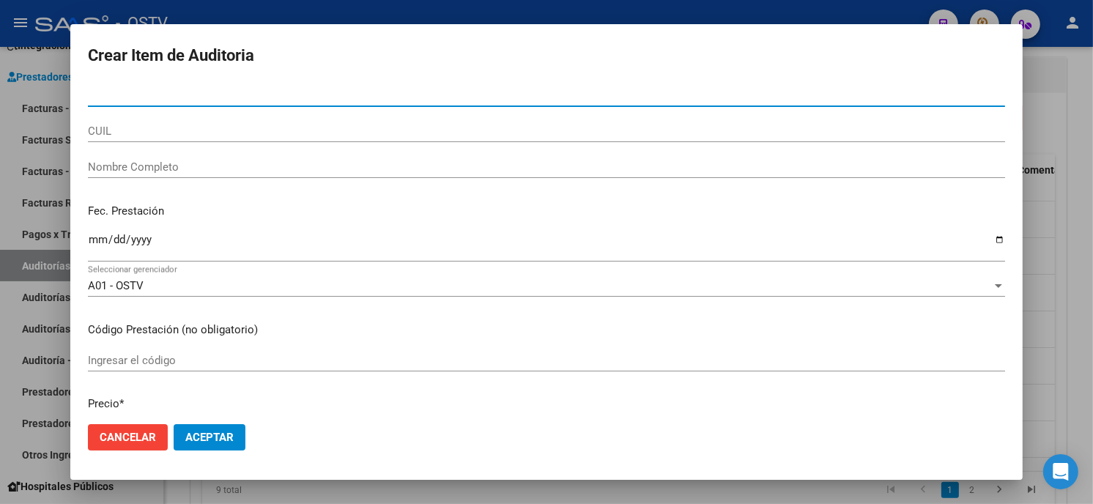
paste input "2018292880200"
click at [98, 97] on input "2018292880200" at bounding box center [546, 95] width 917 height 13
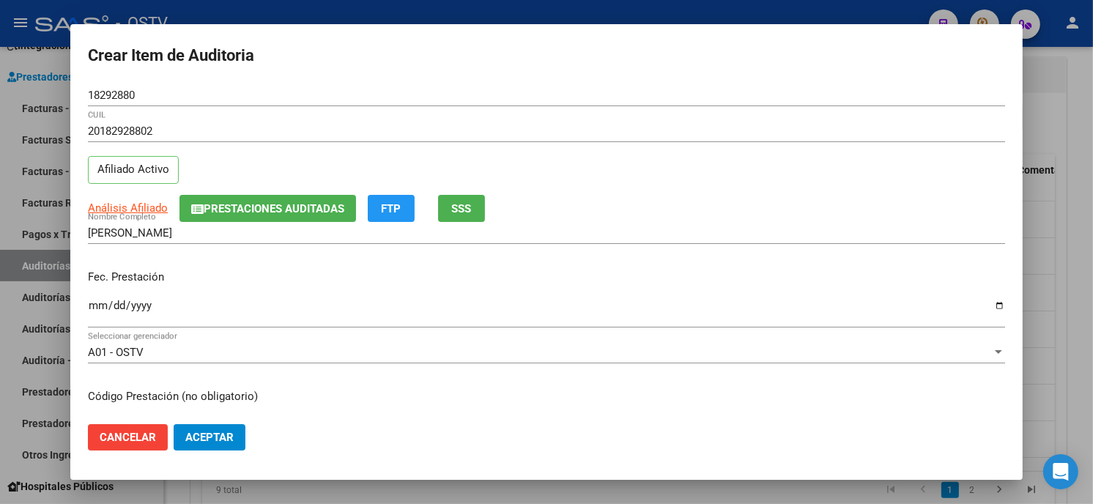
scroll to position [178, 0]
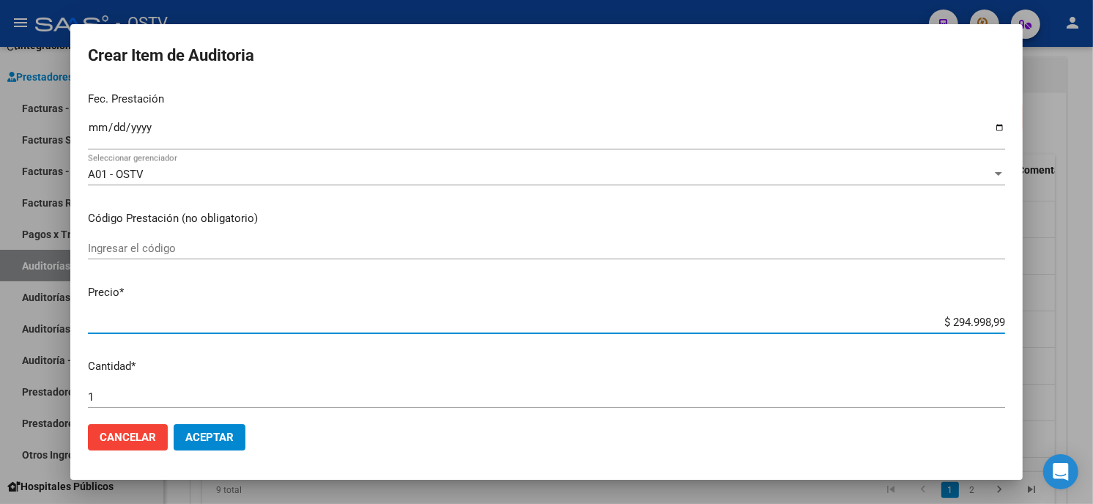
paste input "37340,43"
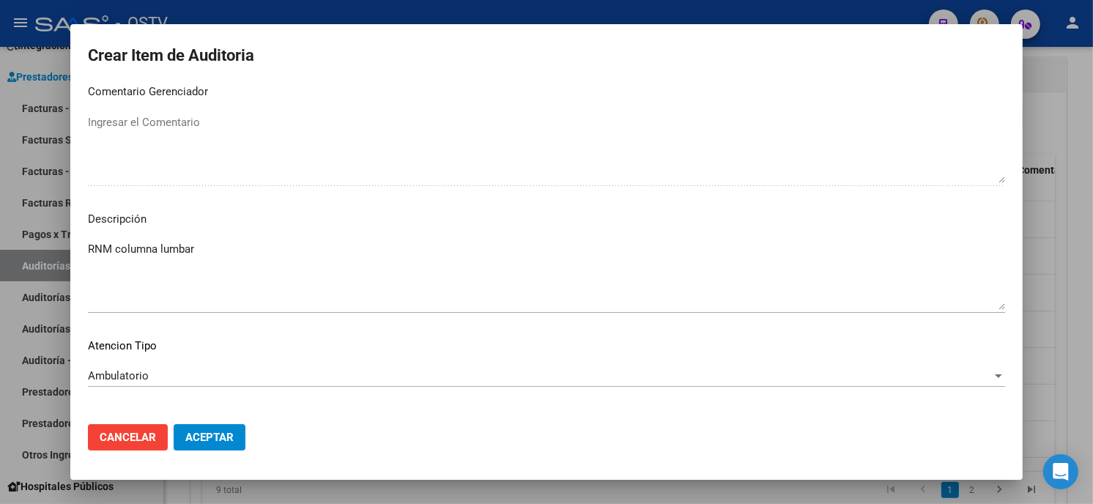
scroll to position [991, 0]
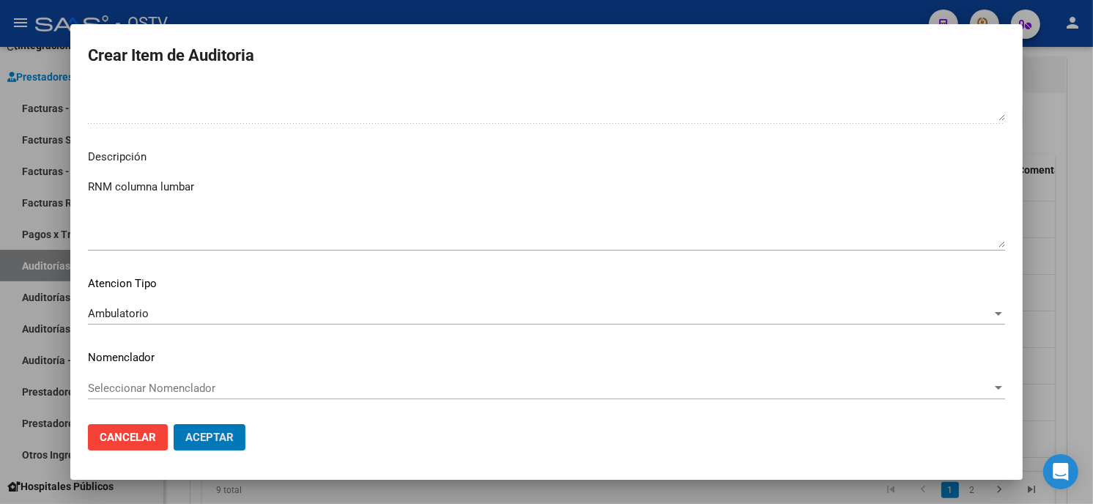
click at [174, 424] on button "Aceptar" at bounding box center [210, 437] width 72 height 26
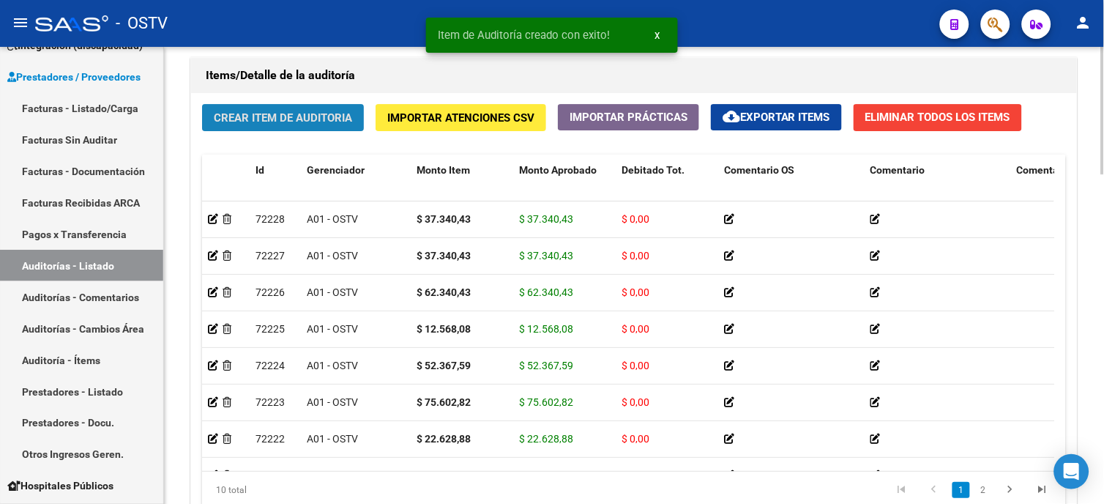
click at [330, 130] on button "Crear Item de Auditoria" at bounding box center [283, 117] width 162 height 27
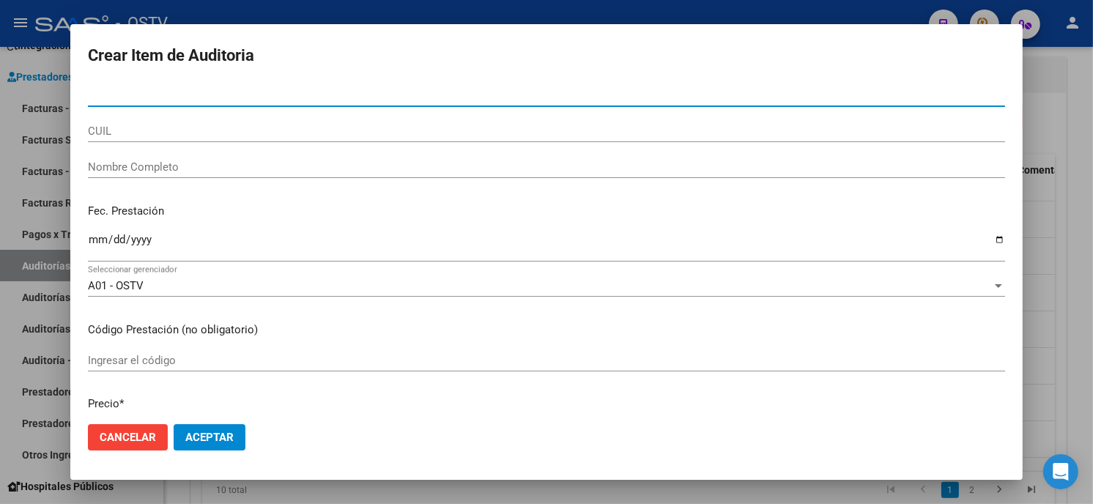
click at [106, 97] on input "Nro Documento" at bounding box center [546, 95] width 917 height 13
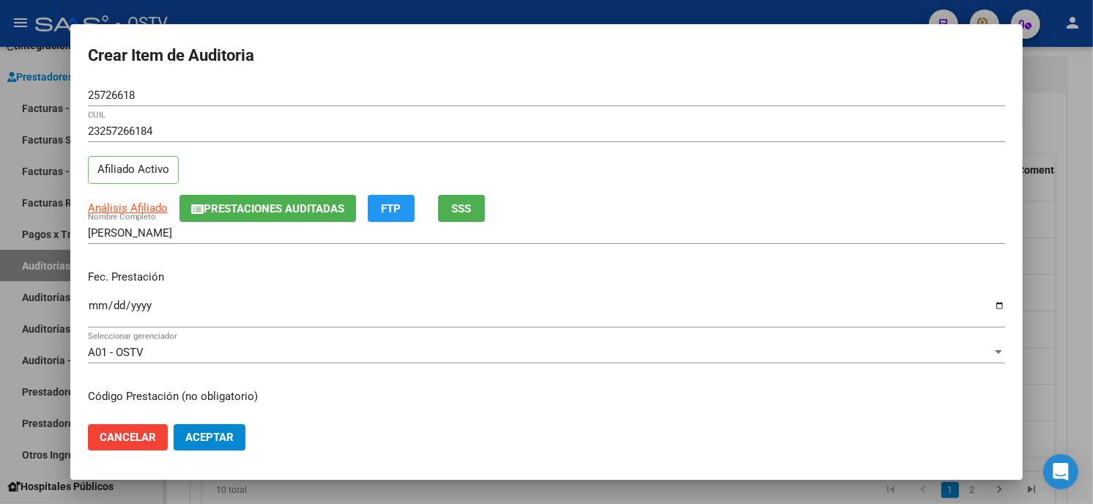
scroll to position [178, 0]
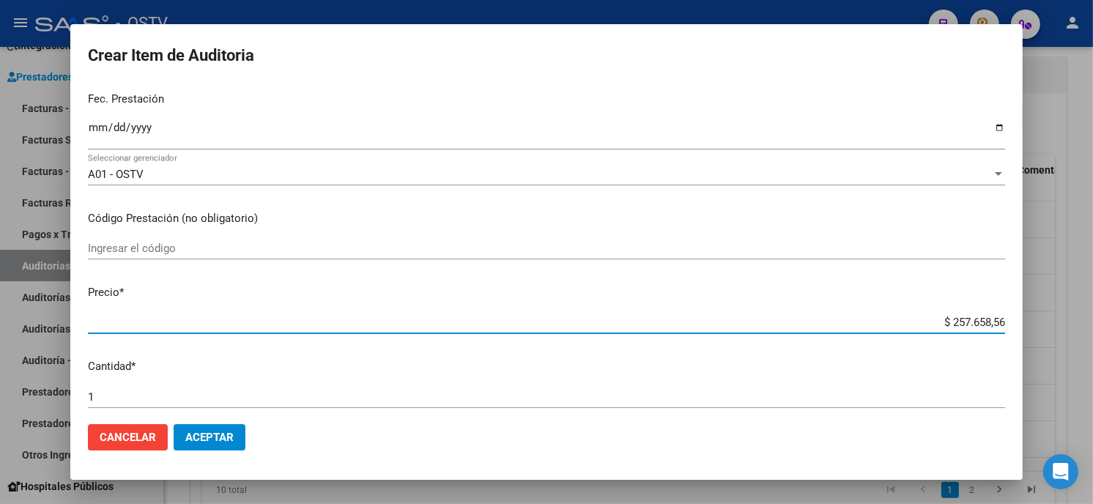
paste input "289459,02"
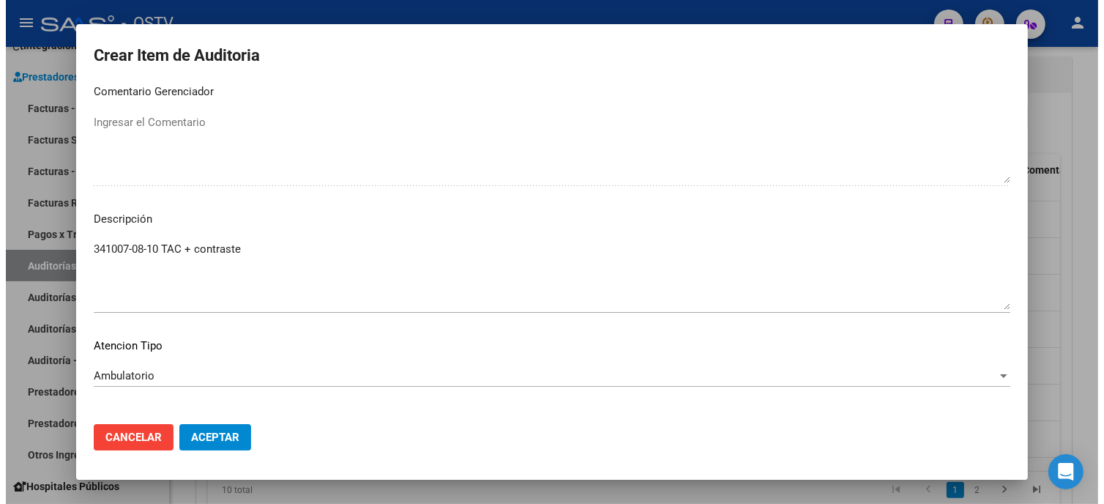
scroll to position [991, 0]
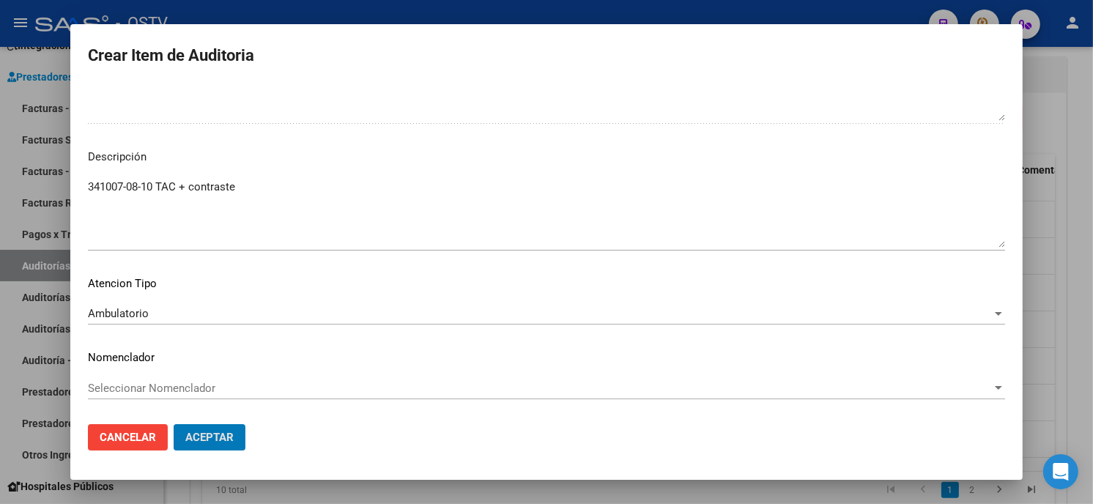
click at [174, 424] on button "Aceptar" at bounding box center [210, 437] width 72 height 26
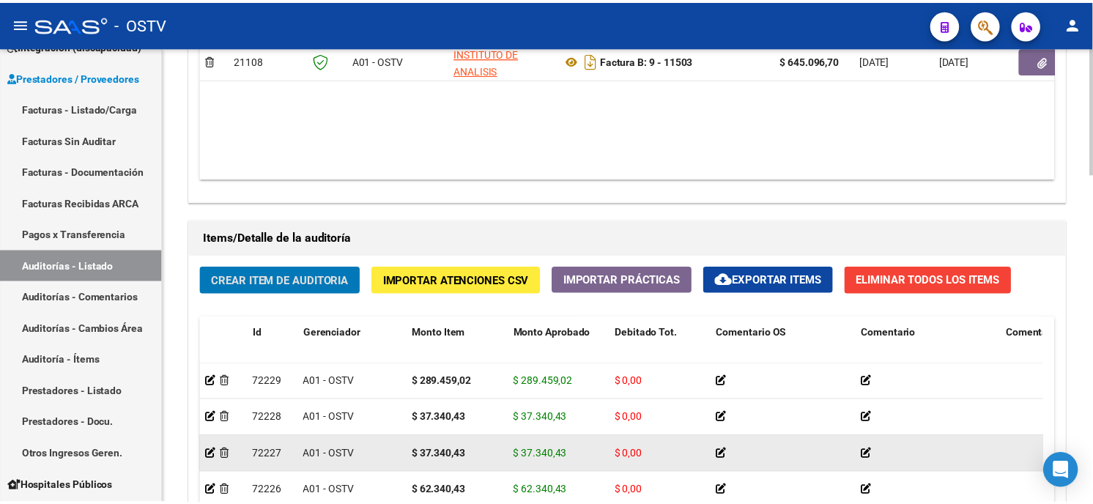
scroll to position [977, 0]
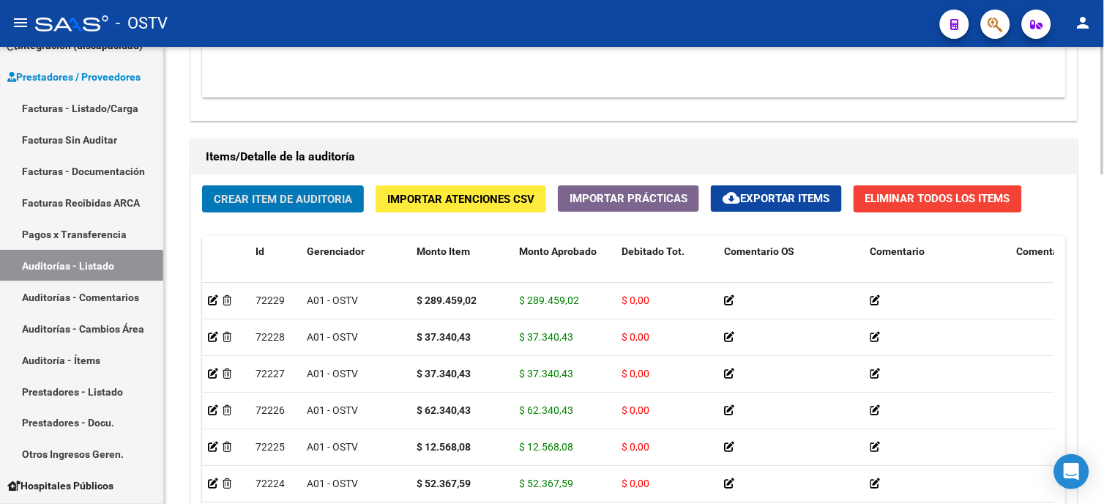
click at [258, 194] on span "Crear Item de Auditoria" at bounding box center [283, 199] width 138 height 13
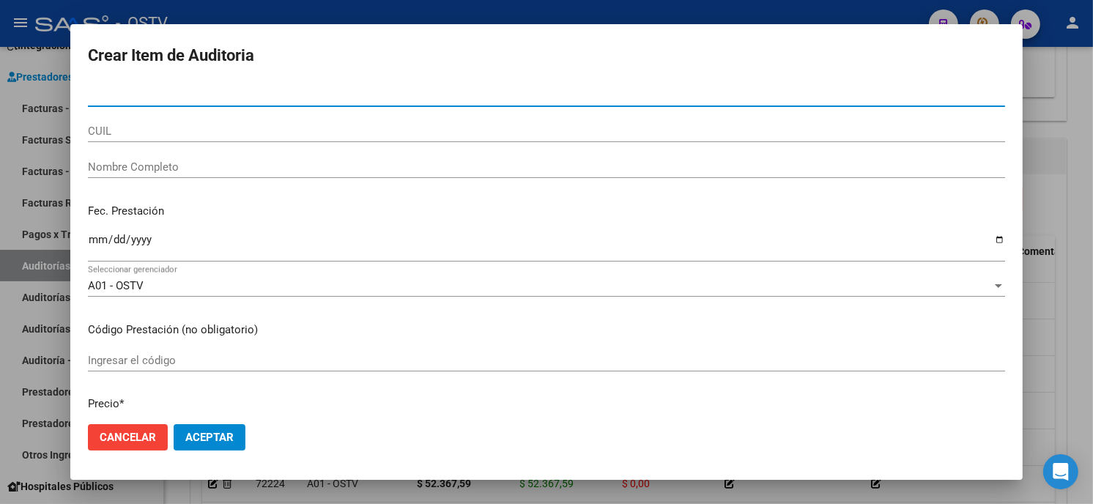
click at [103, 92] on input "Nro Documento" at bounding box center [546, 95] width 917 height 13
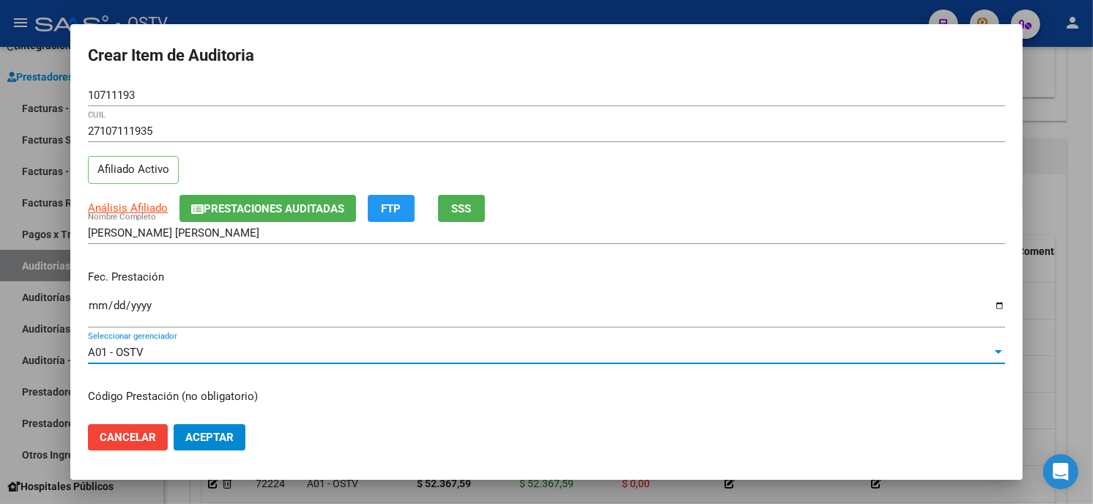
scroll to position [178, 0]
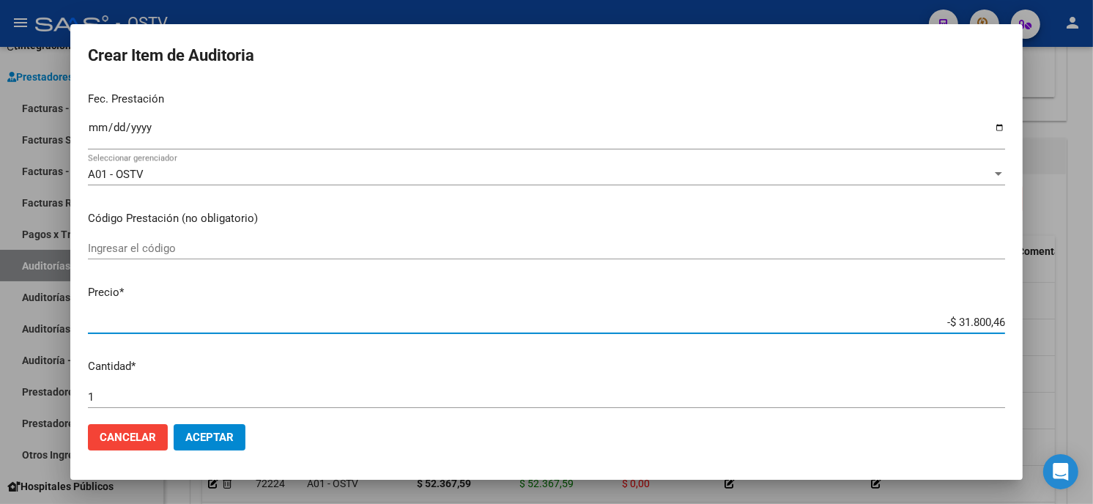
paste input "1629,47"
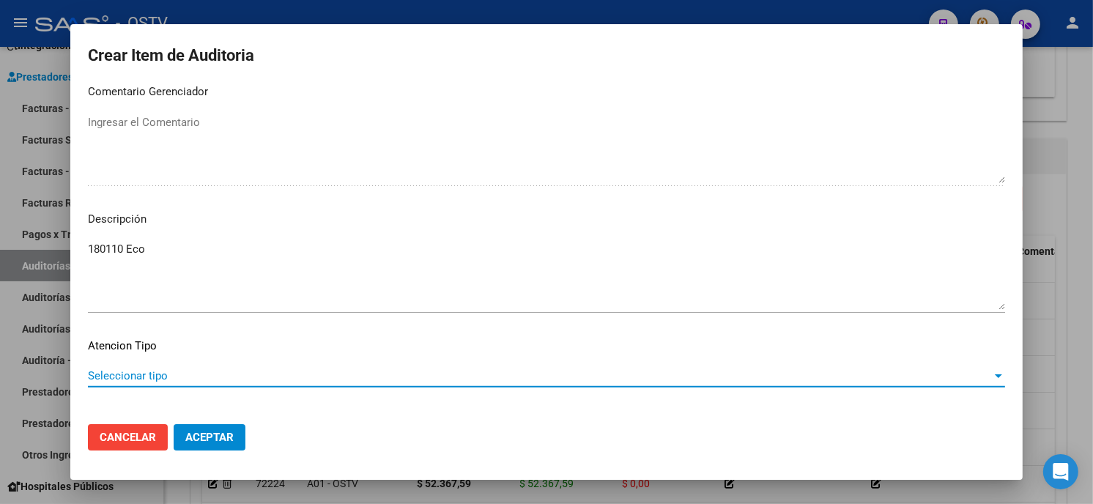
scroll to position [991, 0]
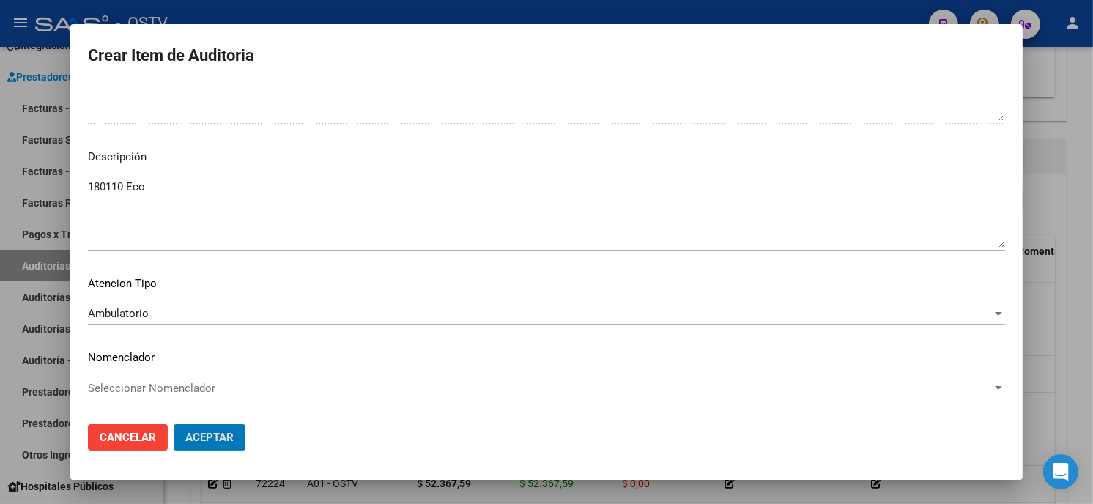
click at [174, 424] on button "Aceptar" at bounding box center [210, 437] width 72 height 26
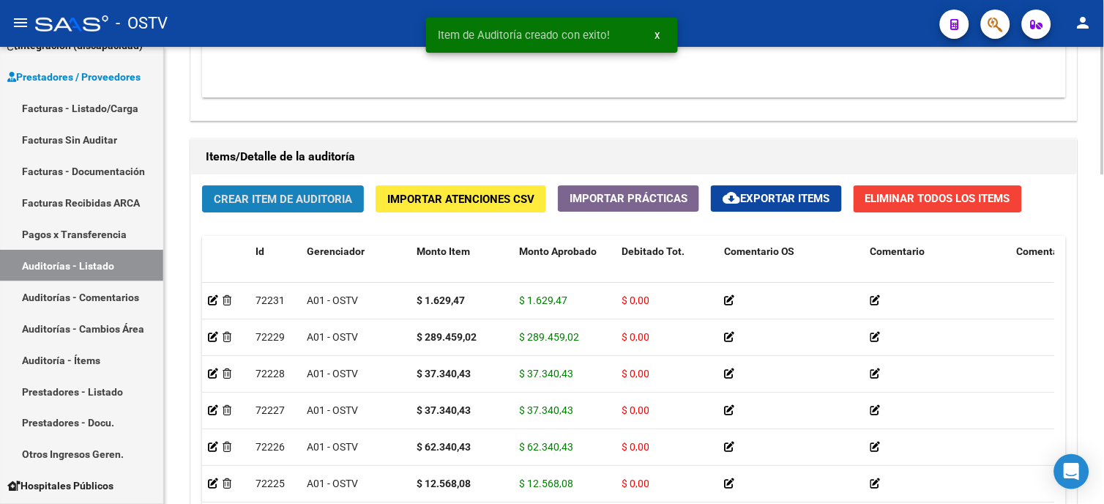
click at [260, 187] on button "Crear Item de Auditoria" at bounding box center [283, 198] width 162 height 27
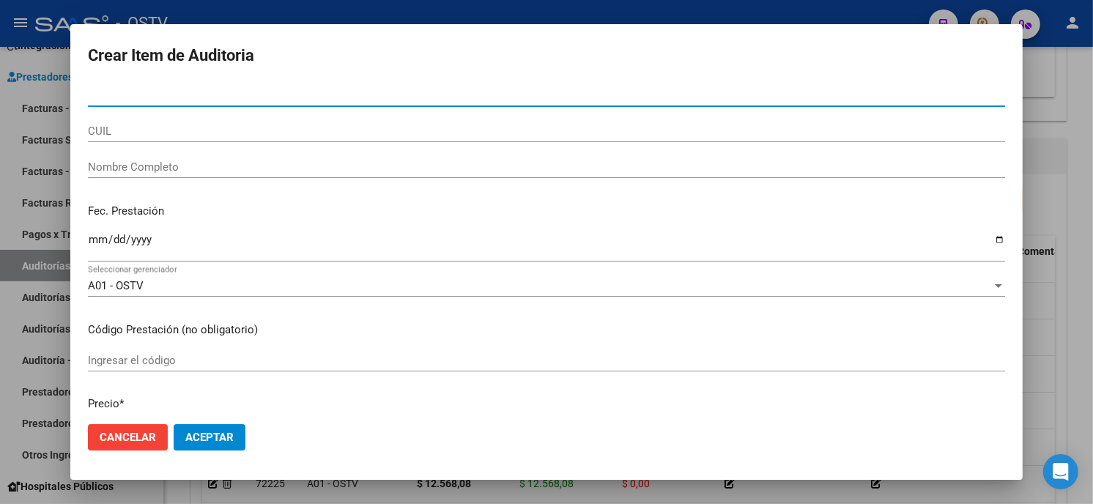
click at [104, 94] on input "Nro Documento" at bounding box center [546, 95] width 917 height 13
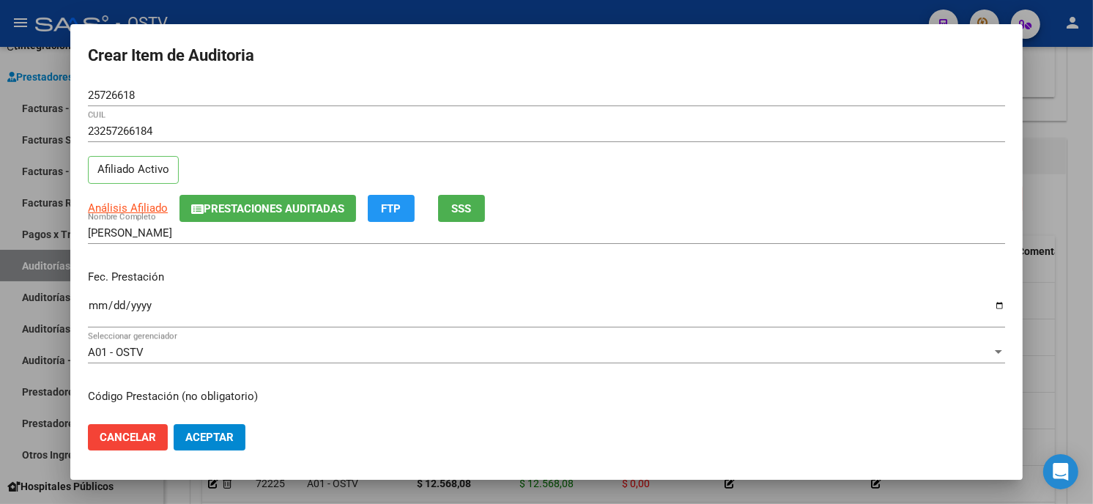
scroll to position [178, 0]
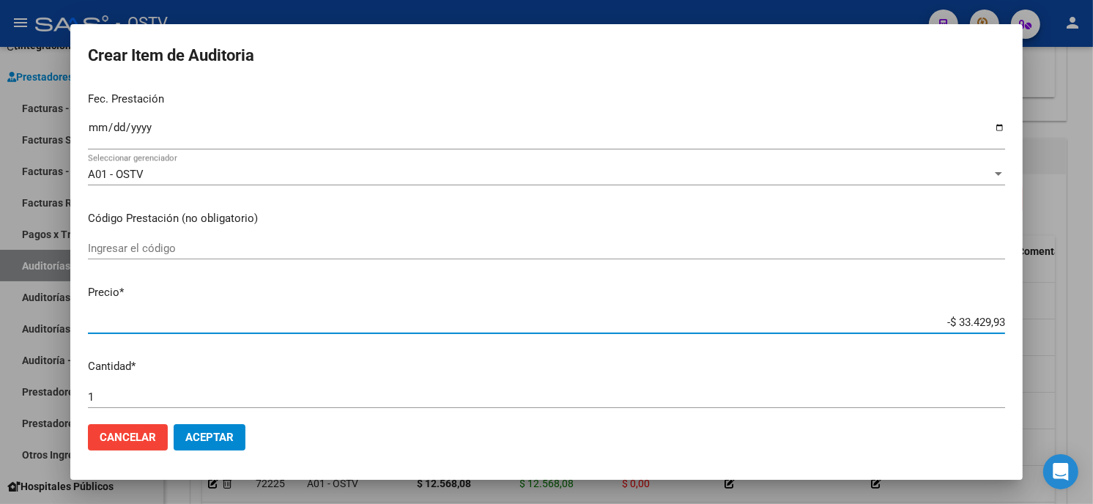
paste input "5890,14"
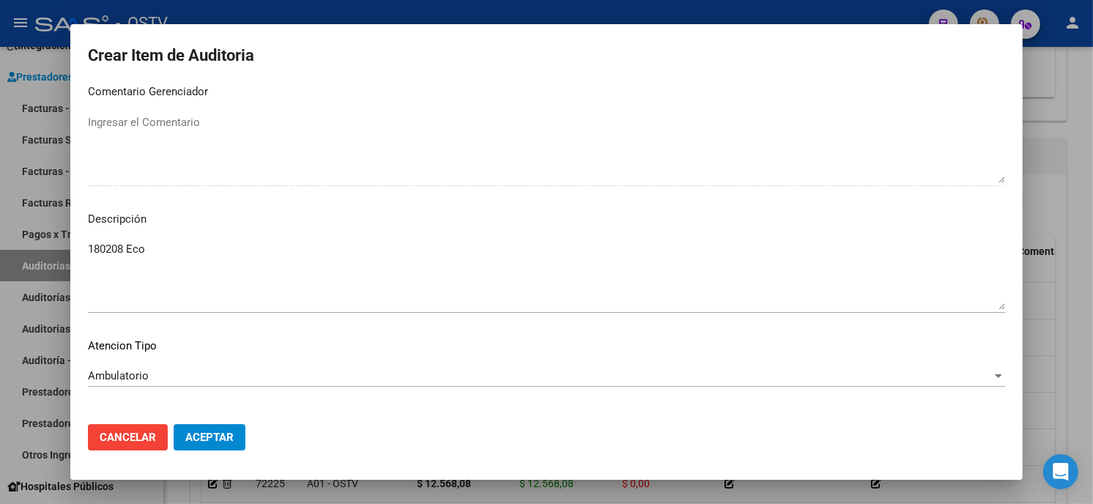
scroll to position [991, 0]
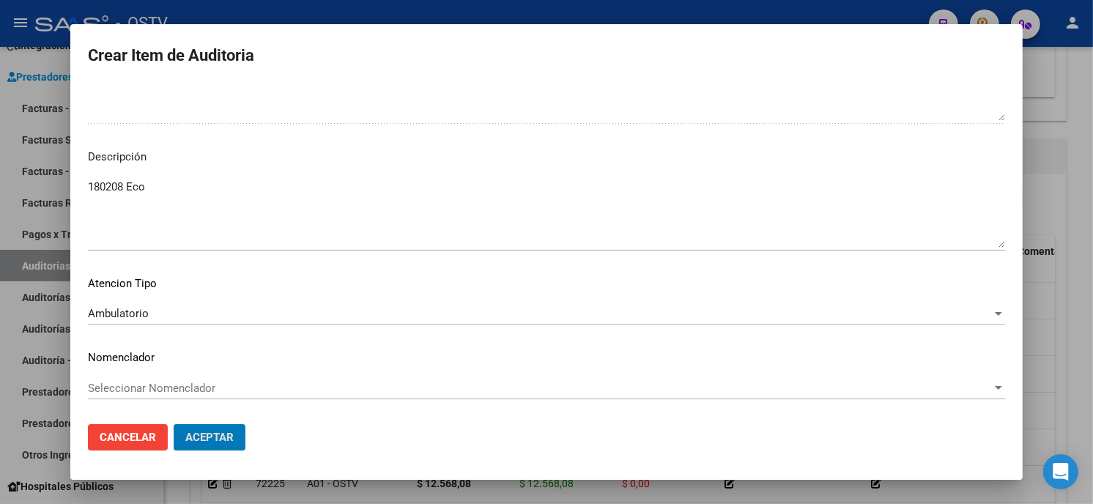
click at [174, 424] on button "Aceptar" at bounding box center [210, 437] width 72 height 26
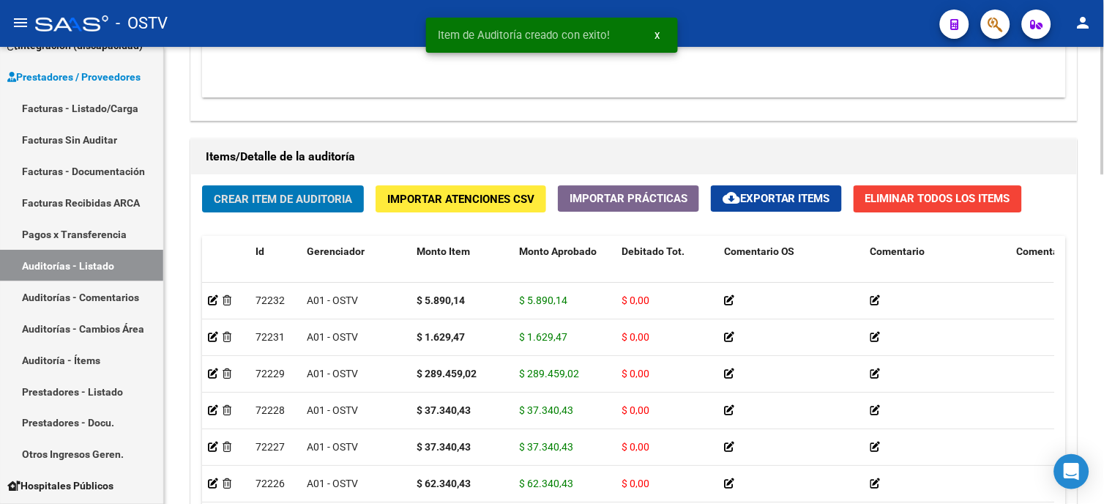
click at [321, 206] on span "Crear Item de Auditoria" at bounding box center [283, 199] width 138 height 13
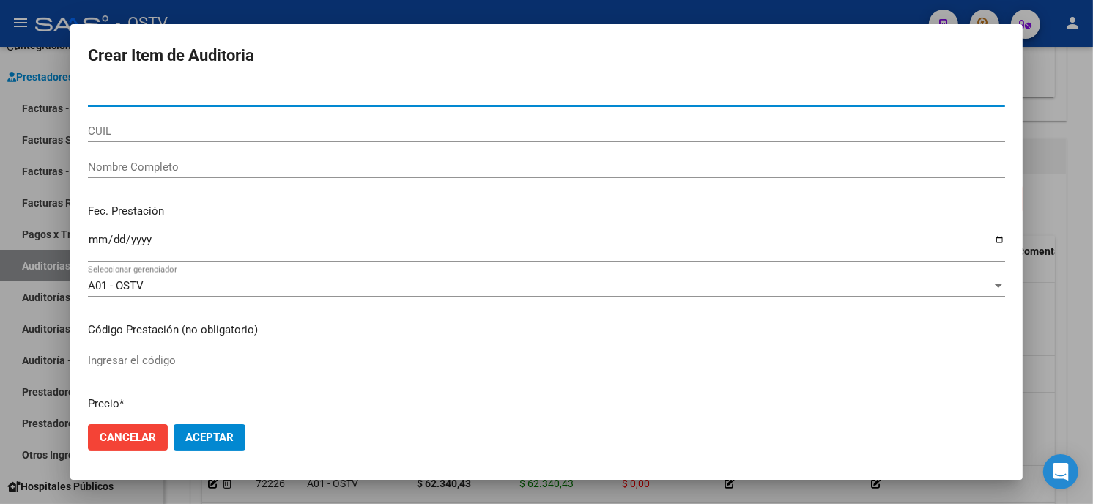
paste input "2092213523200"
click at [98, 91] on input "2092213523200" at bounding box center [546, 95] width 917 height 13
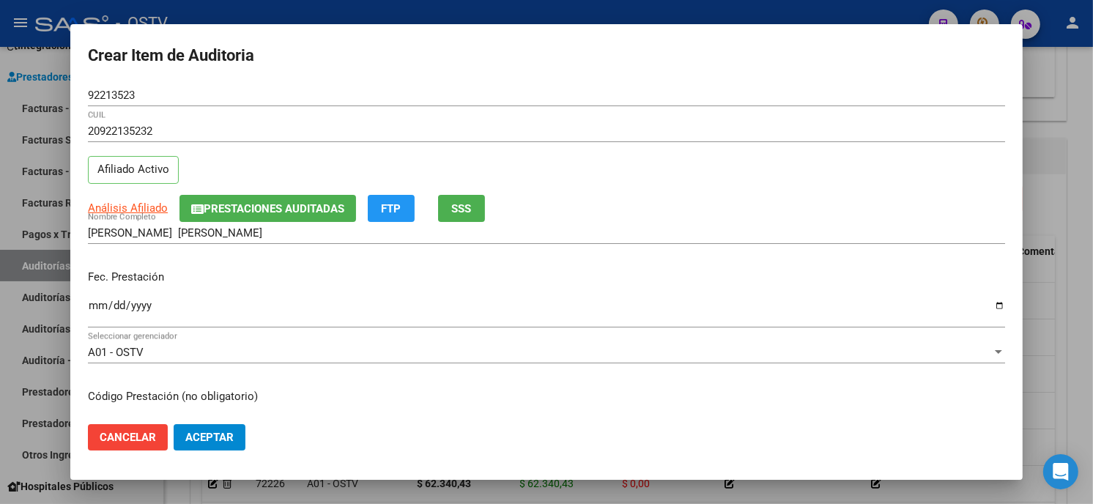
scroll to position [178, 0]
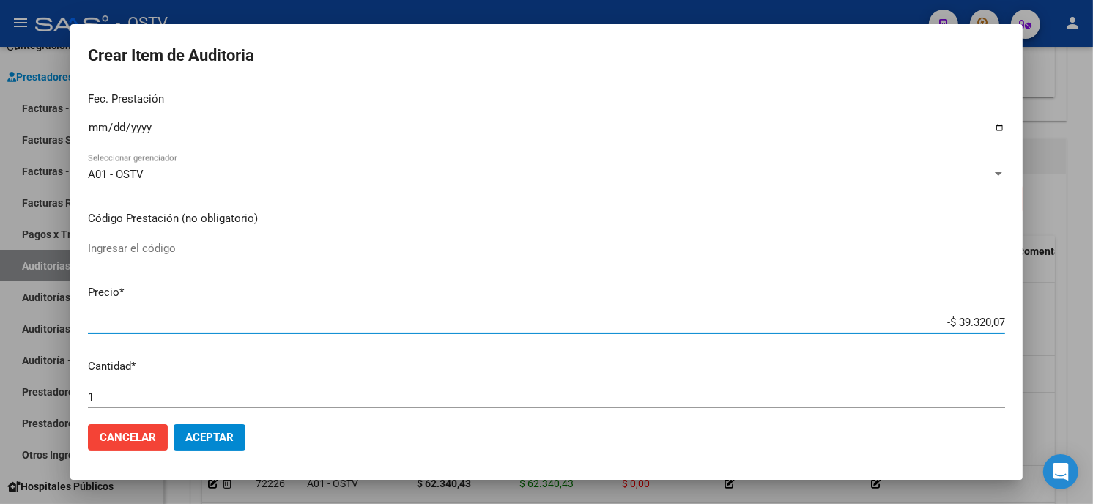
paste input "0"
paste input "19821,16"
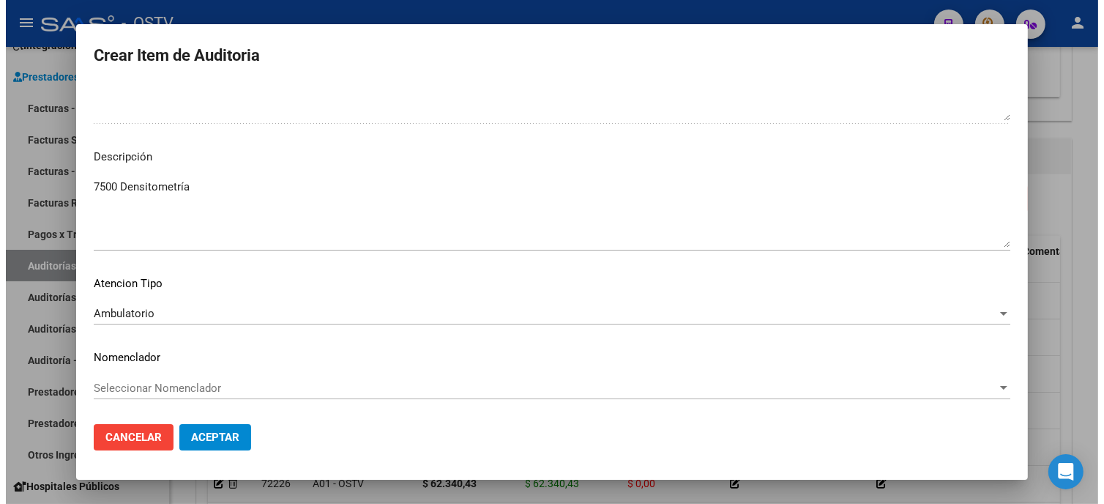
scroll to position [0, 0]
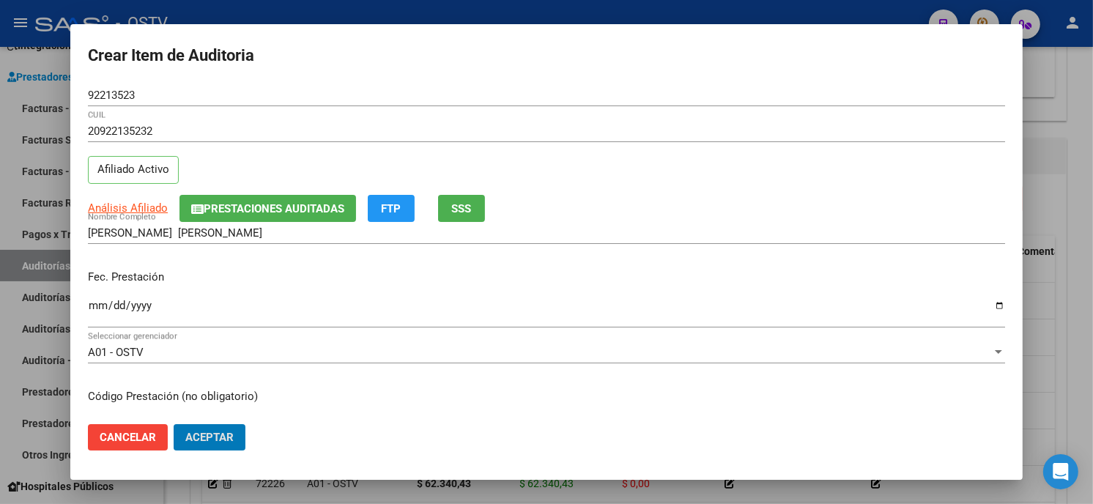
click at [174, 424] on button "Aceptar" at bounding box center [210, 437] width 72 height 26
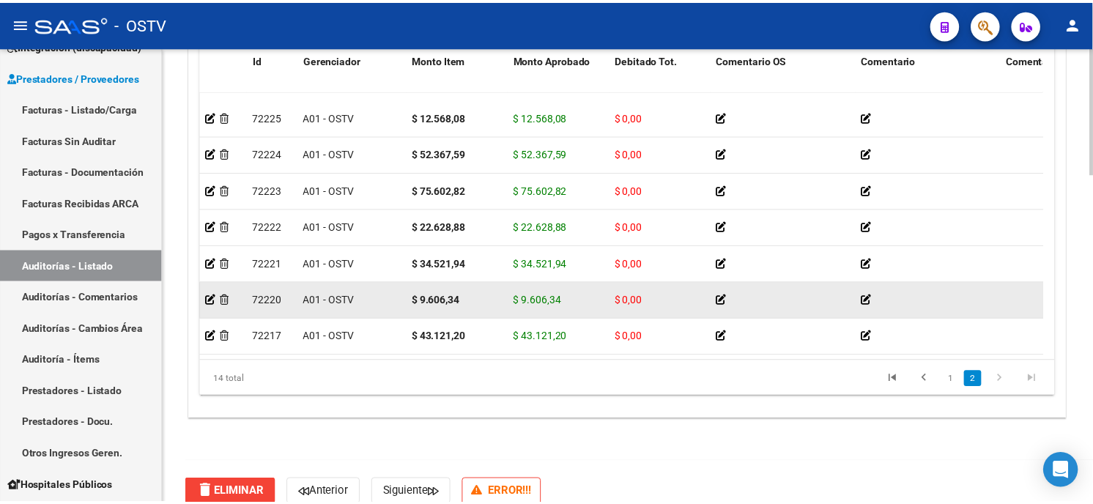
scroll to position [1190, 0]
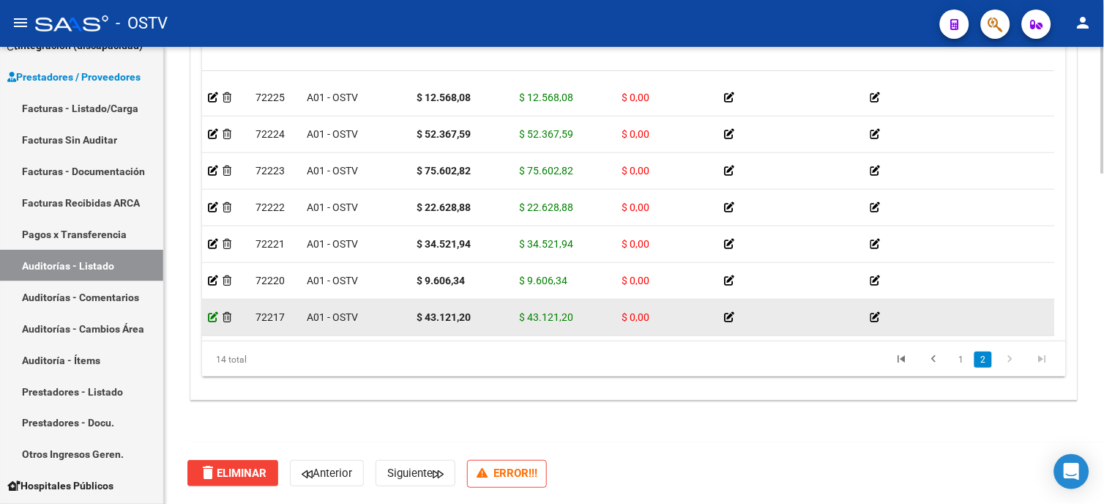
click at [210, 312] on icon at bounding box center [213, 317] width 10 height 10
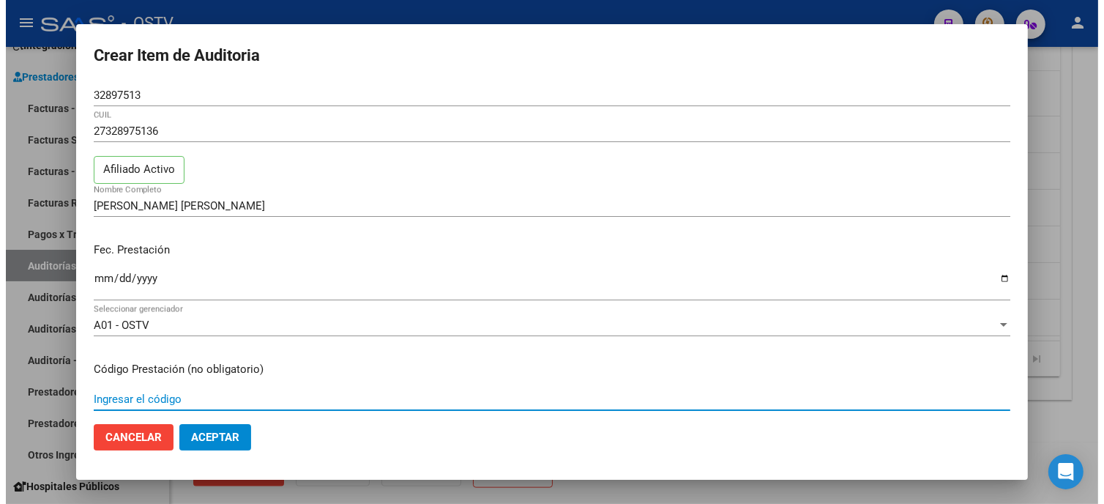
scroll to position [224, 0]
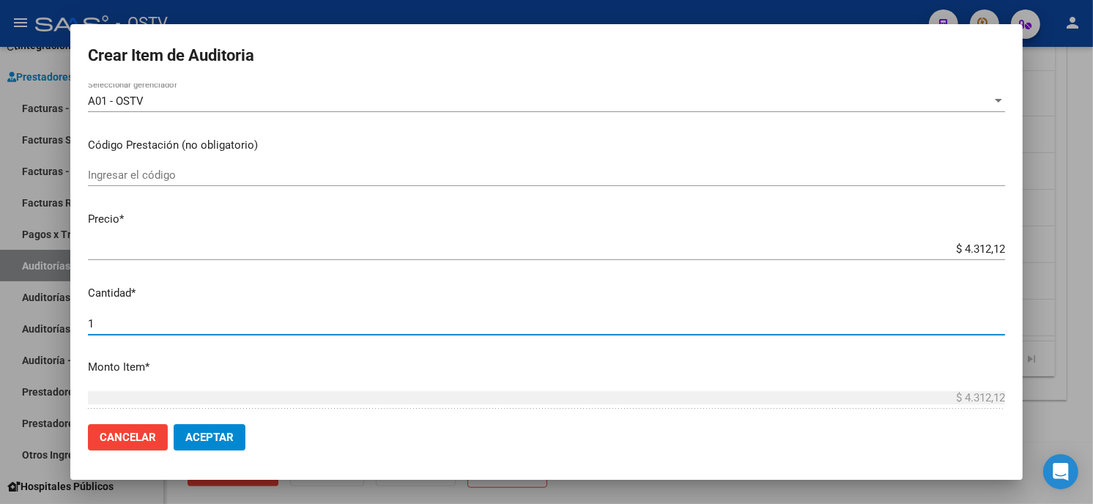
click at [216, 431] on span "Aceptar" at bounding box center [209, 437] width 48 height 13
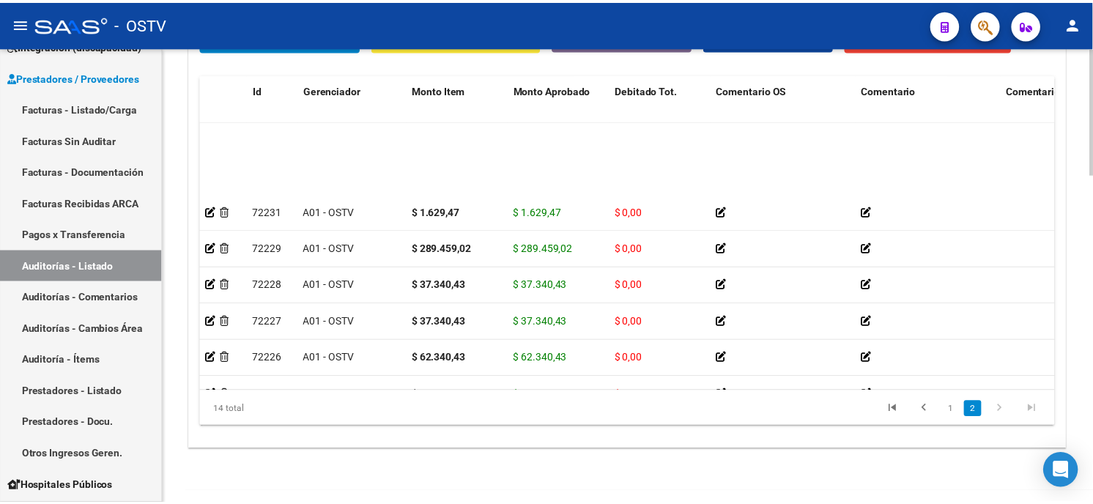
scroll to position [259, 0]
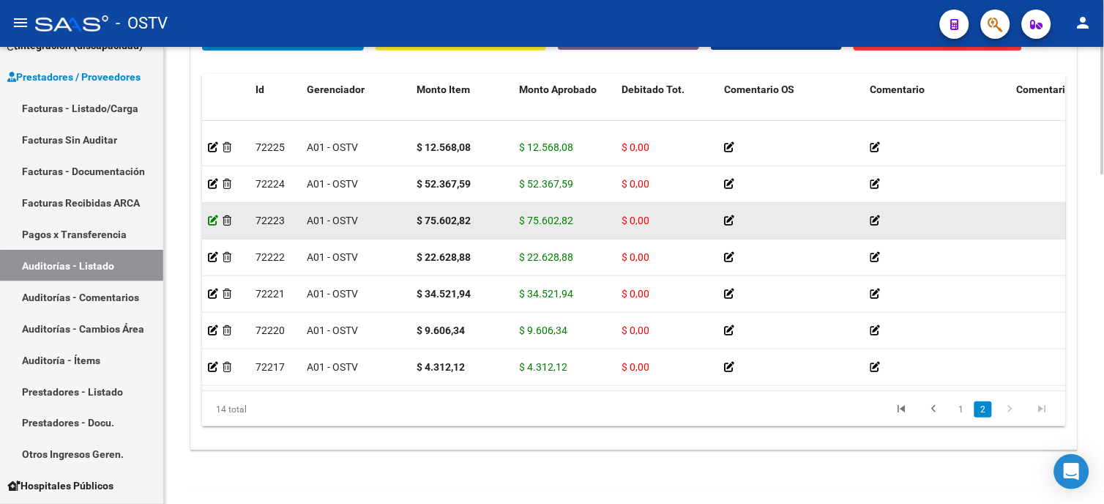
click at [211, 215] on icon at bounding box center [213, 220] width 10 height 10
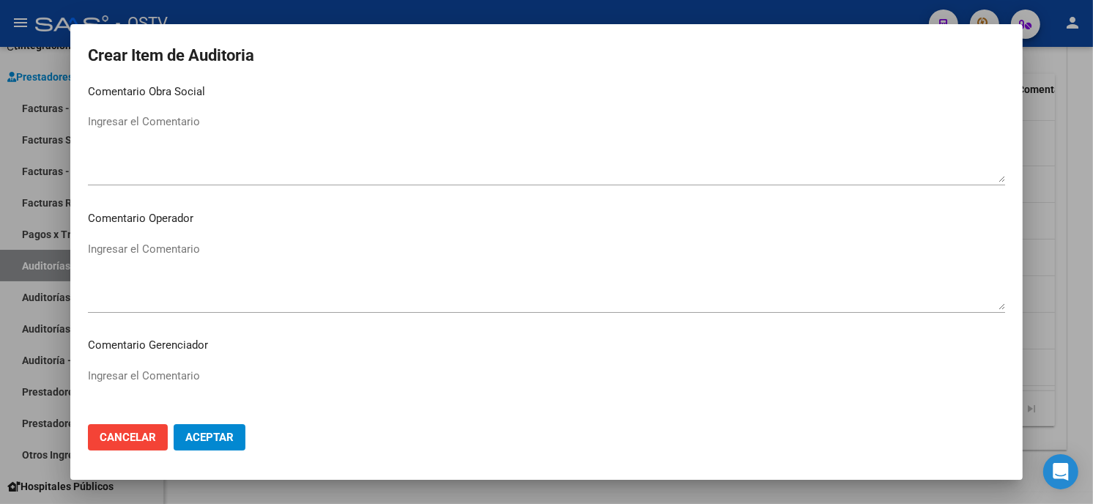
scroll to position [901, 0]
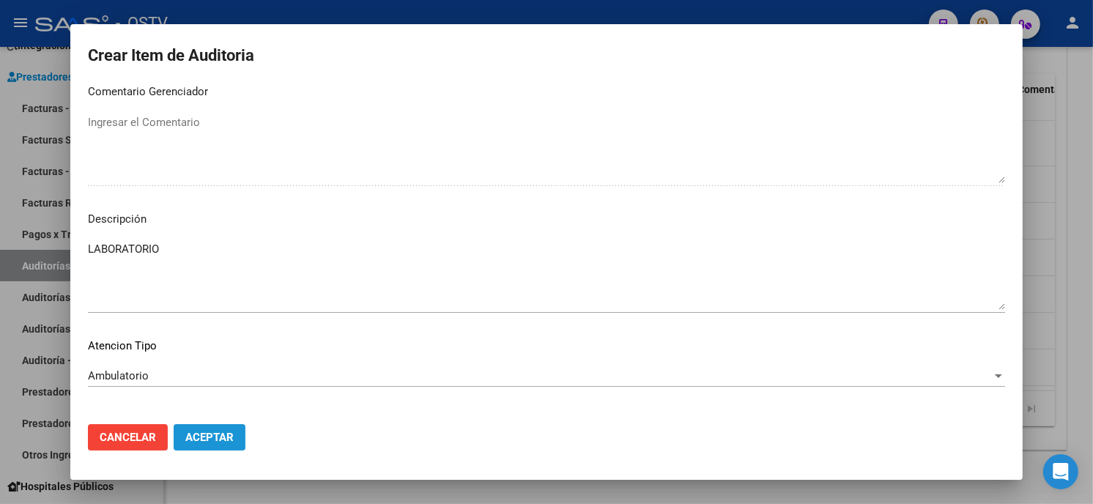
click at [214, 435] on span "Aceptar" at bounding box center [209, 437] width 48 height 13
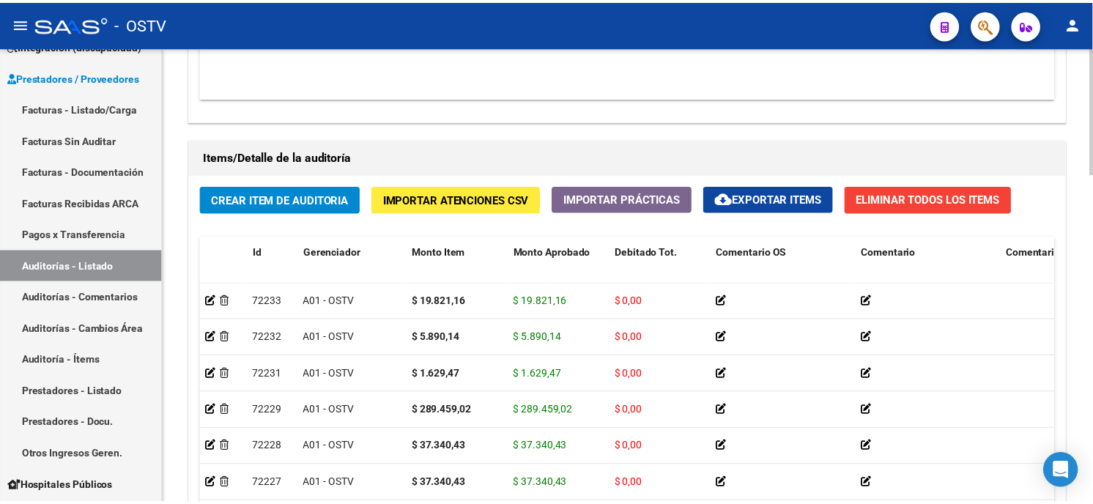
scroll to position [1190, 0]
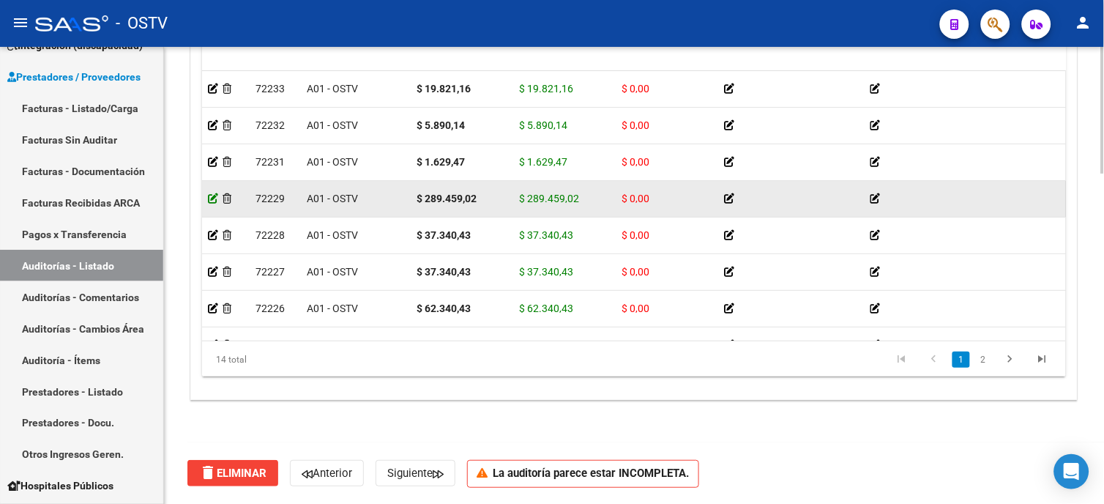
click at [211, 200] on icon at bounding box center [213, 198] width 10 height 10
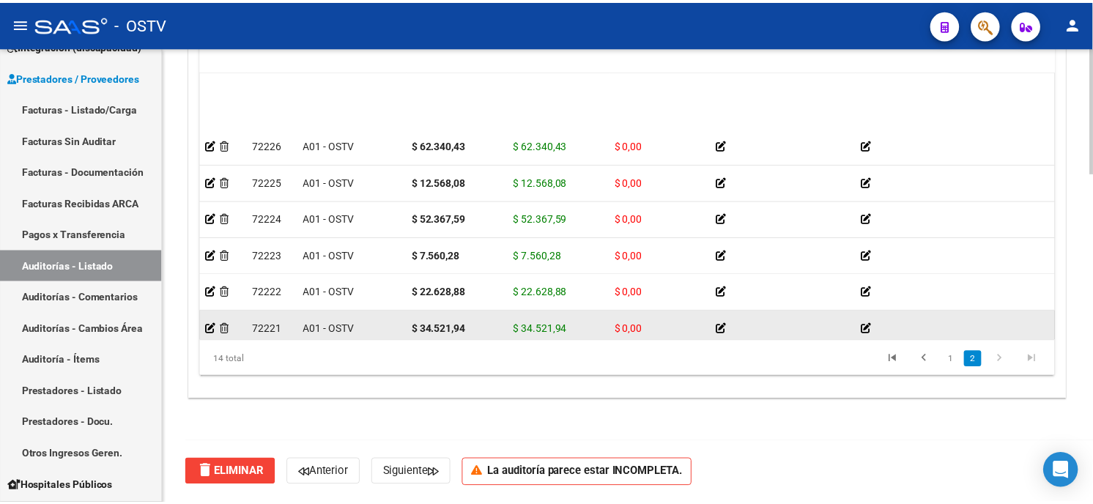
scroll to position [259, 0]
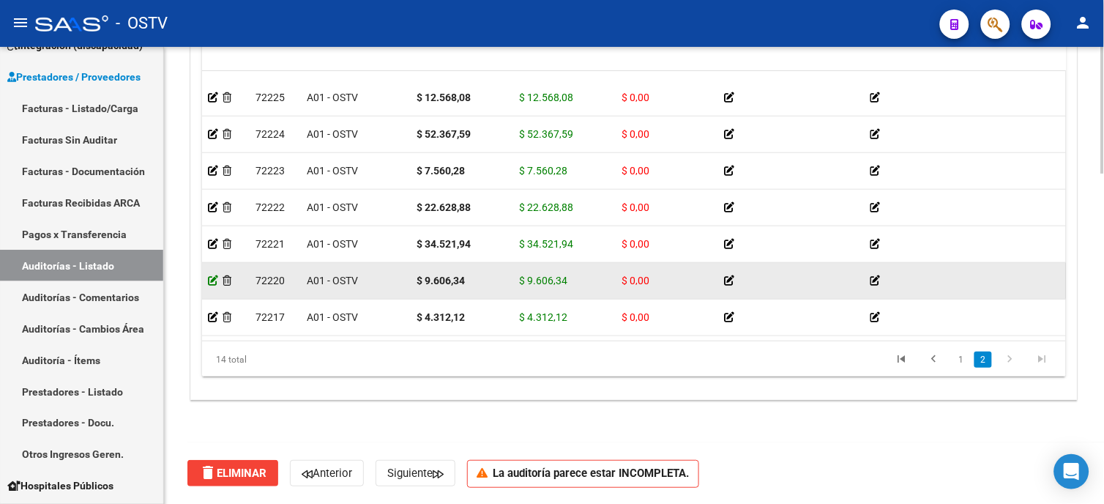
click at [209, 275] on icon at bounding box center [213, 280] width 10 height 10
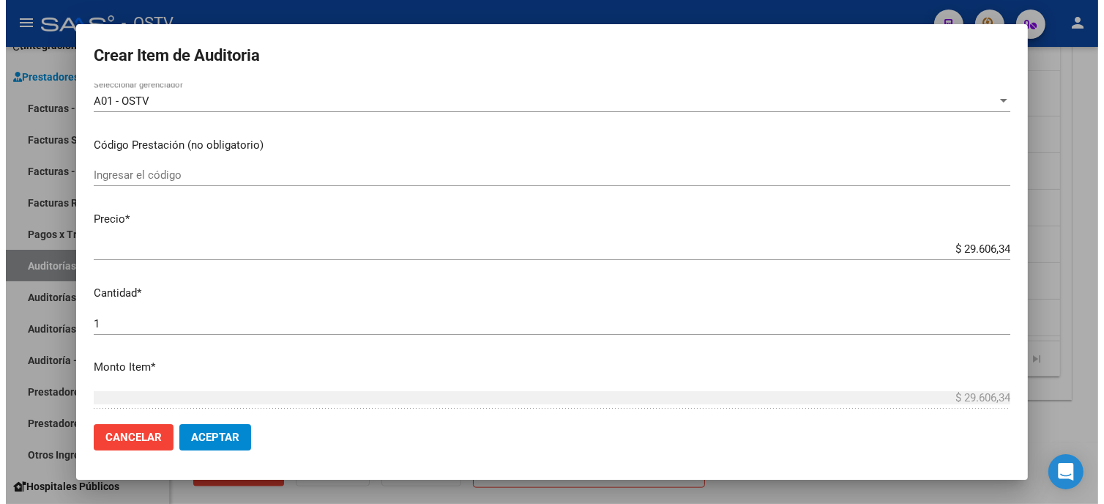
scroll to position [447, 0]
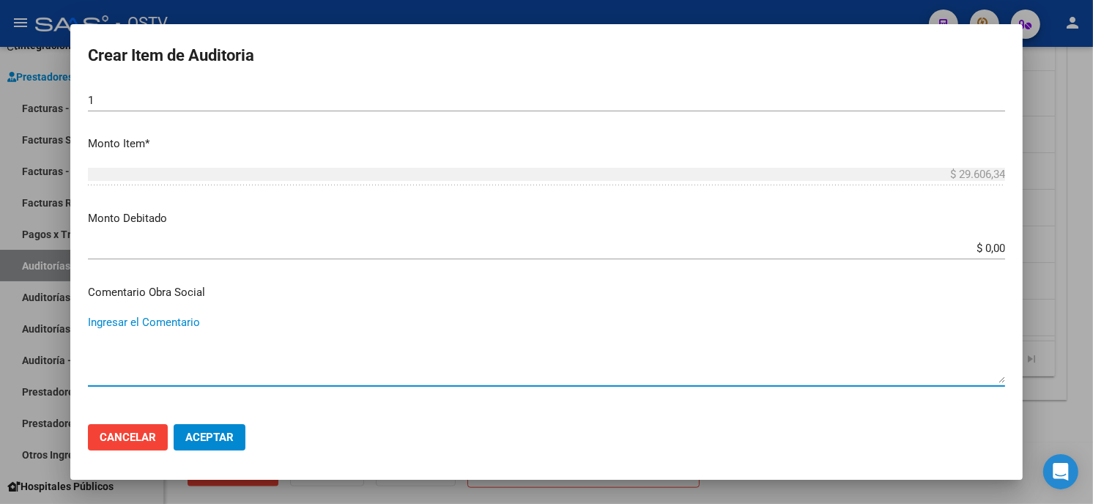
click at [228, 426] on button "Aceptar" at bounding box center [210, 437] width 72 height 26
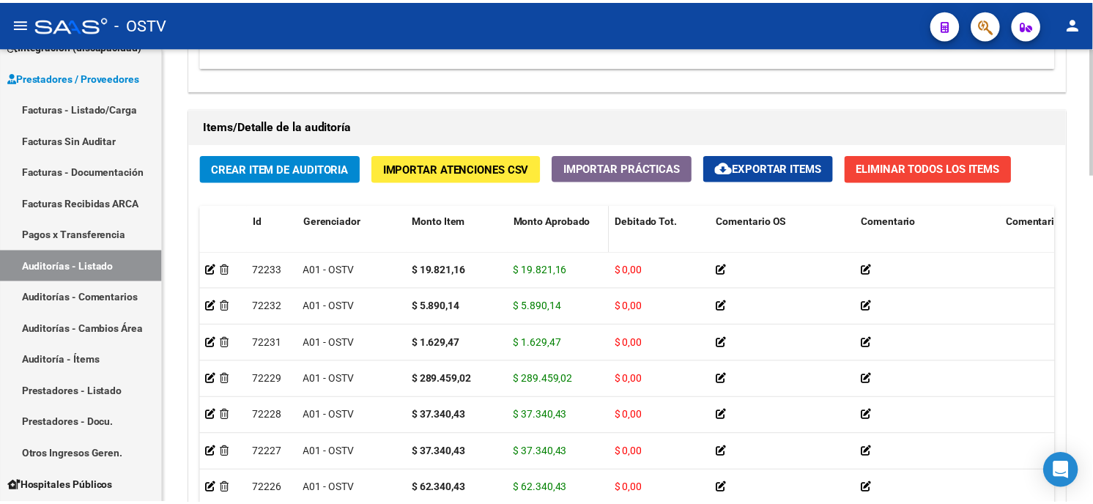
scroll to position [1057, 0]
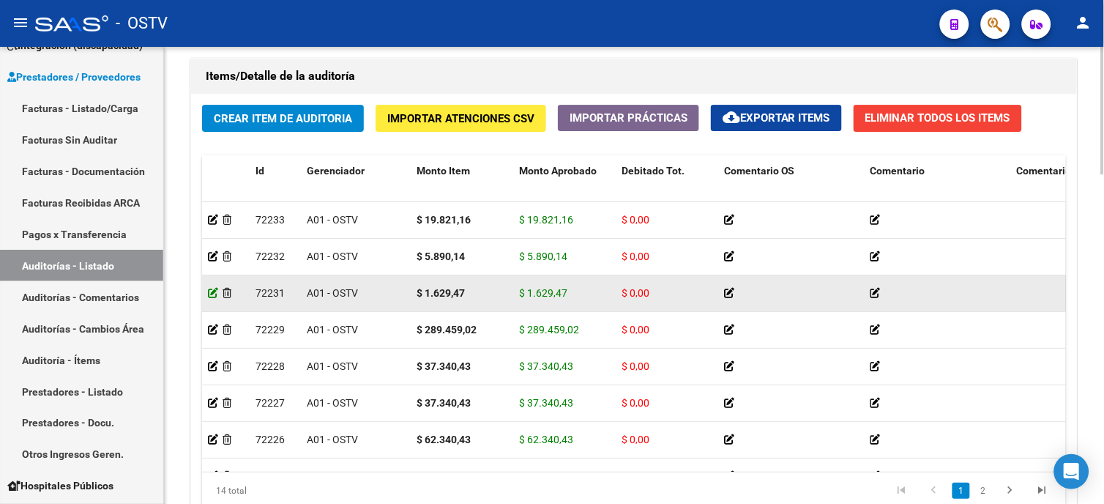
click at [215, 290] on icon at bounding box center [213, 293] width 10 height 10
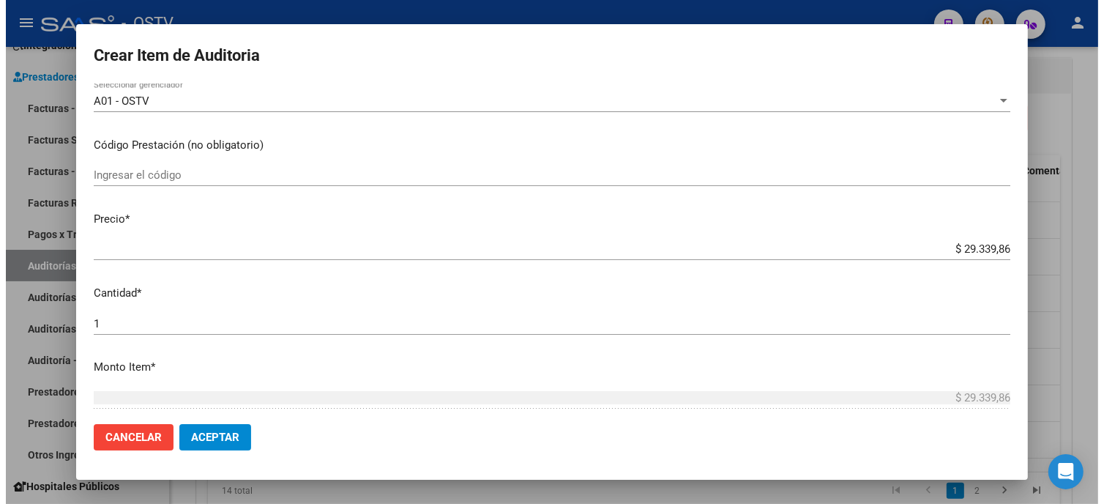
scroll to position [447, 0]
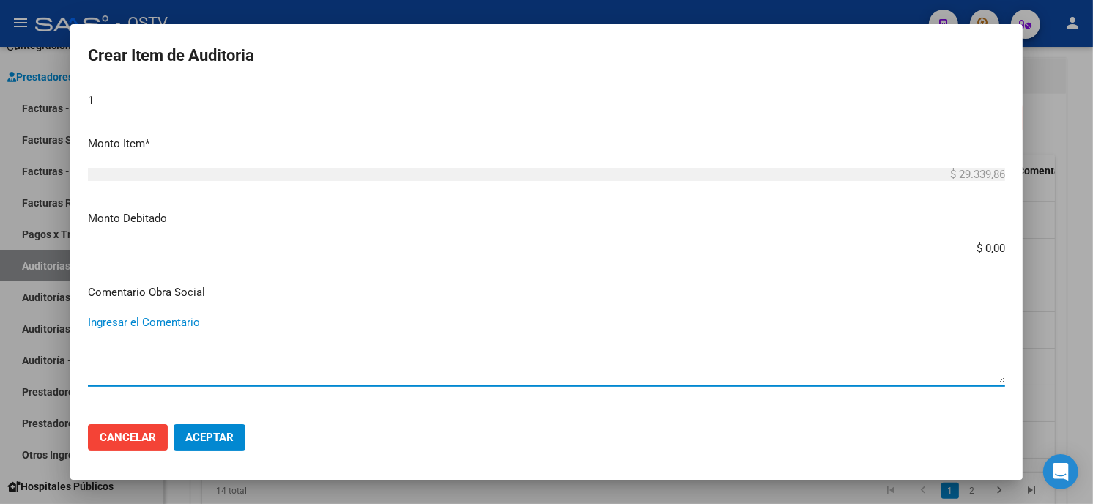
click at [212, 442] on span "Aceptar" at bounding box center [209, 437] width 48 height 13
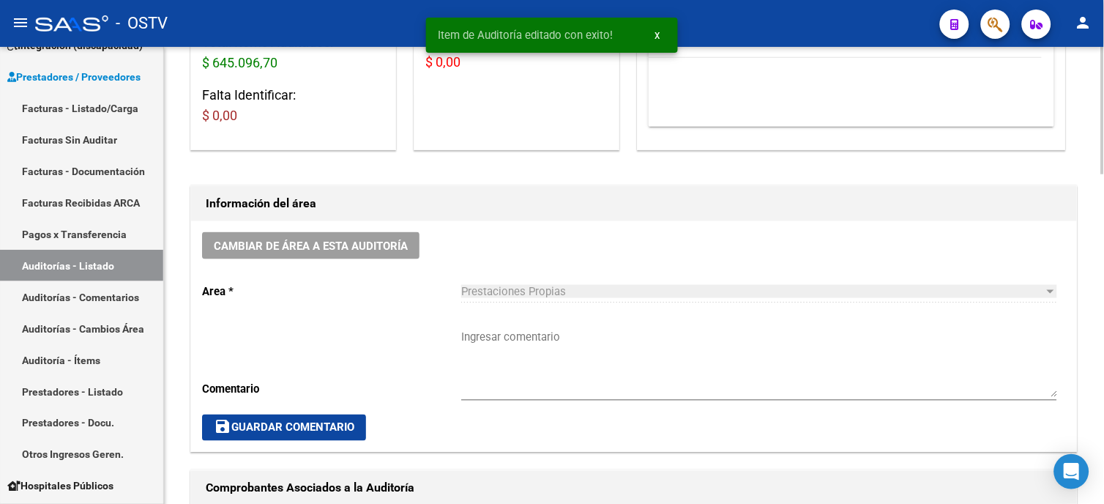
scroll to position [325, 0]
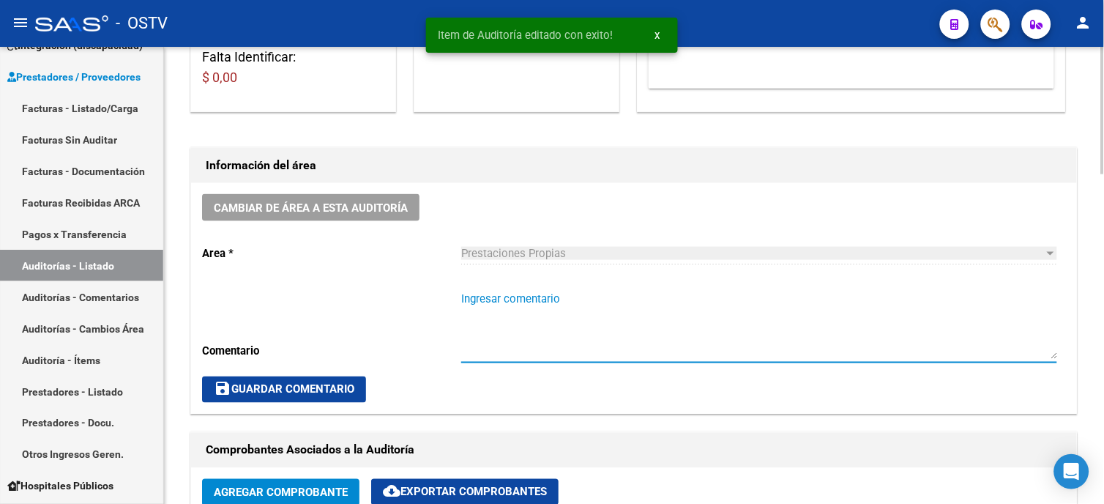
click at [546, 293] on textarea "Ingresar comentario" at bounding box center [759, 325] width 596 height 69
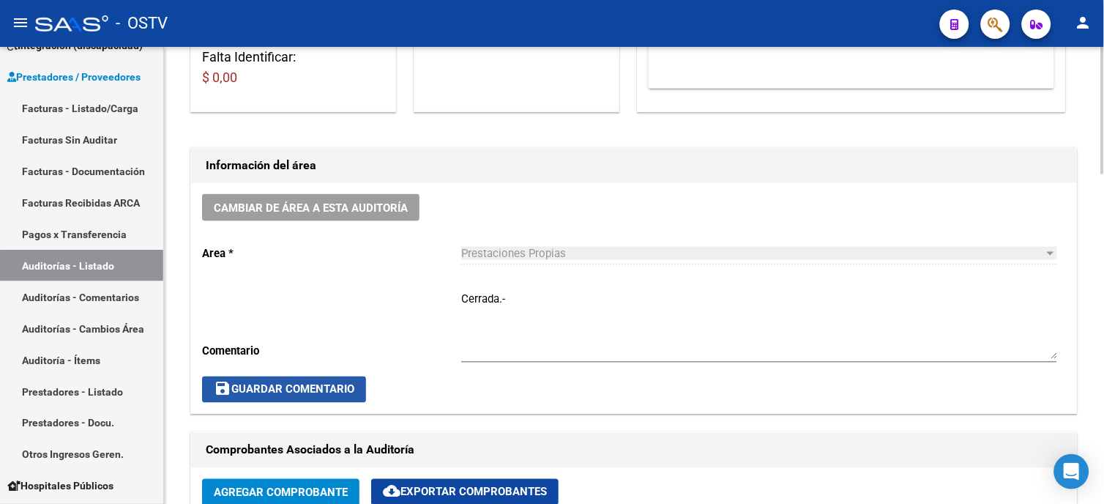
click at [348, 400] on button "save Guardar Comentario" at bounding box center [284, 389] width 164 height 26
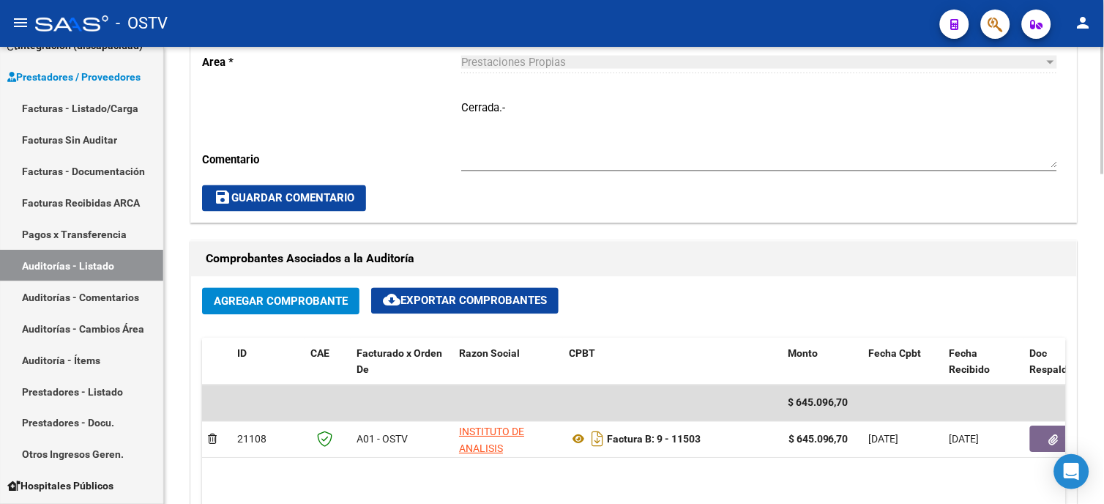
scroll to position [569, 0]
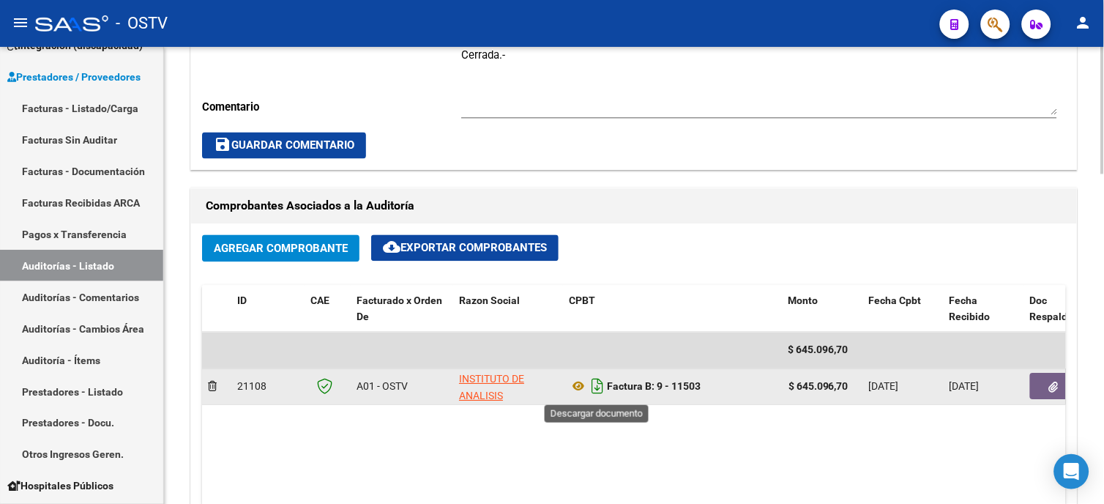
click at [602, 385] on icon "Descargar documento" at bounding box center [597, 386] width 19 height 23
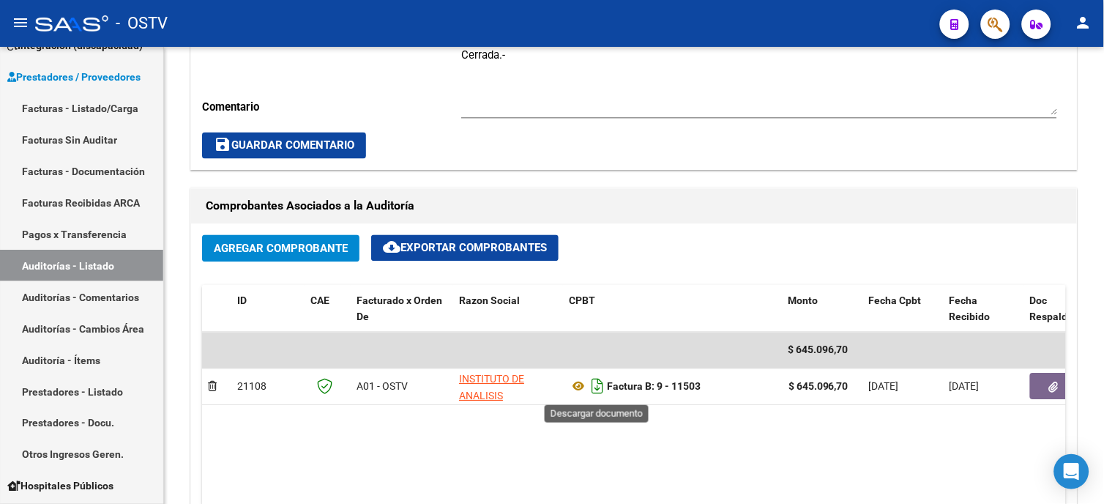
click at [596, 385] on icon "Descargar documento" at bounding box center [597, 386] width 19 height 23
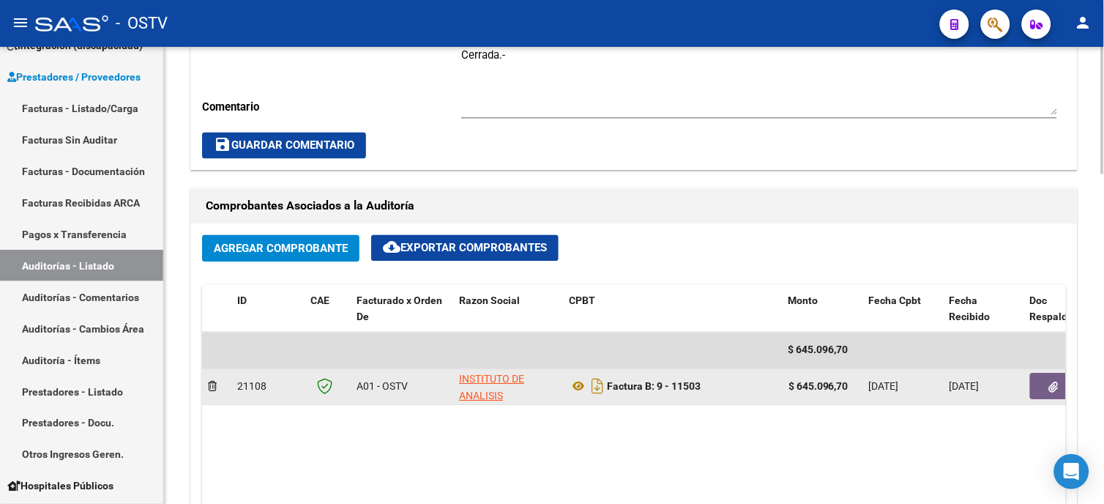
drag, startPoint x: 801, startPoint y: 385, endPoint x: 844, endPoint y: 382, distance: 43.4
click at [844, 382] on strong "$ 645.096,70" at bounding box center [819, 387] width 60 height 12
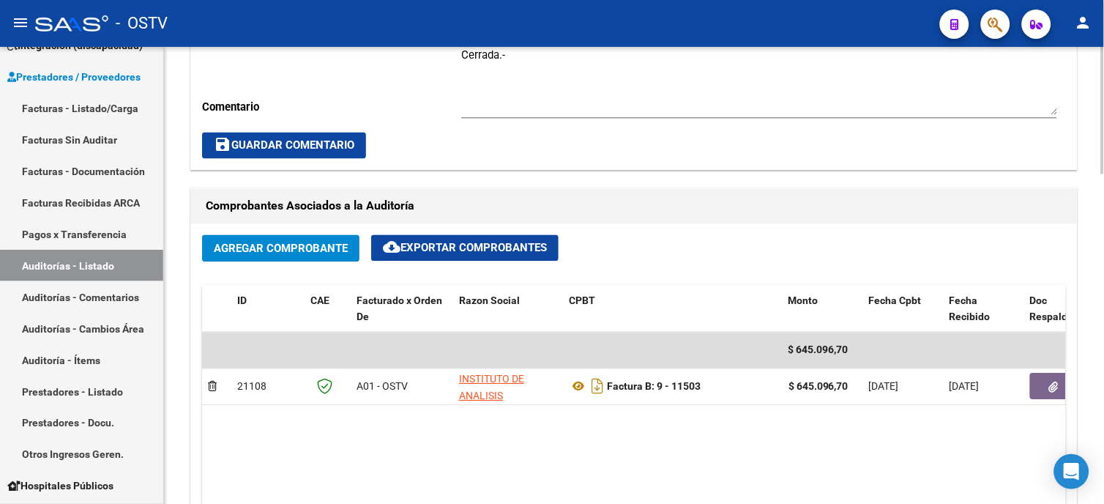
drag, startPoint x: 844, startPoint y: 382, endPoint x: 800, endPoint y: 423, distance: 60.6
click at [800, 425] on datatable-body "$ 645.096,70 21108 A01 - OSTV INSTITUTO DE ANALISIS MULTIPLES AUTOMATIZADOS S A…" at bounding box center [634, 418] width 864 height 173
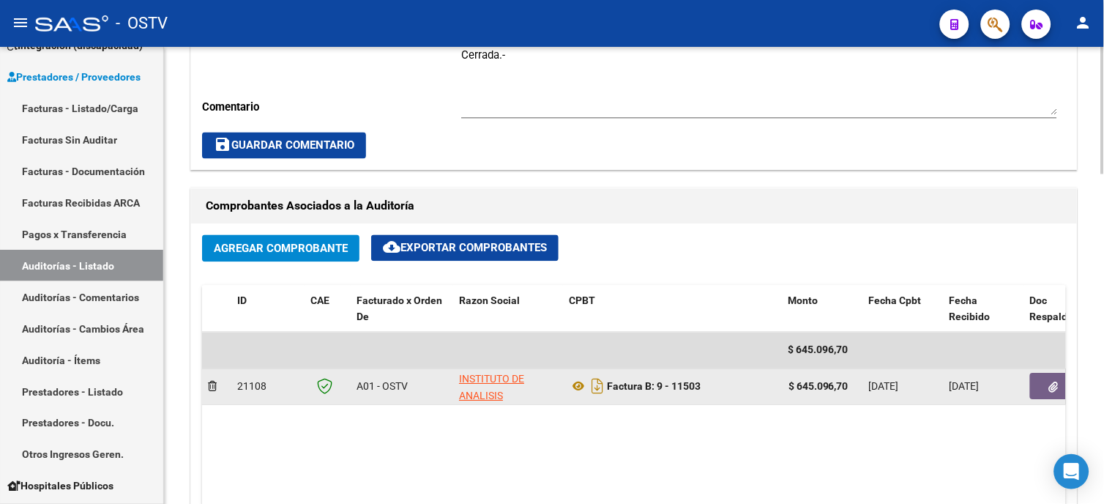
drag, startPoint x: 808, startPoint y: 386, endPoint x: 851, endPoint y: 383, distance: 42.6
click at [851, 383] on div "$ 645.096,70" at bounding box center [823, 387] width 69 height 17
copy strong "645.096,70"
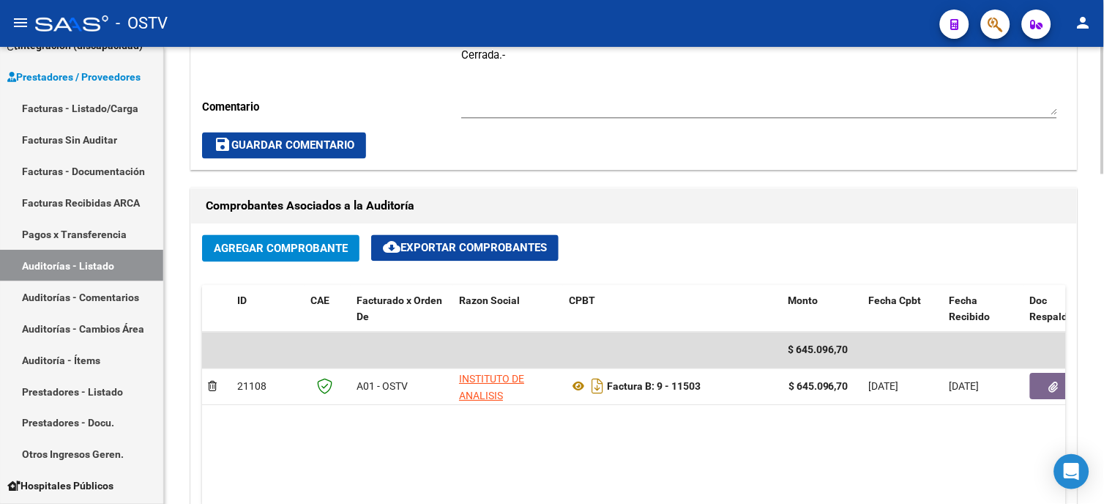
click at [357, 132] on div "Cambiar de área a esta auditoría Area * Prestaciones Propias Seleccionar area C…" at bounding box center [634, 54] width 886 height 231
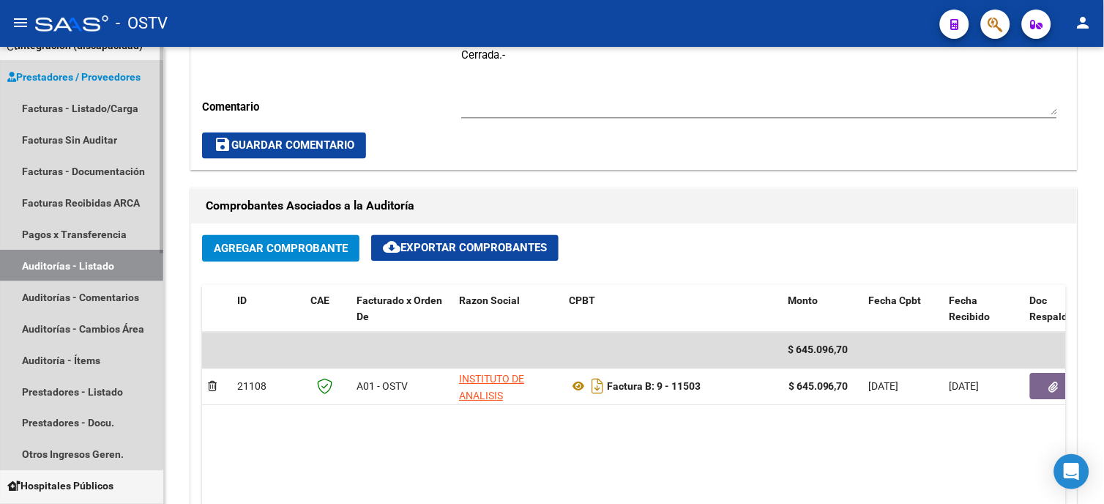
click at [78, 89] on link "Prestadores / Proveedores" at bounding box center [81, 76] width 163 height 31
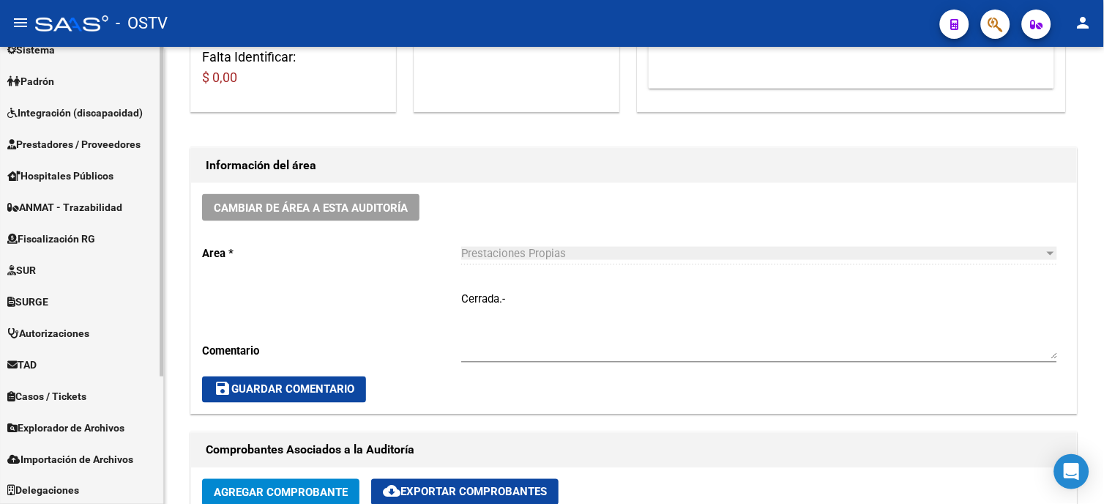
scroll to position [178, 0]
click at [105, 137] on span "Prestadores / Proveedores" at bounding box center [73, 143] width 133 height 16
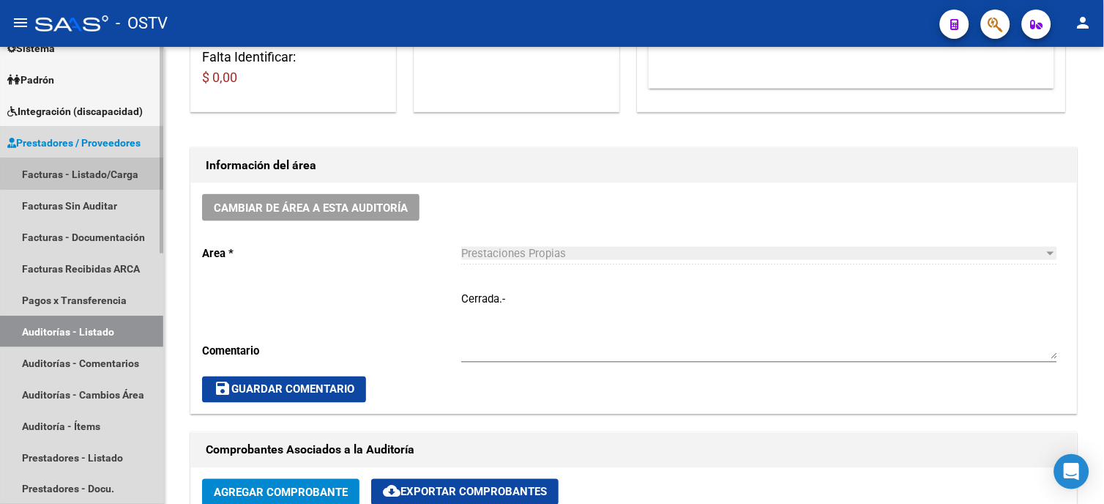
click at [94, 173] on link "Facturas - Listado/Carga" at bounding box center [81, 173] width 163 height 31
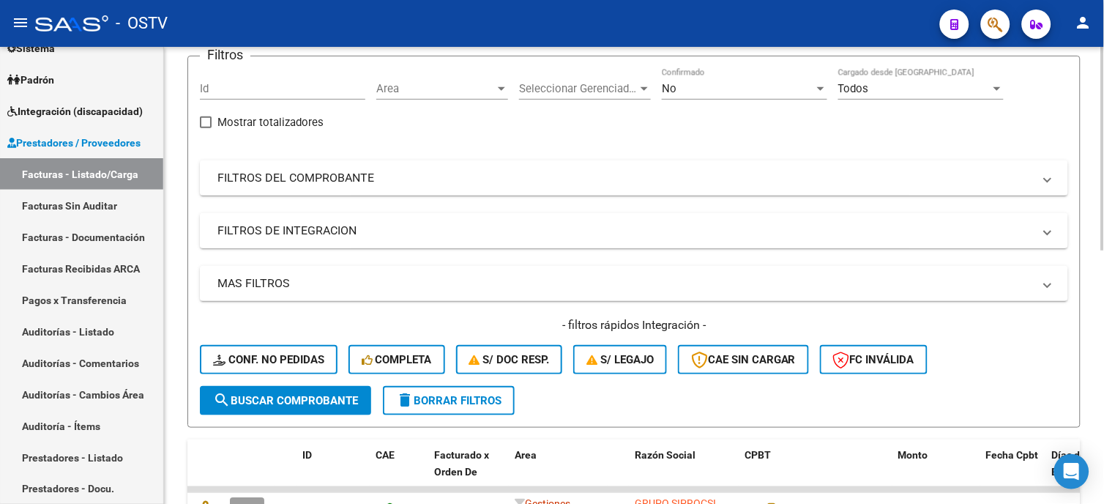
scroll to position [81, 0]
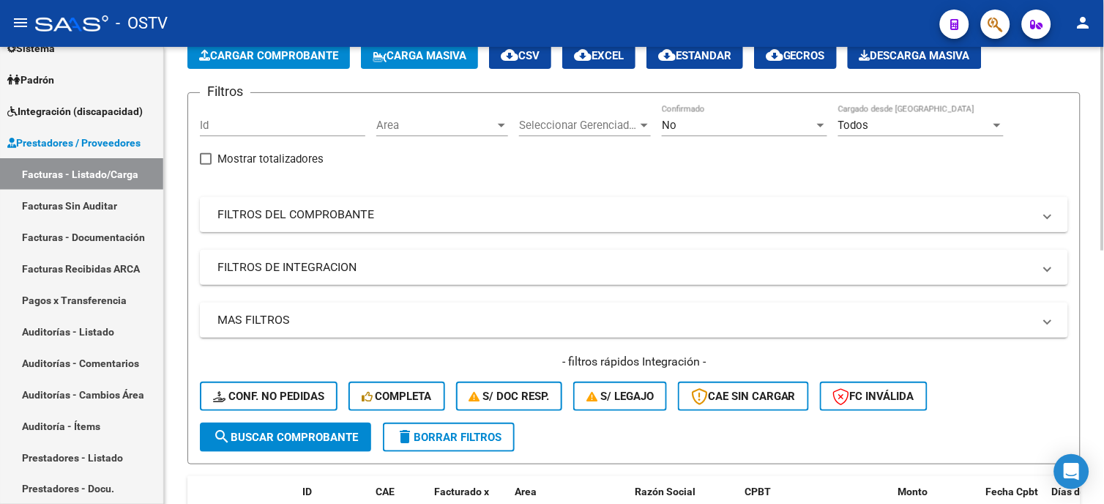
click at [317, 215] on mat-panel-title "FILTROS DEL COMPROBANTE" at bounding box center [625, 215] width 816 height 16
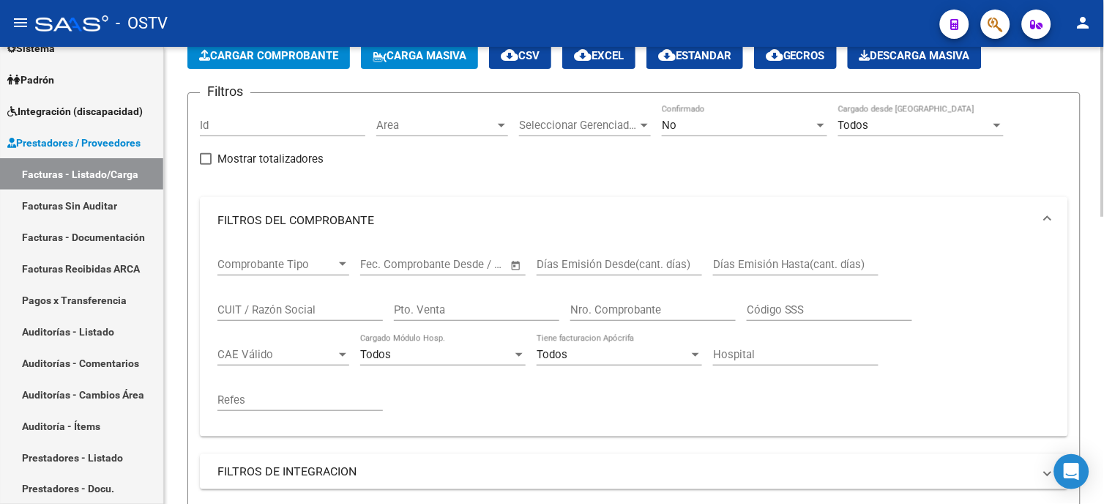
click at [643, 306] on input "Nro. Comprobante" at bounding box center [652, 309] width 165 height 13
click at [682, 201] on mat-expansion-panel-header "FILTROS DEL COMPROBANTE" at bounding box center [634, 220] width 868 height 47
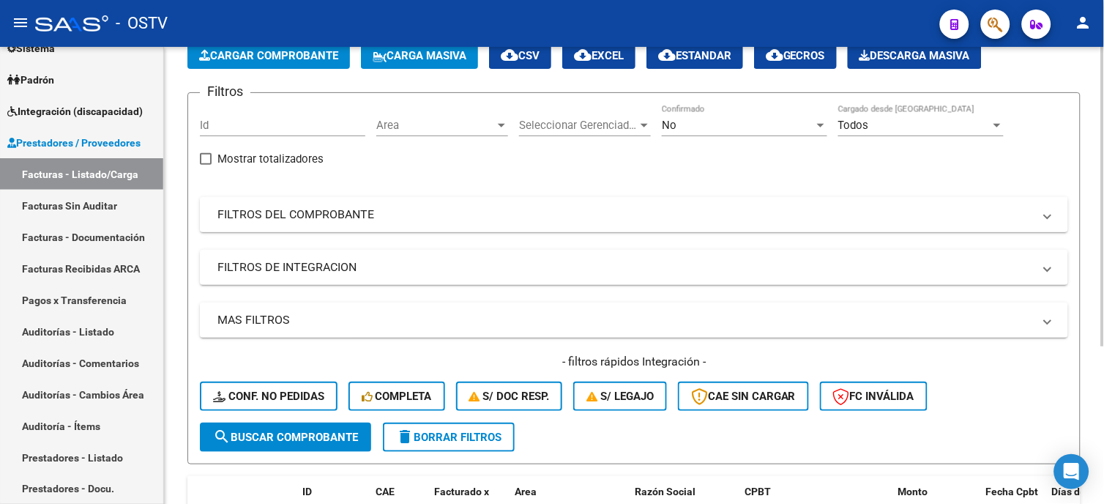
scroll to position [242, 0]
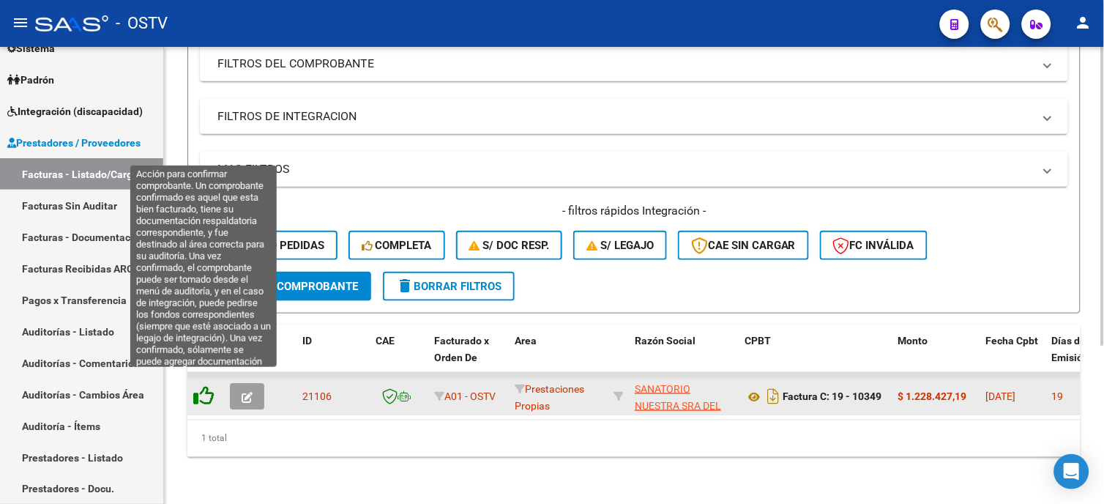
click at [210, 385] on icon at bounding box center [203, 395] width 21 height 21
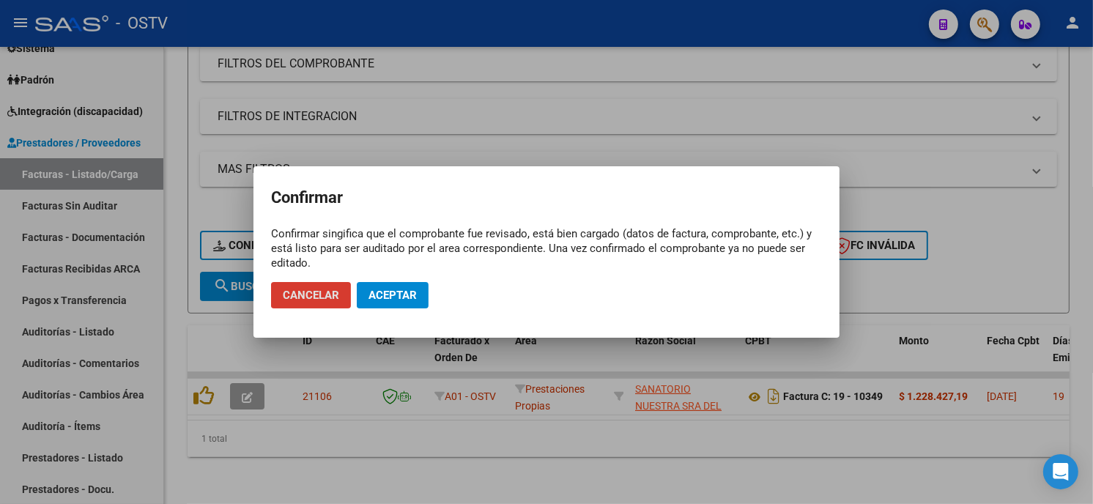
click at [384, 289] on span "Aceptar" at bounding box center [392, 295] width 48 height 13
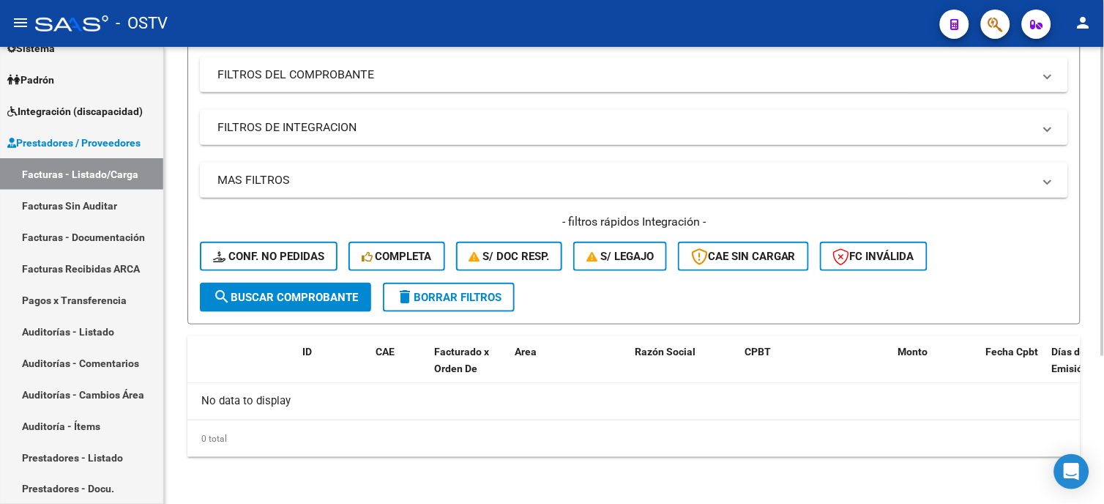
scroll to position [218, 0]
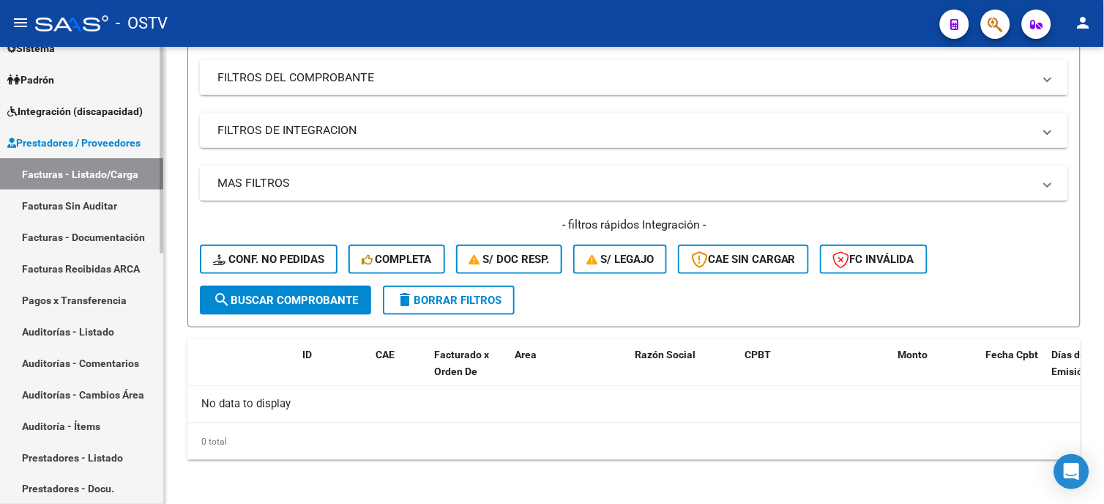
click at [72, 324] on link "Auditorías - Listado" at bounding box center [81, 331] width 163 height 31
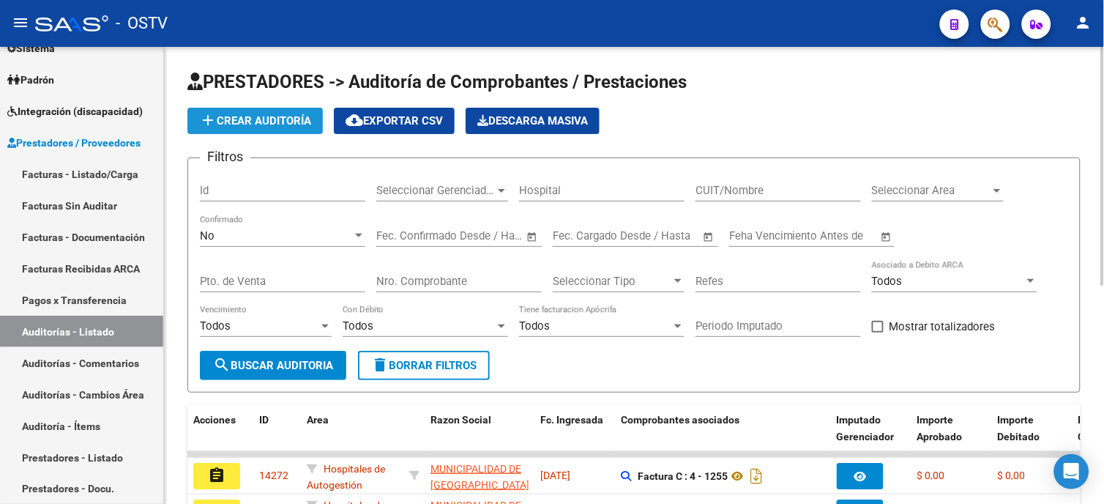
click at [286, 122] on span "add Crear Auditoría" at bounding box center [255, 120] width 112 height 13
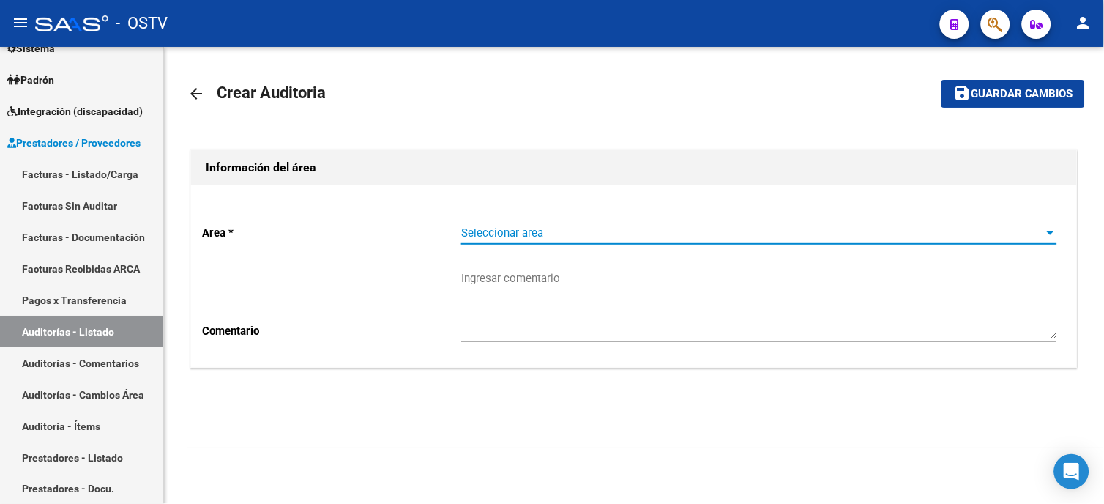
click at [484, 229] on span "Seleccionar area" at bounding box center [752, 232] width 583 height 13
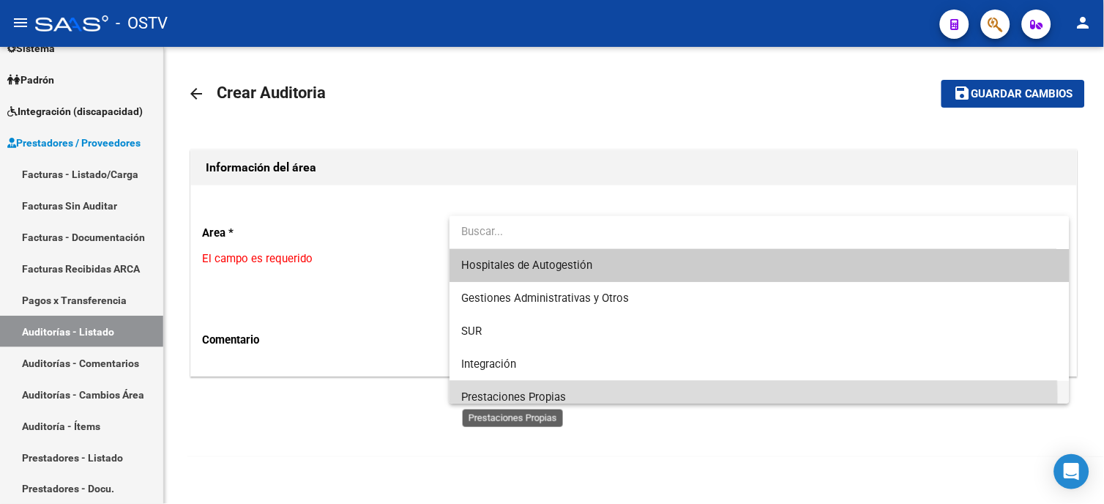
click at [507, 396] on span "Prestaciones Propias" at bounding box center [513, 396] width 105 height 13
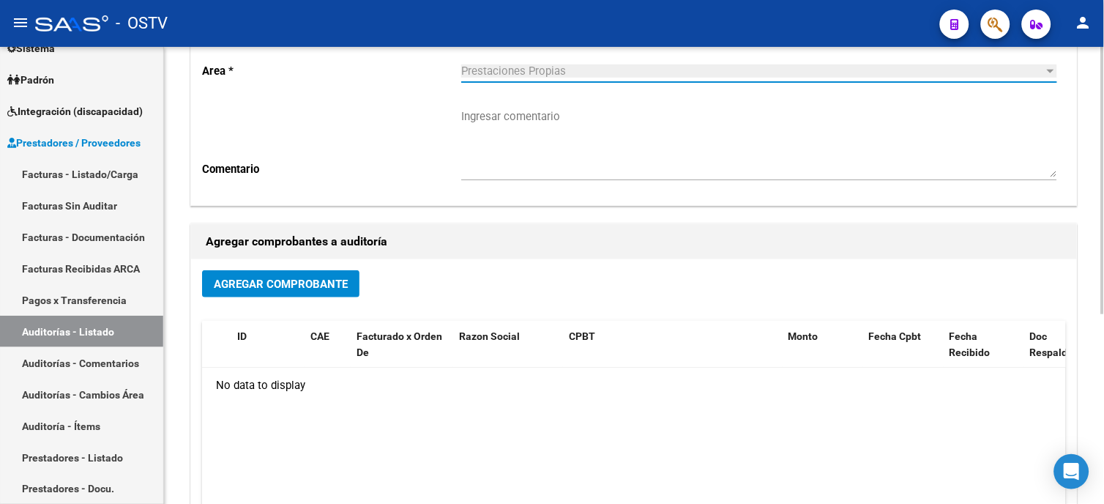
scroll to position [163, 0]
click at [327, 289] on span "Agregar Comprobante" at bounding box center [281, 283] width 134 height 13
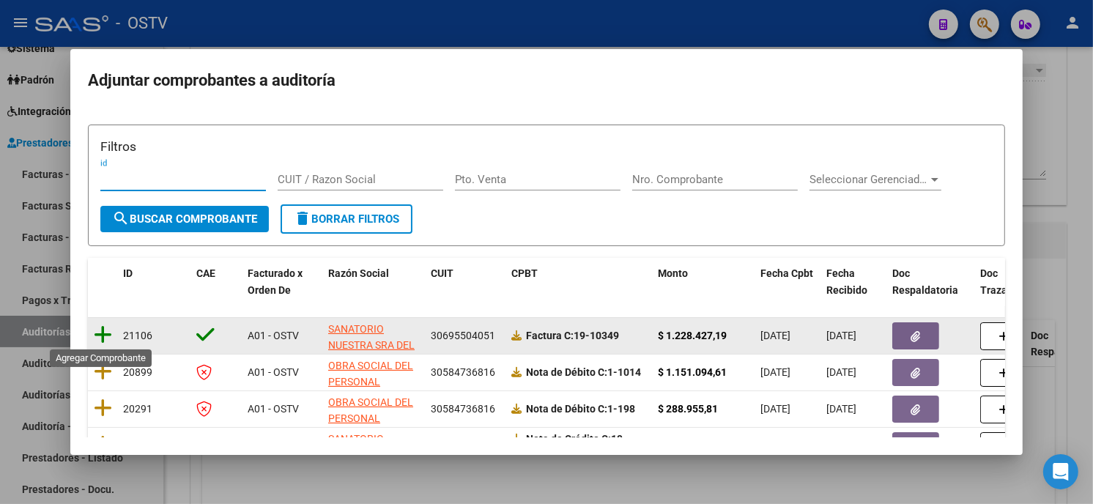
click at [108, 332] on icon at bounding box center [103, 334] width 18 height 21
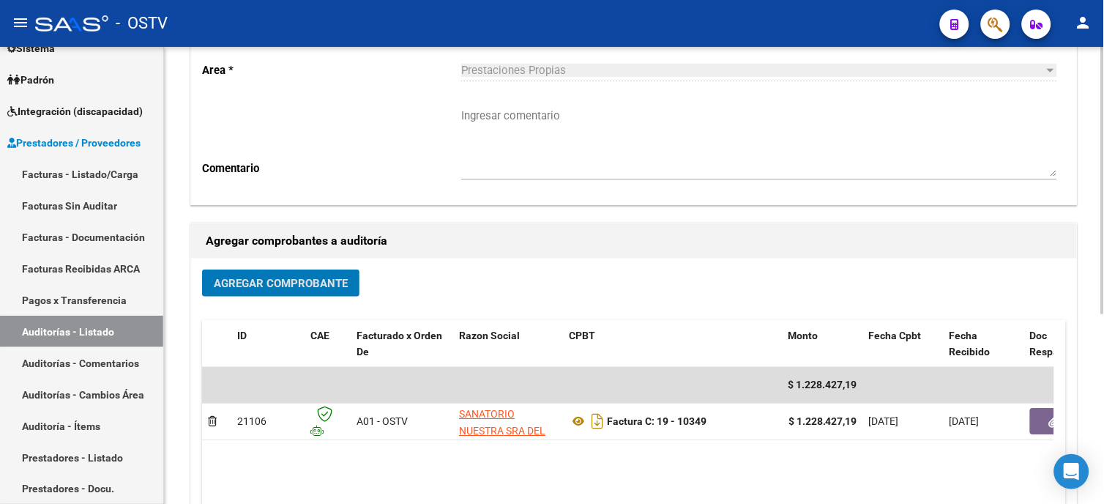
scroll to position [0, 0]
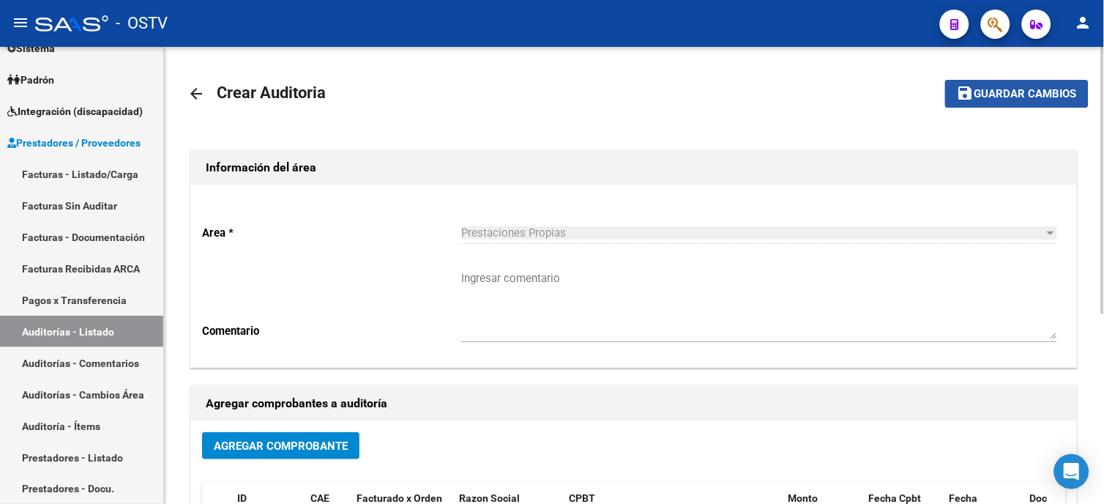
drag, startPoint x: 1001, startPoint y: 98, endPoint x: 1004, endPoint y: 111, distance: 13.5
click at [1001, 97] on span "Guardar cambios" at bounding box center [1026, 94] width 103 height 13
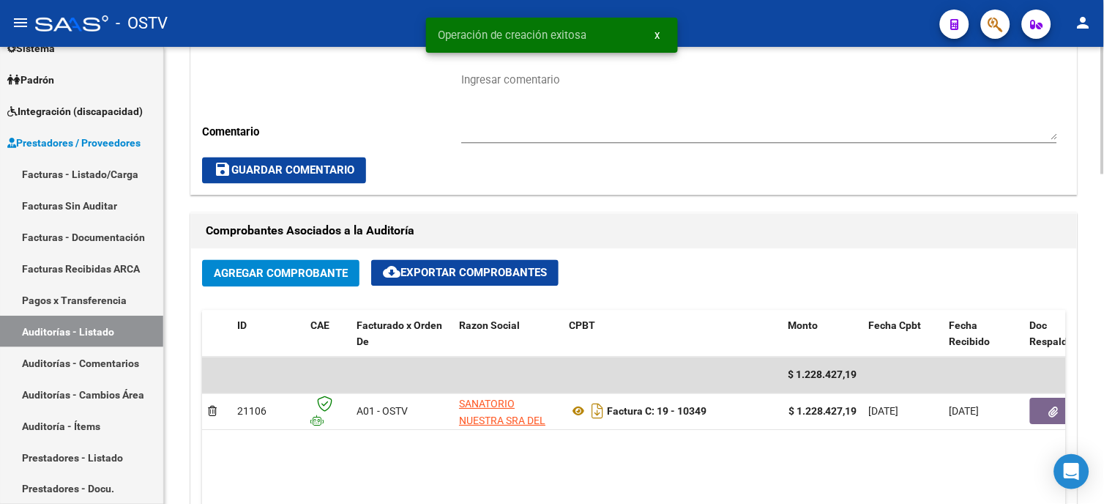
scroll to position [650, 0]
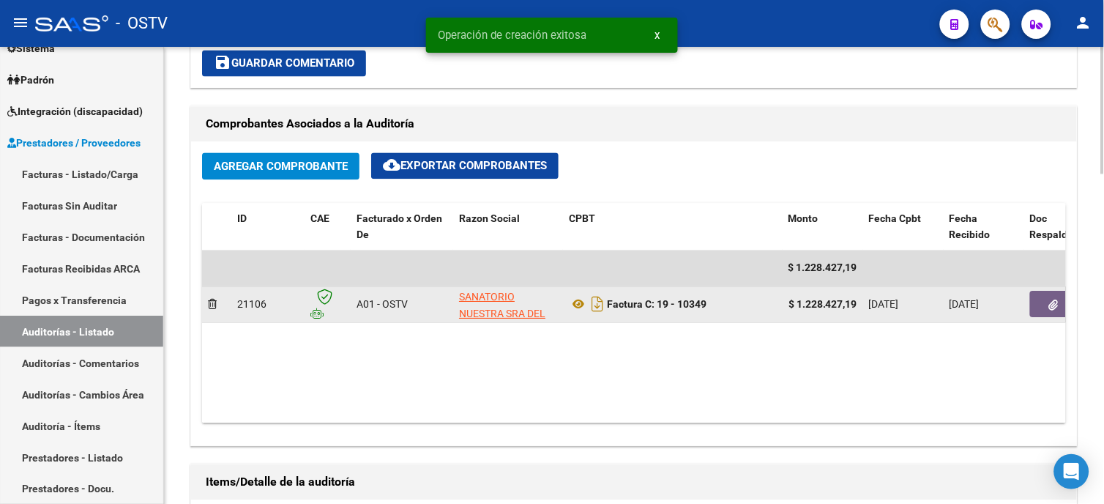
click at [1053, 299] on span "button" at bounding box center [1054, 304] width 10 height 13
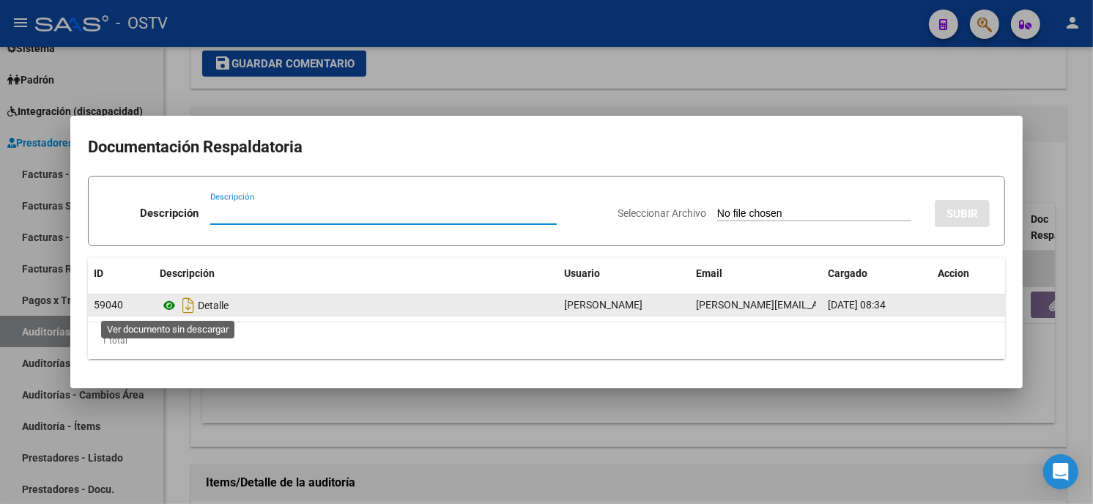
click at [170, 302] on icon at bounding box center [169, 306] width 19 height 18
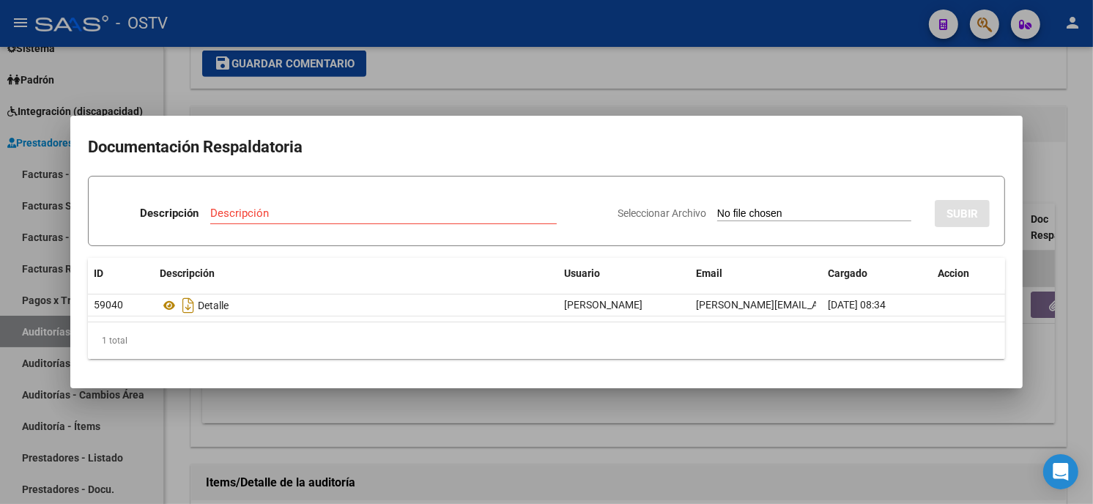
click at [410, 94] on div at bounding box center [546, 252] width 1093 height 504
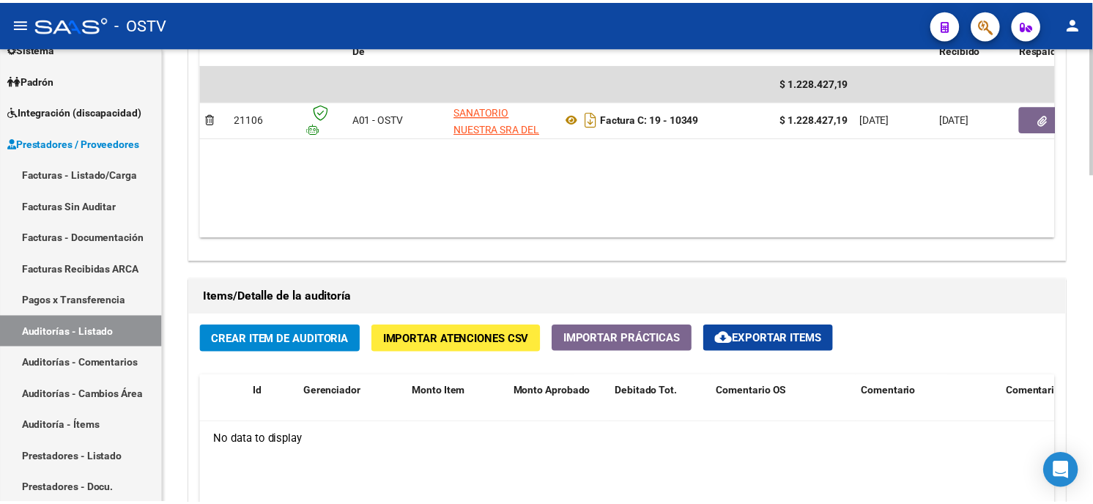
scroll to position [895, 0]
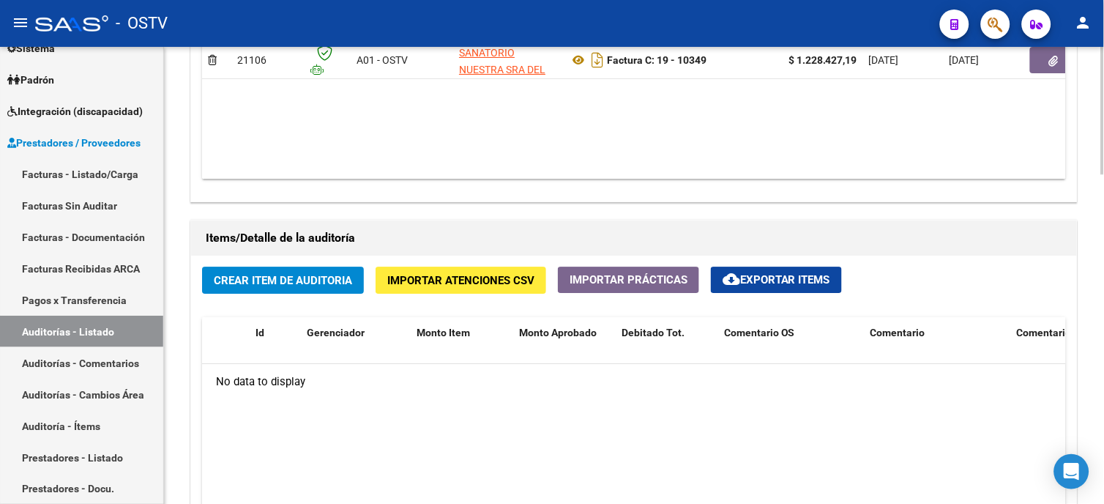
click at [308, 283] on span "Crear Item de Auditoria" at bounding box center [283, 280] width 138 height 13
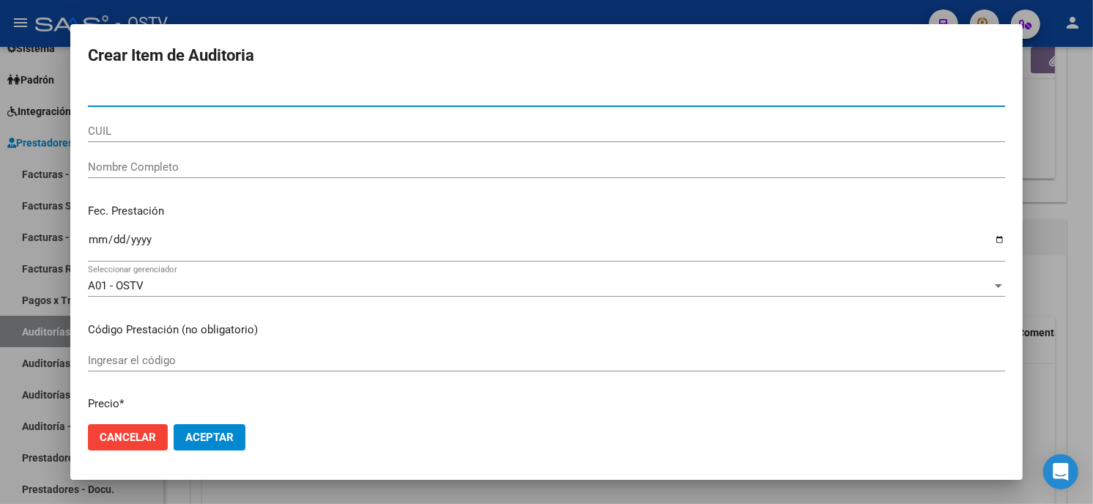
click at [93, 94] on input "Nro Documento" at bounding box center [546, 95] width 917 height 13
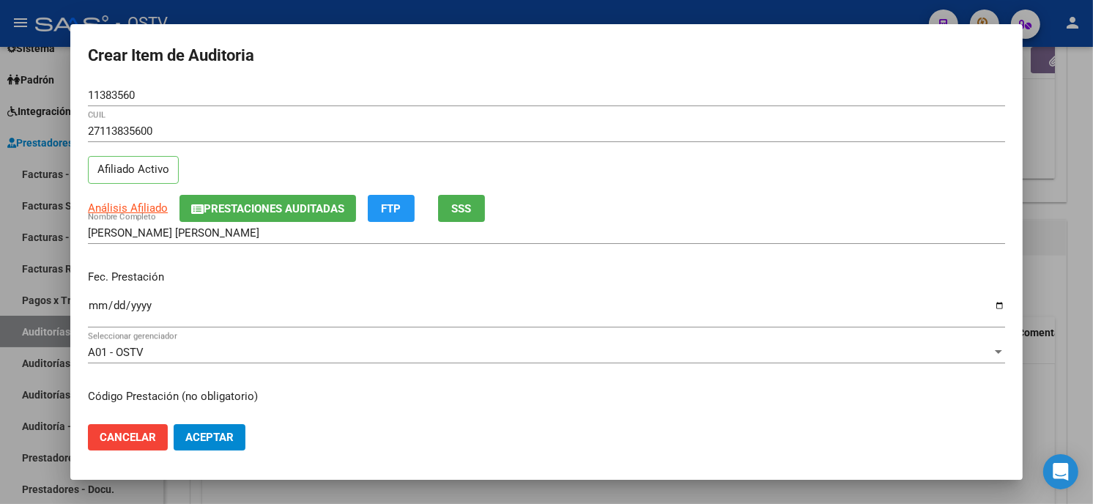
scroll to position [178, 0]
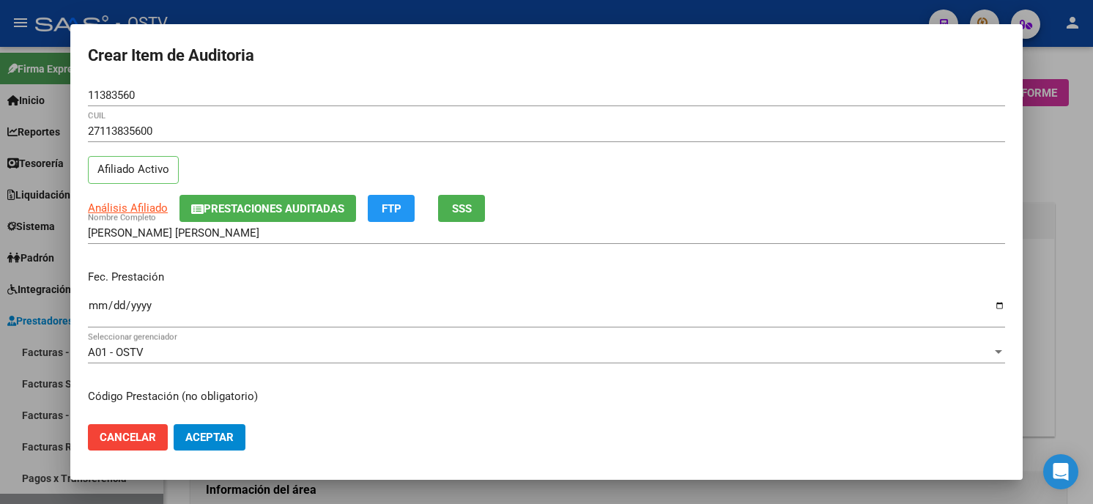
type input "$ 15,80"
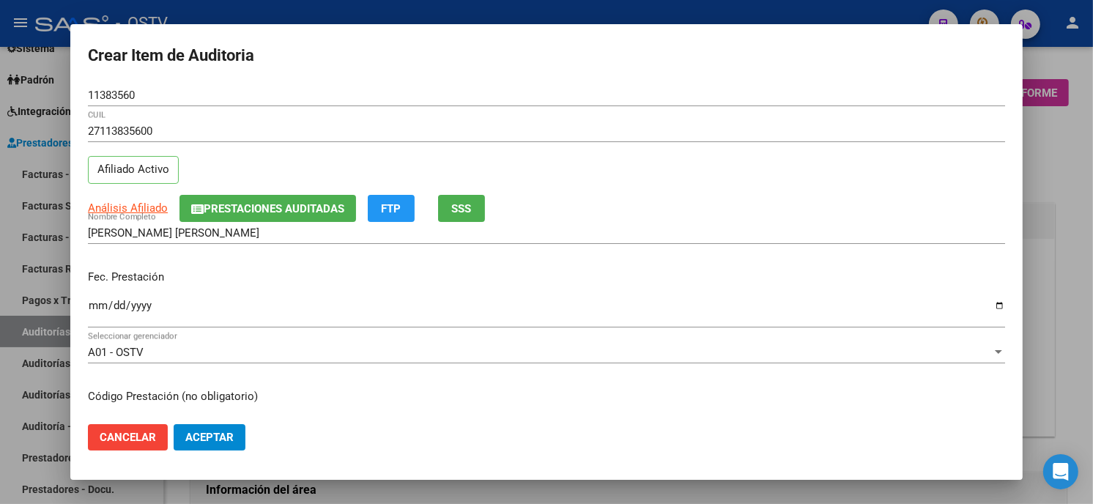
scroll to position [178, 0]
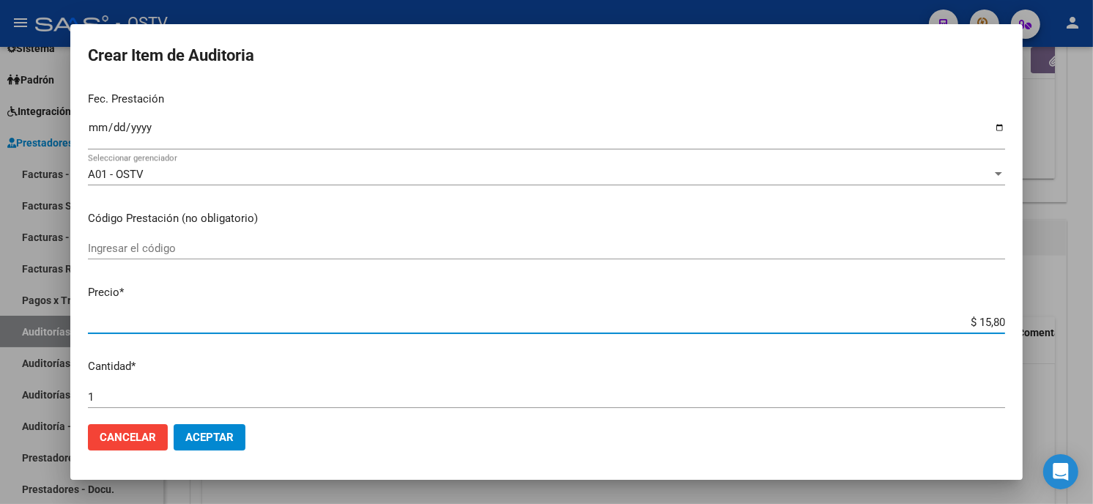
type input "$ 158,06"
type input "$ 0,01"
type input "$ 0,15"
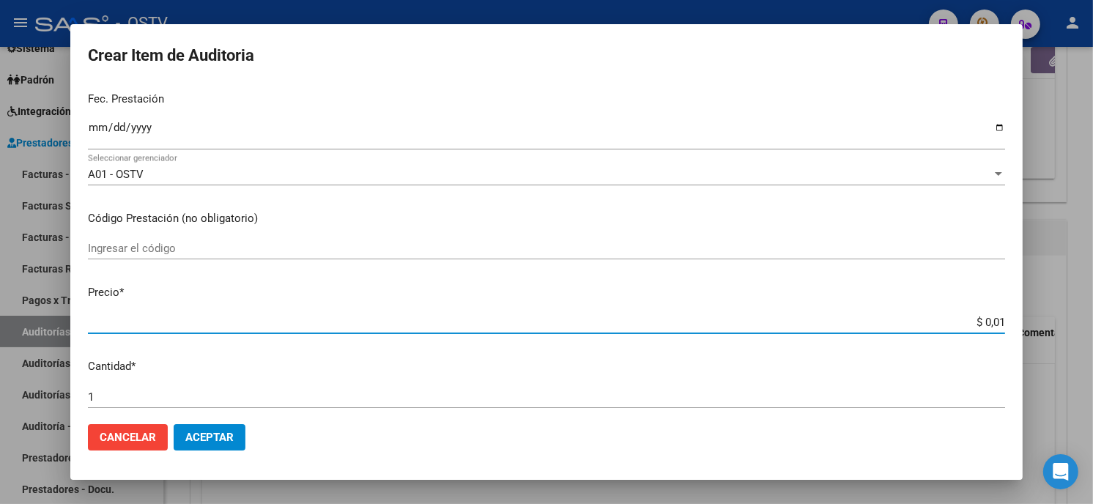
type input "$ 0,15"
type input "$ 1,58"
type input "$ 15,80"
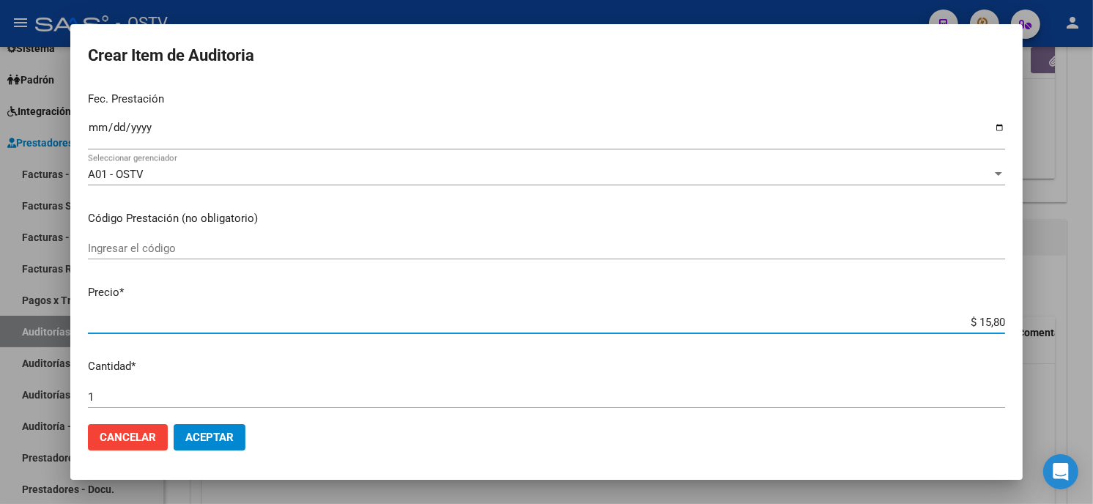
type input "$ 158,09"
type input "$ 1.580,96"
type input "$ 15.809,69"
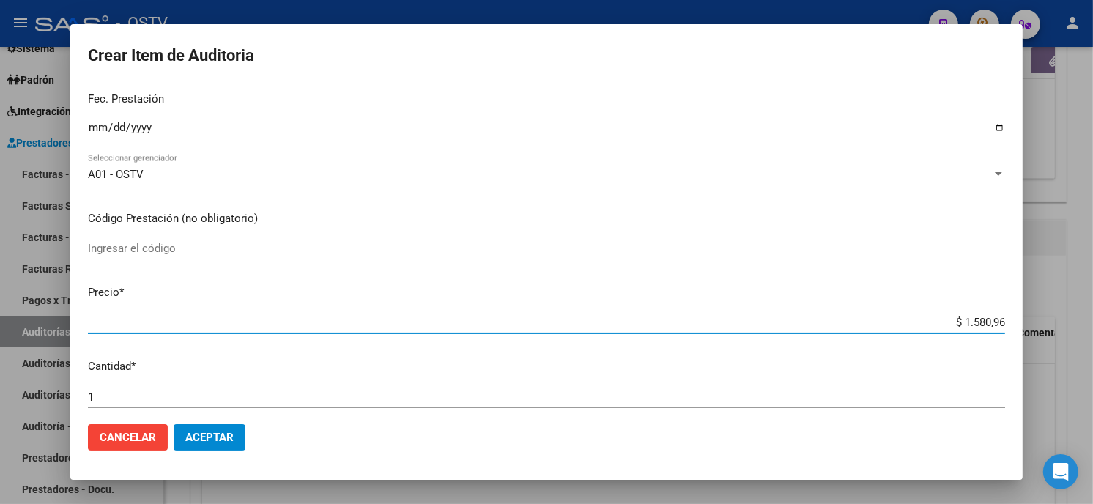
type input "$ 15.809,69"
type input "$ 158.096,90"
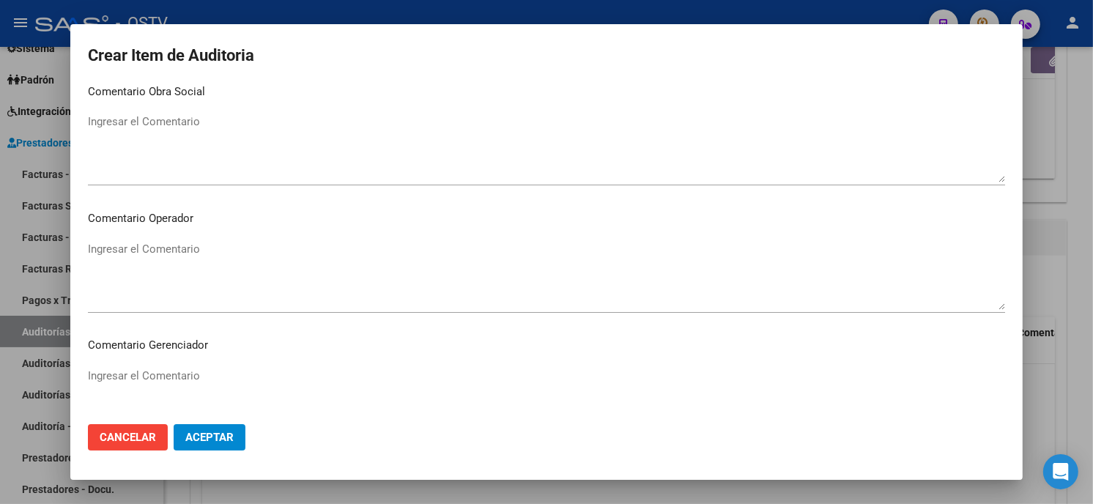
scroll to position [929, 0]
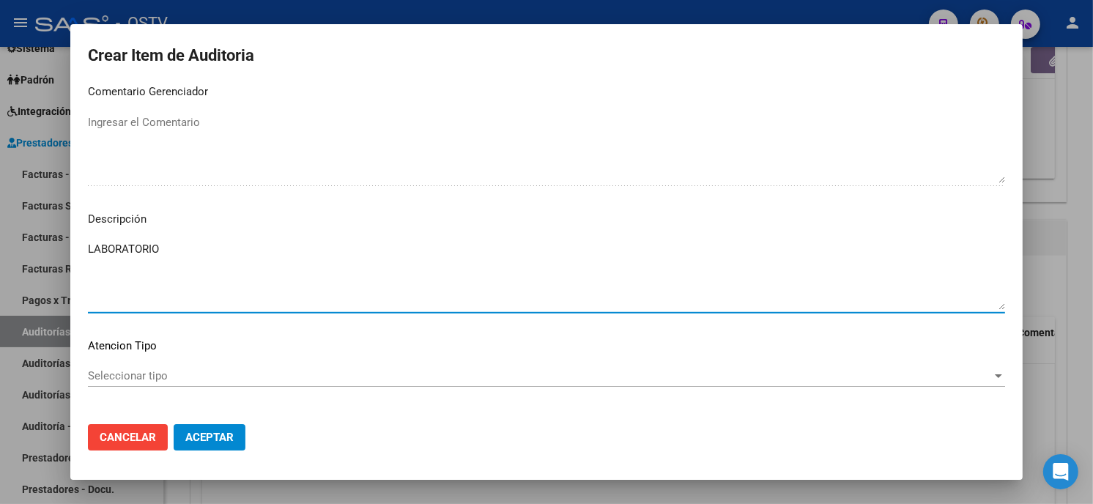
type textarea "LABORATORIO"
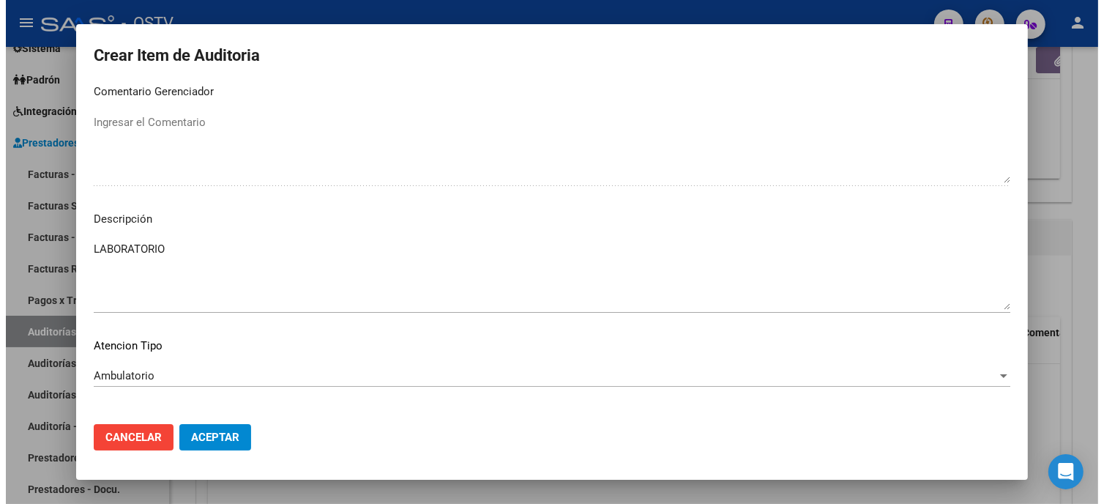
scroll to position [991, 0]
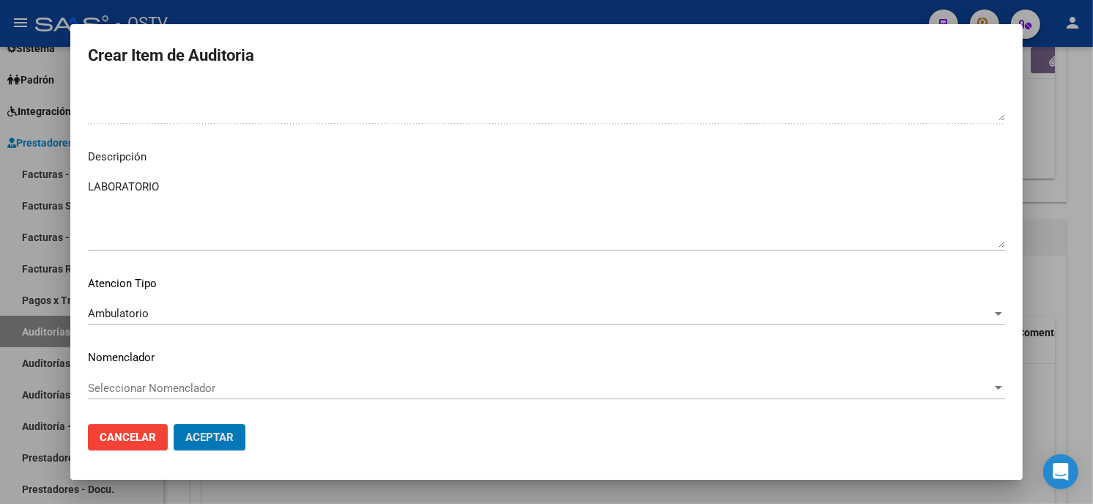
click at [174, 424] on button "Aceptar" at bounding box center [210, 437] width 72 height 26
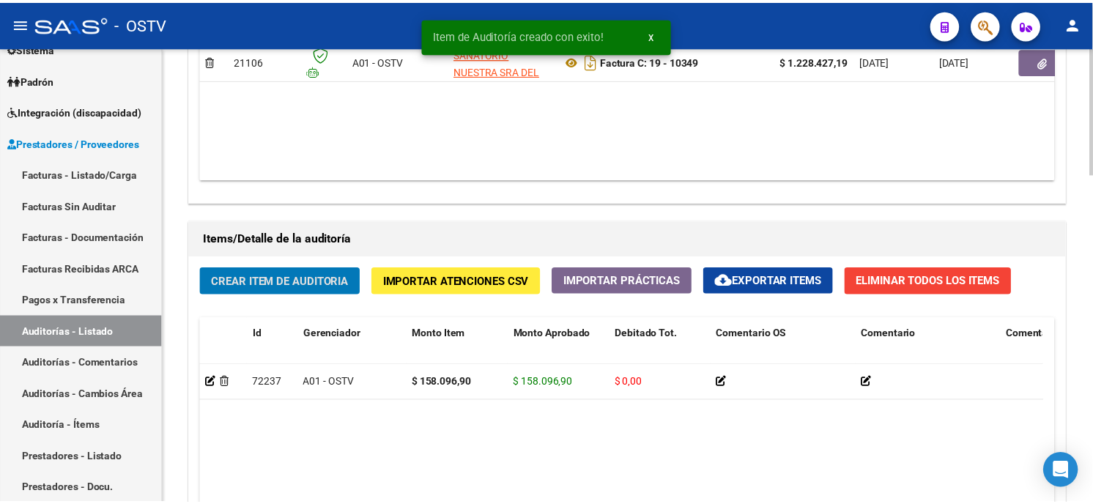
scroll to position [896, 0]
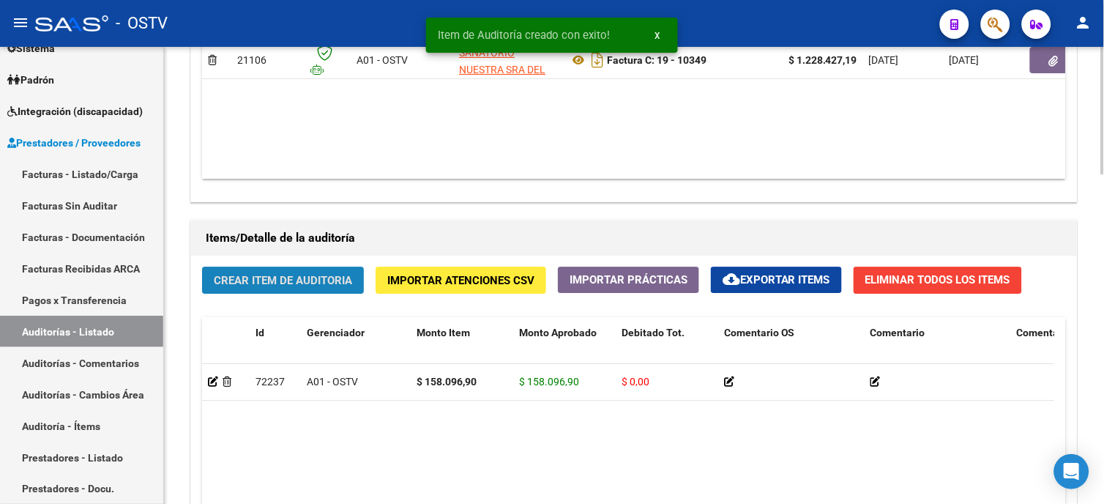
click at [310, 289] on button "Crear Item de Auditoria" at bounding box center [283, 280] width 162 height 27
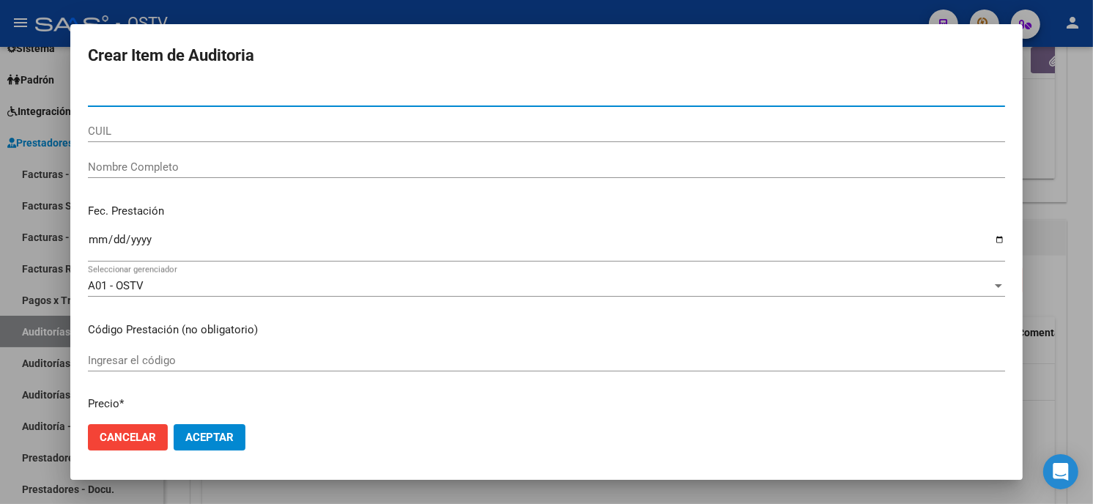
paste input "04590414"
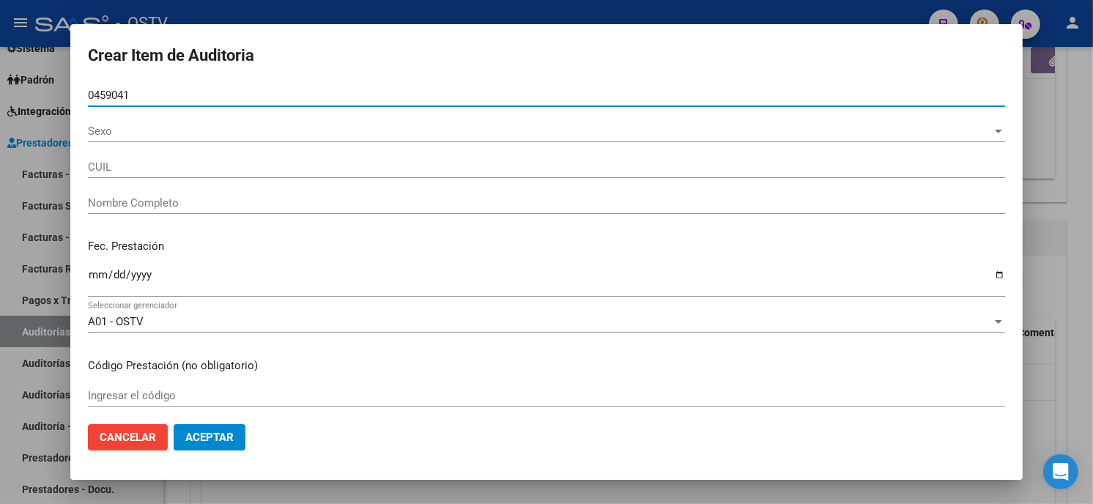
type input "04590414"
type input "20045904149"
type input "[PERSON_NAME] [PERSON_NAME]"
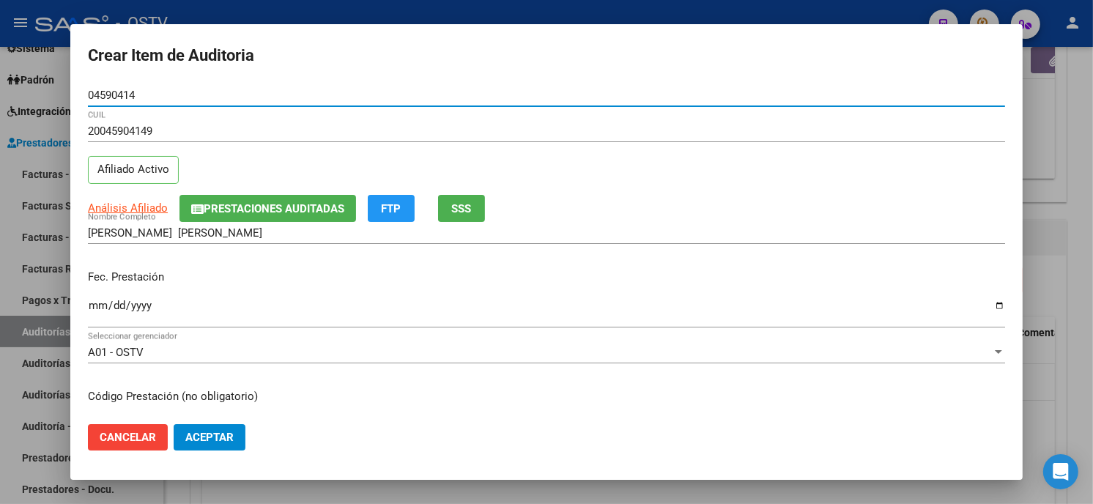
type input "04590414"
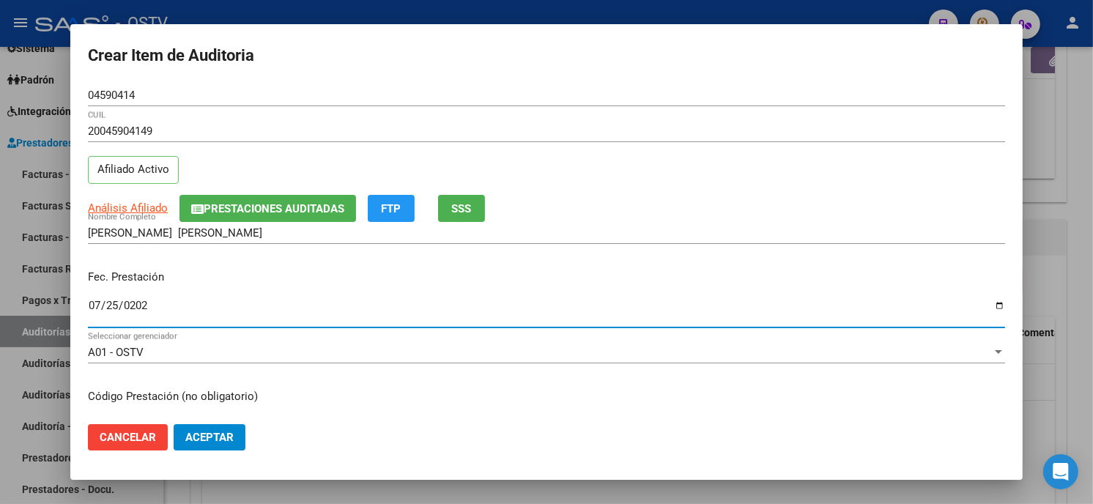
type input "[DATE]"
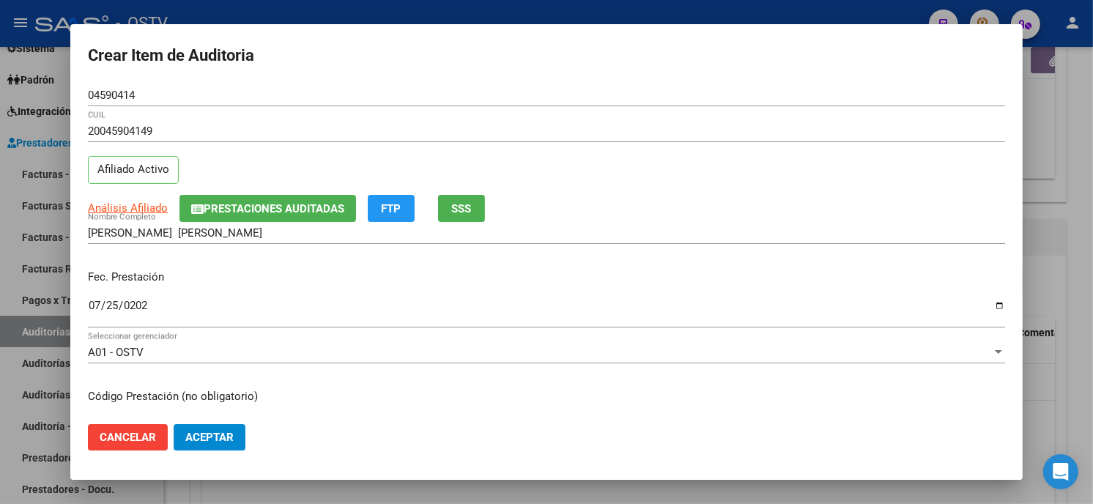
scroll to position [178, 0]
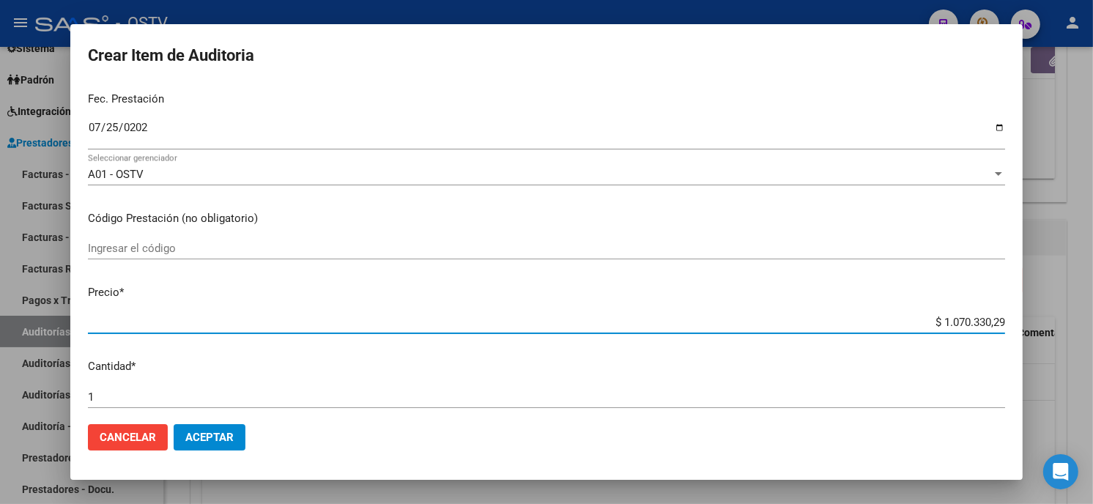
type input "$ 0,01"
type input "$ 0,11"
type input "$ 1,14"
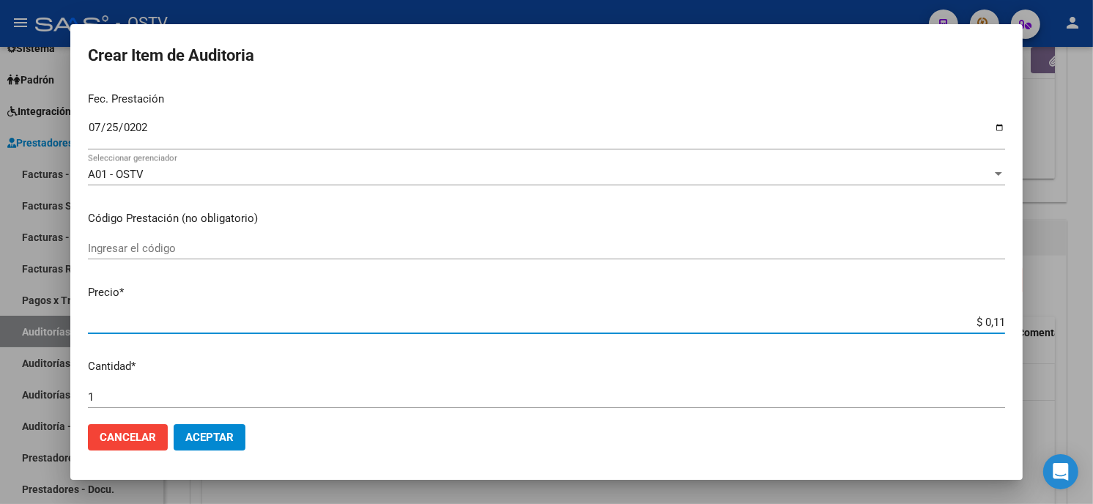
type input "$ 1,14"
type input "$ 11,46"
type input "$ 114,62"
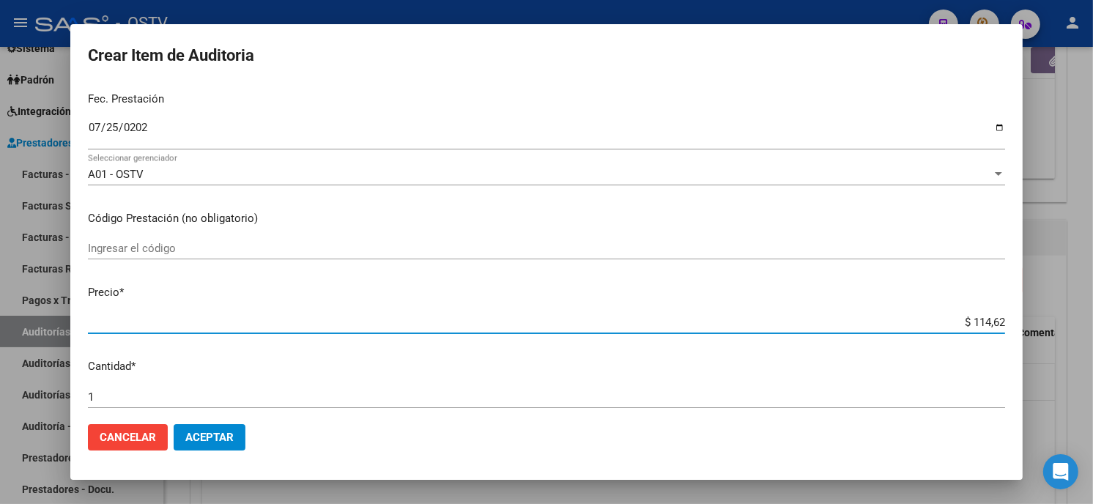
type input "$ 1.146,27"
type input "$ 11.462,71"
type input "$ 114.627,19"
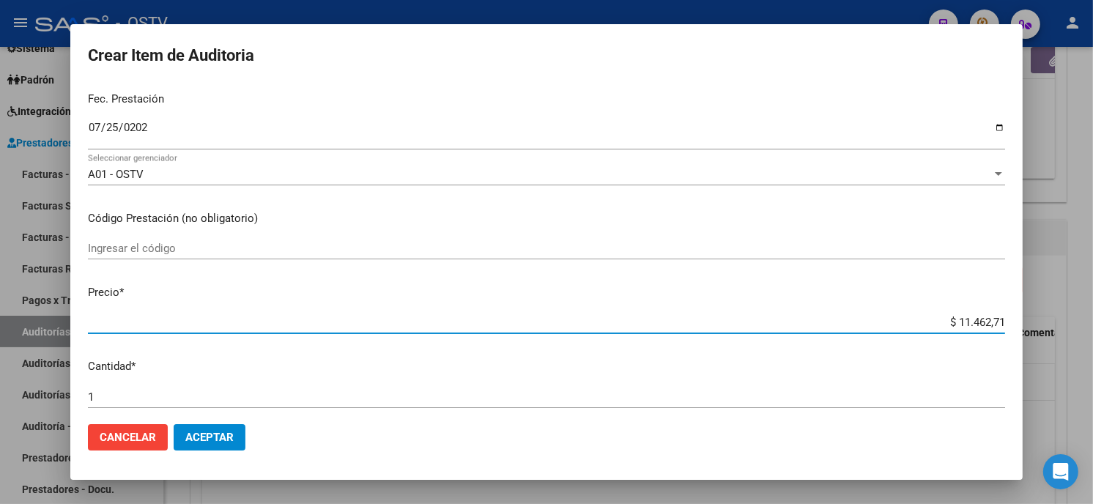
type input "$ 114.627,19"
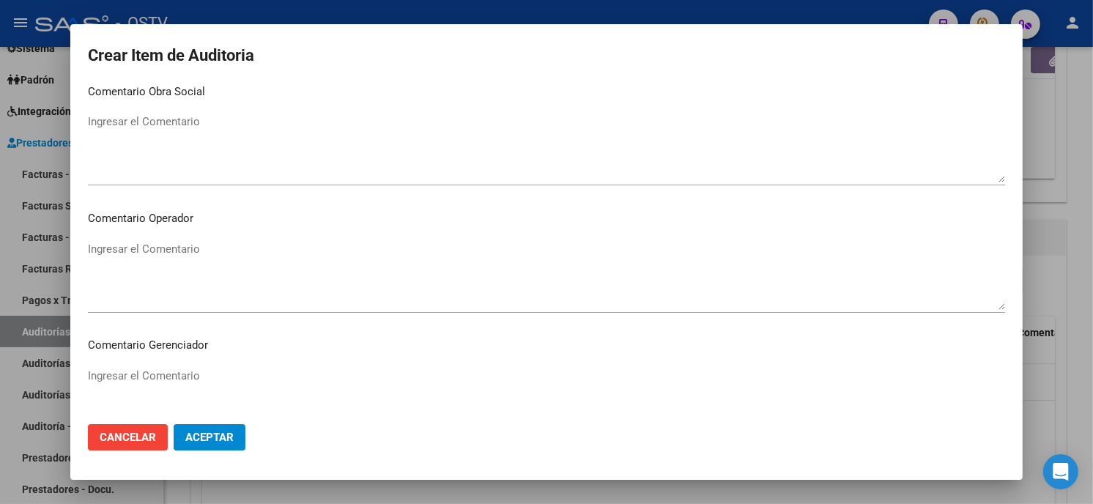
scroll to position [929, 0]
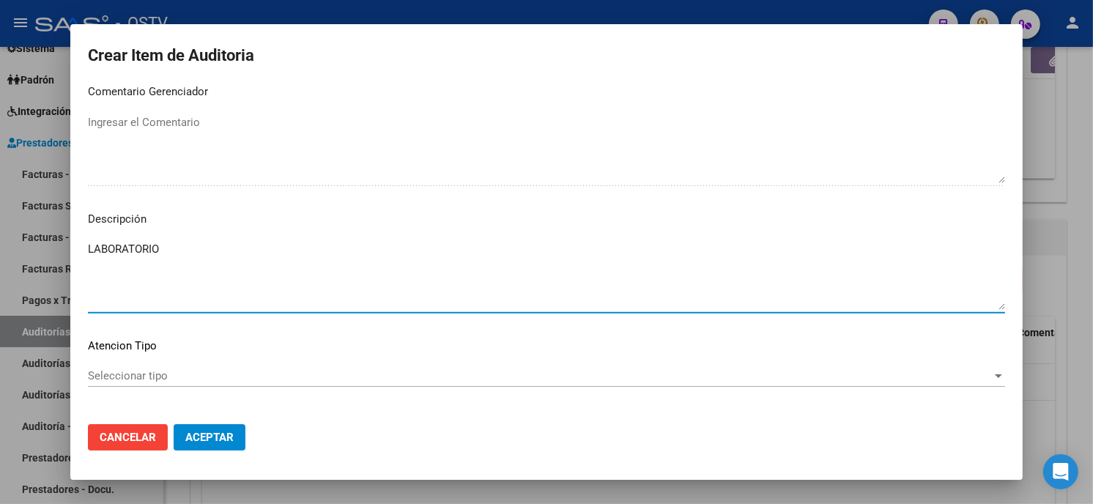
type textarea "LABORATORIO"
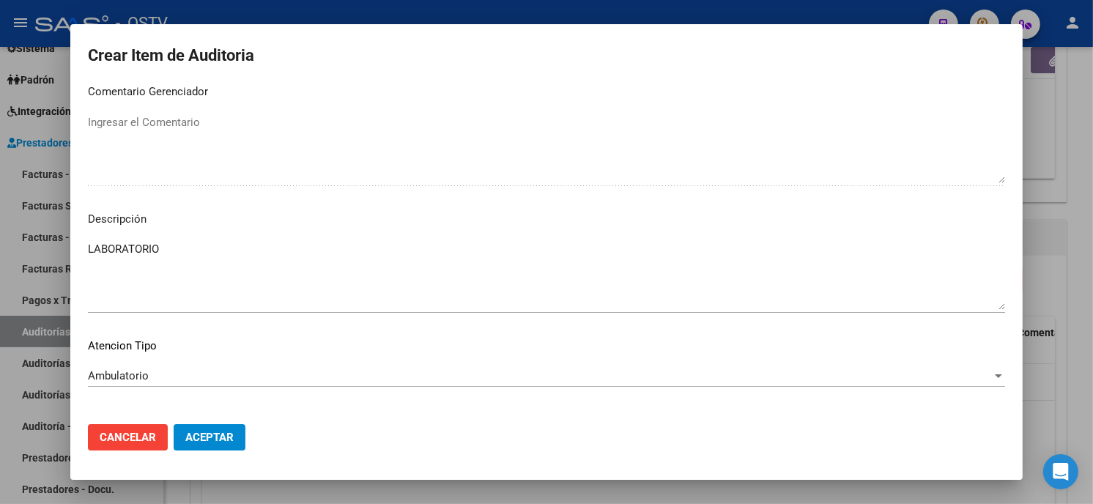
scroll to position [991, 0]
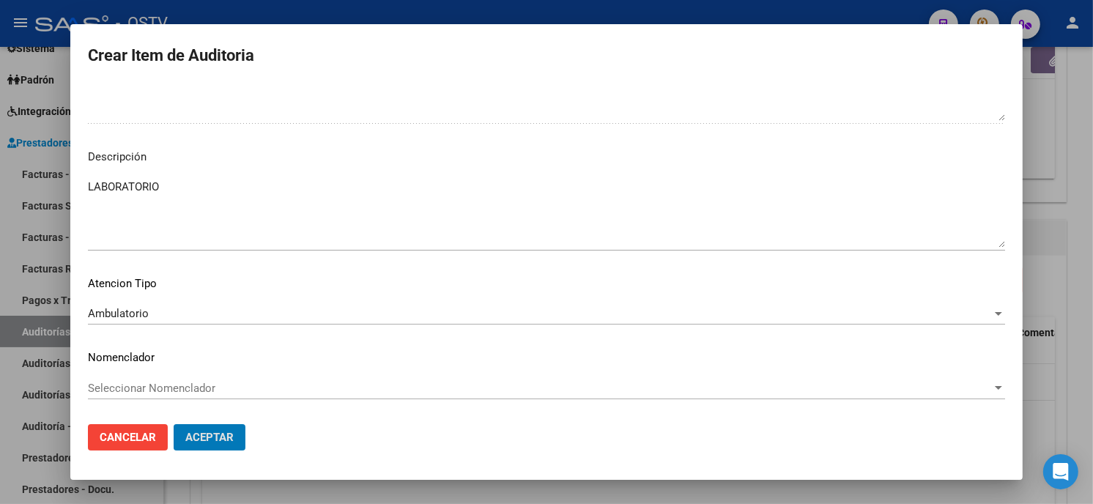
click at [174, 424] on button "Aceptar" at bounding box center [210, 437] width 72 height 26
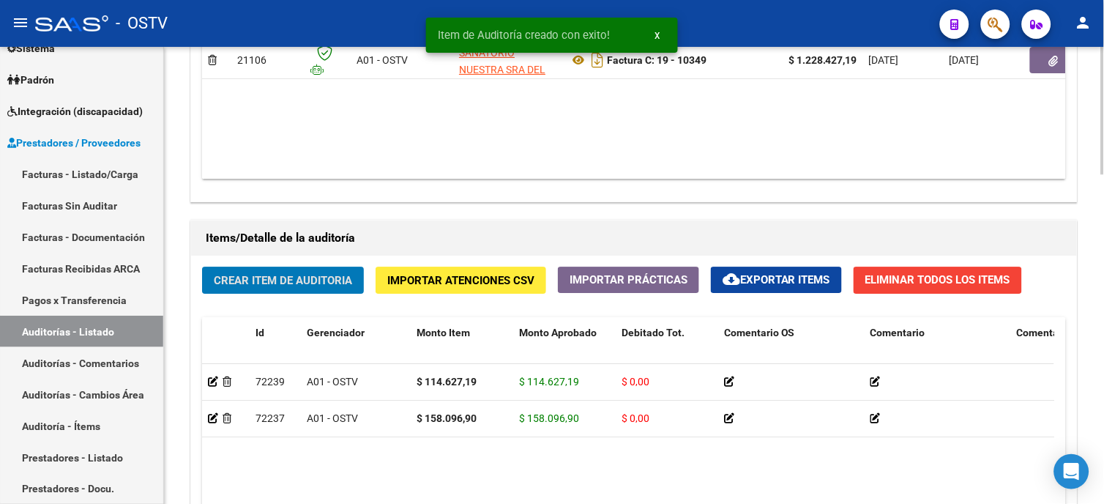
click at [269, 280] on span "Crear Item de Auditoria" at bounding box center [283, 280] width 138 height 13
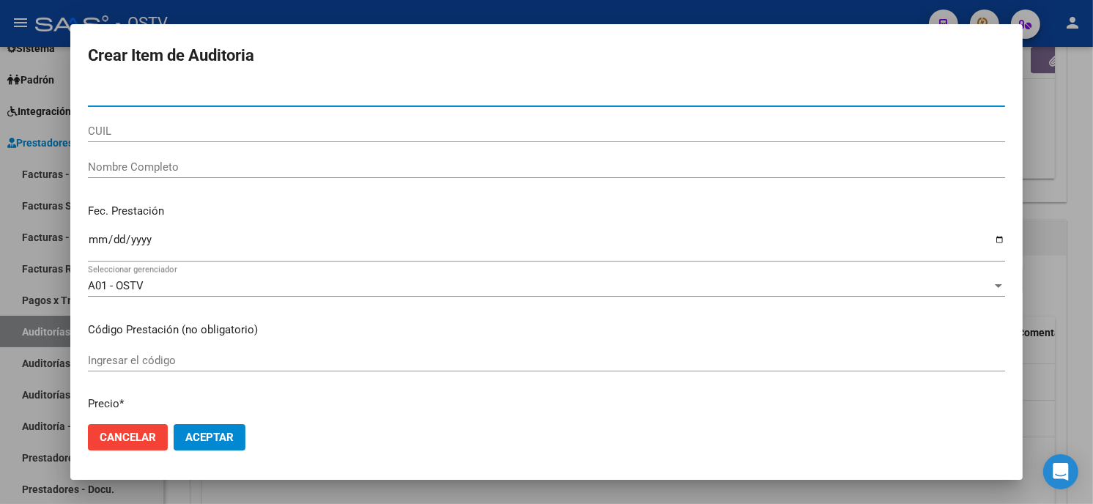
paste input "27612680"
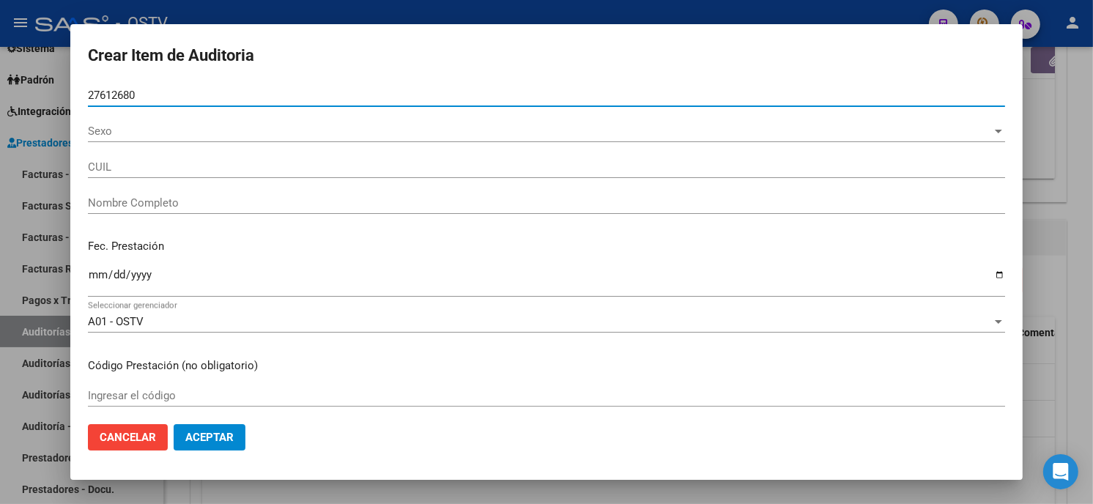
type input "27612680"
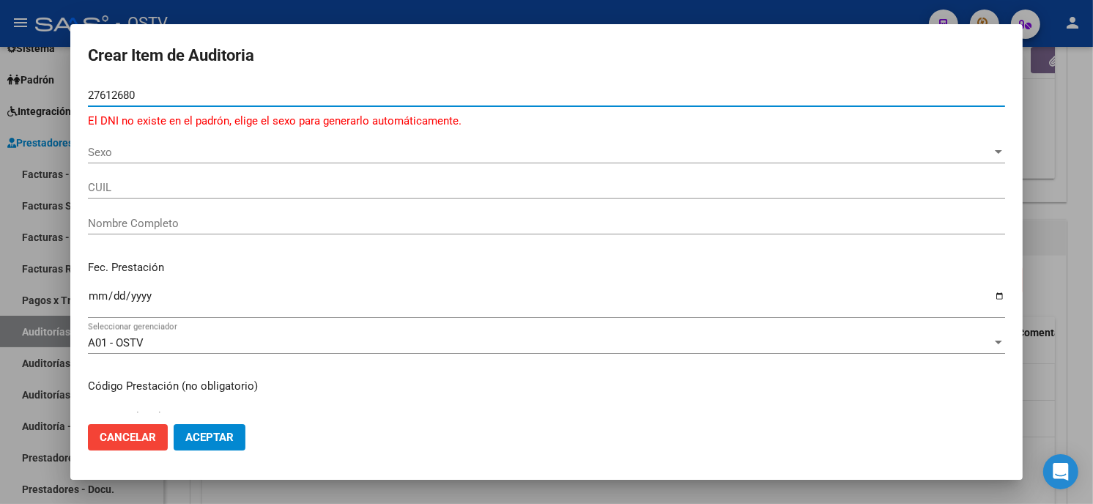
paste input "number"
type input "2"
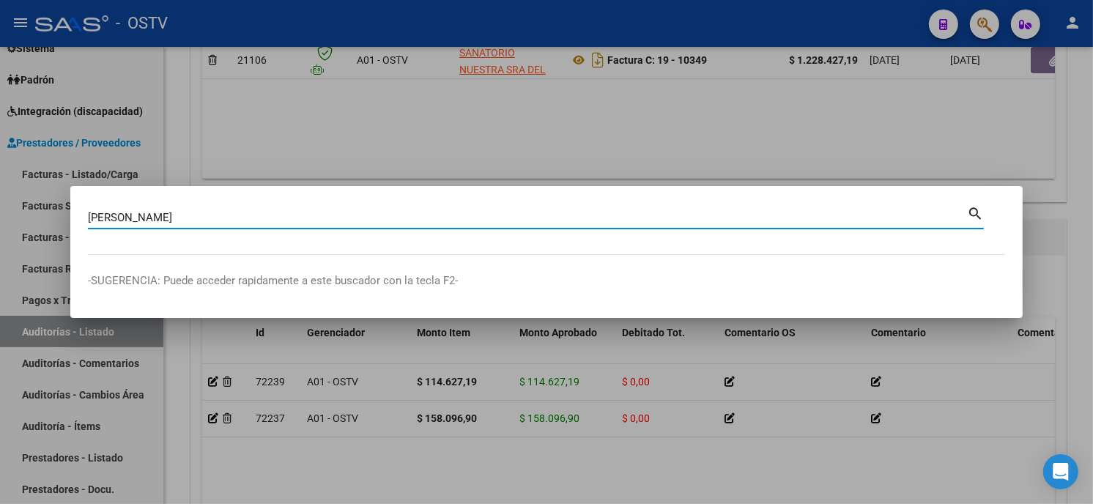
type input "[PERSON_NAME]"
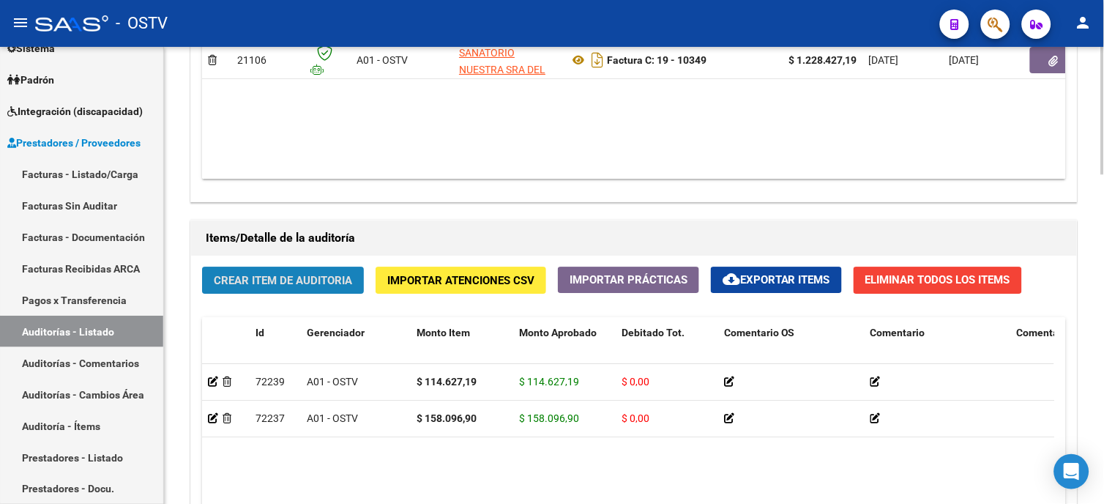
click at [255, 271] on button "Crear Item de Auditoria" at bounding box center [283, 280] width 162 height 27
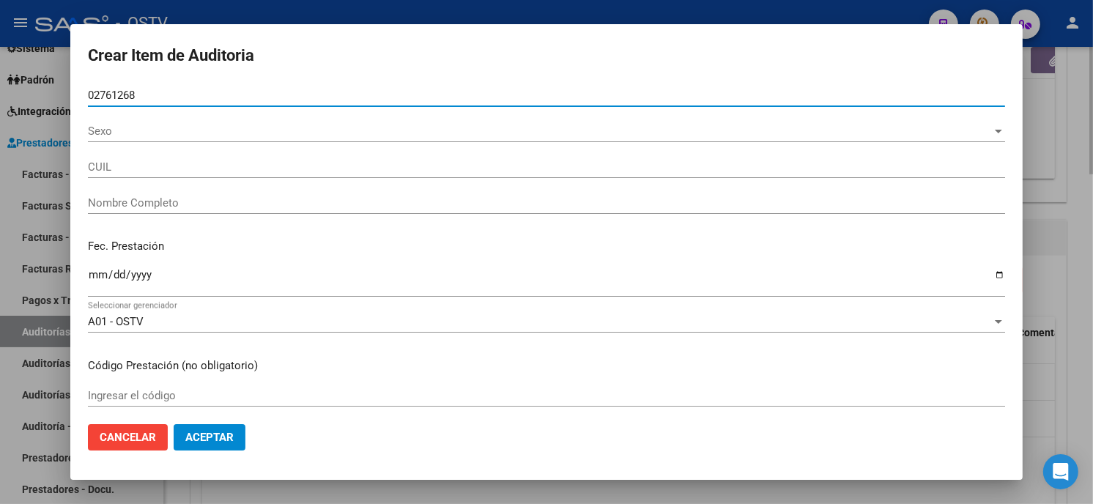
type input "02761268"
type input "27027612682"
type input "[PERSON_NAME]"
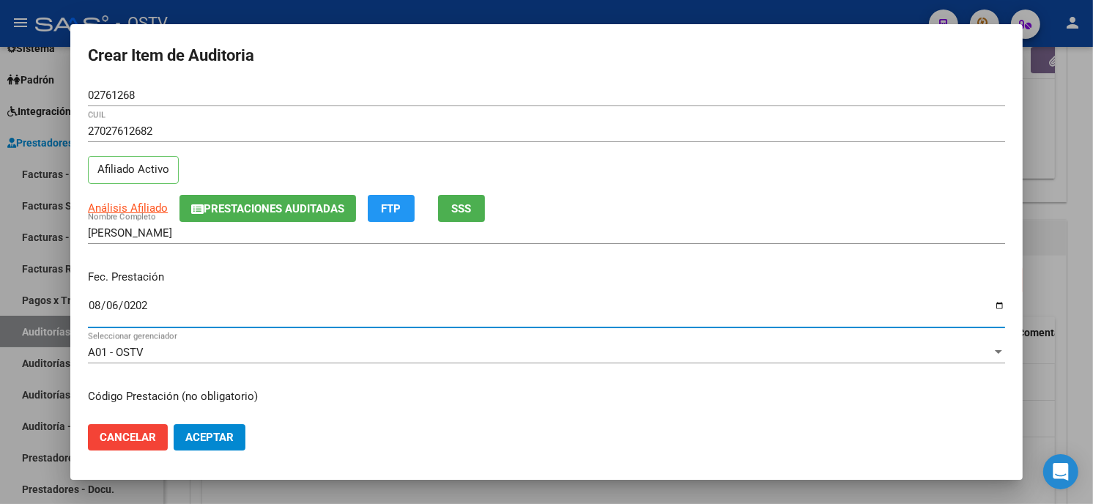
type input "[DATE]"
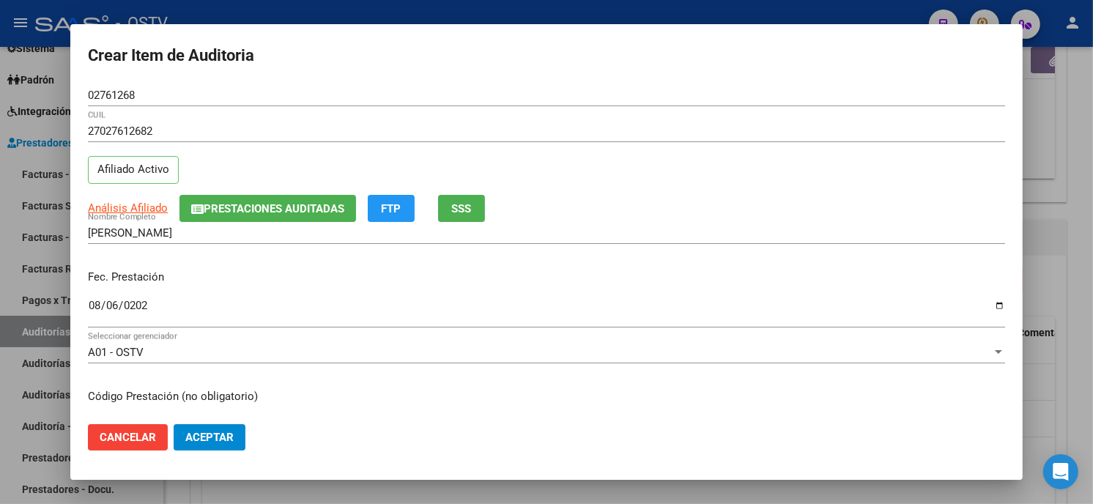
scroll to position [178, 0]
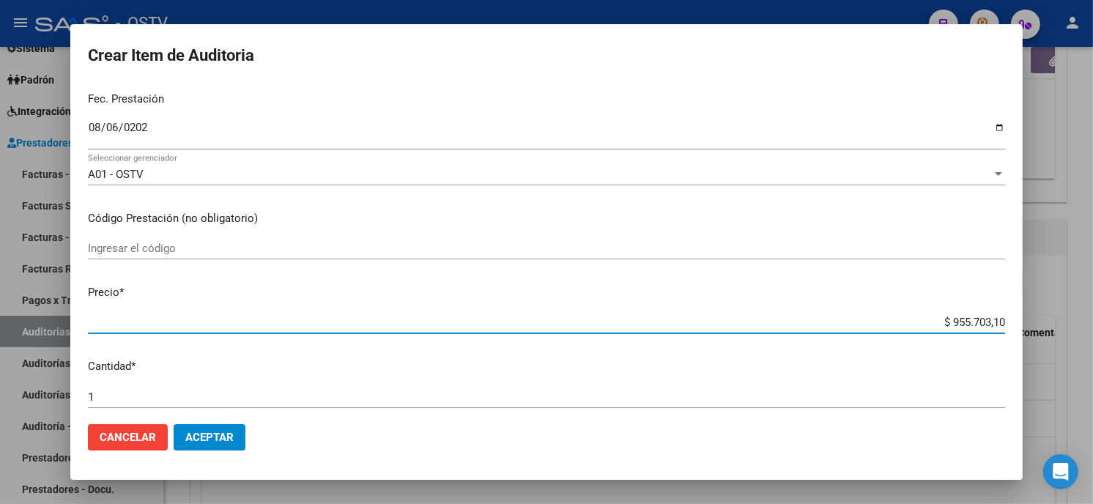
type input "$ 0,01"
type input "$ 0,14"
type input "$ 1,42"
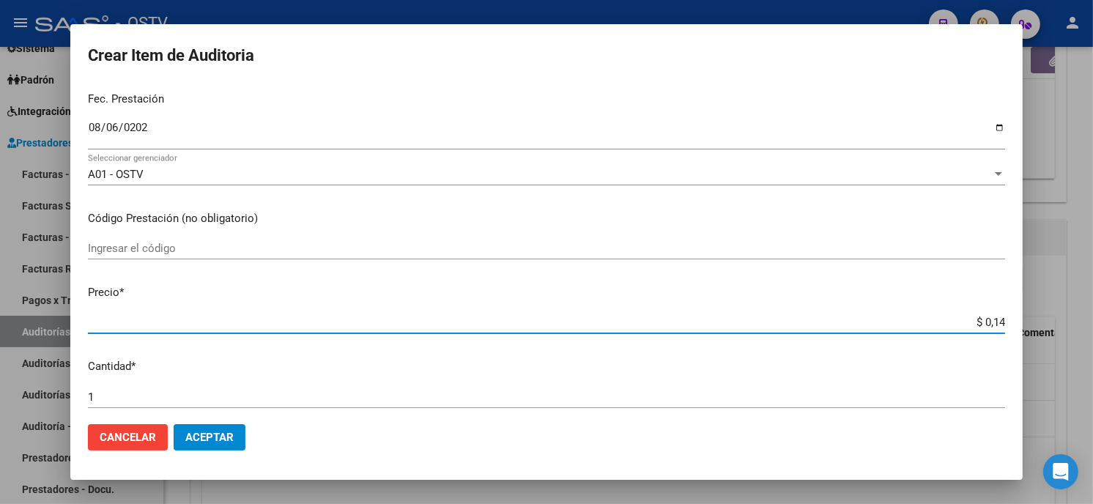
type input "$ 1,42"
type input "$ 14,25"
type input "$ 142,55"
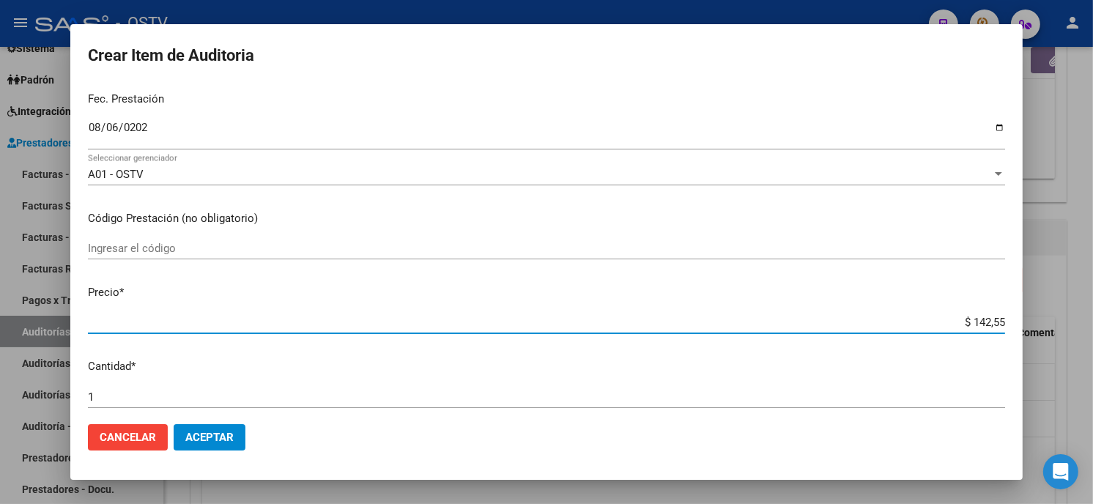
type input "$ 1.425,50"
type input "$ 14.255,00"
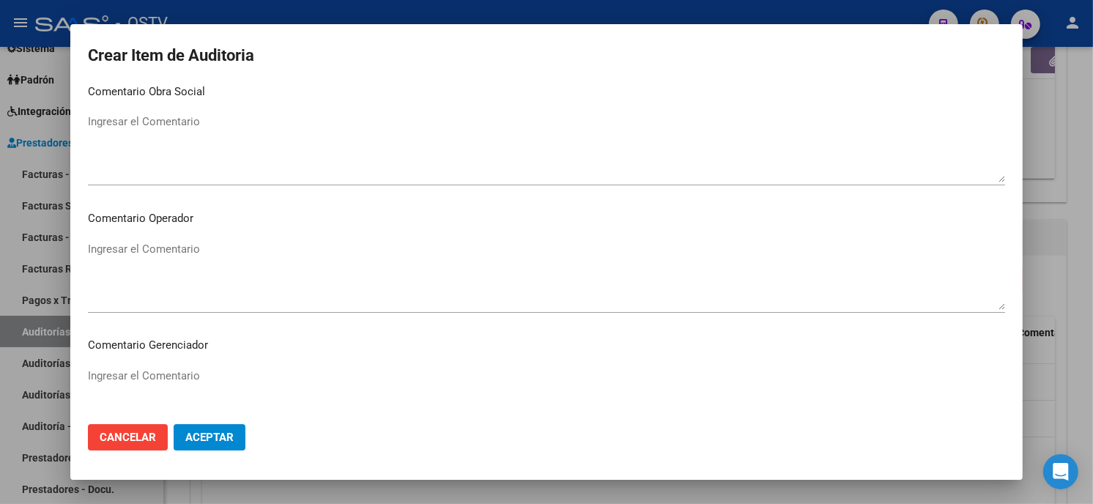
scroll to position [929, 0]
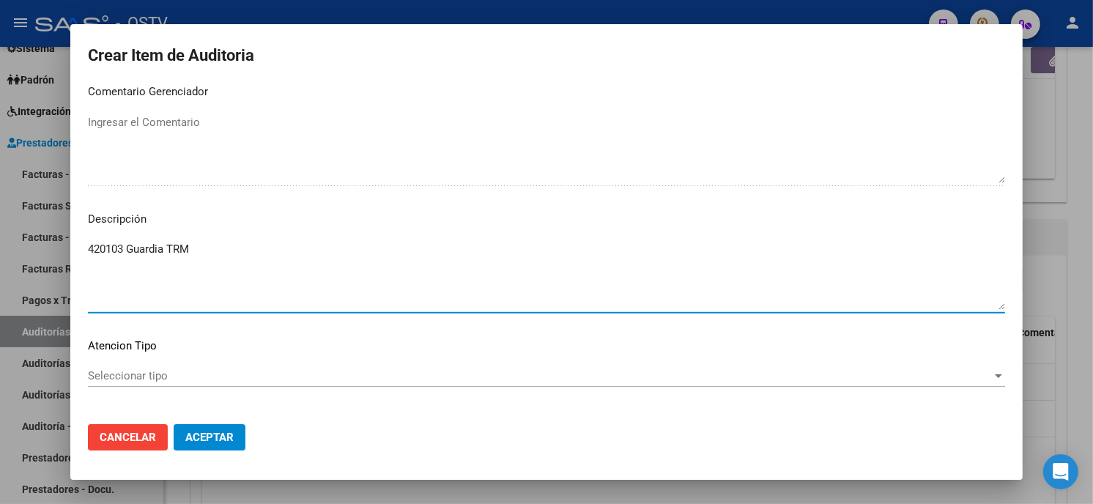
type textarea "420103 Guardia TRM"
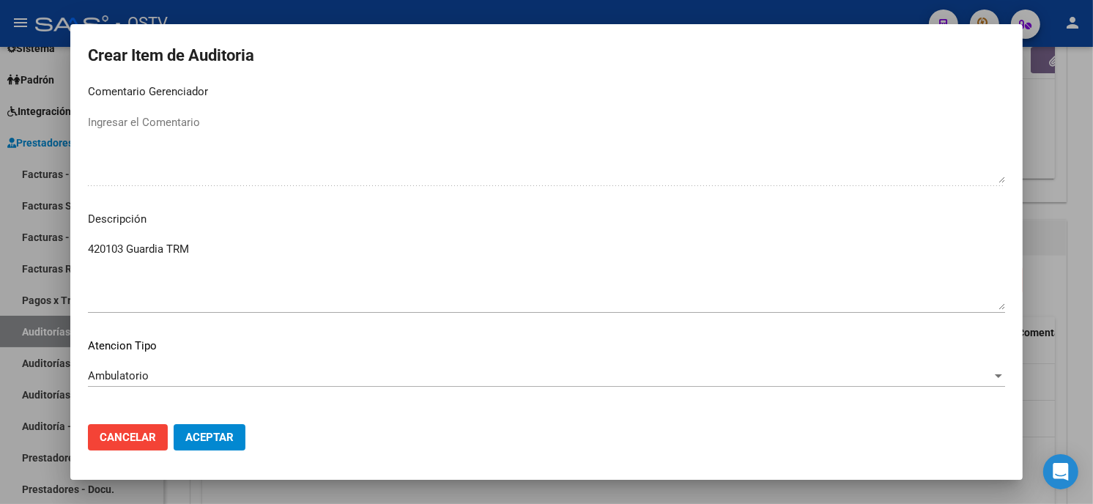
scroll to position [991, 0]
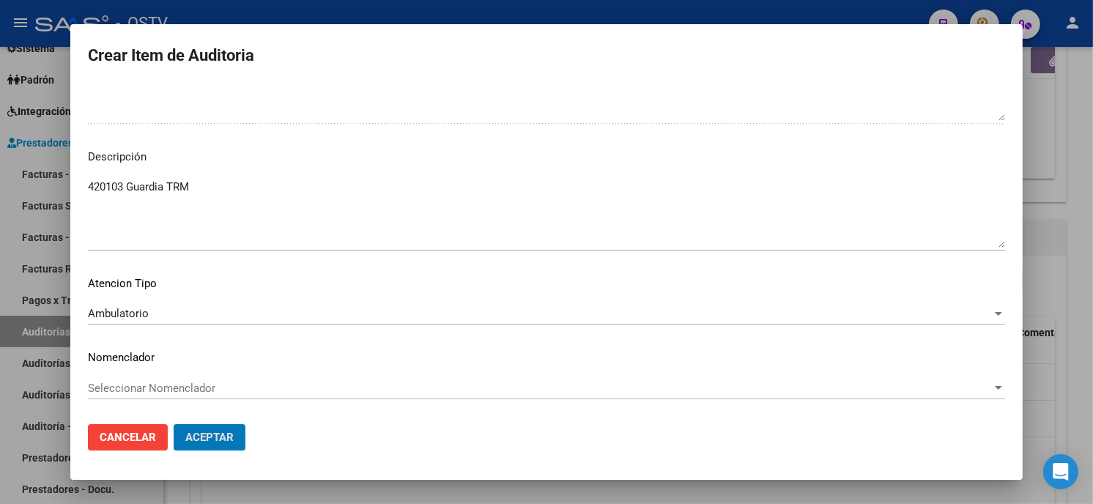
click at [174, 424] on button "Aceptar" at bounding box center [210, 437] width 72 height 26
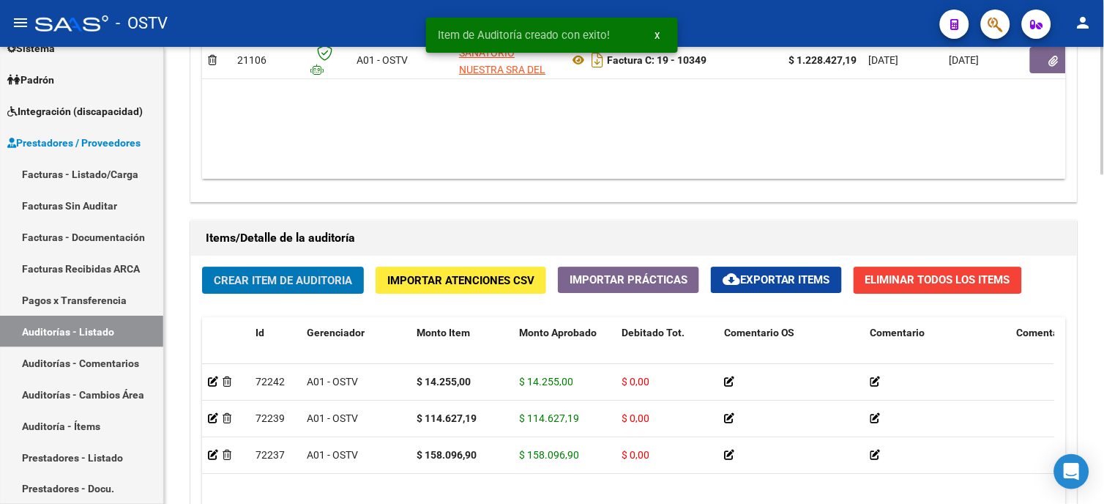
click at [243, 272] on button "Crear Item de Auditoria" at bounding box center [283, 280] width 162 height 27
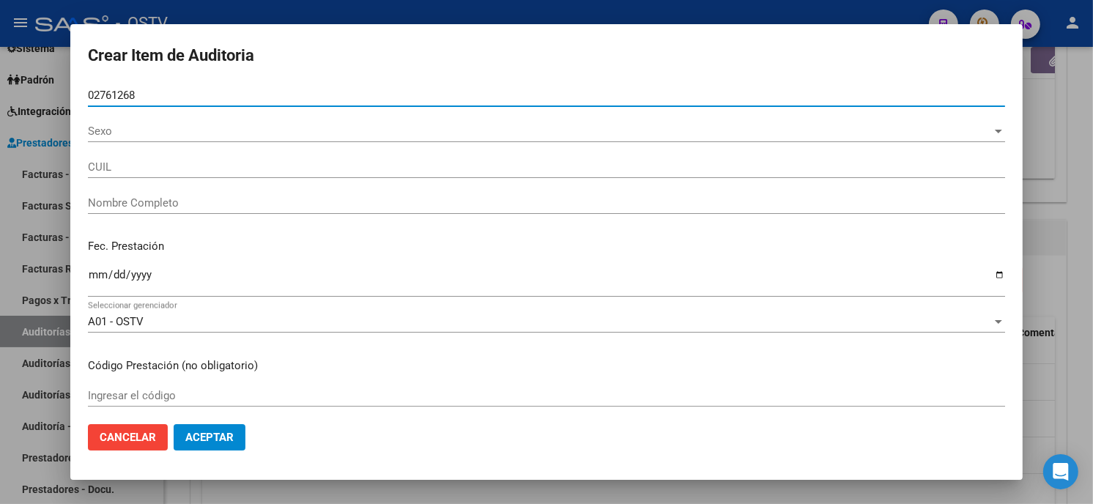
type input "02761268"
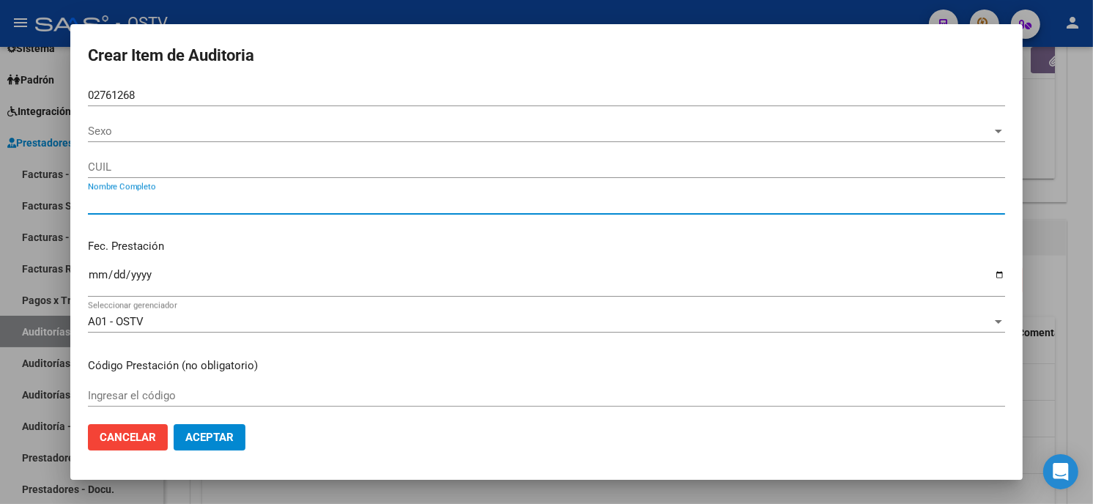
type input "27027612682"
type input "[PERSON_NAME]"
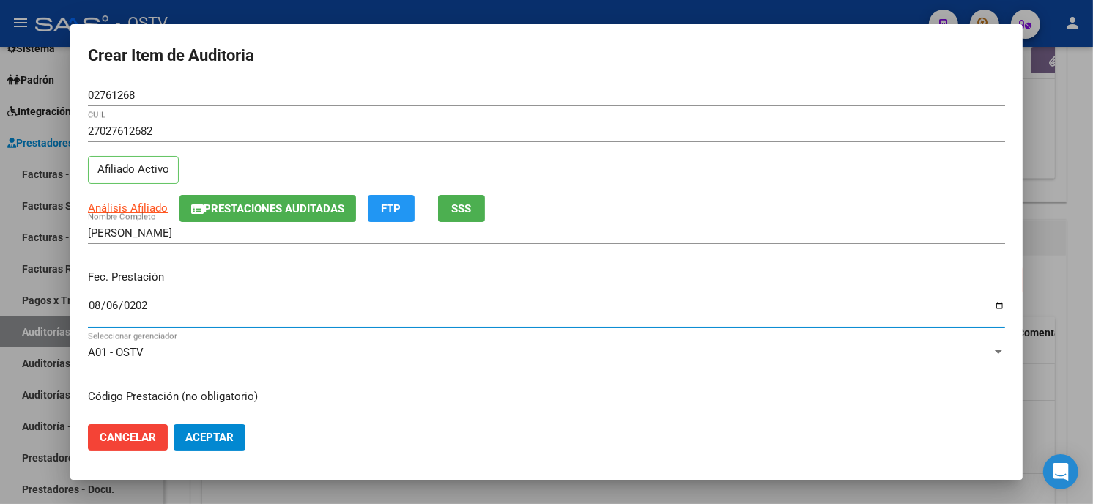
type input "[DATE]"
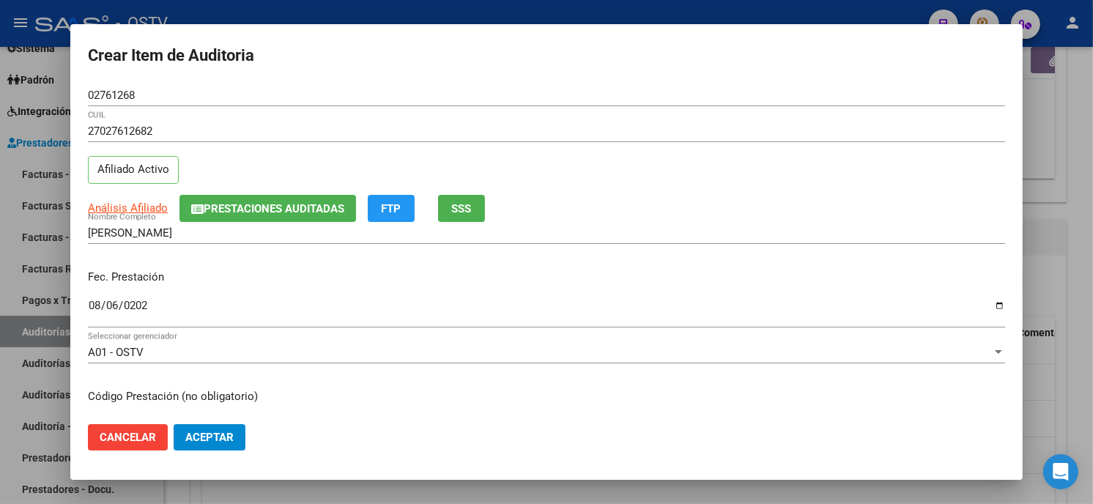
scroll to position [178, 0]
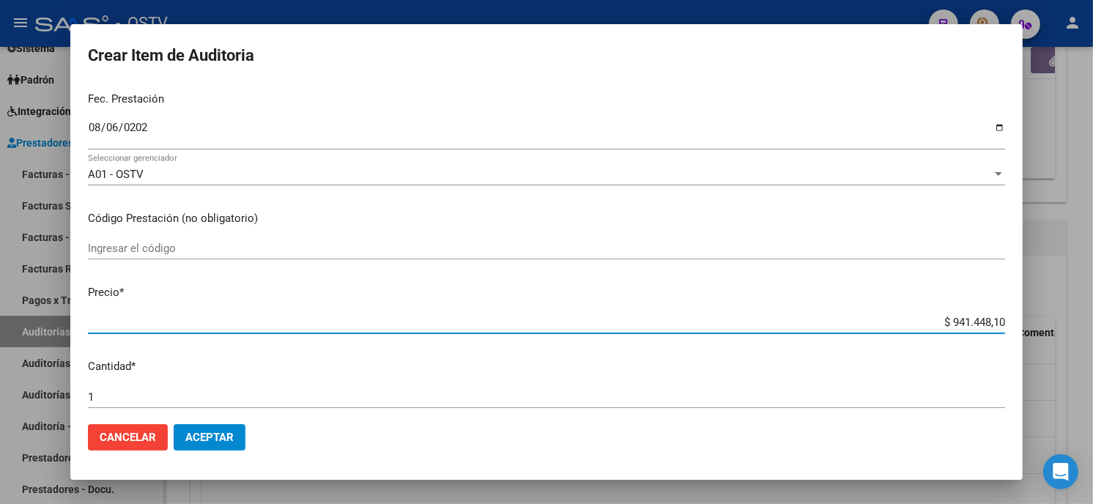
type input "$ 0,07"
type input "$ 0,72"
type input "$ 0,07"
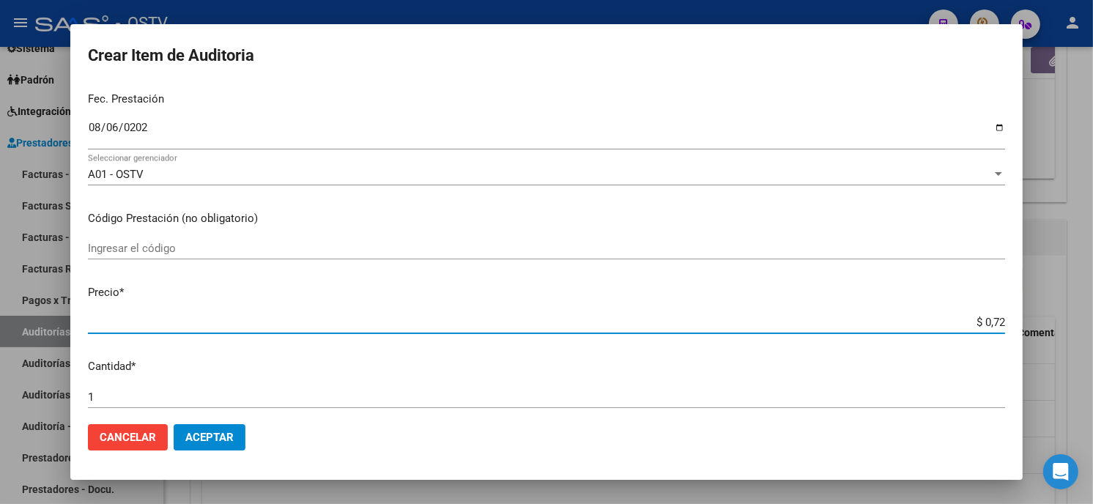
type input "$ 0,07"
type input "$ 0,77"
type input "$ 7,72"
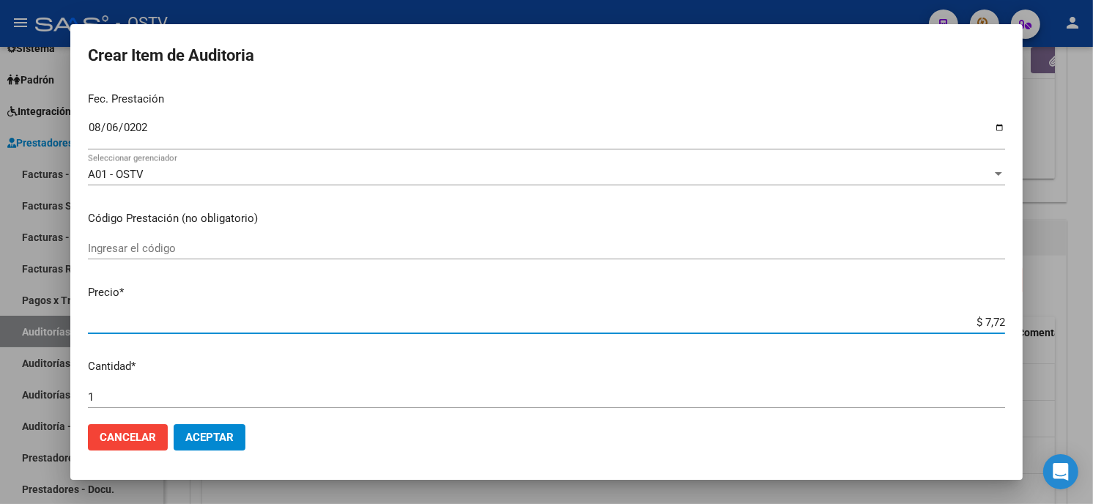
type input "$ 77,21"
type input "$ 772,16"
type input "$ 7.721,64"
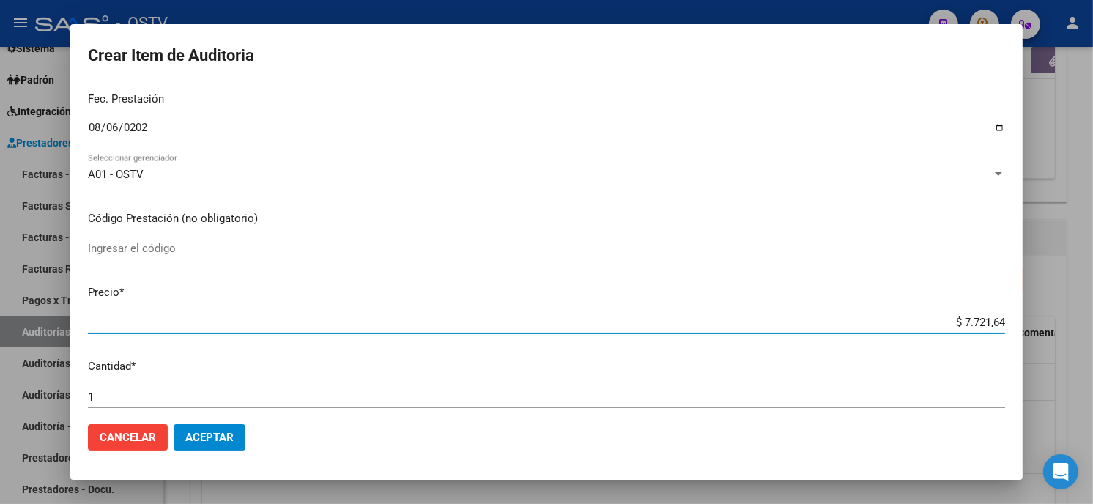
type input "$ 7.721,64"
type input "$ 77.216,44"
type input "$ 0,07"
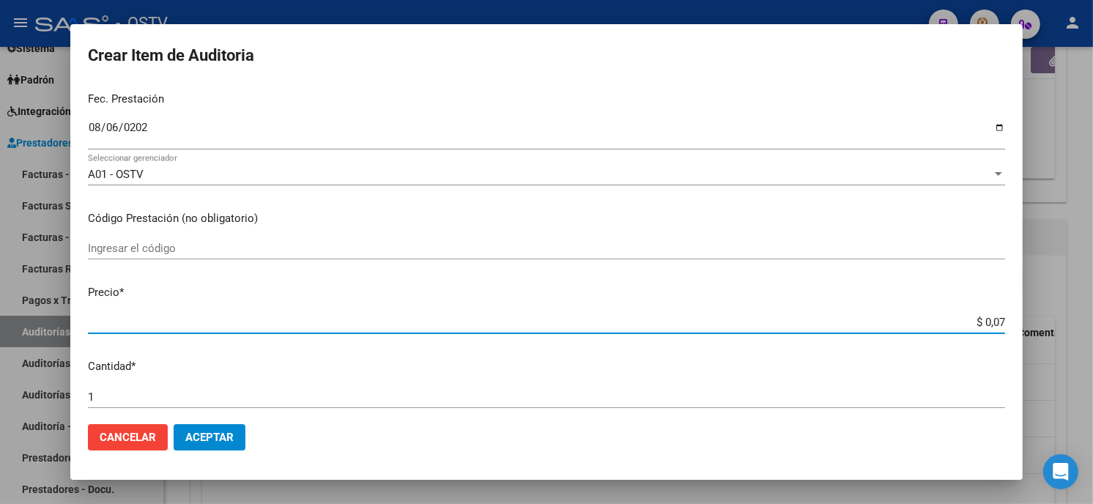
type input "$ 0,72"
type input "$ 7,21"
type input "$ 72,16"
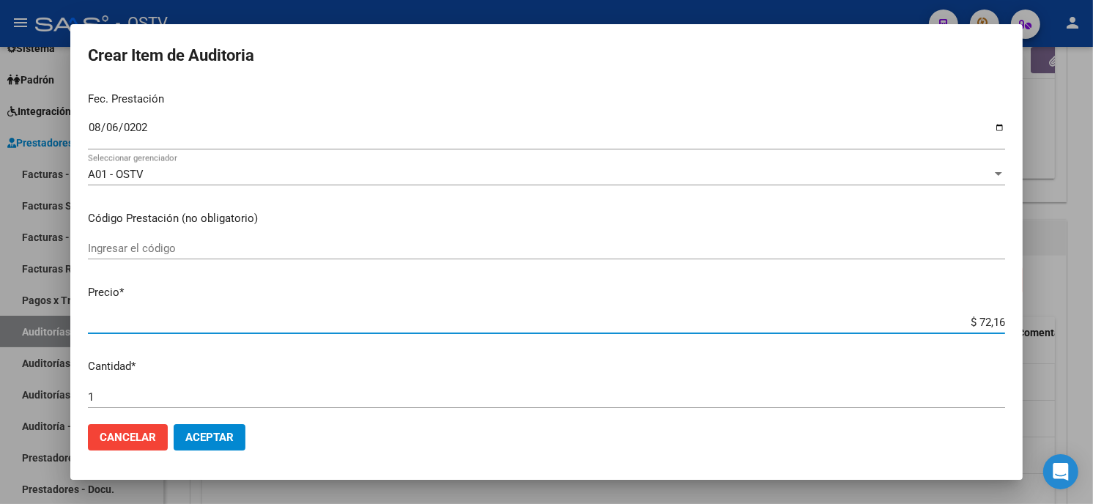
type input "$ 72,16"
type input "$ 721,61"
type input "$ 72,16"
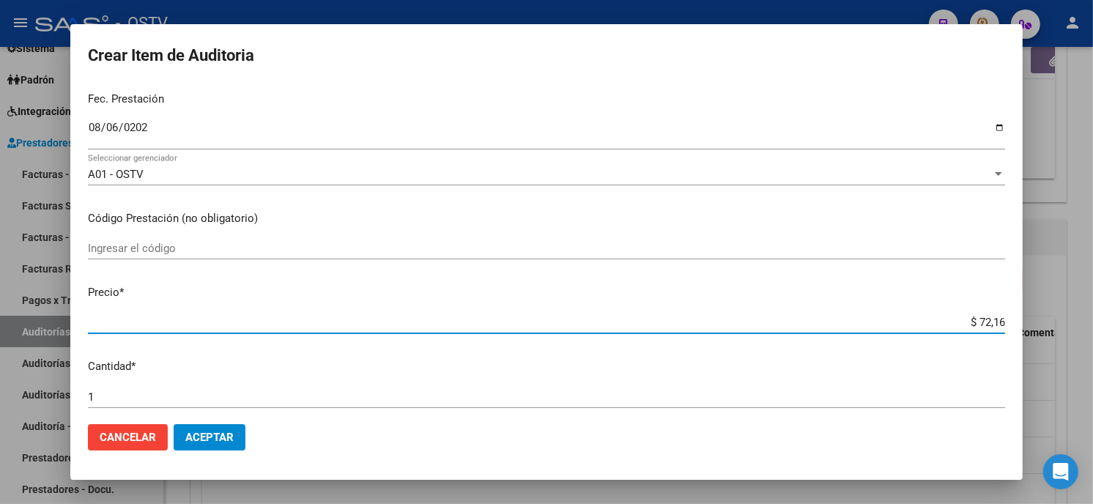
type input "$ 721,64"
type input "$ 7.216,44"
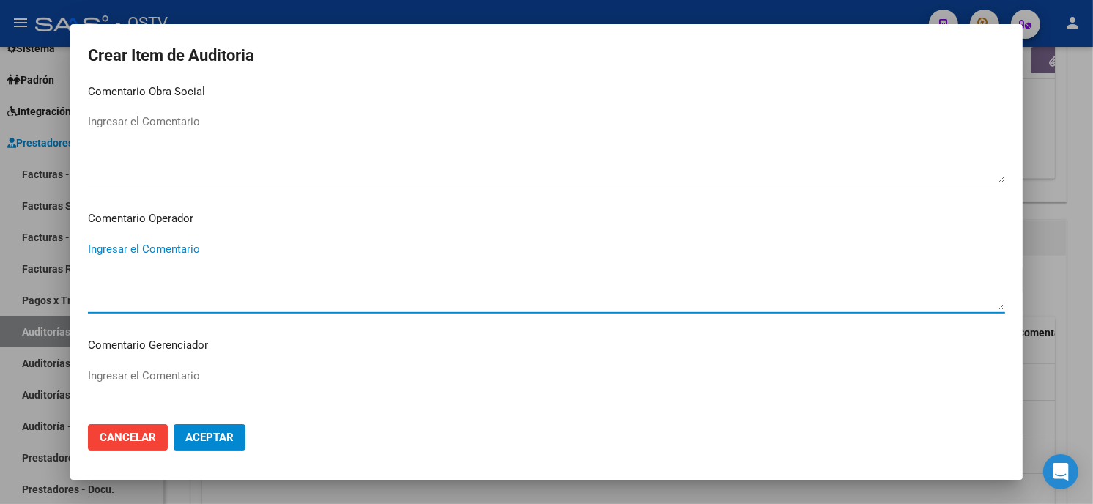
scroll to position [929, 0]
type textarea "340213 Rx"
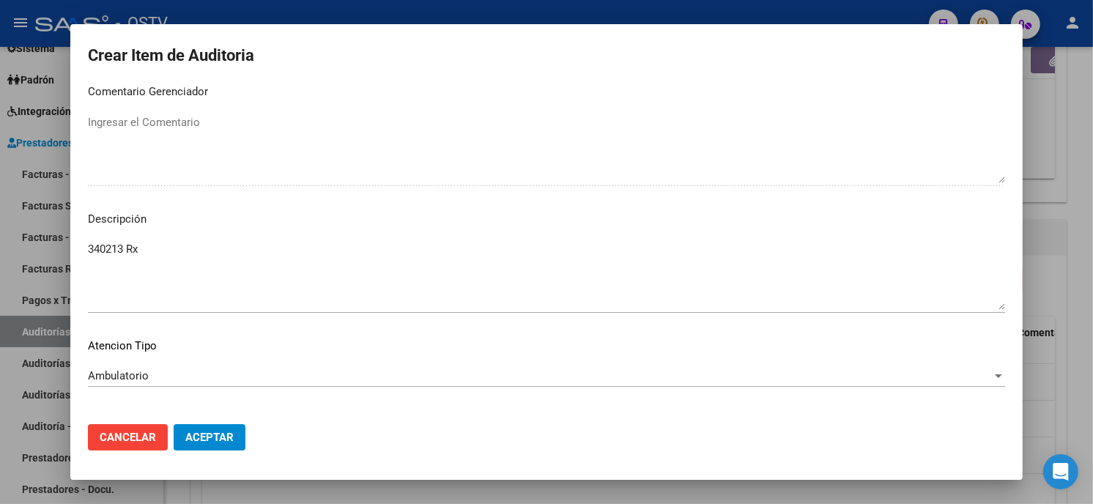
scroll to position [991, 0]
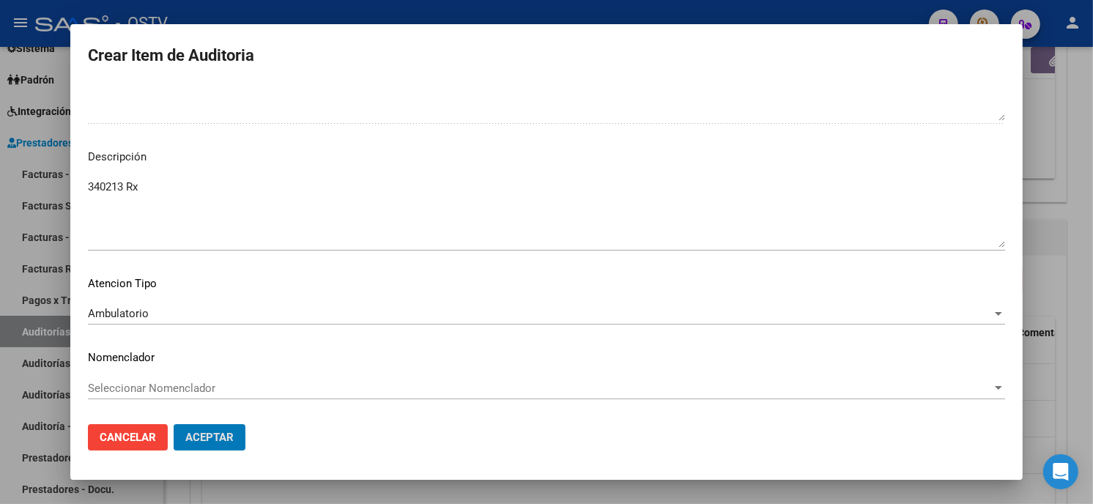
click at [174, 424] on button "Aceptar" at bounding box center [210, 437] width 72 height 26
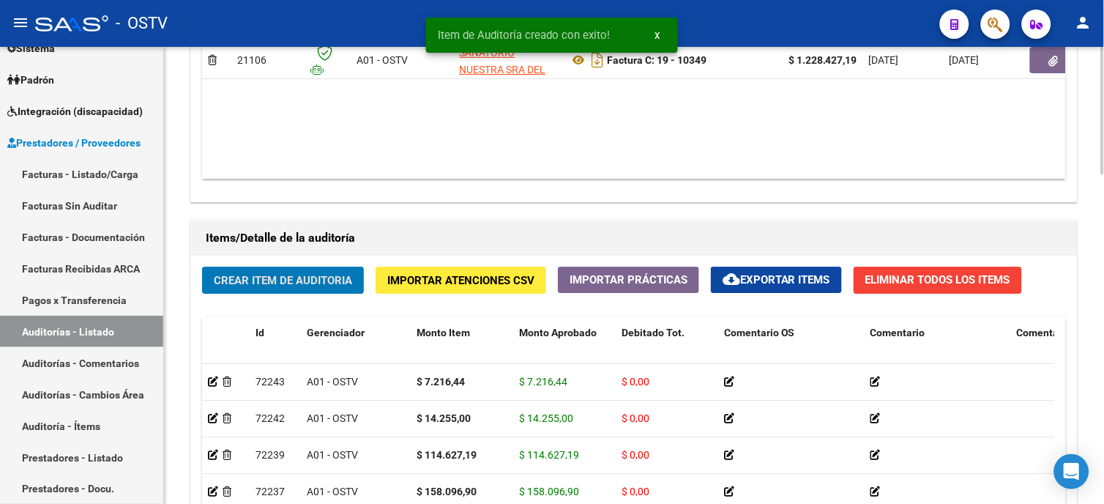
click at [346, 293] on button "Crear Item de Auditoria" at bounding box center [283, 280] width 162 height 27
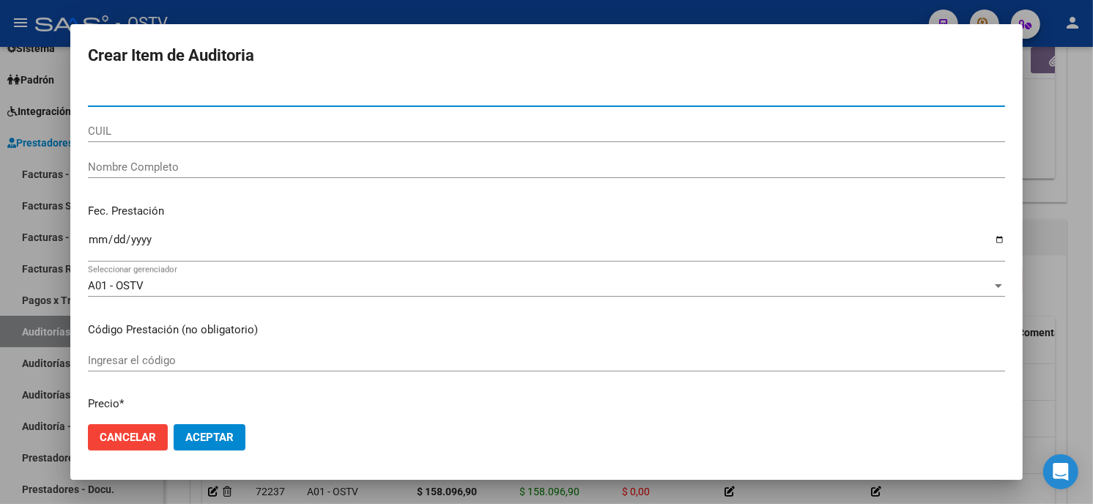
click at [91, 97] on input "Nro Documento" at bounding box center [546, 95] width 917 height 13
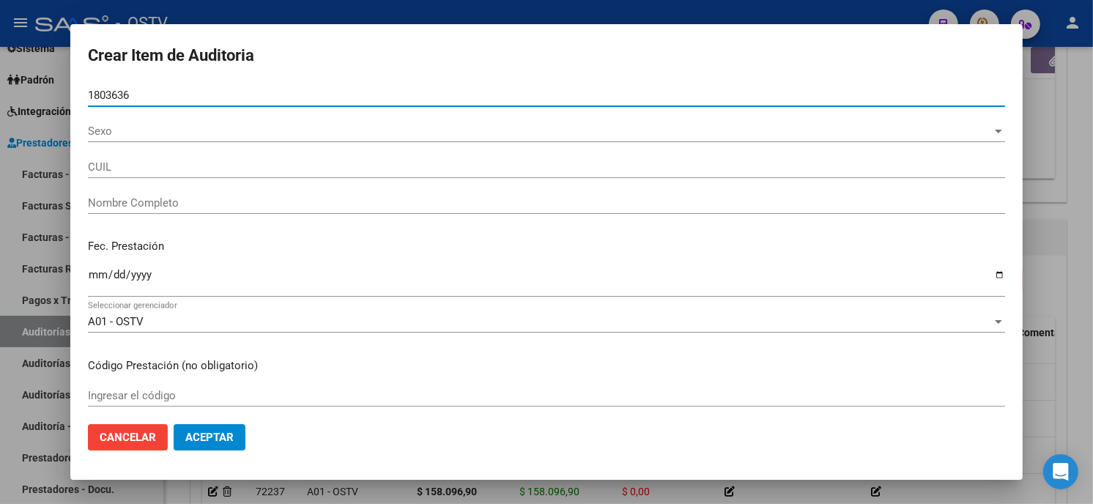
type input "18036364"
type input "27180363640"
type input "LUCHTER [PERSON_NAME]"
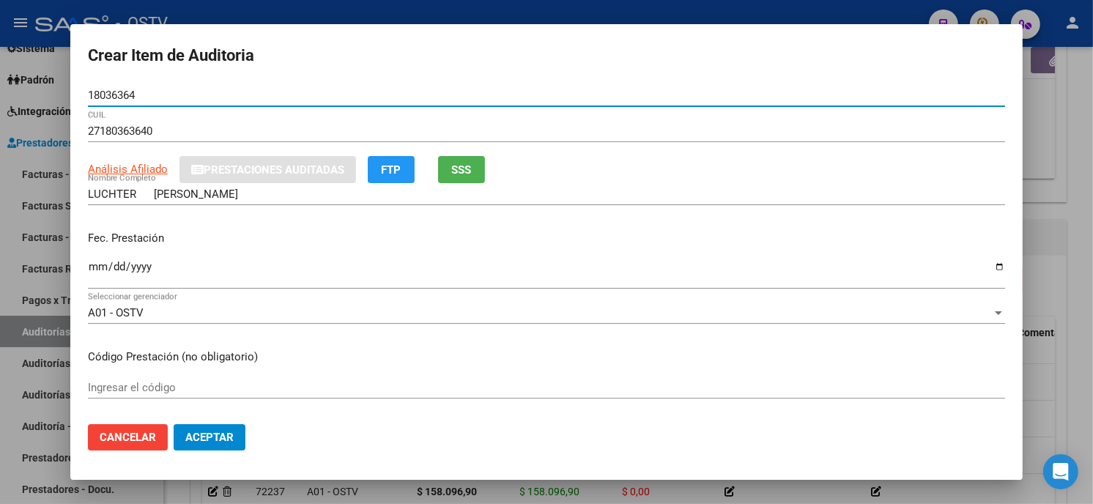
type input "18036364"
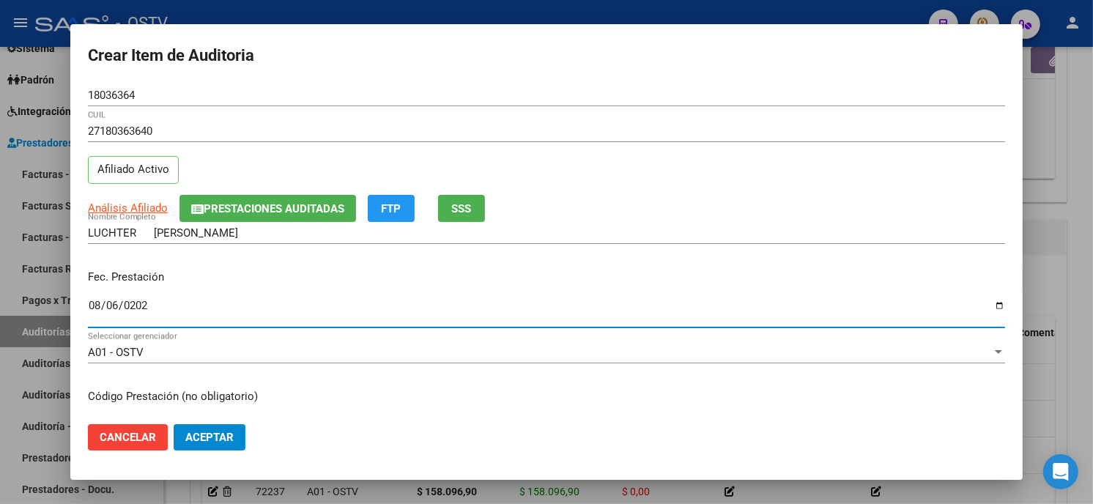
type input "[DATE]"
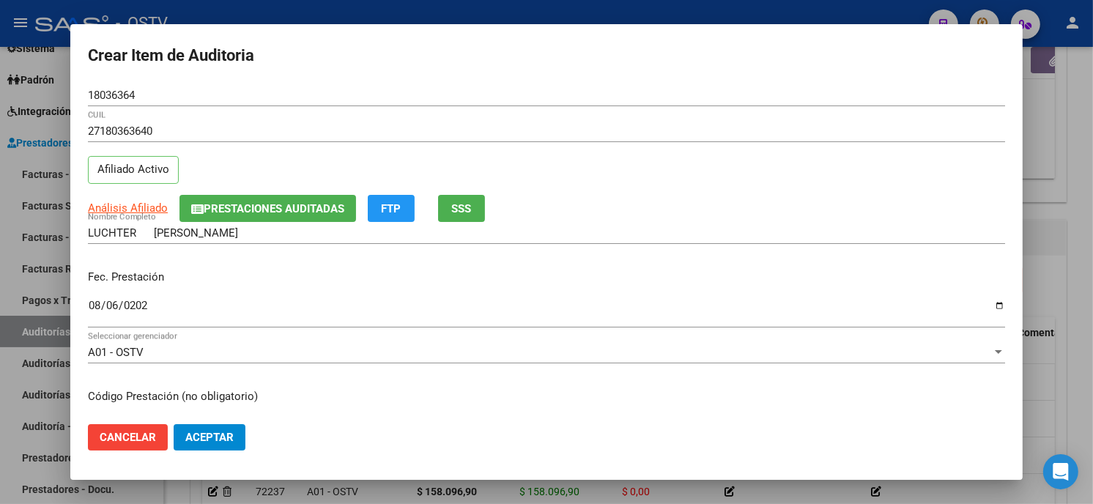
scroll to position [178, 0]
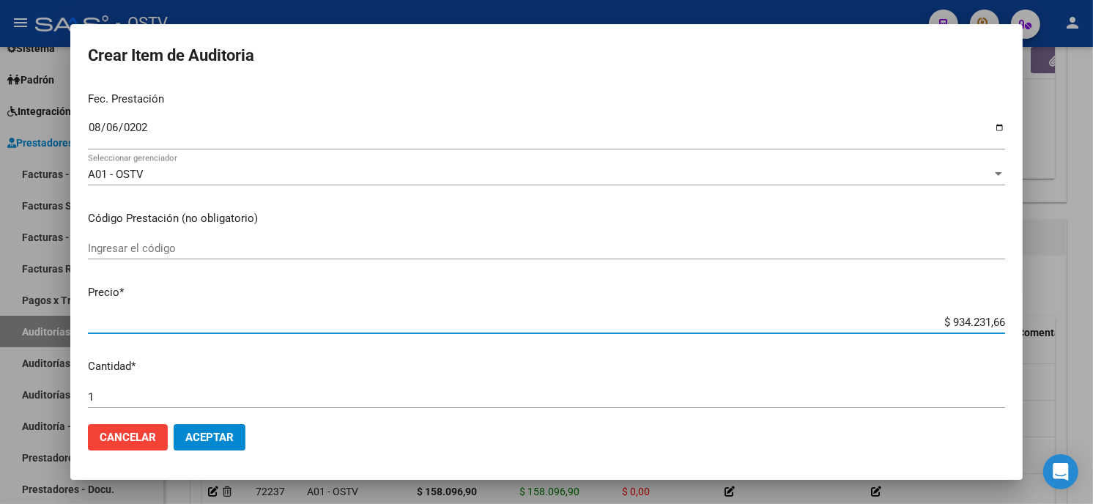
type input "$ 0,01"
type input "$ 0,14"
type input "$ 1,42"
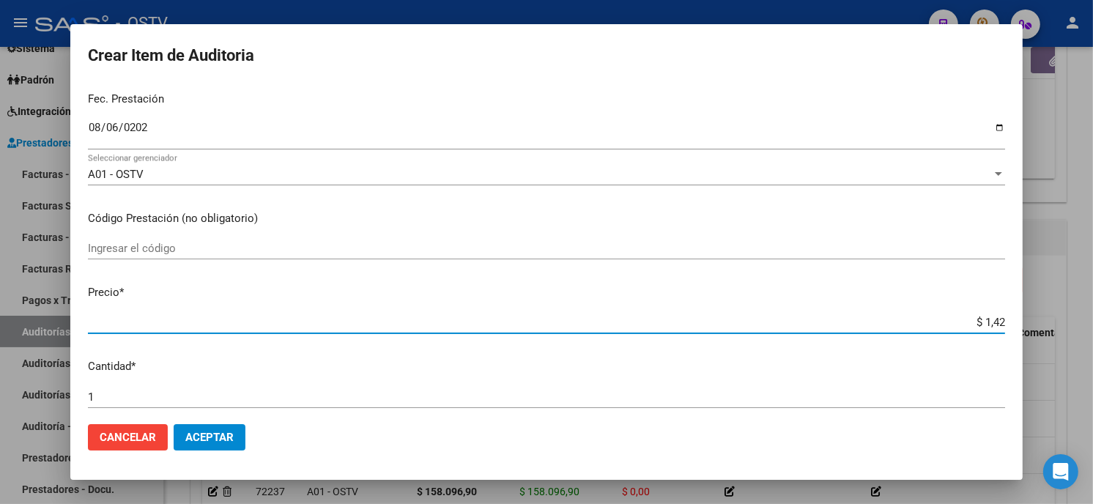
type input "$ 1,42"
type input "$ 14,25"
type input "$ 142,55"
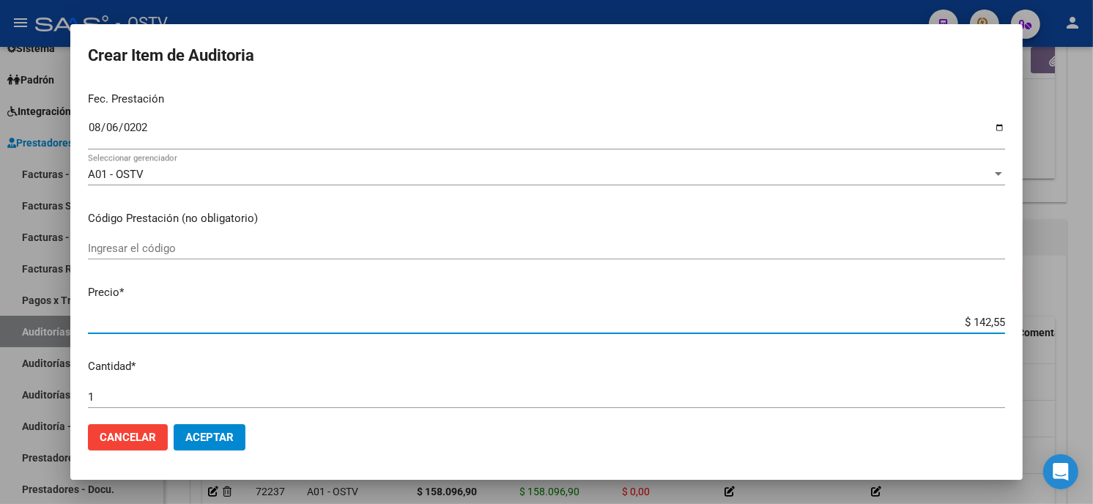
type input "$ 1.425,50"
type input "$ 14.255,00"
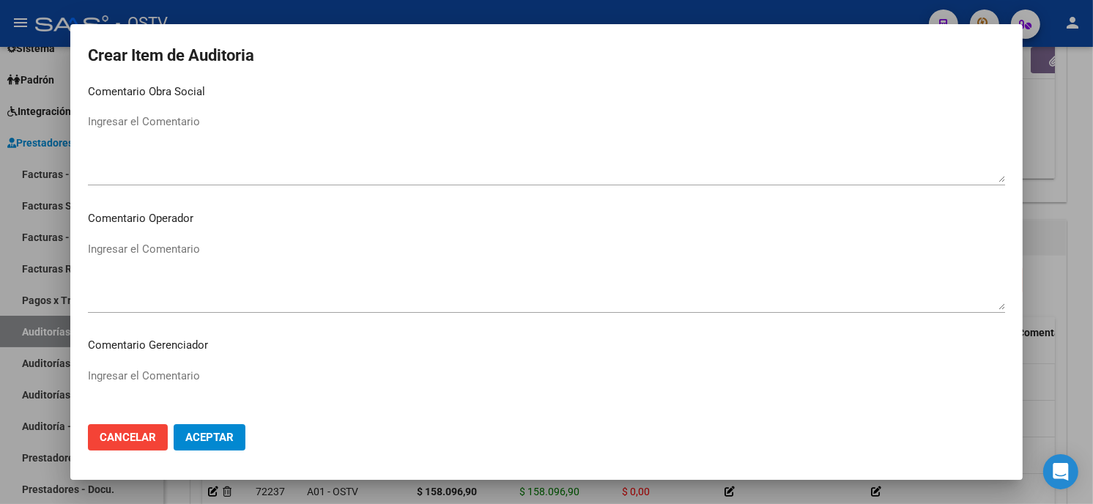
scroll to position [929, 0]
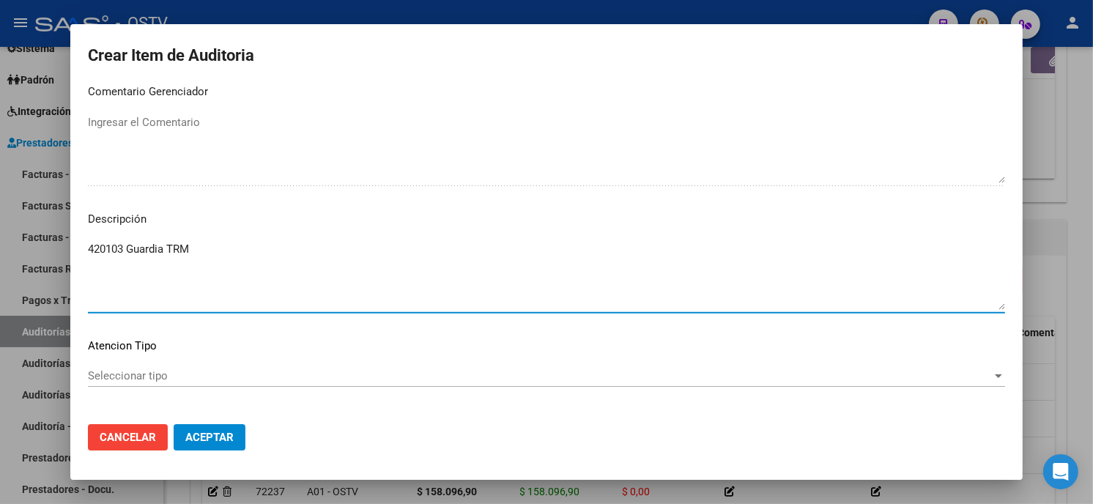
type textarea "420103 Guardia TRM"
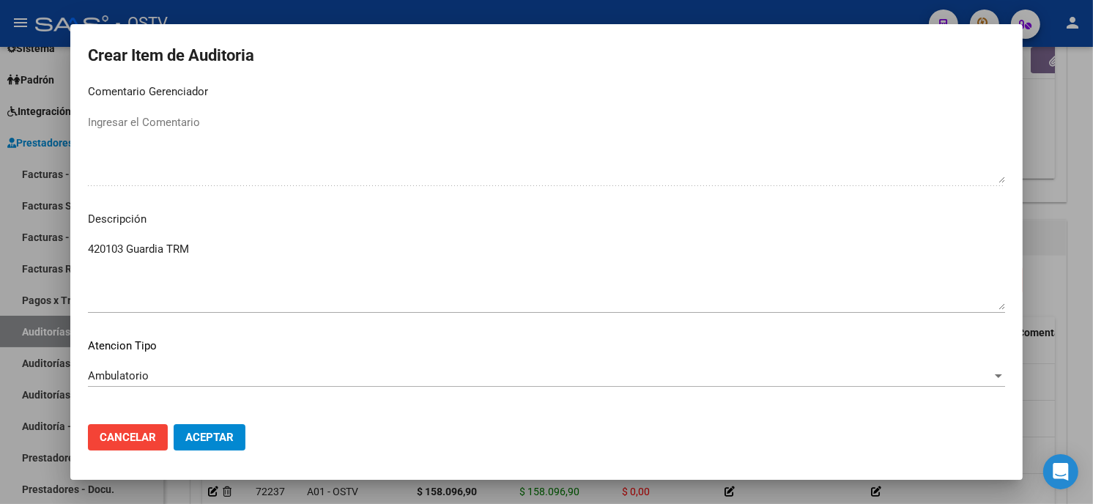
scroll to position [991, 0]
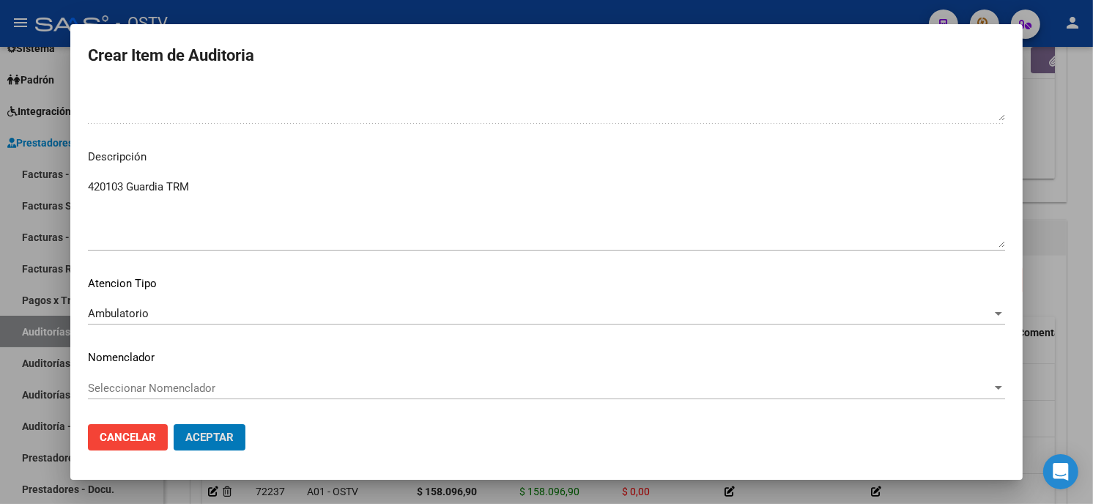
click at [174, 424] on button "Aceptar" at bounding box center [210, 437] width 72 height 26
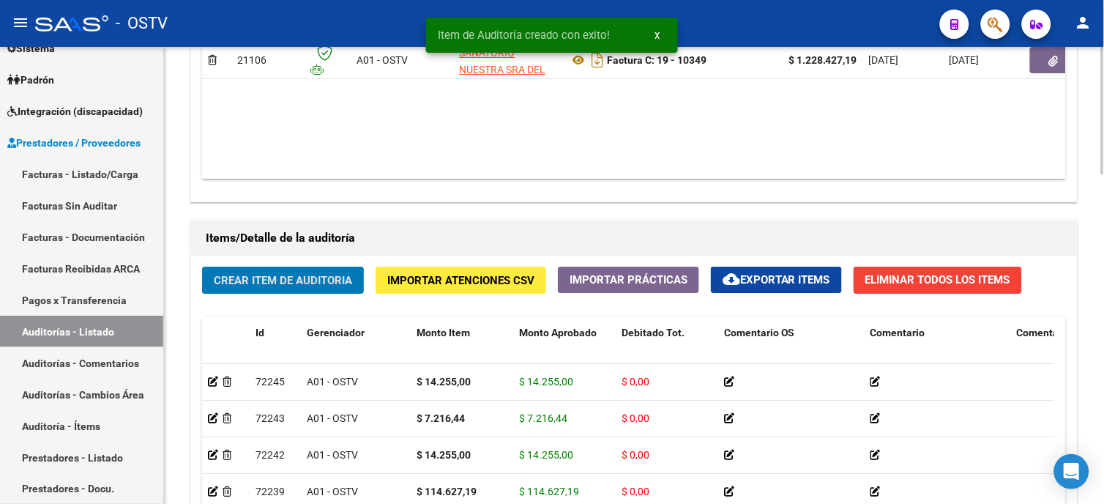
click at [266, 275] on span "Crear Item de Auditoria" at bounding box center [283, 279] width 138 height 13
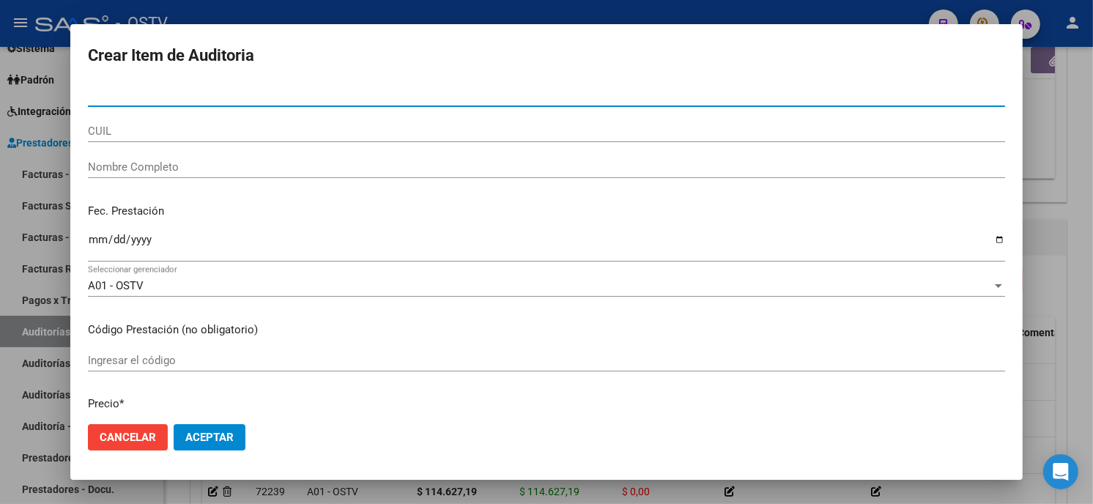
click at [92, 93] on input "Nro Documento" at bounding box center [546, 95] width 917 height 13
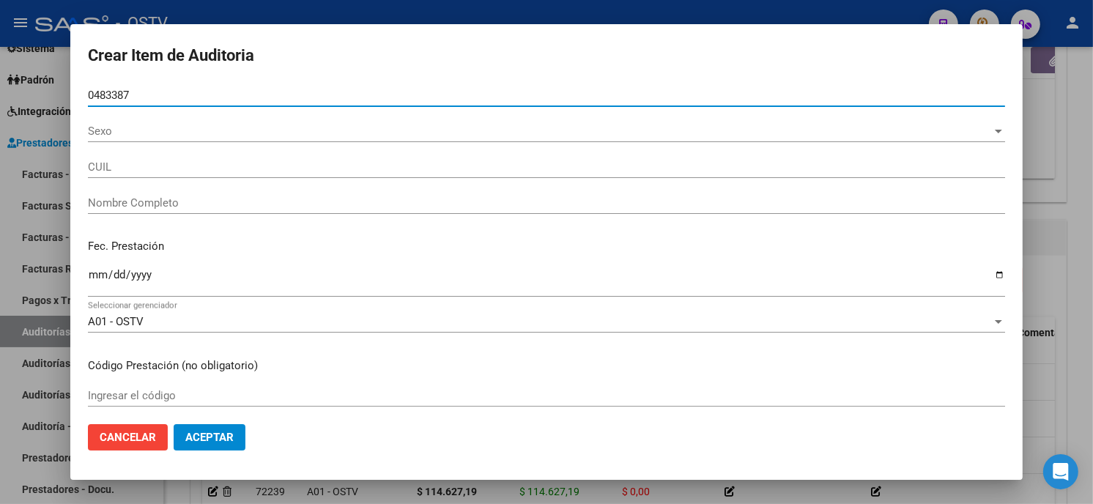
type input "04833872"
type input "27048338726"
type input "NOVO [PERSON_NAME]"
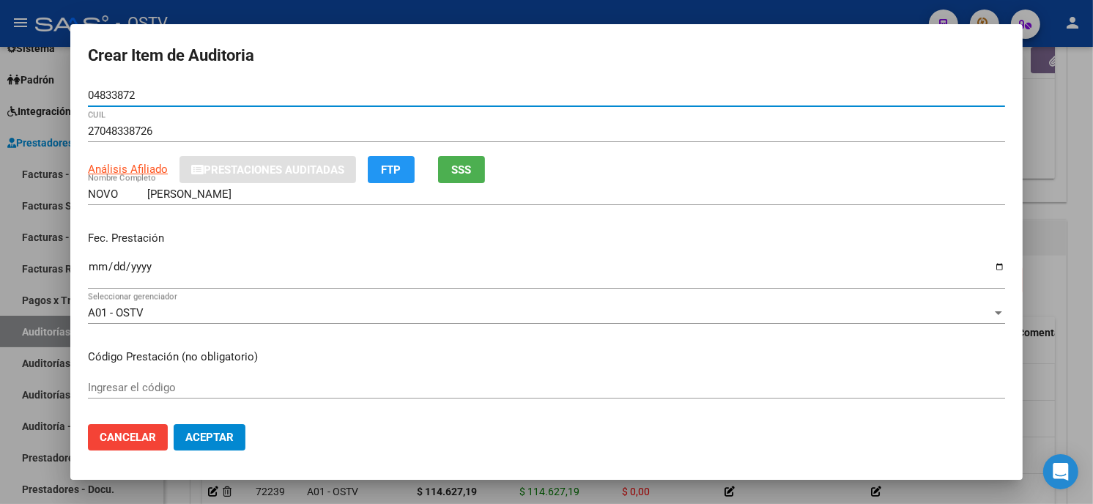
type input "04833872"
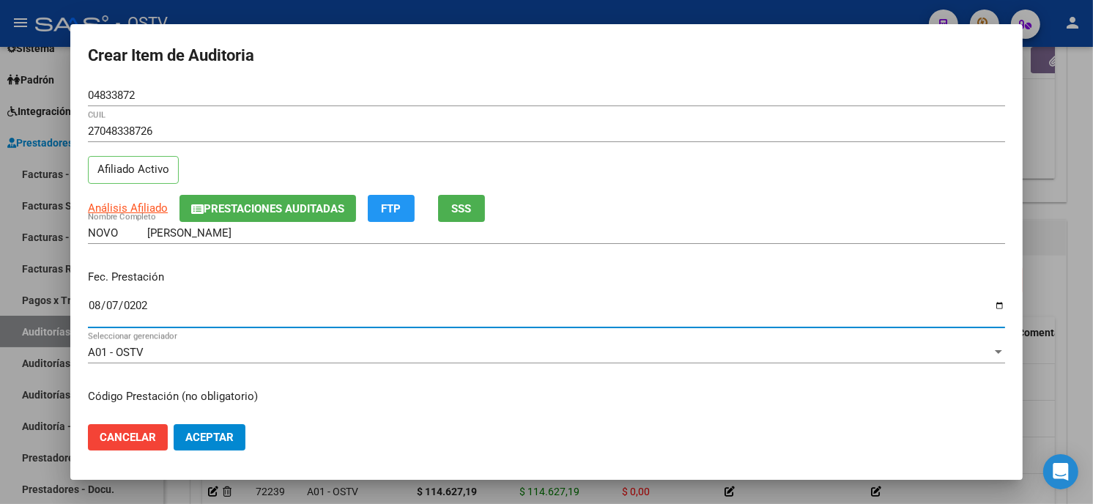
type input "[DATE]"
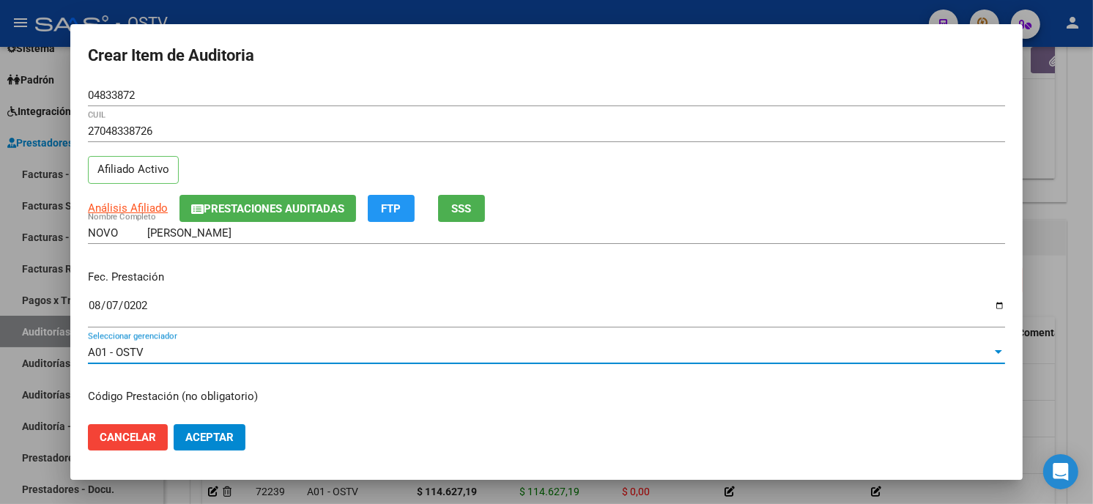
scroll to position [178, 0]
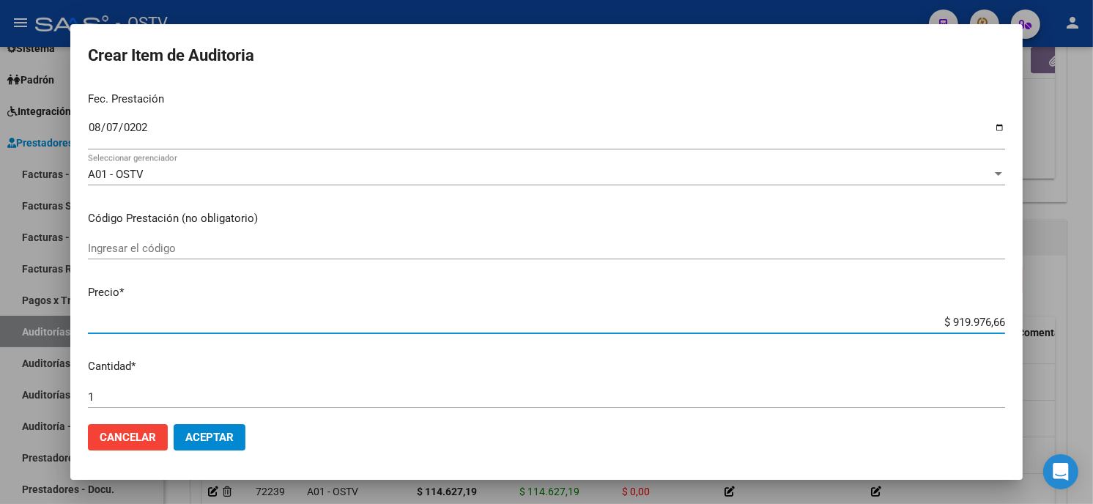
type input "$ 0,02"
type input "$ 0,24"
type input "$ 2,42"
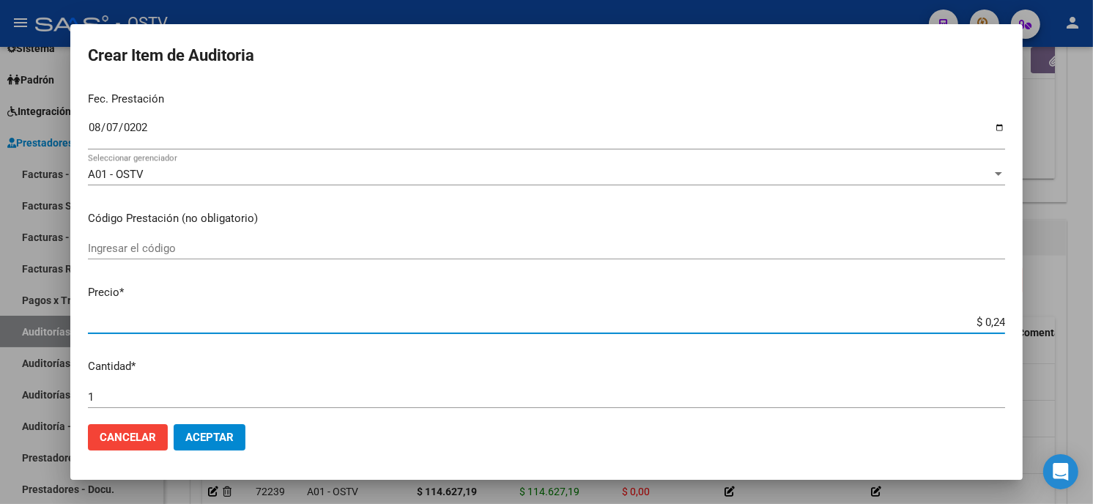
type input "$ 2,42"
type input "$ 24,25"
type input "$ 242,55"
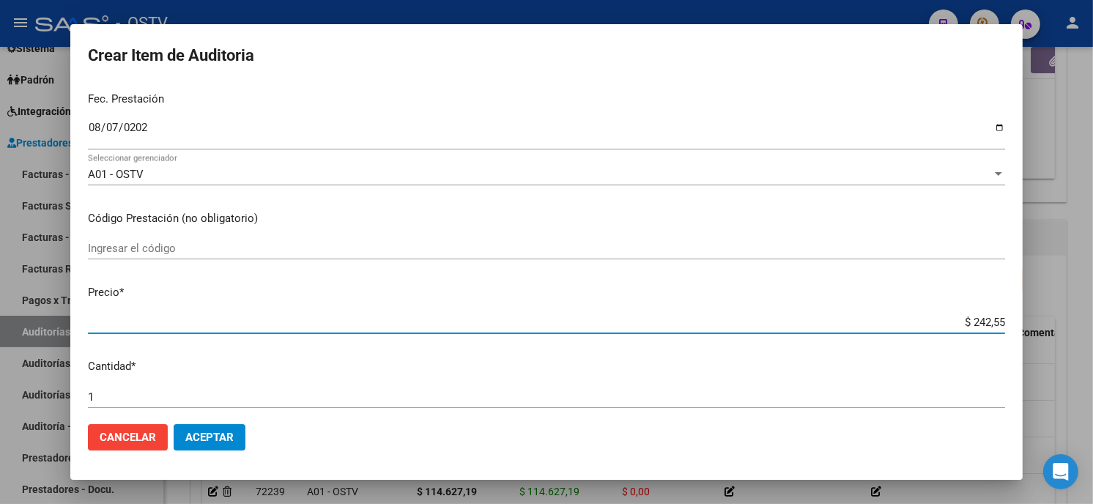
type input "$ 2.425,50"
type input "$ 24.255,00"
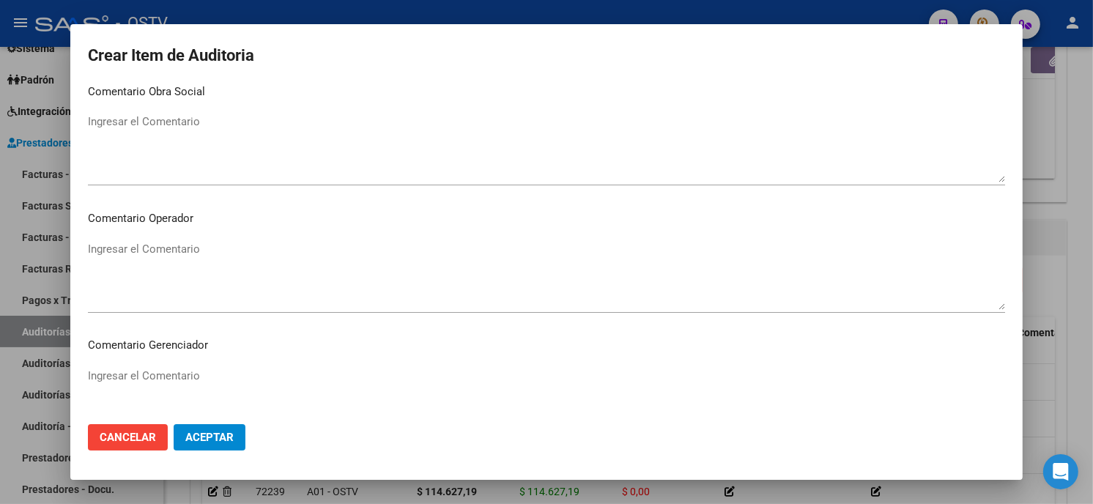
scroll to position [929, 0]
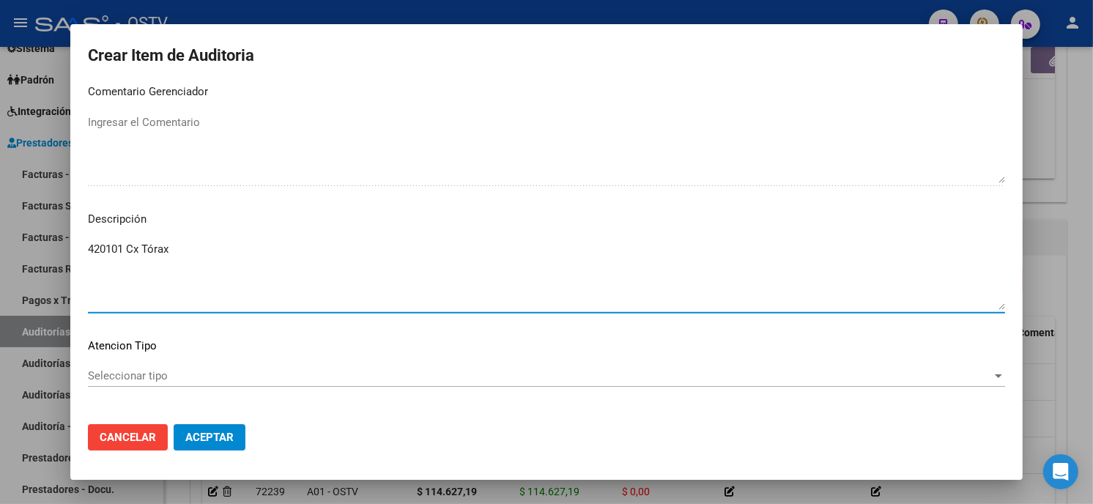
type textarea "420101 Cx Tórax"
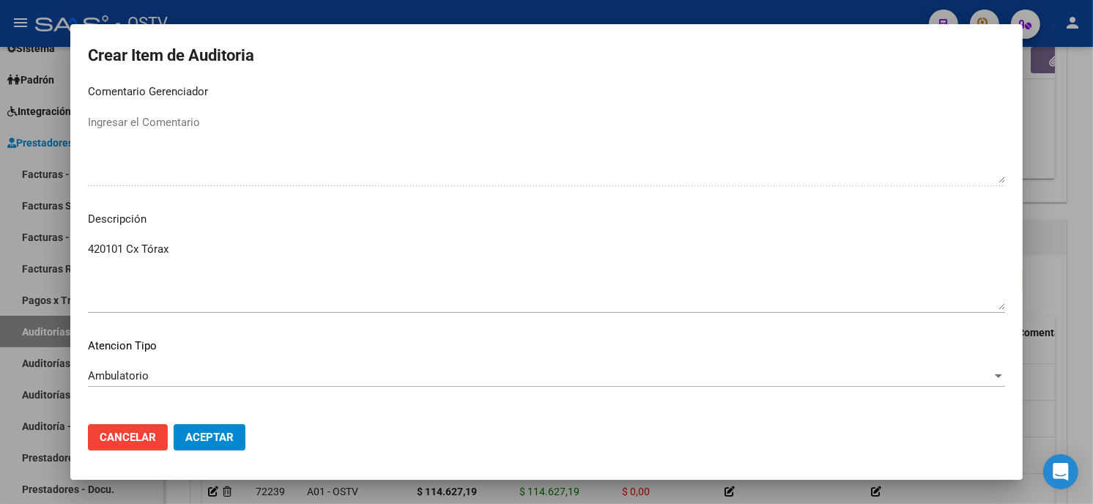
scroll to position [991, 0]
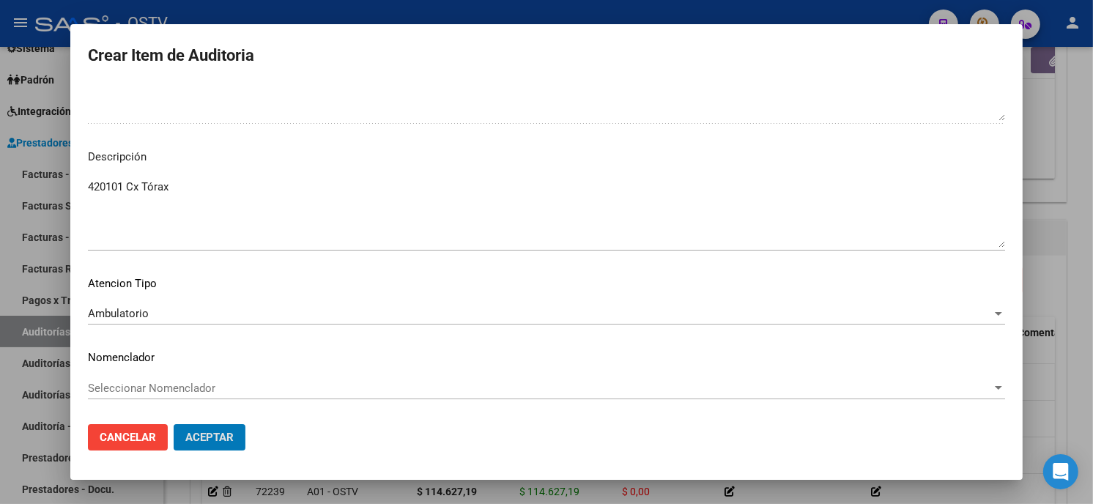
click at [174, 424] on button "Aceptar" at bounding box center [210, 437] width 72 height 26
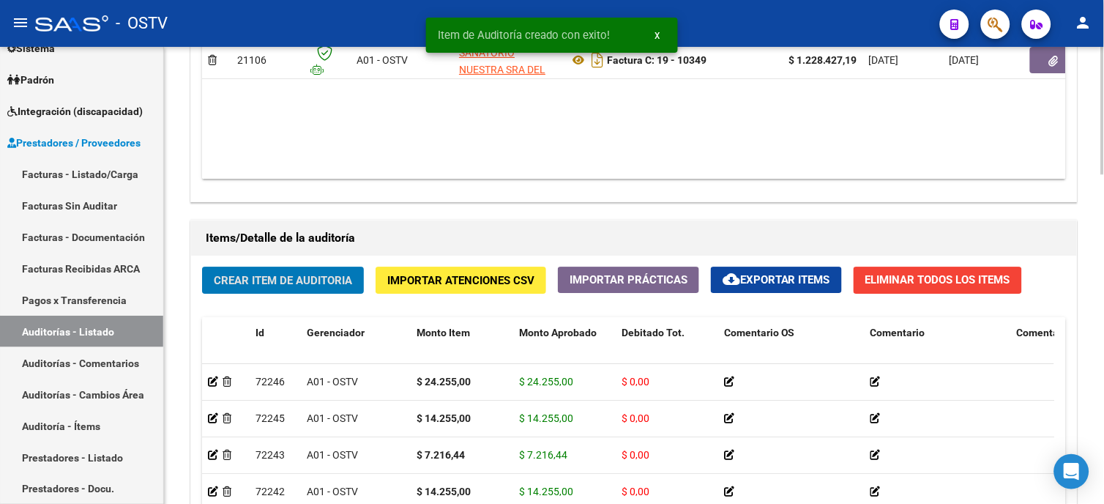
click at [254, 283] on span "Crear Item de Auditoria" at bounding box center [283, 280] width 138 height 13
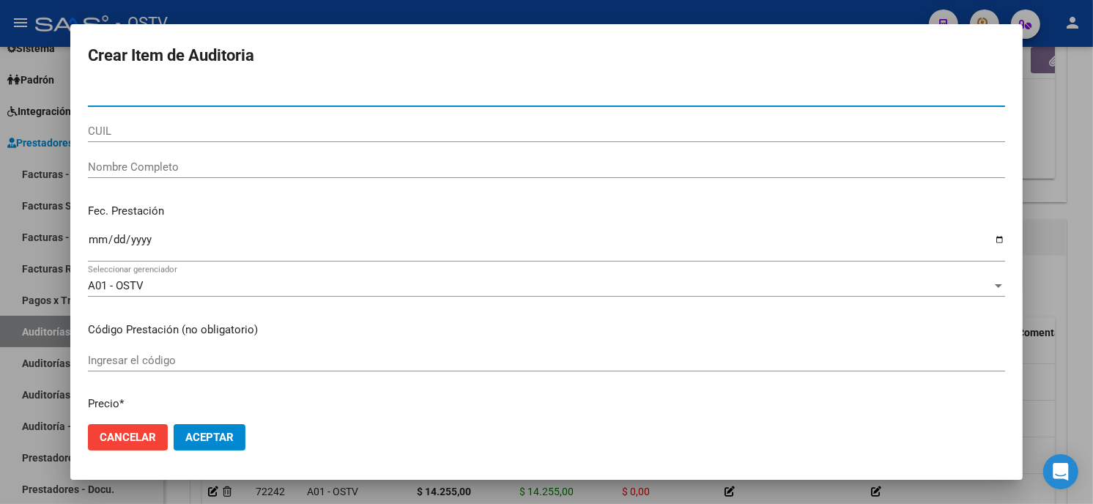
paste input "11815053"
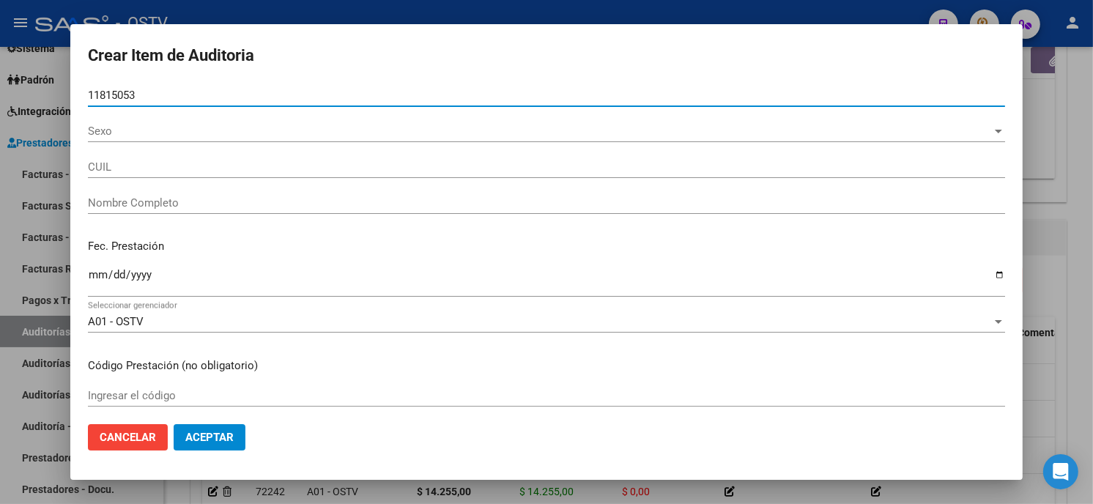
type input "11815053"
type input "27118150533"
type input "[PERSON_NAME]"
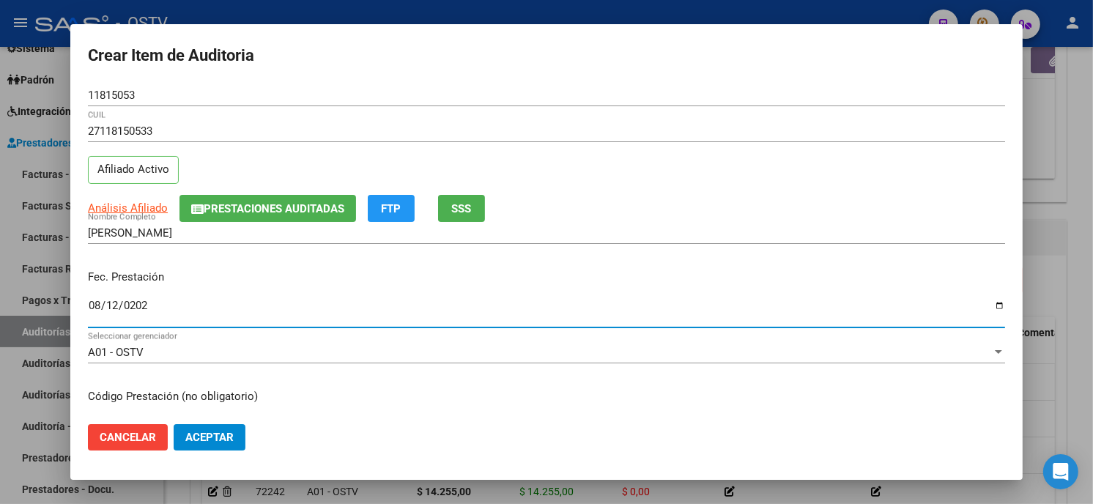
type input "[DATE]"
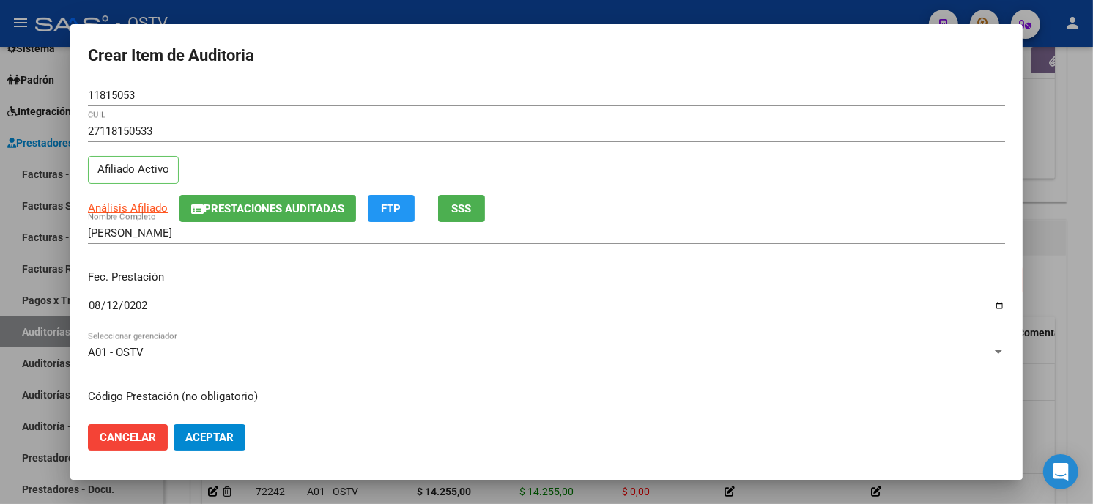
scroll to position [178, 0]
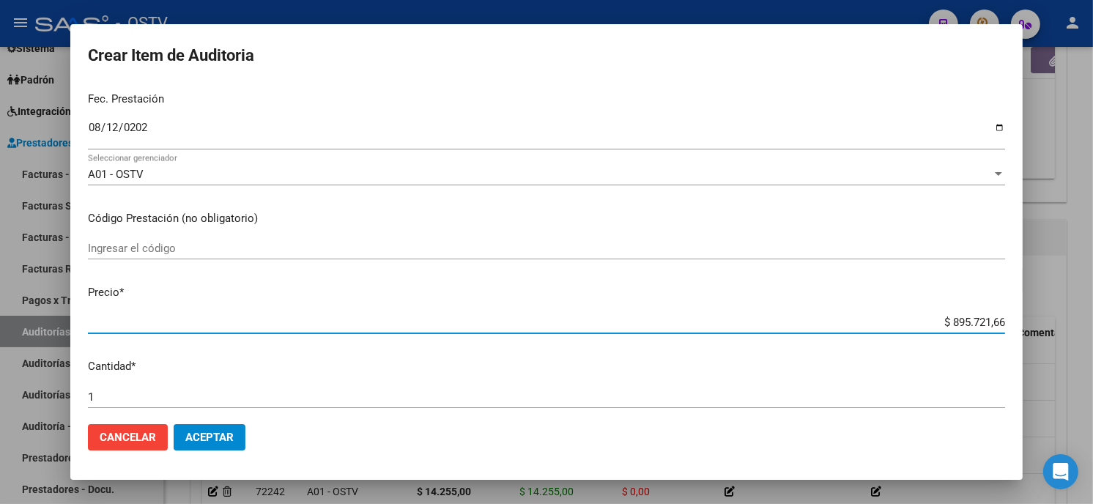
type input "$ 0,01"
type input "$ 0,14"
type input "$ 1,42"
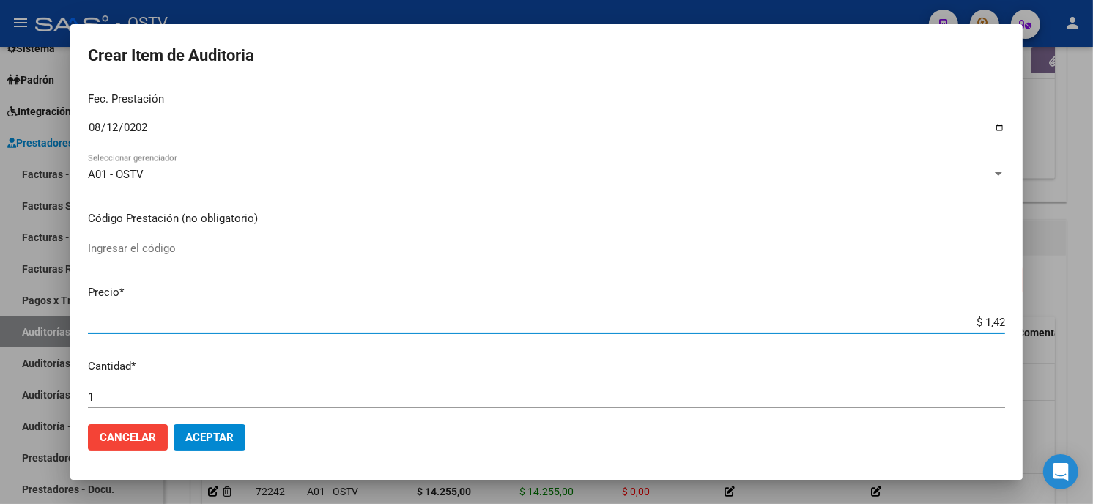
type input "$ 1,42"
type input "$ 14,25"
type input "$ 142,55"
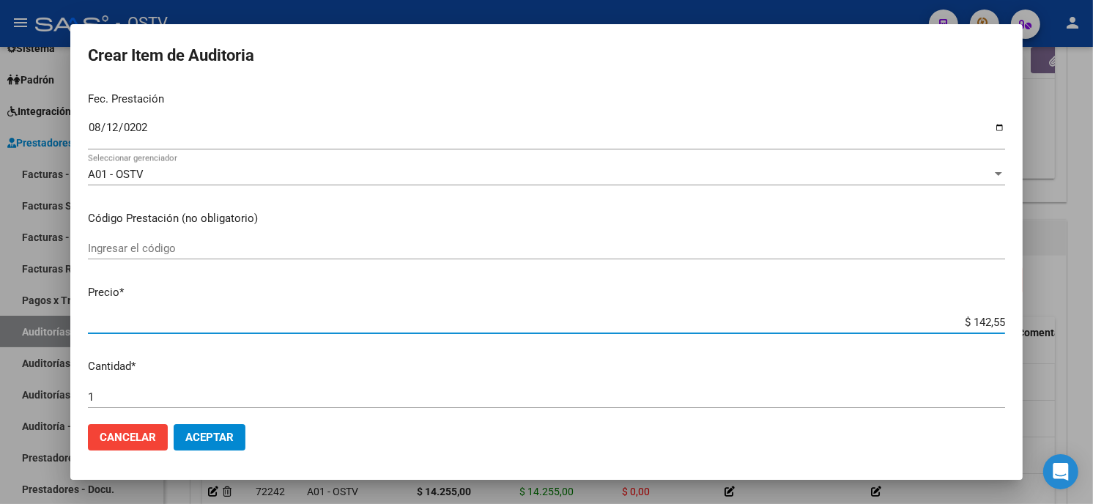
type input "$ 1.425,50"
type input "$ 14.255,00"
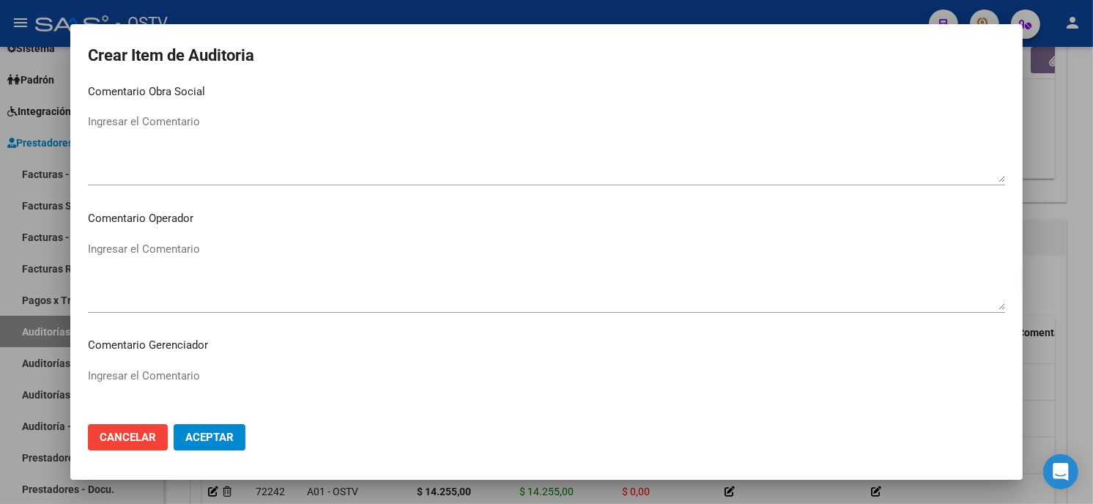
scroll to position [929, 0]
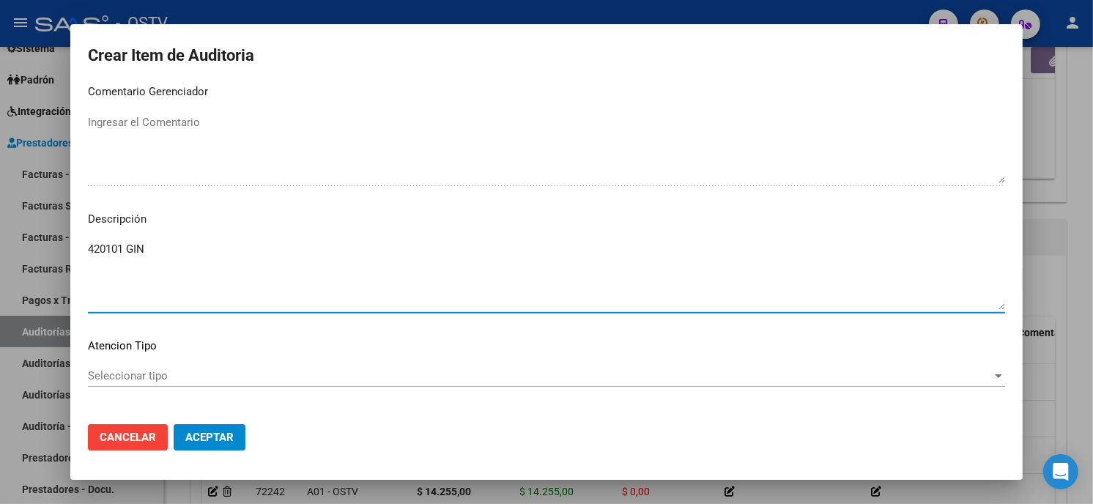
type textarea "420101 GIN"
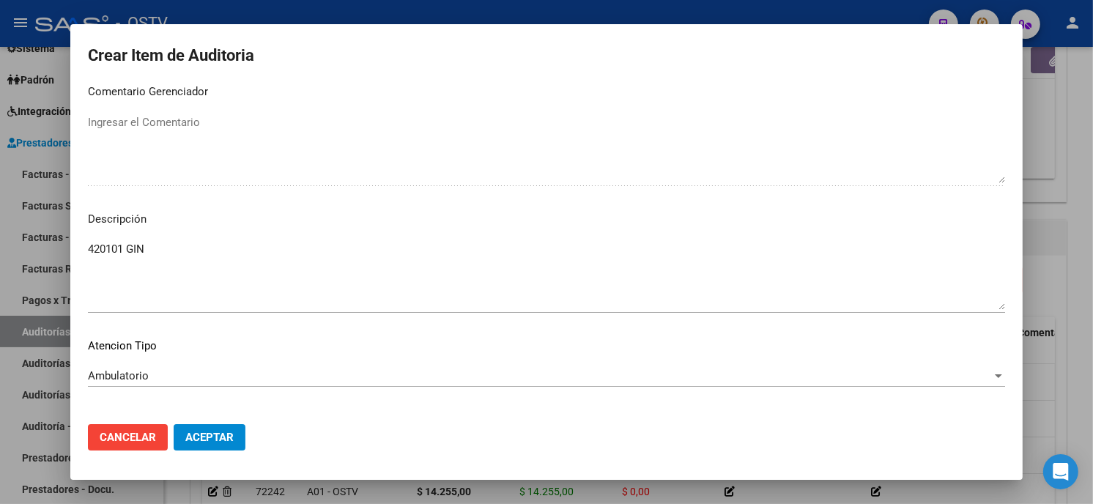
scroll to position [991, 0]
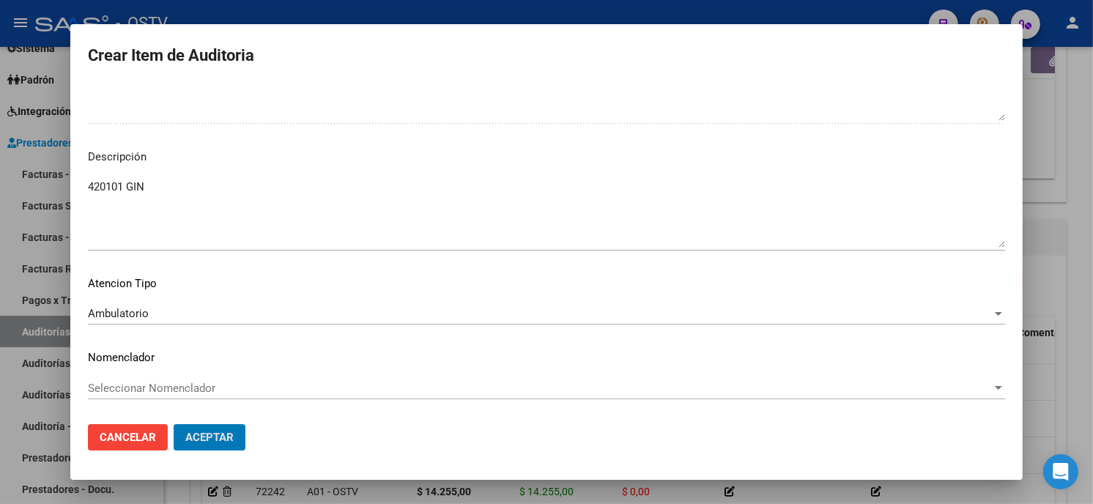
click at [174, 424] on button "Aceptar" at bounding box center [210, 437] width 72 height 26
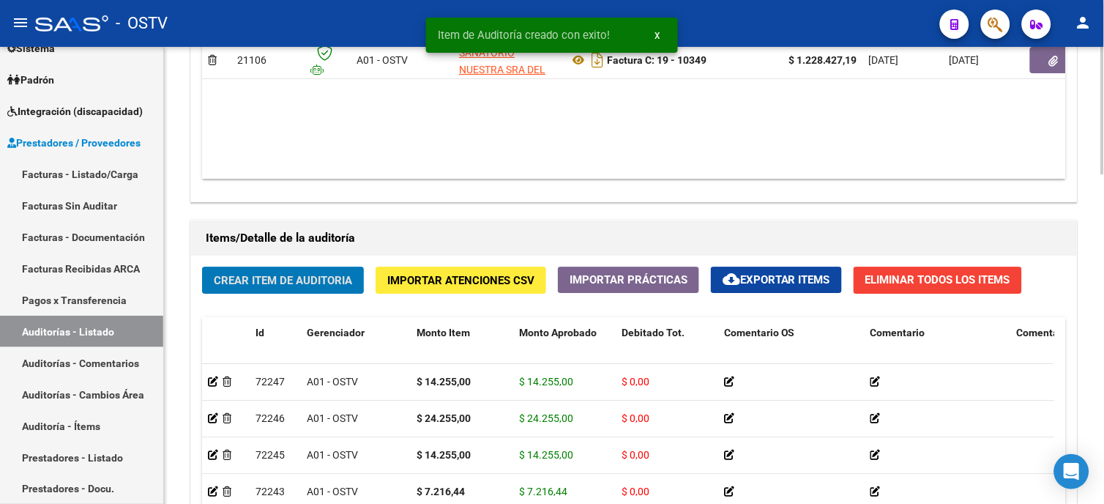
click at [325, 273] on button "Crear Item de Auditoria" at bounding box center [283, 280] width 162 height 27
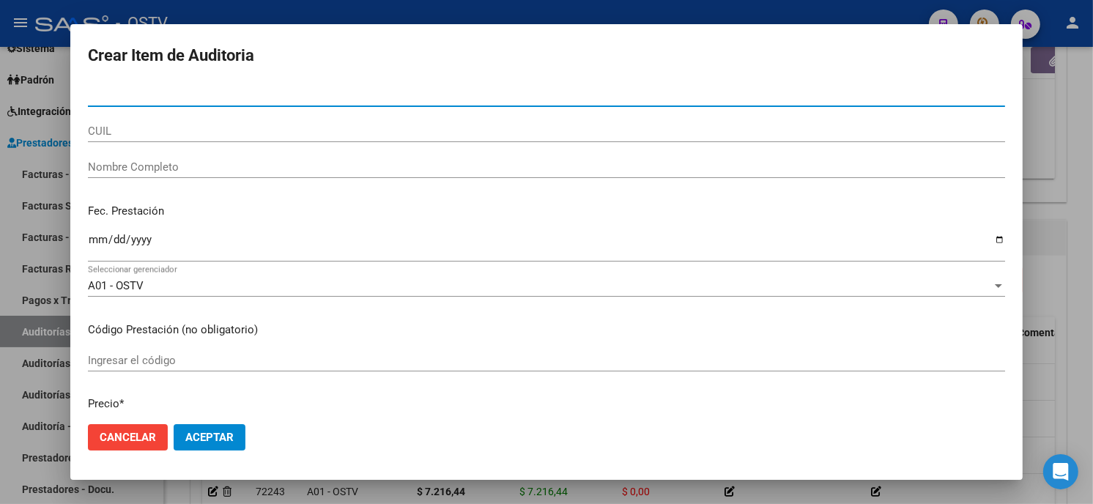
click at [95, 97] on input "Nro Documento" at bounding box center [546, 95] width 917 height 13
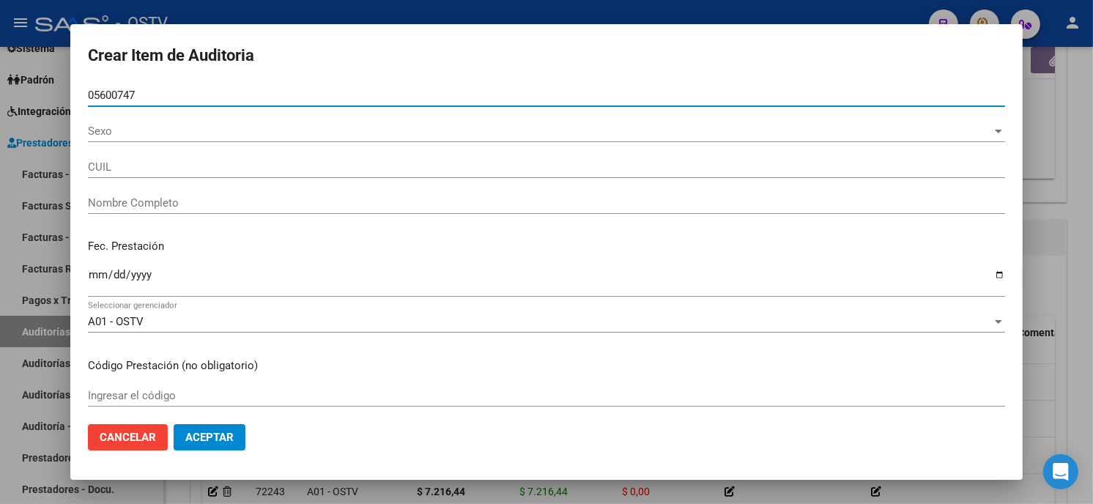
type input "05600747"
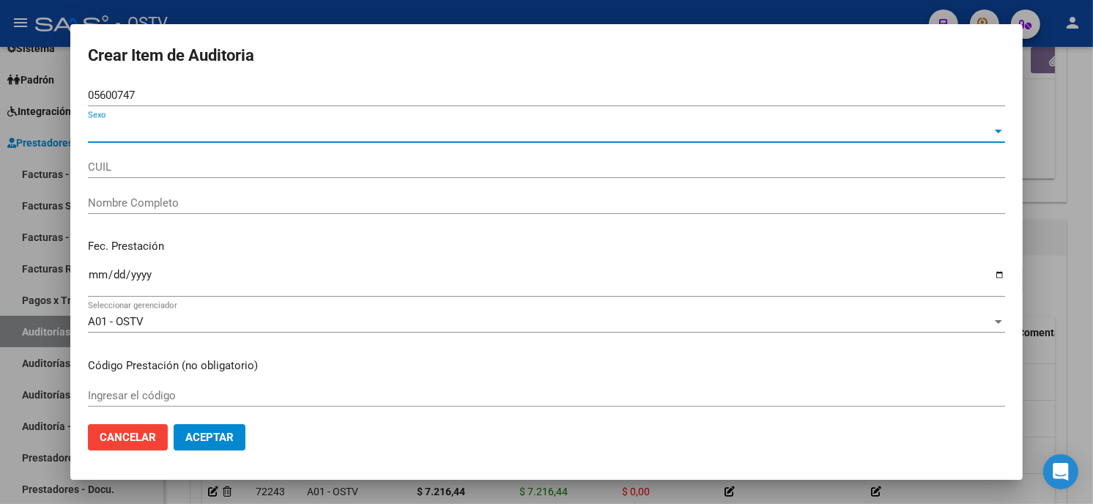
type input "20056007475"
type input "[PERSON_NAME]"
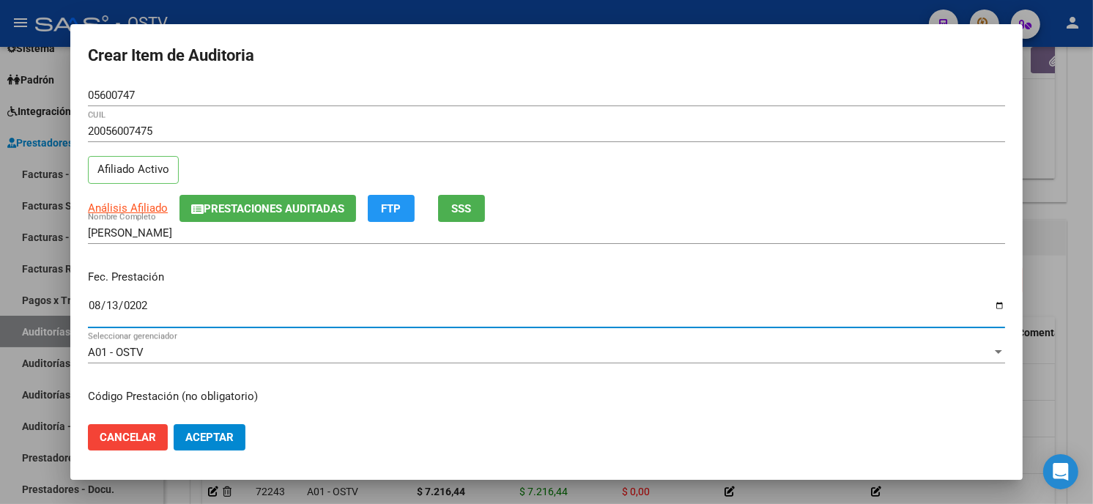
type input "[DATE]"
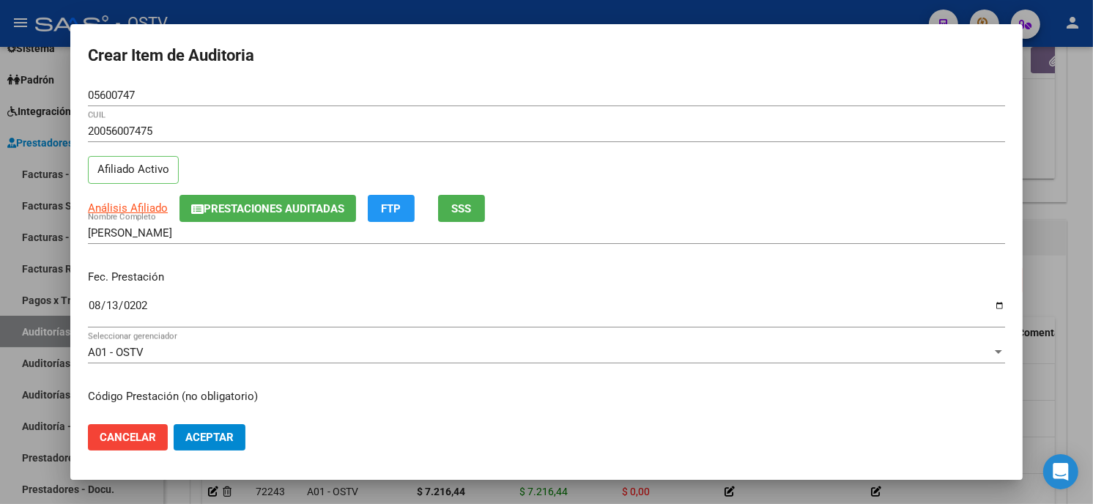
scroll to position [178, 0]
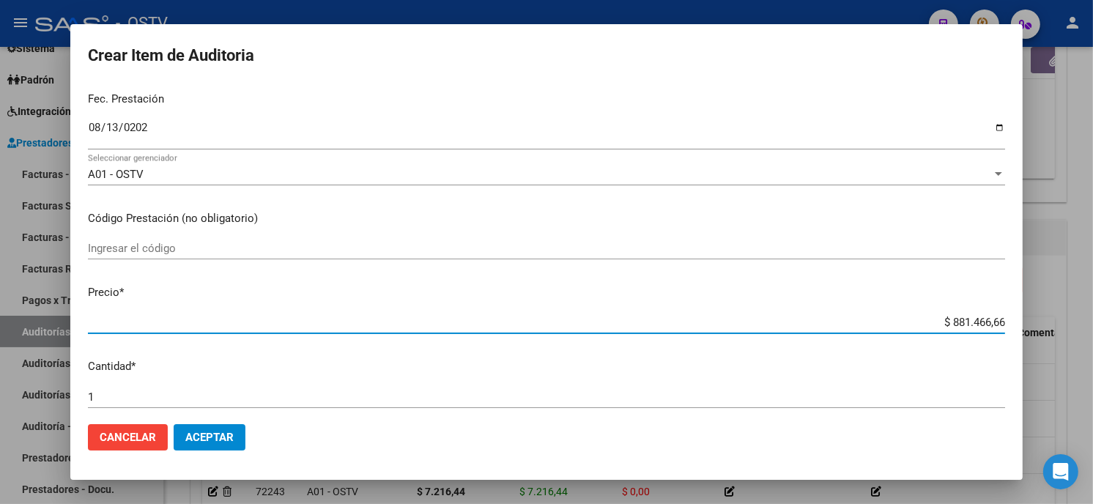
type input "$ 0,02"
type input "$ 0,21"
type input "$ 2,13"
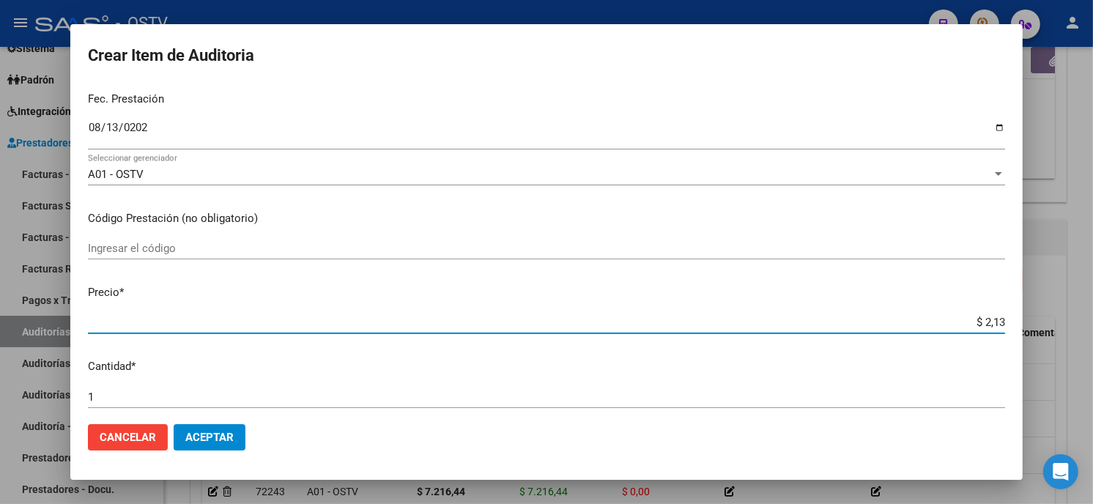
type input "$ 2,13"
type input "$ 21,37"
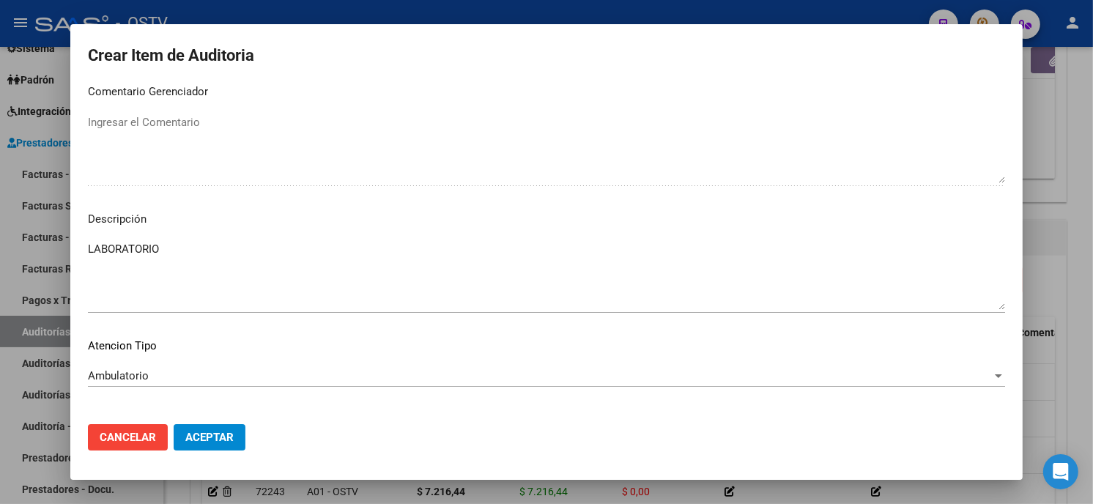
scroll to position [991, 0]
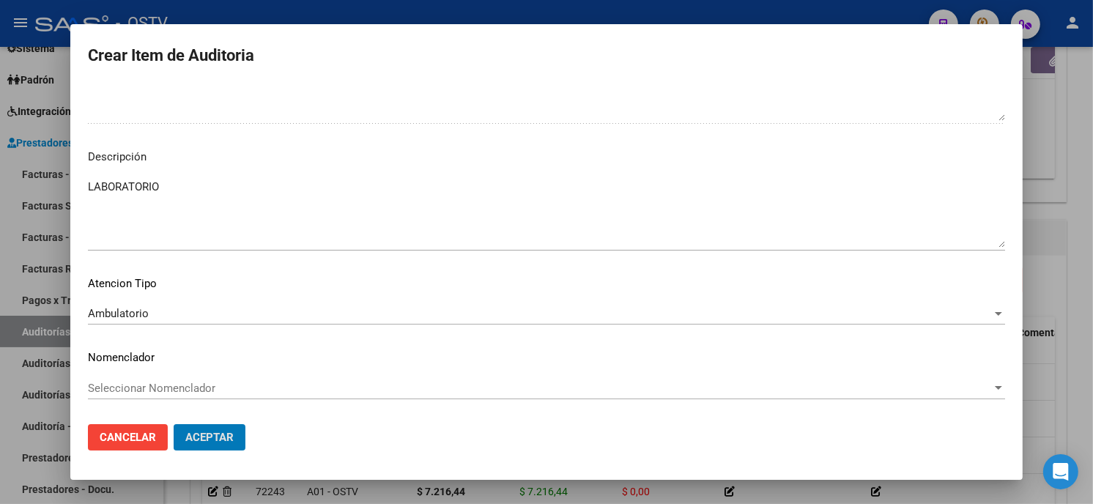
click at [174, 424] on button "Aceptar" at bounding box center [210, 437] width 72 height 26
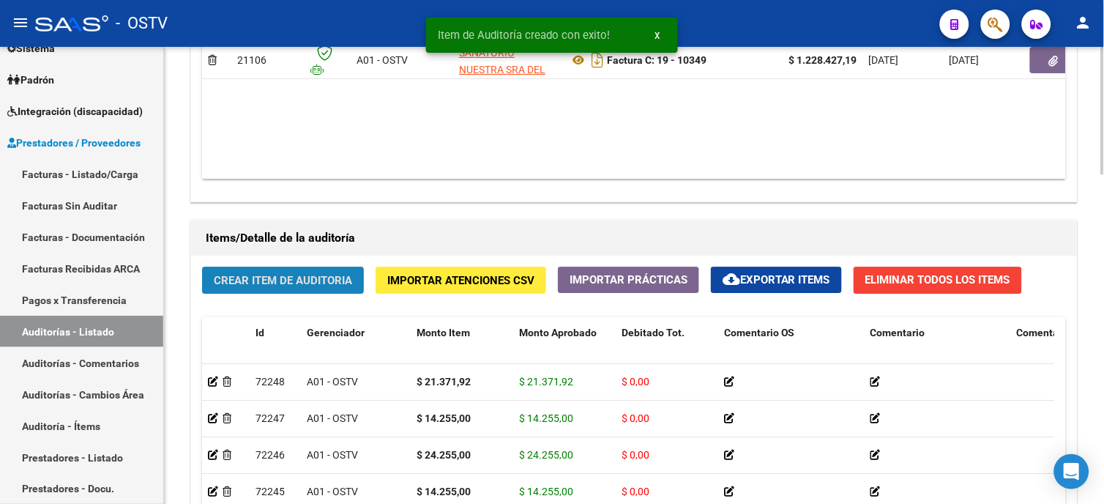
click at [265, 276] on span "Crear Item de Auditoria" at bounding box center [283, 280] width 138 height 13
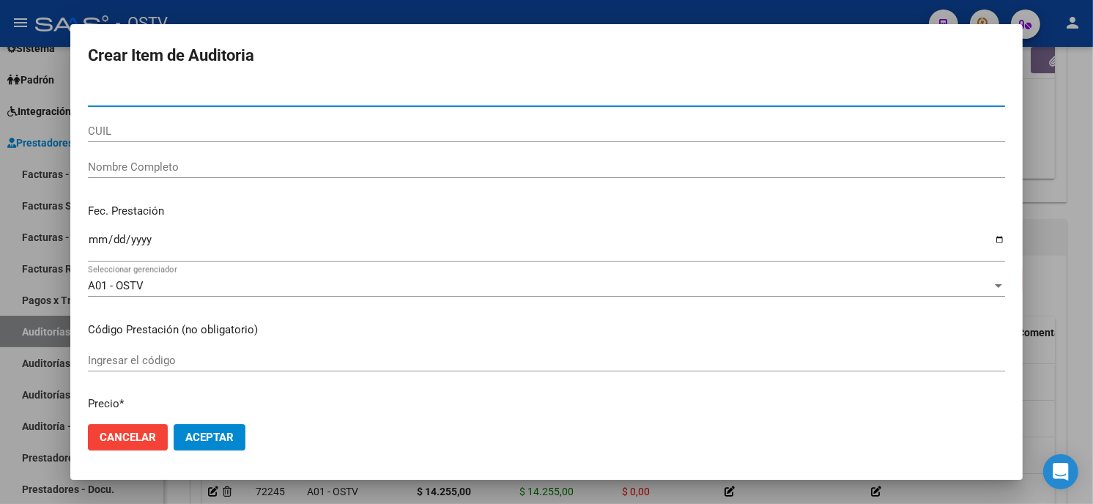
paste input "05608577"
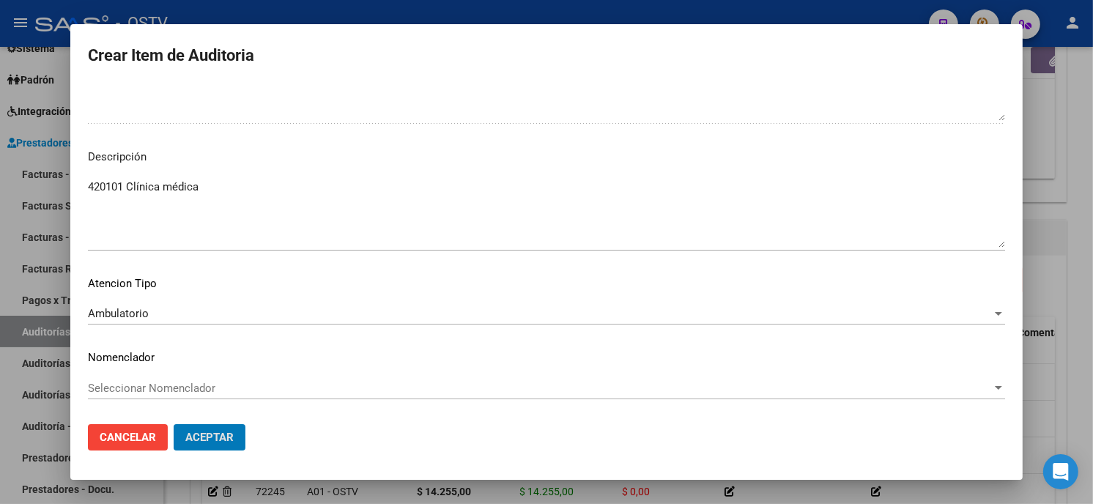
click at [174, 424] on button "Aceptar" at bounding box center [210, 437] width 72 height 26
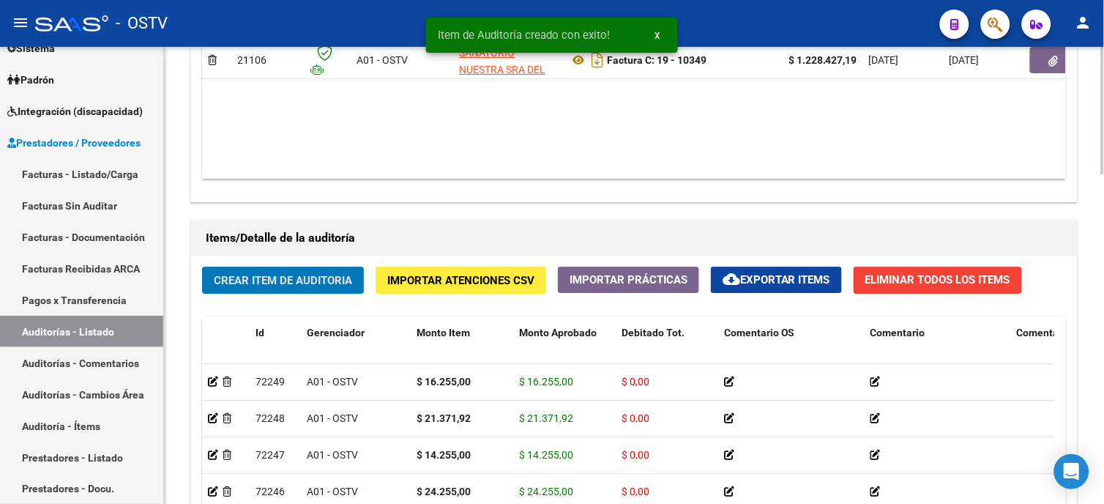
click at [289, 280] on span "Crear Item de Auditoria" at bounding box center [283, 280] width 138 height 13
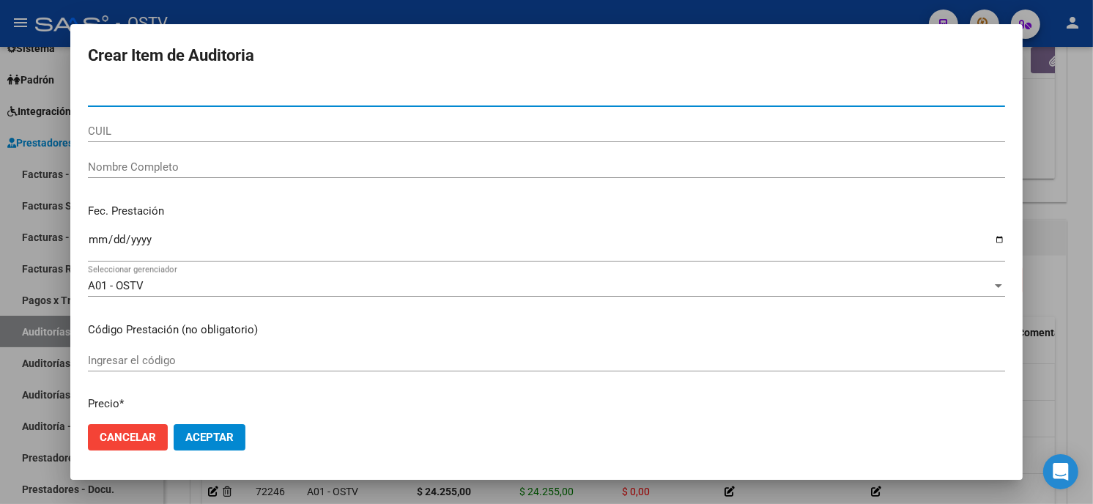
paste input "04833872"
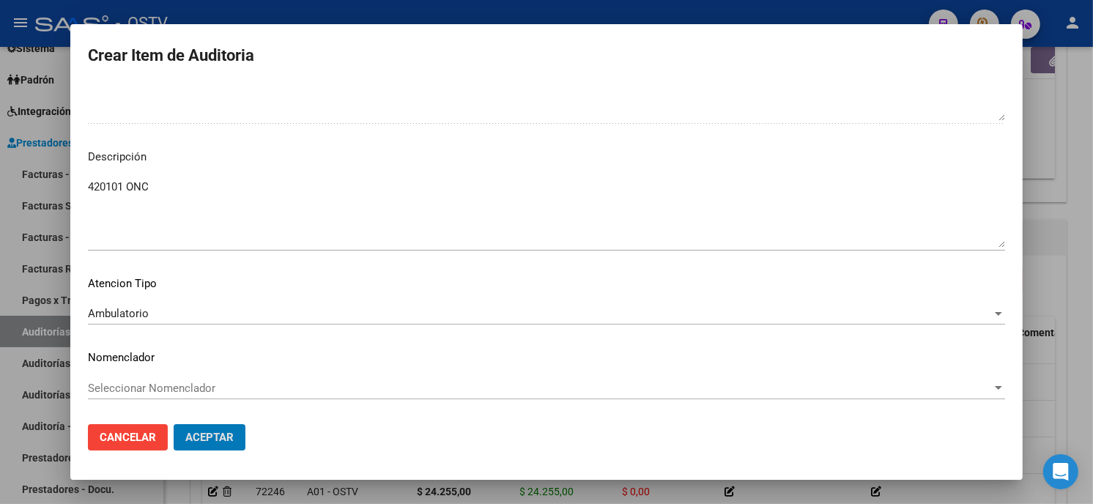
click at [174, 424] on button "Aceptar" at bounding box center [210, 437] width 72 height 26
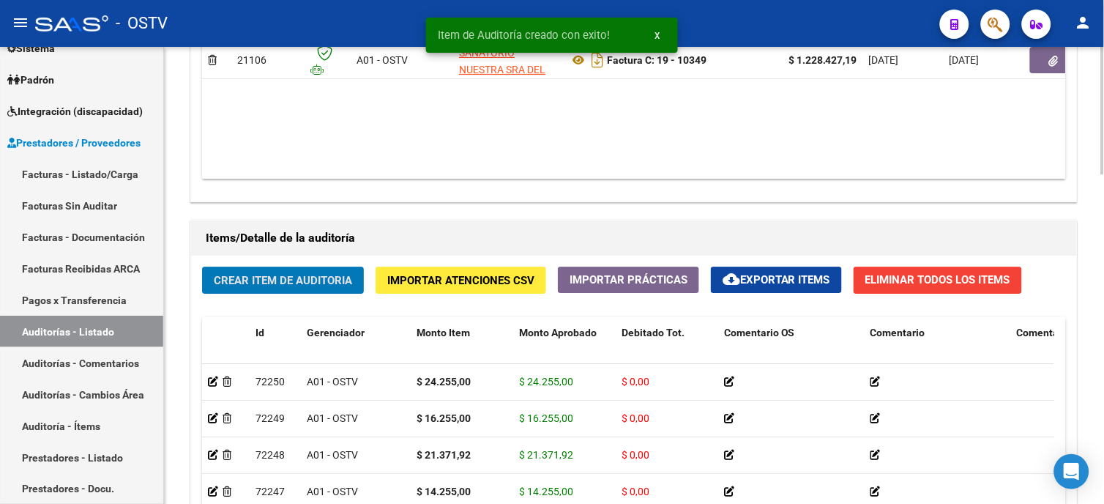
click at [278, 282] on span "Crear Item de Auditoria" at bounding box center [283, 280] width 138 height 13
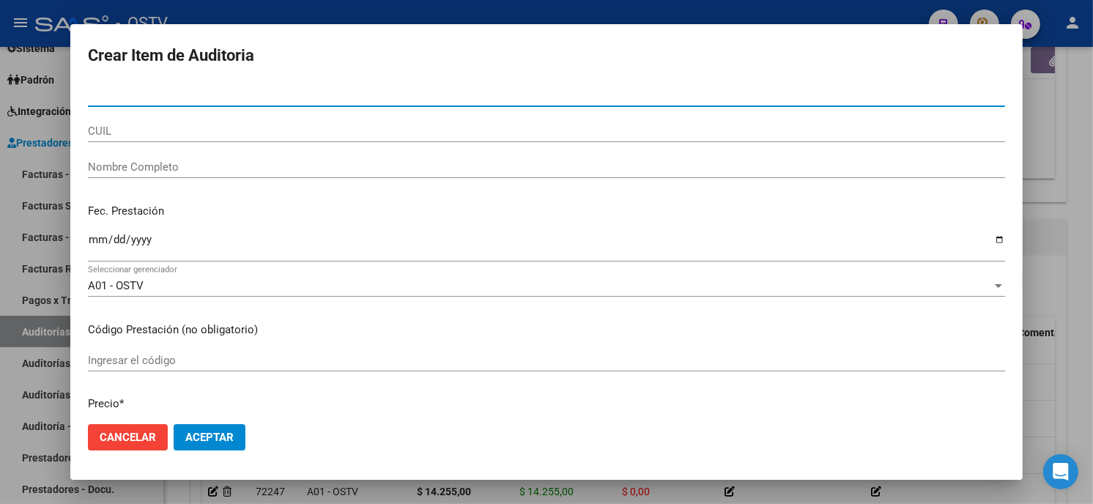
click at [95, 96] on input "Nro Documento" at bounding box center [546, 95] width 917 height 13
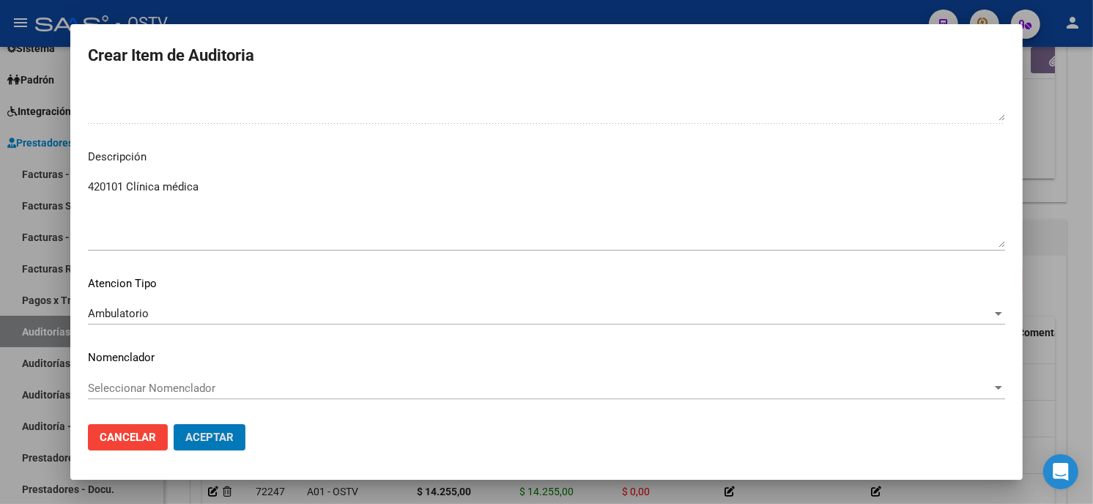
click at [174, 424] on button "Aceptar" at bounding box center [210, 437] width 72 height 26
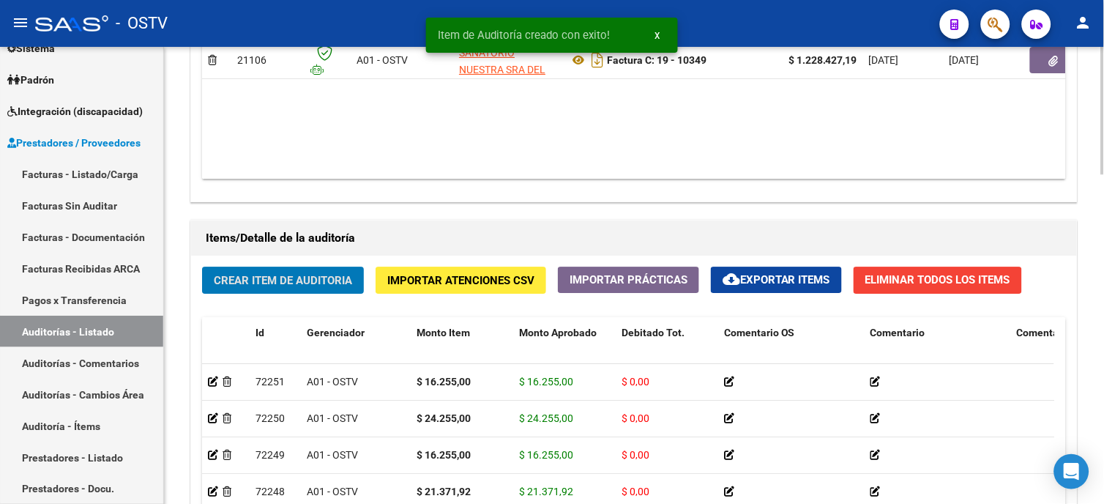
click at [327, 286] on span "Crear Item de Auditoria" at bounding box center [283, 280] width 138 height 13
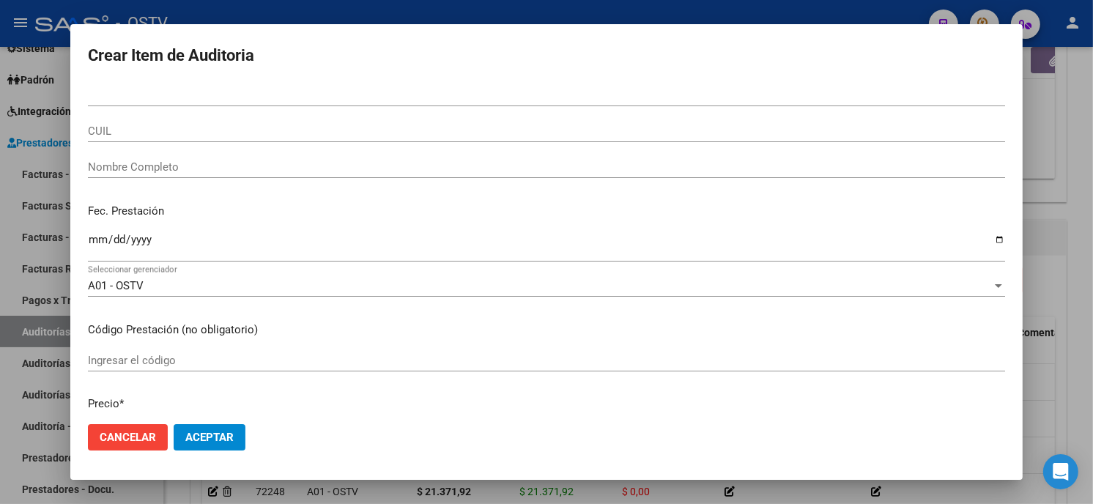
click at [193, 84] on div "Nro Documento" at bounding box center [546, 95] width 917 height 22
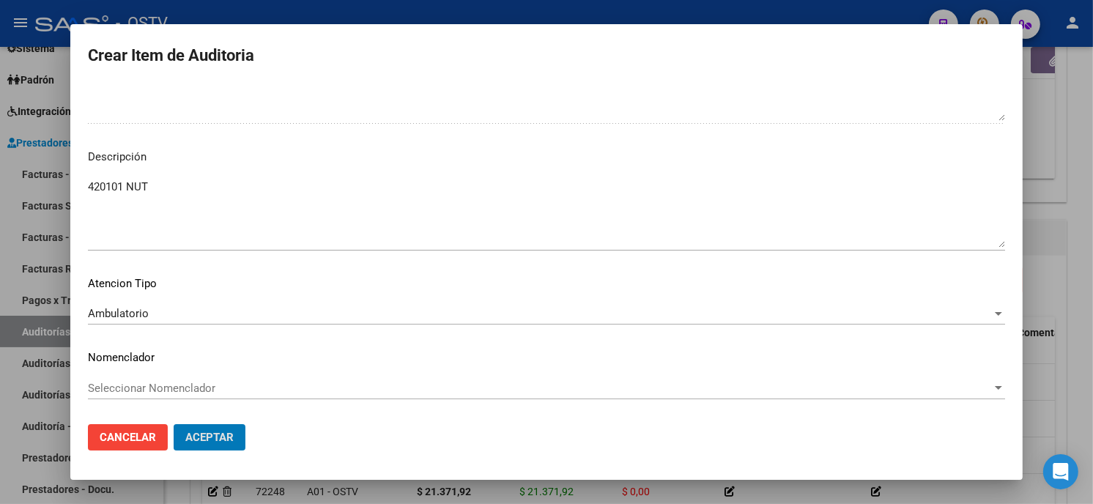
click at [174, 424] on button "Aceptar" at bounding box center [210, 437] width 72 height 26
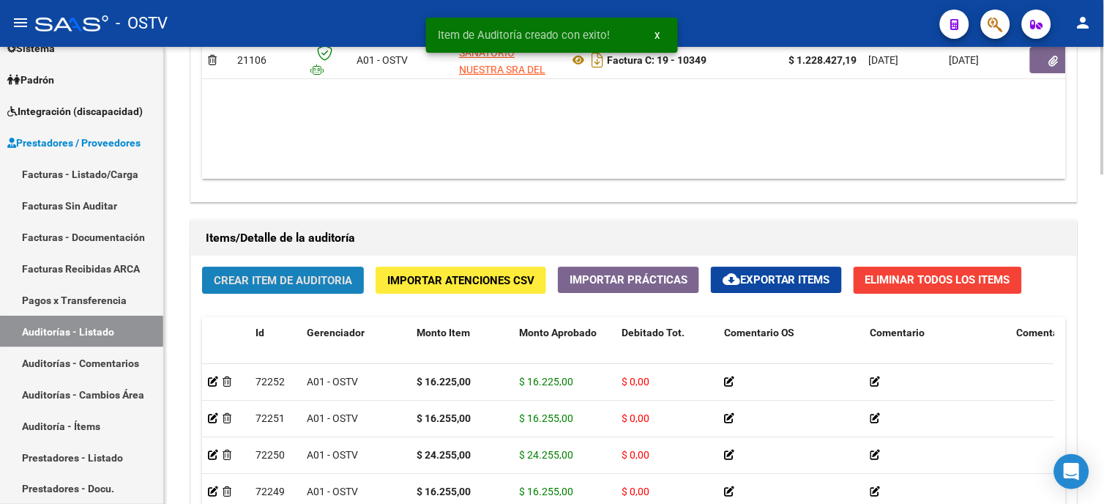
click at [258, 283] on span "Crear Item de Auditoria" at bounding box center [283, 280] width 138 height 13
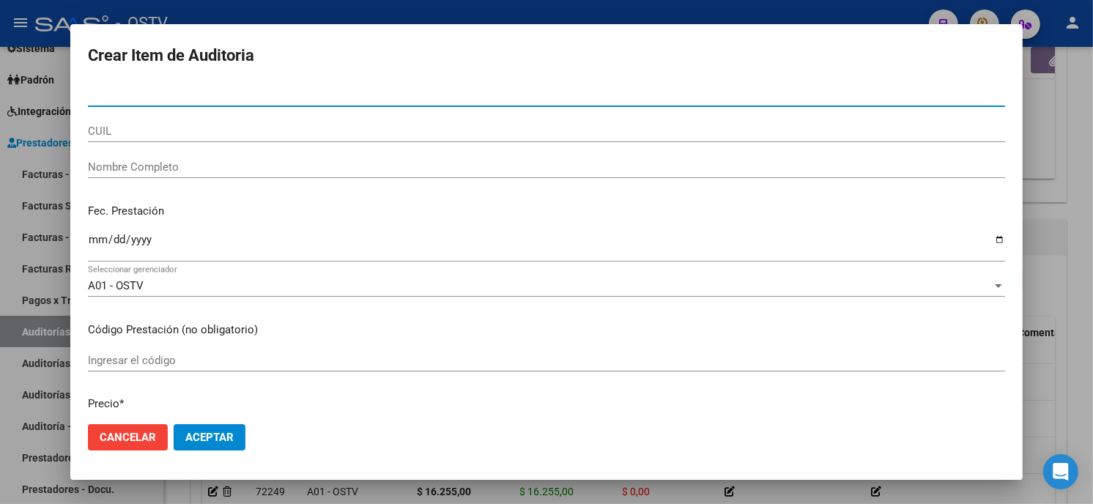
paste input "04253379"
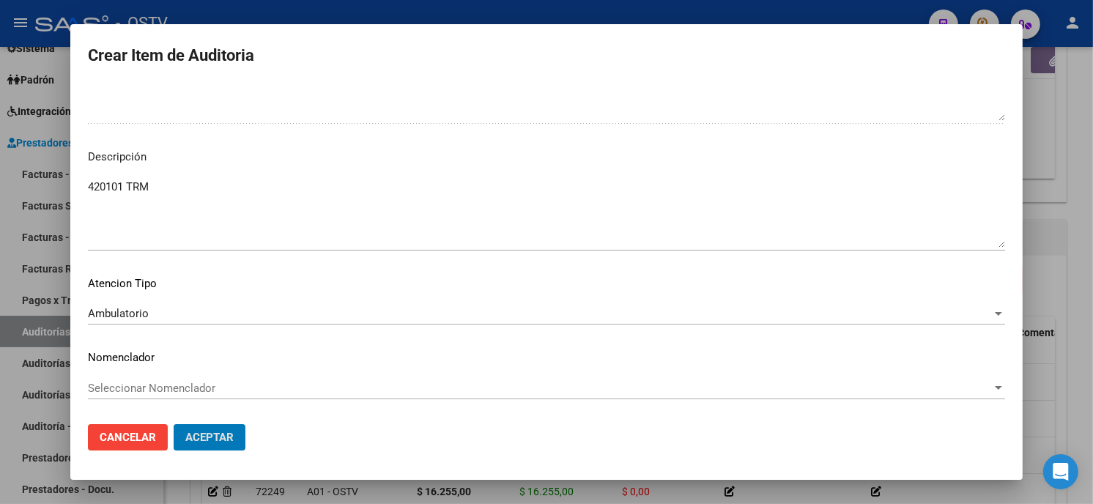
click at [174, 424] on button "Aceptar" at bounding box center [210, 437] width 72 height 26
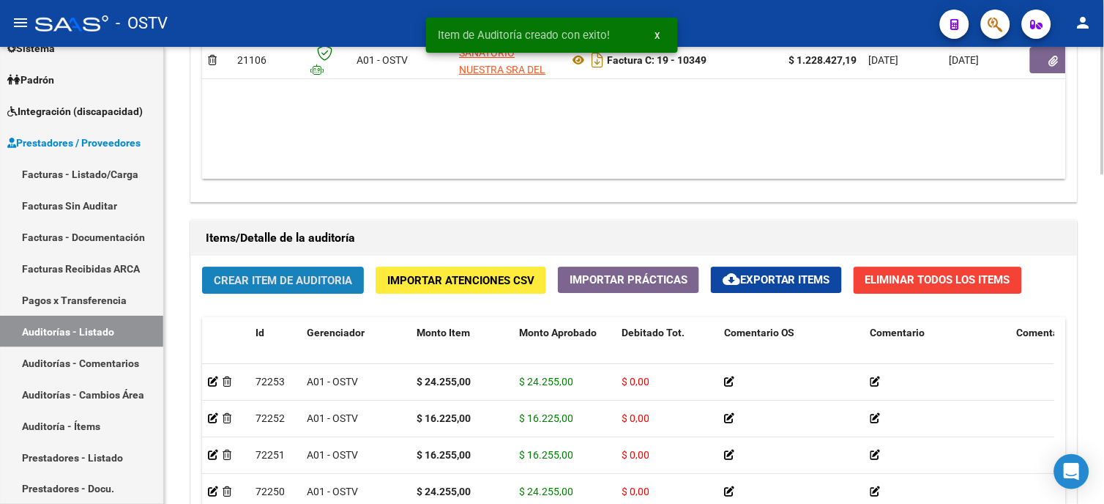
click at [288, 284] on span "Crear Item de Auditoria" at bounding box center [283, 280] width 138 height 13
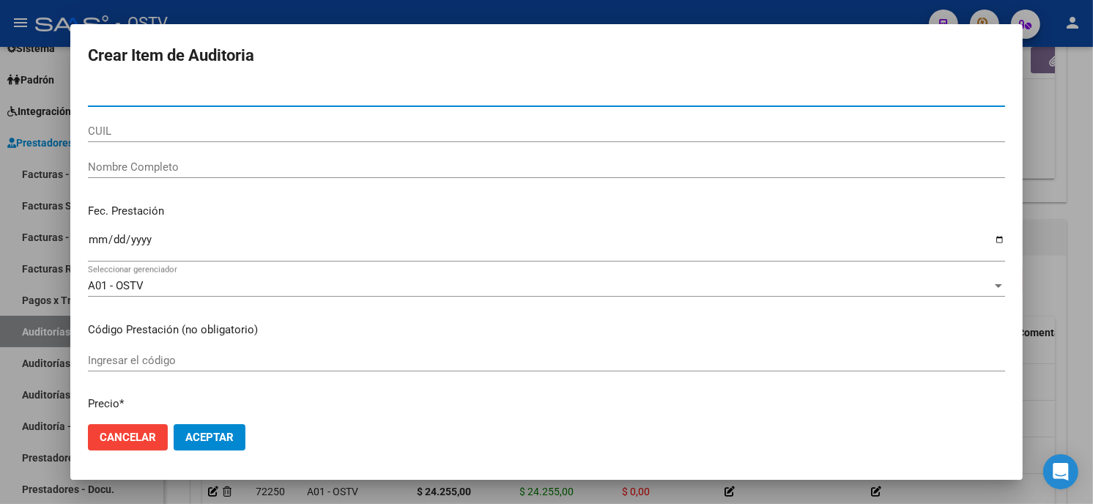
paste input "29332139"
click at [196, 95] on input "Nro Documento" at bounding box center [546, 95] width 917 height 13
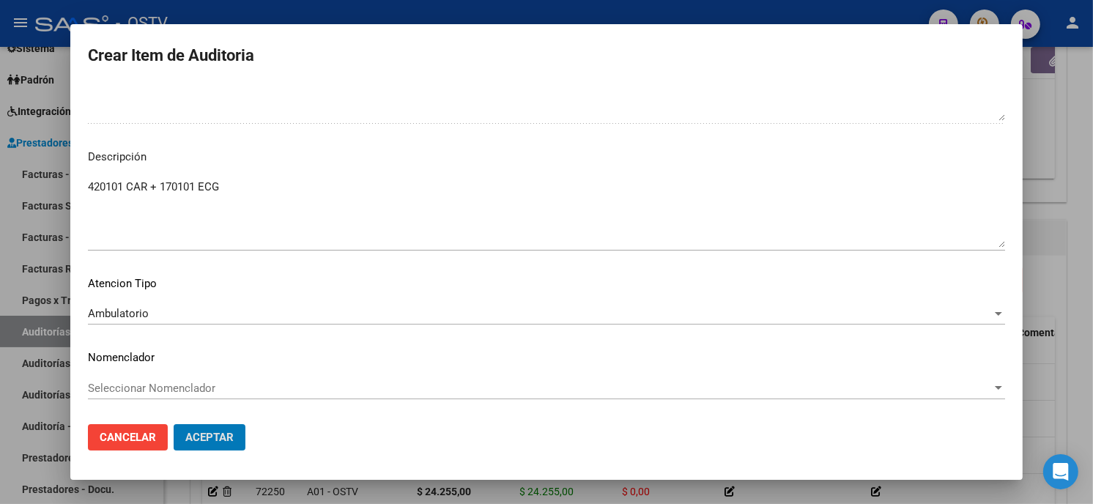
click at [174, 424] on button "Aceptar" at bounding box center [210, 437] width 72 height 26
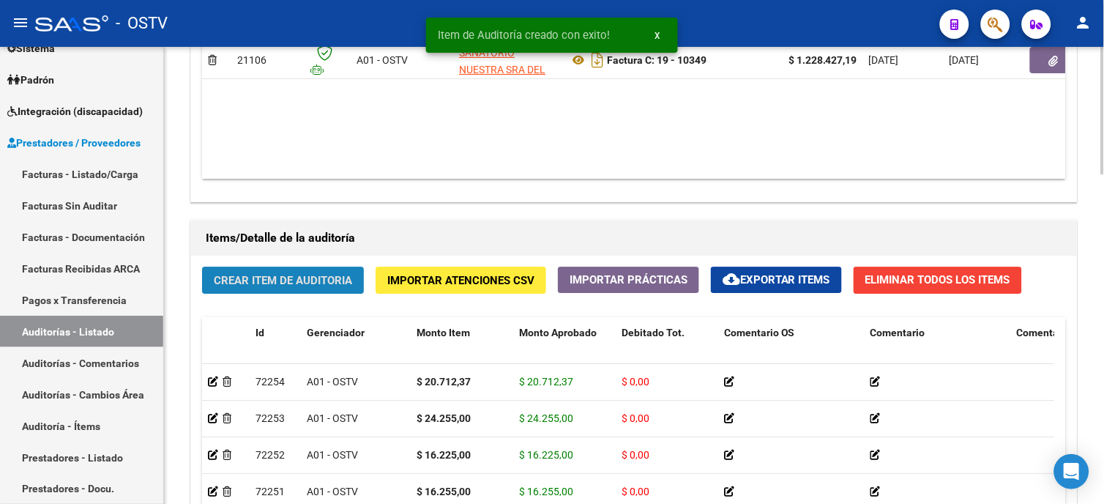
click at [309, 279] on span "Crear Item de Auditoria" at bounding box center [283, 280] width 138 height 13
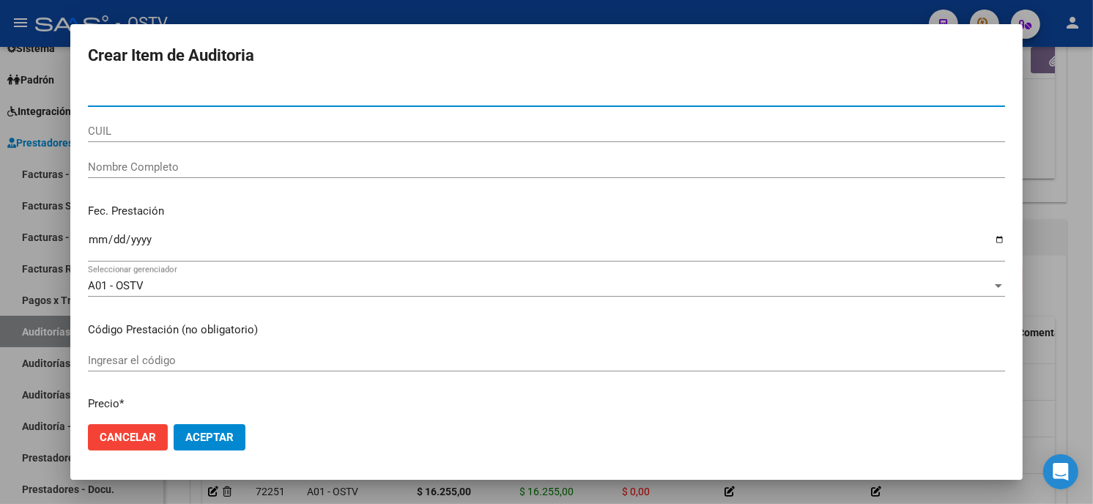
paste input "05806604"
click at [196, 100] on input "Nro Documento" at bounding box center [546, 95] width 917 height 13
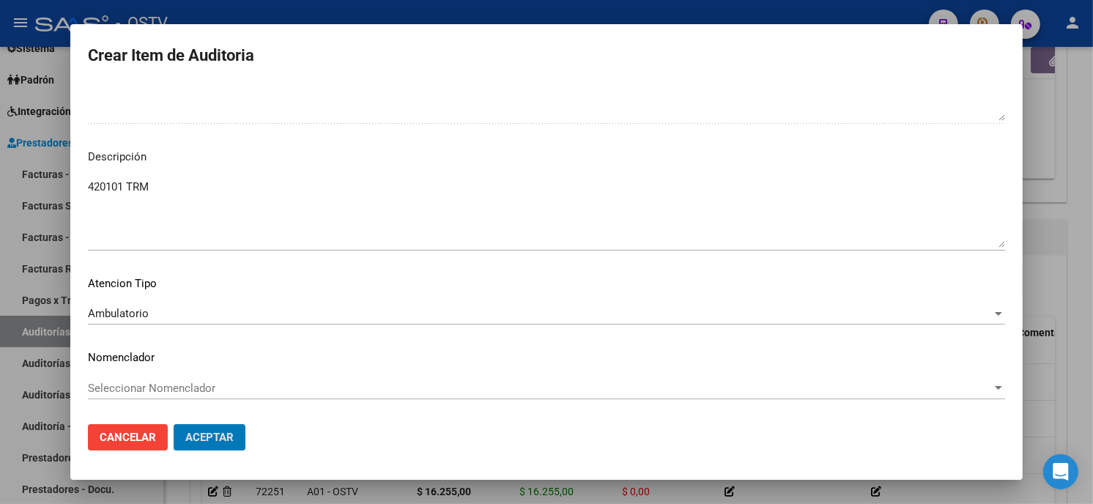
click at [174, 424] on button "Aceptar" at bounding box center [210, 437] width 72 height 26
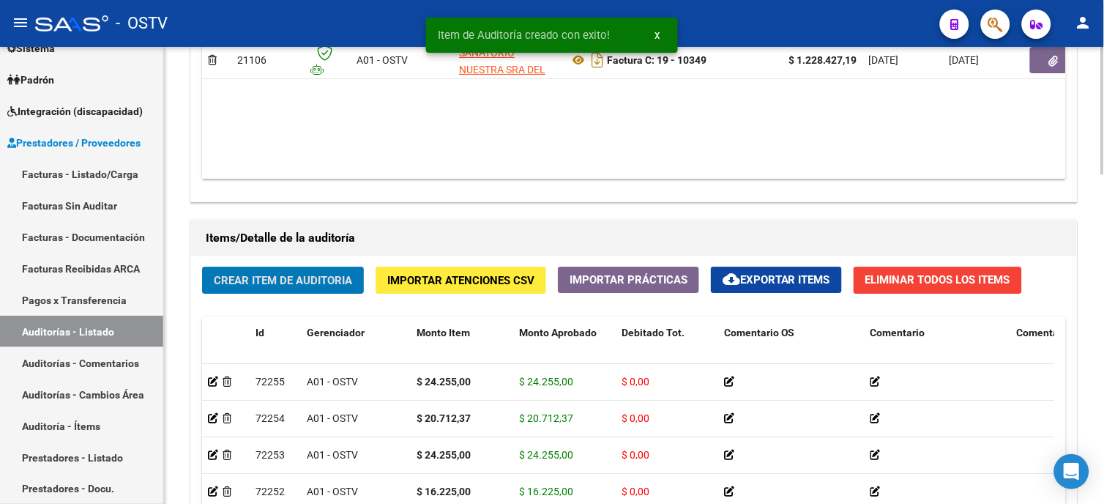
click at [281, 267] on div "Crear Item de Auditoria Importar Atenciones CSV Importar Prácticas cloud_downlo…" at bounding box center [634, 474] width 886 height 437
click at [281, 275] on span "Crear Item de Auditoria" at bounding box center [283, 280] width 138 height 13
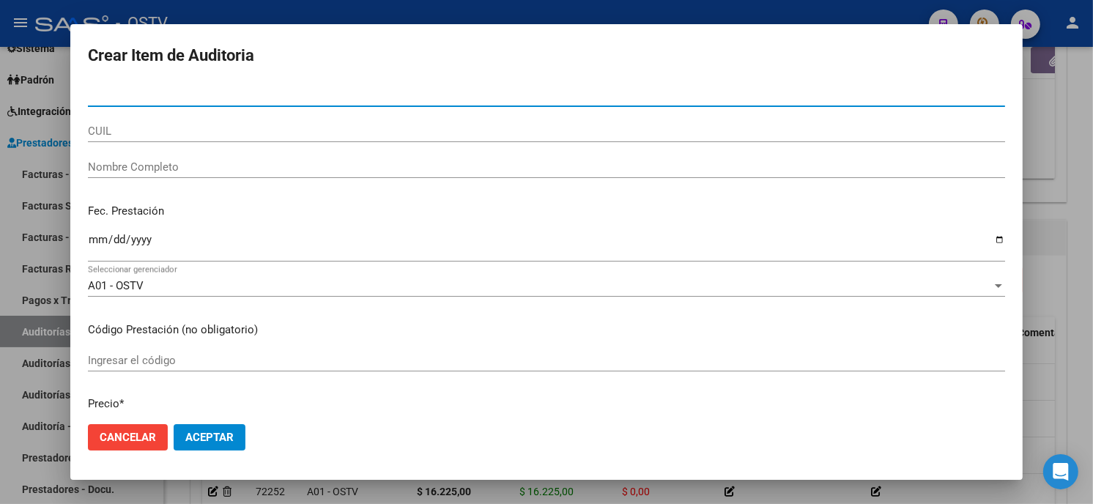
paste input "05296551"
click at [228, 99] on input "Nro Documento" at bounding box center [546, 95] width 917 height 13
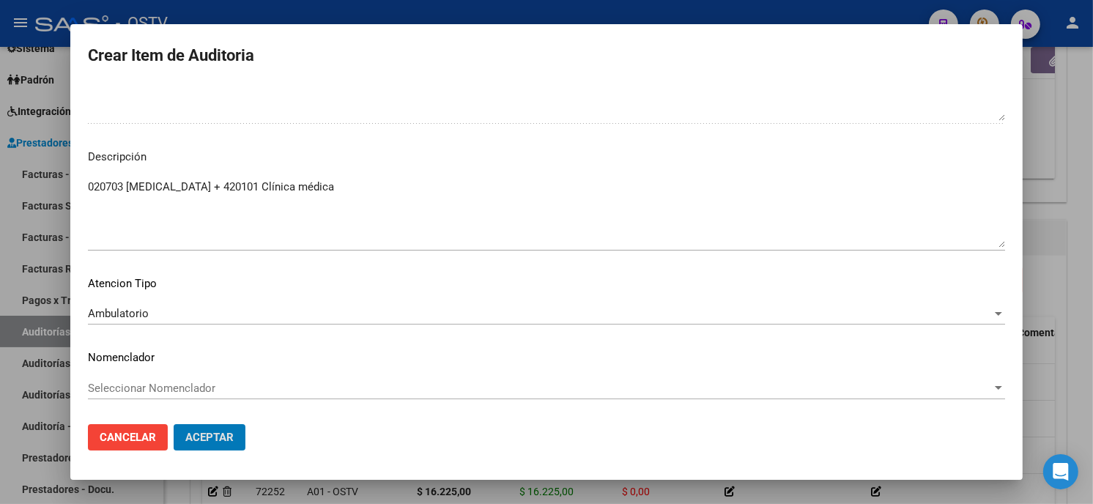
click at [174, 424] on button "Aceptar" at bounding box center [210, 437] width 72 height 26
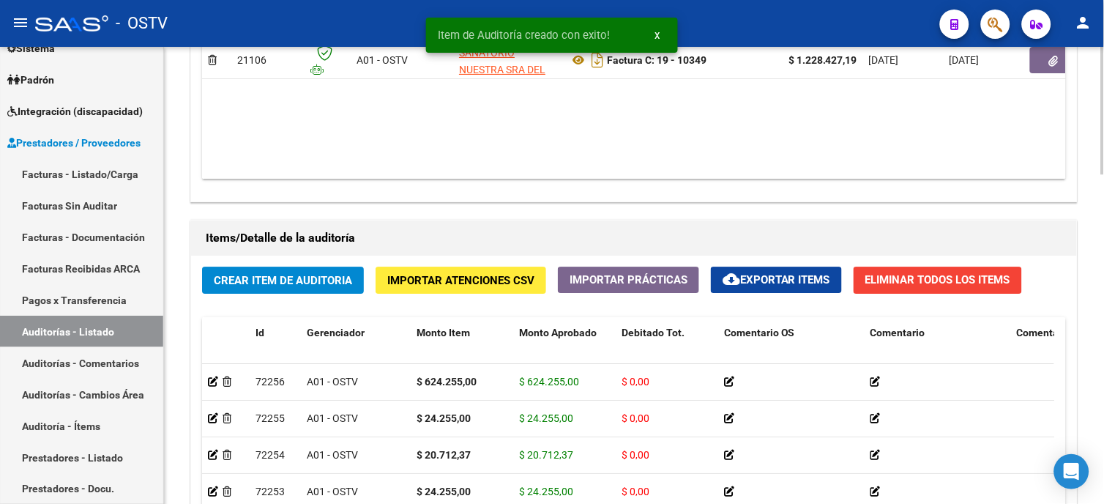
click at [302, 300] on div "Crear Item de Auditoria Importar Atenciones CSV Importar Prácticas cloud_downlo…" at bounding box center [634, 474] width 886 height 437
click at [303, 281] on span "Crear Item de Auditoria" at bounding box center [283, 280] width 138 height 13
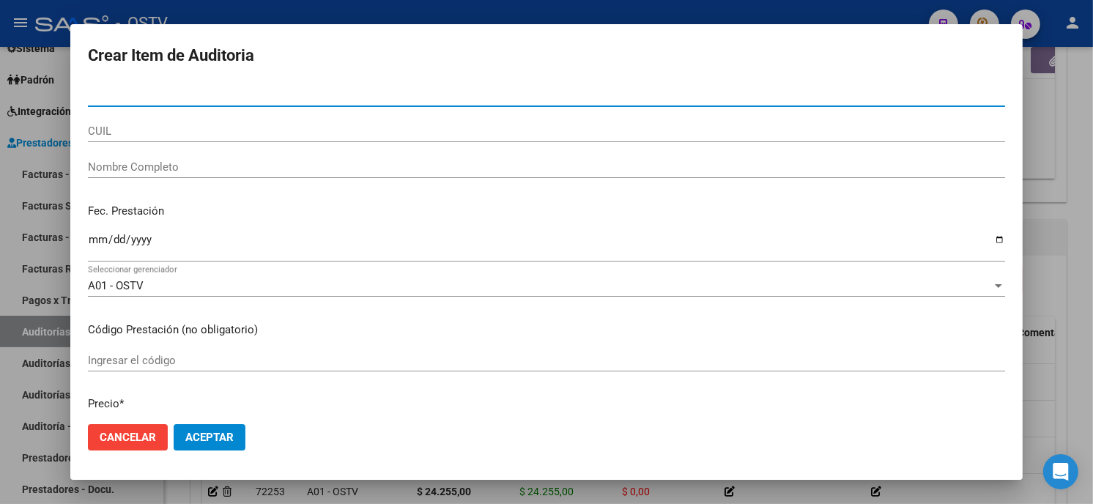
paste input "-04253379"
click at [217, 96] on input "Nro Documento" at bounding box center [546, 95] width 917 height 13
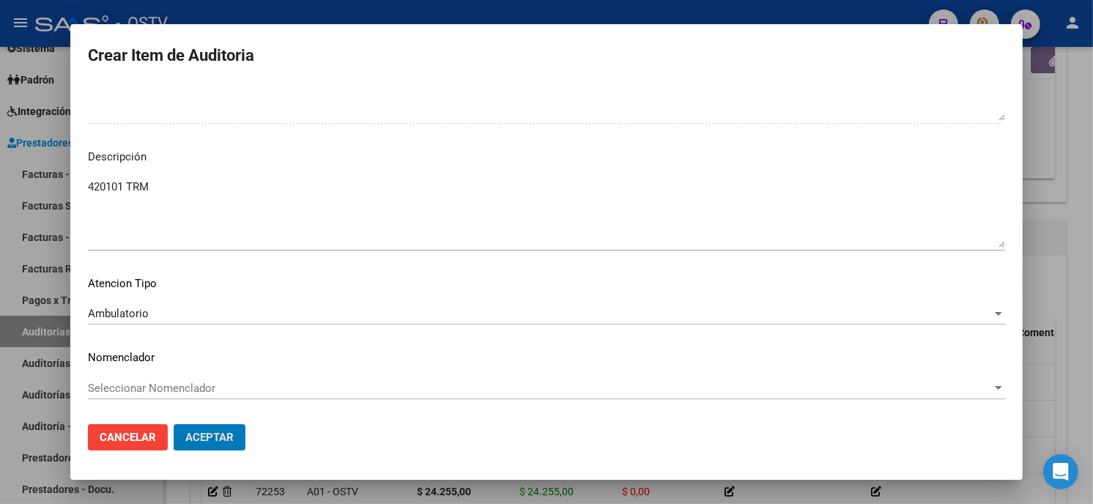
click at [174, 424] on button "Aceptar" at bounding box center [210, 437] width 72 height 26
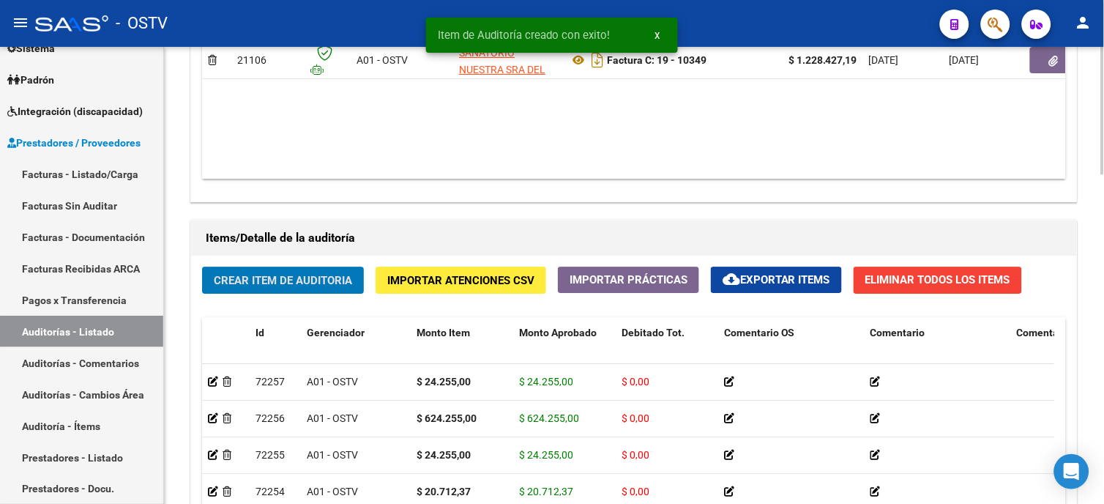
click at [303, 280] on span "Crear Item de Auditoria" at bounding box center [283, 280] width 138 height 13
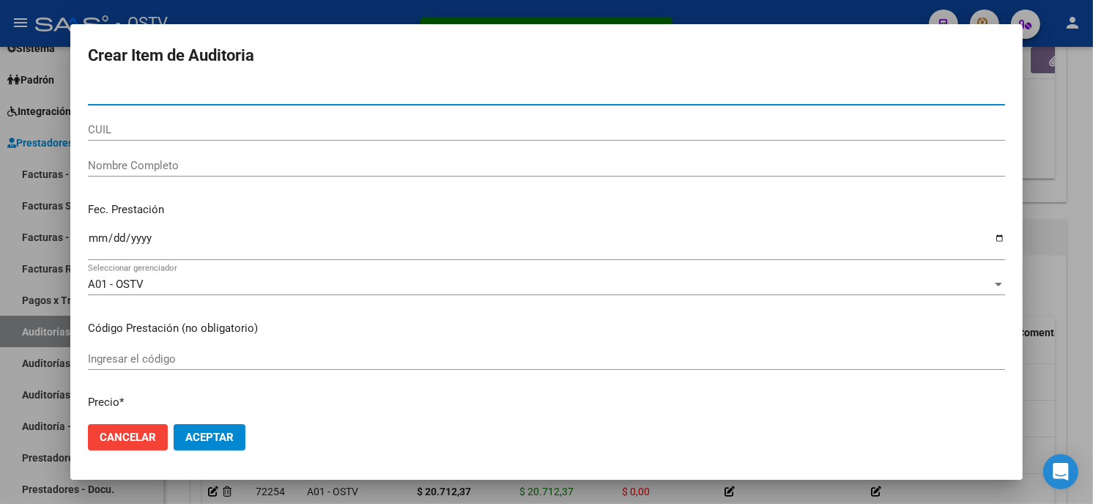
scroll to position [0, 0]
click at [93, 95] on input "Nro Documento" at bounding box center [546, 95] width 917 height 13
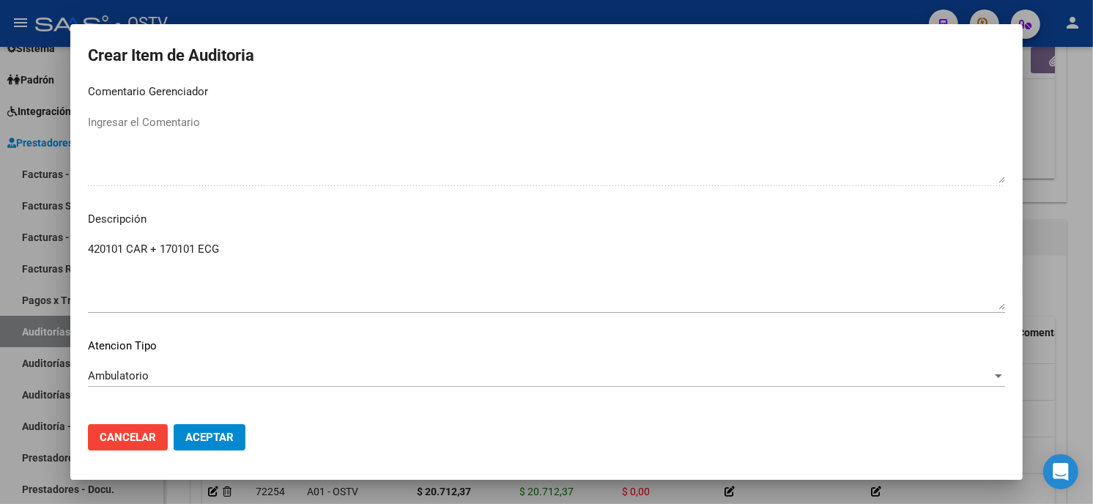
scroll to position [991, 0]
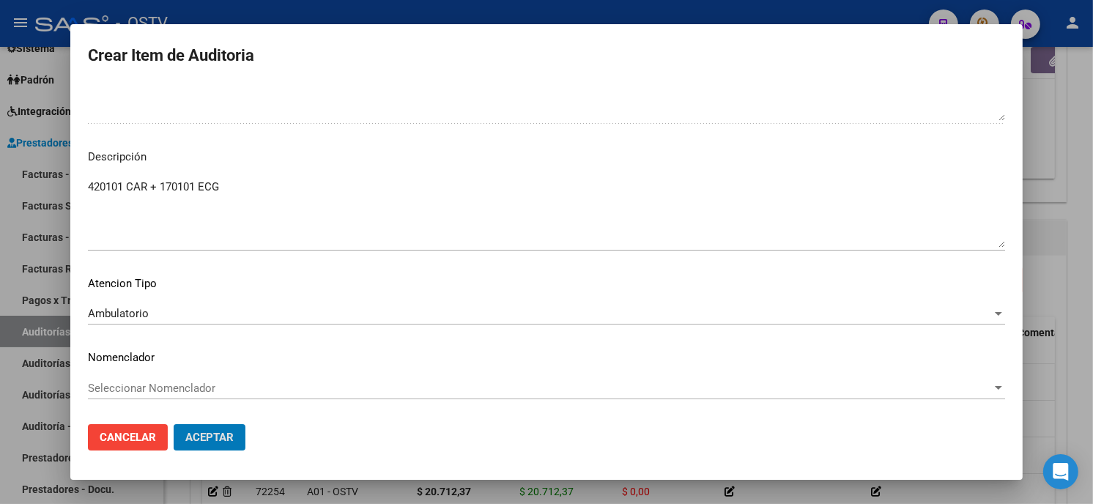
click at [174, 424] on button "Aceptar" at bounding box center [210, 437] width 72 height 26
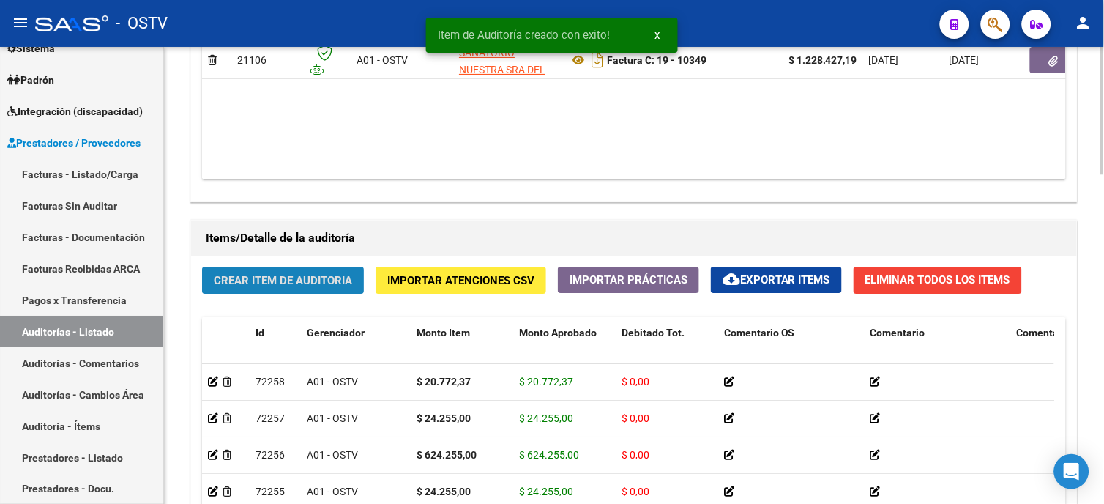
click at [308, 286] on span "Crear Item de Auditoria" at bounding box center [283, 280] width 138 height 13
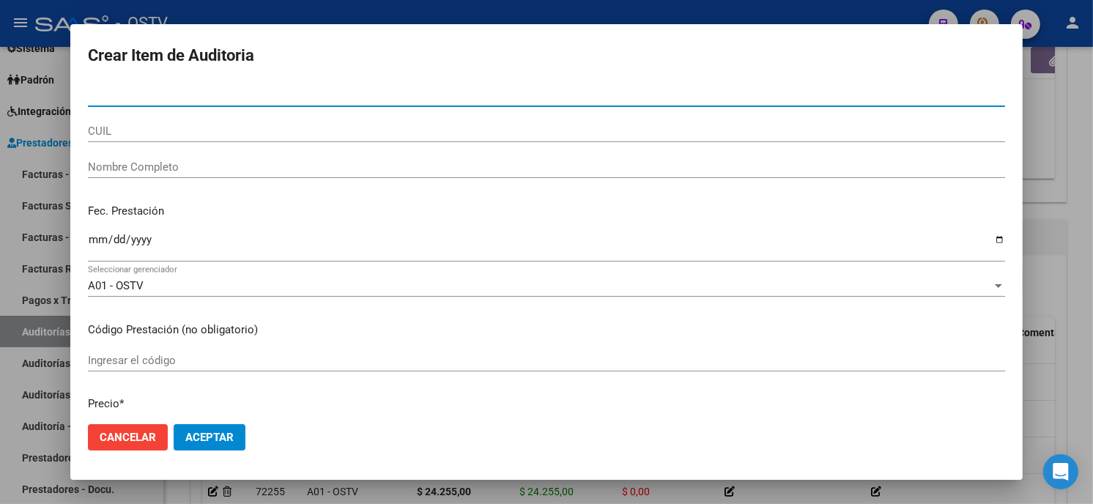
click at [94, 92] on input "Nro Documento" at bounding box center [546, 95] width 917 height 13
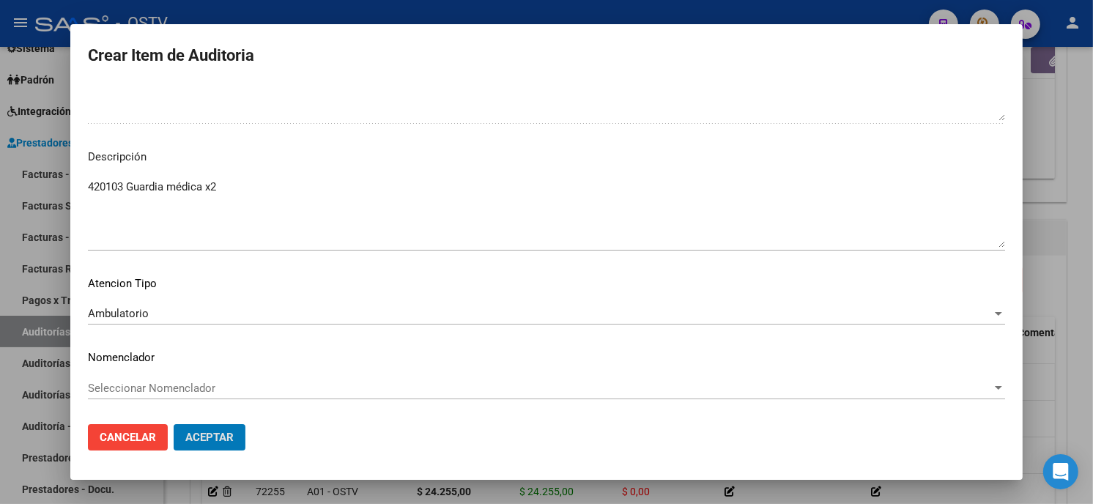
click at [174, 424] on button "Aceptar" at bounding box center [210, 437] width 72 height 26
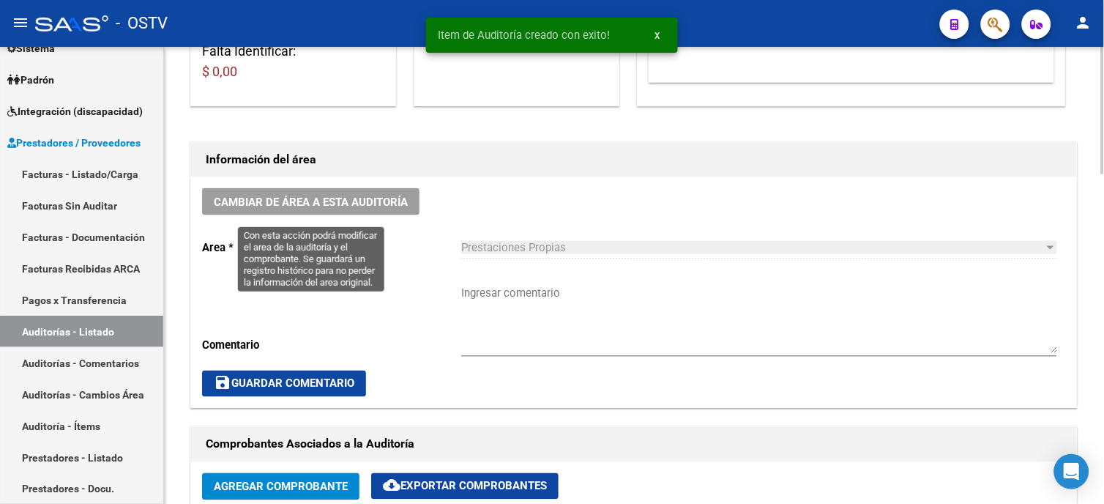
scroll to position [326, 0]
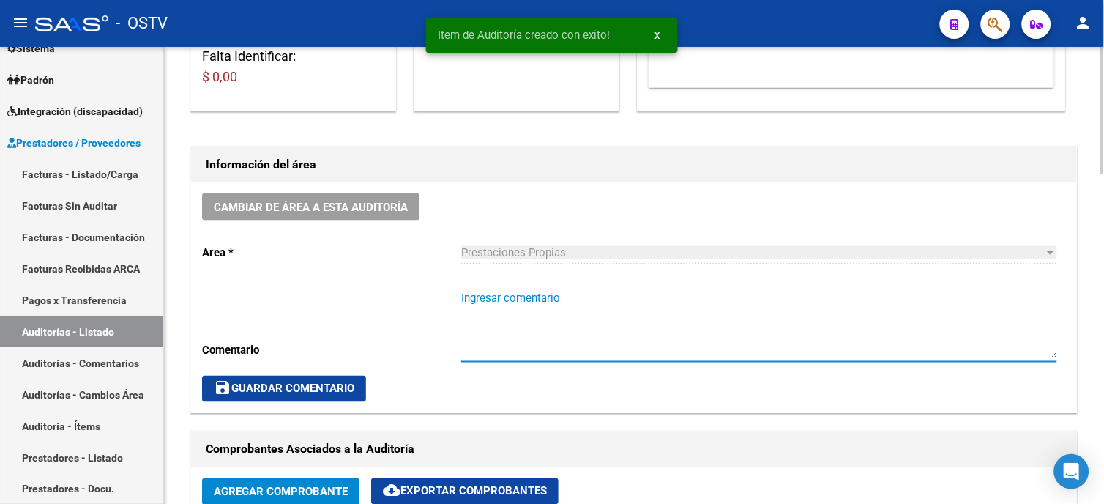
click at [535, 299] on textarea "Ingresar comentario" at bounding box center [759, 324] width 596 height 69
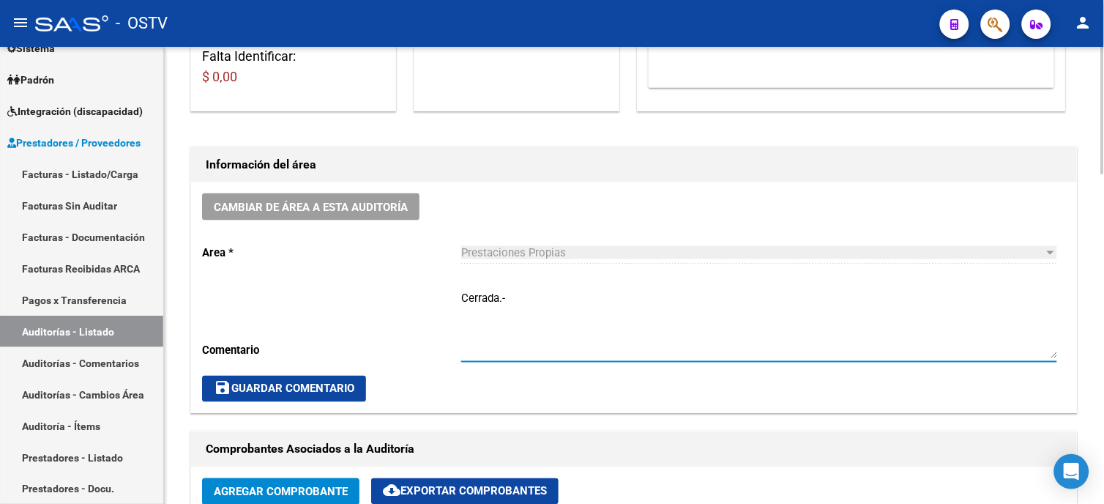
click at [293, 383] on span "save Guardar Comentario" at bounding box center [284, 388] width 141 height 13
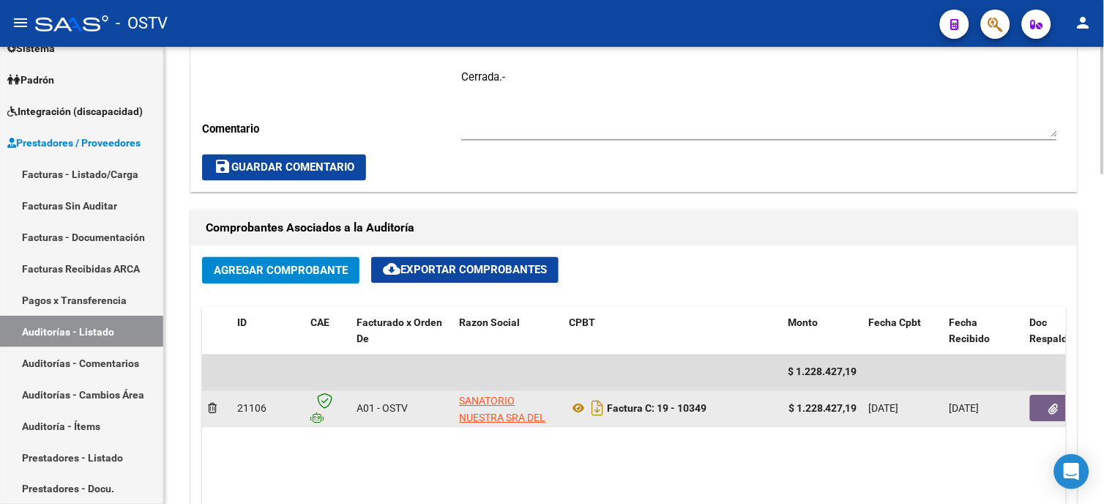
scroll to position [570, 0]
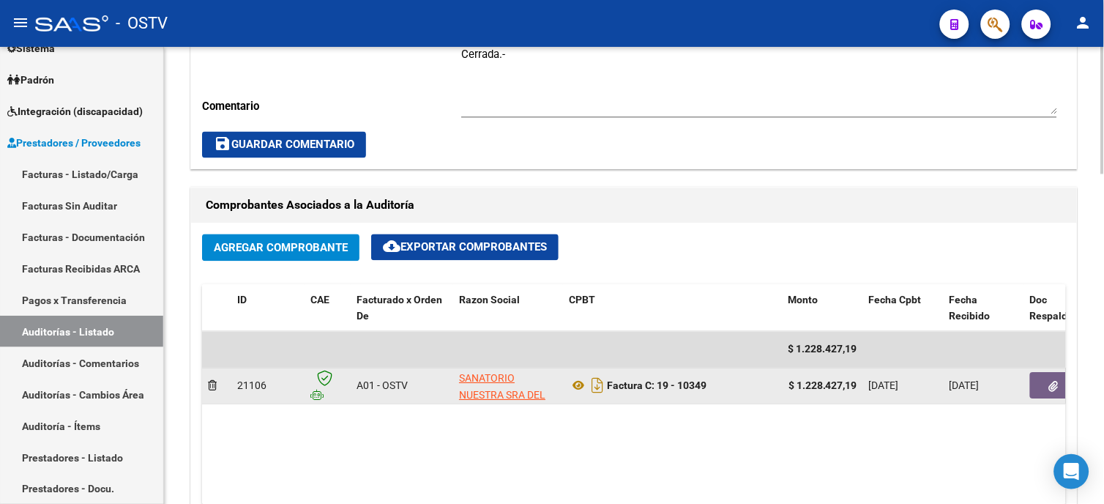
drag, startPoint x: 801, startPoint y: 384, endPoint x: 844, endPoint y: 379, distance: 42.9
click at [844, 379] on div "$ 1.228.427,19" at bounding box center [823, 386] width 69 height 17
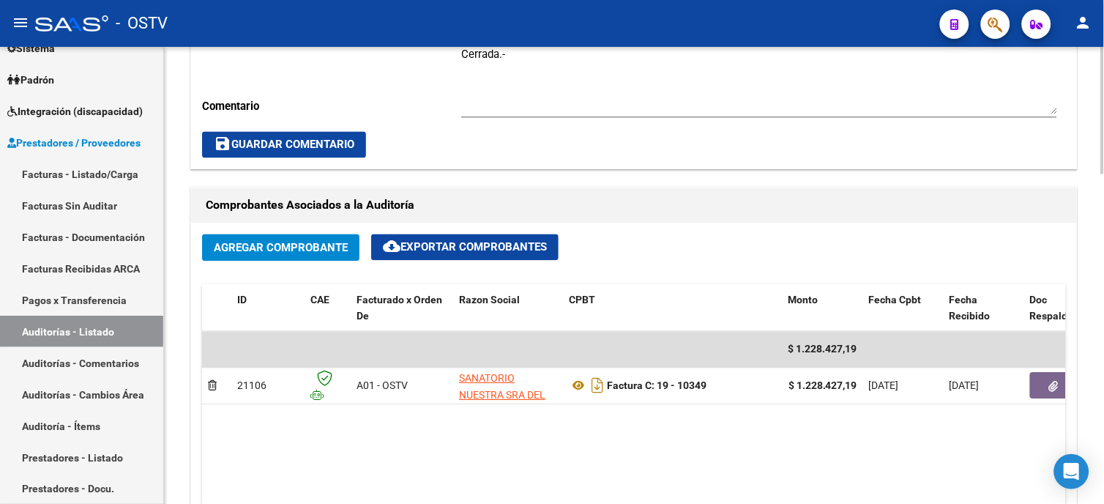
drag, startPoint x: 844, startPoint y: 379, endPoint x: 803, endPoint y: 408, distance: 49.8
click at [803, 408] on datatable-body "$ 1.228.427,19 21106 A01 - [GEOGRAPHIC_DATA][PERSON_NAME] SA Factura C: 19 - 10…" at bounding box center [634, 418] width 864 height 173
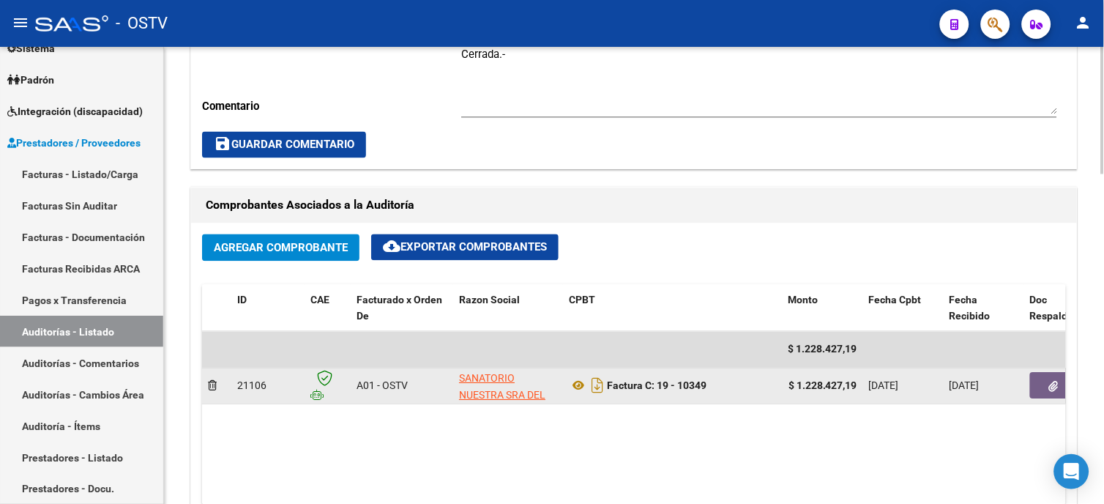
drag, startPoint x: 799, startPoint y: 386, endPoint x: 865, endPoint y: 384, distance: 65.9
click at [865, 384] on div "21106 A01 - OSTV SANATORIO NUESTRA [PERSON_NAME] SA Factura C: 19 - 10349 $ 1.2…" at bounding box center [924, 386] width 1445 height 37
copy strong "1.228.427,19"
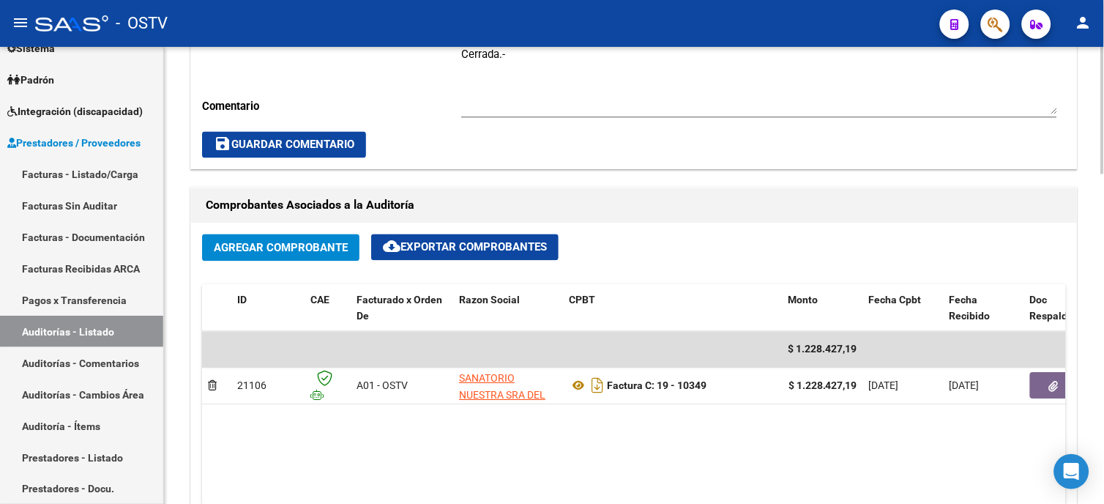
click at [342, 145] on span "save Guardar Comentario" at bounding box center [284, 144] width 141 height 13
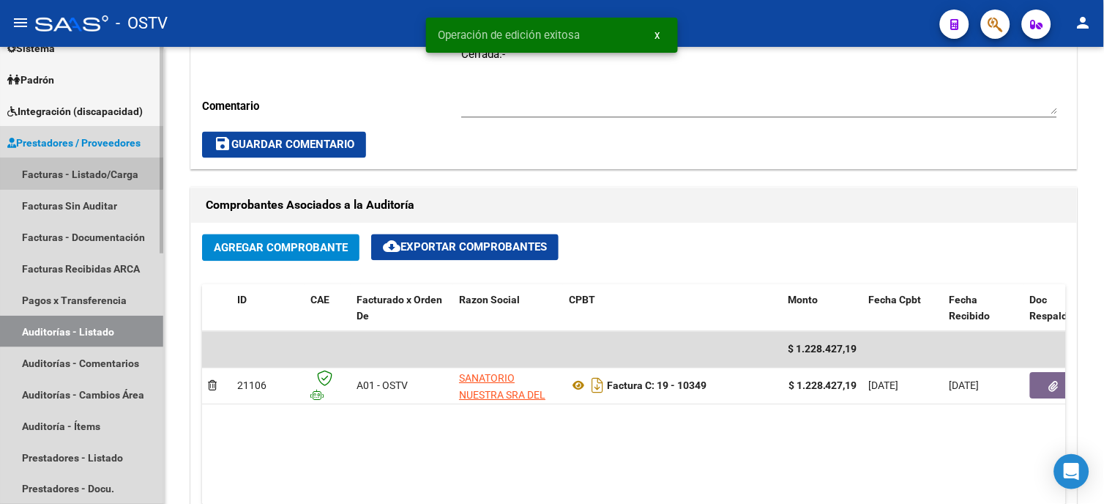
click at [81, 167] on link "Facturas - Listado/Carga" at bounding box center [81, 173] width 163 height 31
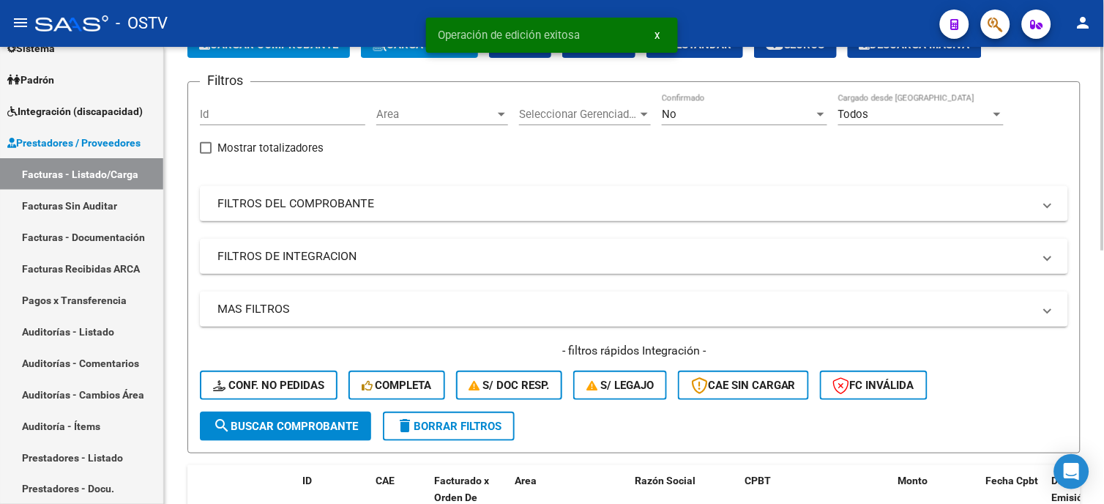
scroll to position [1, 0]
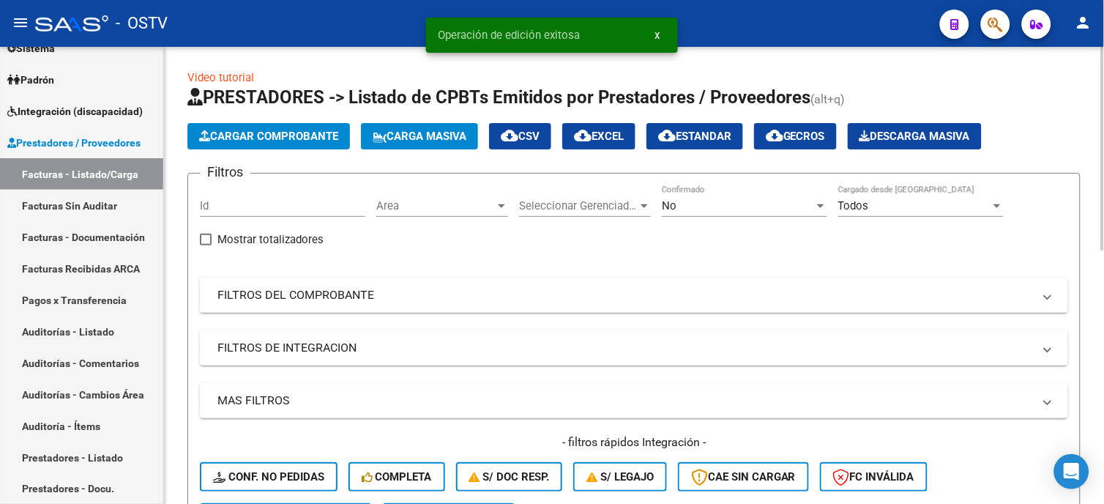
drag, startPoint x: 309, startPoint y: 290, endPoint x: 559, endPoint y: 362, distance: 260.5
click at [309, 289] on mat-panel-title "FILTROS DEL COMPROBANTE" at bounding box center [625, 295] width 816 height 16
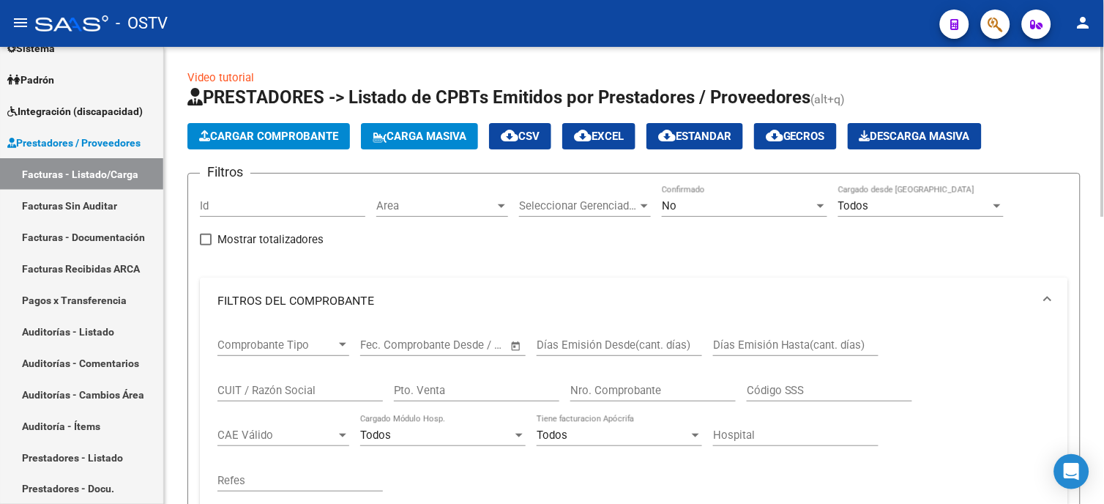
click at [631, 391] on input "Nro. Comprobante" at bounding box center [652, 390] width 165 height 13
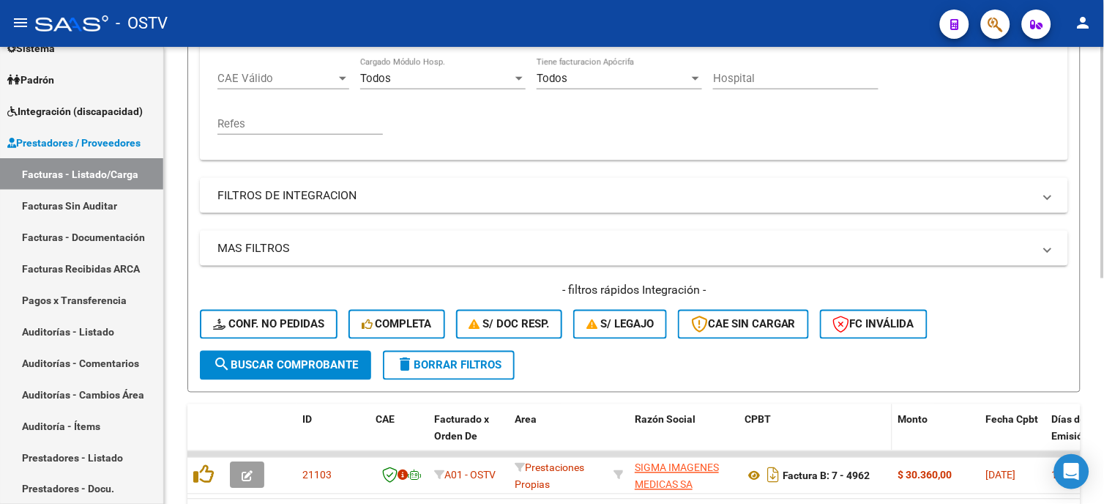
scroll to position [407, 0]
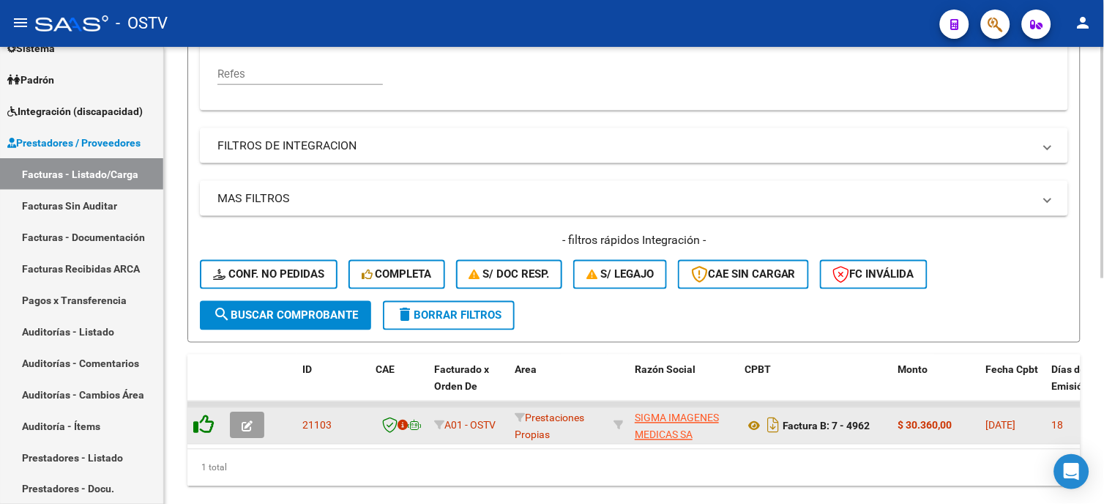
click at [207, 422] on icon at bounding box center [203, 424] width 21 height 21
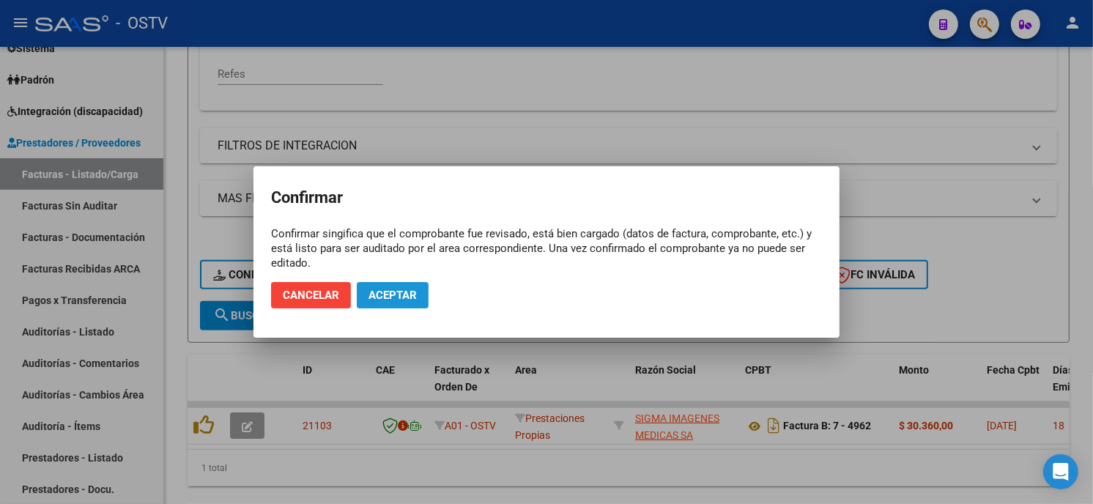
click at [384, 294] on span "Aceptar" at bounding box center [392, 295] width 48 height 13
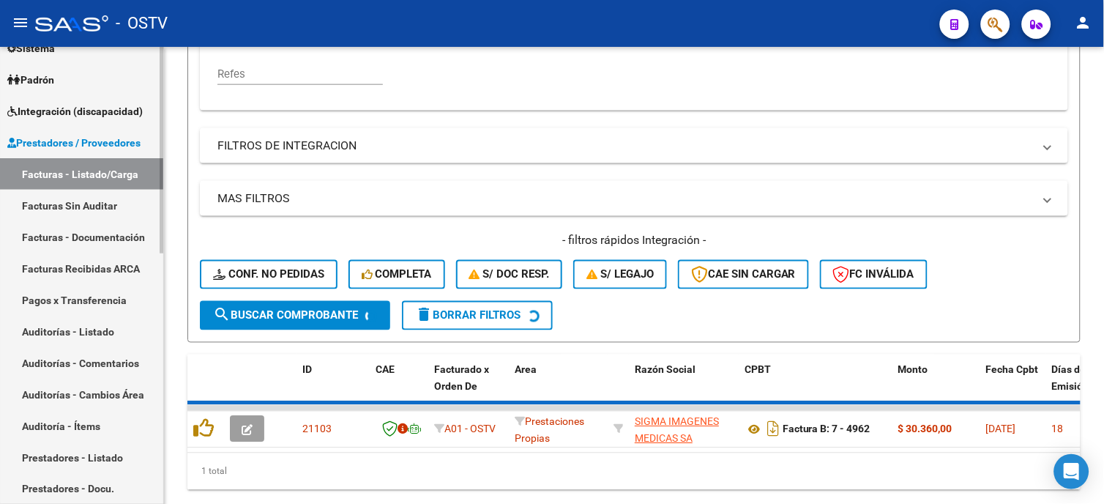
click at [59, 322] on link "Auditorías - Listado" at bounding box center [81, 331] width 163 height 31
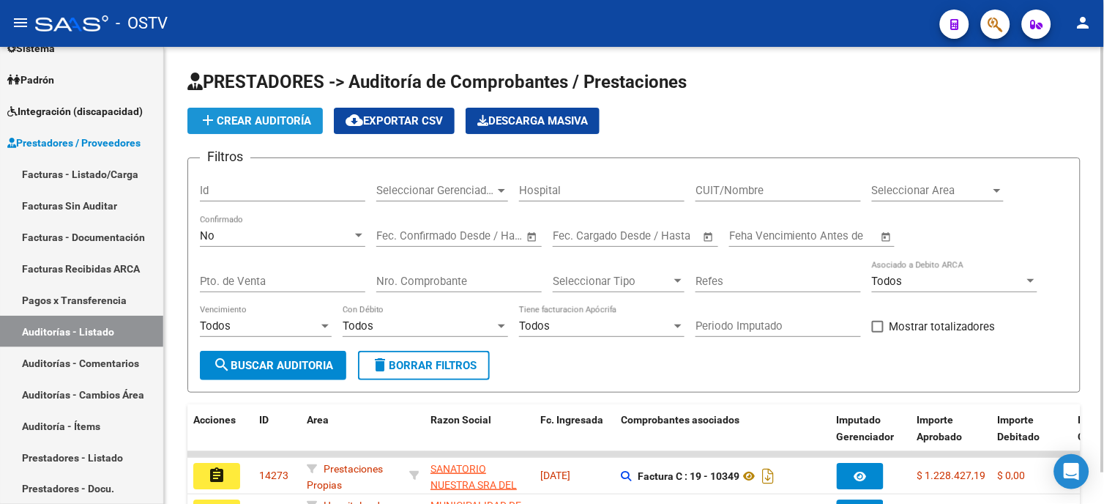
click at [299, 121] on span "add Crear Auditoría" at bounding box center [255, 120] width 112 height 13
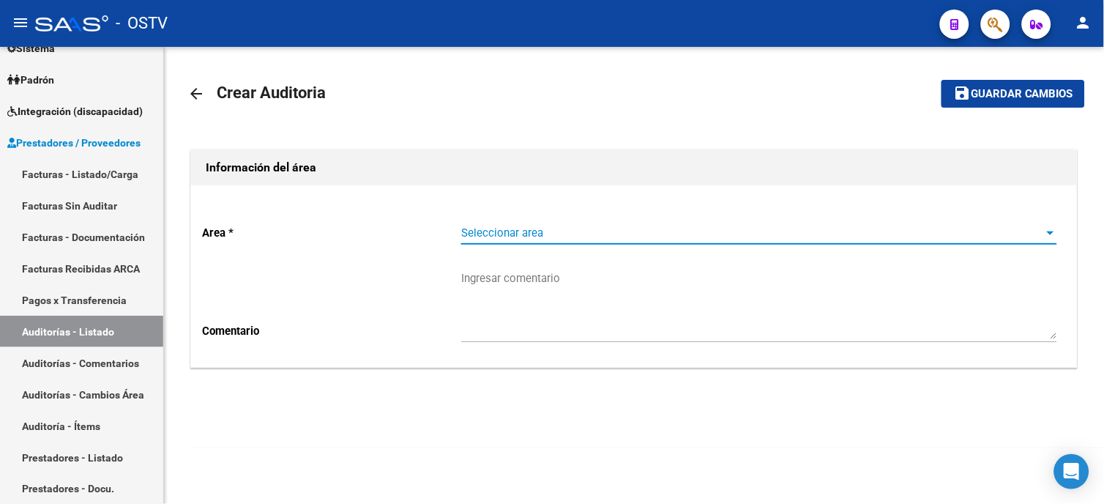
click at [467, 226] on span "Seleccionar area" at bounding box center [752, 232] width 583 height 13
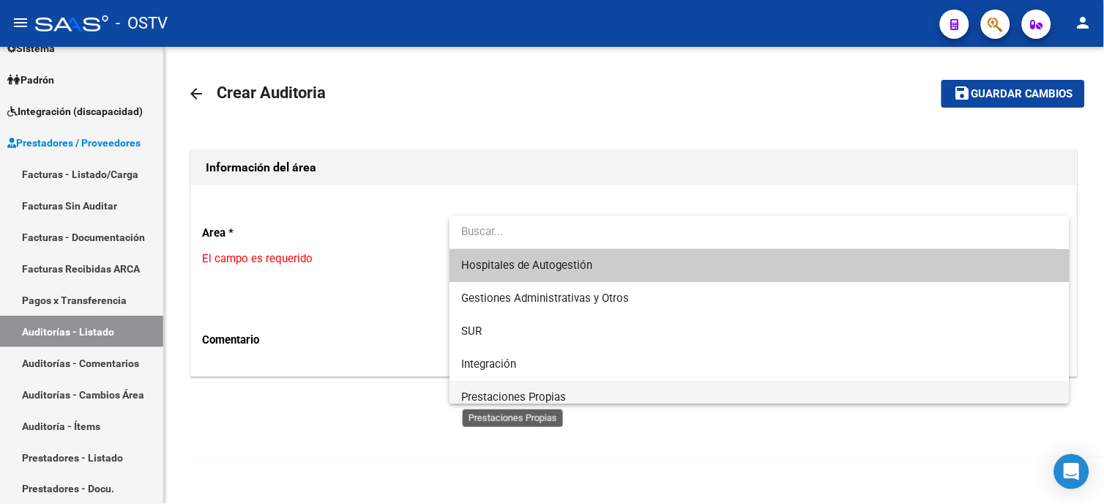
click at [478, 400] on span "Prestaciones Propias" at bounding box center [513, 396] width 105 height 13
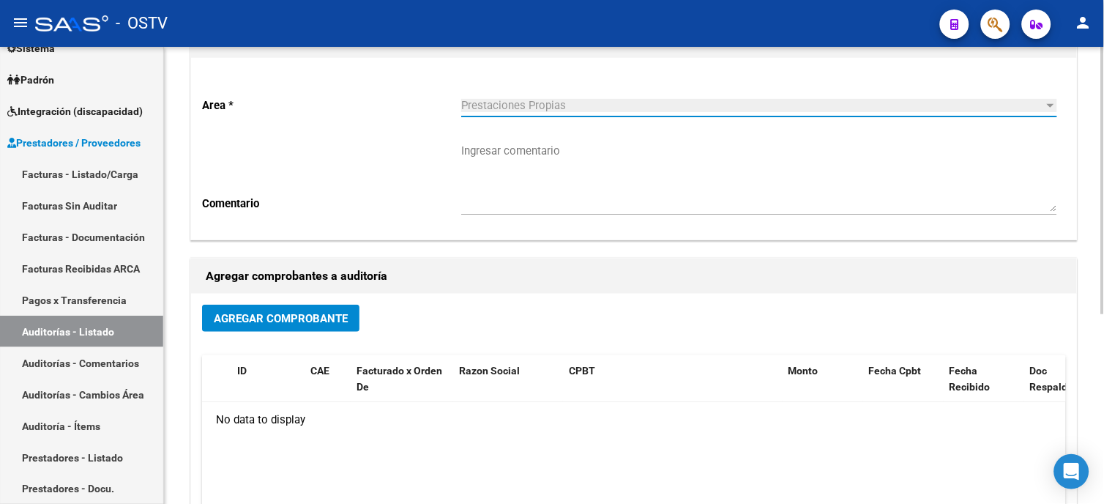
scroll to position [163, 0]
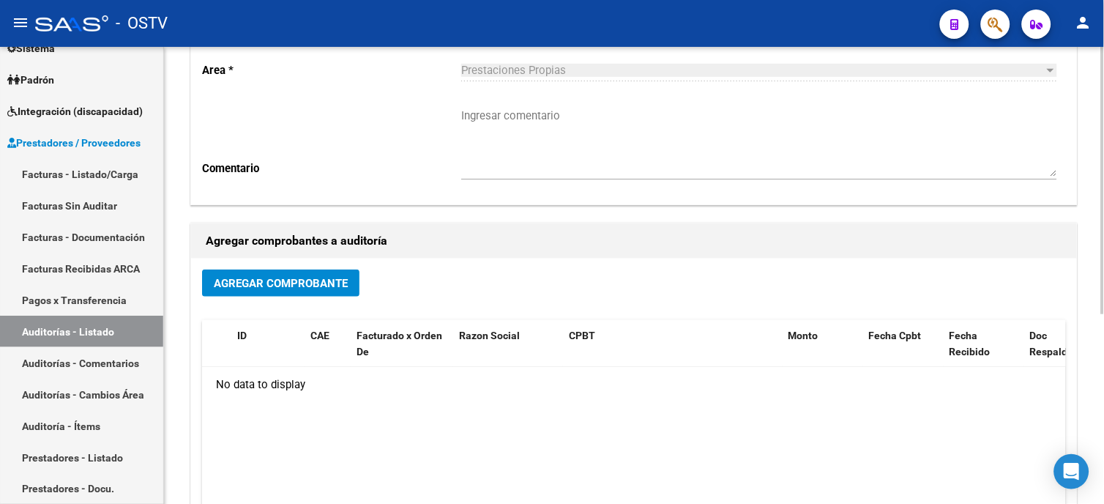
drag, startPoint x: 308, startPoint y: 250, endPoint x: 308, endPoint y: 265, distance: 14.6
click at [308, 251] on h1 "Agregar comprobantes a auditoría" at bounding box center [634, 240] width 857 height 23
click at [310, 287] on span "Agregar Comprobante" at bounding box center [281, 283] width 134 height 13
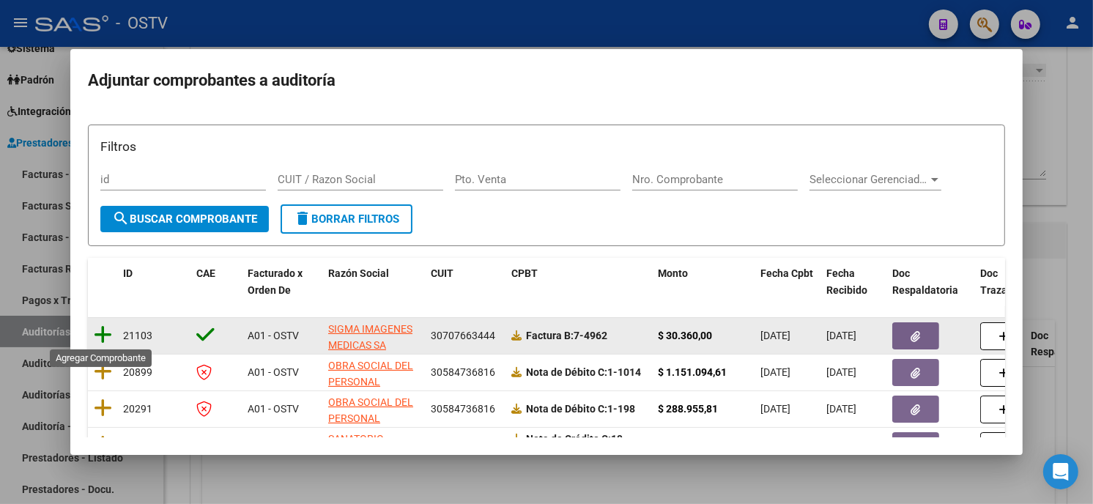
click at [101, 338] on icon at bounding box center [103, 334] width 18 height 21
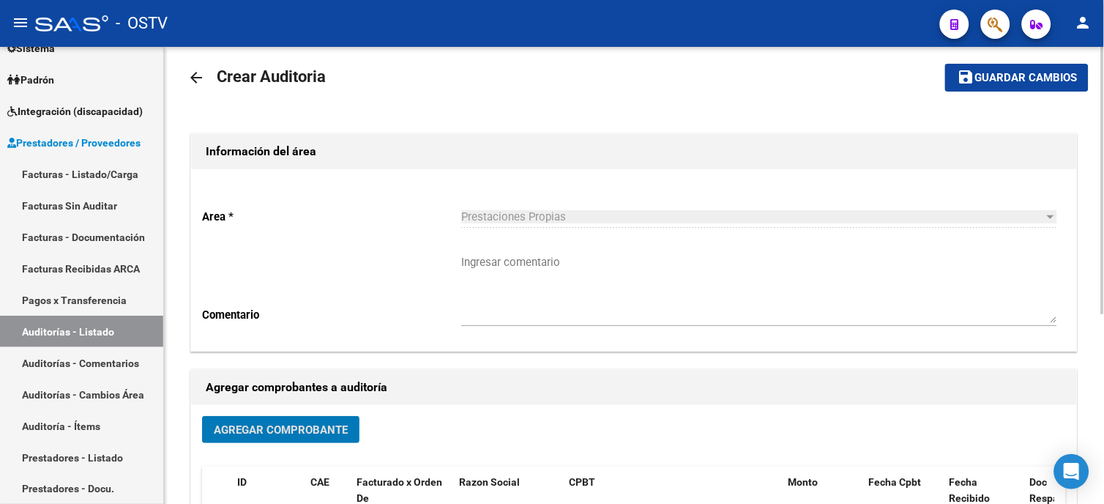
scroll to position [0, 0]
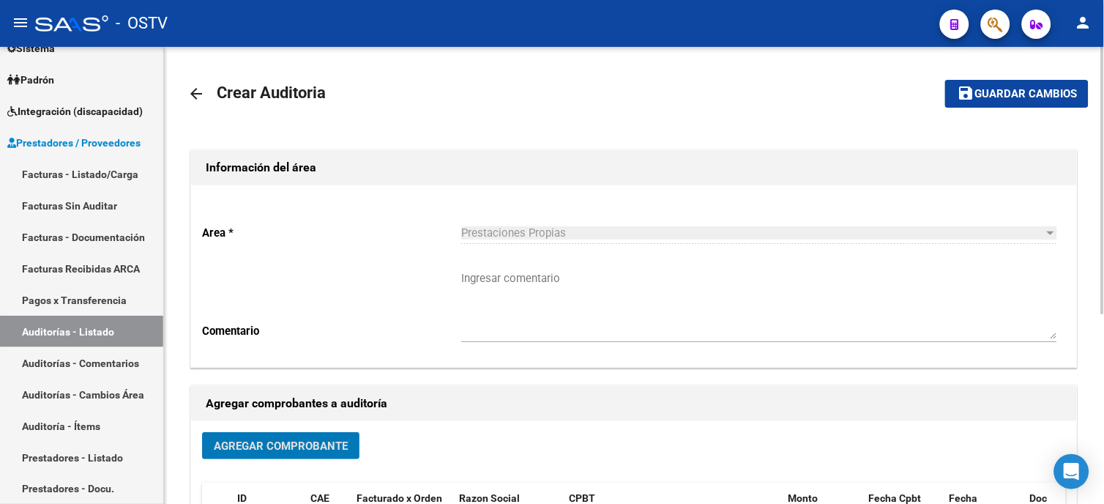
click at [1005, 88] on span "Guardar cambios" at bounding box center [1026, 94] width 103 height 13
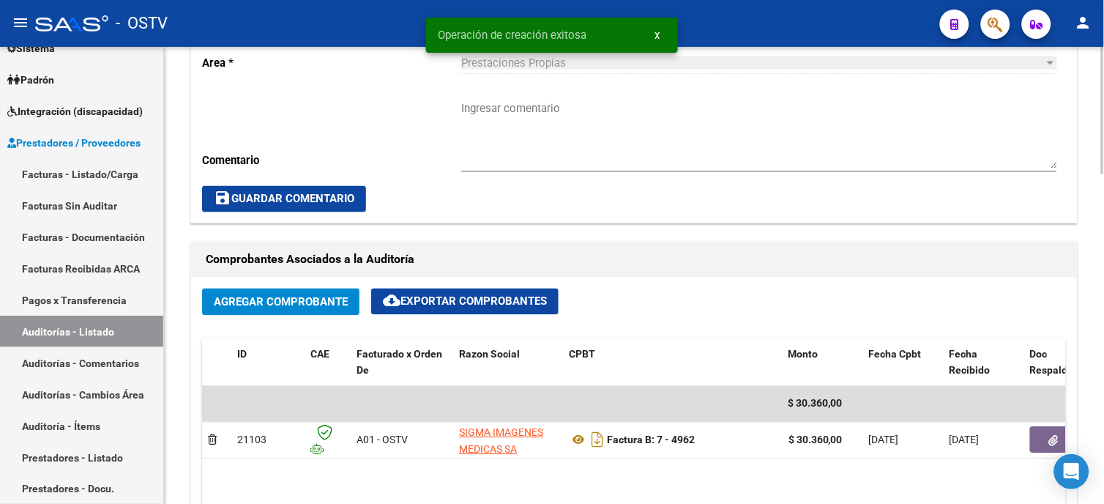
scroll to position [569, 0]
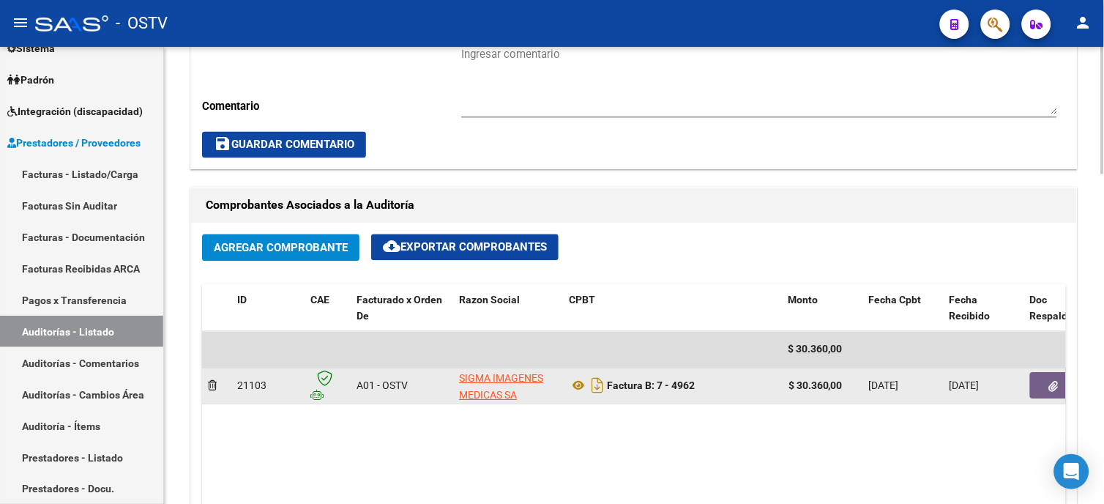
drag, startPoint x: 801, startPoint y: 385, endPoint x: 847, endPoint y: 384, distance: 46.1
click at [847, 384] on div "$ 30.360,00" at bounding box center [823, 386] width 69 height 17
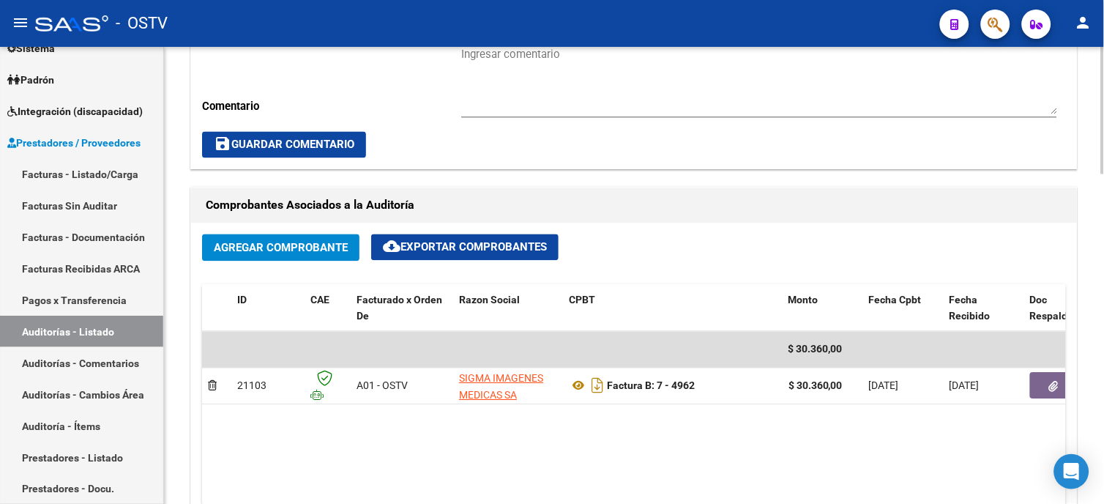
drag, startPoint x: 847, startPoint y: 384, endPoint x: 803, endPoint y: 432, distance: 64.3
click at [803, 437] on datatable-body "$ 30.360,00 21103 A01 - OSTV SIGMA IMAGENES MEDICAS SA Factura B: 7 - 4962 $ 30…" at bounding box center [634, 418] width 864 height 173
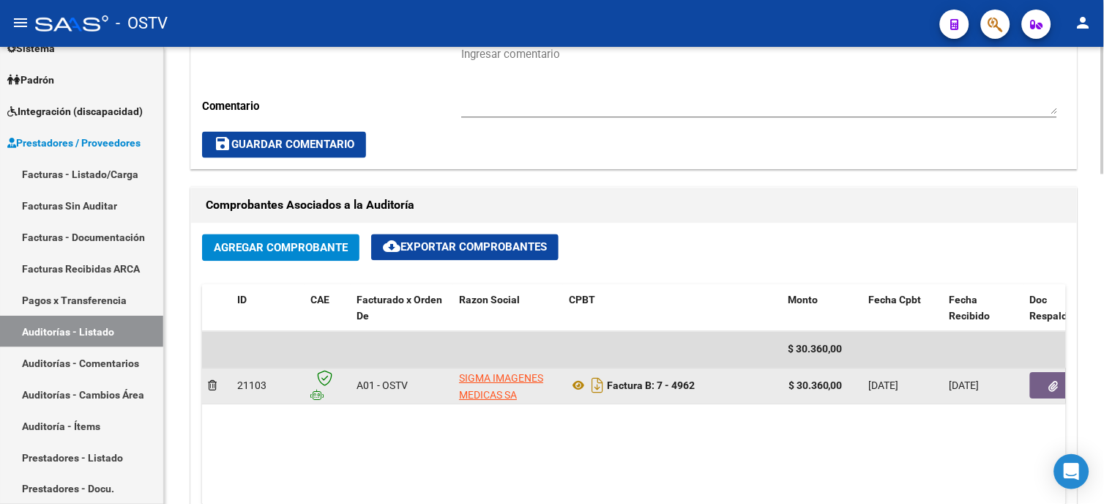
drag, startPoint x: 796, startPoint y: 384, endPoint x: 858, endPoint y: 385, distance: 61.5
click at [858, 385] on div "$ 30.360,00" at bounding box center [823, 386] width 69 height 17
copy strong "30.360,00"
click at [1042, 390] on button "button" at bounding box center [1053, 386] width 47 height 26
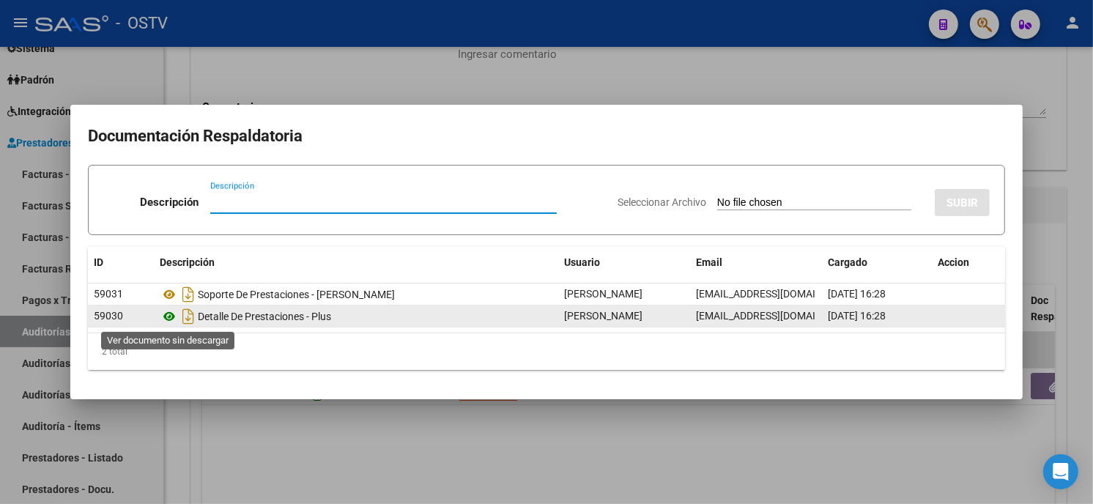
click at [167, 313] on icon at bounding box center [169, 317] width 19 height 18
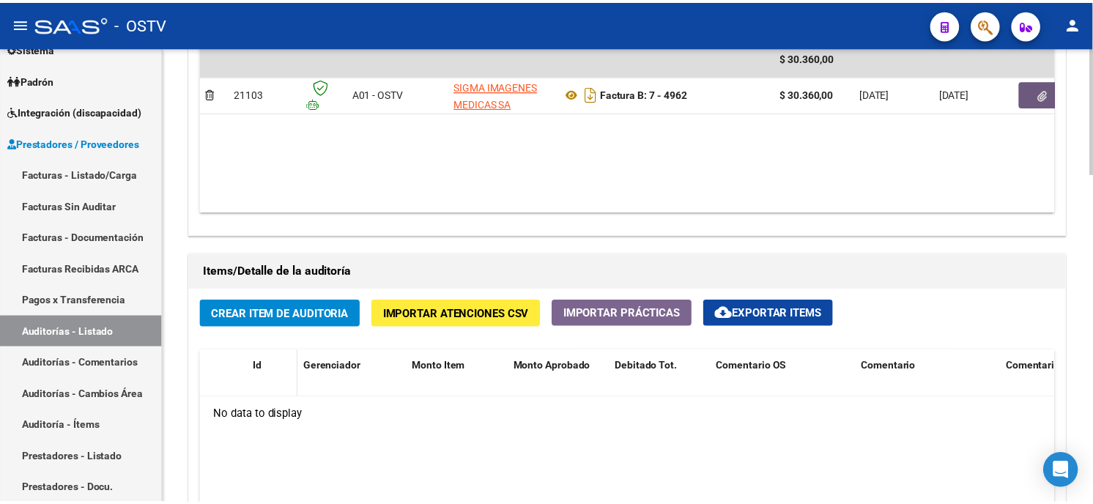
scroll to position [976, 0]
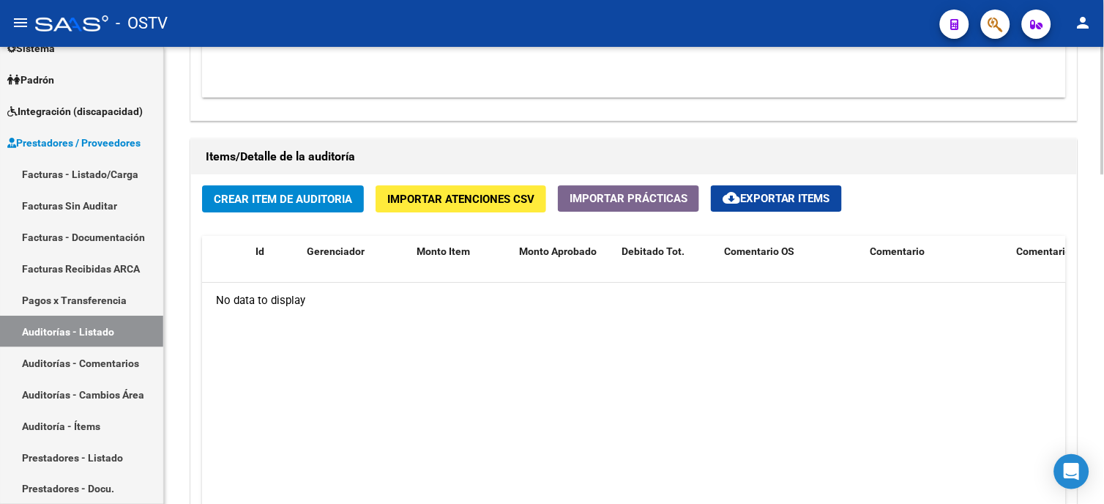
click at [286, 204] on span "Crear Item de Auditoria" at bounding box center [283, 199] width 138 height 13
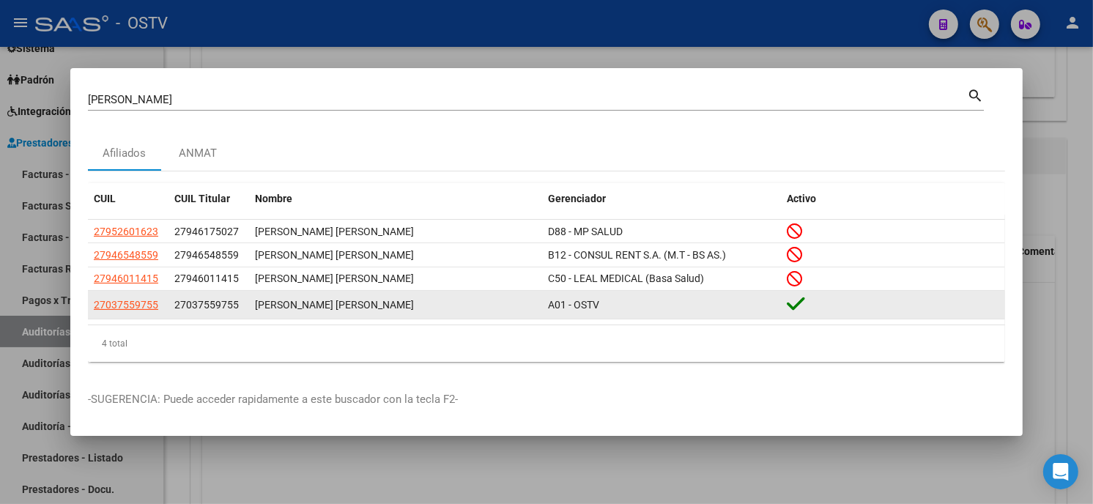
drag, startPoint x: 238, startPoint y: 306, endPoint x: 186, endPoint y: 318, distance: 53.3
click at [186, 318] on datatable-body-cell "27037559755" at bounding box center [208, 305] width 81 height 29
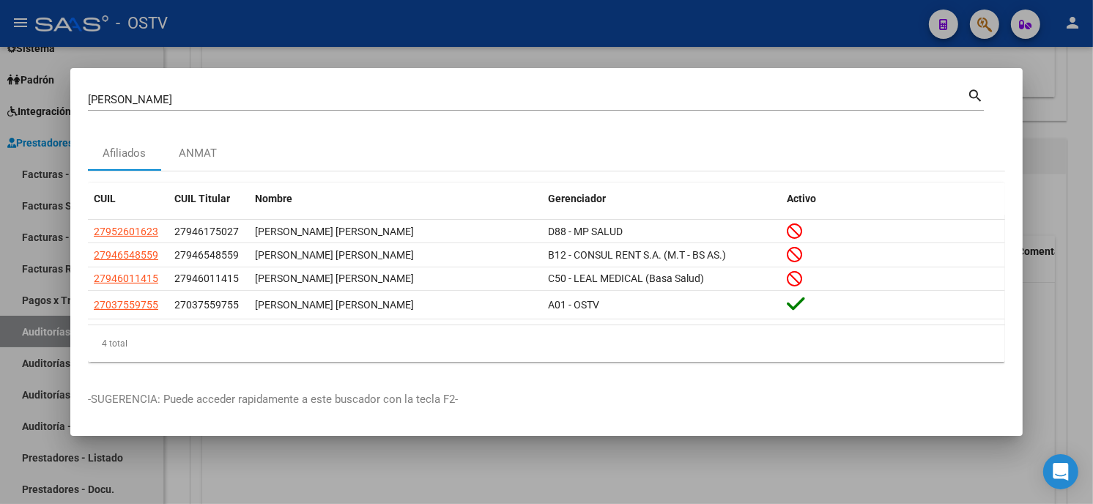
copy span "037559755"
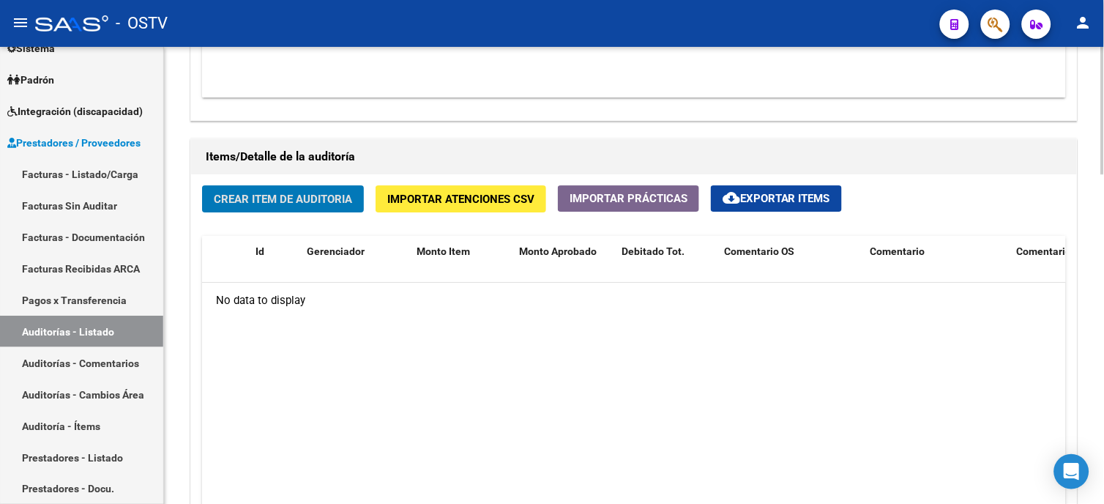
click at [257, 193] on span "Crear Item de Auditoria" at bounding box center [283, 199] width 138 height 13
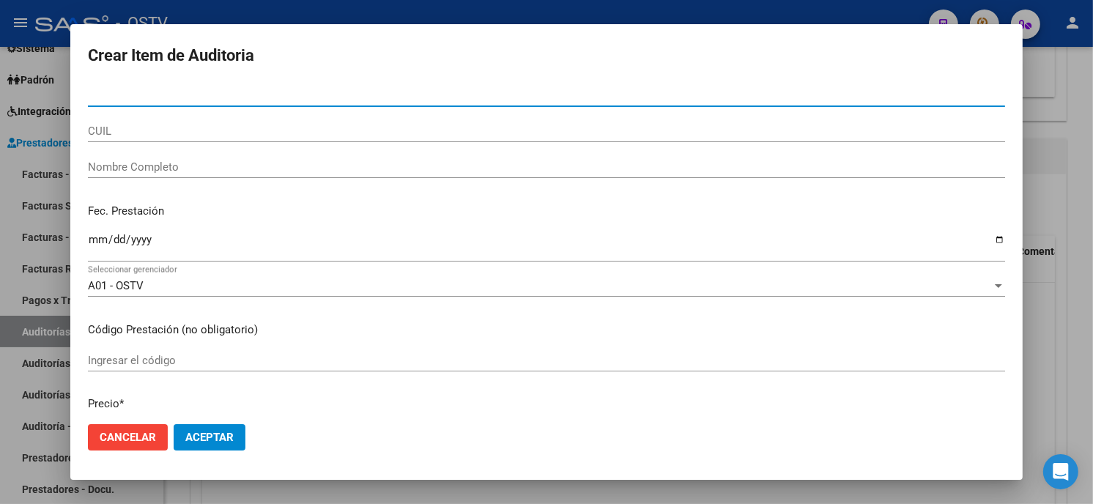
paste input "037559755"
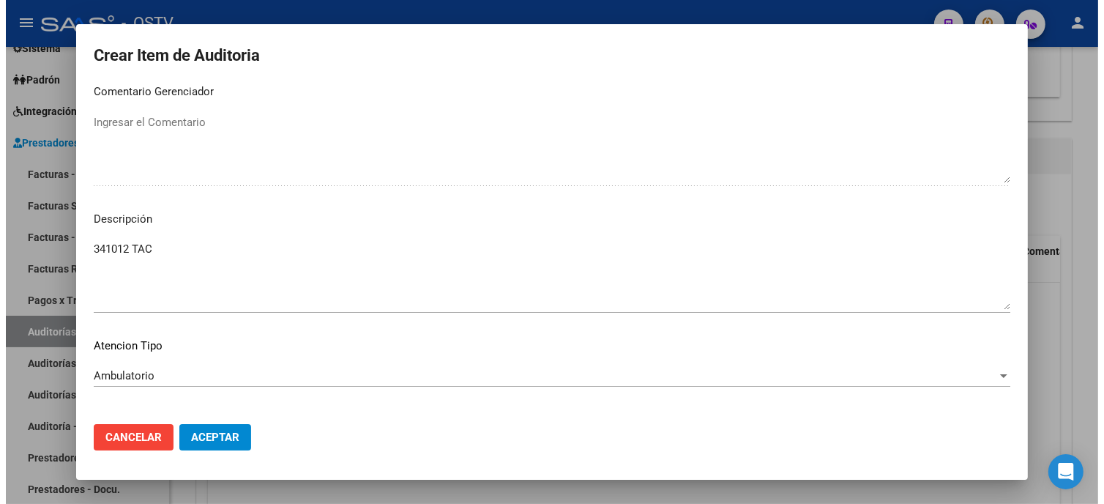
scroll to position [991, 0]
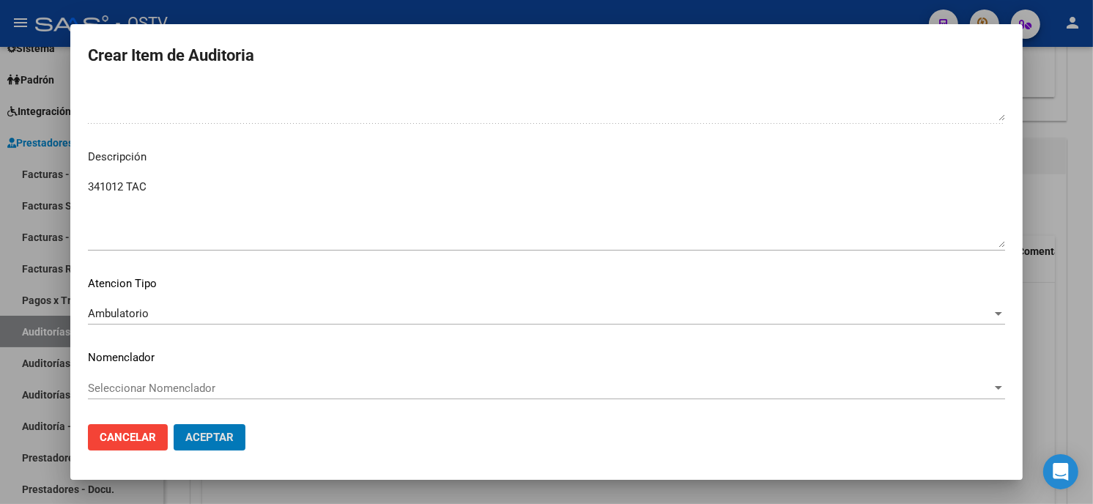
click at [174, 424] on button "Aceptar" at bounding box center [210, 437] width 72 height 26
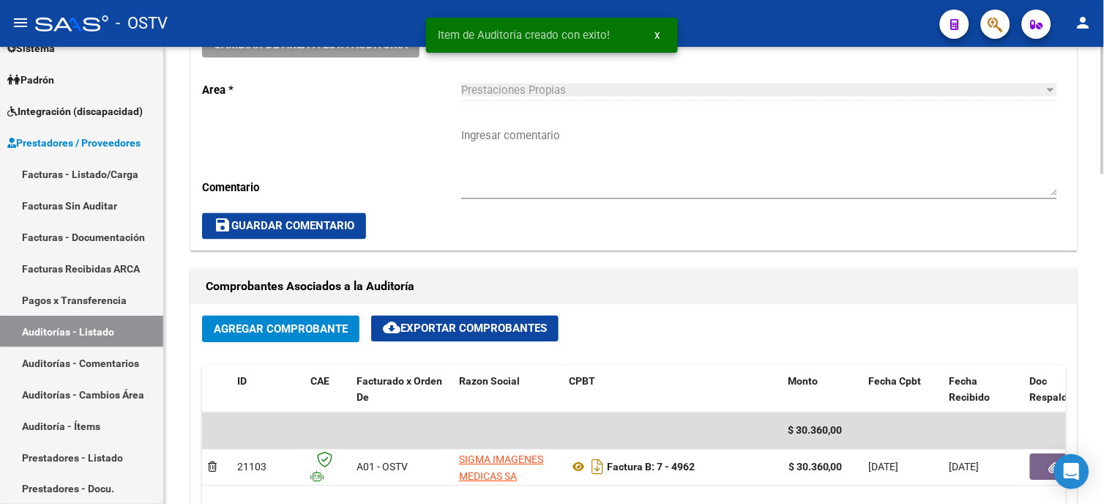
scroll to position [407, 0]
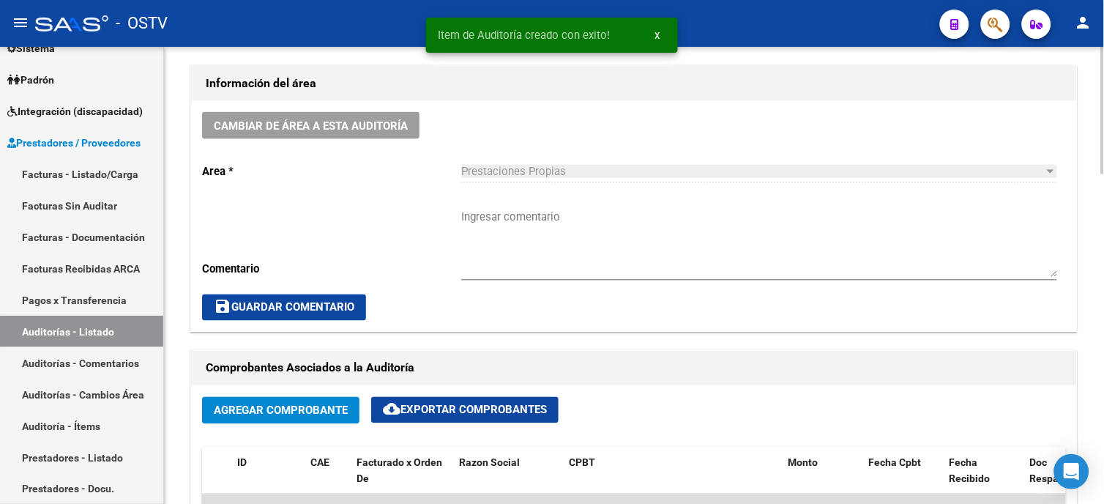
click at [516, 204] on div "Ingresar comentario" at bounding box center [759, 238] width 596 height 84
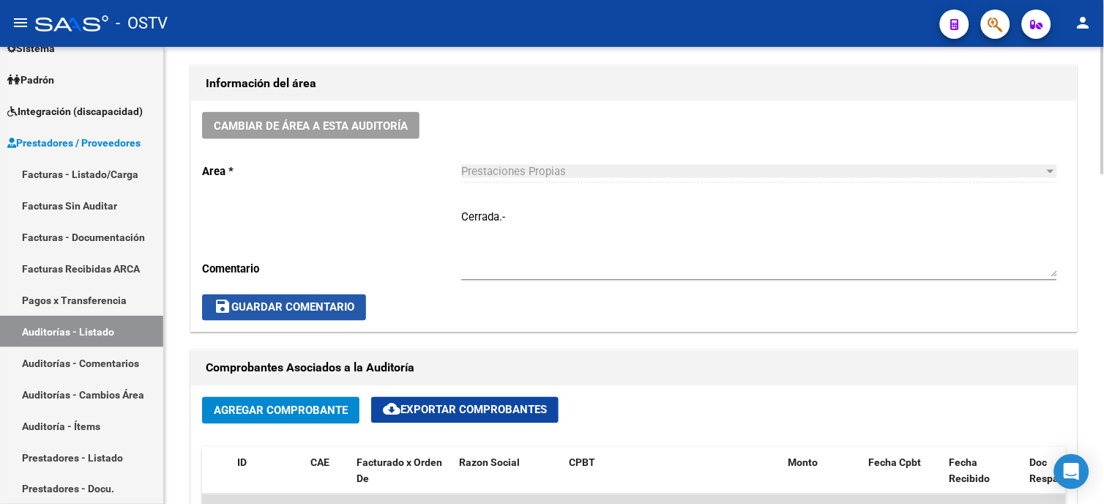
click at [246, 305] on span "save Guardar Comentario" at bounding box center [284, 307] width 141 height 13
